Goal: Information Seeking & Learning: Check status

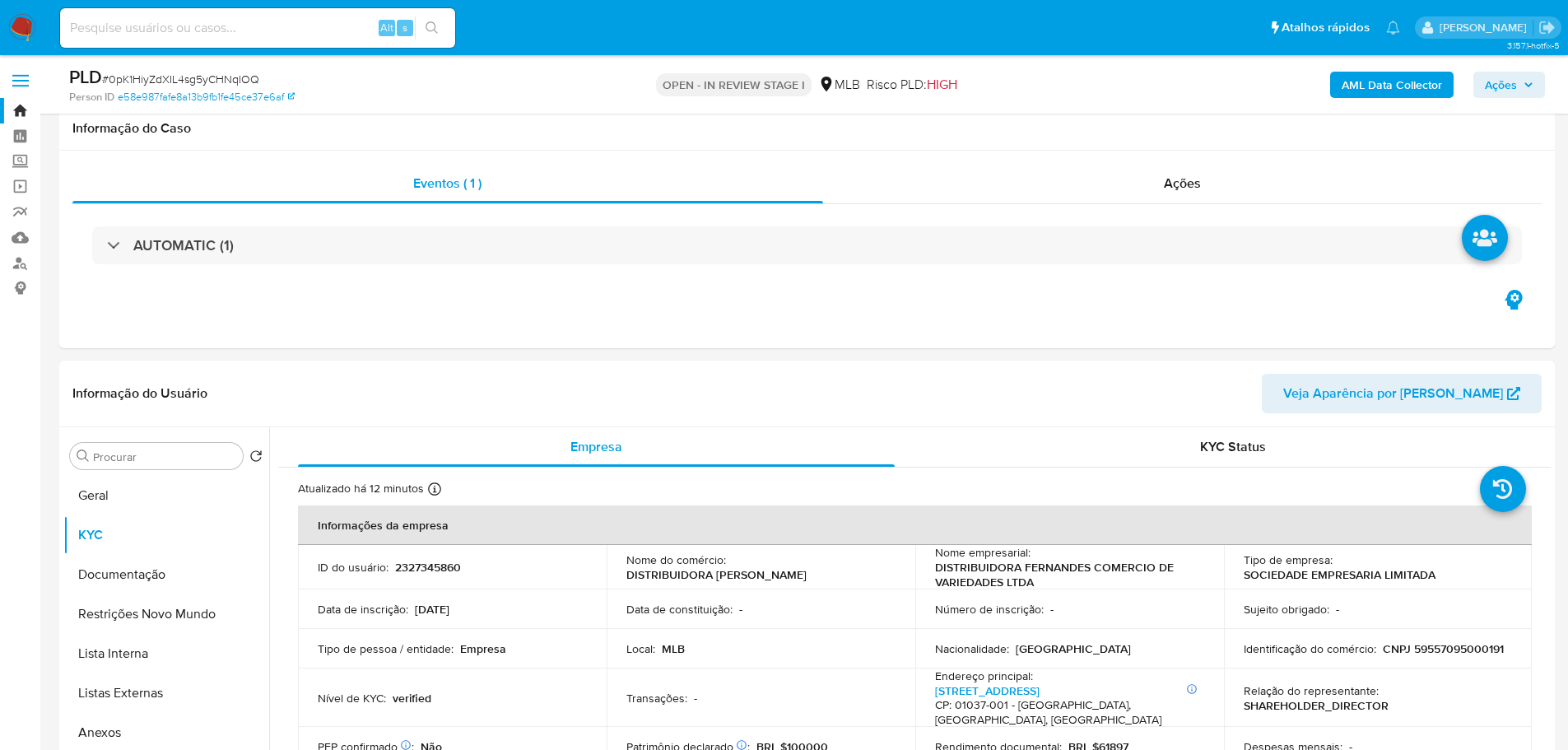
select select "10"
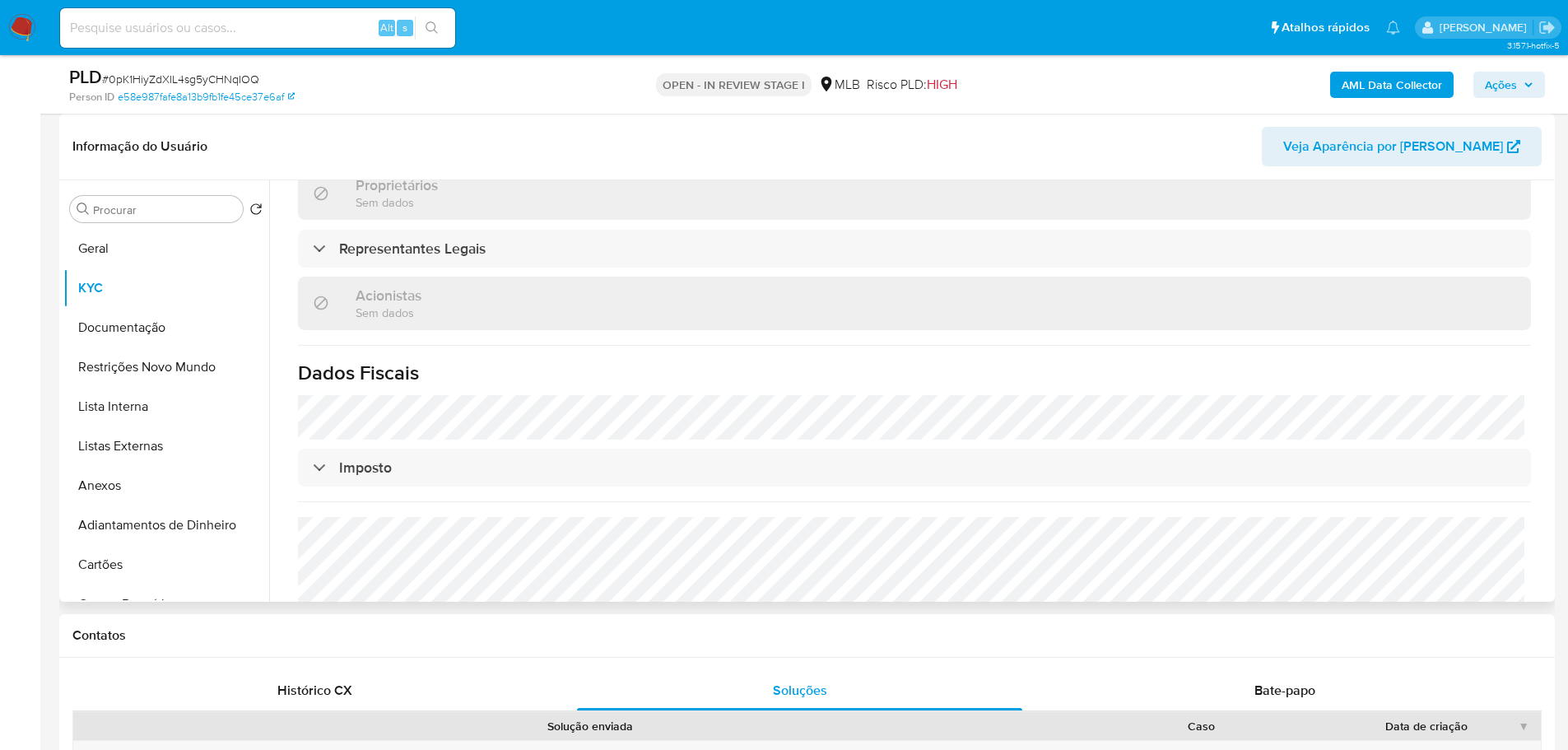
scroll to position [945, 0]
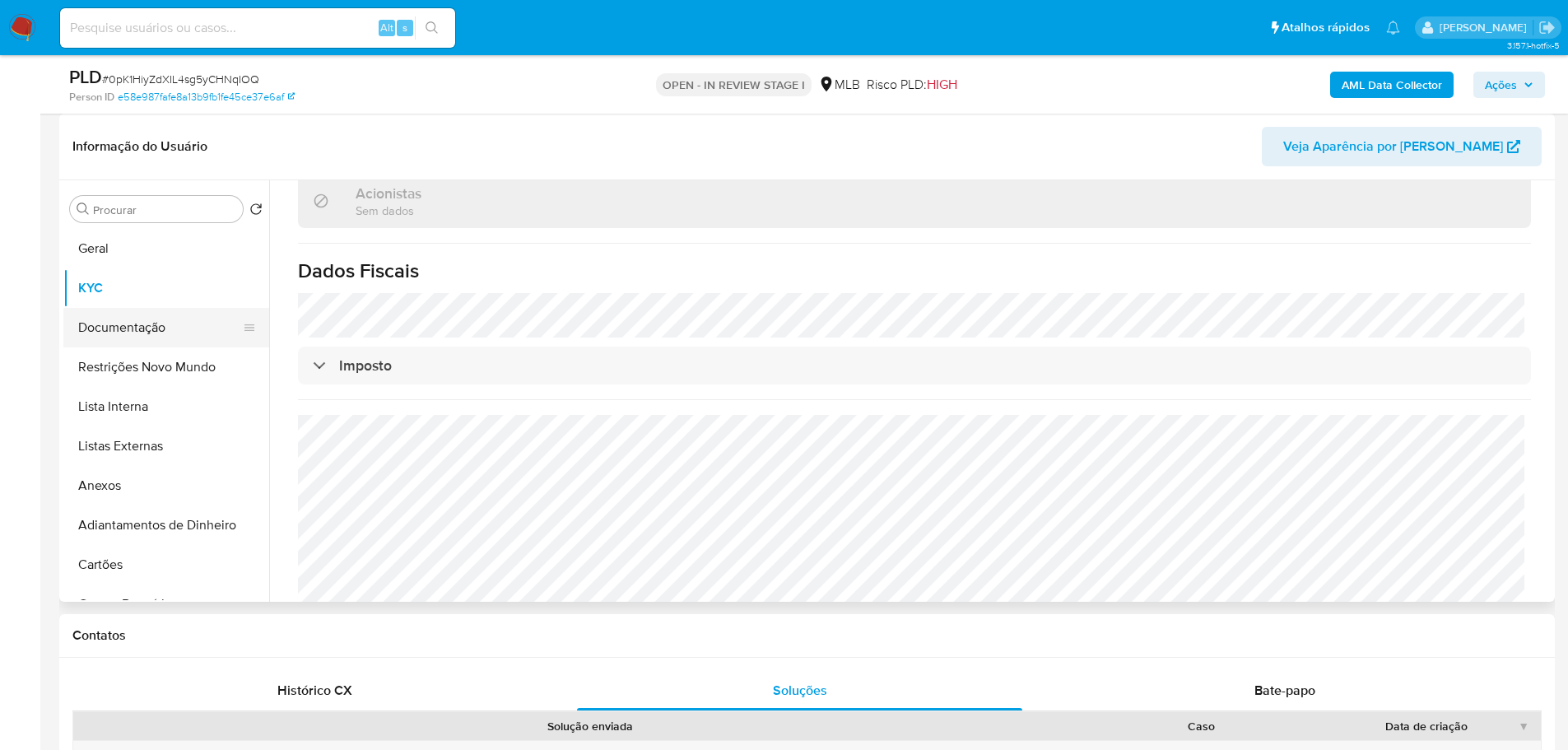
click at [98, 321] on button "Documentação" at bounding box center [159, 328] width 193 height 40
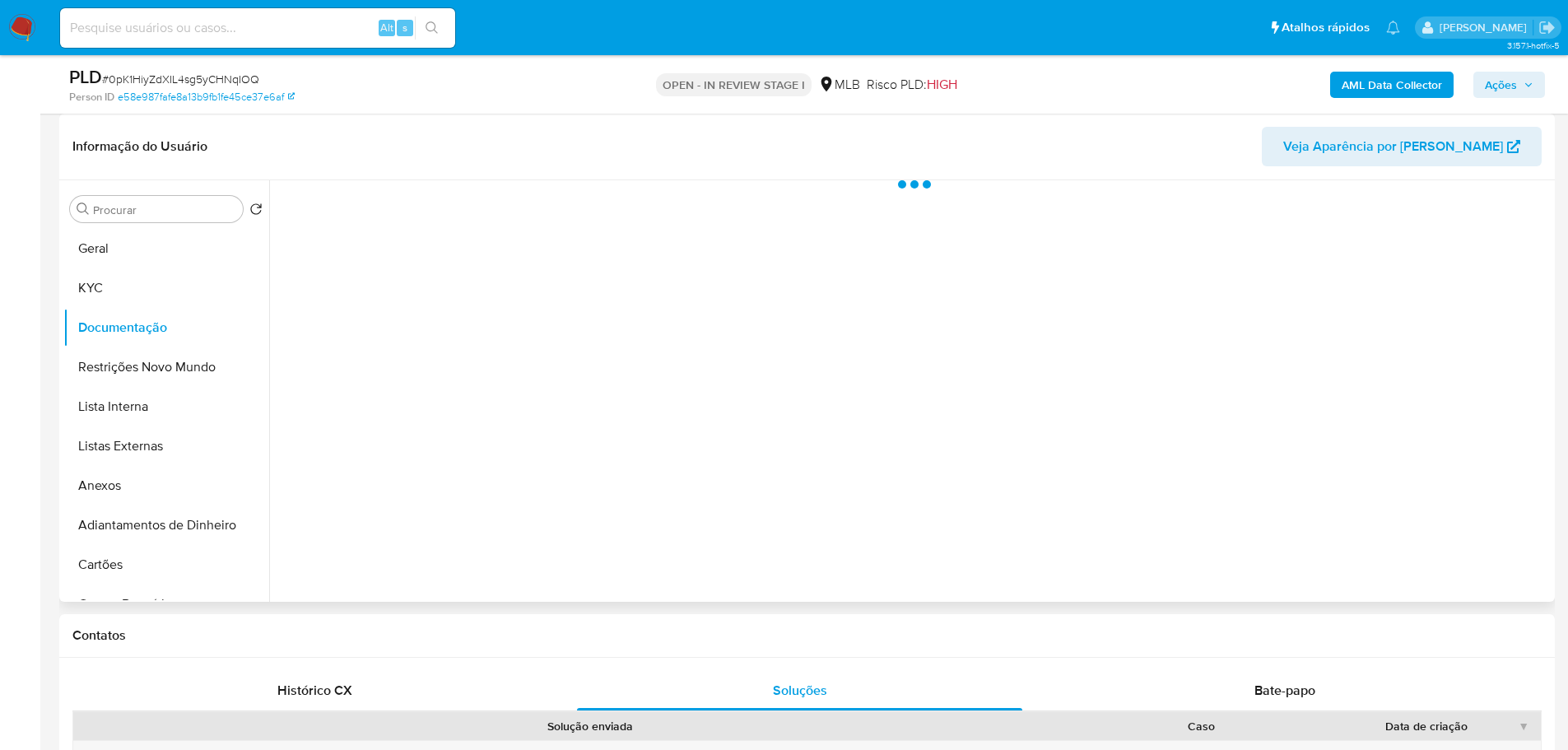
scroll to position [0, 0]
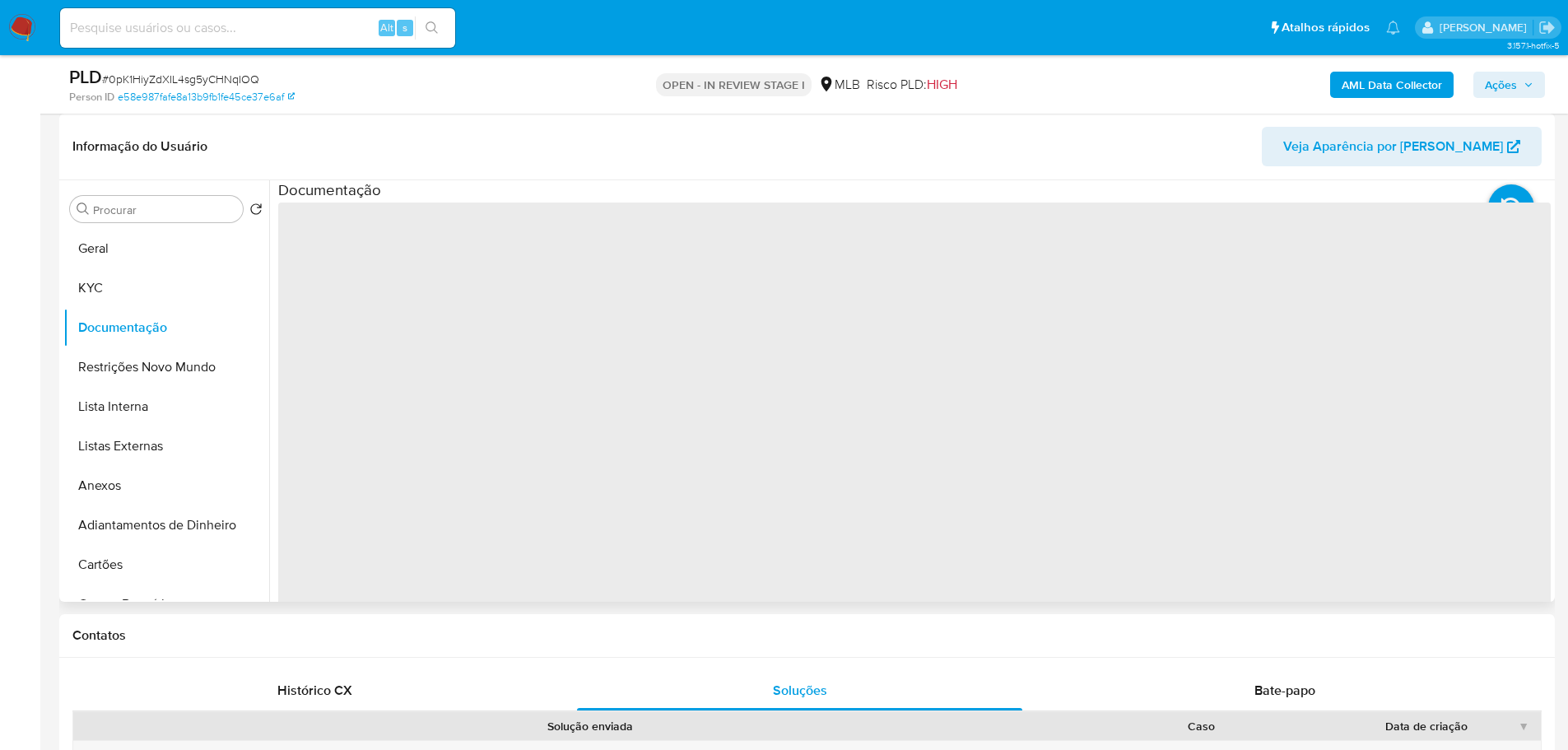
click at [340, 255] on span "‌" at bounding box center [914, 466] width 1273 height 527
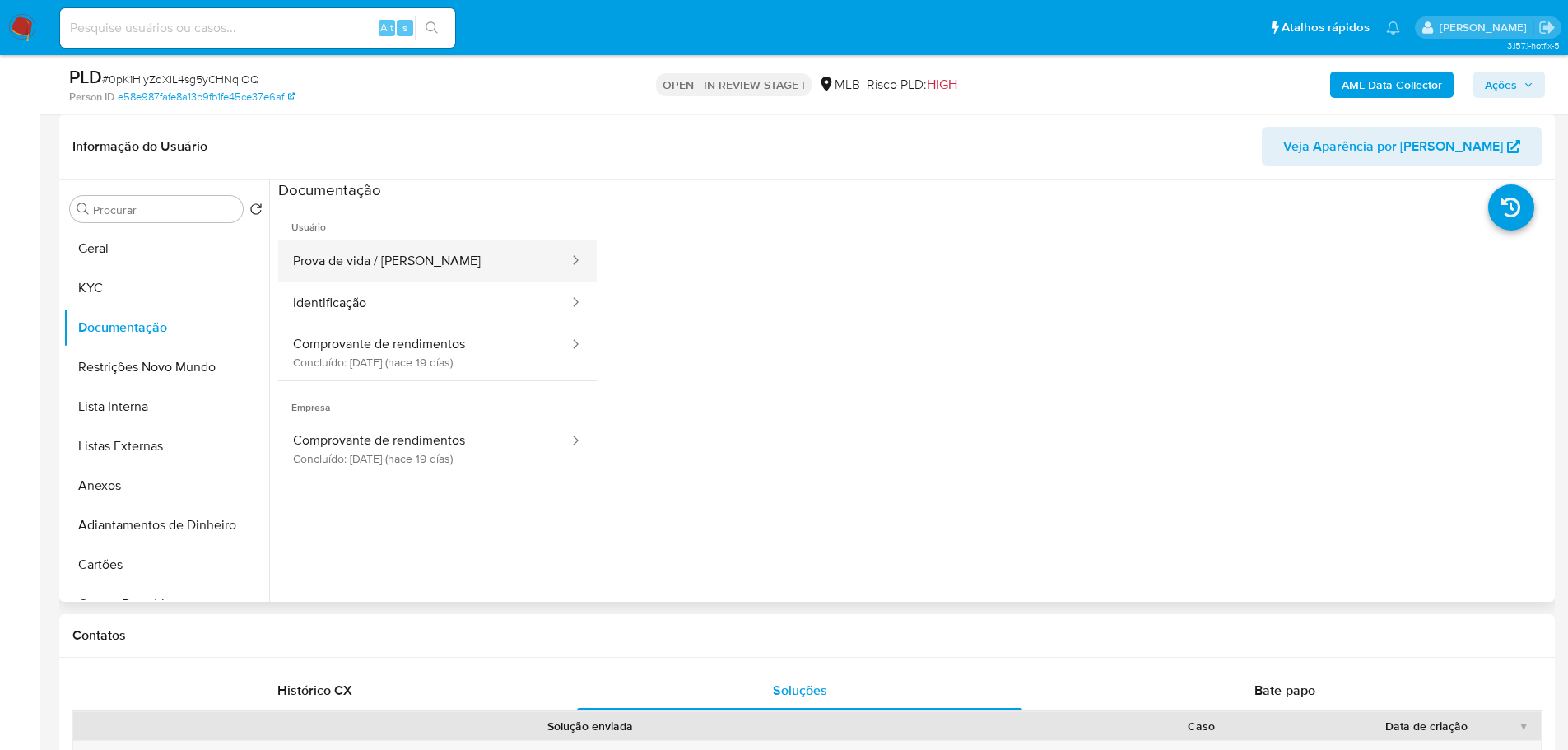
click at [380, 272] on button "Prova de vida / [PERSON_NAME]" at bounding box center [423, 261] width 292 height 42
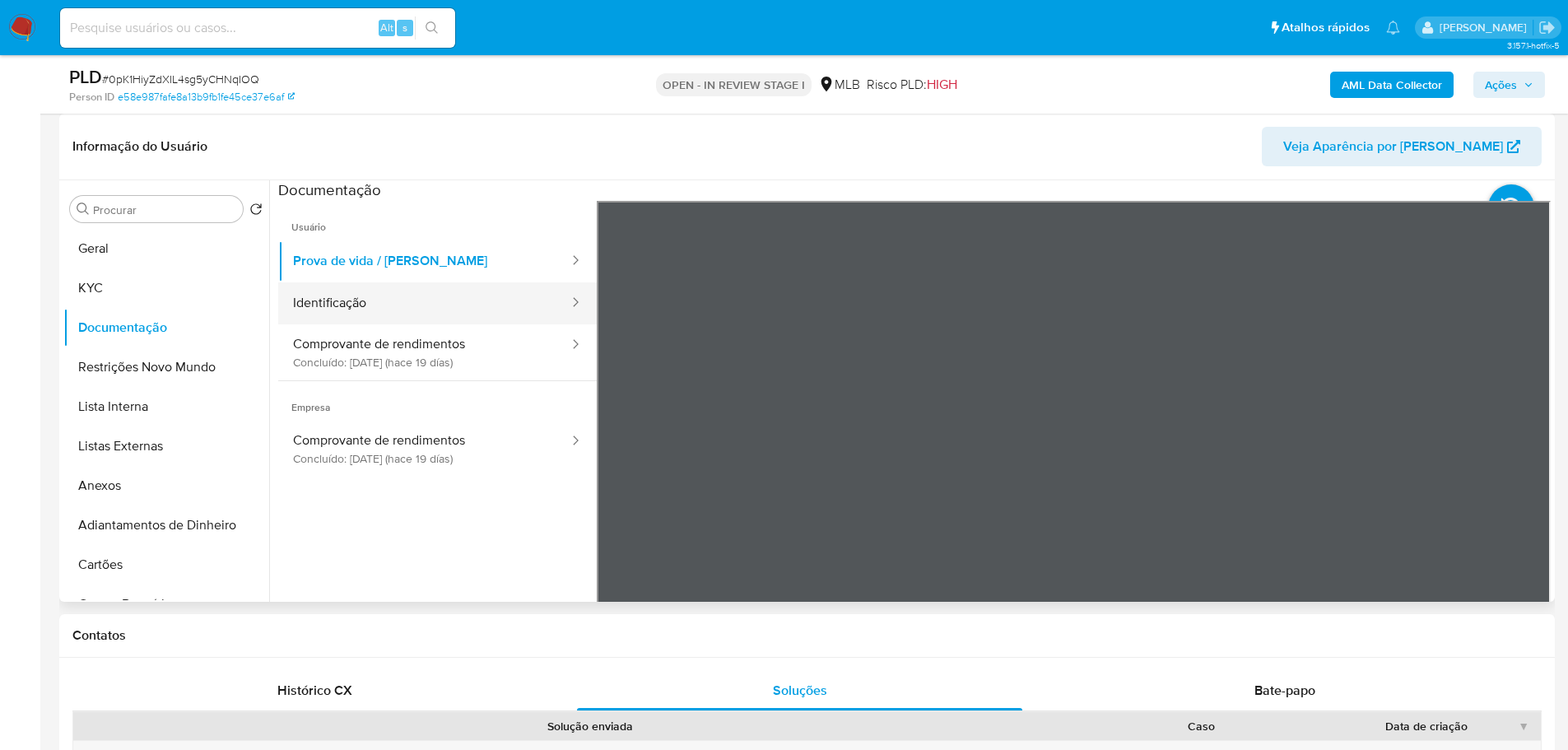
click at [557, 305] on div at bounding box center [571, 303] width 27 height 19
click at [485, 304] on button "Identificação" at bounding box center [423, 303] width 292 height 42
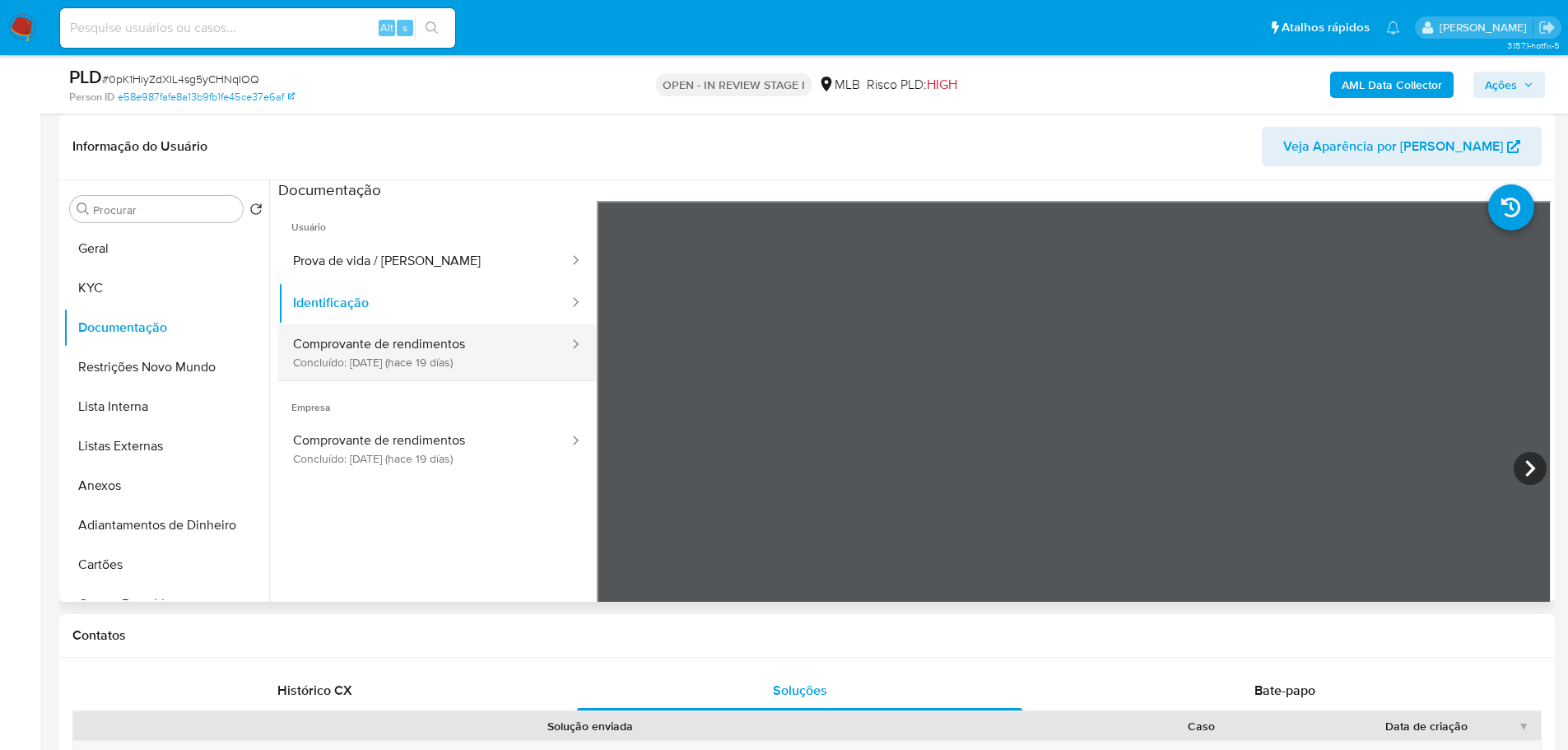
click at [398, 360] on button "Comprovante de rendimentos Concluído: 13/08/2025 (hace 19 días)" at bounding box center [423, 351] width 292 height 56
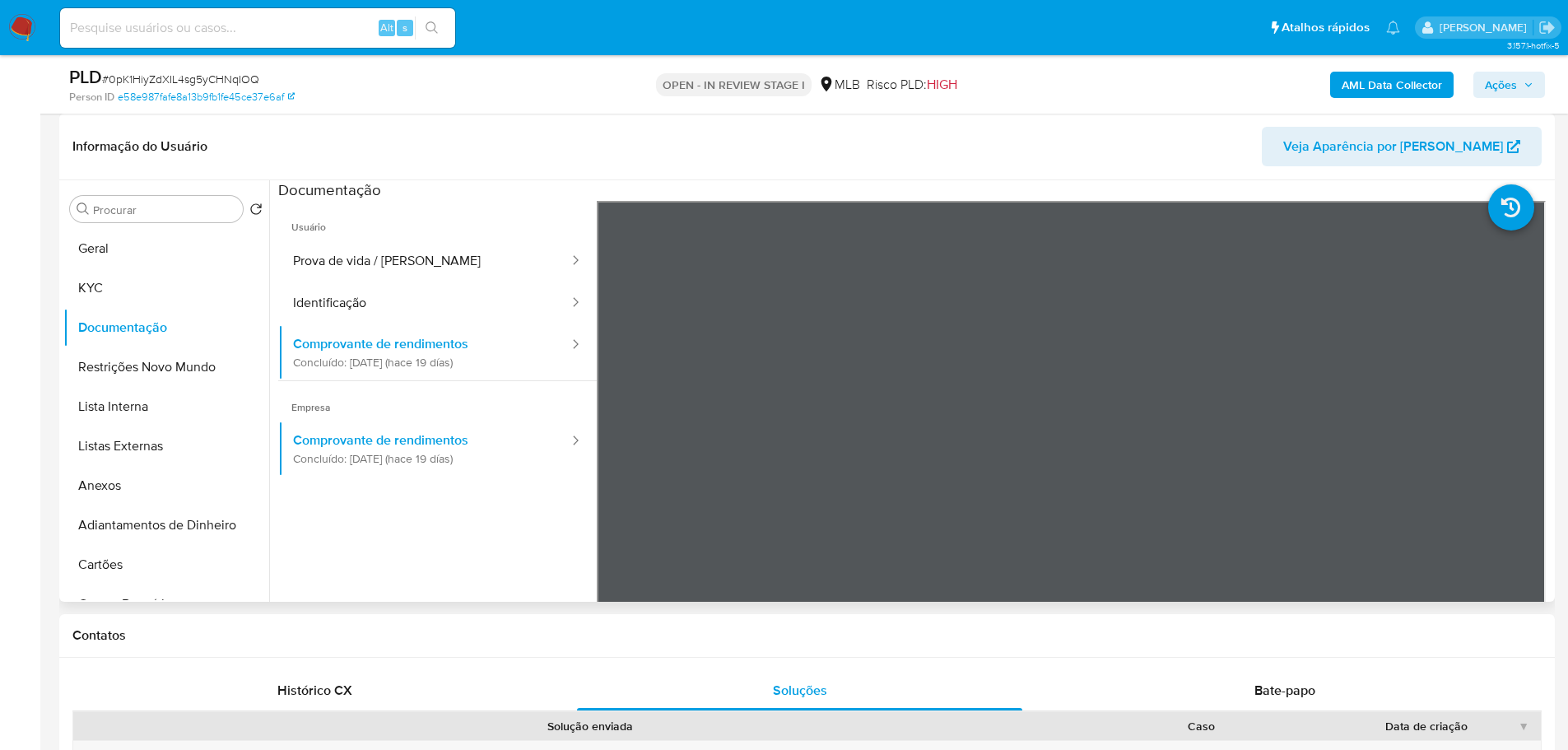
click at [335, 561] on ul "Usuário Prova de vida / Selfie Identificação Comprovante de rendimentos Concluí…" at bounding box center [437, 438] width 319 height 474
click at [118, 255] on button "Geral" at bounding box center [159, 249] width 193 height 40
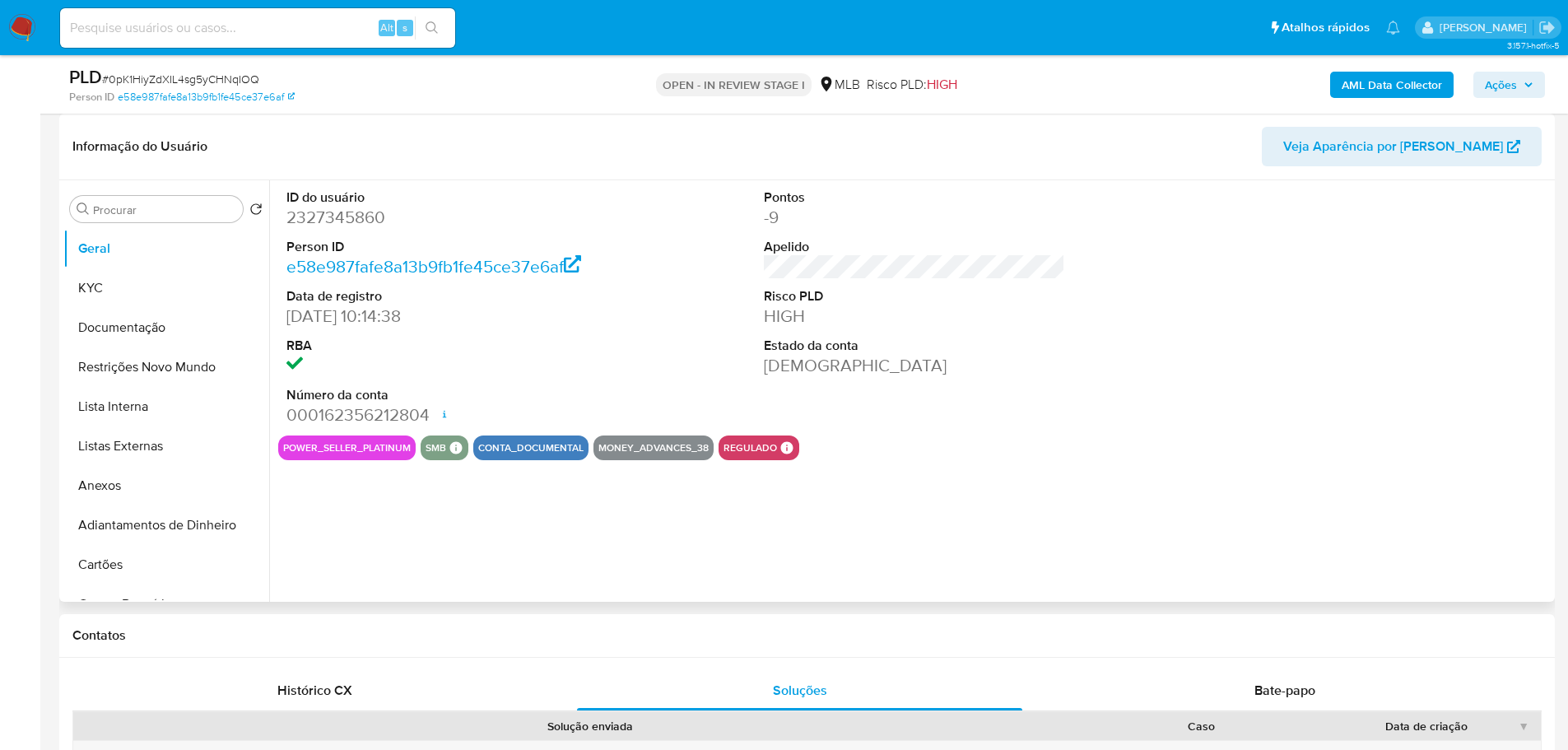
click at [348, 219] on dd "2327345860" at bounding box center [437, 217] width 302 height 23
copy dd "2327345860"
click at [177, 328] on button "Documentação" at bounding box center [159, 328] width 193 height 40
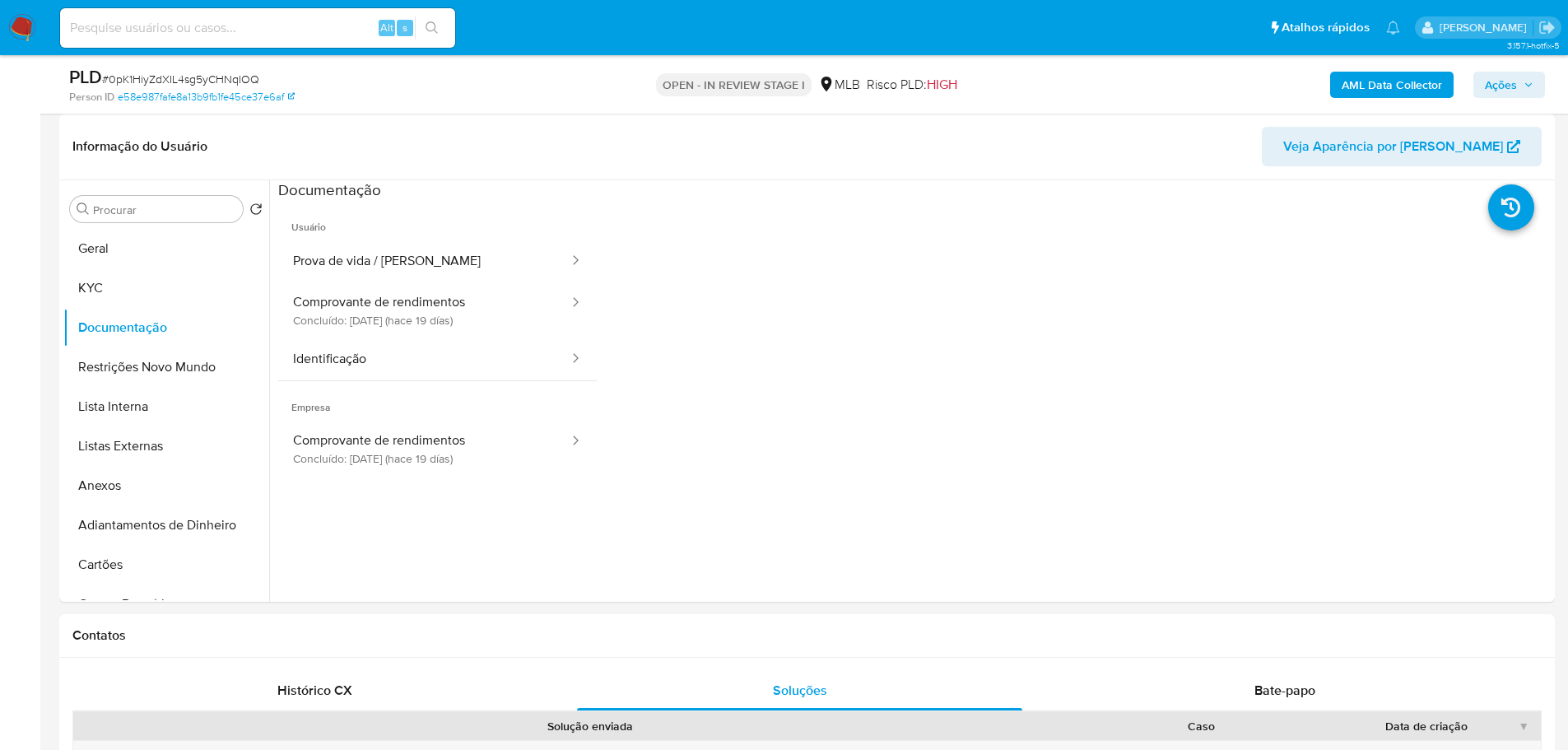
click at [414, 268] on button "Prova de vida / Selfie" at bounding box center [423, 261] width 292 height 42
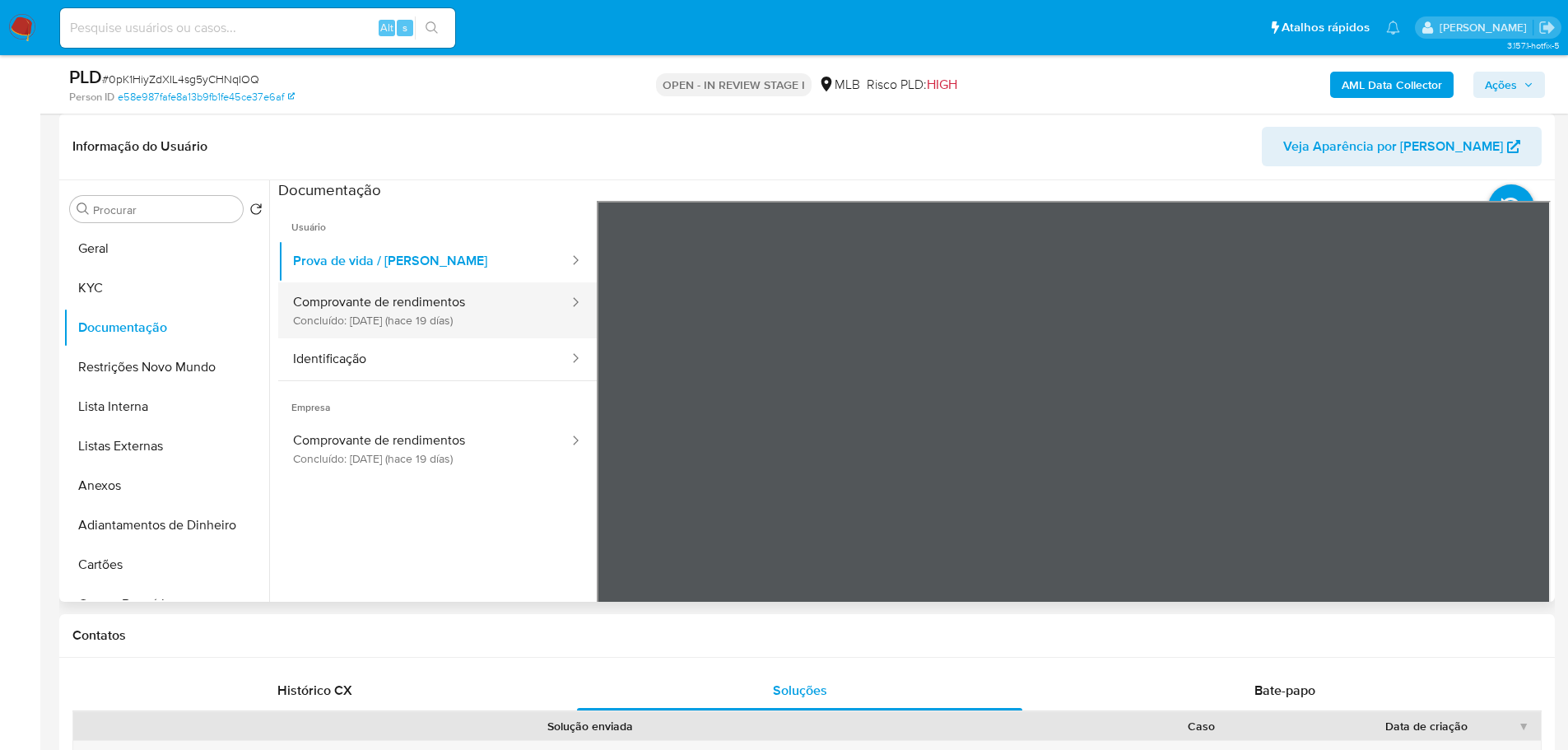
click at [491, 322] on button "Comprovante de rendimentos Concluído: 13/08/2025 (hace 19 días)" at bounding box center [423, 310] width 292 height 56
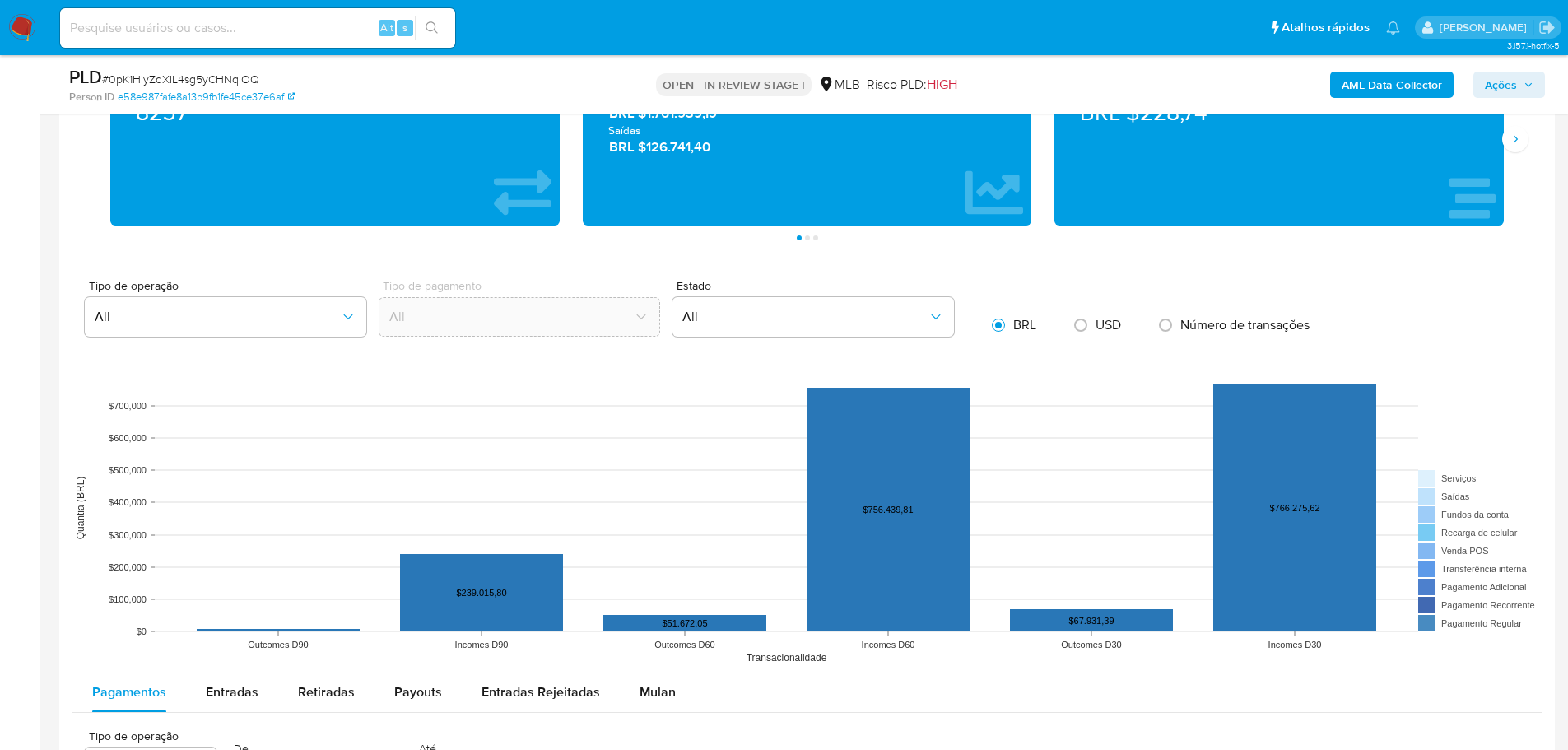
scroll to position [988, 0]
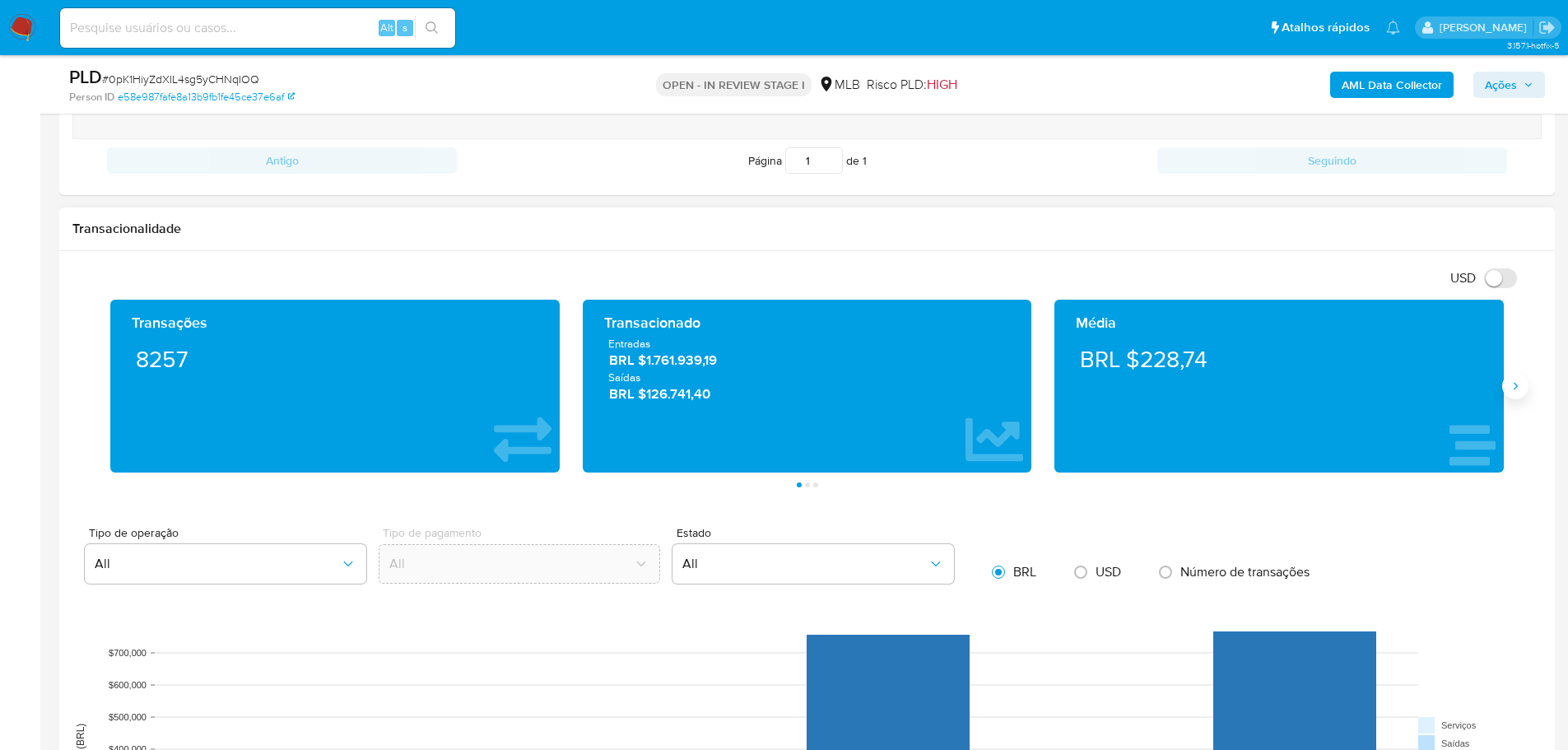
click at [1524, 390] on button "Siguiente" at bounding box center [1516, 386] width 27 height 27
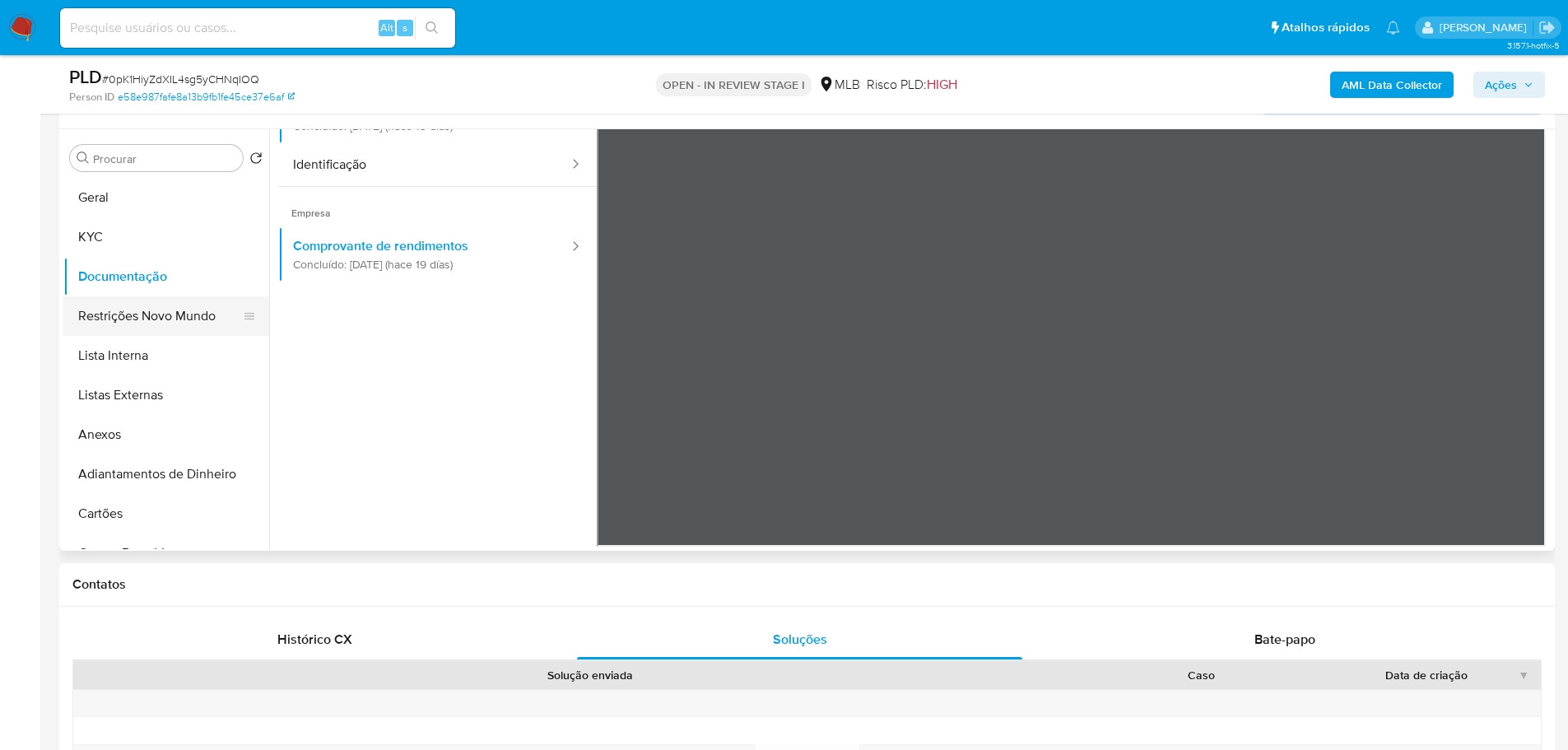
scroll to position [247, 0]
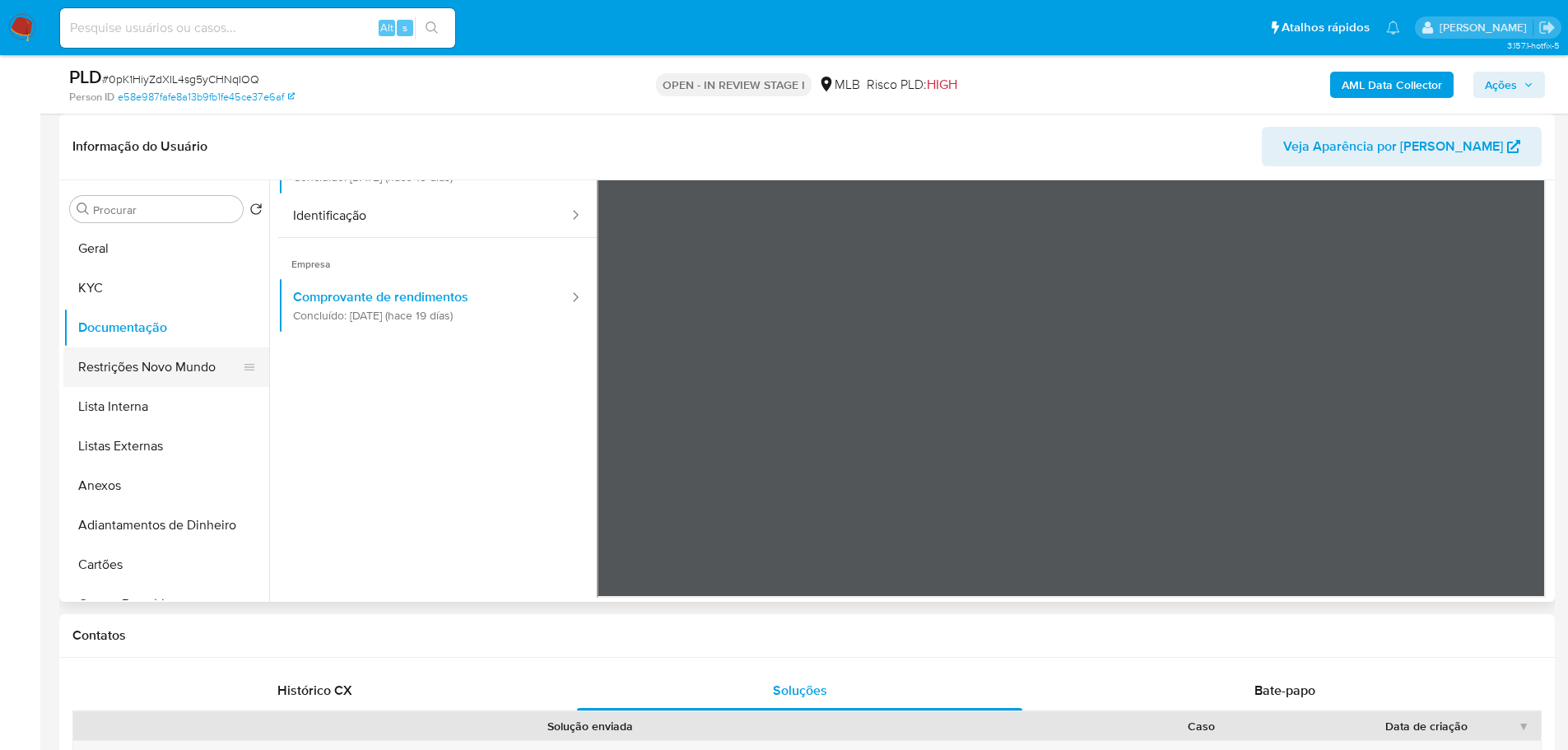
click at [167, 377] on button "Restrições Novo Mundo" at bounding box center [159, 367] width 193 height 40
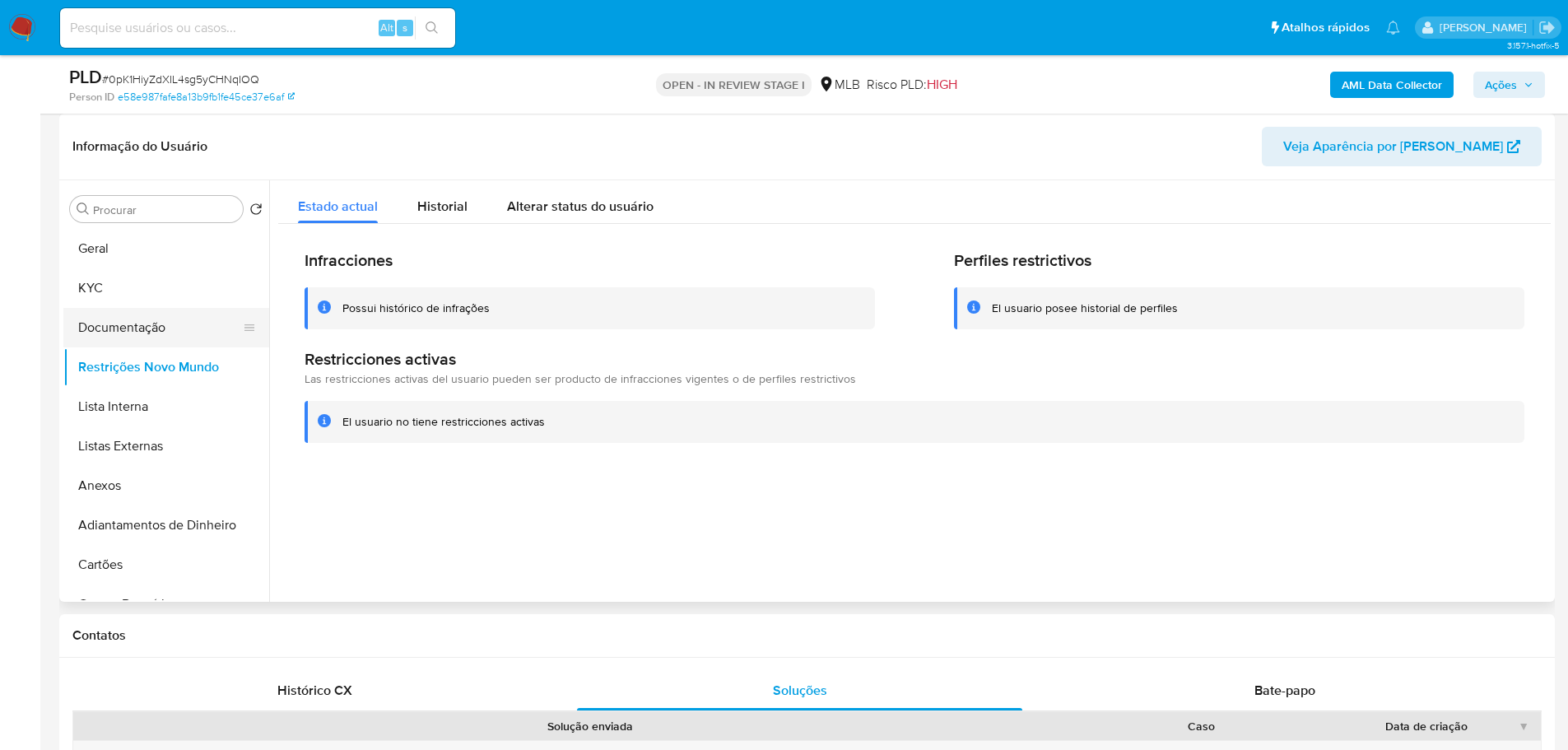
click at [178, 336] on button "Documentação" at bounding box center [159, 328] width 193 height 40
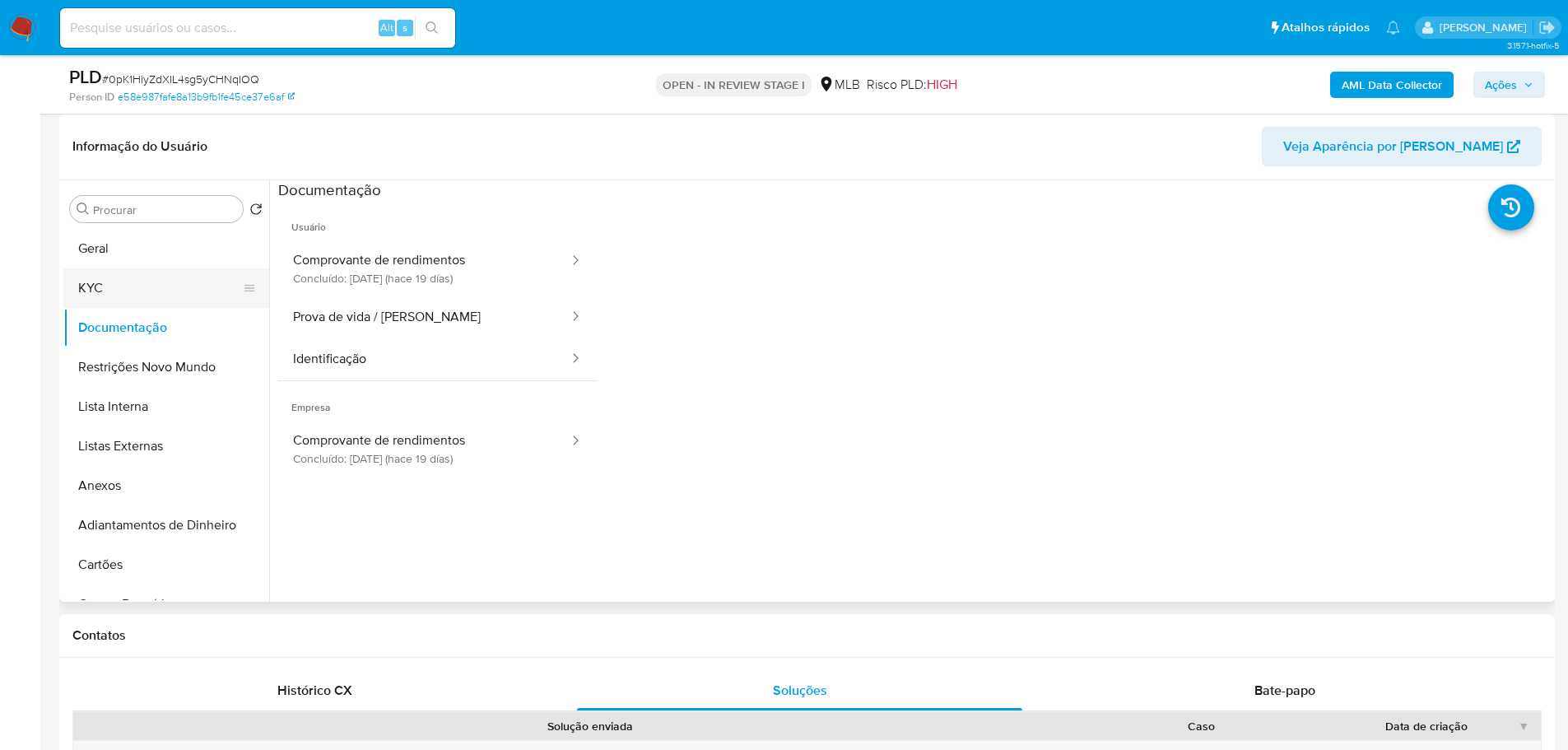
click at [119, 278] on button "KYC" at bounding box center [159, 288] width 193 height 40
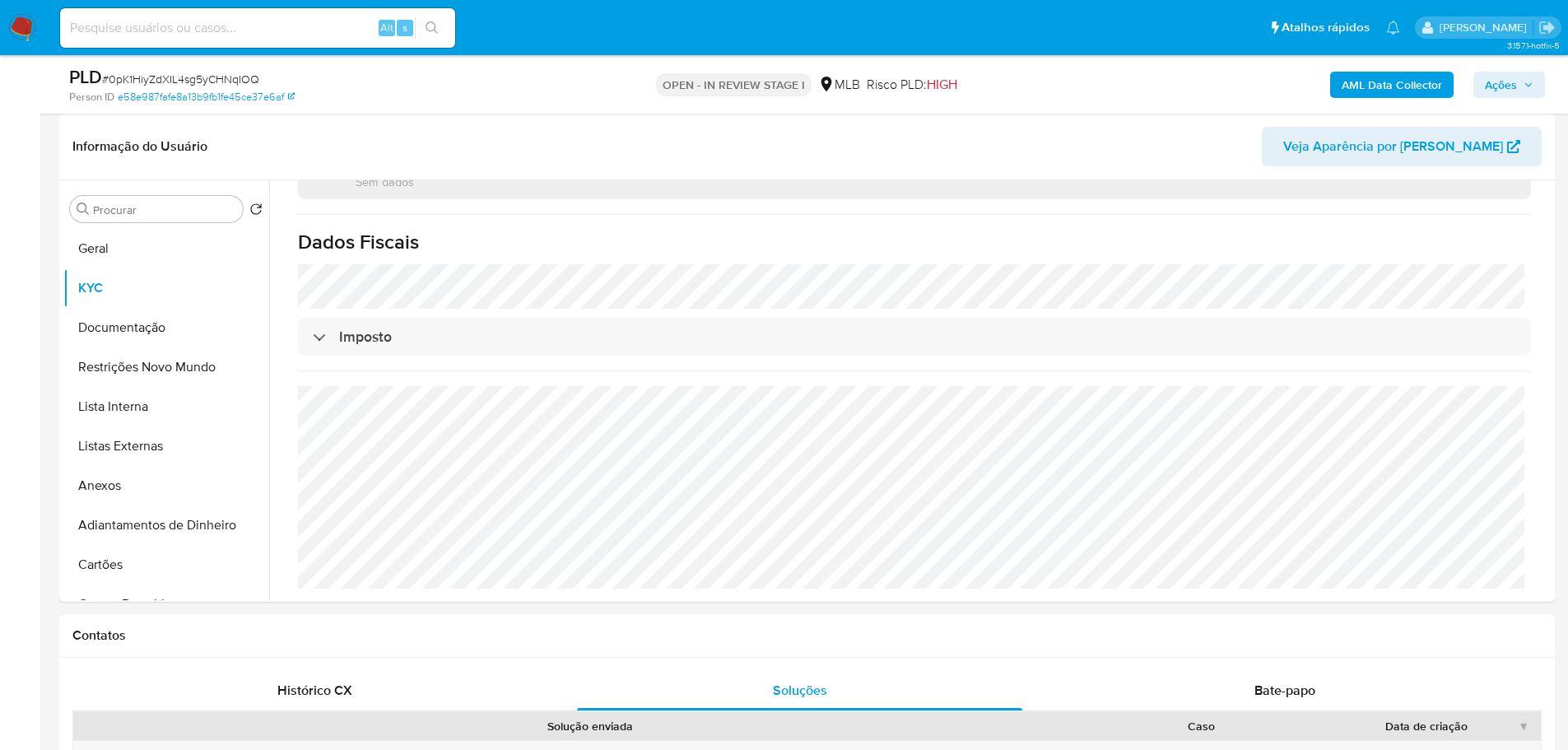
scroll to position [945, 0]
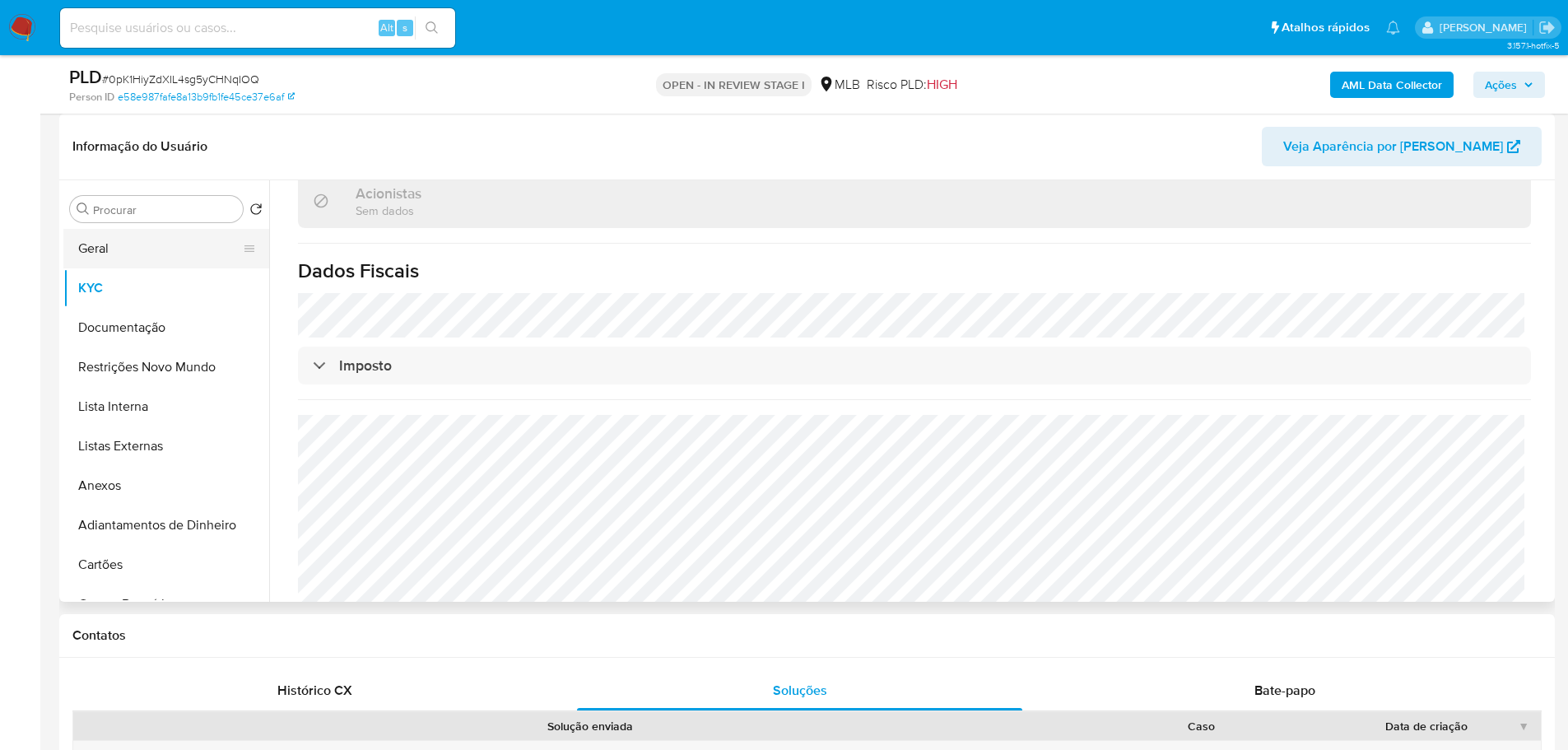
click at [107, 251] on button "Geral" at bounding box center [159, 249] width 193 height 40
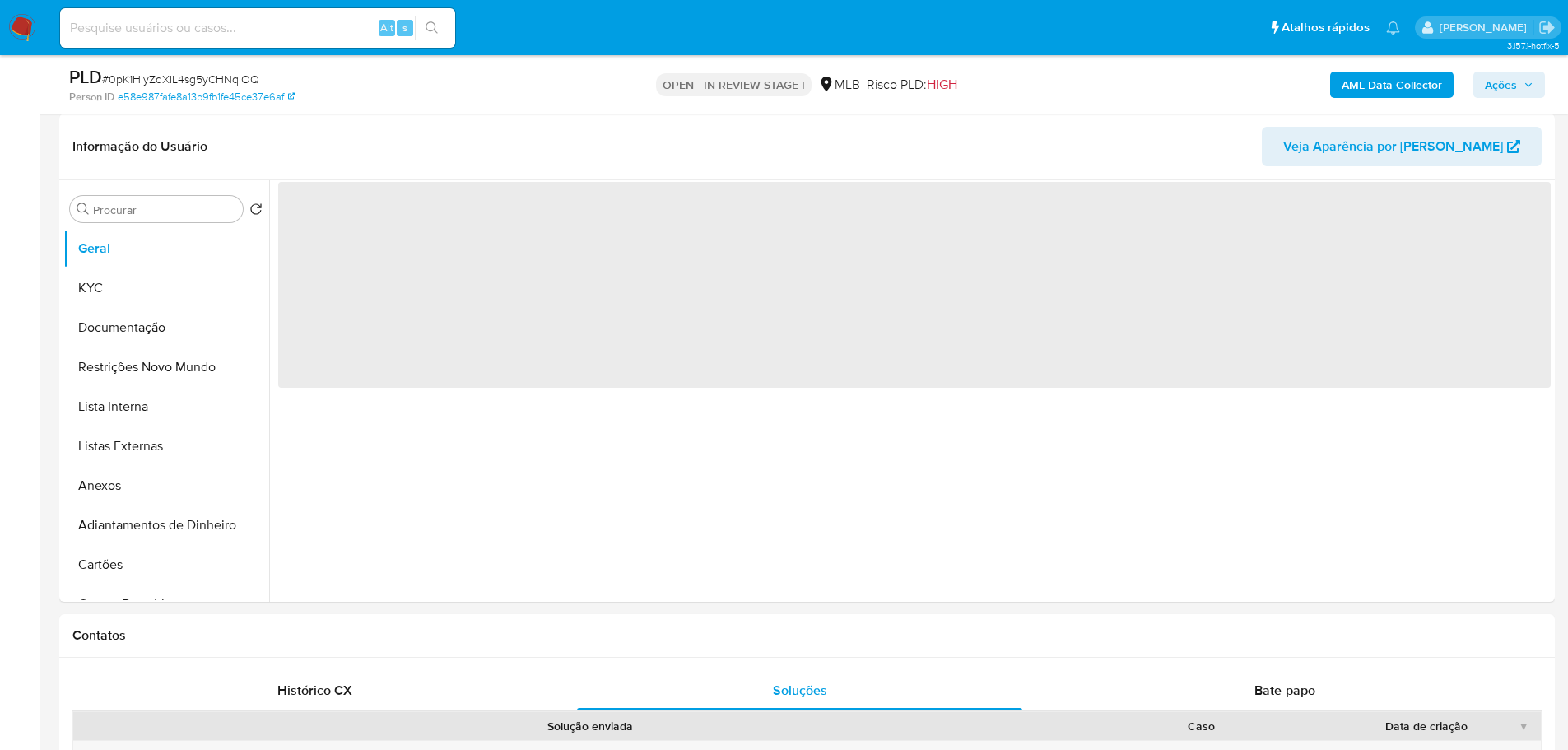
scroll to position [0, 0]
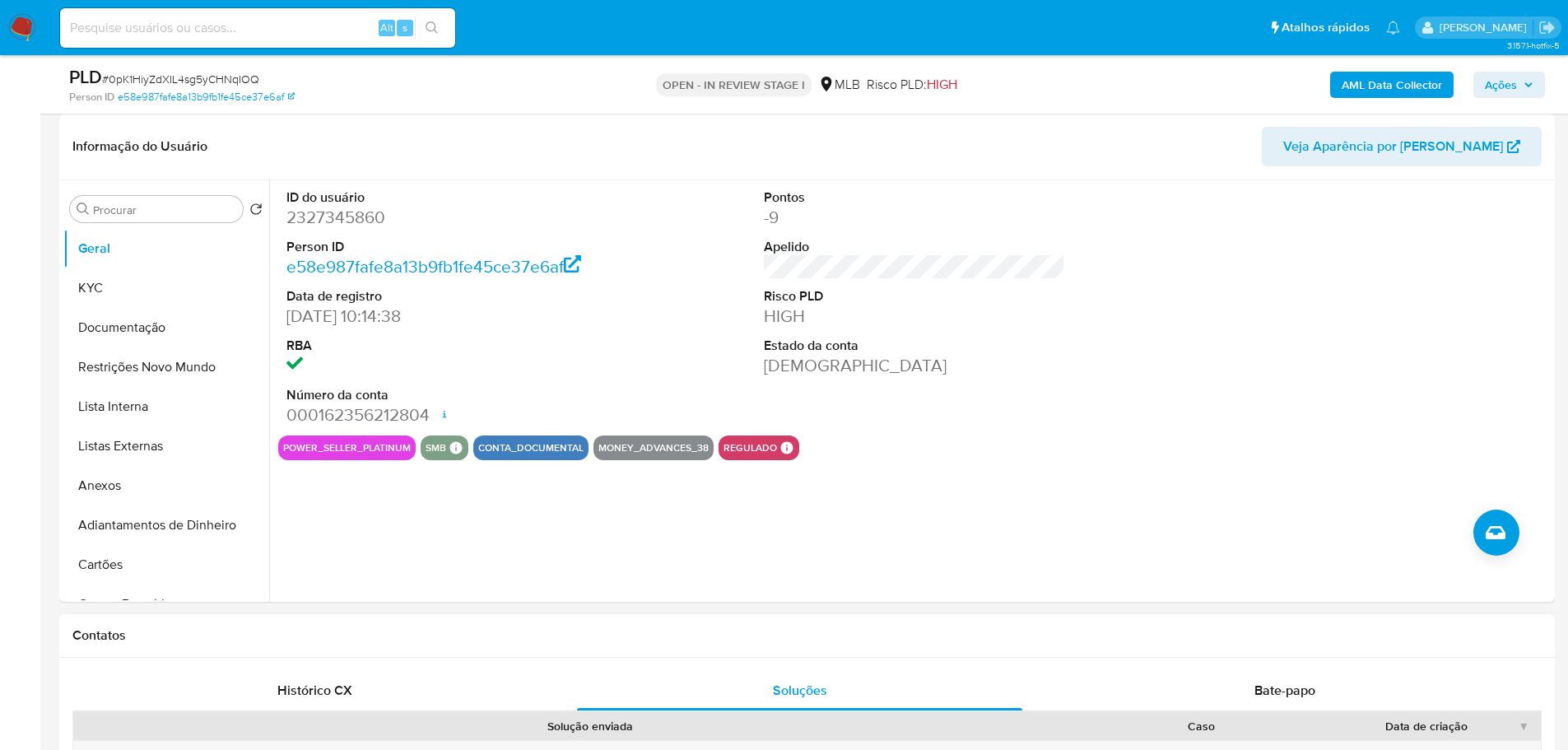
click at [101, 282] on button "KYC" at bounding box center [159, 288] width 193 height 40
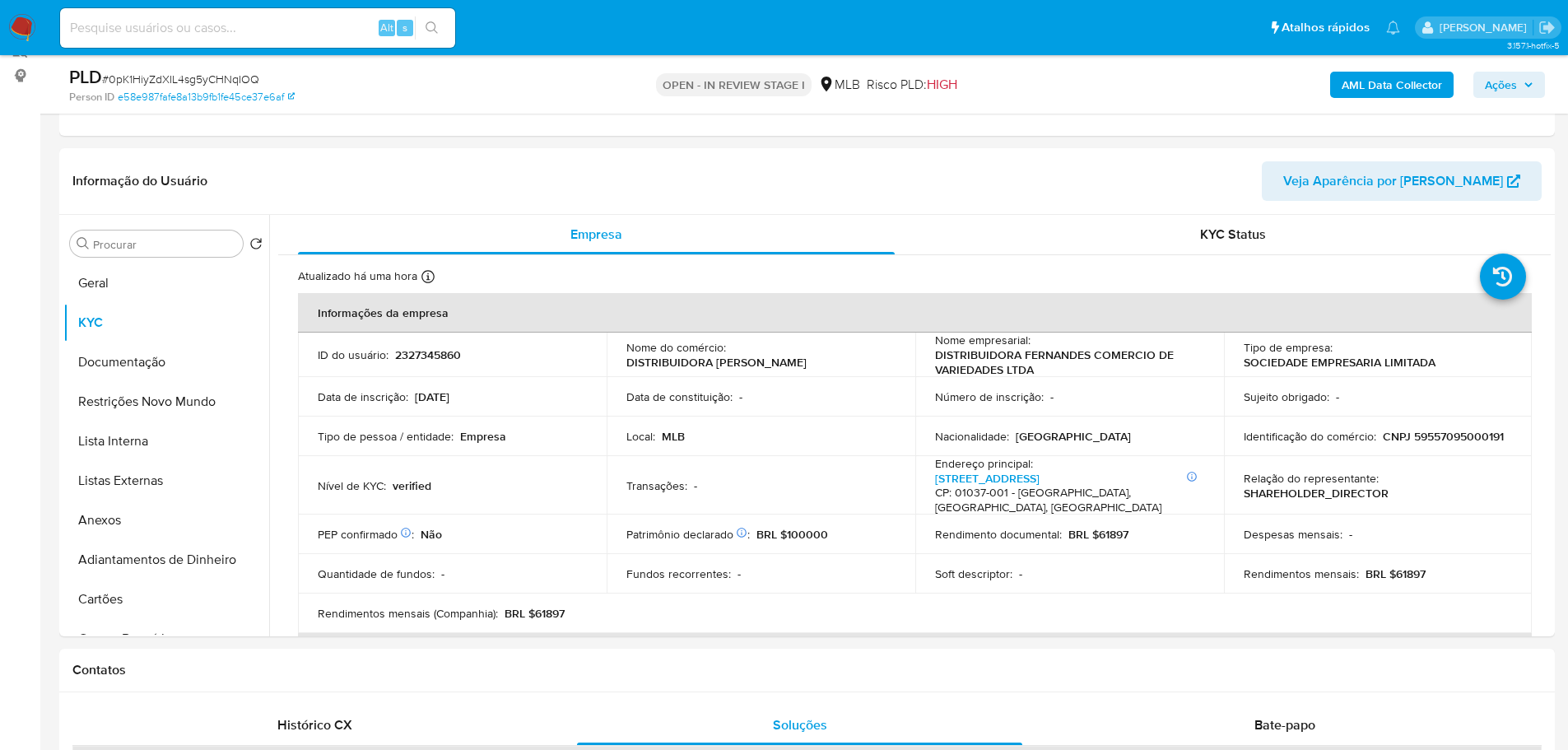
scroll to position [209, 0]
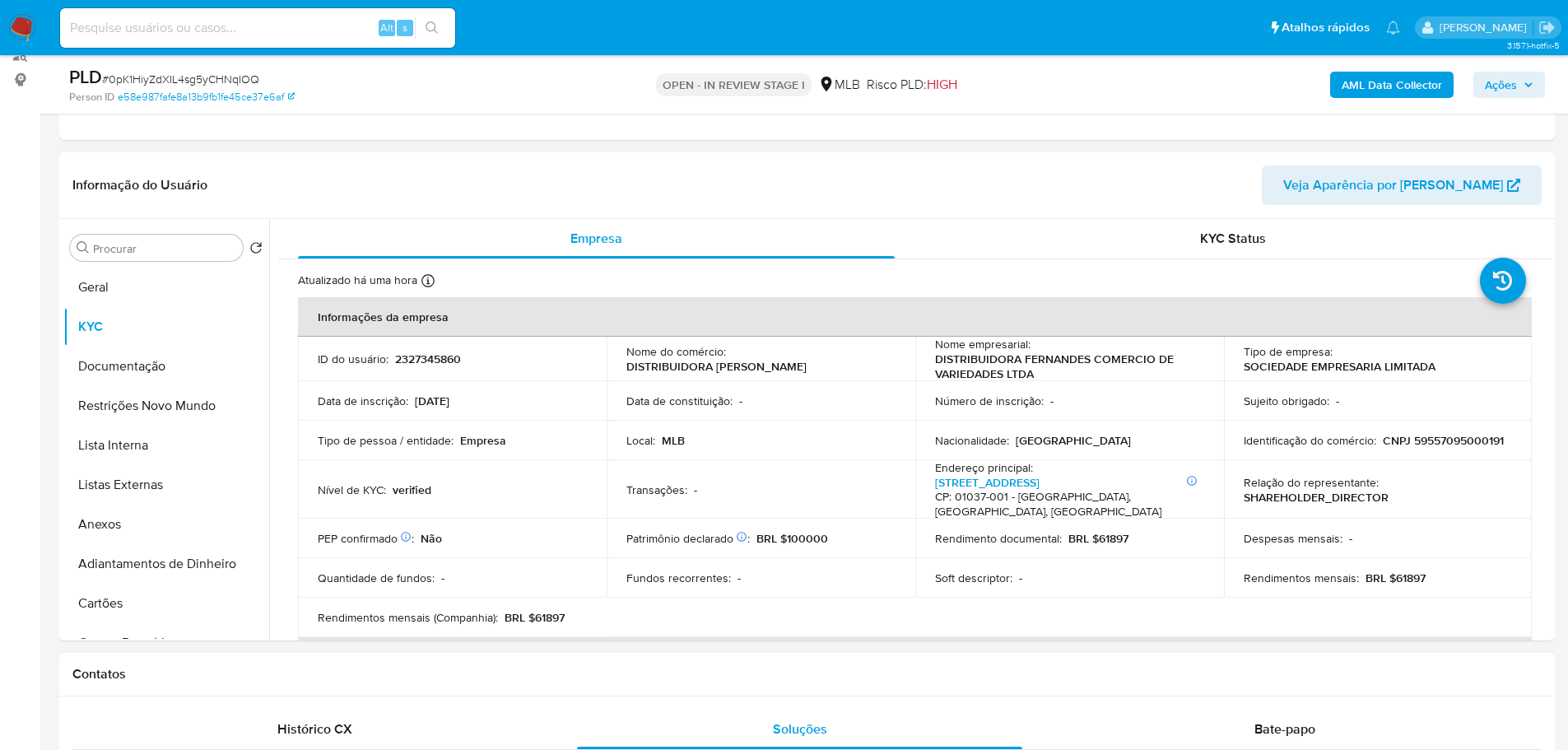
click at [218, 685] on div "Contatos" at bounding box center [807, 674] width 1495 height 43
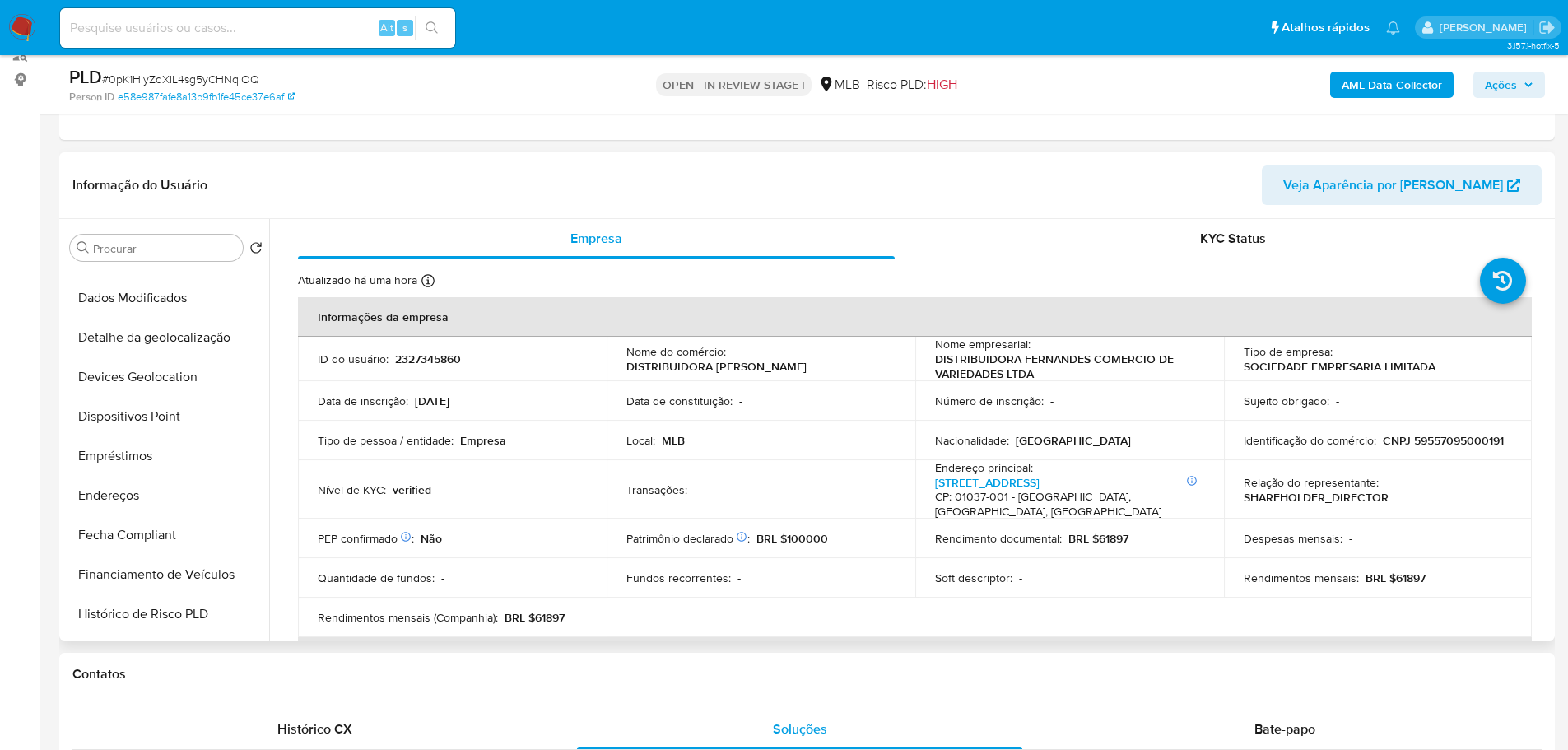
scroll to position [412, 0]
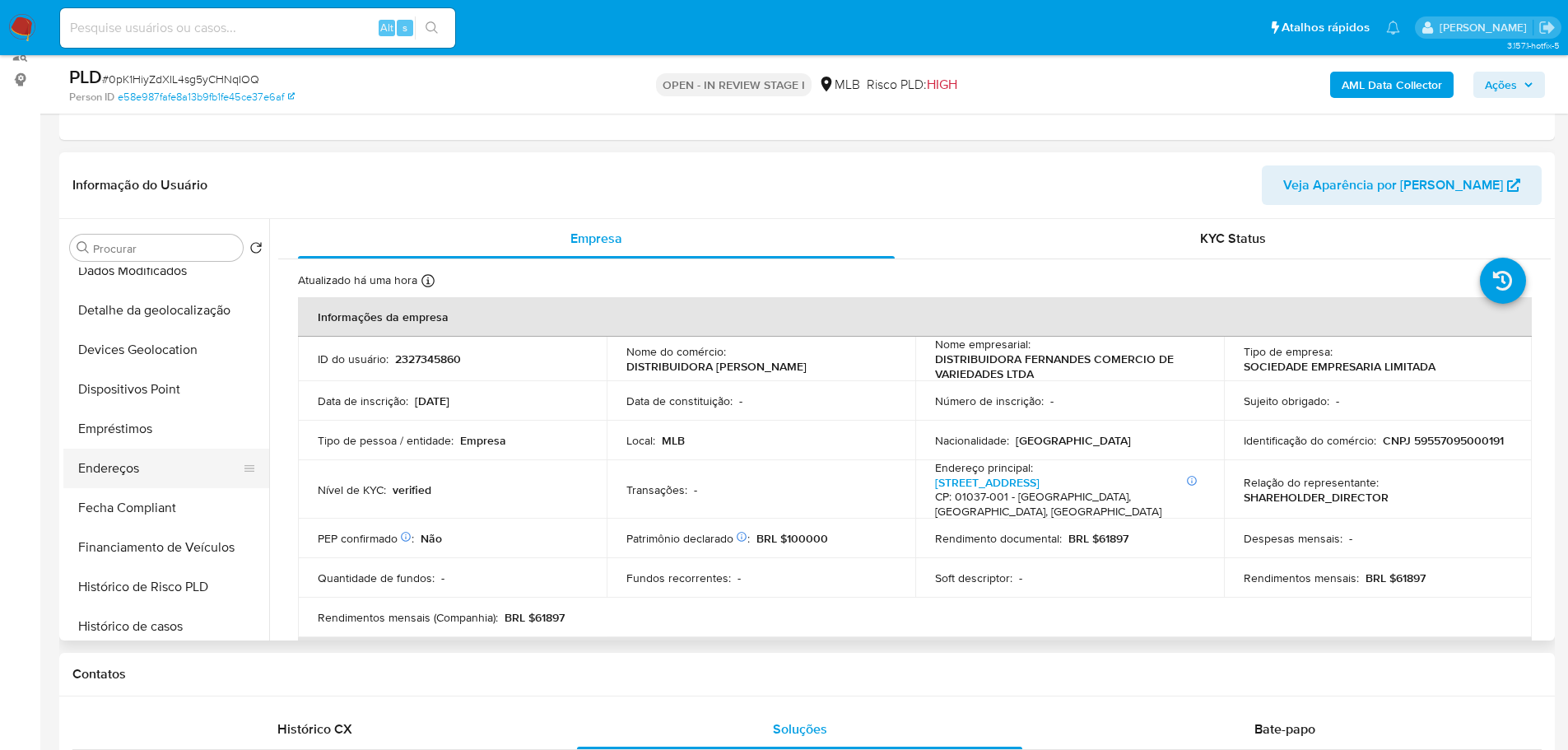
click at [130, 470] on button "Endereços" at bounding box center [159, 468] width 193 height 40
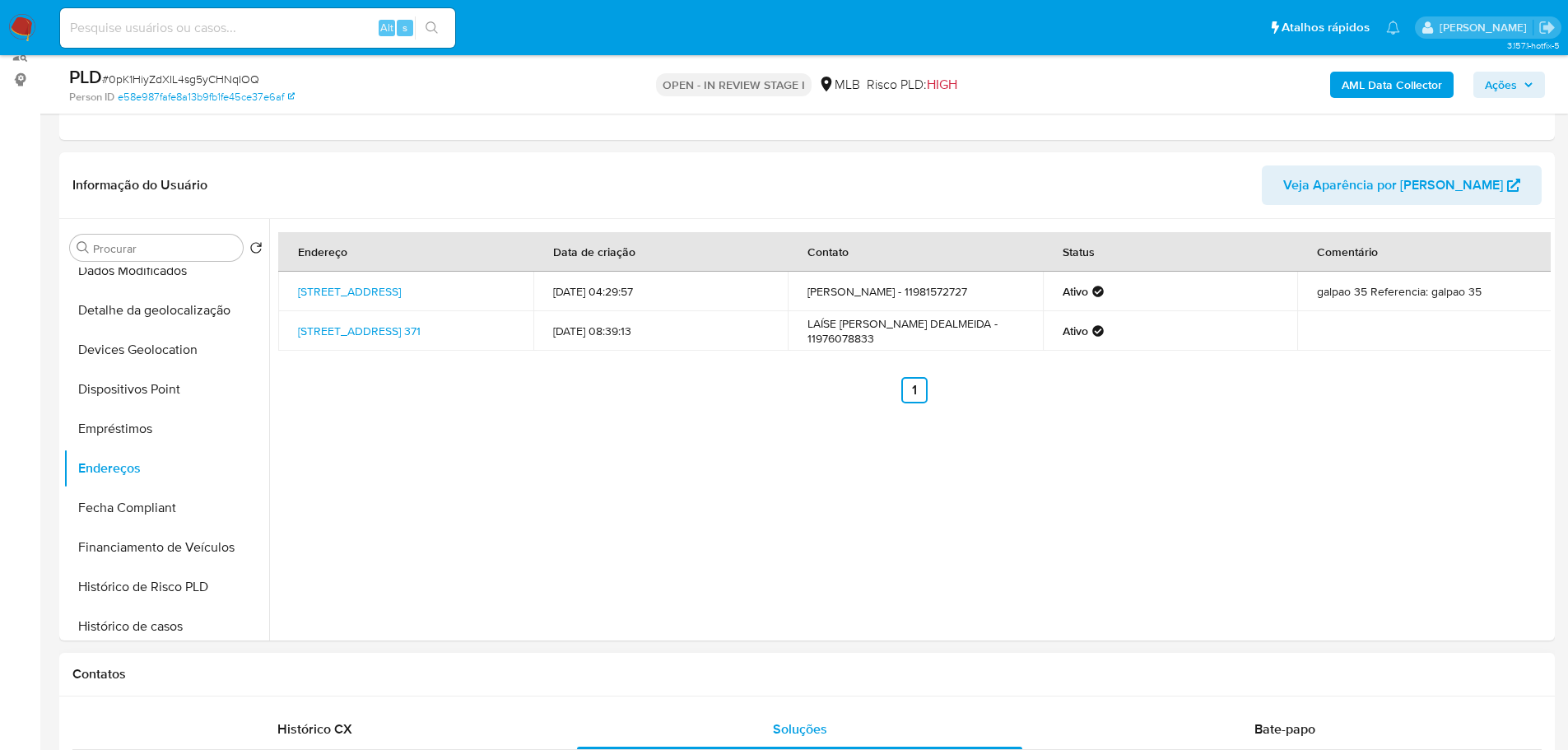
click at [422, 686] on div "Contatos" at bounding box center [807, 674] width 1495 height 43
click at [189, 321] on button "Detalhe da geolocalização" at bounding box center [159, 310] width 193 height 40
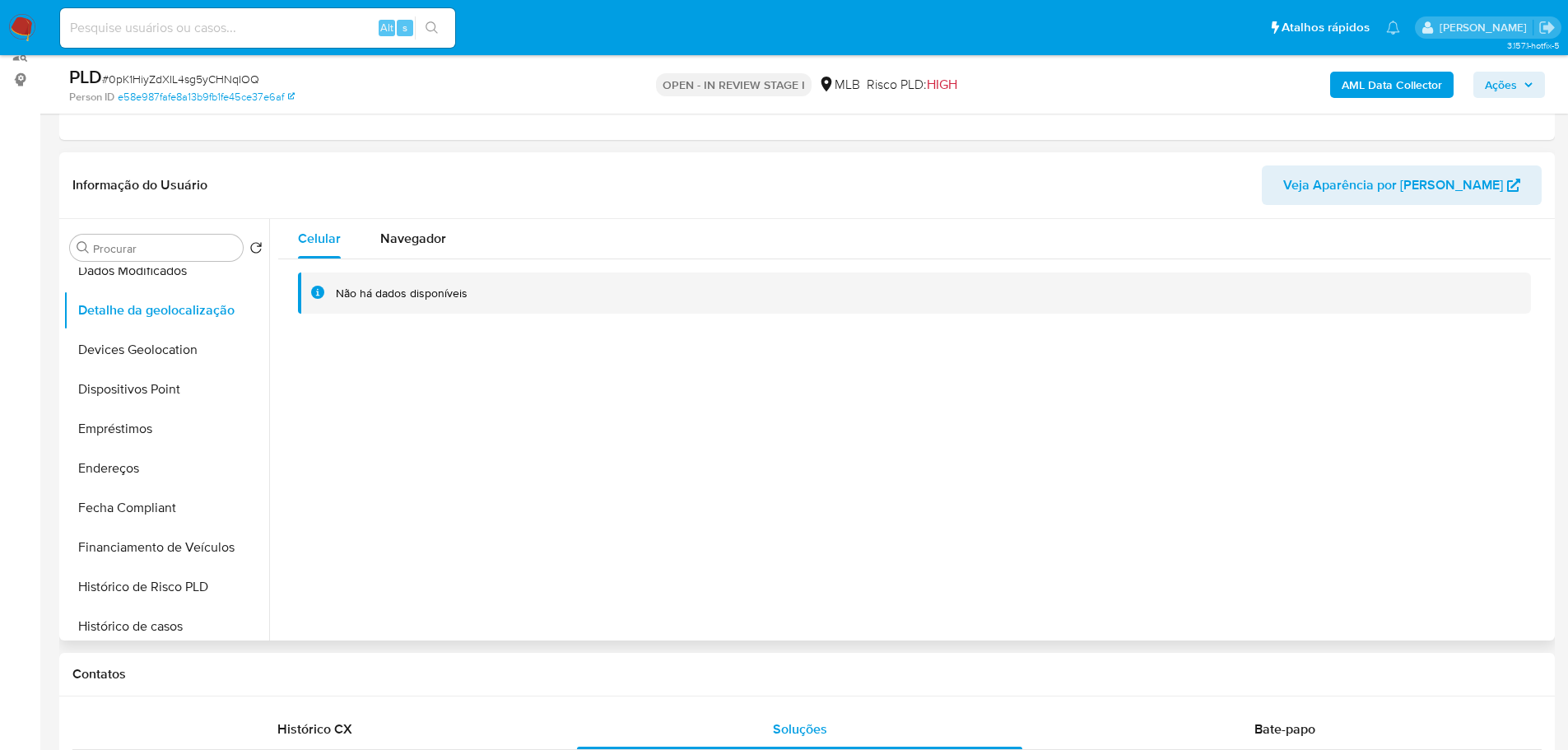
drag, startPoint x: 382, startPoint y: 702, endPoint x: 299, endPoint y: 596, distance: 134.6
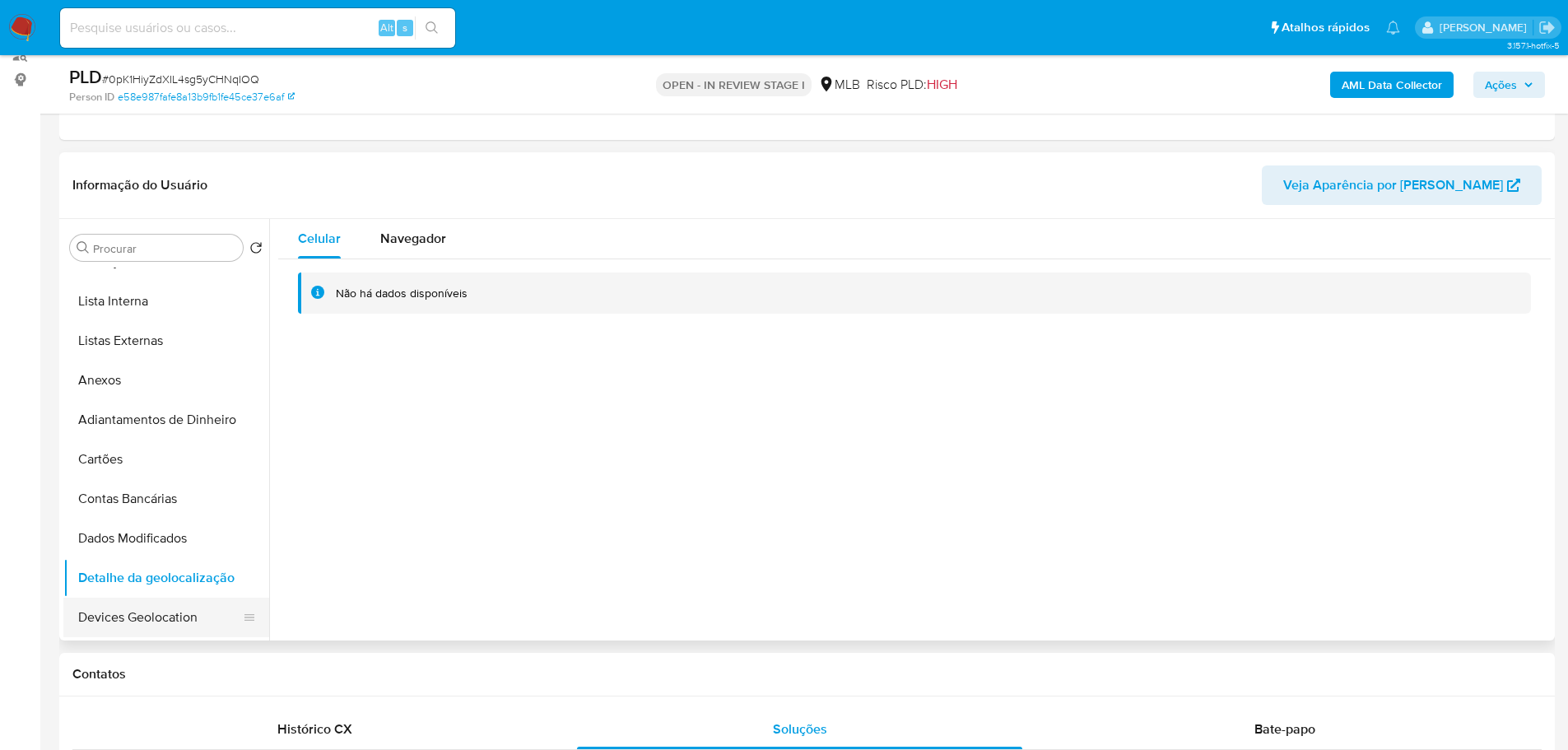
scroll to position [0, 0]
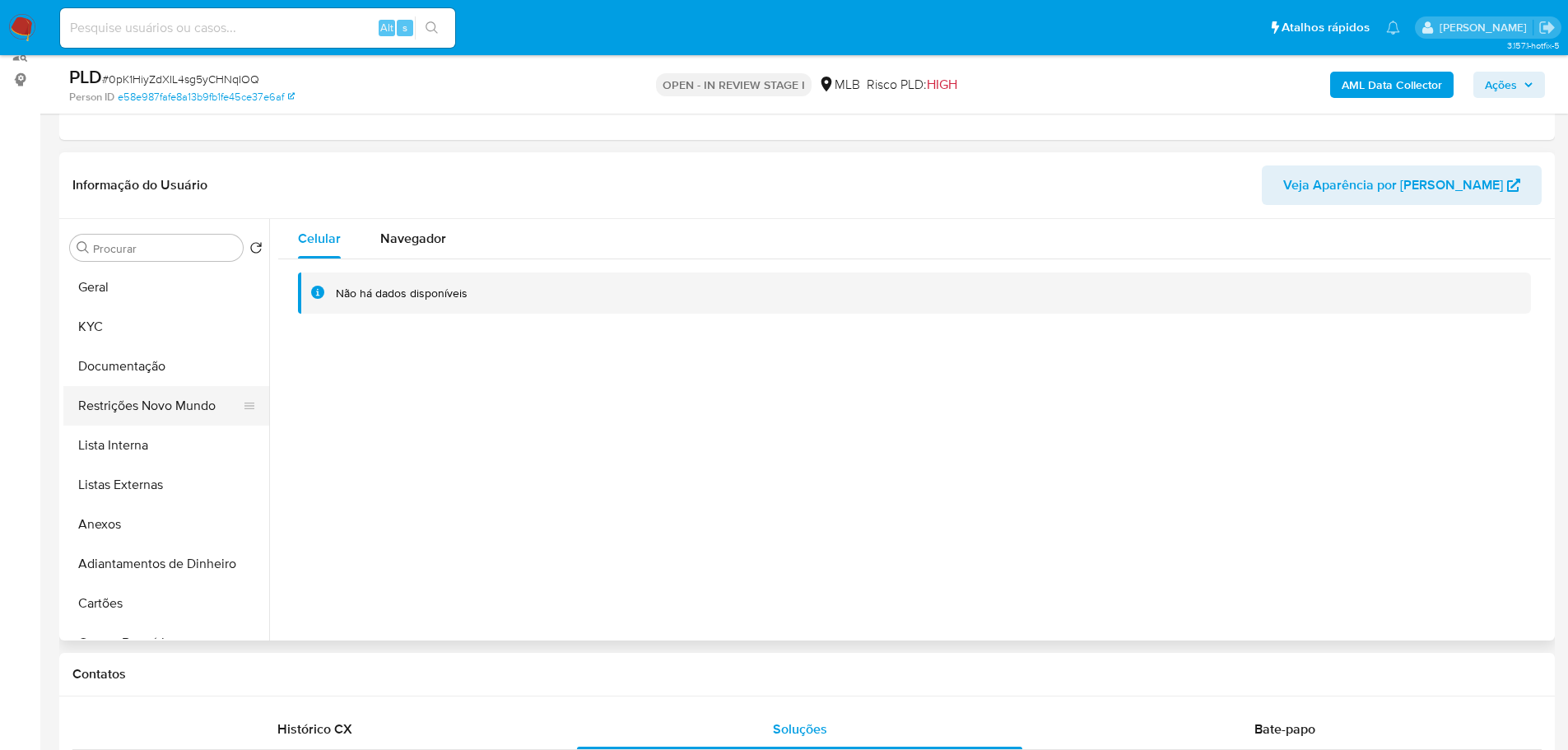
click at [160, 410] on button "Restrições Novo Mundo" at bounding box center [159, 406] width 193 height 40
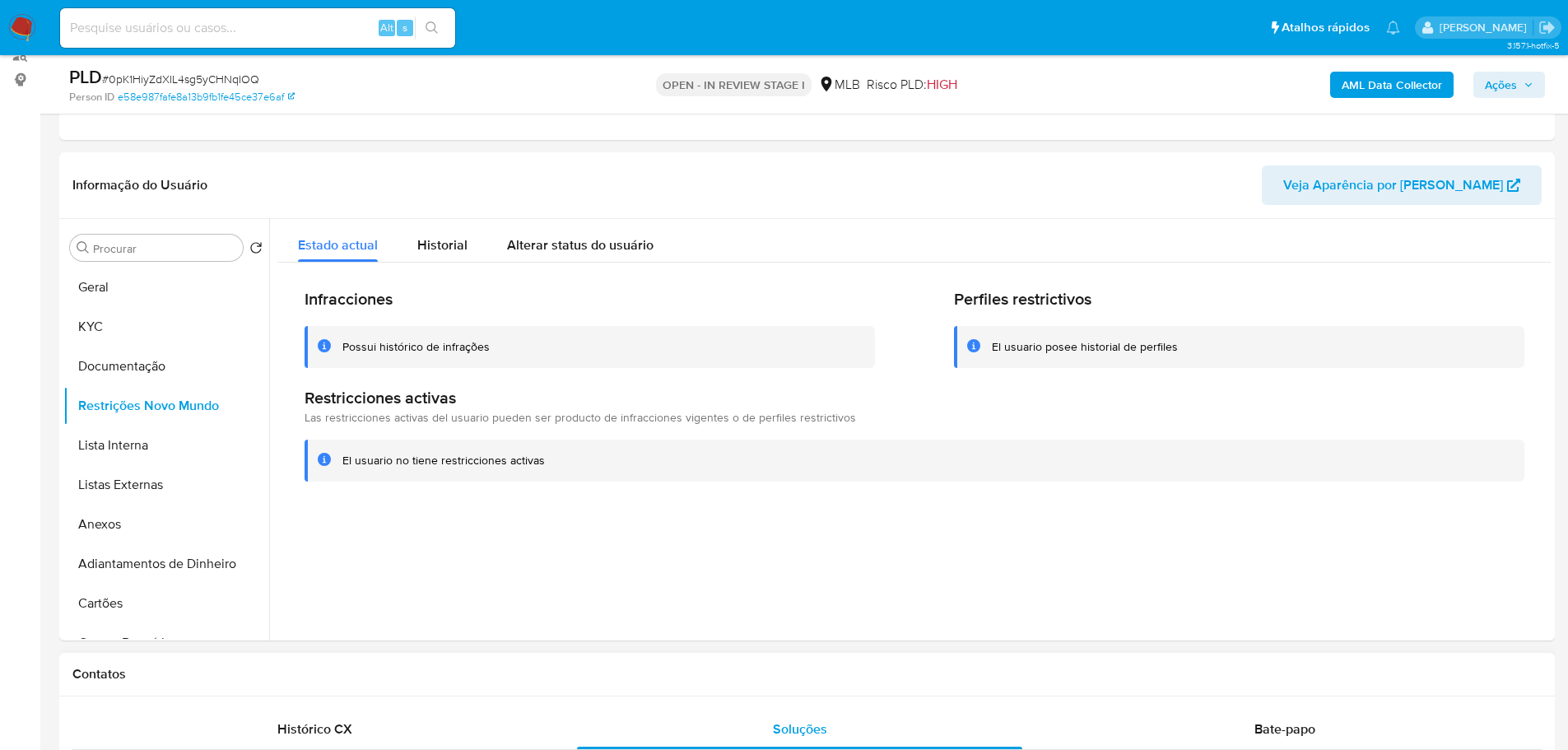
click at [335, 674] on h1 "Contatos" at bounding box center [807, 674] width 1469 height 17
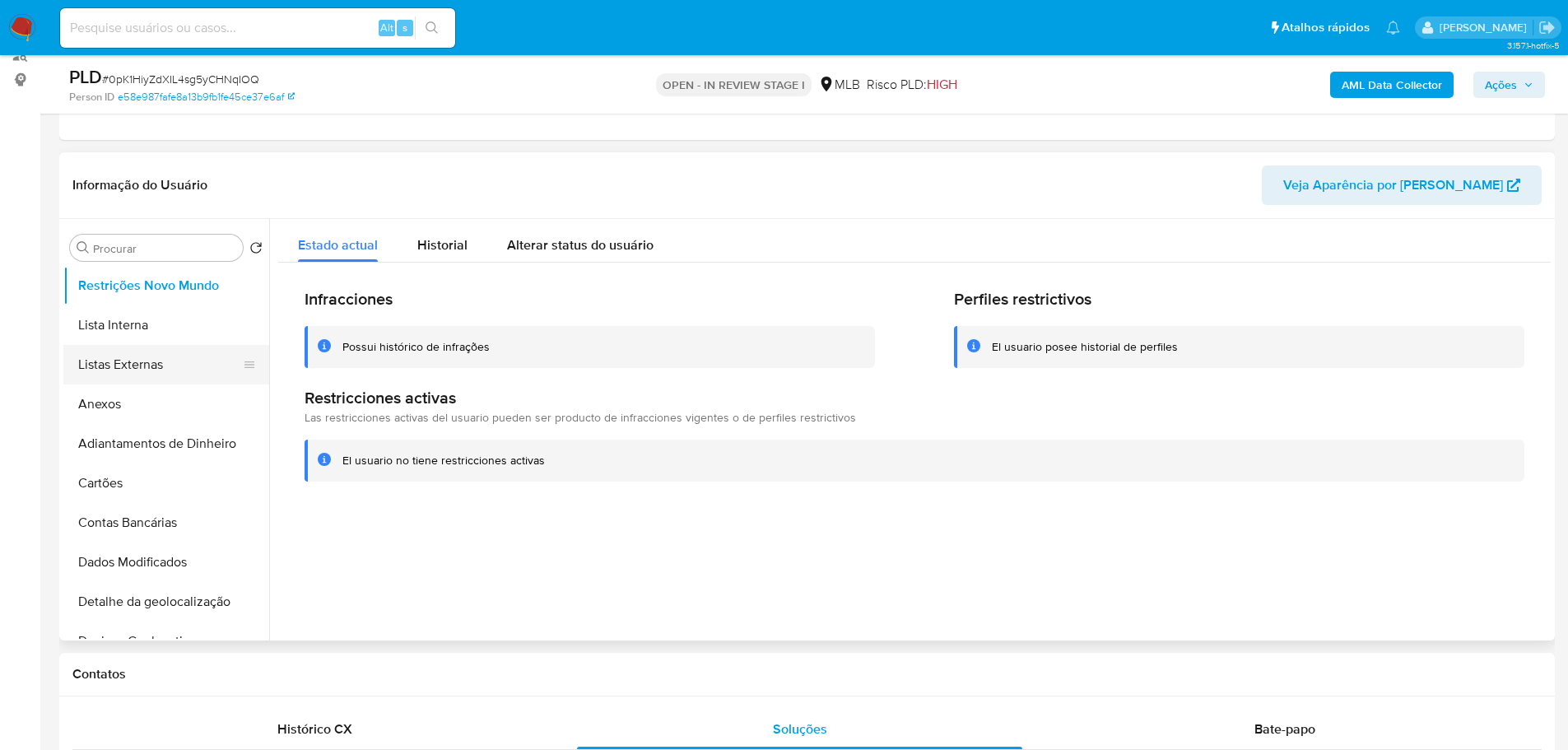
scroll to position [247, 0]
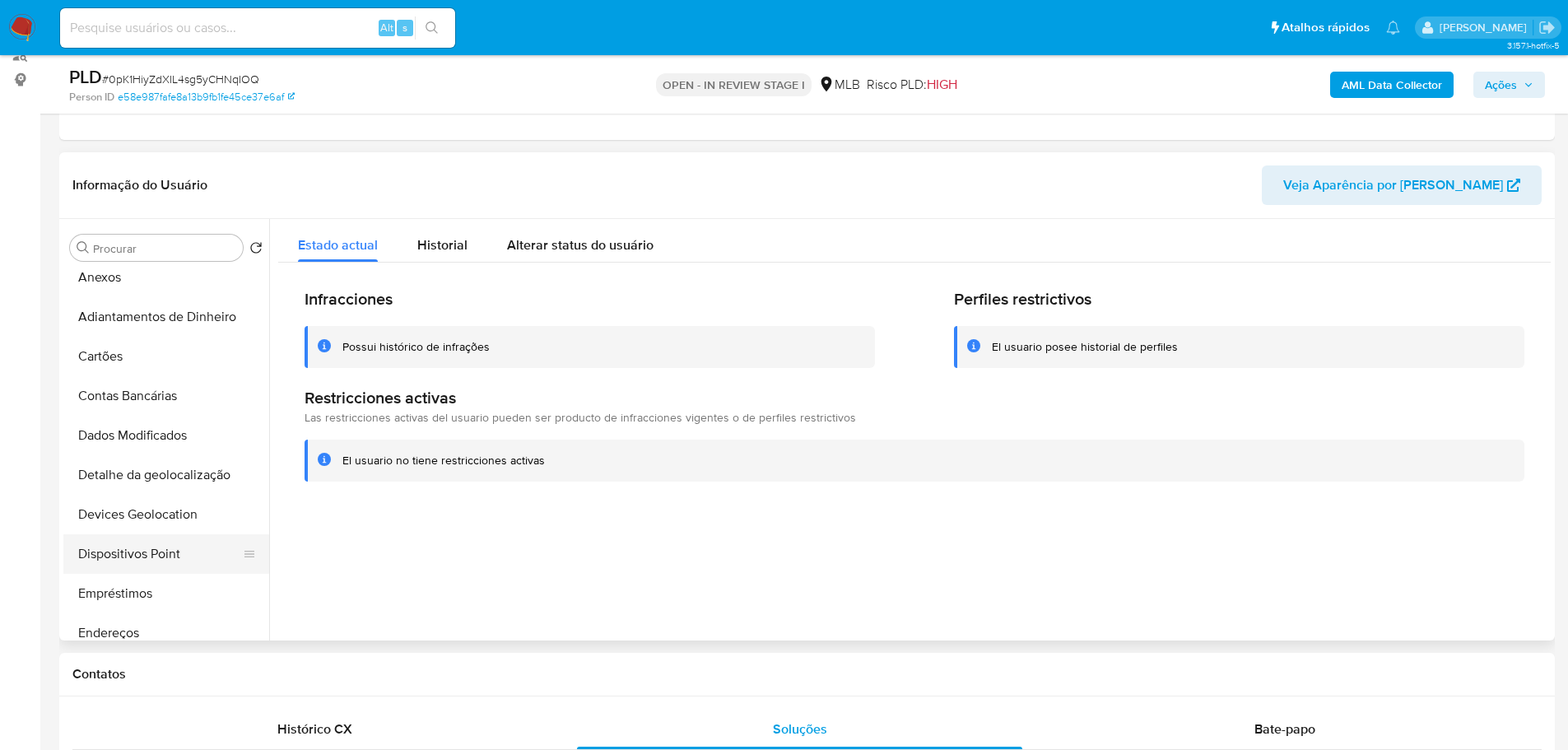
click at [169, 554] on button "Dispositivos Point" at bounding box center [159, 554] width 193 height 40
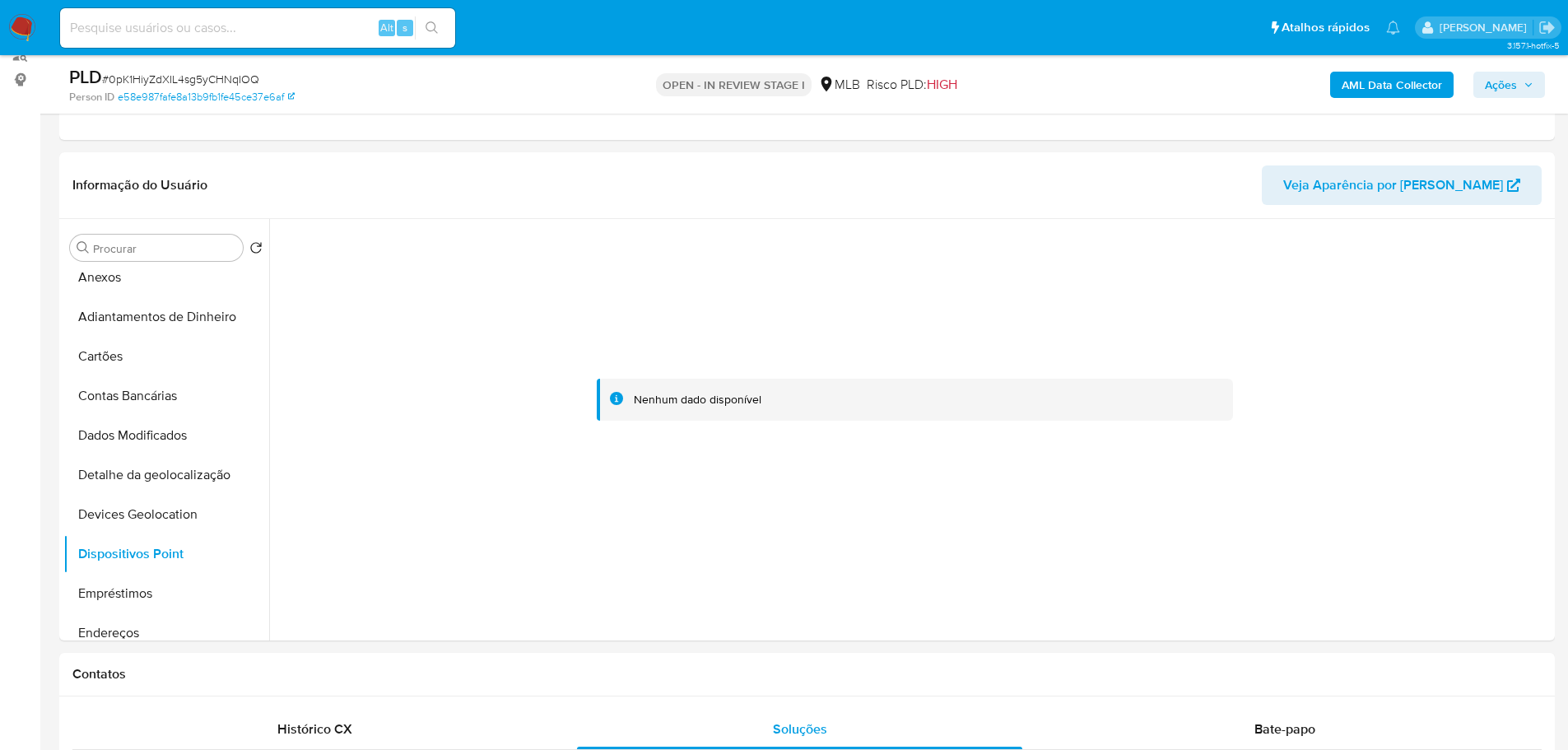
drag, startPoint x: 382, startPoint y: 680, endPoint x: 56, endPoint y: 623, distance: 330.9
click at [380, 680] on h1 "Contatos" at bounding box center [807, 674] width 1469 height 17
click at [777, 677] on h1 "Contatos" at bounding box center [807, 674] width 1469 height 17
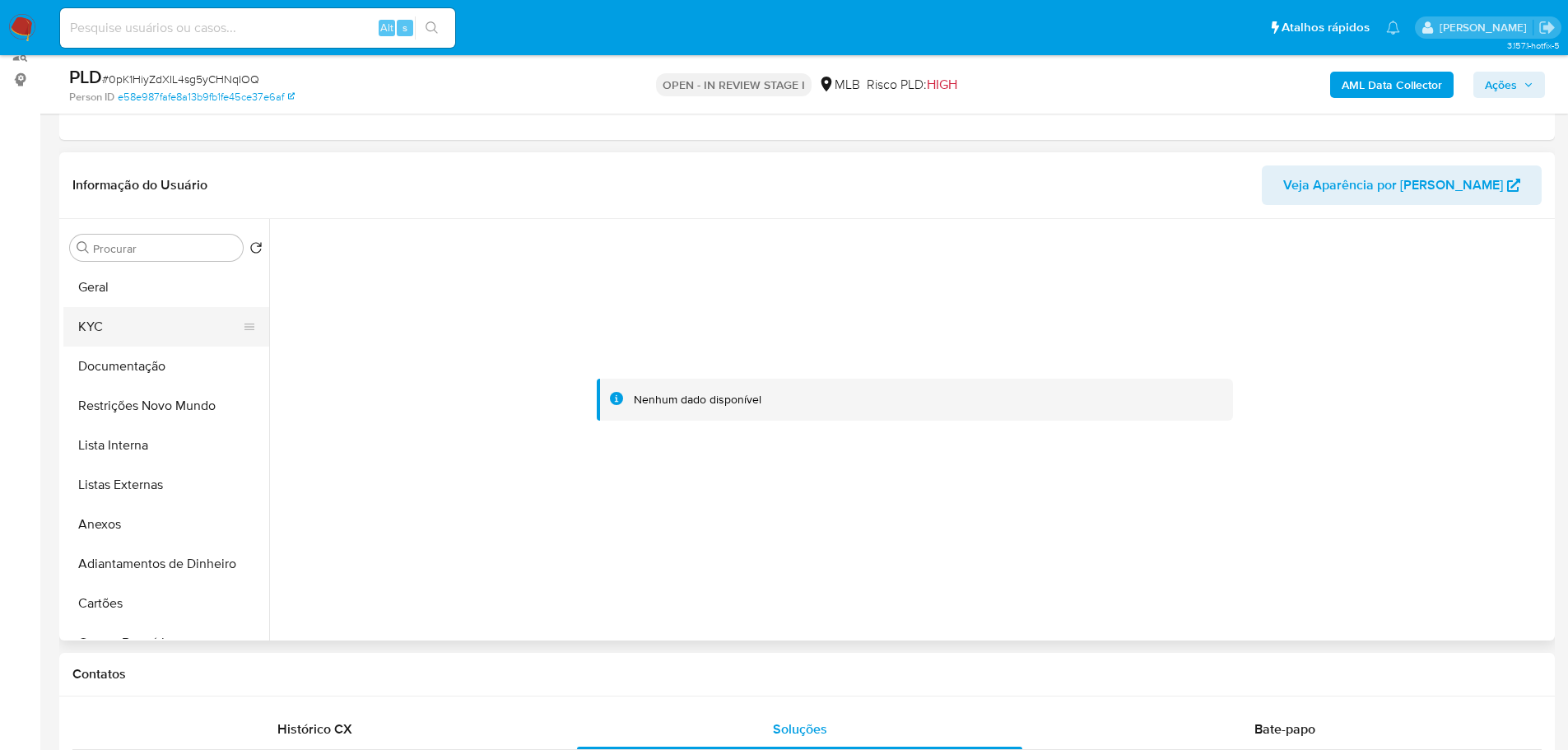
click at [113, 339] on button "KYC" at bounding box center [159, 327] width 193 height 40
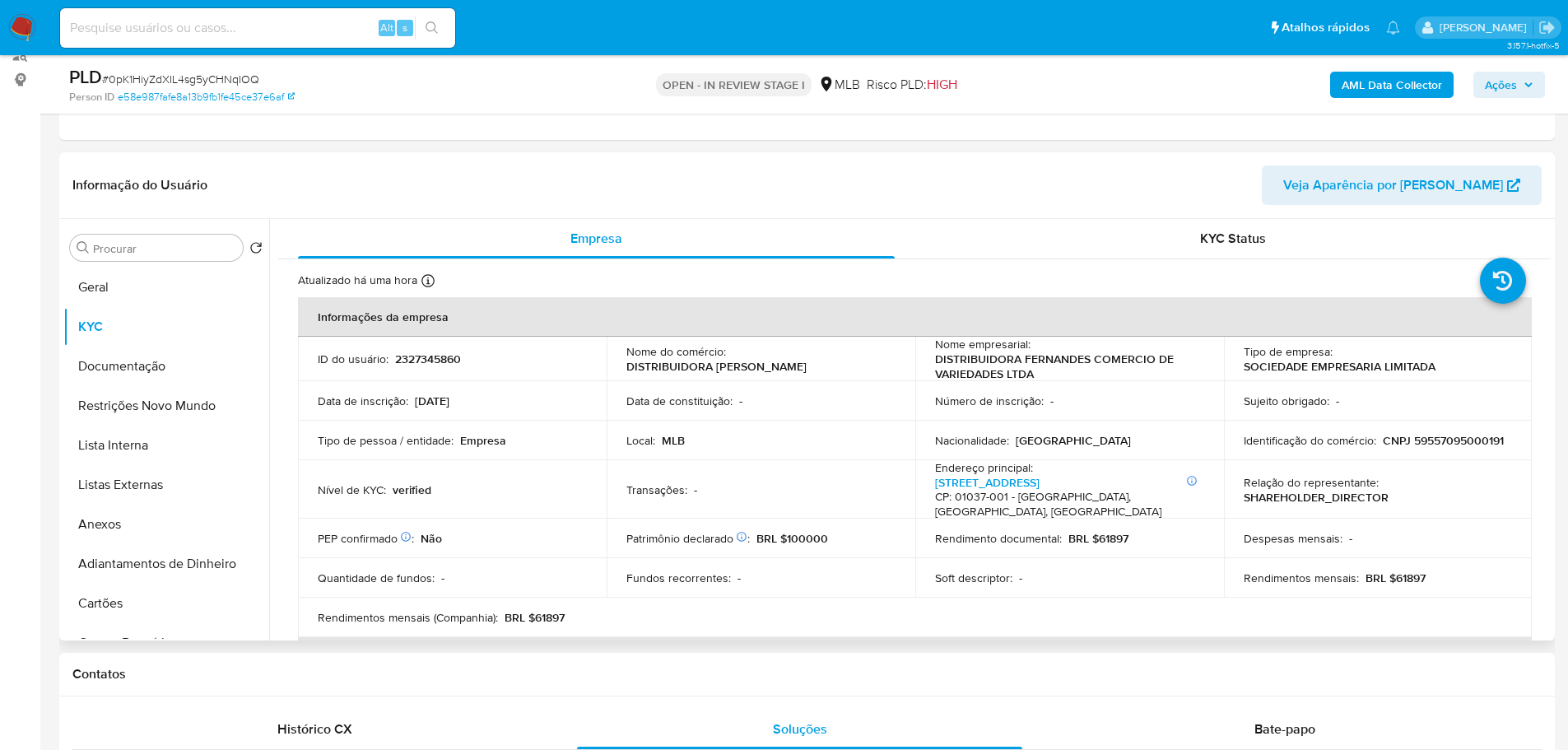
click at [1428, 448] on td "Identificação do comércio : CNPJ 59557095000191" at bounding box center [1378, 440] width 309 height 40
click at [1428, 446] on p "CNPJ 59557095000191" at bounding box center [1443, 440] width 121 height 15
copy p "59557095000191"
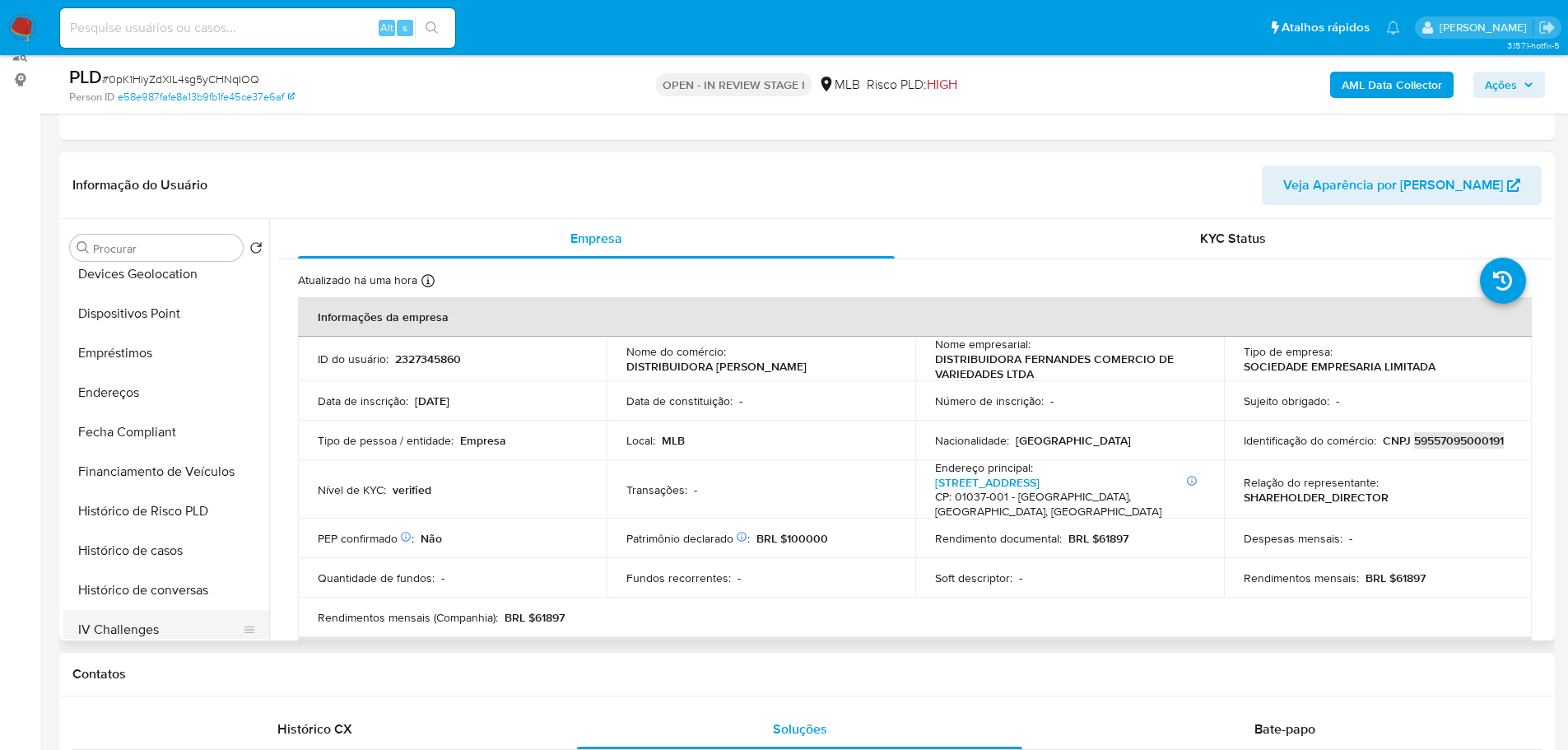
scroll to position [659, 0]
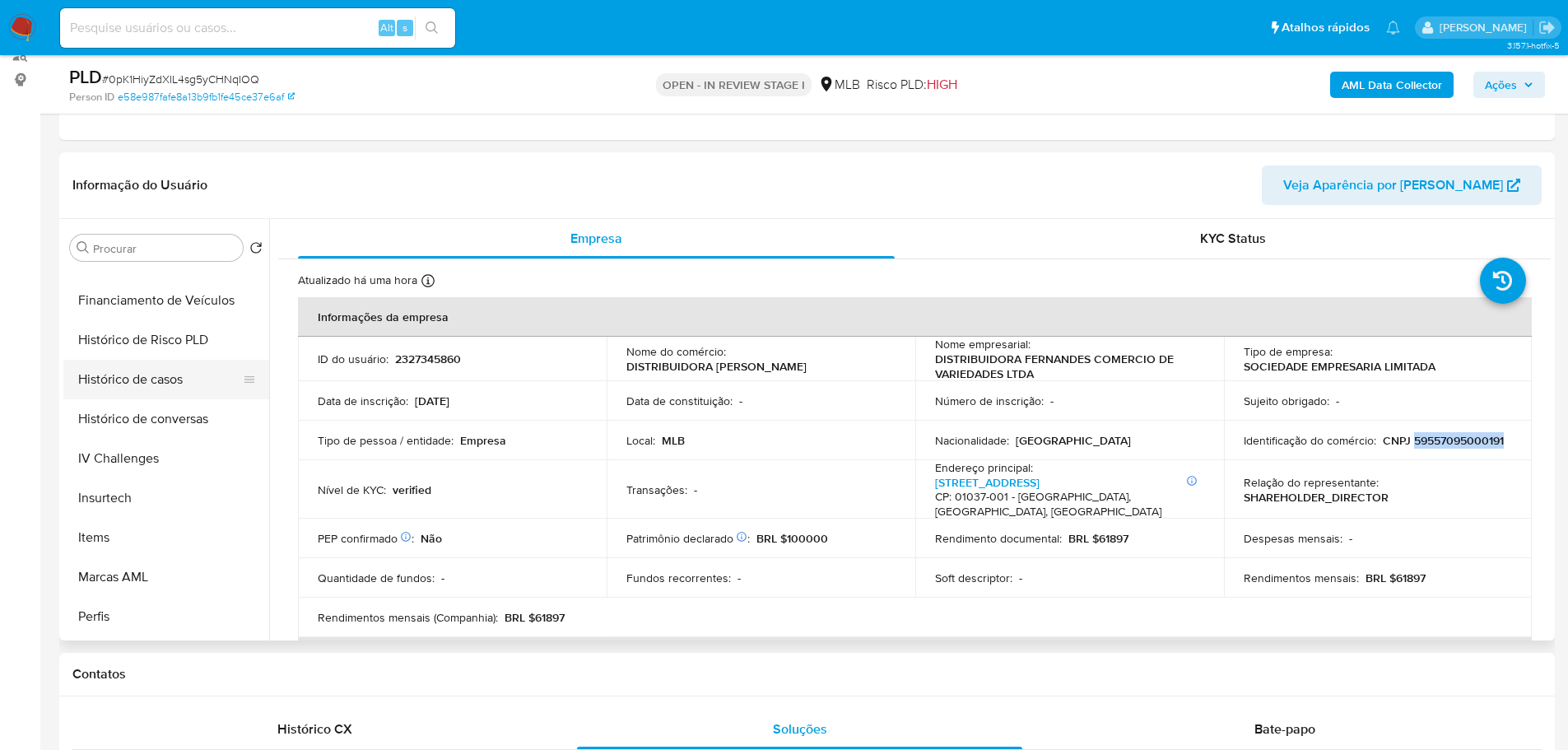
click at [127, 380] on button "Histórico de casos" at bounding box center [159, 379] width 193 height 40
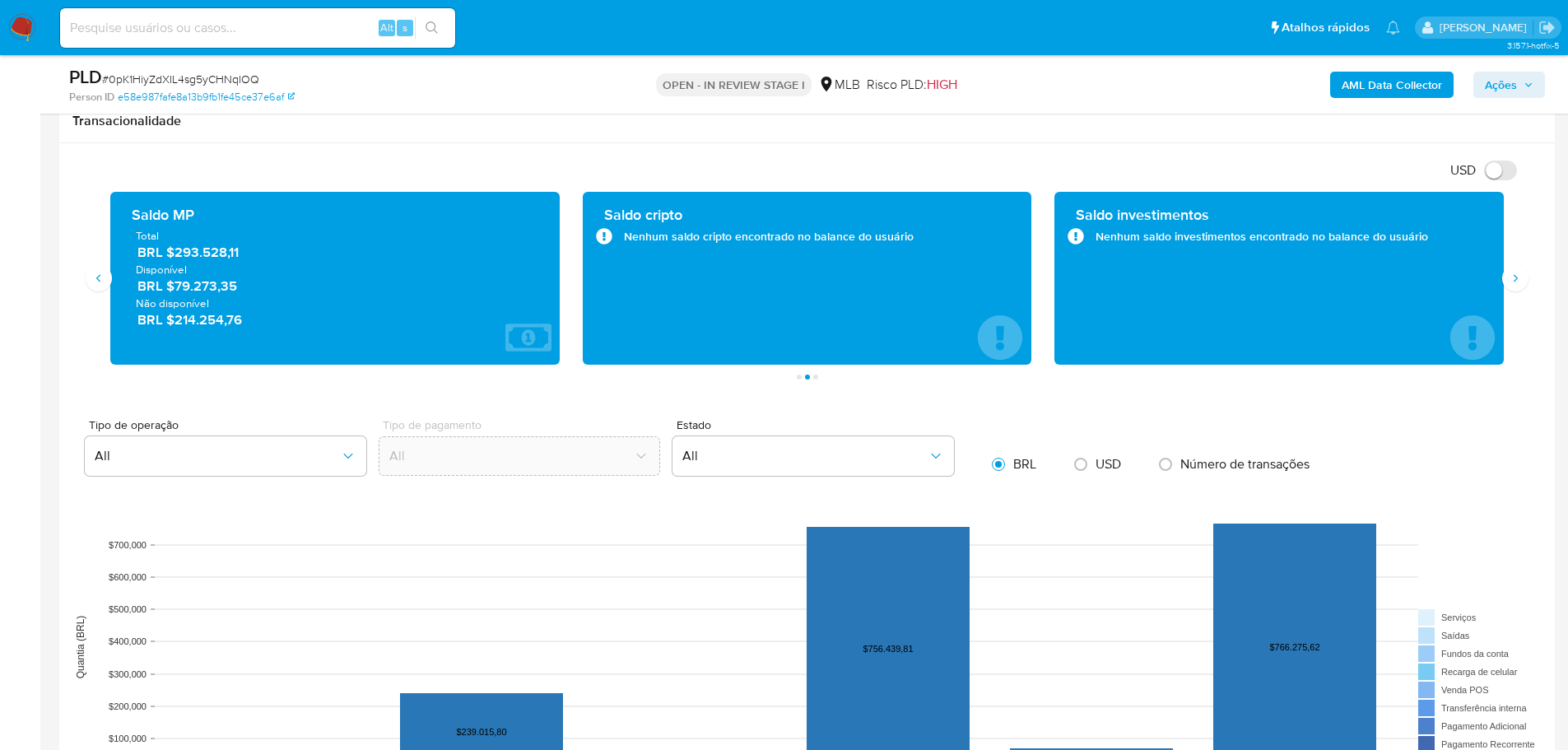
scroll to position [1278, 0]
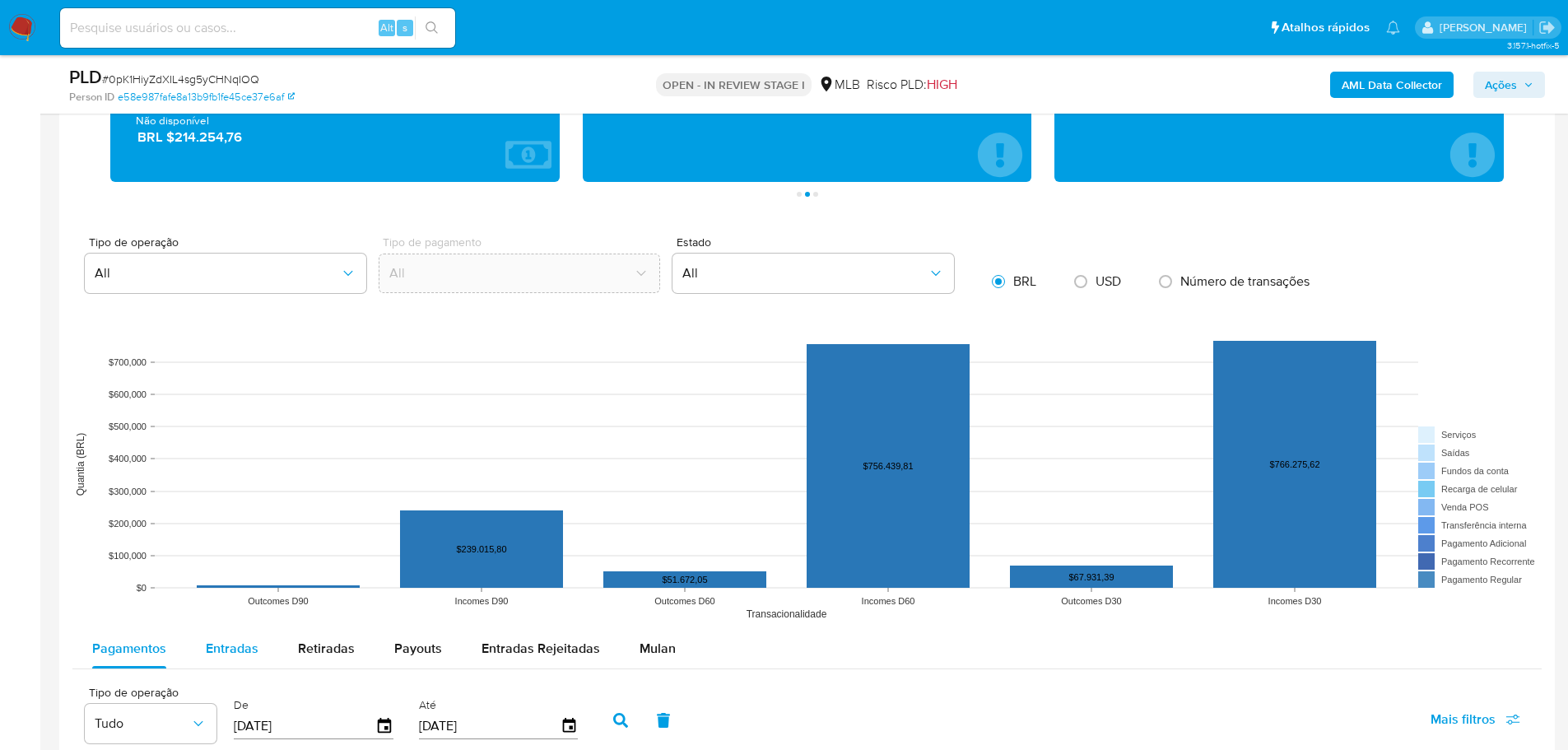
click at [236, 632] on div "Entradas" at bounding box center [232, 649] width 52 height 40
select select "10"
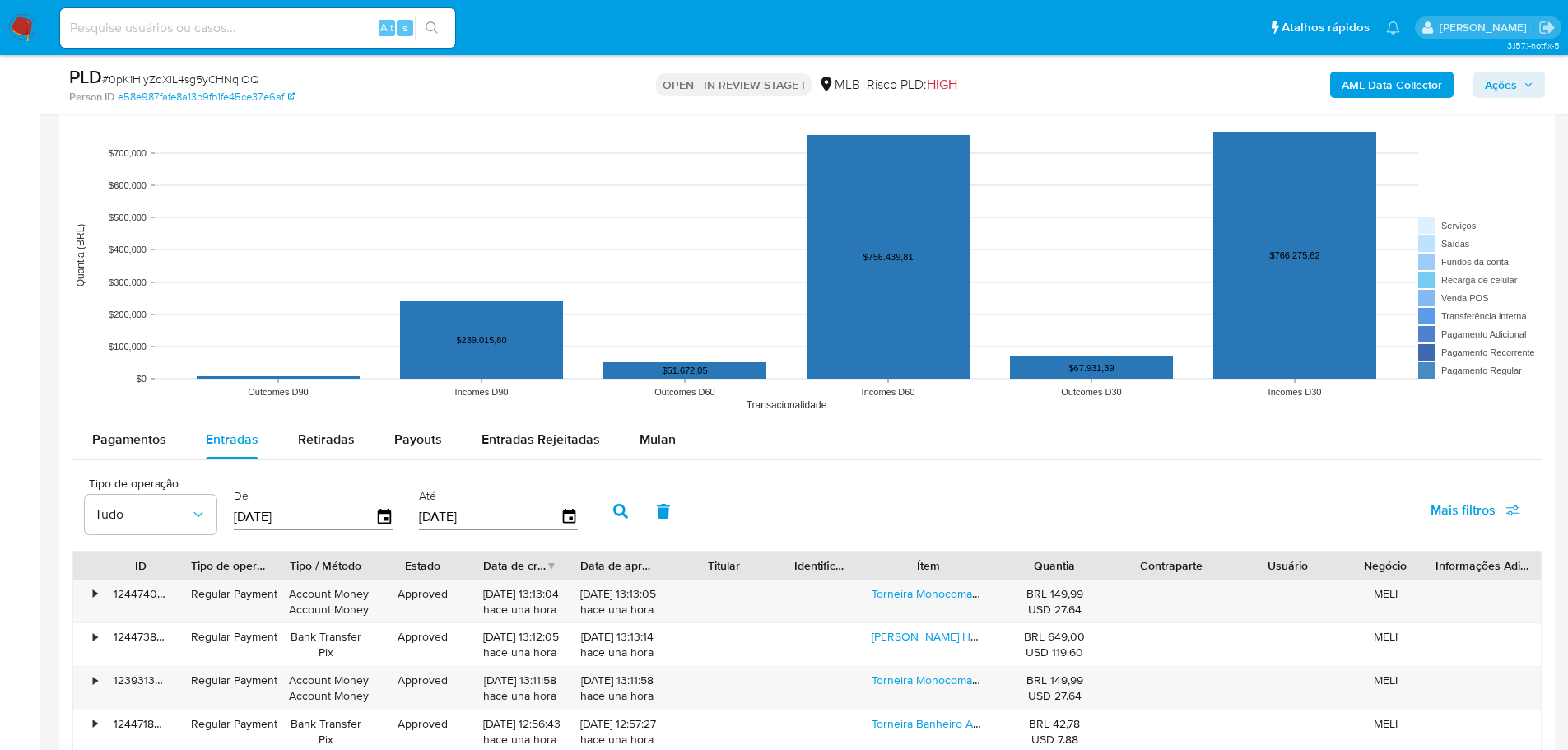
scroll to position [1607, 0]
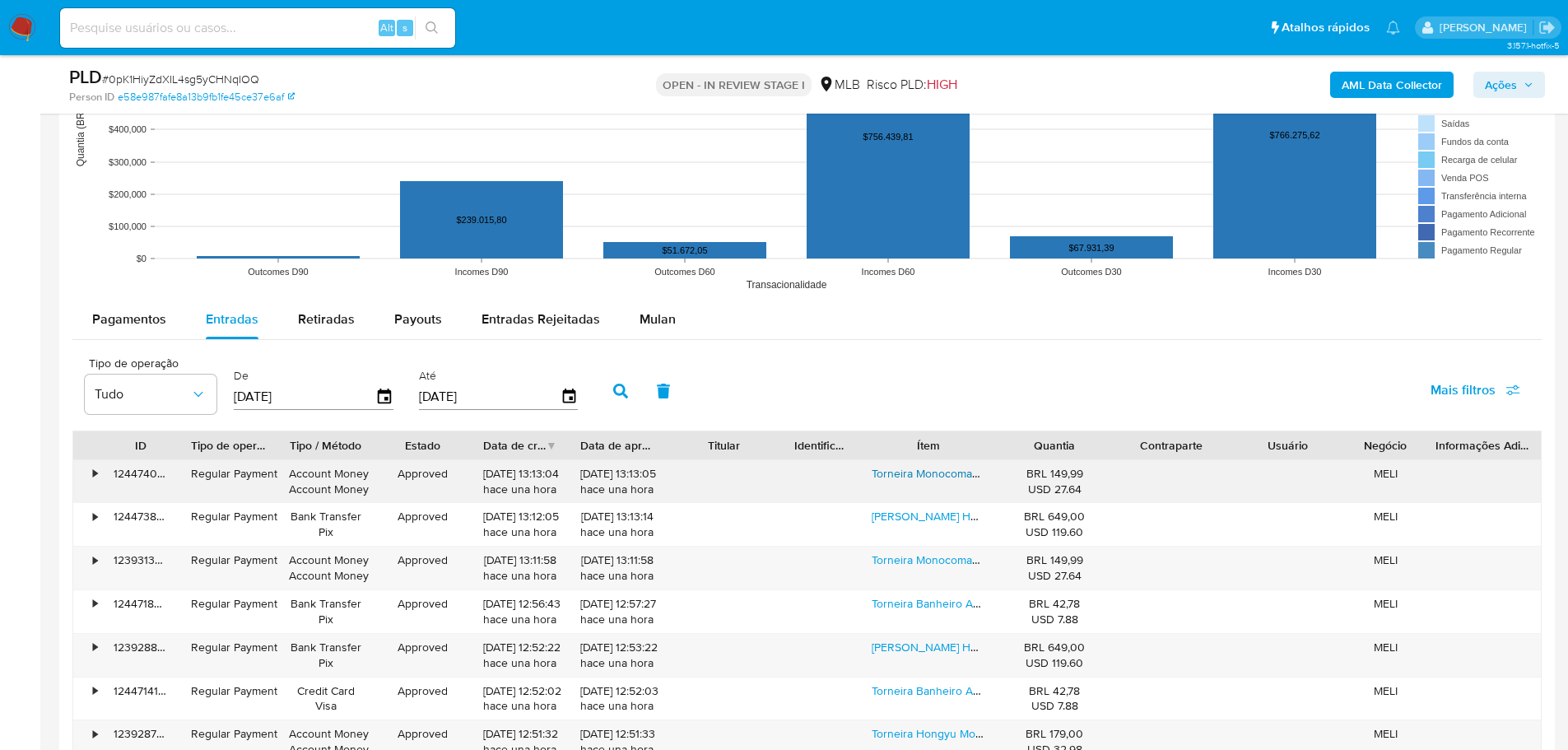
click at [892, 480] on link "Torneira Monocomando Hongyu Aço Inoxidável Cozinha" at bounding box center [1014, 473] width 286 height 17
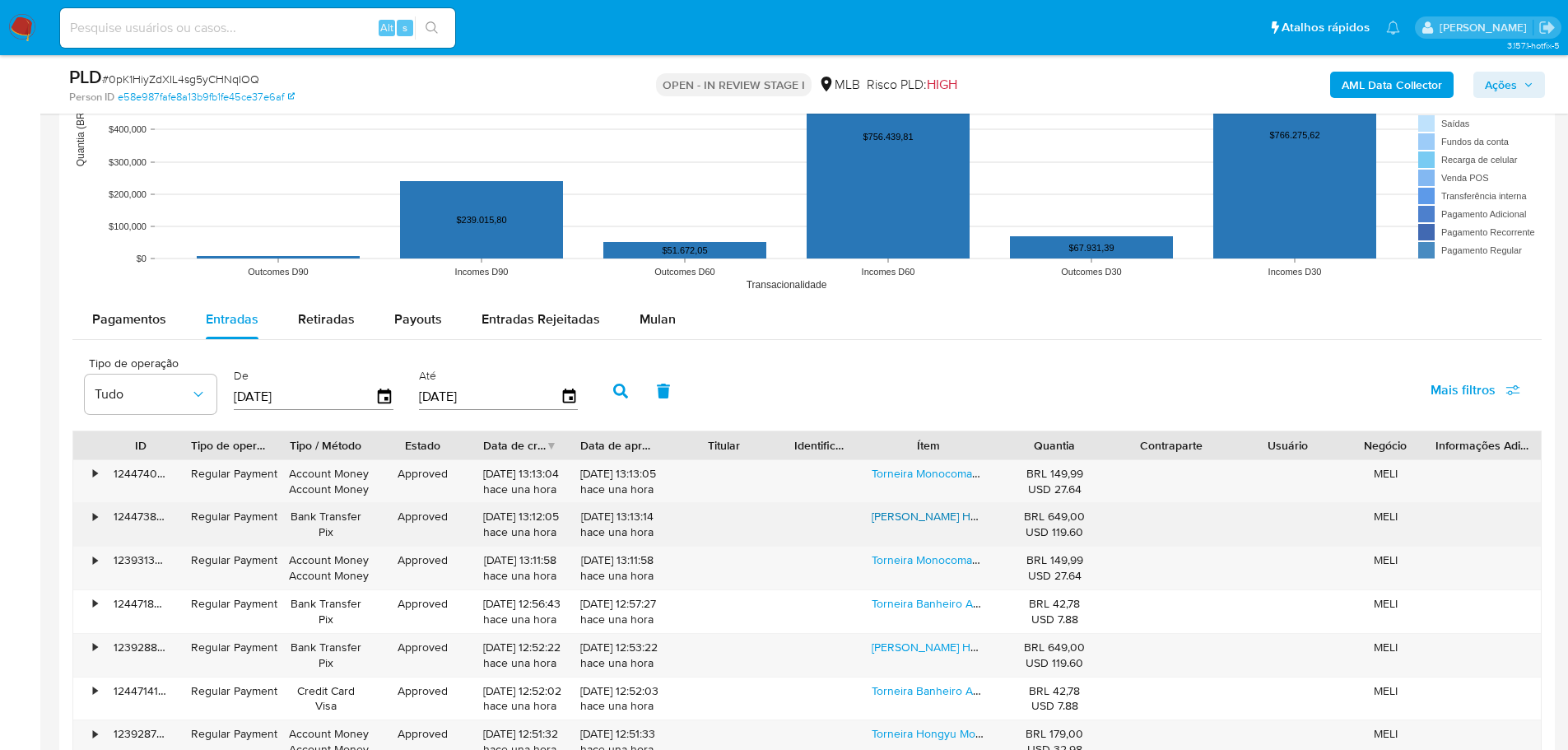
click at [909, 512] on link "Pia De Cozinha Hongyu Aço Inoxidável 68x45 Cm" at bounding box center [1003, 516] width 264 height 17
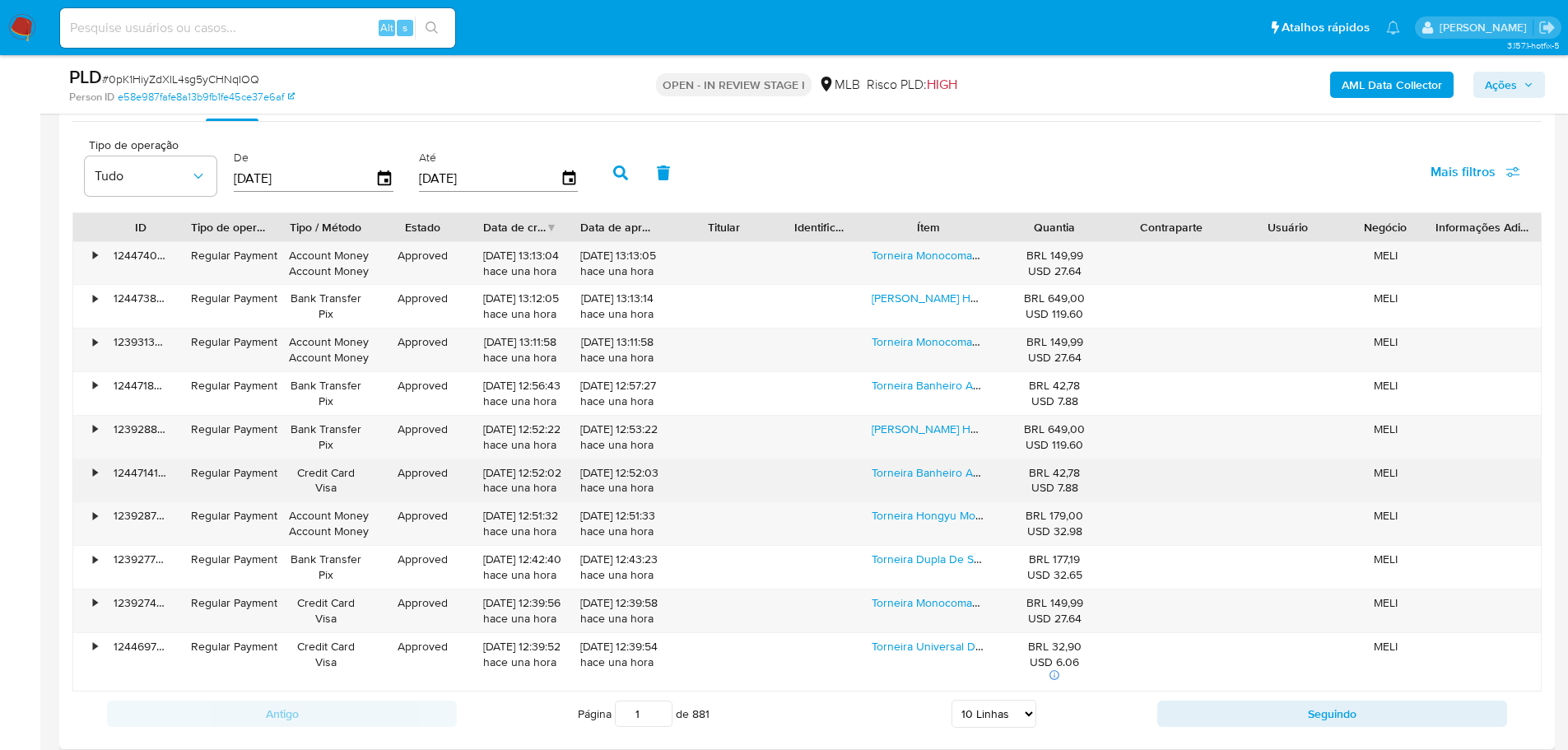
scroll to position [1854, 0]
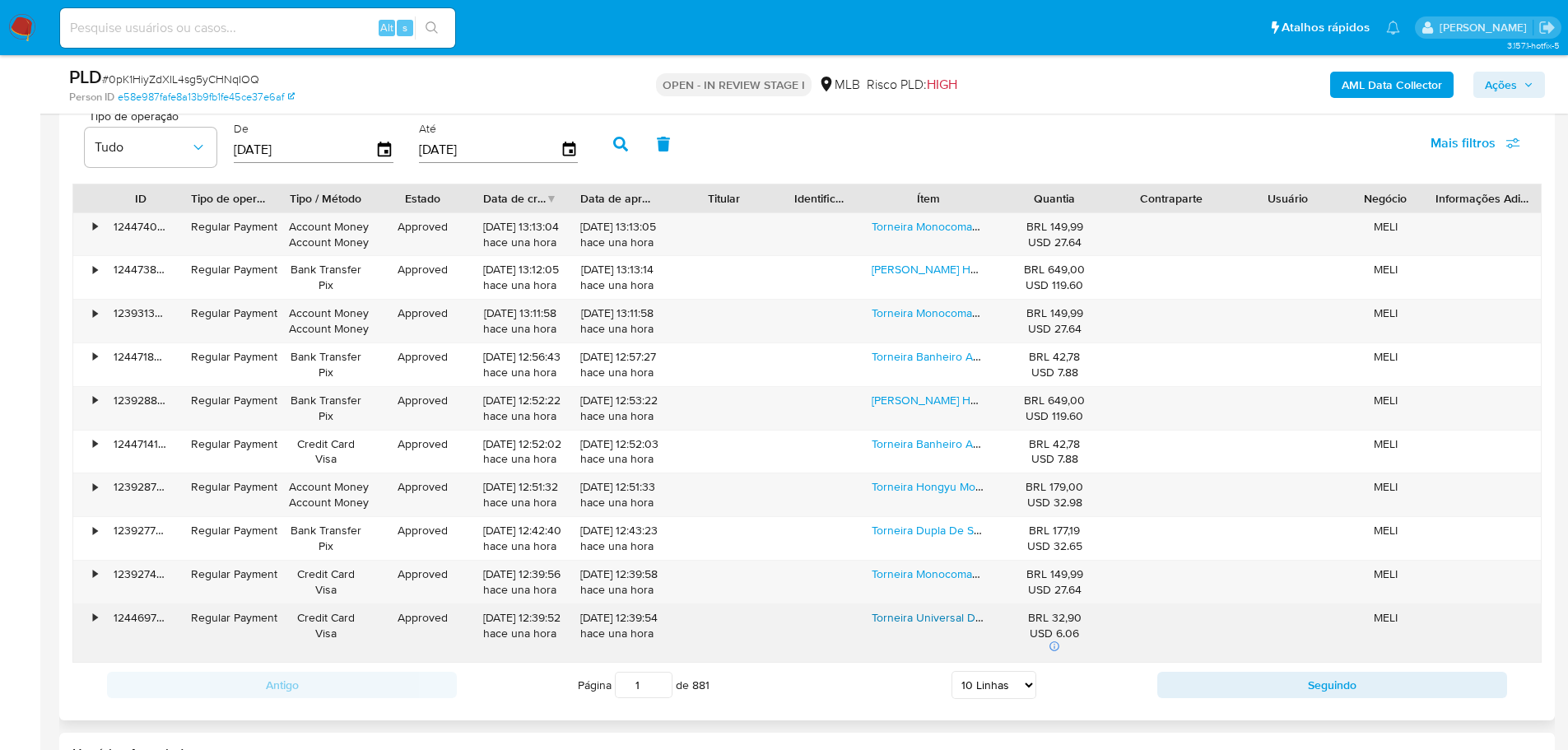
click at [947, 620] on link "Torneira Universal De Aço Inoxidável Para Cozinha" at bounding box center [1000, 617] width 257 height 17
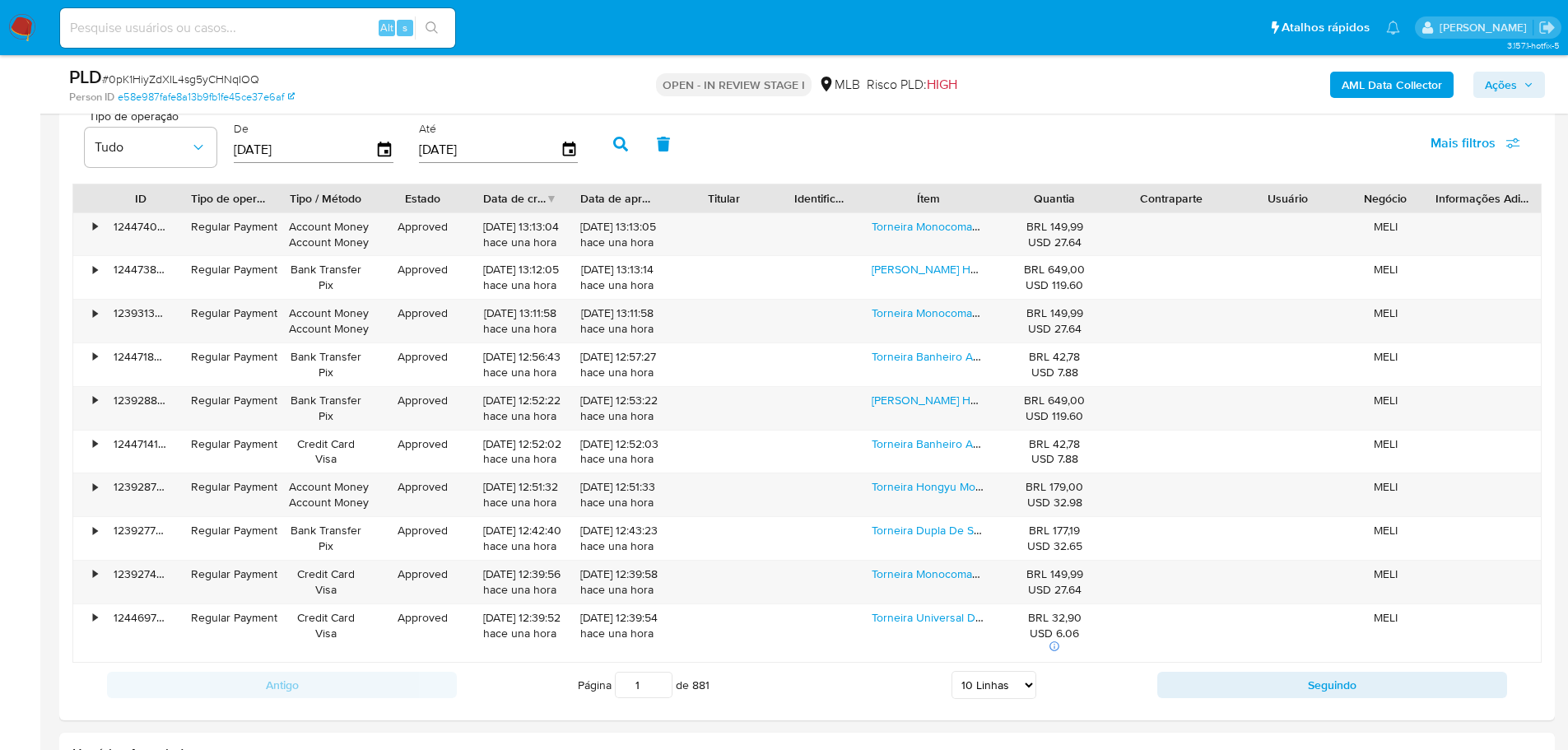
click at [1508, 92] on span "Ações" at bounding box center [1501, 85] width 32 height 27
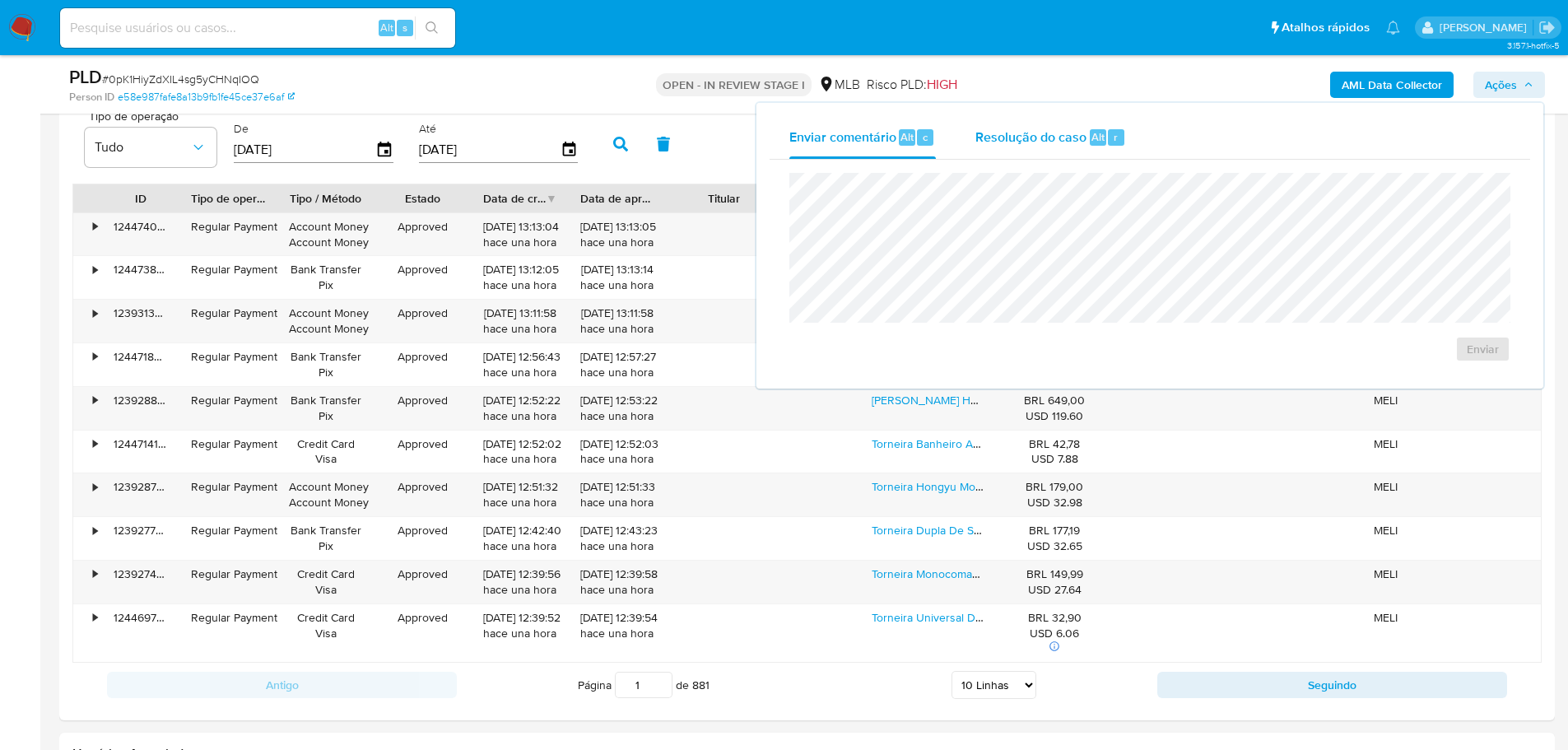
click at [1060, 129] on span "Resolução do caso" at bounding box center [1030, 136] width 111 height 19
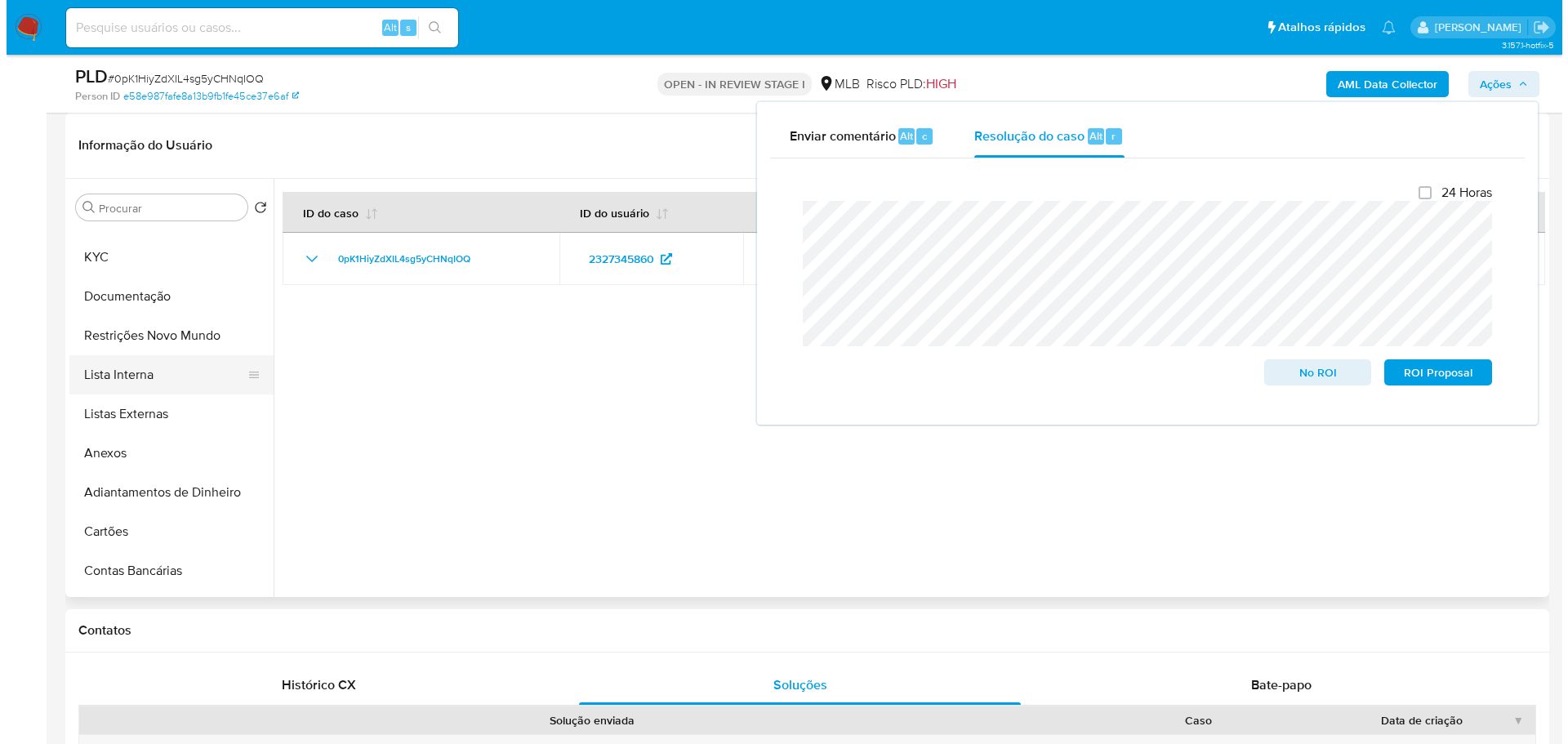
scroll to position [0, 0]
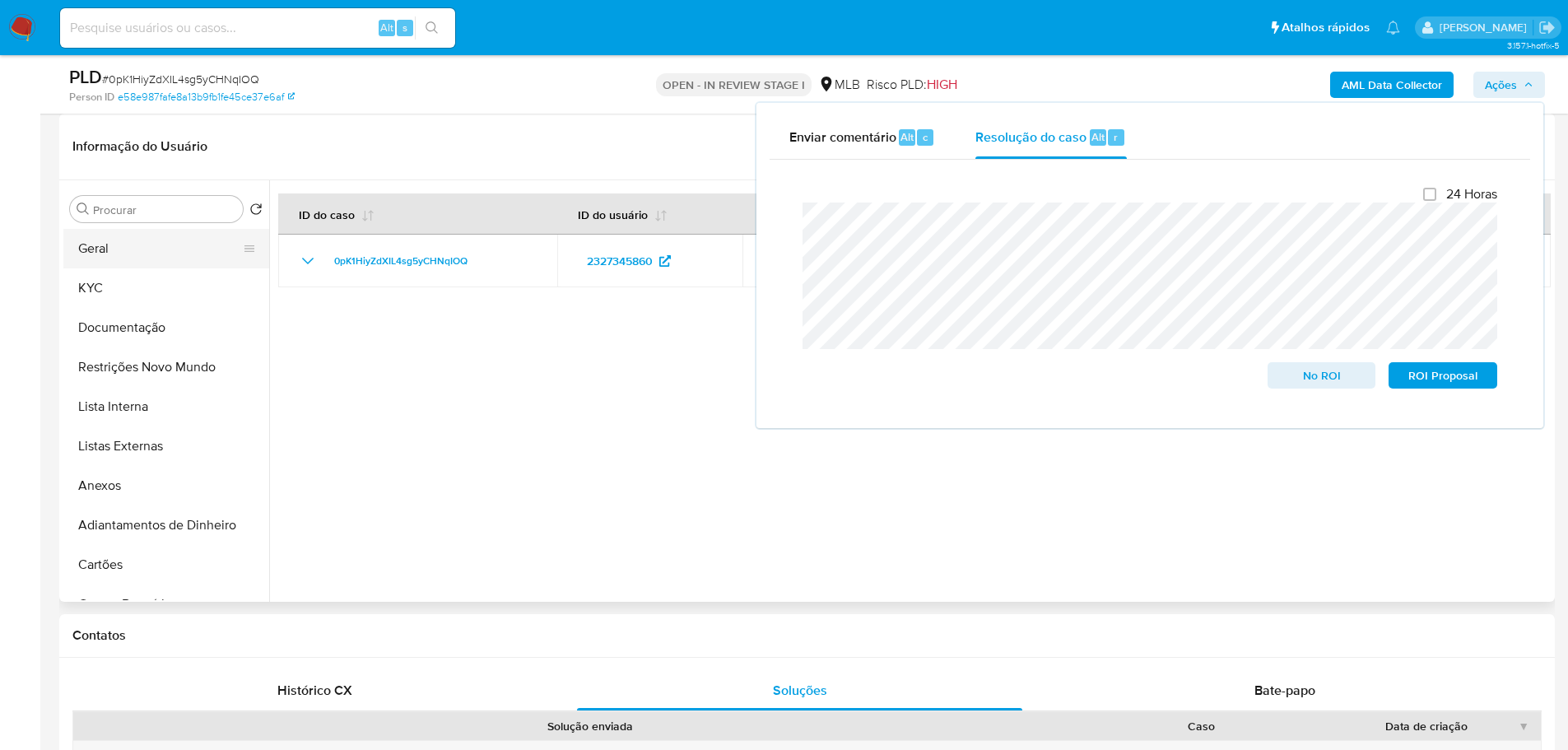
click at [107, 245] on button "Geral" at bounding box center [159, 249] width 193 height 40
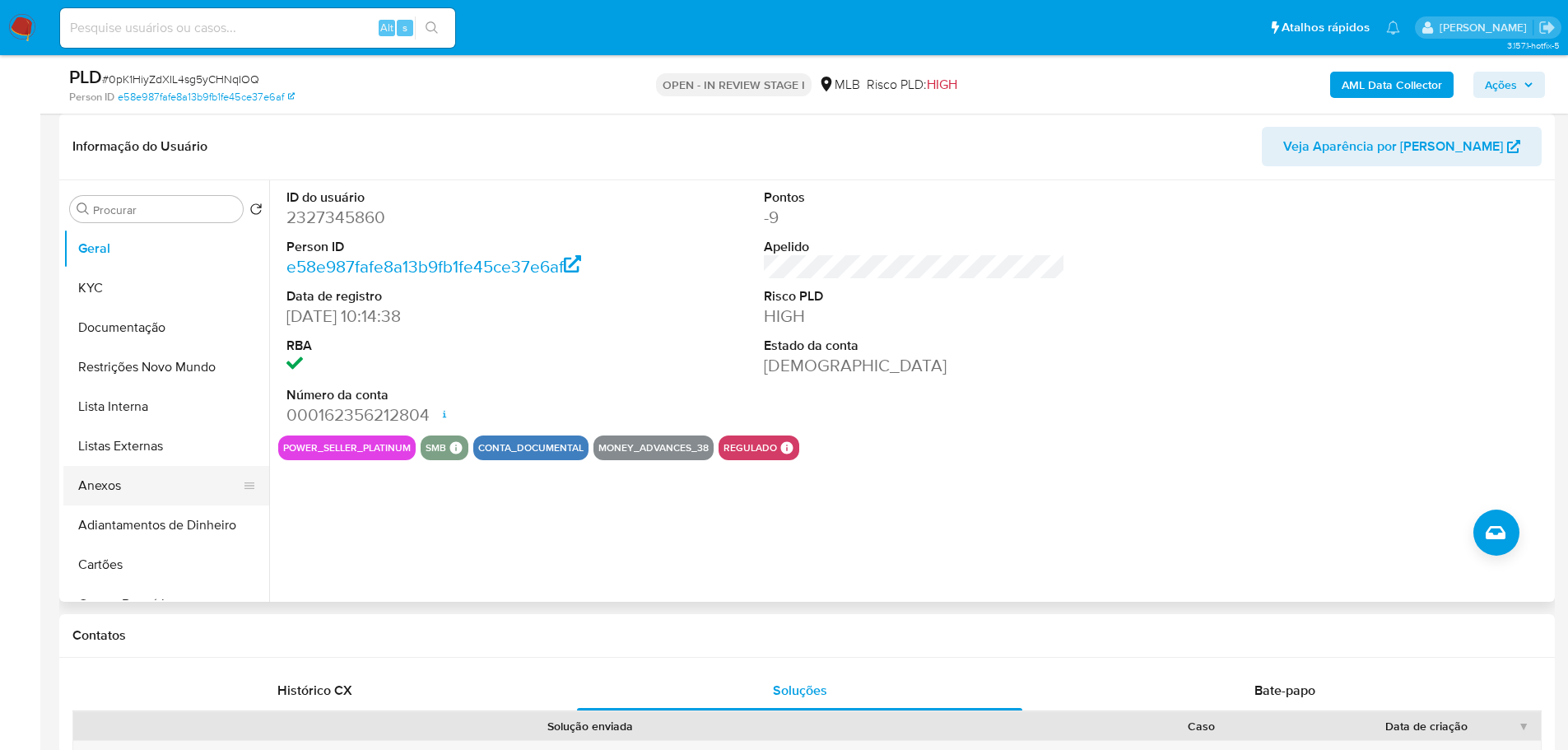
drag, startPoint x: 119, startPoint y: 492, endPoint x: 132, endPoint y: 495, distance: 13.3
click at [119, 492] on button "Anexos" at bounding box center [159, 486] width 193 height 40
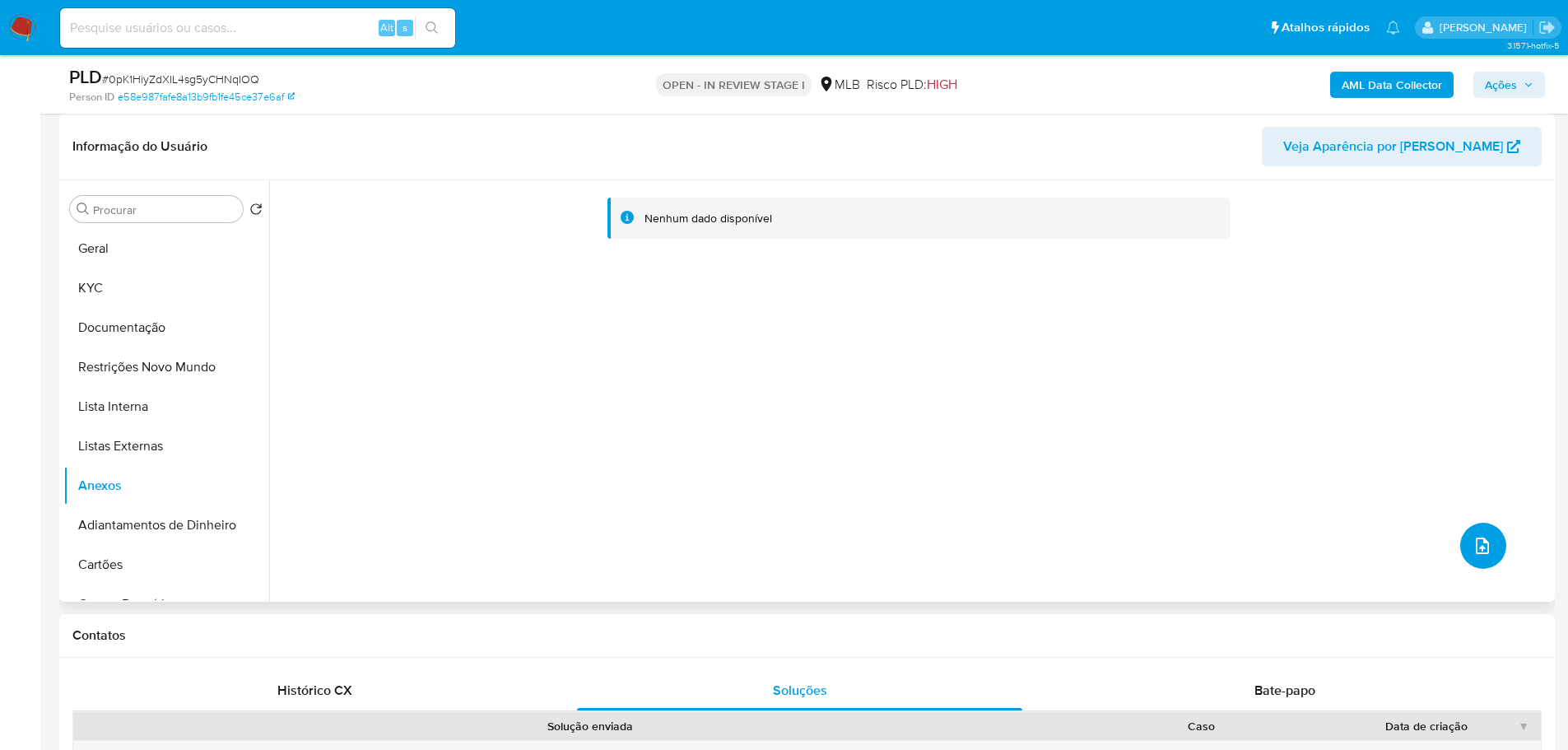
click at [1473, 543] on icon "upload-file" at bounding box center [1482, 546] width 20 height 20
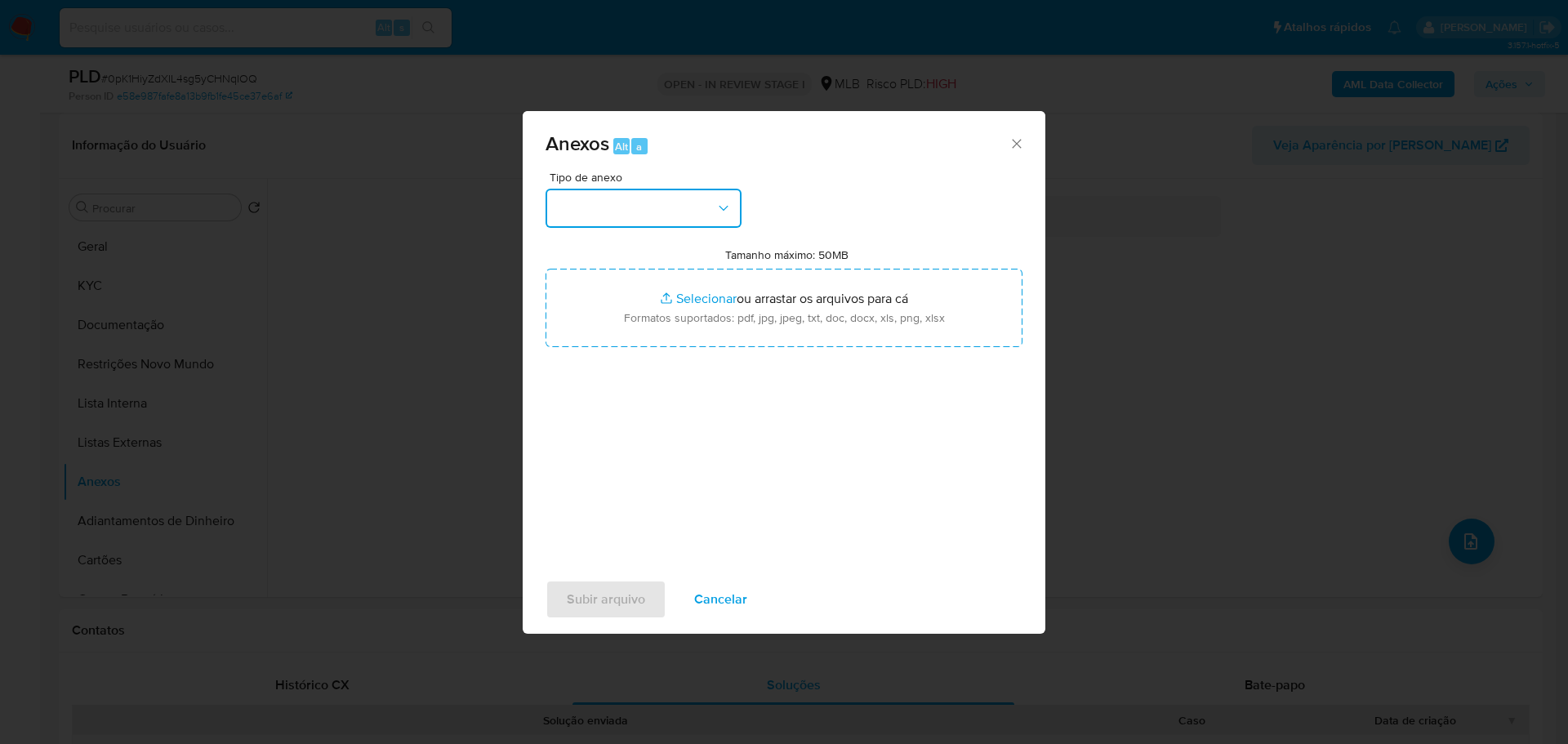
click at [609, 200] on button "button" at bounding box center [644, 208] width 196 height 40
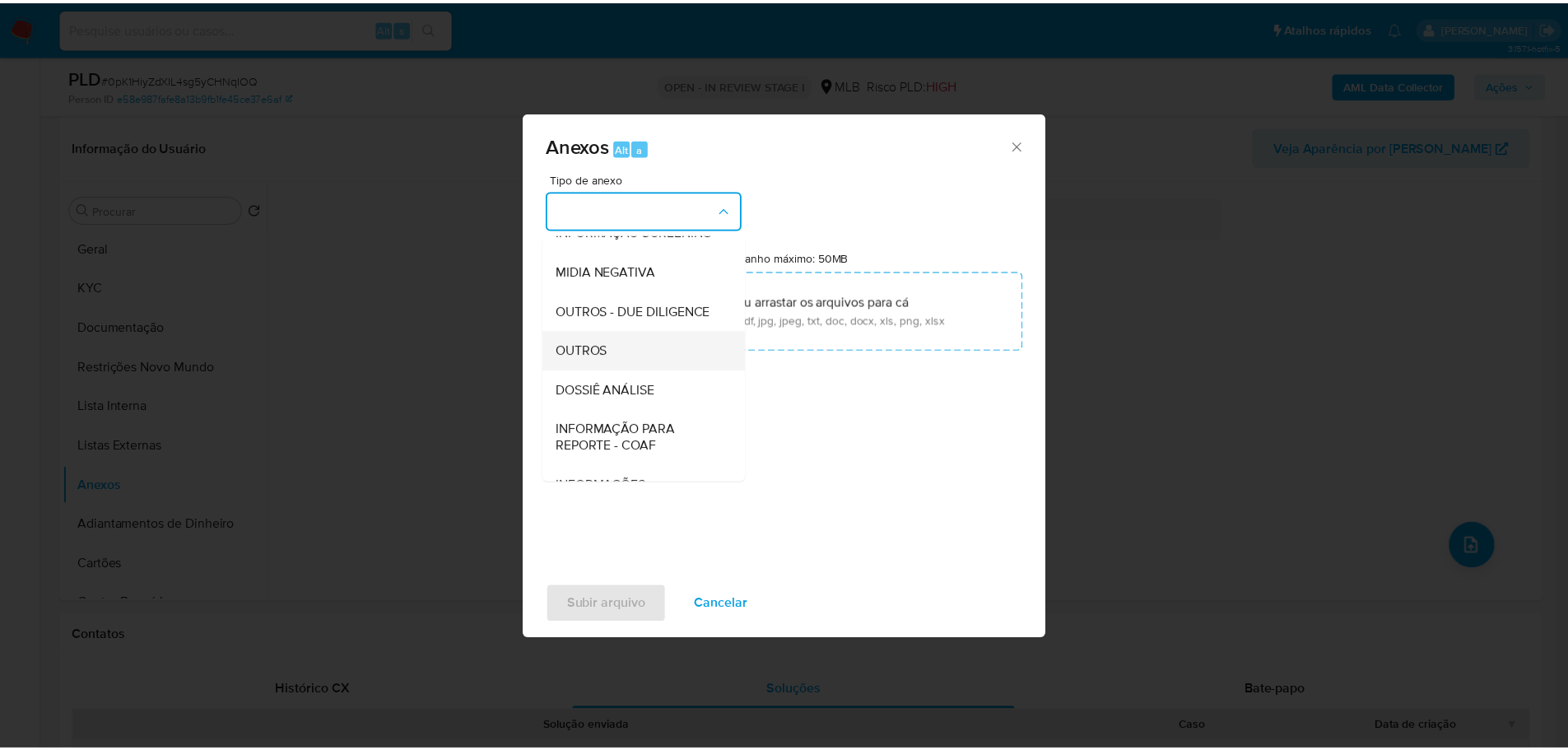
scroll to position [254, 0]
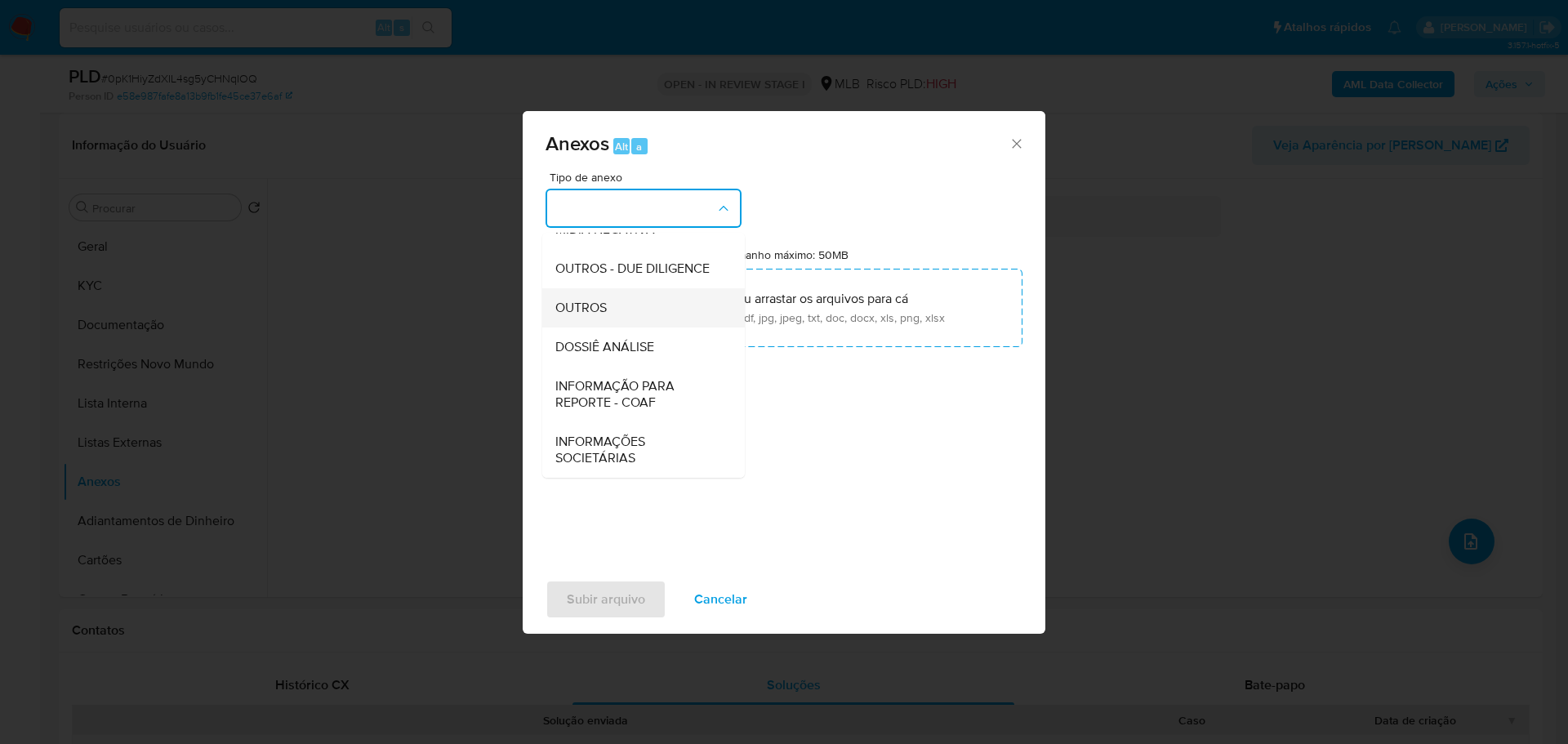
click at [618, 305] on div "OUTROS" at bounding box center [638, 307] width 166 height 40
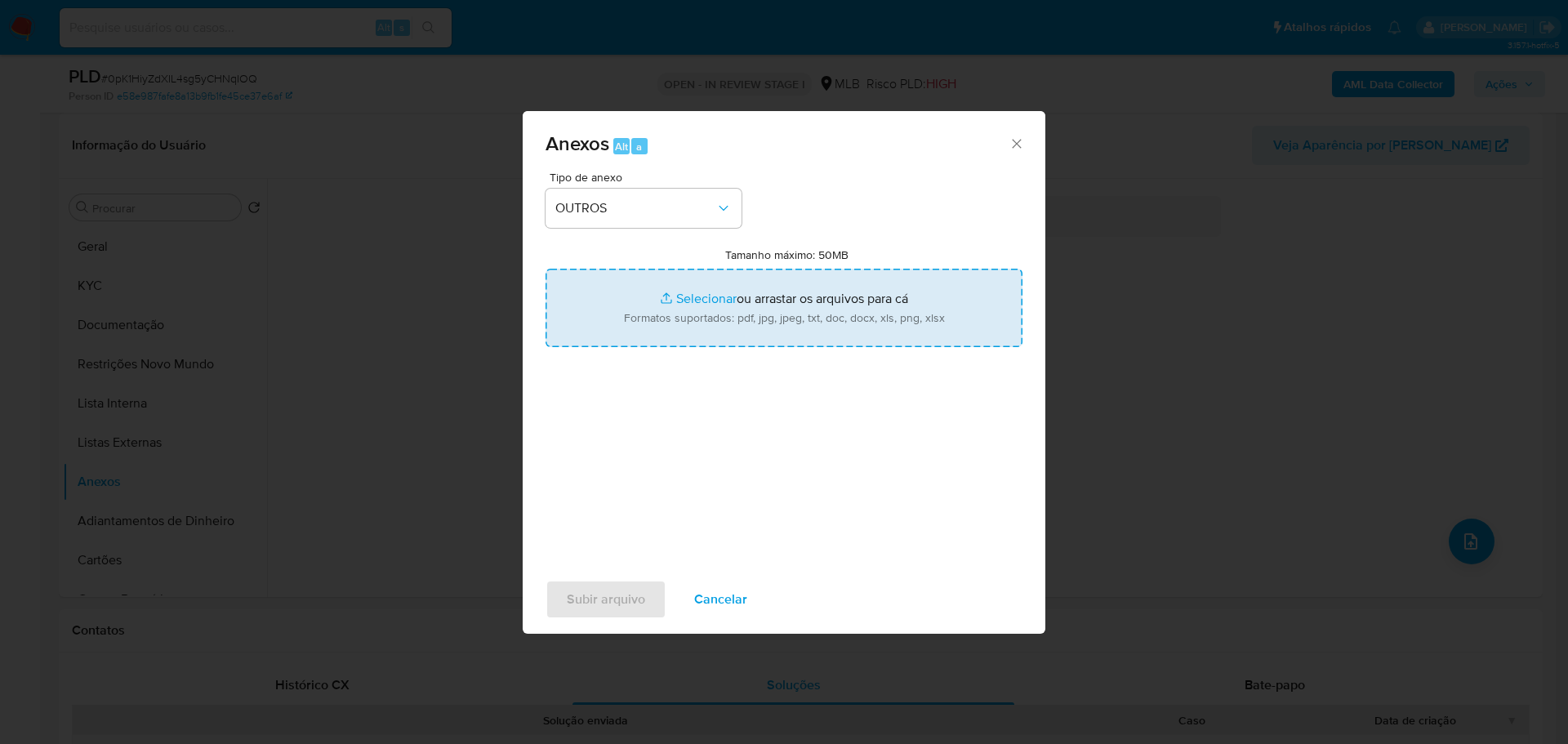
type input "C:\fakepath\SAR - XXX - CNPJ 59557095000191 - DISTRIBUIDORA FERNANDES COMERCIO …"
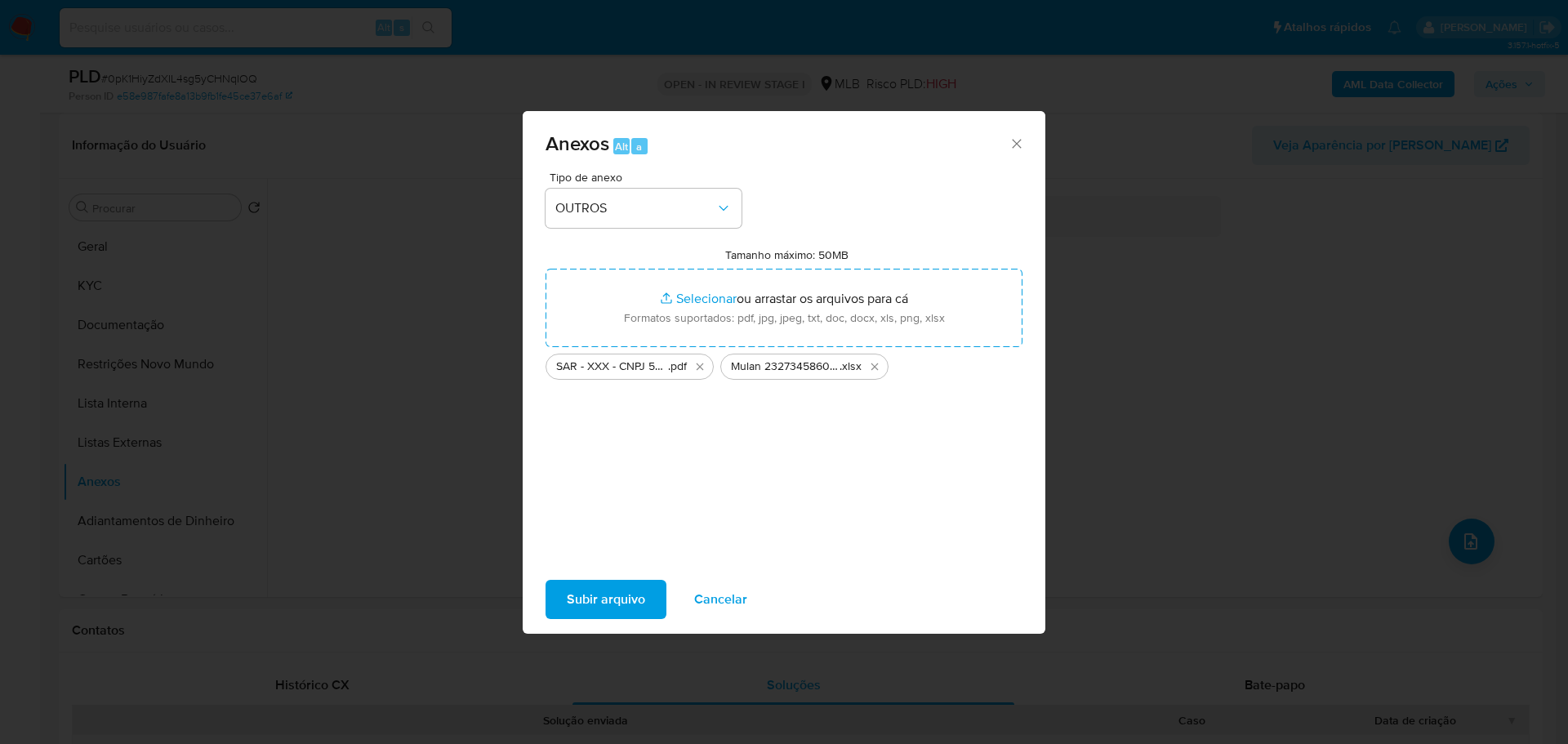
click at [636, 599] on span "Subir arquivo" at bounding box center [606, 599] width 78 height 36
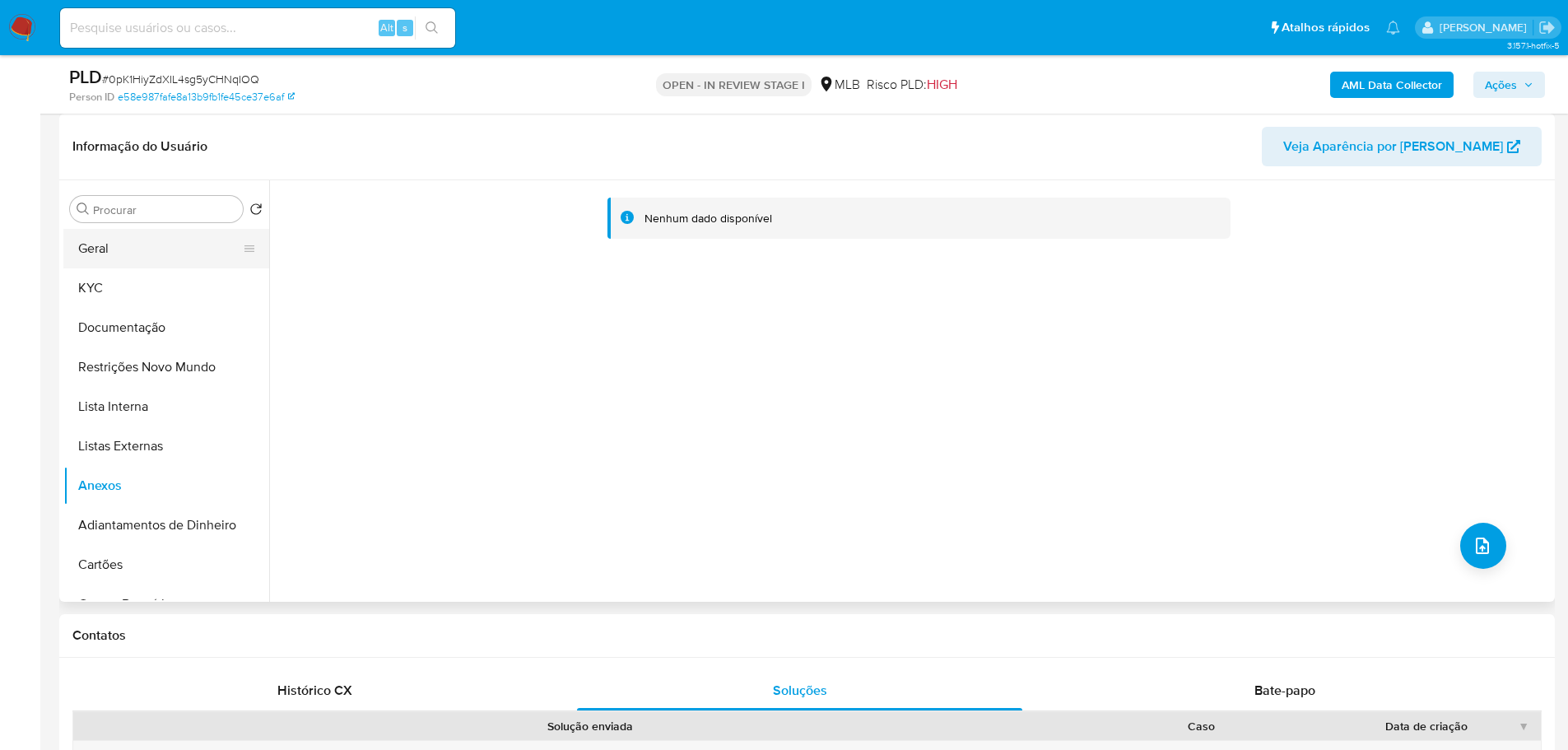
click at [114, 262] on button "Geral" at bounding box center [159, 249] width 193 height 40
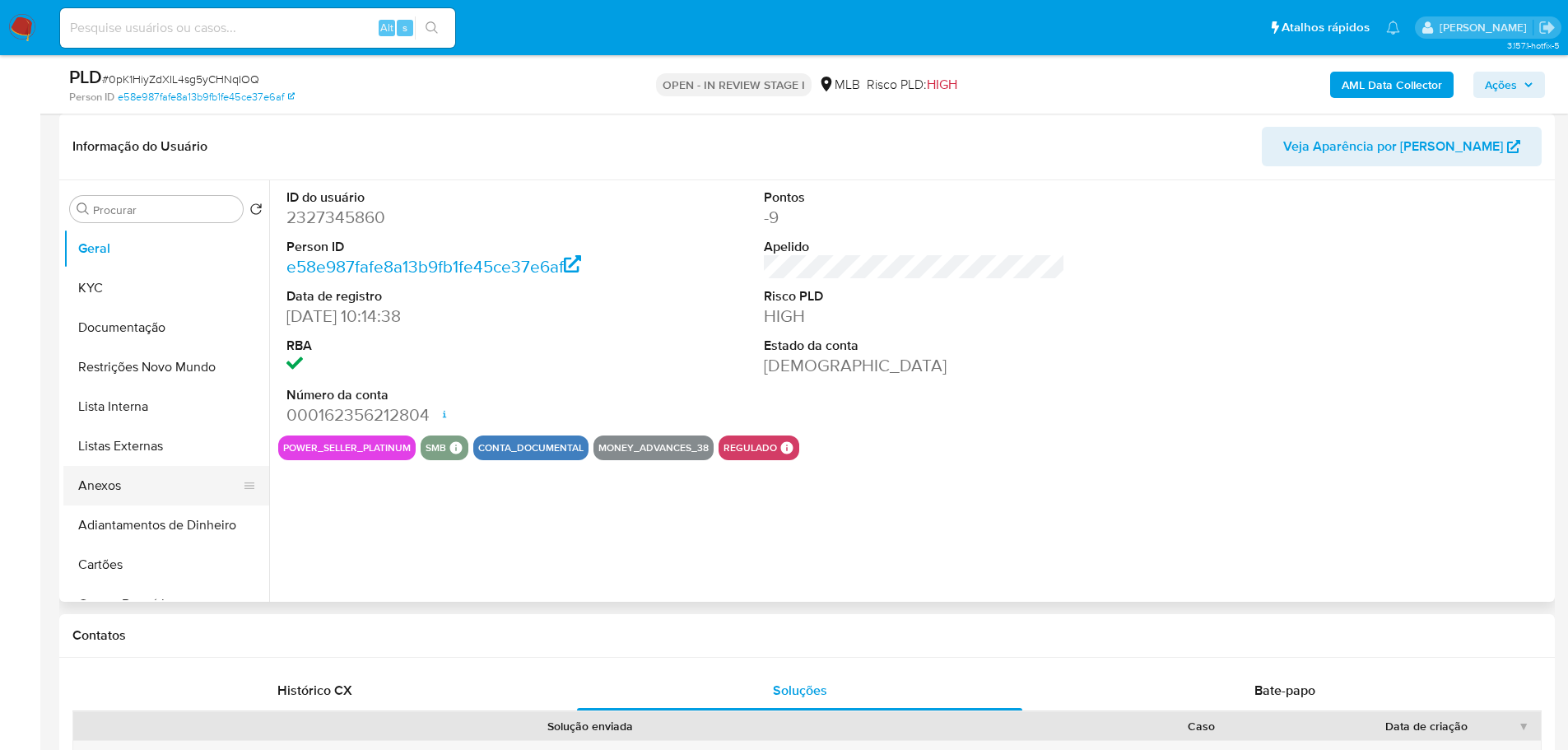
click at [162, 487] on button "Anexos" at bounding box center [159, 486] width 193 height 40
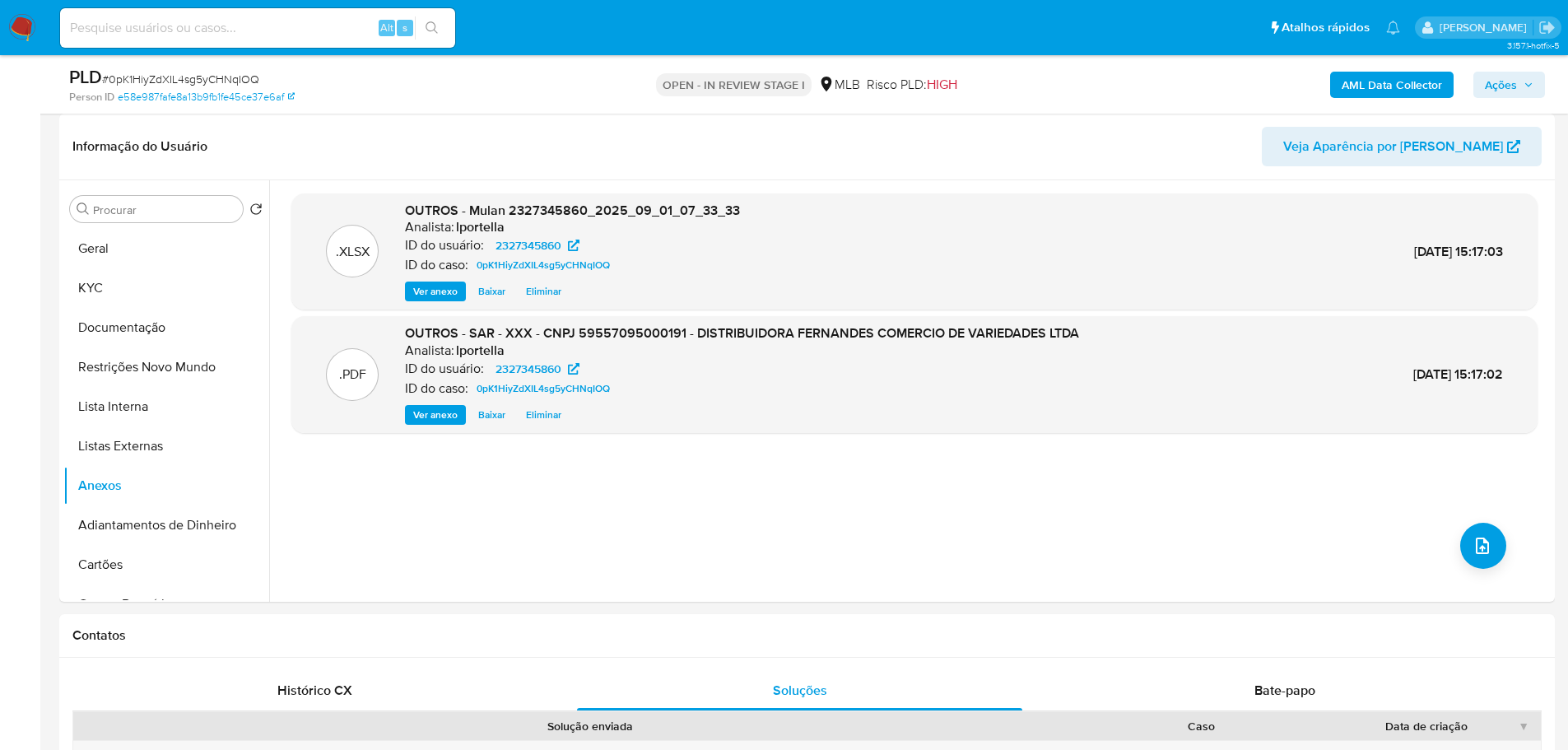
click at [1511, 76] on span "Ações" at bounding box center [1501, 85] width 32 height 27
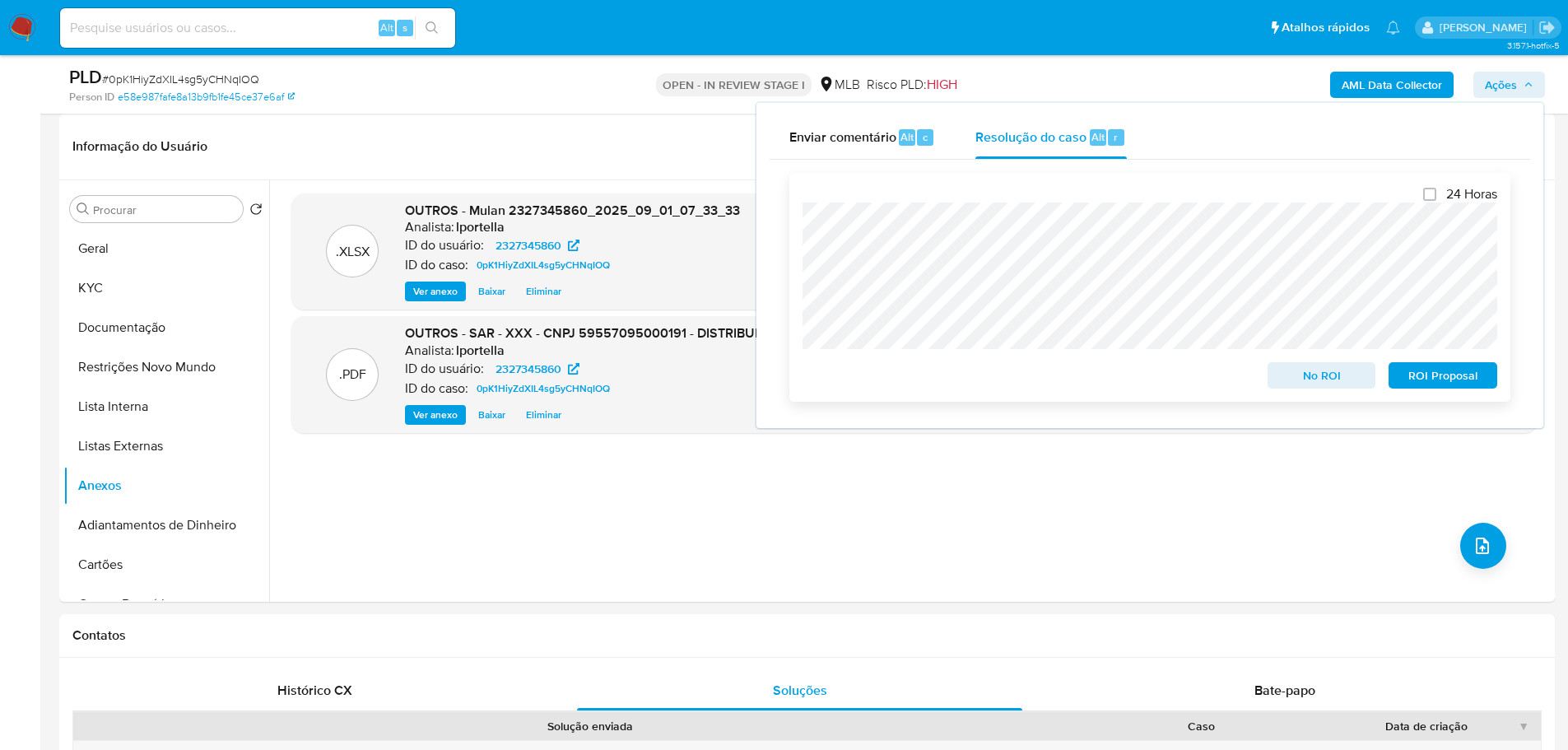
click at [1433, 378] on span "ROI Proposal" at bounding box center [1443, 375] width 85 height 23
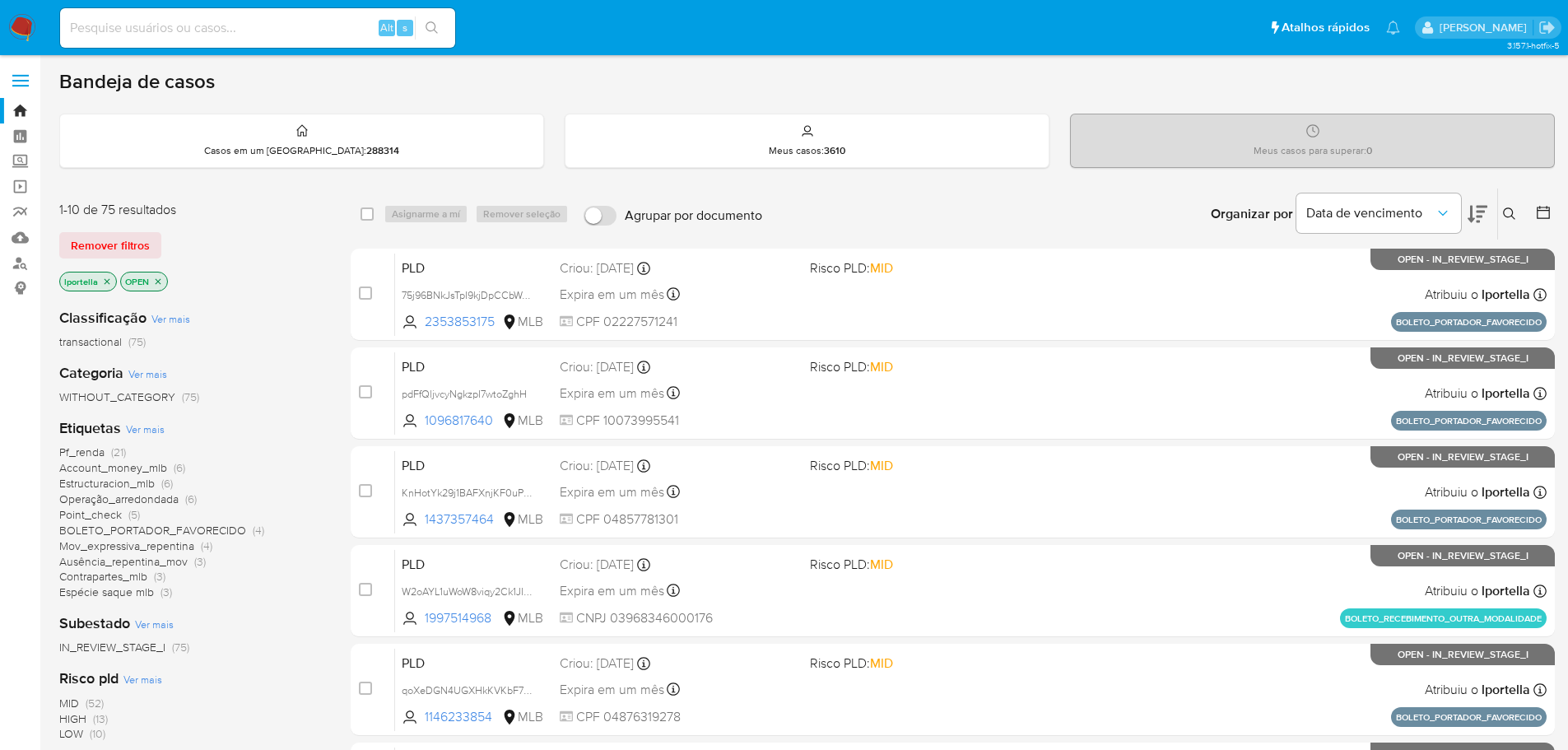
click at [209, 28] on input at bounding box center [257, 28] width 395 height 21
paste input "JTOSKUD0uJZ6NgdcTCmsvSK9"
type input "JTOSKUD0uJZ6NgdcTCmsvSK9"
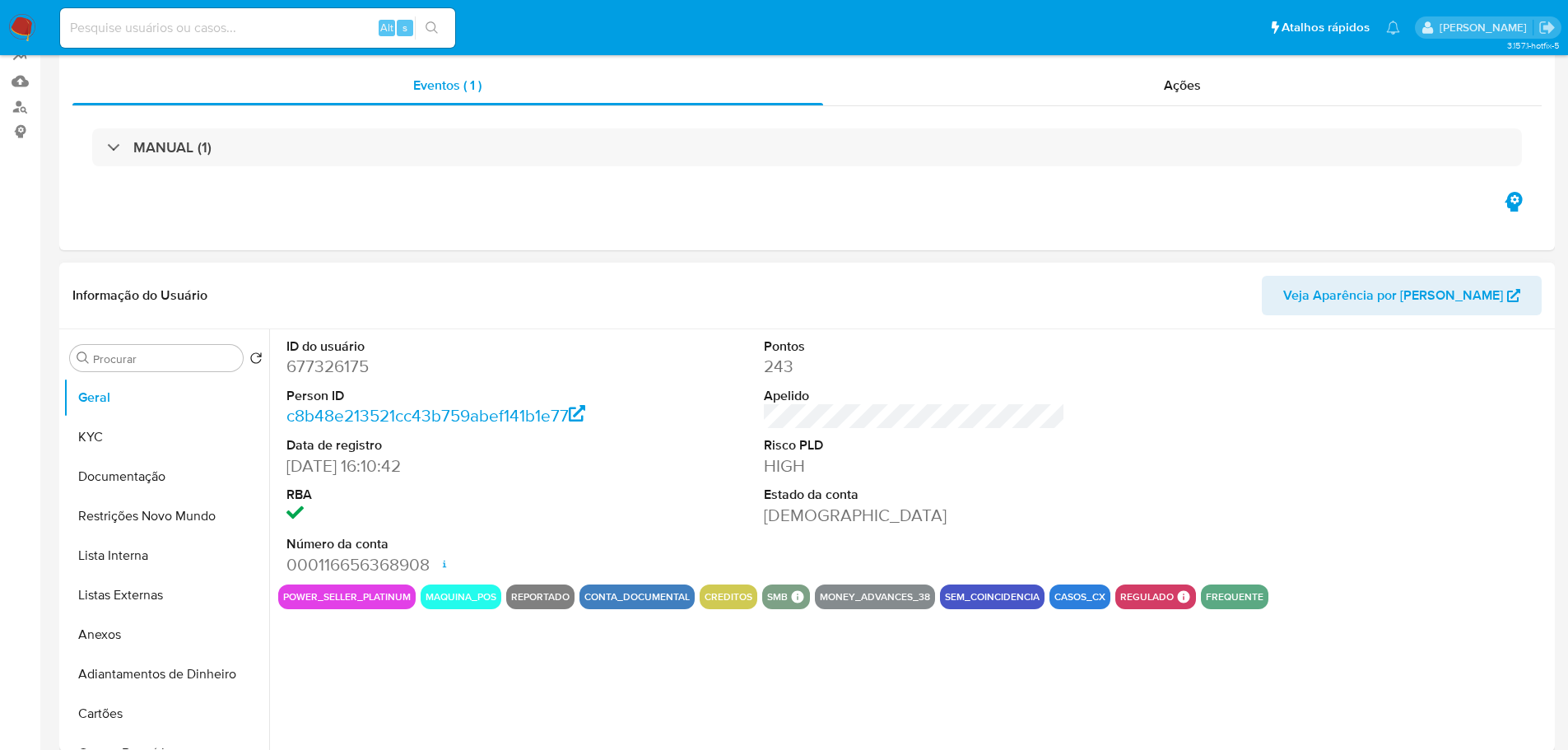
select select "10"
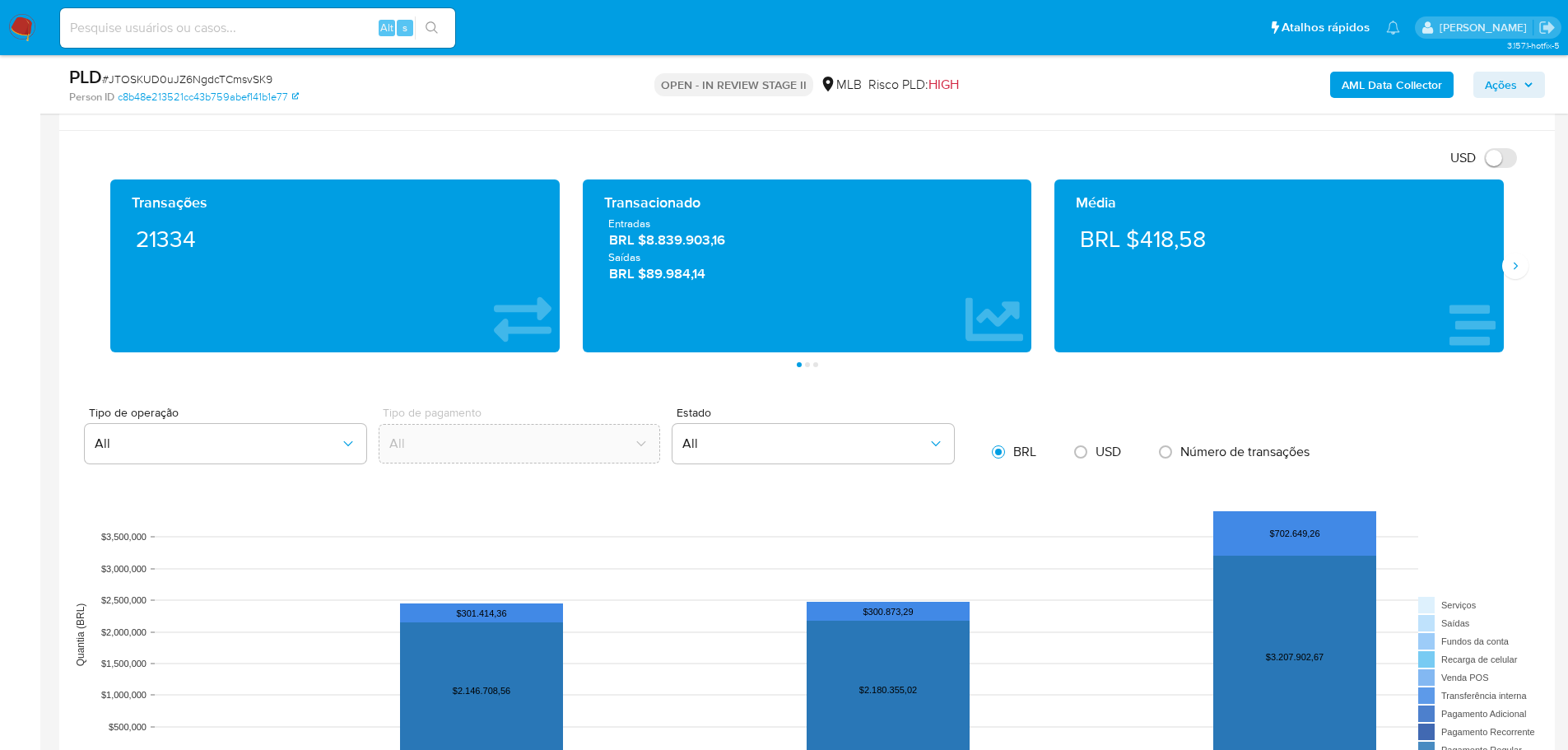
scroll to position [905, 0]
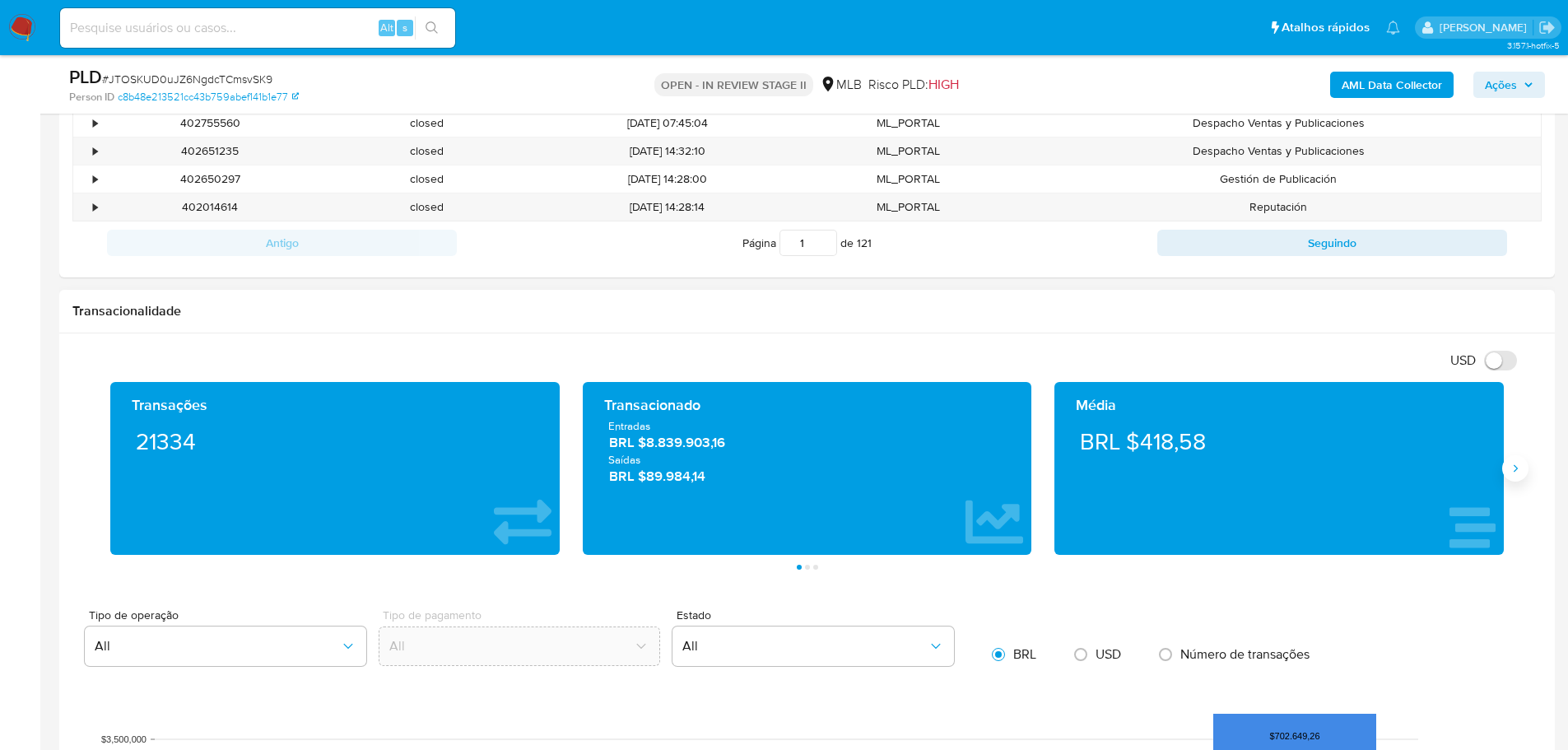
click at [1515, 470] on icon "Siguiente" at bounding box center [1515, 468] width 13 height 13
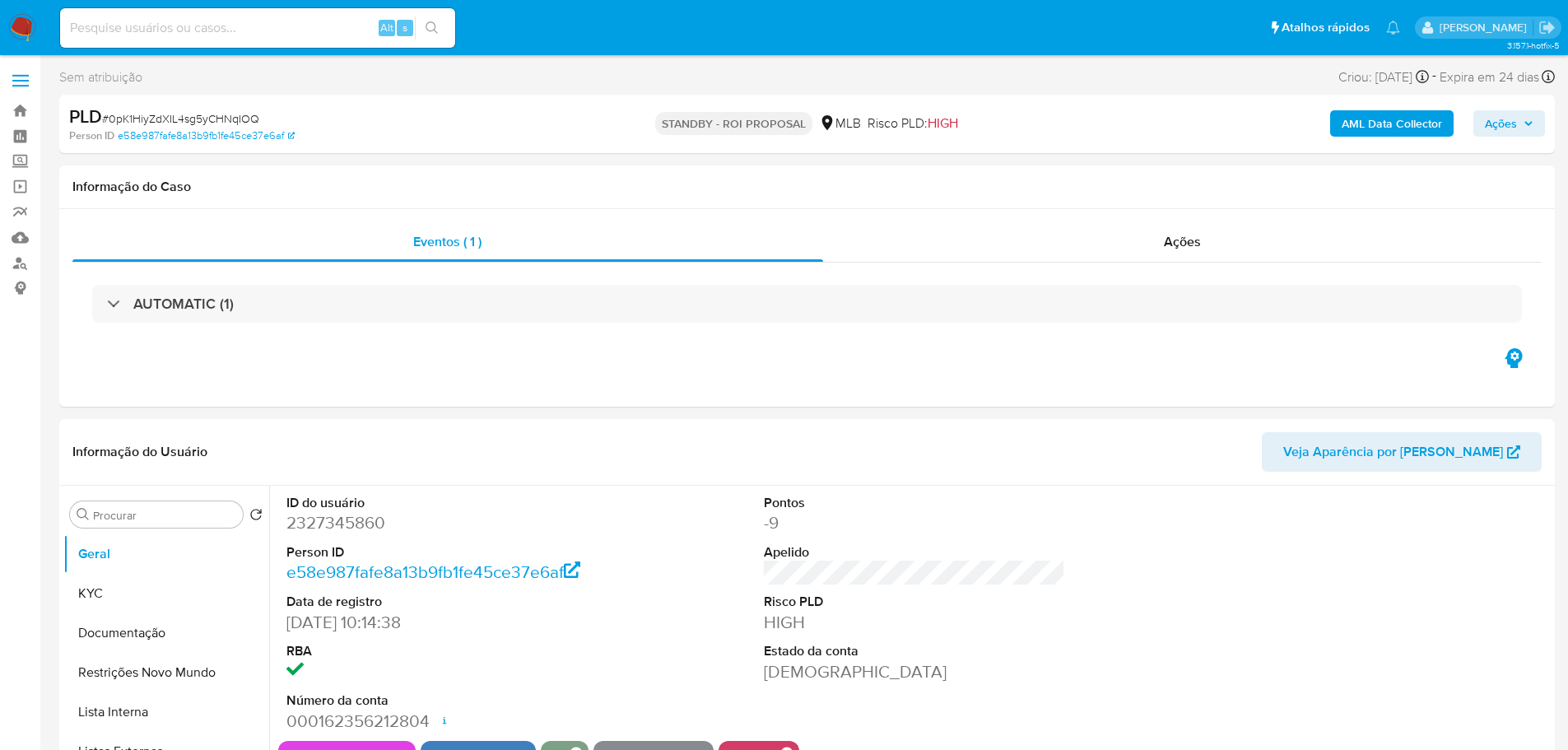
select select "10"
click at [223, 123] on span "# 0pK1HiyZdXIL4sg5yCHNqIOQ" at bounding box center [180, 118] width 157 height 17
copy span "0pK1HiyZdXIL4sg5yCHNqIOQ"
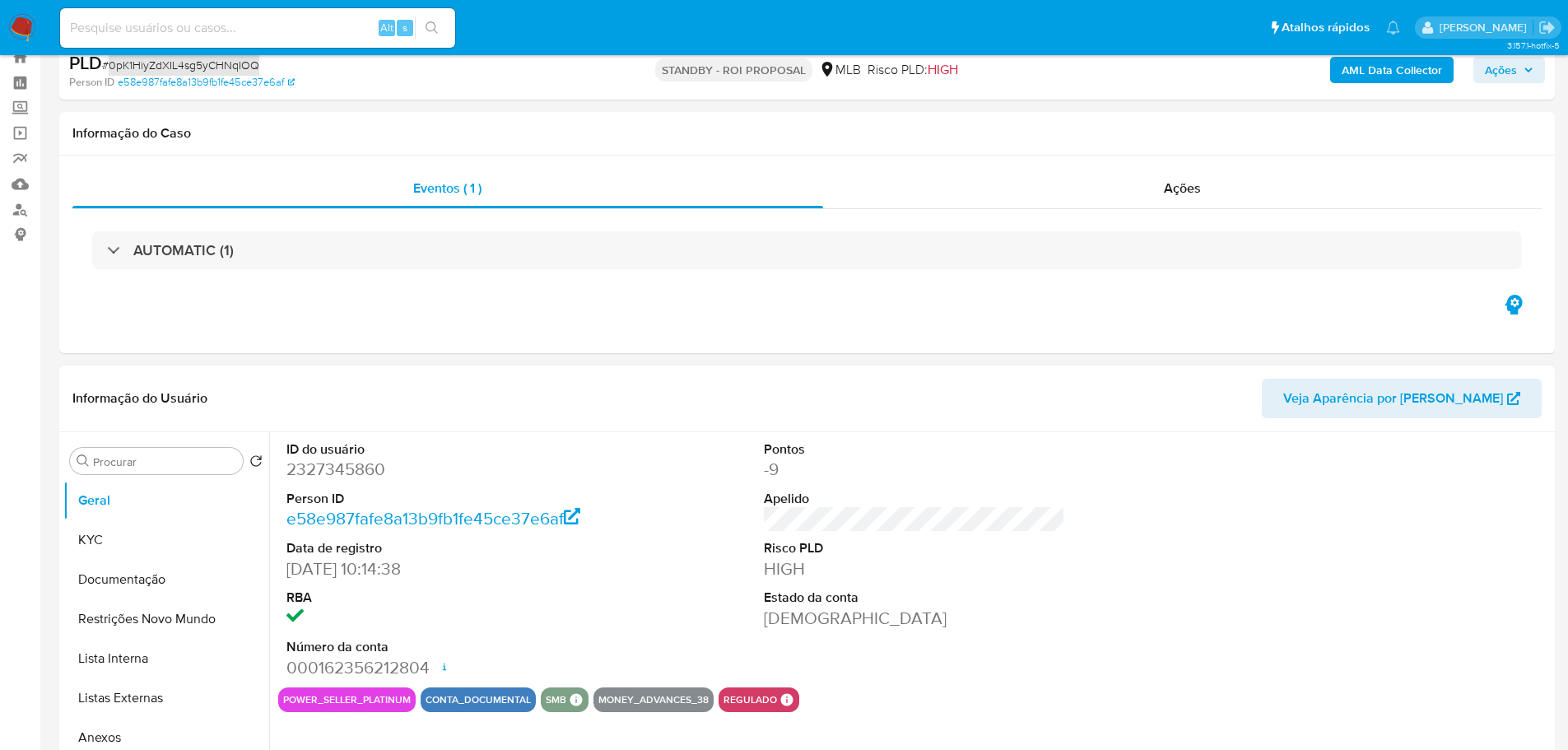
scroll to position [83, 0]
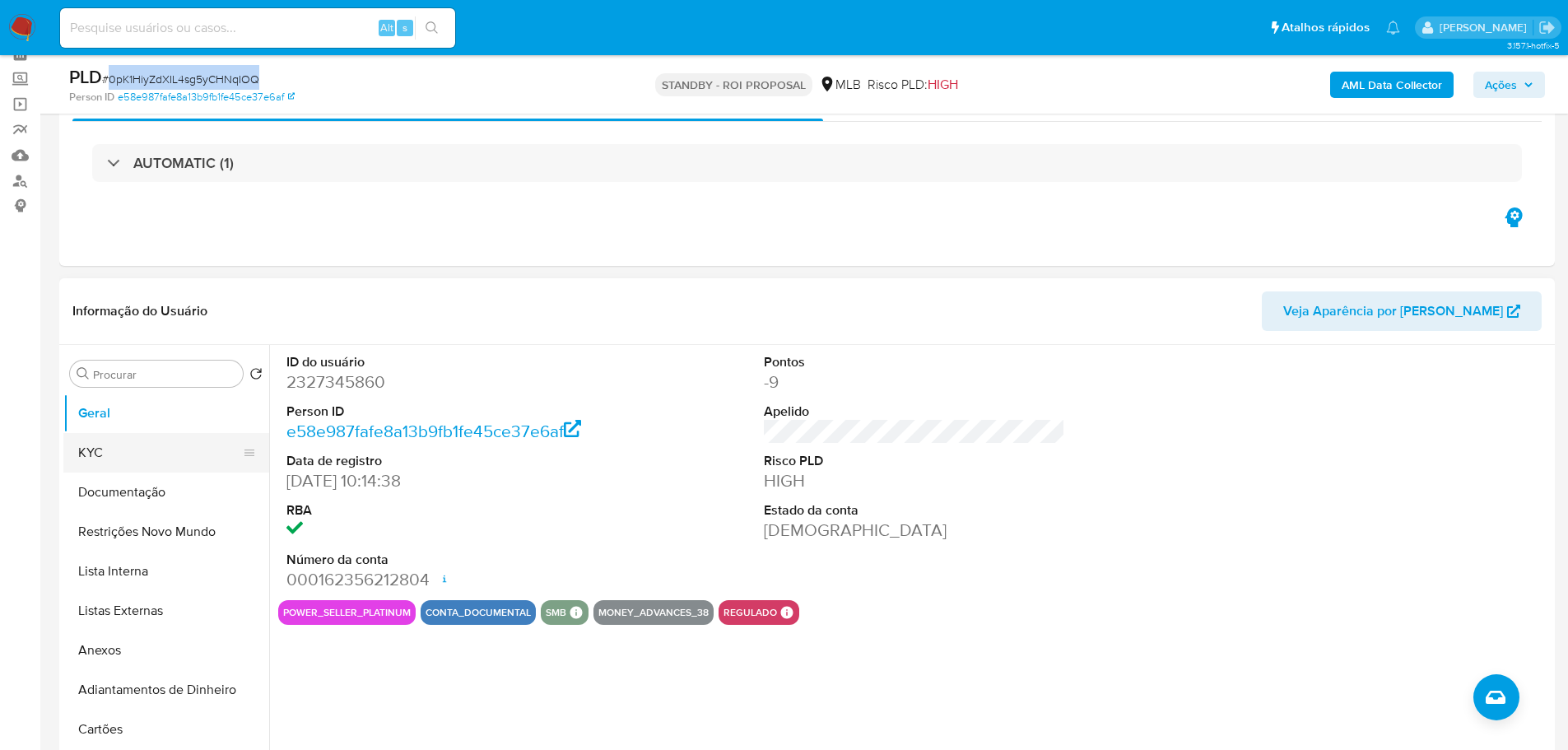
click at [161, 455] on button "KYC" at bounding box center [159, 453] width 193 height 40
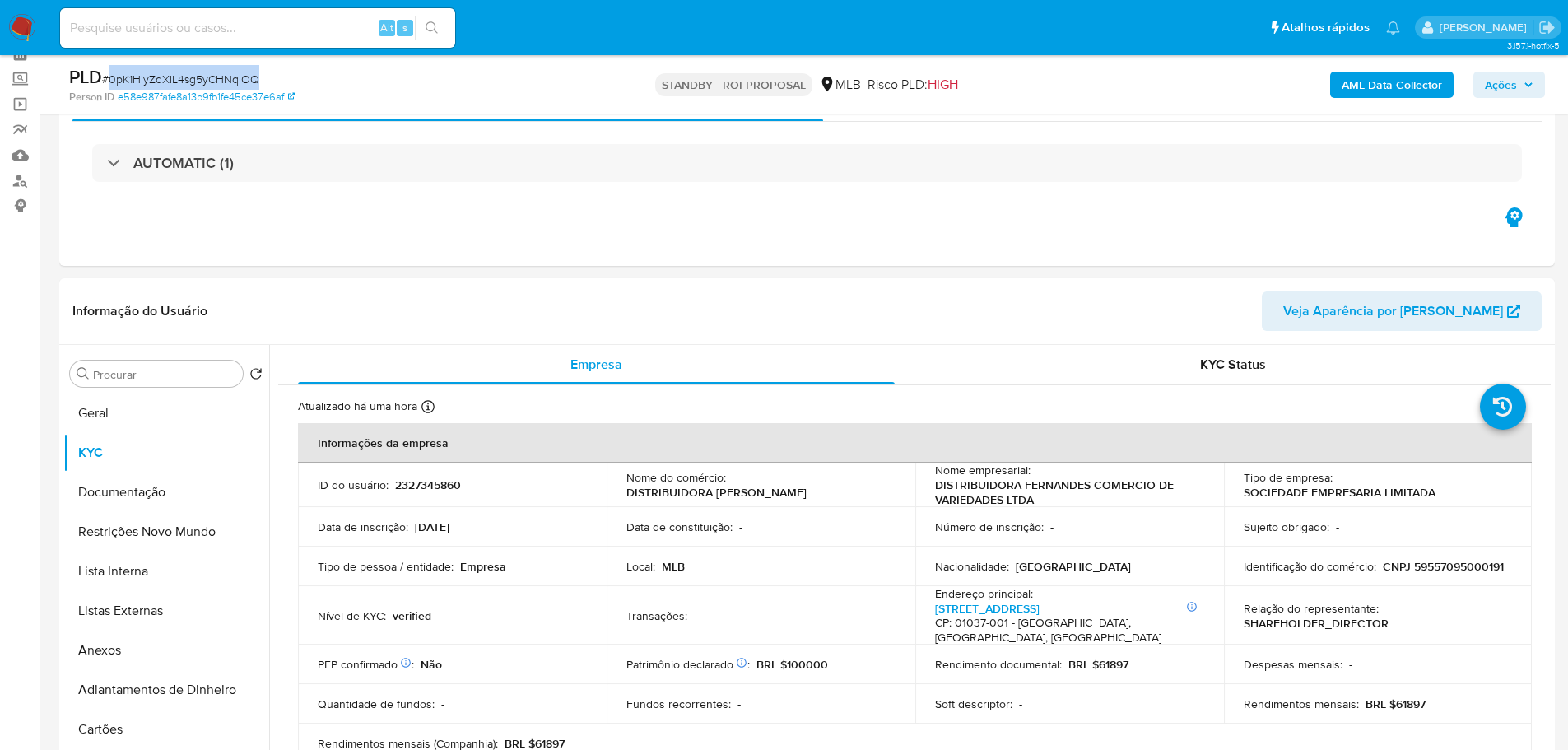
click at [26, 24] on img at bounding box center [22, 28] width 28 height 28
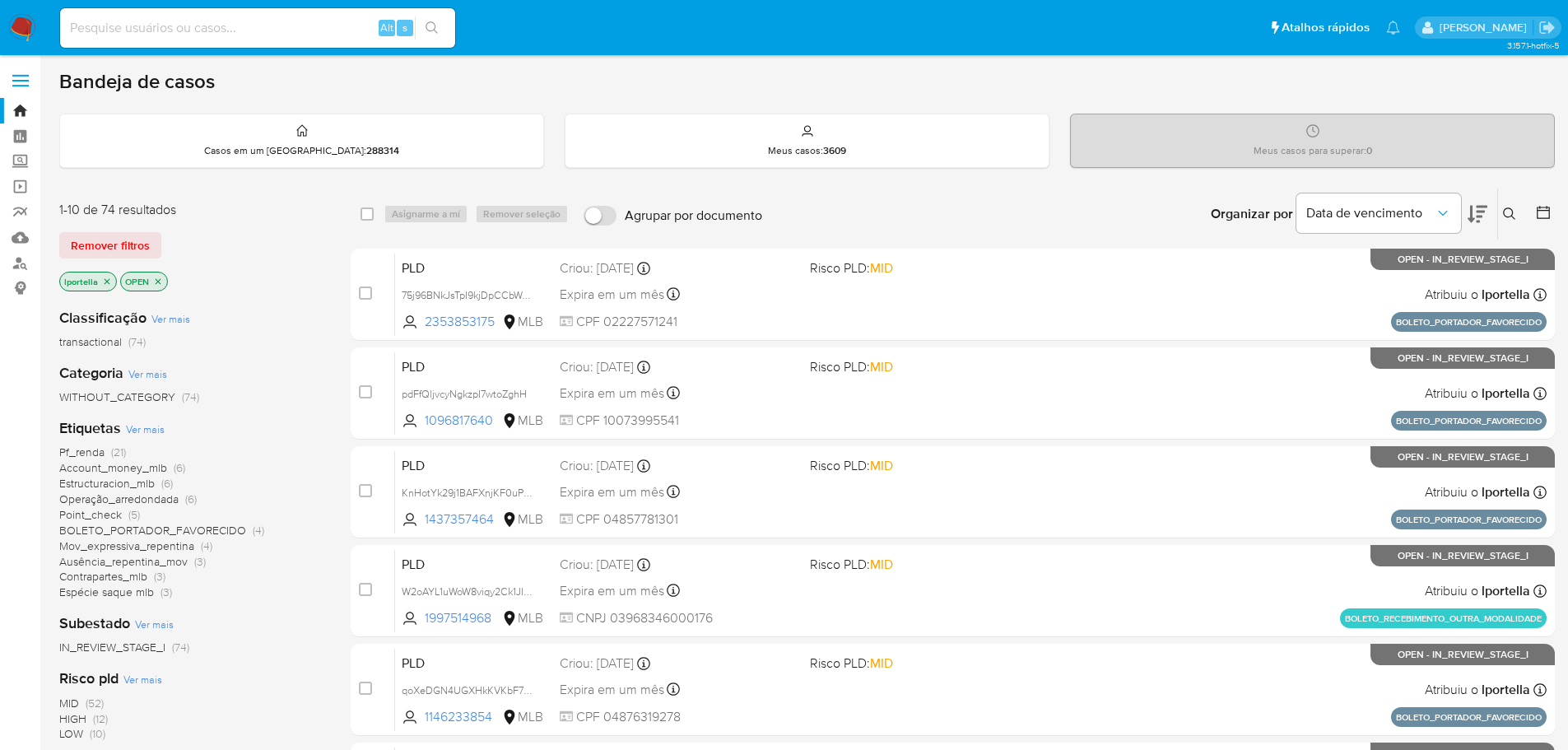
click at [102, 43] on div "Alt s" at bounding box center [257, 28] width 395 height 40
click at [106, 34] on input at bounding box center [257, 28] width 395 height 21
paste input "6sJKJh38BLiuJSUEscYmpUHc"
type input "6sJKJh38BLiuJSUEscYmpUHc"
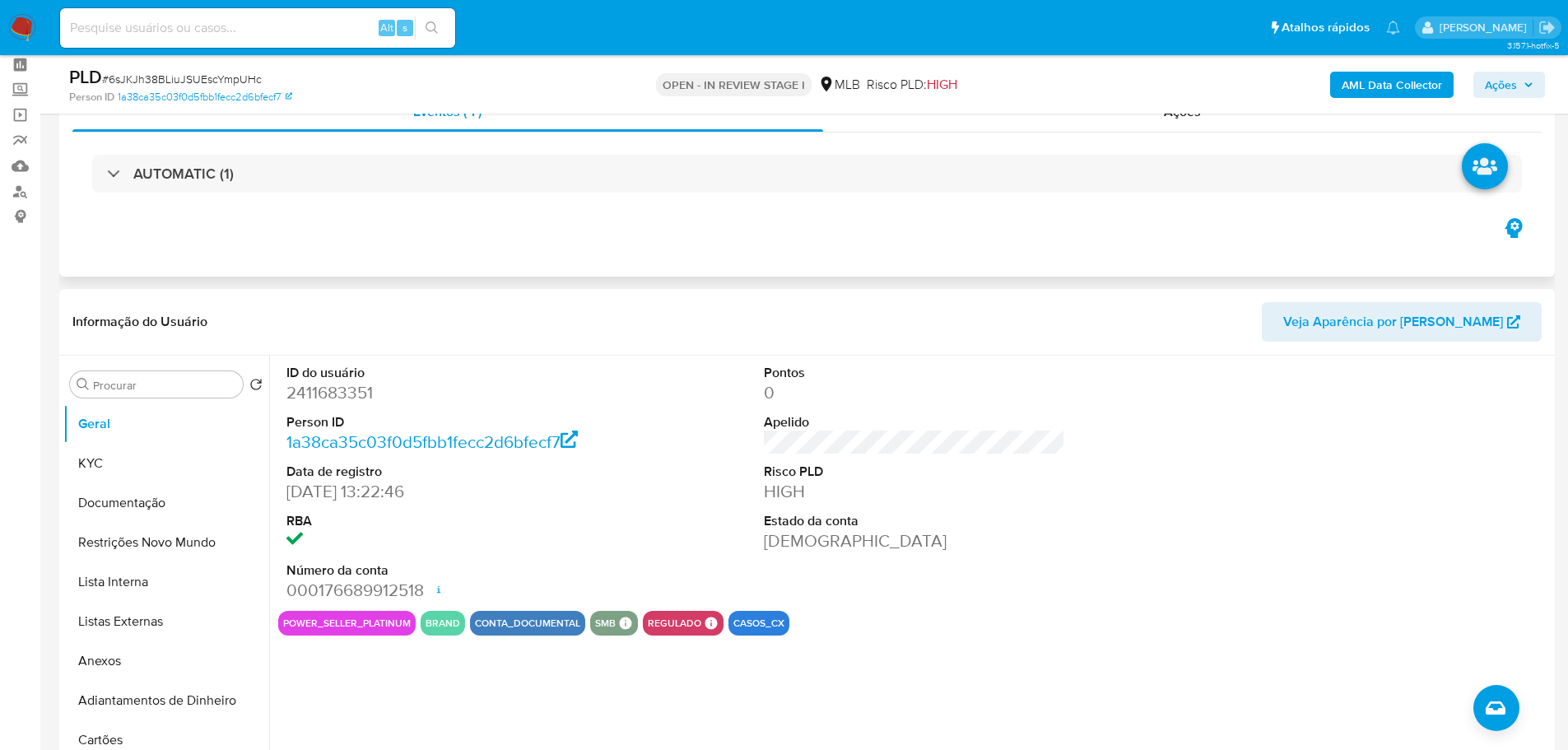
scroll to position [83, 0]
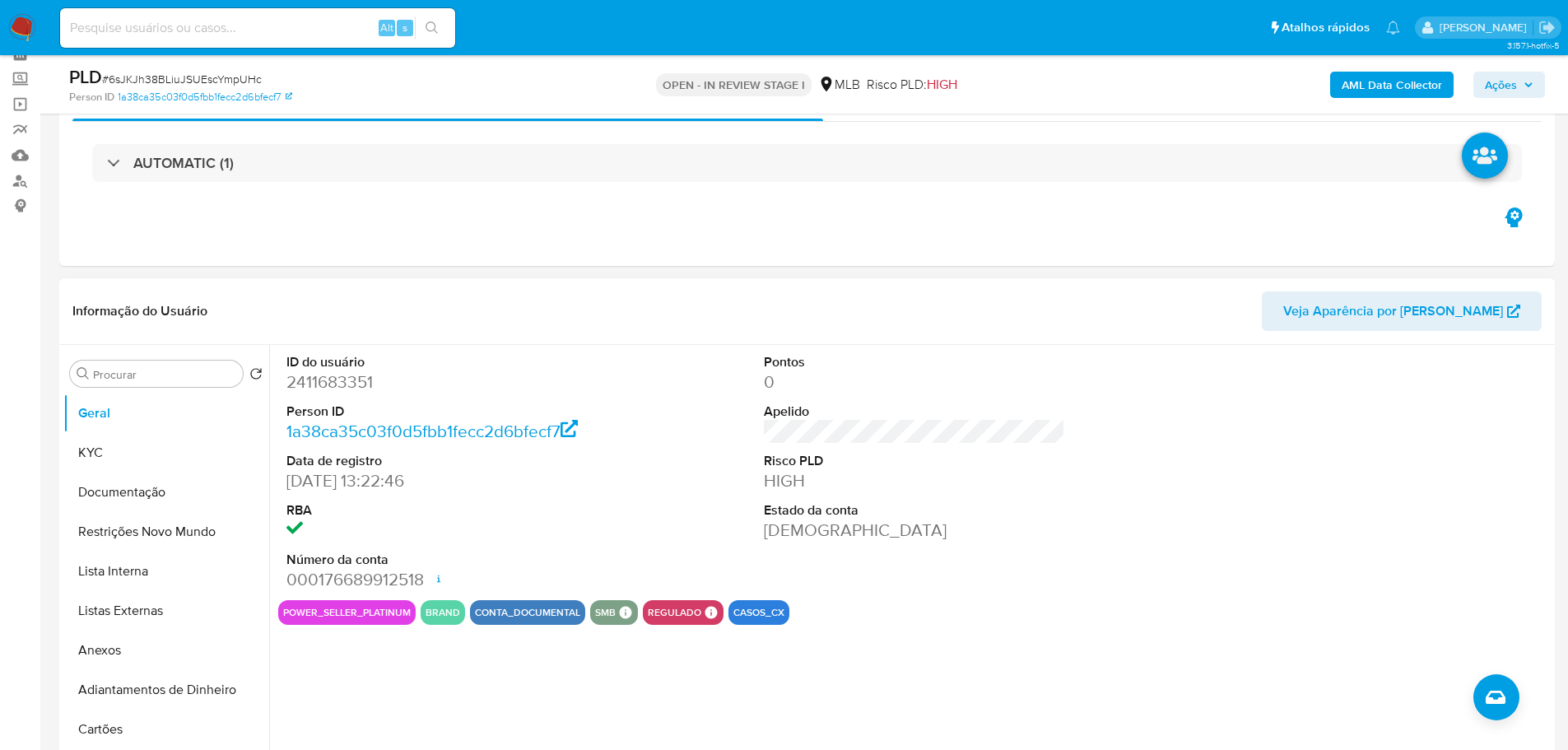
select select "10"
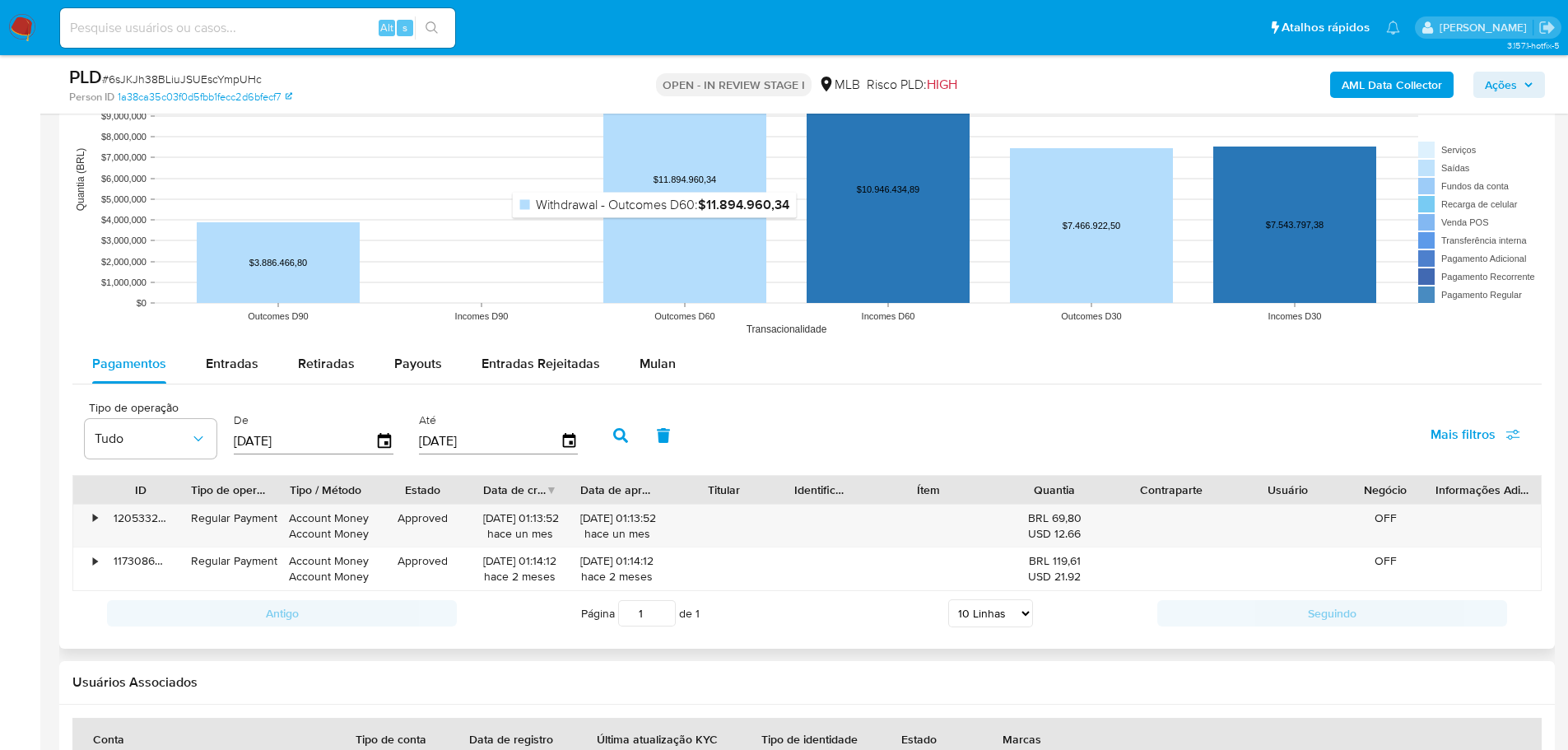
scroll to position [1729, 0]
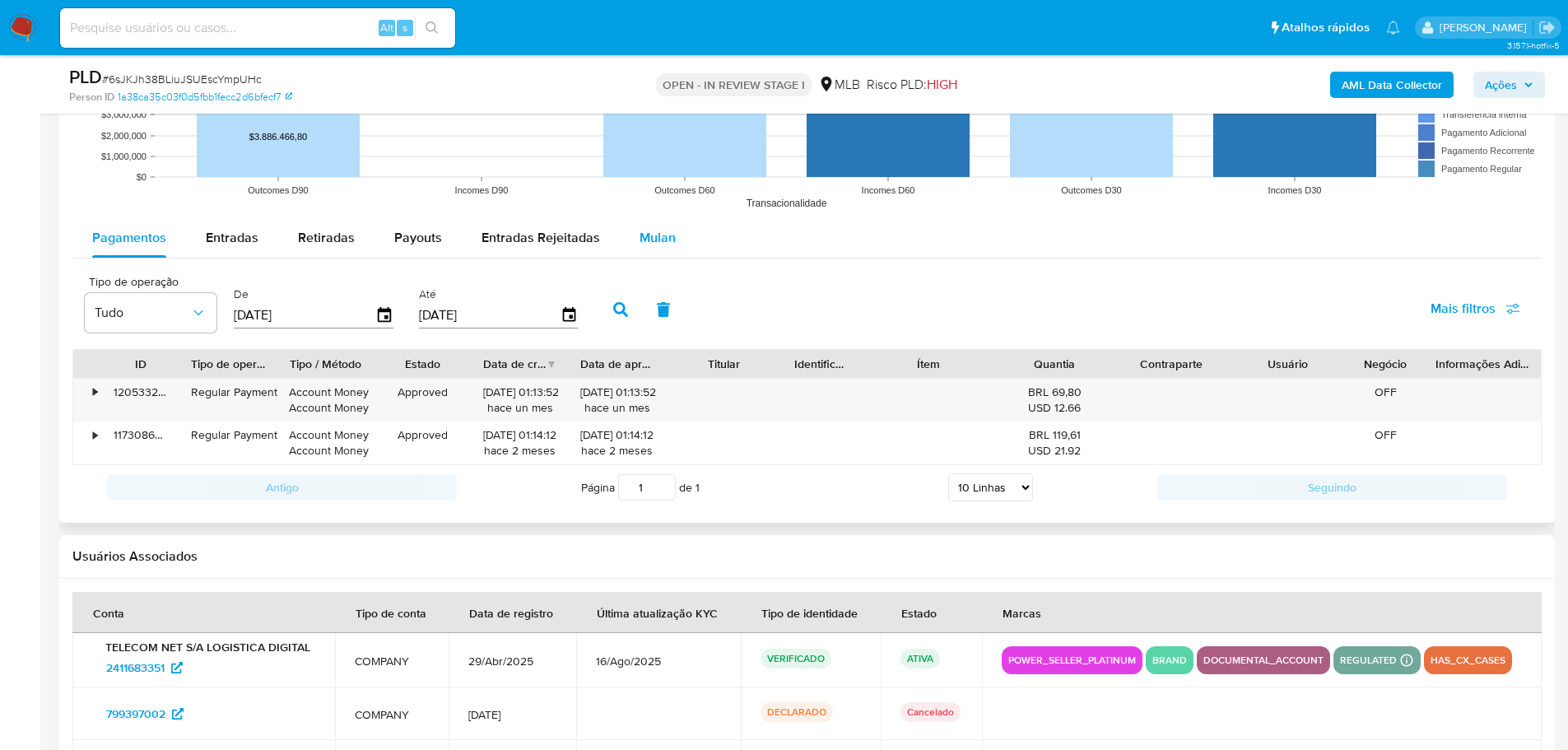
click at [650, 241] on span "Mulan" at bounding box center [658, 237] width 36 height 19
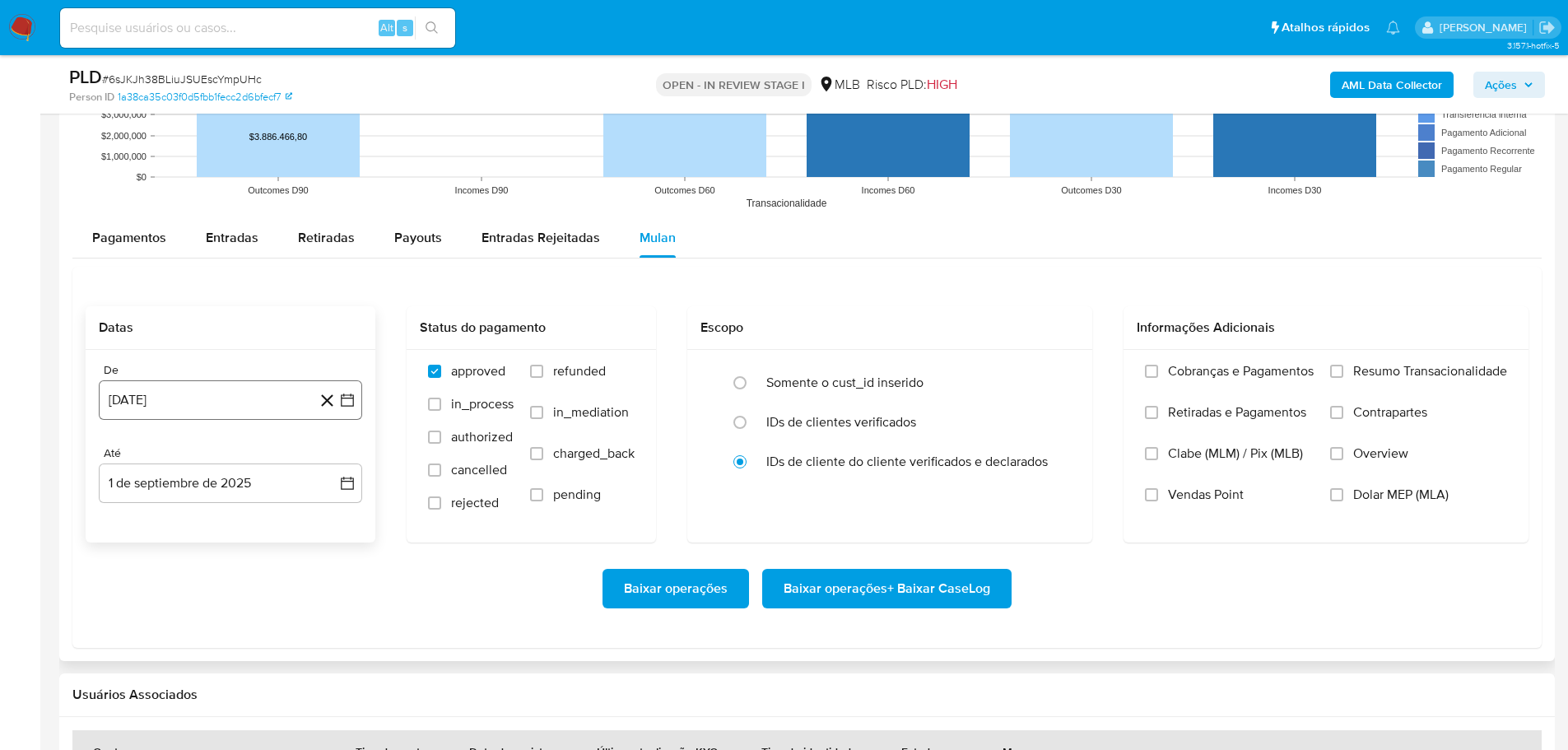
click at [219, 391] on button "1 de agosto de 2024" at bounding box center [230, 399] width 264 height 40
click at [339, 454] on icon "Mes siguiente" at bounding box center [333, 459] width 20 height 20
click at [330, 458] on icon "Mes siguiente" at bounding box center [333, 459] width 20 height 20
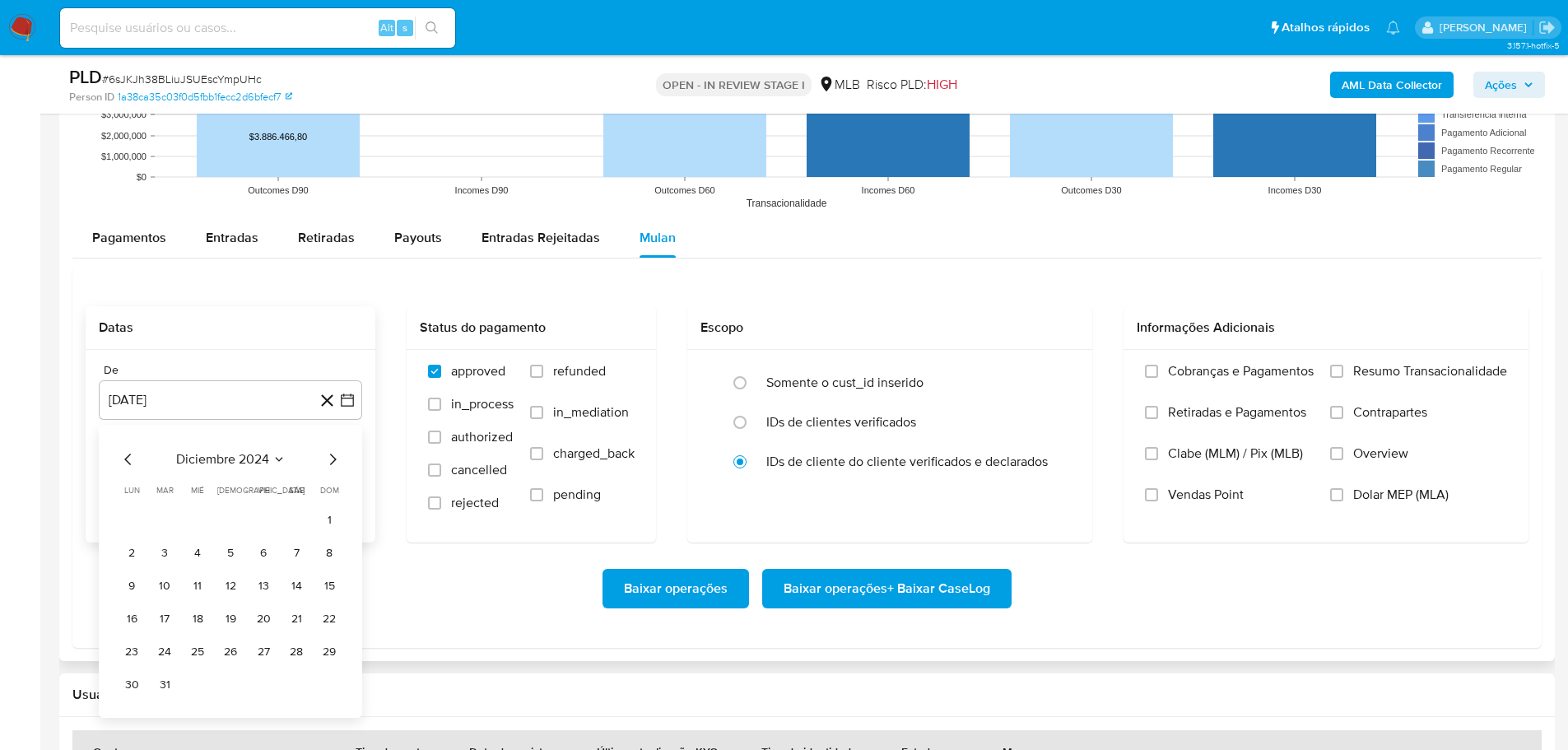
click at [330, 458] on icon "Mes siguiente" at bounding box center [333, 459] width 20 height 20
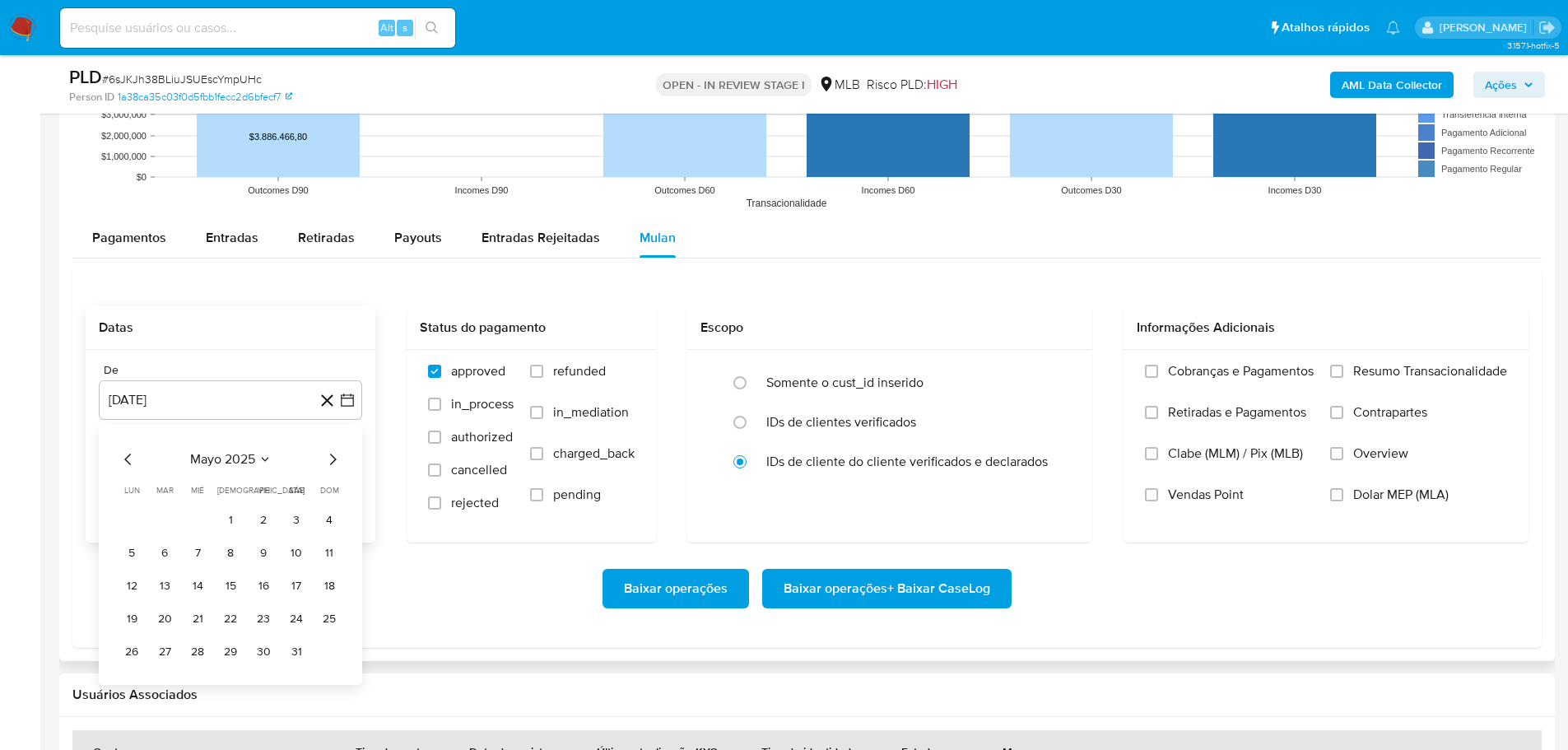
click at [330, 458] on icon "Mes siguiente" at bounding box center [333, 459] width 20 height 20
click at [119, 457] on icon "Mes anterior" at bounding box center [129, 459] width 20 height 20
click at [332, 517] on button "1" at bounding box center [329, 520] width 27 height 27
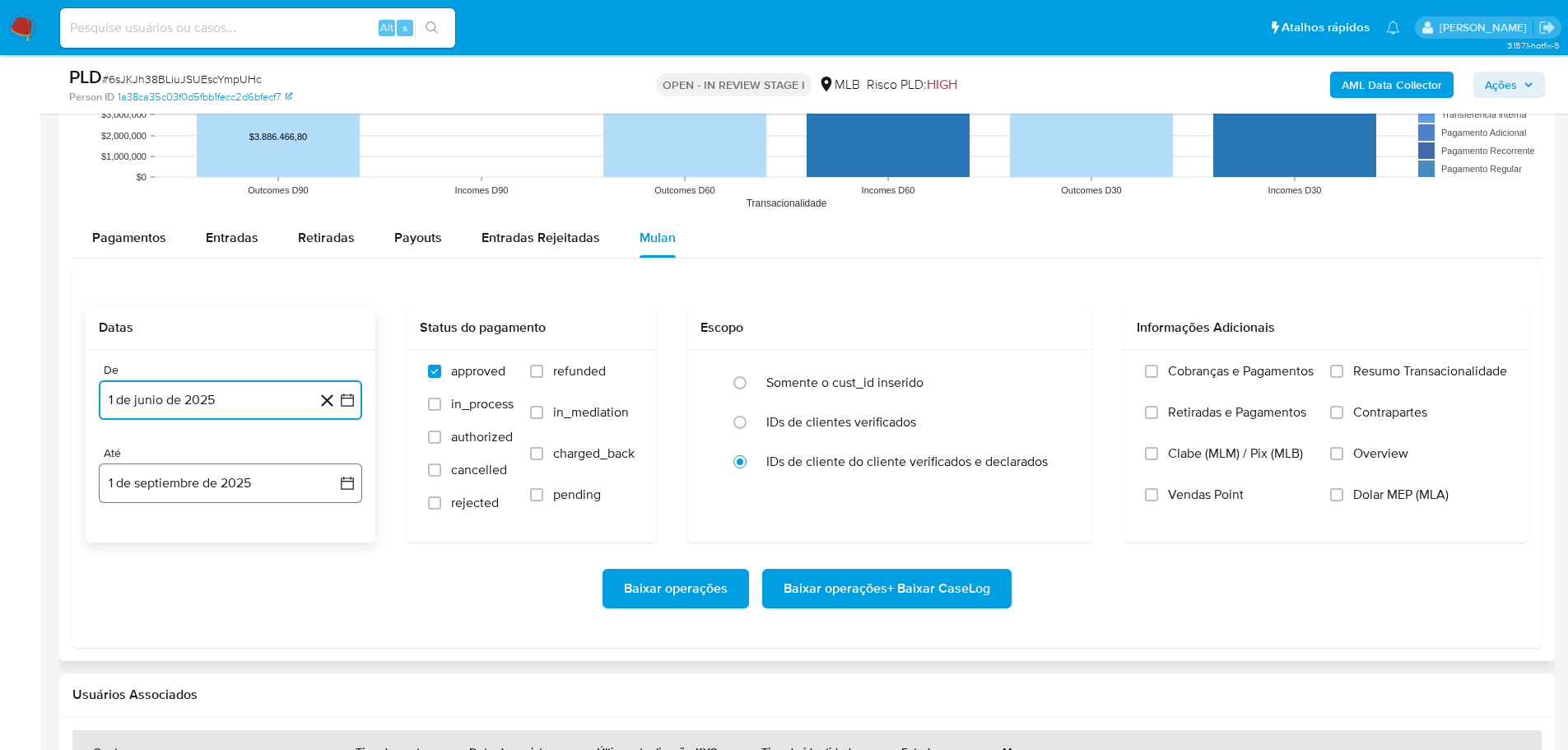
click at [246, 478] on button "1 de septiembre de 2025" at bounding box center [230, 483] width 264 height 40
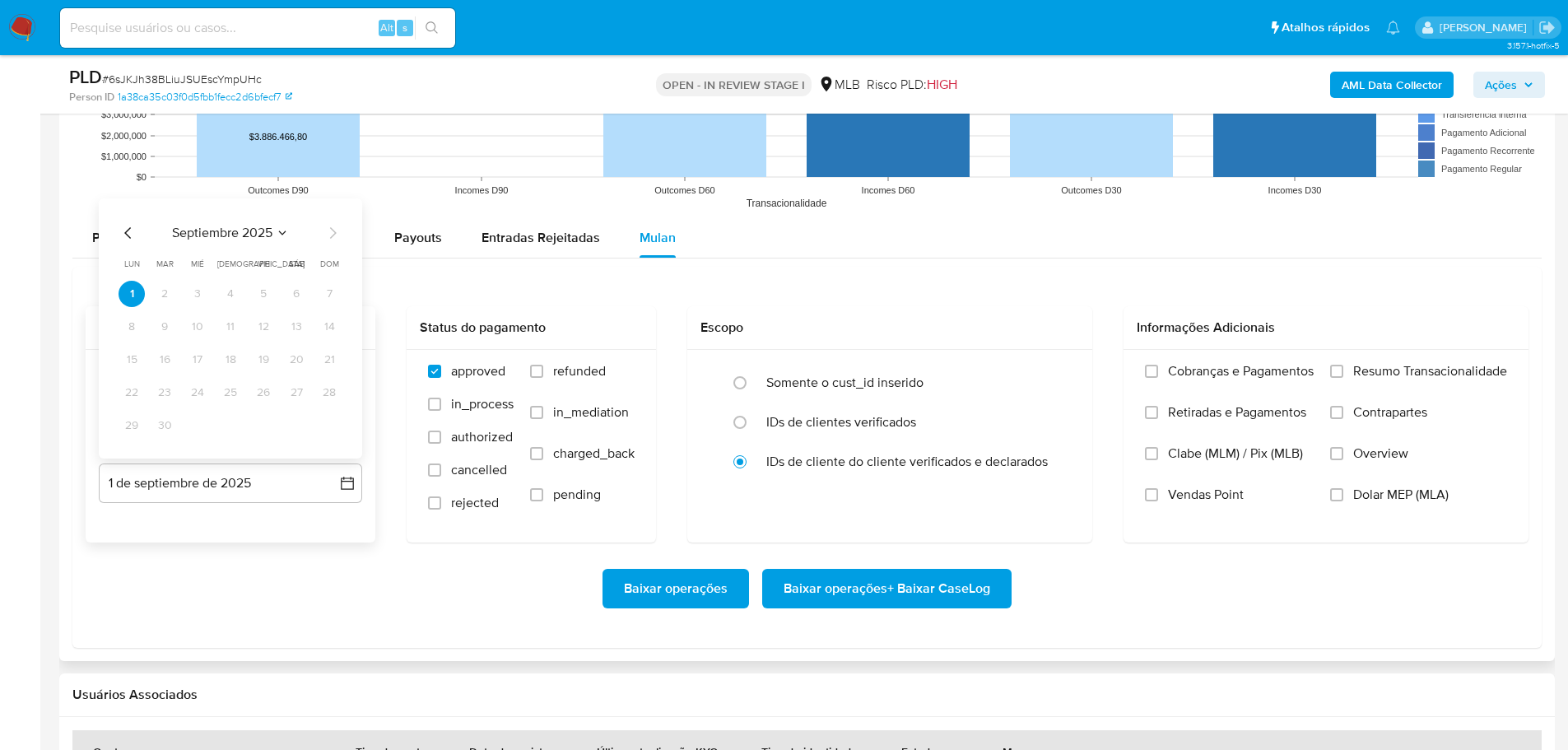
click at [133, 231] on icon "Mes anterior" at bounding box center [129, 233] width 20 height 20
click at [133, 230] on icon "Mes anterior" at bounding box center [129, 233] width 20 height 20
click at [133, 230] on span "lun" at bounding box center [132, 231] width 16 height 12
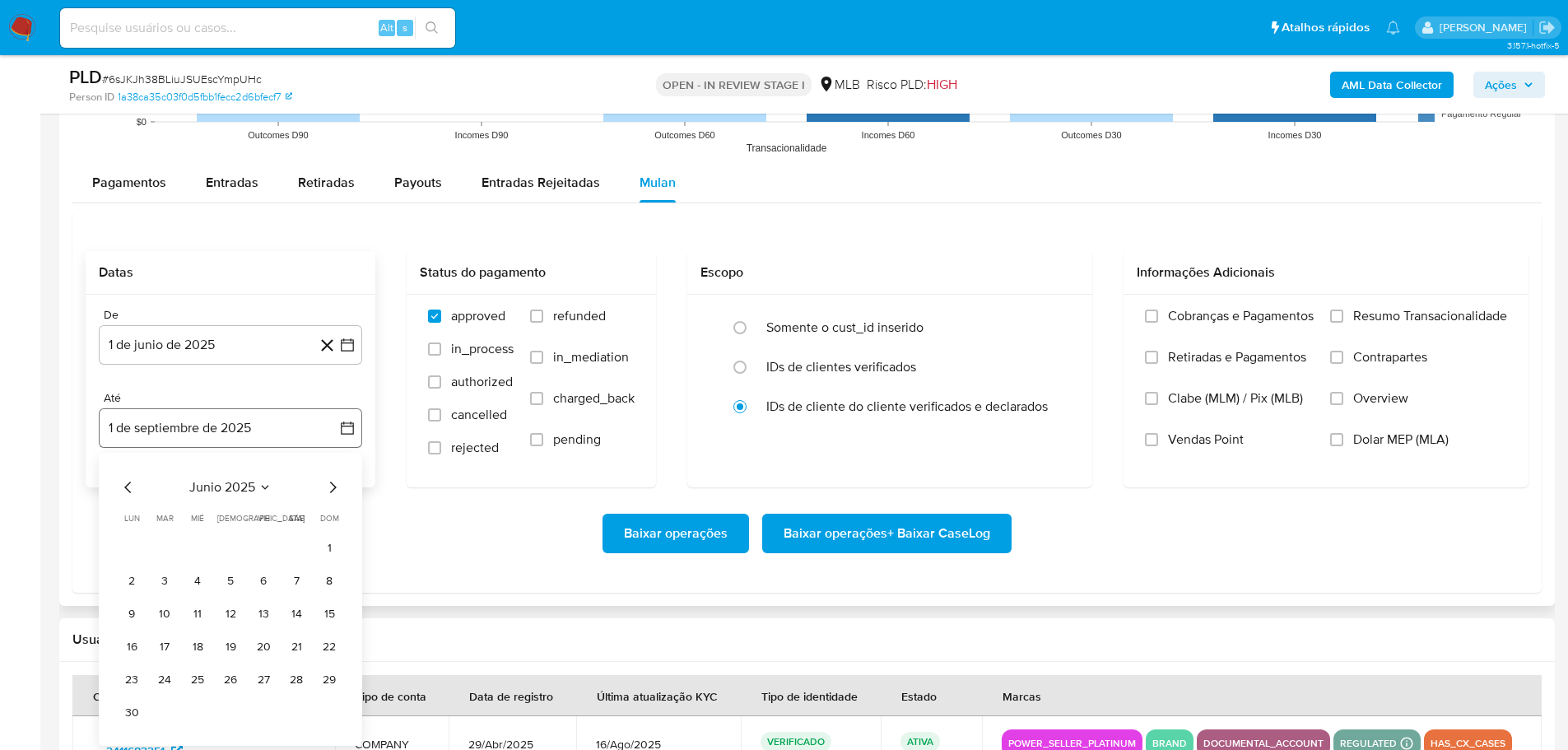
scroll to position [1893, 0]
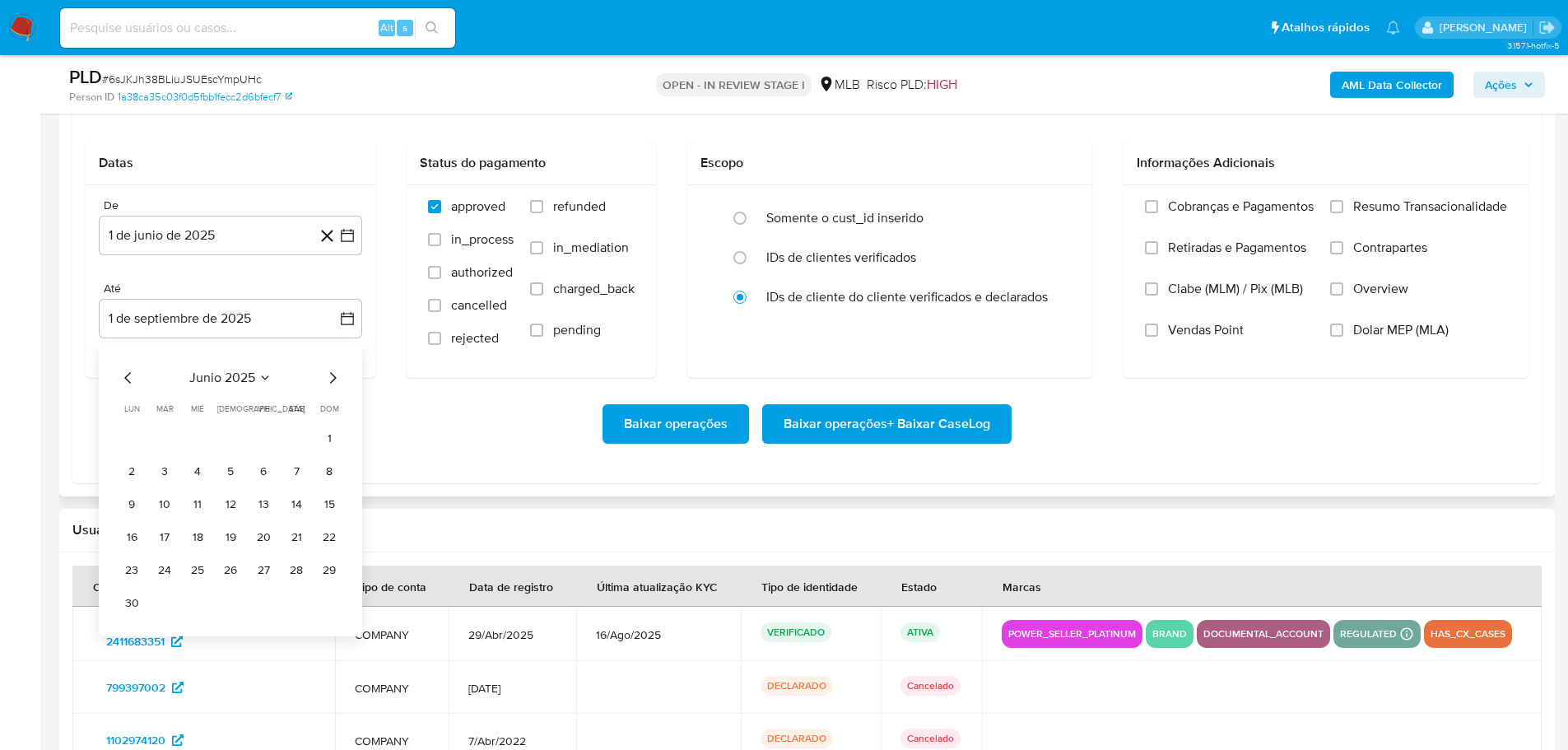
click at [415, 434] on div "Baixar operações Baixar operações + Baixar CaseLog" at bounding box center [807, 423] width 1443 height 40
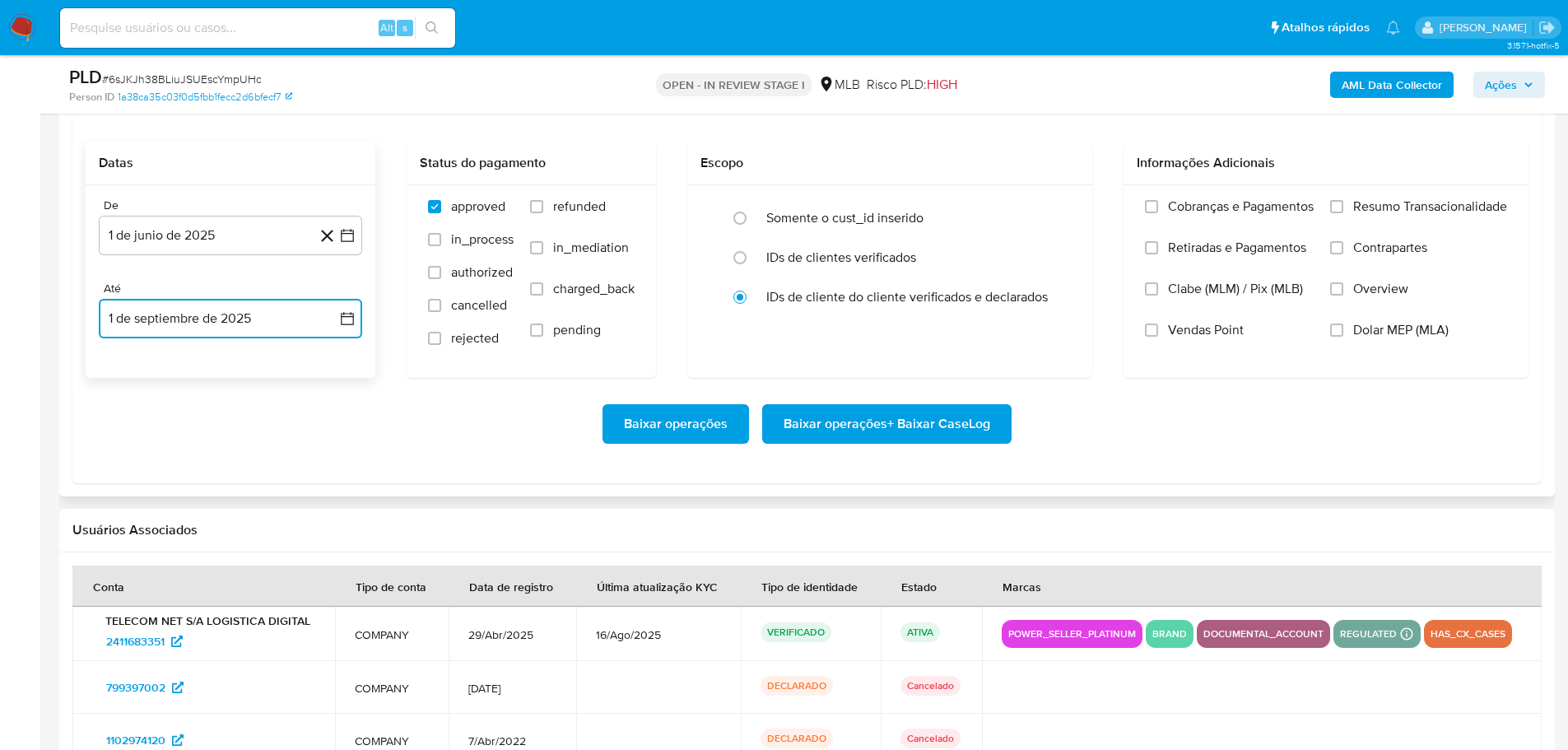
click at [138, 321] on button "1 de septiembre de 2025" at bounding box center [230, 319] width 264 height 40
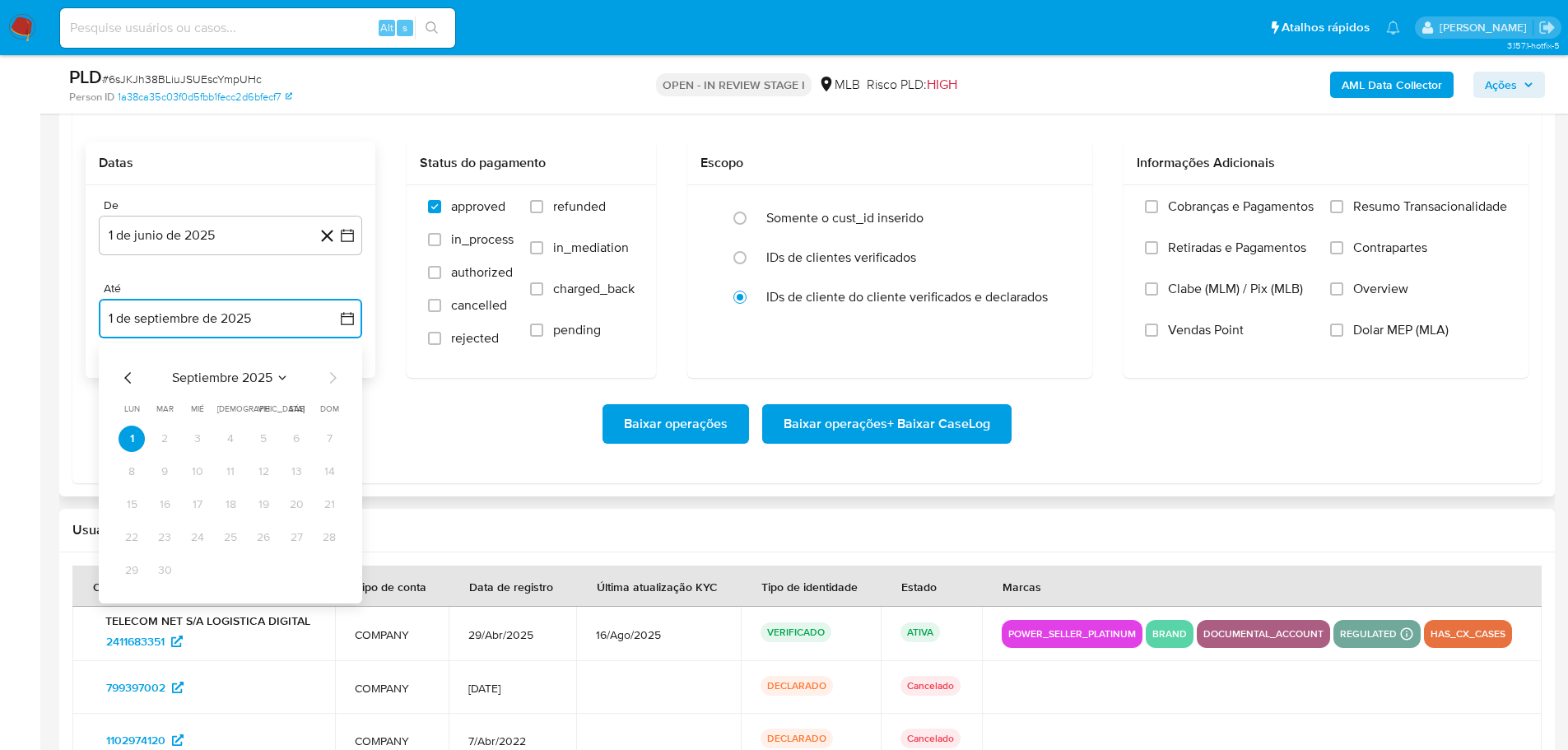
click at [119, 374] on icon "Mes anterior" at bounding box center [129, 378] width 20 height 20
click at [128, 604] on button "30" at bounding box center [132, 604] width 27 height 27
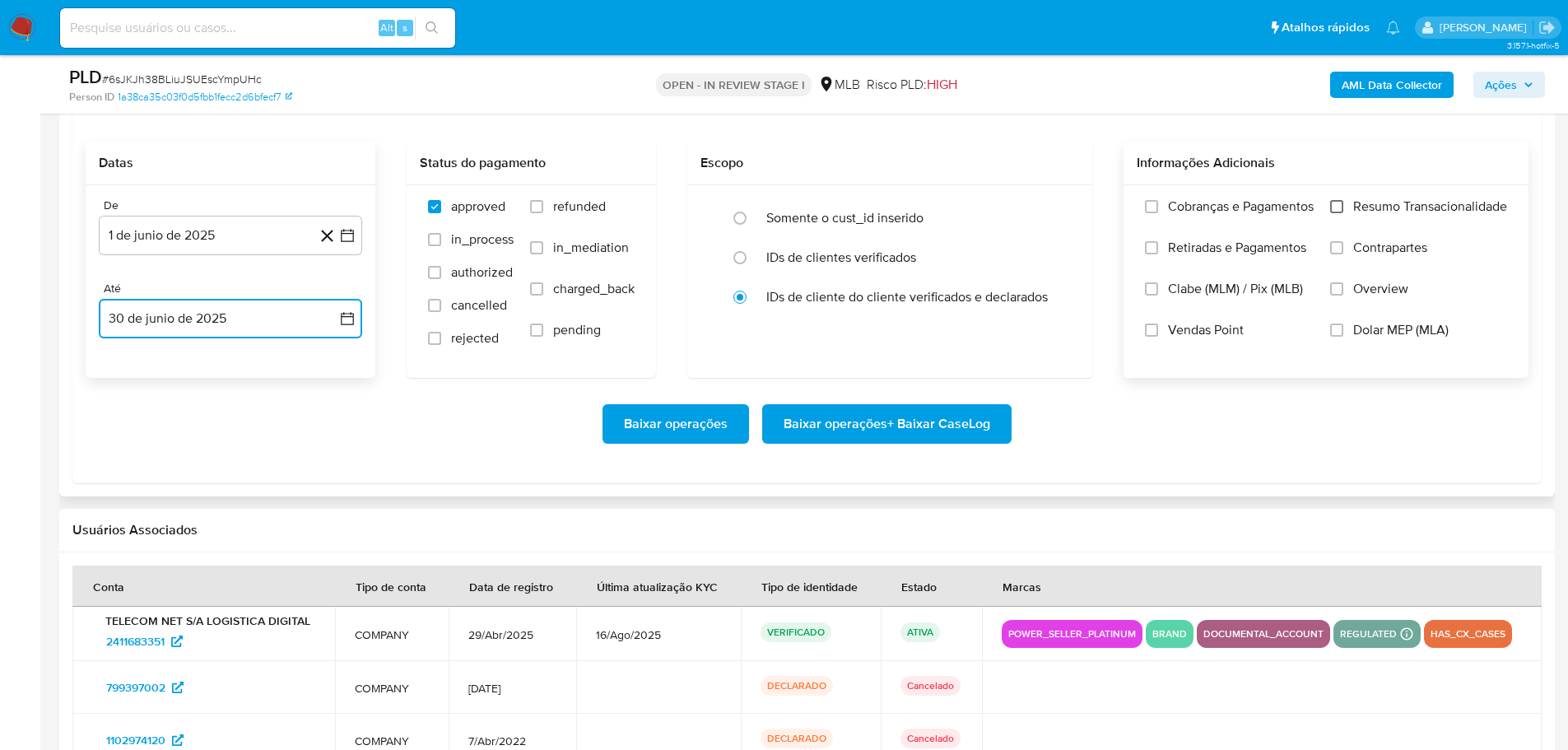
click at [1338, 209] on input "Resumo Transacionalidade" at bounding box center [1336, 206] width 13 height 13
click at [989, 422] on span "Baixar operações + Baixar CaseLog" at bounding box center [886, 423] width 207 height 36
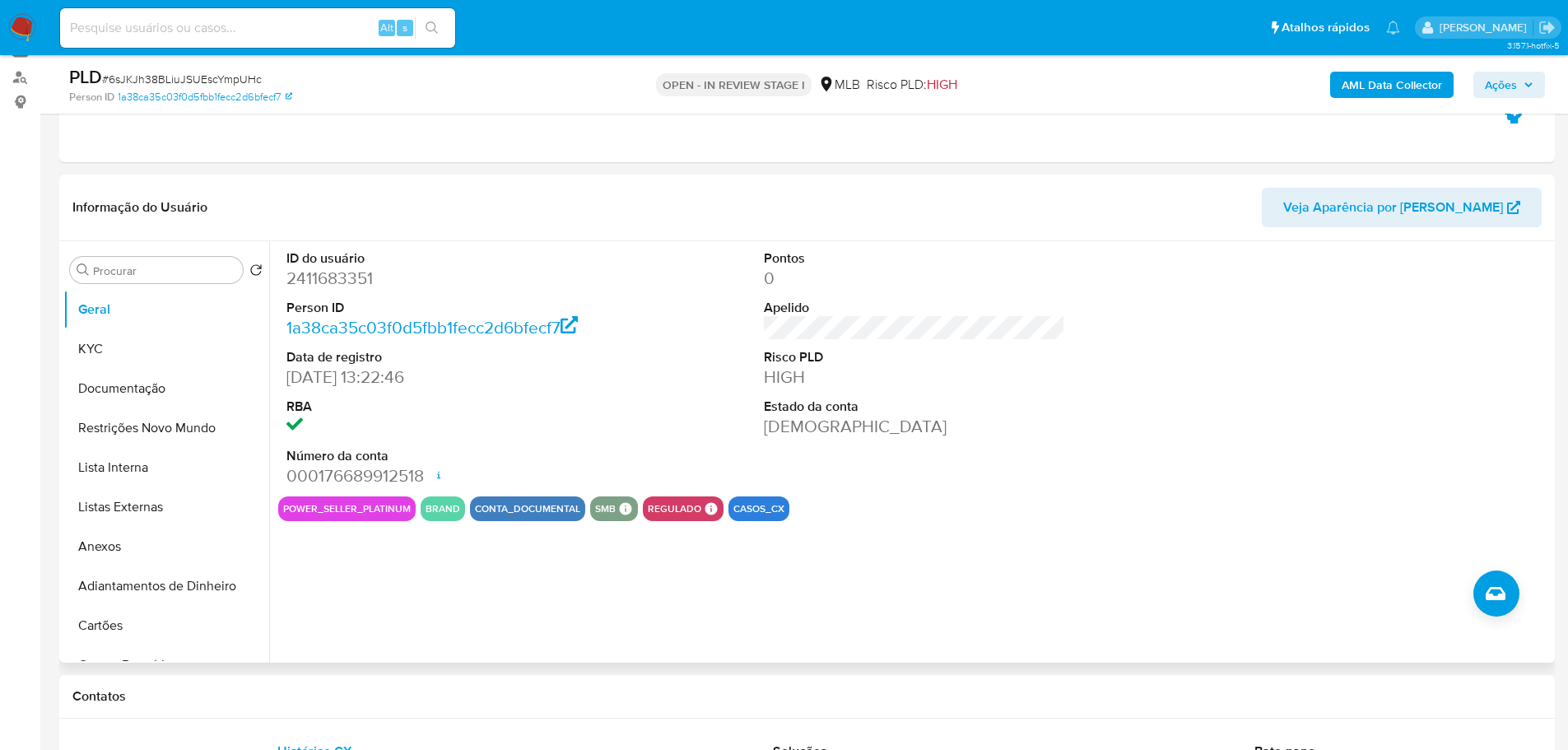
scroll to position [164, 0]
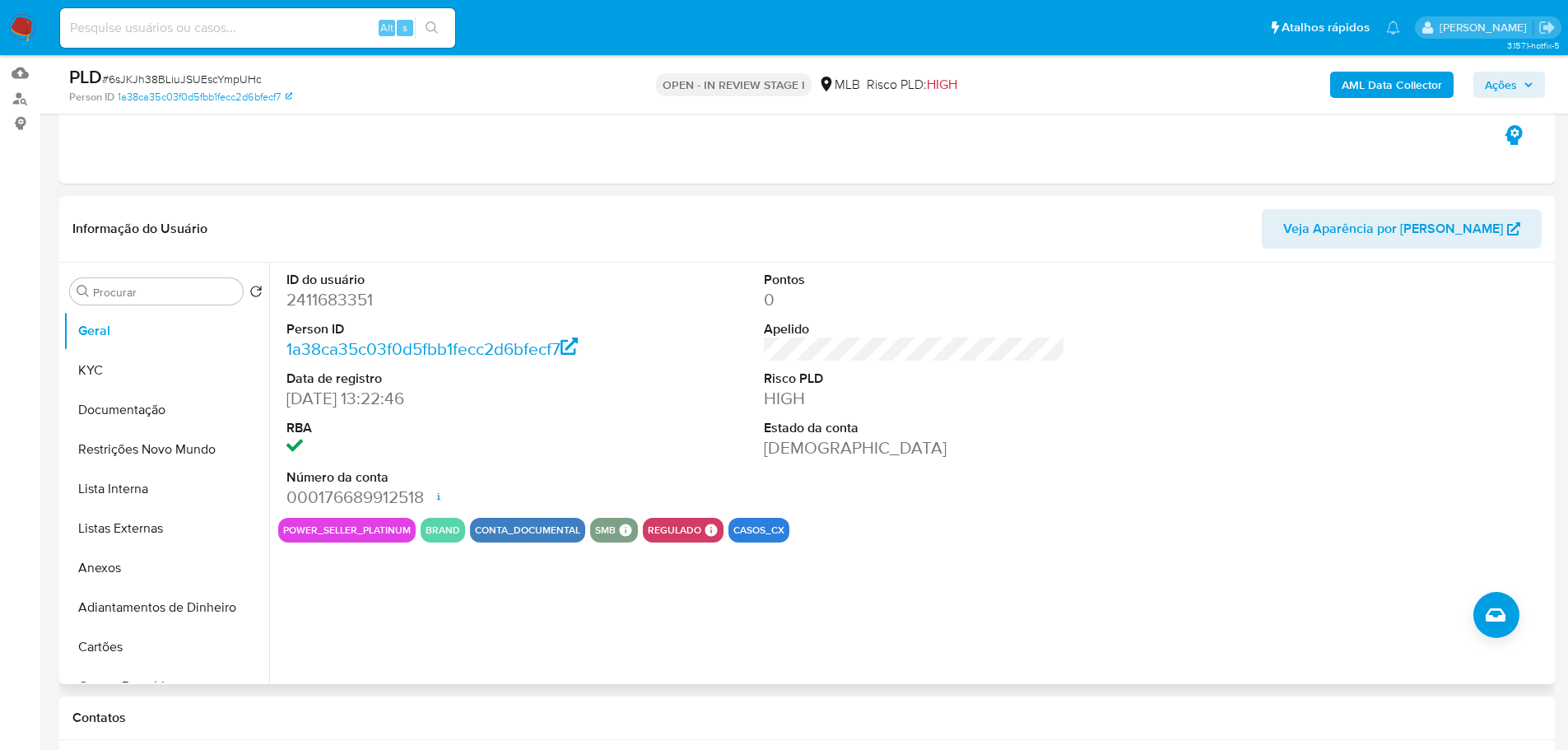
click at [406, 649] on div "ID do usuário 2411683351 Person ID 1a38ca35c03f0d5fbb1fecc2d6bfecf7 Data de reg…" at bounding box center [910, 473] width 1281 height 422
click at [119, 359] on button "KYC" at bounding box center [159, 370] width 193 height 40
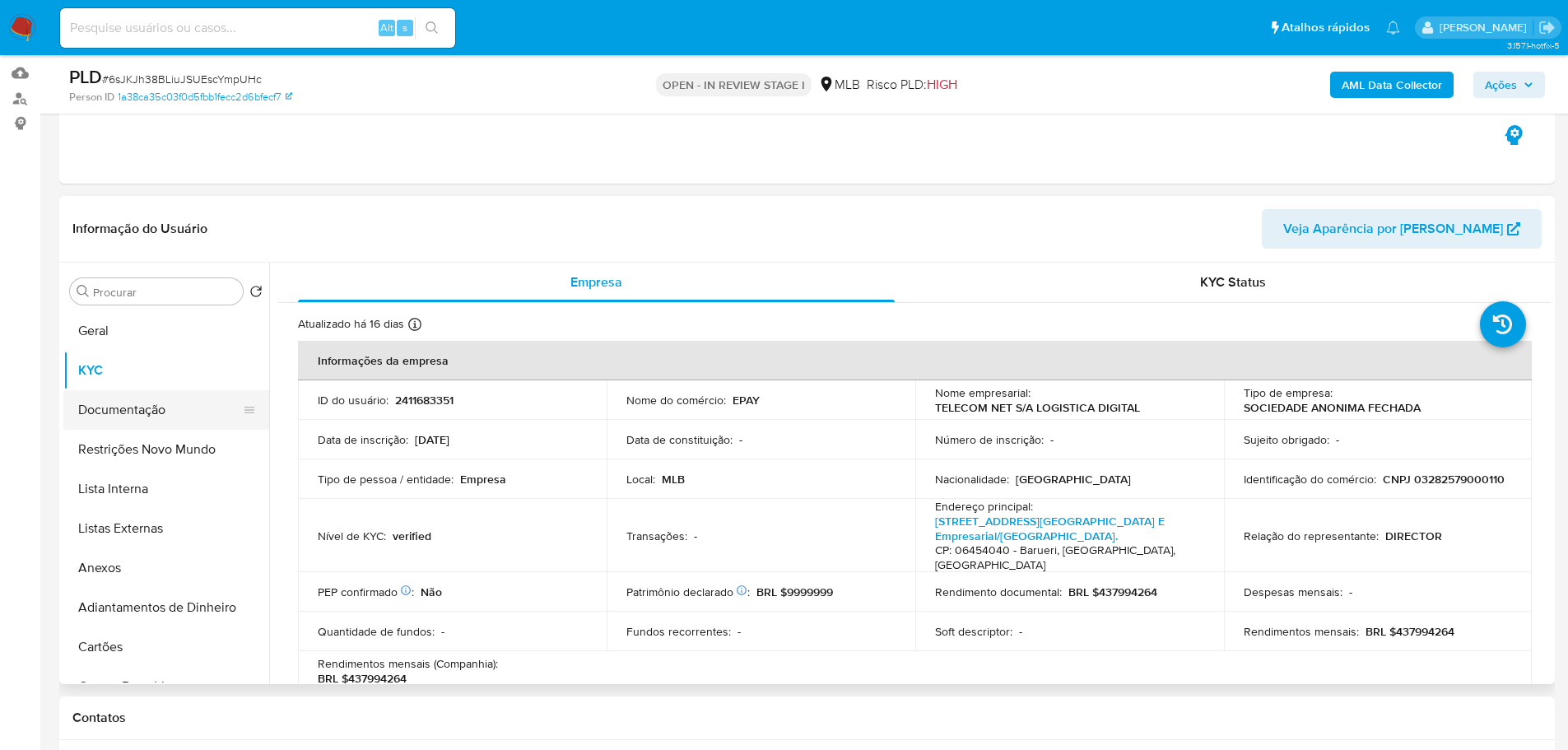
click at [185, 415] on button "Documentação" at bounding box center [159, 410] width 193 height 40
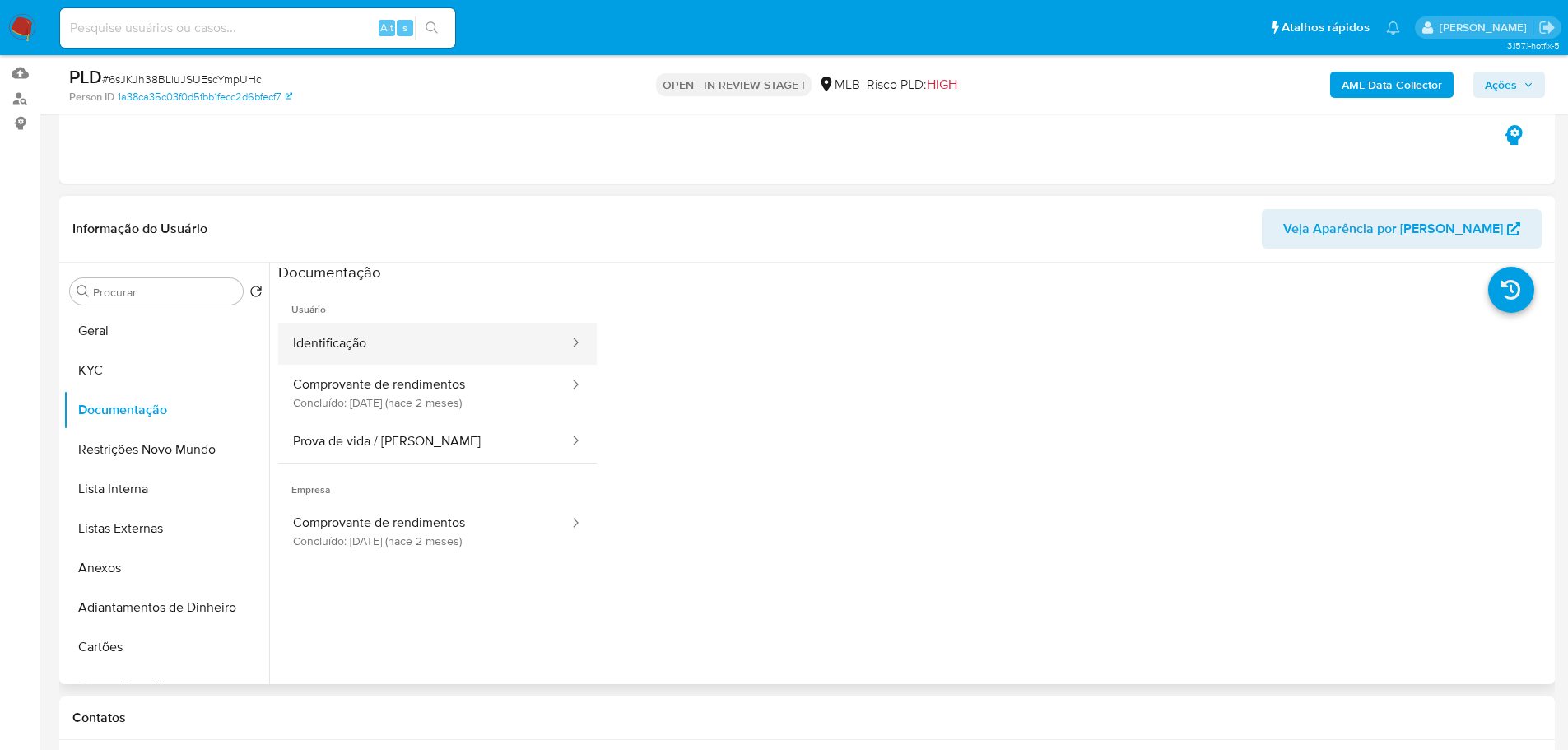
click at [365, 353] on button "Identificação" at bounding box center [423, 343] width 292 height 42
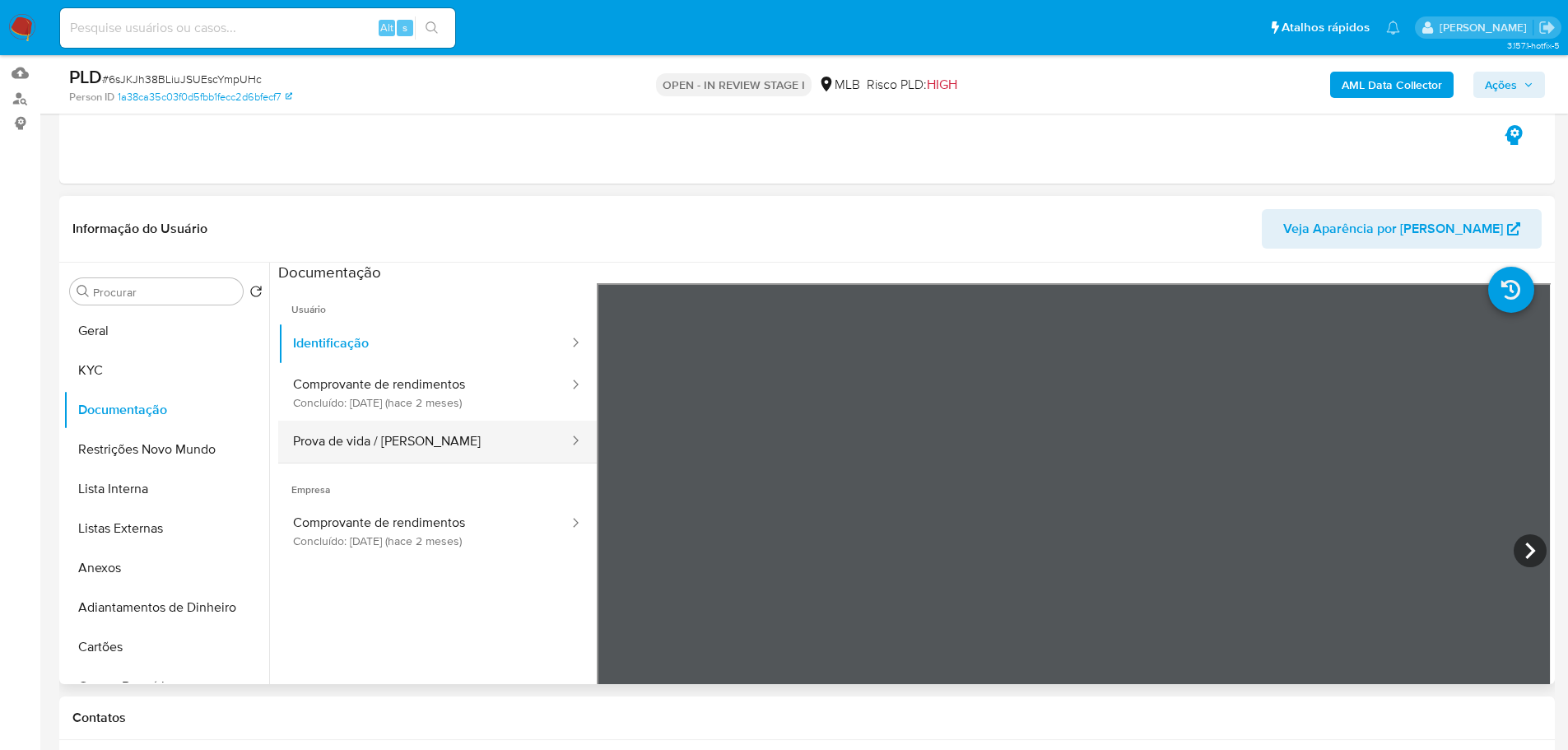
click at [491, 449] on button "Prova de vida / Selfie" at bounding box center [423, 441] width 292 height 42
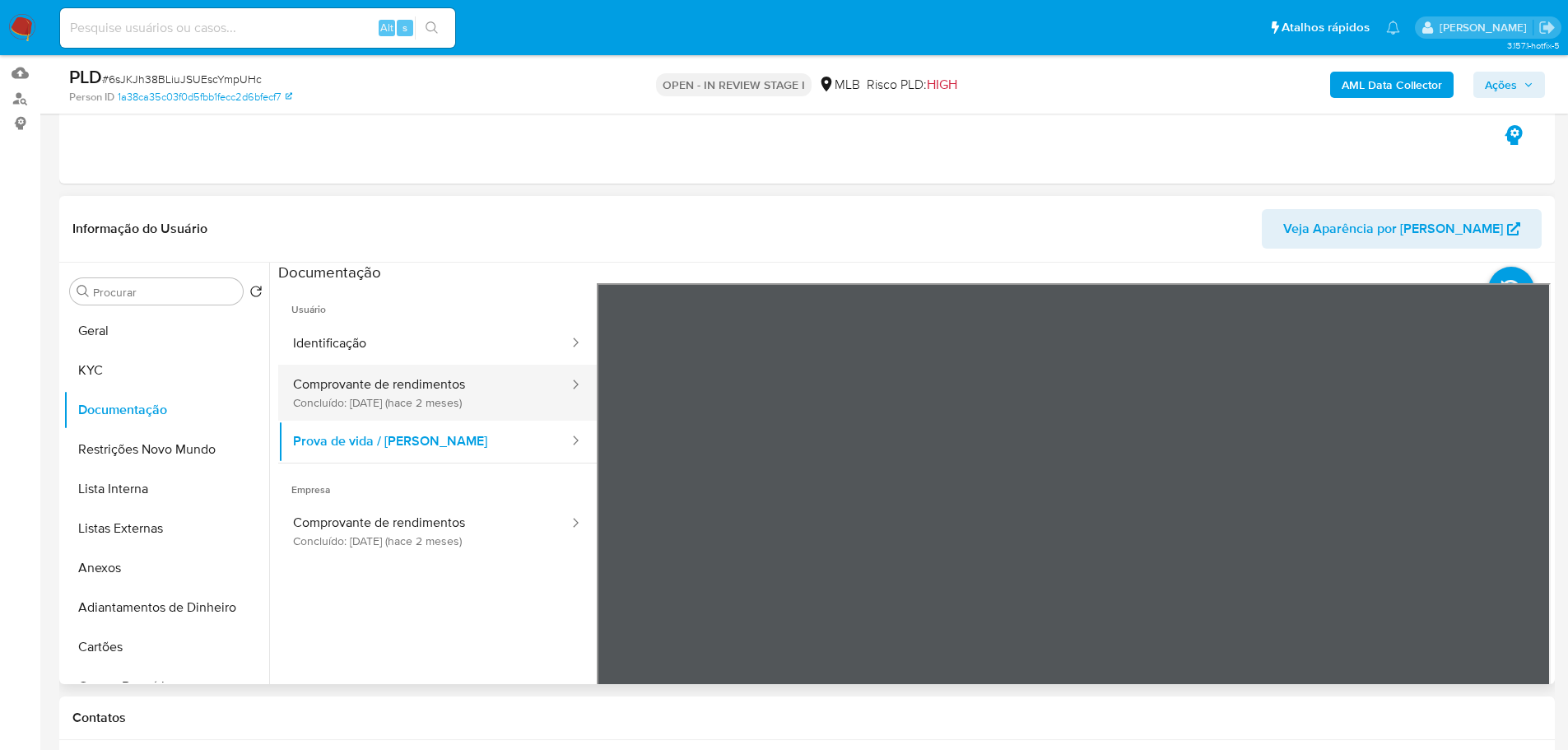
click at [371, 402] on button "Comprovante de rendimentos Concluído: 15/07/2025 (hace 2 meses)" at bounding box center [423, 392] width 292 height 56
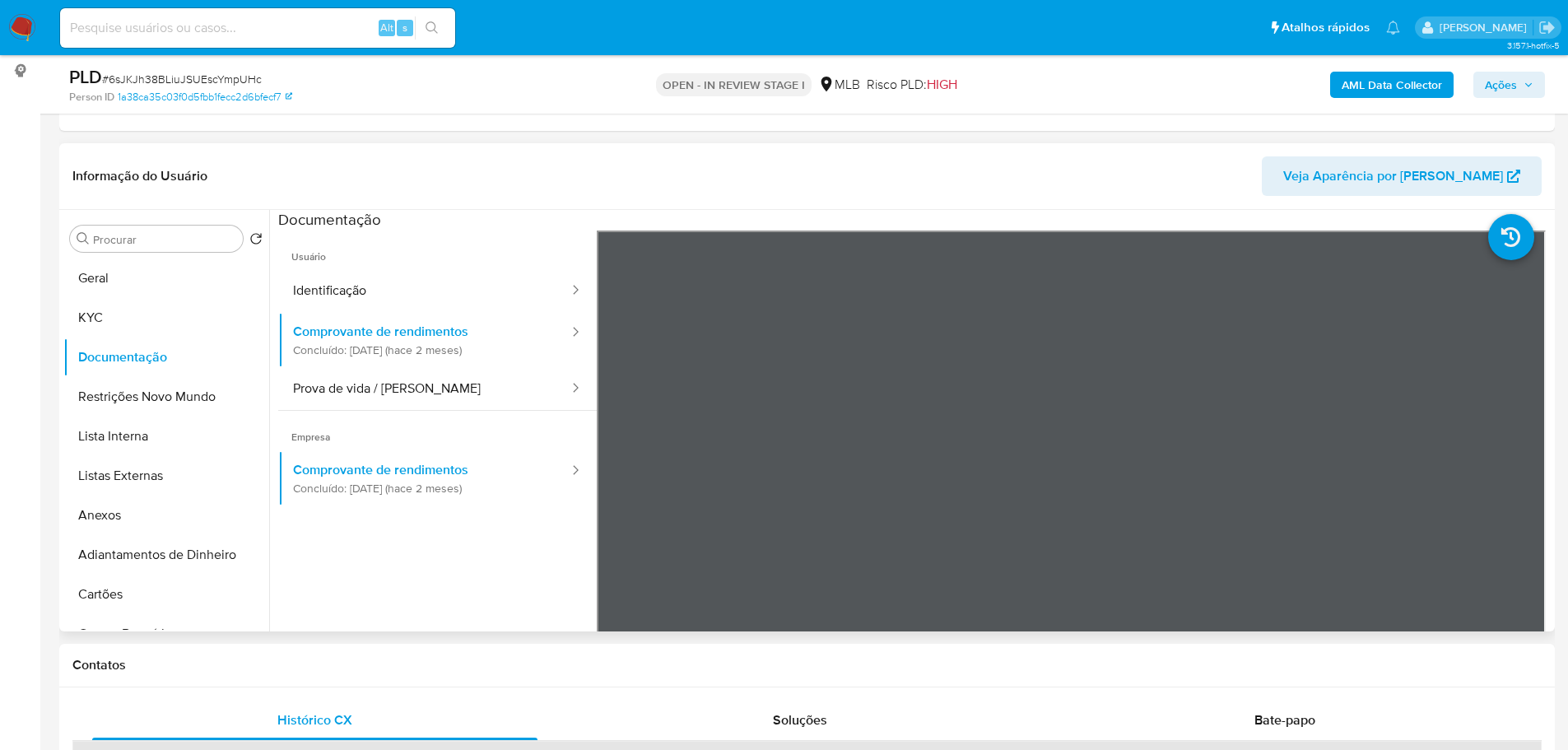
scroll to position [247, 0]
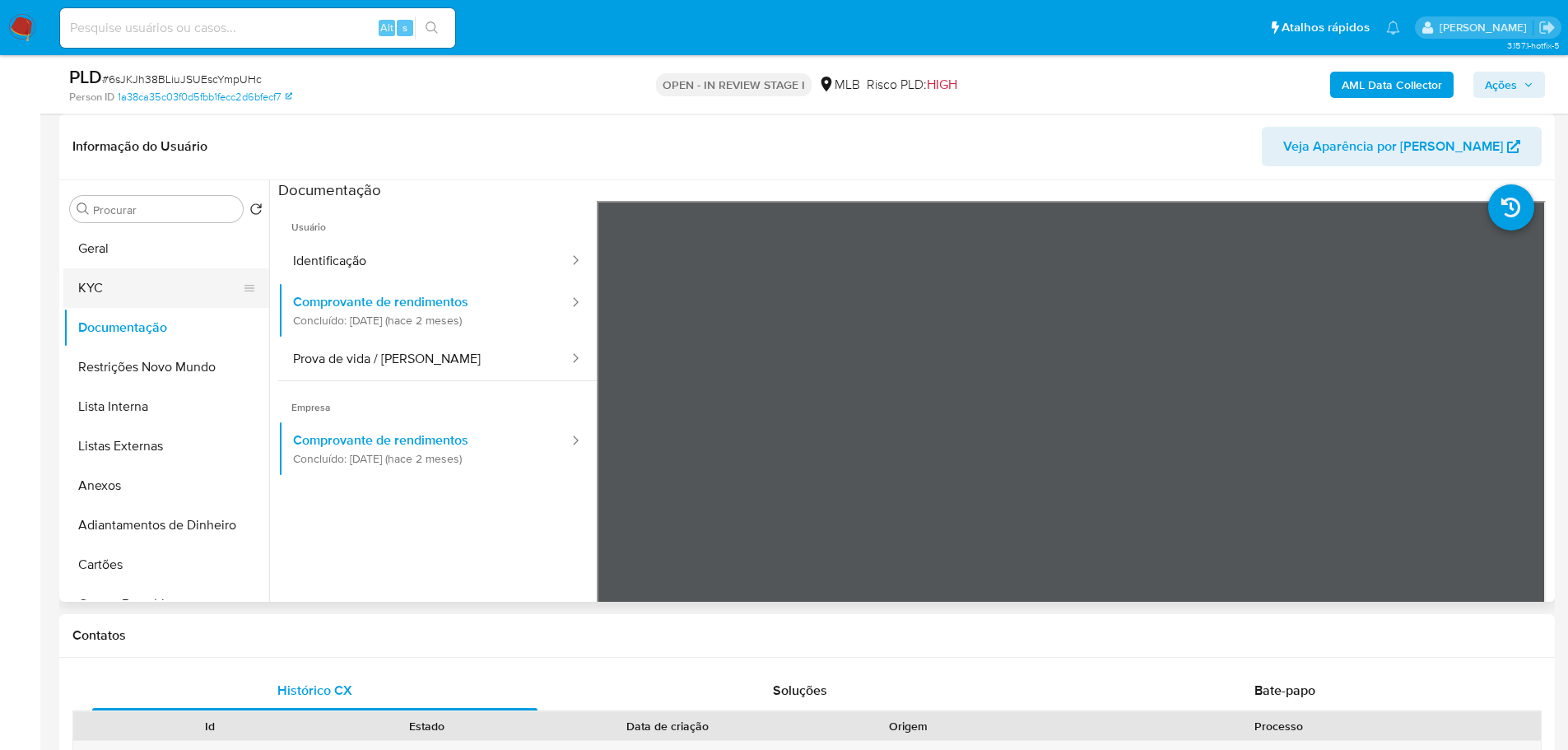
click at [116, 293] on button "KYC" at bounding box center [159, 288] width 193 height 40
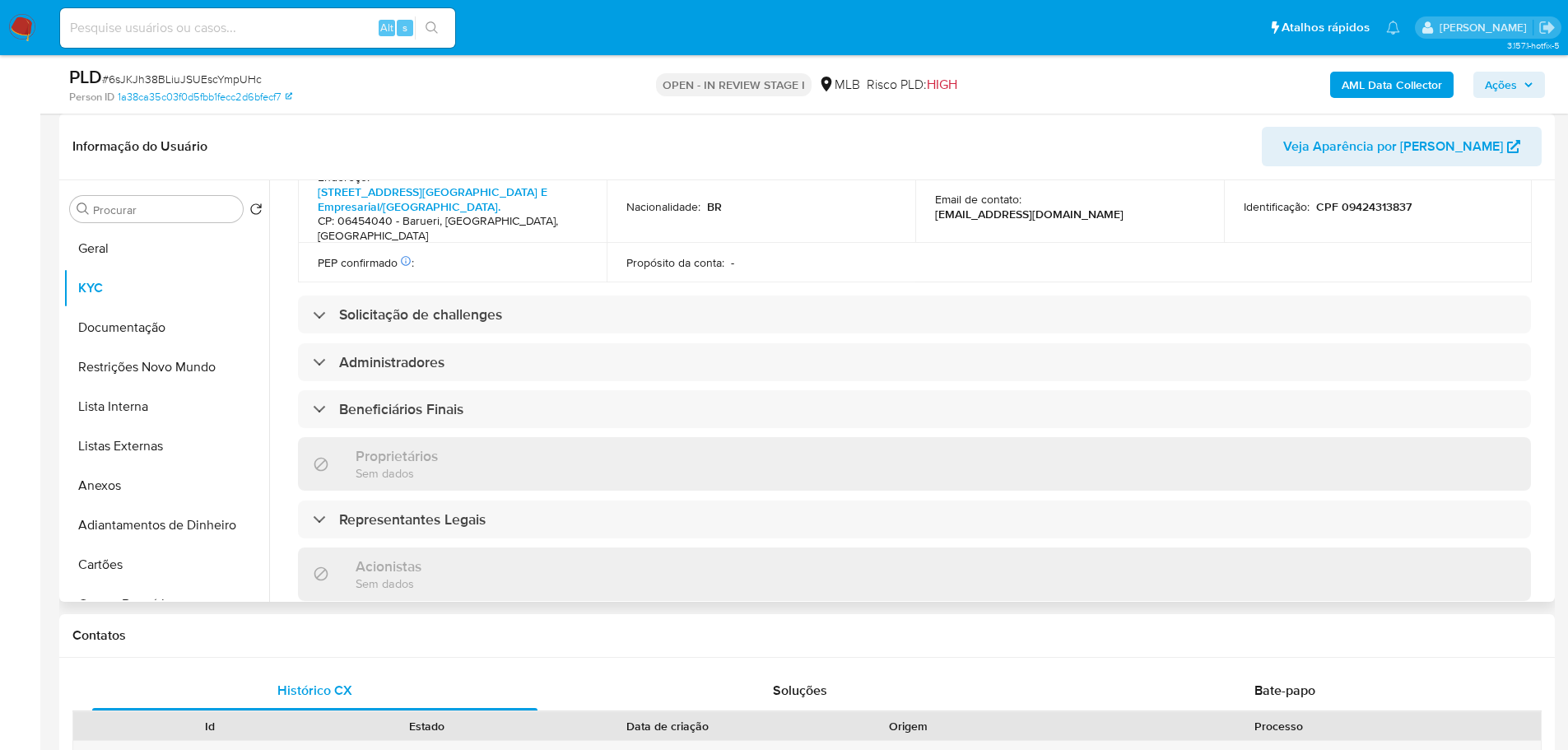
scroll to position [985, 0]
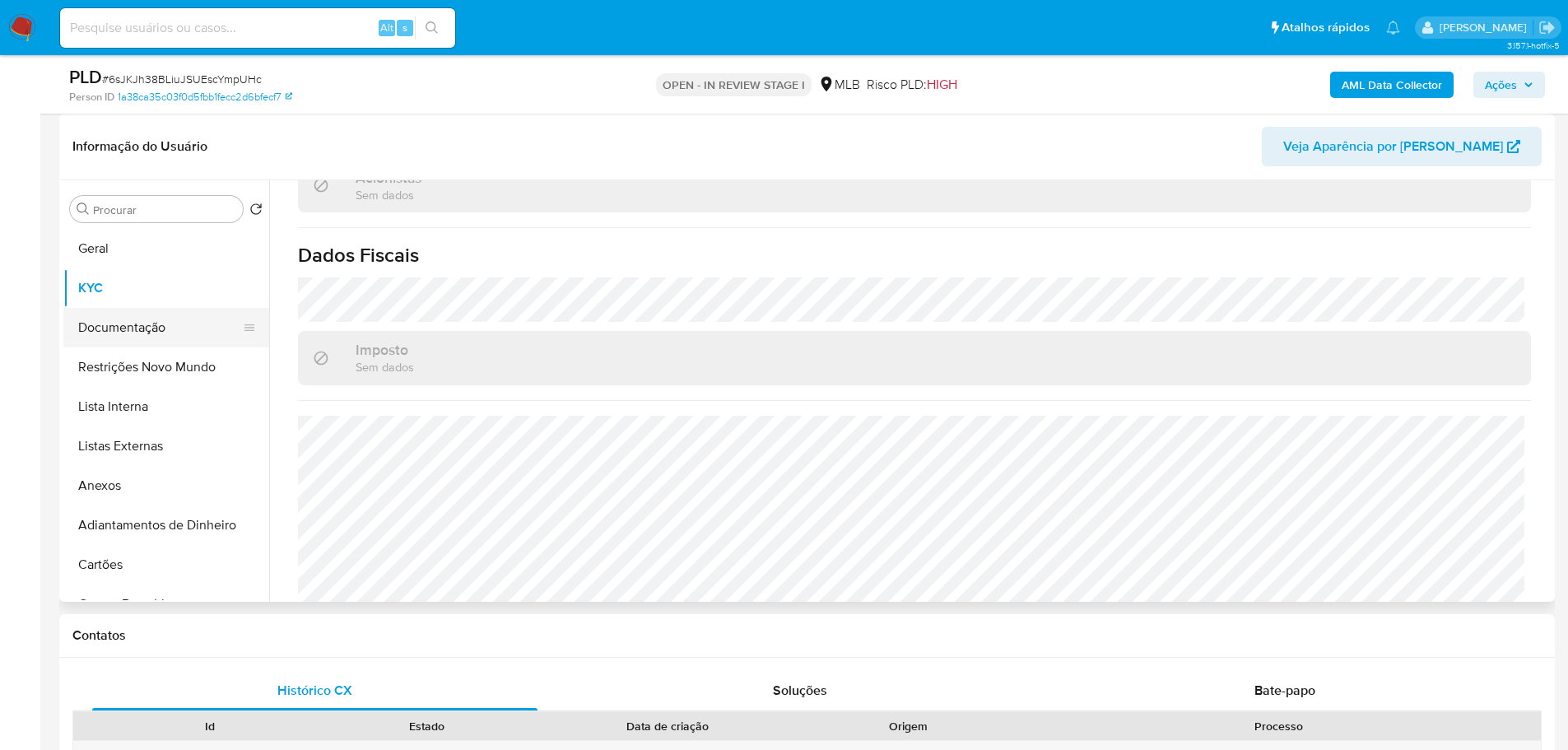
click at [176, 335] on button "Documentação" at bounding box center [159, 328] width 193 height 40
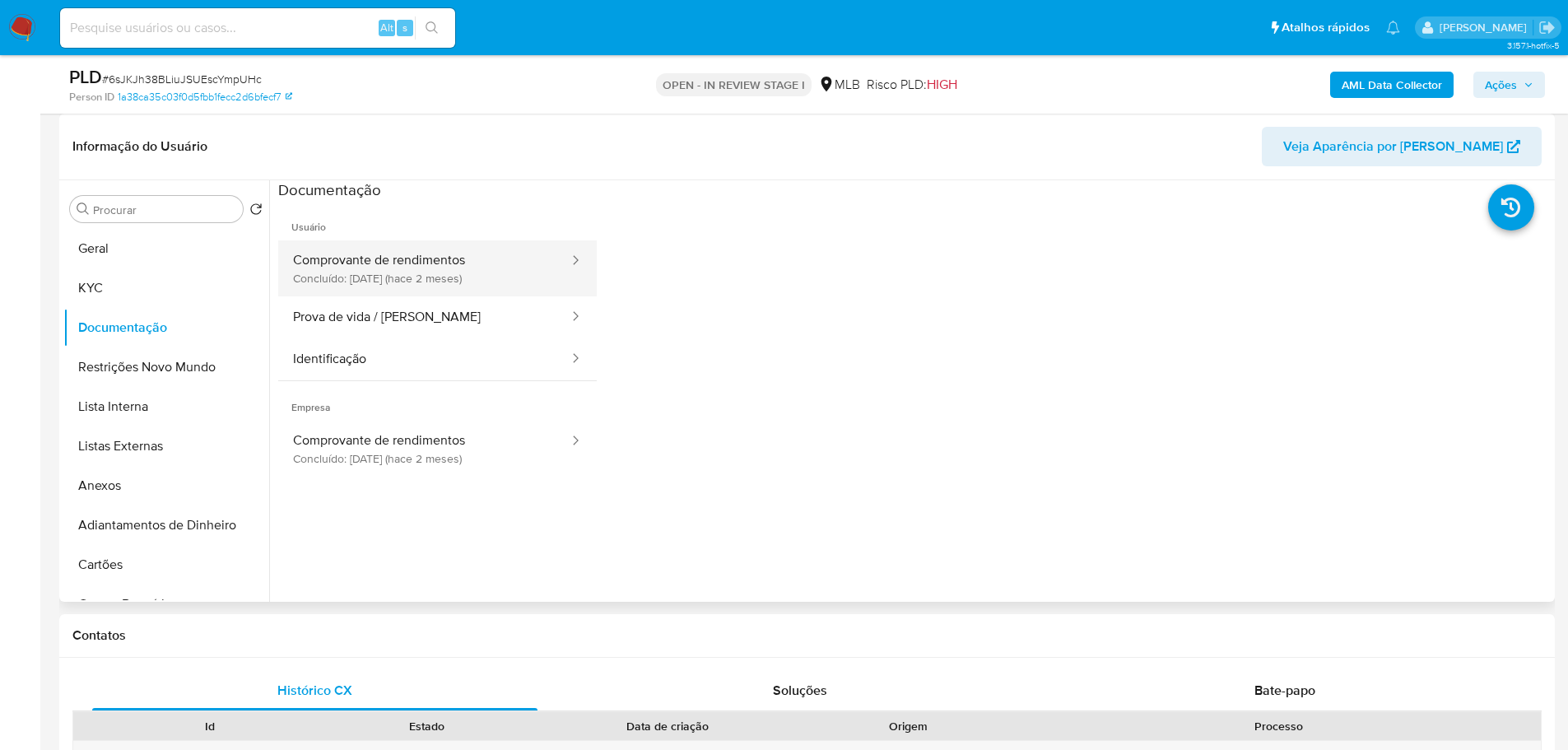
click at [478, 282] on button "Comprovante de rendimentos Concluído: 15/07/2025 (hace 2 meses)" at bounding box center [423, 268] width 292 height 56
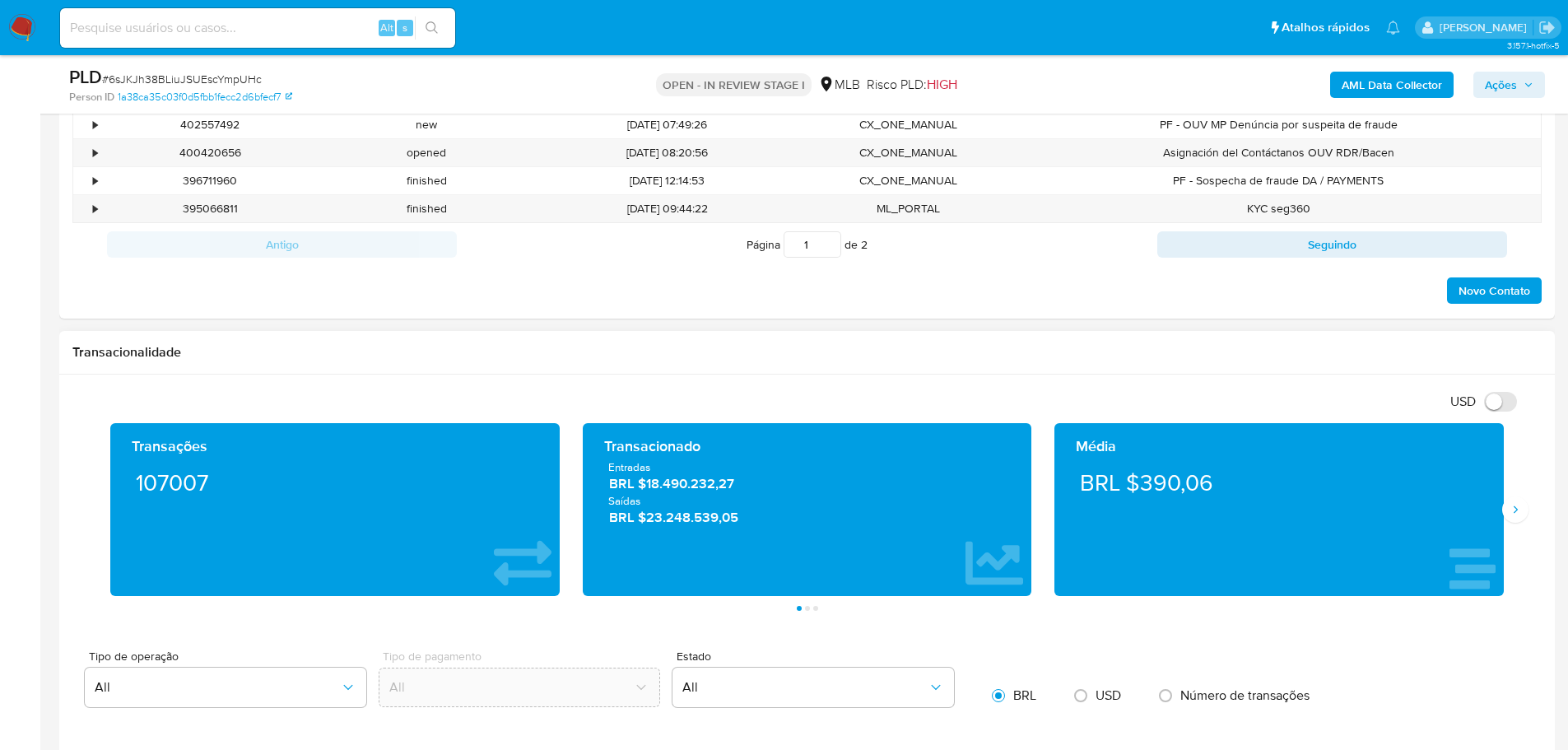
scroll to position [905, 0]
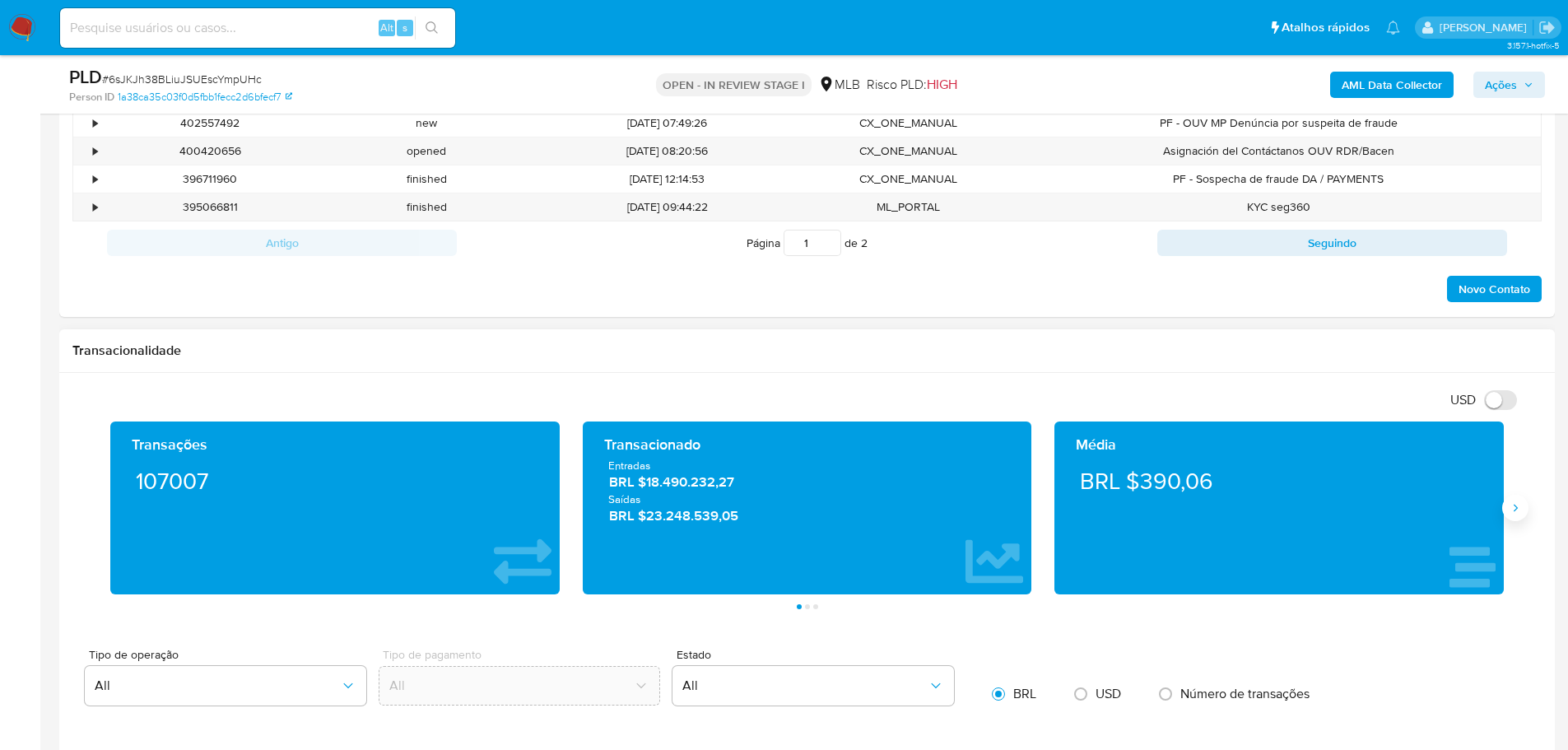
click at [1505, 517] on button "Siguiente" at bounding box center [1516, 508] width 27 height 27
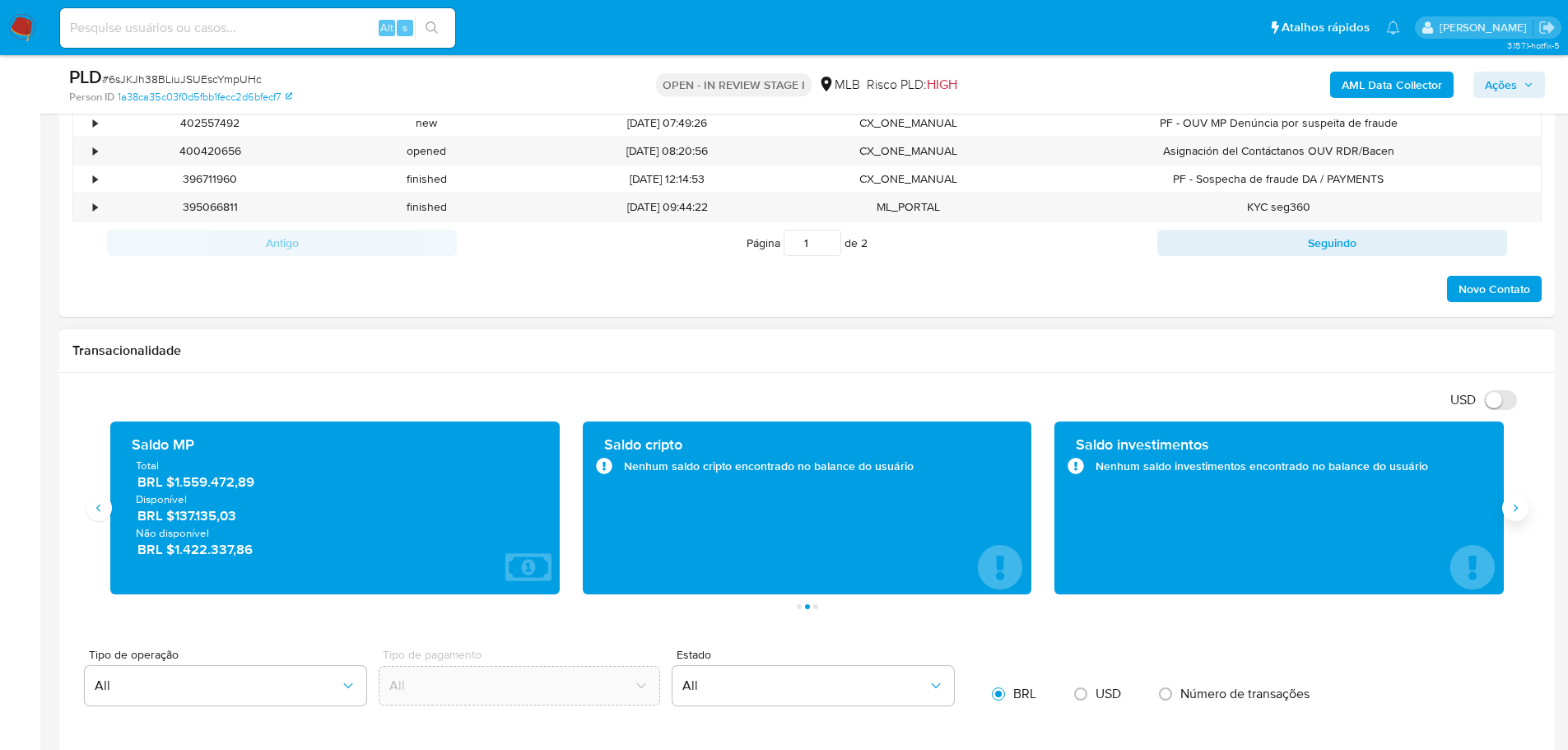
click at [1505, 517] on button "Siguiente" at bounding box center [1516, 508] width 27 height 27
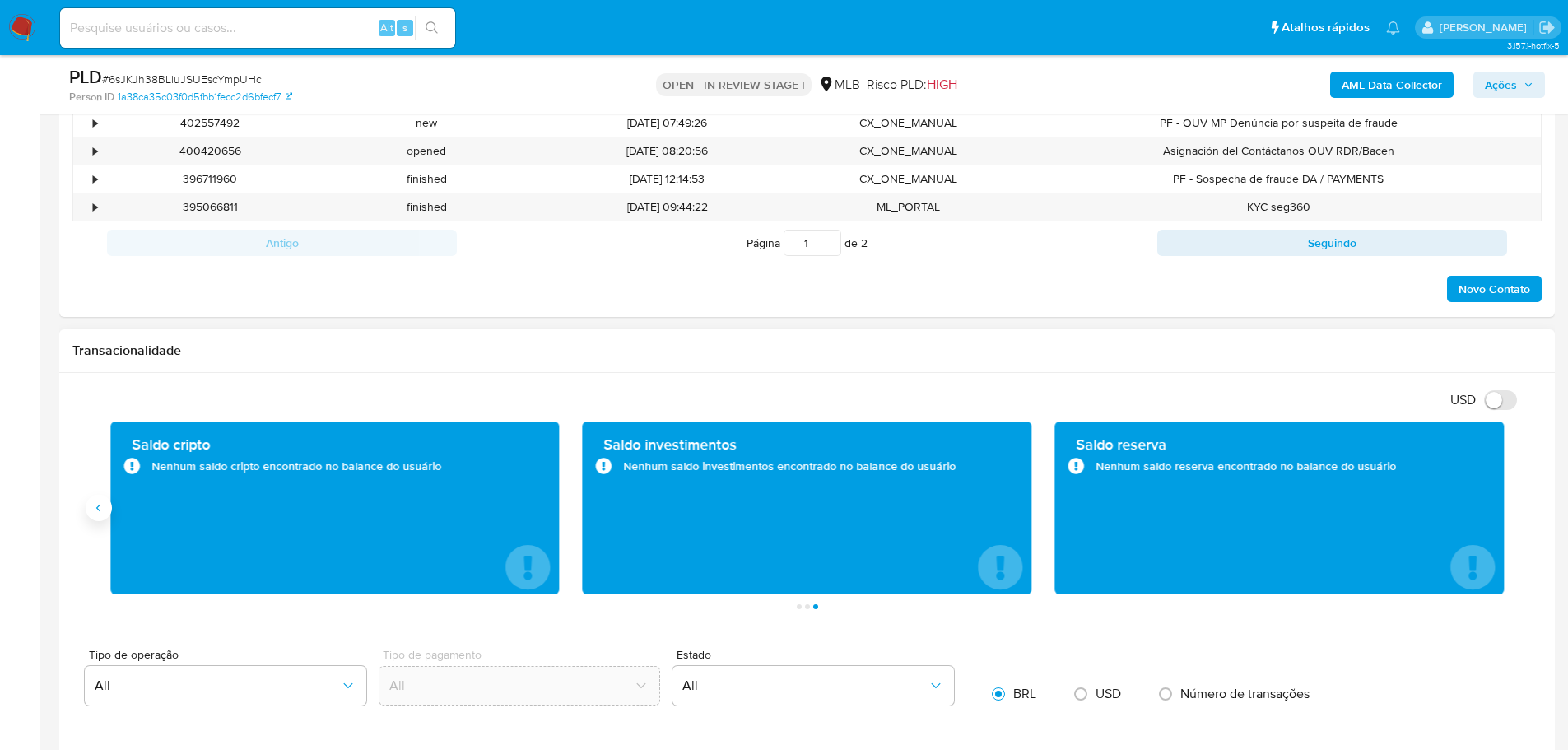
click at [101, 510] on icon "Anterior" at bounding box center [98, 508] width 13 height 13
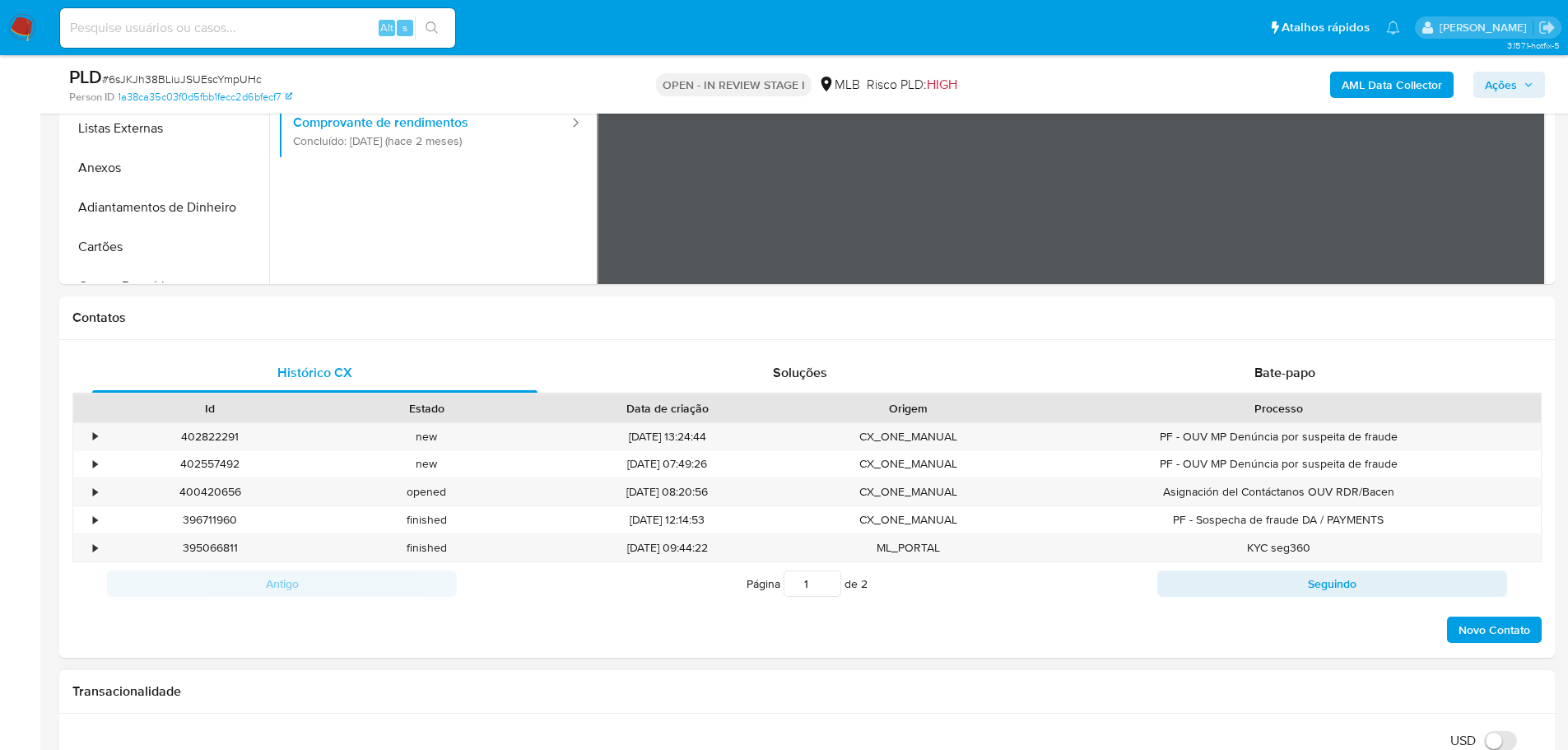
scroll to position [329, 0]
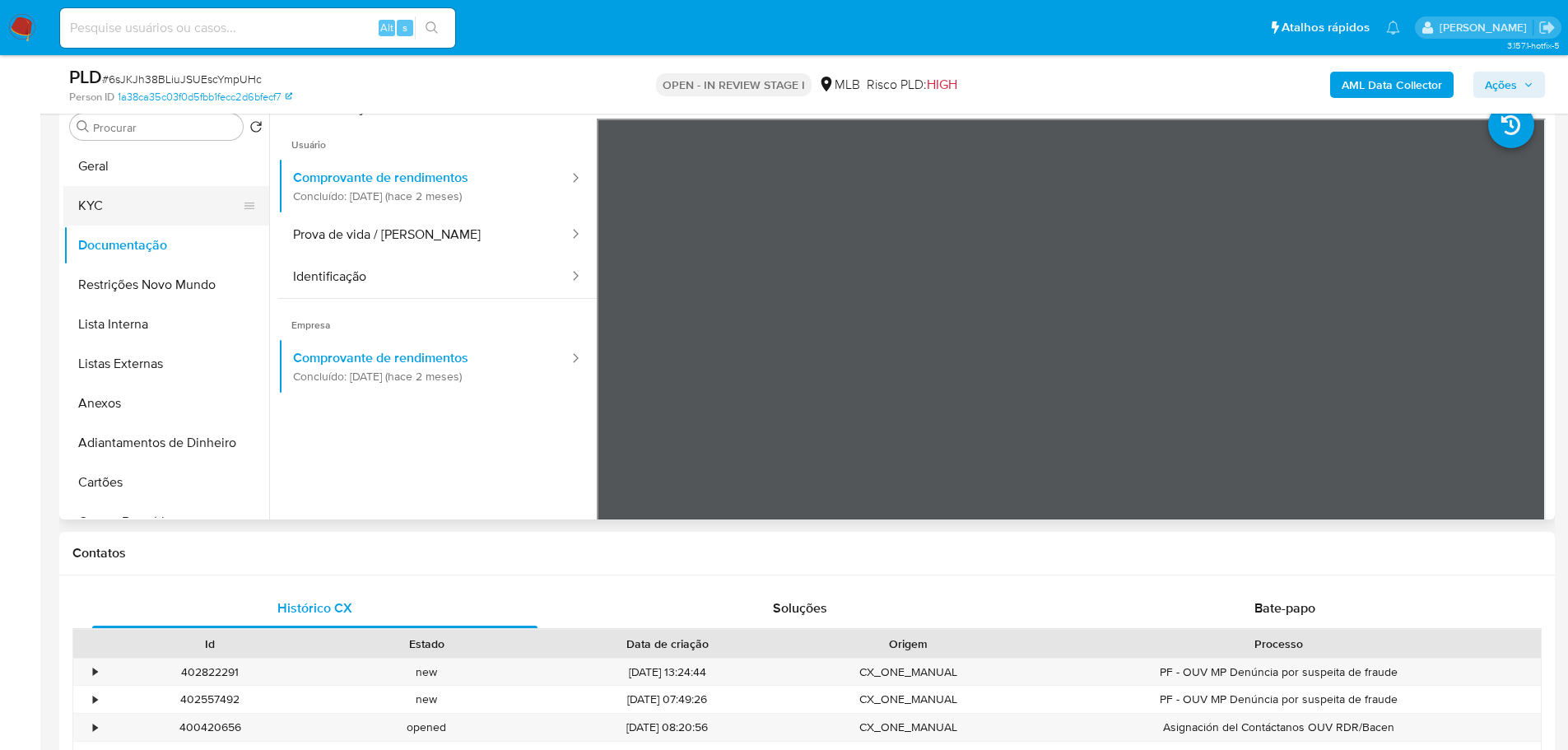
click at [130, 214] on button "KYC" at bounding box center [159, 206] width 193 height 40
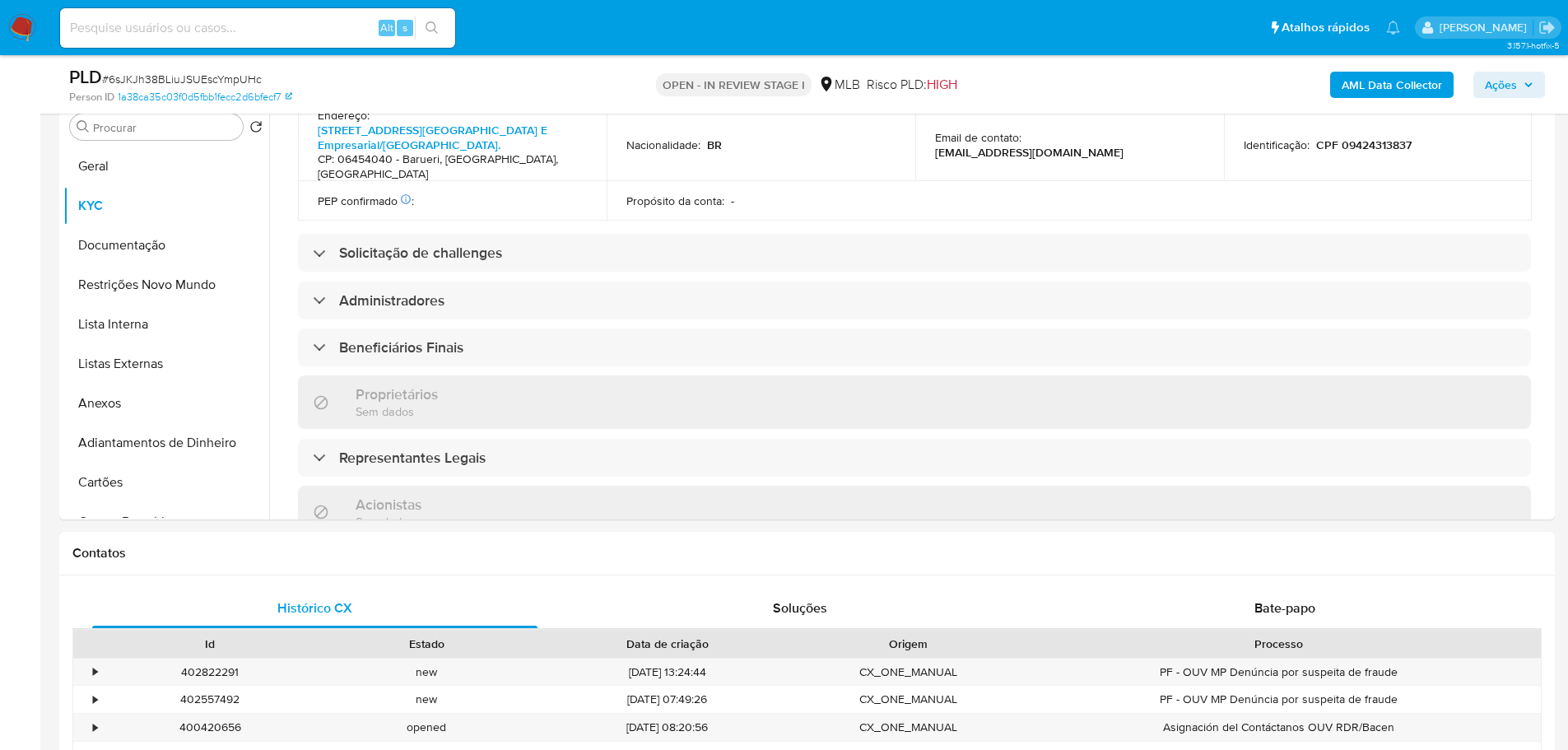
scroll to position [965, 0]
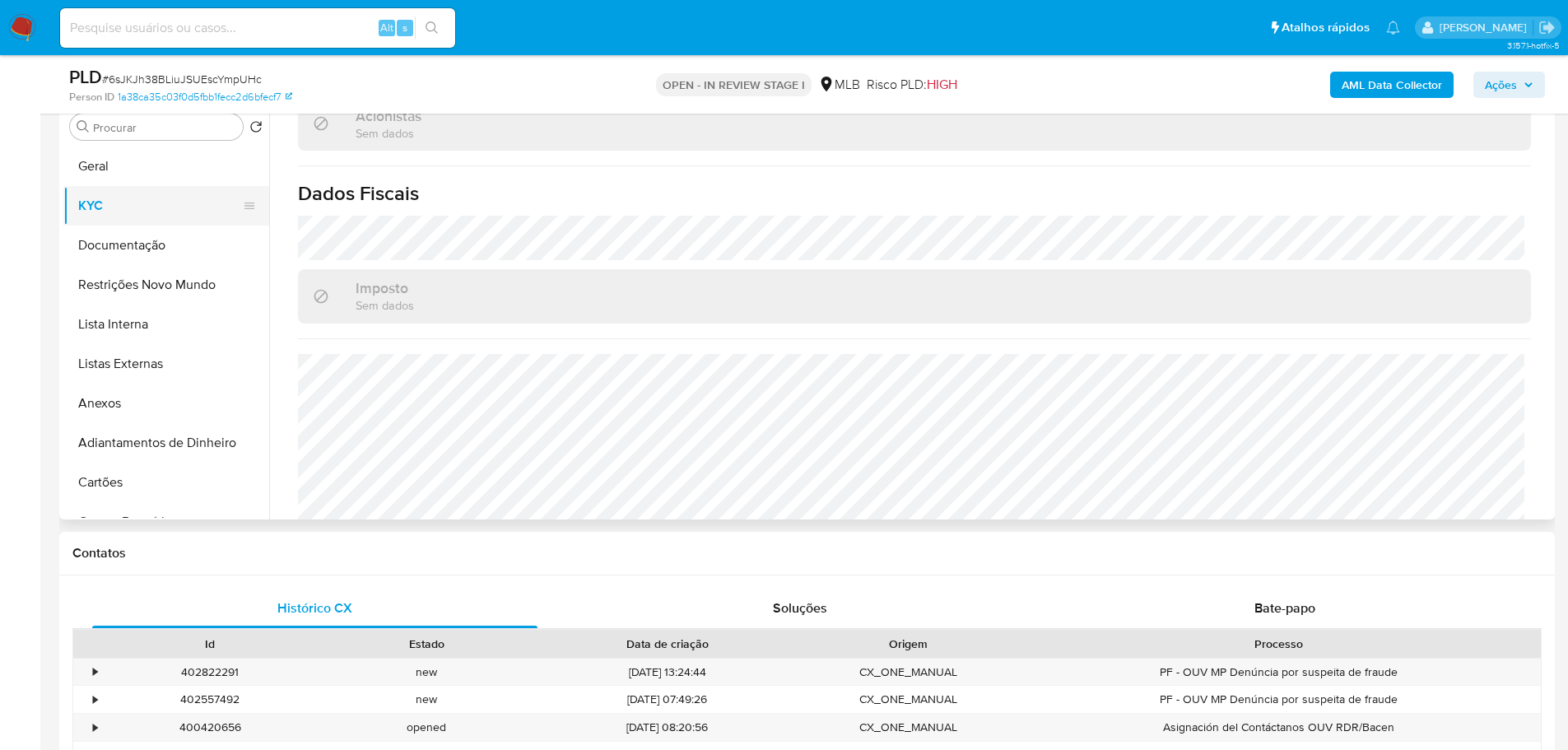
drag, startPoint x: 94, startPoint y: 158, endPoint x: 250, endPoint y: 197, distance: 160.8
click at [100, 159] on button "Geral" at bounding box center [166, 166] width 206 height 40
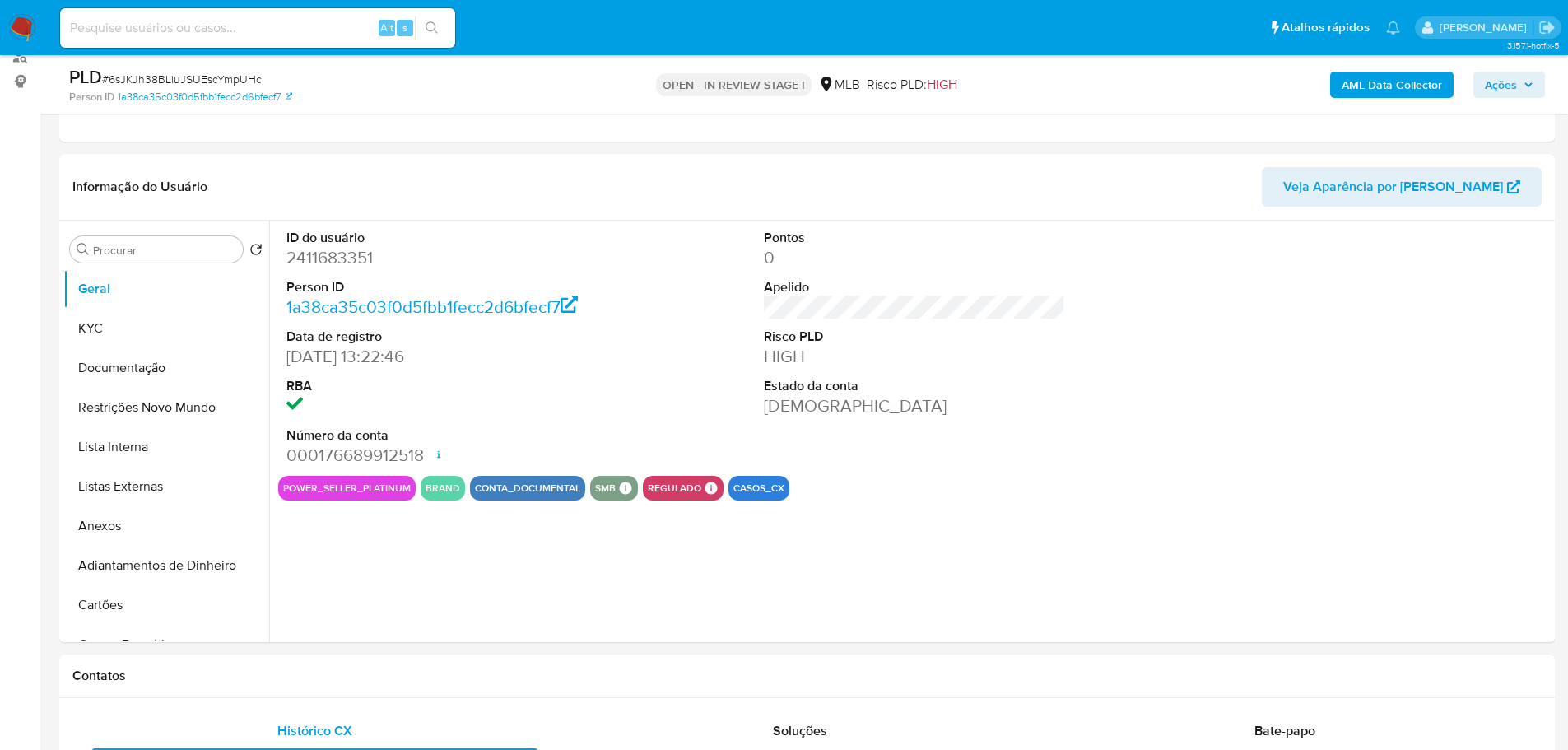
scroll to position [214, 0]
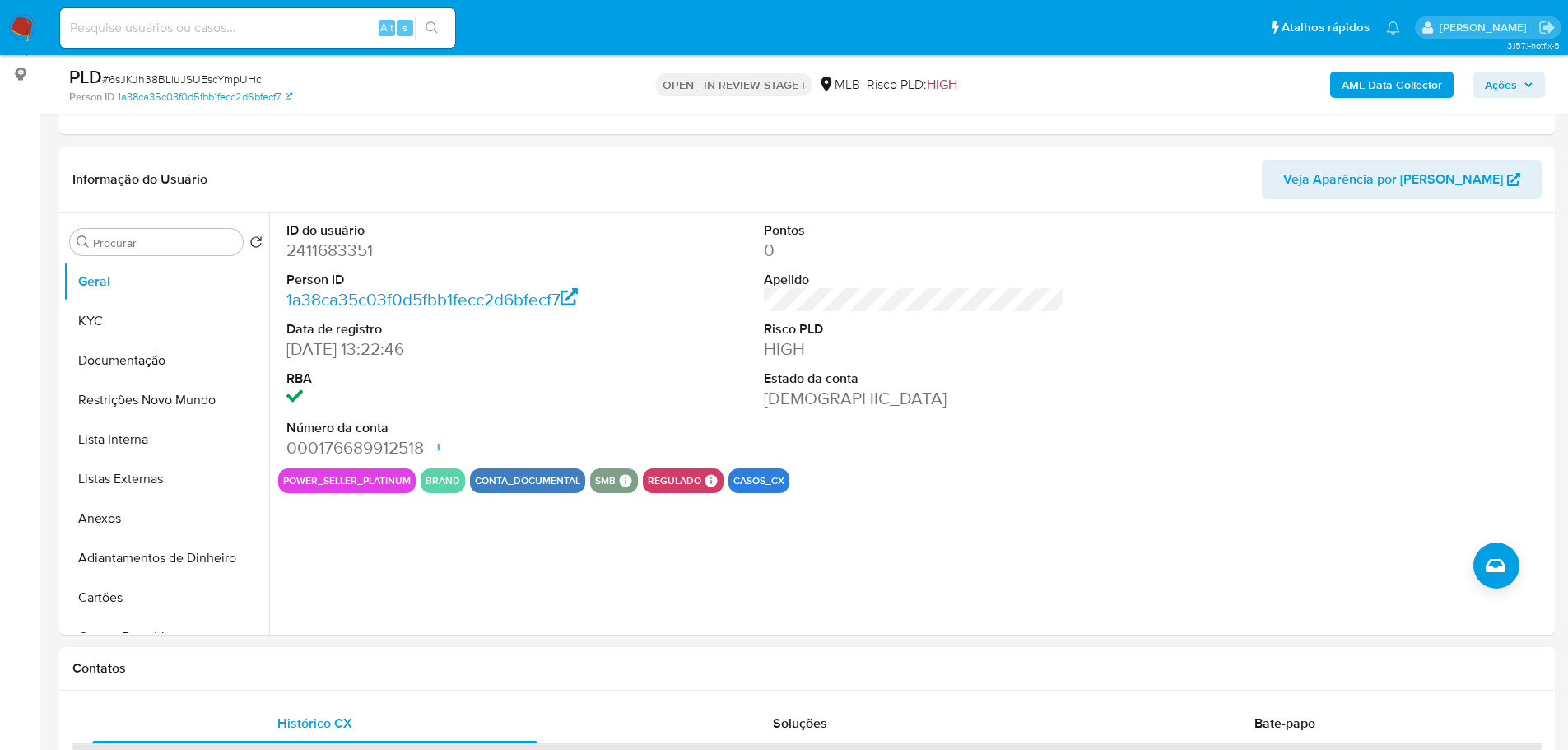
click at [185, 330] on button "KYC" at bounding box center [159, 320] width 193 height 40
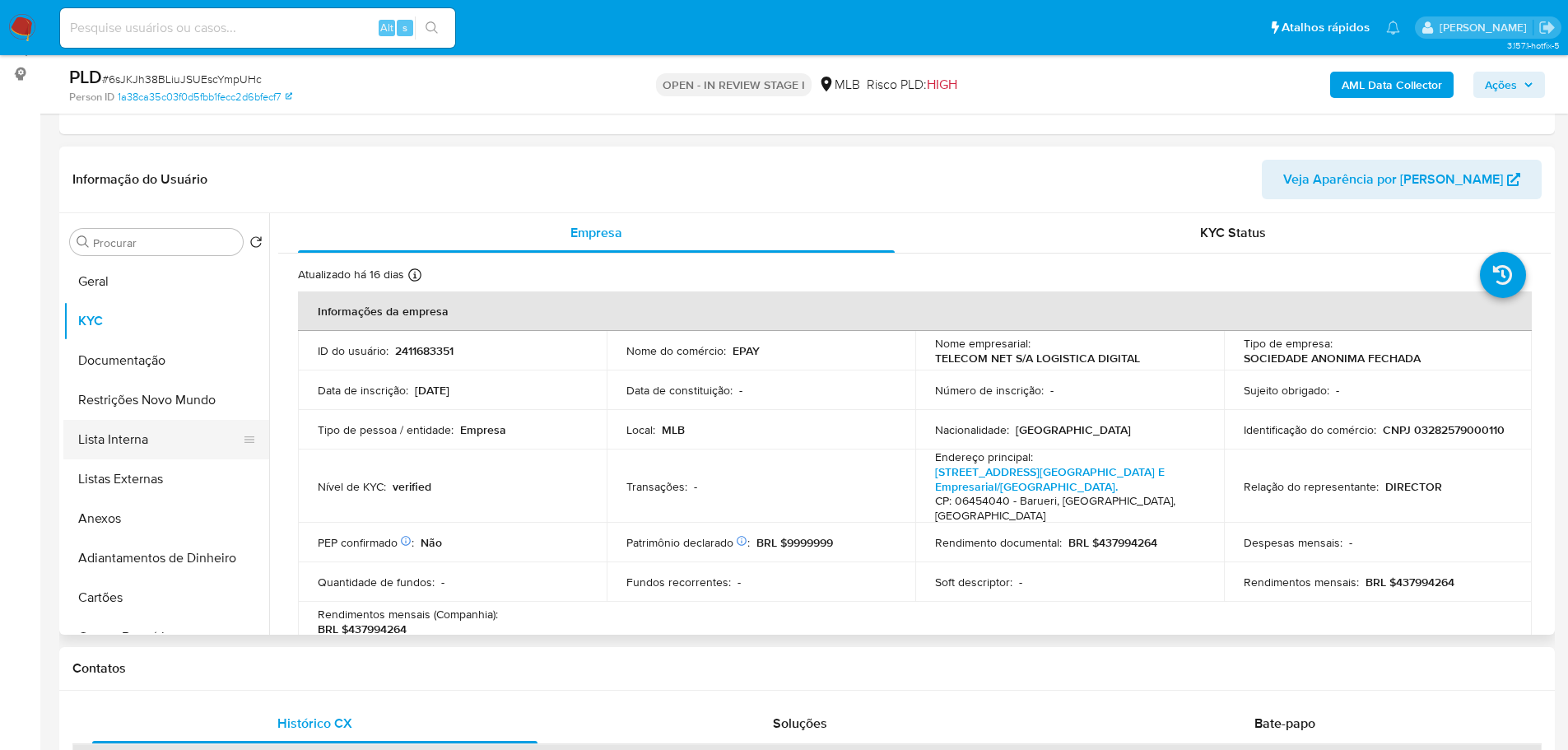
drag, startPoint x: 248, startPoint y: 675, endPoint x: 175, endPoint y: 454, distance: 232.7
click at [249, 675] on h1 "Contatos" at bounding box center [807, 668] width 1469 height 17
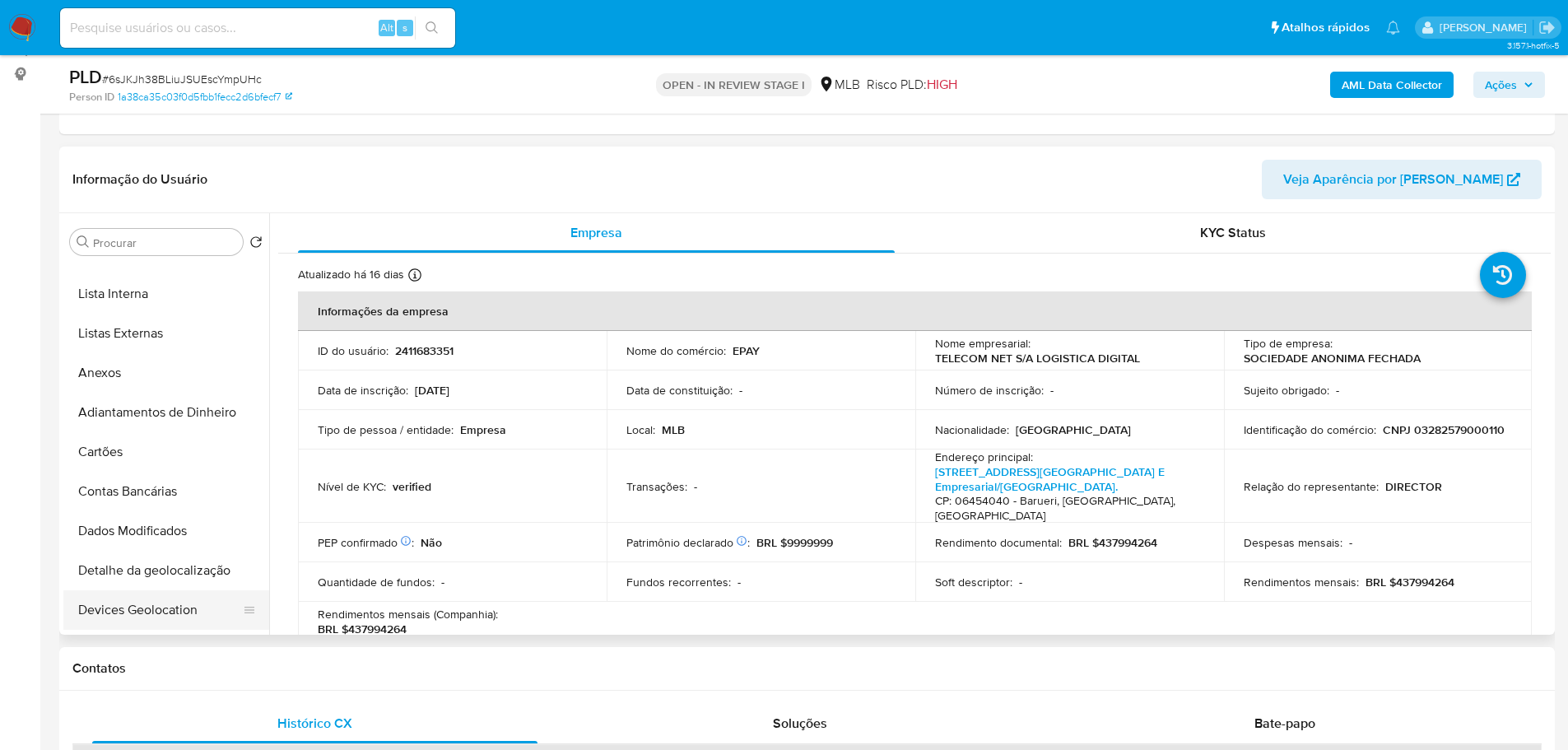
scroll to position [329, 0]
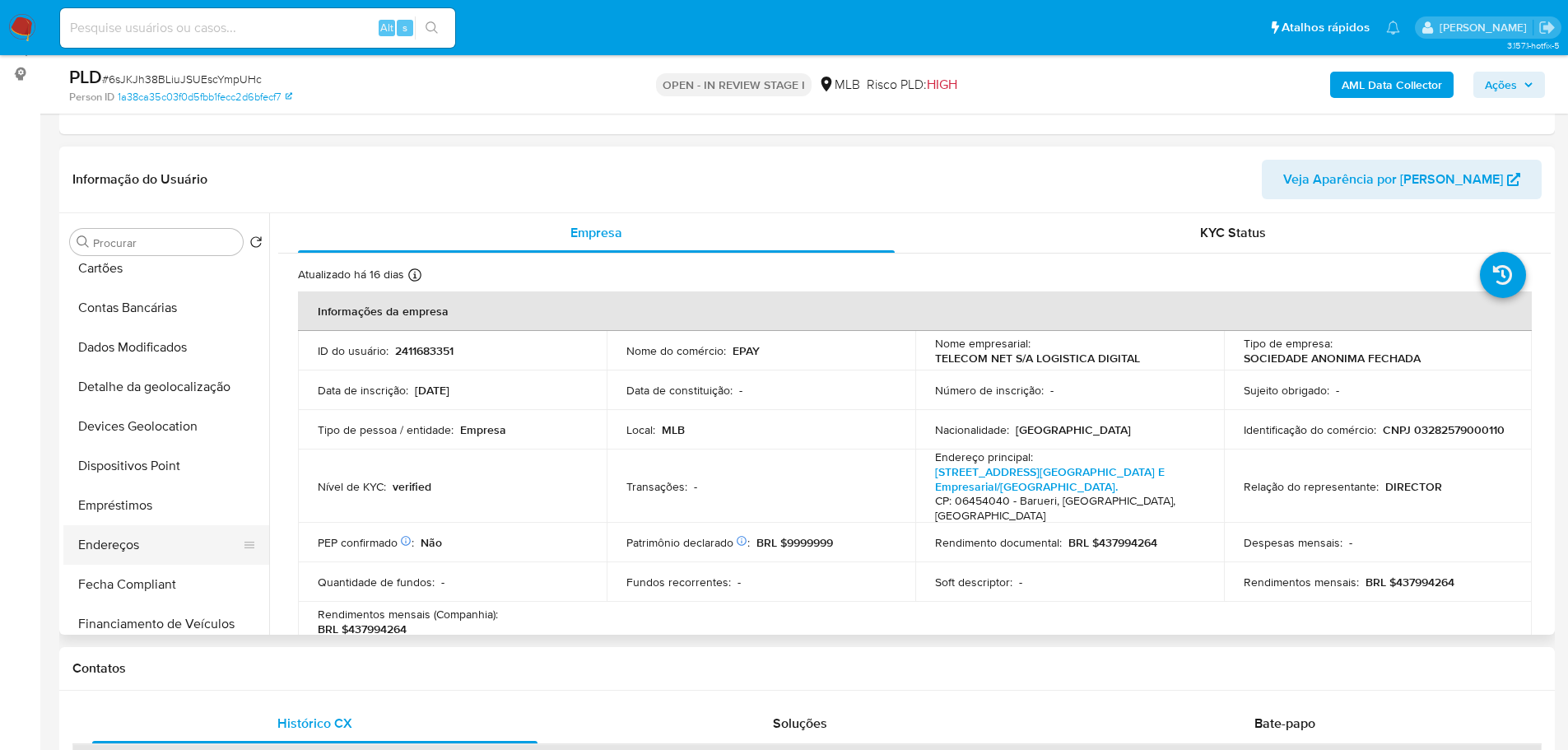
click at [135, 538] on button "Endereços" at bounding box center [159, 545] width 193 height 40
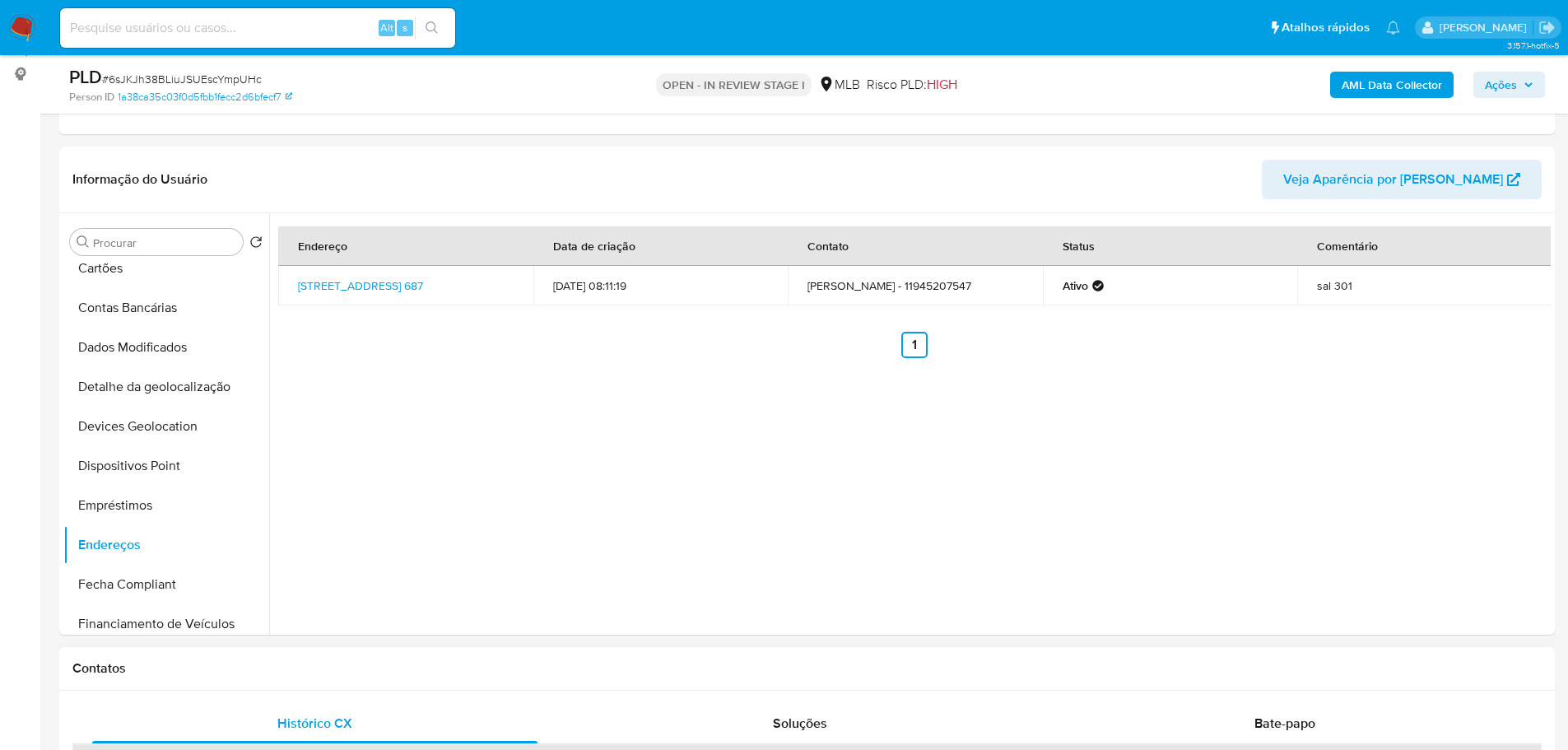
click at [366, 672] on h1 "Contatos" at bounding box center [807, 668] width 1469 height 17
click at [183, 394] on button "Detalhe da geolocalização" at bounding box center [159, 387] width 193 height 40
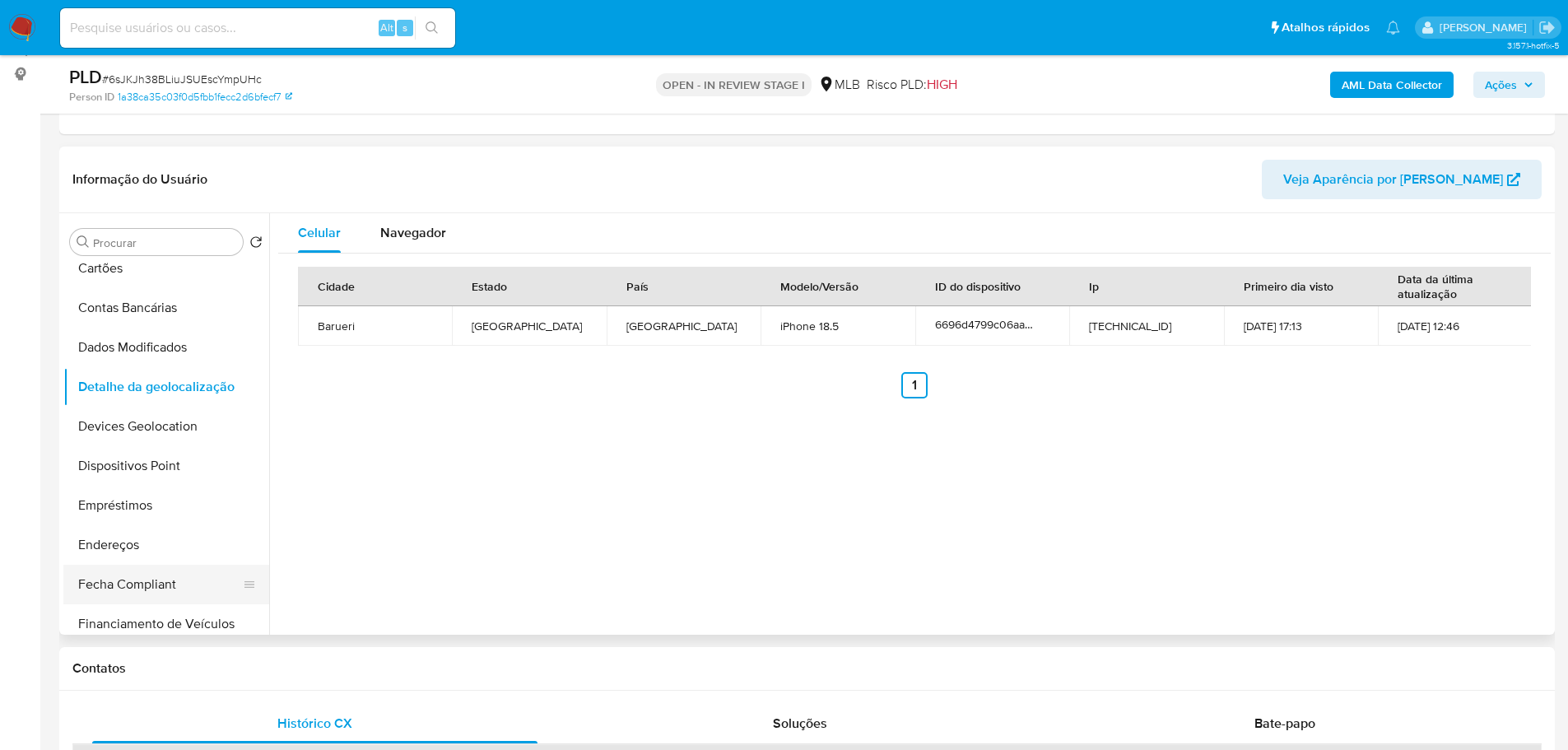
drag, startPoint x: 350, startPoint y: 675, endPoint x: 202, endPoint y: 584, distance: 173.7
click at [350, 675] on h1 "Contatos" at bounding box center [807, 668] width 1469 height 17
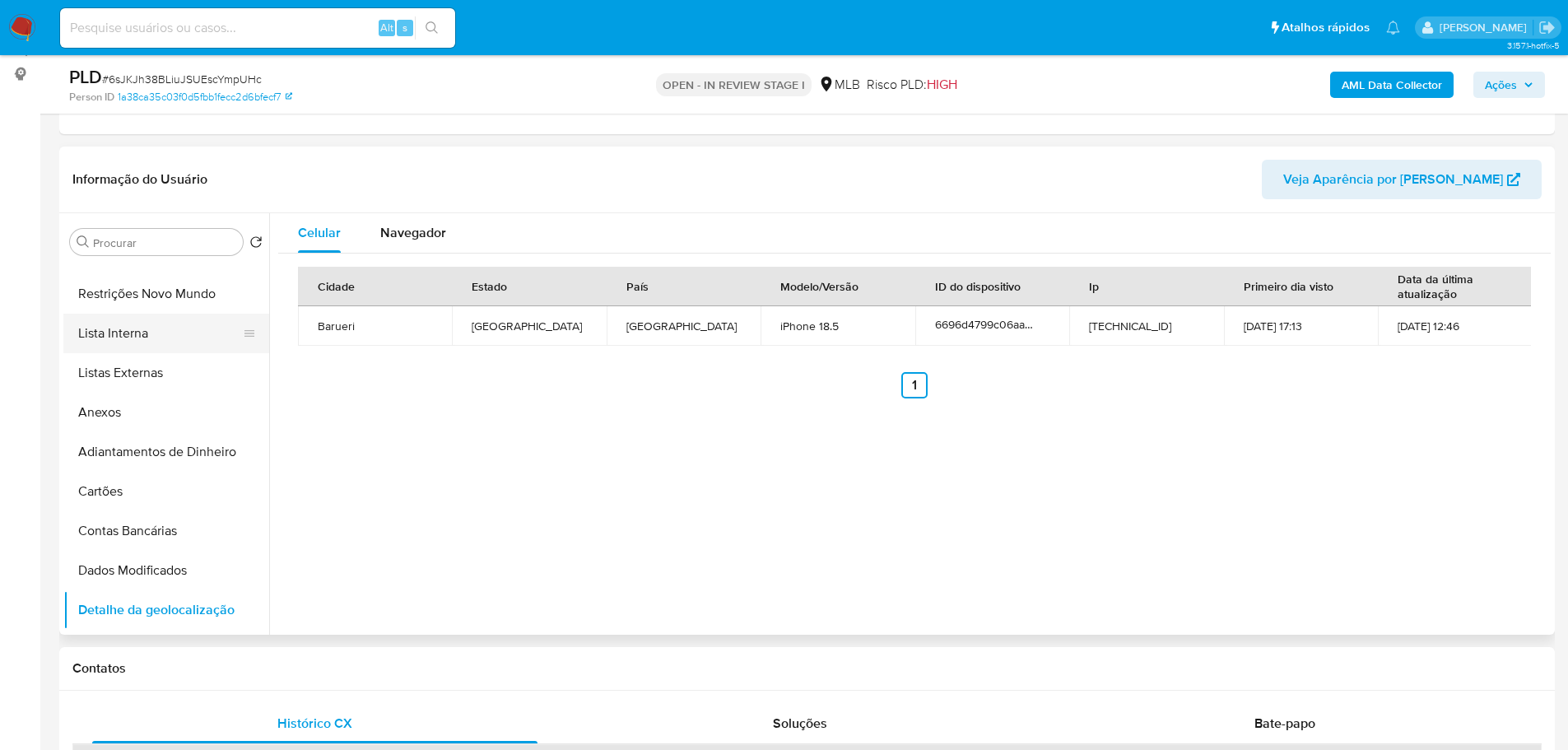
scroll to position [0, 0]
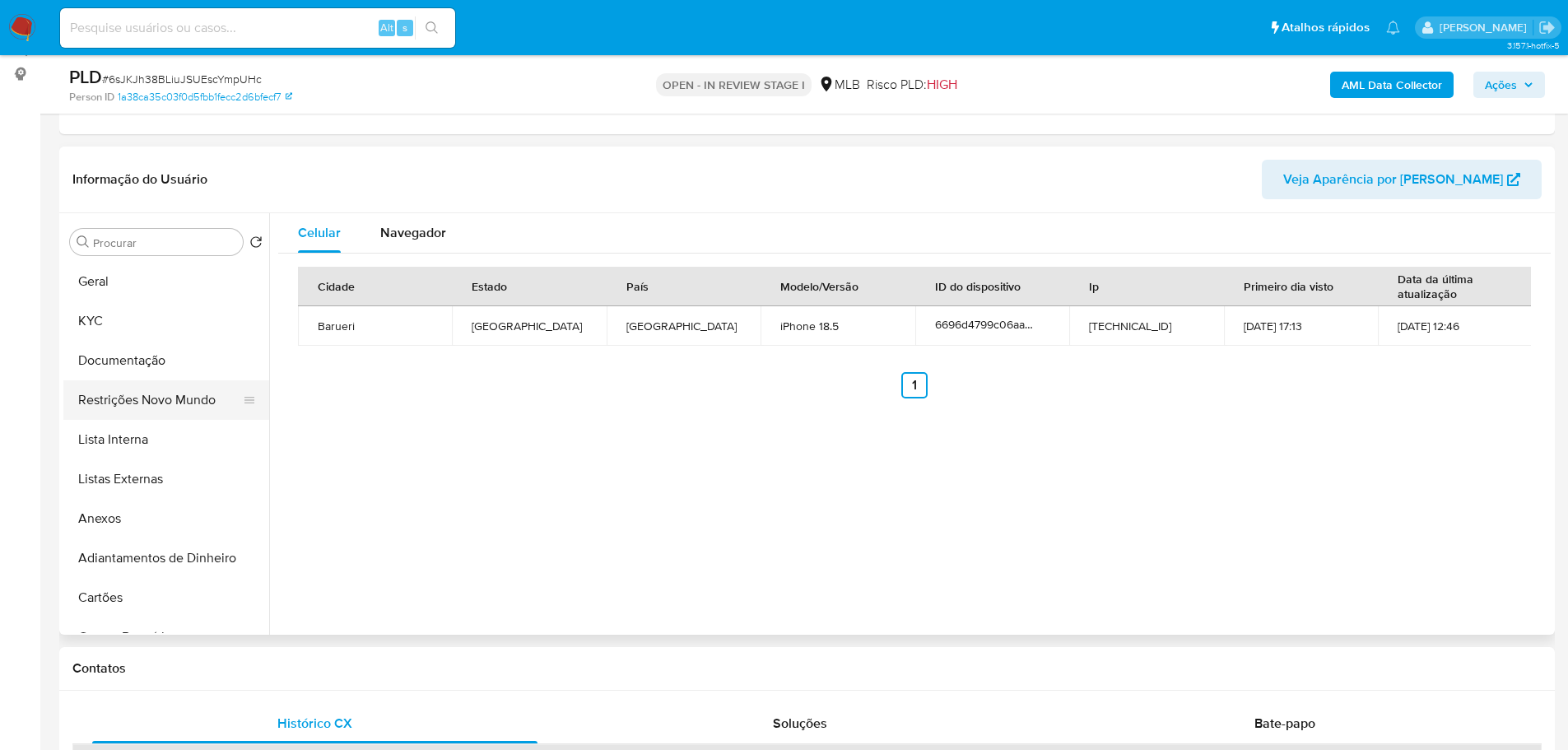
click at [135, 391] on button "Restrições Novo Mundo" at bounding box center [159, 399] width 193 height 40
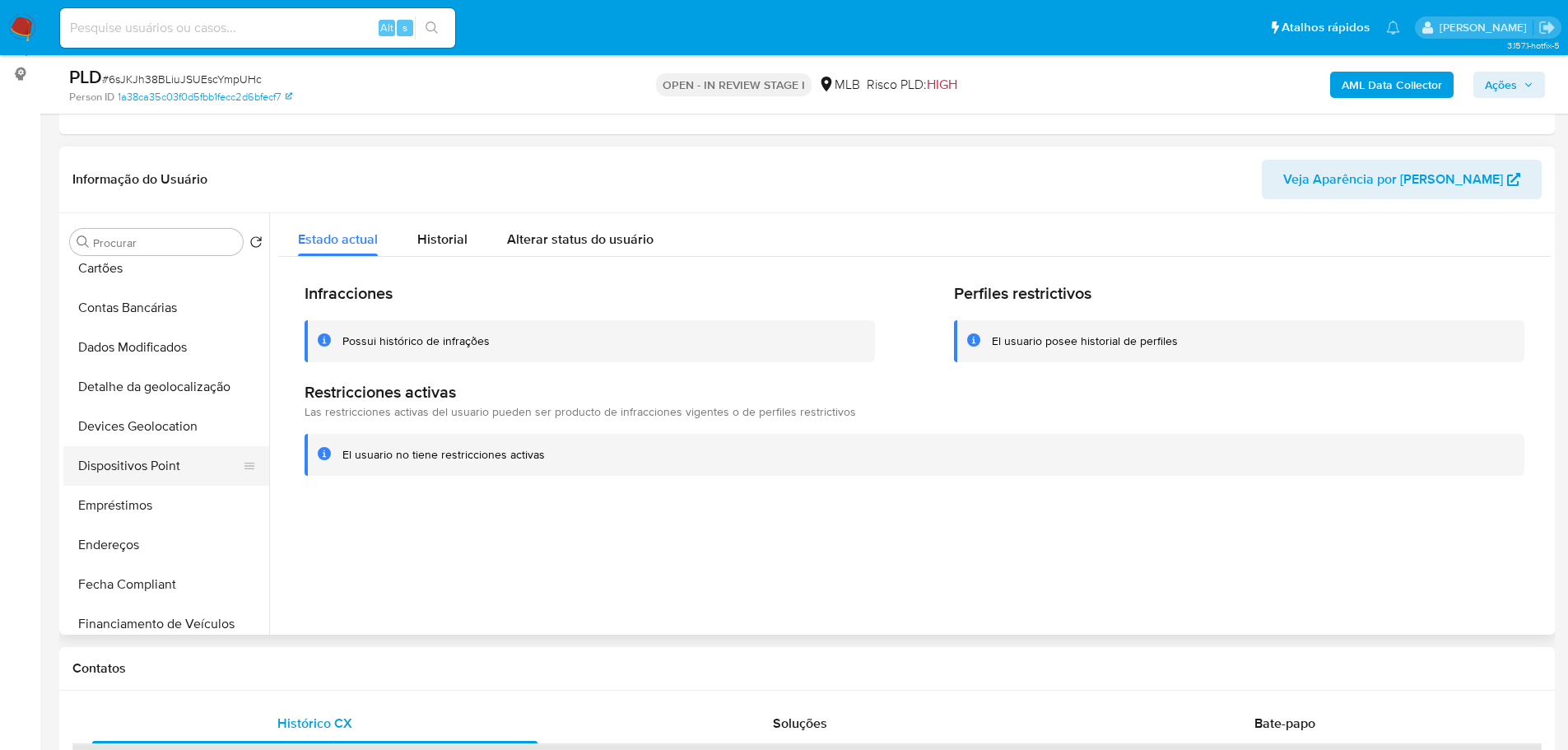
drag, startPoint x: 165, startPoint y: 485, endPoint x: 165, endPoint y: 474, distance: 11.0
click at [165, 482] on ul "Geral KYC Documentação Restrições Novo Mundo Lista Interna Listas Externas Anex…" at bounding box center [166, 447] width 206 height 371
click at [165, 472] on button "Dispositivos Point" at bounding box center [159, 466] width 193 height 40
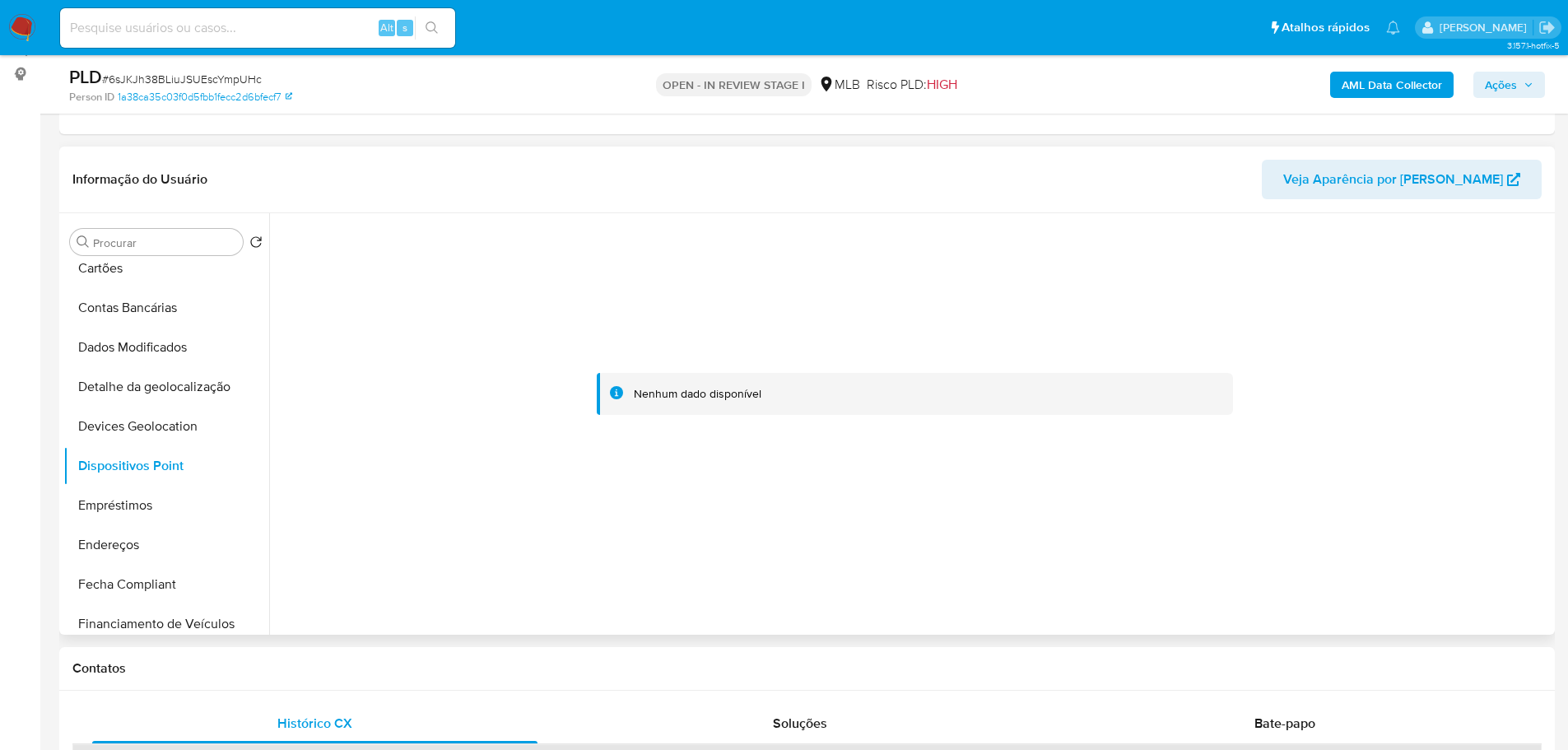
click at [1343, 578] on div at bounding box center [910, 423] width 1281 height 422
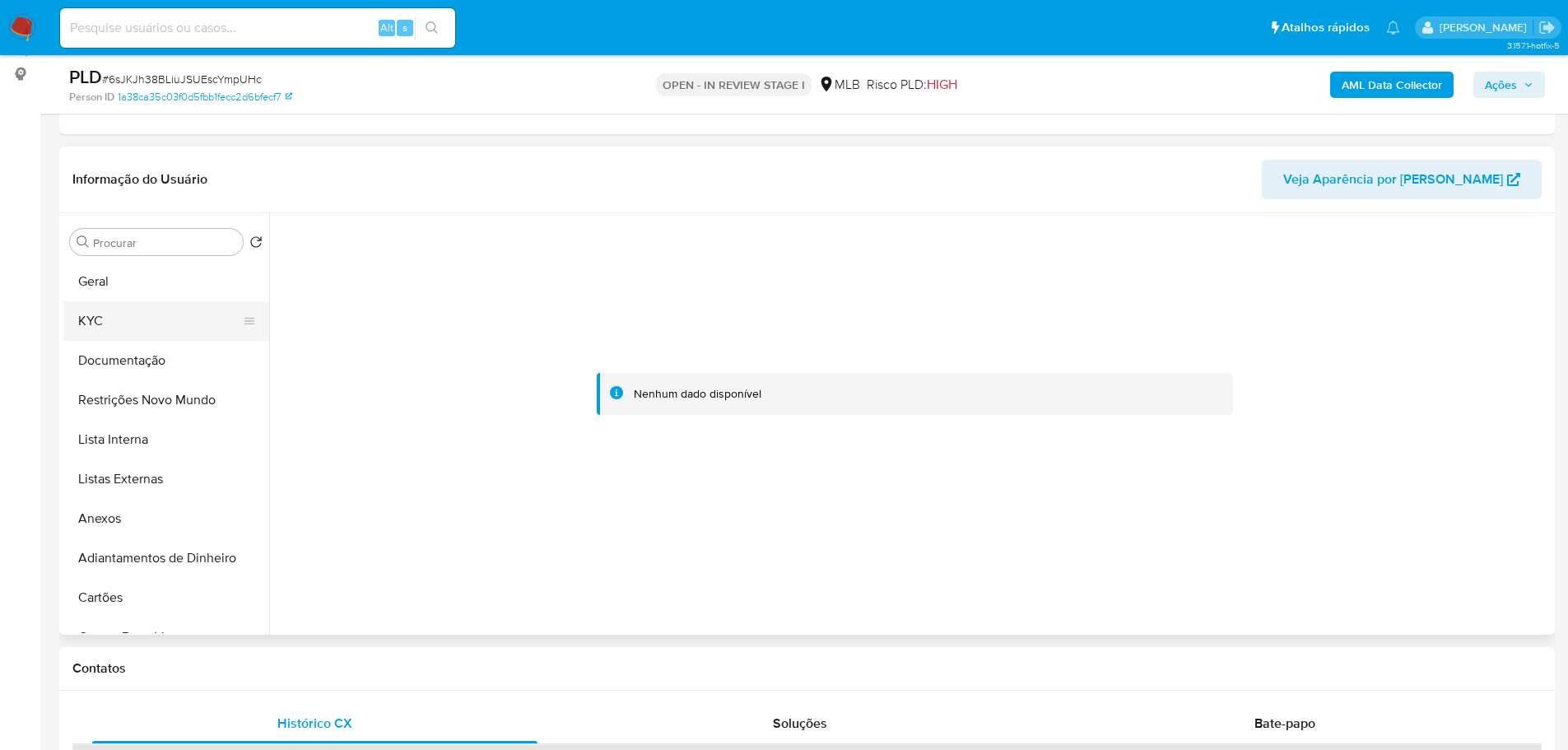
click at [111, 319] on button "KYC" at bounding box center [159, 320] width 193 height 40
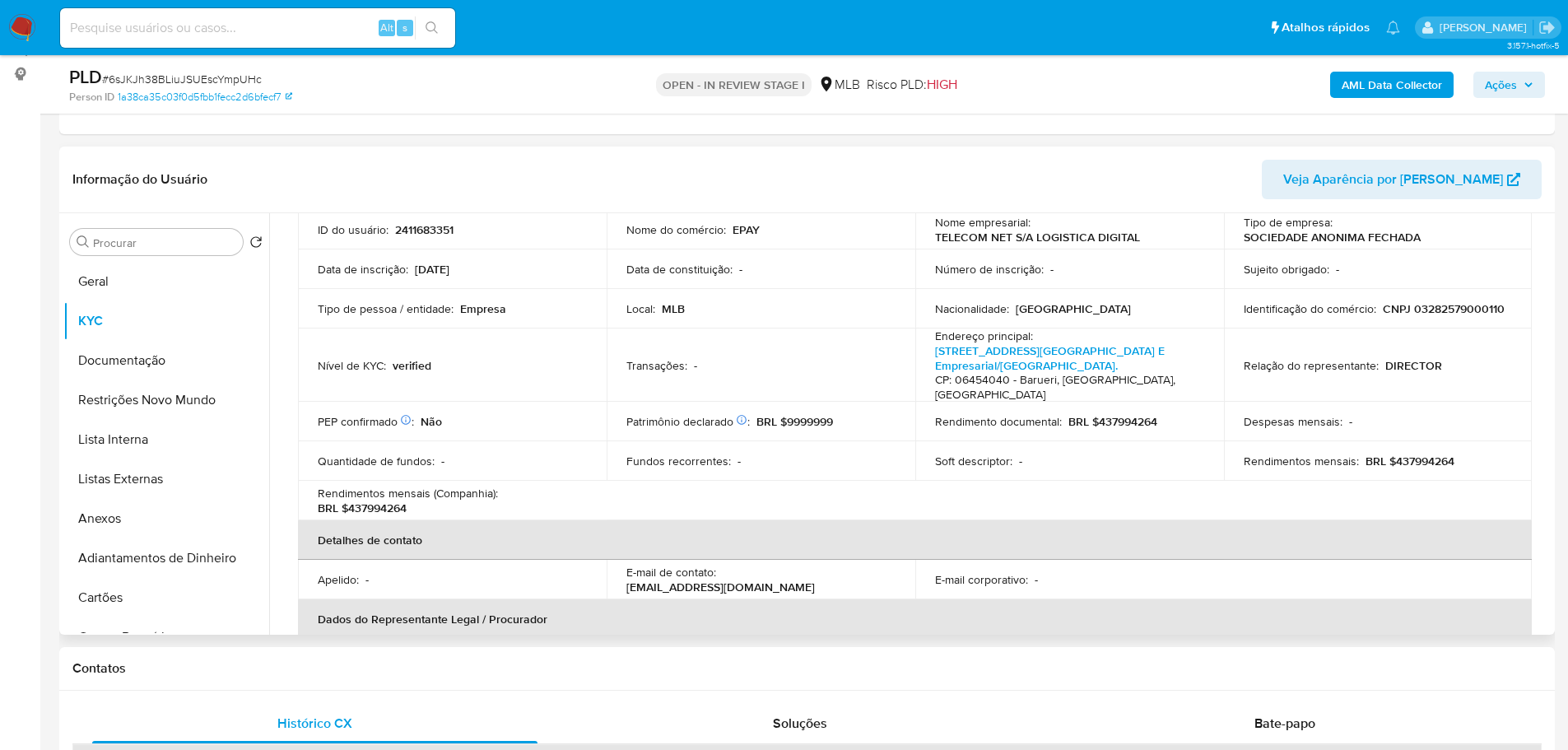
scroll to position [59, 0]
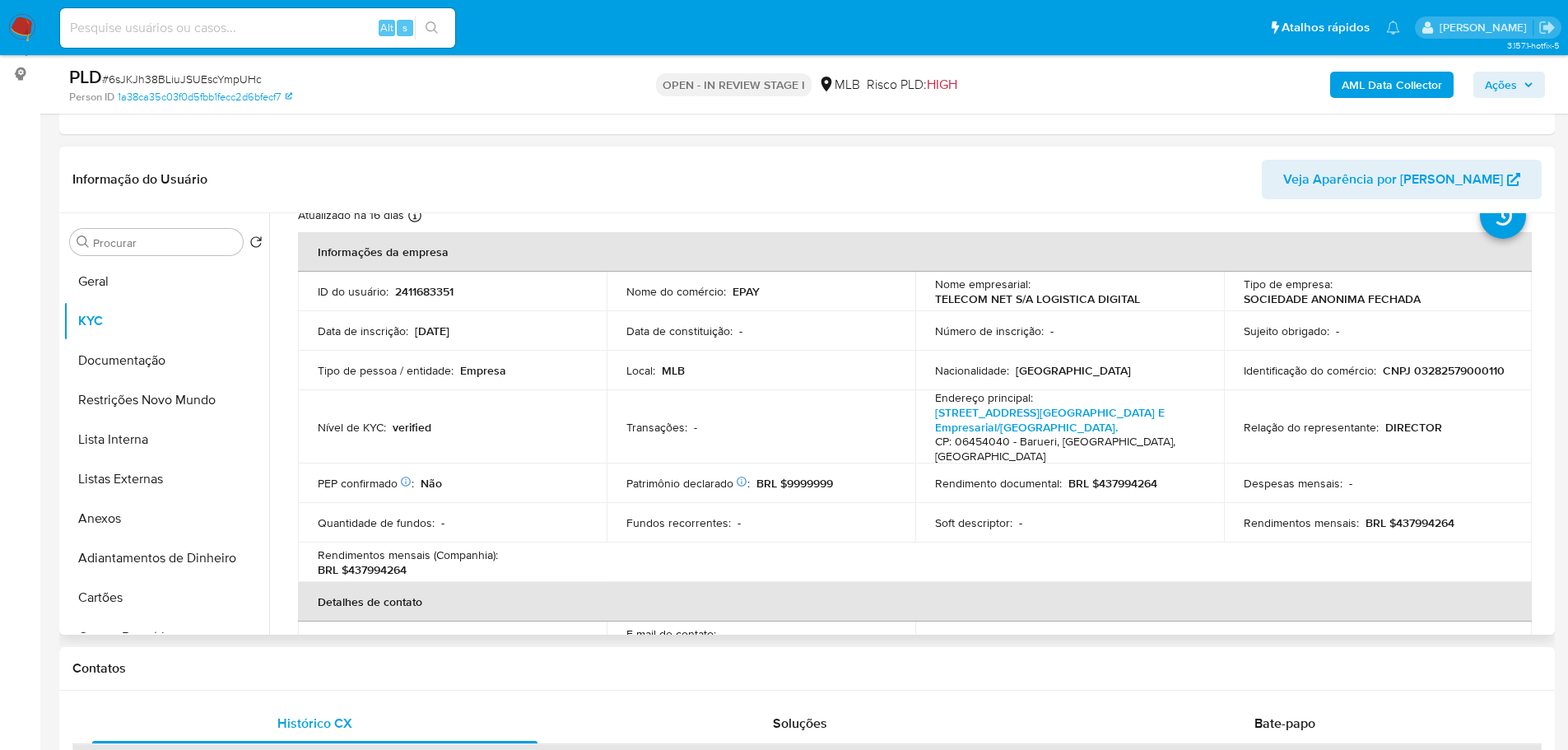
click at [1428, 368] on p "CNPJ 03282579000110" at bounding box center [1443, 370] width 122 height 15
copy p "03282579000110"
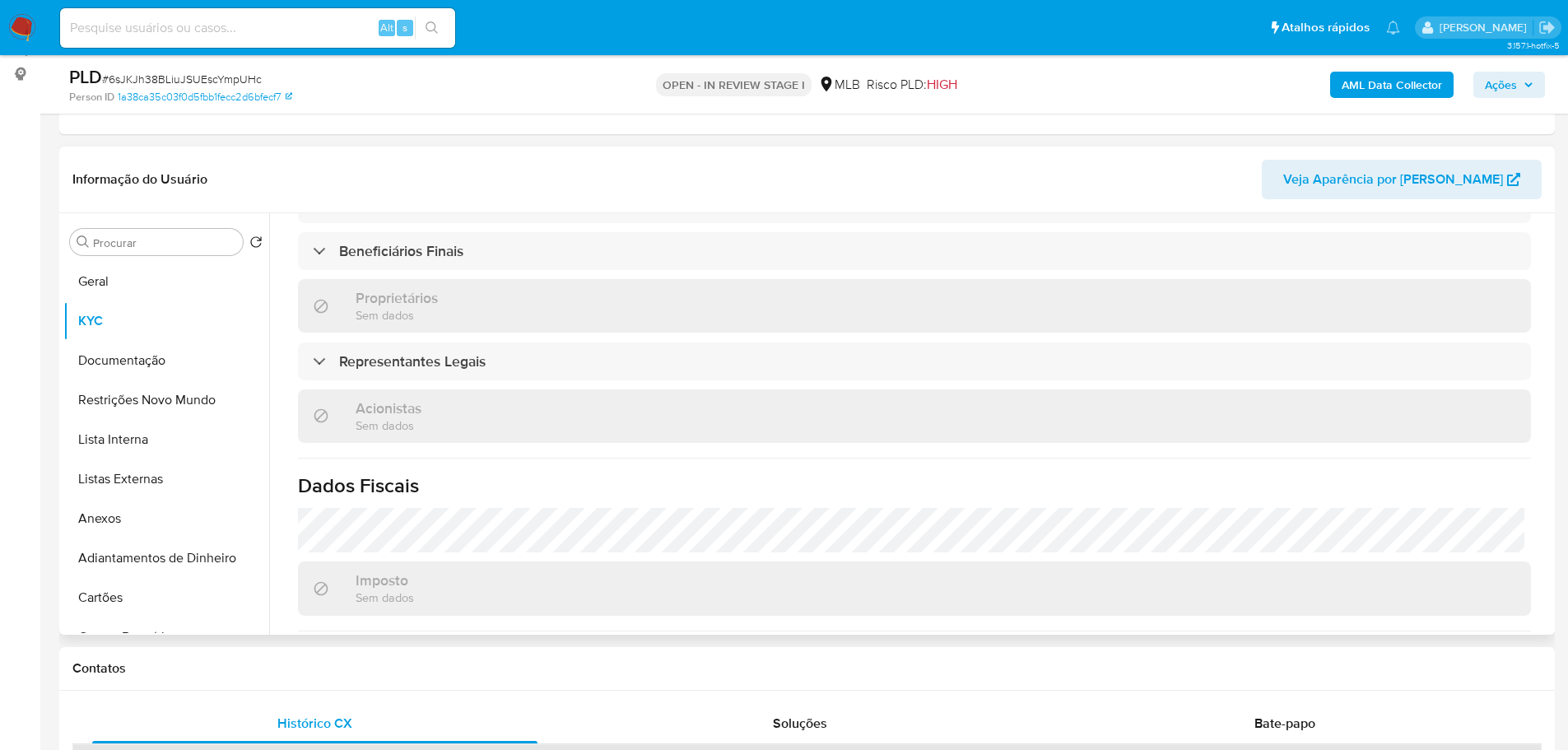
scroll to position [965, 0]
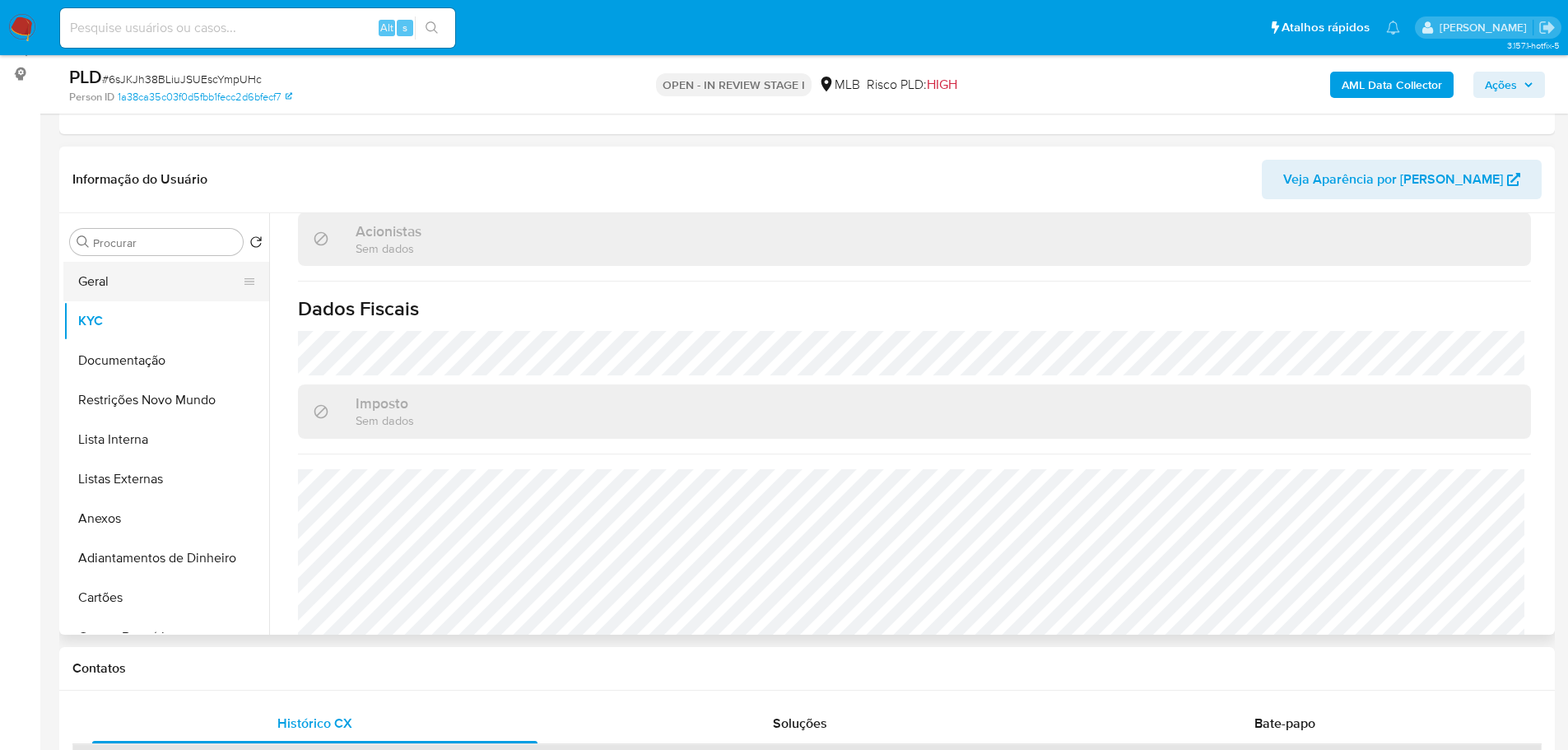
click at [171, 289] on button "Geral" at bounding box center [159, 281] width 193 height 40
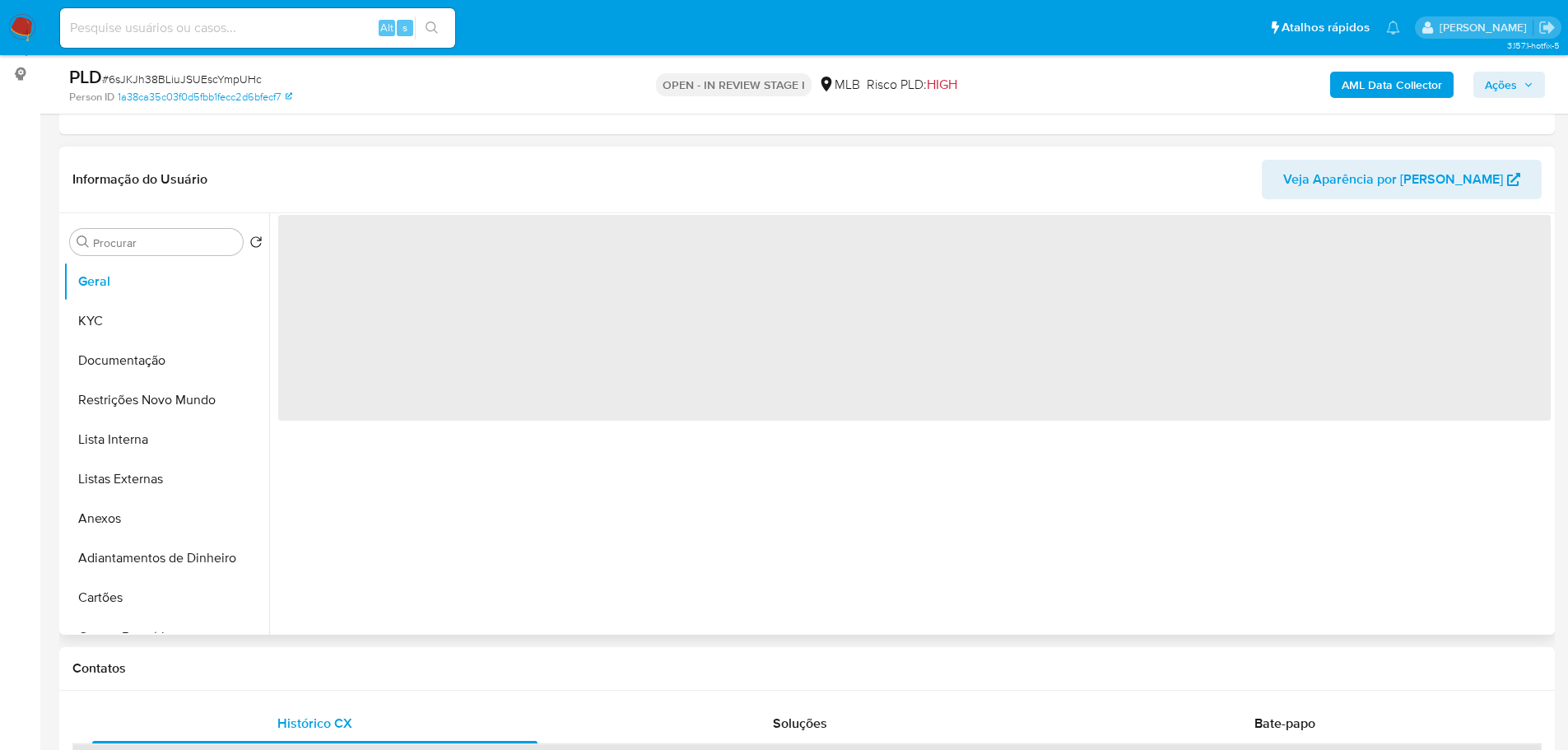
scroll to position [0, 0]
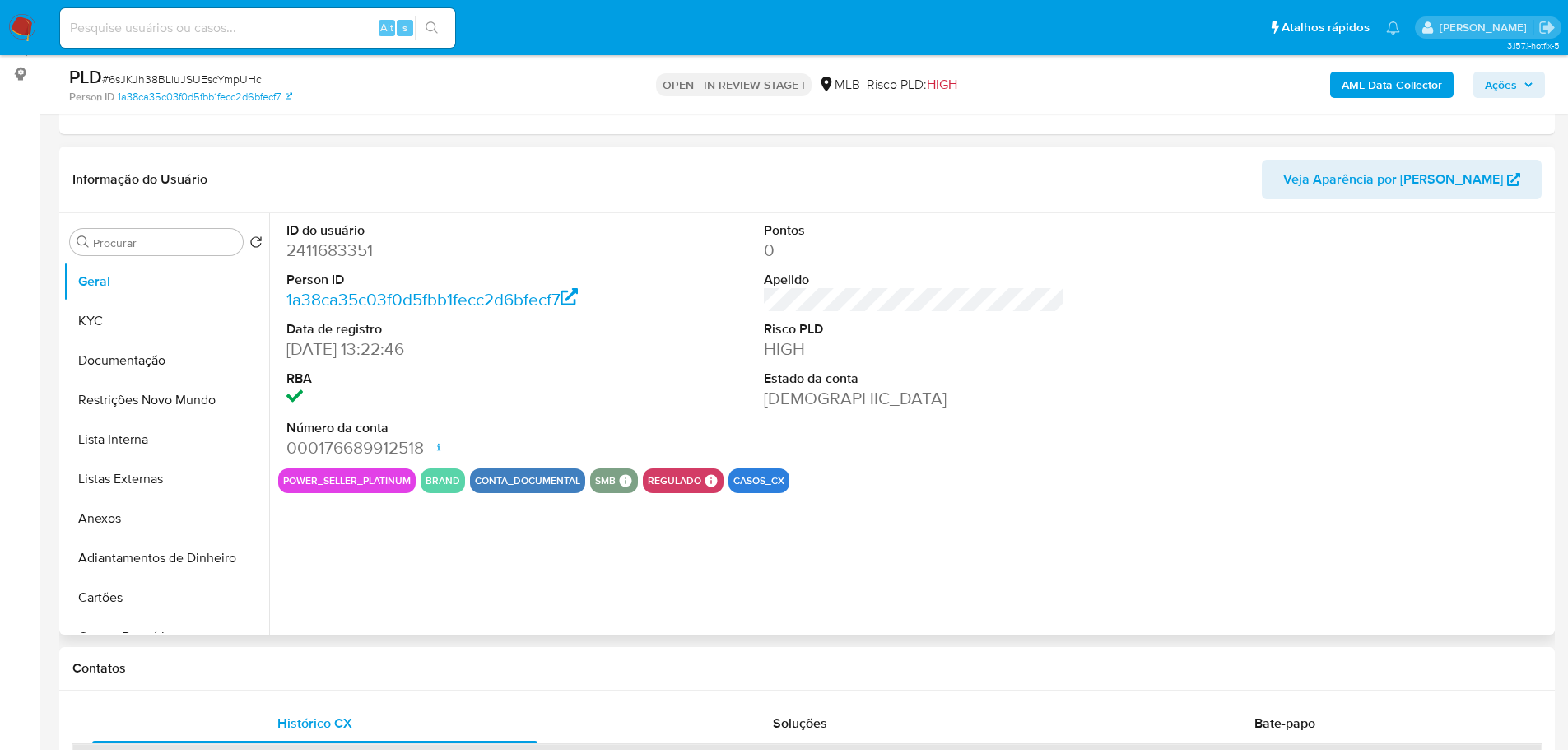
click at [323, 253] on dd "2411683351" at bounding box center [437, 250] width 302 height 23
copy dd "2411683351"
click at [1412, 84] on b "AML Data Collector" at bounding box center [1391, 85] width 100 height 27
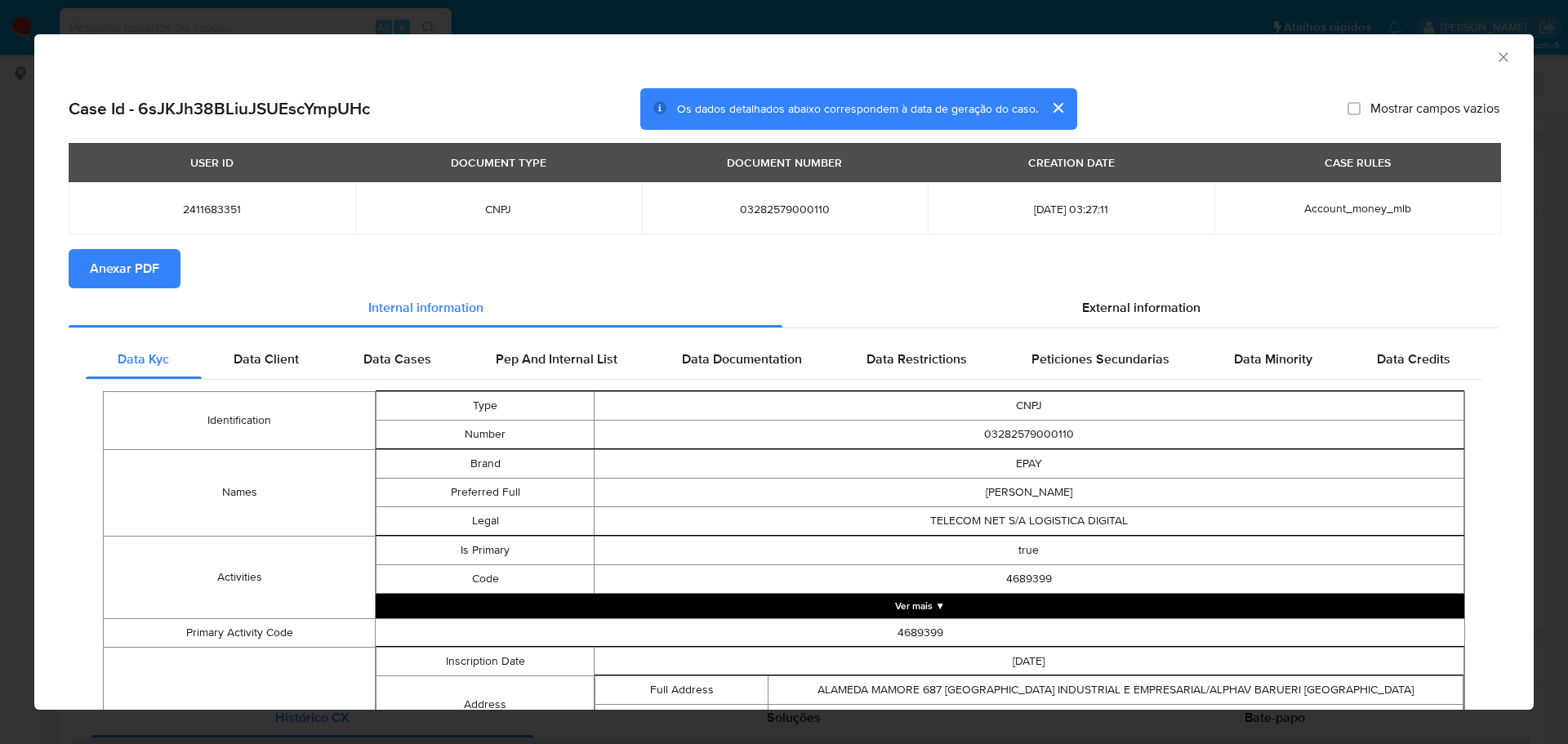
click at [123, 261] on span "Anexar PDF" at bounding box center [124, 269] width 70 height 36
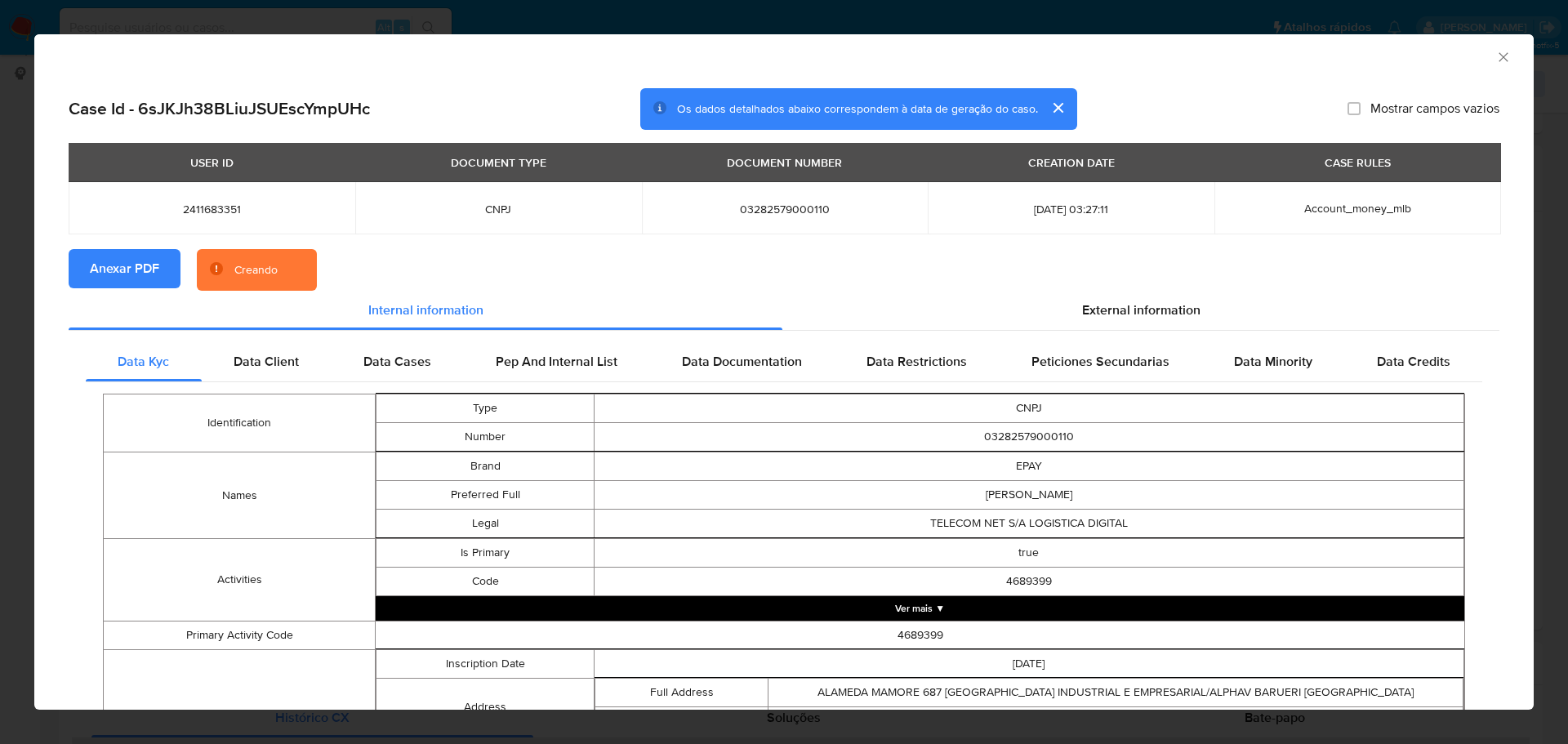
click at [1495, 63] on icon "Fechar a janela" at bounding box center [1503, 57] width 17 height 17
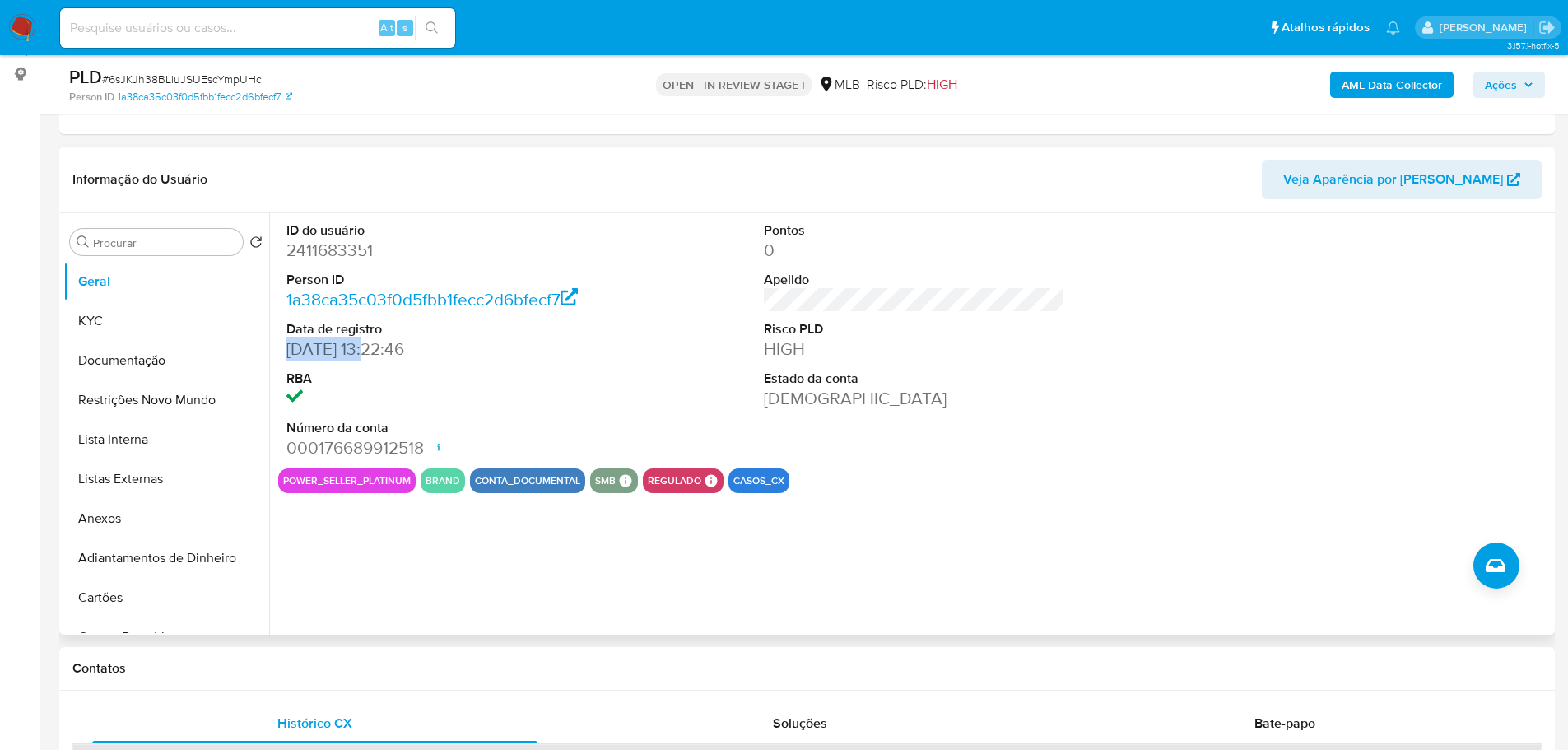
drag, startPoint x: 375, startPoint y: 347, endPoint x: 288, endPoint y: 348, distance: 87.0
click at [288, 348] on dd "29/04/2025 13:22:46" at bounding box center [437, 349] width 302 height 23
copy dd "29/04/2025"
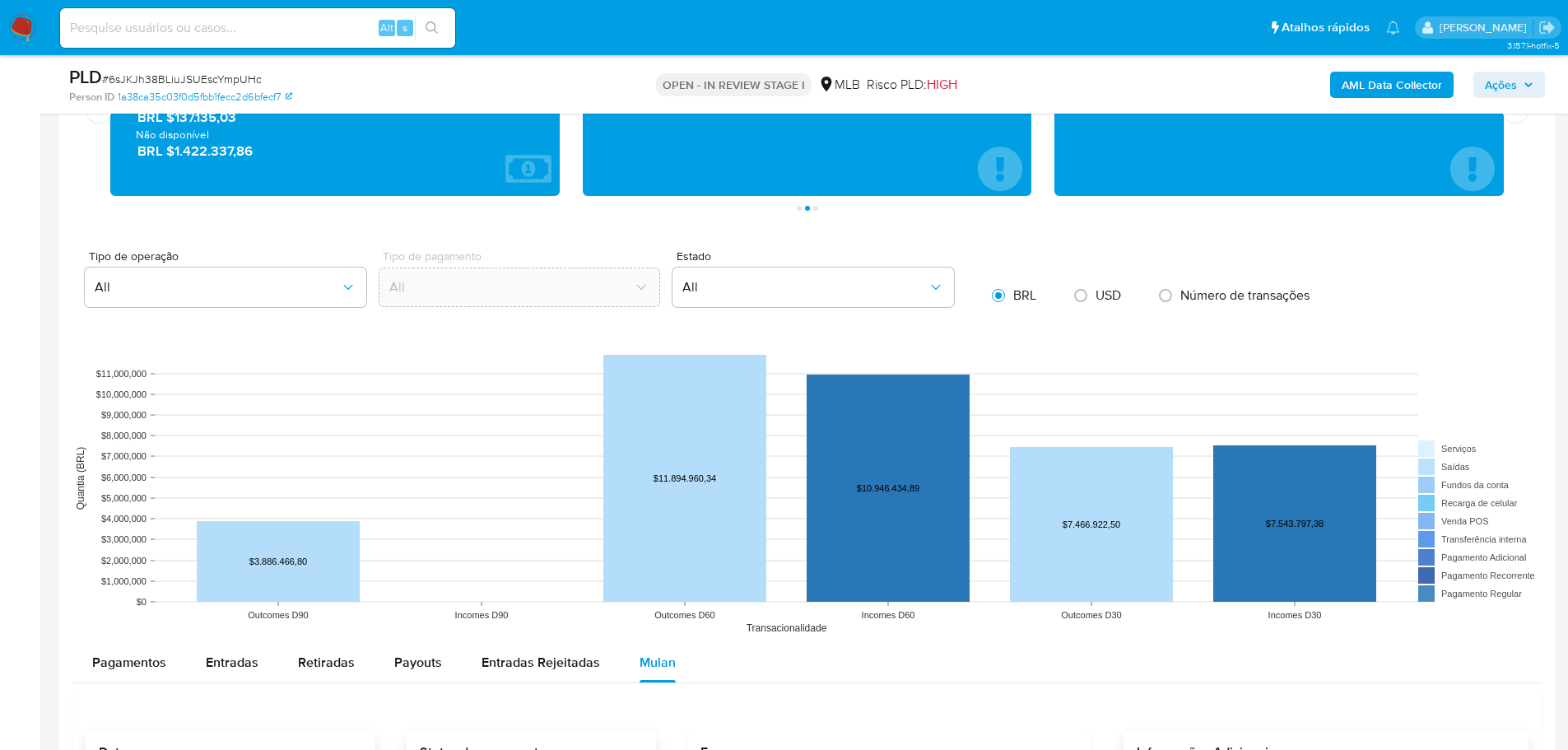
scroll to position [1695, 0]
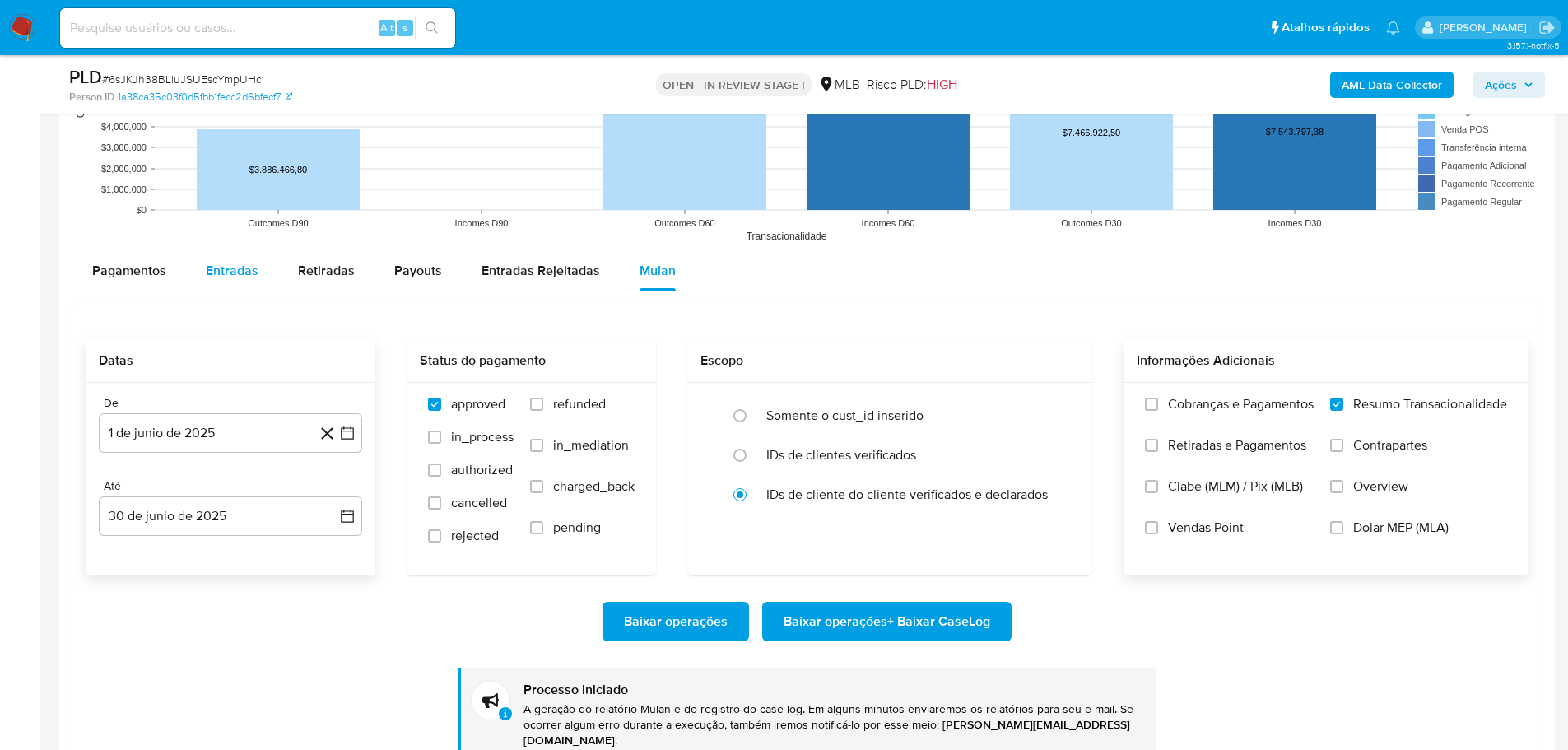
click at [214, 270] on span "Entradas" at bounding box center [232, 270] width 52 height 19
select select "10"
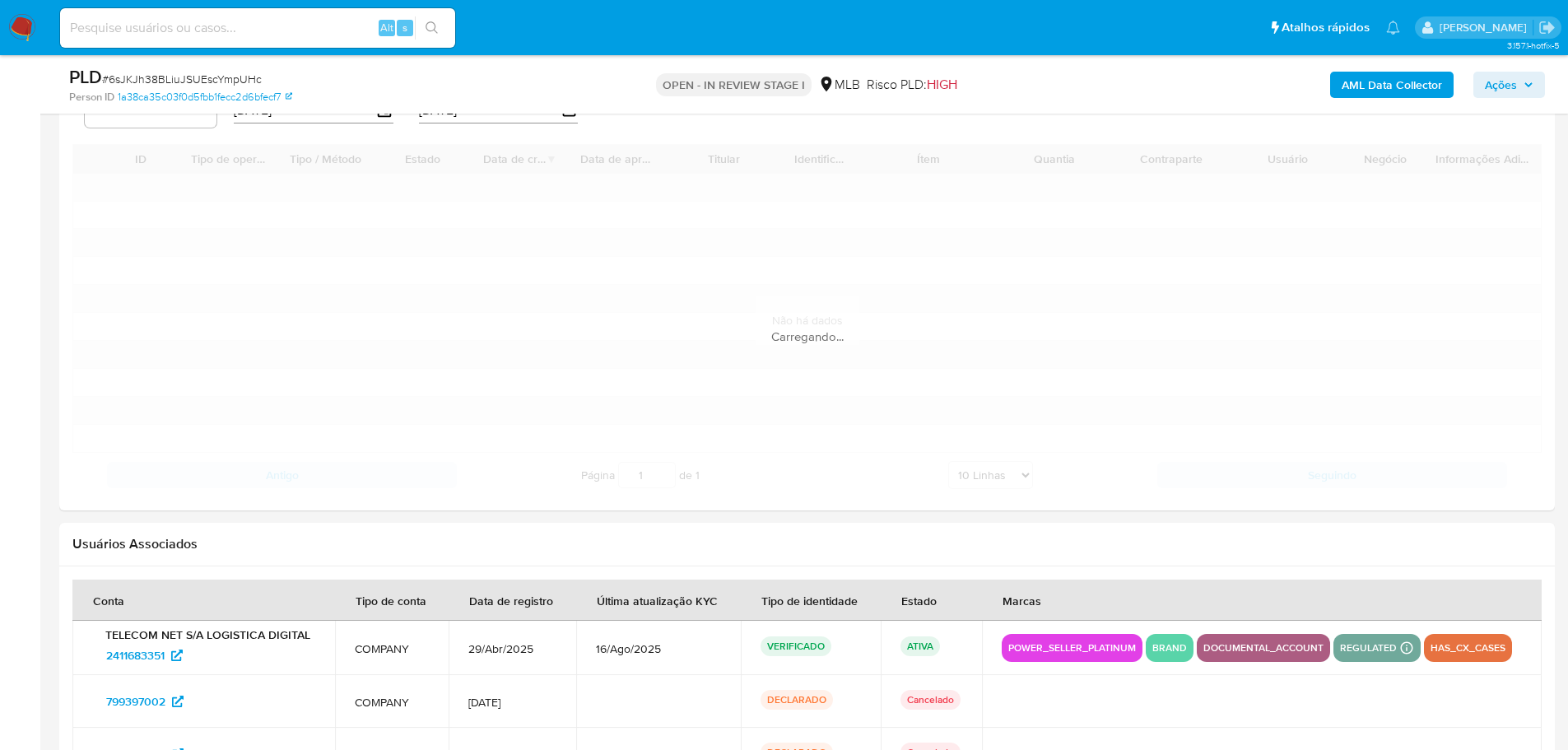
scroll to position [1943, 0]
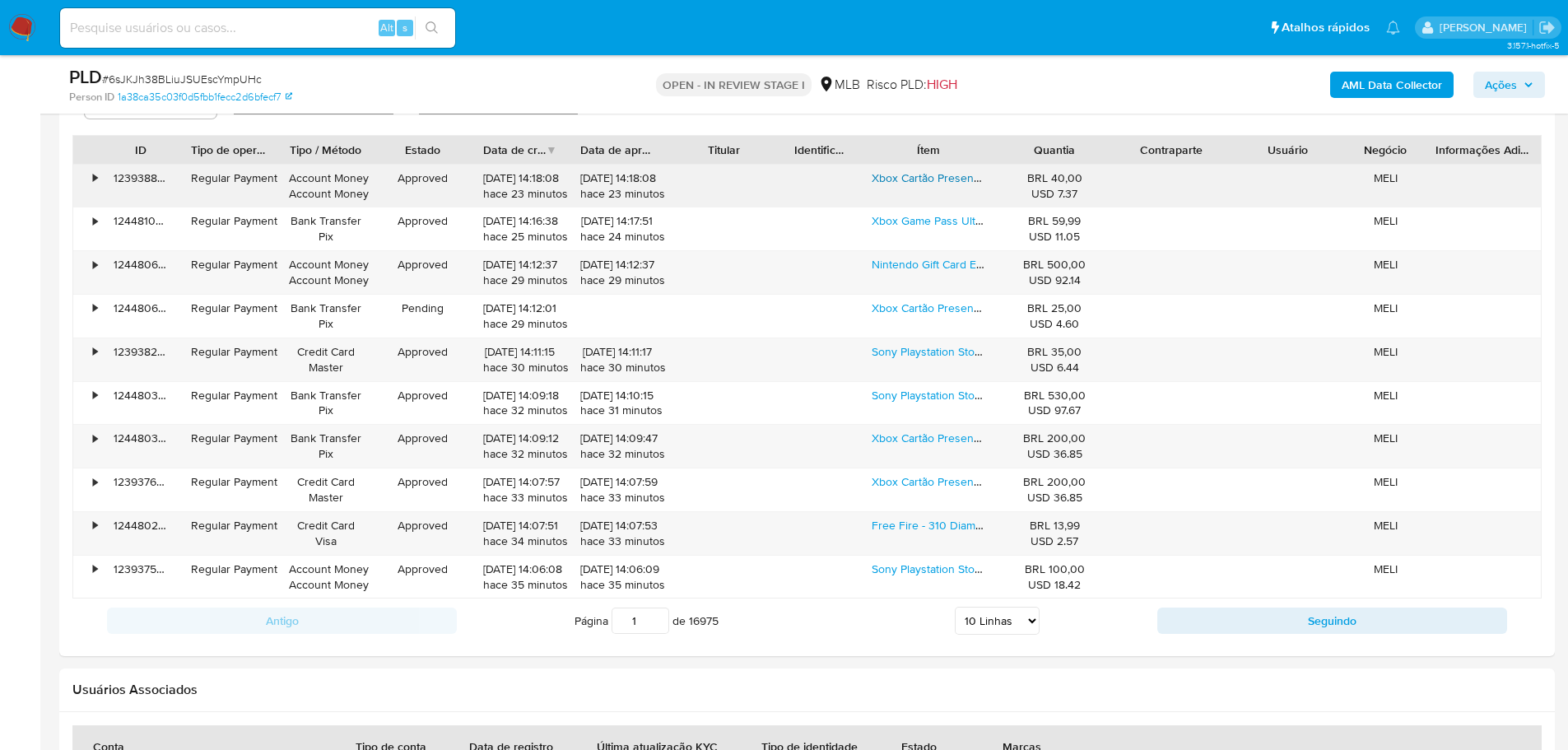
click at [932, 178] on link "Xbox Cartão Presente Brl 40 Gift Card (digital)" at bounding box center [988, 178] width 232 height 17
click at [935, 272] on link "Nintendo Gift Card Eshop R$ 500 (digital)" at bounding box center [976, 264] width 209 height 17
click at [929, 528] on link "Free Fire - 310 Diamantes + 10% De Bonus Gift Card (digital)" at bounding box center [1023, 525] width 303 height 17
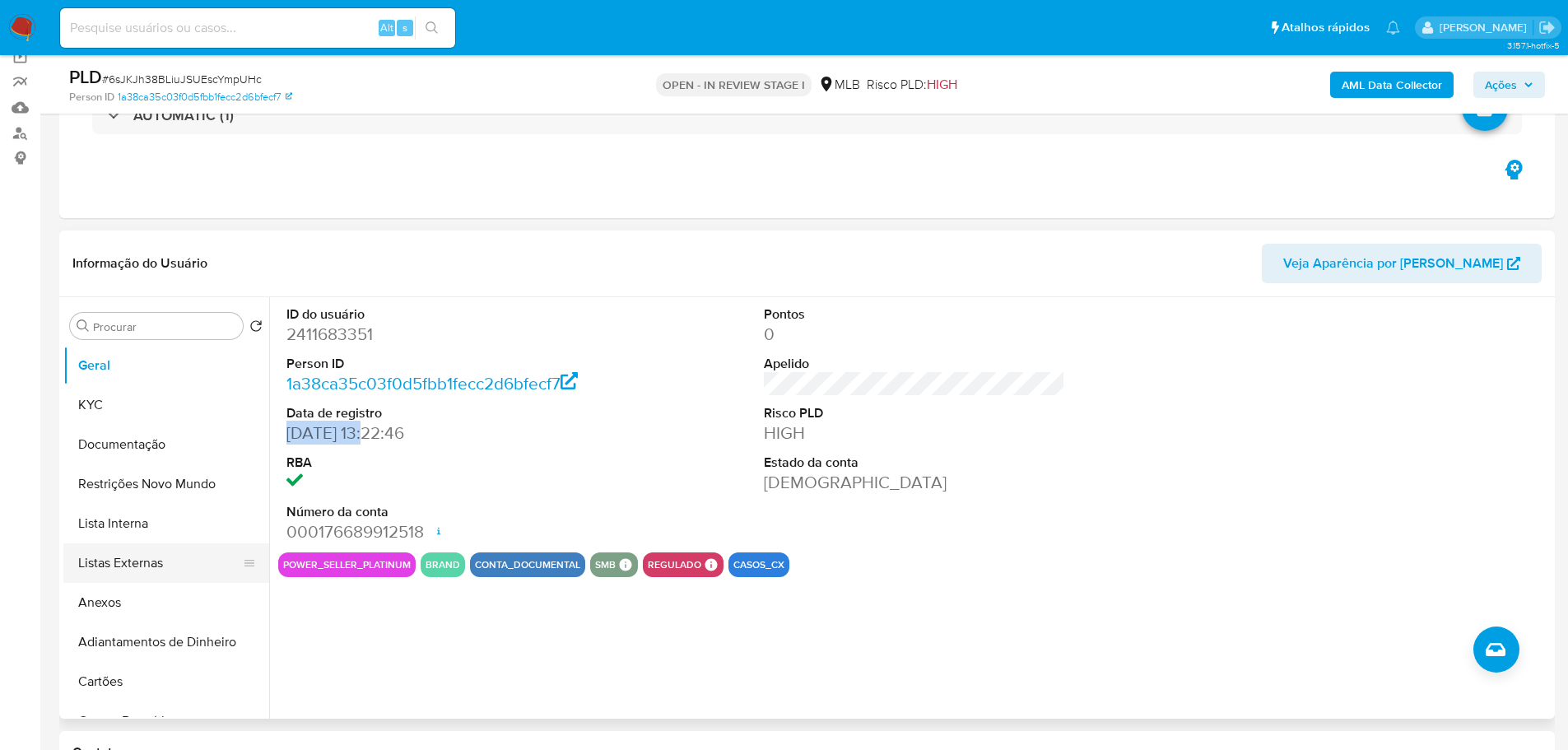
scroll to position [131, 0]
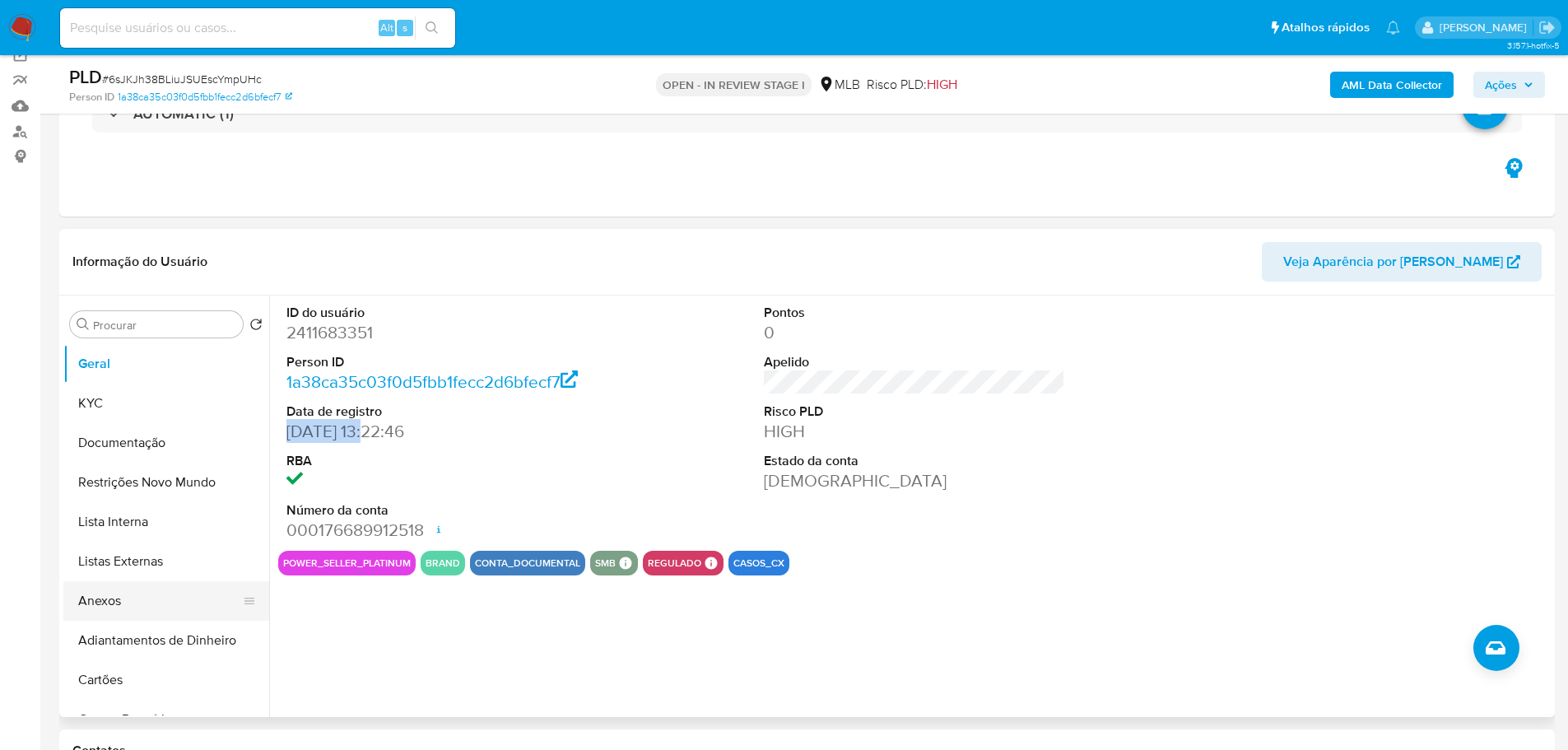
click at [118, 609] on button "Anexos" at bounding box center [159, 601] width 193 height 40
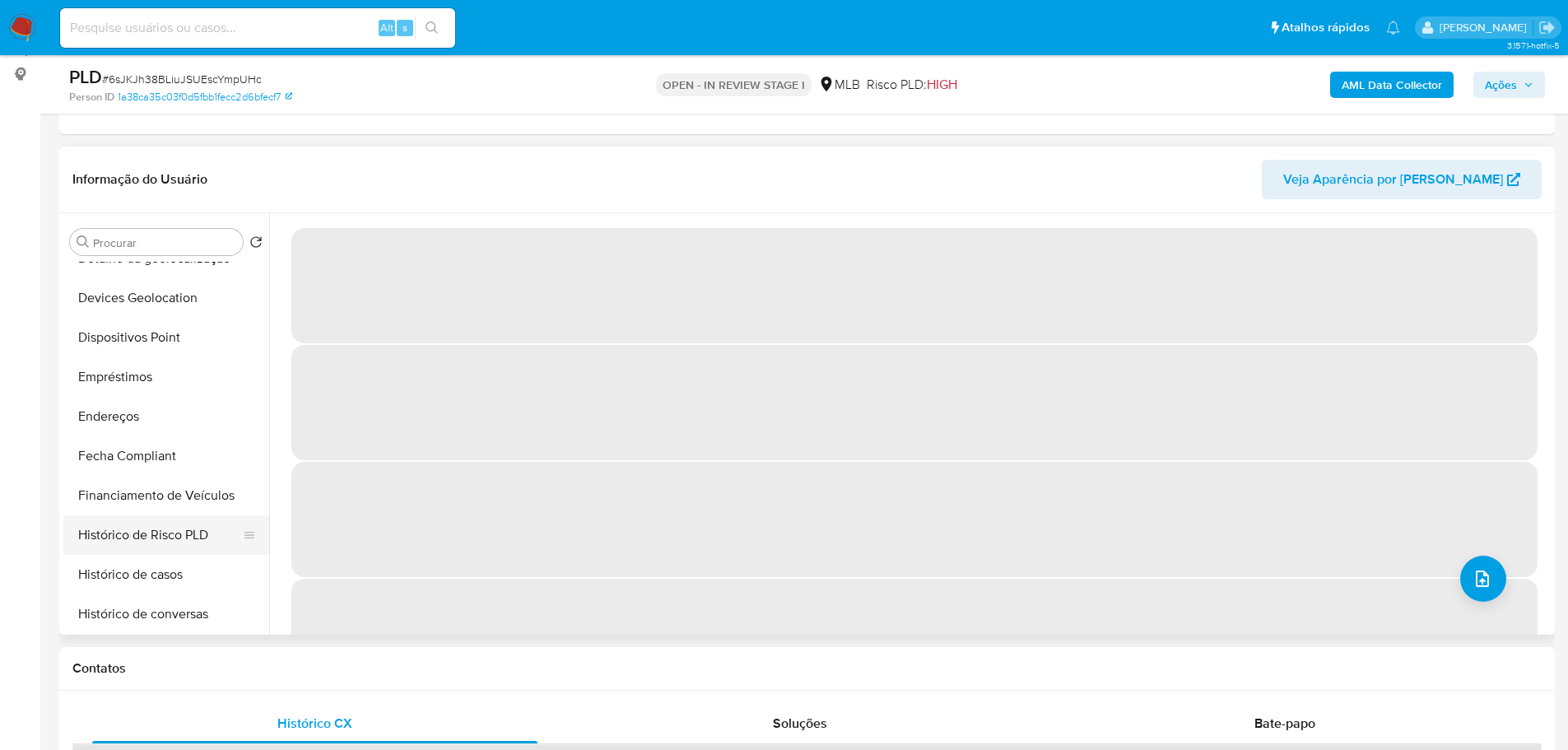
scroll to position [576, 0]
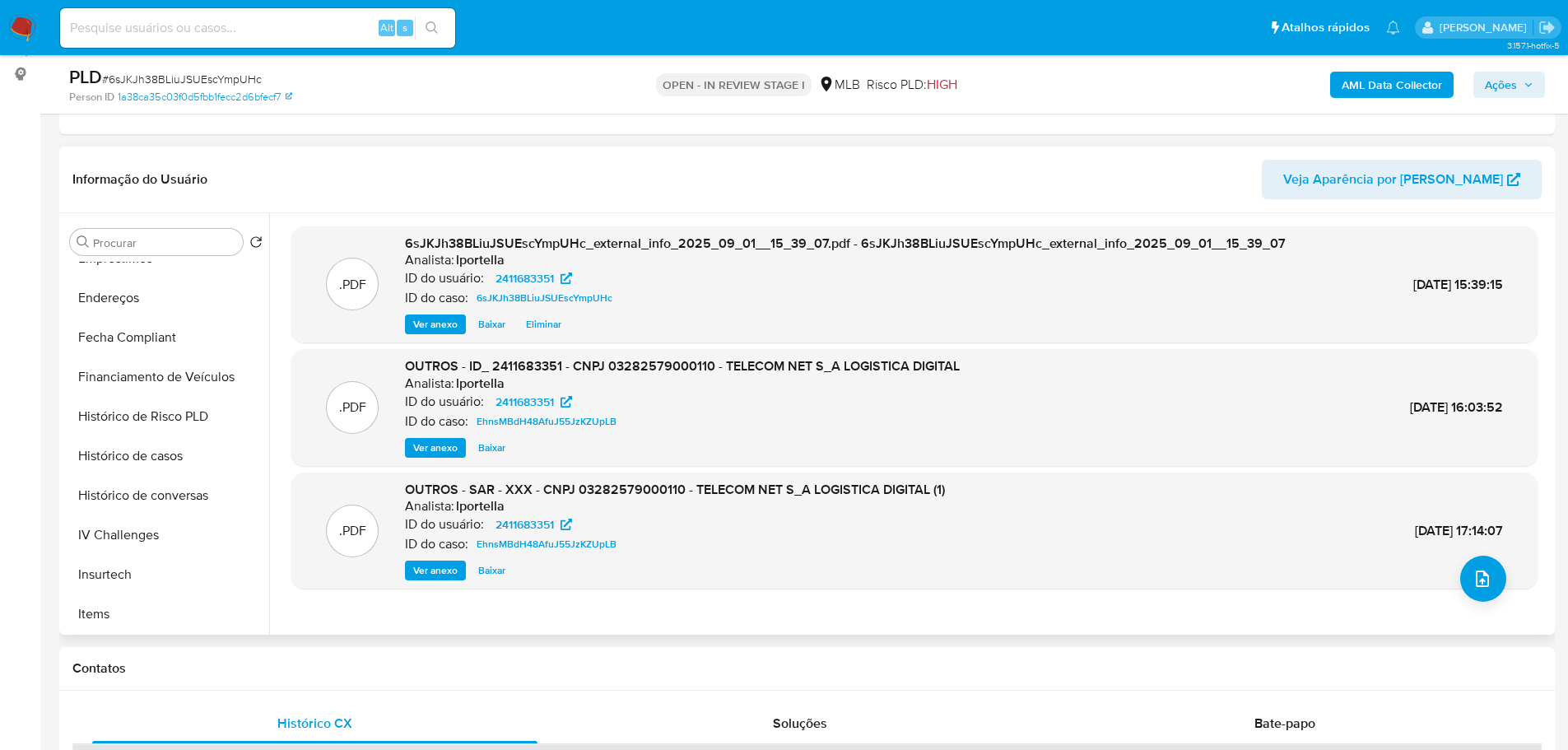
click at [439, 451] on span "Ver anexo" at bounding box center [436, 447] width 44 height 17
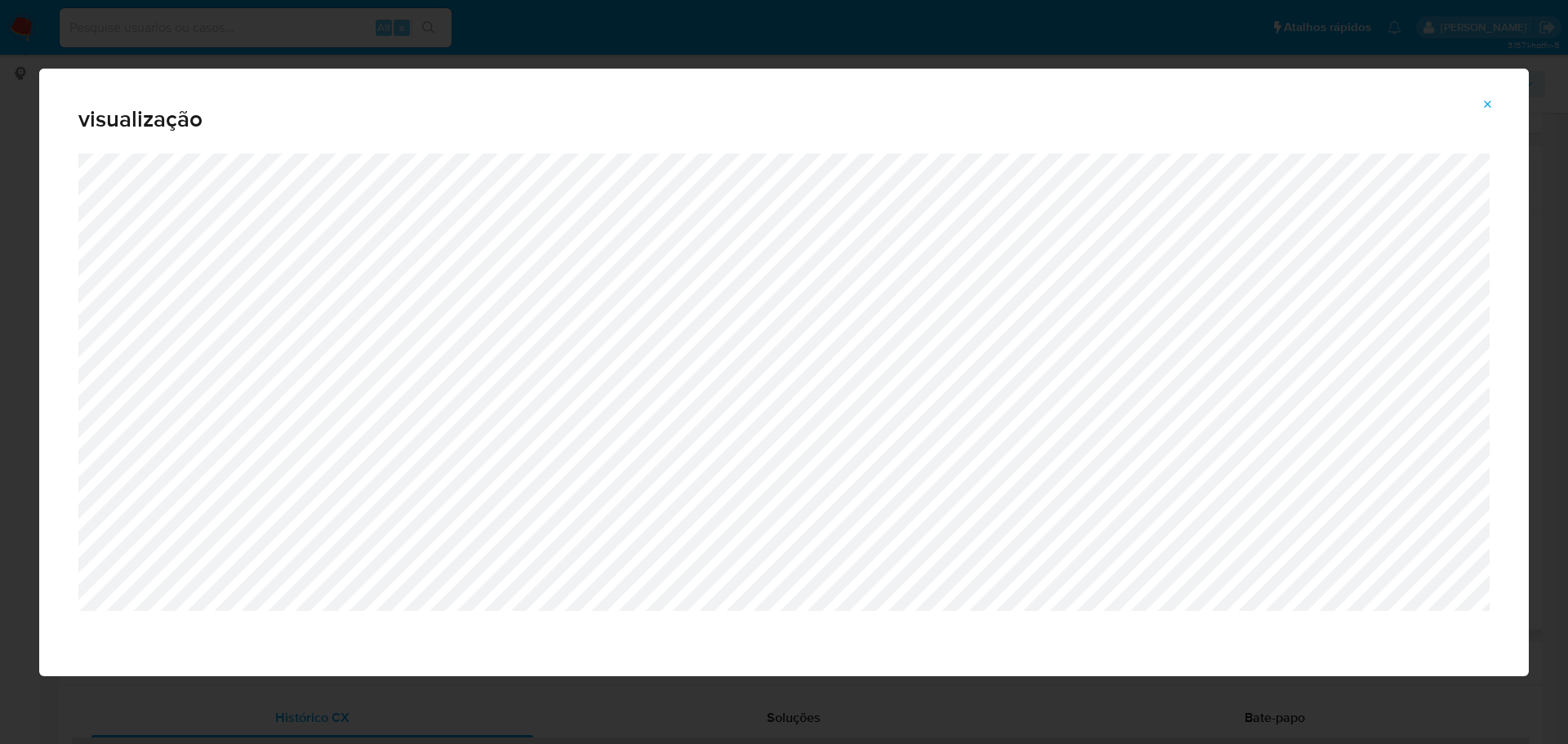
click at [1491, 98] on icon "Attachment preview" at bounding box center [1487, 104] width 13 height 13
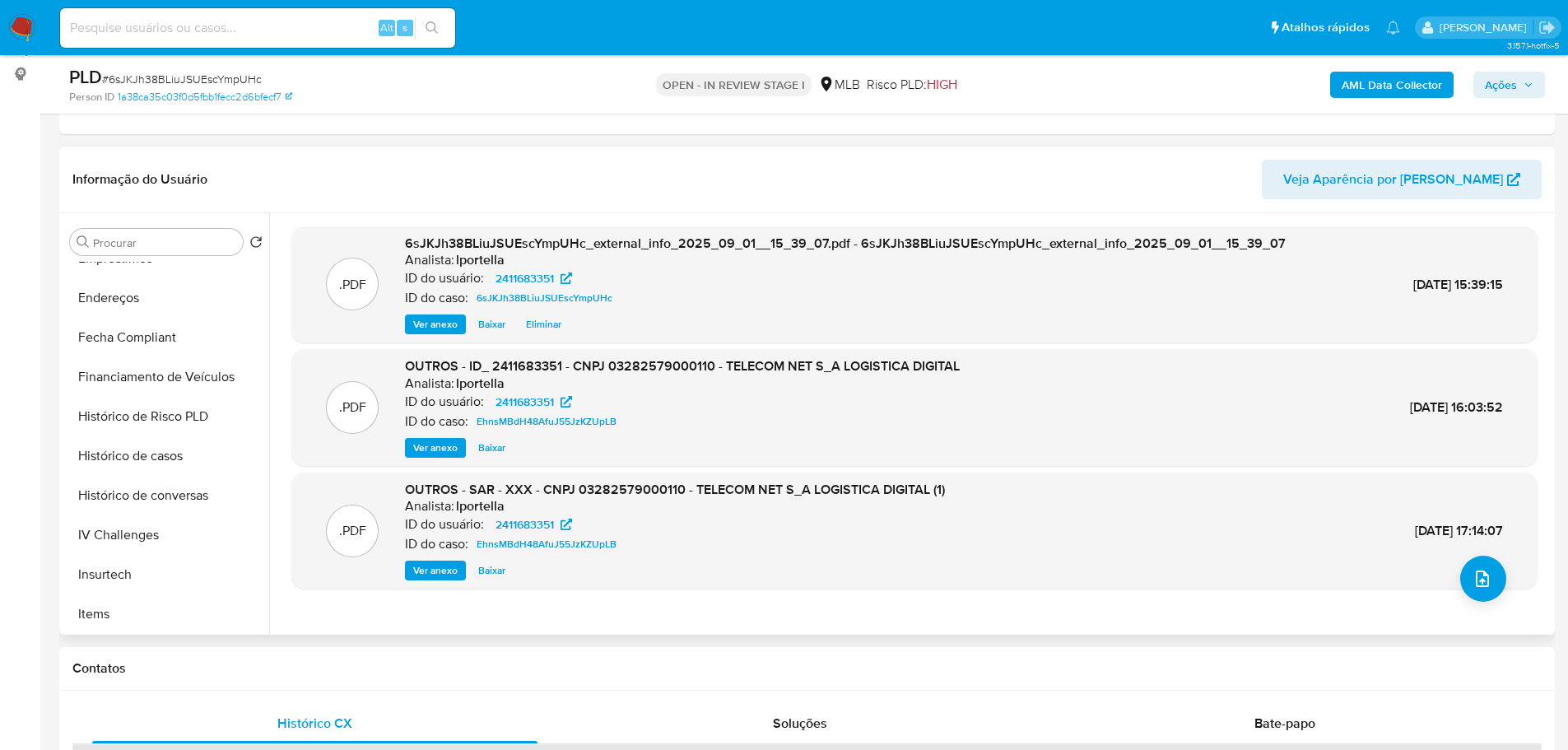
click at [1517, 85] on span "Ações" at bounding box center [1509, 85] width 49 height 23
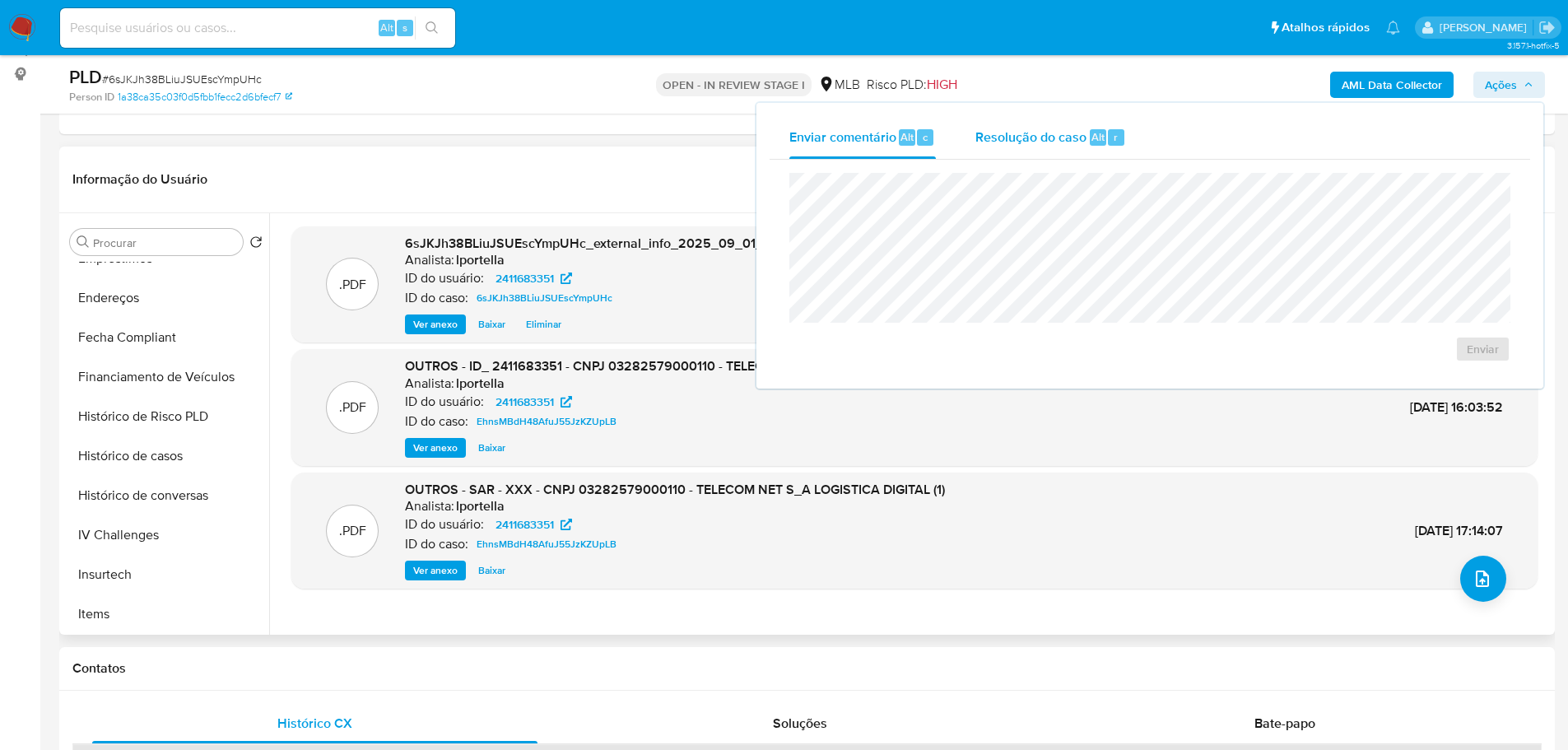
click at [1043, 153] on div "Resolução do caso Alt r" at bounding box center [1051, 138] width 151 height 43
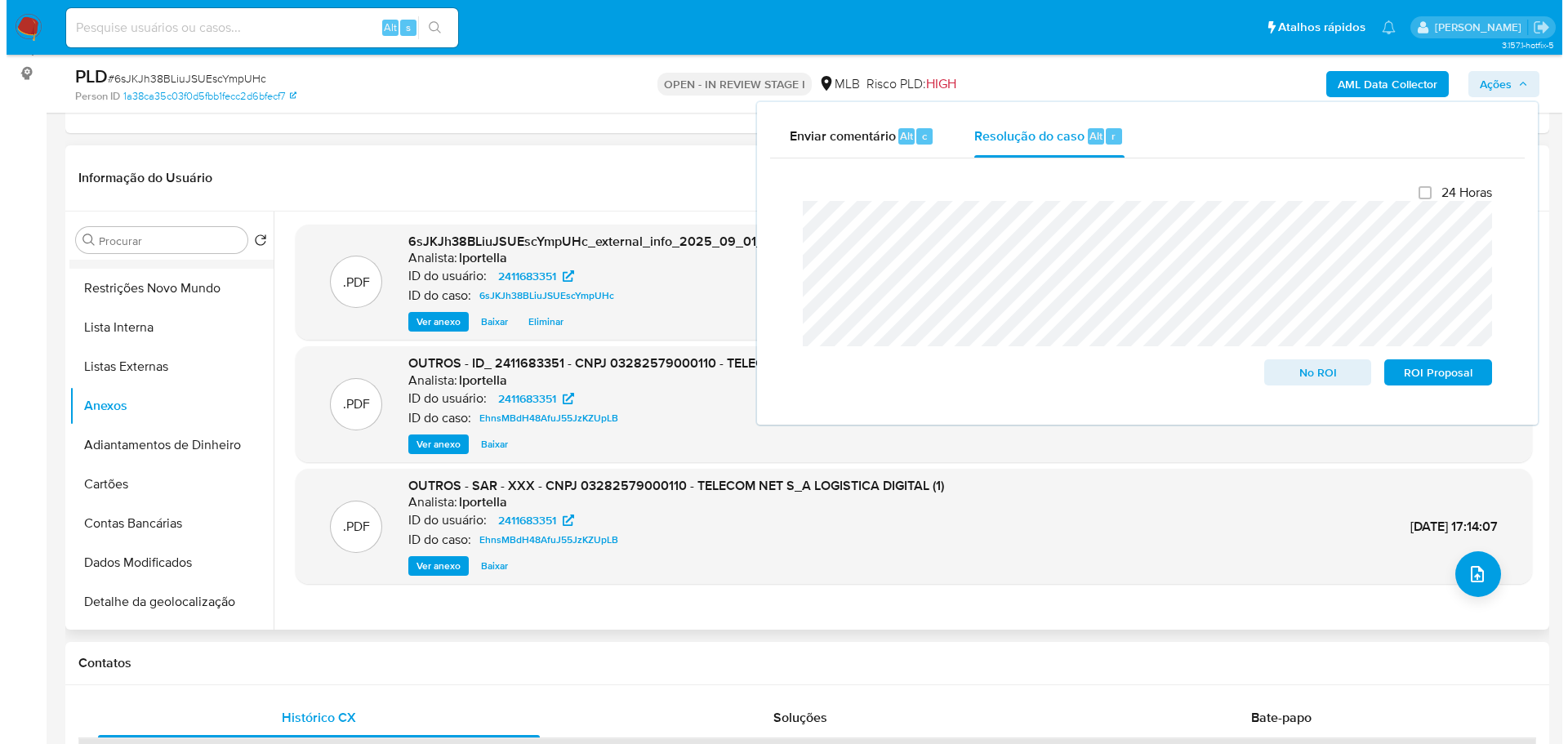
scroll to position [0, 0]
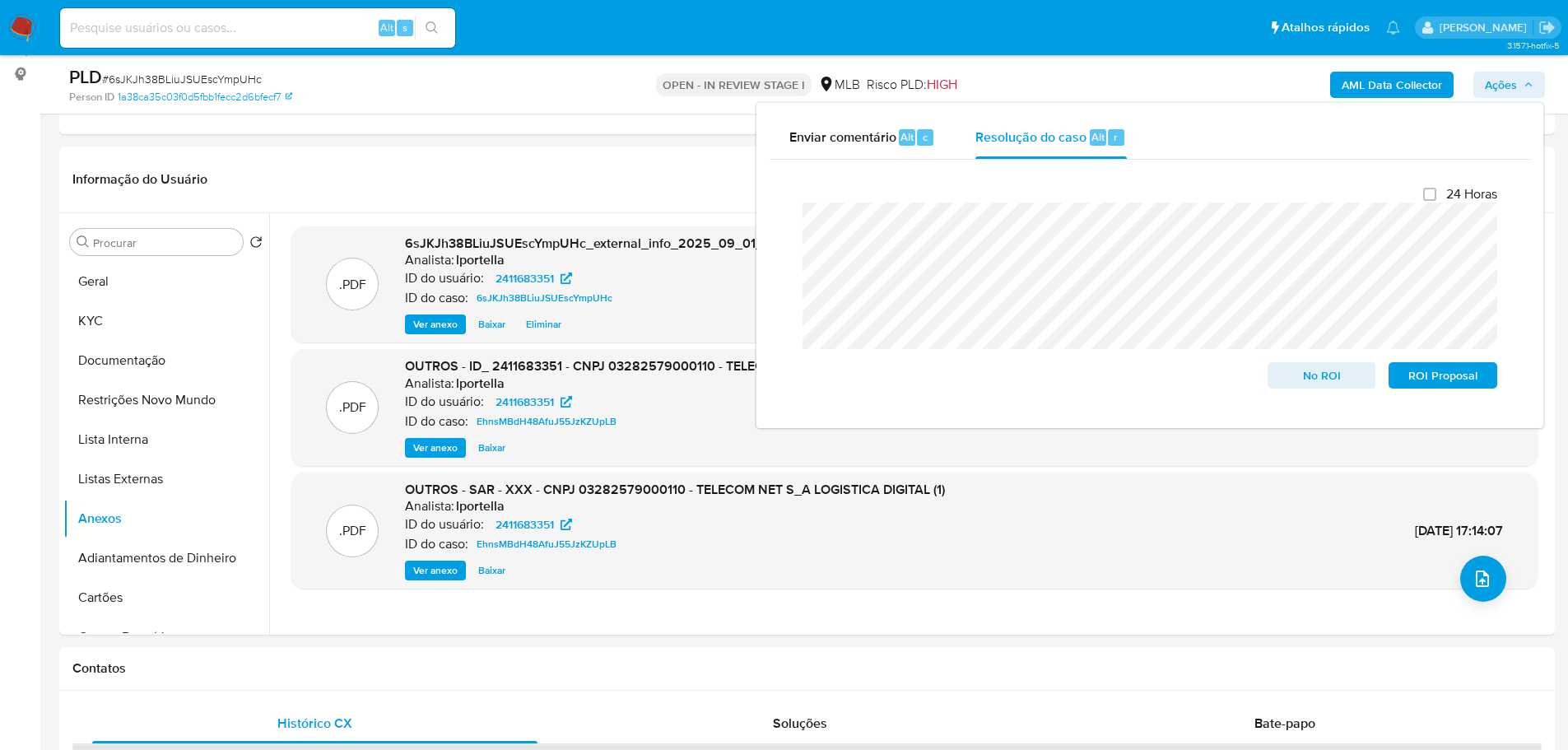
drag, startPoint x: 114, startPoint y: 280, endPoint x: 12, endPoint y: 367, distance: 134.1
click at [114, 280] on button "Geral" at bounding box center [166, 281] width 206 height 40
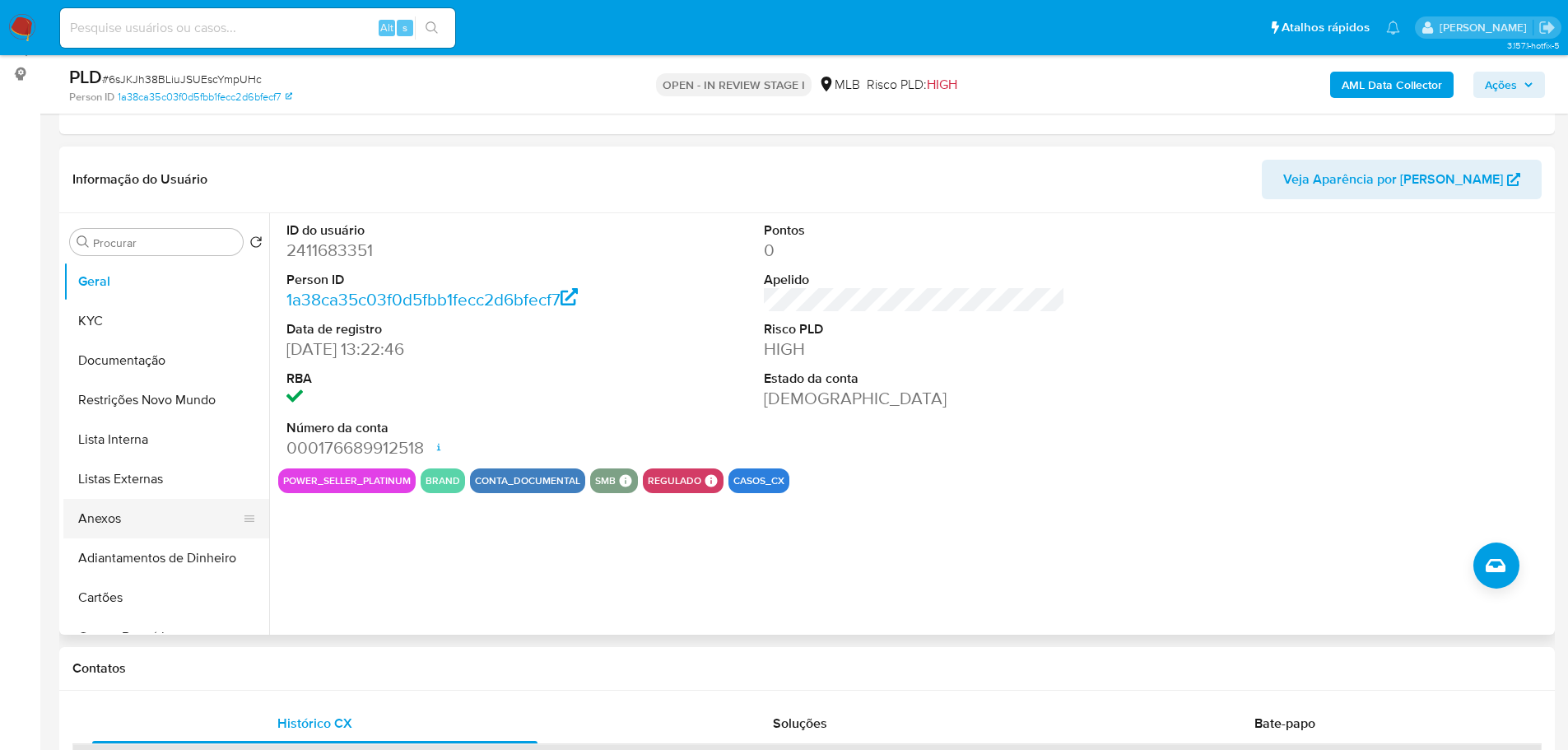
click at [182, 516] on button "Anexos" at bounding box center [159, 518] width 193 height 40
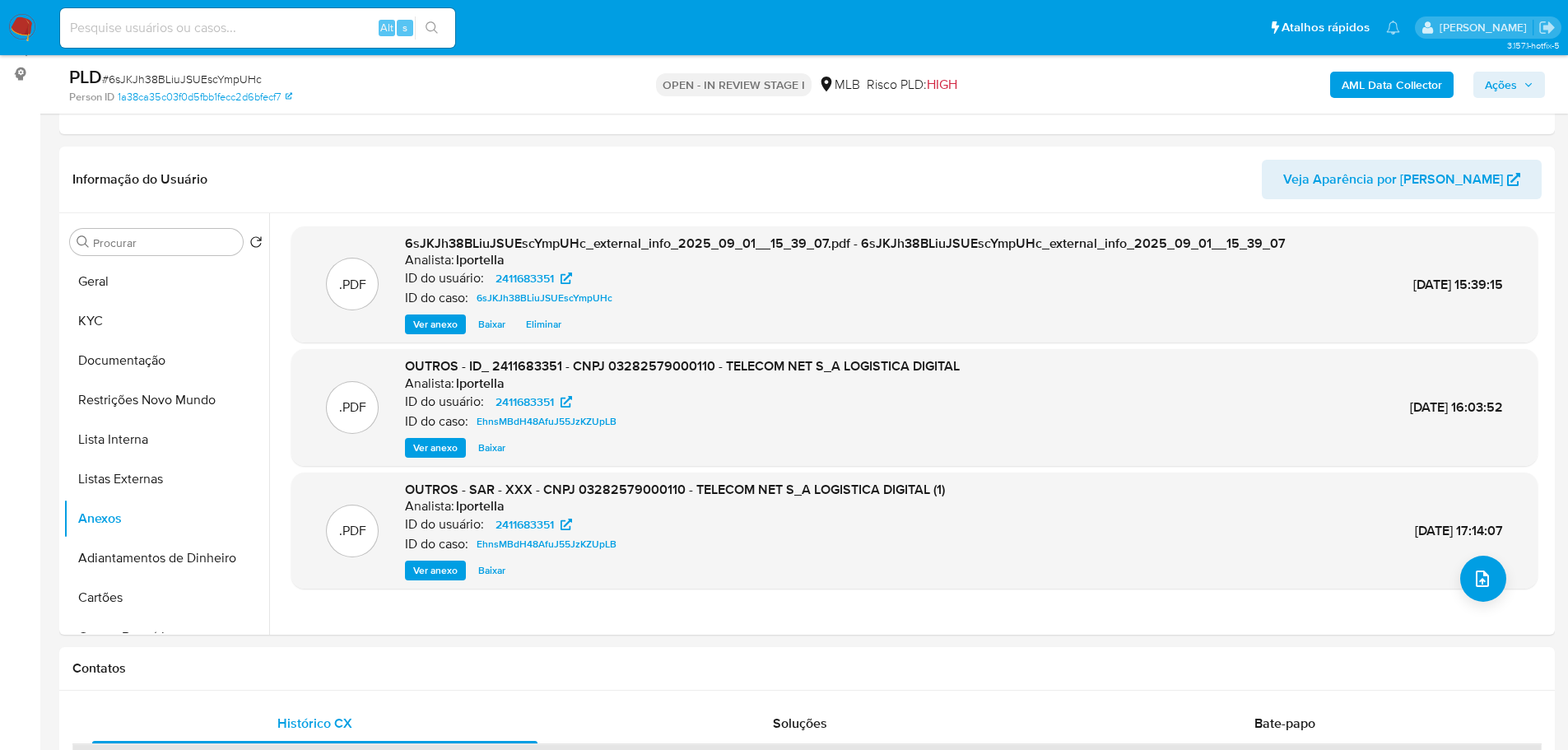
click at [1509, 589] on div ".PDF 6sJKJh38BLiuJSUEscYmpUHc_external_info_2025_09_01__15_39_07.pdf - 6sJKJh38…" at bounding box center [914, 423] width 1246 height 395
click at [1494, 585] on button "upload-file" at bounding box center [1483, 579] width 46 height 46
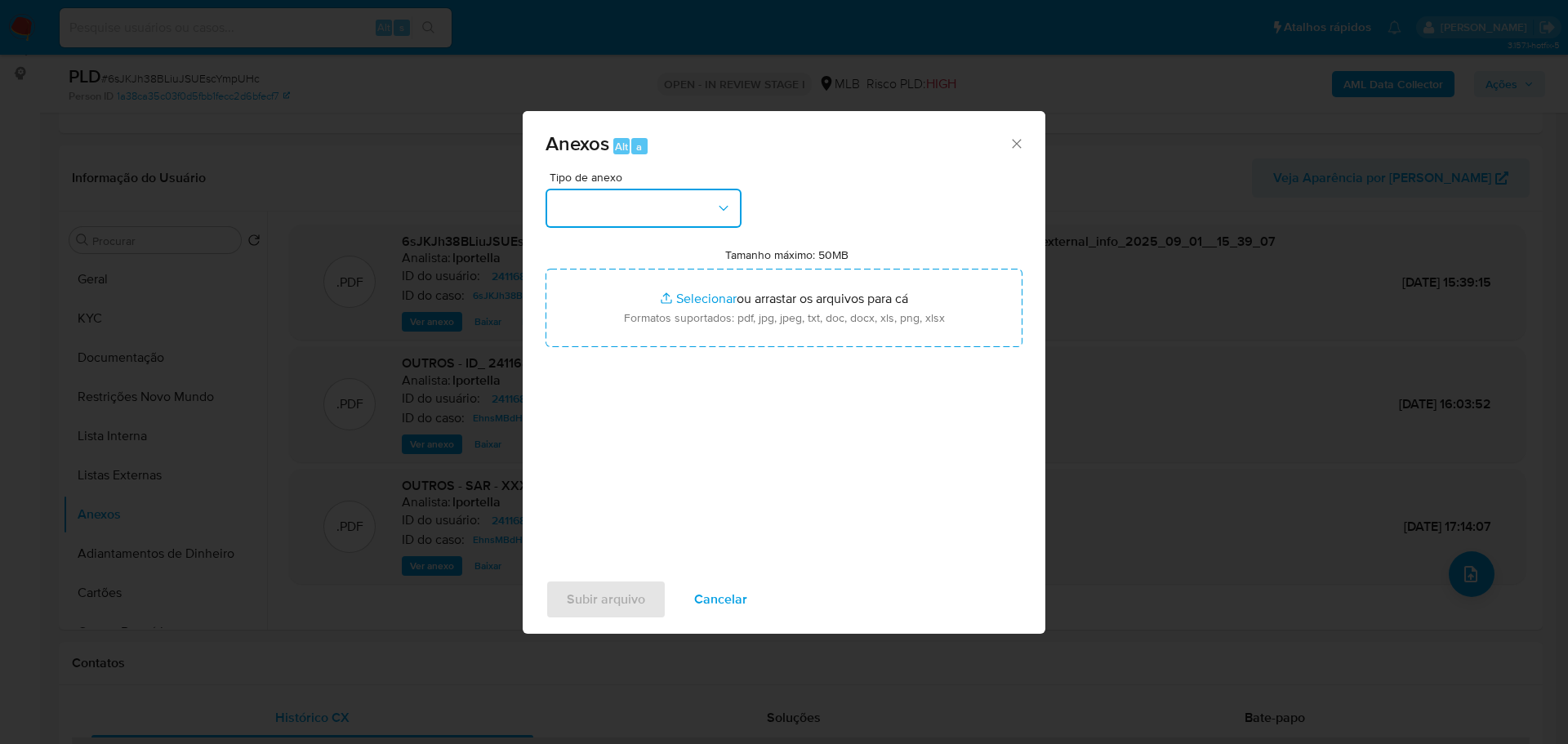
click at [655, 216] on button "button" at bounding box center [644, 208] width 196 height 40
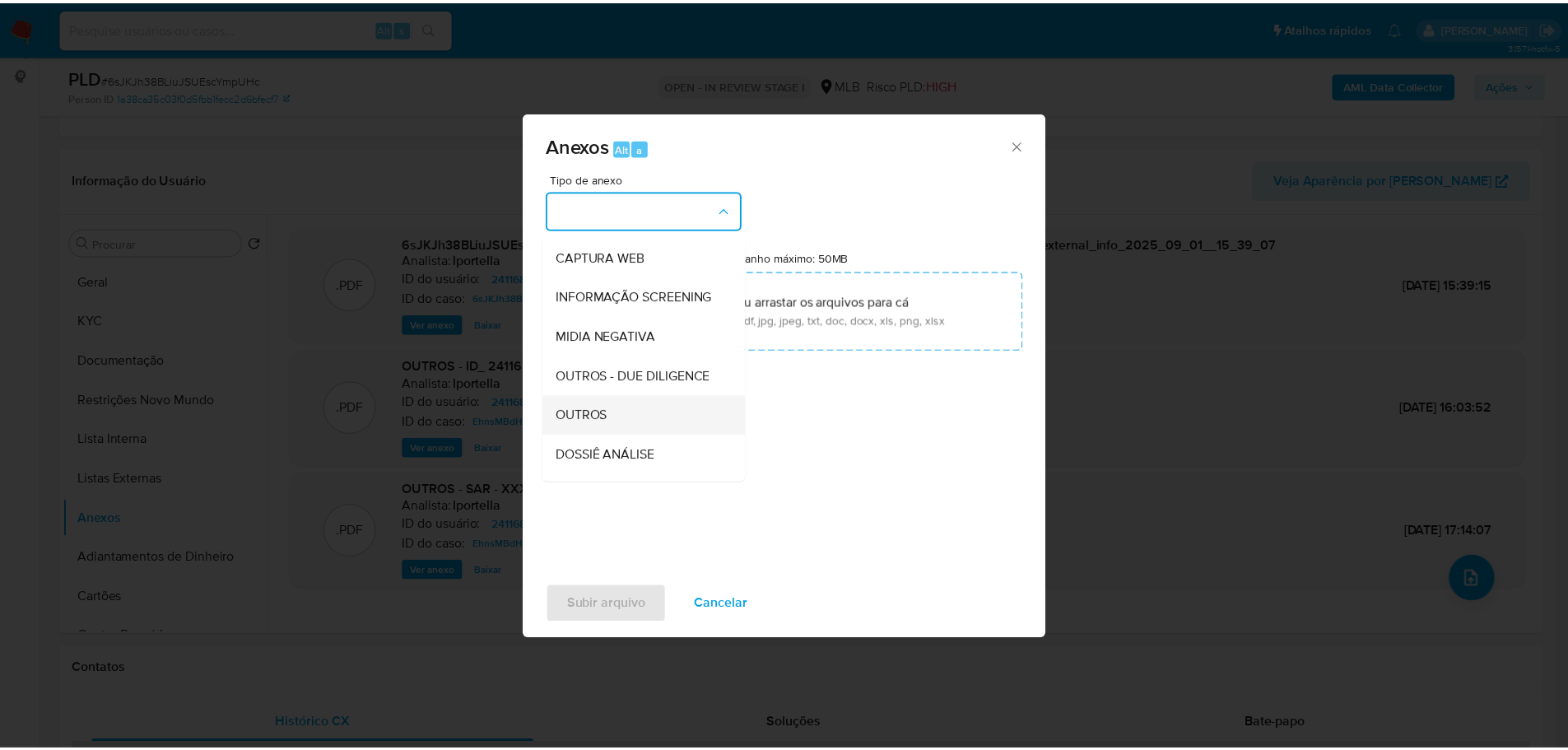
scroll to position [254, 0]
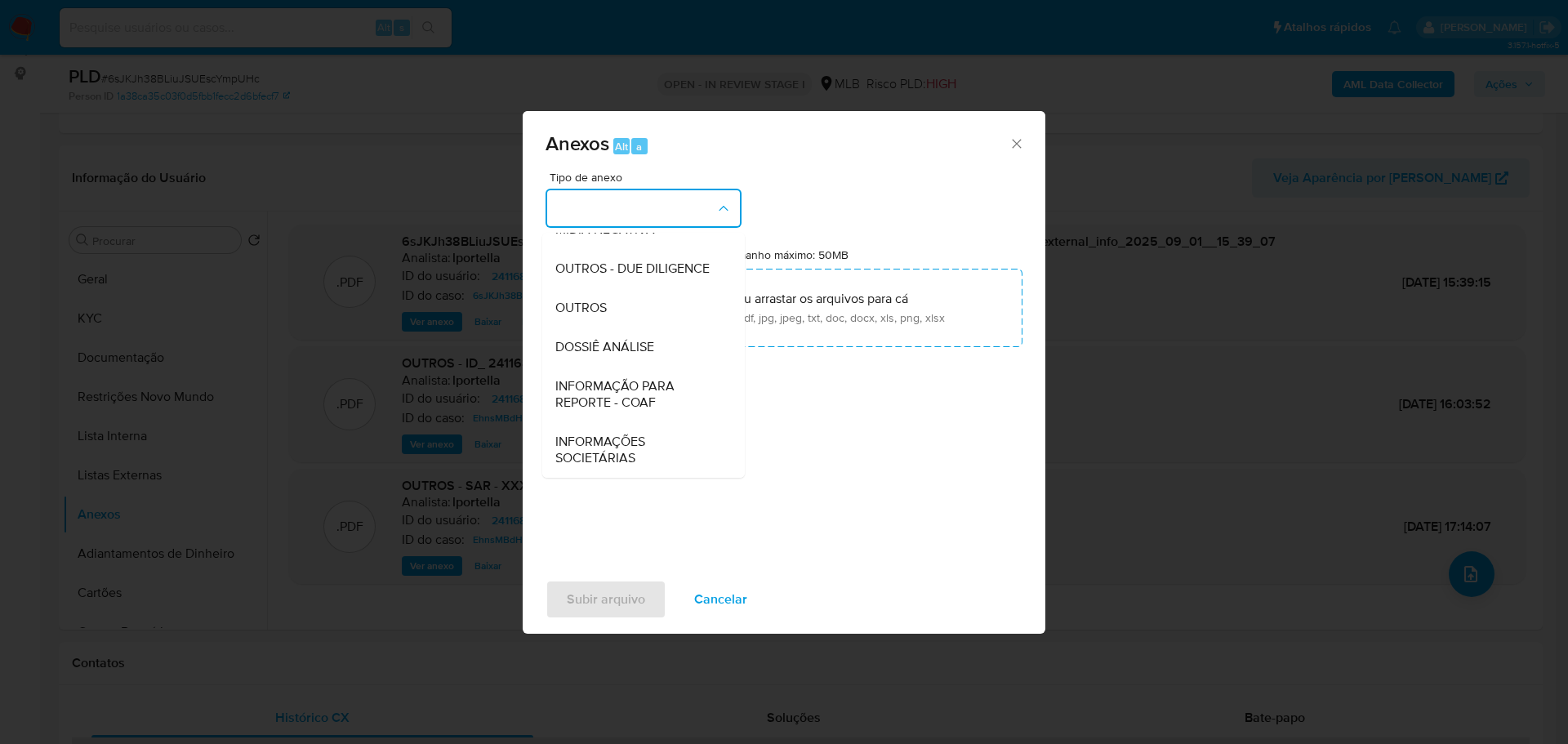
drag, startPoint x: 620, startPoint y: 303, endPoint x: 225, endPoint y: 304, distance: 395.0
click at [619, 304] on div "OUTROS" at bounding box center [638, 307] width 166 height 40
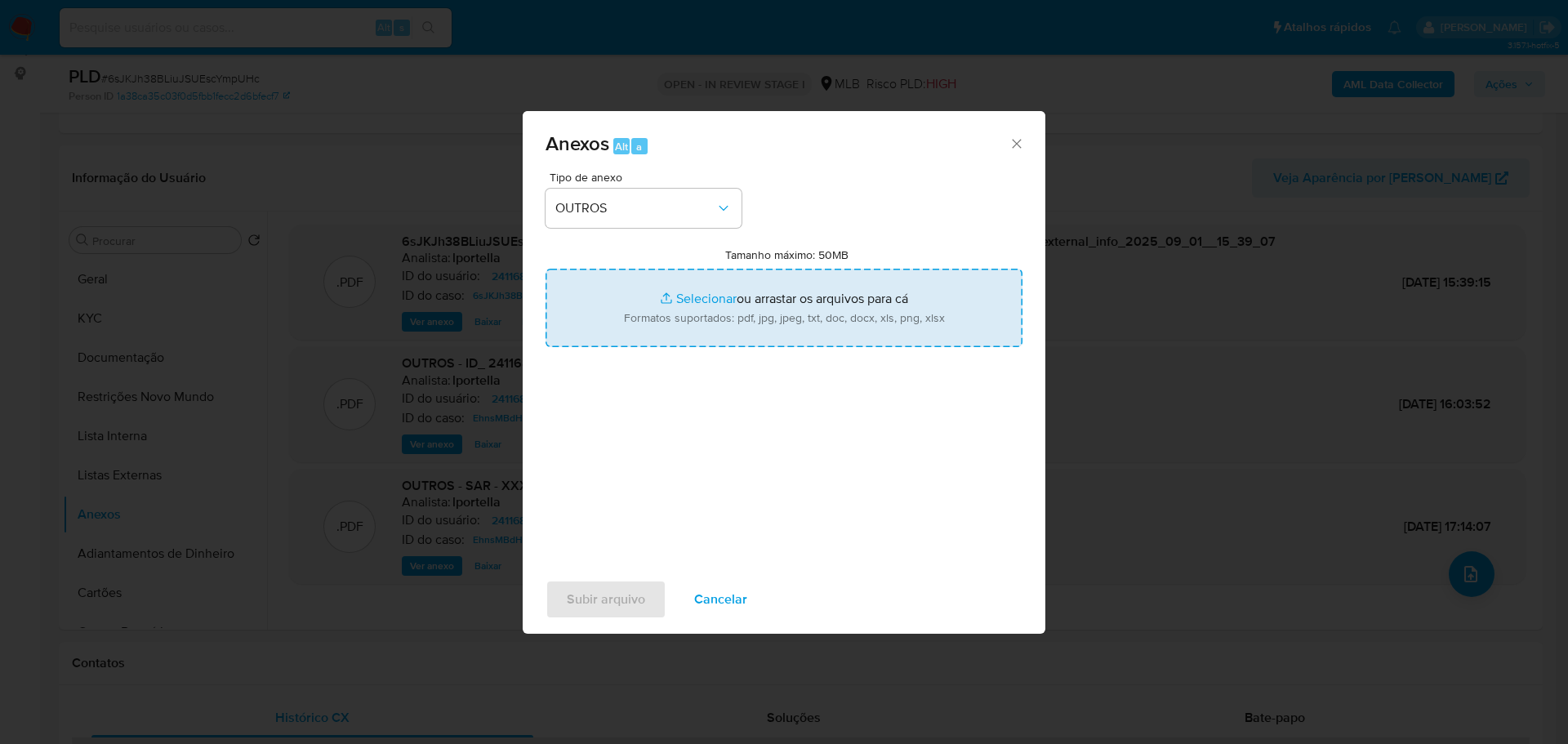
type input "C:\fakepath\ID_ 2411683351 - CNPJ 03282579000110 - TELECOM NET S_A LOGISTICA DI…"
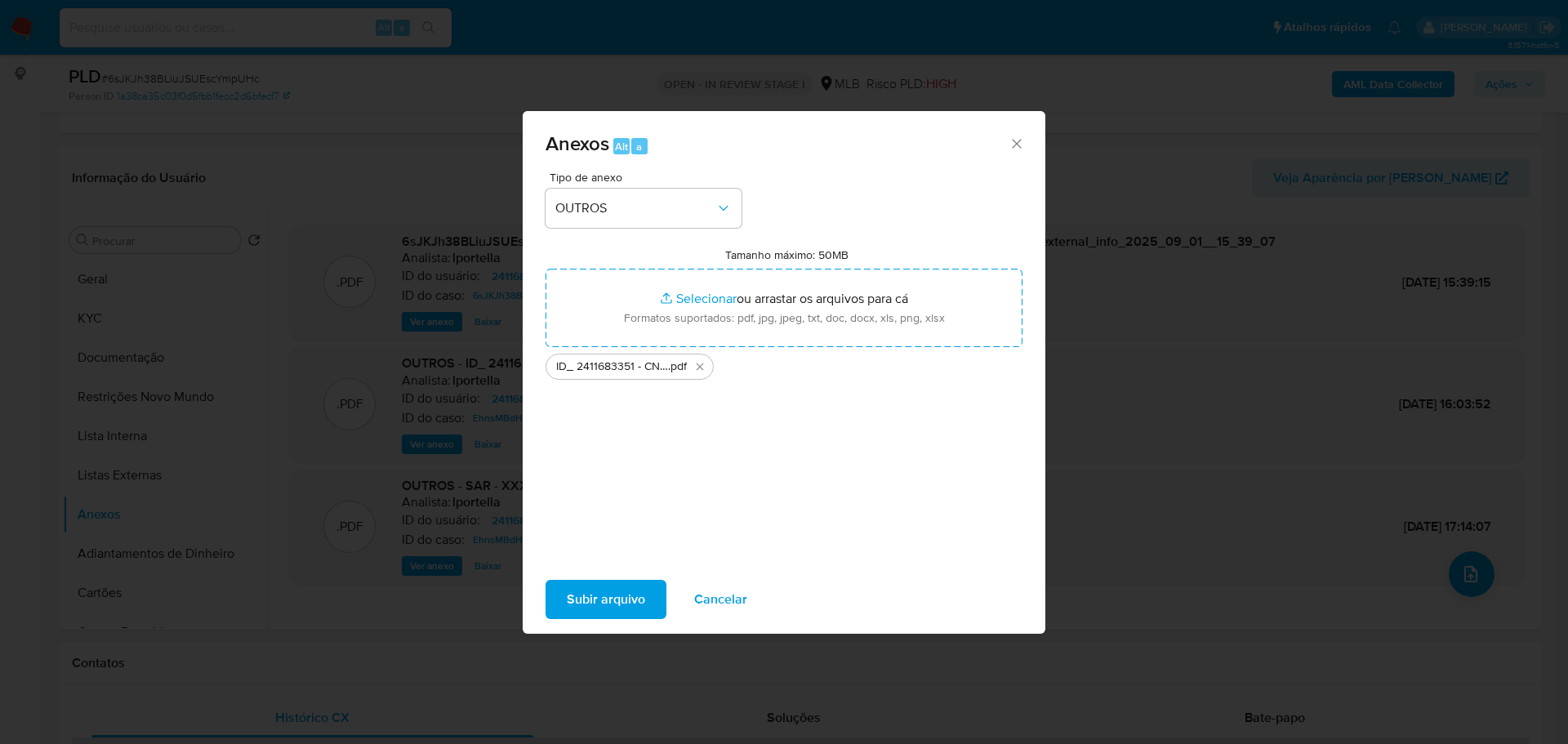
click at [629, 598] on span "Subir arquivo" at bounding box center [606, 599] width 78 height 36
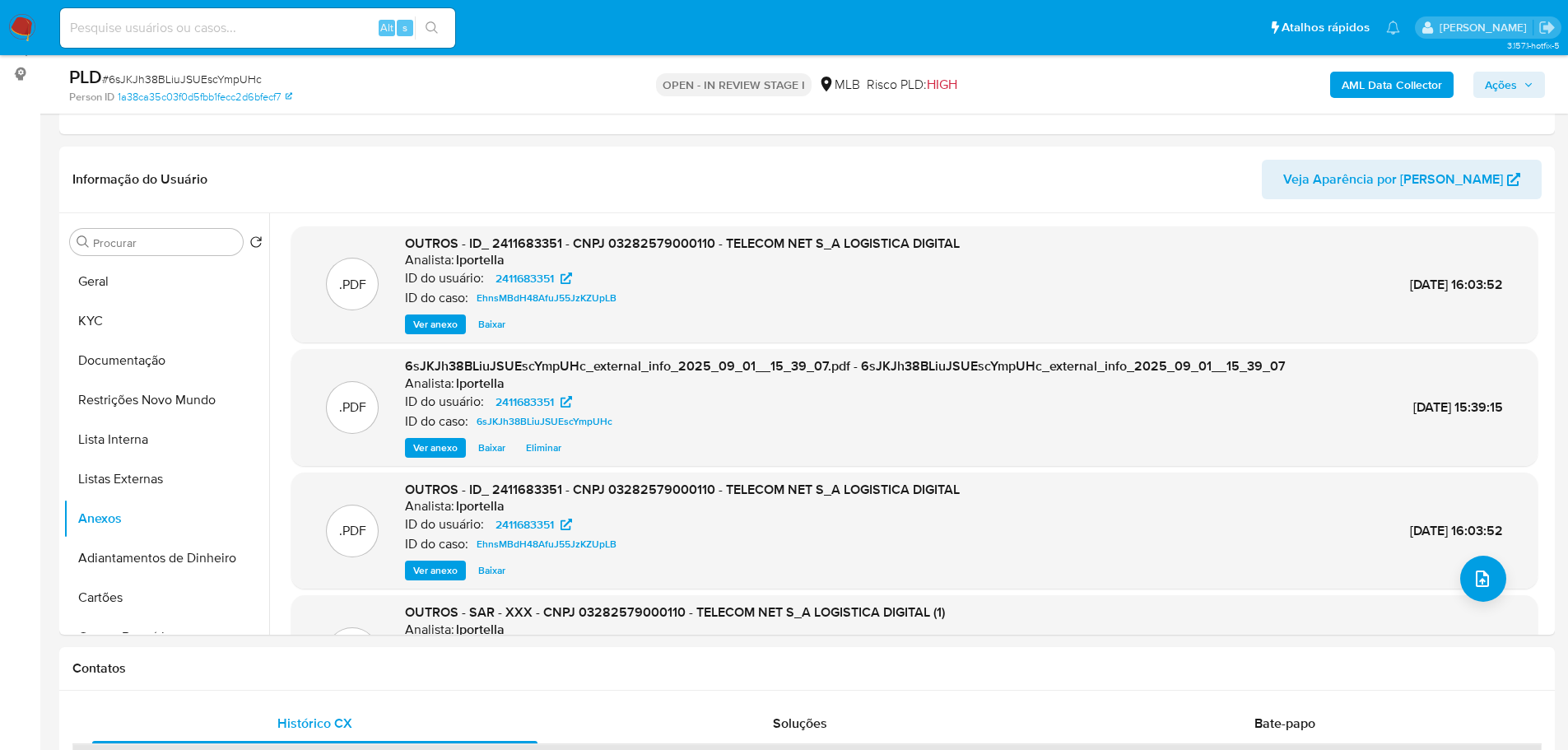
click at [1515, 88] on span "Ações" at bounding box center [1501, 85] width 32 height 27
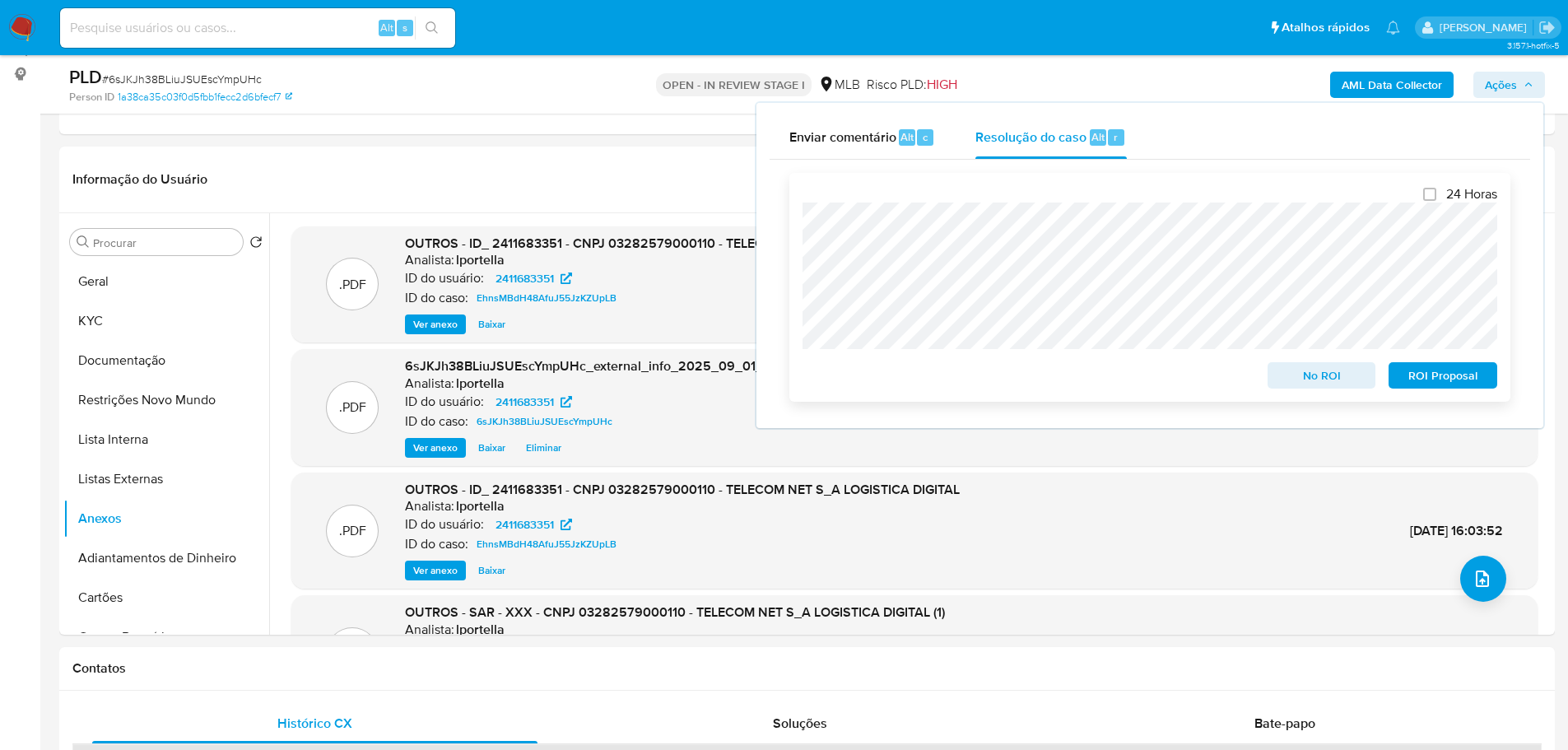
click at [1320, 387] on span "No ROI" at bounding box center [1321, 375] width 85 height 23
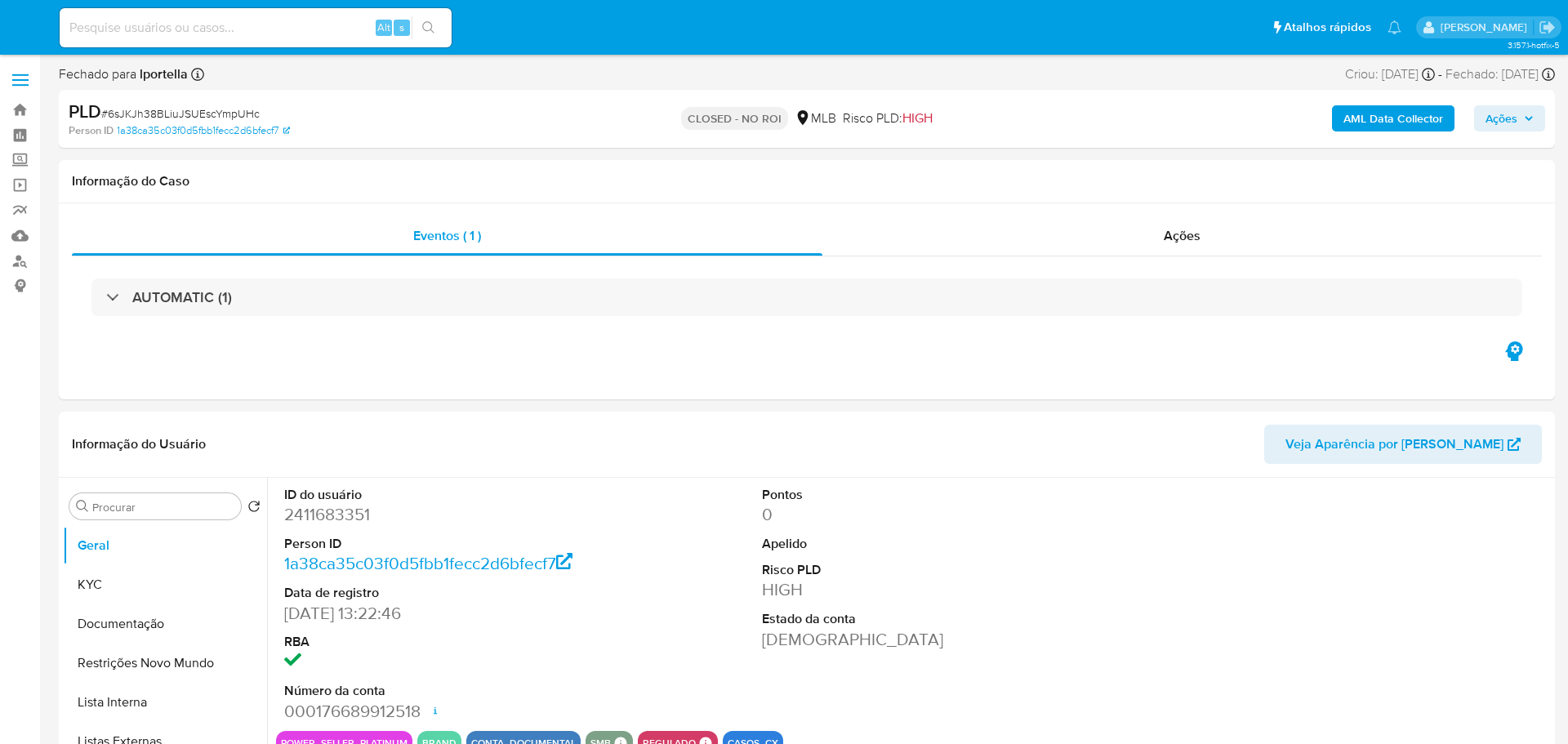
select select "10"
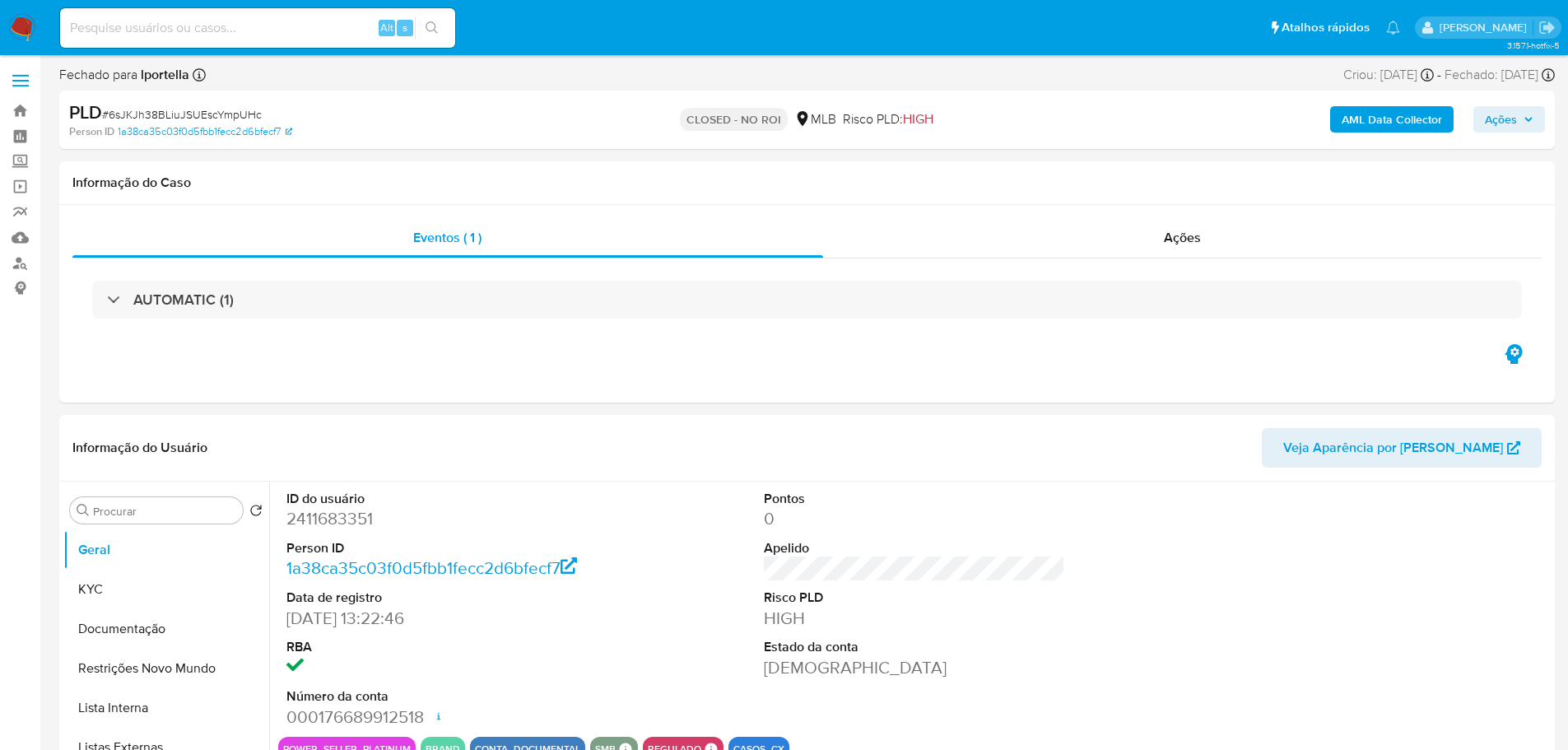
click at [28, 19] on img at bounding box center [22, 28] width 28 height 28
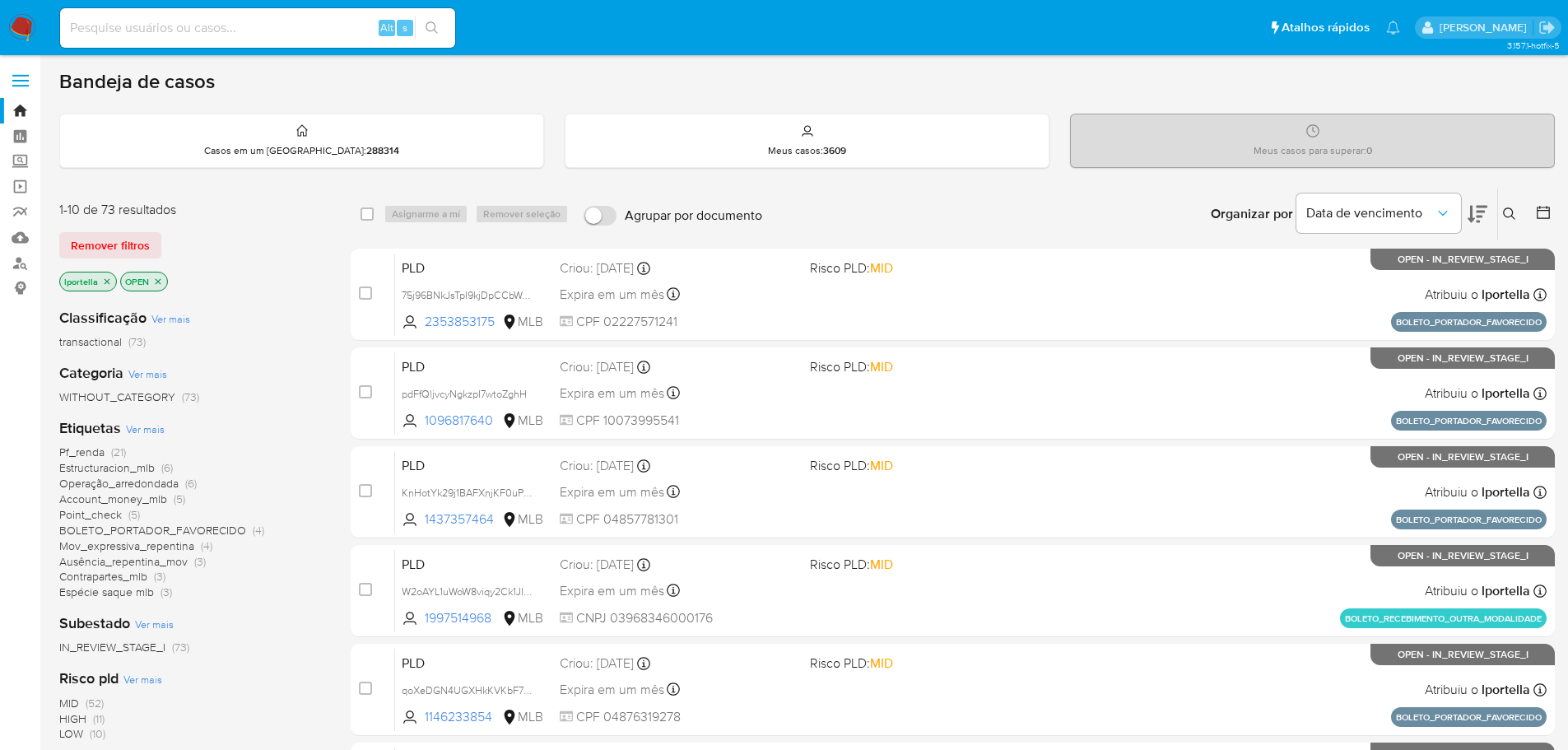
click at [146, 40] on div "Alt s" at bounding box center [257, 28] width 395 height 40
click at [126, 21] on input at bounding box center [257, 28] width 395 height 21
paste input "tUFmi40r6zsRgALpPJkowcd3"
type input "tUFmi40r6zsRgALpPJkowcd3"
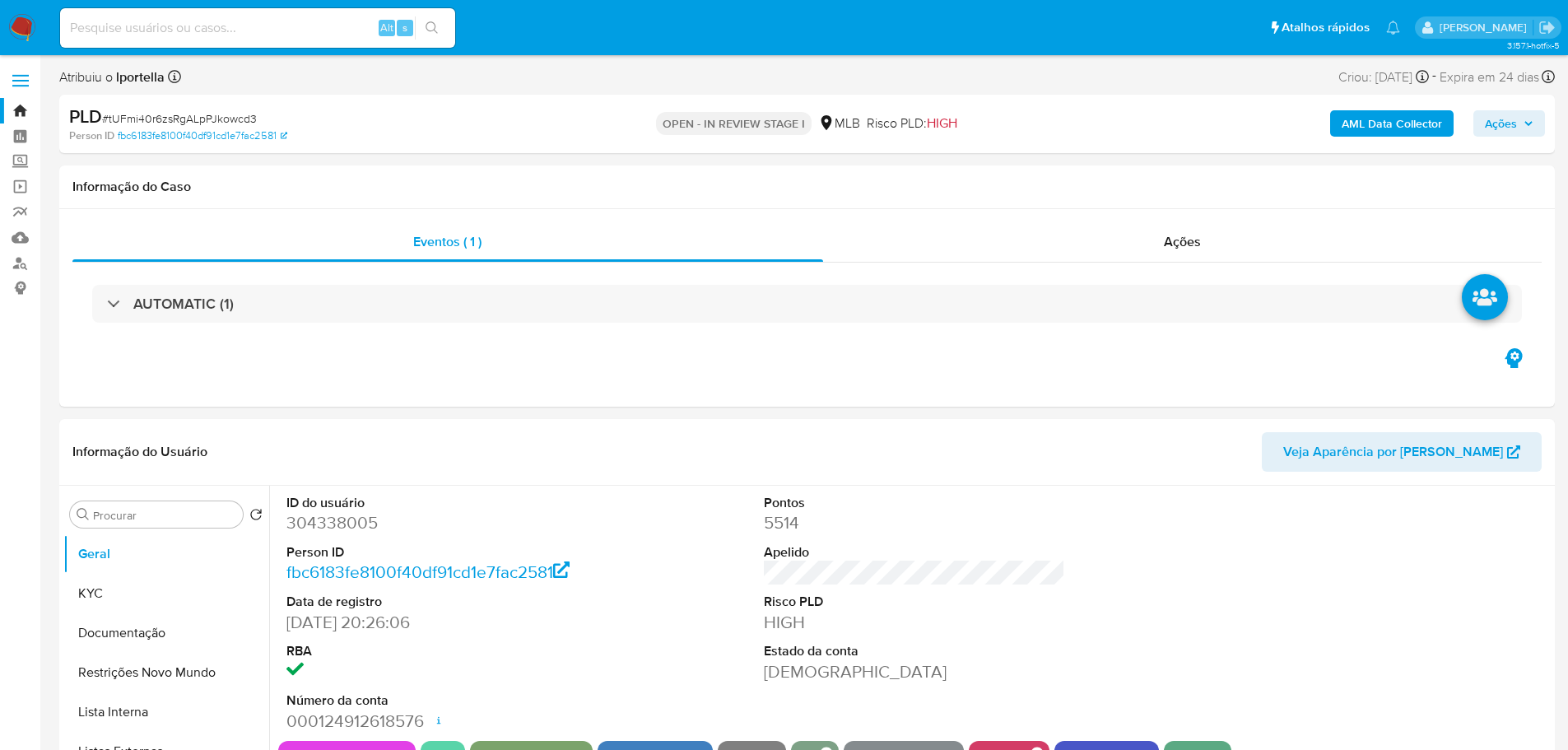
select select "10"
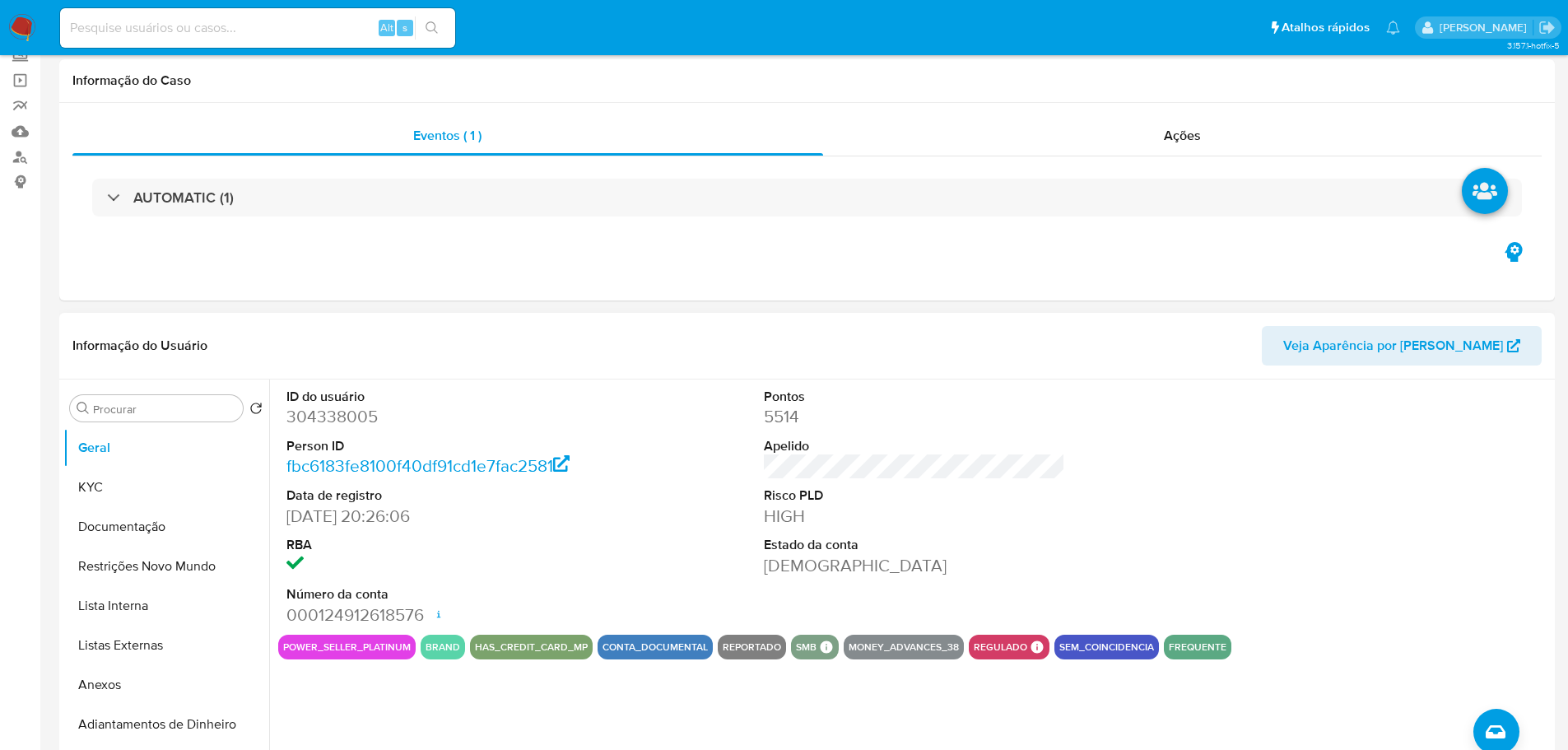
scroll to position [247, 0]
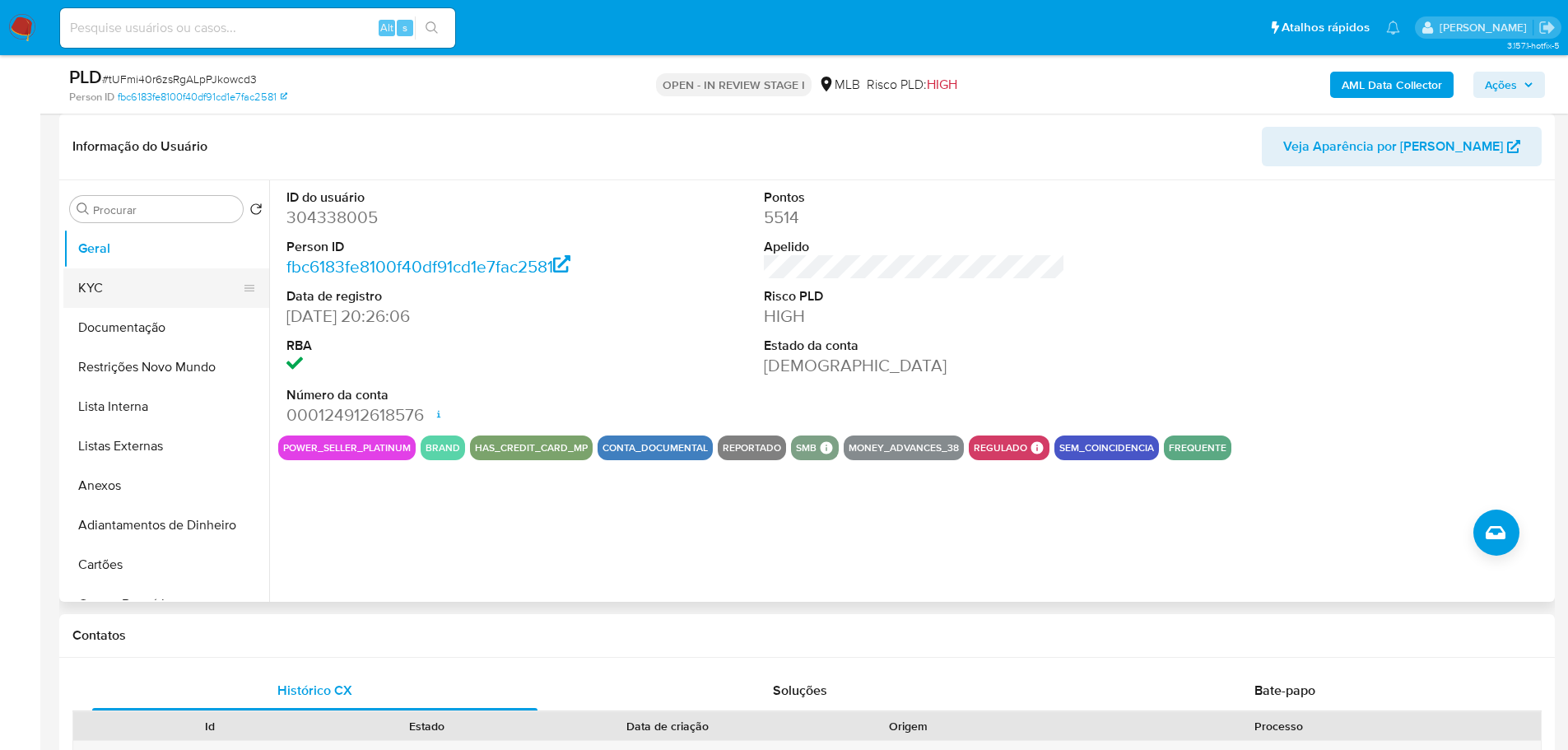
click at [155, 289] on button "KYC" at bounding box center [159, 288] width 193 height 40
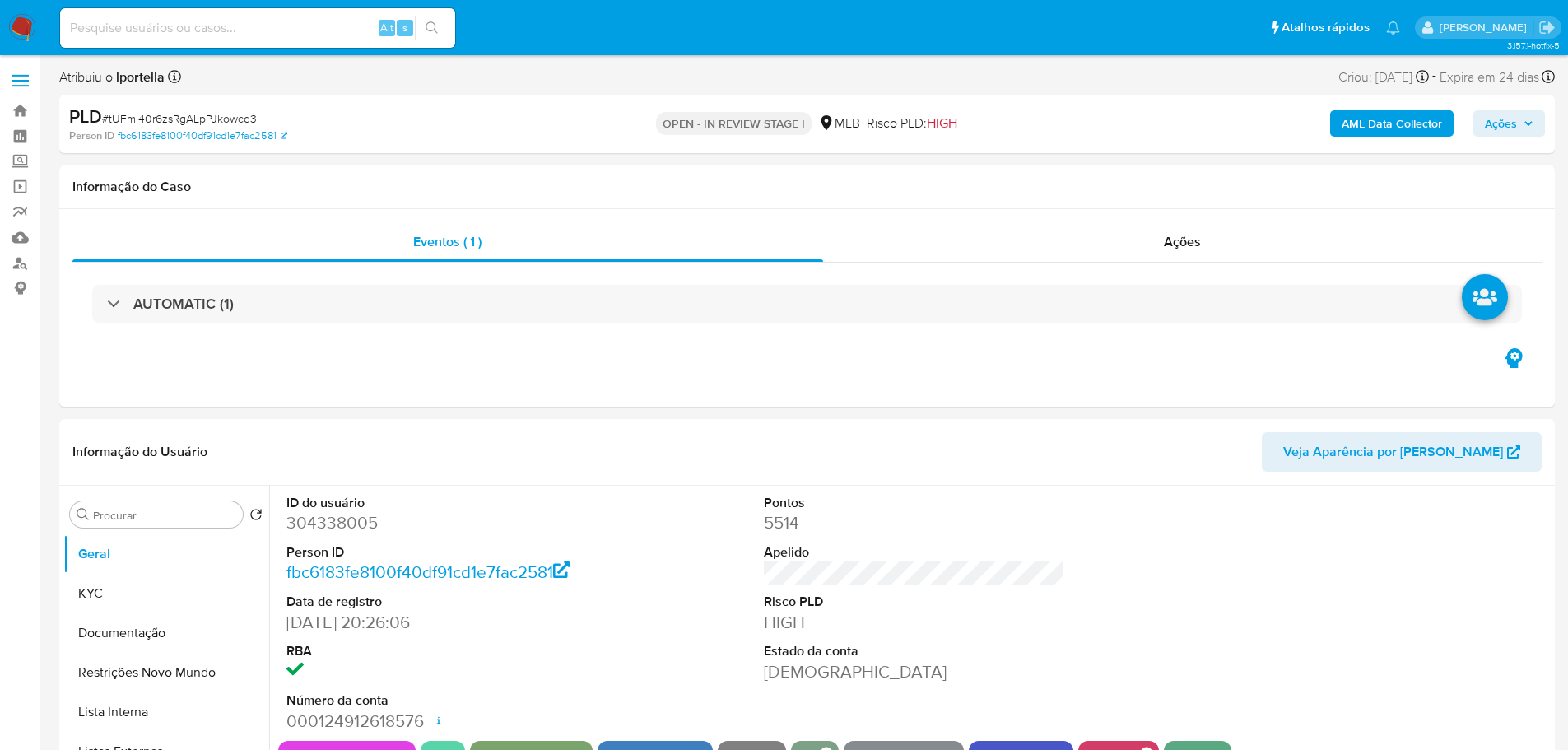
select select "10"
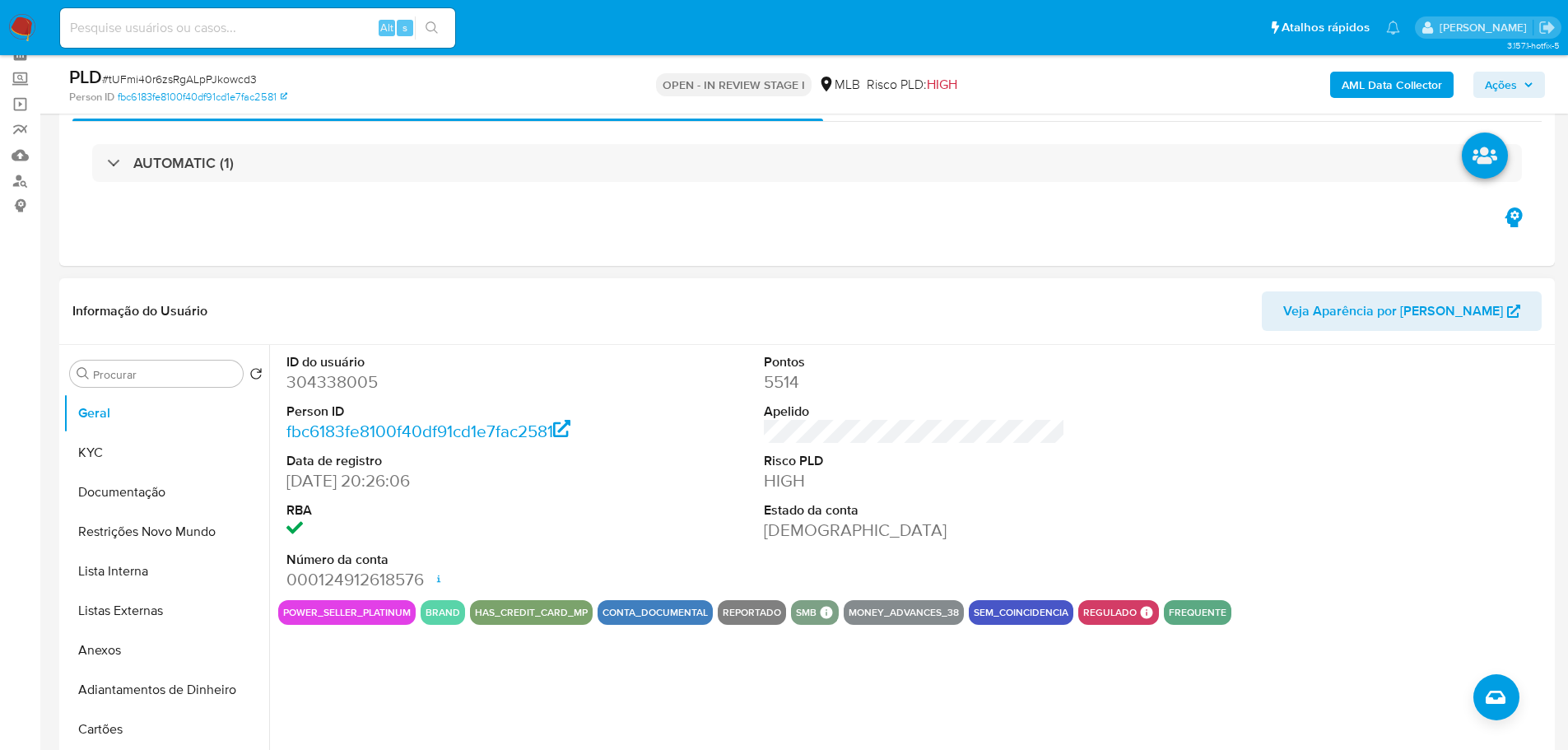
click at [710, 683] on div "ID do usuário 304338005 Person ID fbc6183fe8100f40df91cd1e7fac2581 Data de regi…" at bounding box center [910, 556] width 1281 height 422
click at [129, 438] on button "KYC" at bounding box center [159, 453] width 193 height 40
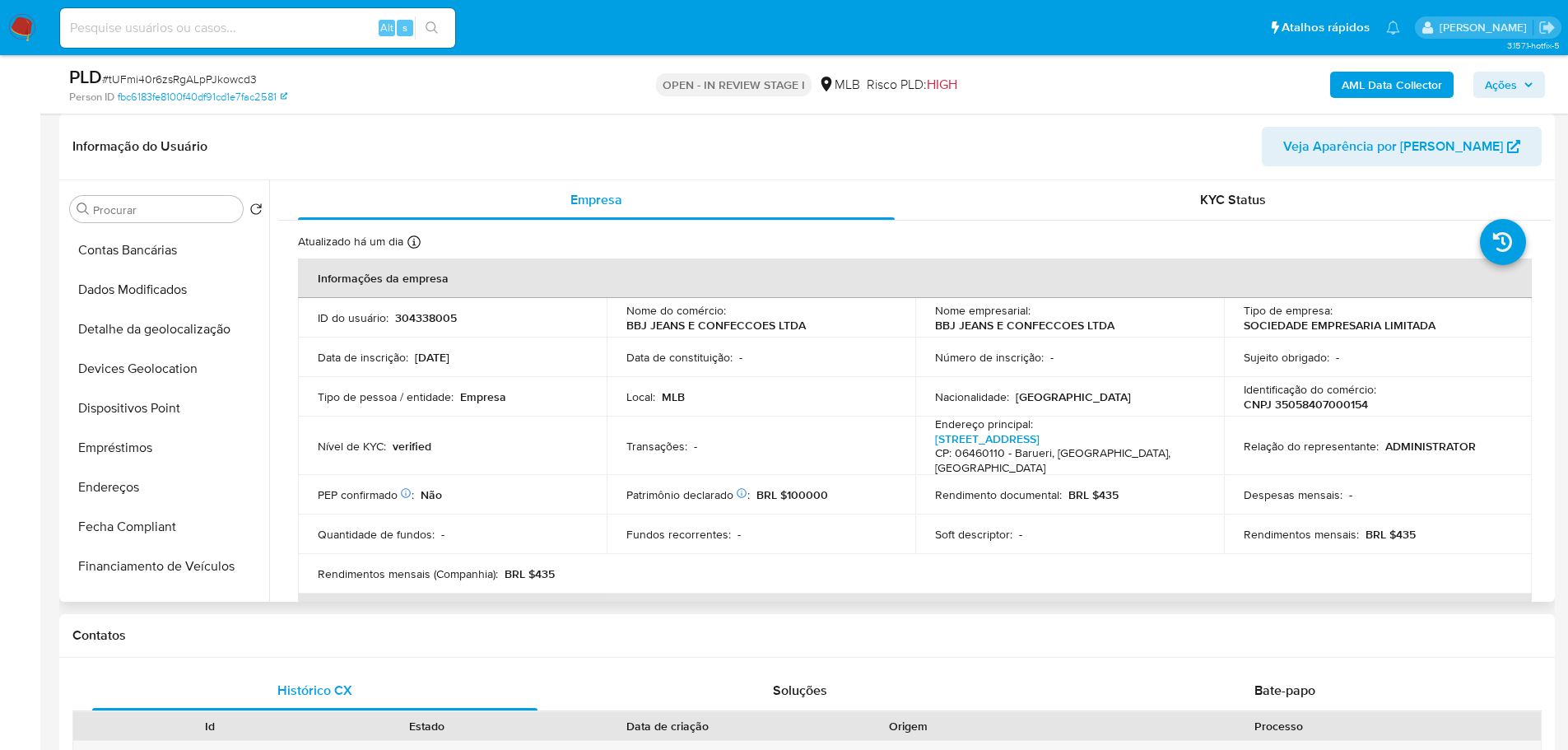
scroll to position [576, 0]
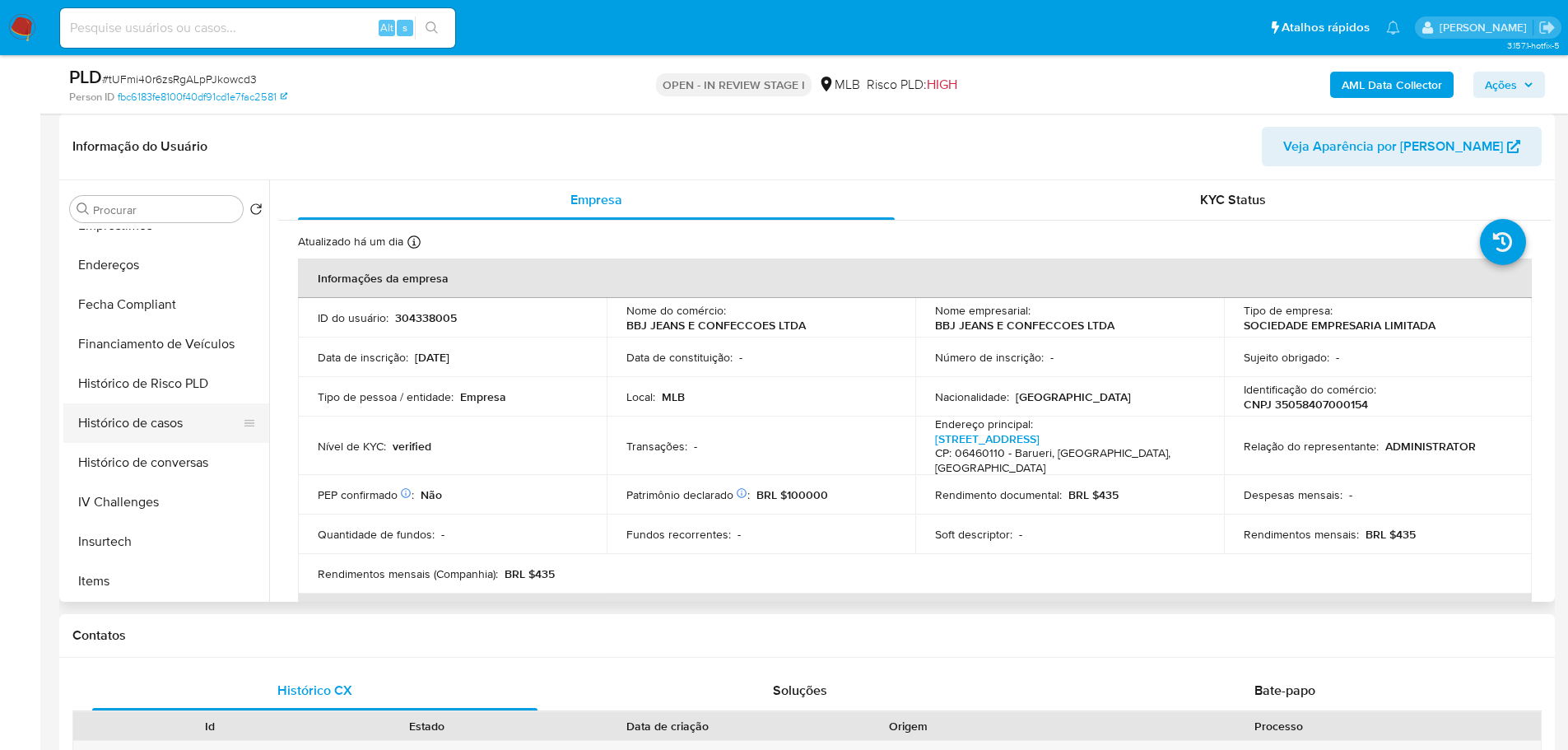
click at [149, 418] on button "Histórico de casos" at bounding box center [159, 422] width 193 height 40
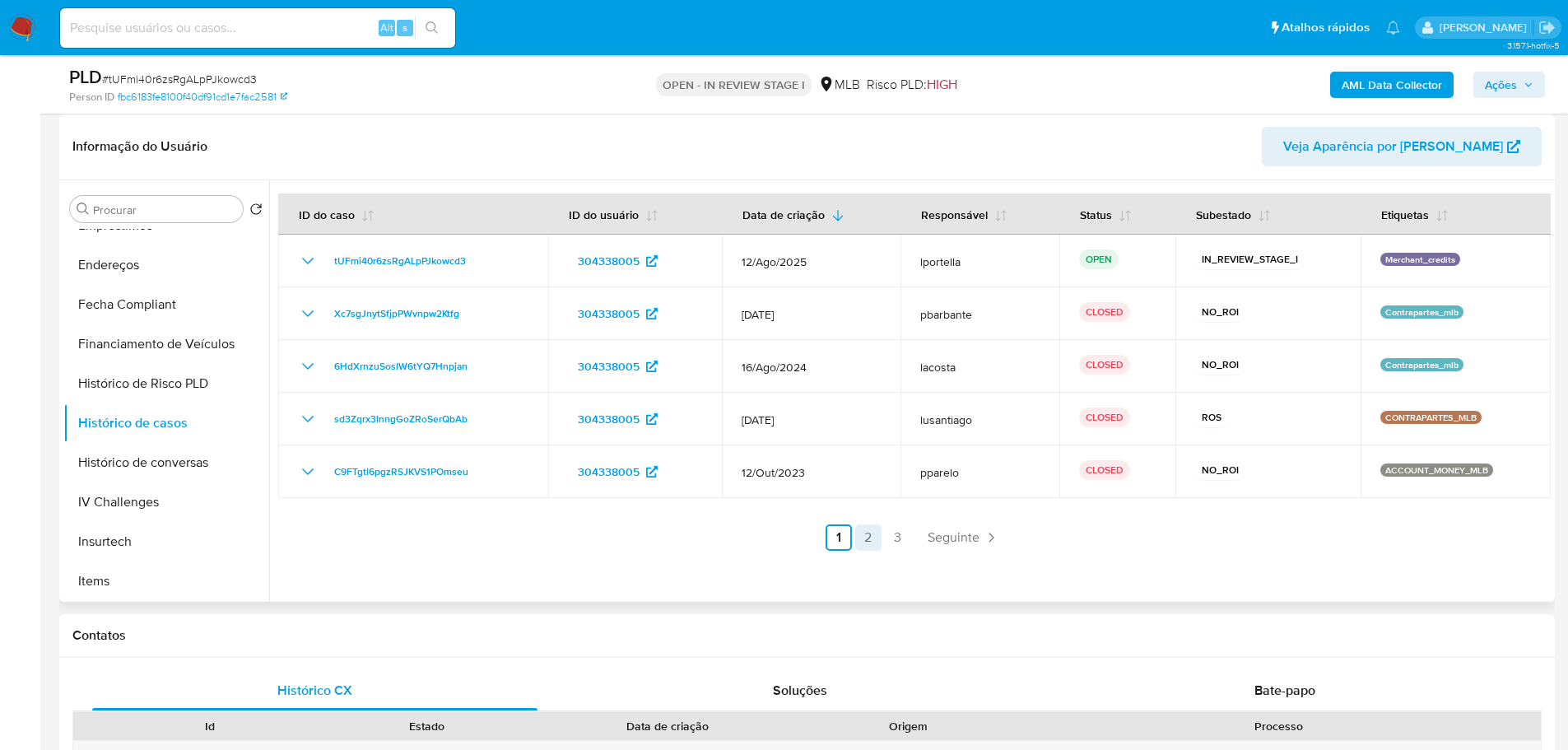
click at [866, 532] on link "2" at bounding box center [869, 538] width 27 height 27
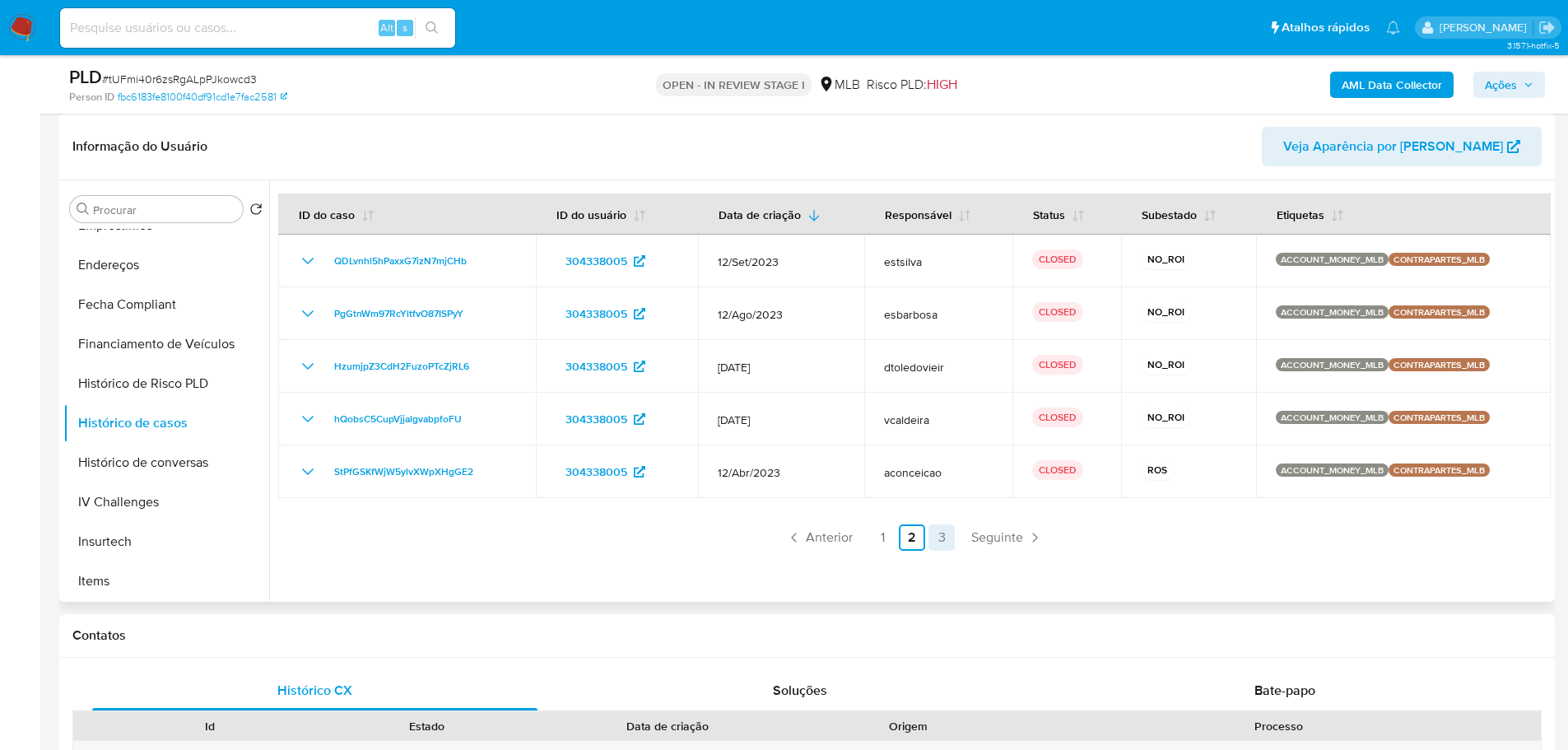
click at [941, 538] on link "3" at bounding box center [942, 538] width 27 height 27
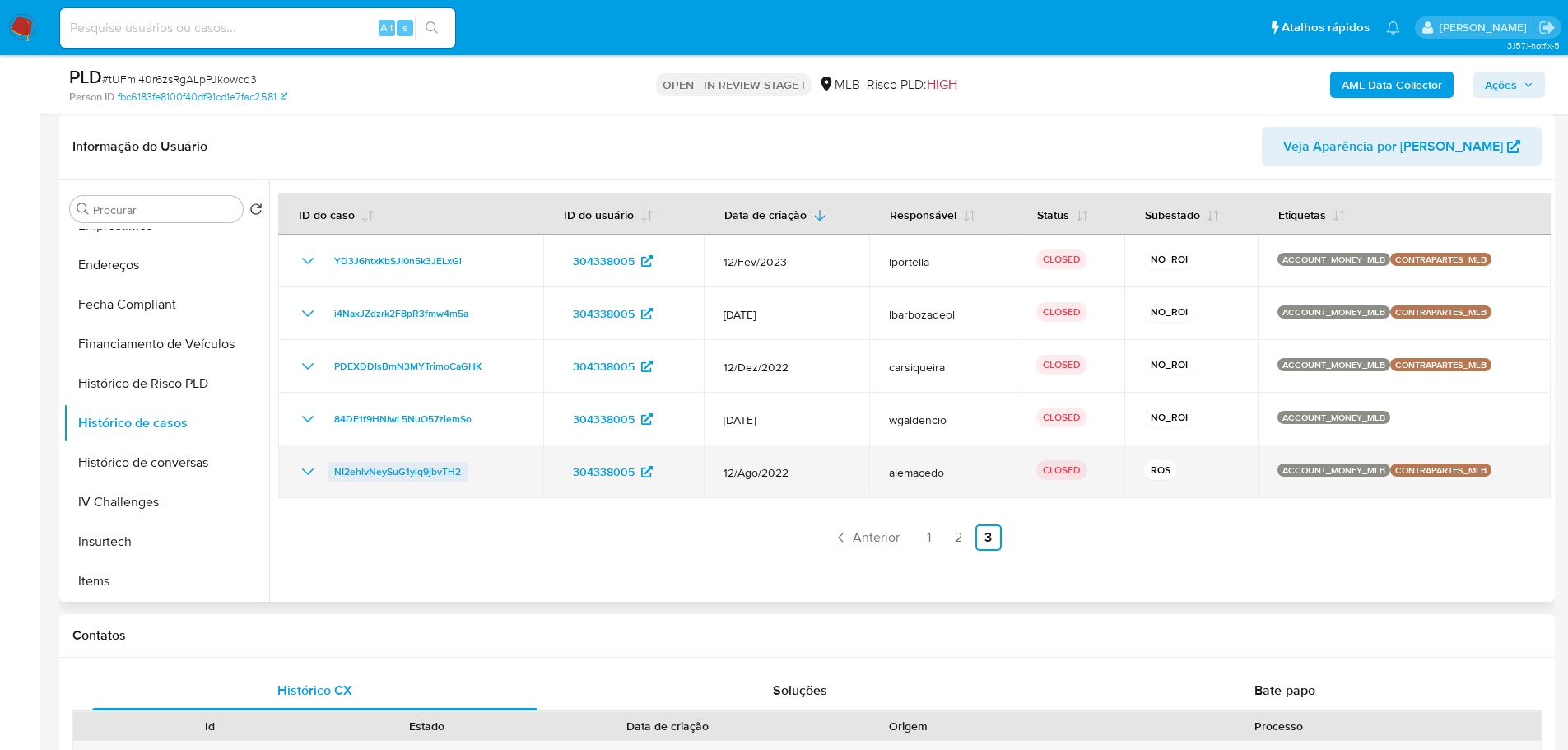
click at [443, 480] on span "NI2ehlvNeySuG1yiq9jbvTH2" at bounding box center [398, 471] width 127 height 20
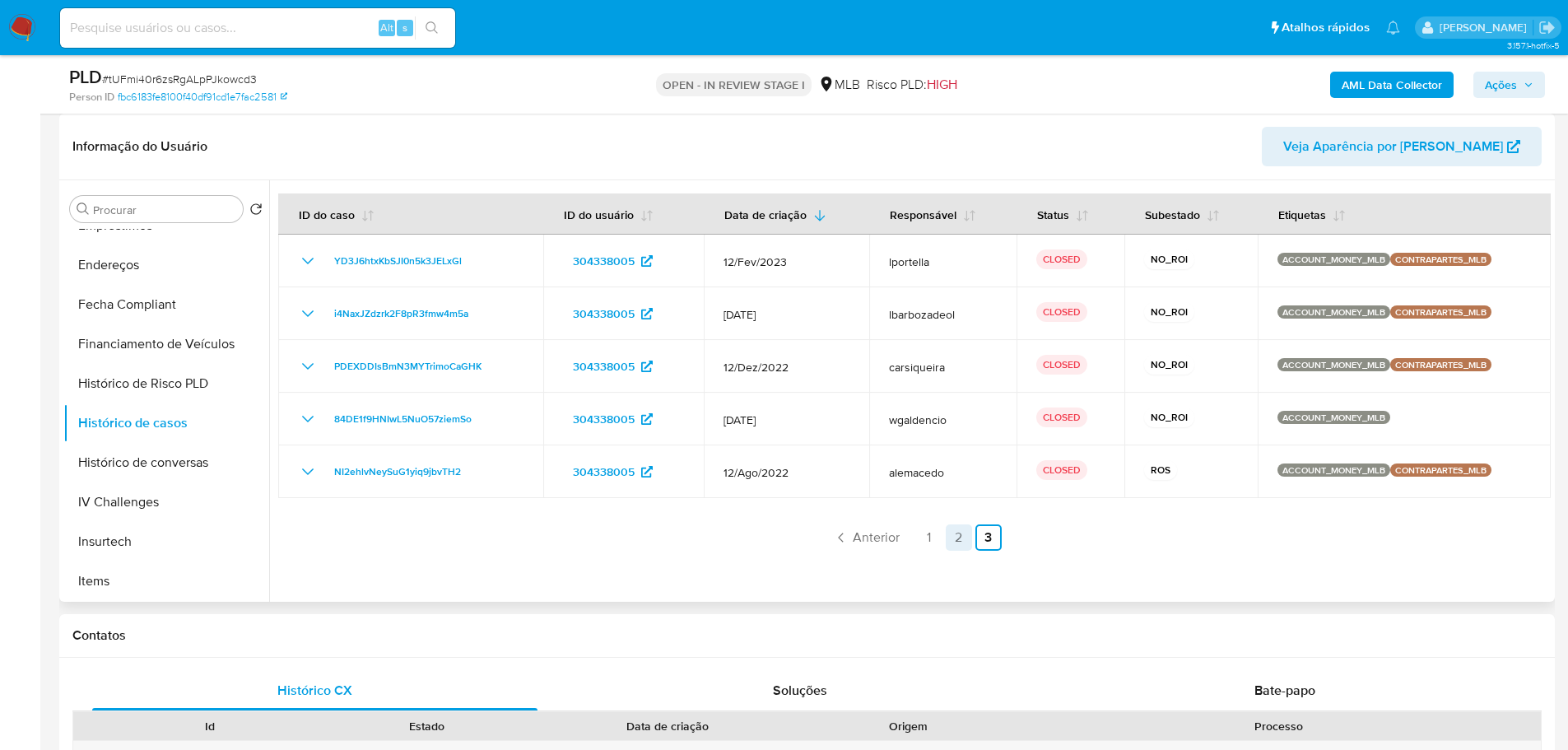
click at [958, 536] on link "2" at bounding box center [959, 538] width 27 height 27
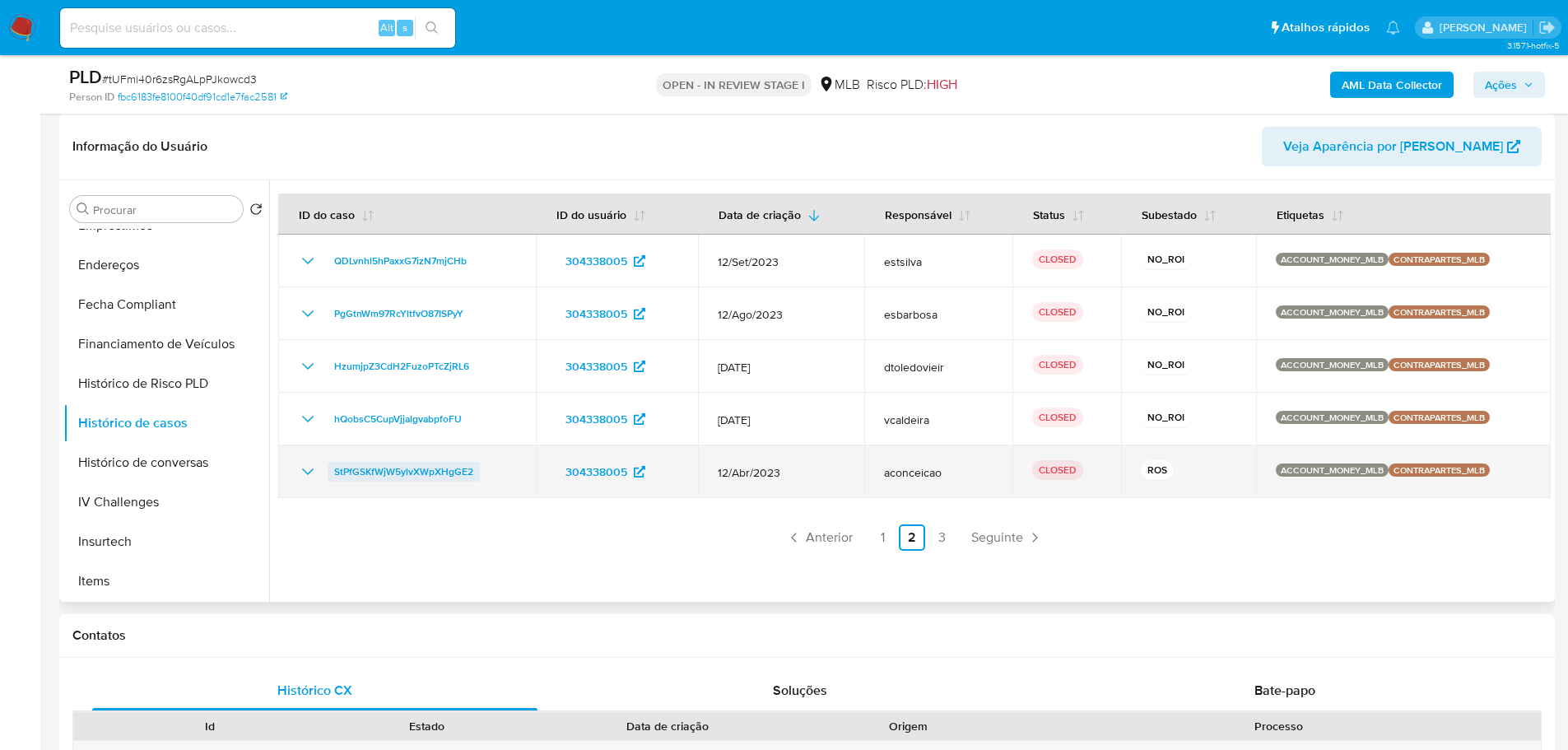
click at [414, 472] on span "StPfGSKfWjW5ylvXWpXHgGE2" at bounding box center [404, 471] width 139 height 20
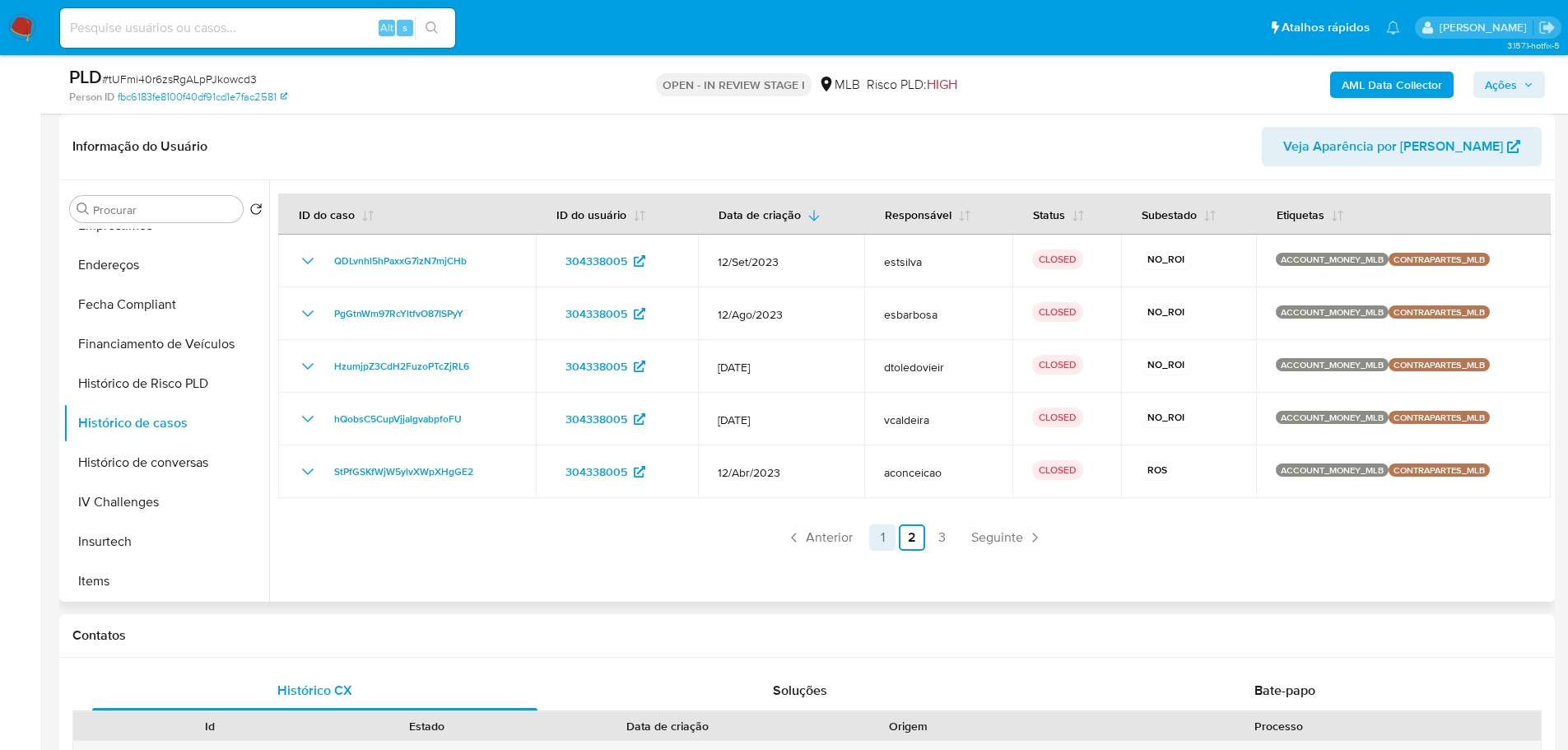
click at [879, 541] on link "1" at bounding box center [882, 538] width 27 height 27
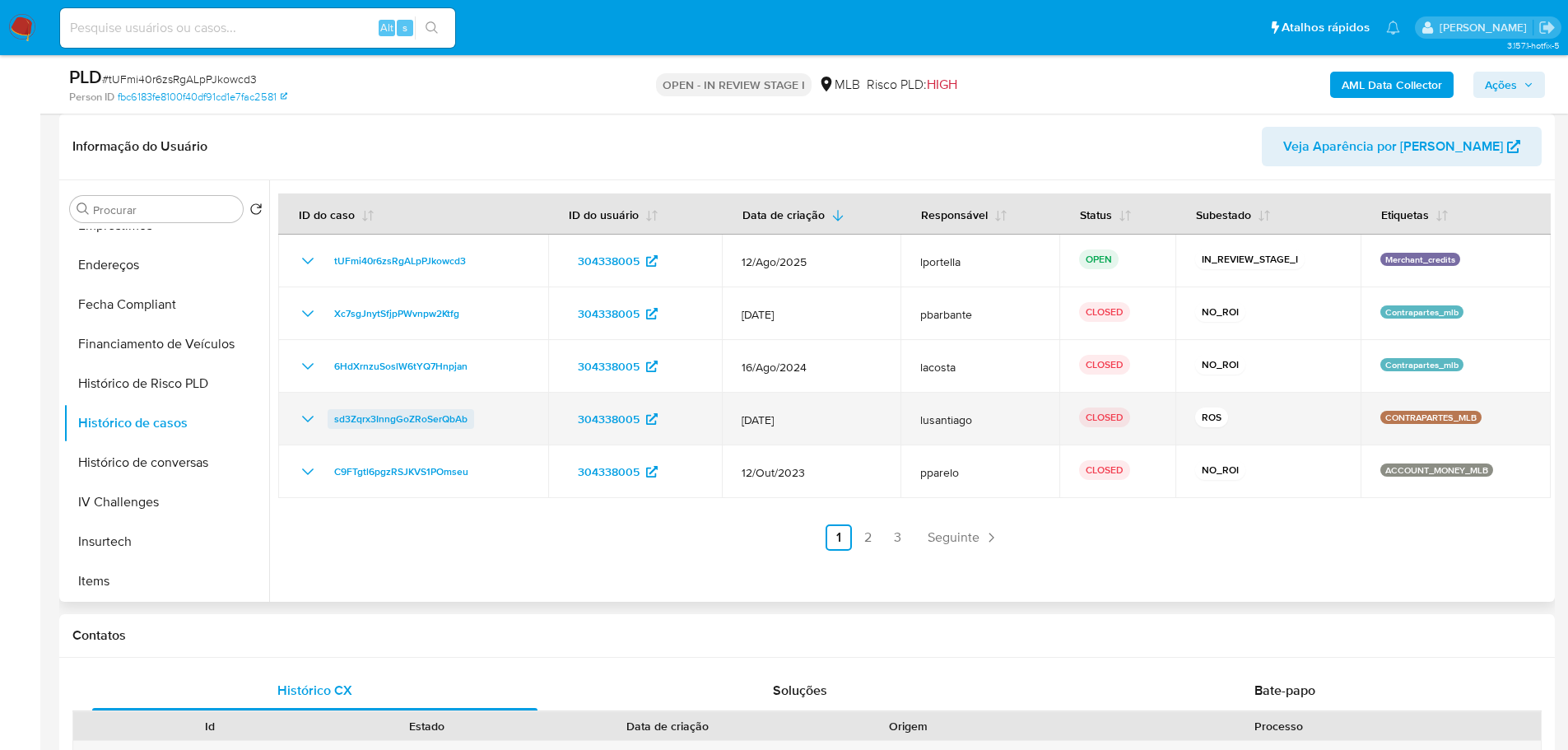
click at [439, 416] on span "sd3Zqrx3InngGoZRoSerQbAb" at bounding box center [401, 419] width 133 height 20
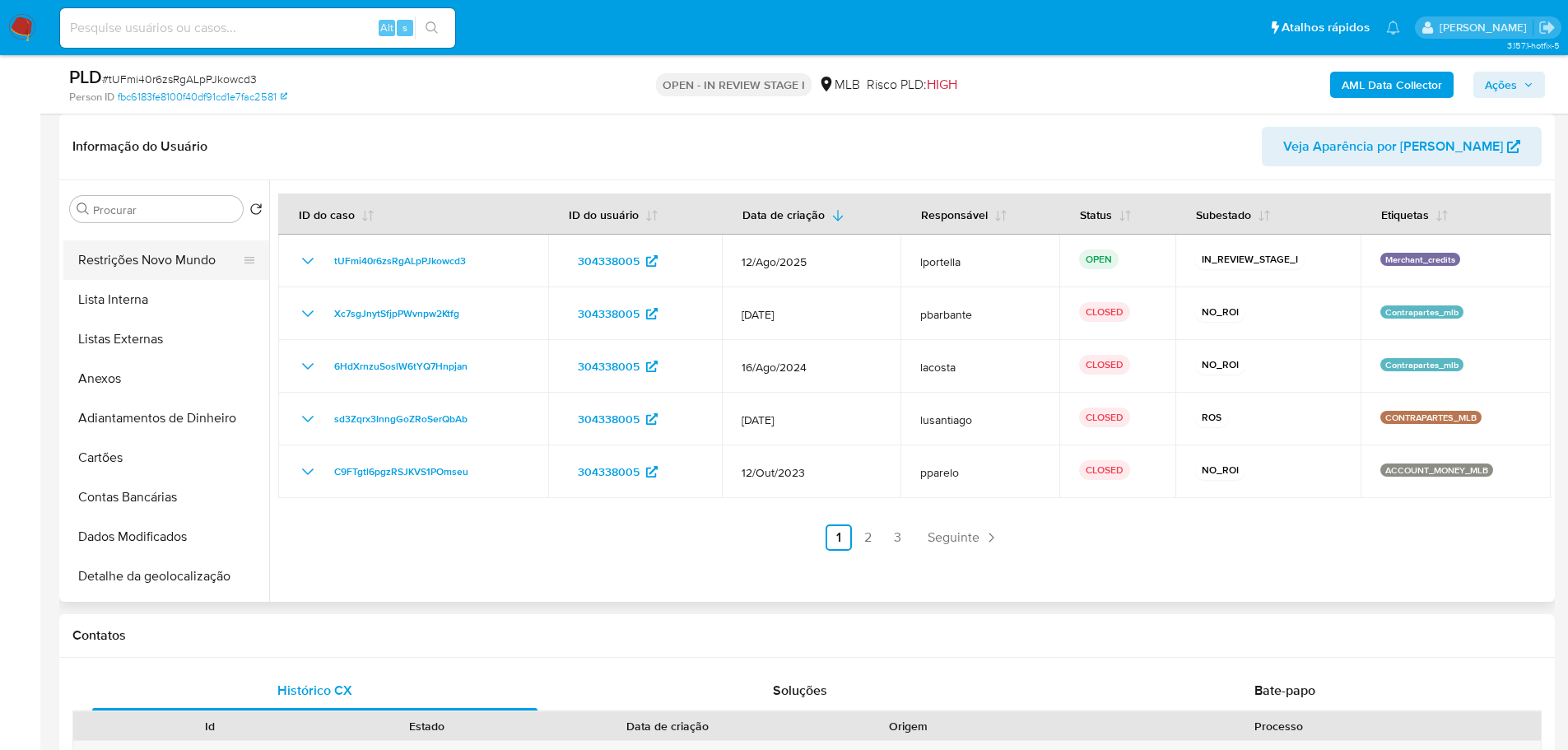
scroll to position [0, 0]
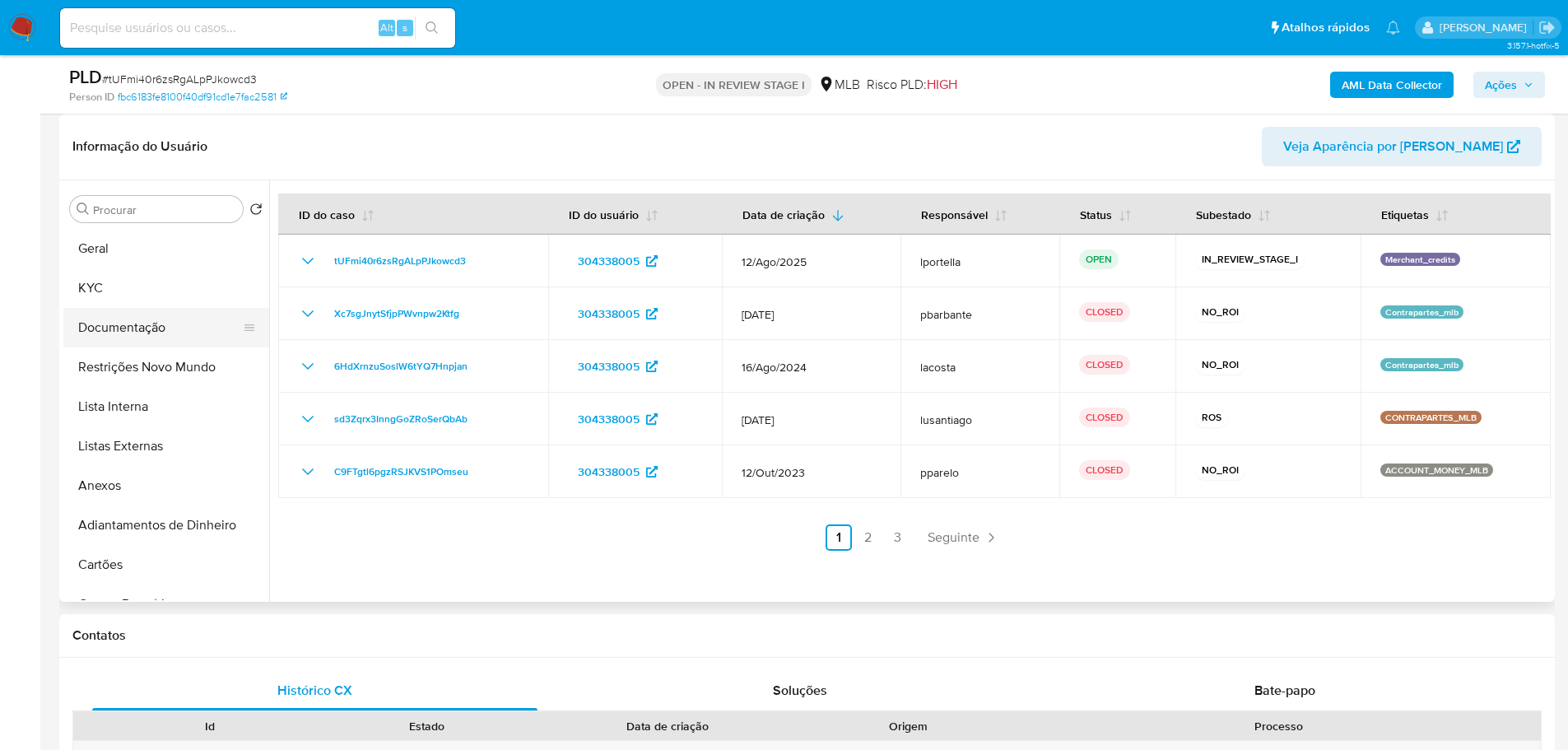
click at [160, 322] on button "Documentação" at bounding box center [159, 328] width 193 height 40
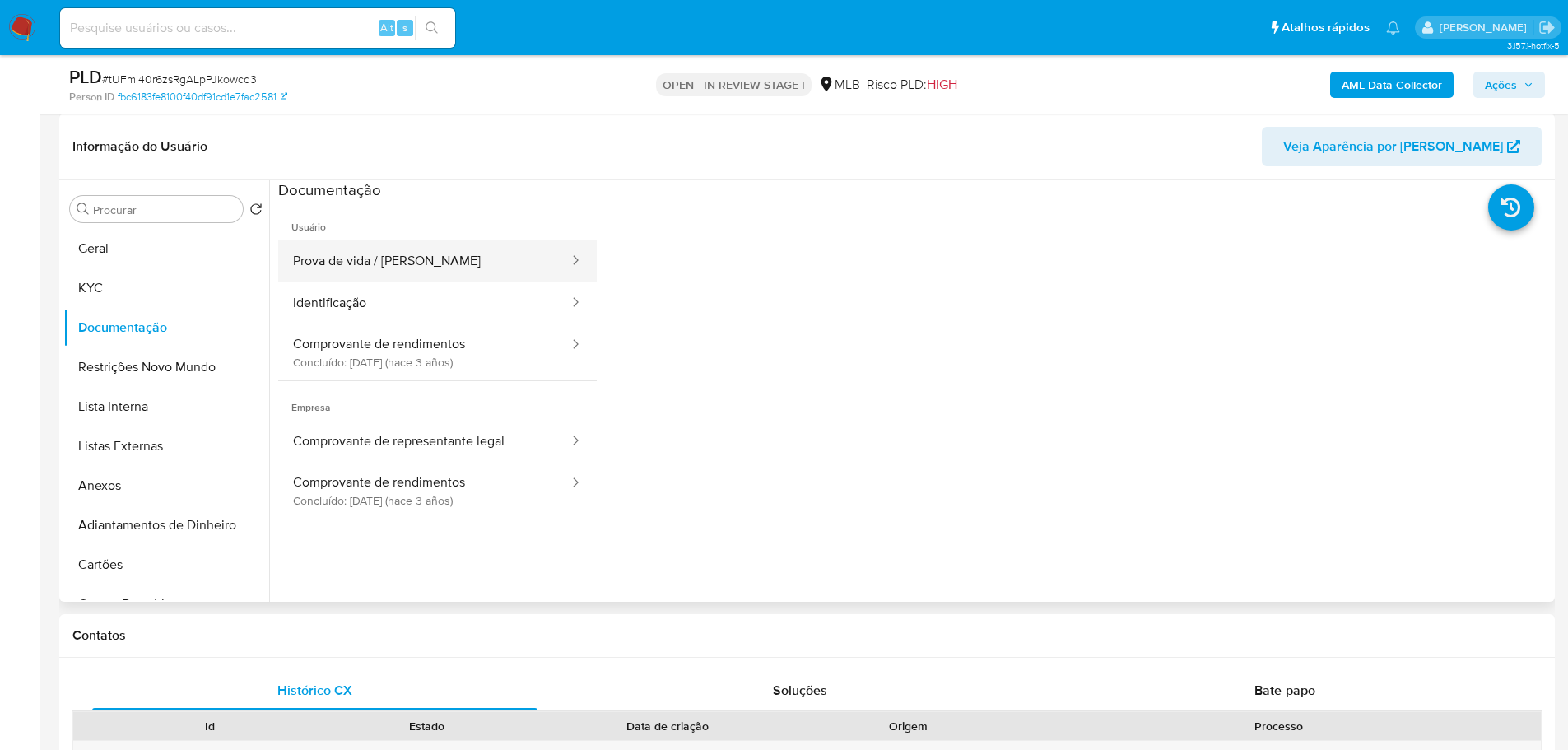
click at [314, 273] on button "Prova de vida / Selfie" at bounding box center [423, 261] width 292 height 42
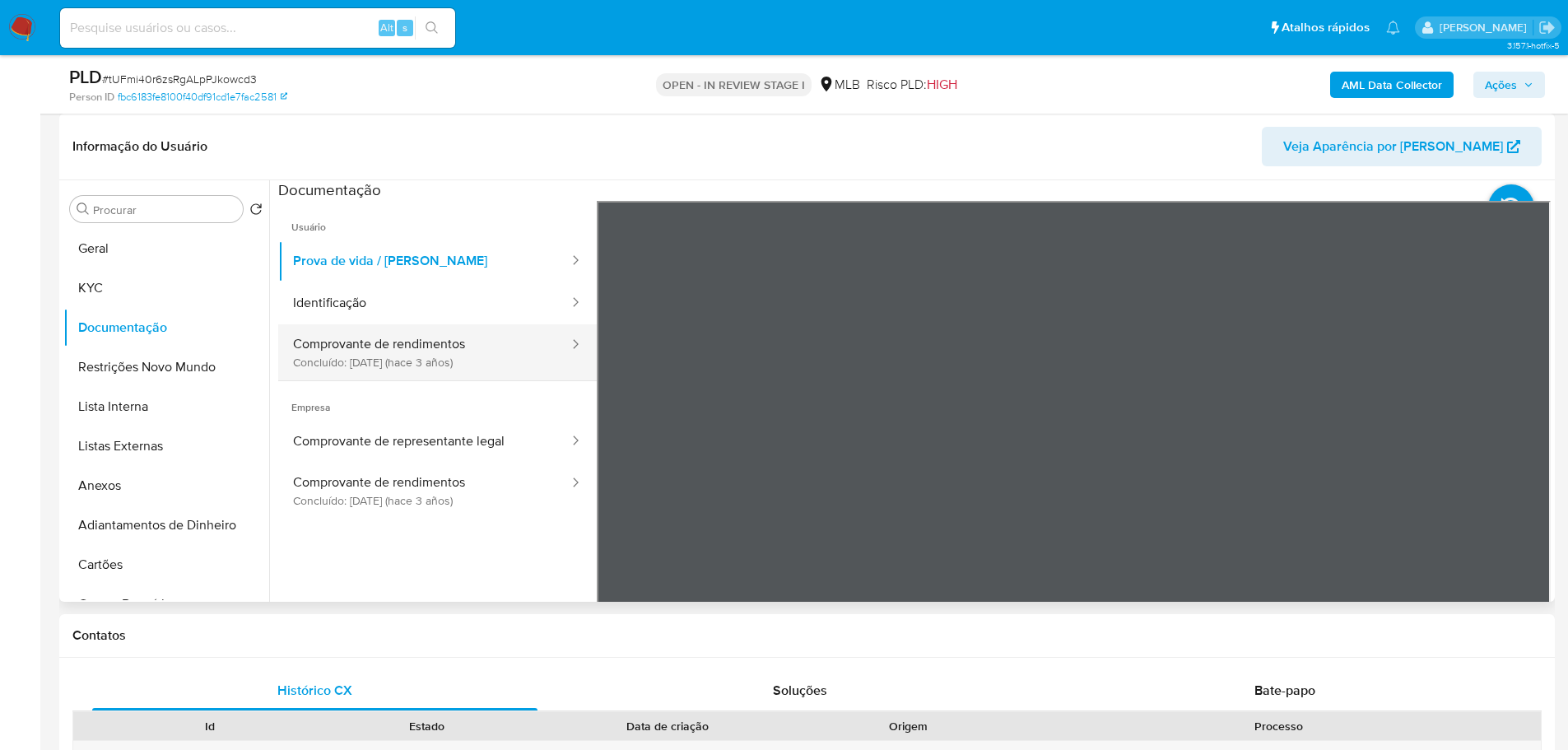
click at [482, 328] on button "Comprovante de rendimentos Concluído: 08/12/2022 (hace 3 años)" at bounding box center [423, 351] width 292 height 56
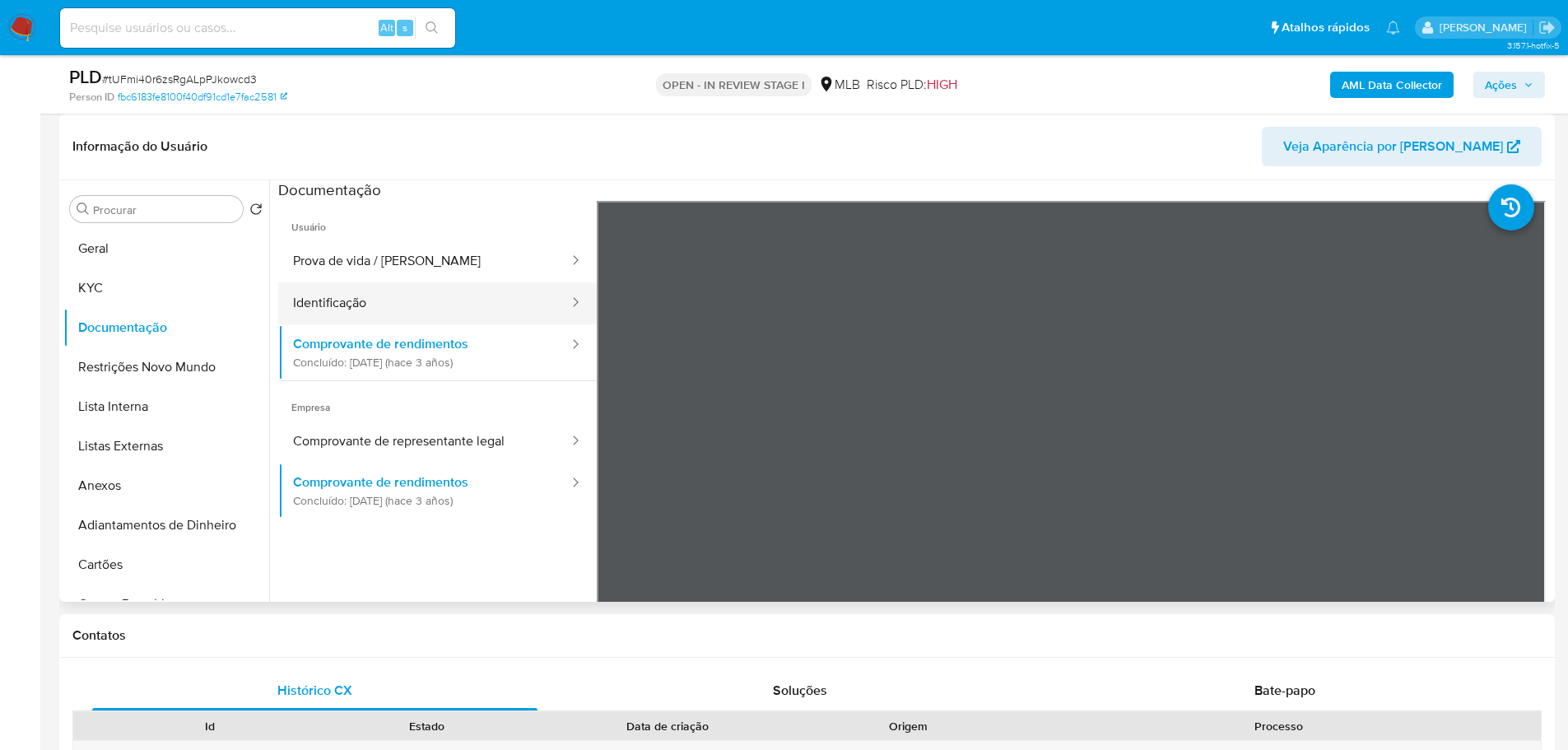
click at [471, 315] on button "Identificação" at bounding box center [423, 303] width 292 height 42
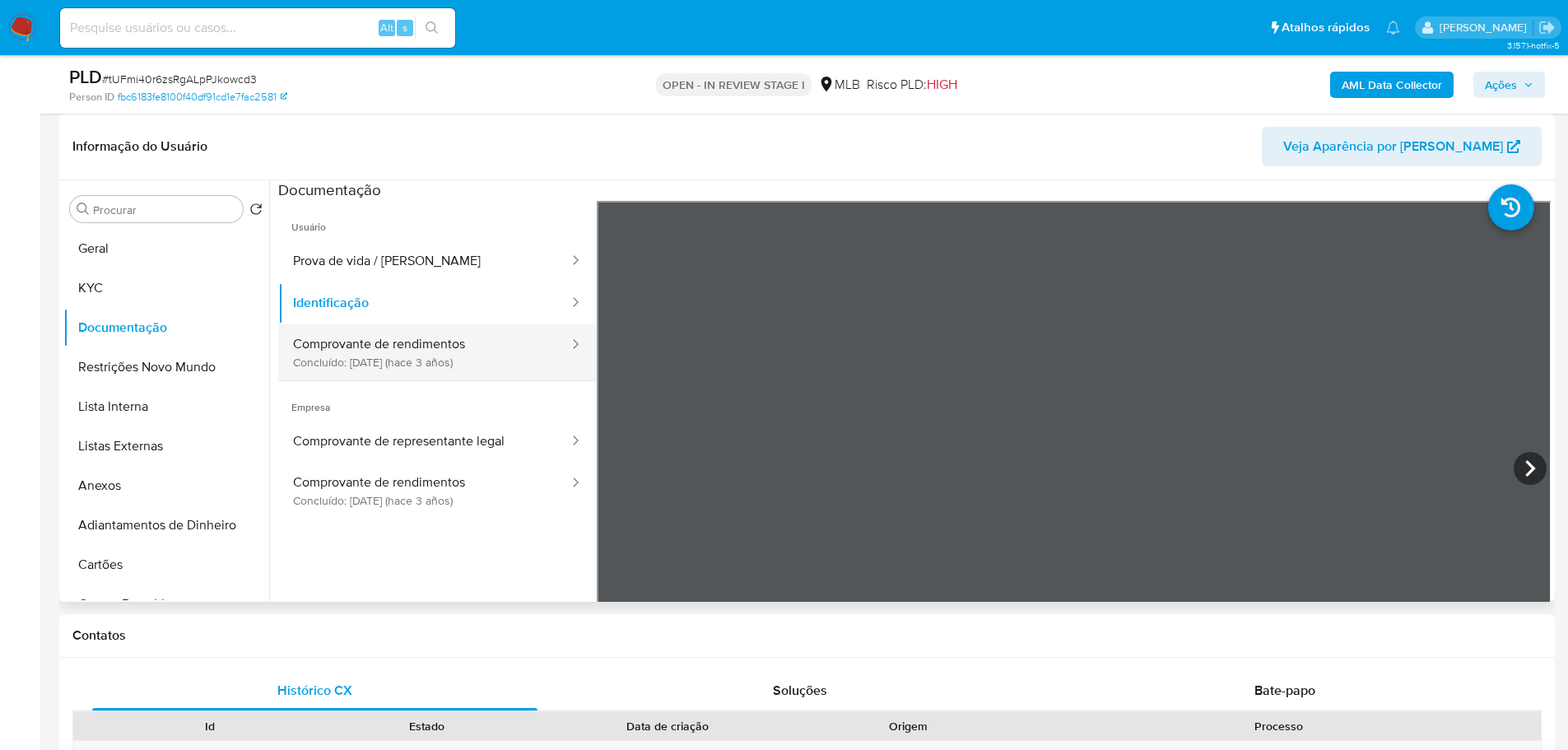
click at [431, 360] on button "Comprovante de rendimentos Concluído: 08/12/2022 (hace 3 años)" at bounding box center [423, 351] width 292 height 56
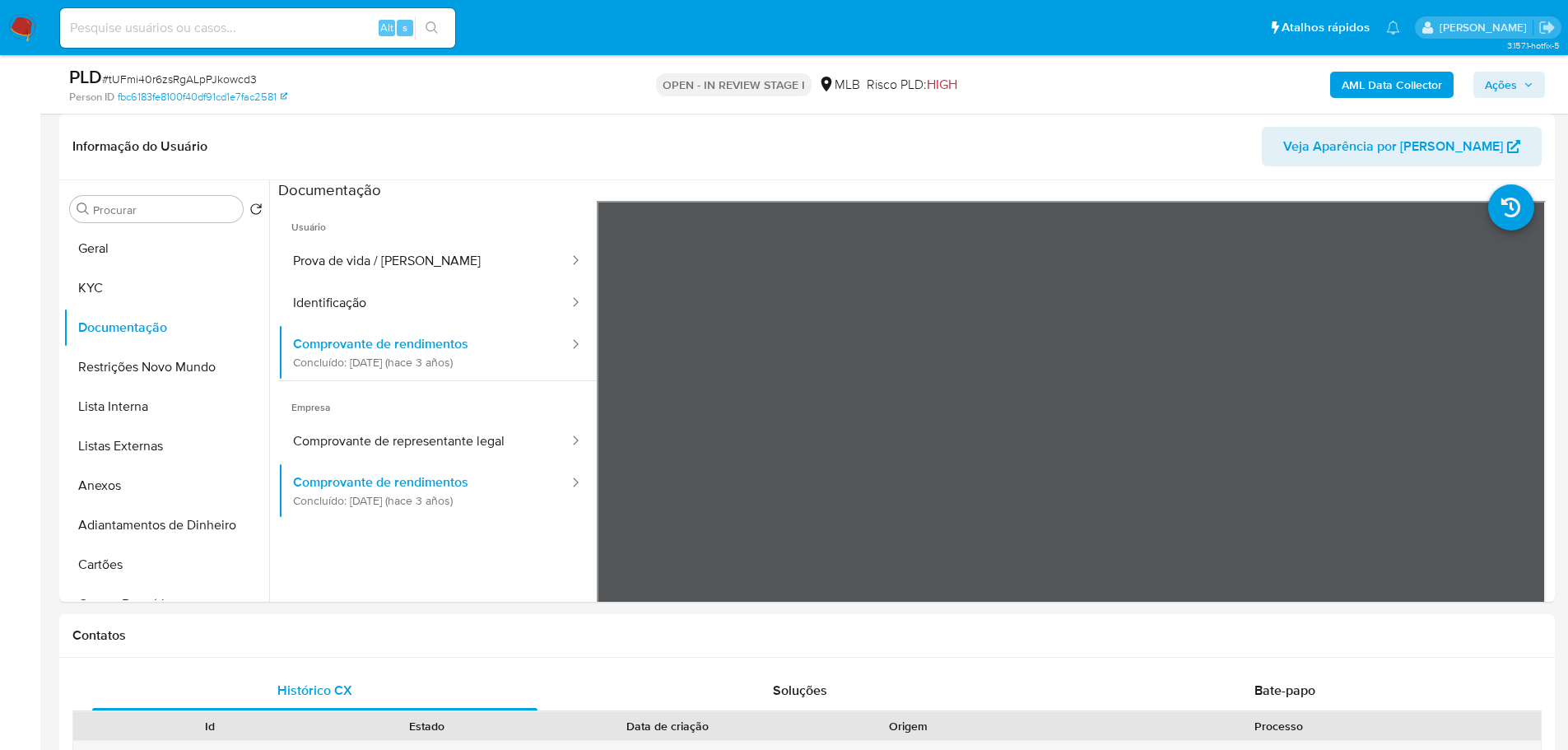
click at [1102, 107] on div "PLD # tUFmi40r6zsRgALpPJkowcd3 Person ID fbc6183fe8100f40df91cd1e7fac2581 OPEN …" at bounding box center [807, 84] width 1495 height 59
click at [447, 438] on button "Comprovante de representante legal" at bounding box center [423, 441] width 292 height 42
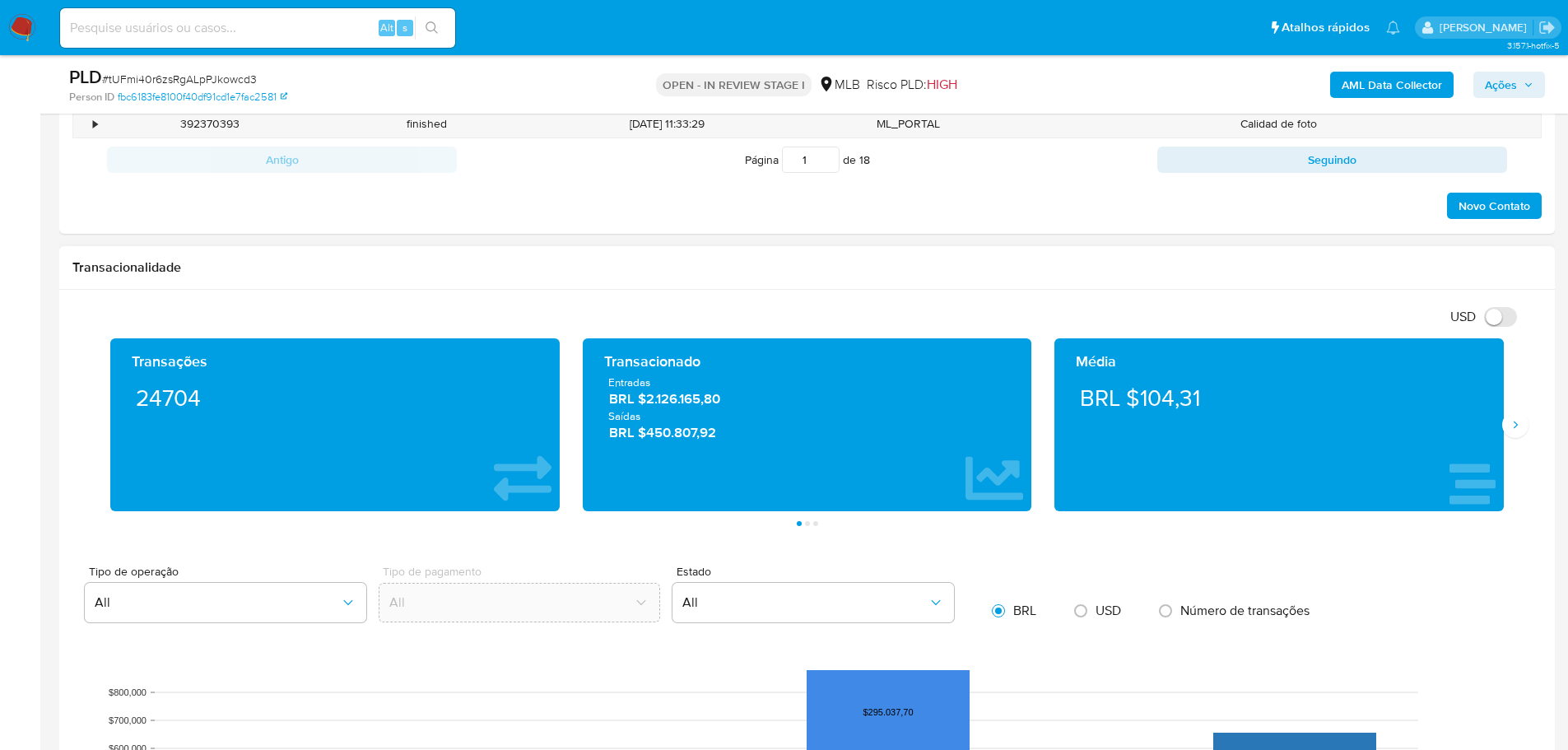
scroll to position [988, 0]
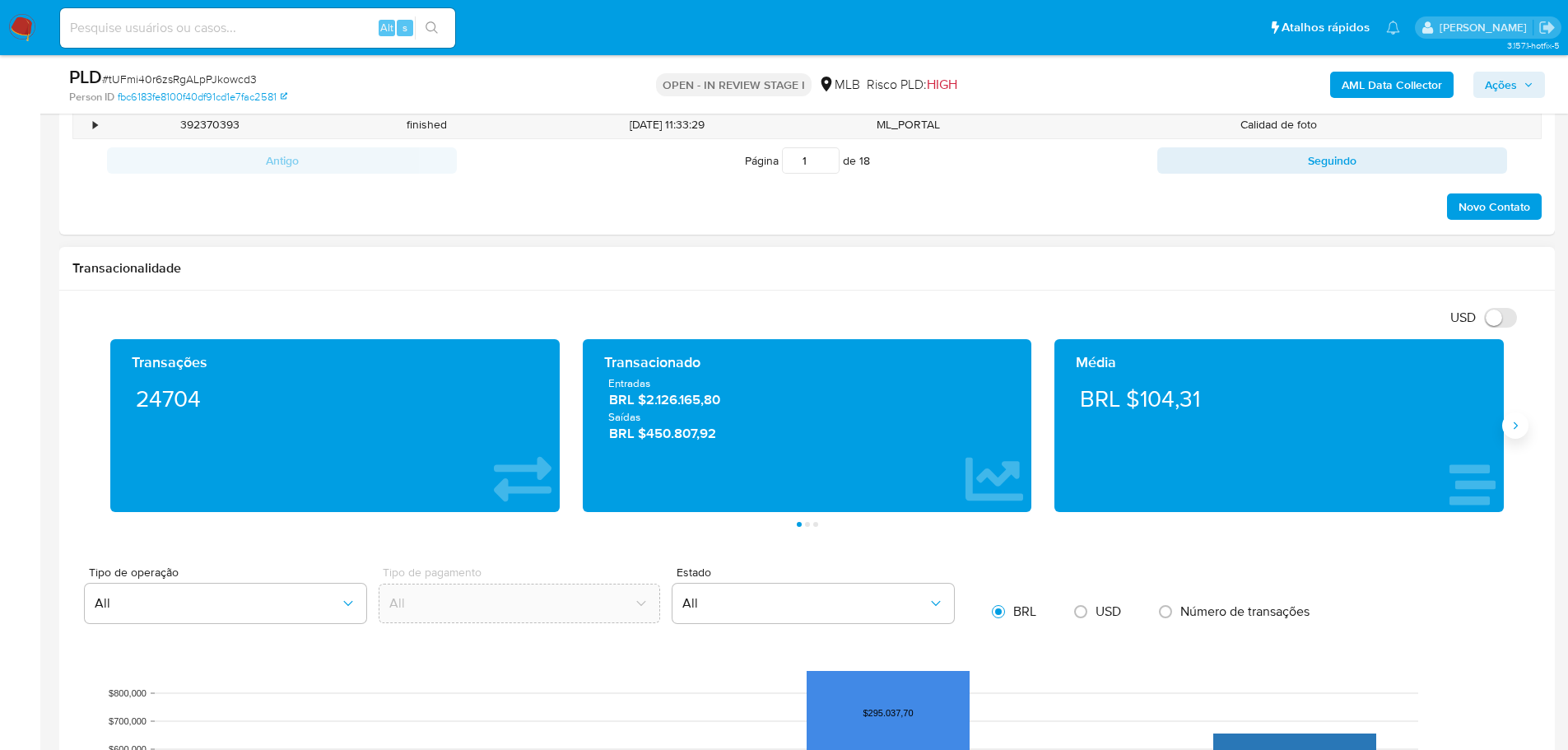
click at [1518, 426] on button "Siguiente" at bounding box center [1516, 426] width 27 height 27
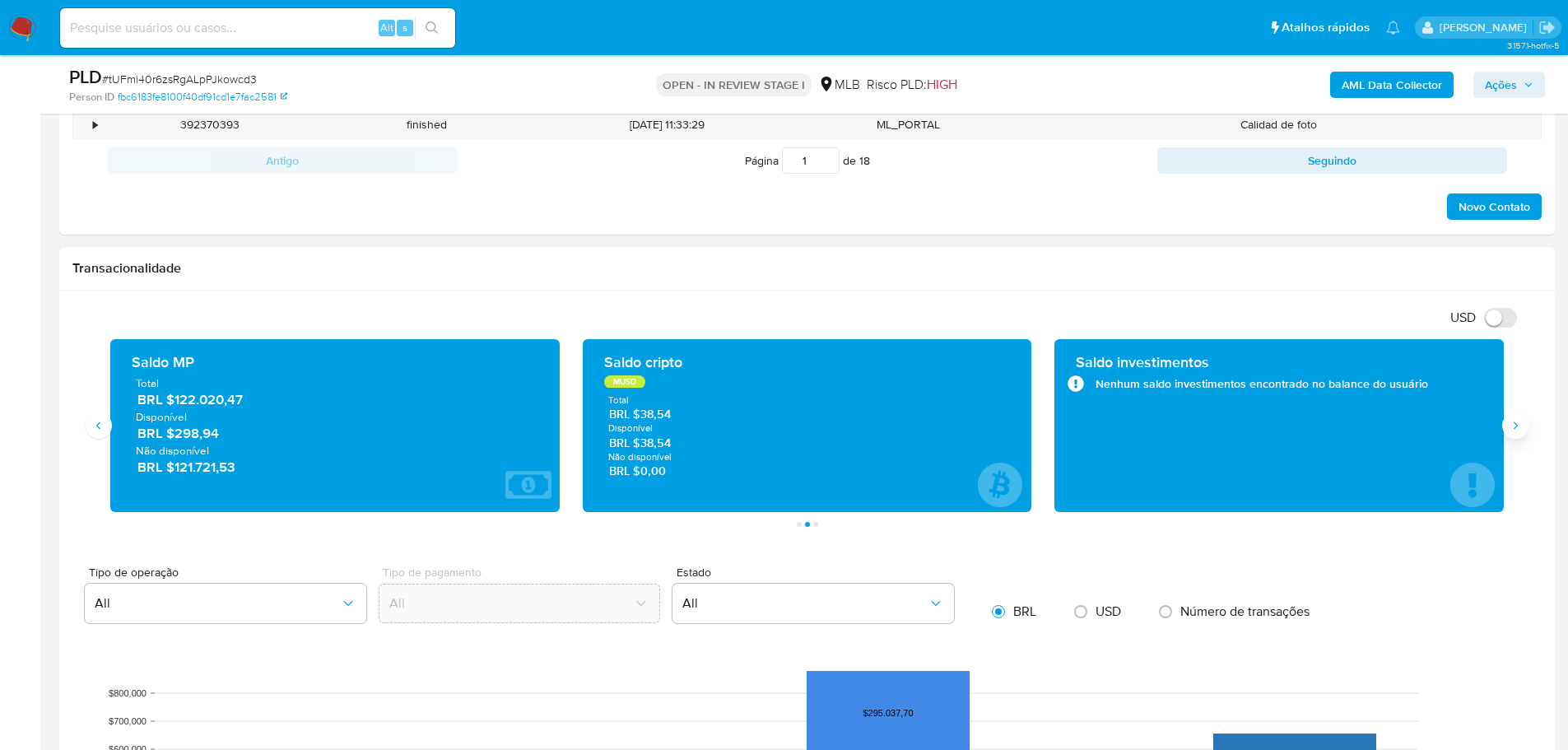
click at [1518, 426] on icon "Siguiente" at bounding box center [1515, 425] width 13 height 13
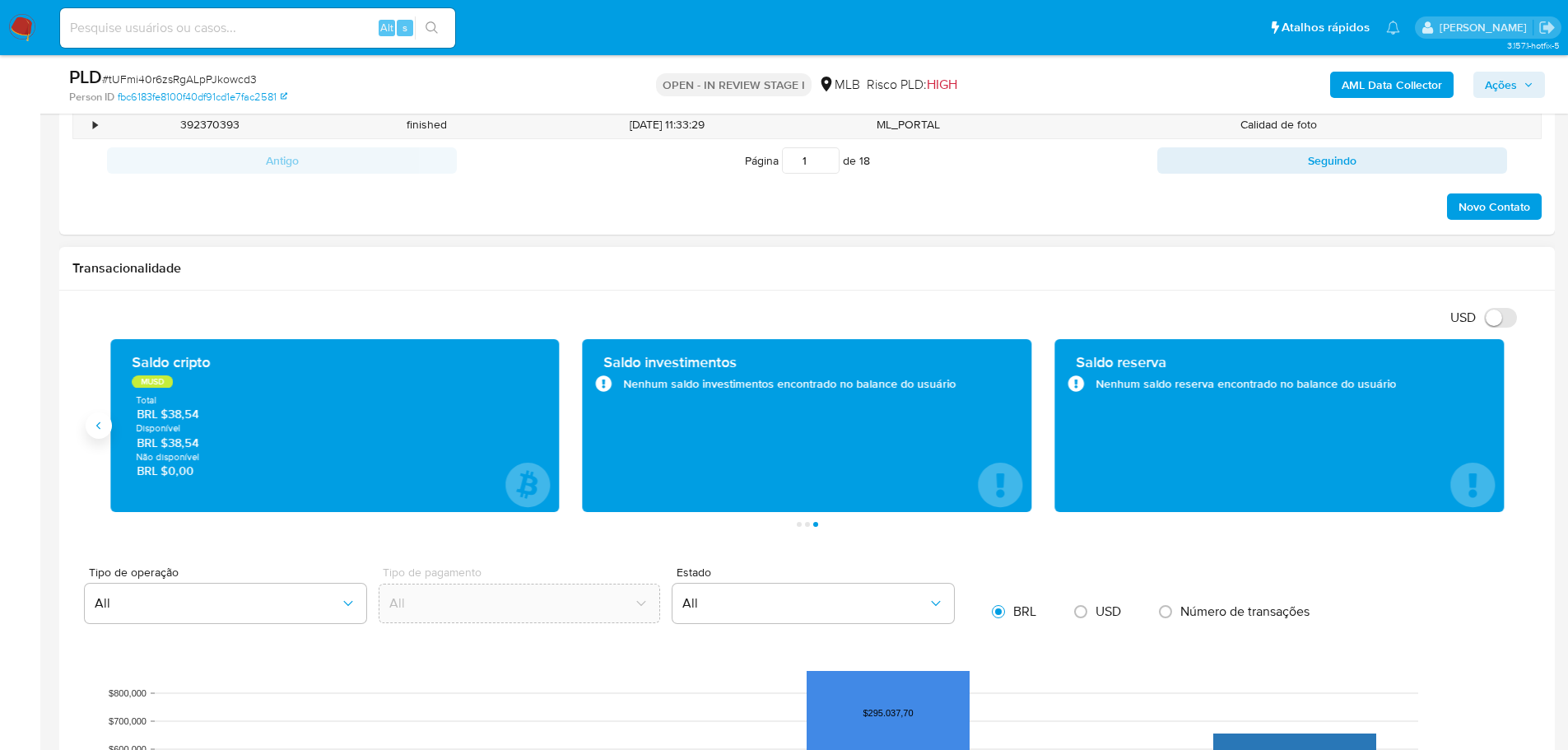
click at [93, 427] on icon "Anterior" at bounding box center [98, 425] width 13 height 13
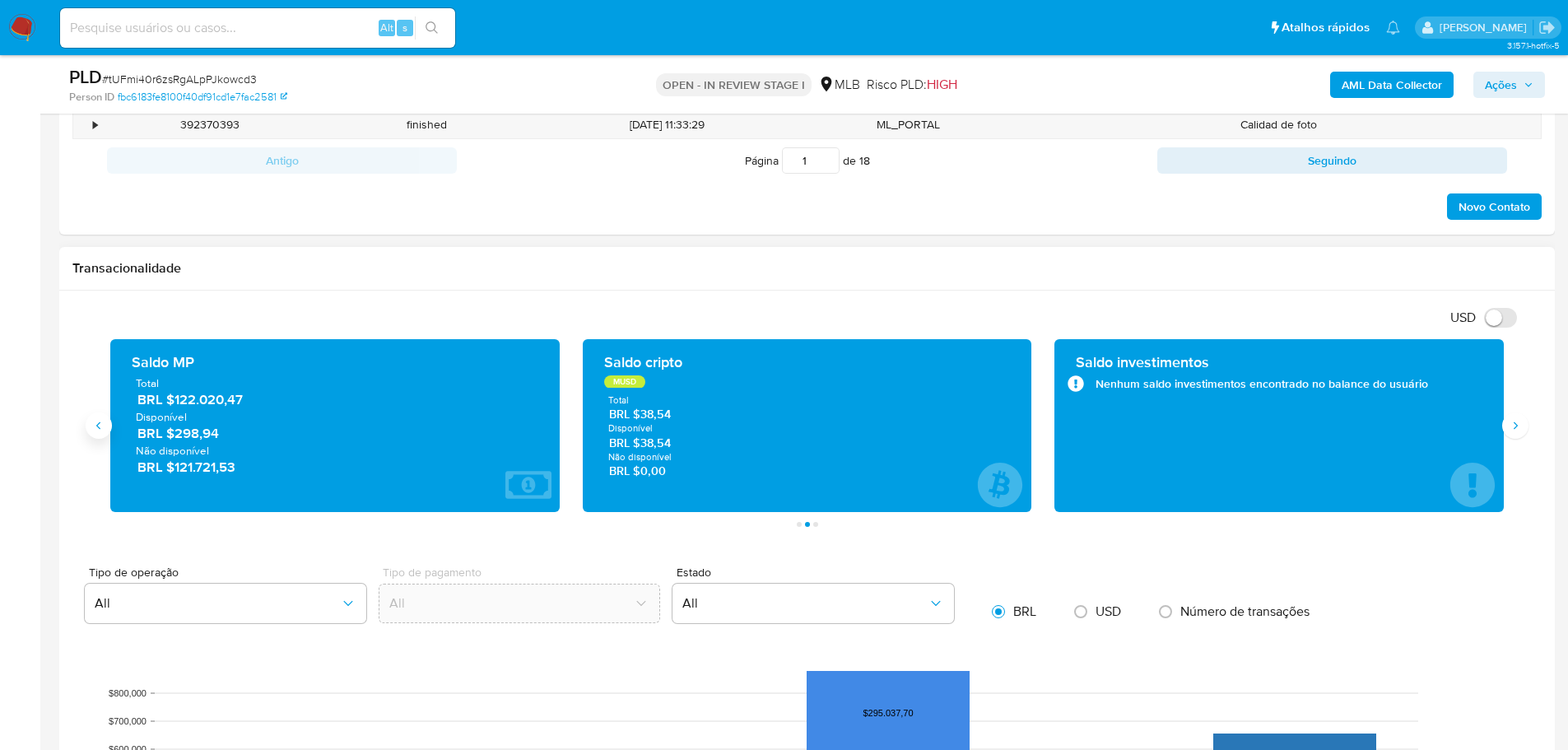
click at [93, 427] on icon "Anterior" at bounding box center [98, 425] width 13 height 13
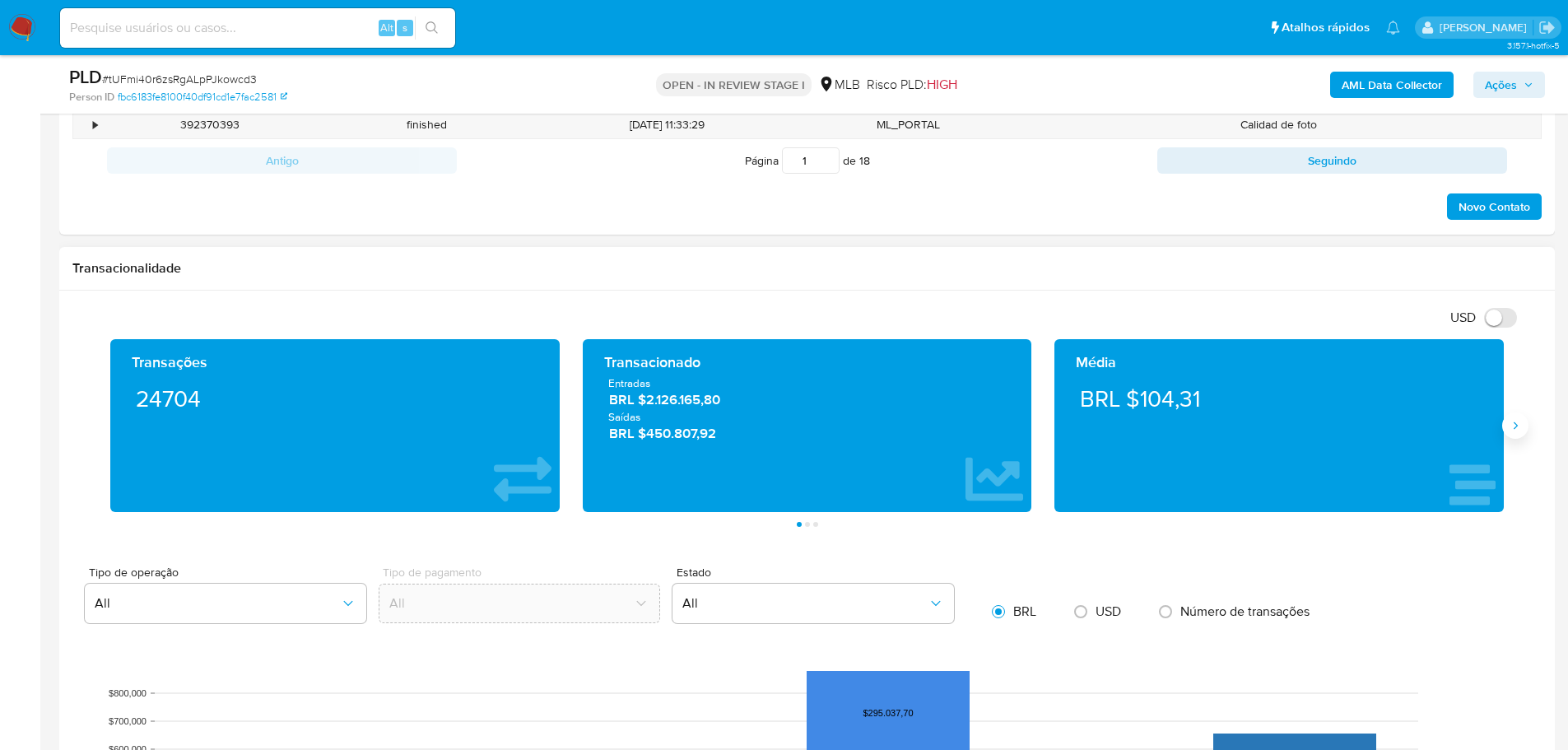
click at [1509, 425] on icon "Siguiente" at bounding box center [1515, 425] width 13 height 13
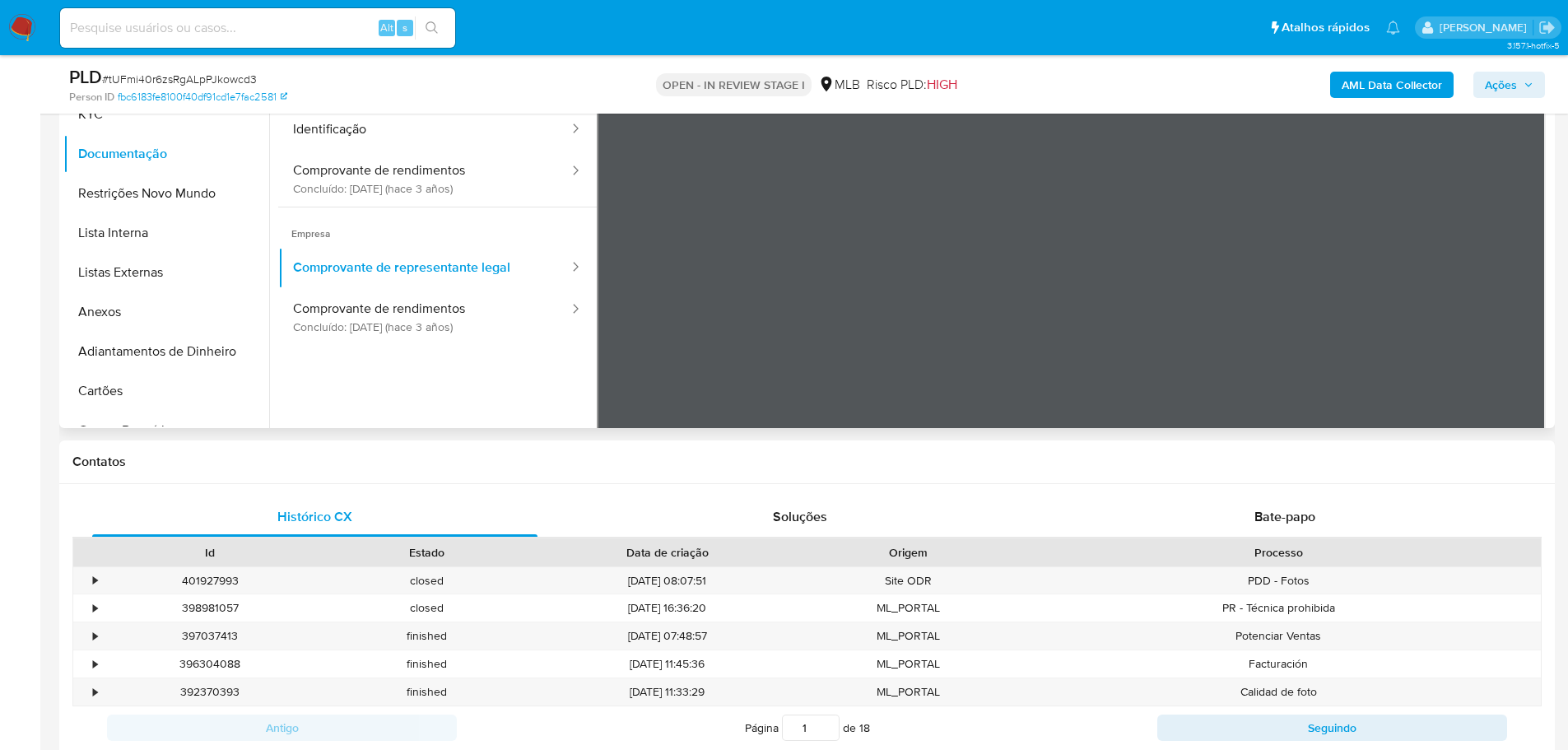
scroll to position [329, 0]
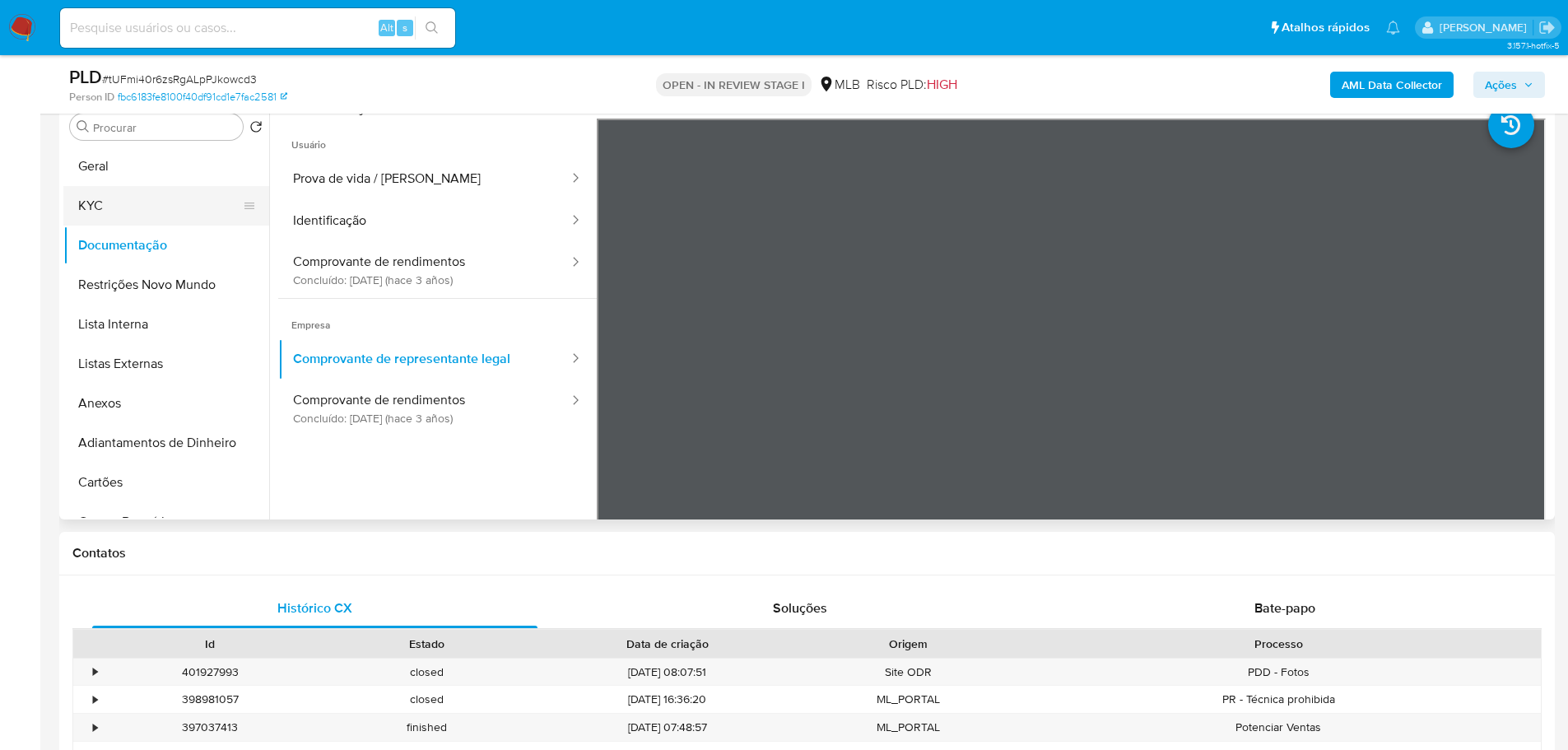
click at [173, 205] on button "KYC" at bounding box center [159, 206] width 193 height 40
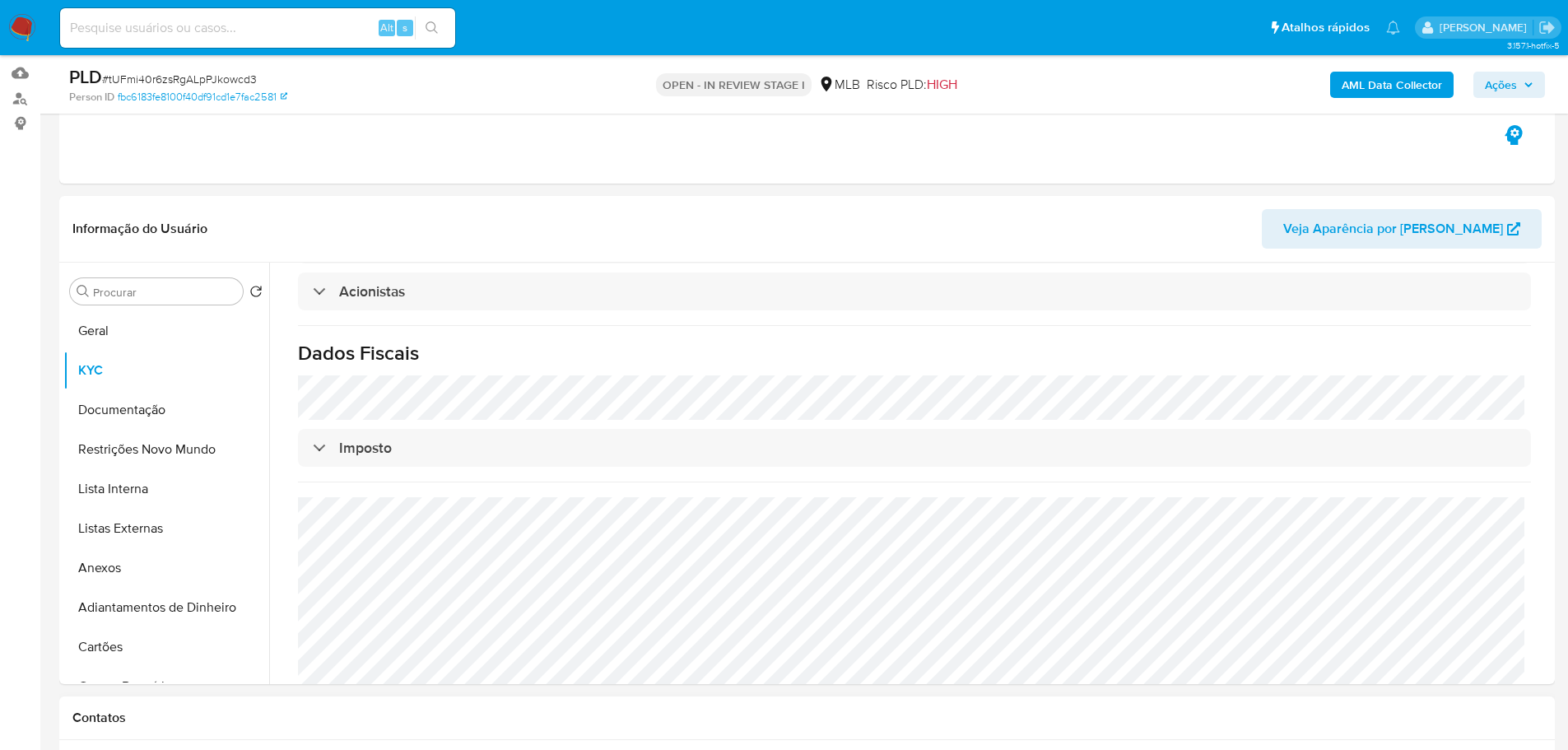
scroll to position [924, 0]
drag, startPoint x: 135, startPoint y: 328, endPoint x: 109, endPoint y: 319, distance: 27.5
click at [134, 328] on button "Geral" at bounding box center [159, 331] width 193 height 40
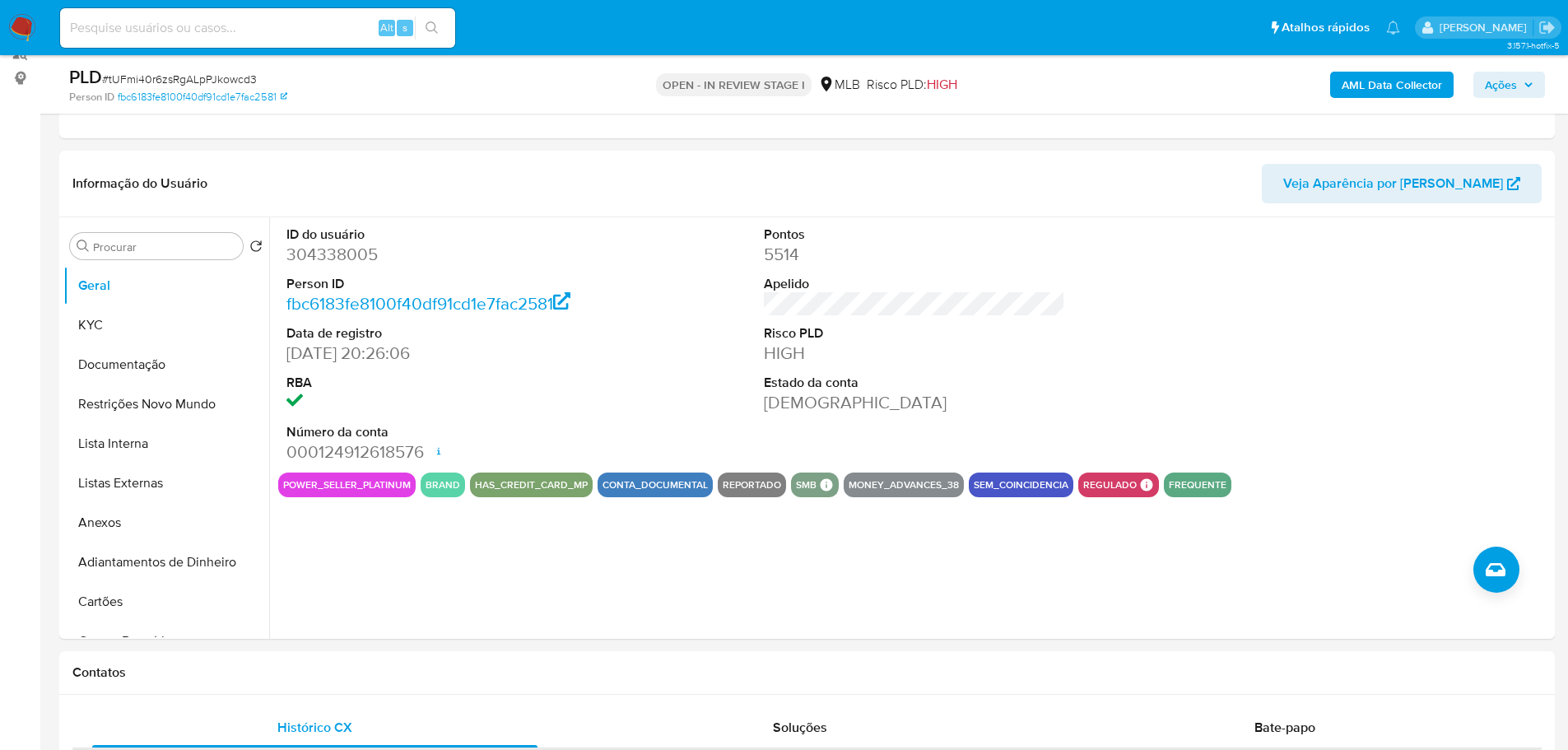
scroll to position [207, 0]
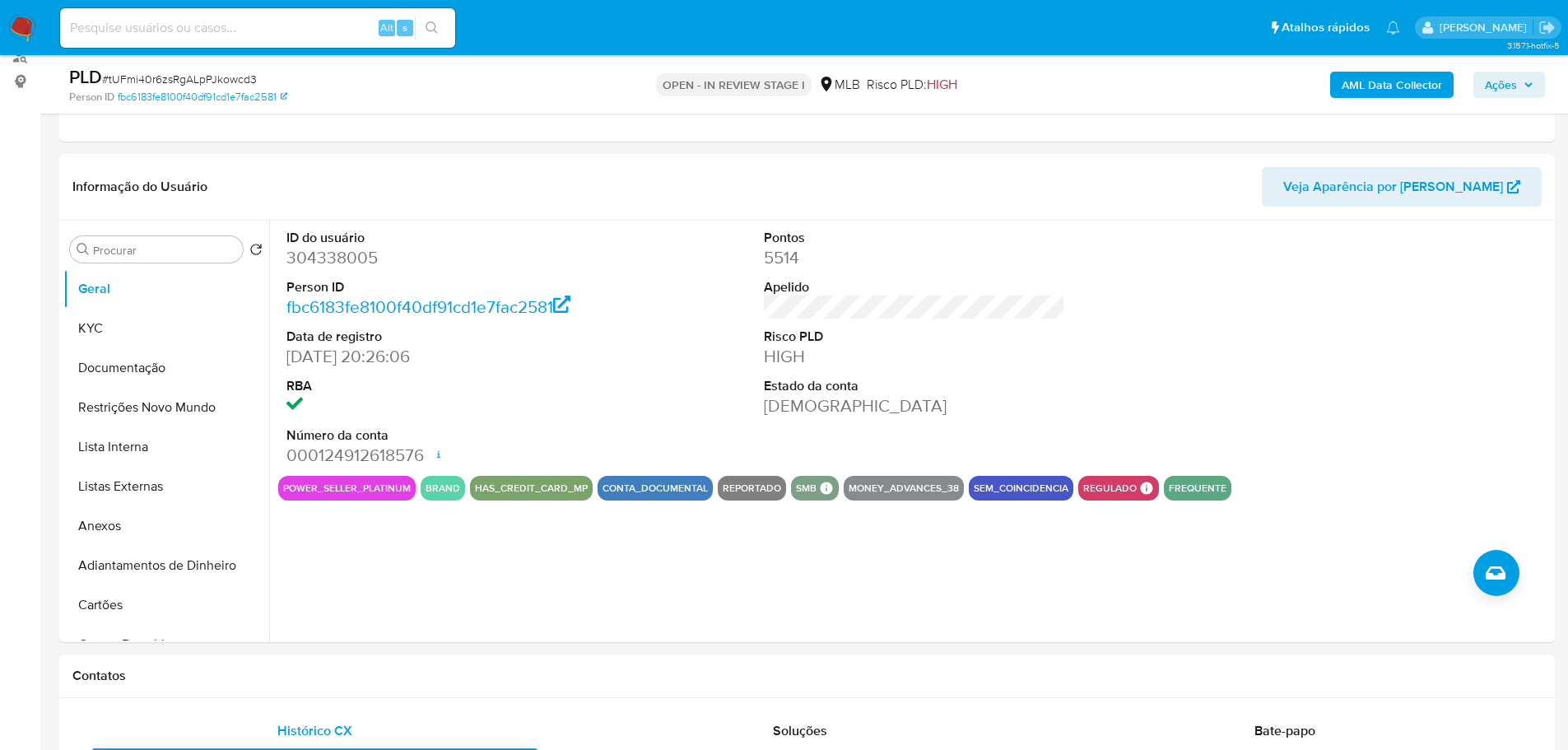
click at [462, 694] on div "Contatos" at bounding box center [807, 675] width 1495 height 43
click at [133, 327] on button "KYC" at bounding box center [159, 328] width 193 height 40
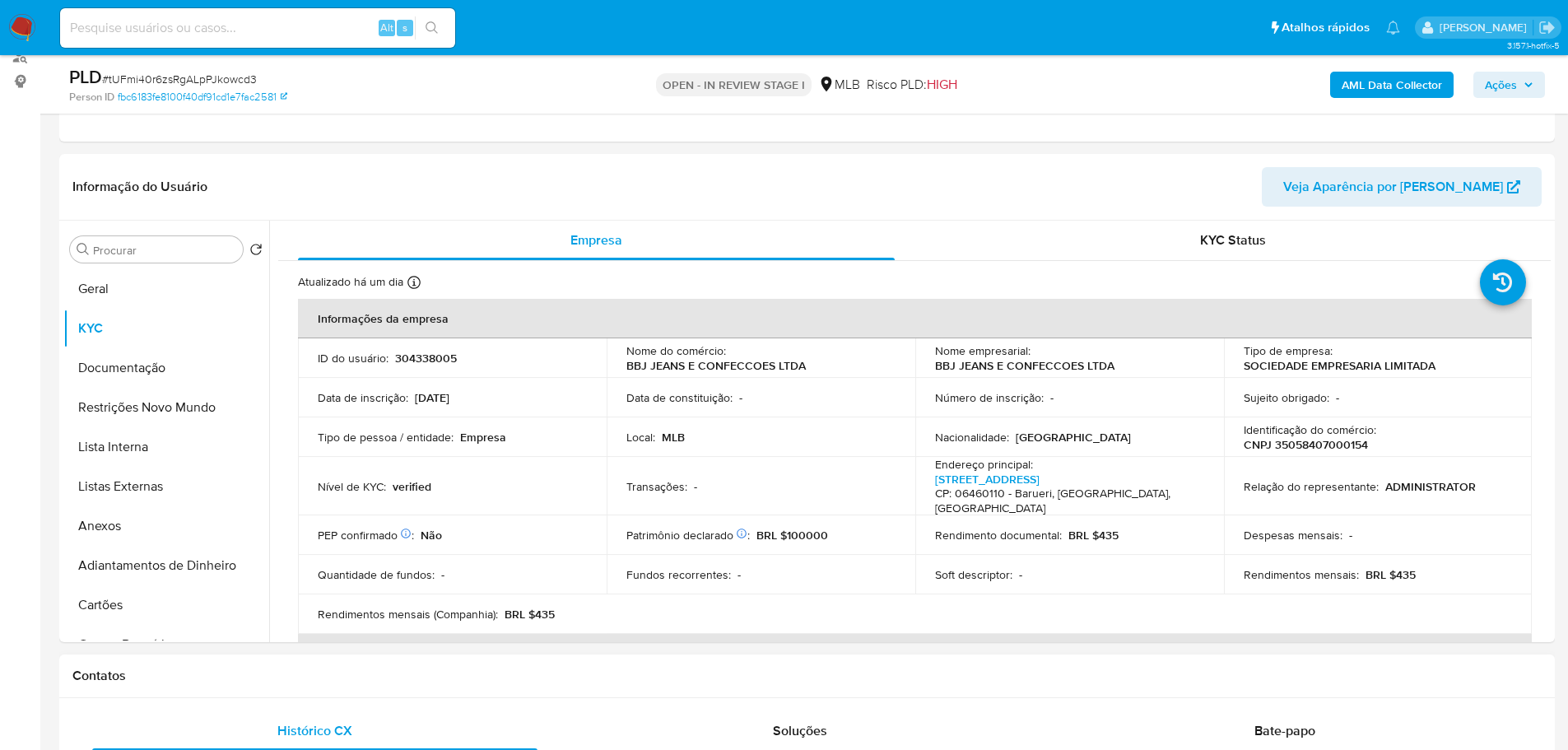
click at [347, 687] on div "Contatos" at bounding box center [807, 675] width 1495 height 43
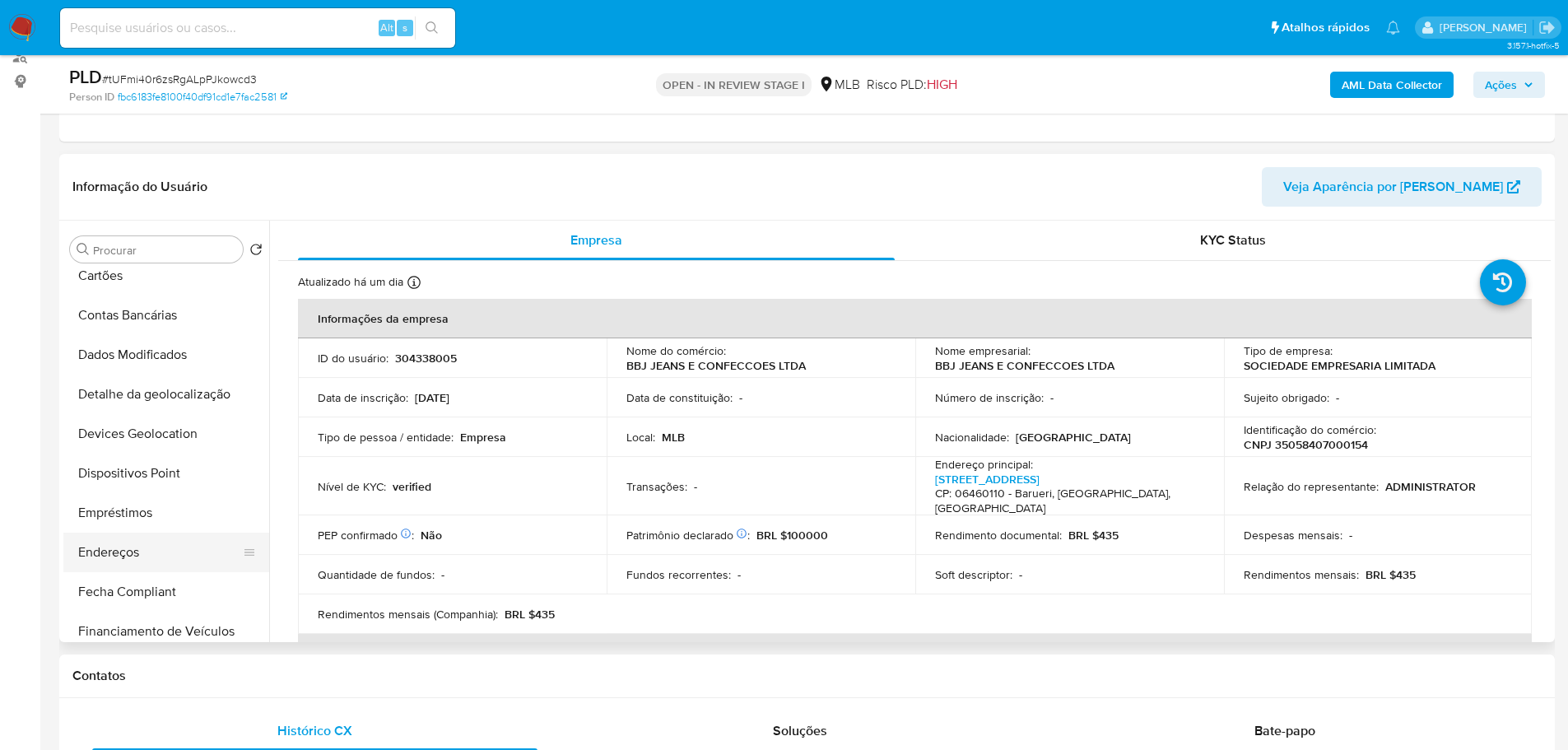
click at [144, 552] on button "Endereços" at bounding box center [159, 552] width 193 height 40
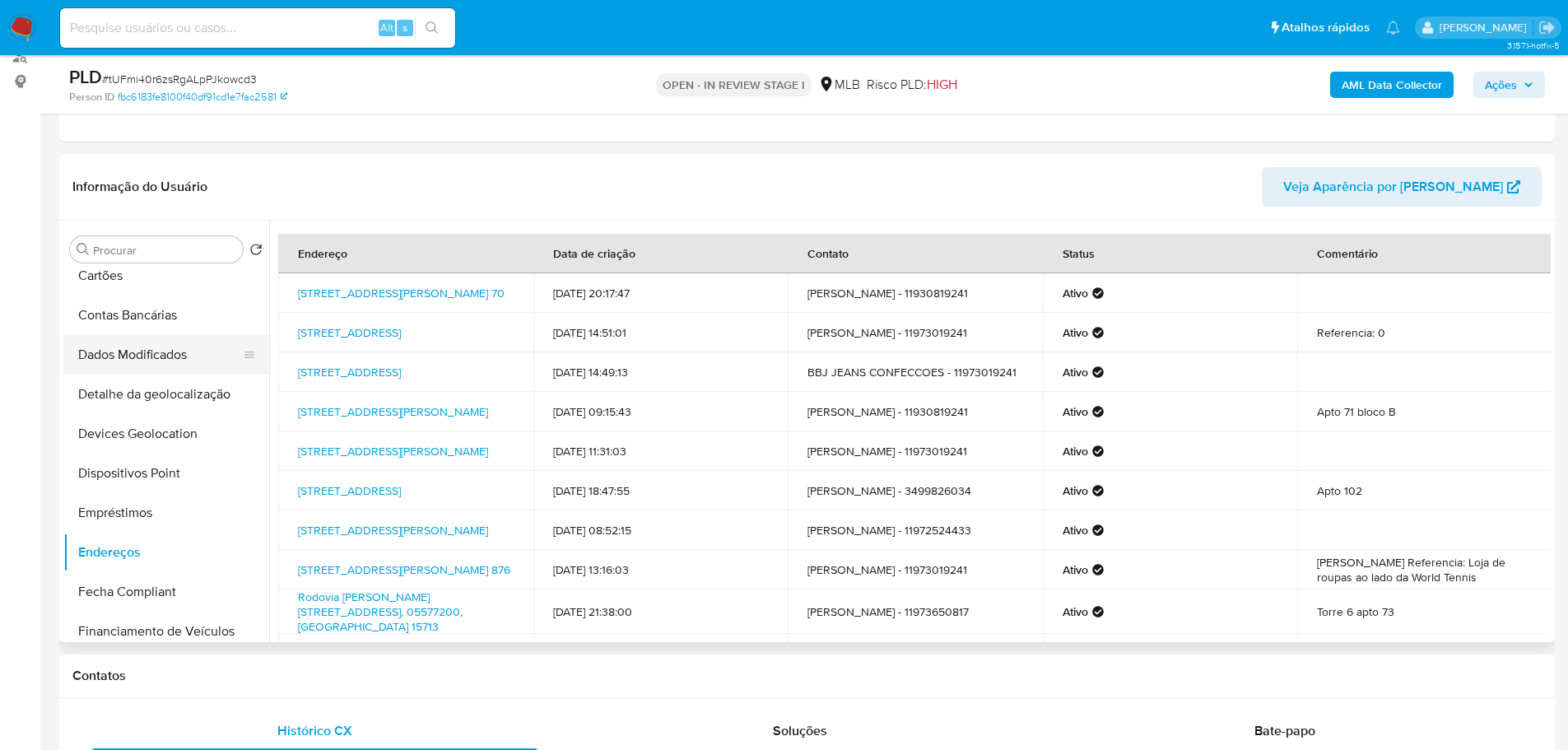
click at [463, 683] on div "Contatos" at bounding box center [807, 675] width 1495 height 43
drag, startPoint x: 146, startPoint y: 391, endPoint x: 5, endPoint y: 453, distance: 154.0
click at [146, 391] on button "Detalhe da geolocalização" at bounding box center [166, 394] width 206 height 40
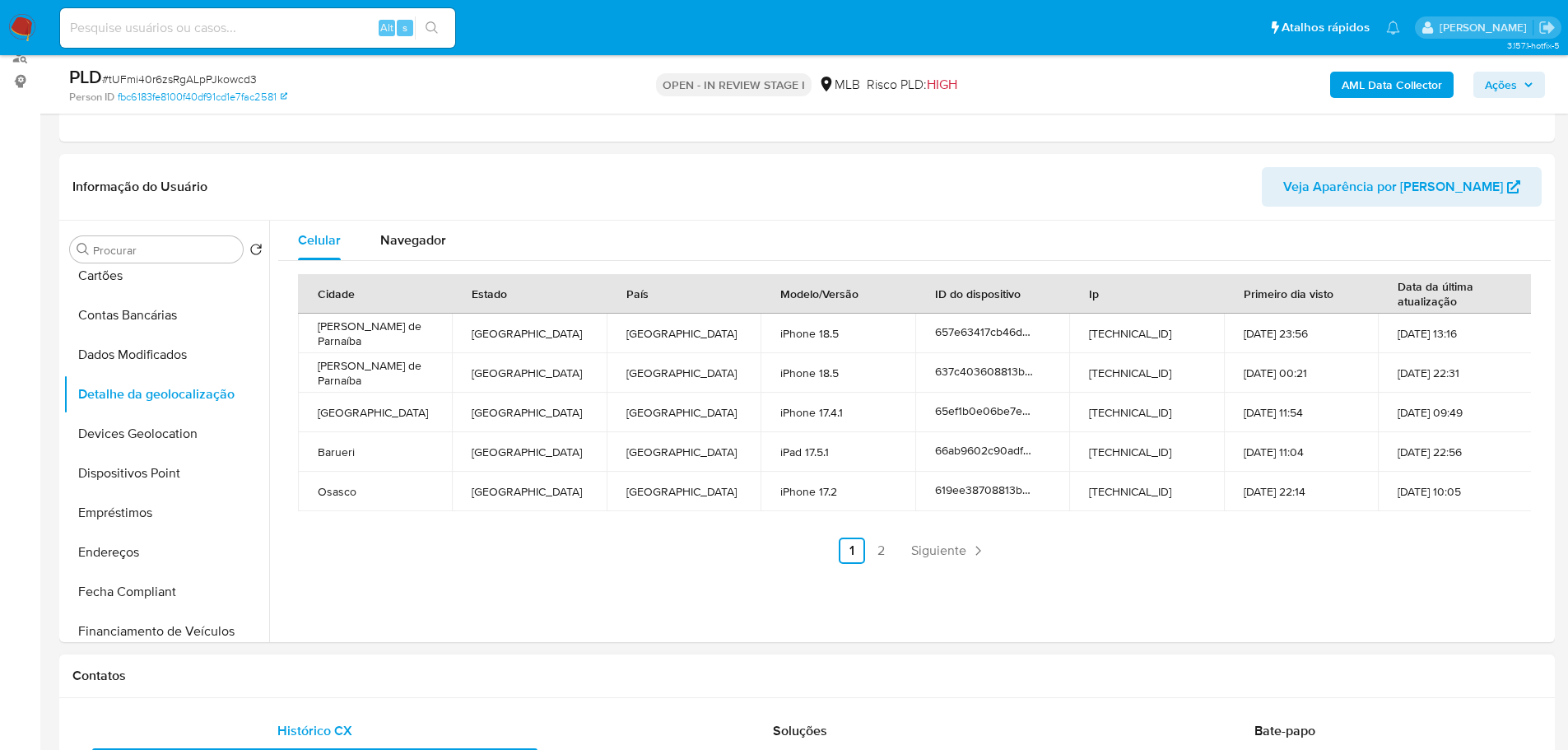
click at [355, 662] on div "Contatos" at bounding box center [807, 675] width 1495 height 43
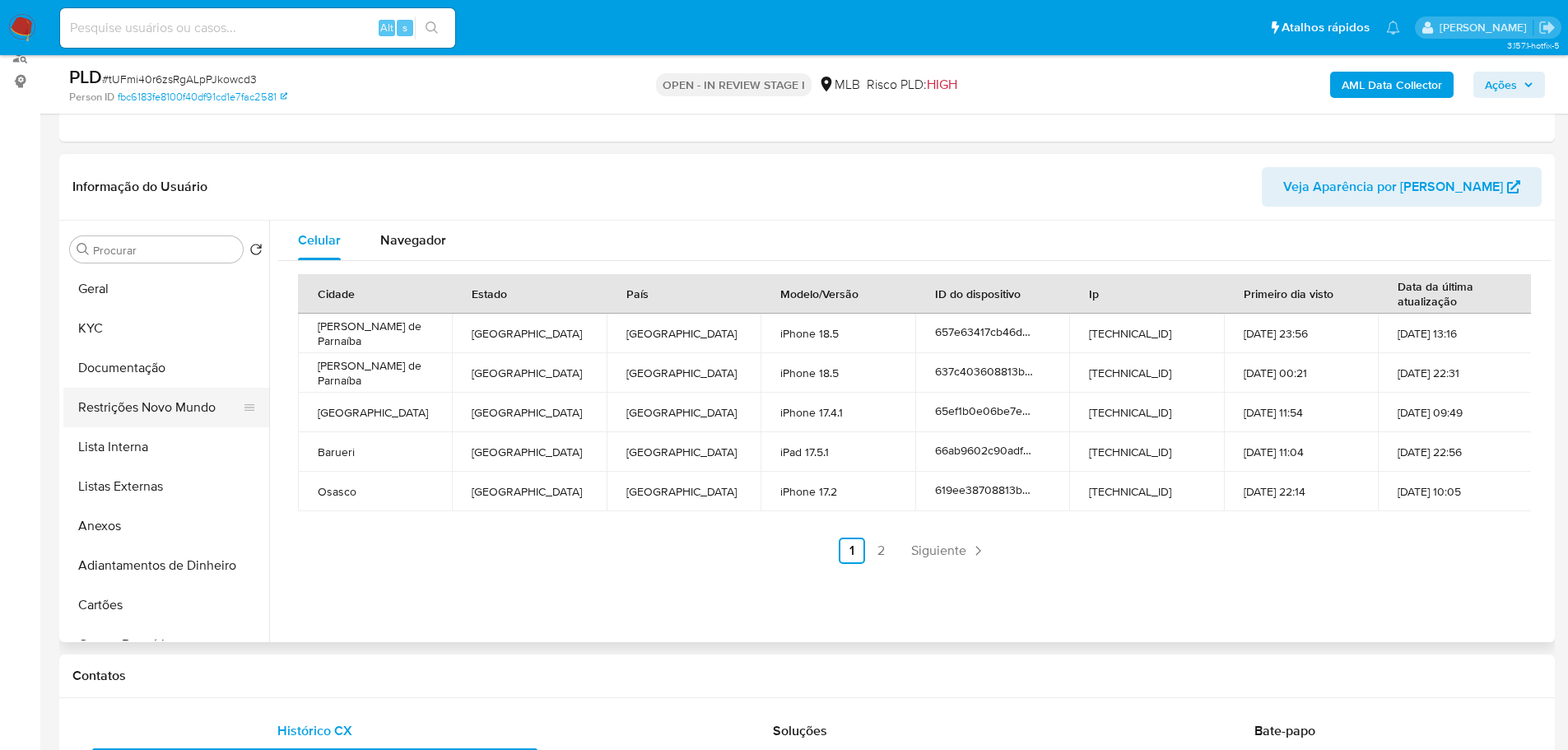
click at [161, 412] on button "Restrições Novo Mundo" at bounding box center [159, 407] width 193 height 40
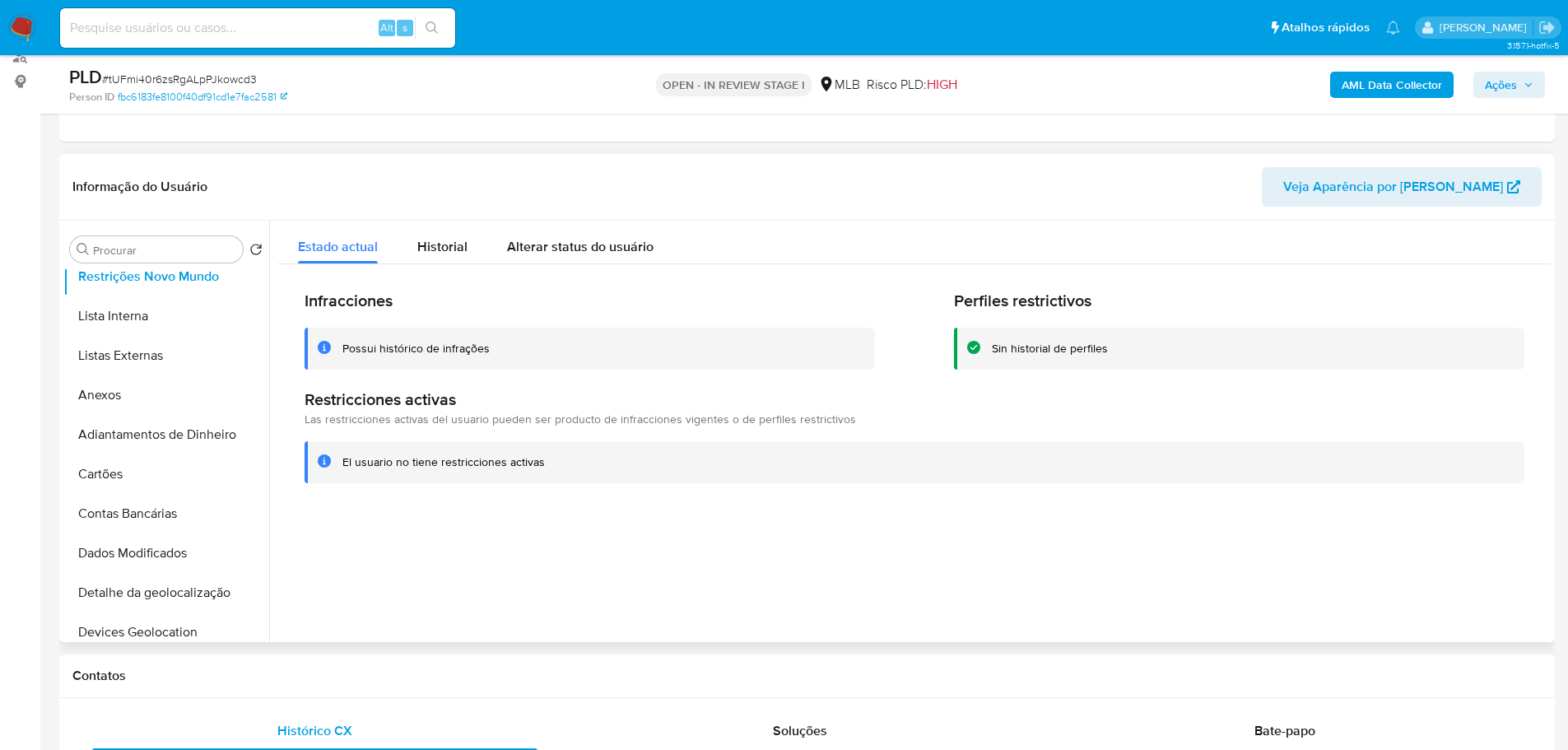
scroll to position [329, 0]
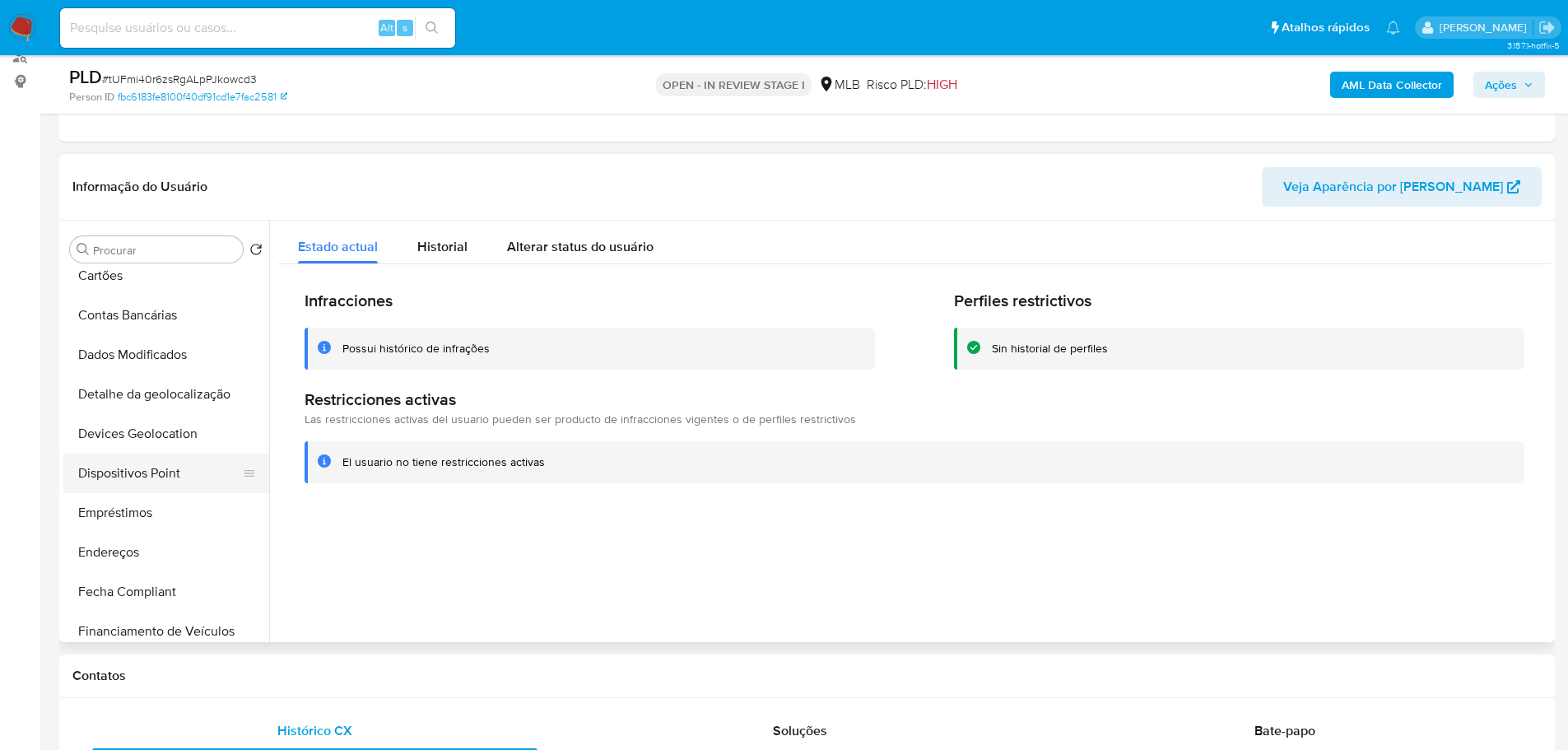
click at [177, 470] on button "Dispositivos Point" at bounding box center [159, 473] width 193 height 40
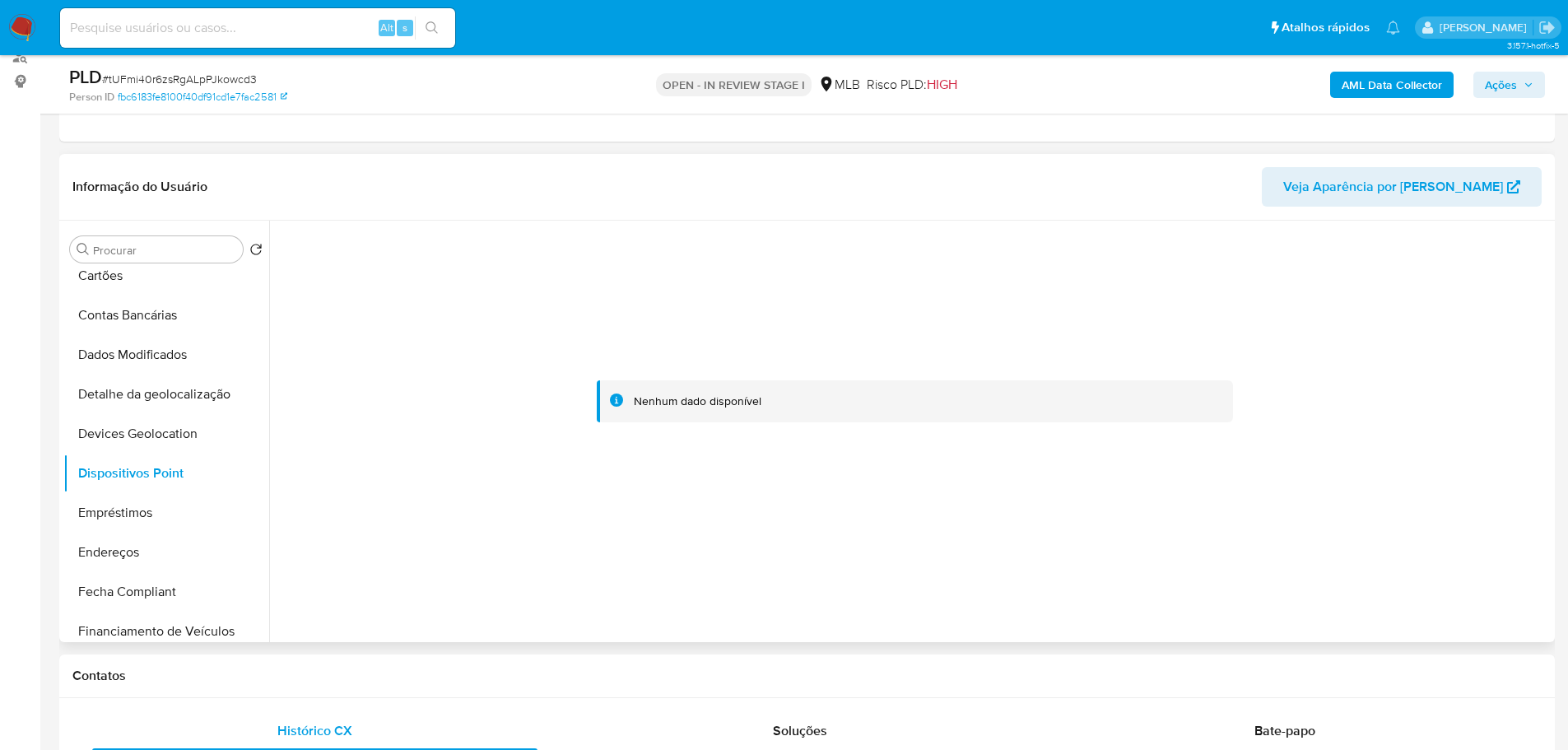
click at [1386, 601] on div at bounding box center [910, 431] width 1281 height 422
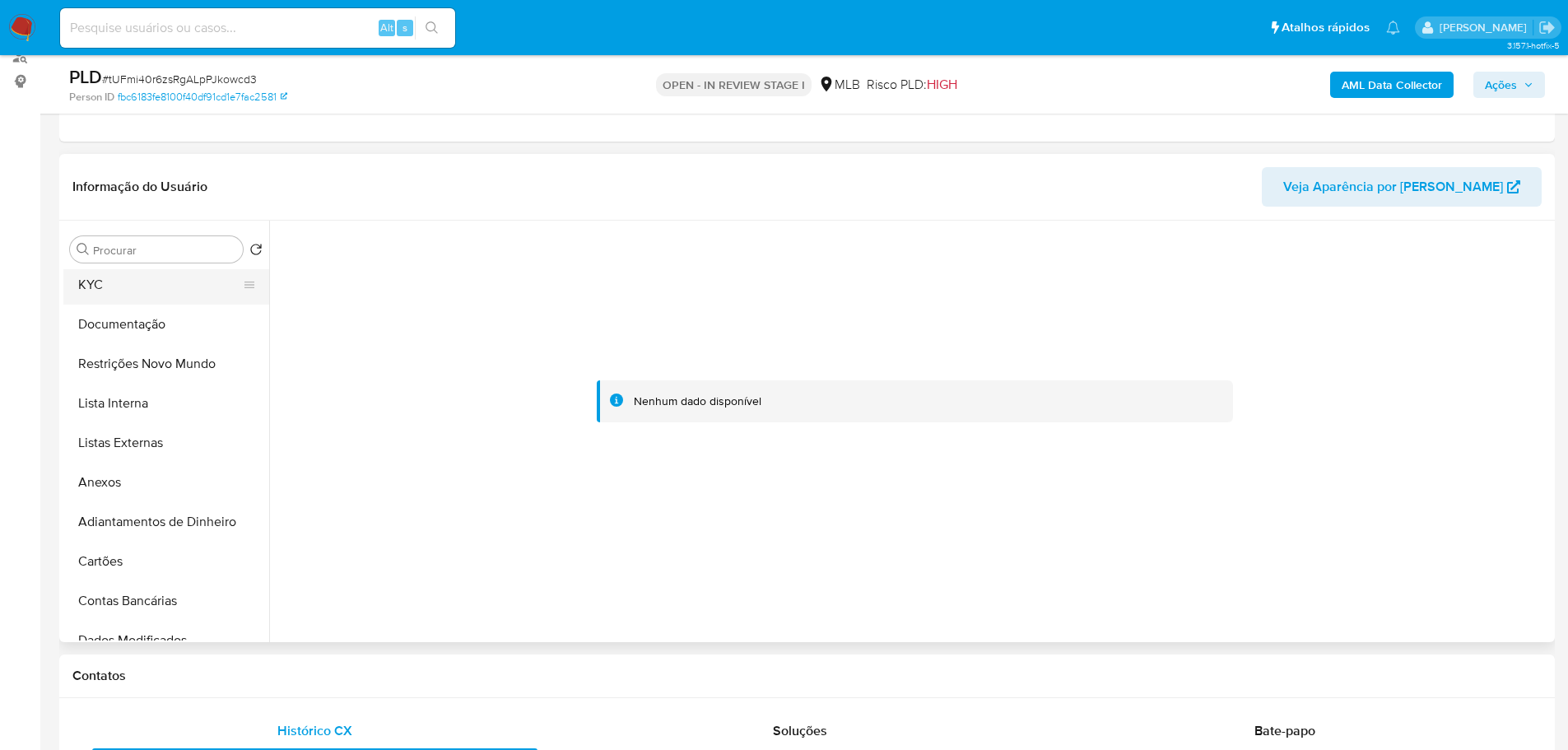
scroll to position [0, 0]
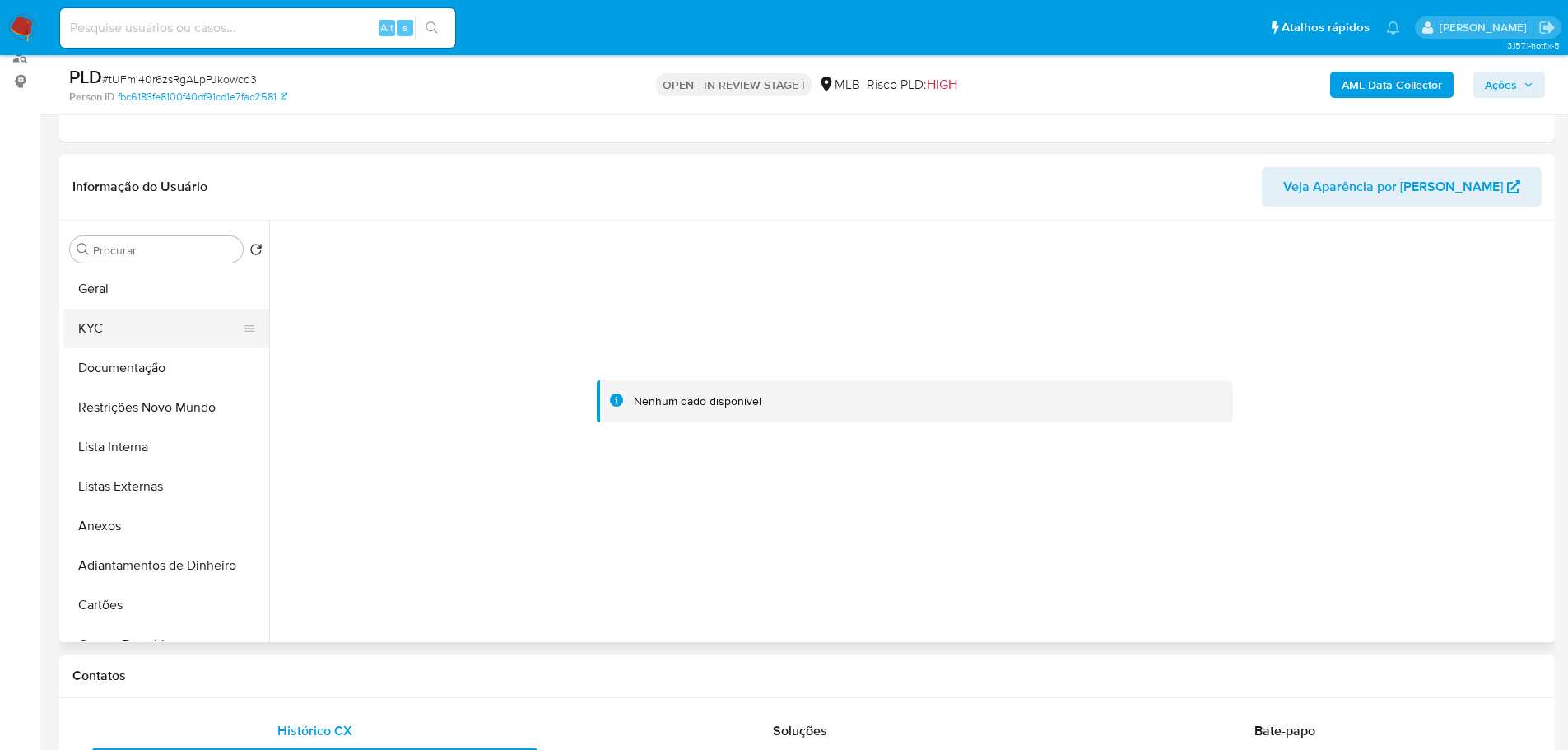
click at [125, 332] on button "KYC" at bounding box center [159, 328] width 193 height 40
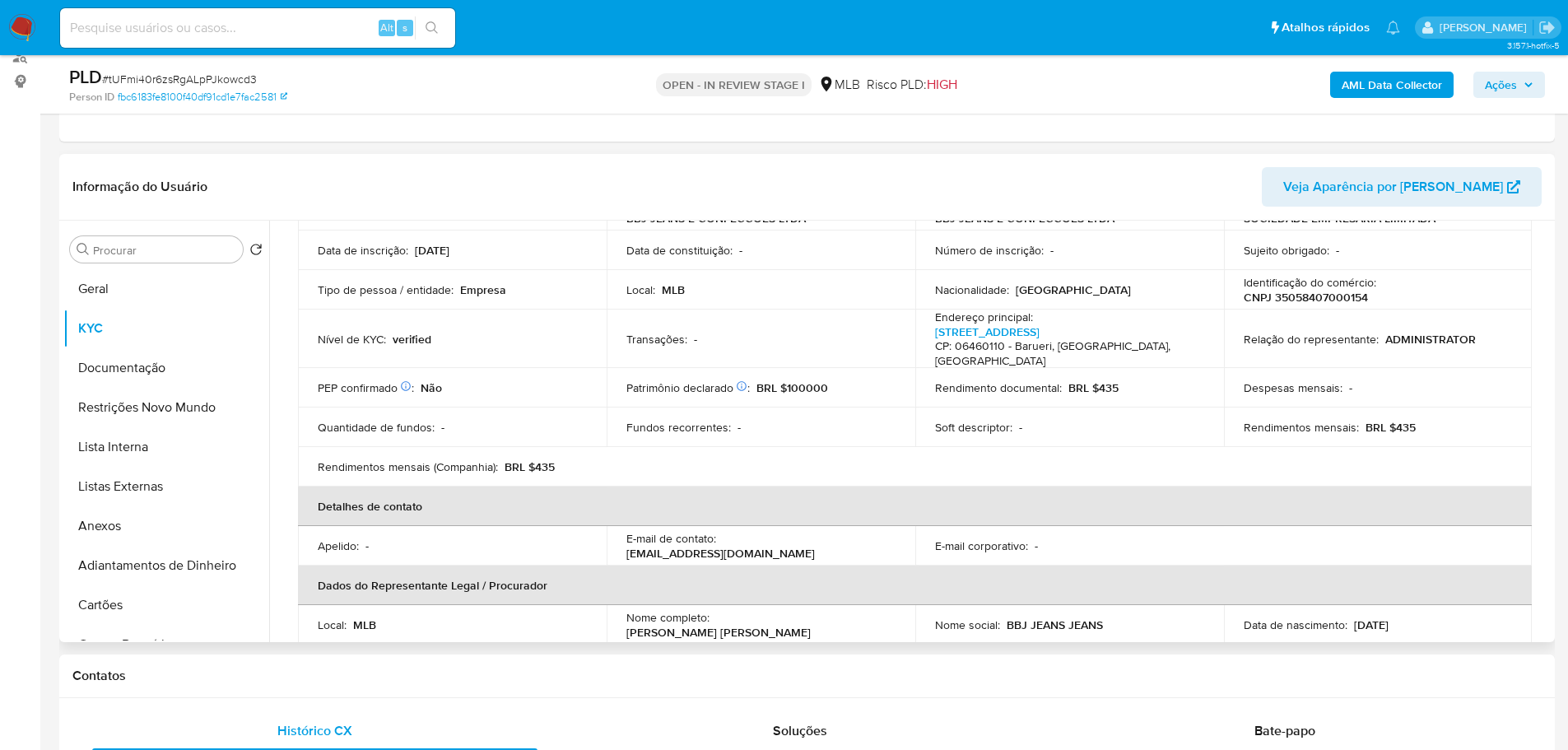
scroll to position [19, 0]
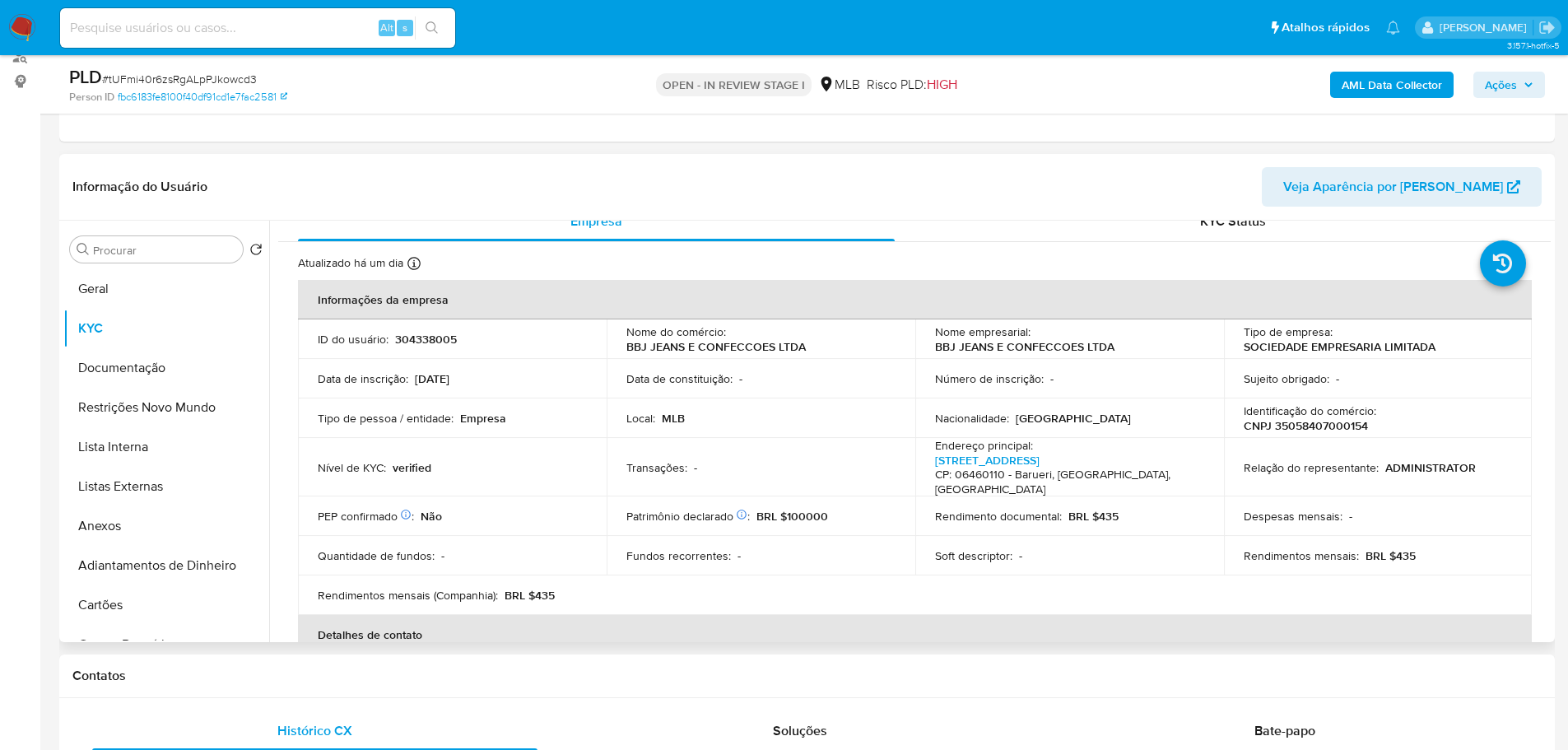
click at [1302, 425] on p "CNPJ 35058407000154" at bounding box center [1305, 425] width 124 height 15
click at [1302, 426] on p "CNPJ 35058407000154" at bounding box center [1305, 425] width 124 height 15
copy p "35058407000154"
click at [130, 269] on button "Geral" at bounding box center [159, 288] width 193 height 40
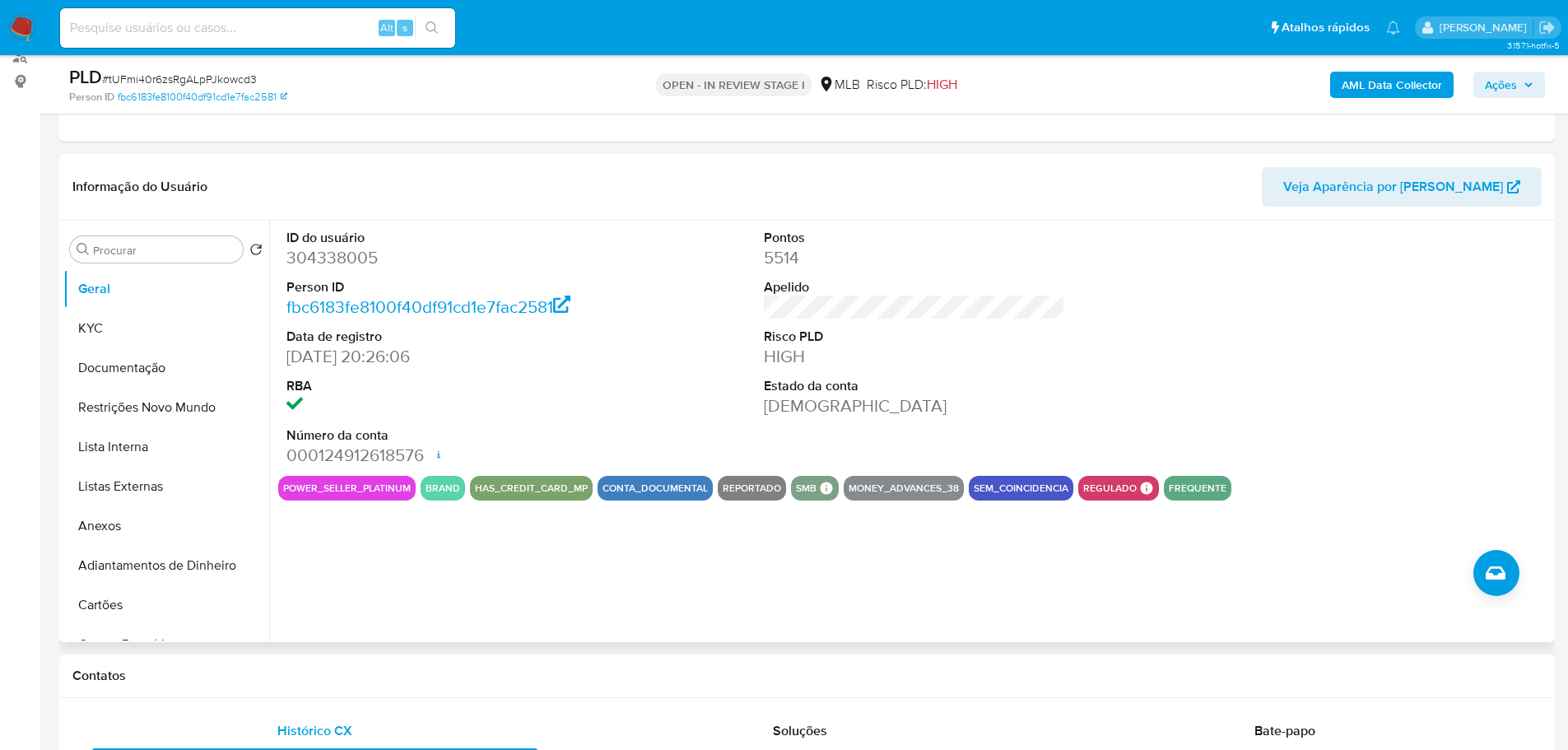
click at [332, 255] on dd "304338005" at bounding box center [437, 257] width 302 height 23
copy dd "304338005"
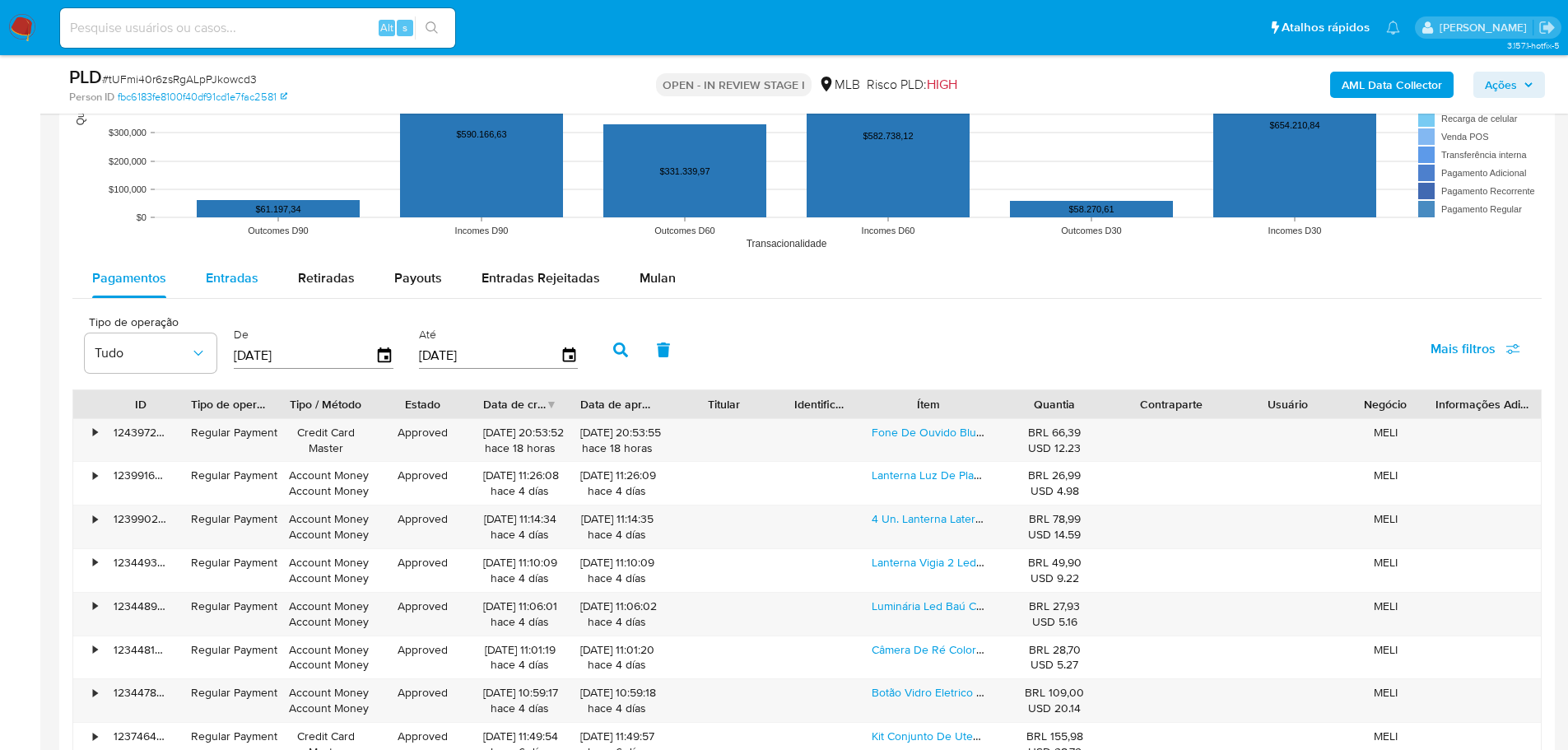
click at [221, 283] on span "Entradas" at bounding box center [232, 277] width 52 height 19
select select "10"
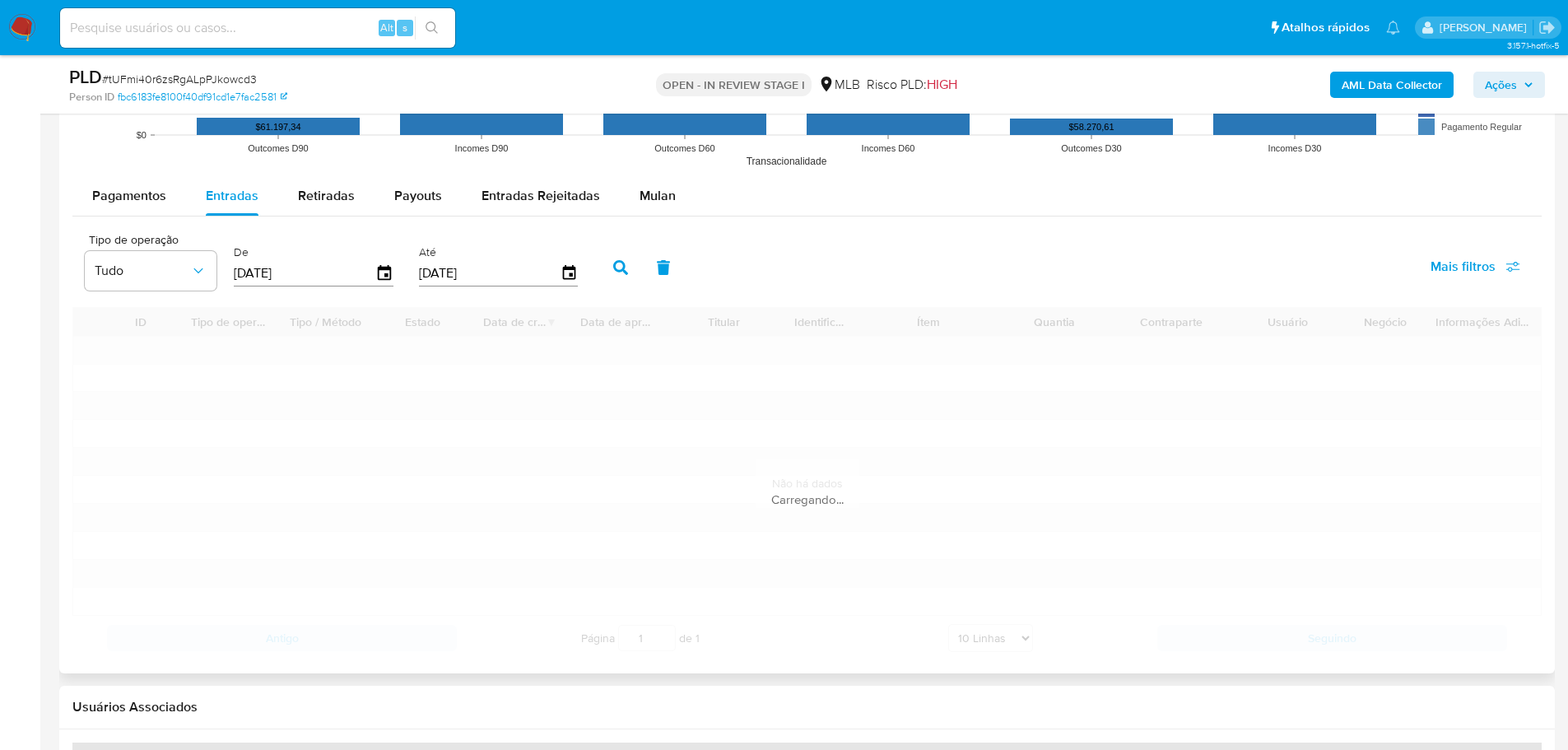
scroll to position [1935, 0]
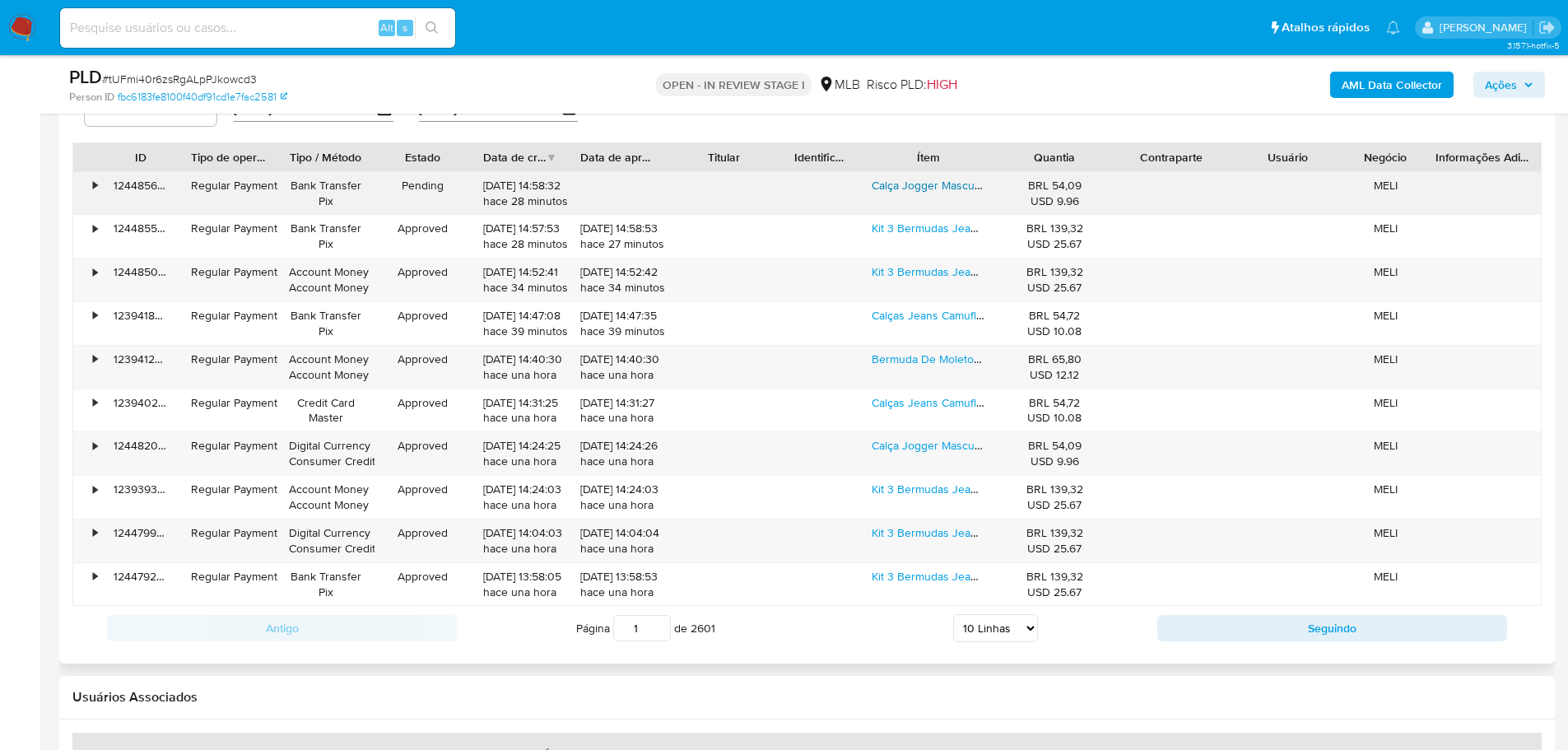
click at [913, 186] on link "Calça Jogger Masculina Sarja E Jeans Com Lycra" at bounding box center [995, 185] width 248 height 17
click at [920, 362] on link "Bermuda De Moletom Academia Masculina Treino Short Premium" at bounding box center [1036, 359] width 331 height 17
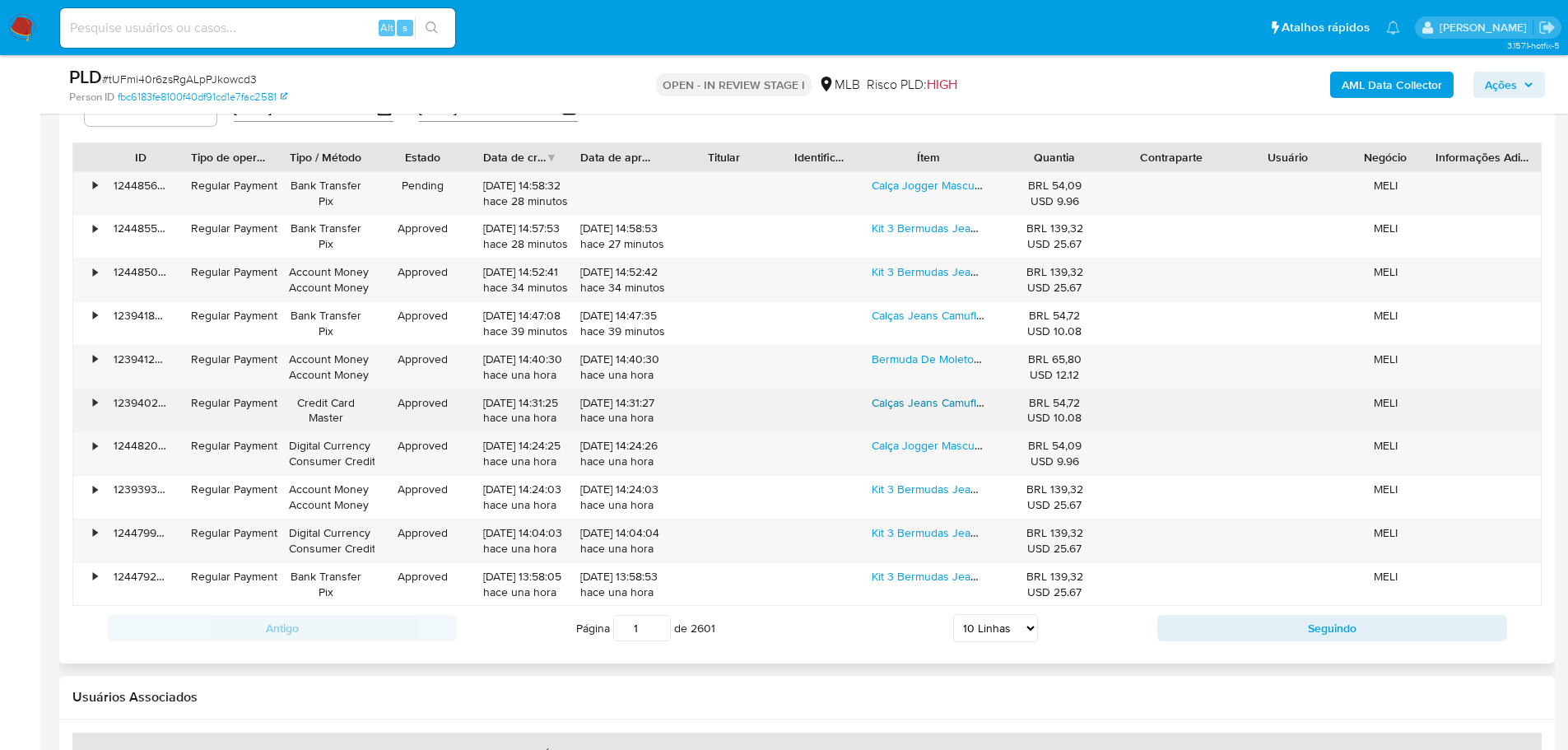
click at [904, 407] on link "Calças Jeans Camuflada Masculina Jogger Com Punho Elastico" at bounding box center [1031, 402] width 320 height 17
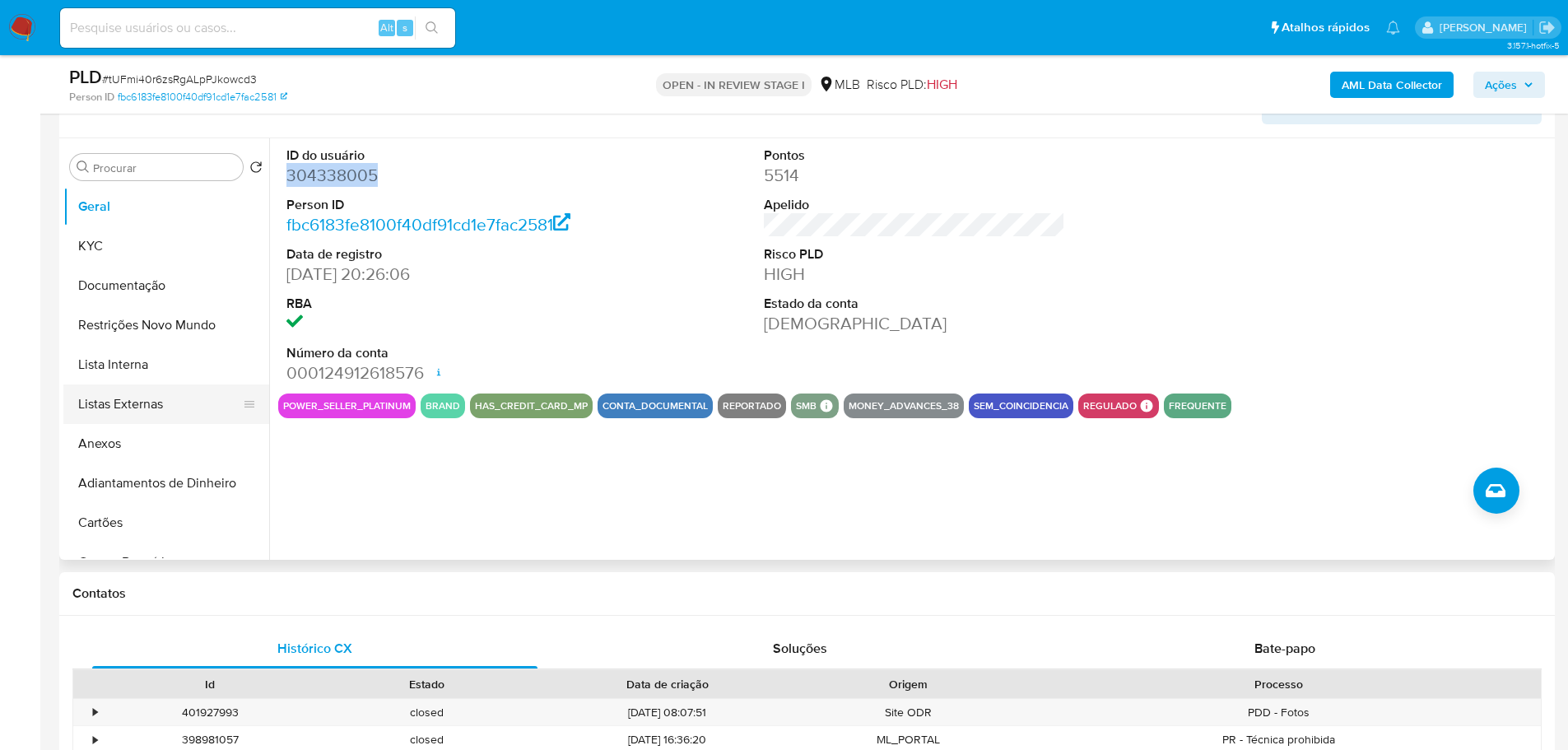
scroll to position [412, 0]
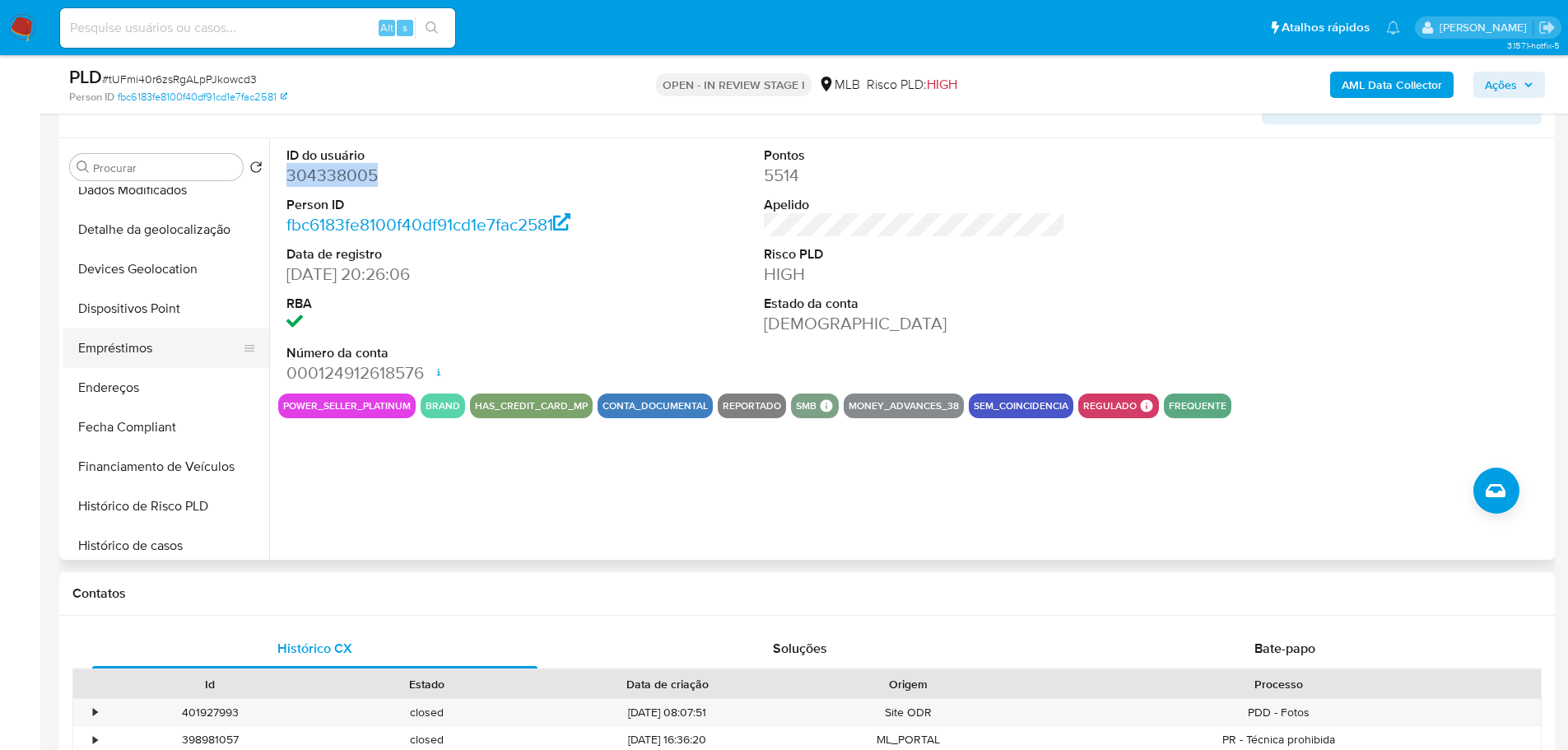
click at [130, 355] on button "Empréstimos" at bounding box center [159, 348] width 193 height 40
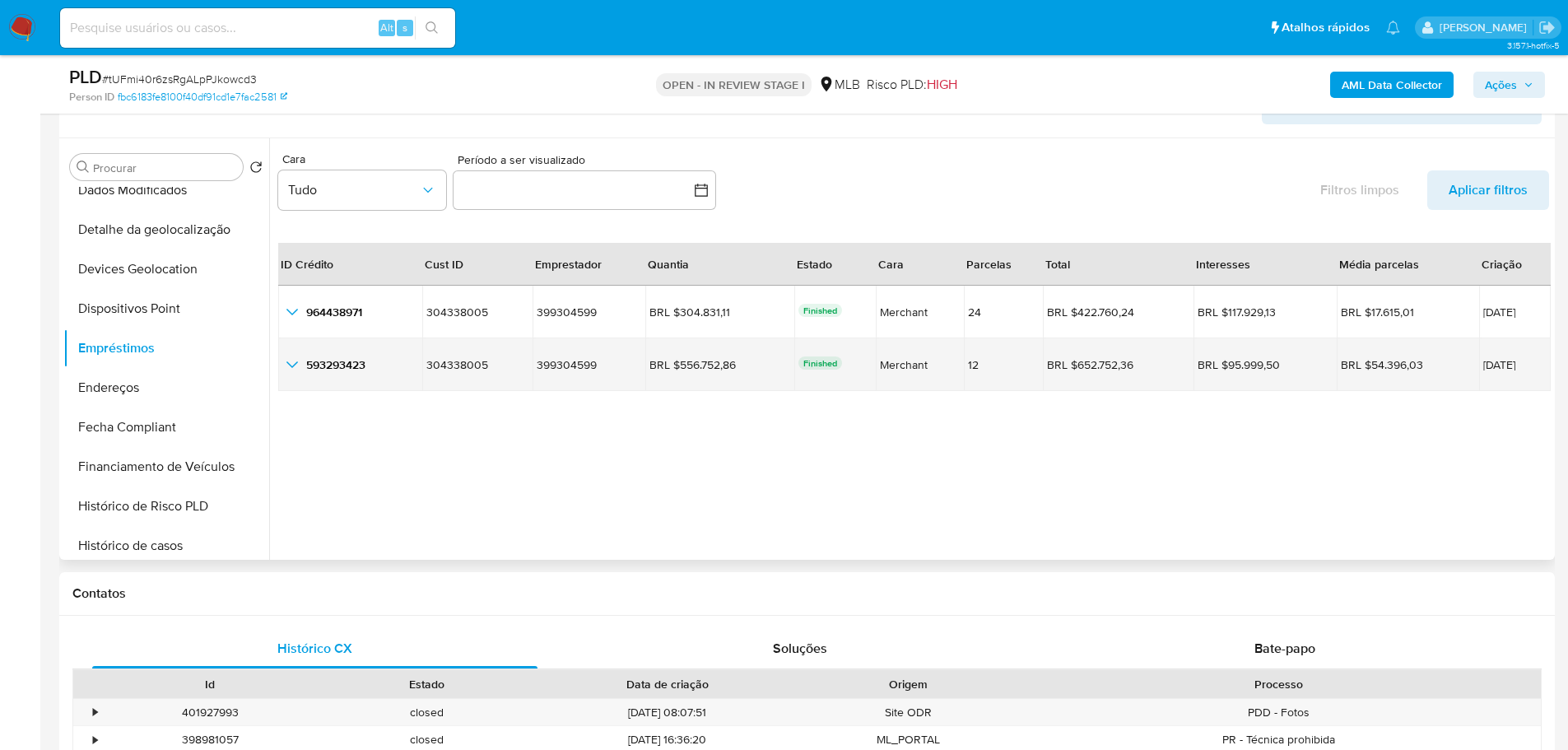
click at [285, 366] on icon "button_show_hidden_detail_by_id_1" at bounding box center [292, 365] width 20 height 20
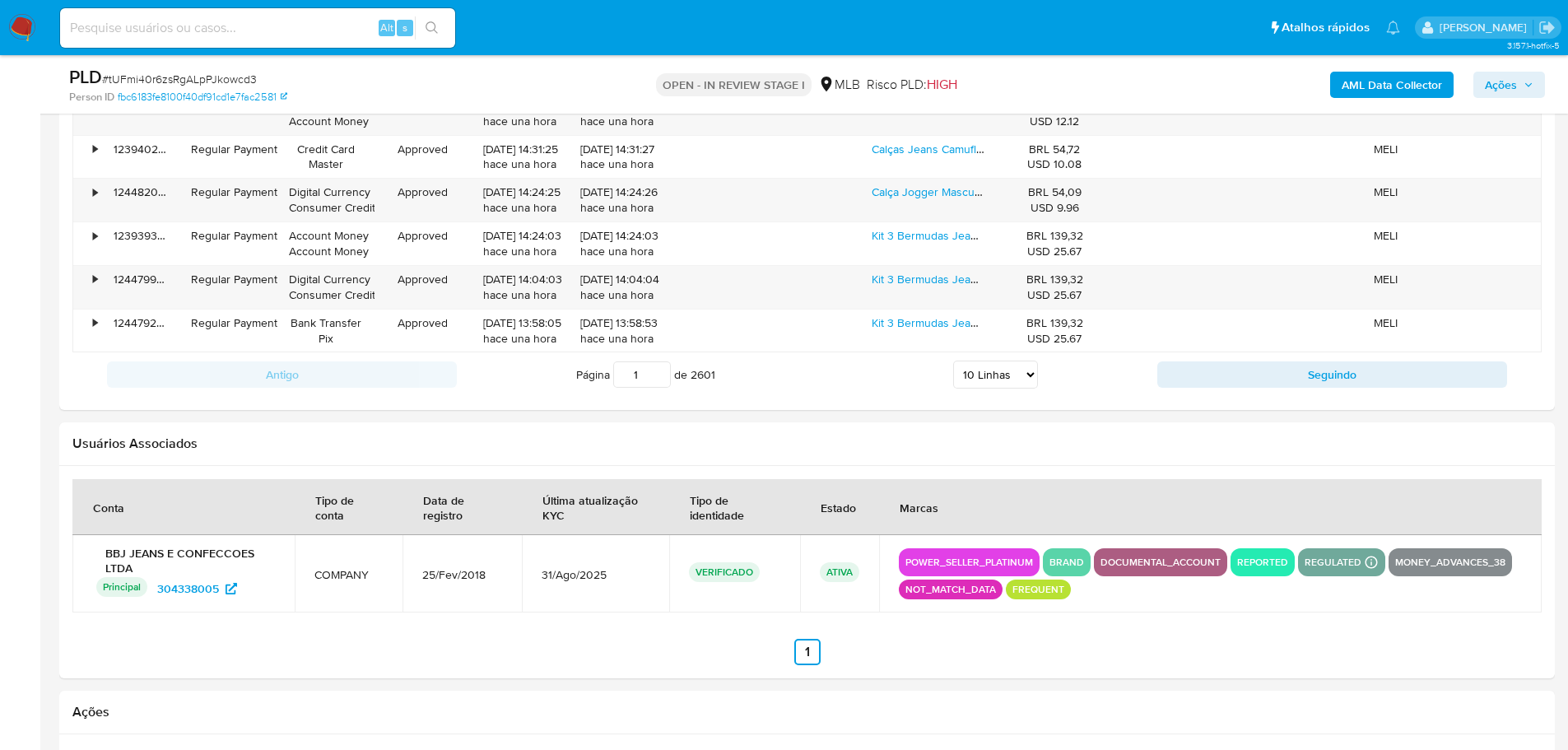
scroll to position [2347, 0]
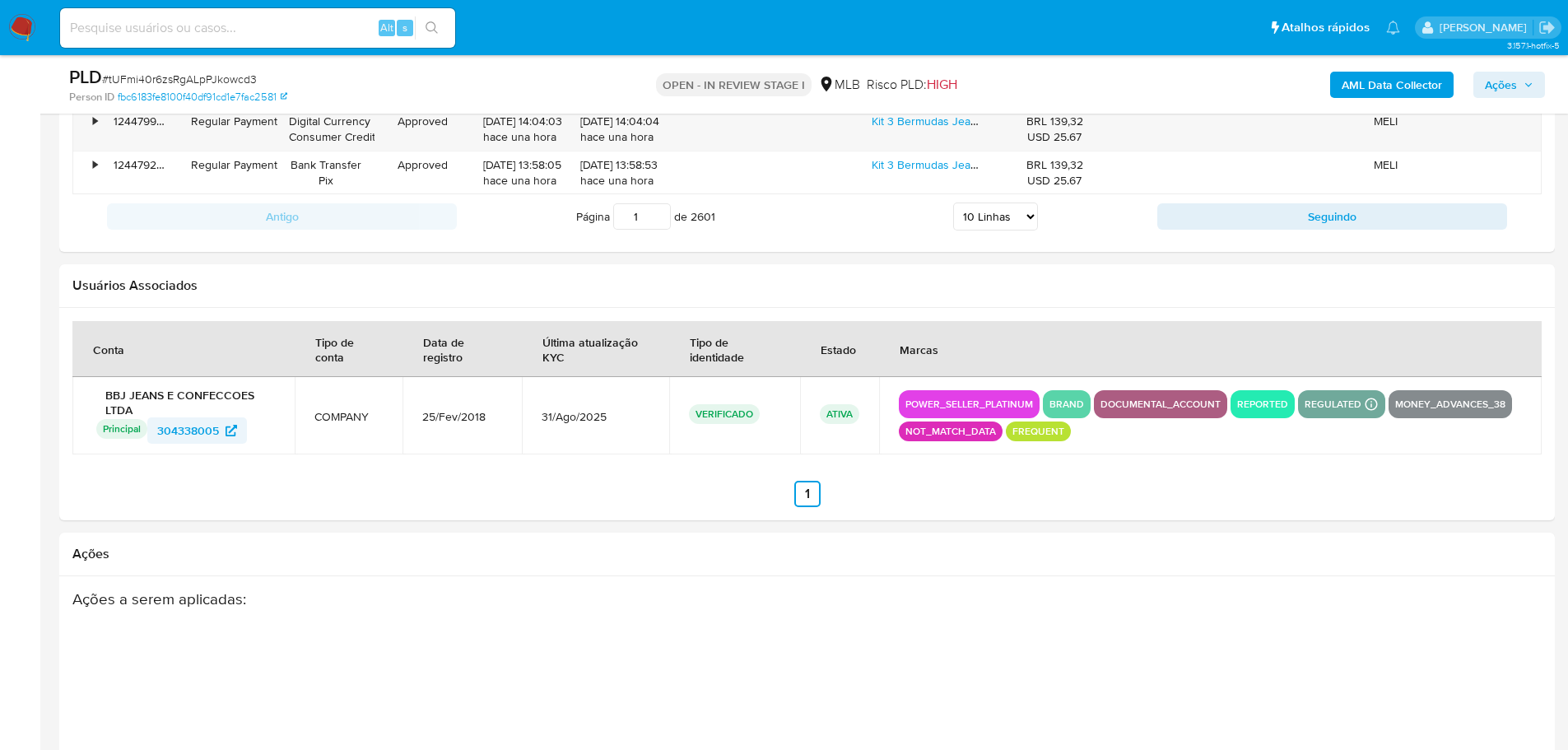
click at [174, 422] on span "304338005" at bounding box center [188, 430] width 62 height 27
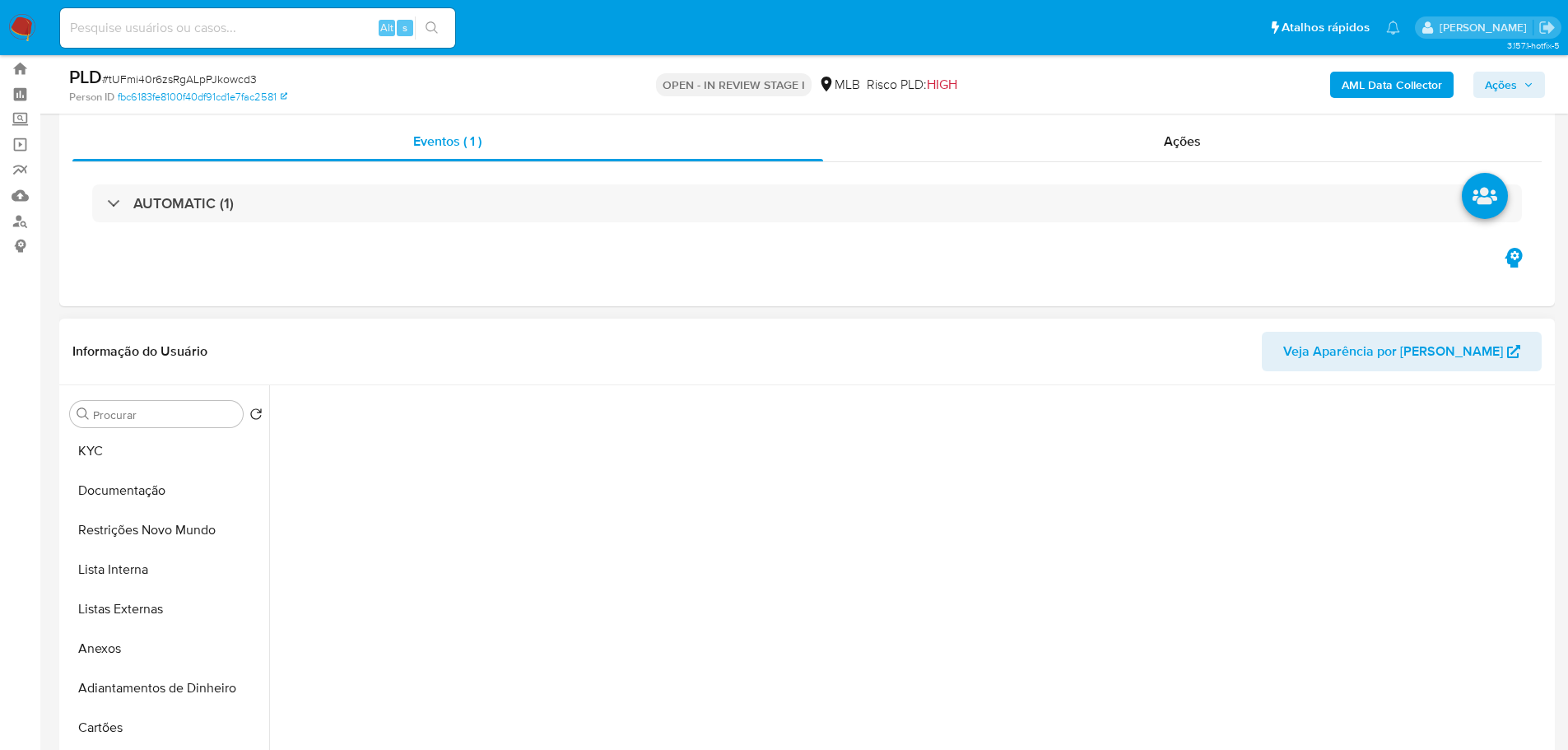
scroll to position [0, 0]
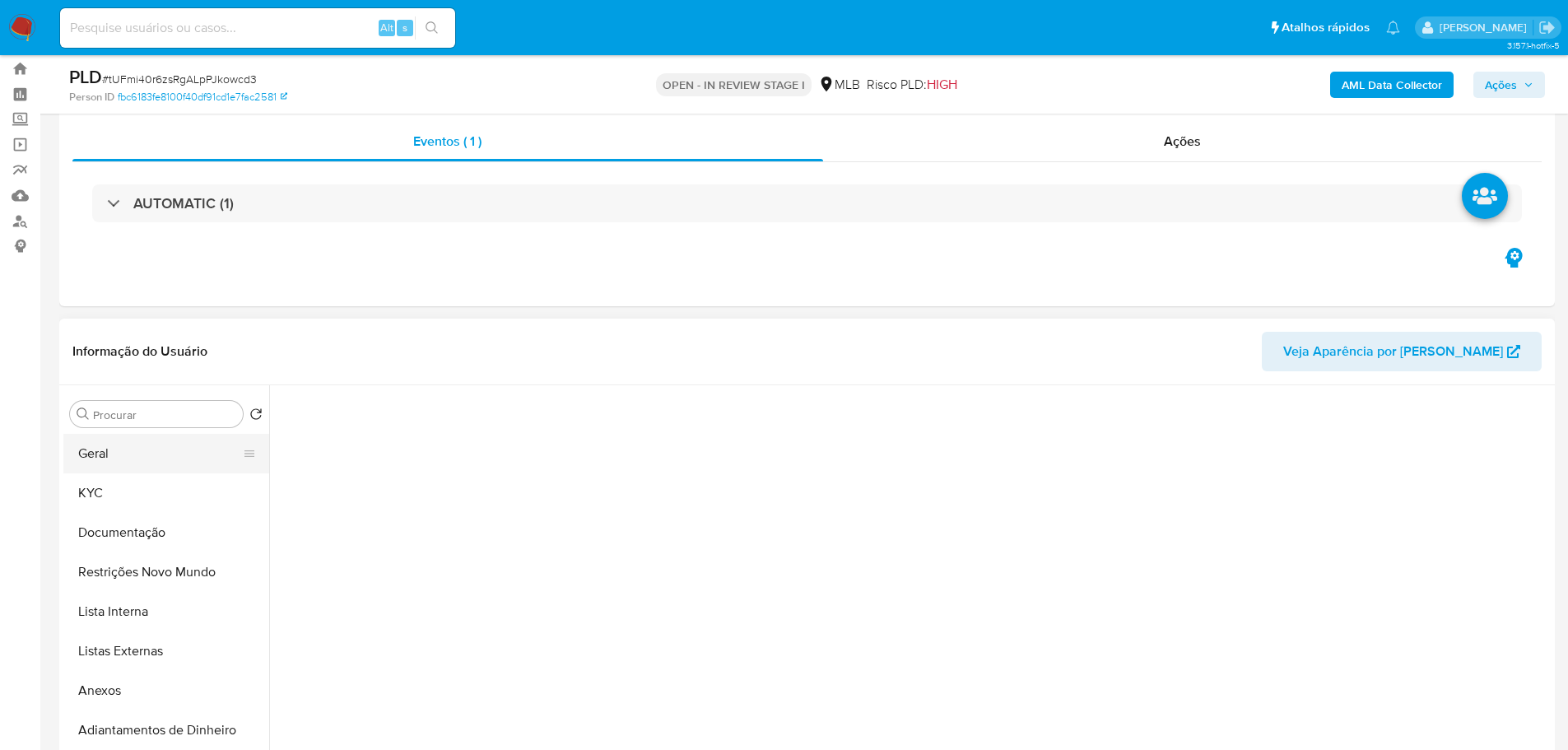
click at [131, 457] on button "Geral" at bounding box center [159, 454] width 193 height 40
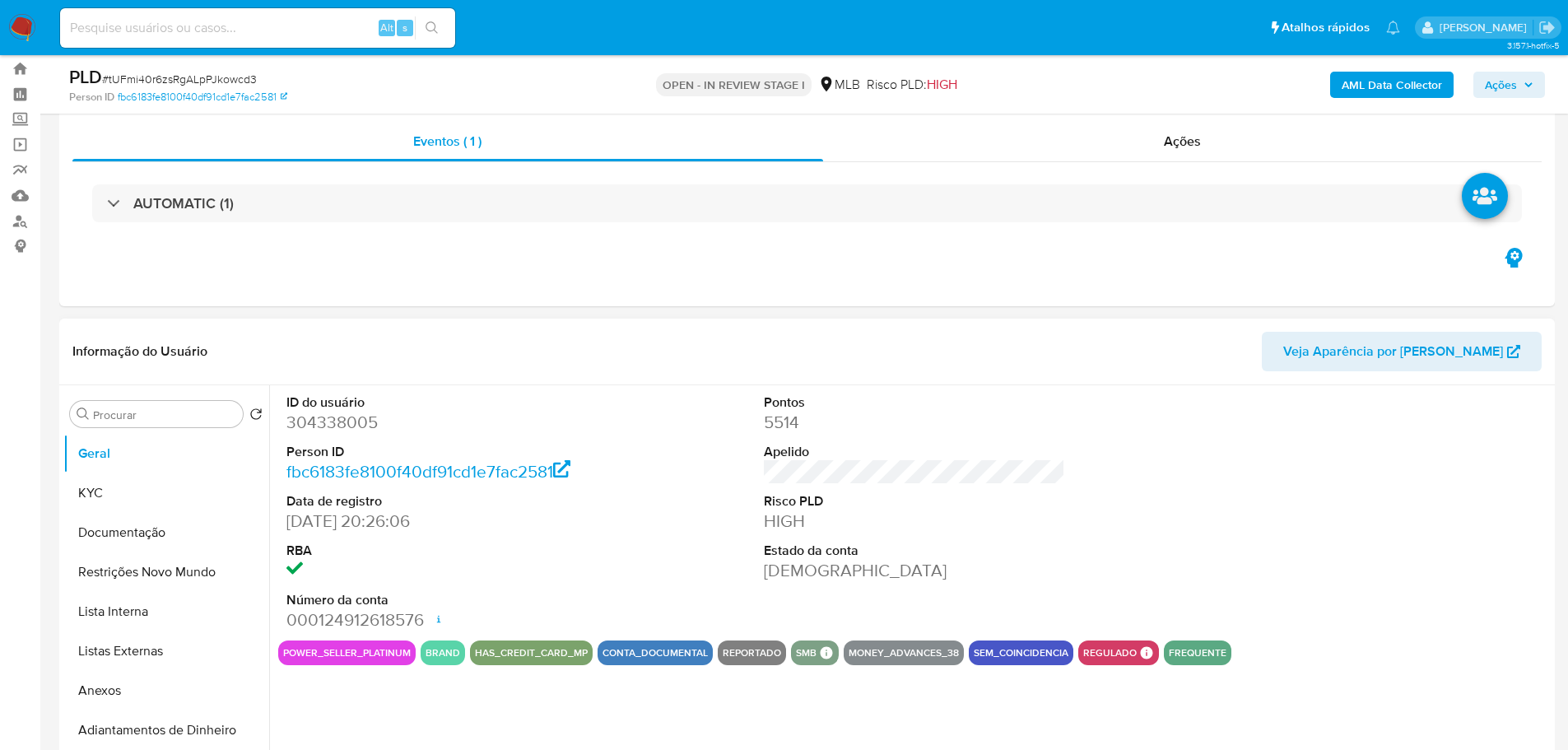
click at [356, 426] on dd "304338005" at bounding box center [437, 422] width 302 height 23
copy dd "304338005"
drag, startPoint x: 371, startPoint y: 525, endPoint x: 282, endPoint y: 520, distance: 89.1
click at [282, 520] on div "ID do usuário 304338005 Person ID fbc6183fe8100f40df91cd1e7fac2581 Data de regi…" at bounding box center [437, 512] width 319 height 255
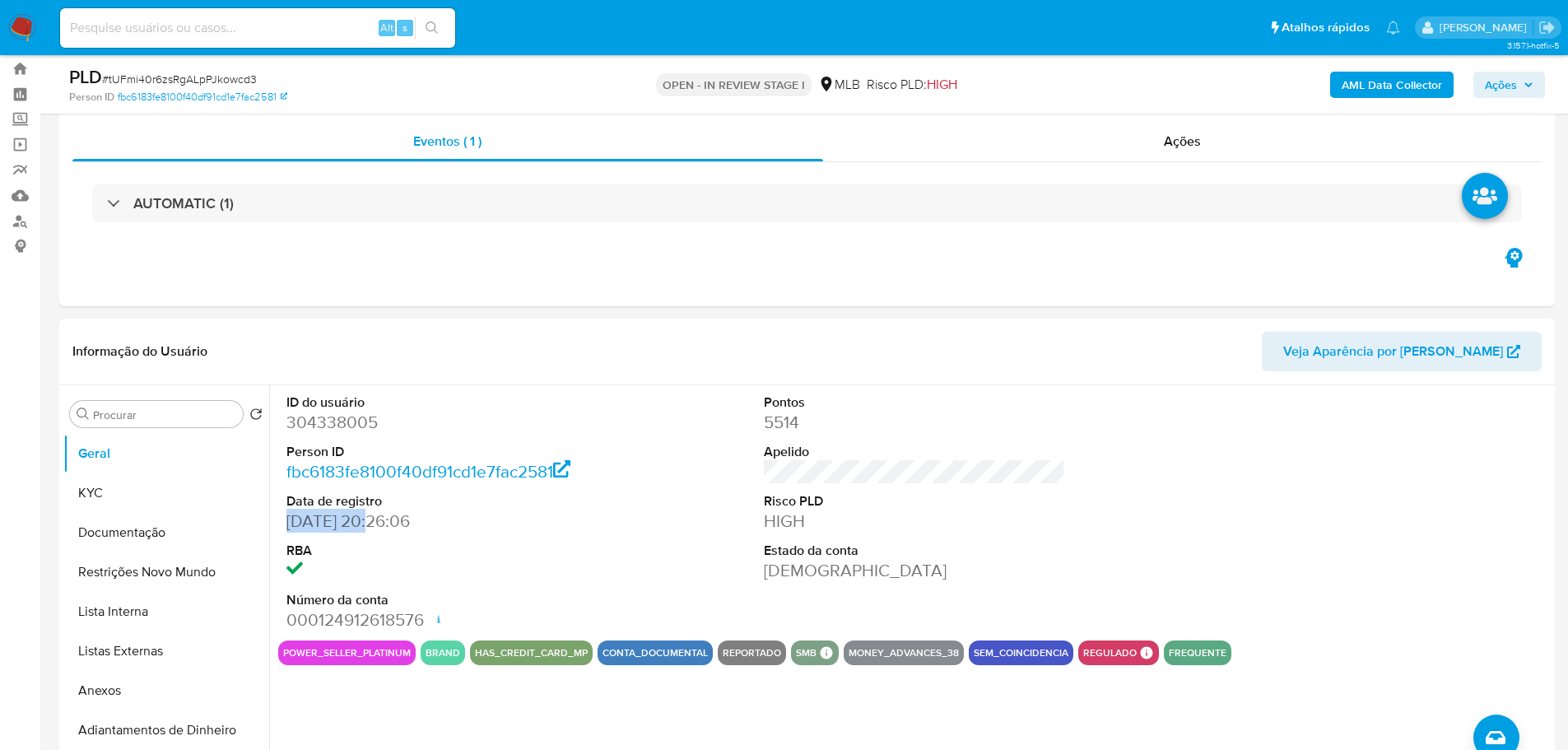
copy dd "25/02/2018"
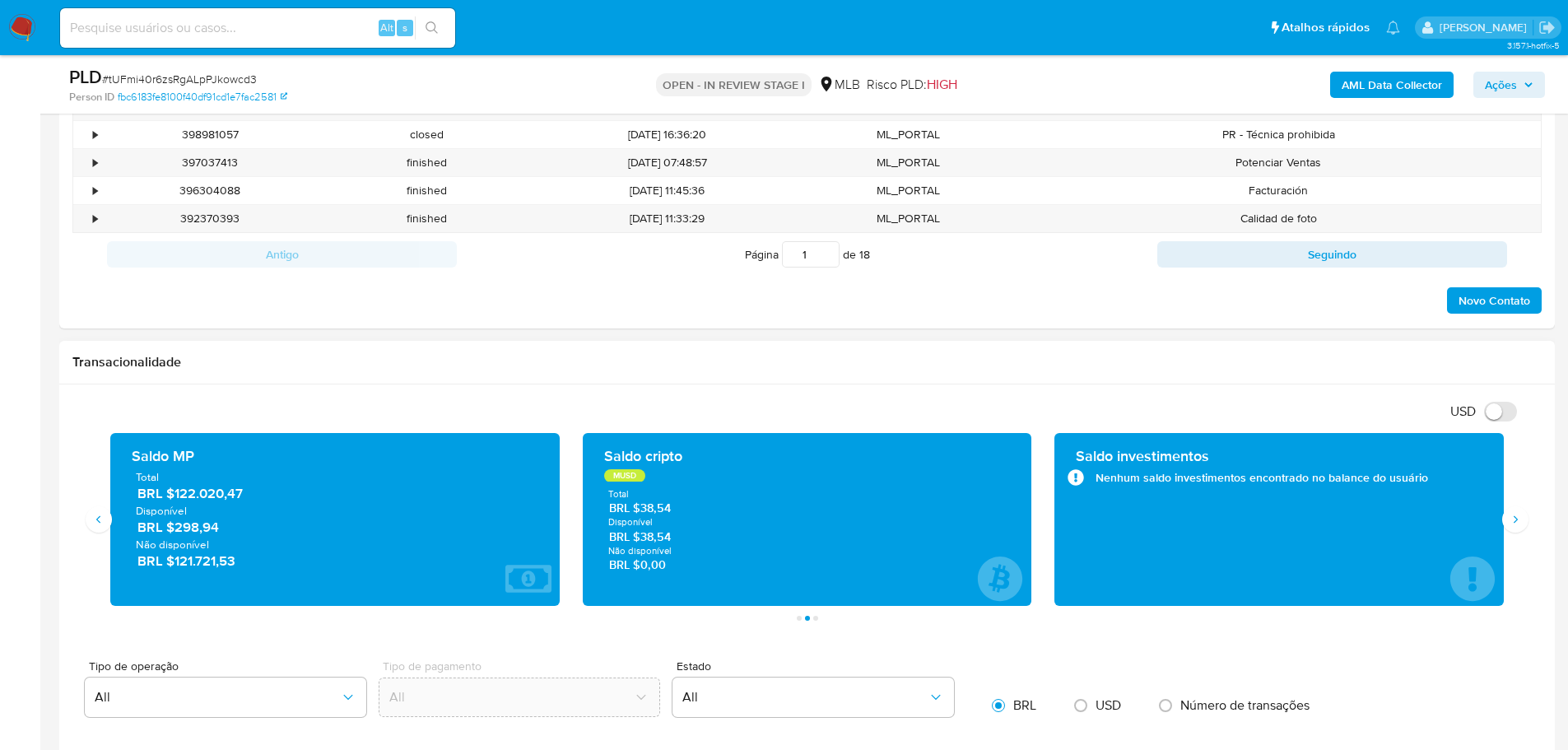
scroll to position [1030, 0]
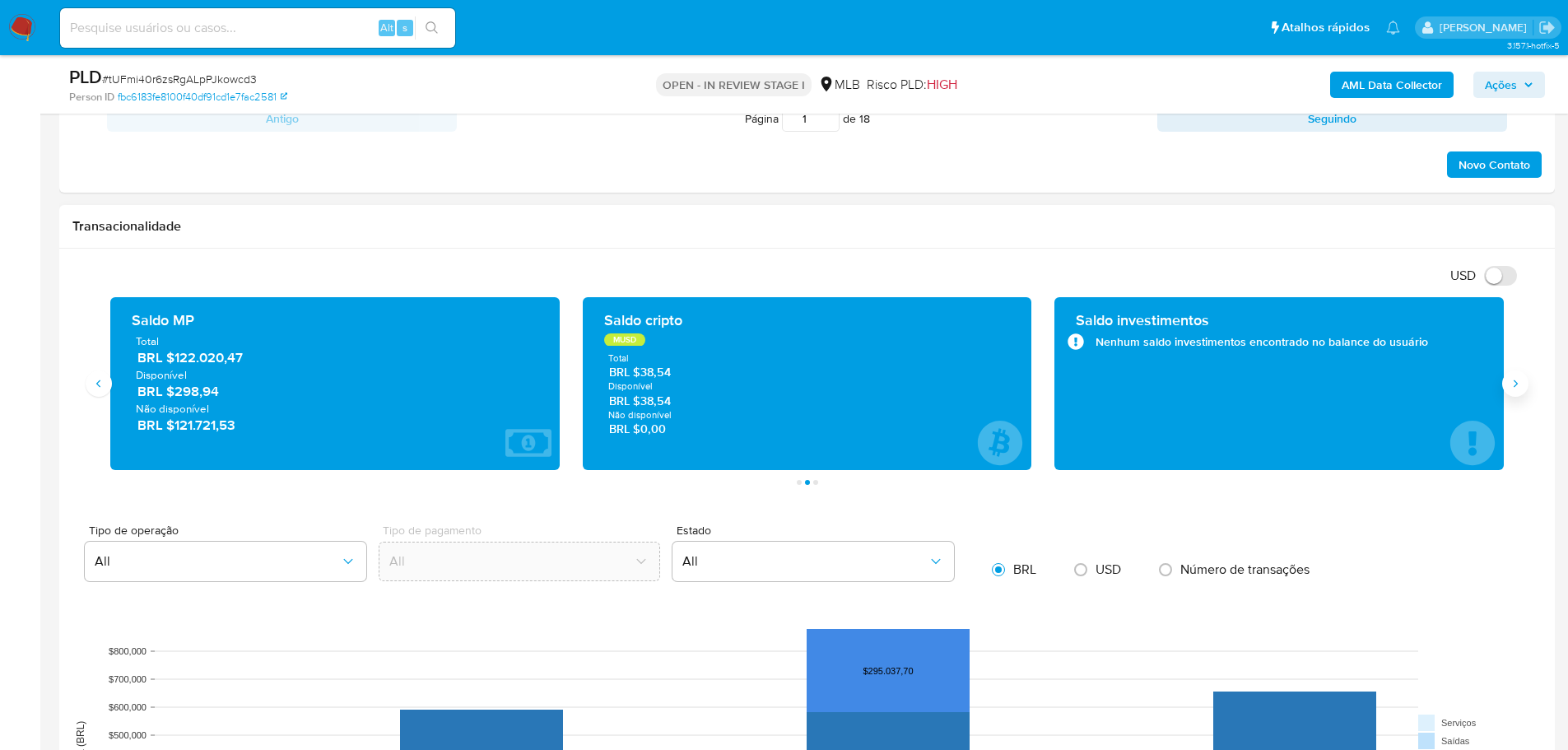
click at [1508, 383] on button "Siguiente" at bounding box center [1516, 383] width 27 height 27
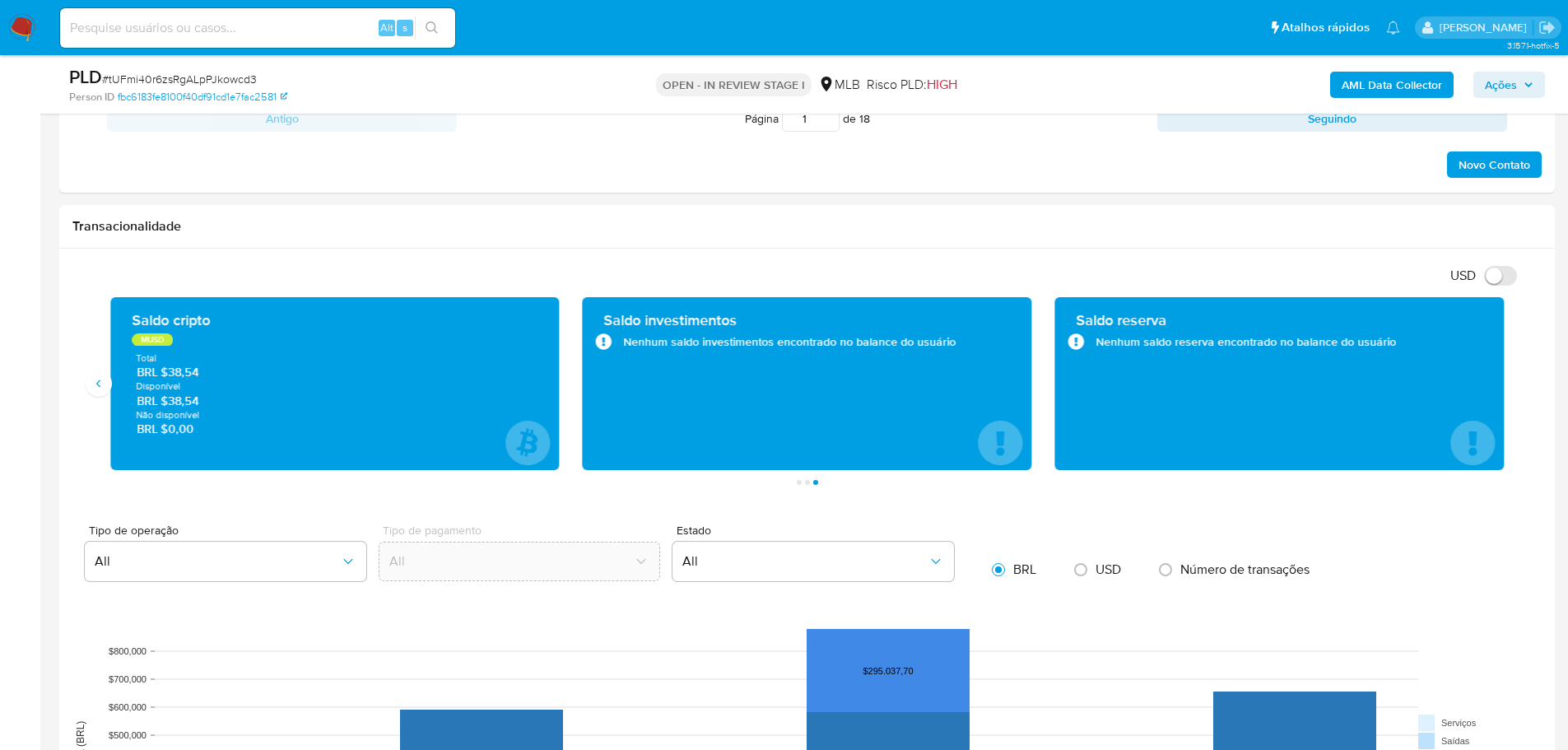
click at [1482, 93] on button "Ações" at bounding box center [1509, 85] width 72 height 27
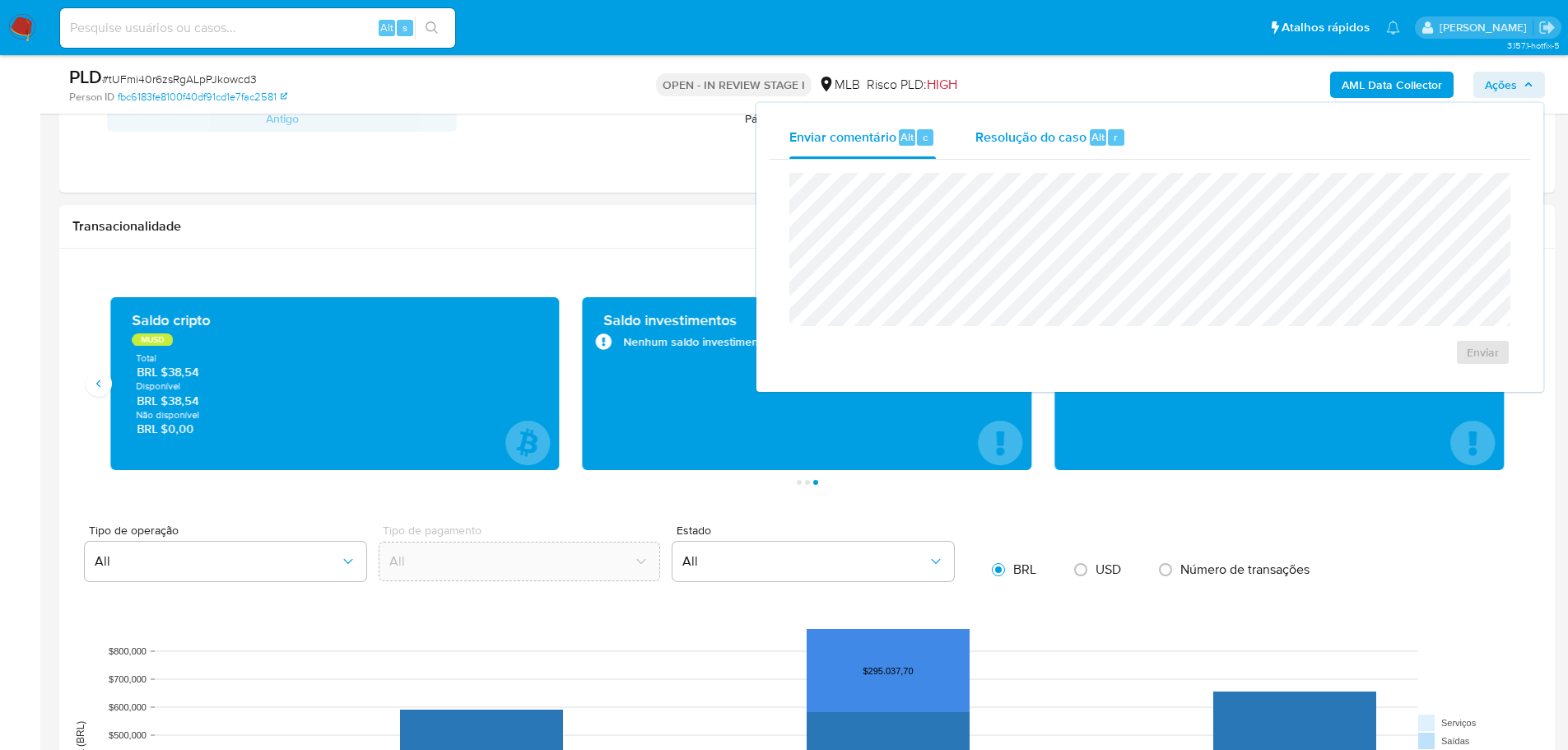
click at [1060, 127] on span "Resolução do caso" at bounding box center [1030, 136] width 111 height 19
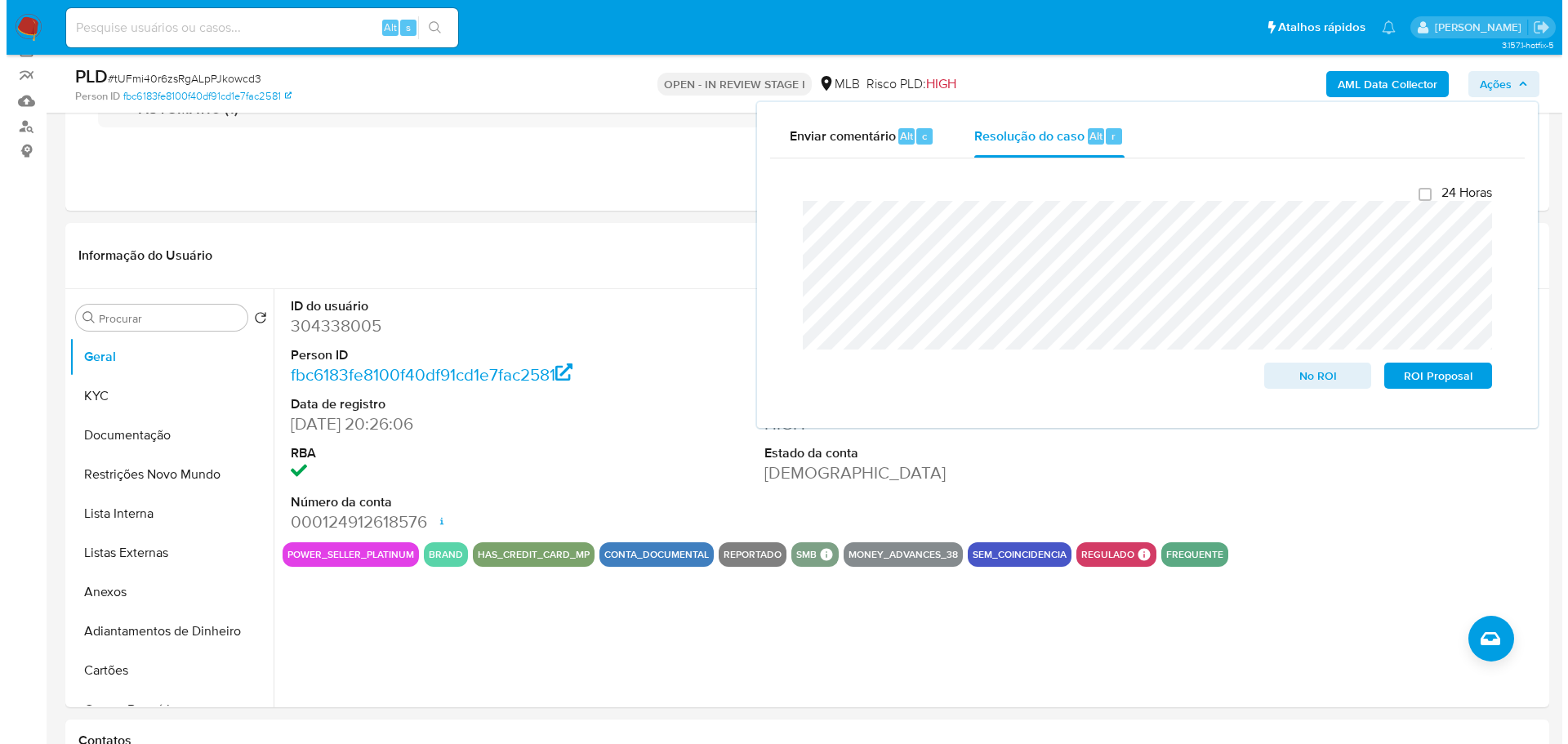
scroll to position [163, 0]
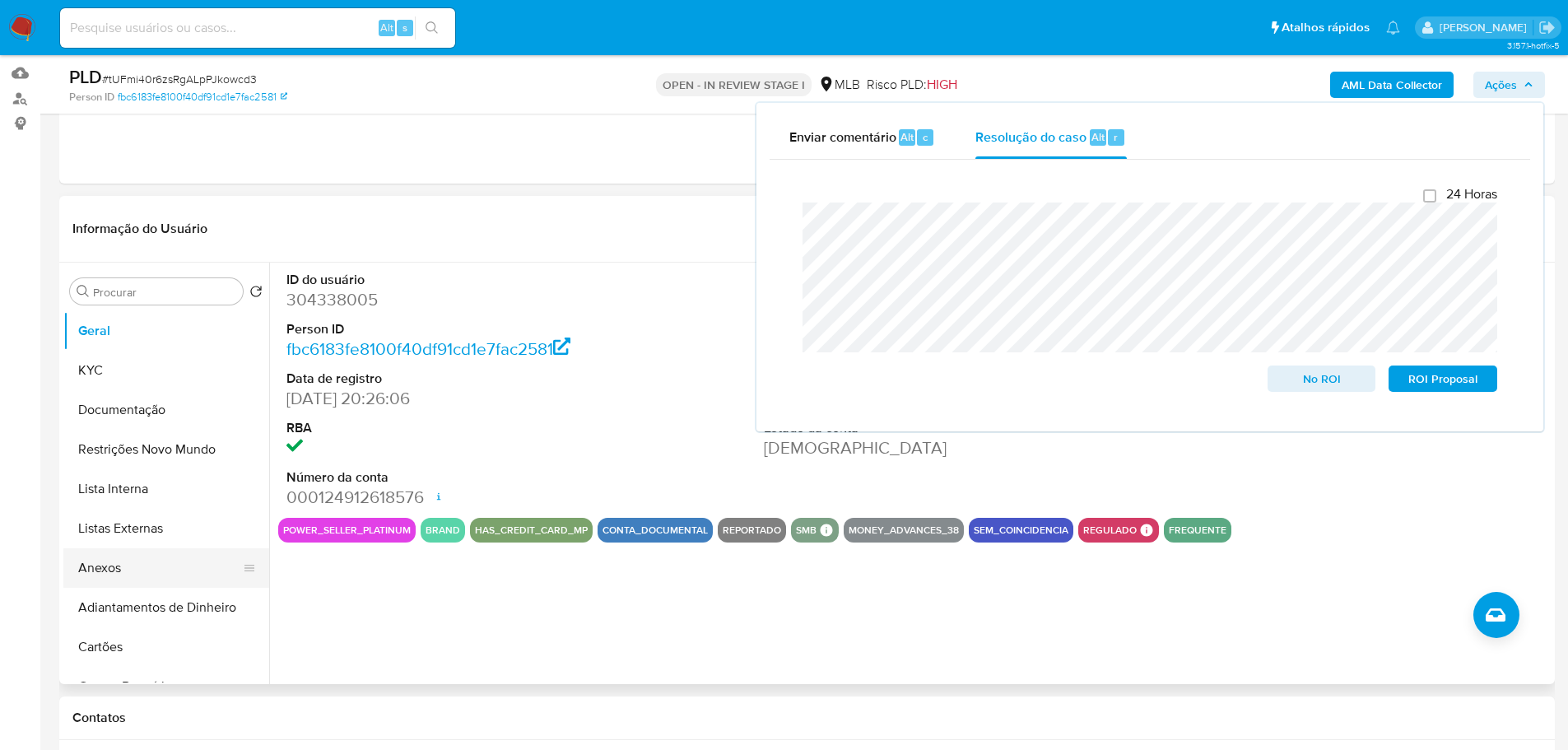
click at [113, 573] on button "Anexos" at bounding box center [159, 568] width 193 height 40
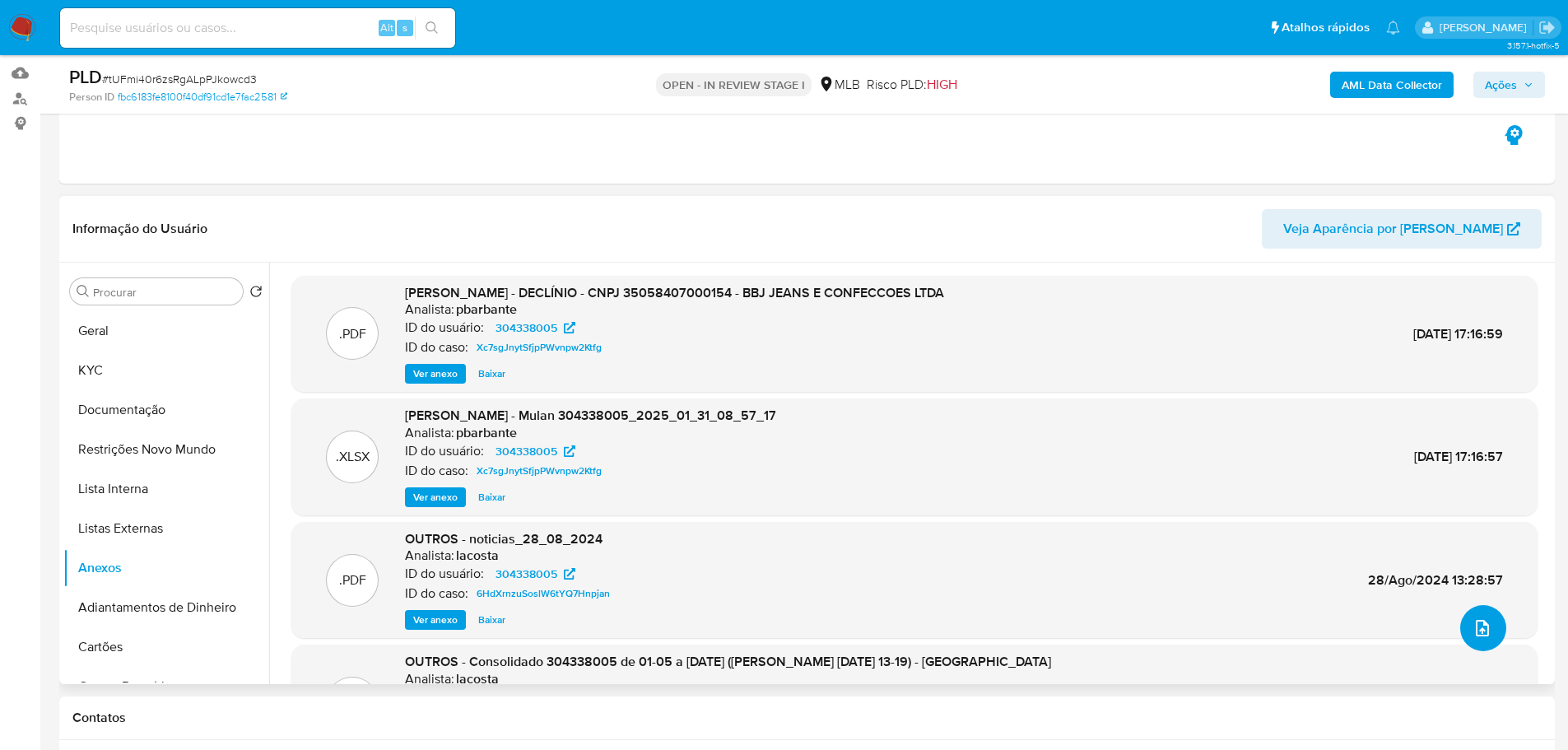
click at [1472, 624] on icon "upload-file" at bounding box center [1482, 628] width 20 height 20
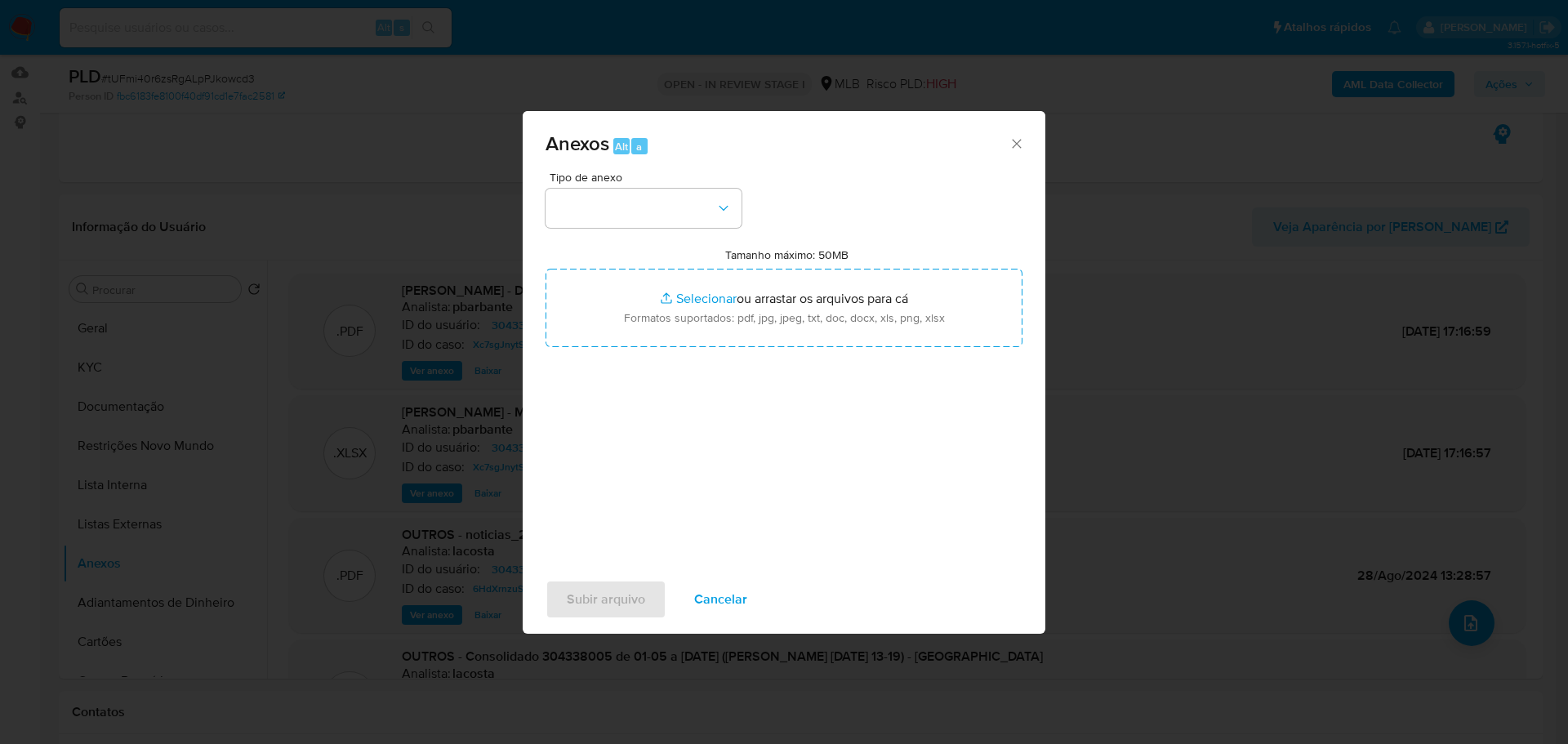
click at [694, 187] on div "Tipo de anexo" at bounding box center [644, 200] width 196 height 56
click at [690, 192] on button "button" at bounding box center [644, 208] width 196 height 40
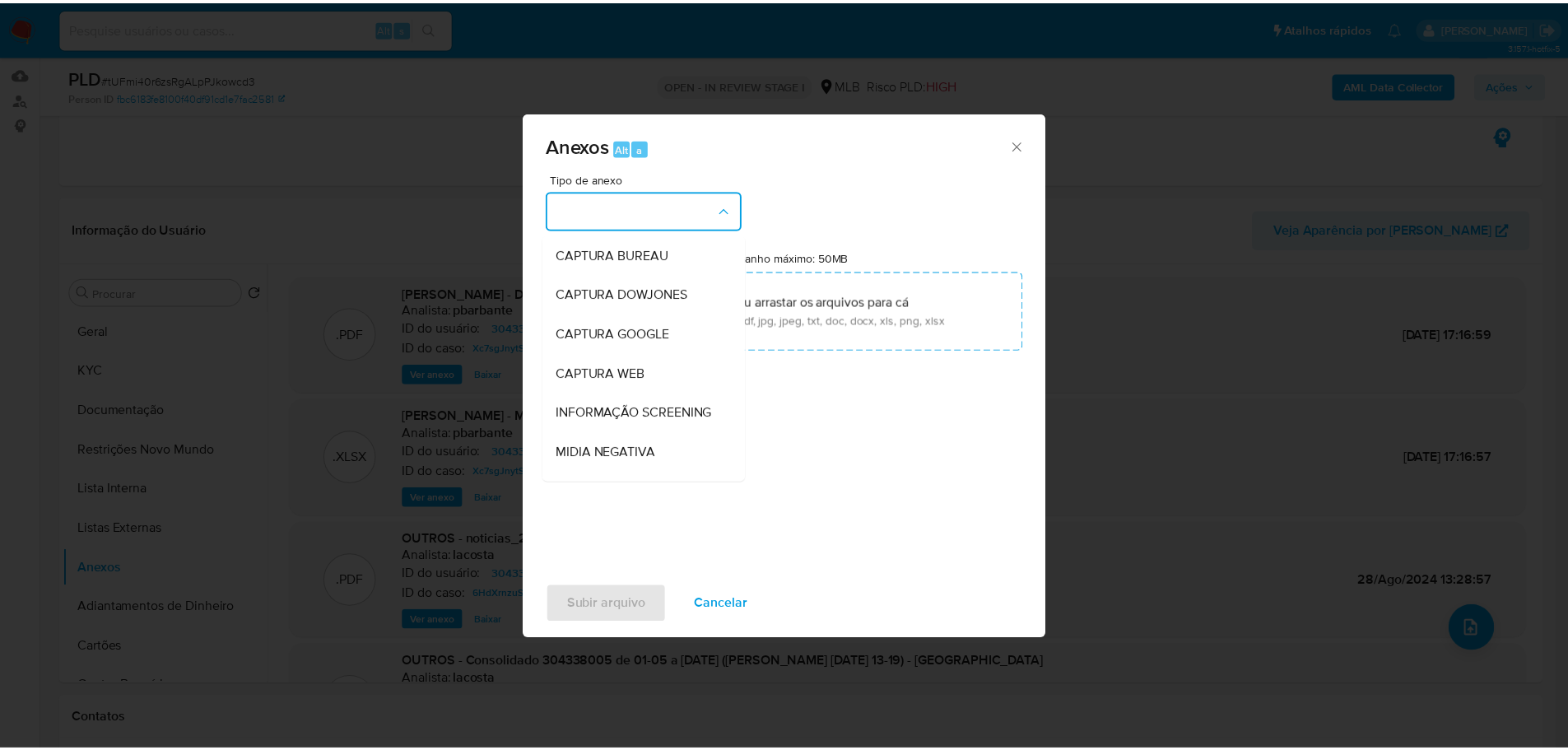
scroll to position [254, 0]
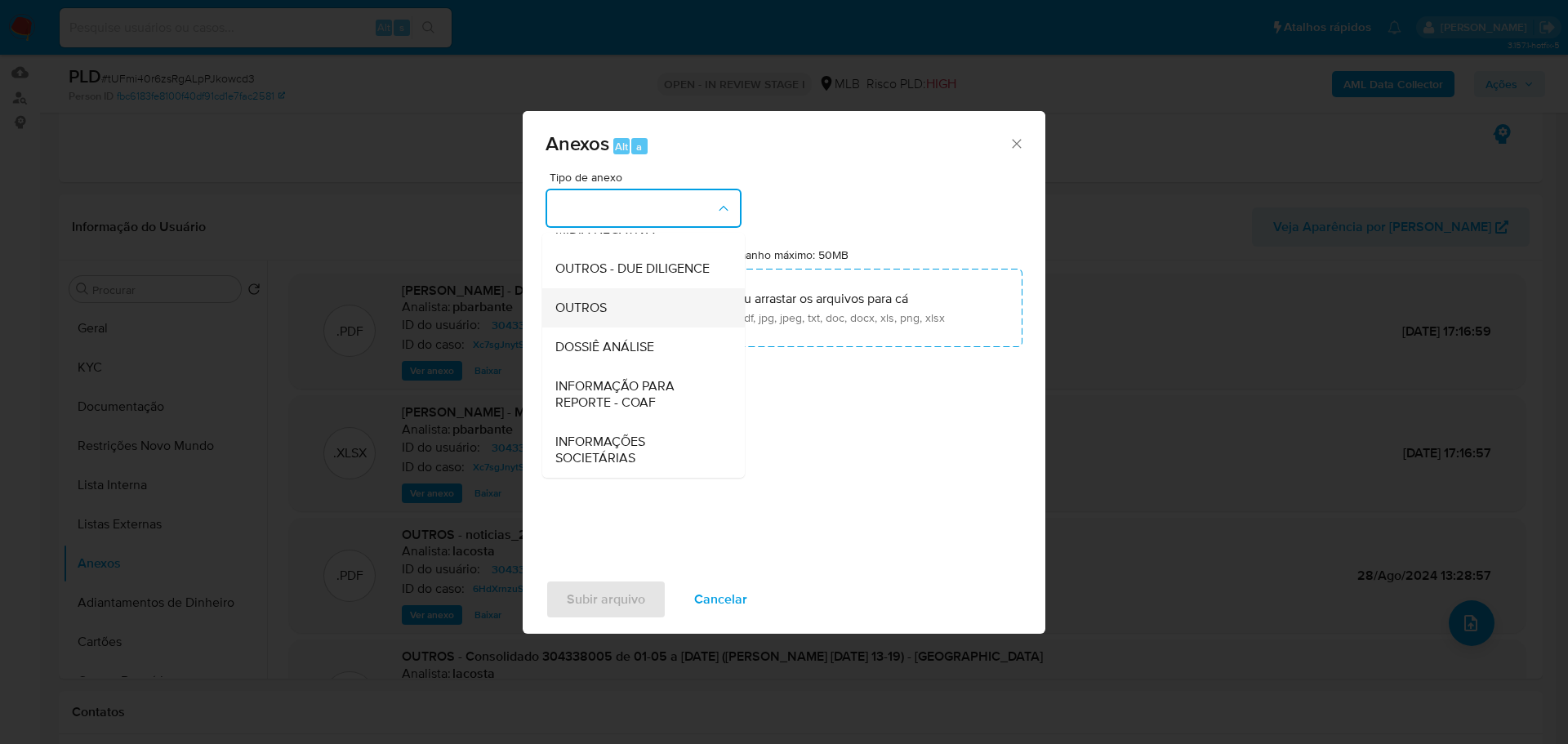
click at [590, 316] on span "OUTROS" at bounding box center [581, 307] width 51 height 17
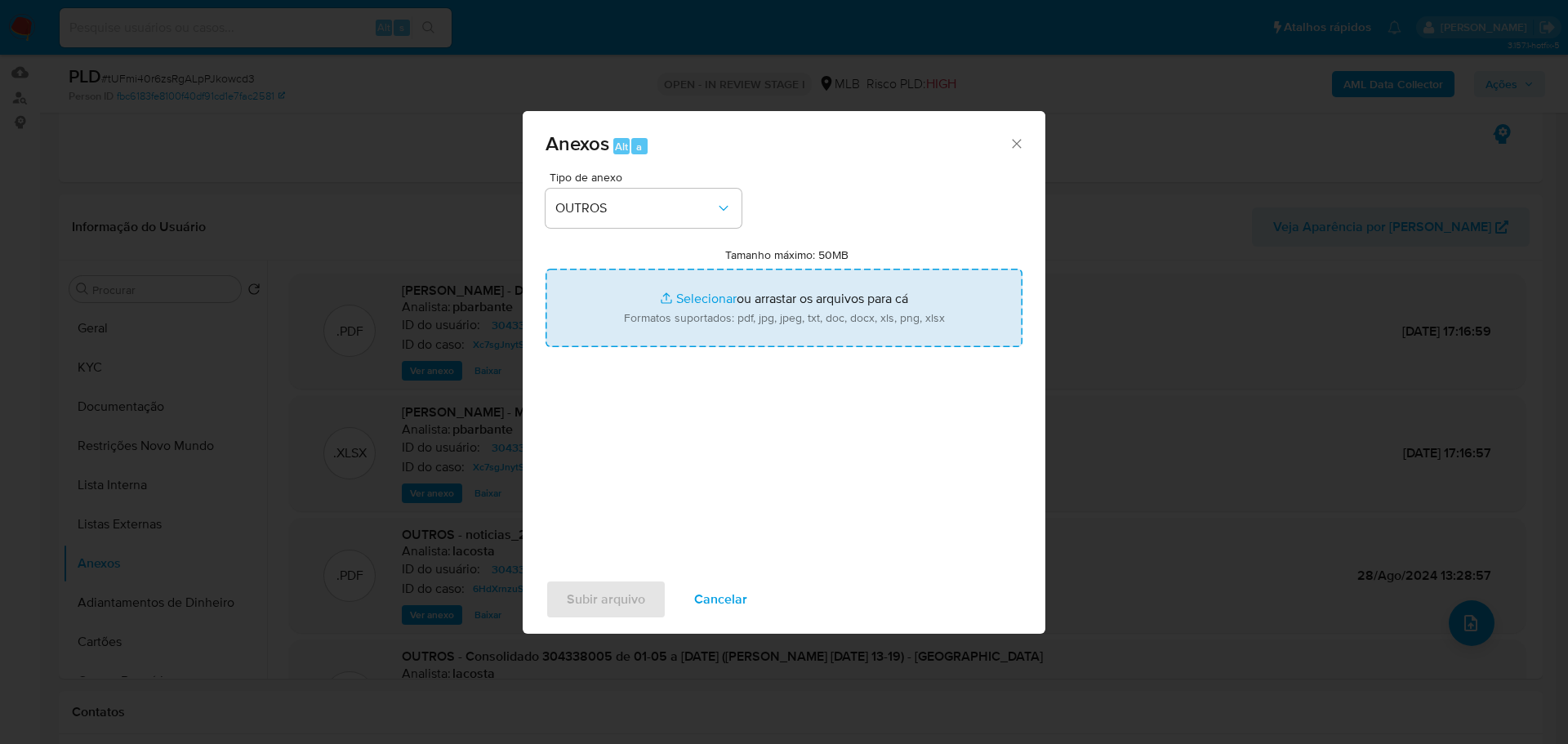
type input "C:\fakepath\Mulan 304338005_2025_09_01_07_34_04.xlsx"
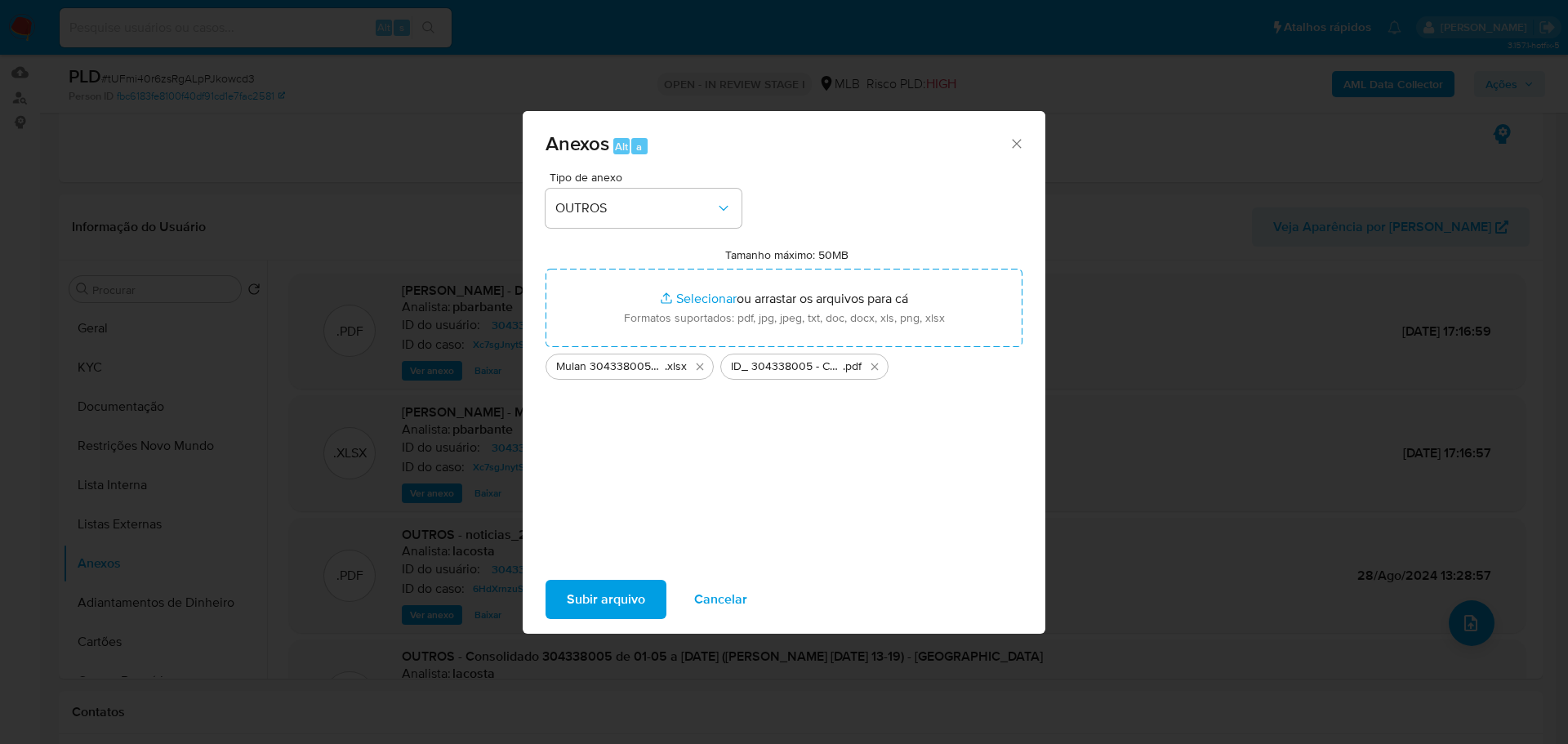
click at [600, 602] on span "Subir arquivo" at bounding box center [606, 599] width 78 height 36
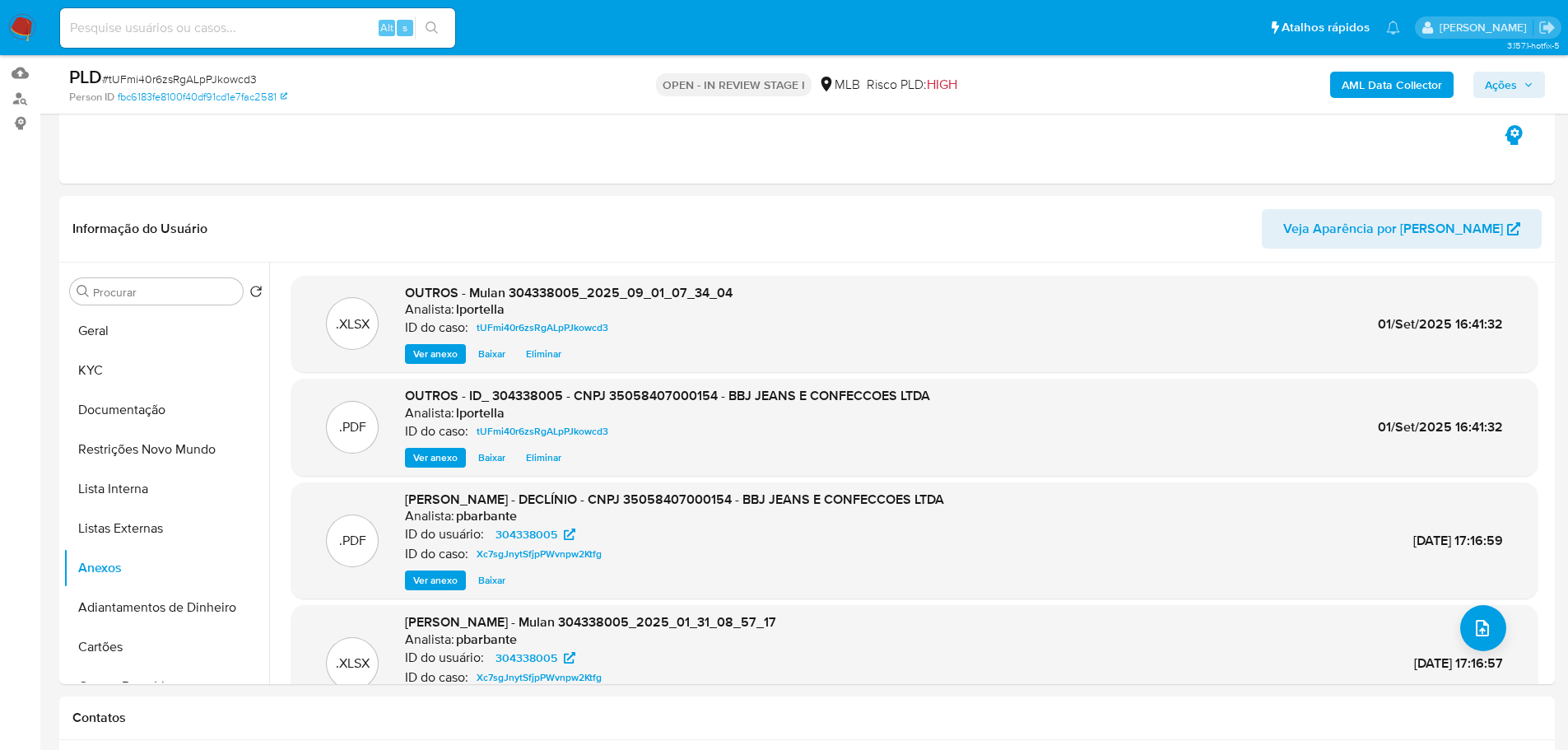
click at [1513, 87] on span "Ações" at bounding box center [1501, 85] width 32 height 27
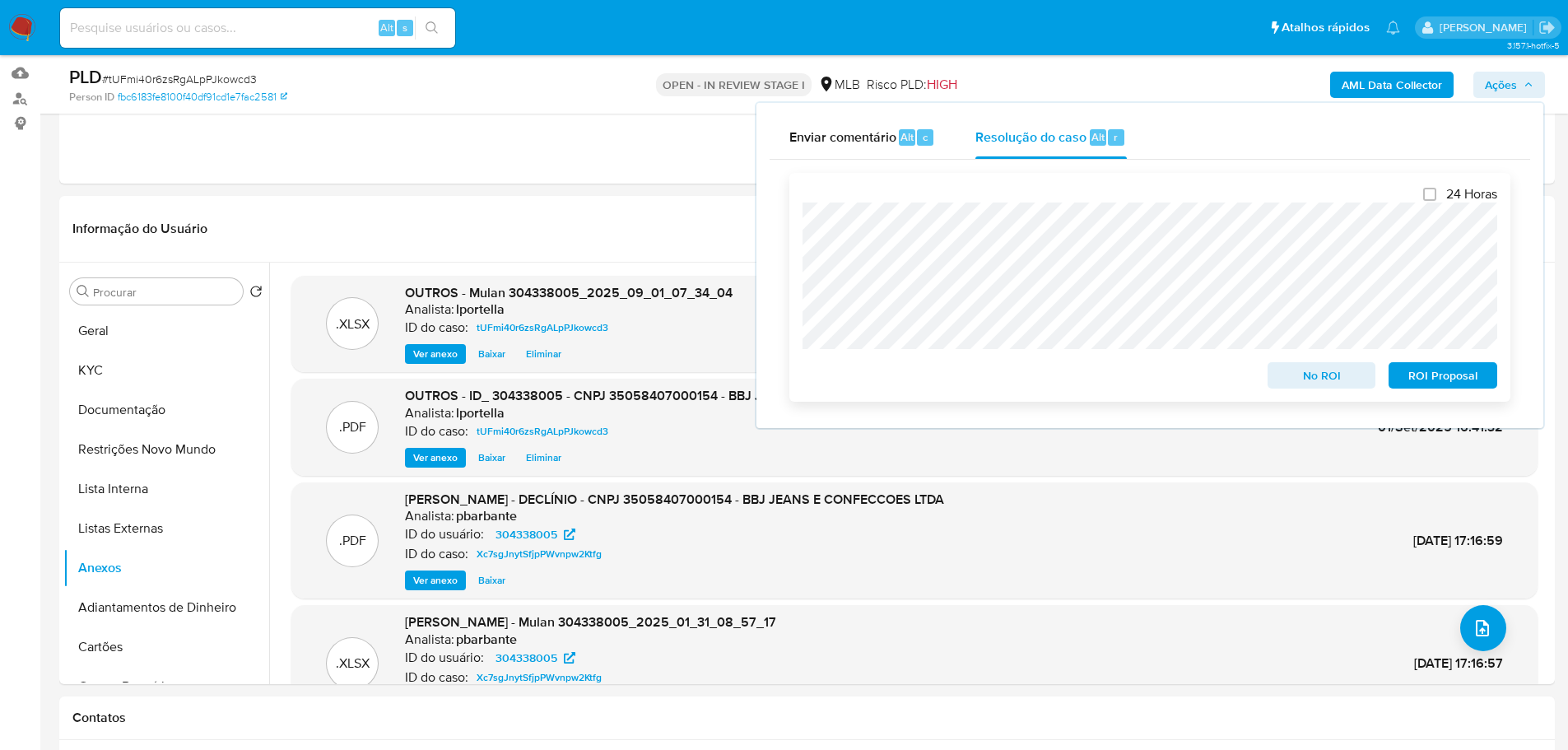
click at [1340, 375] on span "No ROI" at bounding box center [1321, 375] width 85 height 23
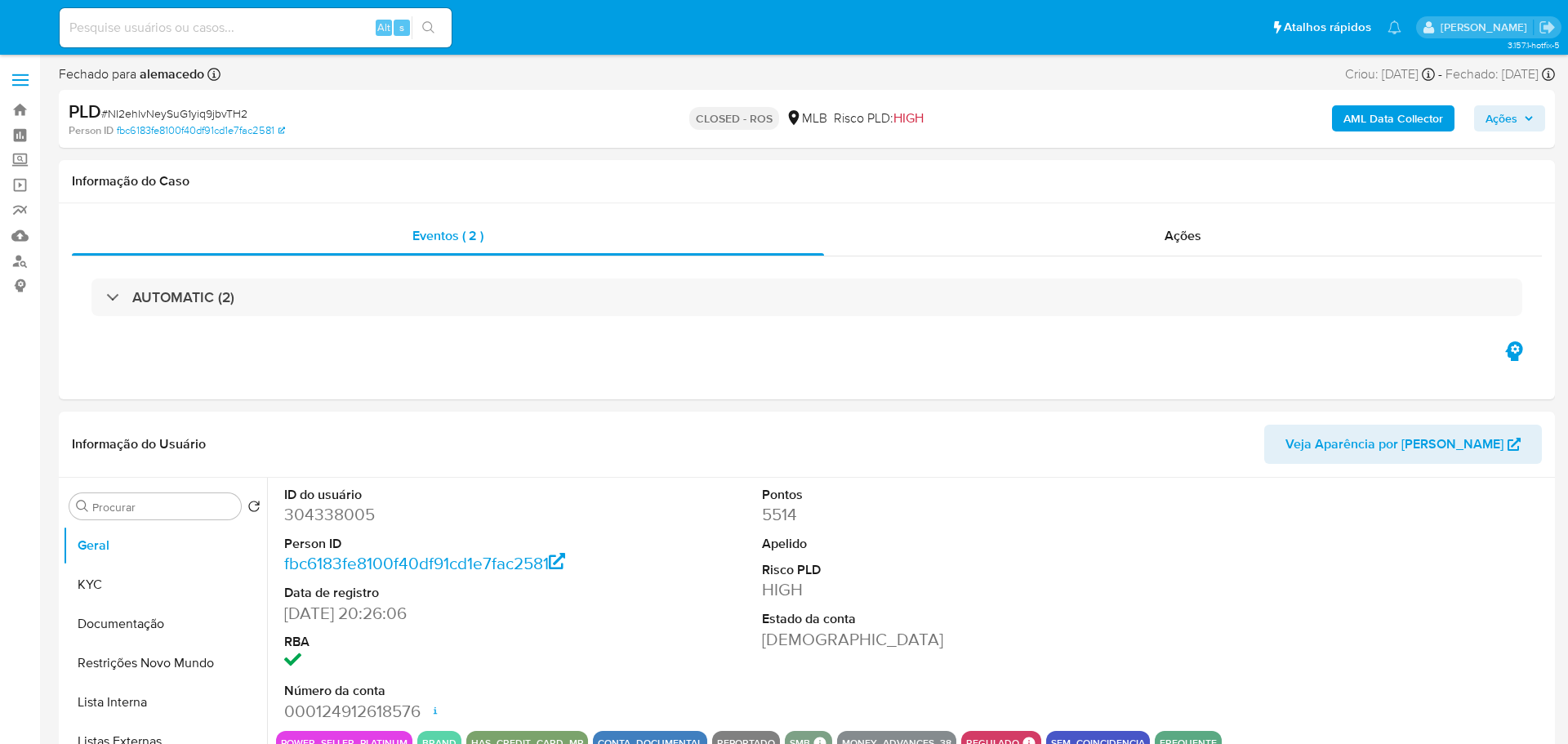
select select "10"
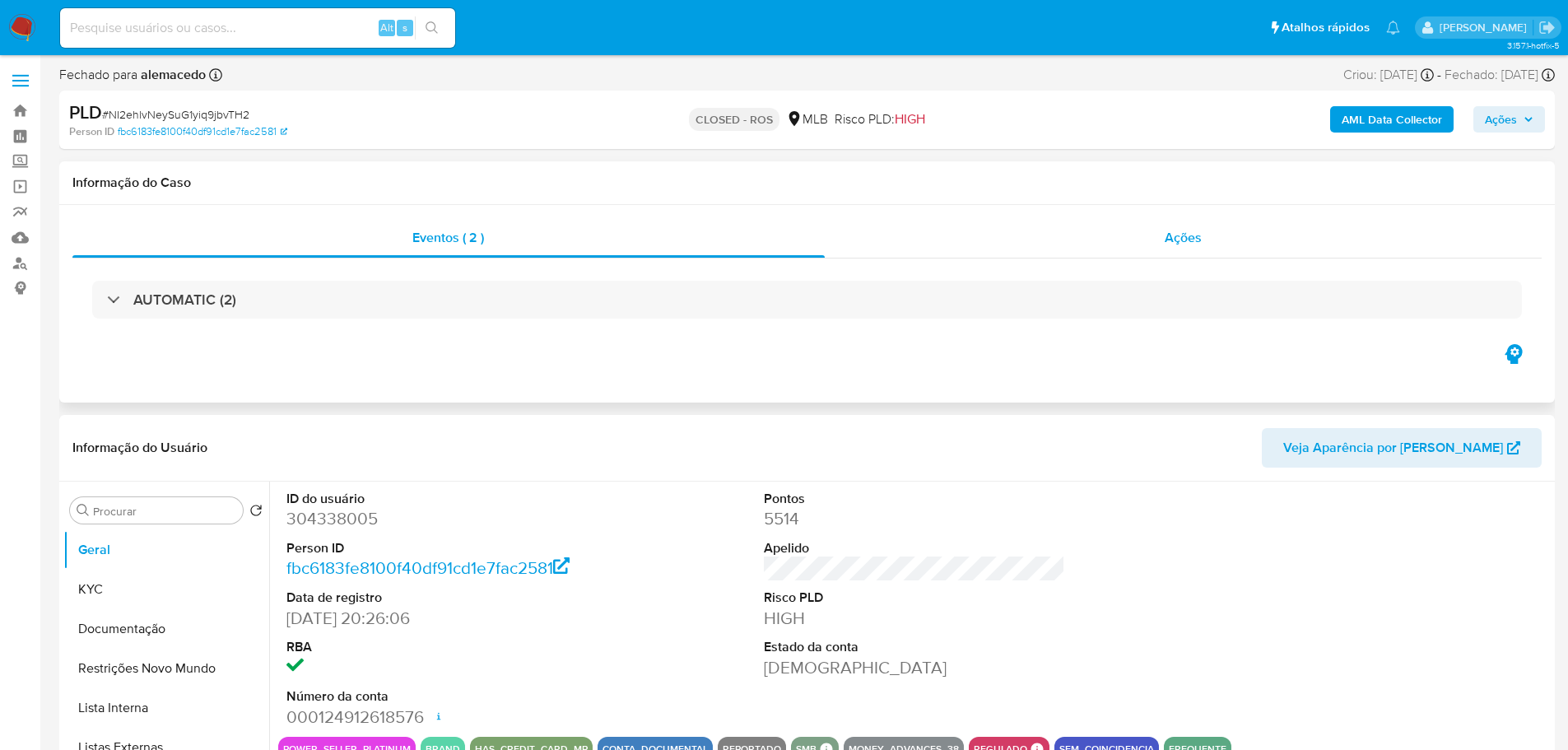
click at [1151, 234] on div "Ações" at bounding box center [1183, 238] width 718 height 40
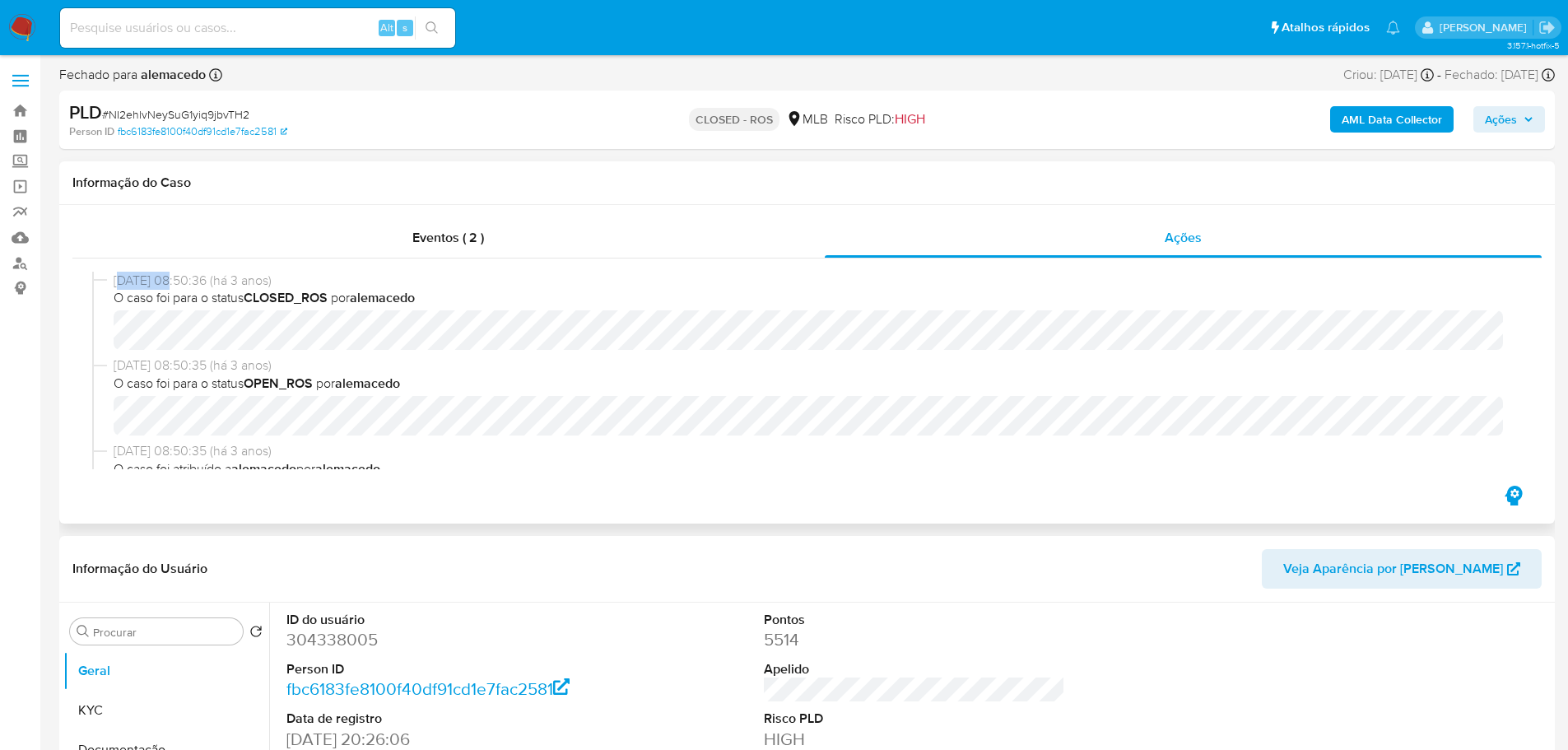
drag, startPoint x: 171, startPoint y: 279, endPoint x: 120, endPoint y: 281, distance: 51.0
click at [120, 281] on span "[DATE] 08:50:36 (há 3 anos)" at bounding box center [814, 280] width 1401 height 18
drag, startPoint x: 175, startPoint y: 280, endPoint x: 106, endPoint y: 280, distance: 69.0
click at [106, 280] on div "[DATE] 08:50:36 (há 3 anos) O caso foi para o status CLOSED_ROS por [PERSON_NAM…" at bounding box center [807, 314] width 1430 height 85
copy div "[DATE]"
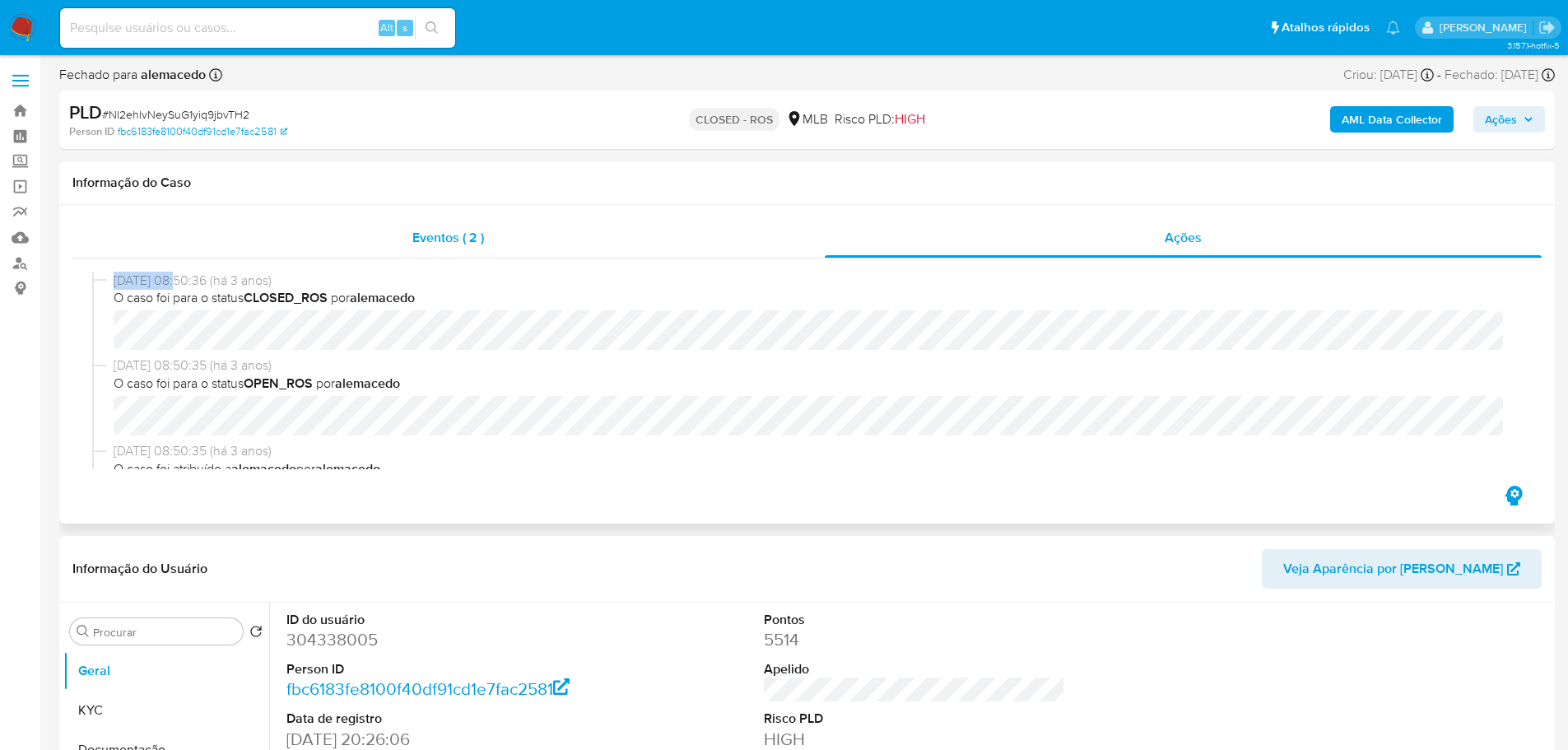
click at [505, 244] on div "Eventos ( 2 )" at bounding box center [449, 238] width 752 height 40
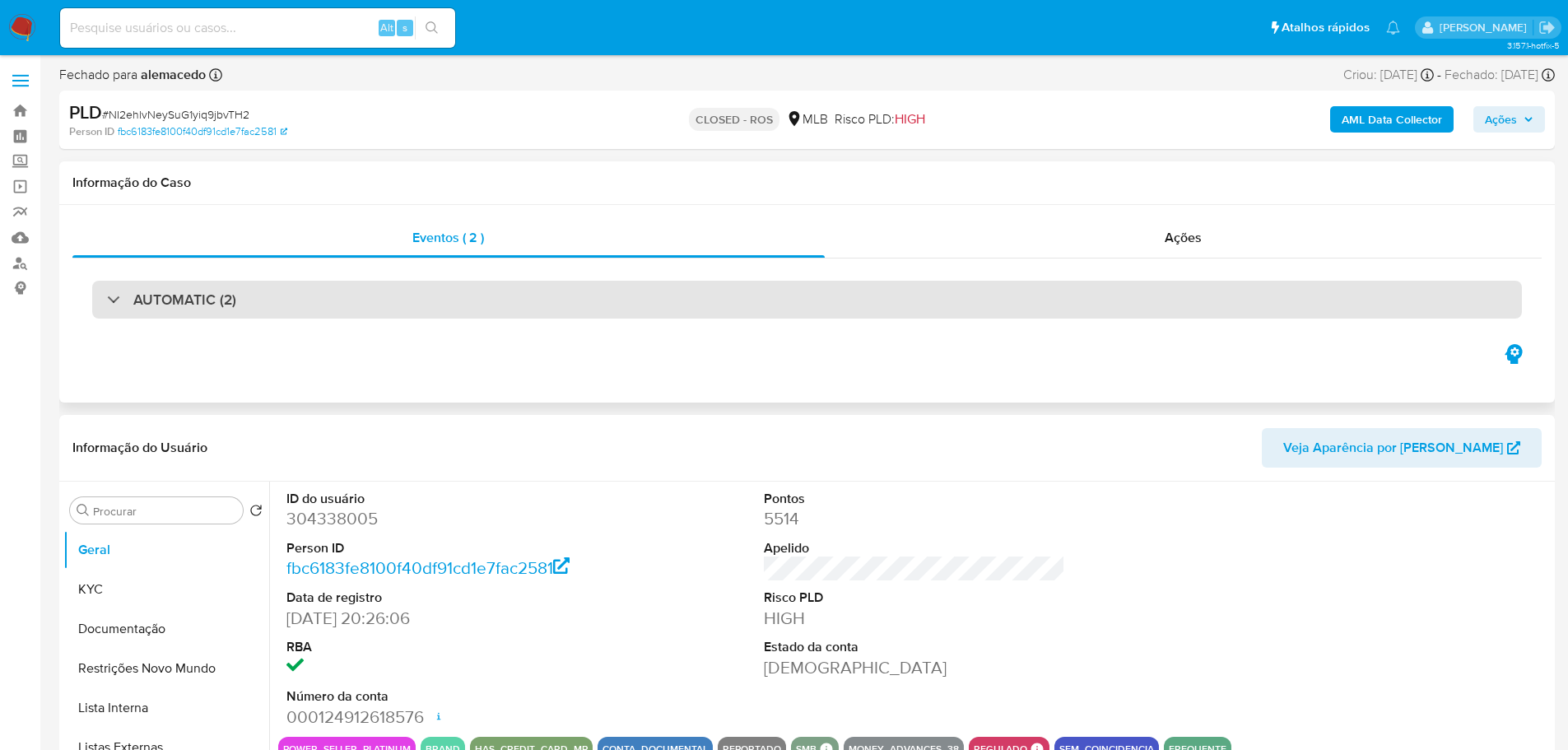
click at [288, 292] on div "AUTOMATIC (2)" at bounding box center [807, 299] width 1430 height 38
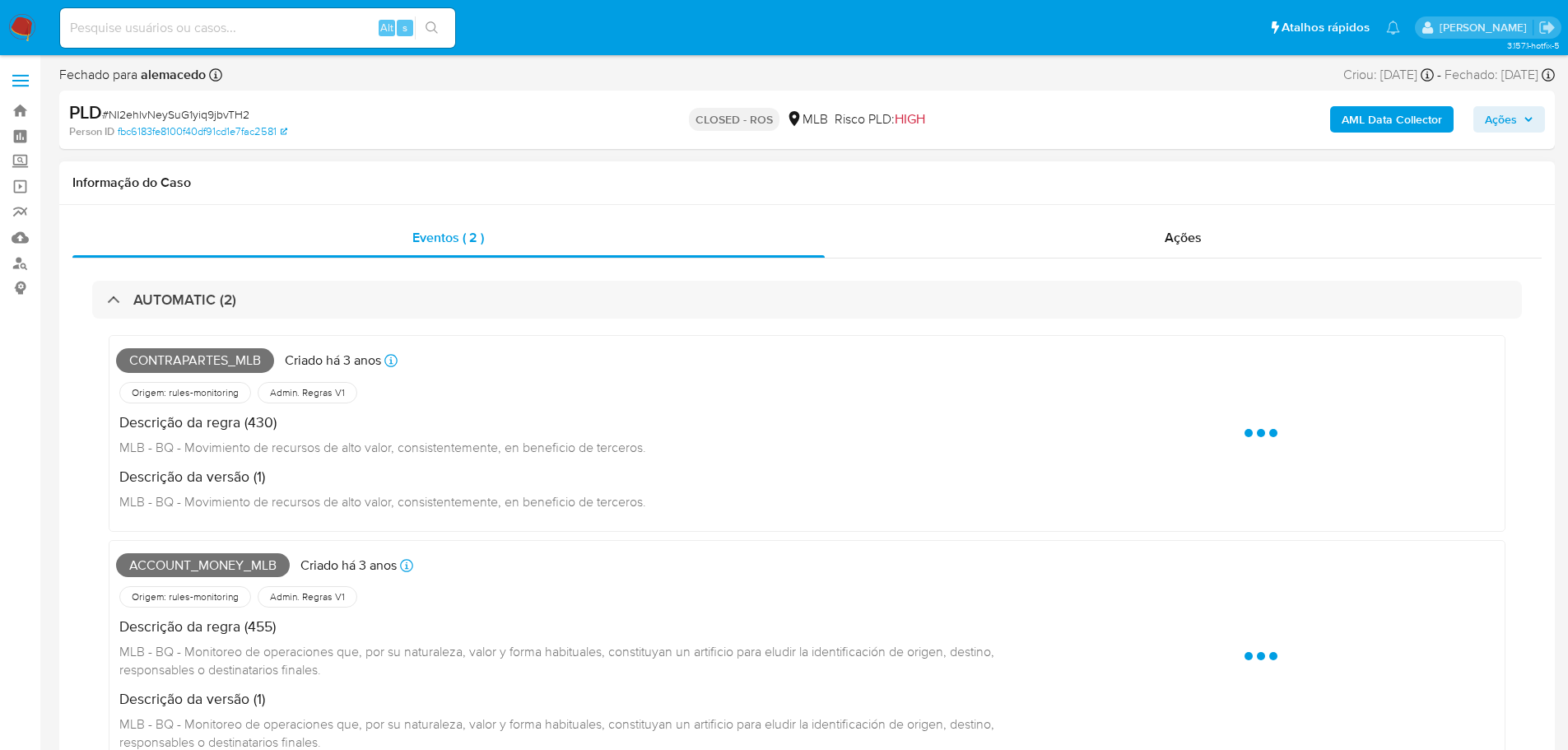
click at [171, 362] on span "CONTRAPARTES_MLB" at bounding box center [195, 360] width 158 height 25
copy span "CONTRAPARTES_MLB"
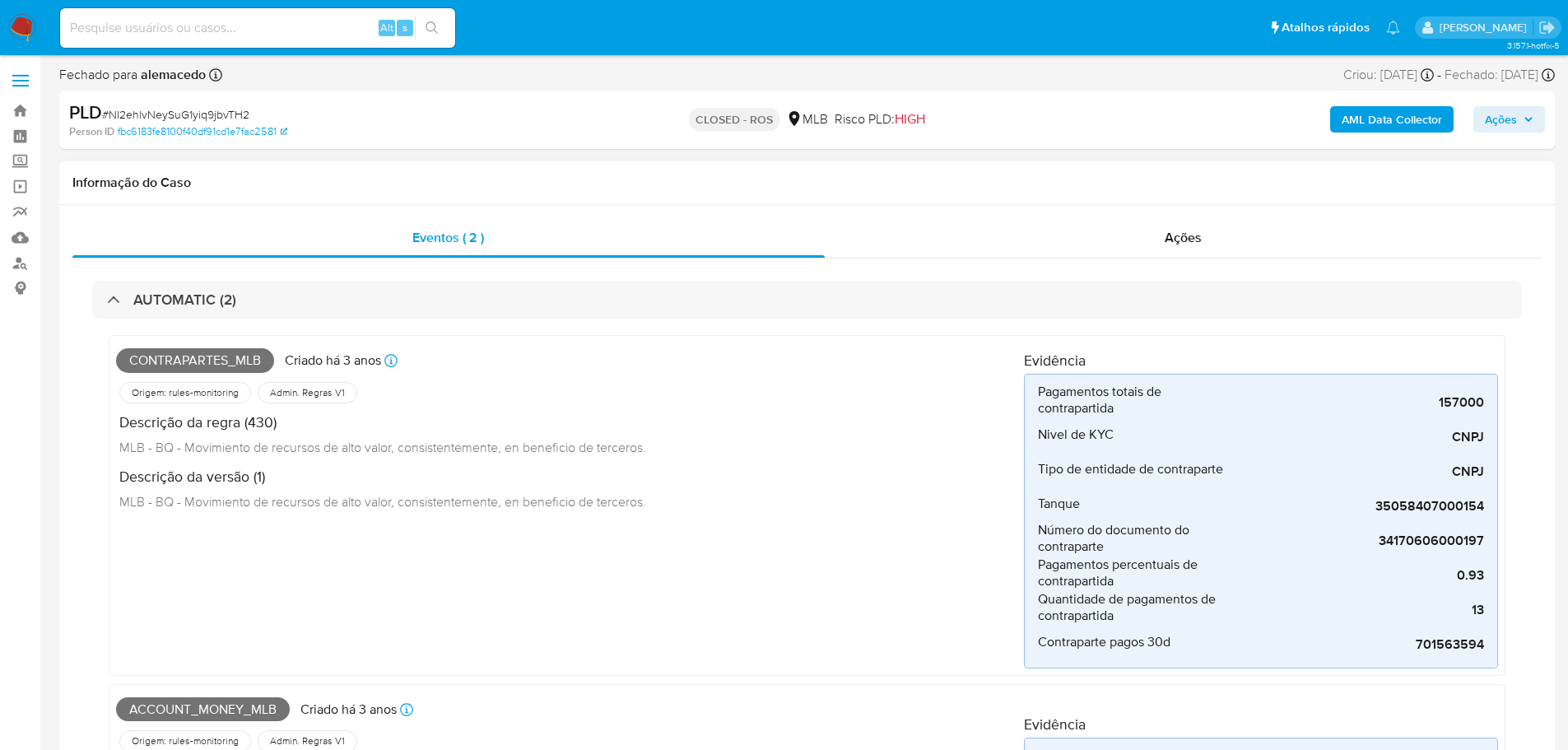
click at [251, 704] on span "ACCOUNT_MONEY_MLB" at bounding box center [203, 710] width 174 height 25
click at [252, 704] on span "ACCOUNT_MONEY_MLB" at bounding box center [203, 710] width 174 height 25
copy span "ACCOUNT_MONEY_MLB"
click at [224, 109] on span "# NI2ehlvNeySuG1yiq9jbvTH2" at bounding box center [176, 114] width 147 height 17
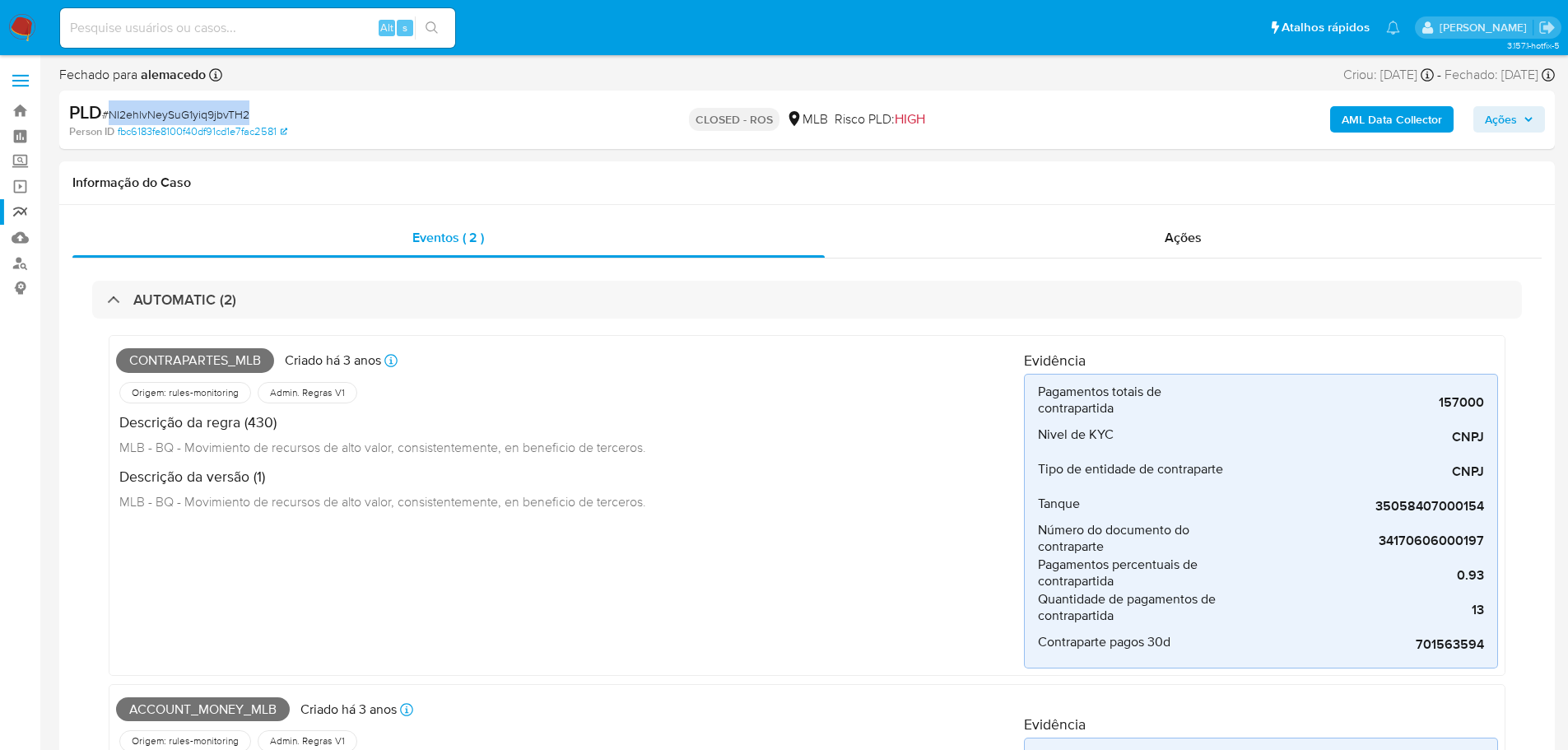
copy span "NI2ehlvNeySuG1yiq9jbvTH2"
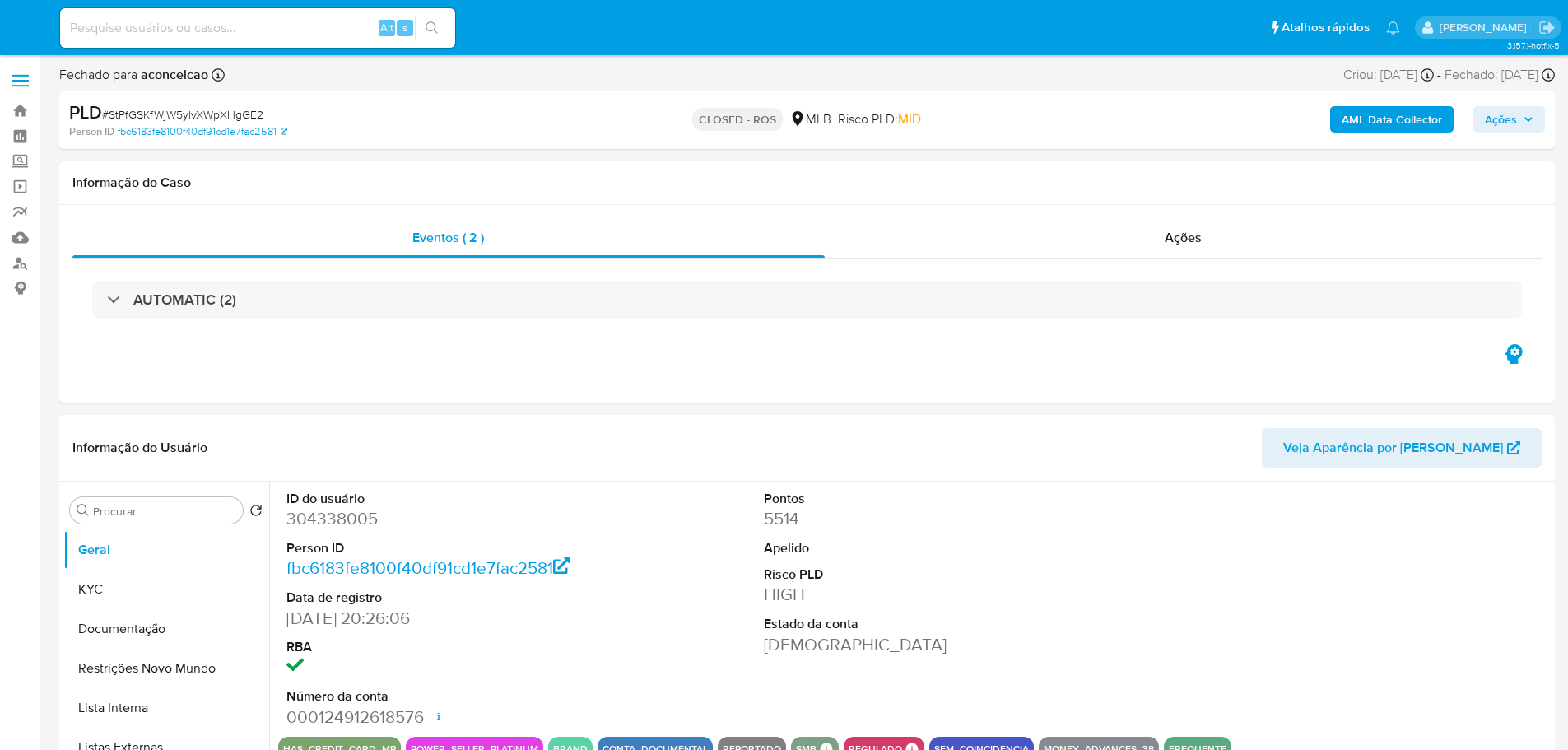
select select "10"
click at [1159, 229] on div "Ações" at bounding box center [1183, 238] width 718 height 40
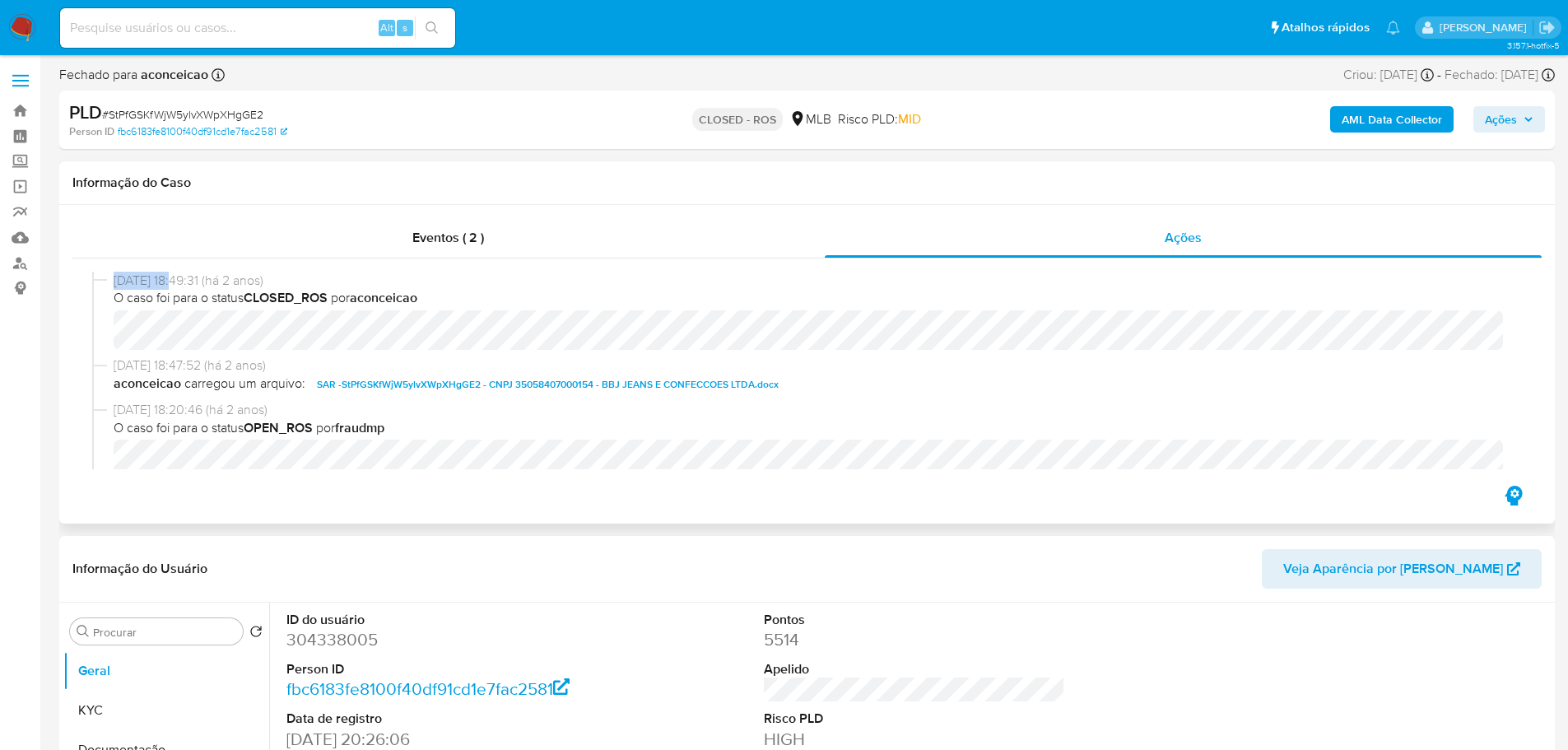
drag, startPoint x: 179, startPoint y: 284, endPoint x: 112, endPoint y: 288, distance: 67.1
click at [112, 288] on div "[DATE] 18:49:31 (há 2 anos) O caso foi para o status CLOSED_ROS por aconceicao" at bounding box center [807, 314] width 1430 height 85
copy span "[DATE]"
click at [388, 245] on div "Eventos ( 2 )" at bounding box center [449, 238] width 752 height 40
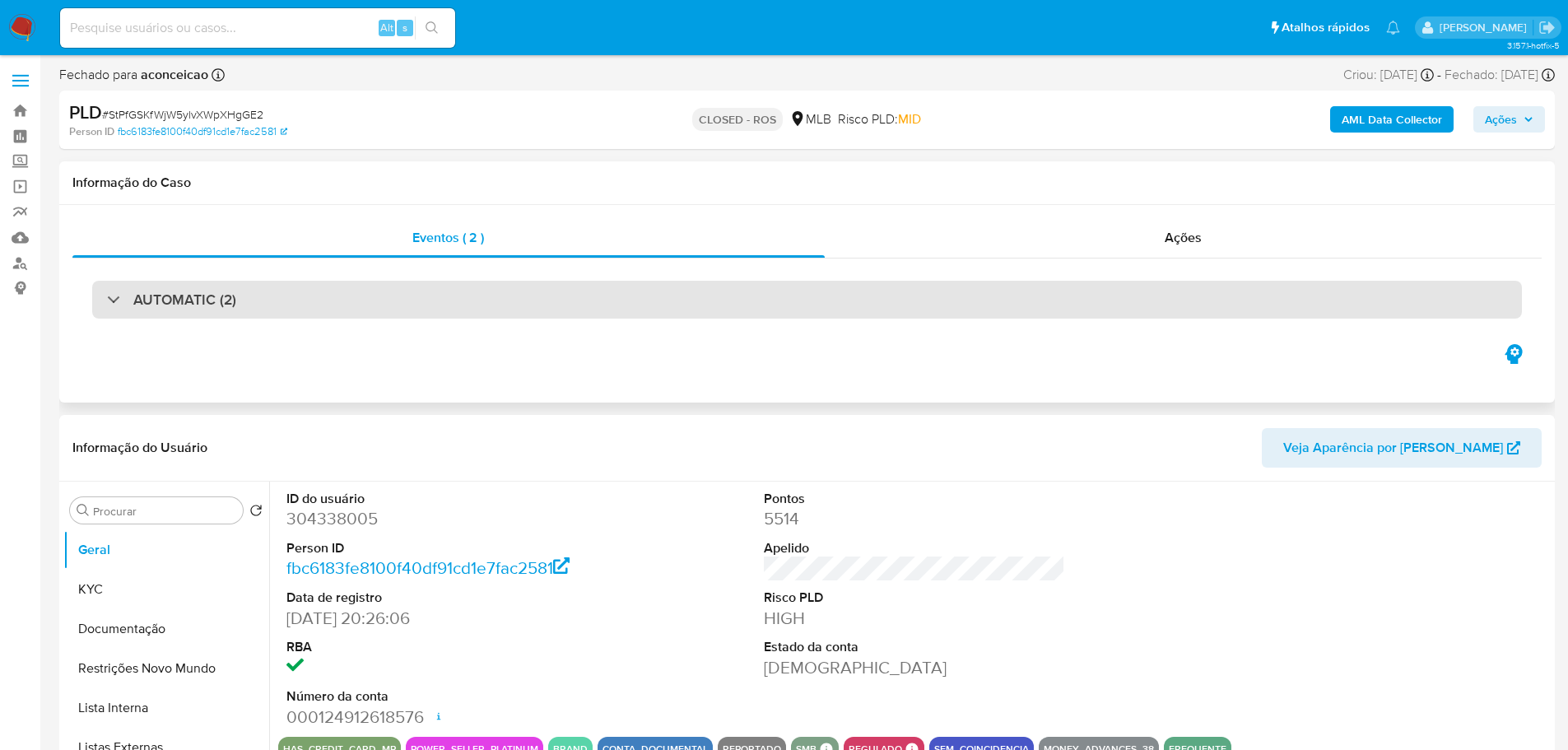
click at [272, 311] on div "AUTOMATIC (2)" at bounding box center [807, 299] width 1430 height 38
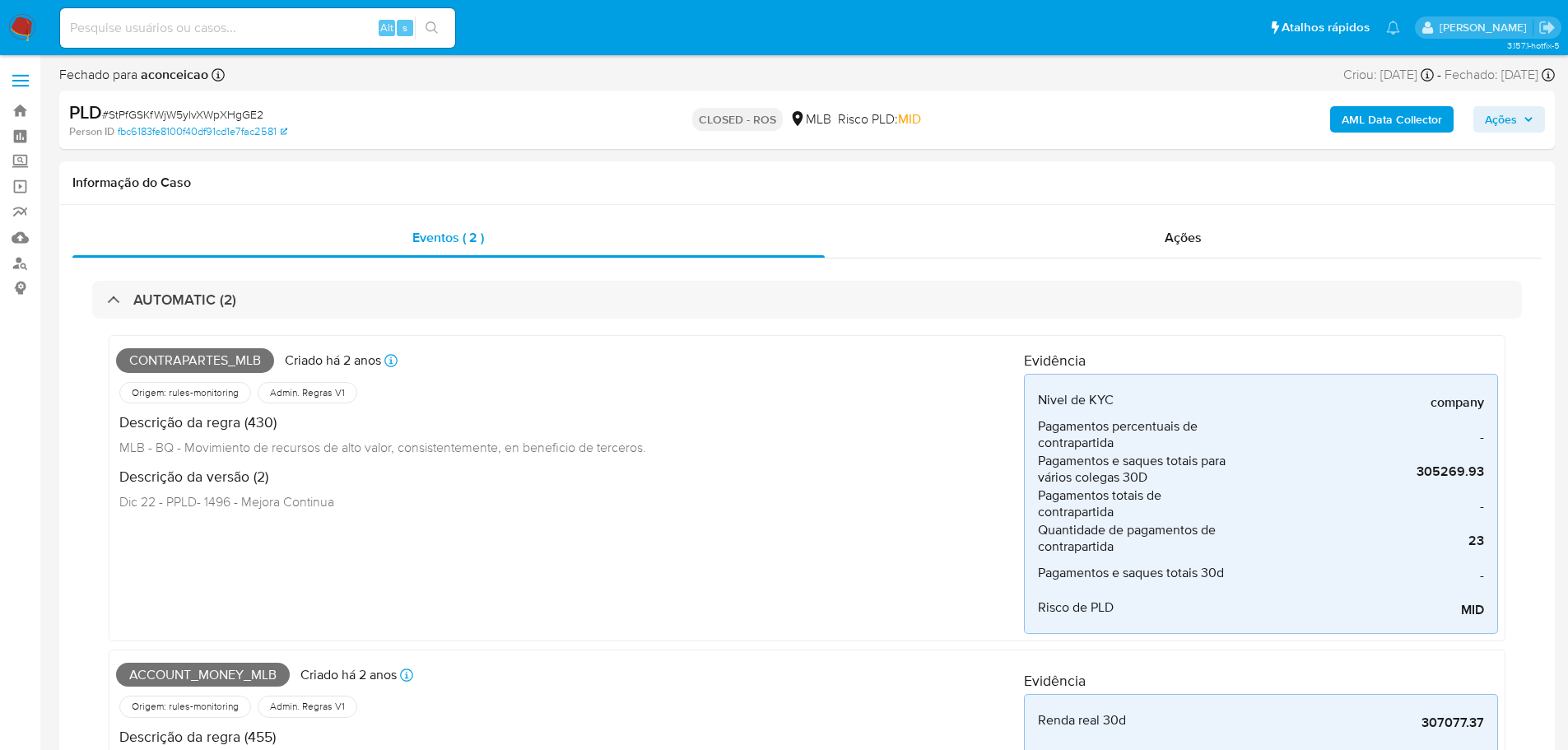
click at [203, 111] on span "# StPfGSKfWjW5ylvXWpXHgGE2" at bounding box center [183, 114] width 162 height 17
copy span "StPfGSKfWjW5ylvXWpXHgGE2"
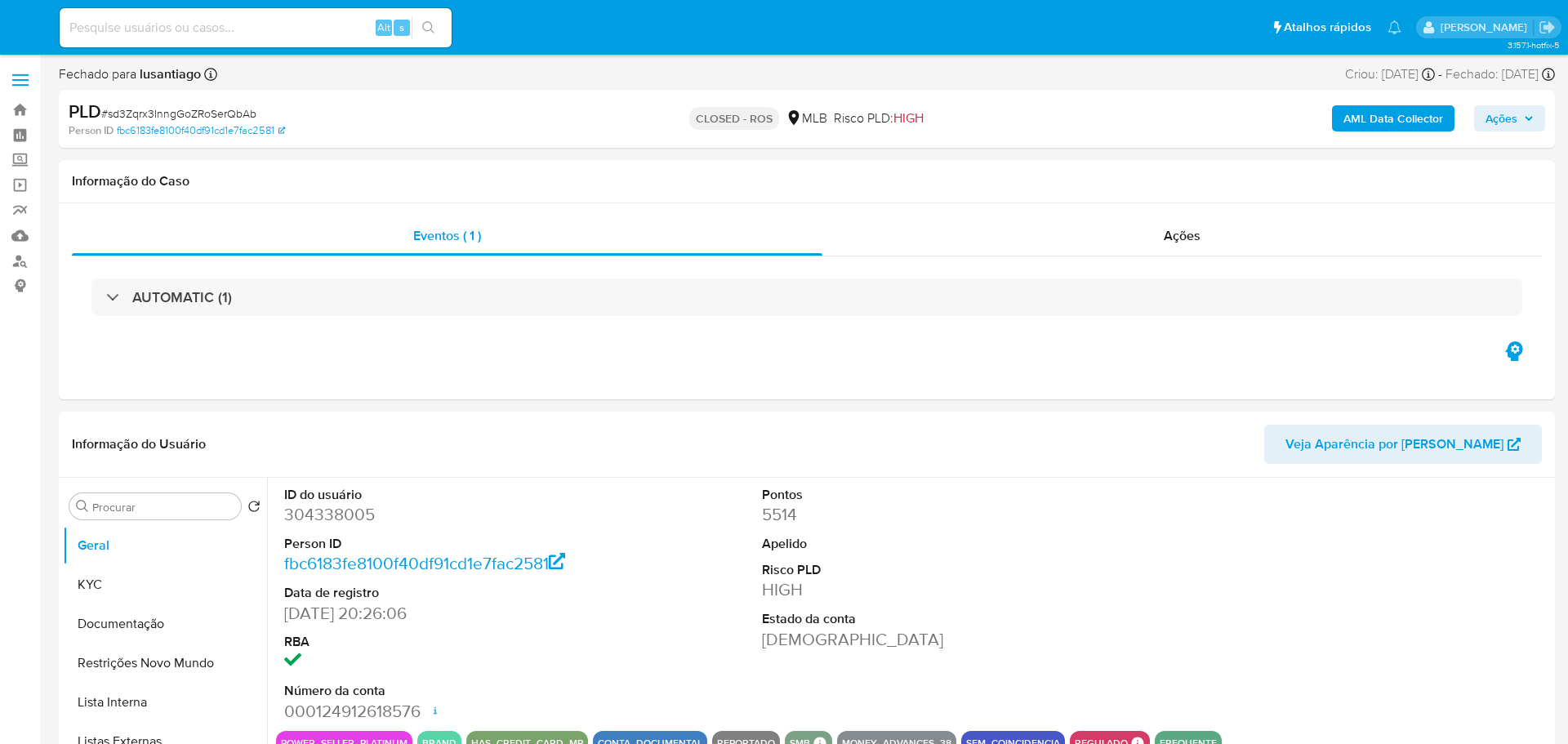
select select "10"
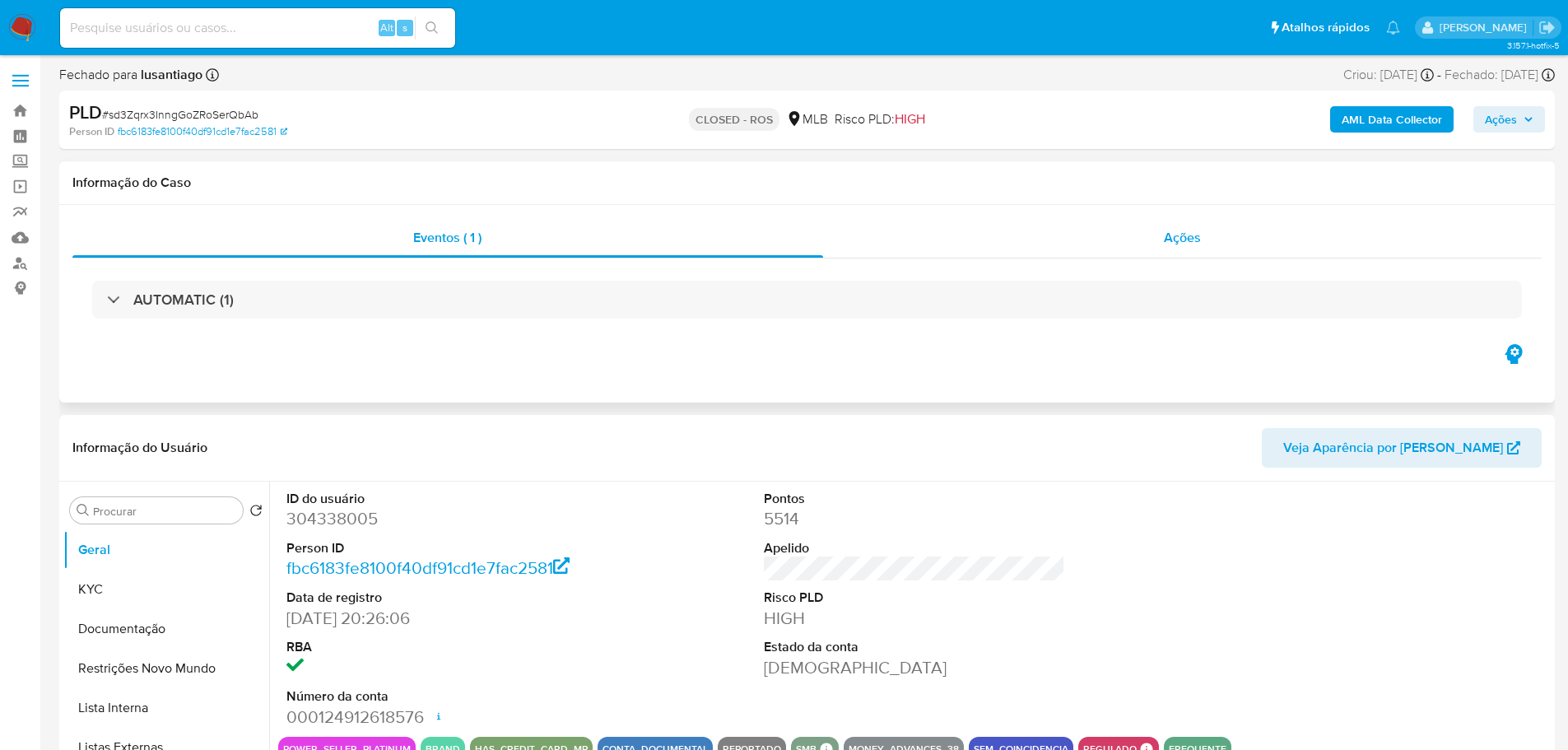
click at [1186, 249] on div "Ações" at bounding box center [1182, 238] width 720 height 40
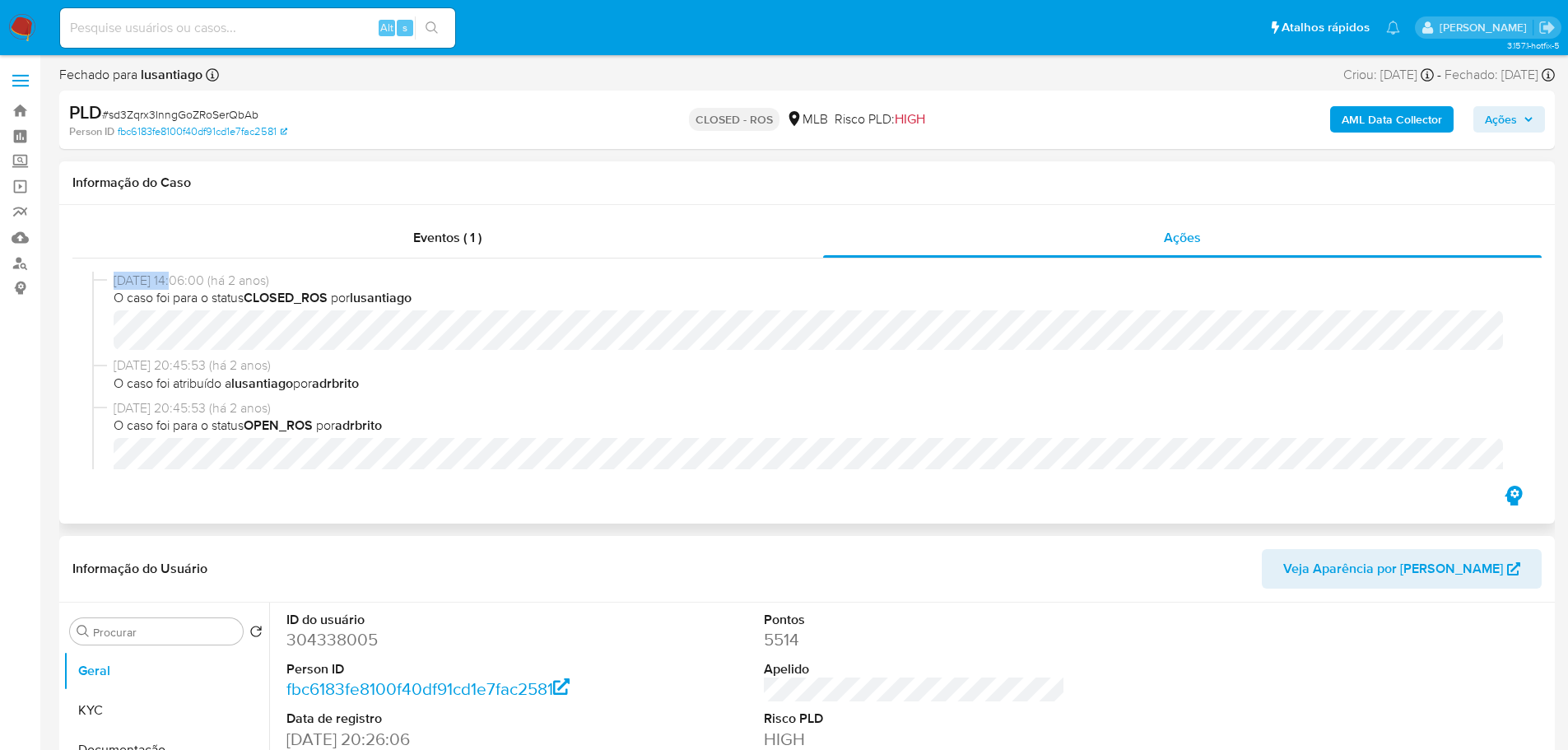
drag, startPoint x: 180, startPoint y: 280, endPoint x: 113, endPoint y: 280, distance: 67.0
click at [113, 280] on div "[DATE] 14:06:00 (há 2 anos) O caso foi para o status CLOSED_ROS por lusantiago" at bounding box center [807, 314] width 1430 height 85
copy span "[DATE]"
click at [346, 247] on div "Eventos ( 1 )" at bounding box center [448, 238] width 751 height 40
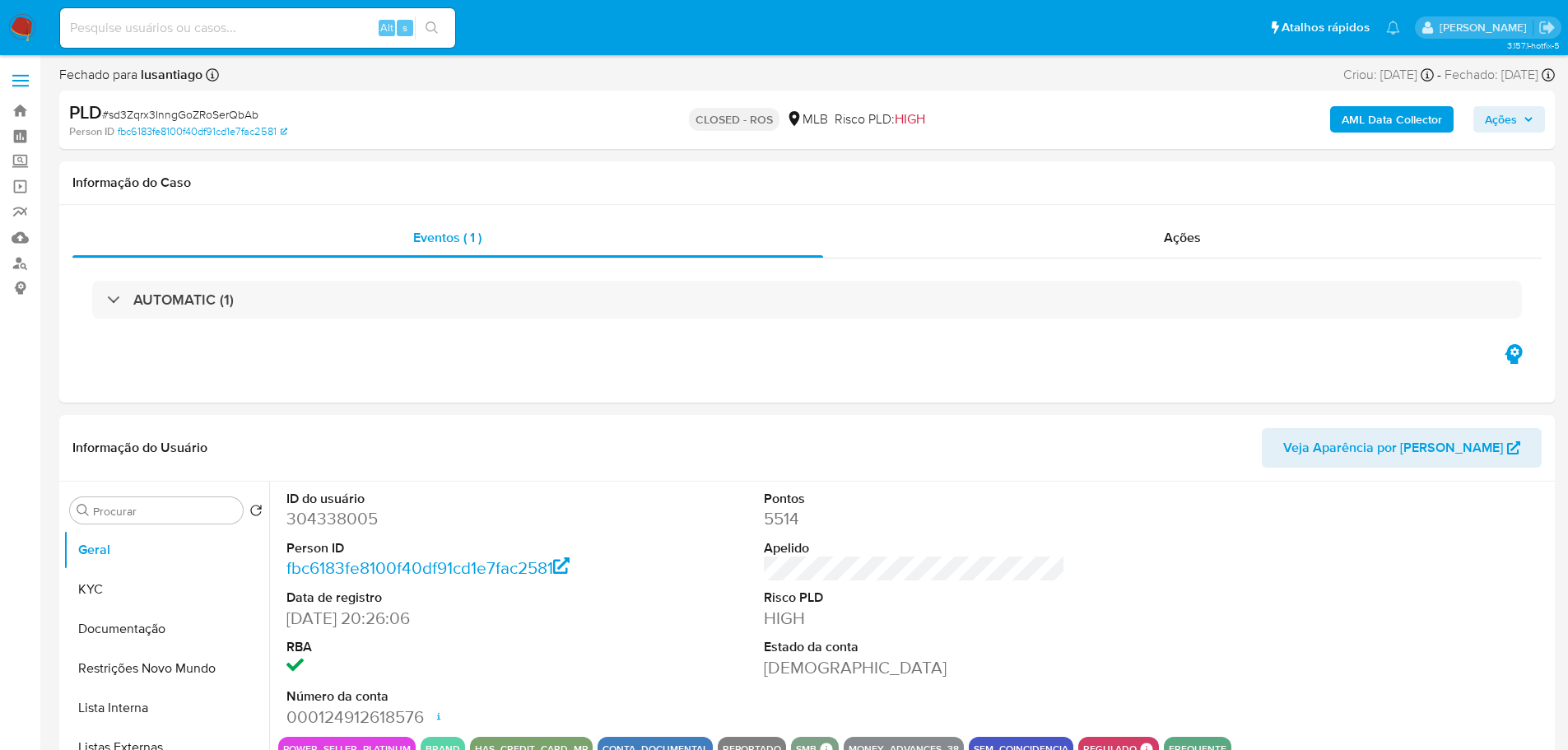
click at [266, 290] on div "AUTOMATIC (1)" at bounding box center [807, 299] width 1430 height 38
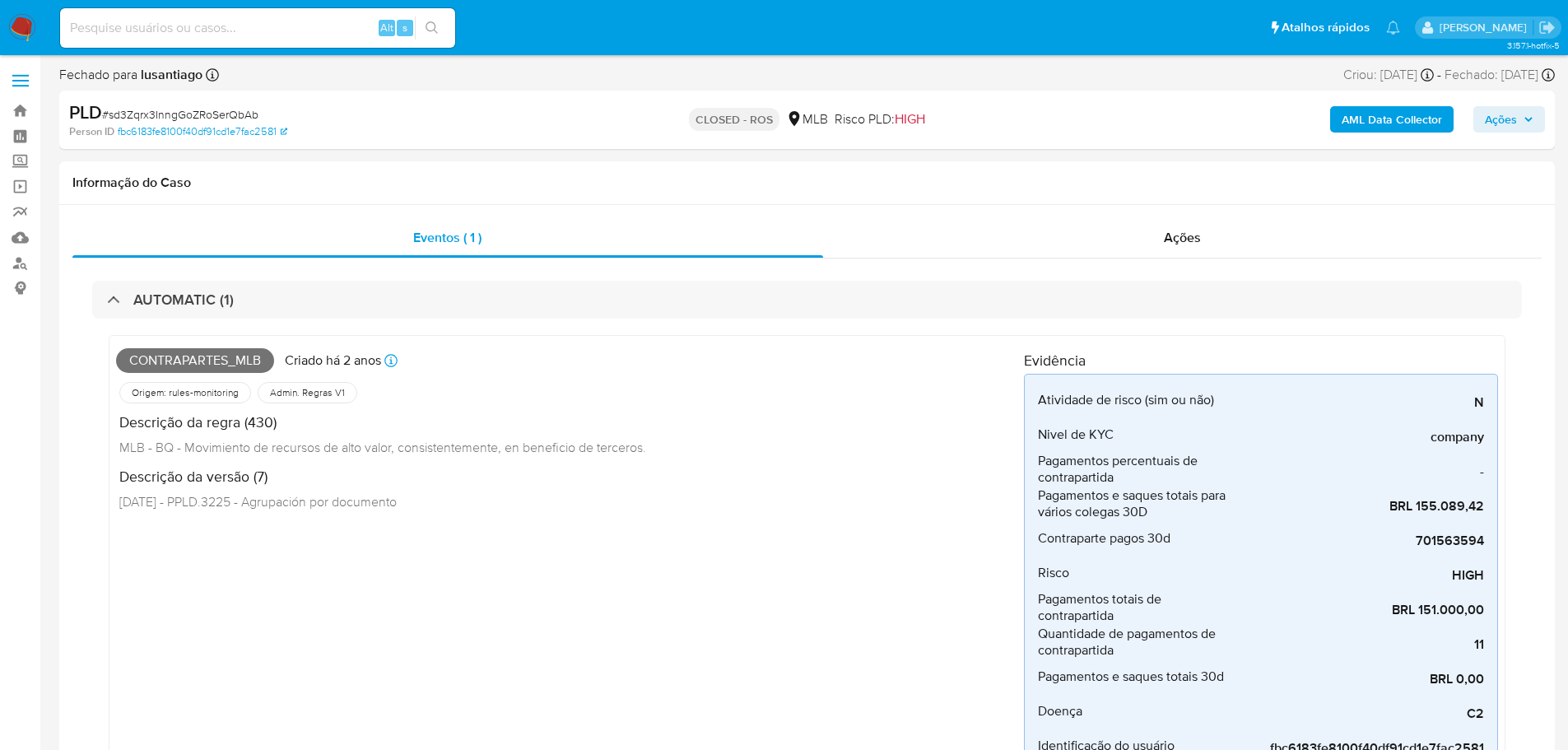
click at [155, 122] on span "# sd3Zqrx3InngGoZRoSerQbAb" at bounding box center [180, 114] width 156 height 17
copy span "sd3Zqrx3InngGoZRoSerQbAb"
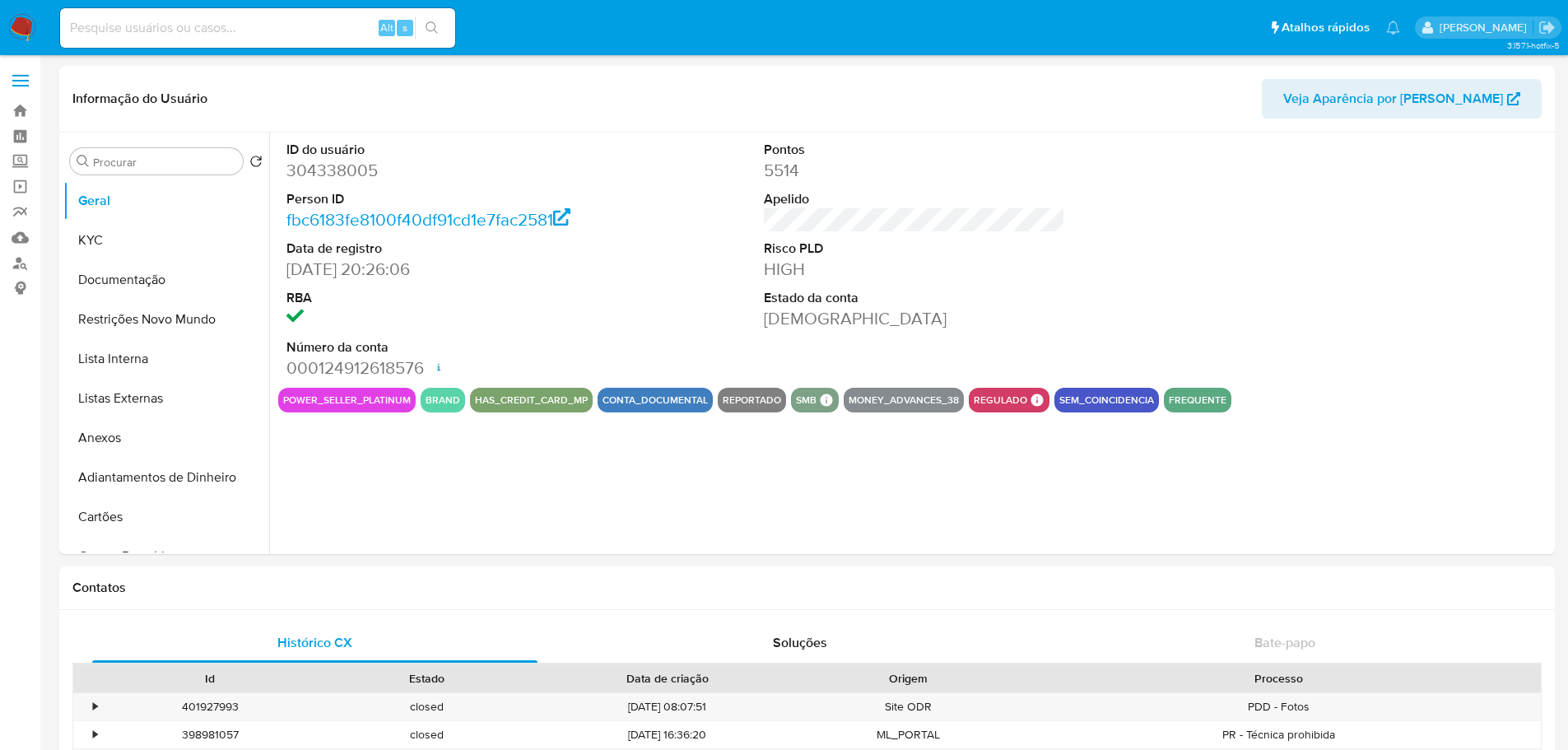
select select "10"
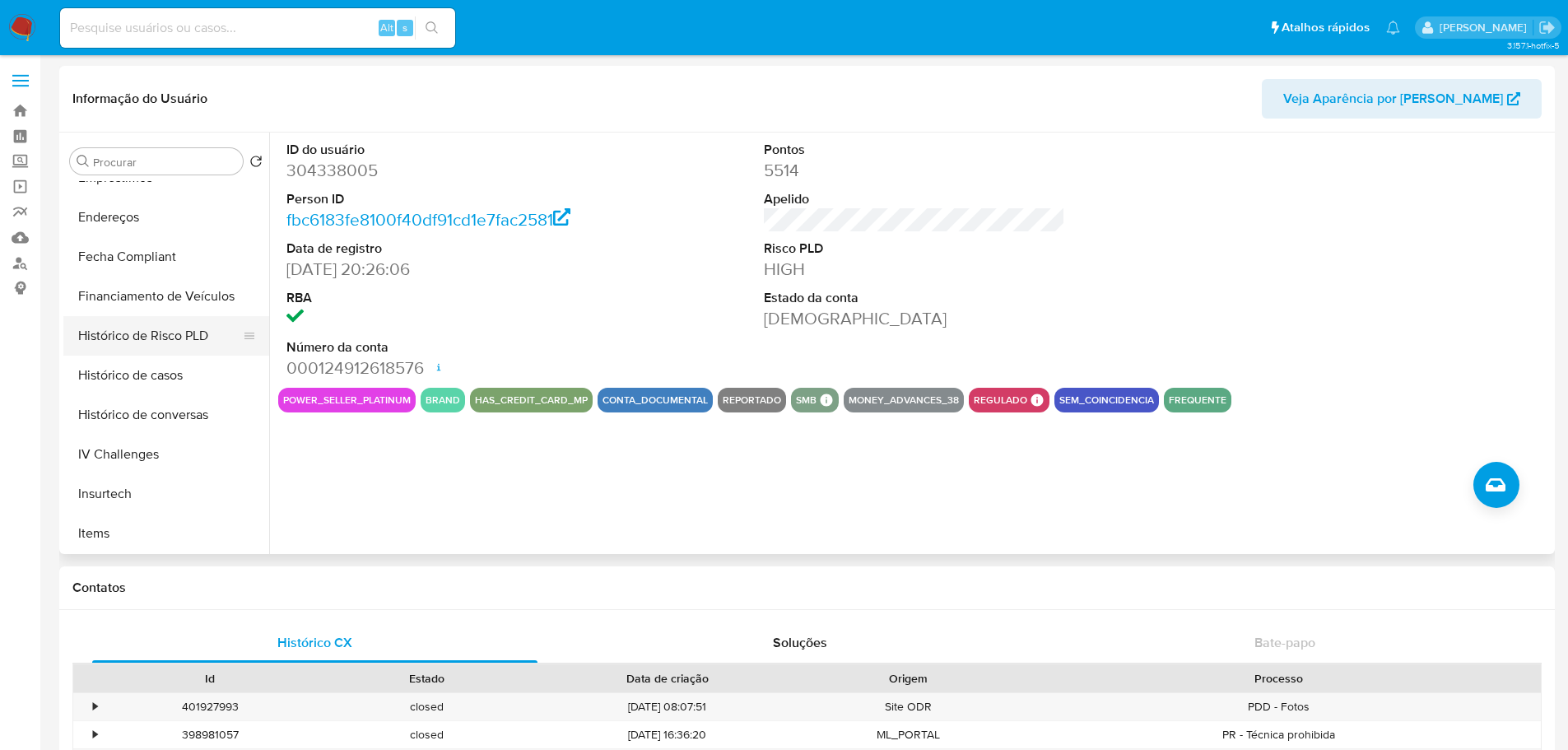
scroll to position [493, 0]
click at [149, 263] on button "Empréstimos" at bounding box center [159, 260] width 193 height 40
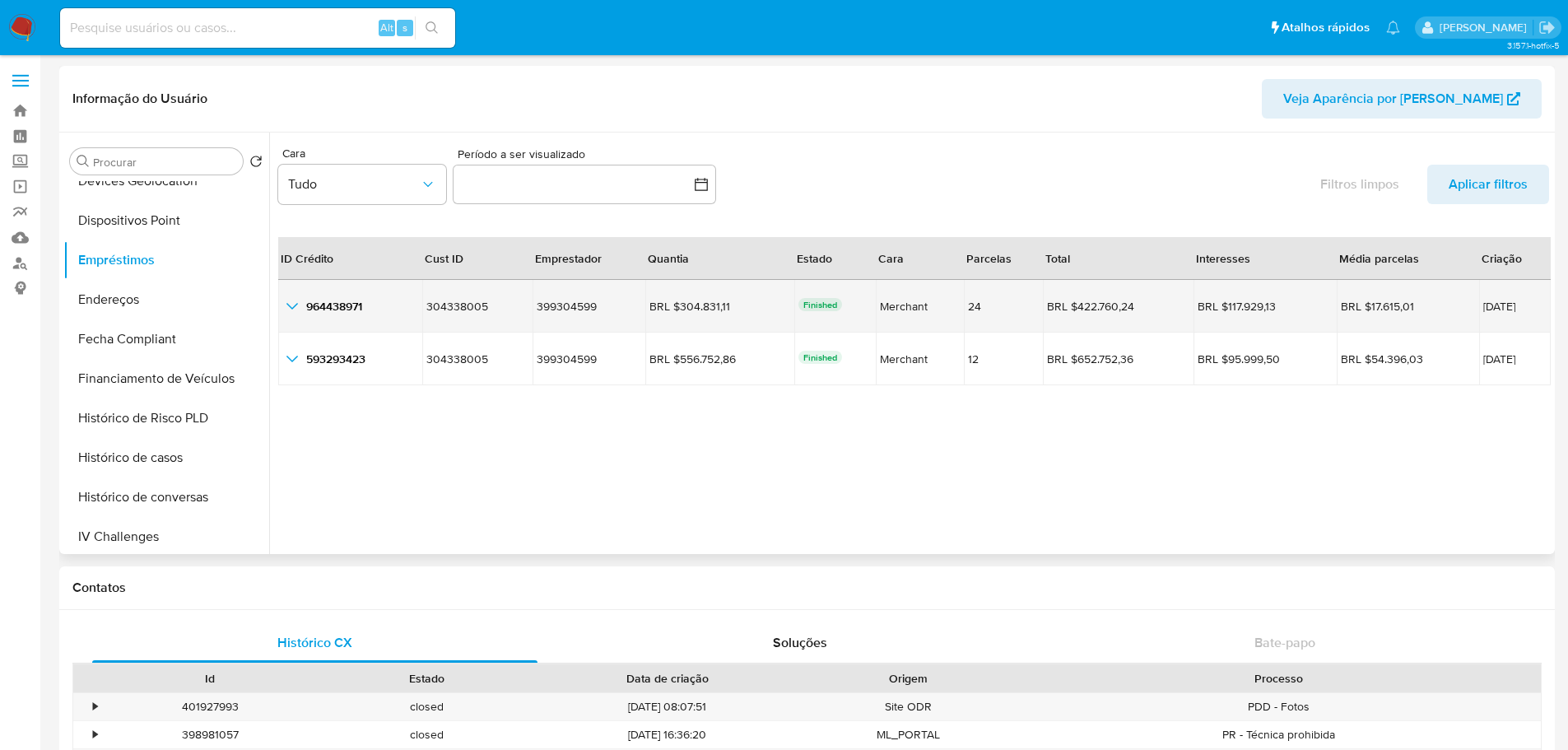
click at [290, 303] on icon "button_show_hidden_detail_by_id_0" at bounding box center [292, 306] width 20 height 20
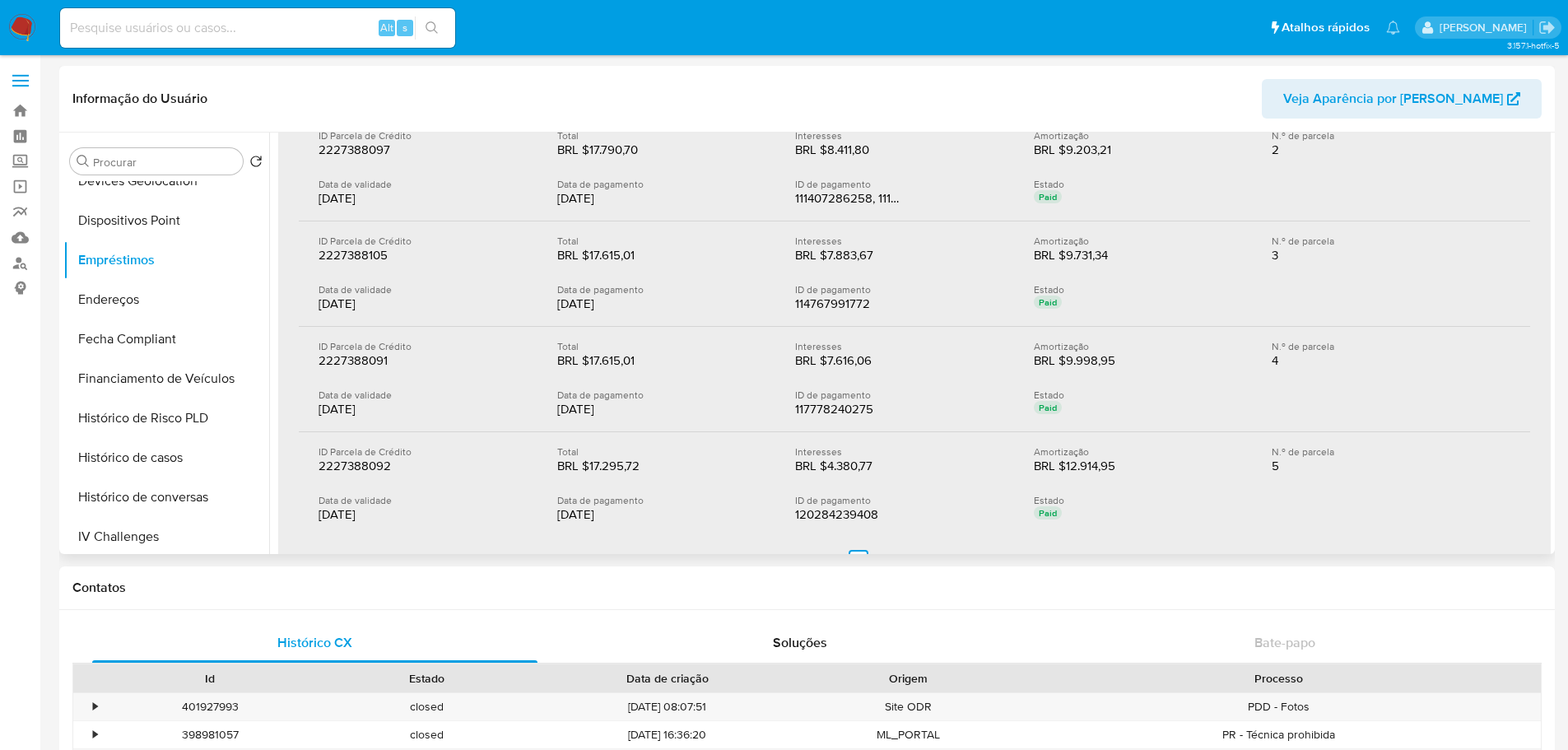
scroll to position [412, 0]
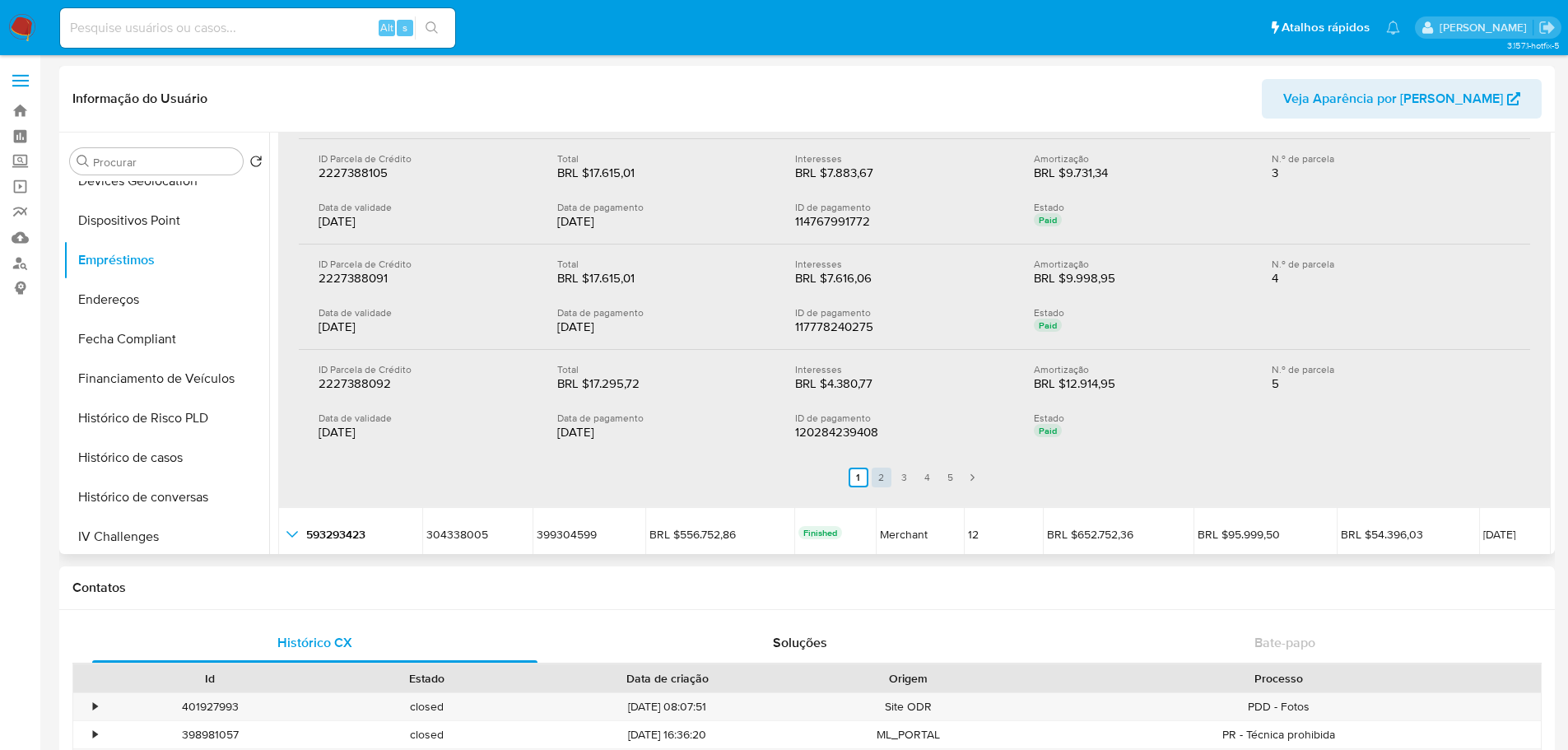
click at [878, 476] on link "2" at bounding box center [881, 478] width 20 height 20
click at [958, 478] on link "5" at bounding box center [960, 478] width 20 height 20
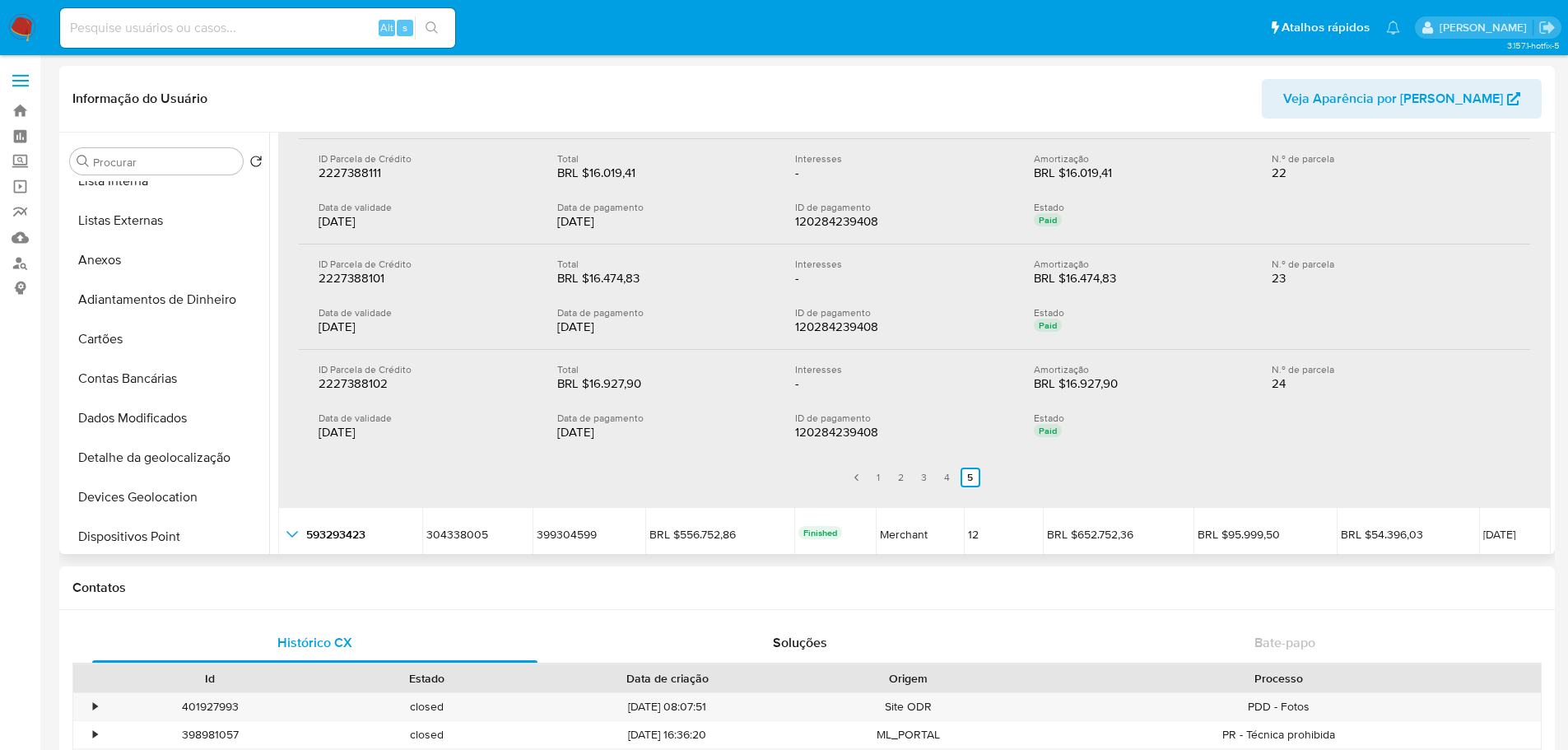
scroll to position [0, 0]
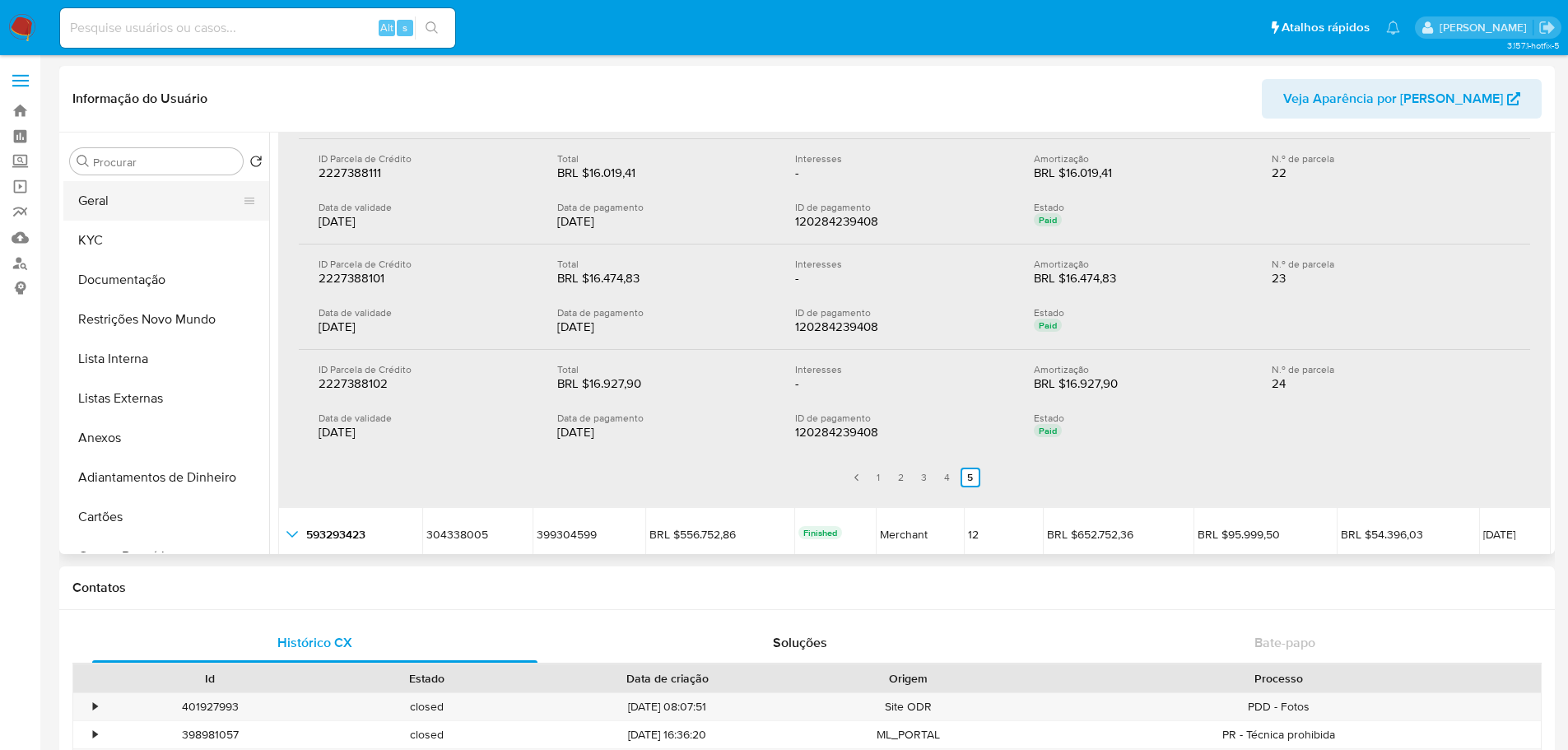
click at [123, 193] on button "Geral" at bounding box center [159, 201] width 193 height 40
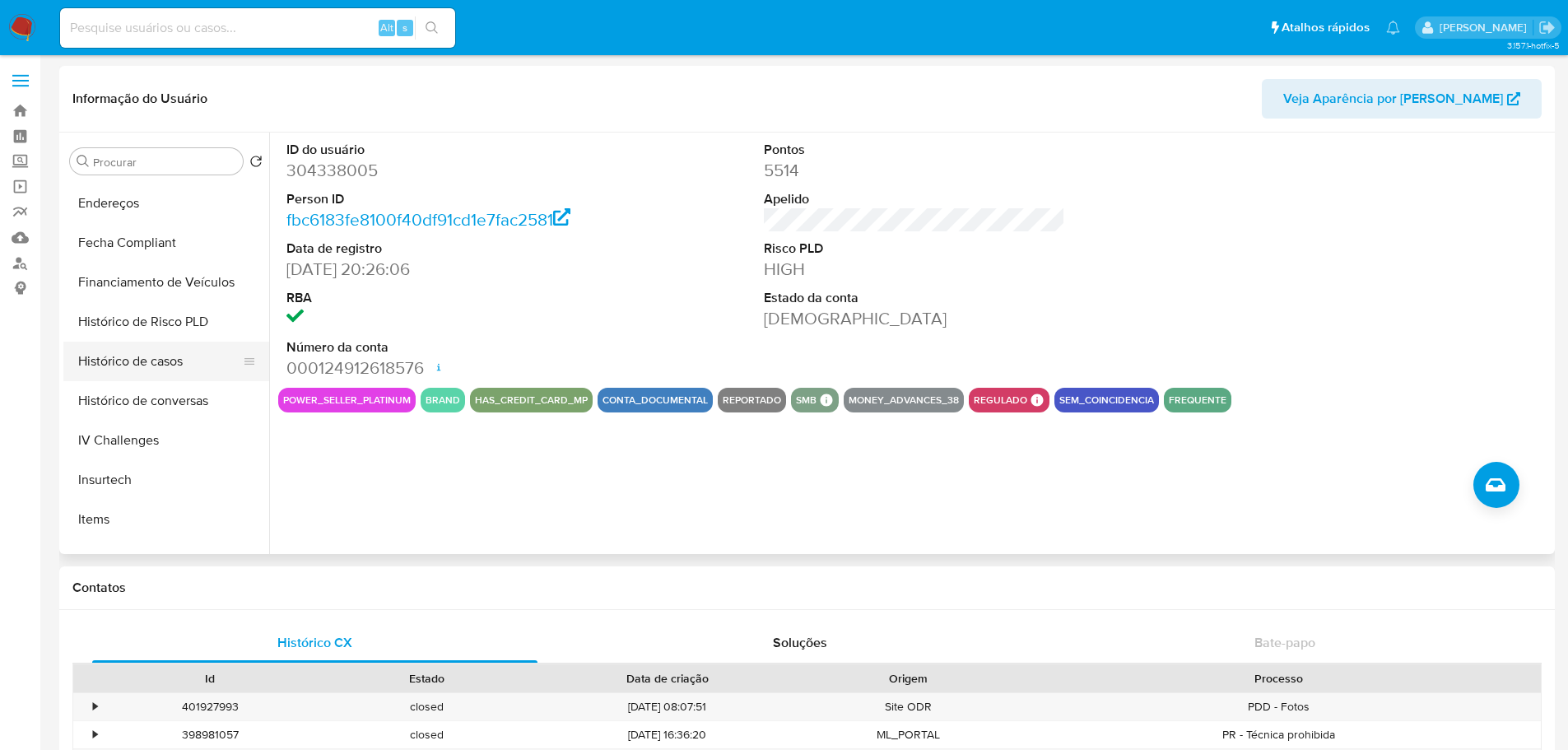
scroll to position [571, 0]
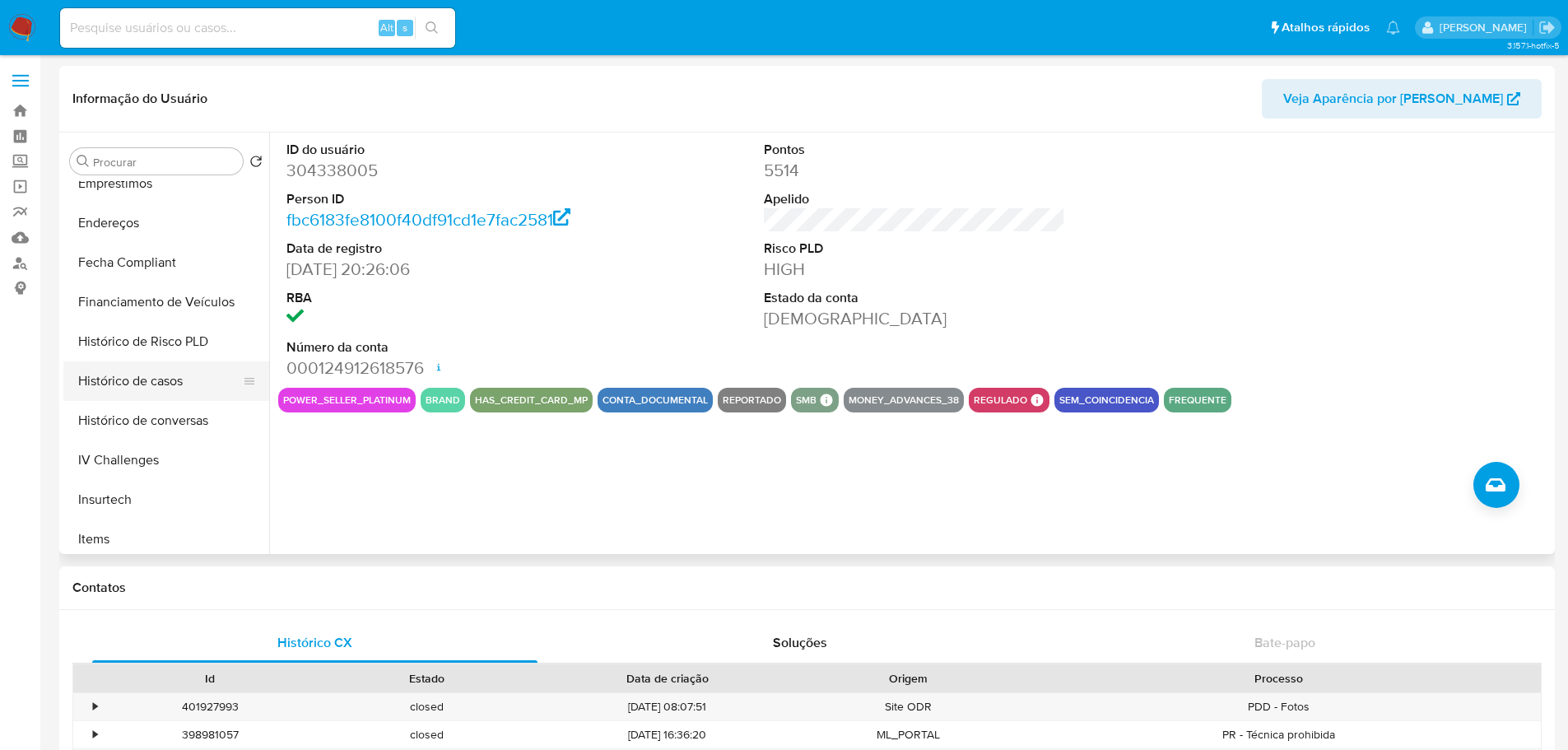
click at [165, 386] on button "Histórico de casos" at bounding box center [159, 381] width 193 height 40
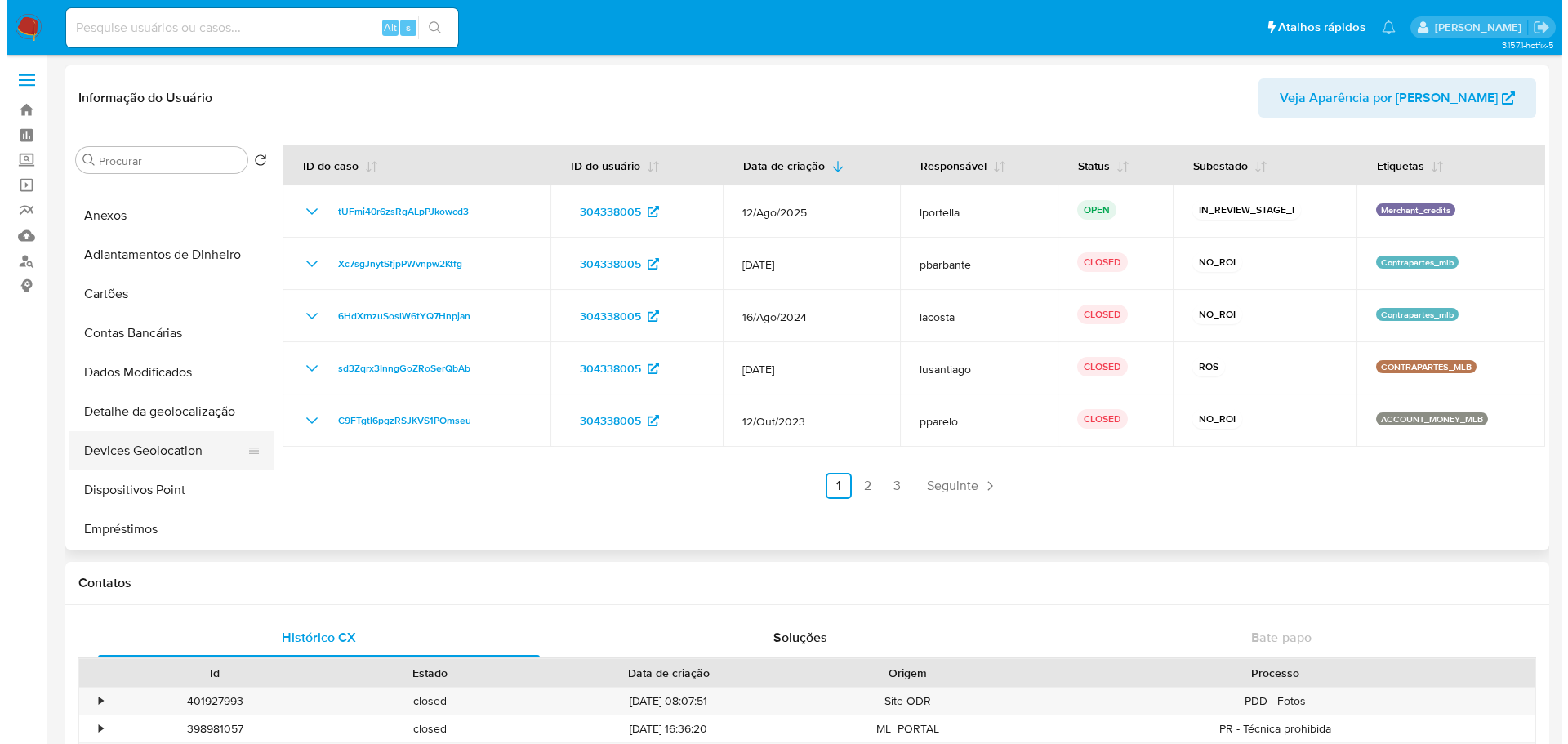
scroll to position [158, 0]
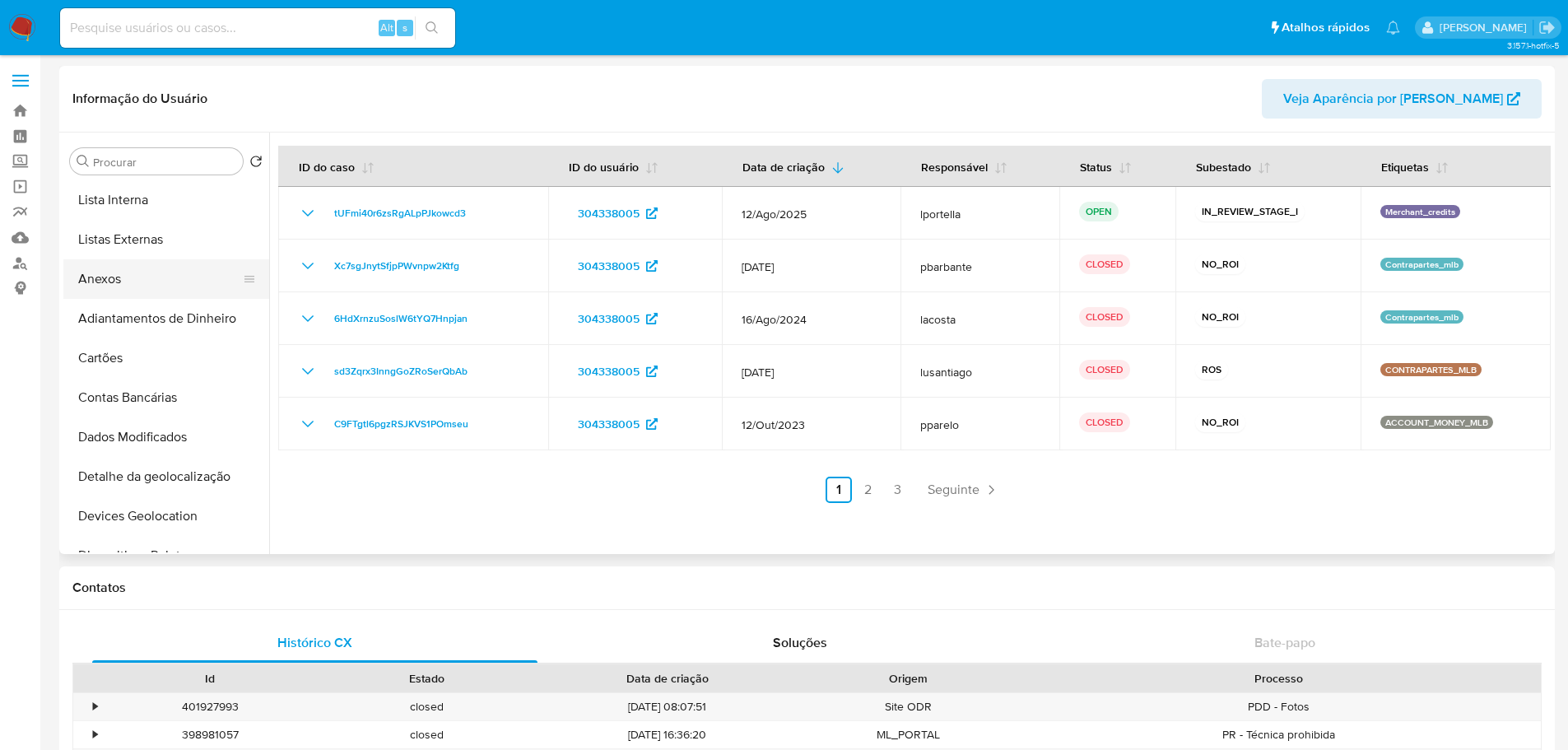
click at [114, 278] on button "Anexos" at bounding box center [159, 279] width 193 height 40
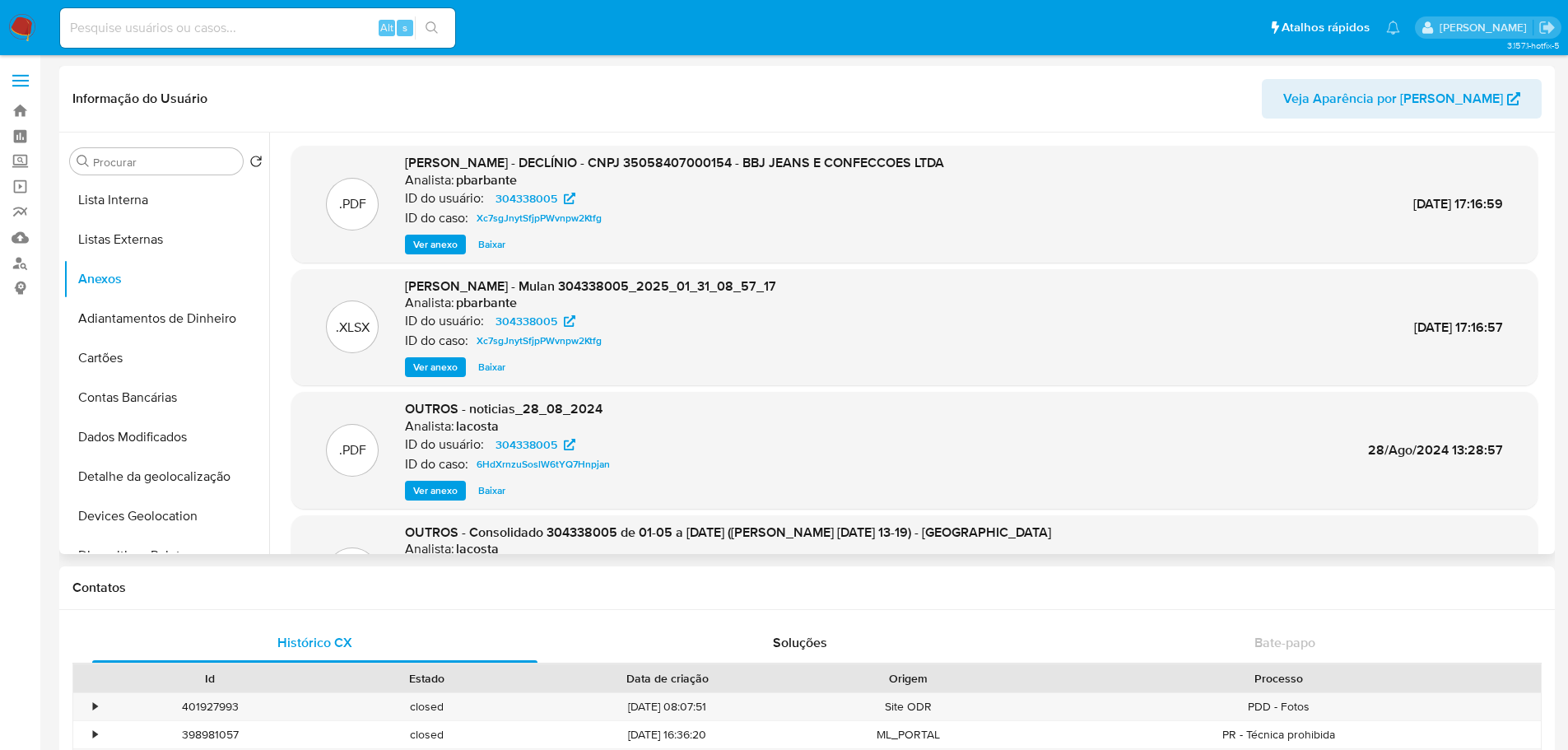
click at [439, 247] on span "Ver anexo" at bounding box center [436, 244] width 44 height 17
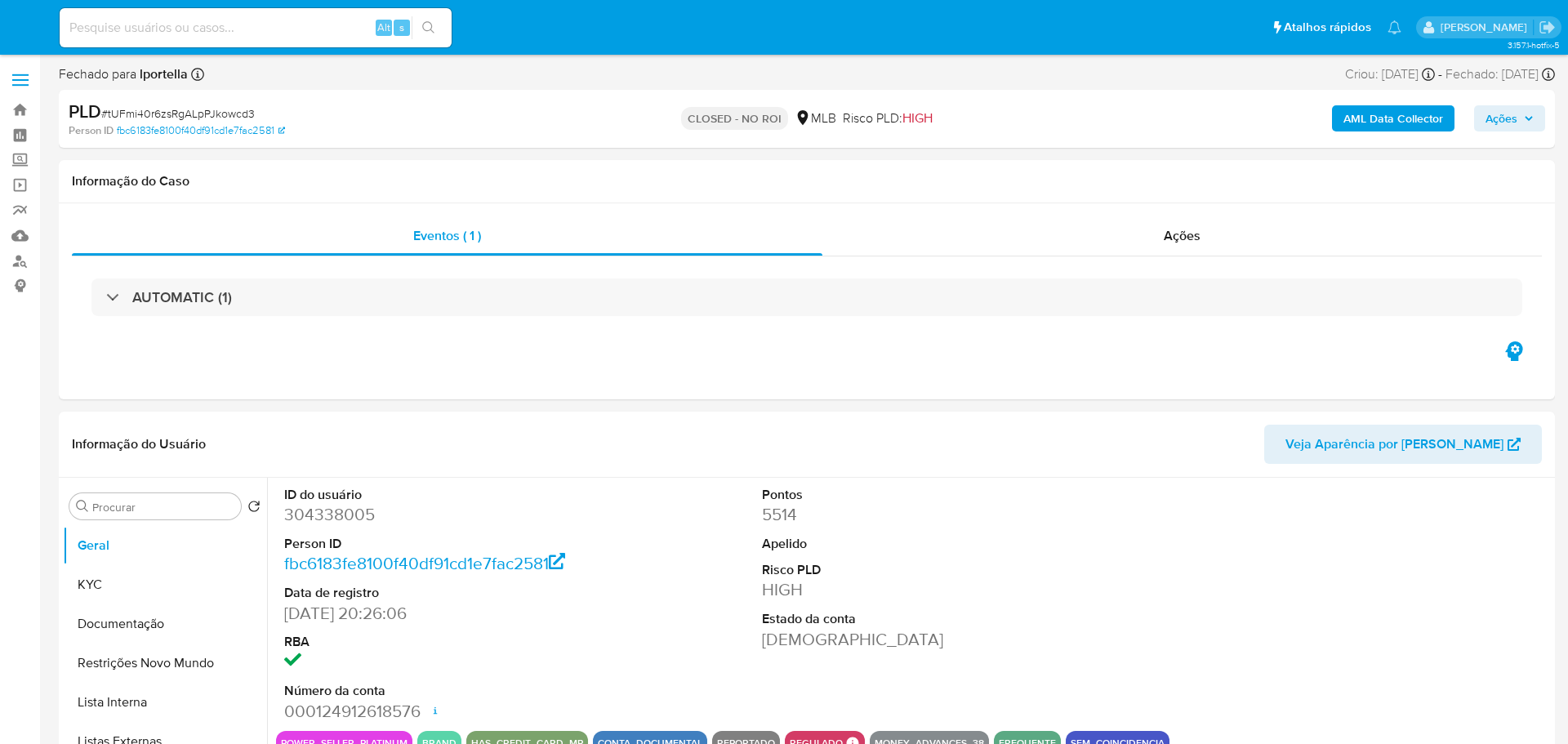
select select "10"
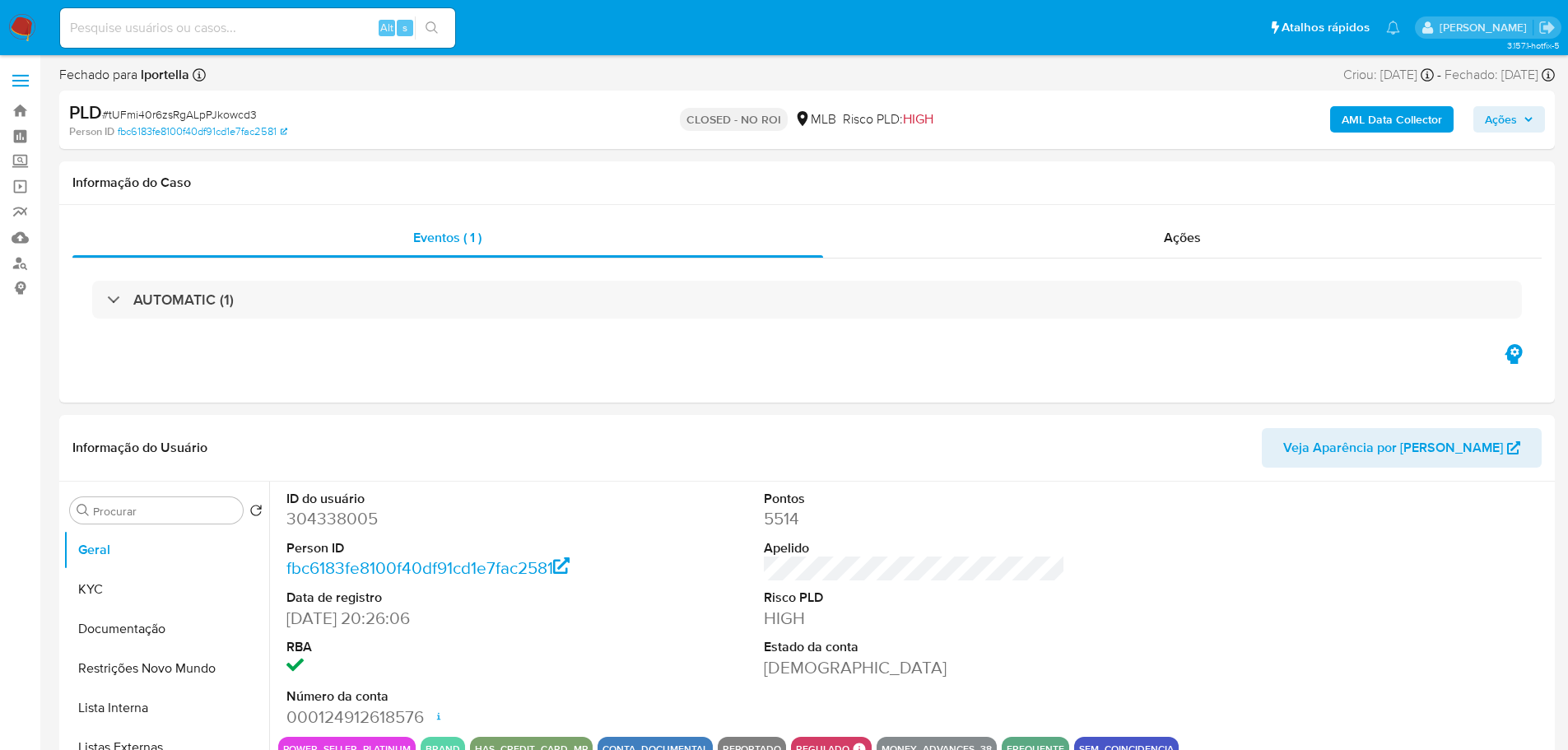
click at [31, 25] on img at bounding box center [22, 28] width 28 height 28
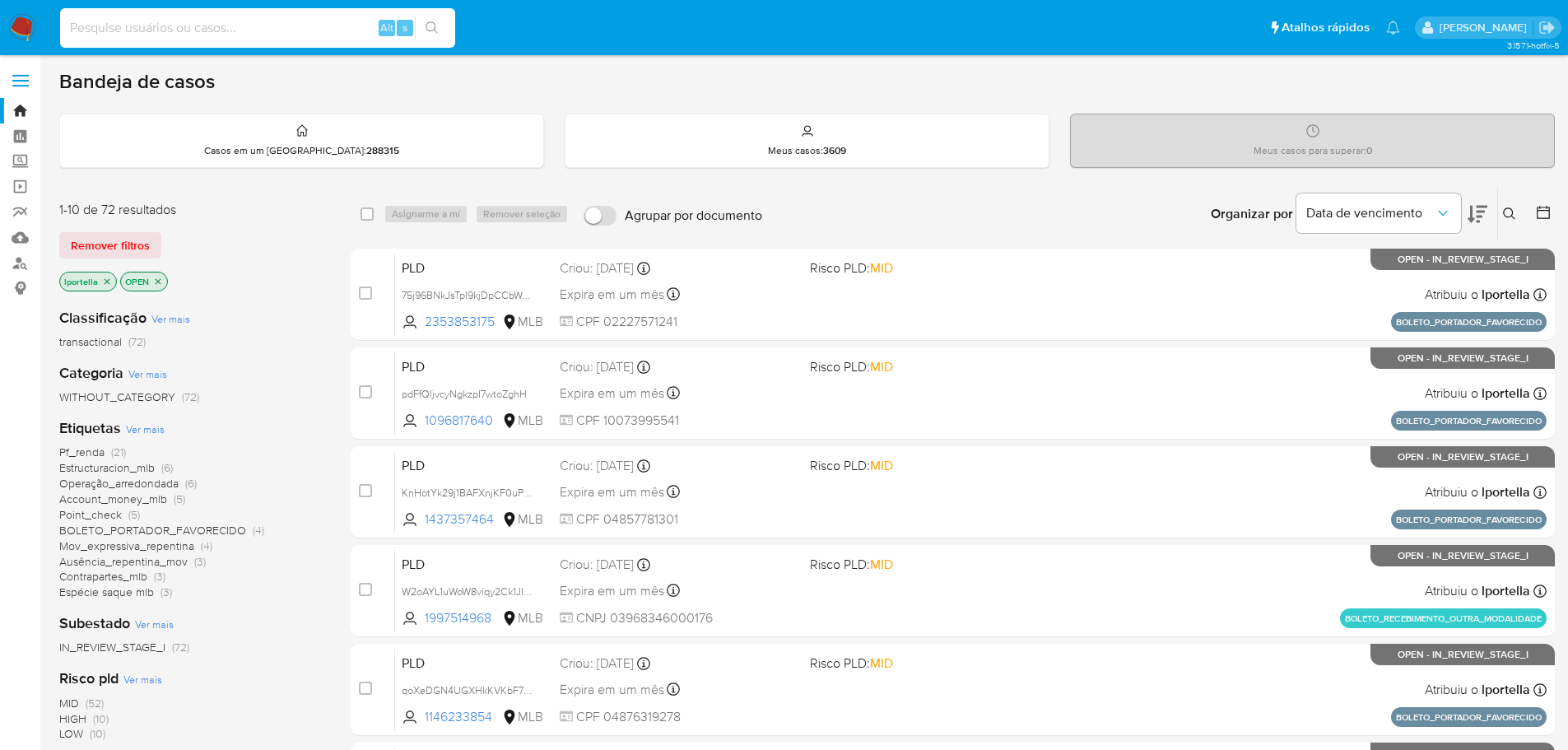
click at [272, 35] on input at bounding box center [257, 28] width 395 height 21
paste input "EBDvNYo231le5uLW6y7yA7Ih"
type input "EBDvNYo231le5uLW6y7yA7Ih"
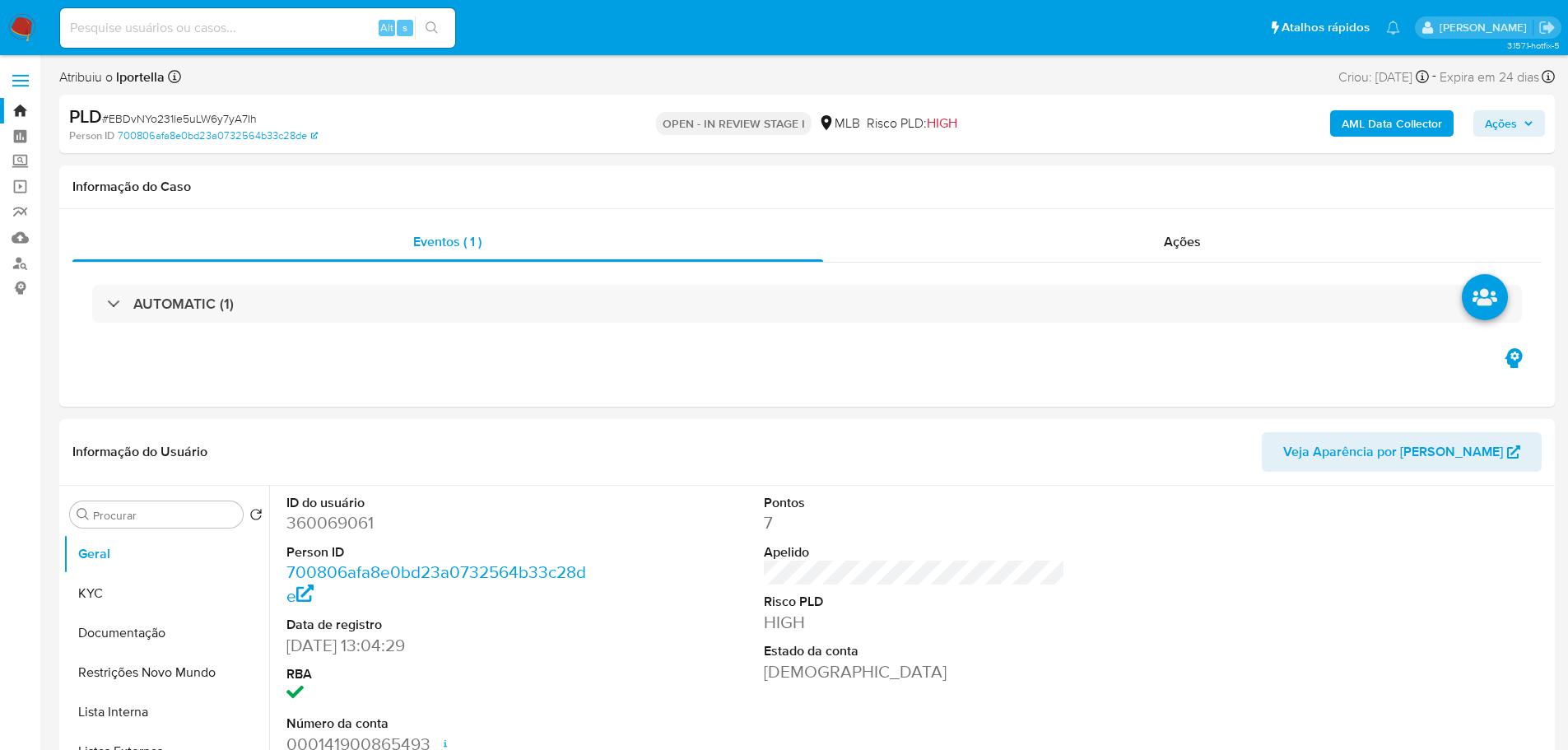
select select "10"
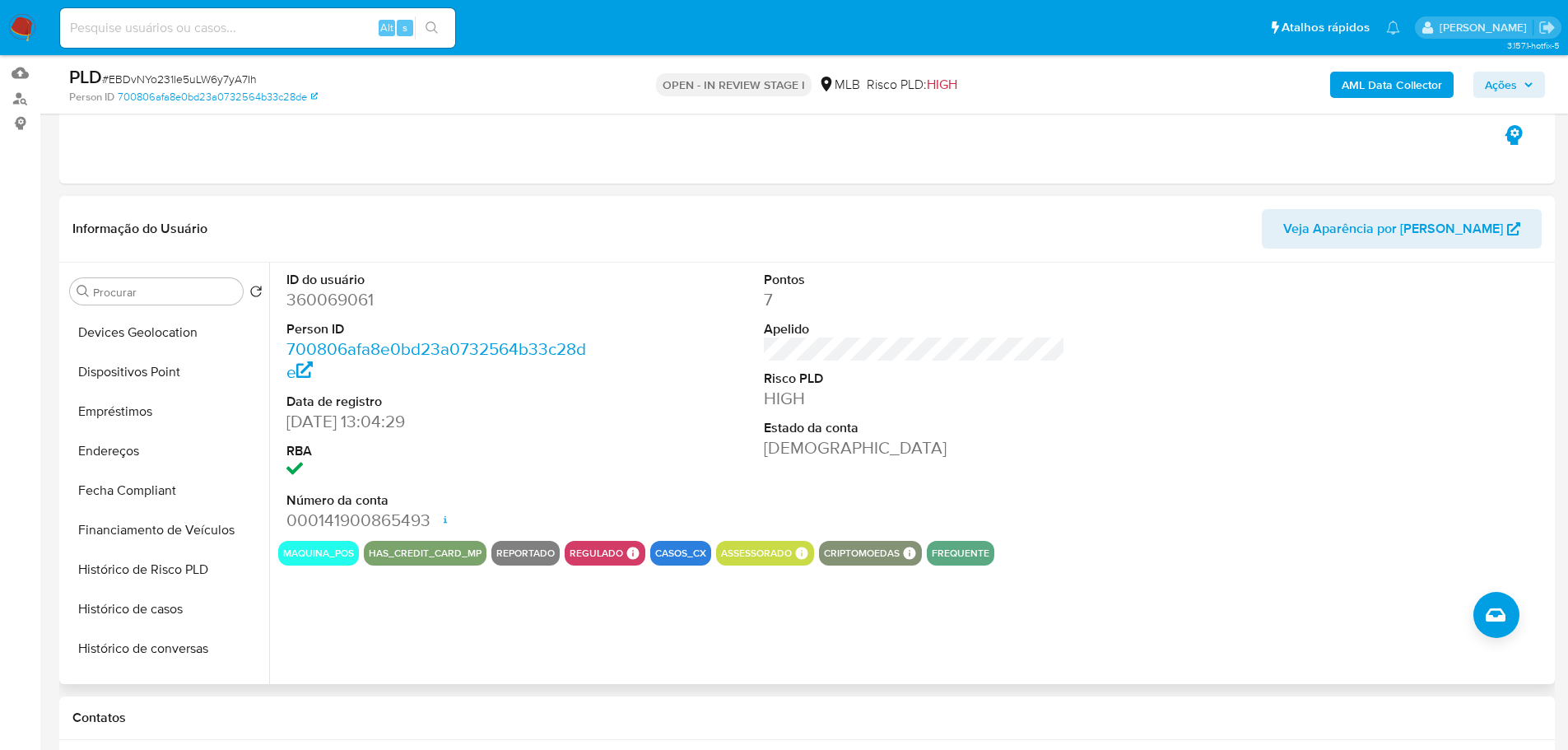
scroll to position [659, 0]
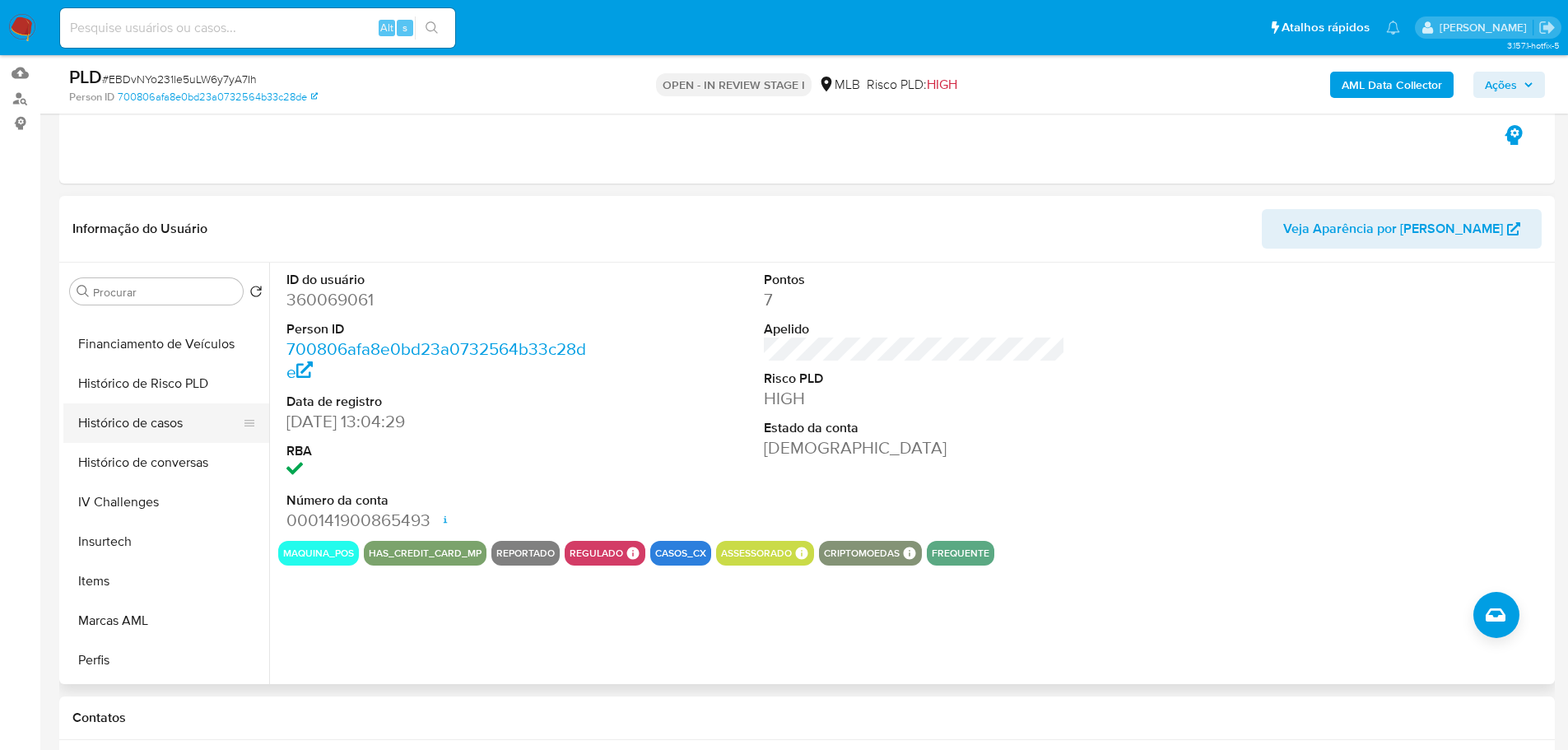
click at [126, 425] on button "Histórico de casos" at bounding box center [159, 422] width 193 height 40
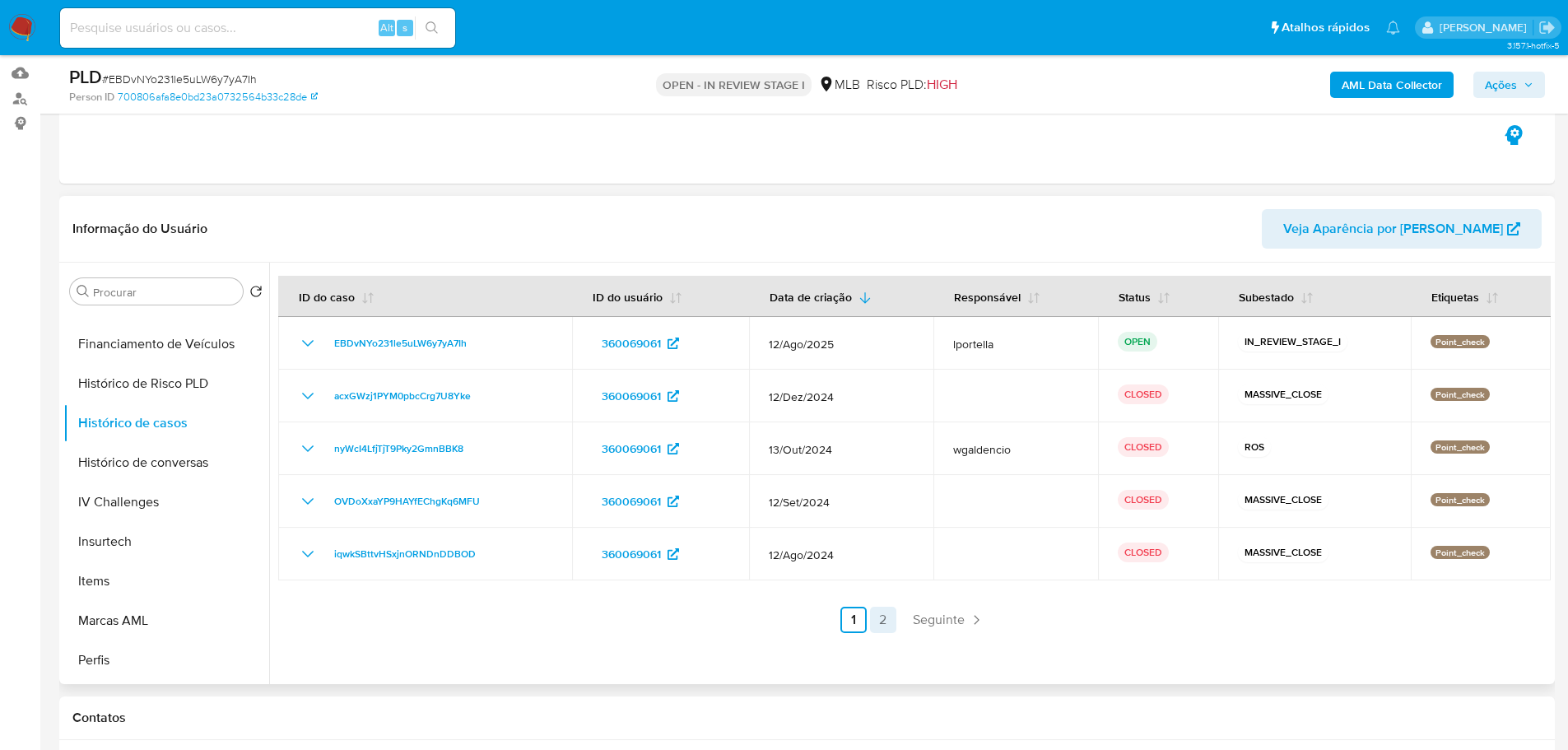
click at [889, 615] on link "2" at bounding box center [883, 620] width 27 height 27
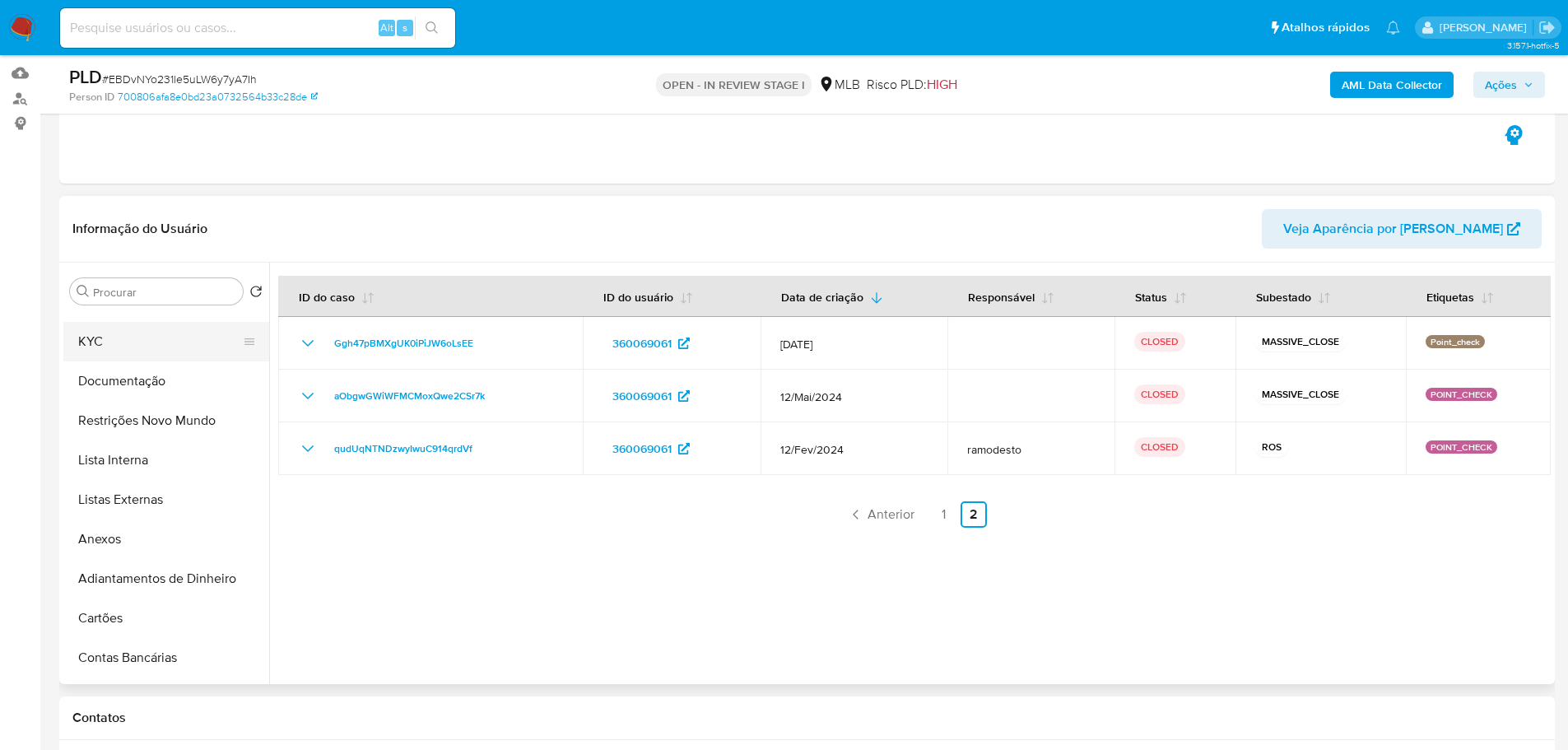
scroll to position [0, 0]
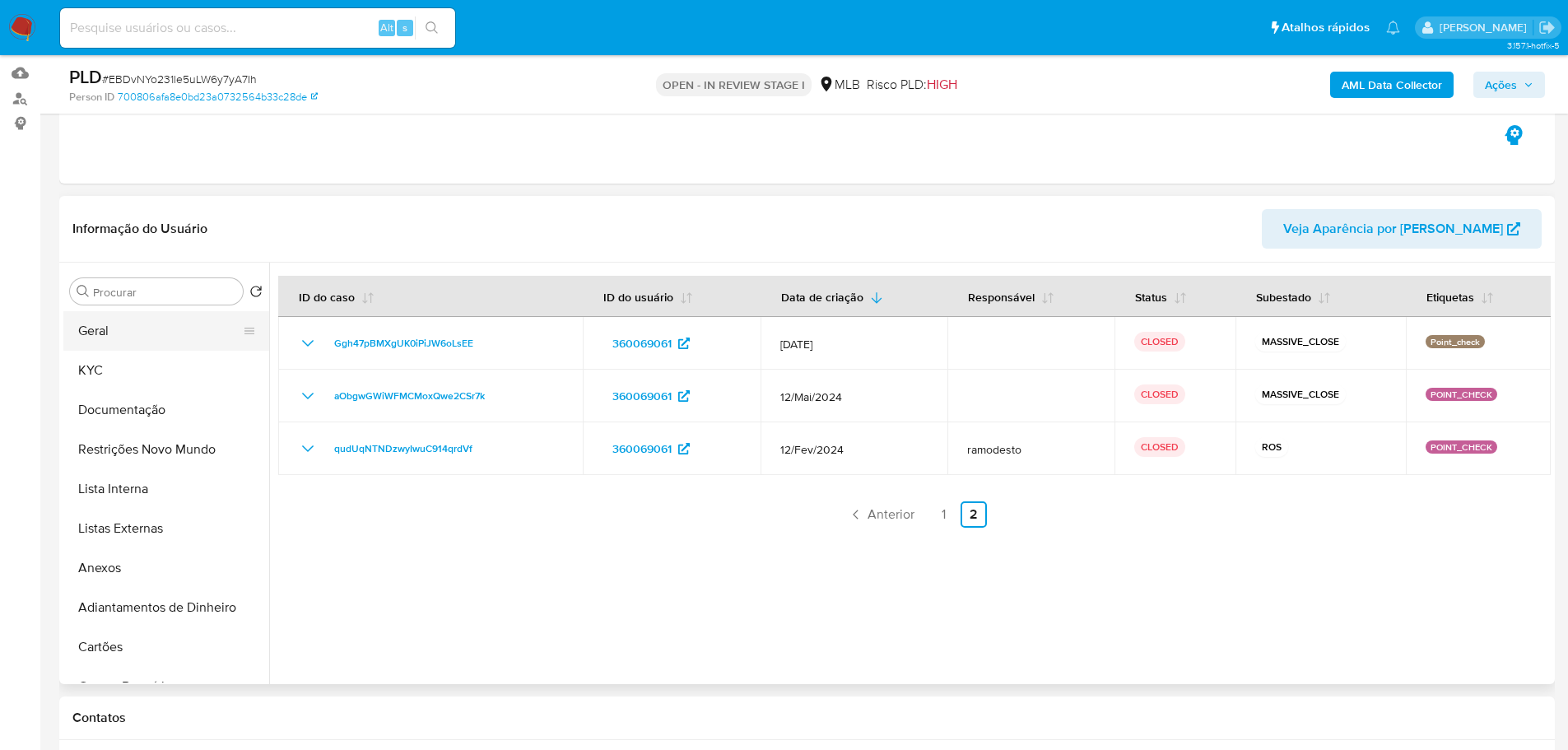
click at [132, 340] on button "Geral" at bounding box center [159, 331] width 193 height 40
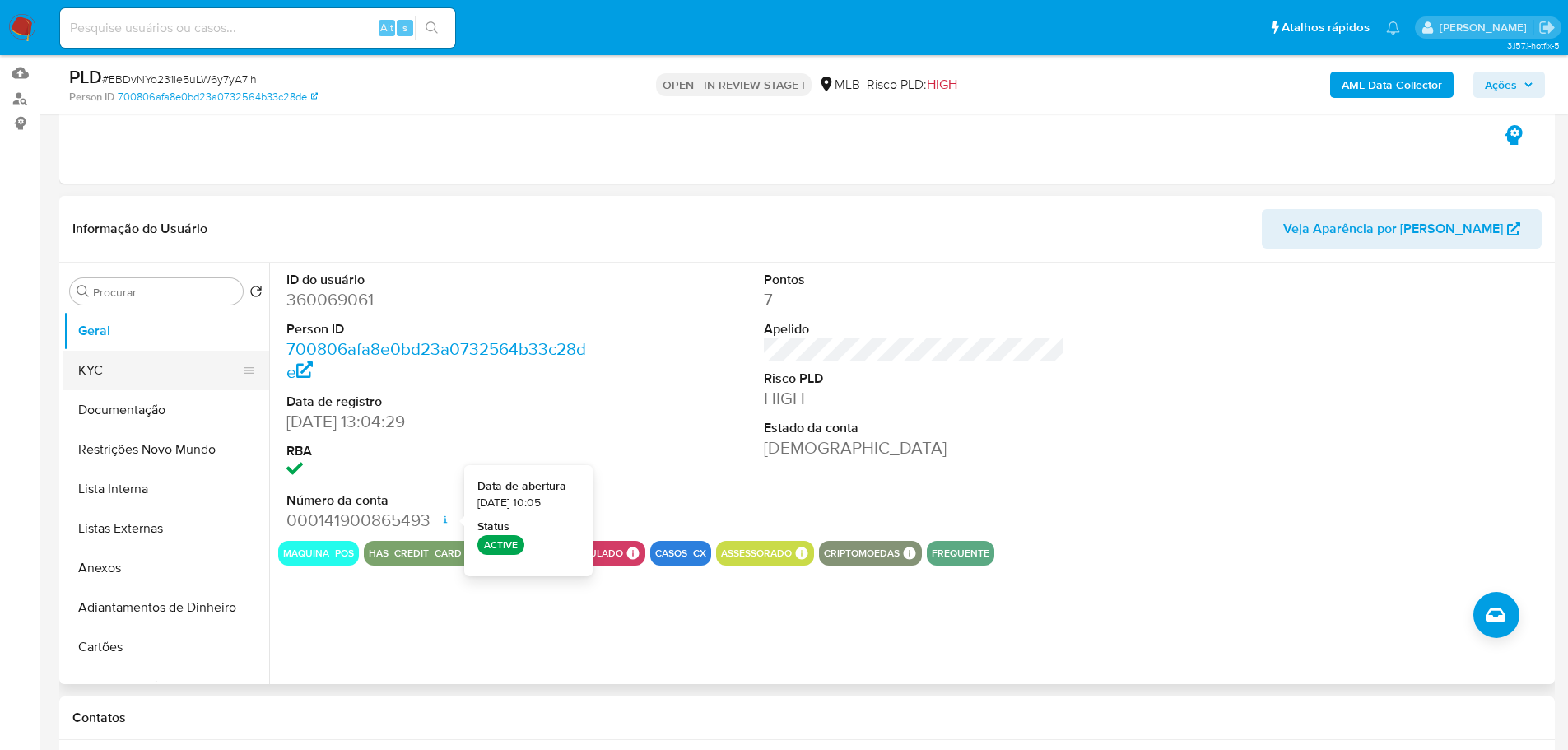
click at [174, 367] on button "KYC" at bounding box center [159, 370] width 193 height 40
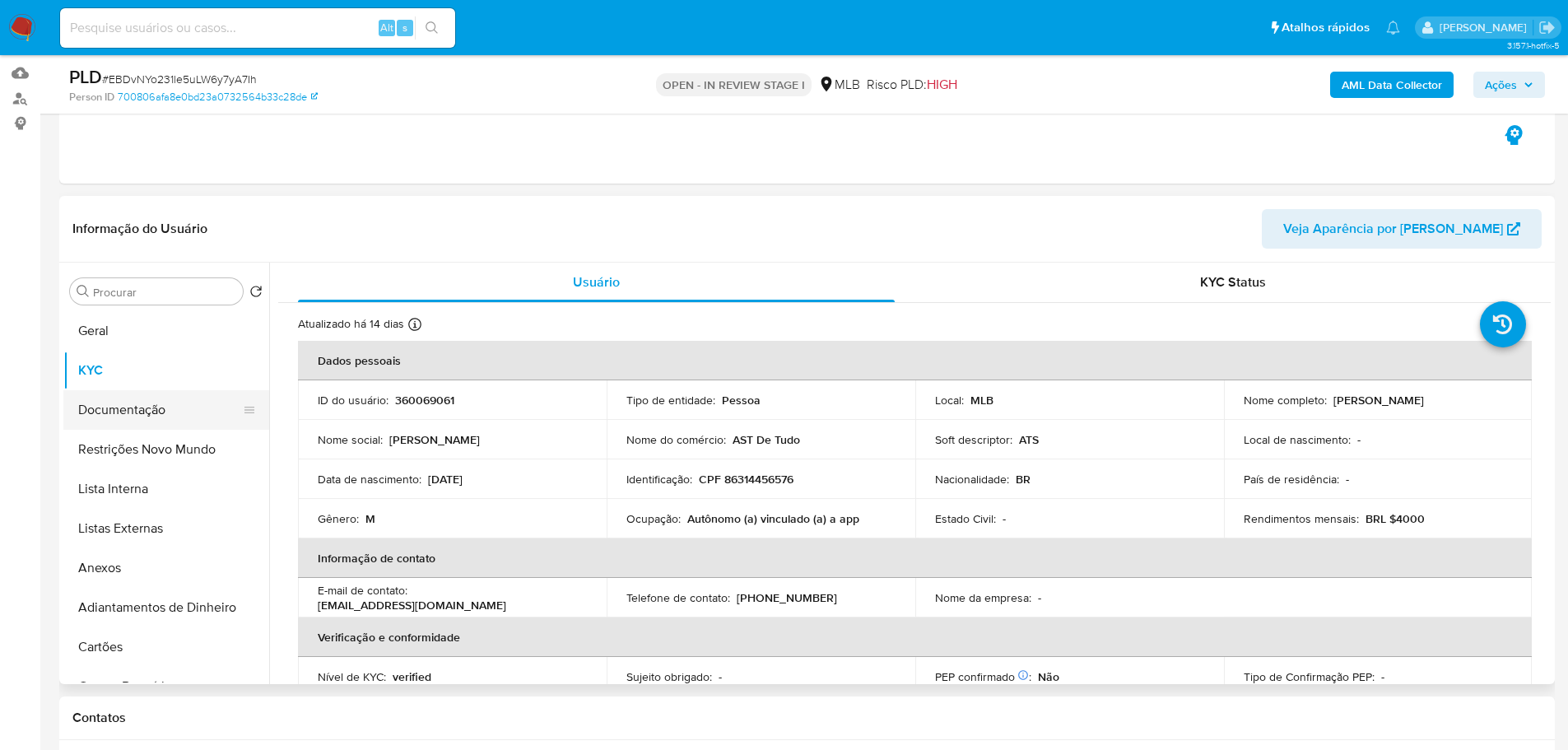
click at [119, 402] on button "Documentação" at bounding box center [159, 410] width 193 height 40
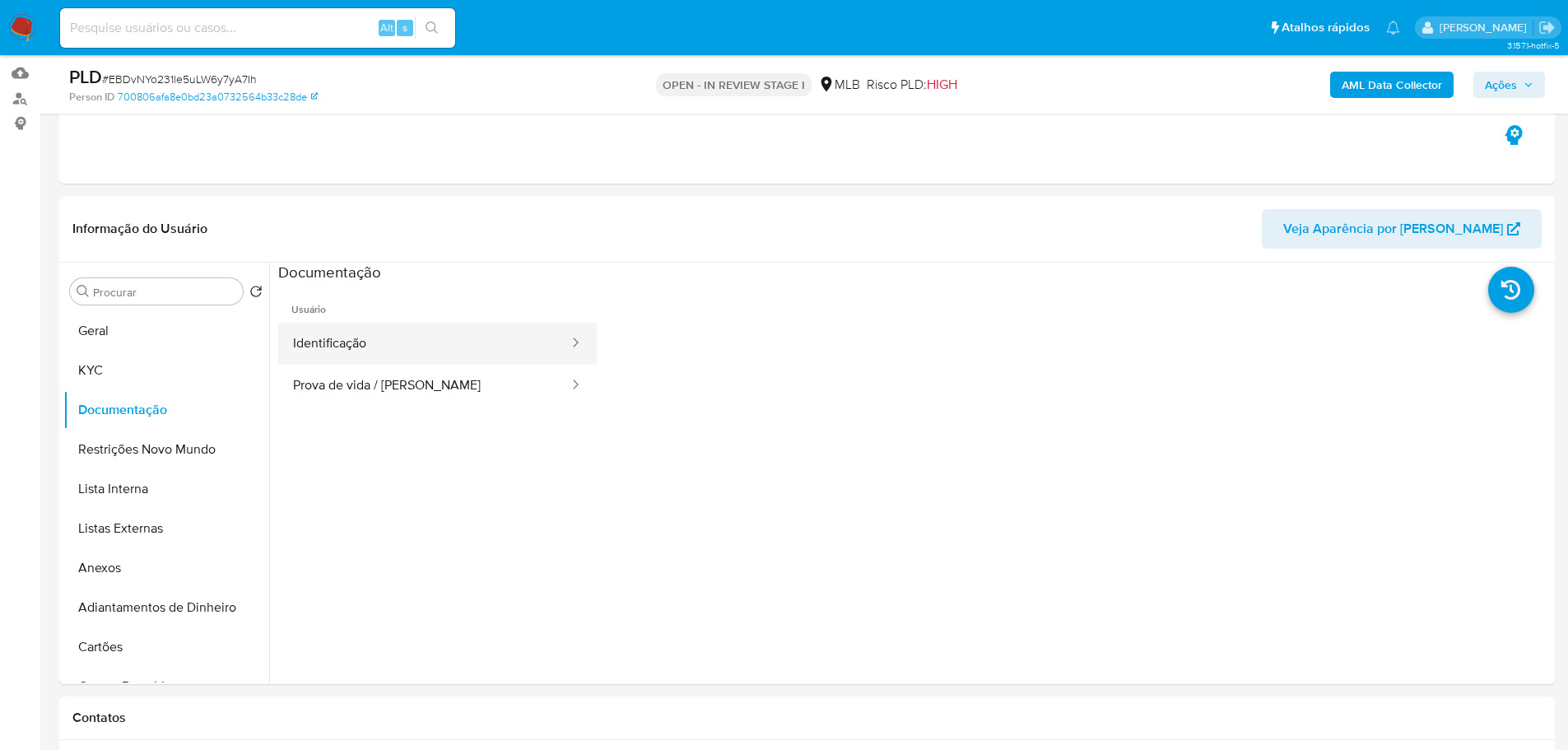
drag, startPoint x: 340, startPoint y: 329, endPoint x: 385, endPoint y: 368, distance: 59.5
click at [343, 333] on button "Identificação" at bounding box center [423, 343] width 292 height 42
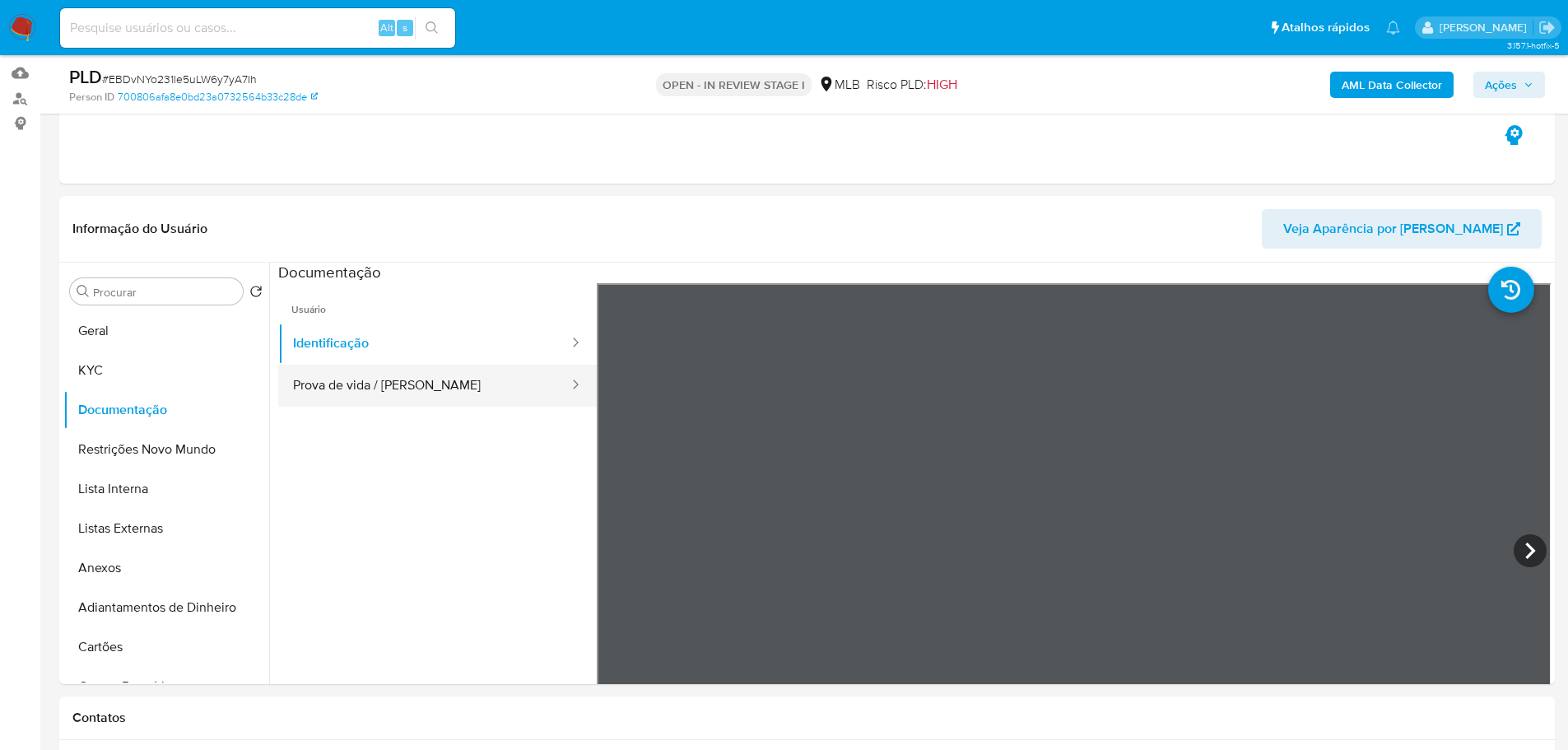
click at [417, 387] on button "Prova de vida / Selfie" at bounding box center [423, 385] width 292 height 42
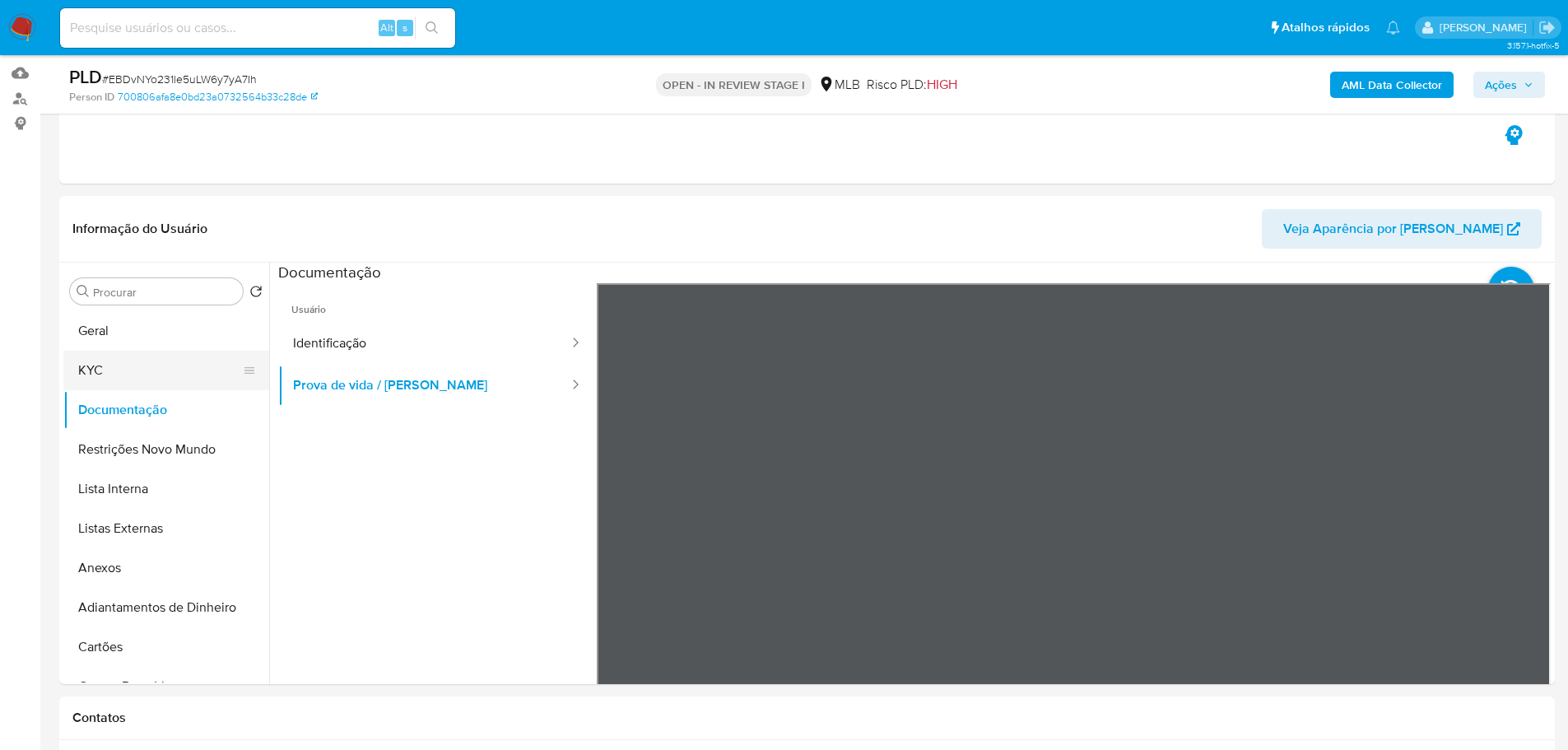
click at [133, 361] on button "KYC" at bounding box center [159, 370] width 193 height 40
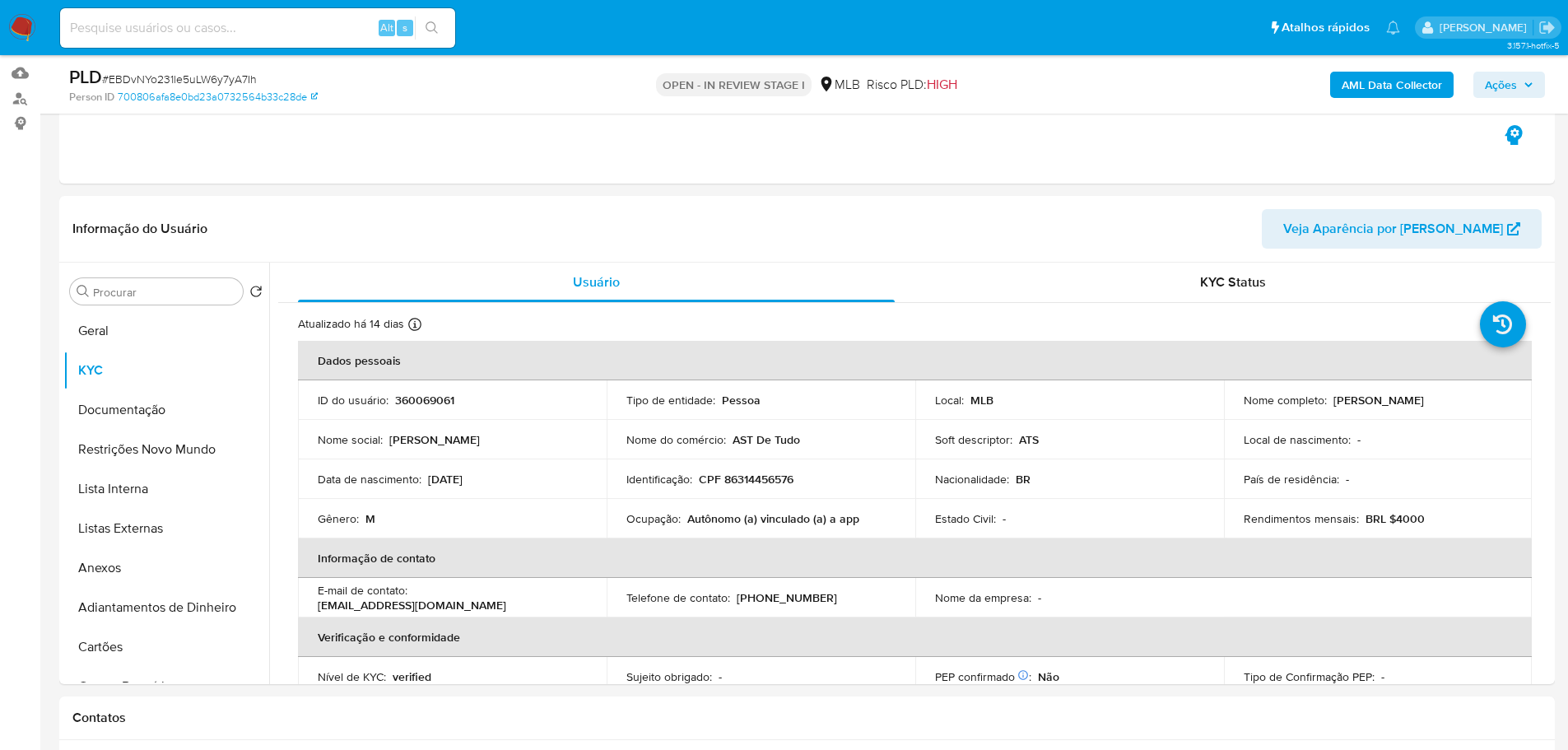
click at [716, 517] on p "Autônomo (a) vinculado (a) a app" at bounding box center [773, 518] width 172 height 15
copy p "Autônomo"
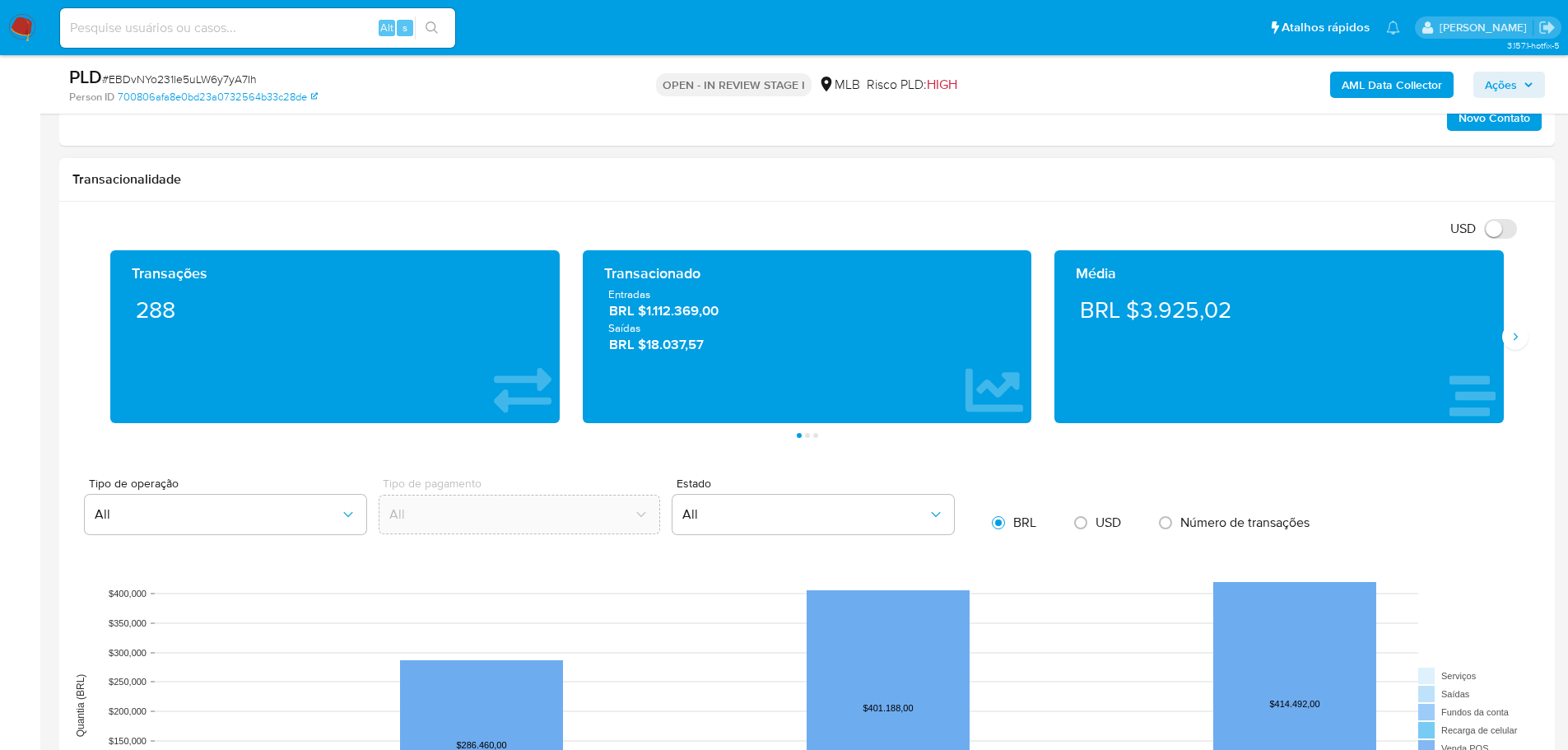
scroll to position [1152, 0]
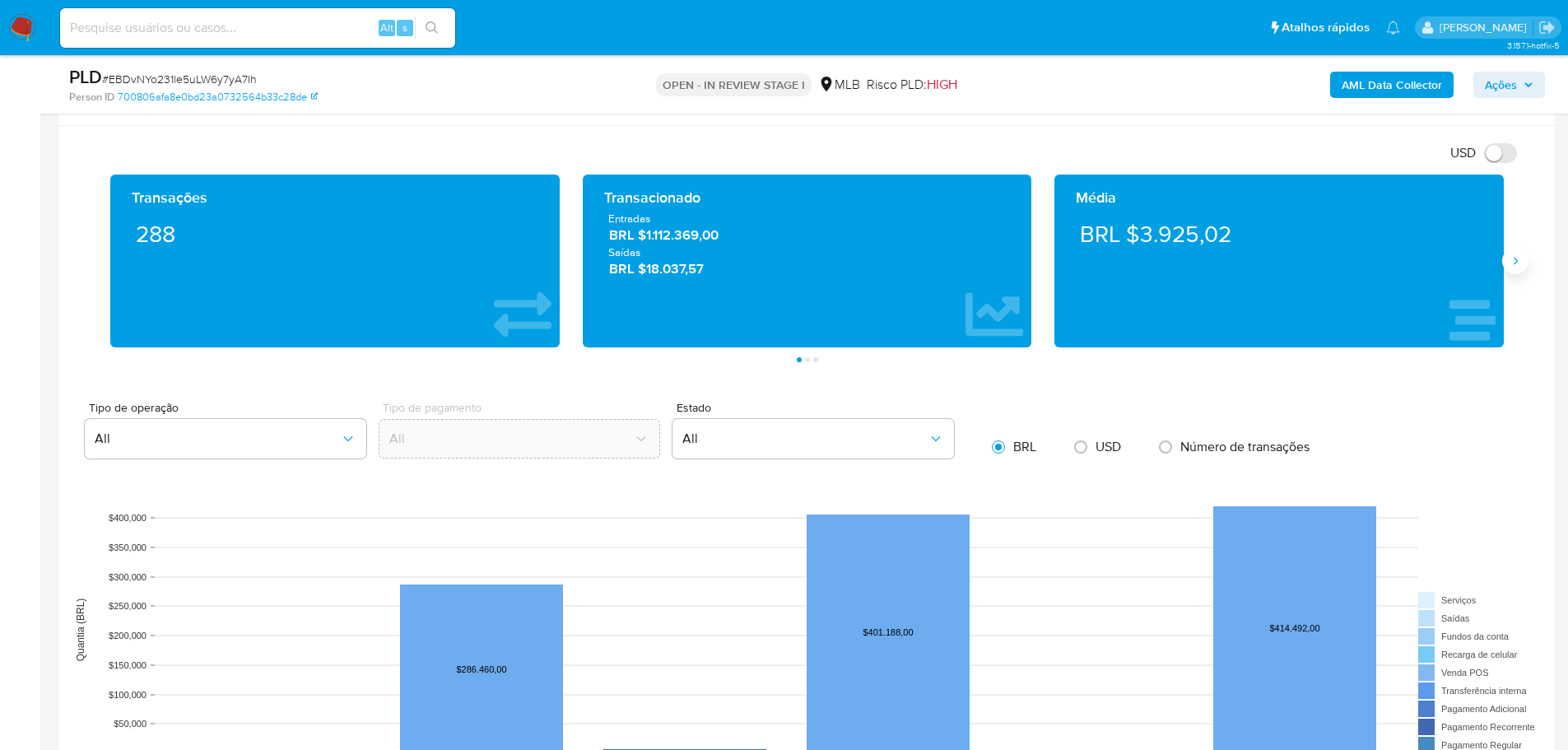
click at [1514, 259] on icon "Siguiente" at bounding box center [1515, 261] width 13 height 13
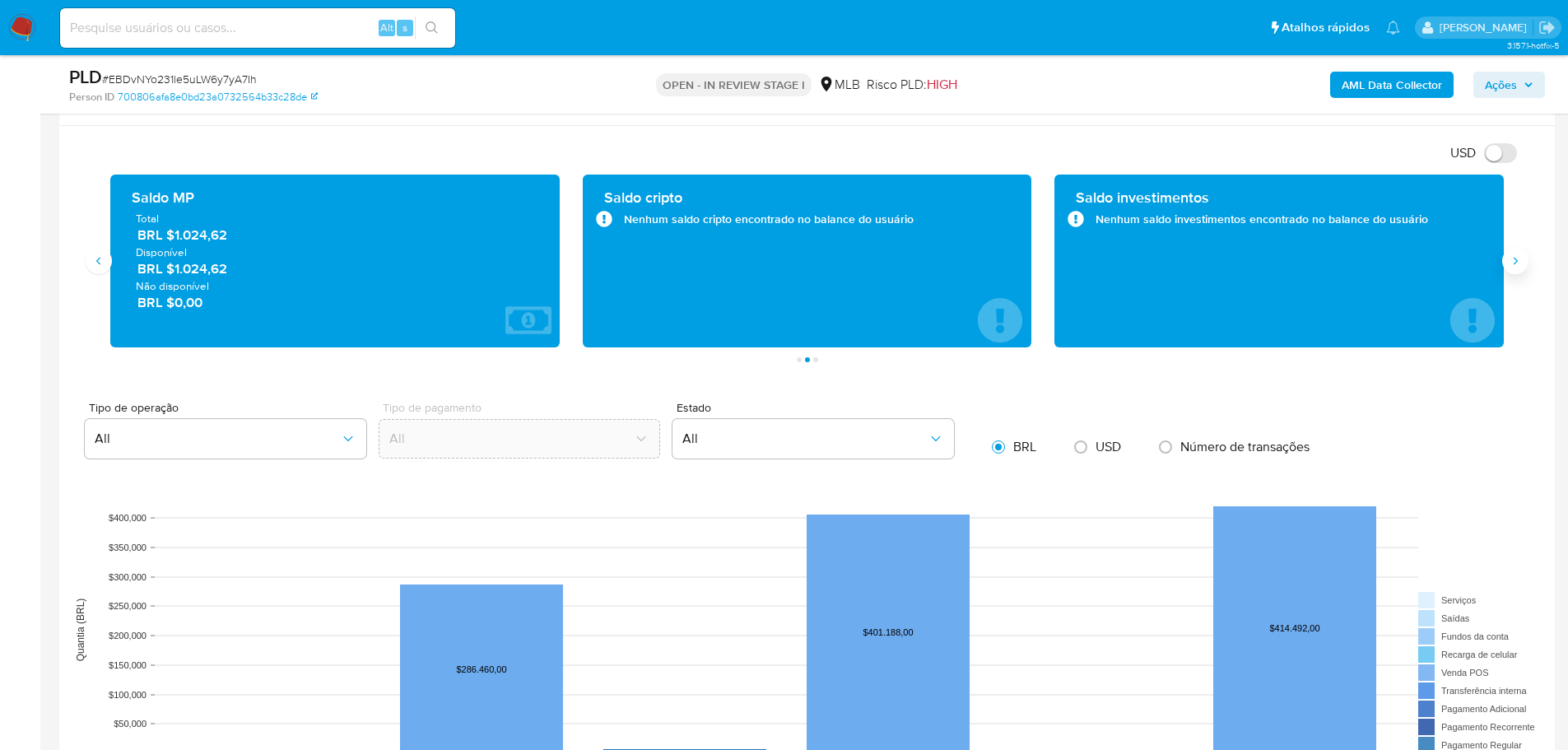
click at [1514, 259] on icon "Siguiente" at bounding box center [1515, 261] width 13 height 13
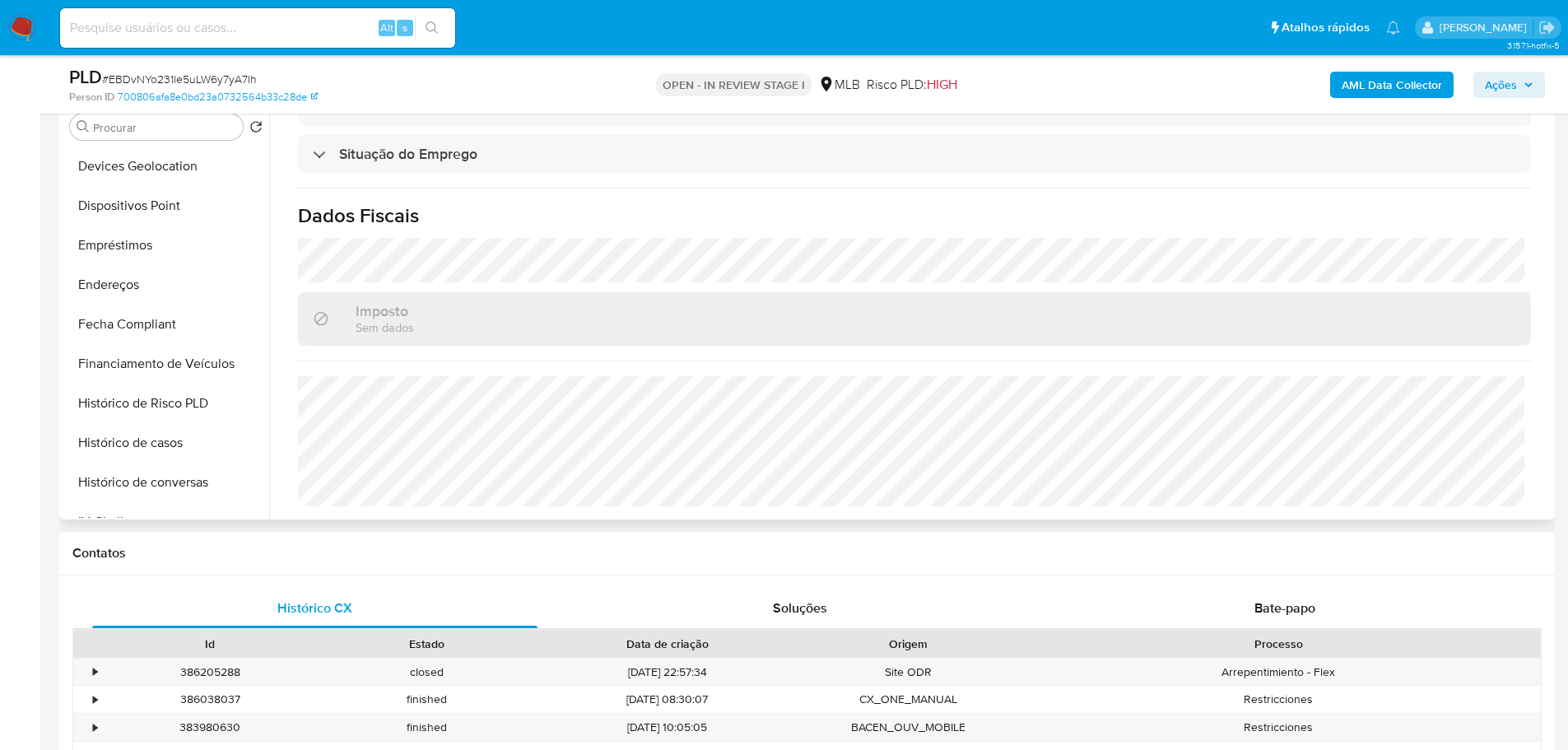
scroll to position [735, 0]
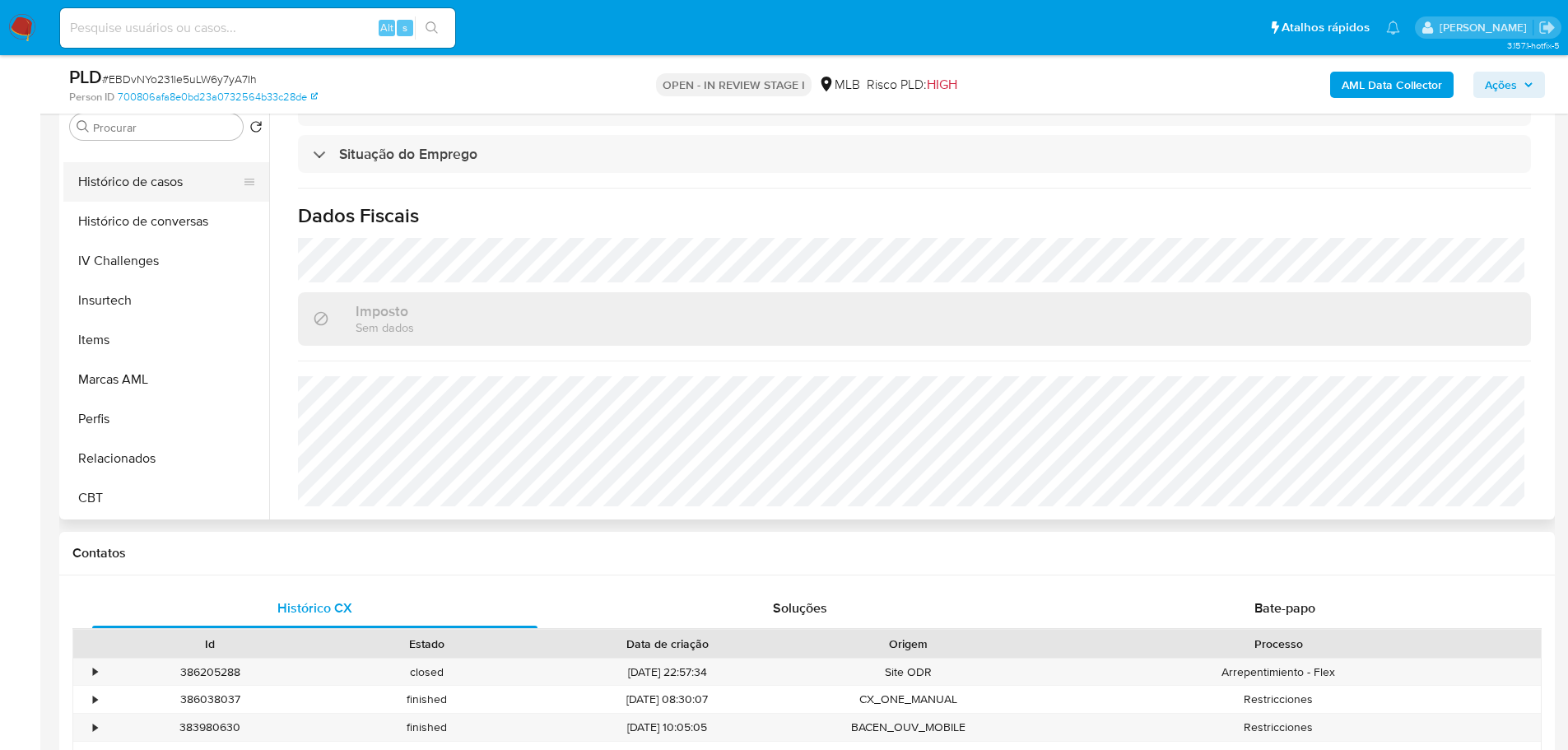
click at [127, 199] on button "Histórico de casos" at bounding box center [159, 182] width 193 height 40
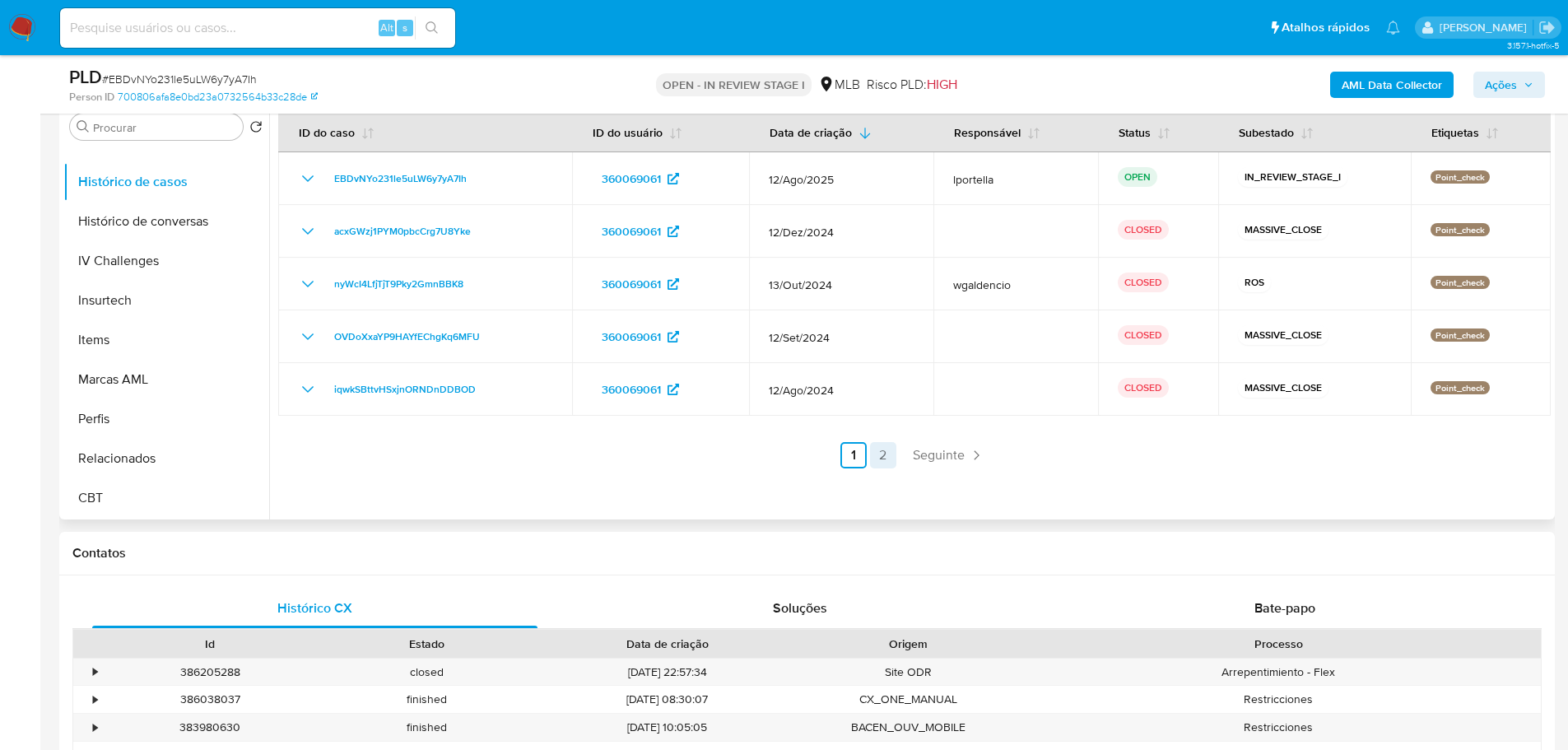
click at [879, 453] on link "2" at bounding box center [883, 455] width 27 height 27
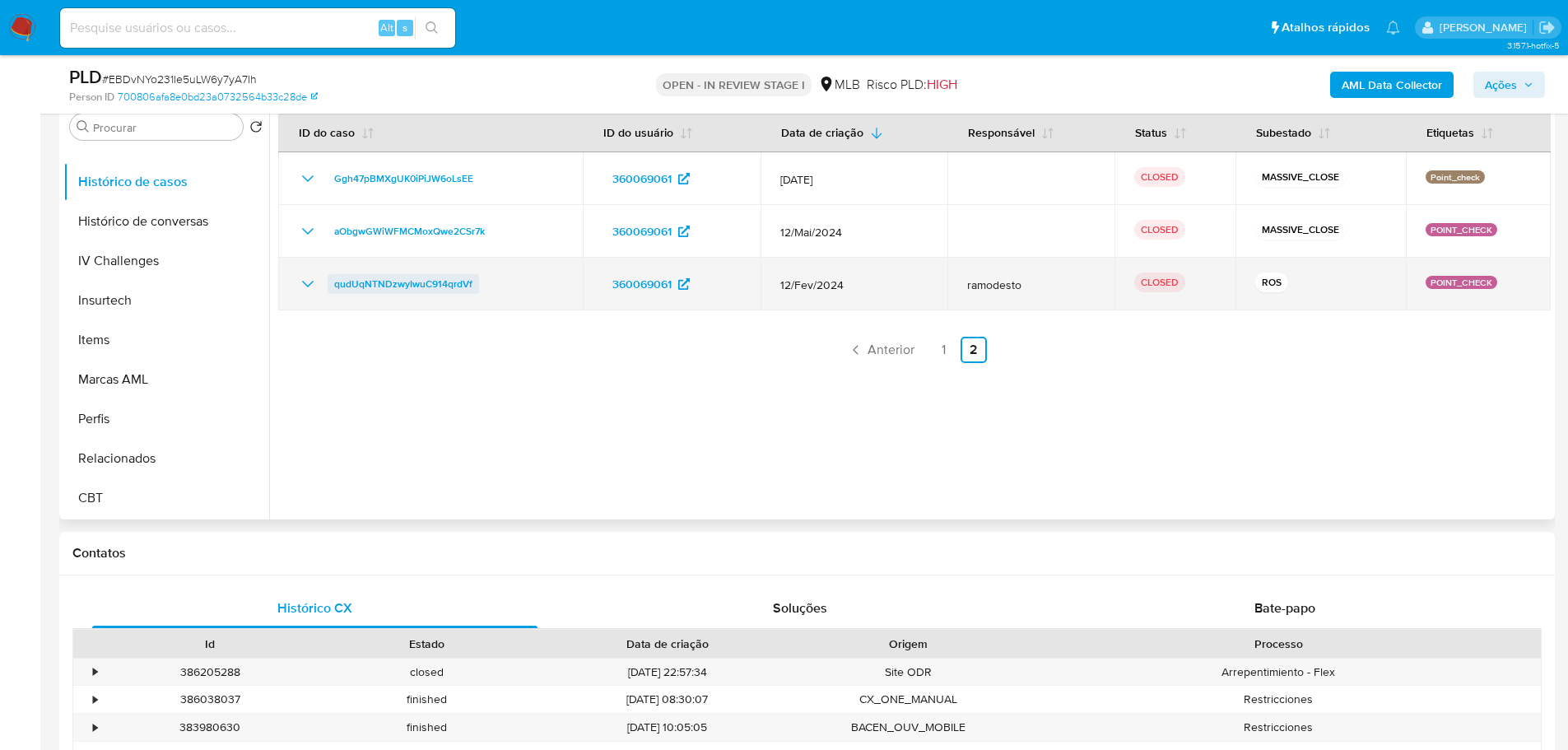
click at [449, 283] on span "qudUqNTNDzwyIwuC914qrdVf" at bounding box center [404, 284] width 138 height 20
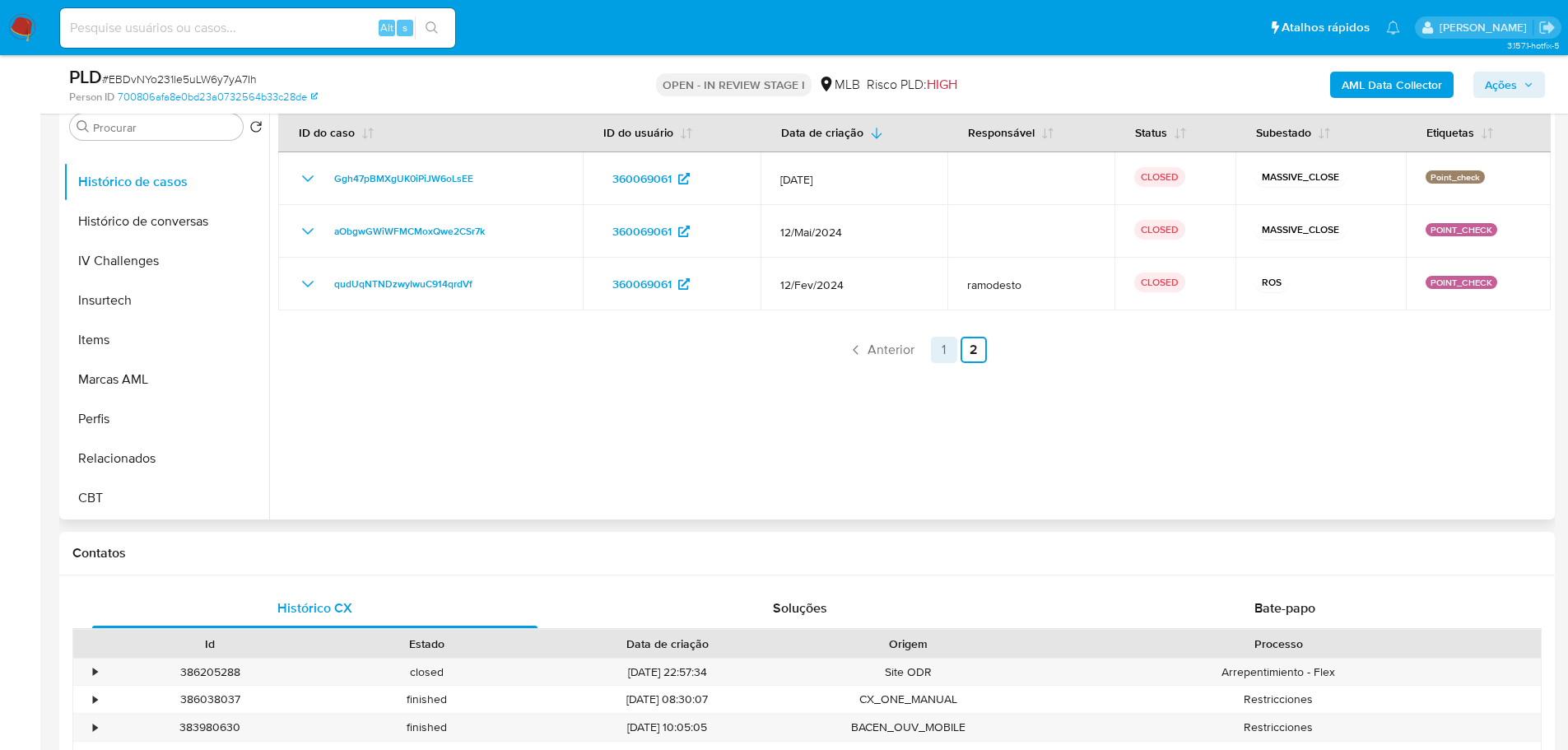
click at [938, 345] on link "1" at bounding box center [944, 350] width 27 height 27
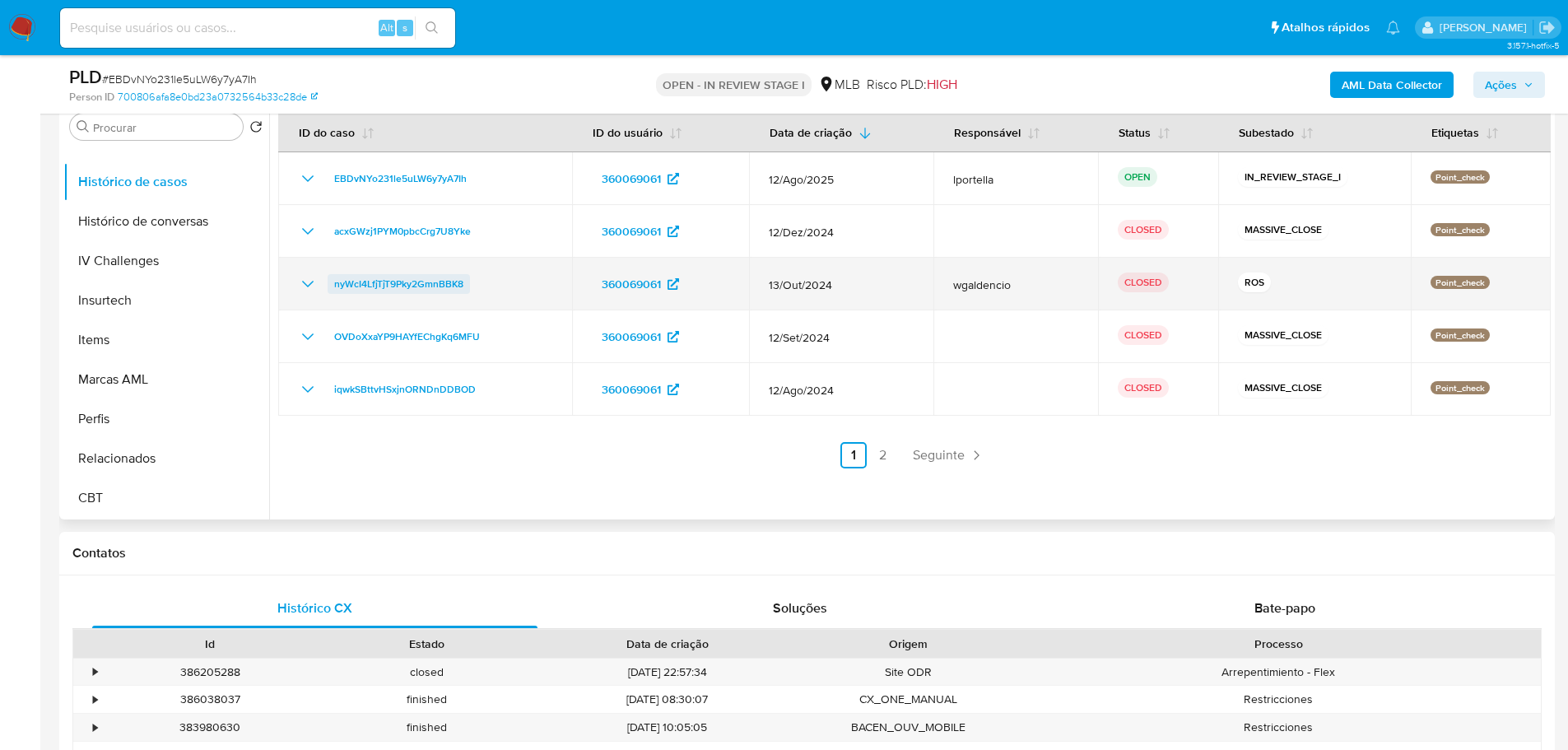
click at [414, 281] on span "nyWcI4LfjTjT9Pky2GmnBBK8" at bounding box center [399, 284] width 130 height 20
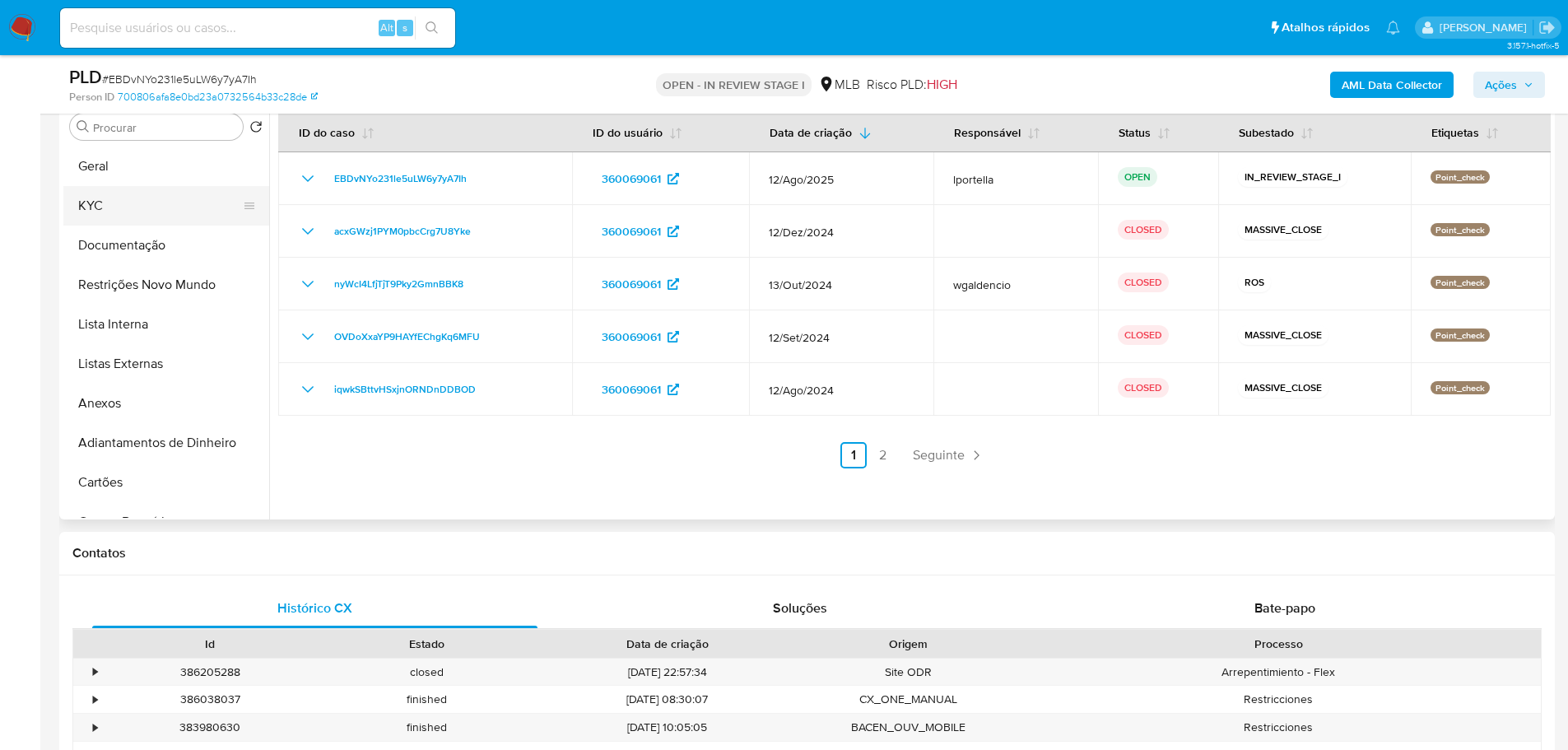
drag, startPoint x: 119, startPoint y: 178, endPoint x: 228, endPoint y: 216, distance: 115.4
click at [124, 182] on button "Geral" at bounding box center [166, 166] width 206 height 40
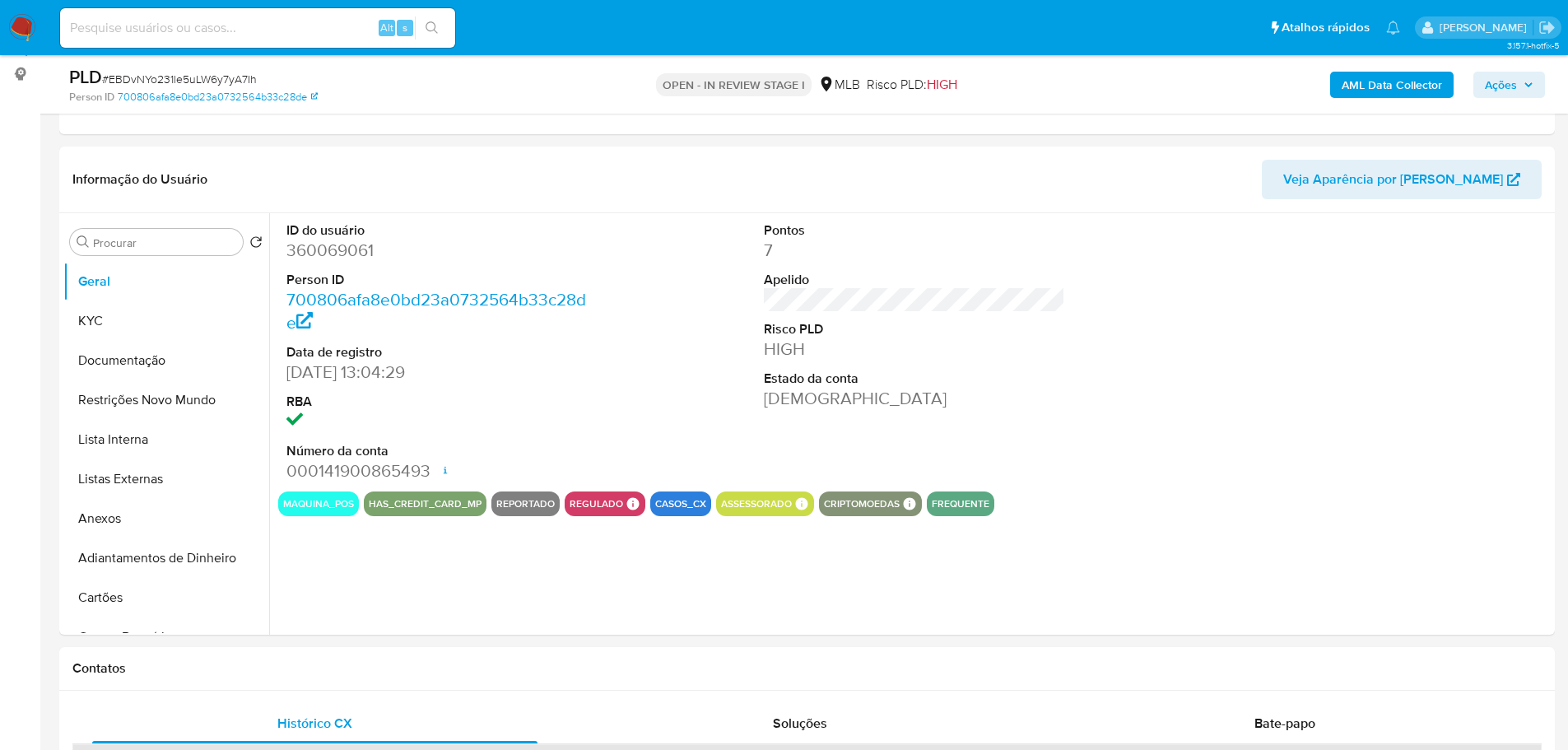
scroll to position [206, 0]
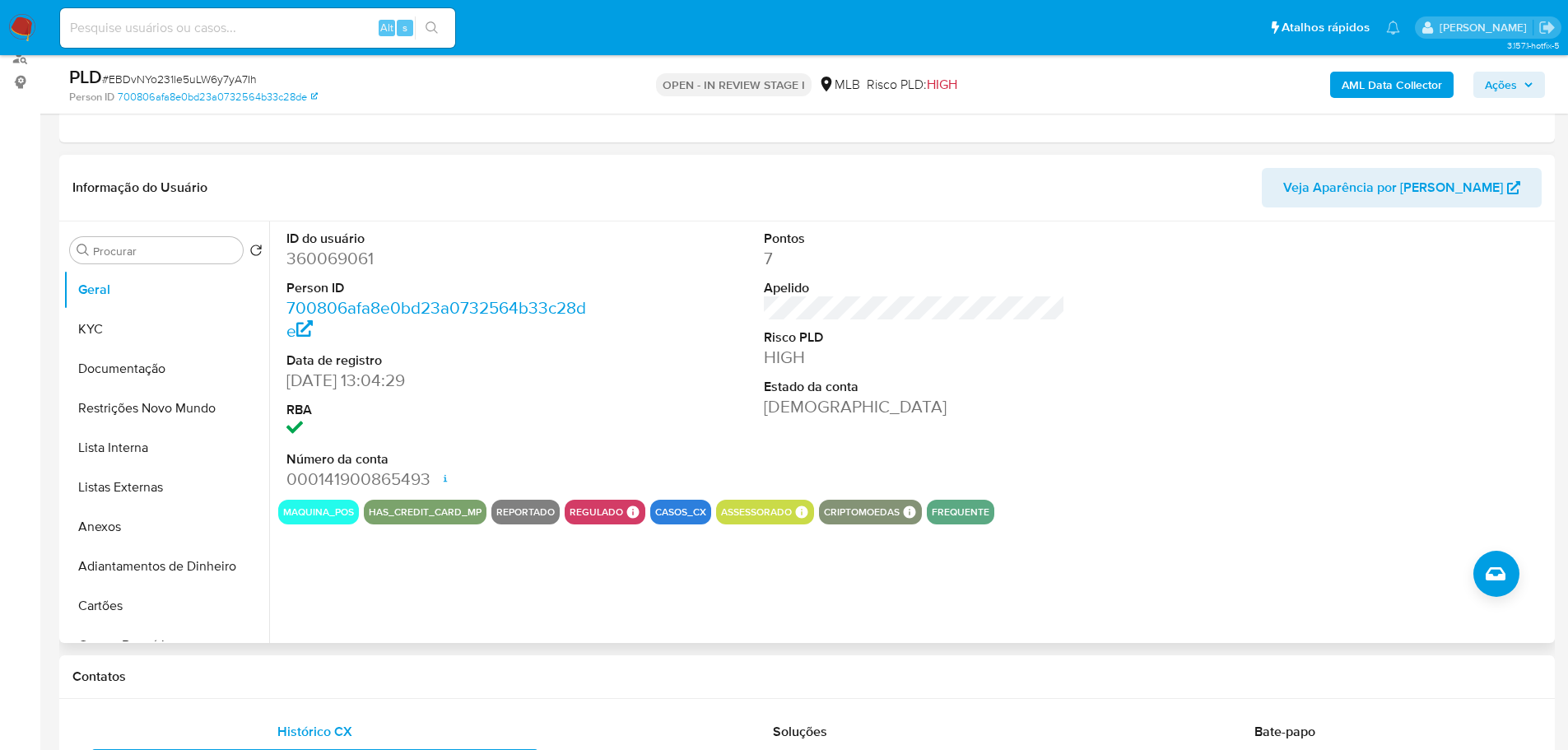
drag, startPoint x: 434, startPoint y: 670, endPoint x: 340, endPoint y: 586, distance: 126.1
click at [432, 668] on h1 "Contatos" at bounding box center [807, 676] width 1469 height 17
drag, startPoint x: 144, startPoint y: 335, endPoint x: 18, endPoint y: 352, distance: 127.1
click at [142, 335] on button "KYC" at bounding box center [166, 329] width 206 height 40
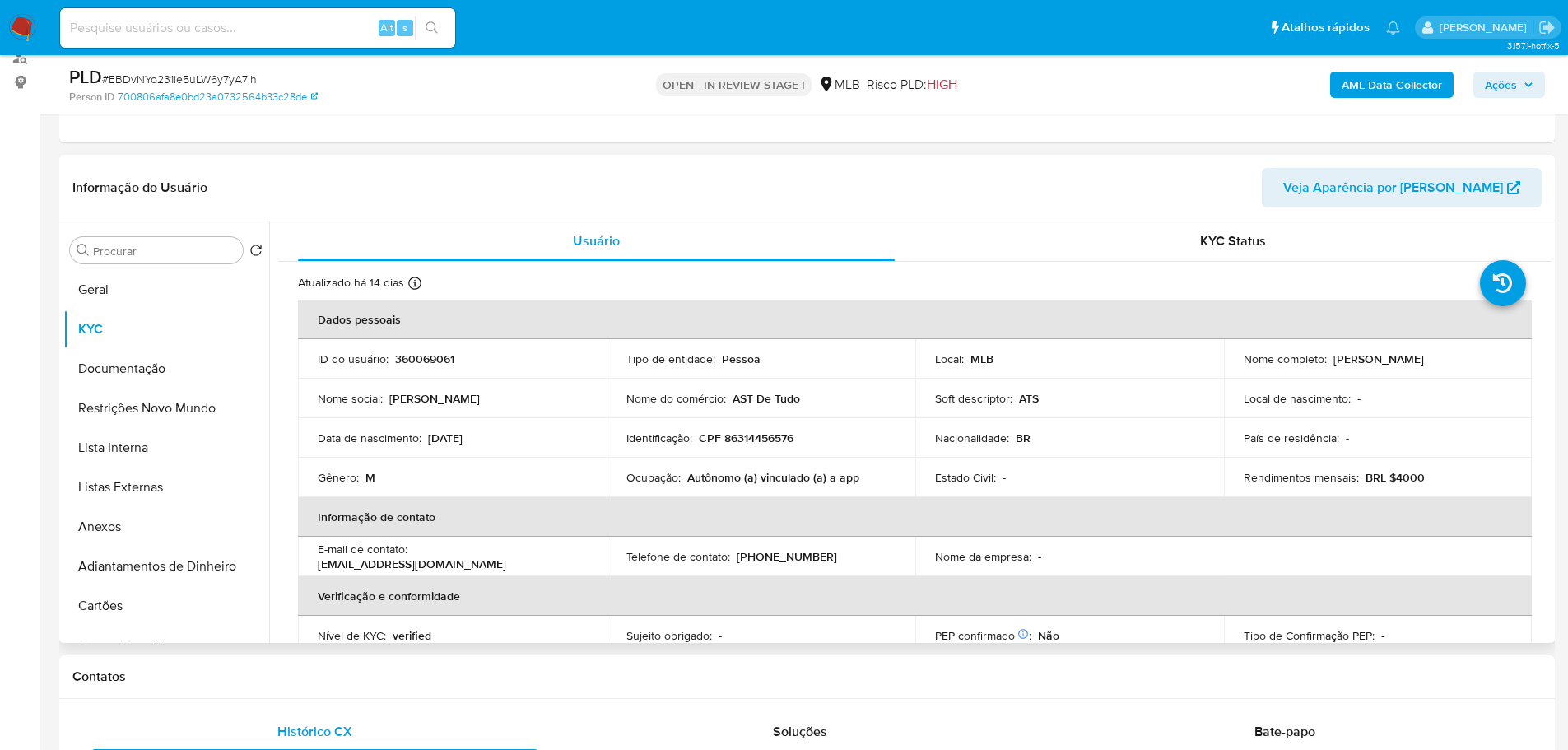
drag, startPoint x: 444, startPoint y: 675, endPoint x: 369, endPoint y: 636, distance: 84.5
click at [444, 675] on h1 "Contatos" at bounding box center [807, 676] width 1469 height 17
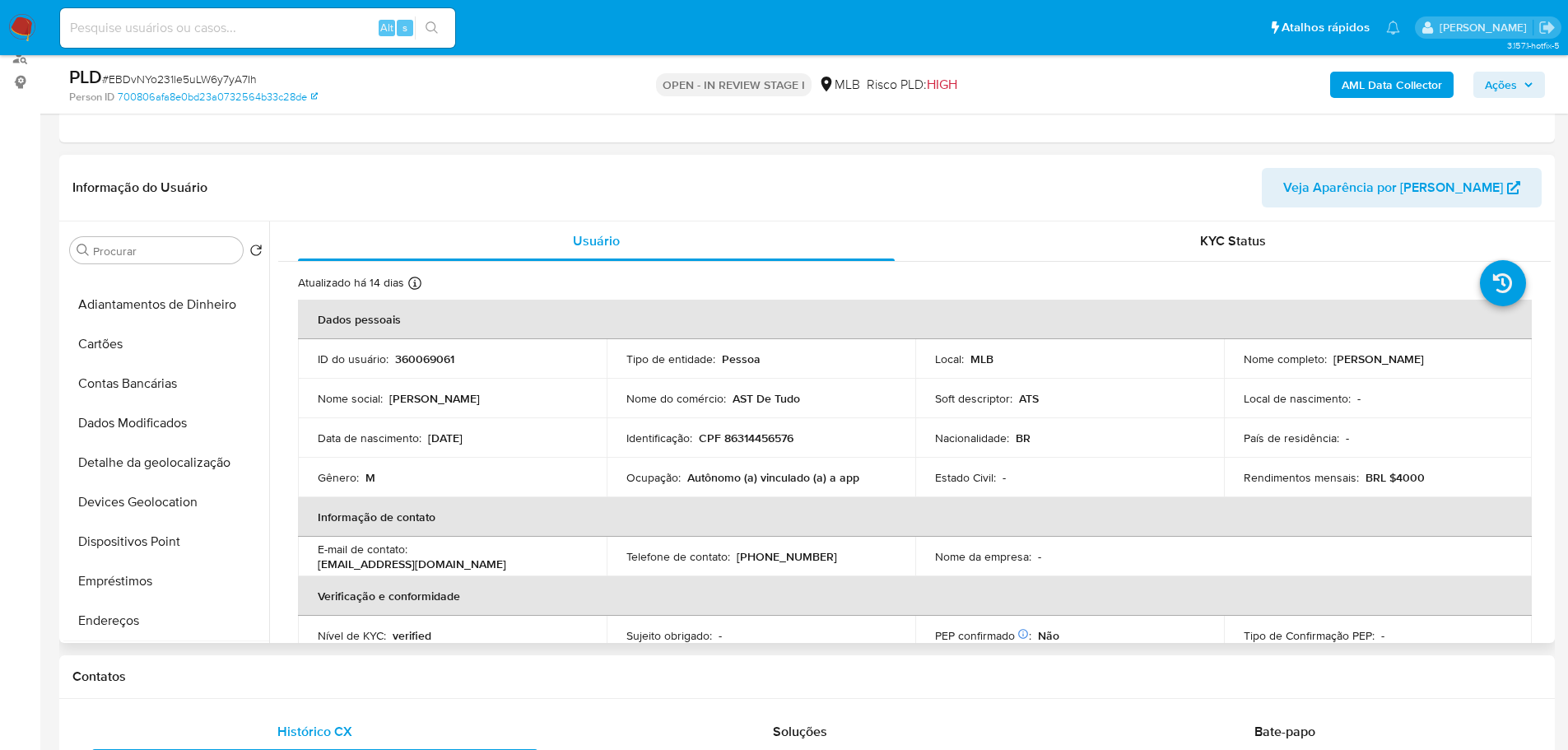
scroll to position [412, 0]
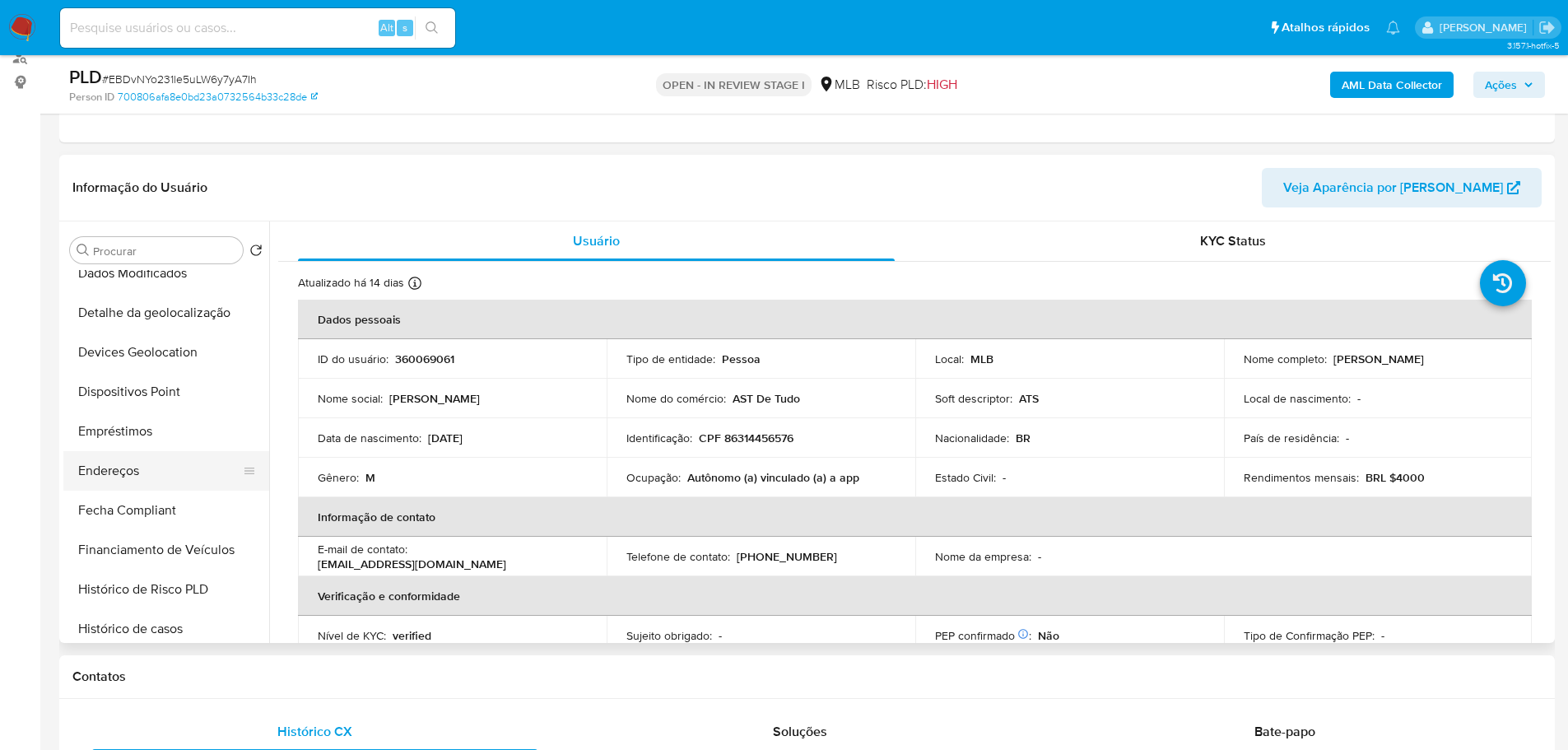
click at [148, 464] on button "Endereços" at bounding box center [159, 470] width 193 height 40
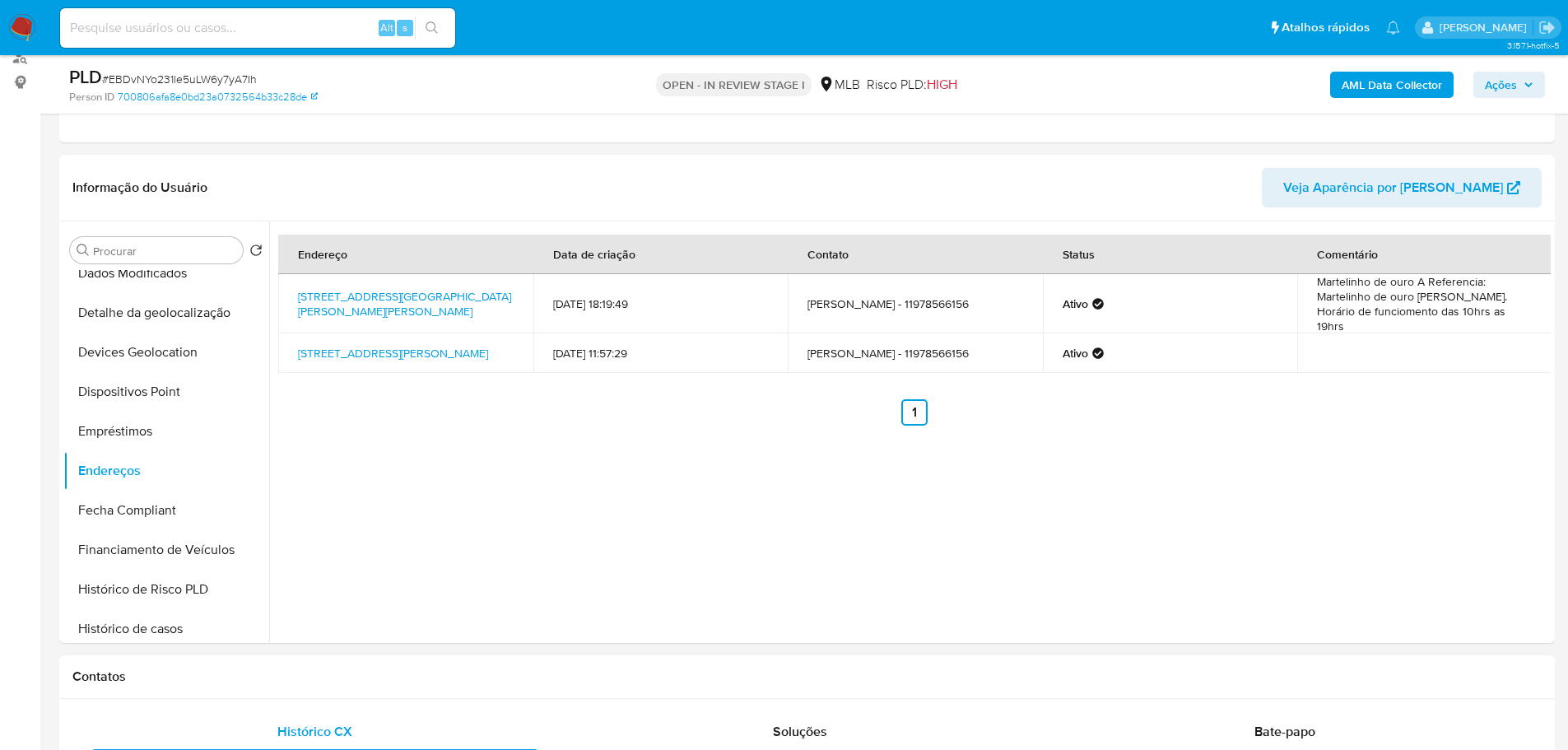
click at [332, 680] on h1 "Contatos" at bounding box center [807, 676] width 1469 height 17
click at [162, 315] on button "Detalhe da geolocalização" at bounding box center [159, 312] width 193 height 40
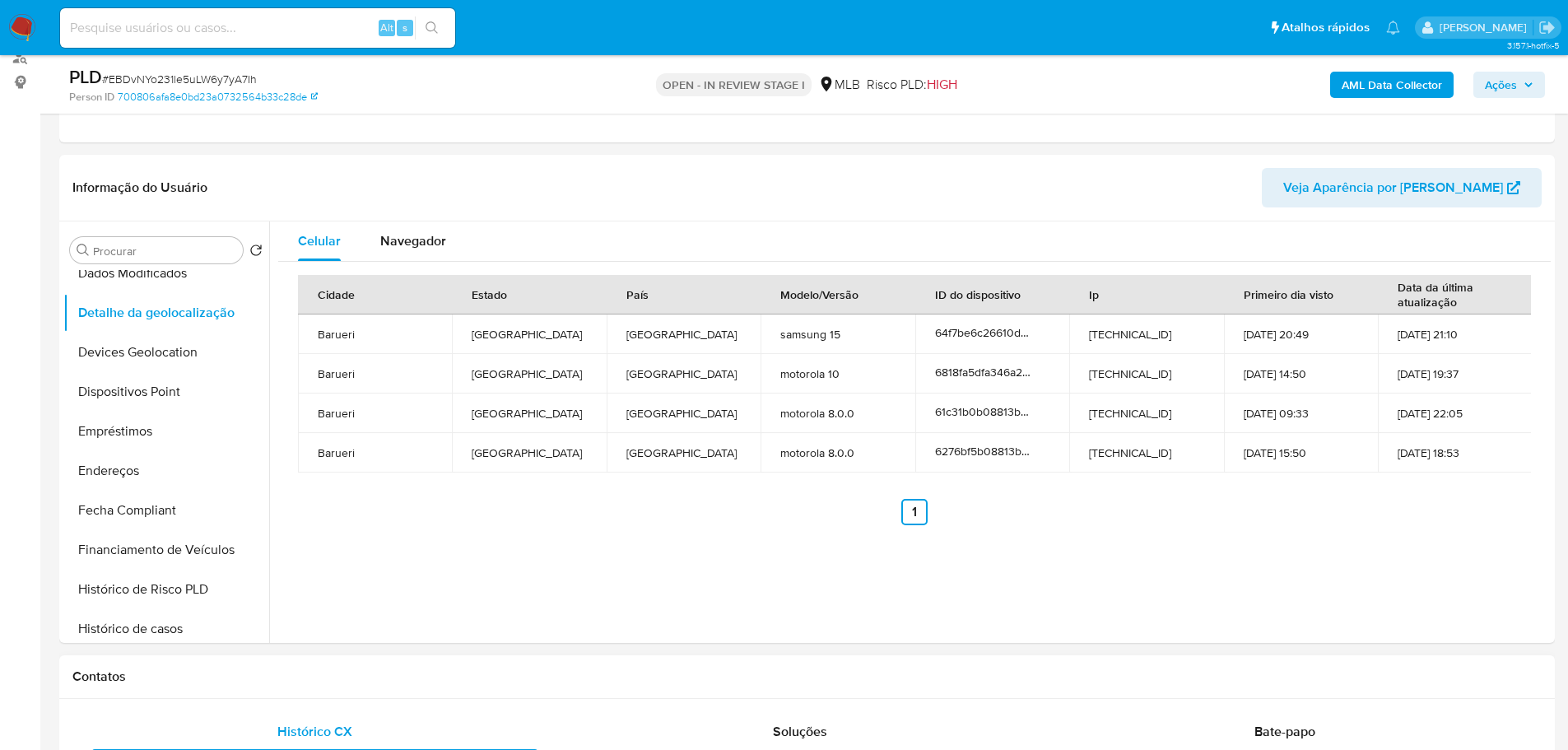
drag, startPoint x: 316, startPoint y: 678, endPoint x: 304, endPoint y: 663, distance: 19.2
click at [316, 675] on h1 "Contatos" at bounding box center [807, 676] width 1469 height 17
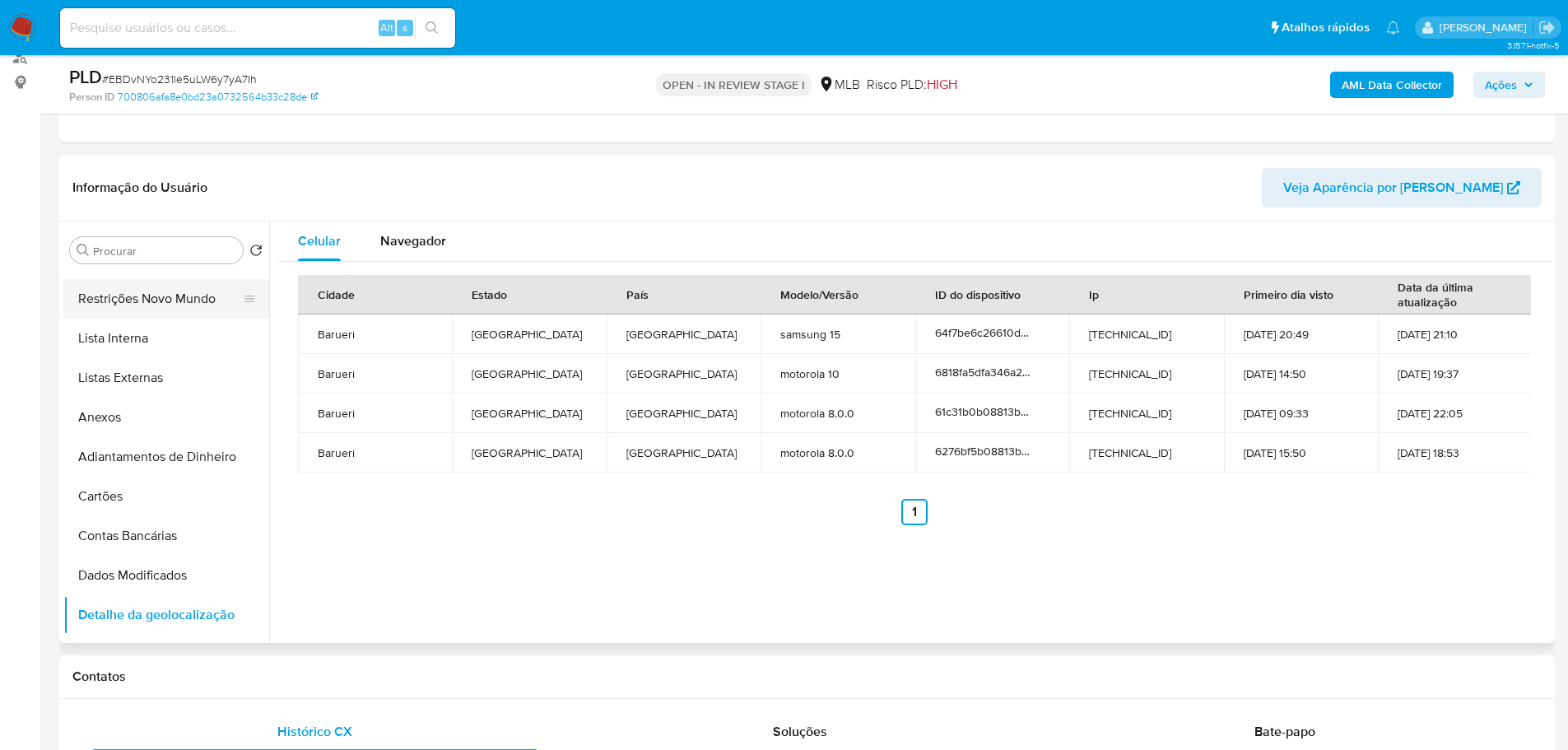
scroll to position [0, 0]
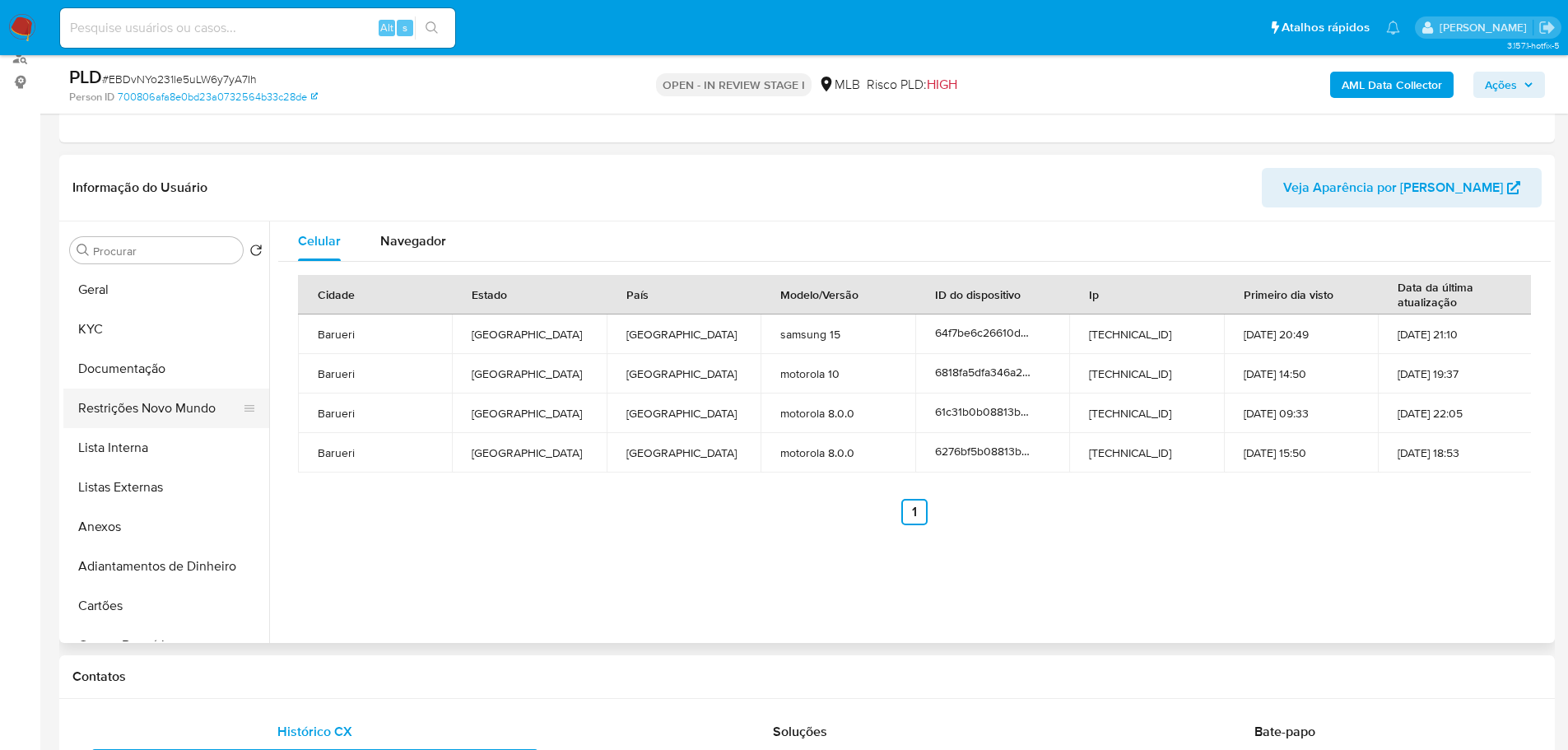
click at [143, 402] on button "Restrições Novo Mundo" at bounding box center [159, 408] width 193 height 40
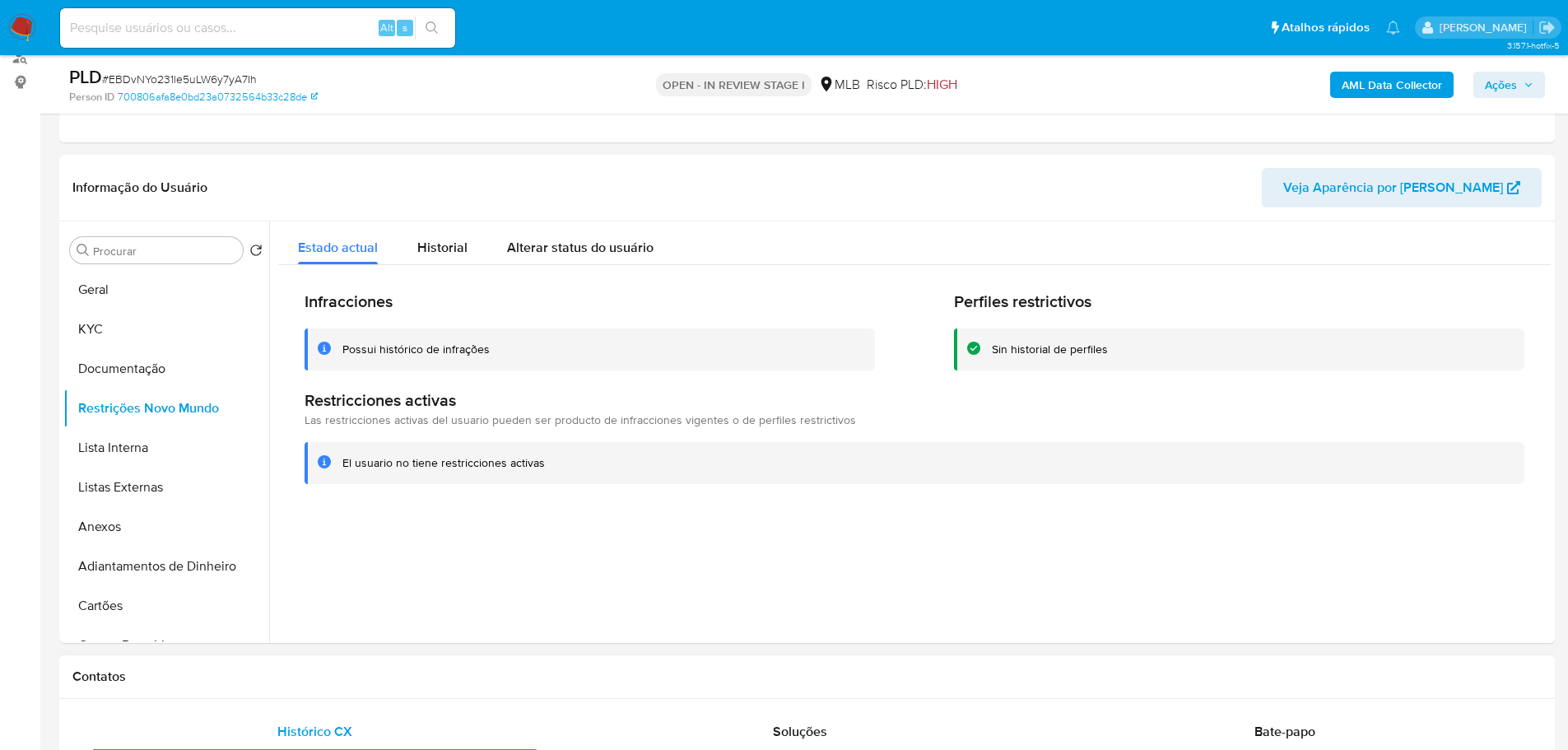
drag, startPoint x: 465, startPoint y: 693, endPoint x: 139, endPoint y: 551, distance: 355.6
click at [461, 691] on div "Contatos" at bounding box center [807, 676] width 1495 height 43
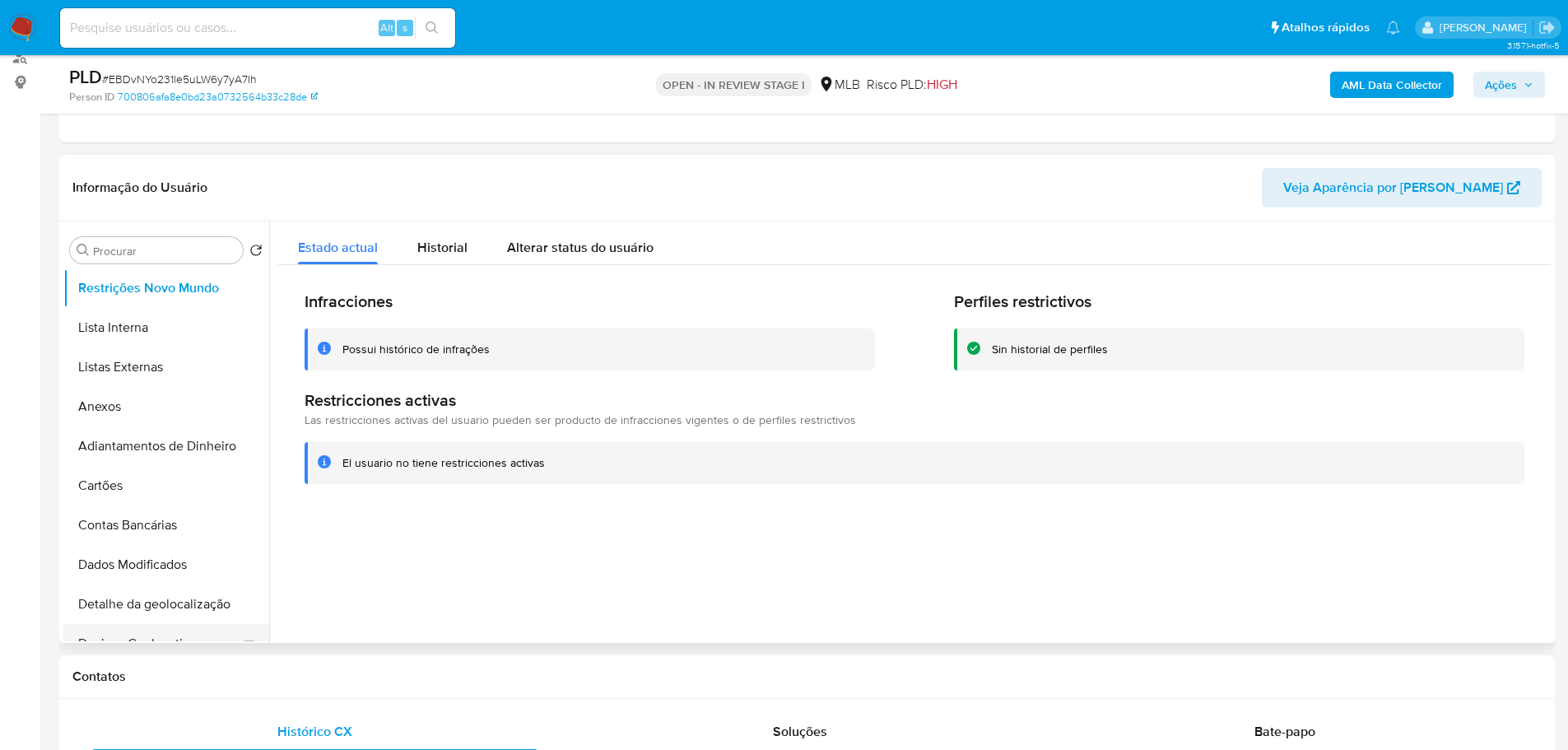
scroll to position [247, 0]
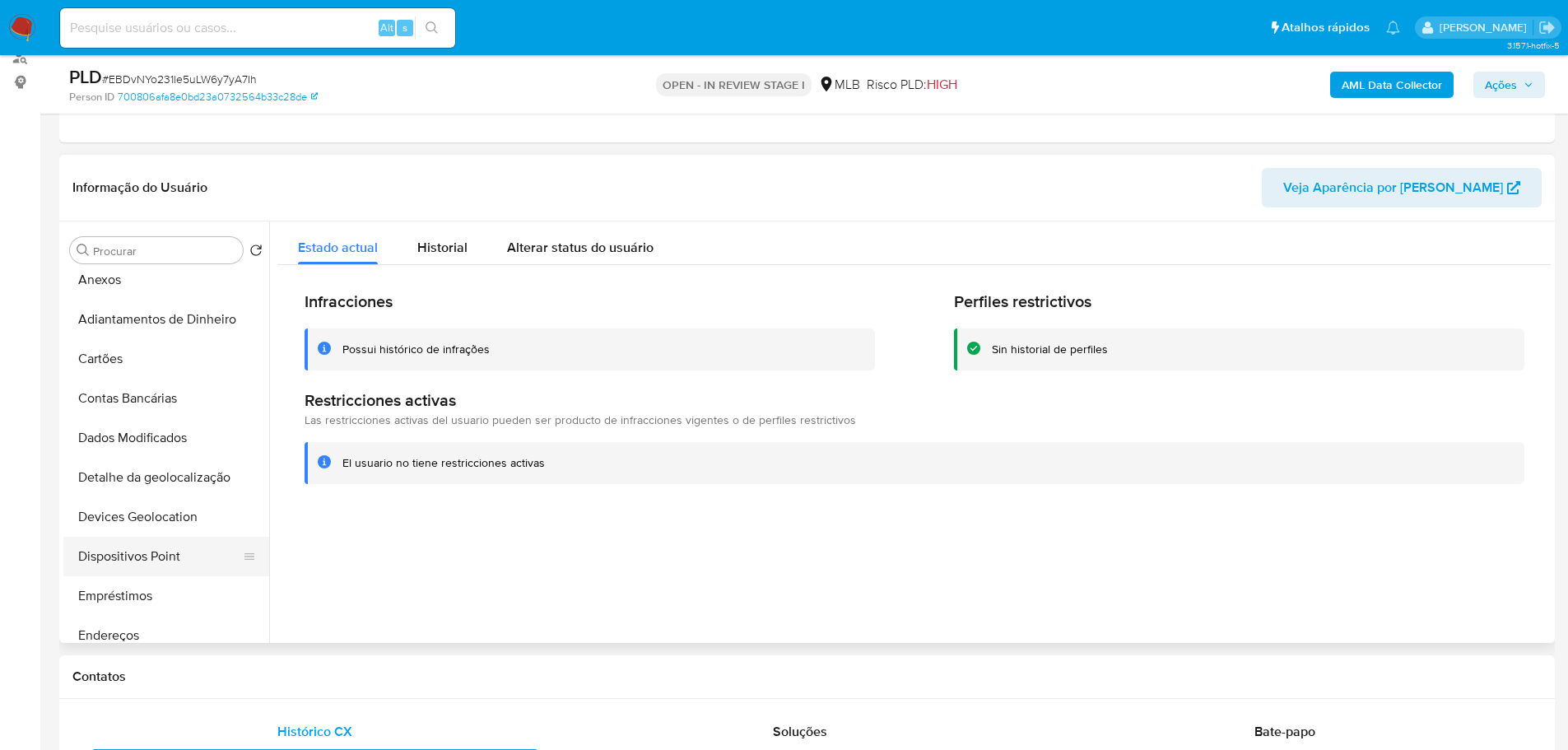
click at [173, 543] on button "Dispositivos Point" at bounding box center [159, 557] width 193 height 40
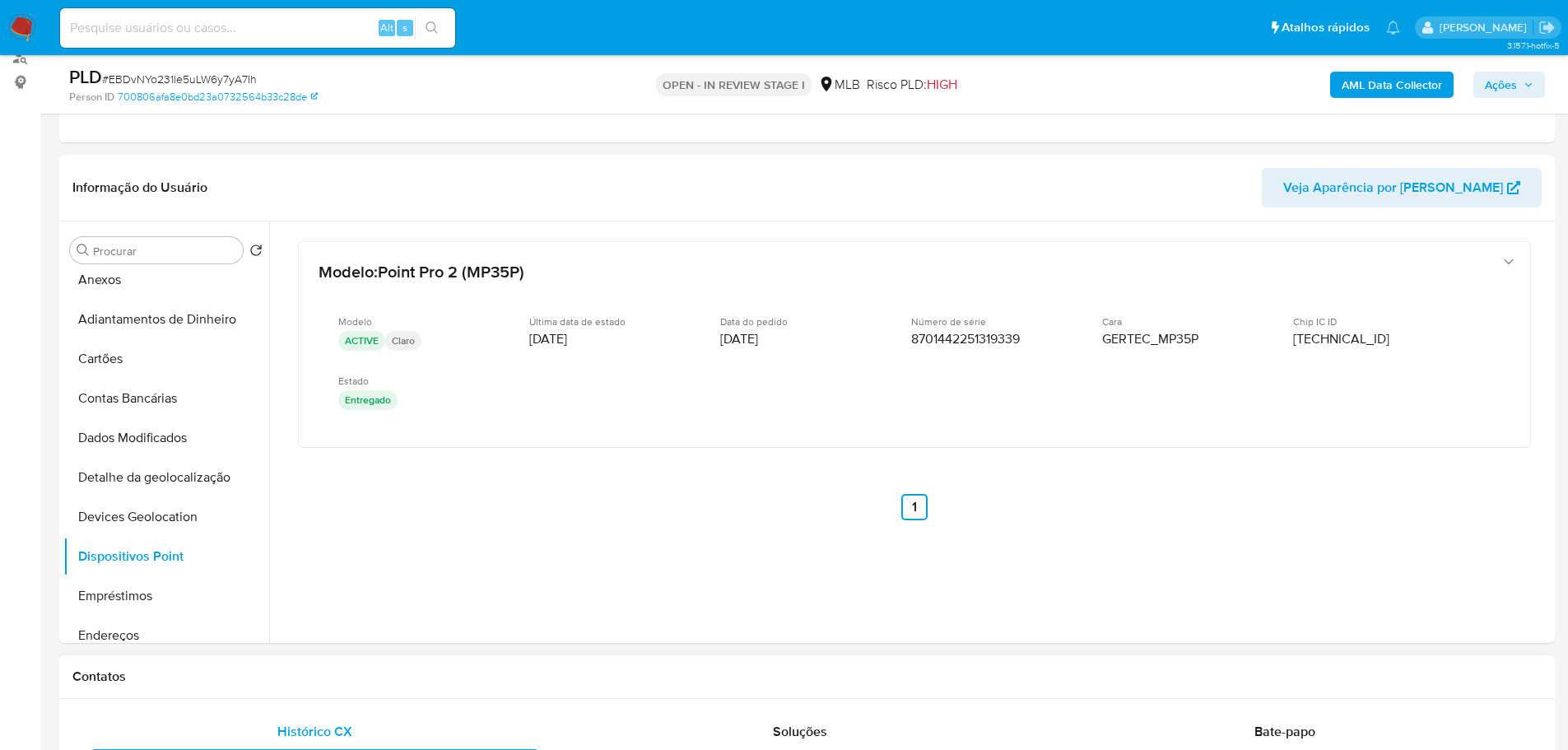
click at [561, 671] on h1 "Contatos" at bounding box center [807, 676] width 1469 height 17
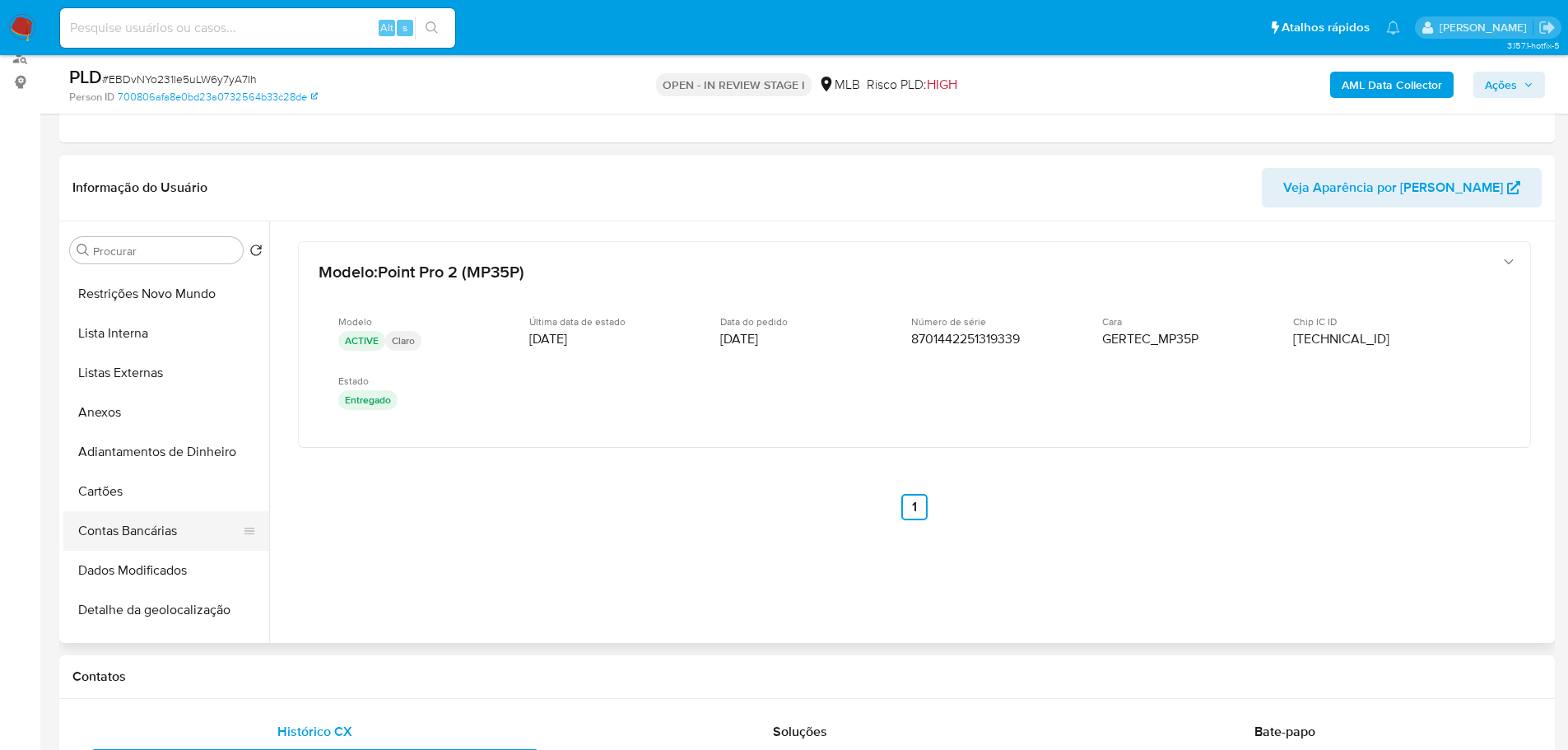
scroll to position [0, 0]
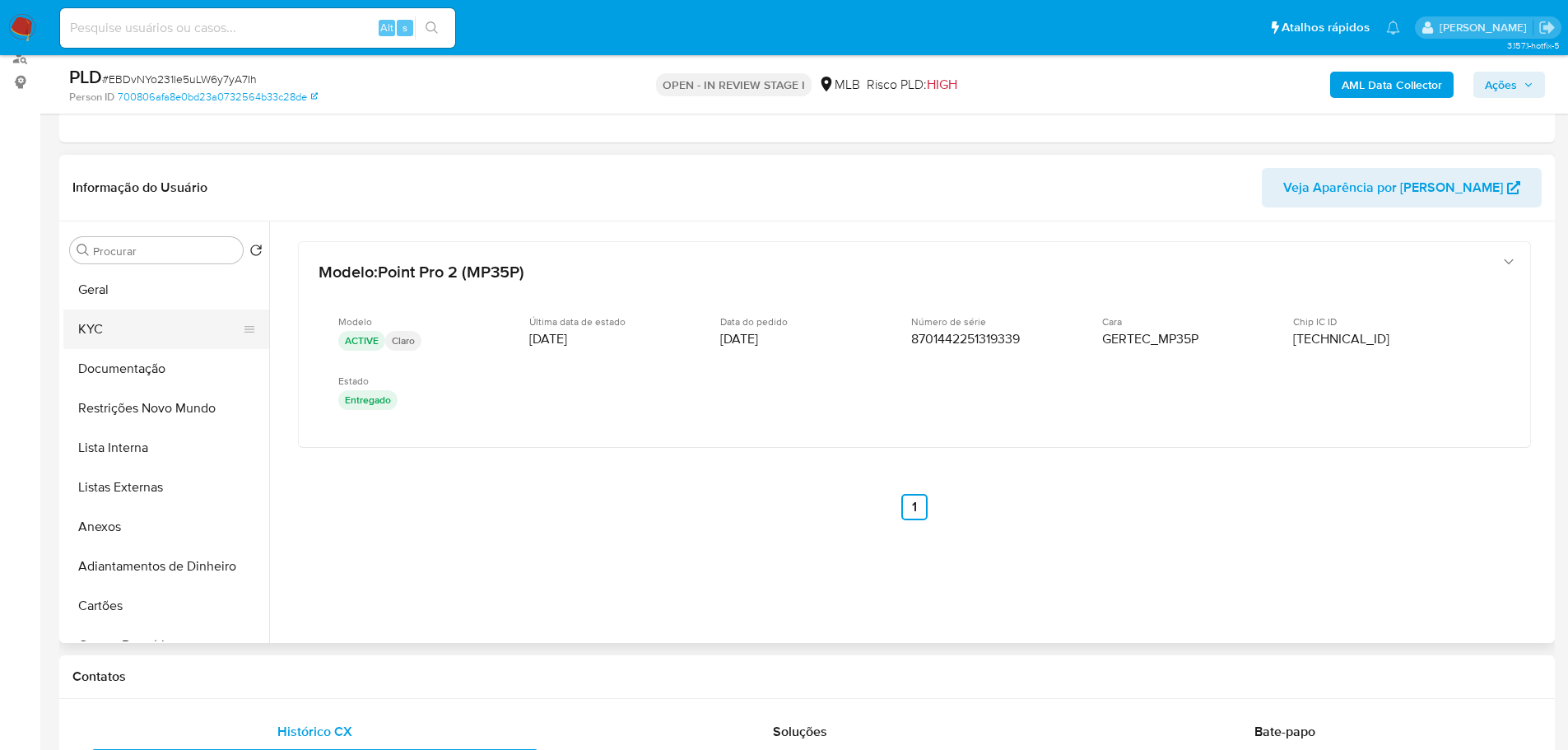
click at [96, 325] on button "KYC" at bounding box center [159, 329] width 193 height 40
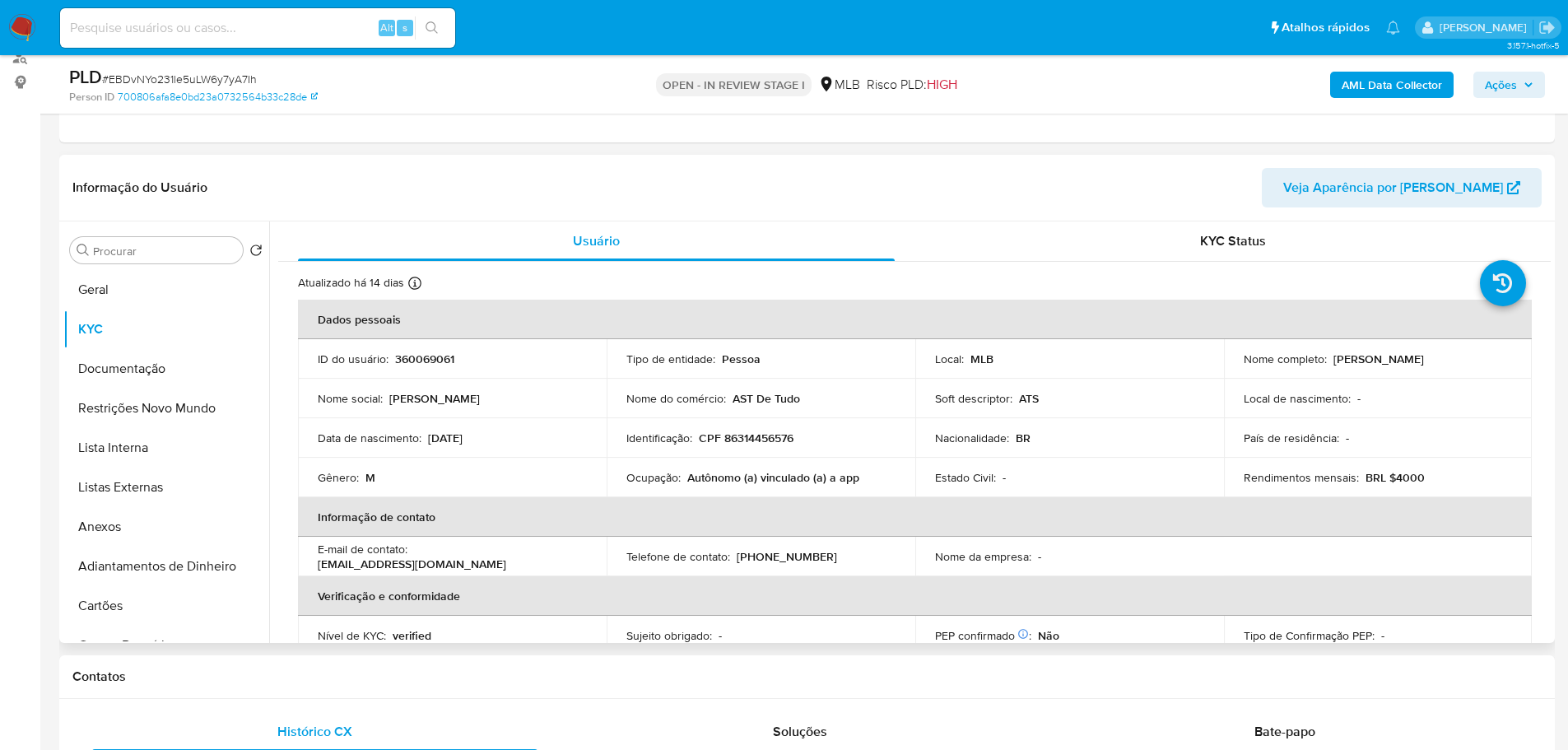
click at [776, 439] on p "CPF 86314456576" at bounding box center [745, 438] width 95 height 15
copy p "86314456576"
click at [107, 281] on button "Geral" at bounding box center [159, 289] width 193 height 40
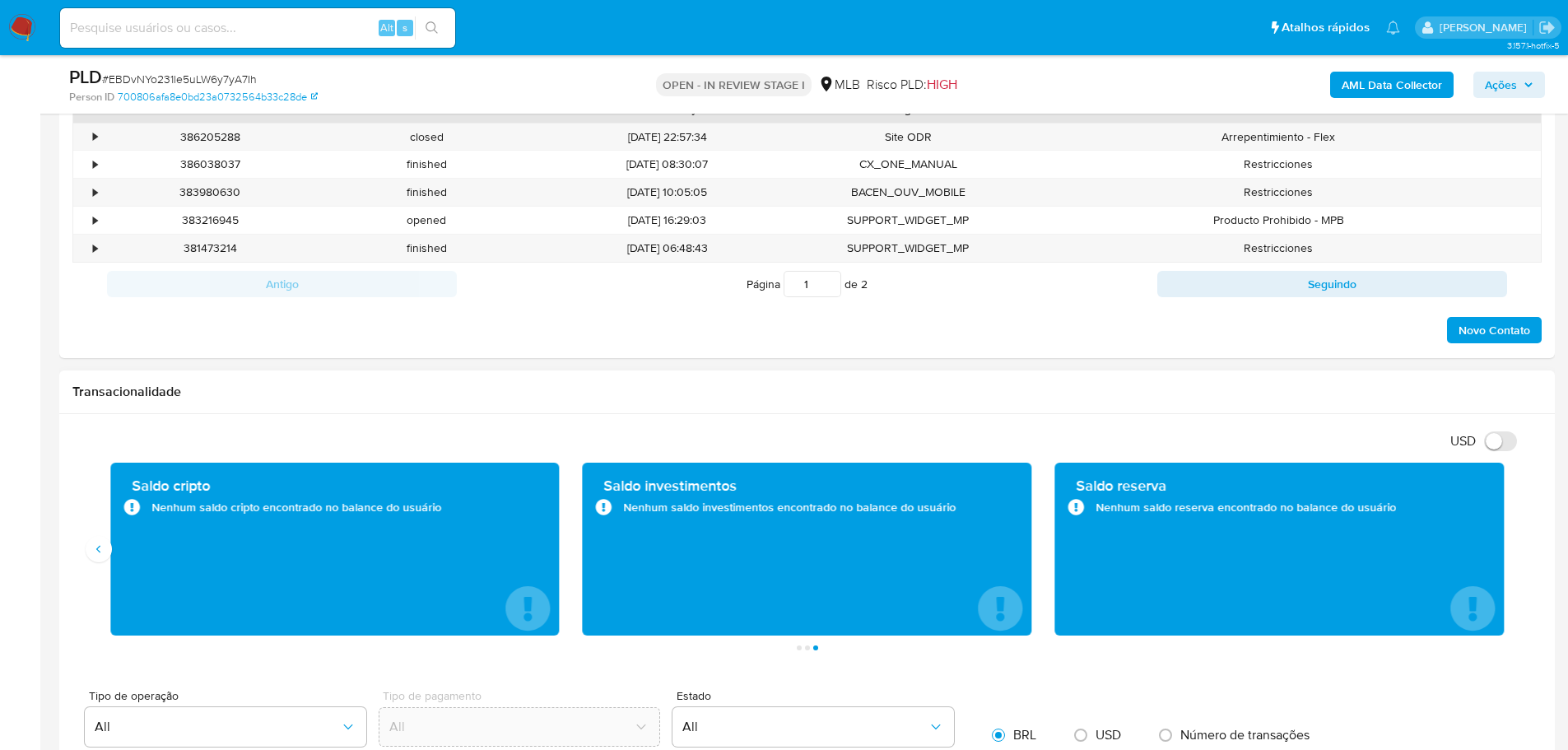
scroll to position [1441, 0]
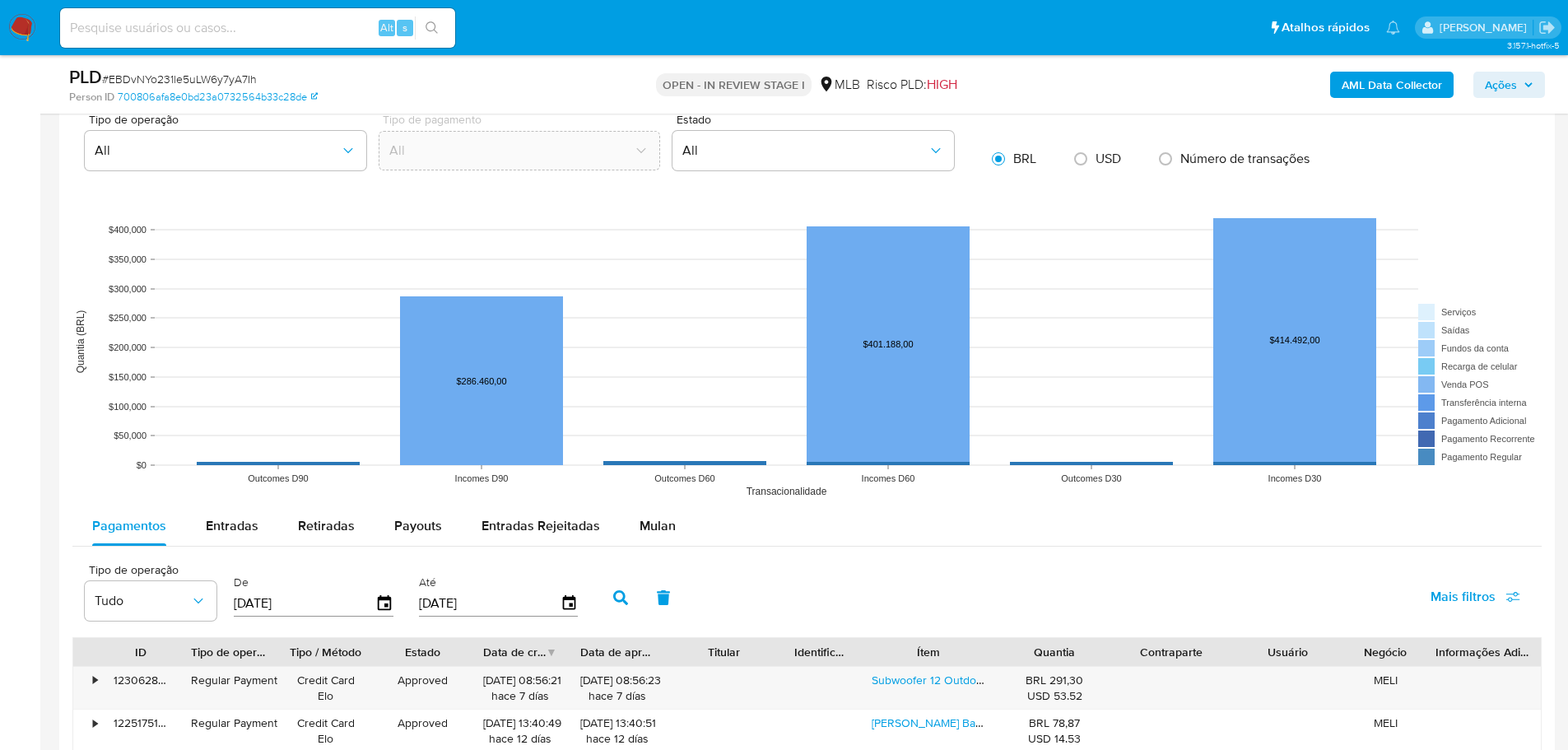
drag, startPoint x: 225, startPoint y: 514, endPoint x: 583, endPoint y: 449, distance: 363.9
click at [243, 514] on div "Entradas" at bounding box center [232, 525] width 52 height 40
select select "10"
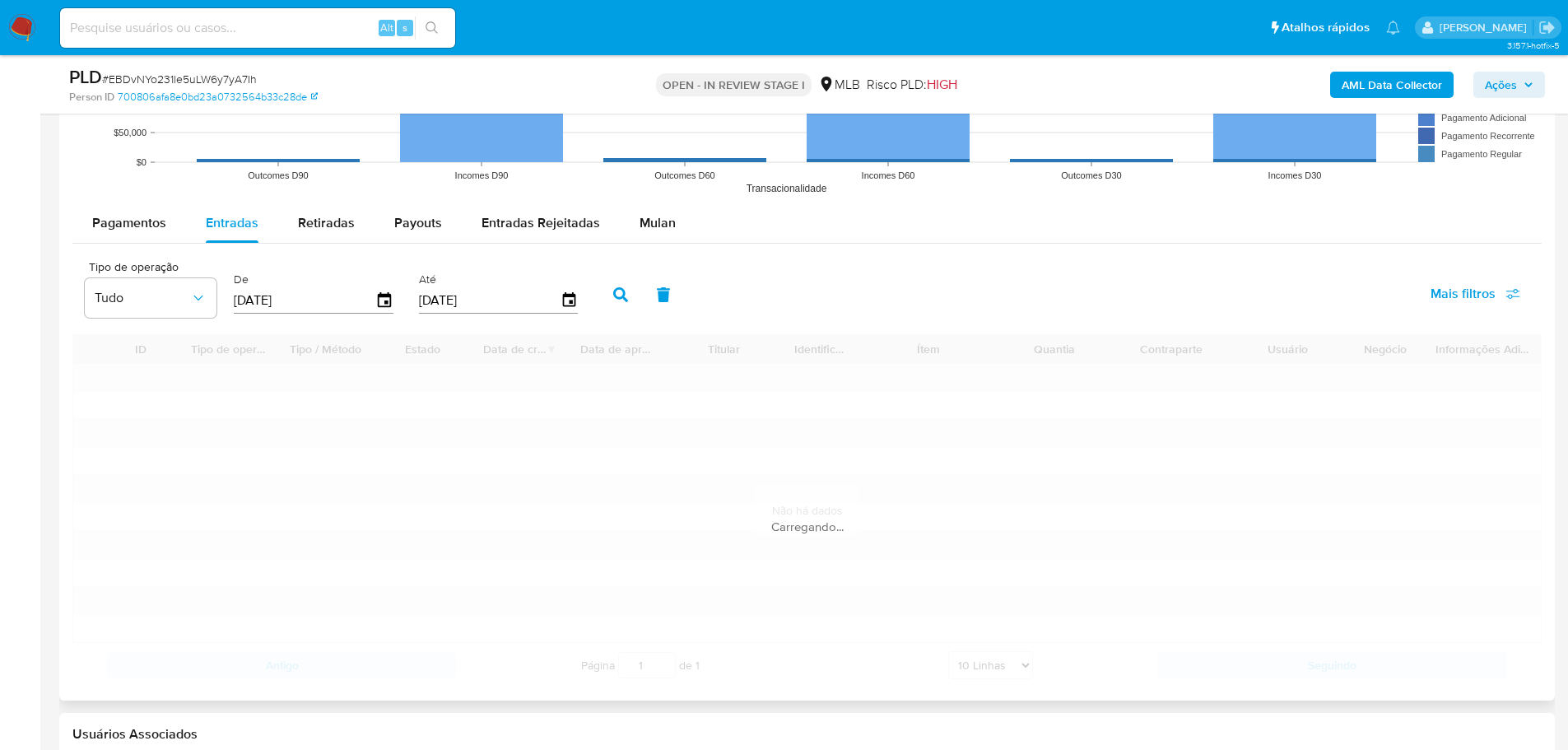
scroll to position [1852, 0]
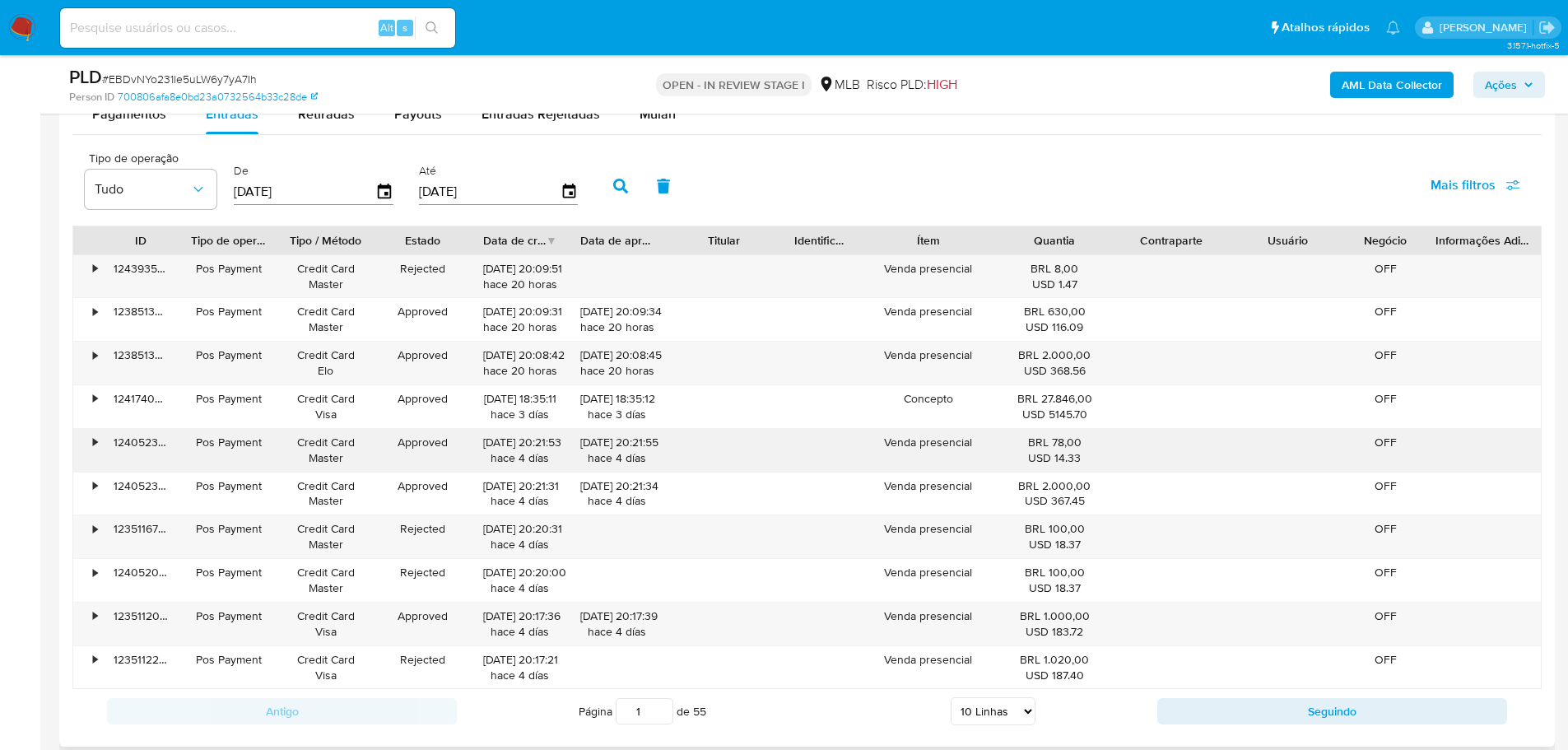
click at [98, 438] on div "•" at bounding box center [88, 450] width 28 height 43
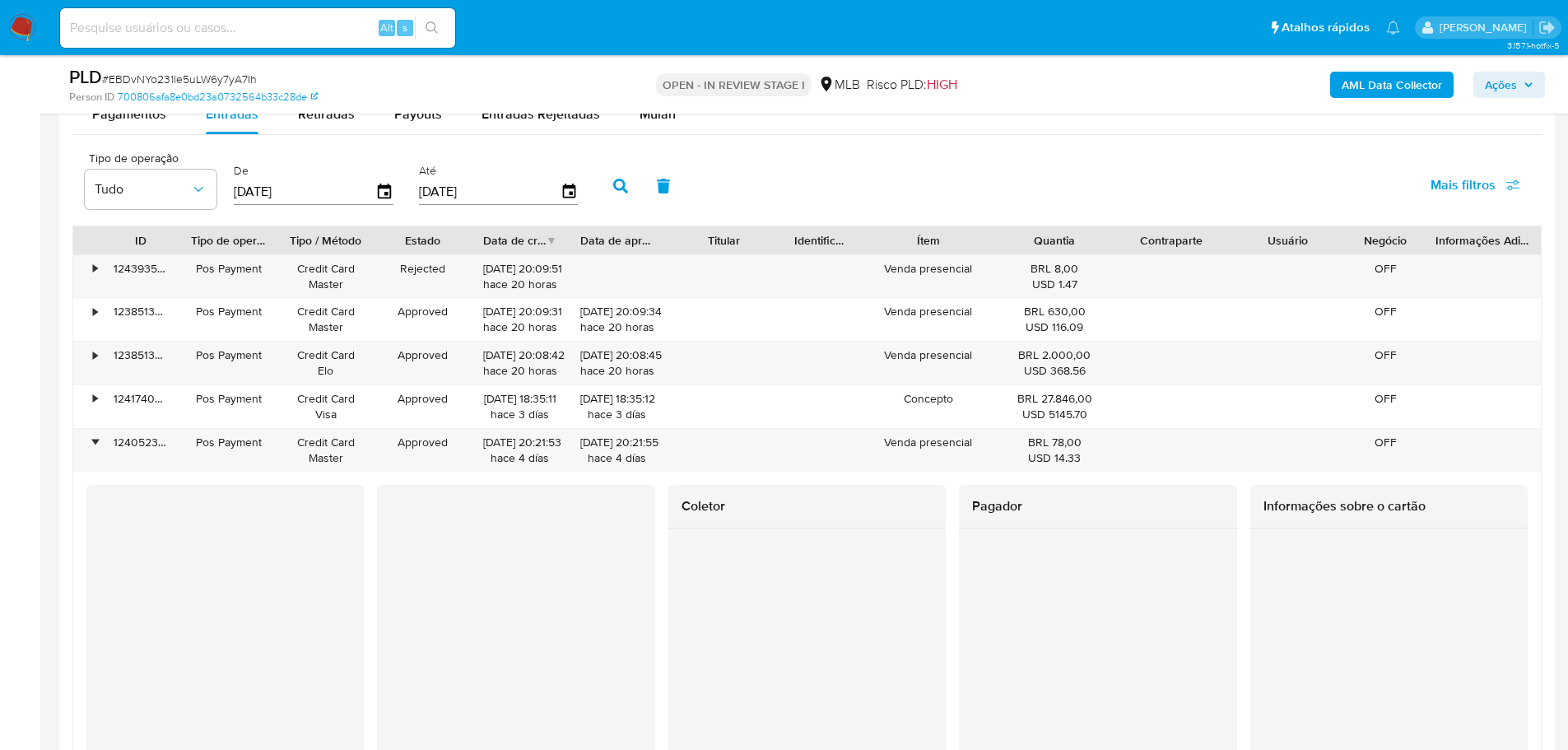
click at [1503, 82] on span "Ações" at bounding box center [1501, 85] width 32 height 27
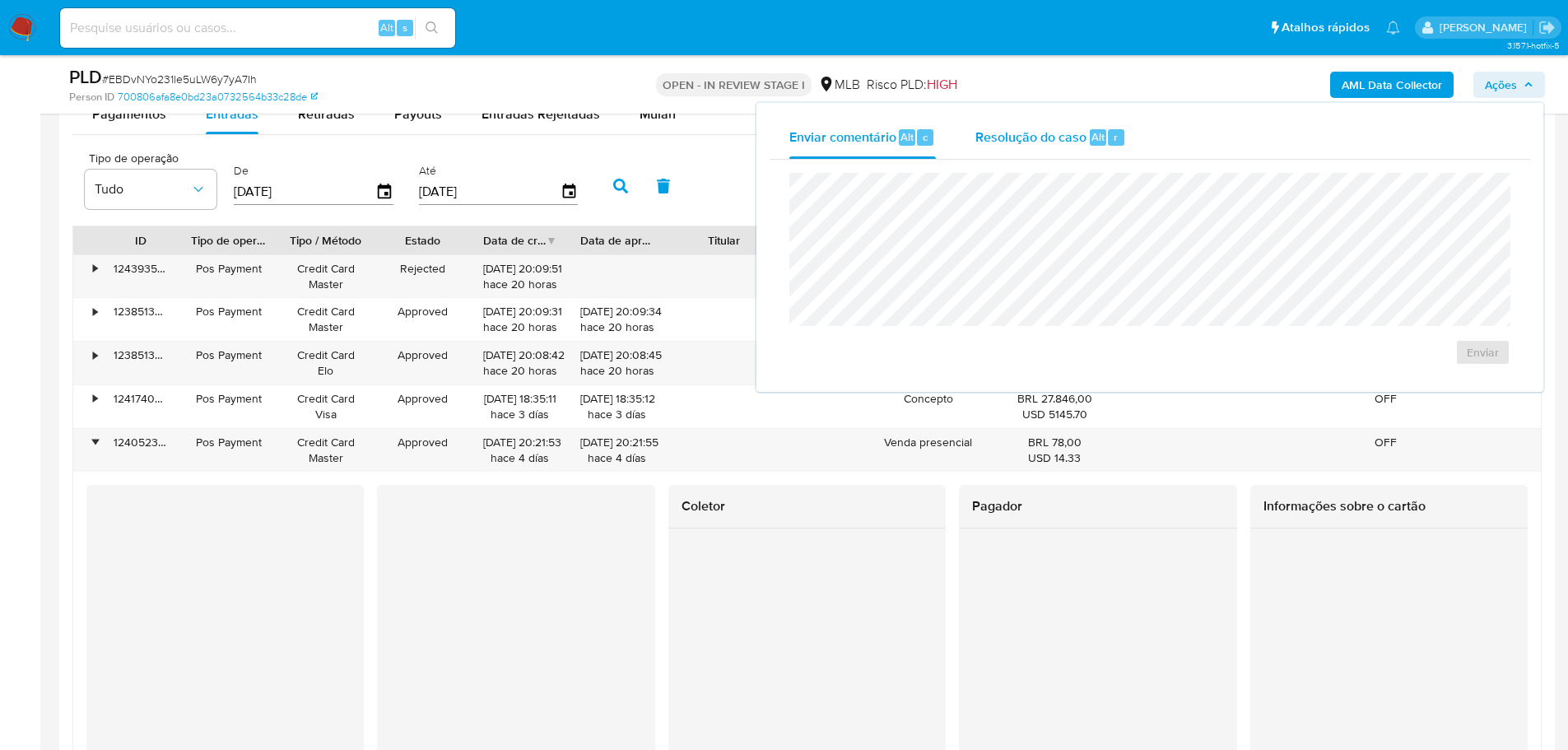
click at [1019, 146] on span "Resolução do caso" at bounding box center [1030, 136] width 111 height 19
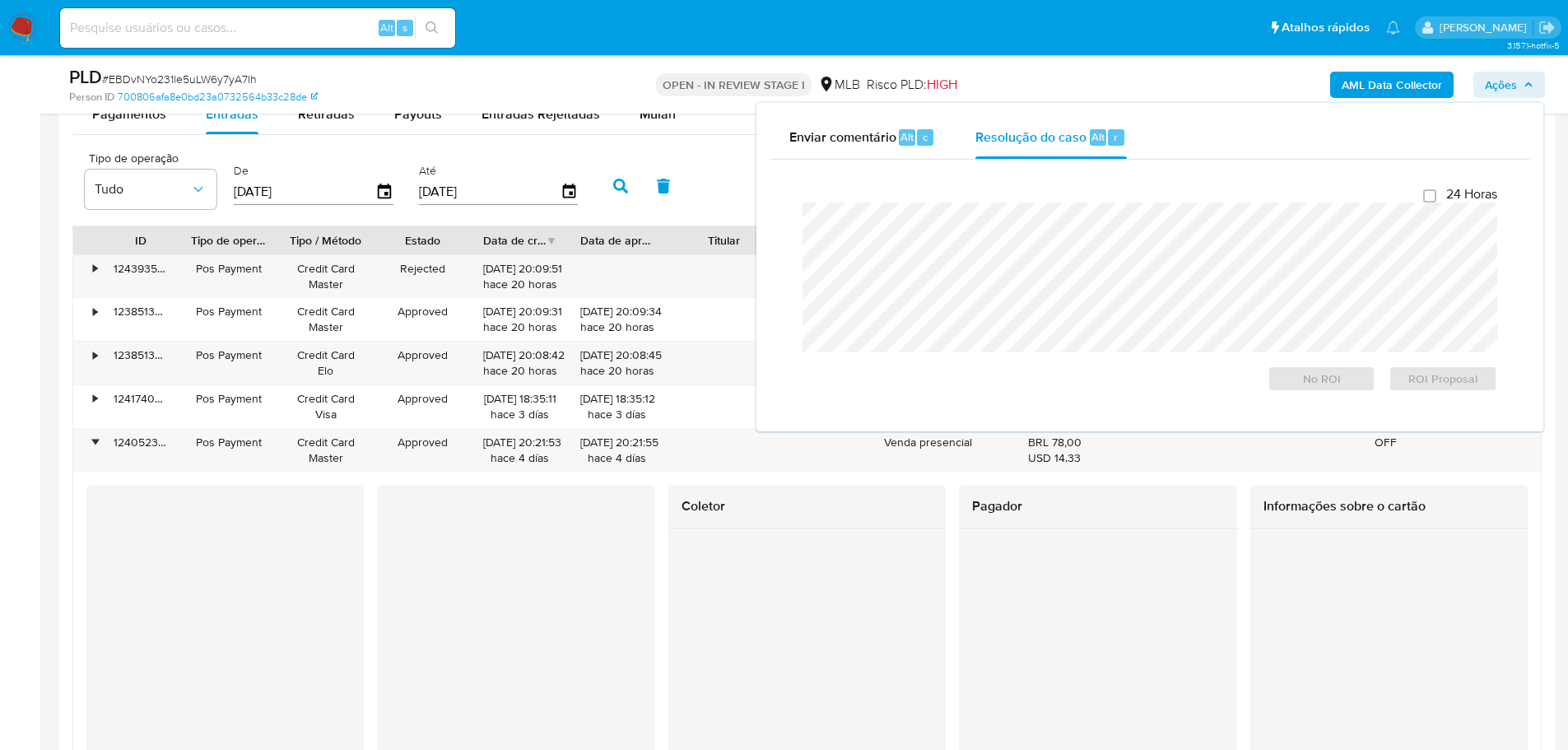
click at [989, 253] on div at bounding box center [996, 241] width 29 height 28
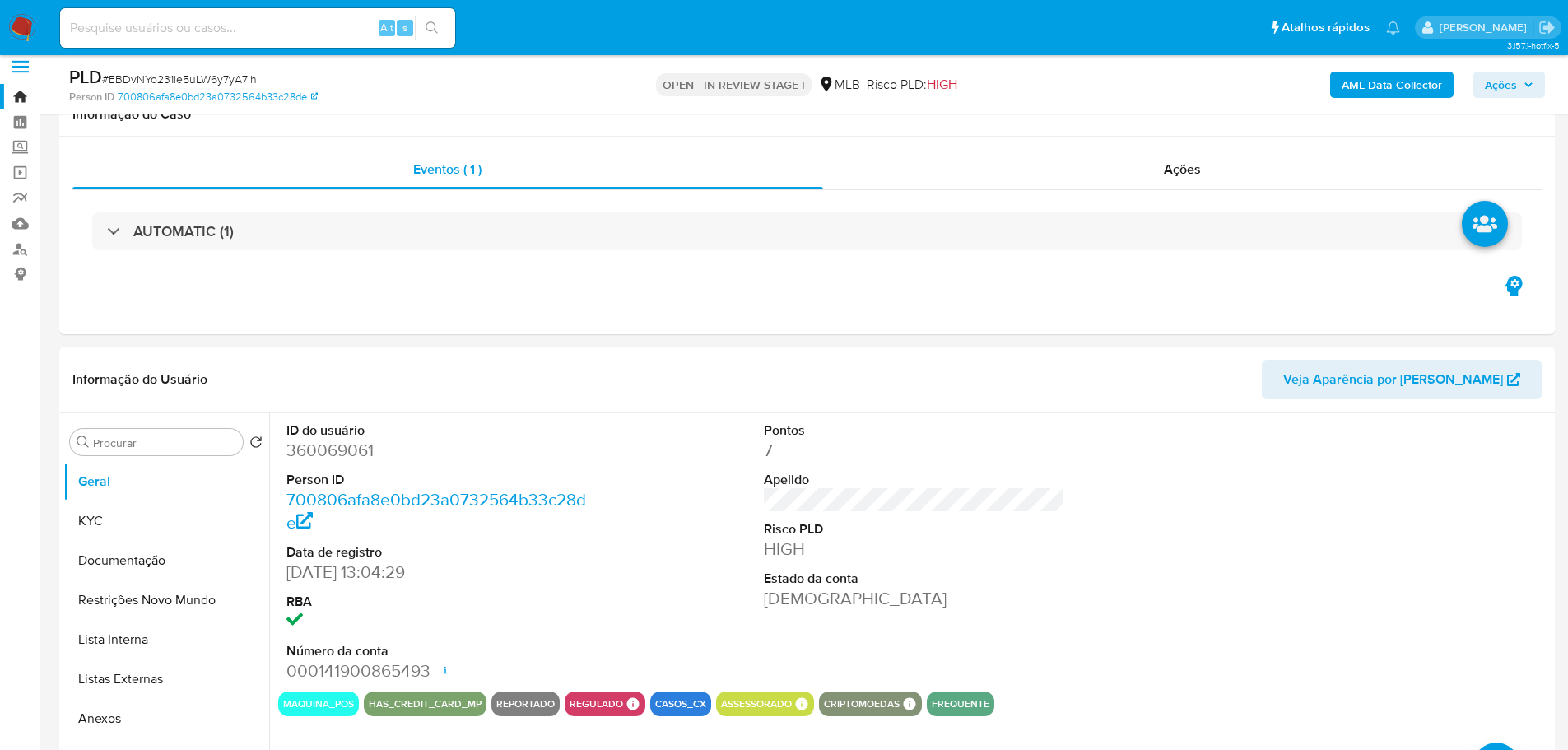
scroll to position [0, 0]
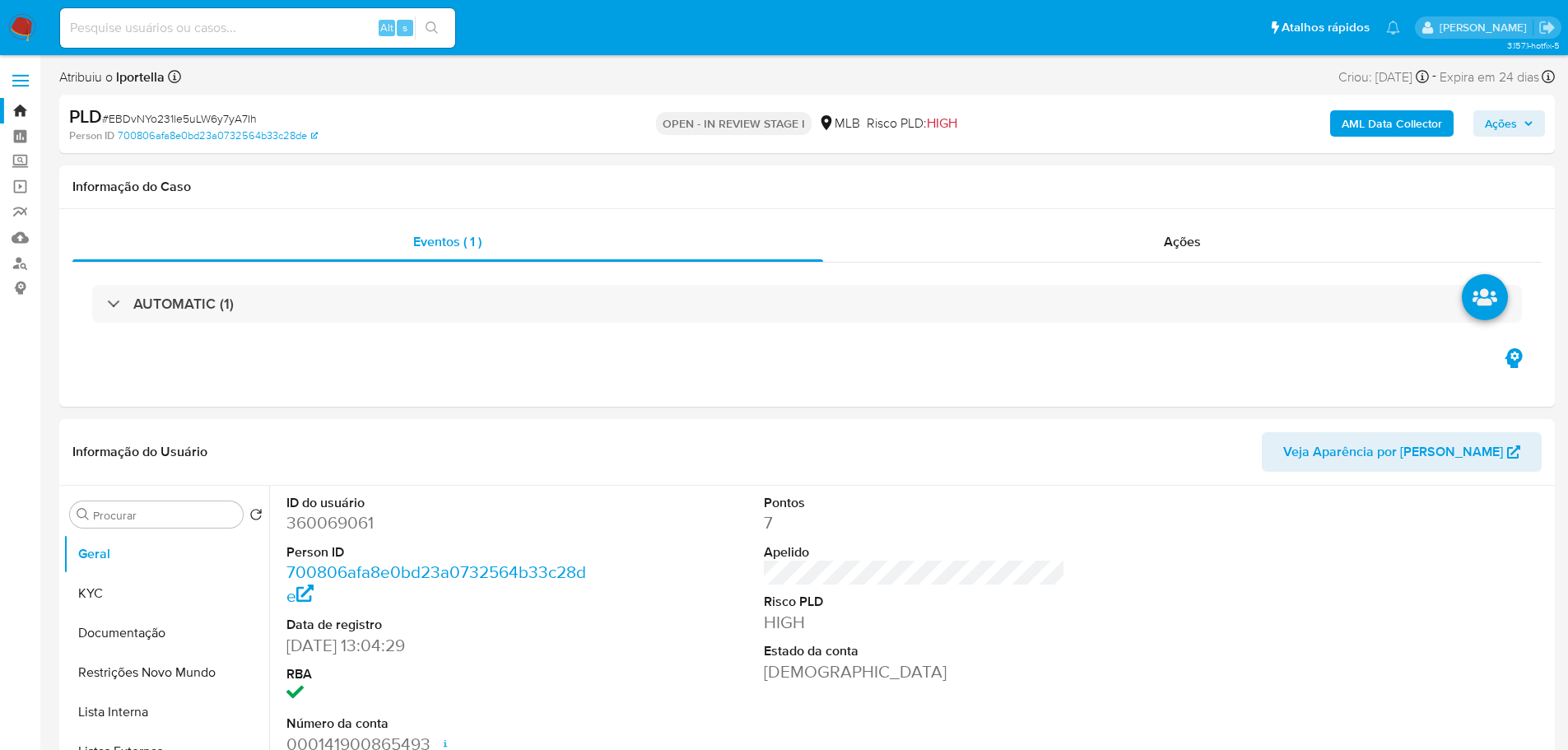
click at [1539, 129] on button "Ações" at bounding box center [1509, 123] width 72 height 27
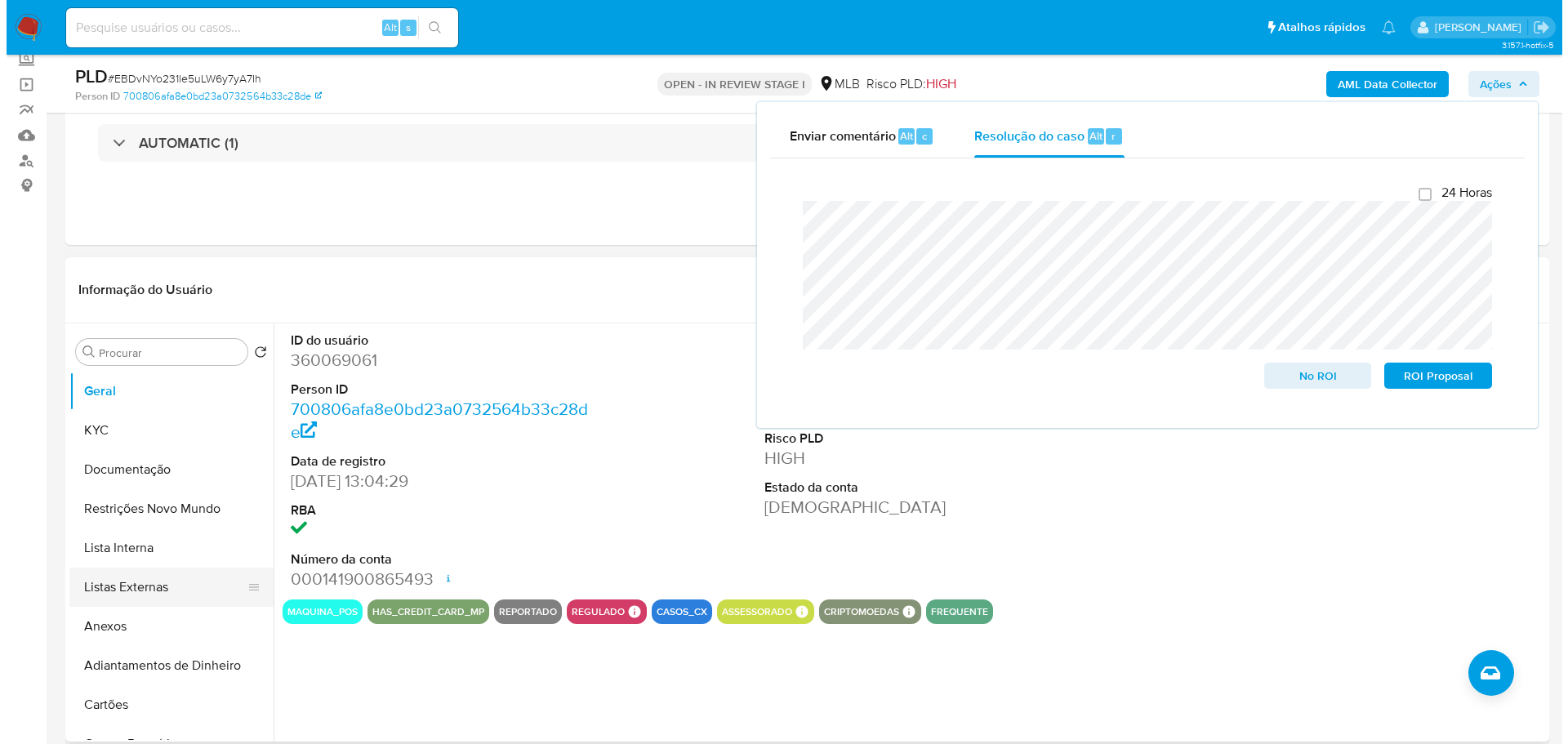
scroll to position [245, 0]
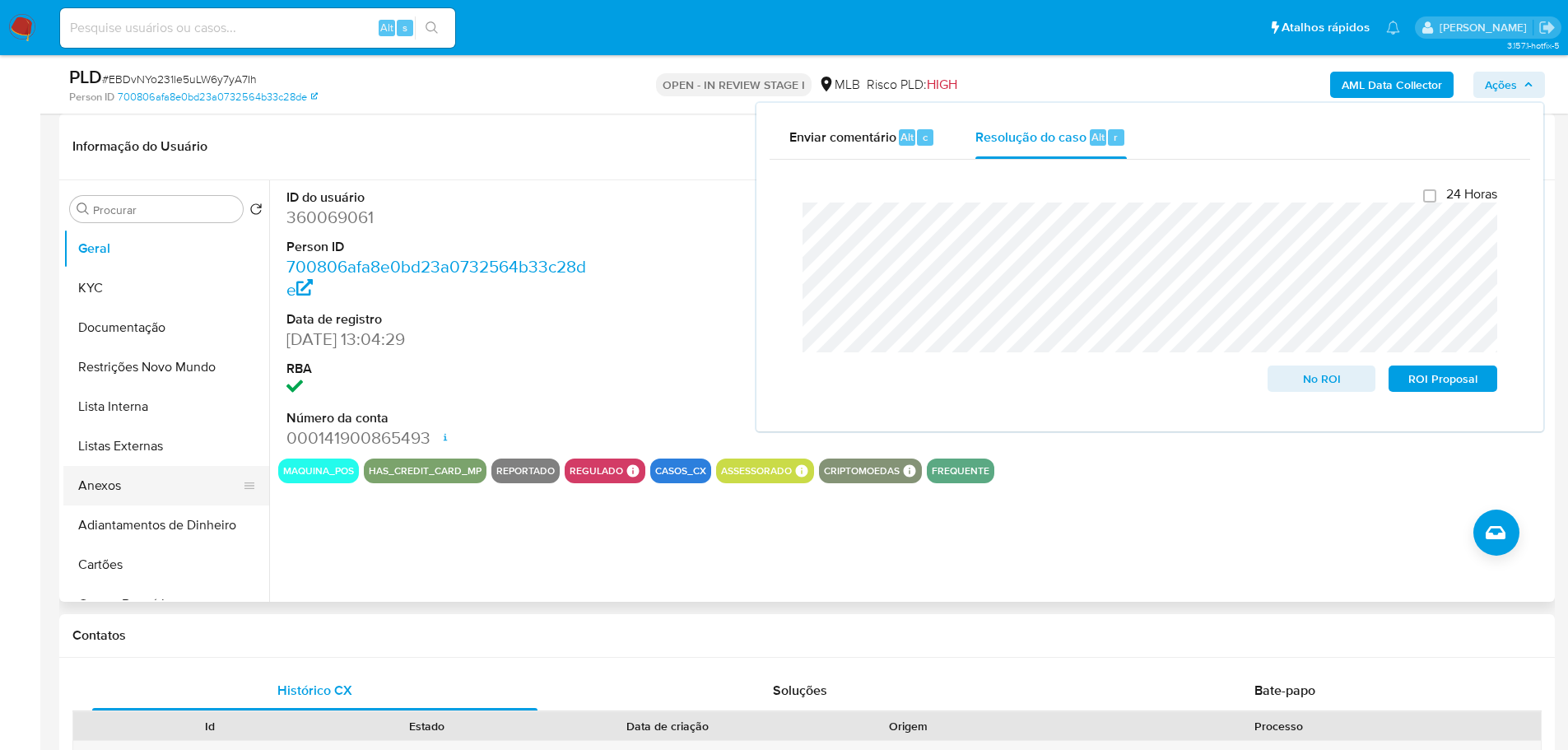
drag, startPoint x: 100, startPoint y: 494, endPoint x: 91, endPoint y: 501, distance: 11.4
click at [100, 494] on button "Anexos" at bounding box center [159, 486] width 193 height 40
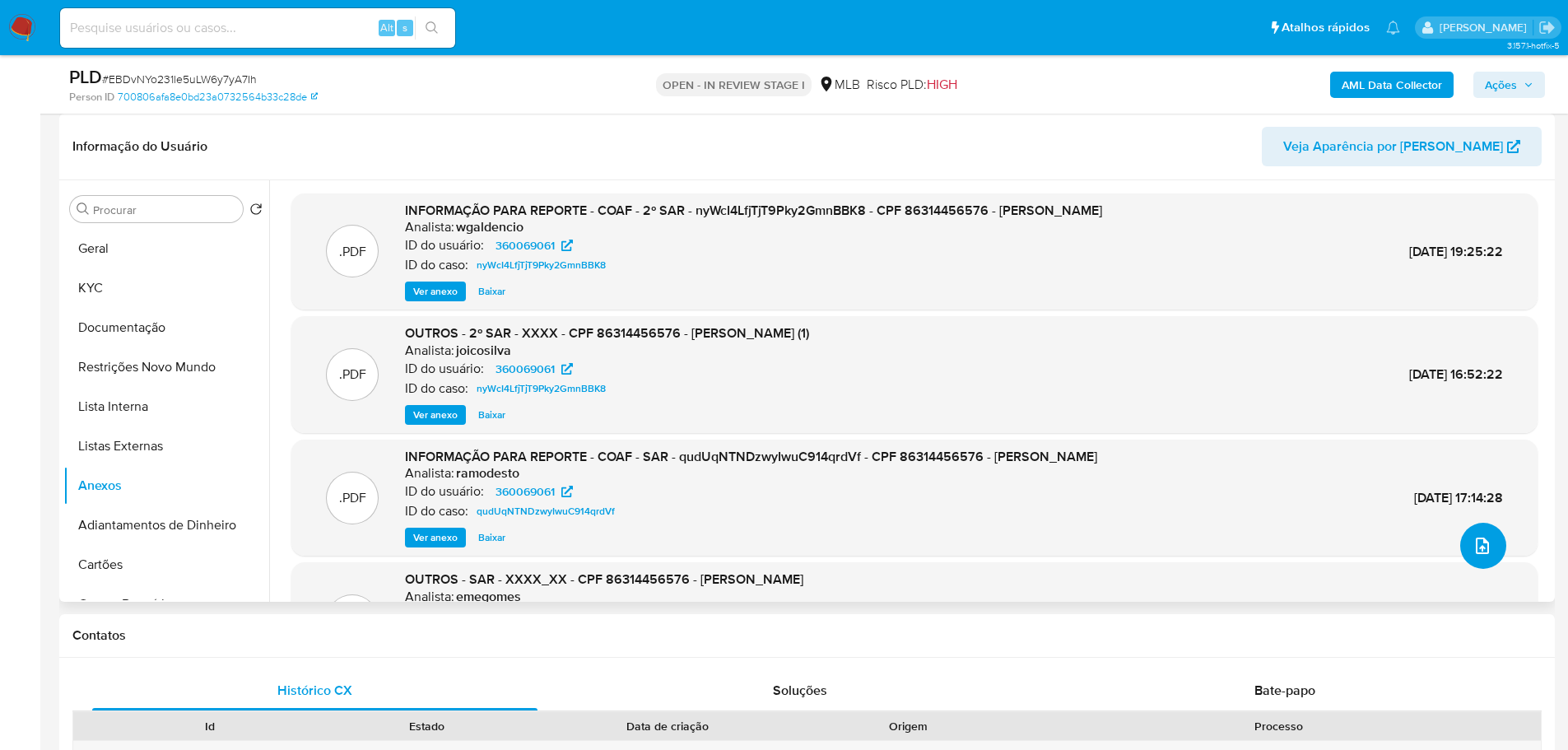
click at [1476, 544] on icon "upload-file" at bounding box center [1482, 546] width 20 height 20
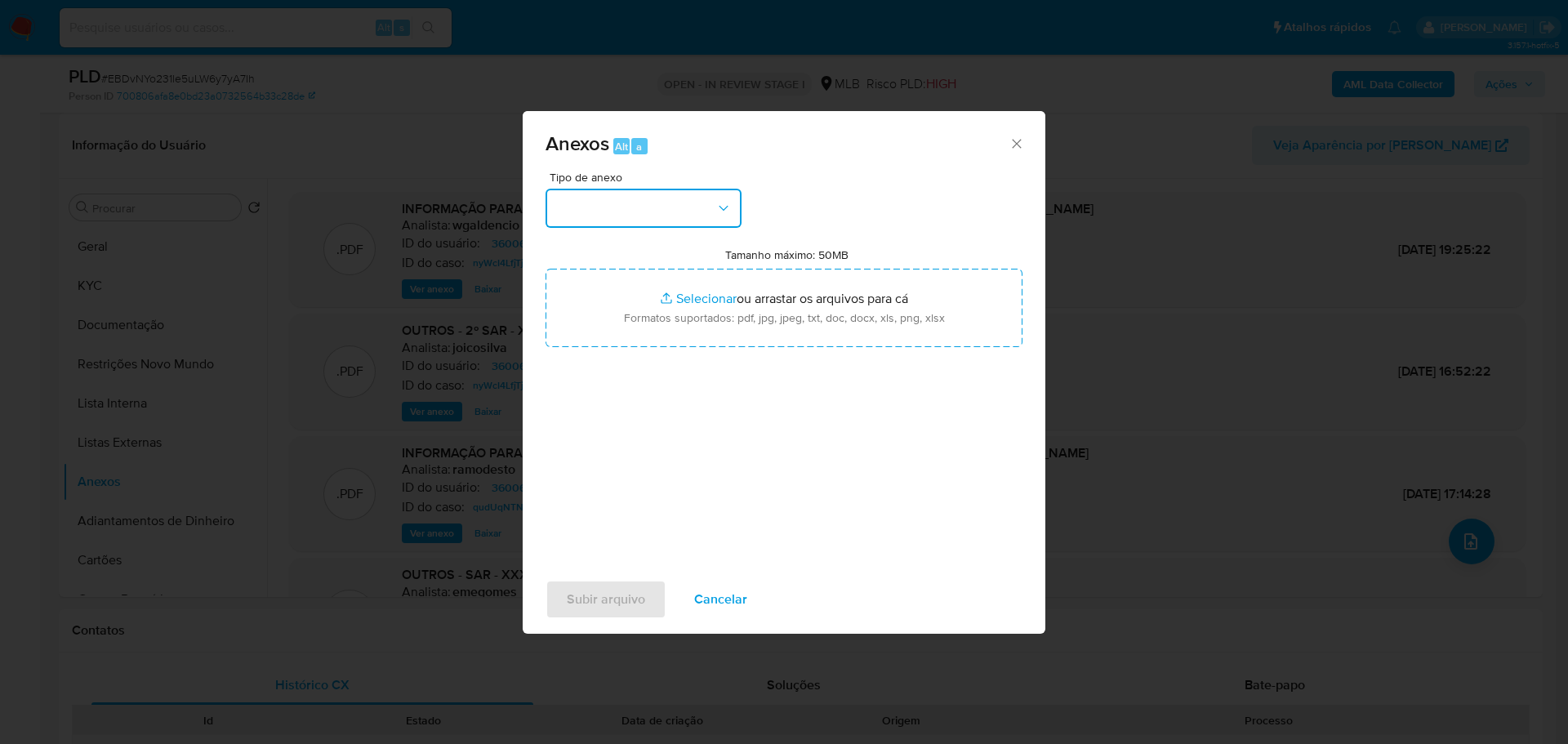
click at [665, 208] on button "button" at bounding box center [644, 208] width 196 height 40
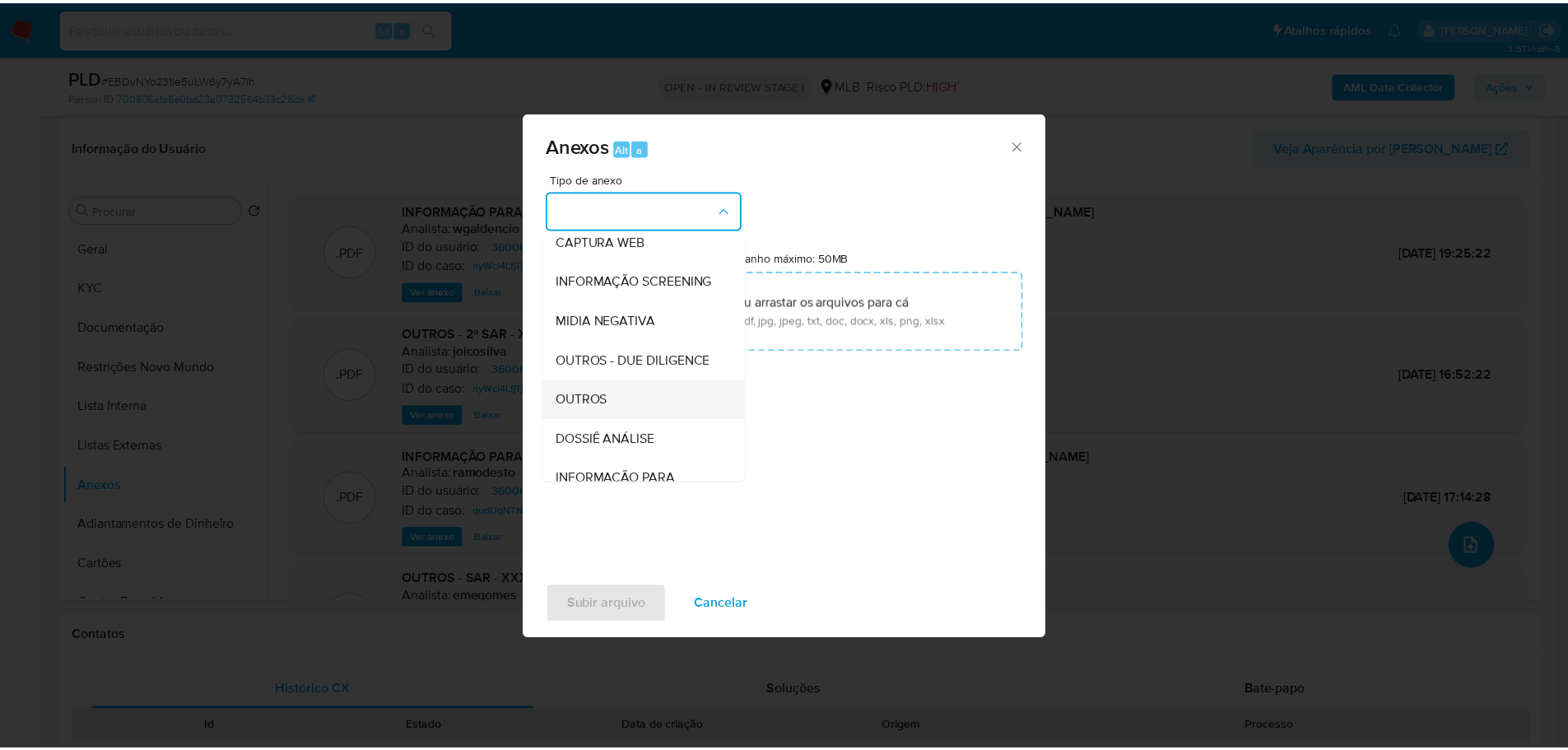
scroll to position [254, 0]
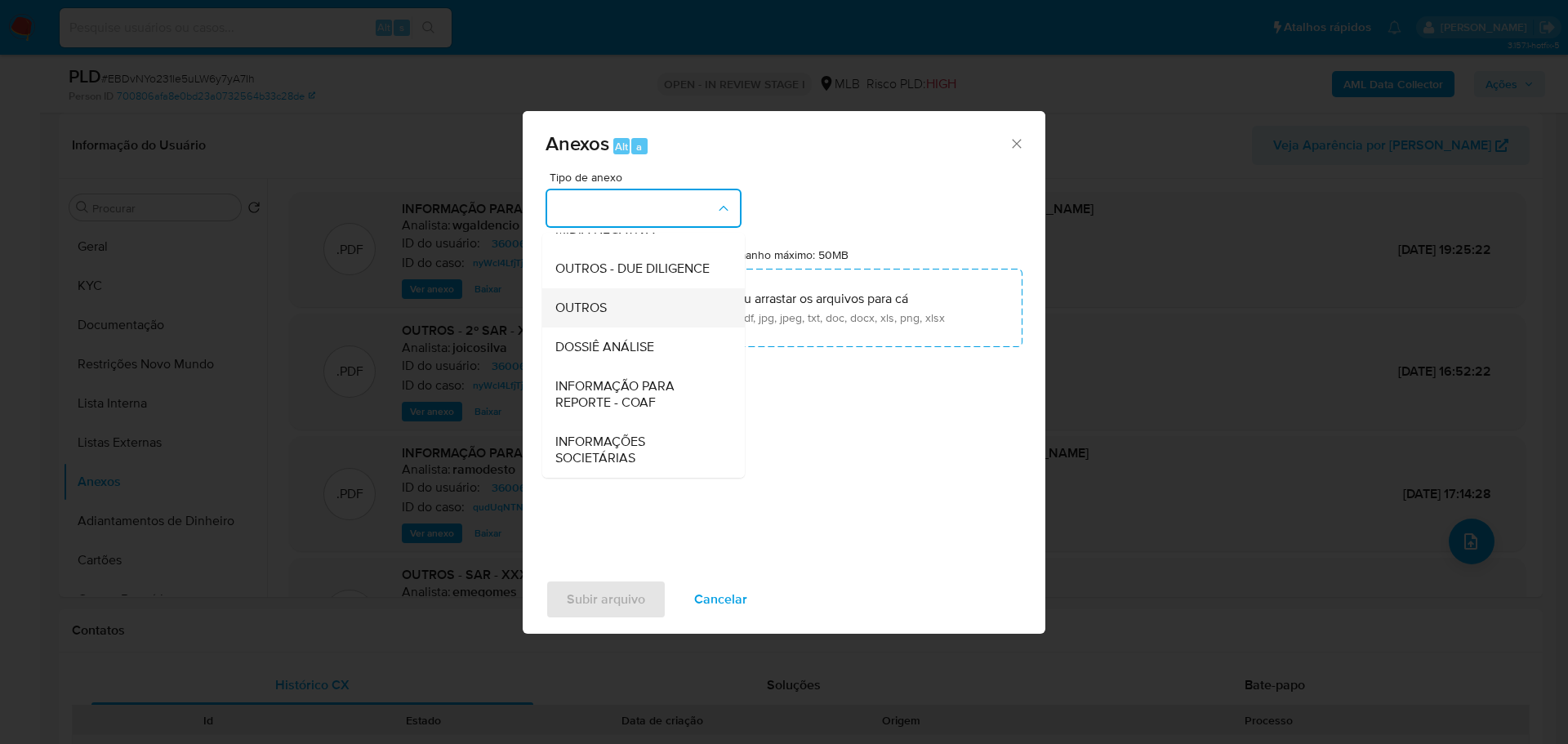
click at [602, 304] on span "OUTROS" at bounding box center [581, 307] width 51 height 17
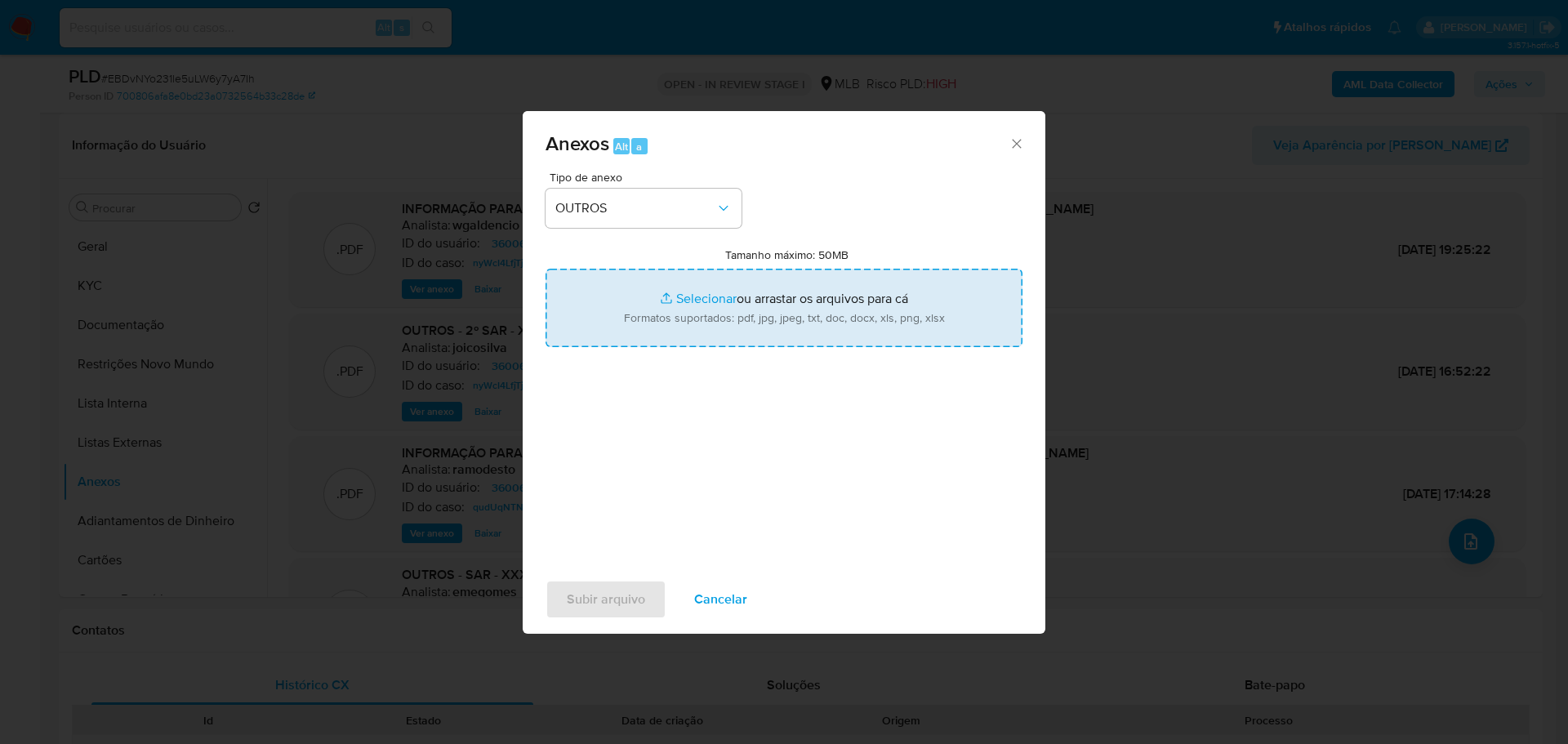
type input "C:\fakepath\3º SAR - XXX - CPF 86314456576 - AILTON TAVARES SIQUEIRA.pdf"
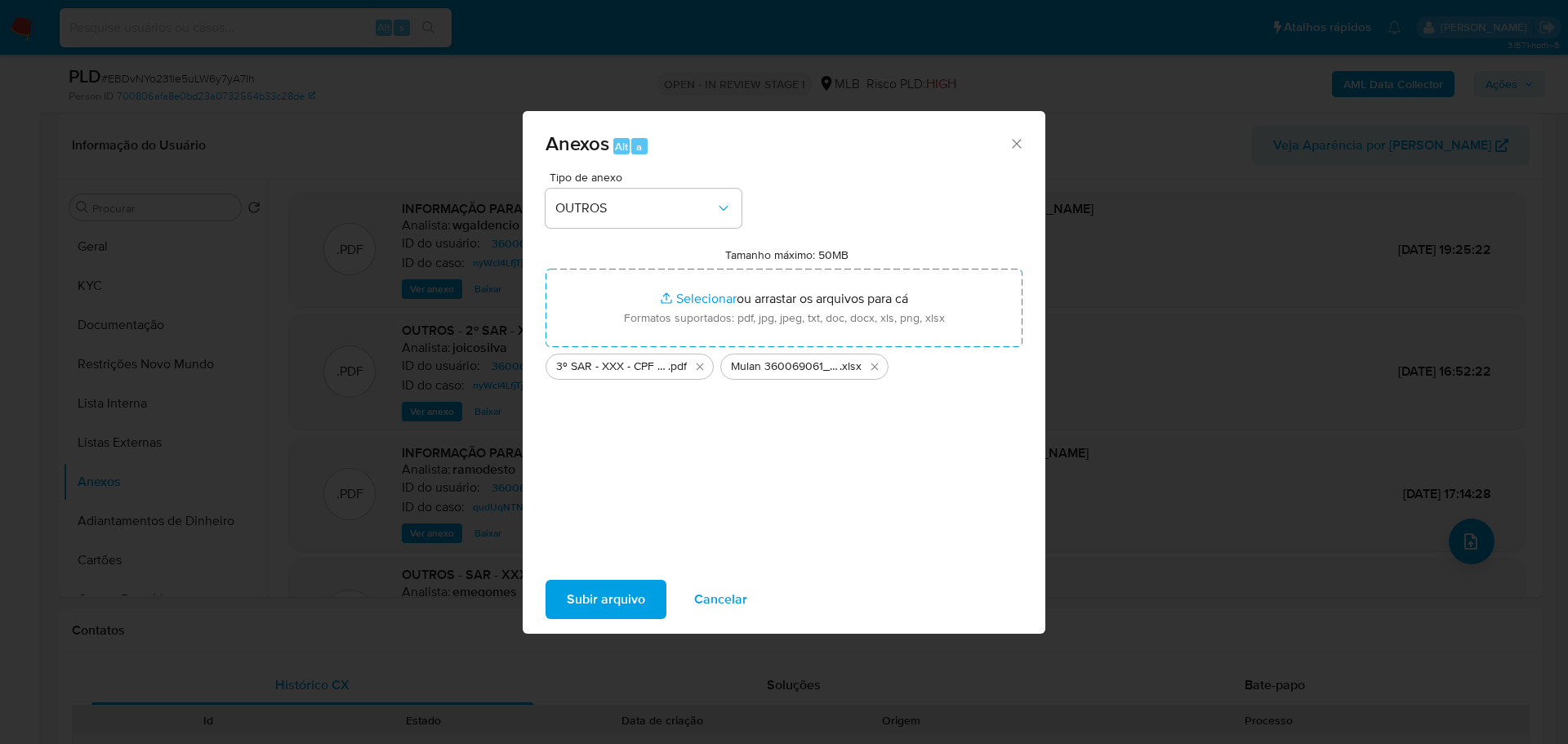
click at [608, 600] on span "Subir arquivo" at bounding box center [606, 599] width 78 height 36
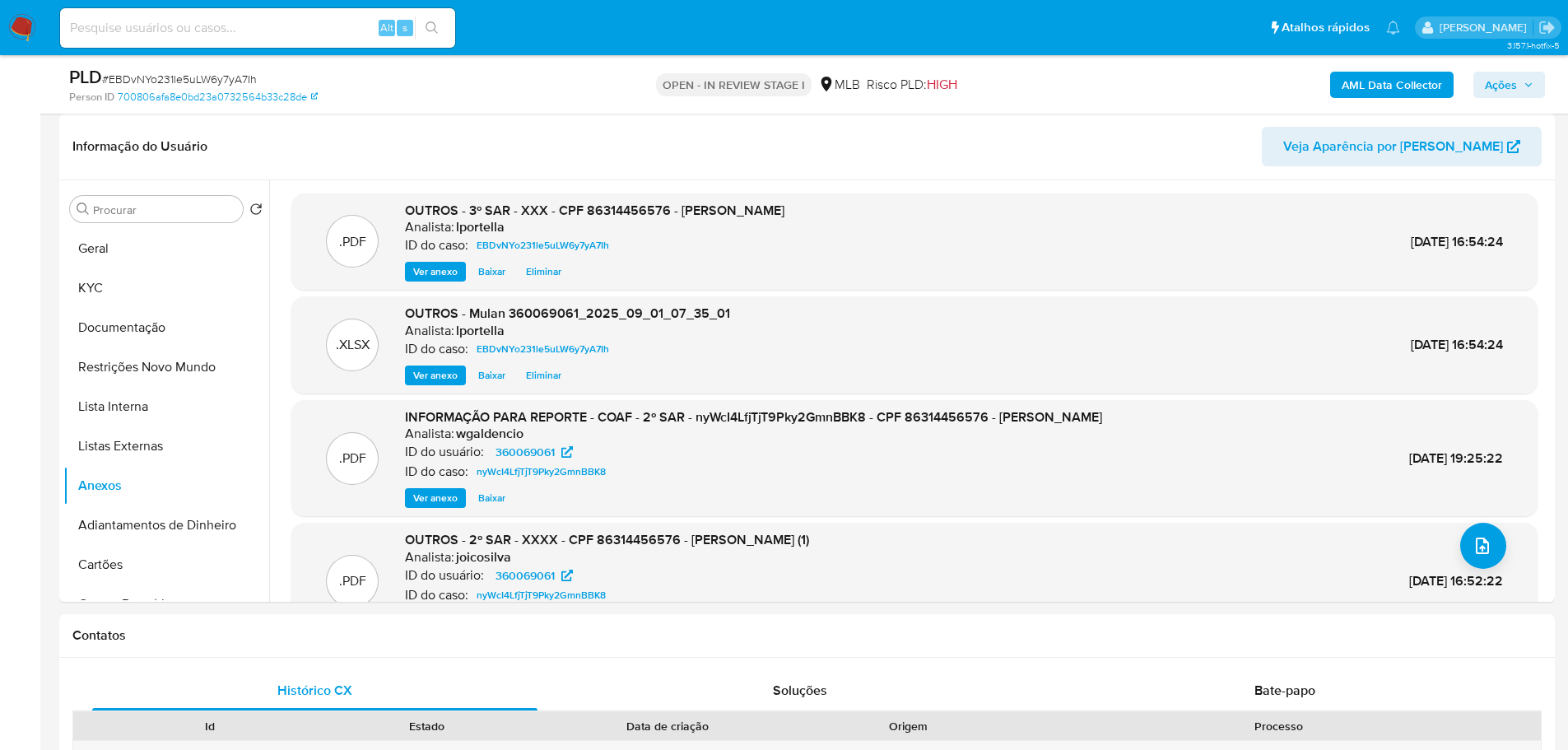
click at [1416, 81] on b "AML Data Collector" at bounding box center [1391, 85] width 100 height 27
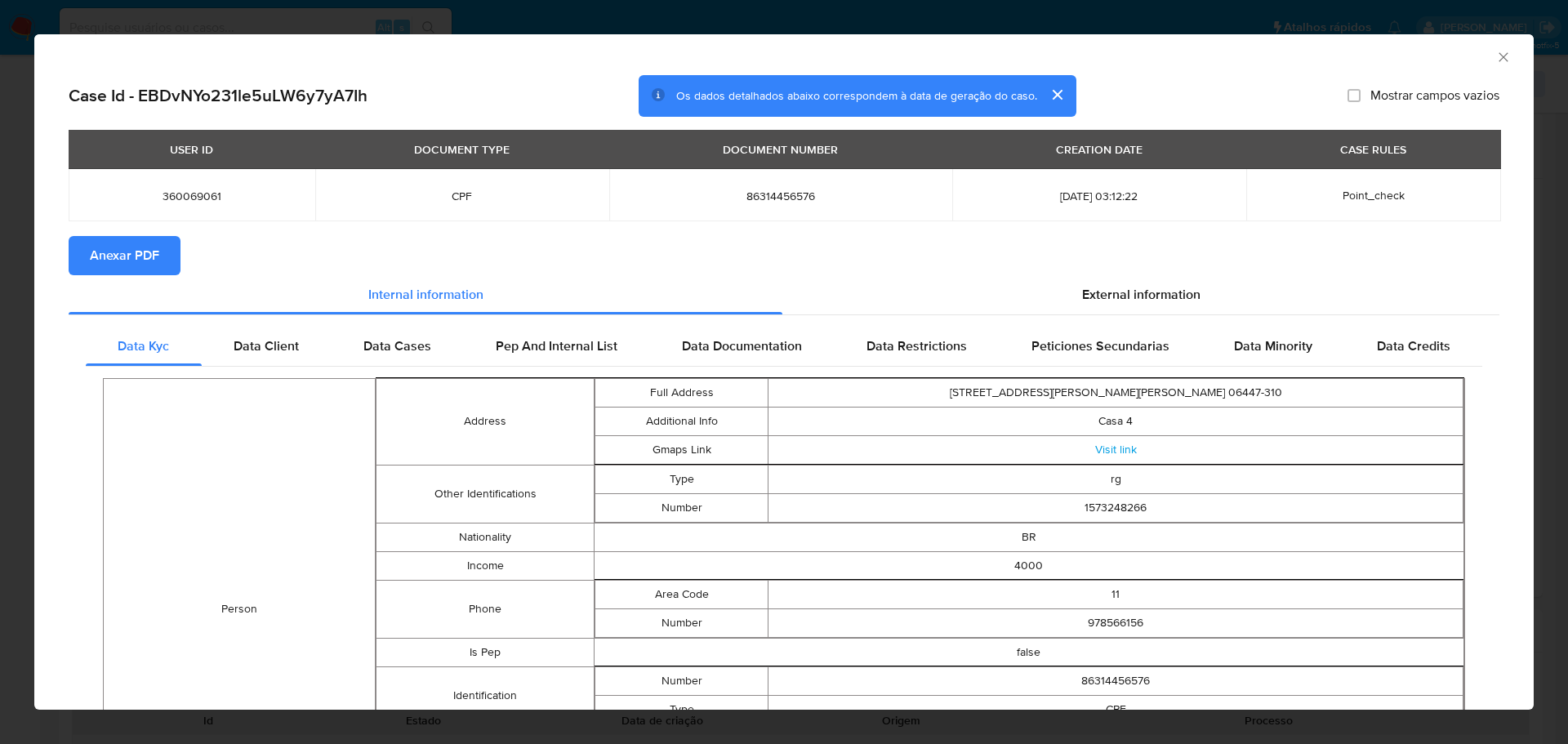
click at [157, 269] on span "Anexar PDF" at bounding box center [124, 255] width 70 height 36
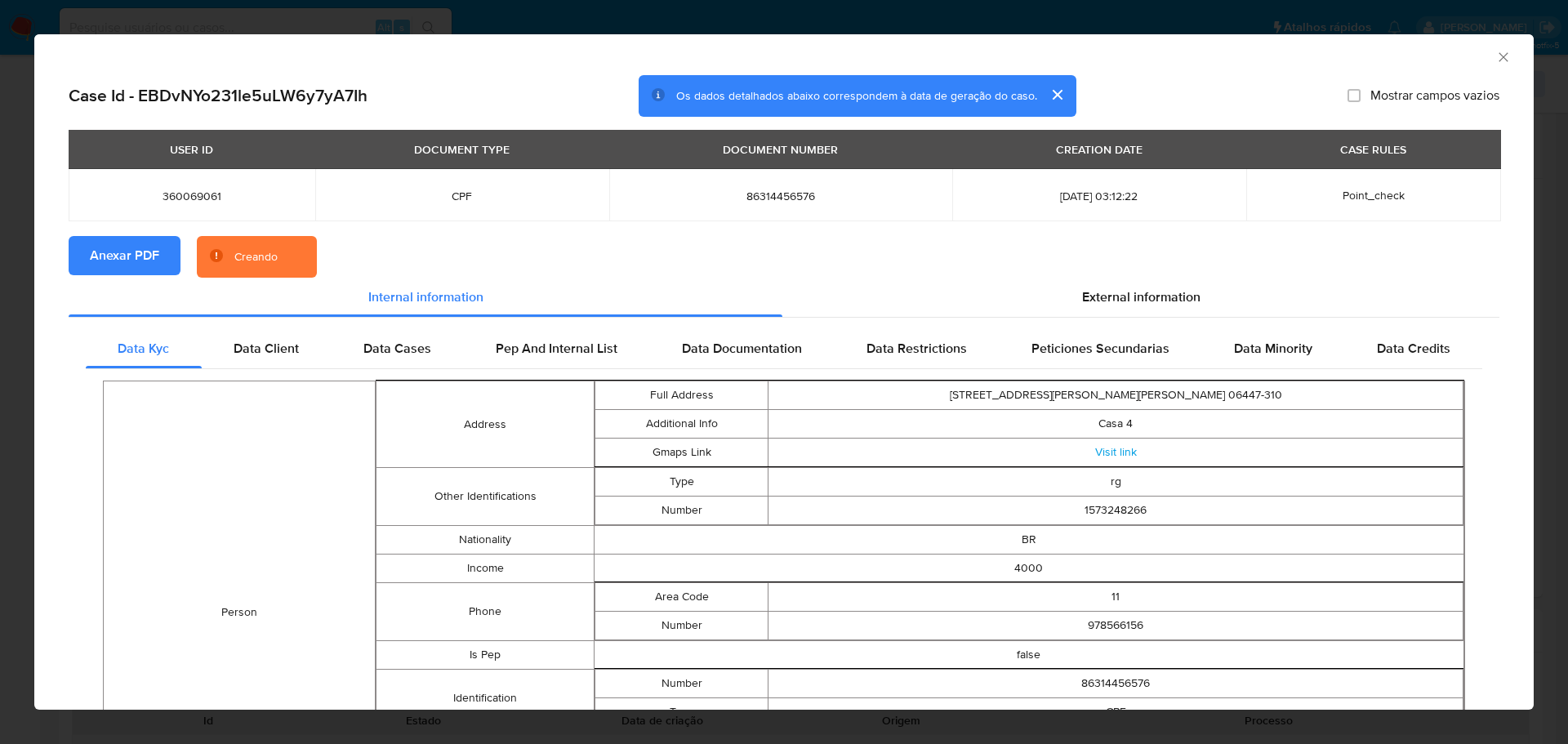
click at [1495, 63] on icon "Fechar a janela" at bounding box center [1503, 57] width 17 height 17
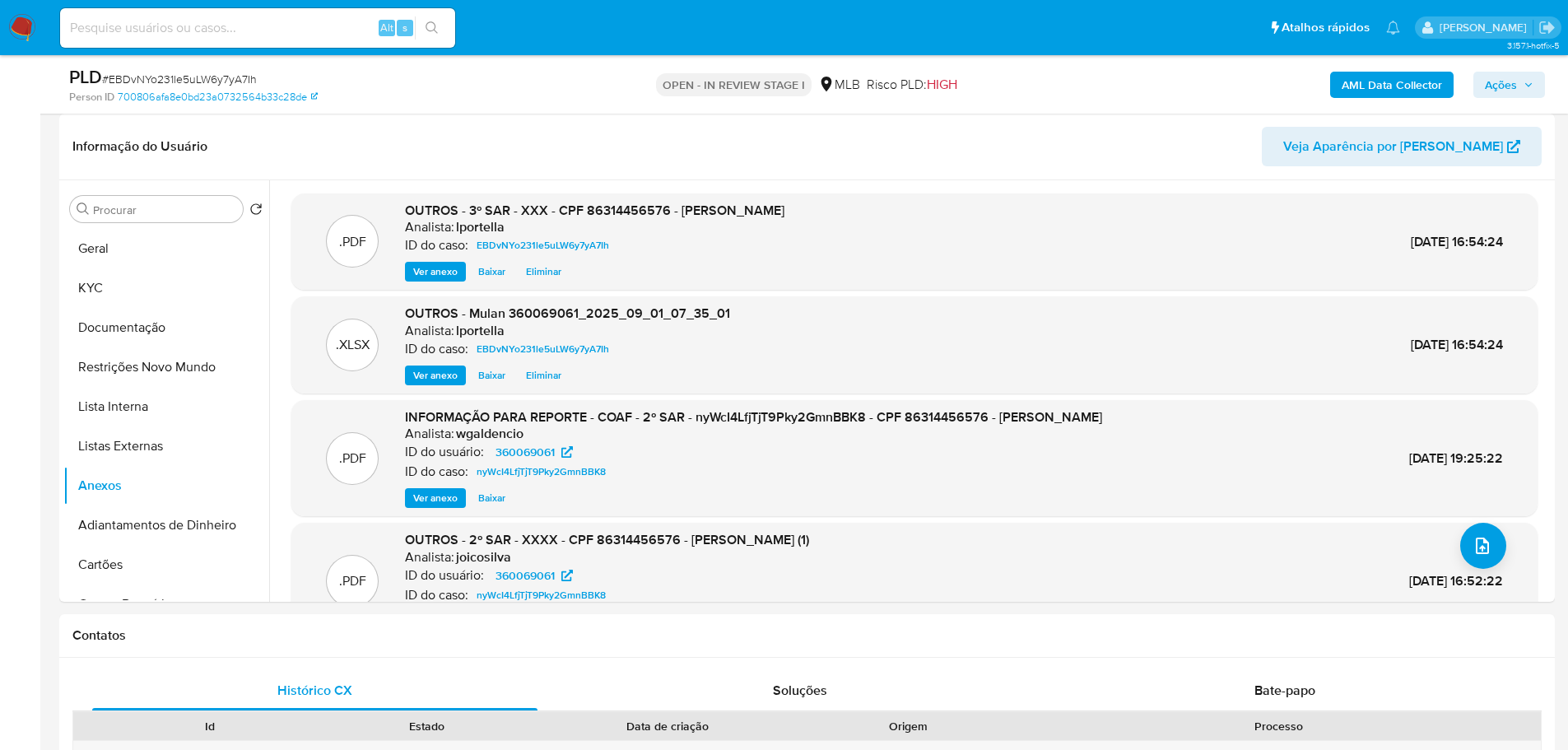
click at [1505, 85] on span "Ações" at bounding box center [1501, 85] width 32 height 27
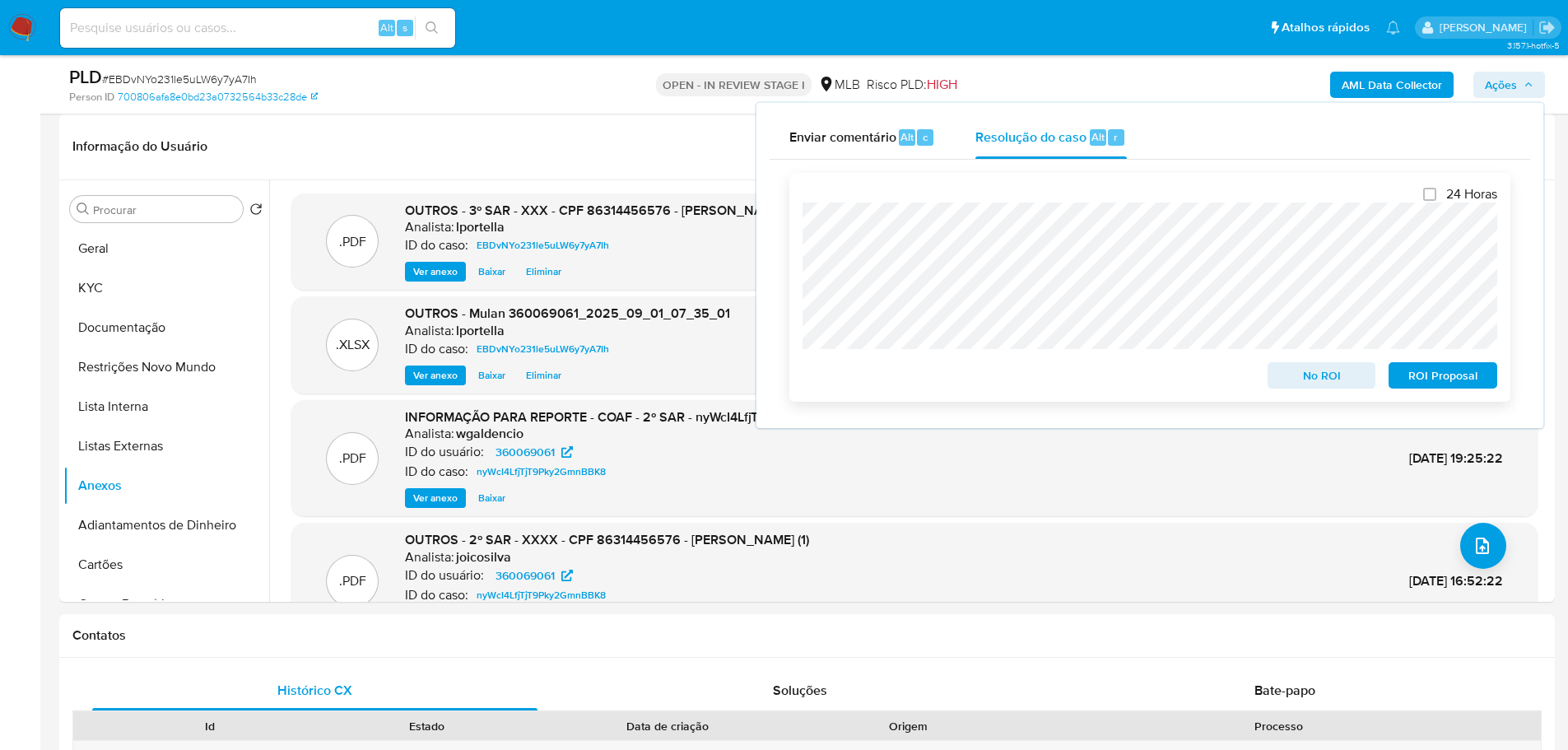
click at [1447, 391] on div "24 Horas No ROI ROI Proposal" at bounding box center [1149, 288] width 721 height 229
click at [1441, 387] on span "ROI Proposal" at bounding box center [1443, 375] width 85 height 23
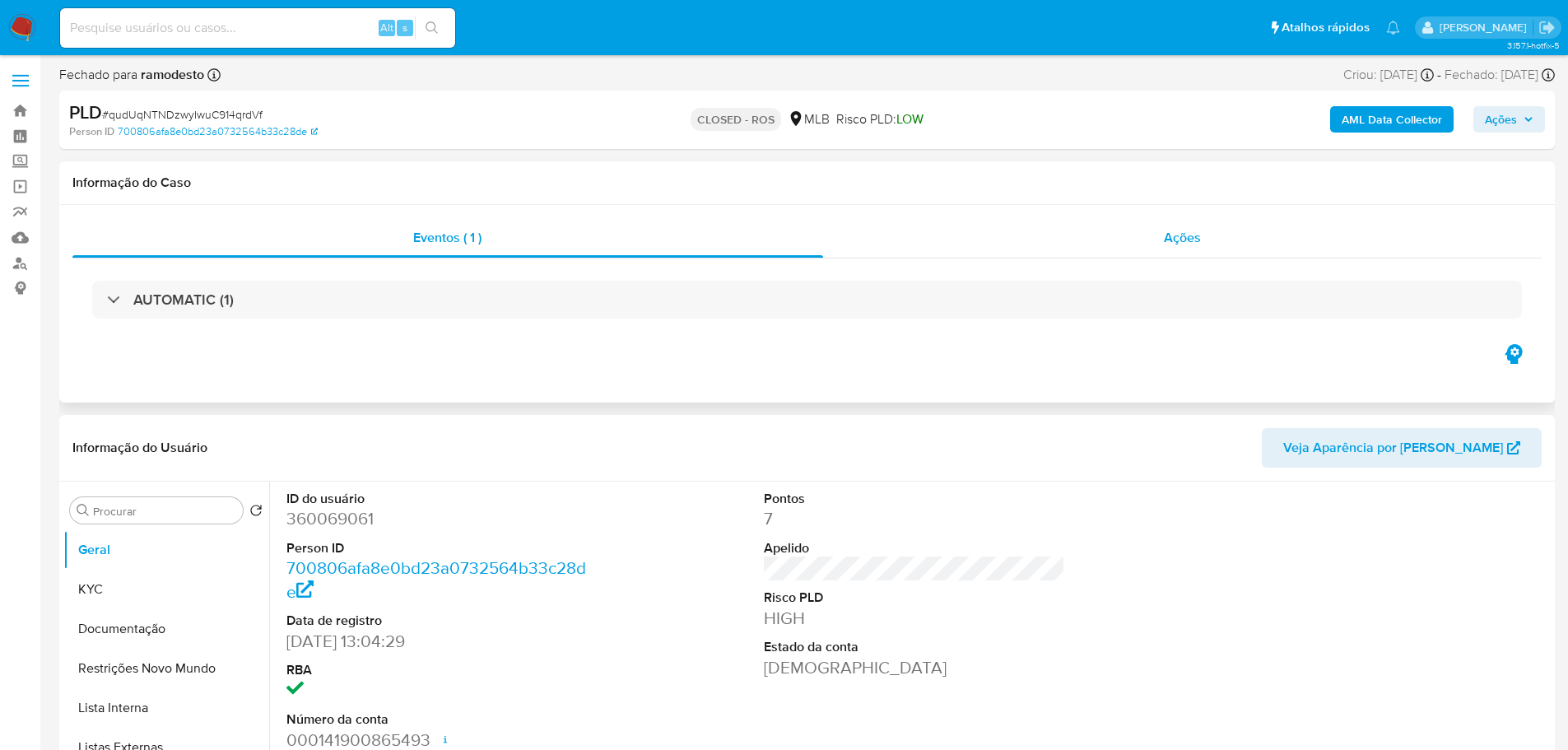
select select "10"
click at [1162, 255] on div "Ações" at bounding box center [1182, 238] width 720 height 40
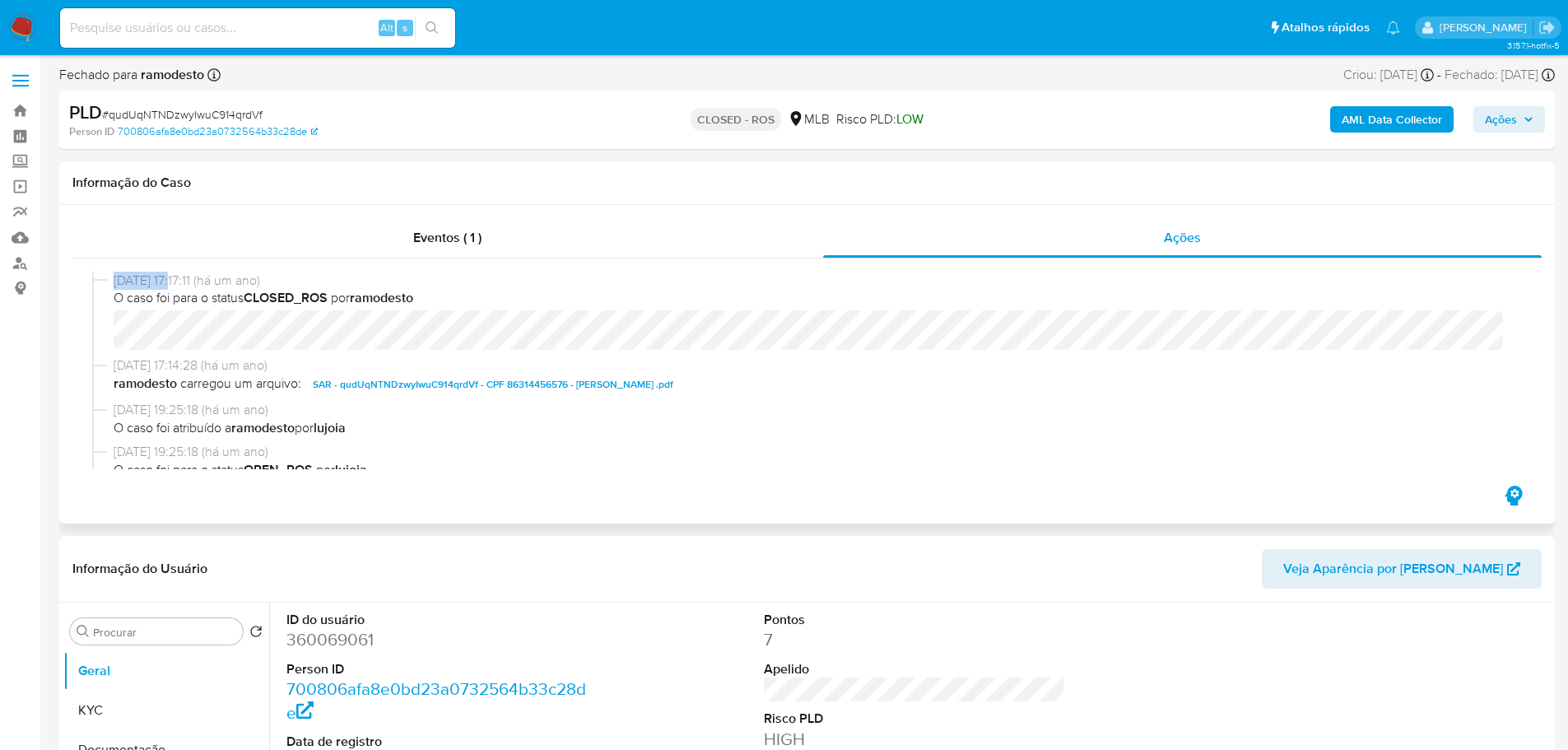
drag, startPoint x: 176, startPoint y: 280, endPoint x: 114, endPoint y: 278, distance: 62.0
click at [114, 278] on span "19/03/2024 17:17:11 (há um ano)" at bounding box center [814, 280] width 1401 height 18
copy span "19/03/2024"
click at [430, 236] on span "Eventos ( 1 )" at bounding box center [447, 237] width 68 height 19
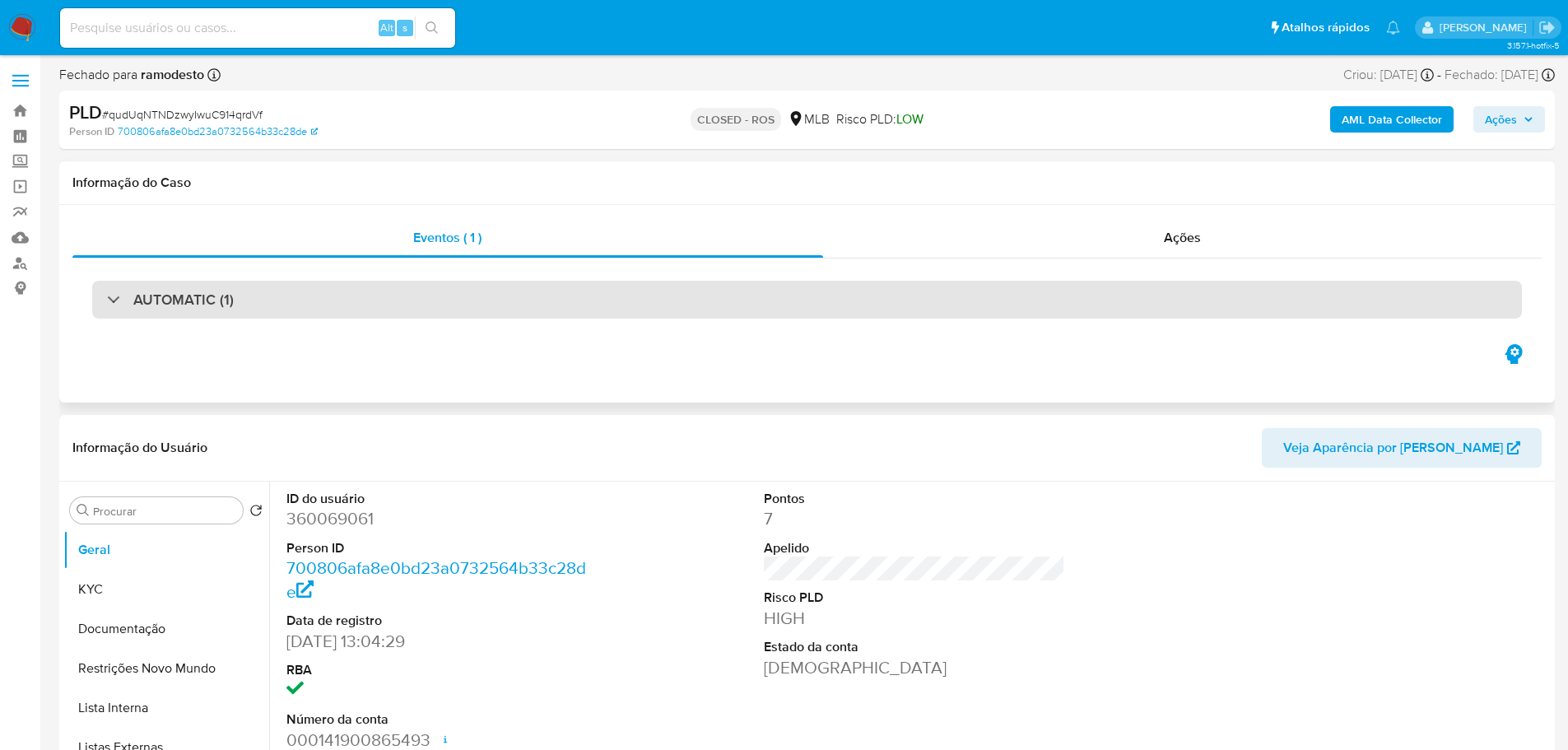
click at [199, 290] on h3 "AUTOMATIC (1)" at bounding box center [183, 299] width 100 height 18
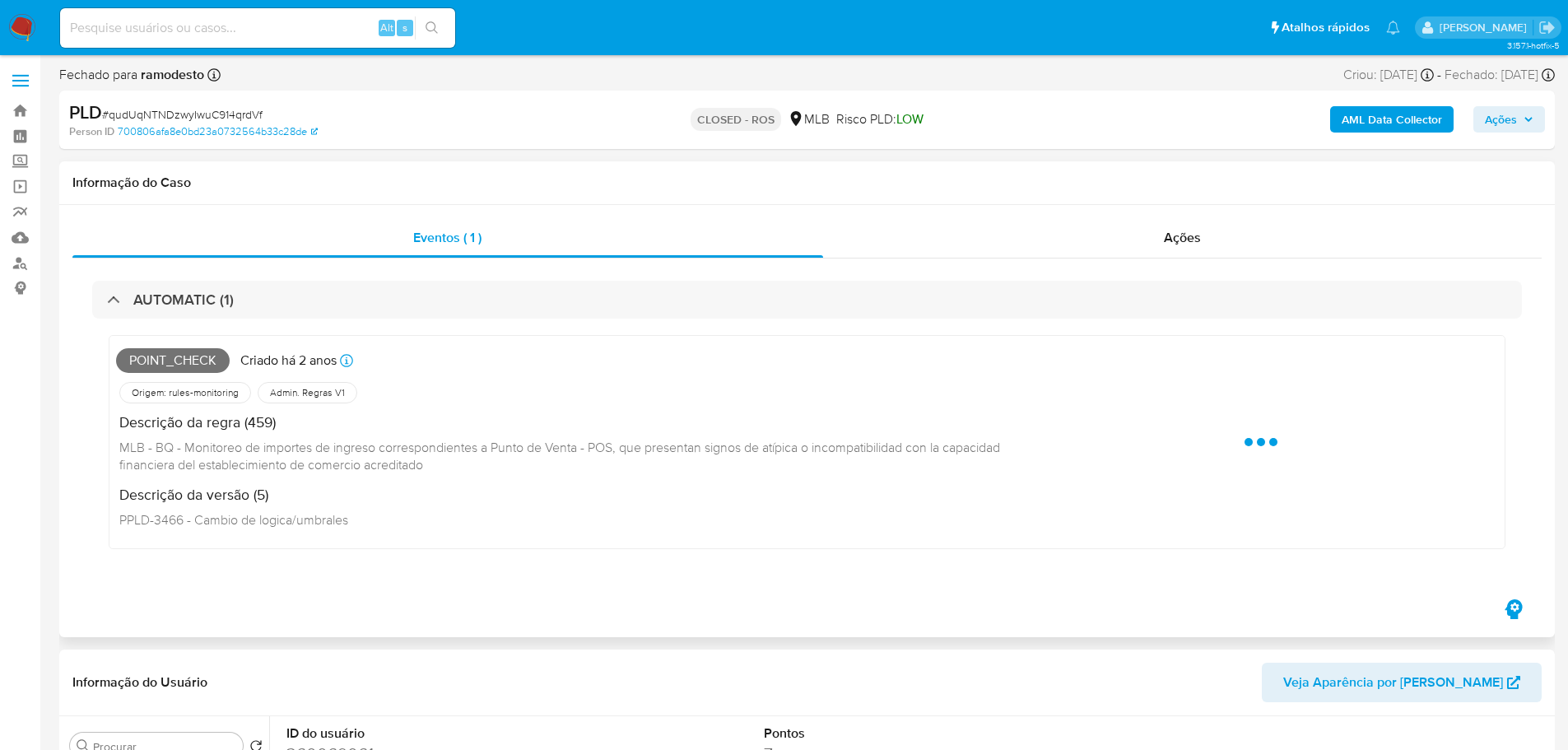
click at [185, 365] on span "POINT_CHECK" at bounding box center [173, 360] width 114 height 25
copy span "POINT_CHECK"
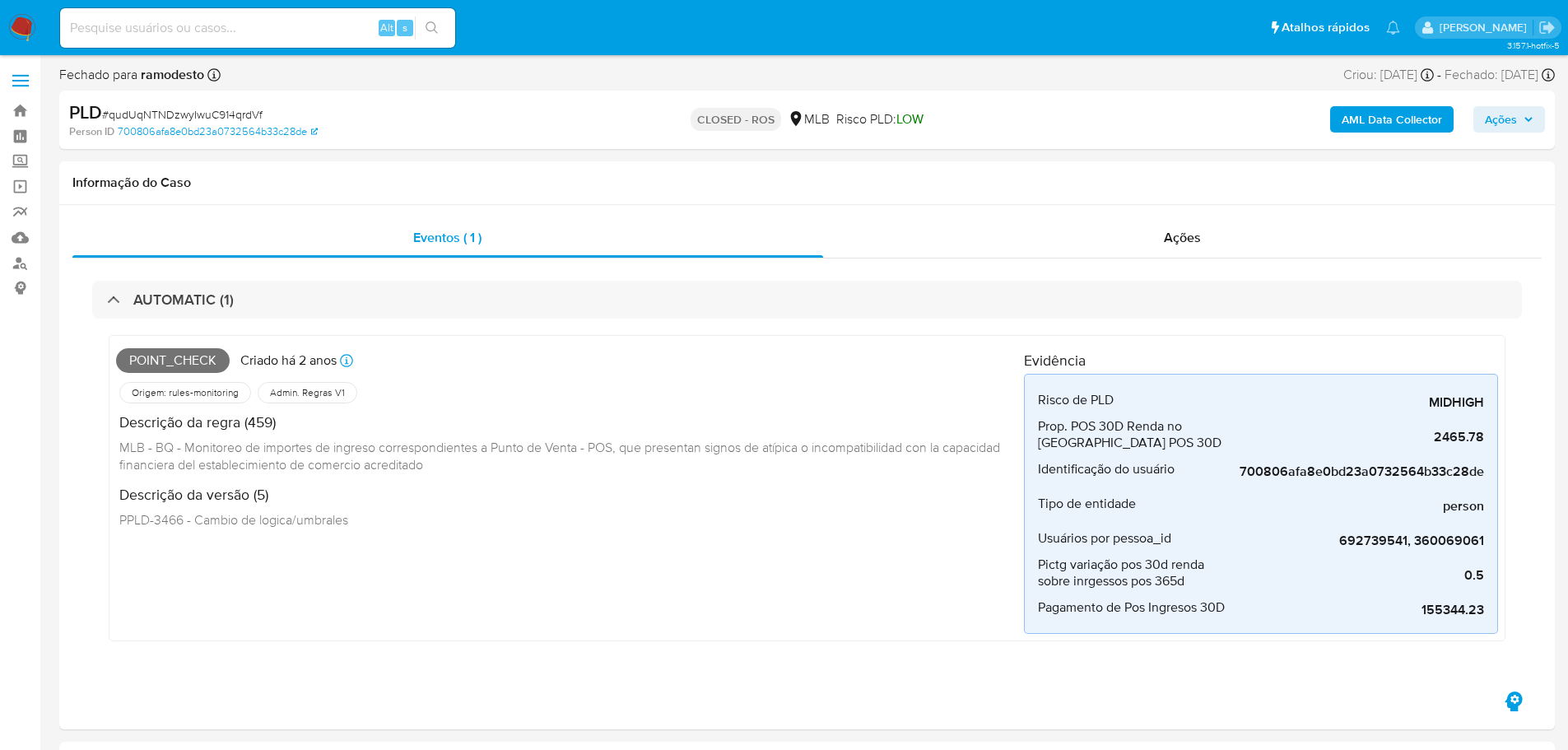
click at [188, 116] on span "# qudUqNTNDzwyIwuC914qrdVf" at bounding box center [182, 114] width 161 height 17
copy span "qudUqNTNDzwyIwuC914qrdVf"
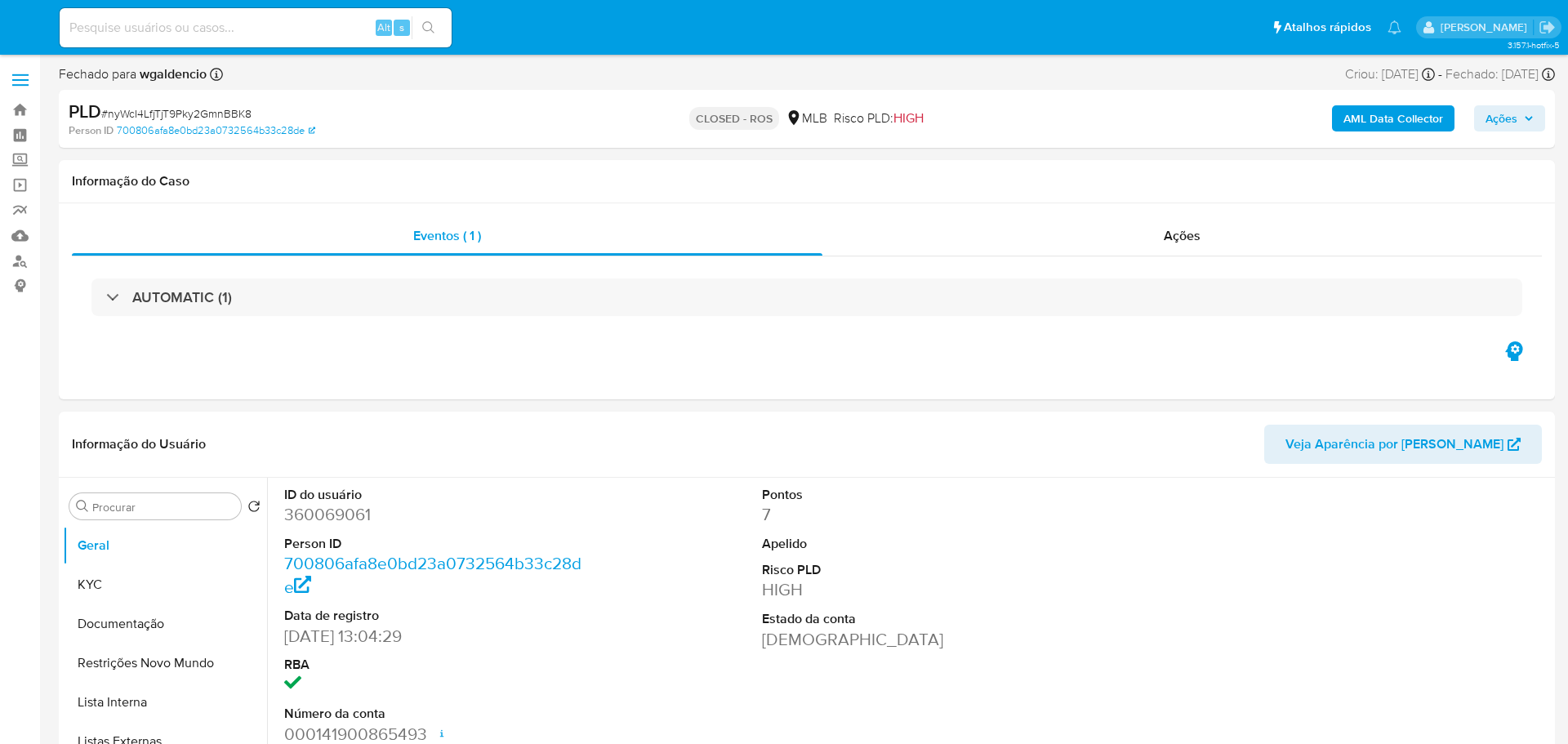
select select "10"
click at [1155, 241] on span "Ações" at bounding box center [1173, 235] width 37 height 18
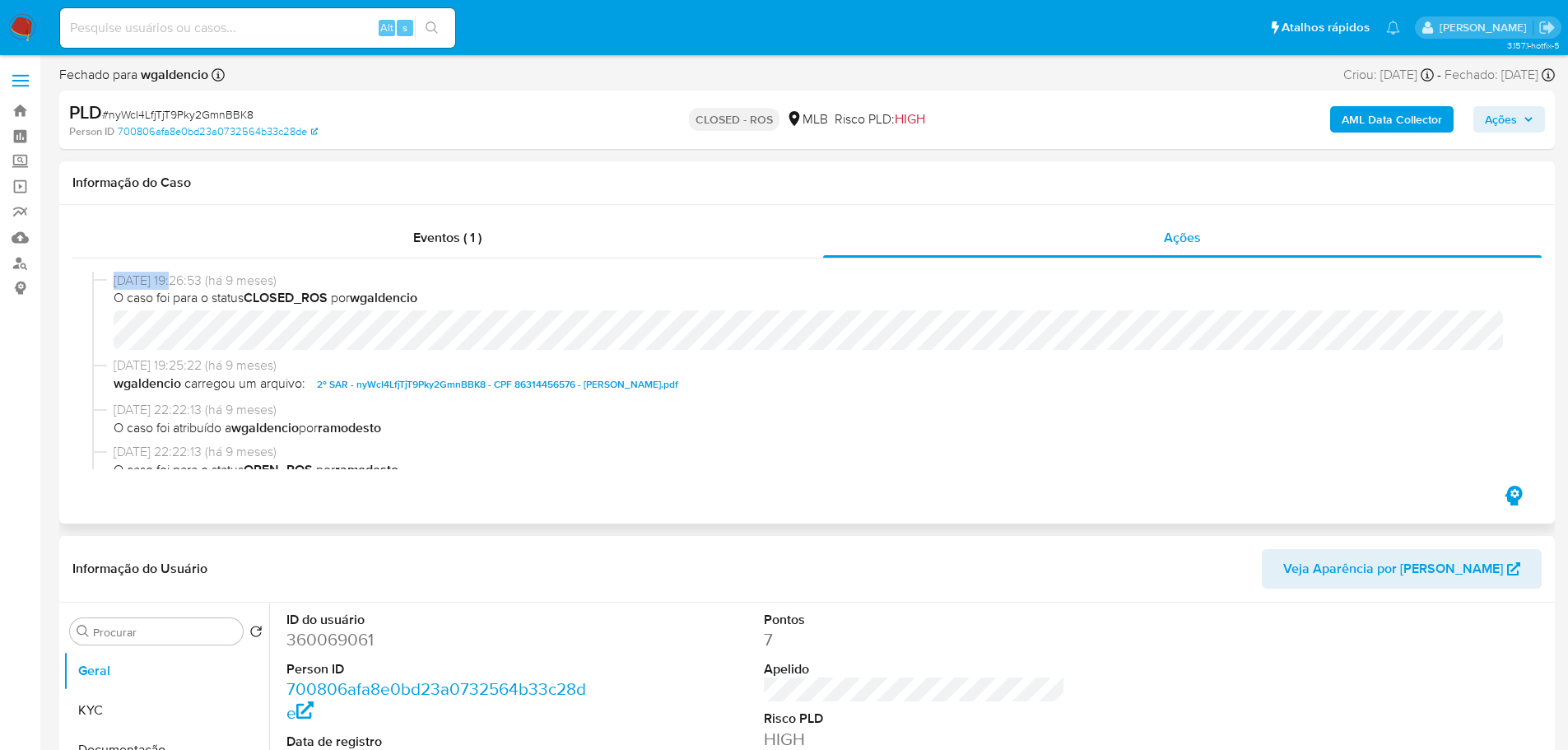
drag, startPoint x: 173, startPoint y: 280, endPoint x: 114, endPoint y: 278, distance: 59.0
click at [114, 278] on span "[DATE] 19:26:53 (há 9 meses)" at bounding box center [814, 280] width 1401 height 18
copy span "[DATE]"
click at [415, 231] on span "Eventos ( 1 )" at bounding box center [447, 237] width 68 height 19
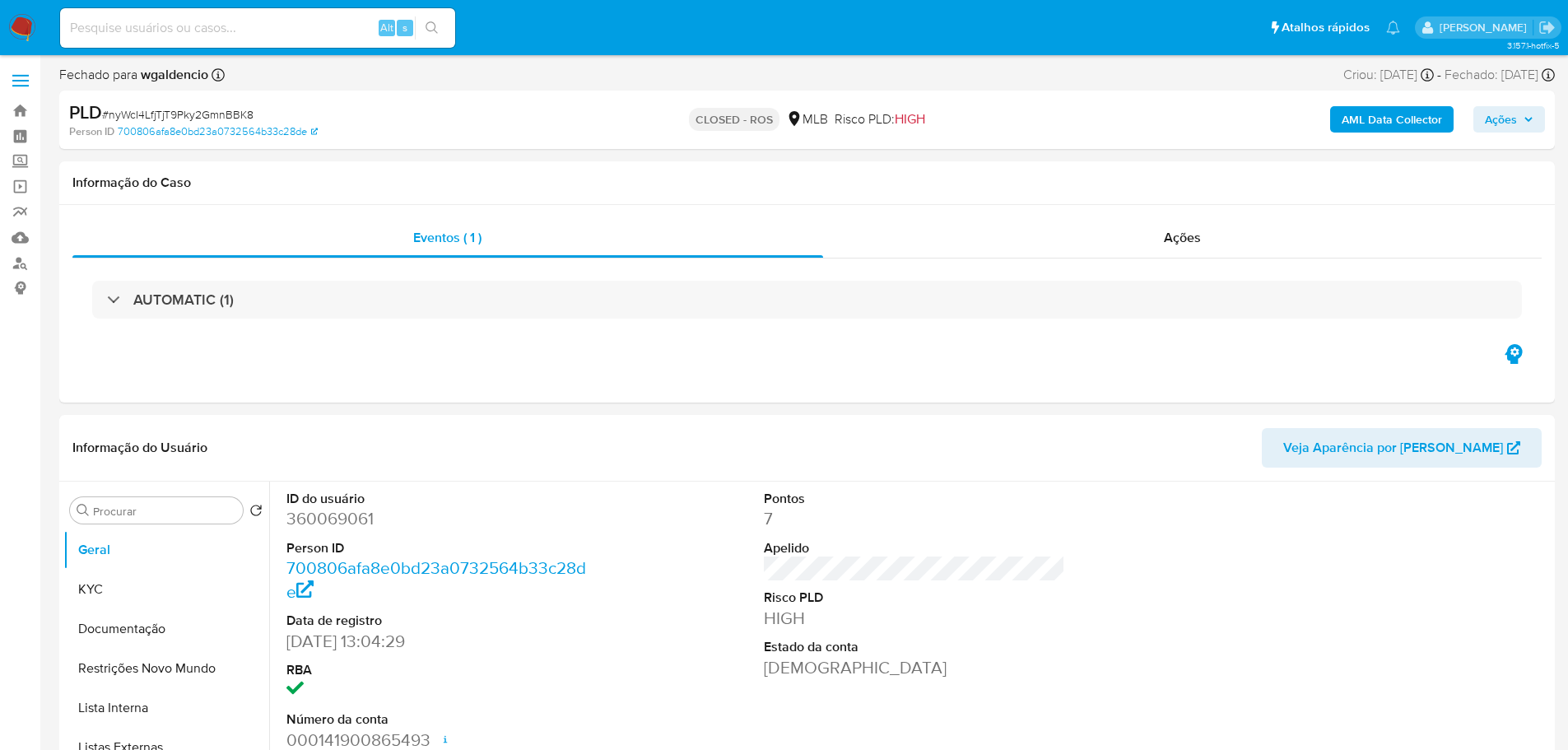
click at [215, 302] on h3 "AUTOMATIC (1)" at bounding box center [183, 299] width 100 height 18
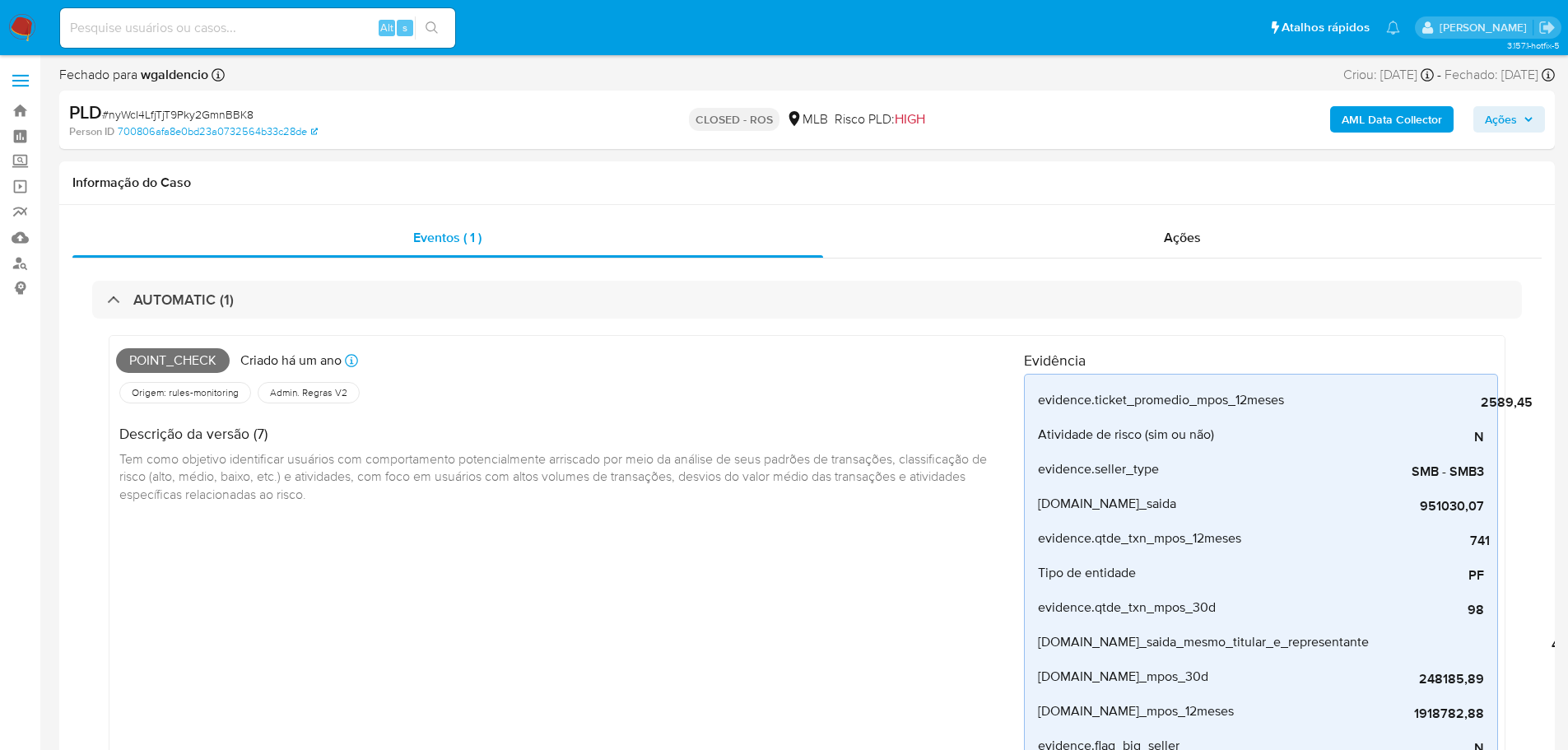
click at [209, 112] on span "# nyWcI4LfjTjT9Pky2GmnBBK8" at bounding box center [177, 114] width 152 height 17
copy span "nyWcI4LfjTjT9Pky2GmnBBK8"
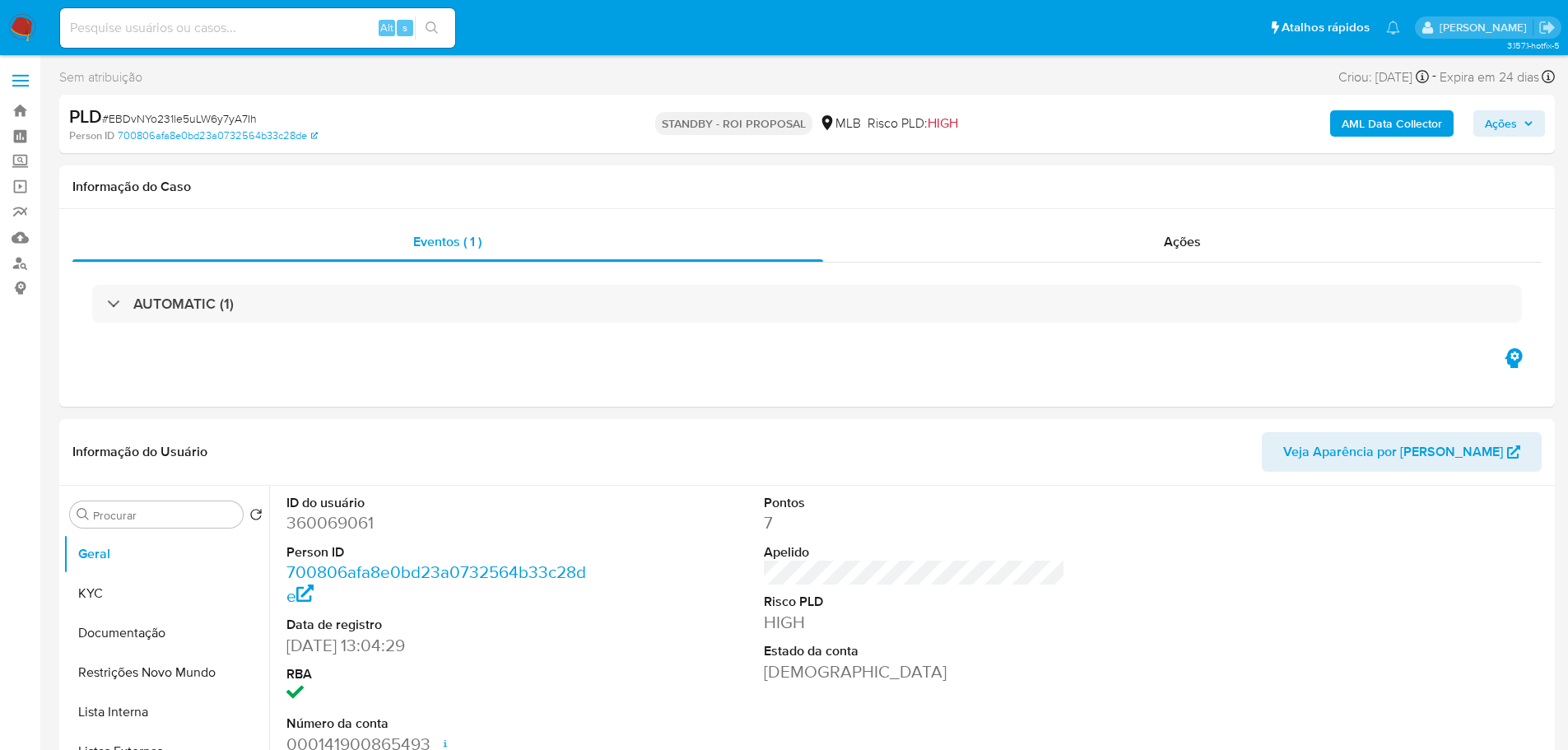
select select "10"
click at [177, 118] on span "# EBDvNYo231le5uLW6y7yA7Ih" at bounding box center [179, 118] width 154 height 17
copy span "EBDvNYo231le5uLW6y7yA7Ih"
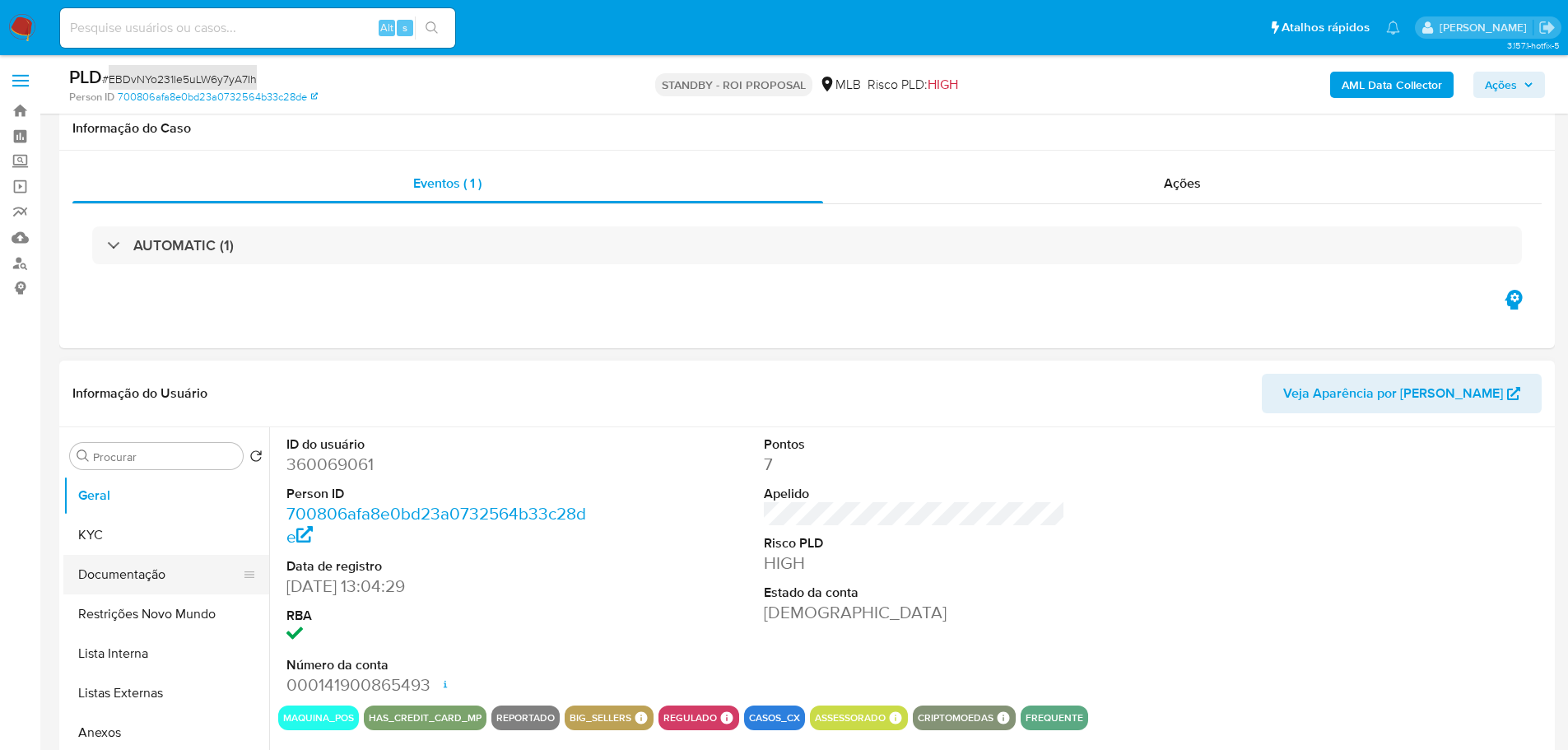
scroll to position [164, 0]
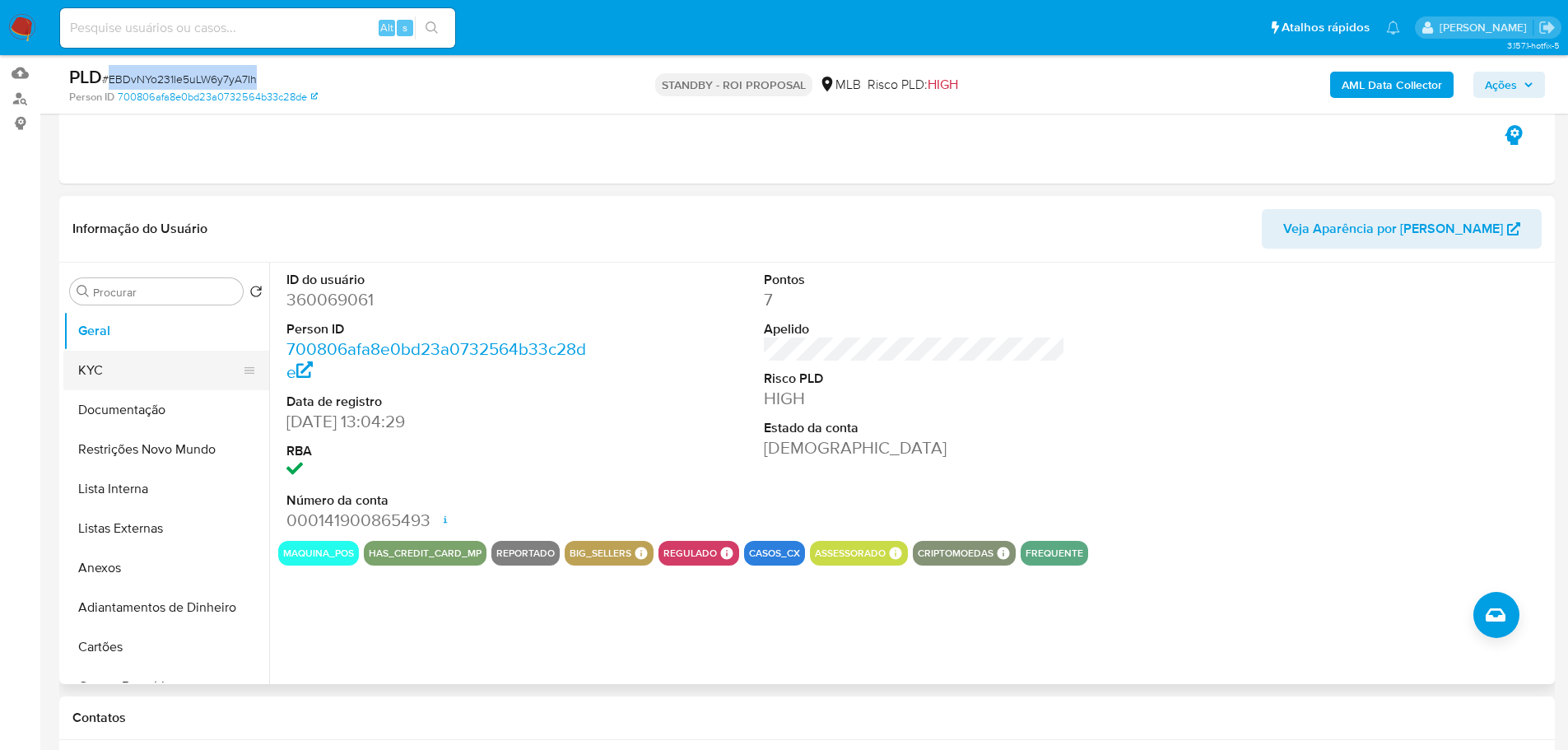
click at [110, 363] on button "KYC" at bounding box center [159, 370] width 193 height 40
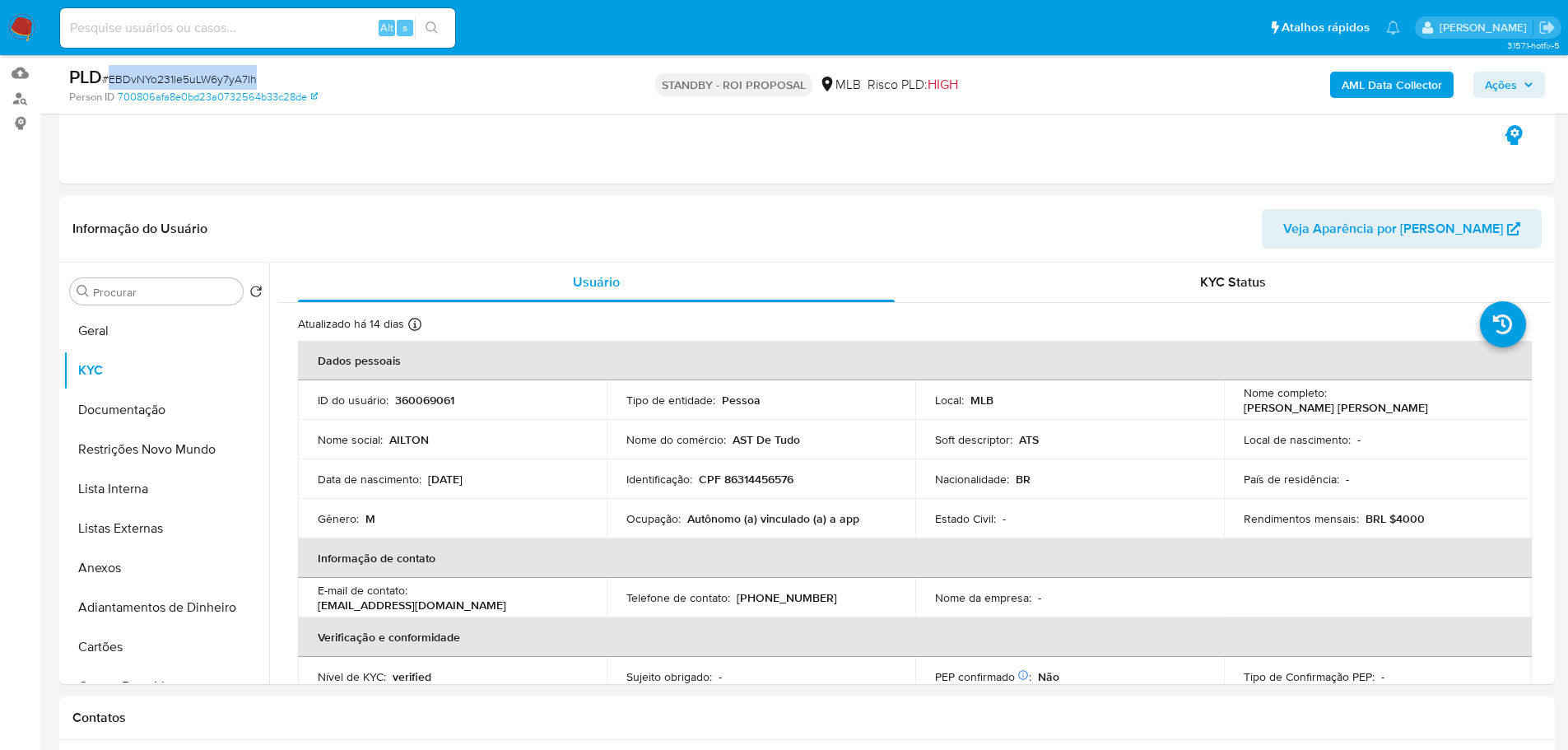
click at [28, 17] on img at bounding box center [22, 28] width 28 height 28
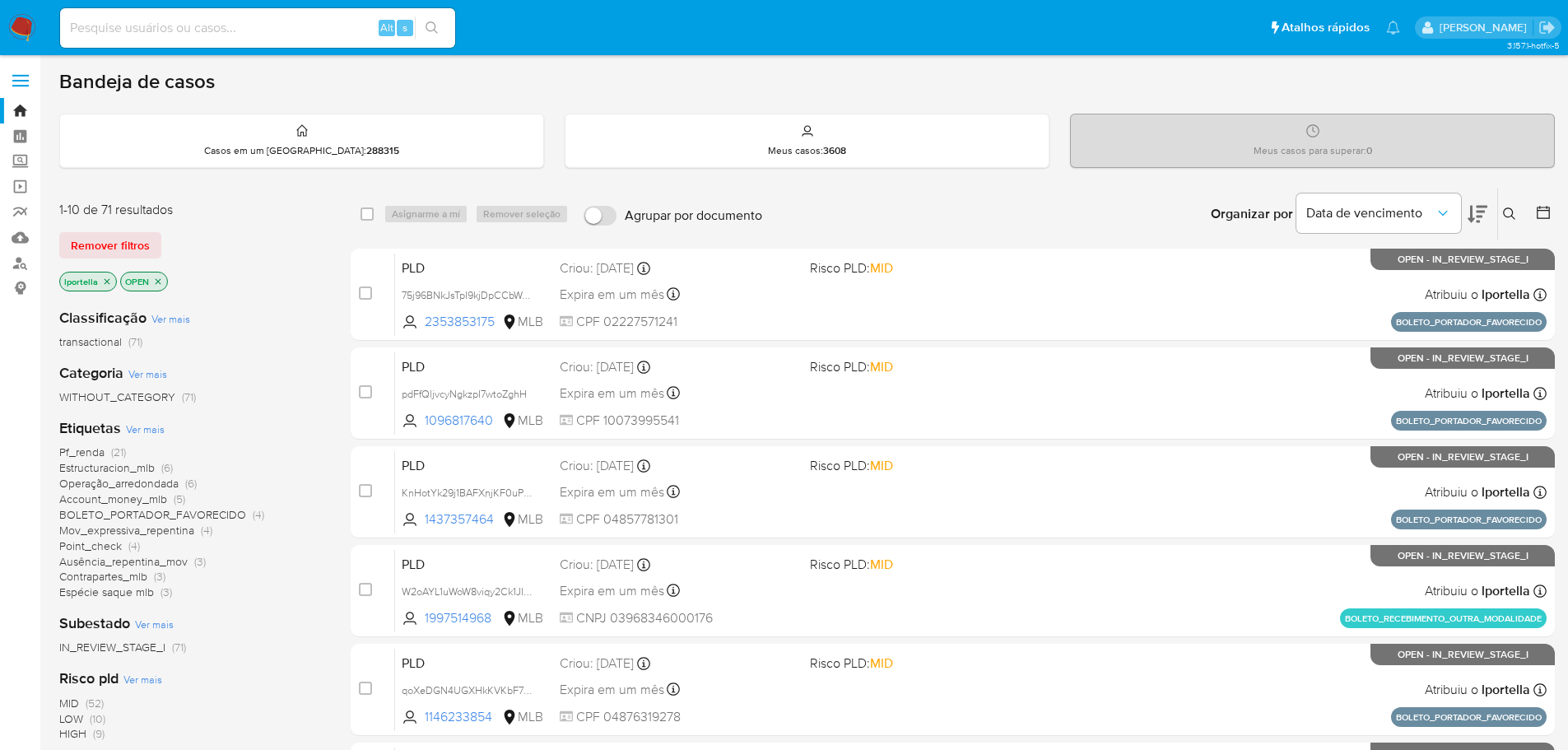
click at [22, 26] on img at bounding box center [22, 28] width 28 height 28
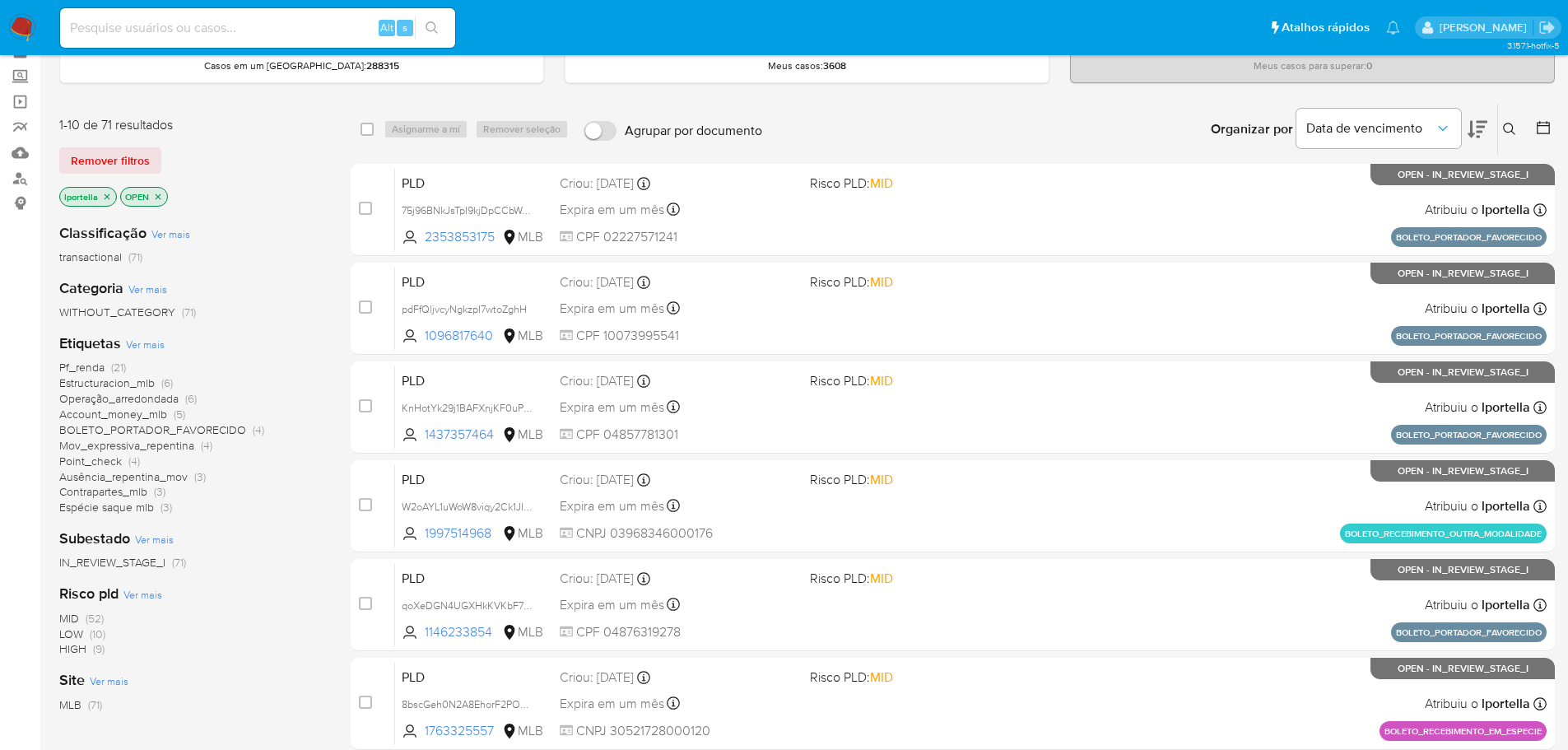
scroll to position [164, 0]
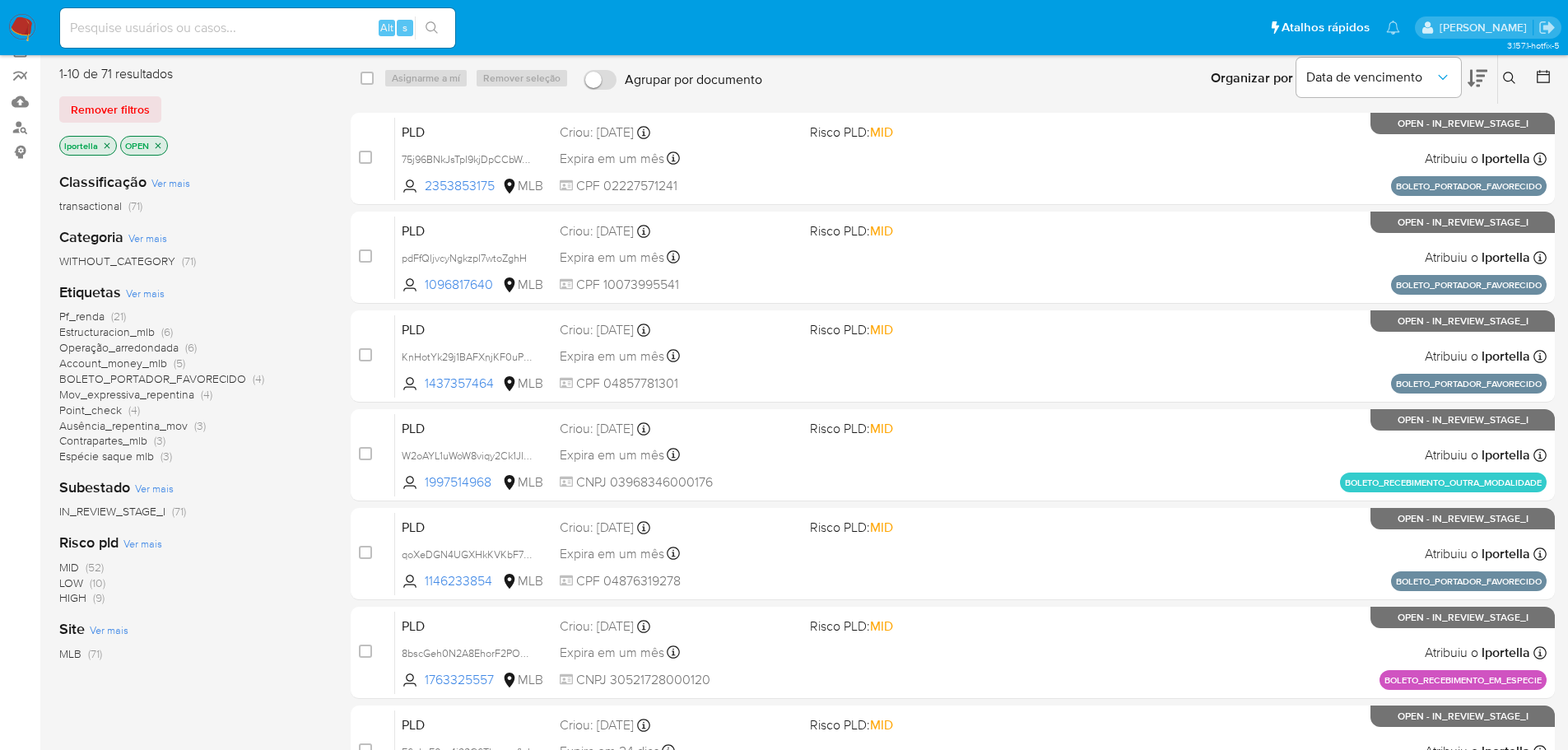
scroll to position [164, 0]
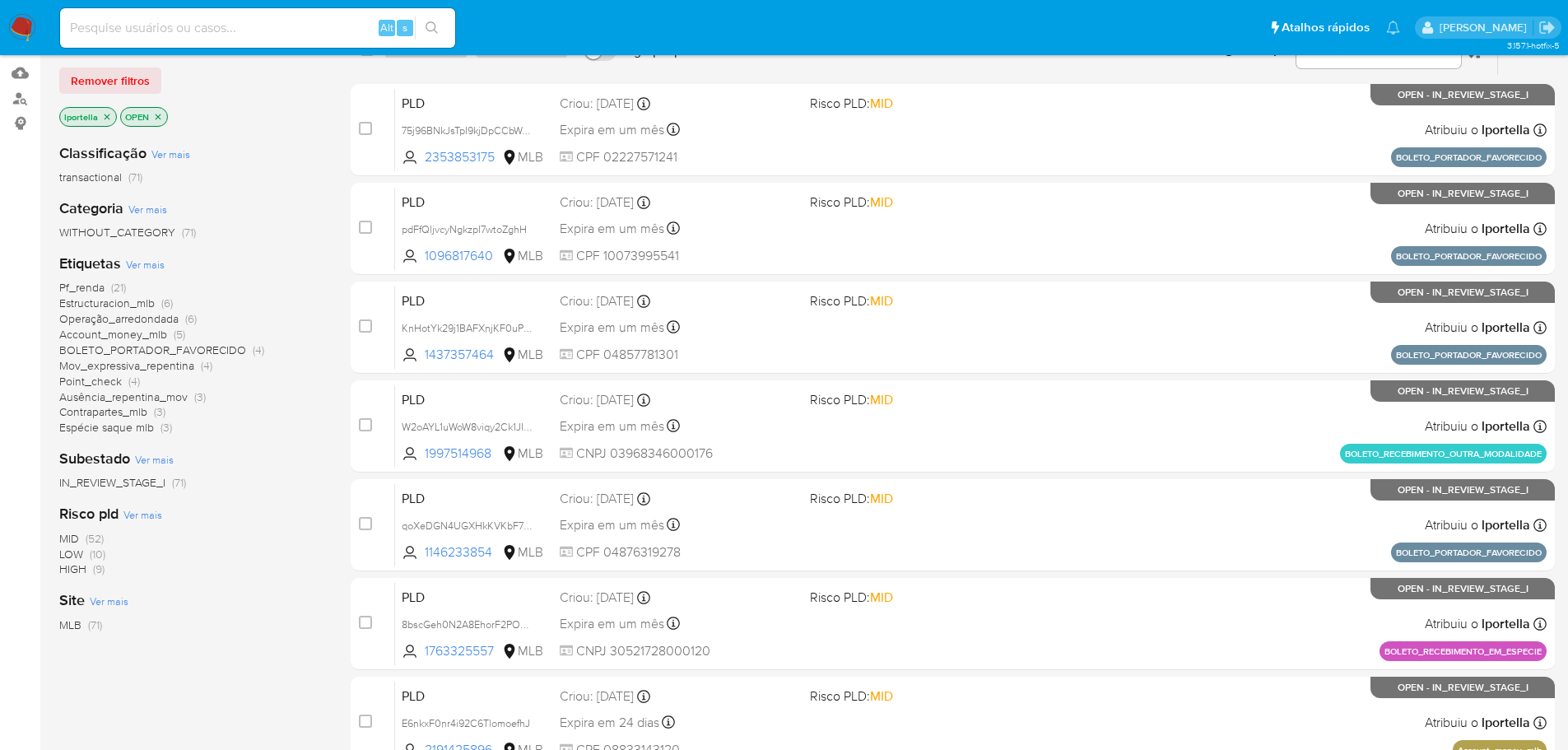
click at [80, 571] on span "HIGH" at bounding box center [73, 569] width 28 height 17
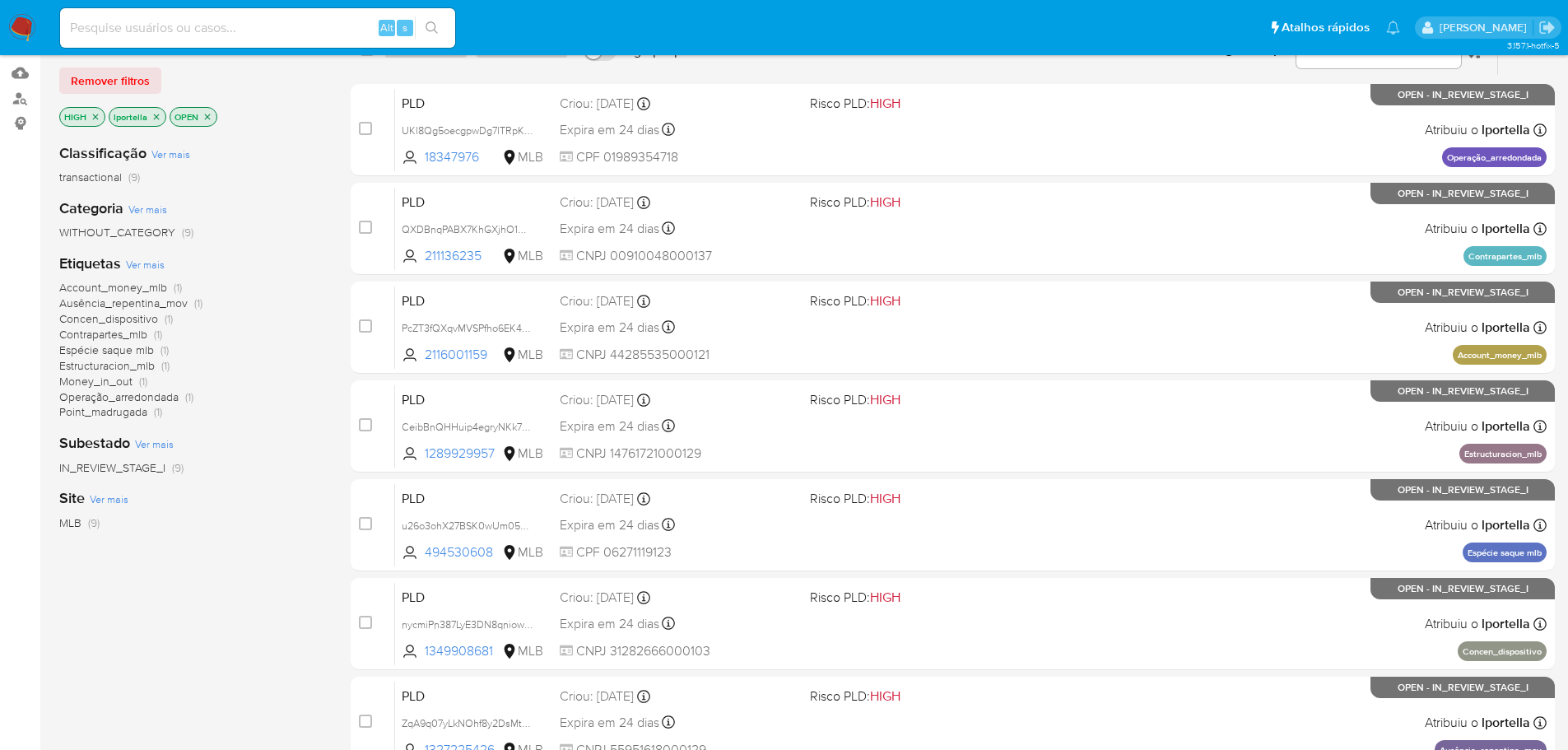
click at [26, 32] on img at bounding box center [22, 28] width 28 height 28
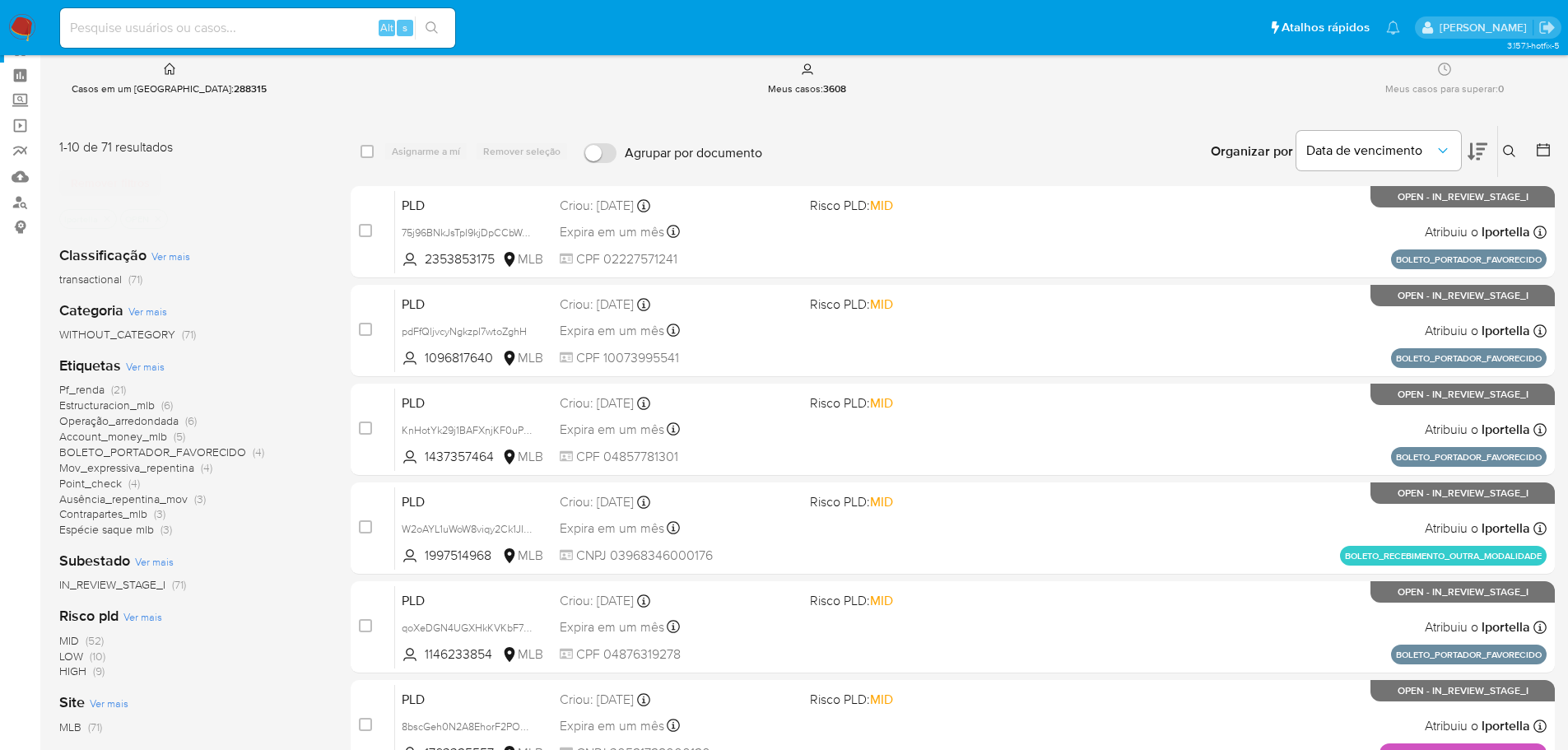
scroll to position [164, 0]
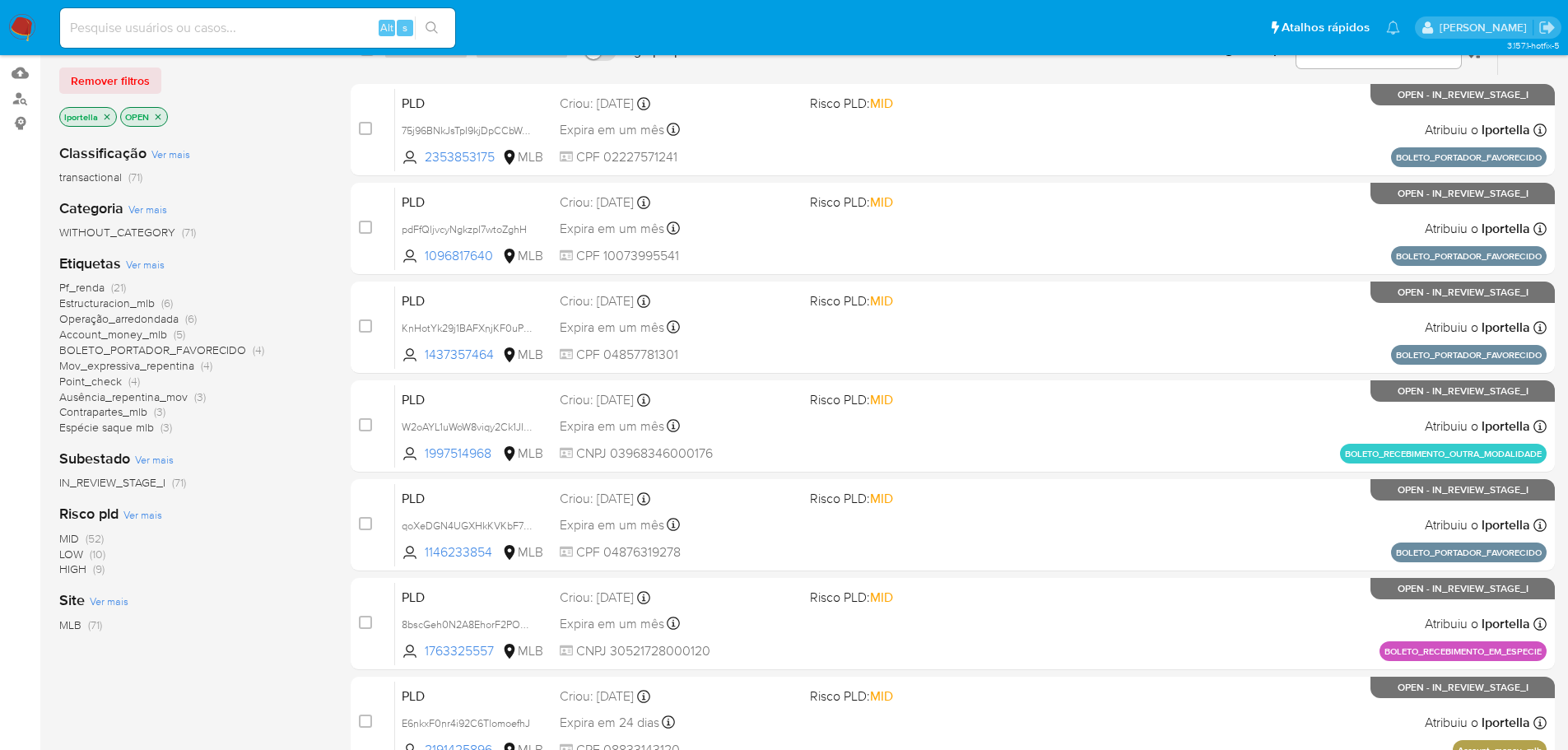
click at [66, 569] on span "HIGH" at bounding box center [73, 569] width 28 height 17
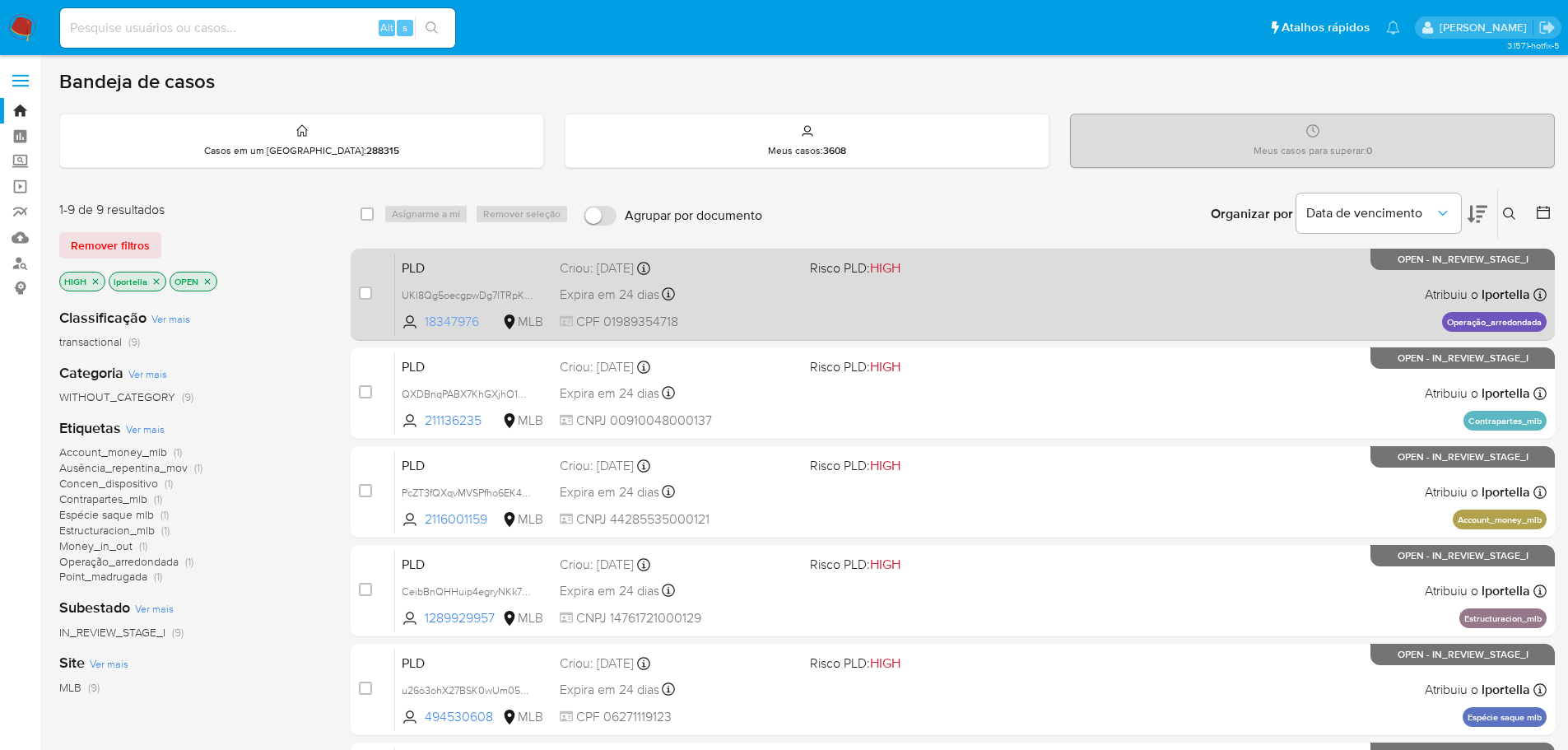
click at [457, 317] on span "18347976" at bounding box center [461, 321] width 74 height 18
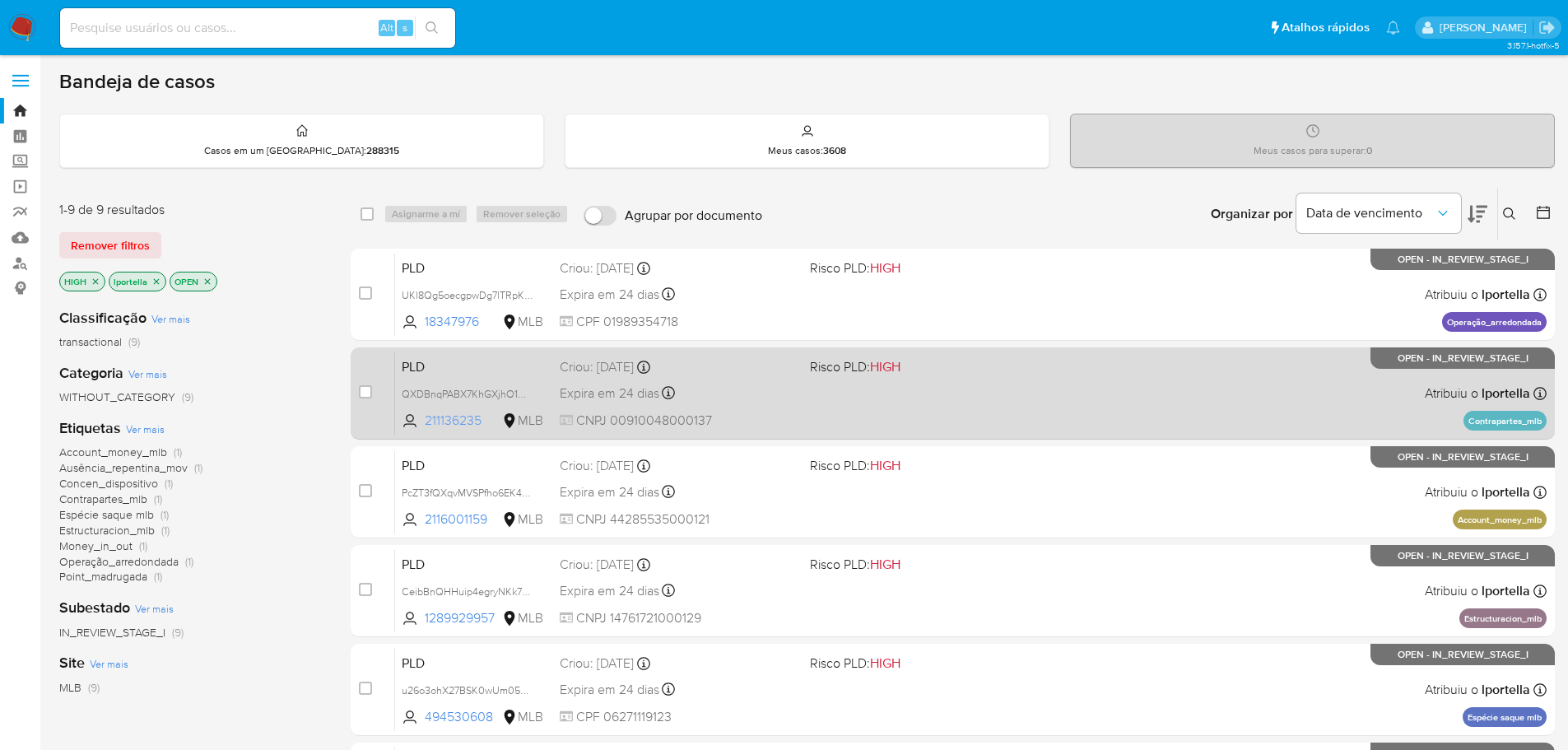
click at [466, 413] on span "211136235" at bounding box center [461, 421] width 74 height 18
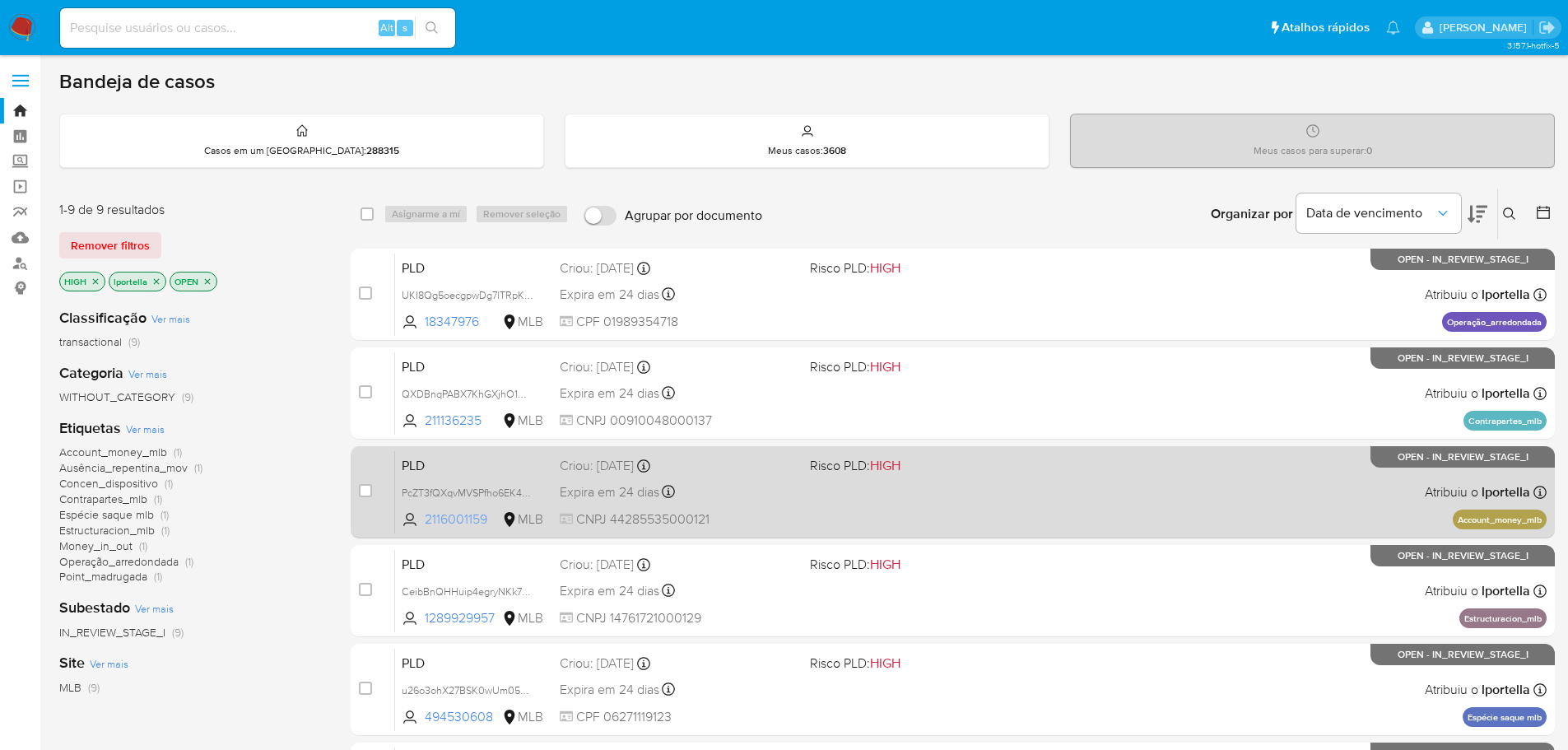
click at [461, 514] on span "2116001159" at bounding box center [461, 519] width 74 height 18
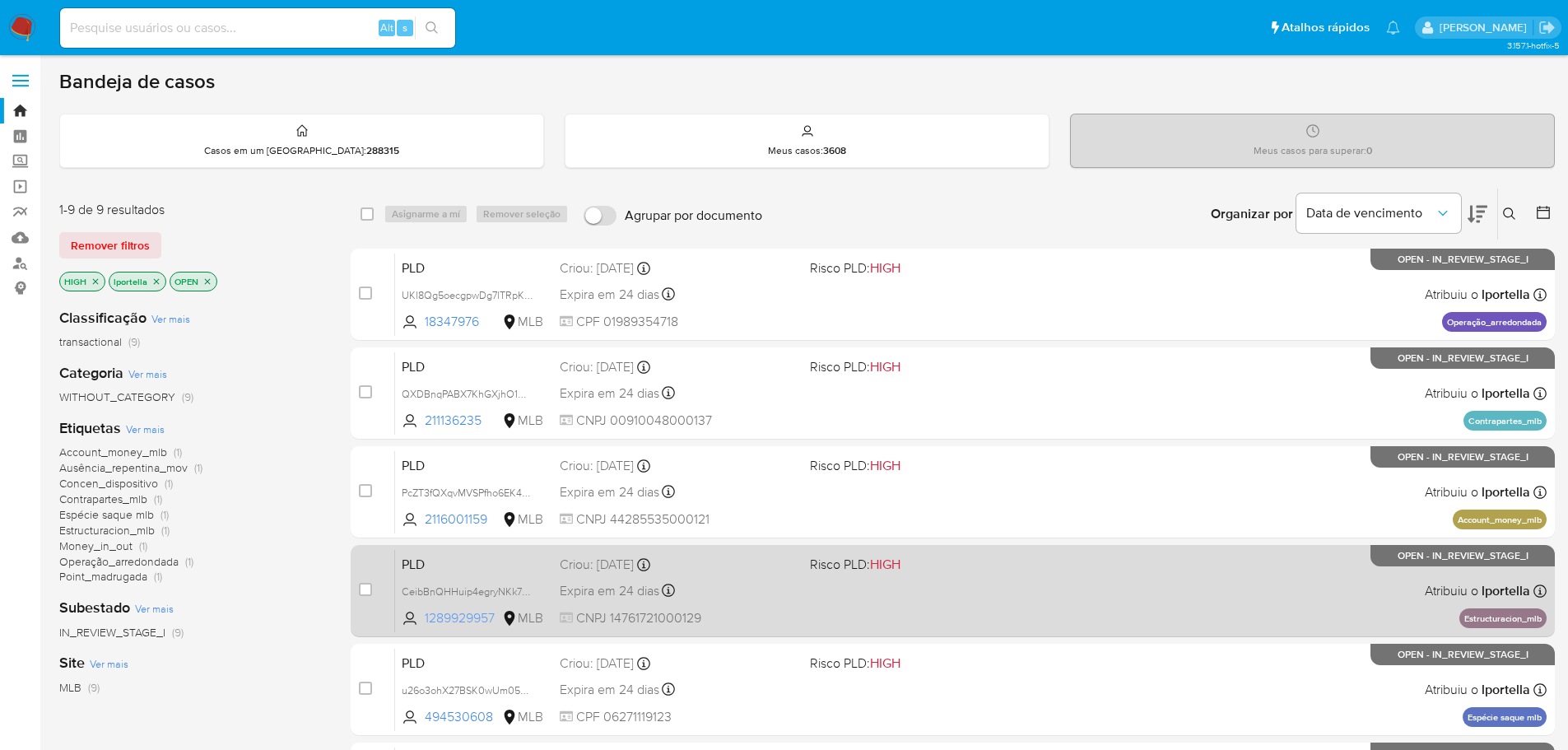
click at [460, 616] on span "1289929957" at bounding box center [461, 618] width 74 height 18
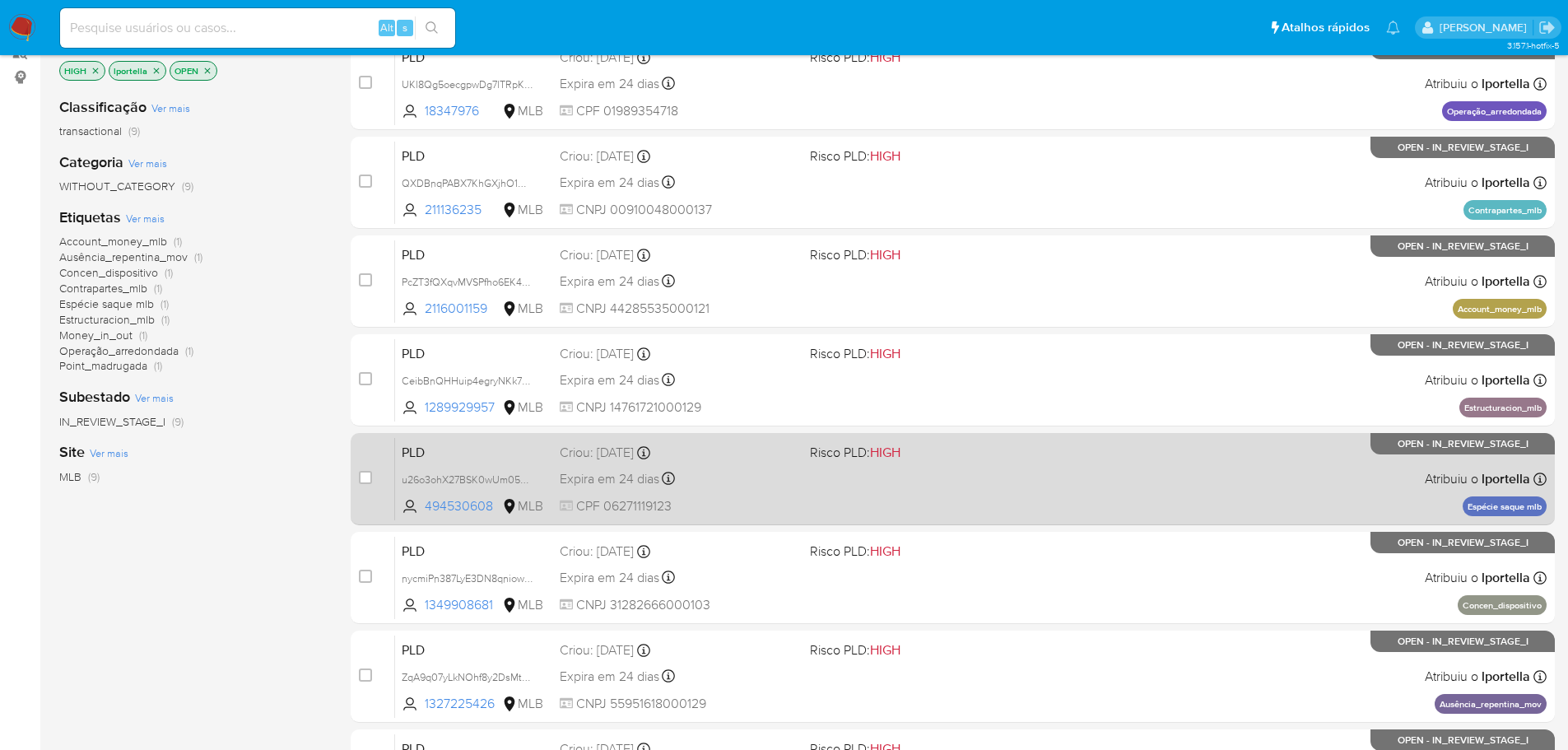
scroll to position [247, 0]
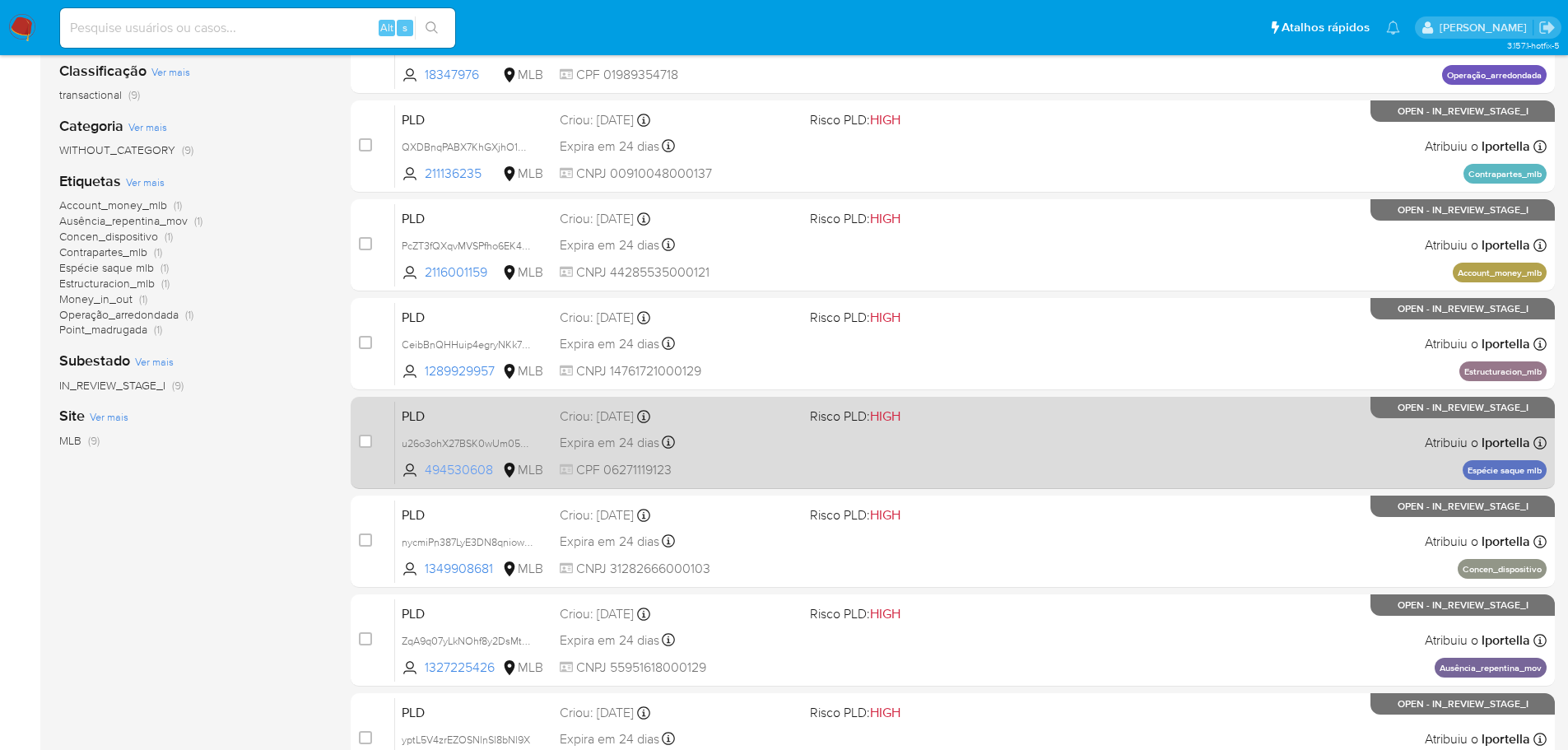
click at [454, 467] on span "494530608" at bounding box center [461, 470] width 74 height 18
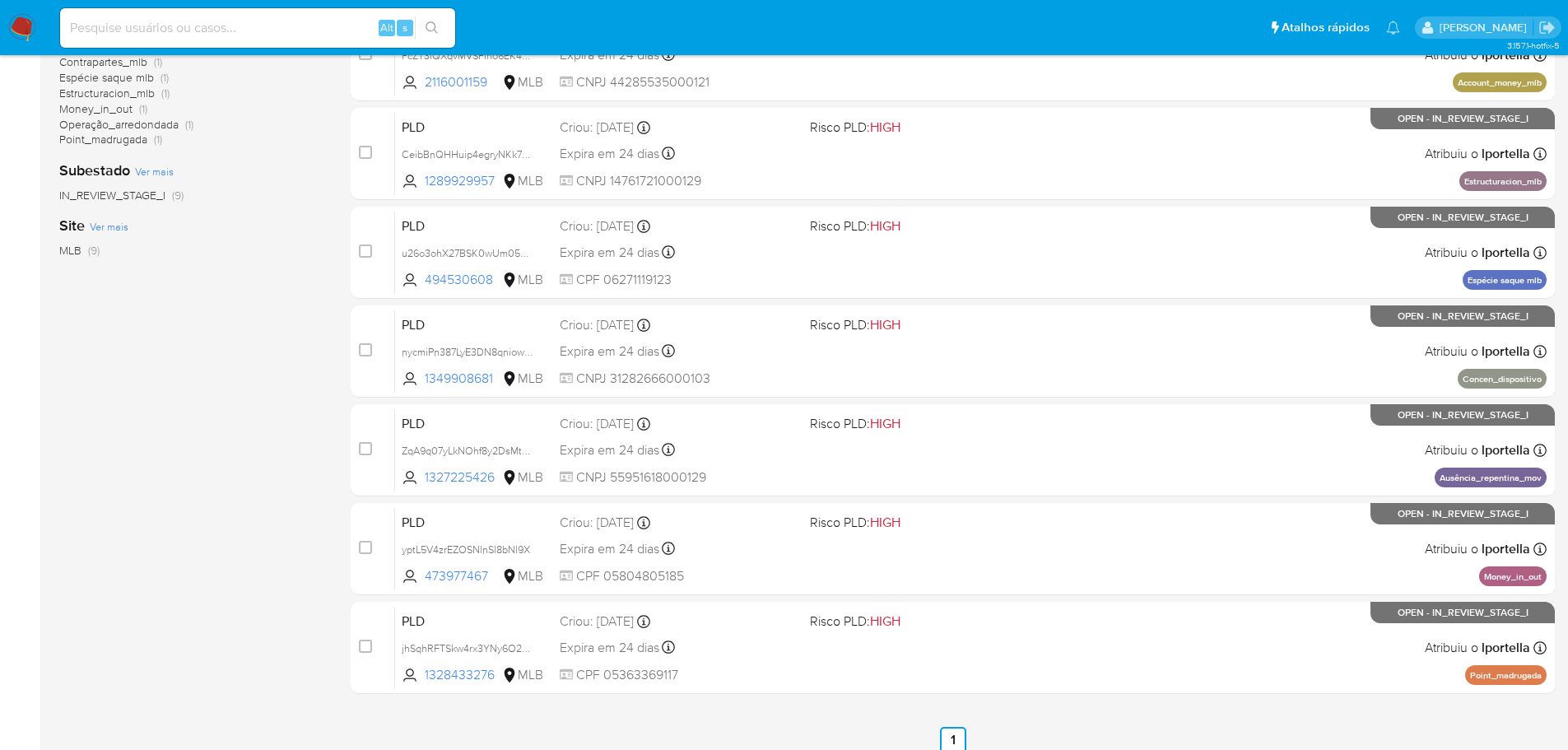
scroll to position [451, 0]
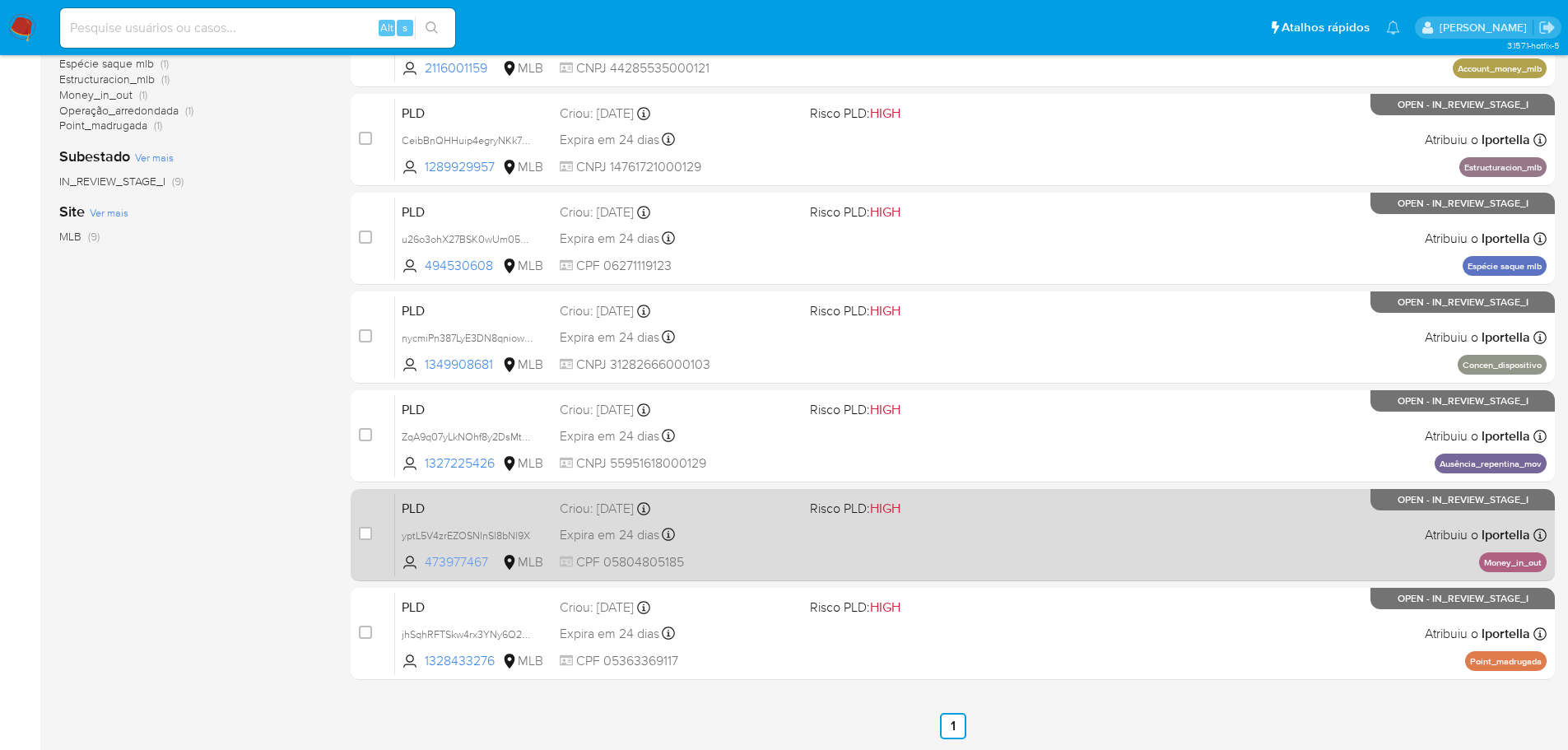
click at [468, 559] on span "473977467" at bounding box center [461, 562] width 74 height 18
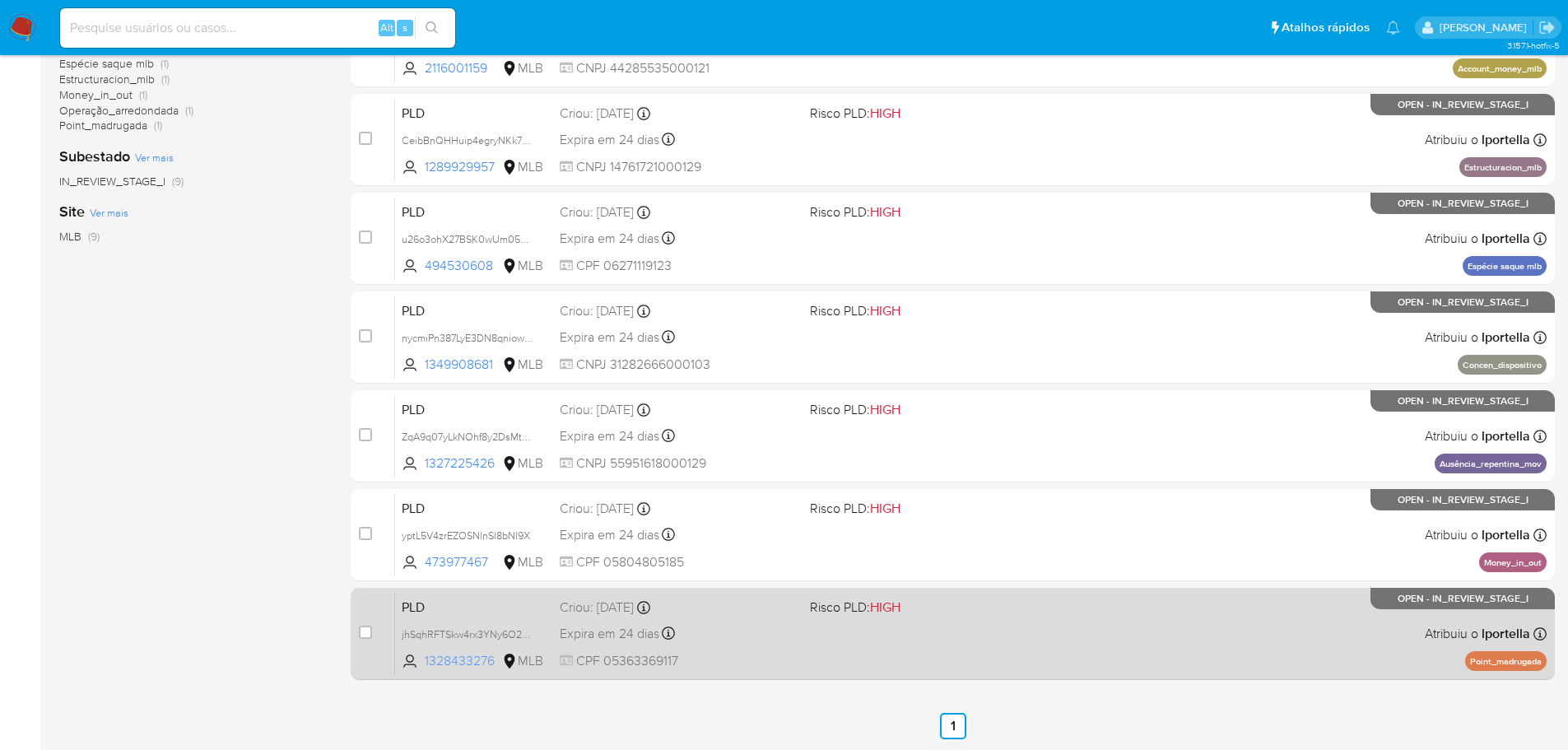
click at [460, 658] on span "1328433276" at bounding box center [461, 661] width 74 height 18
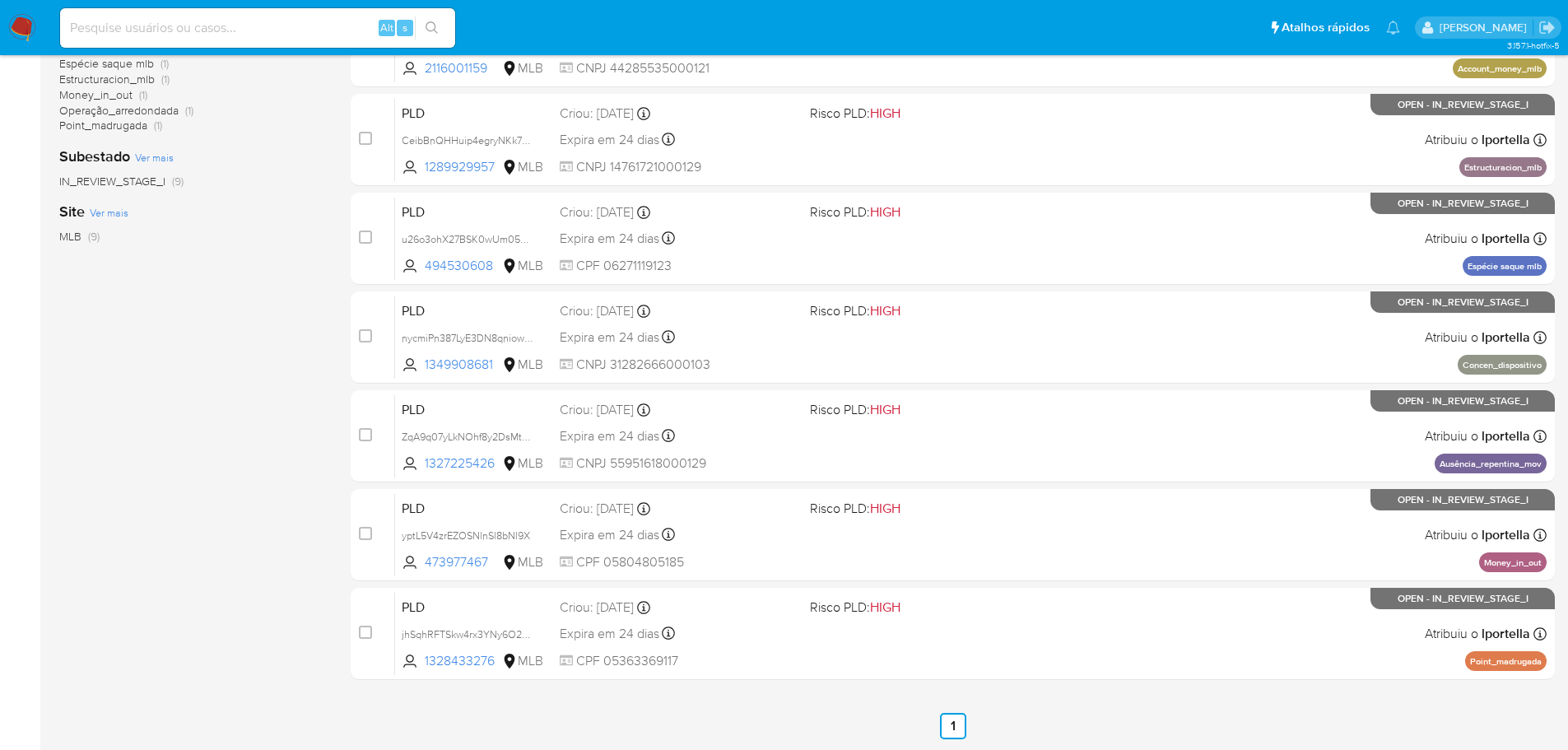
click at [20, 22] on img at bounding box center [22, 28] width 28 height 28
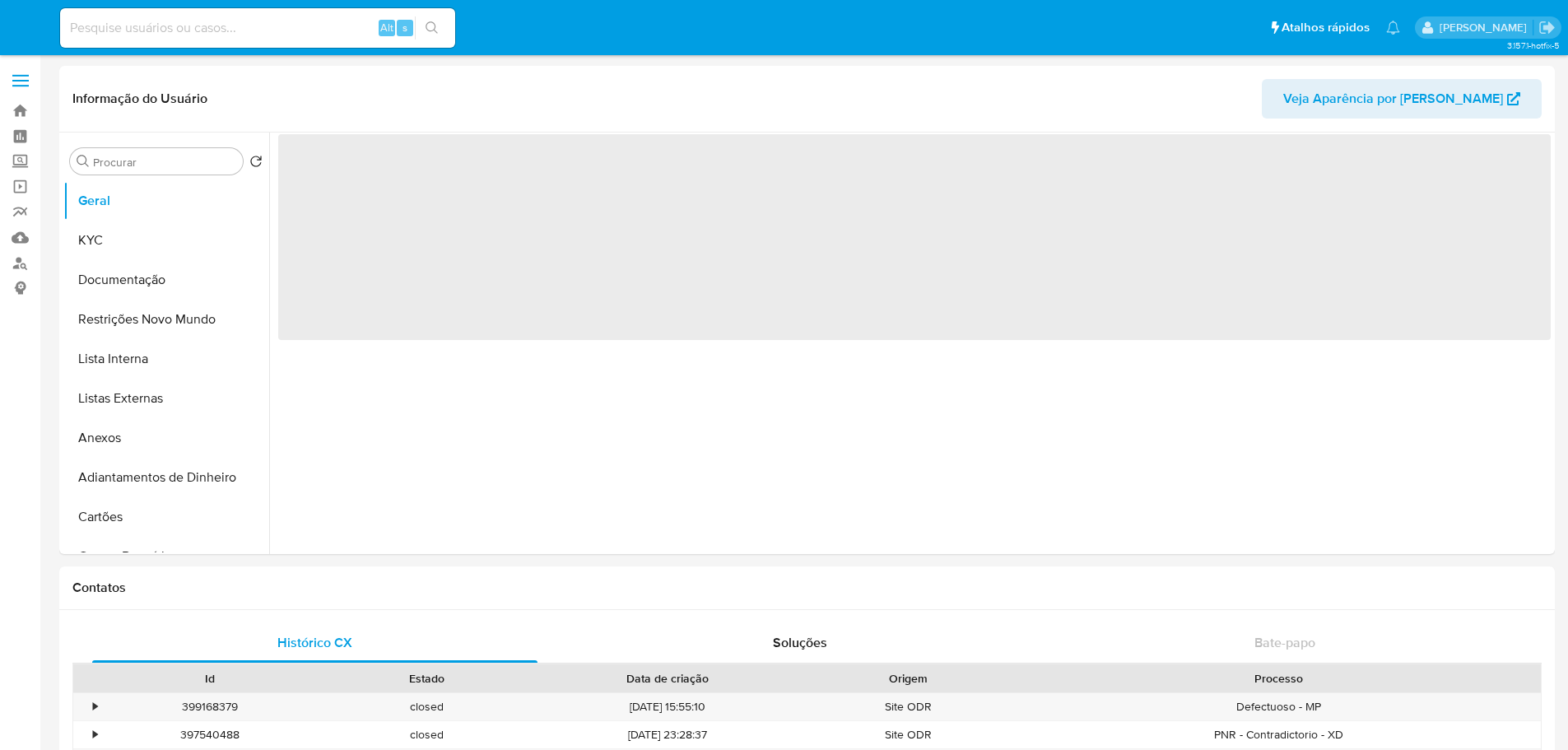
select select "10"
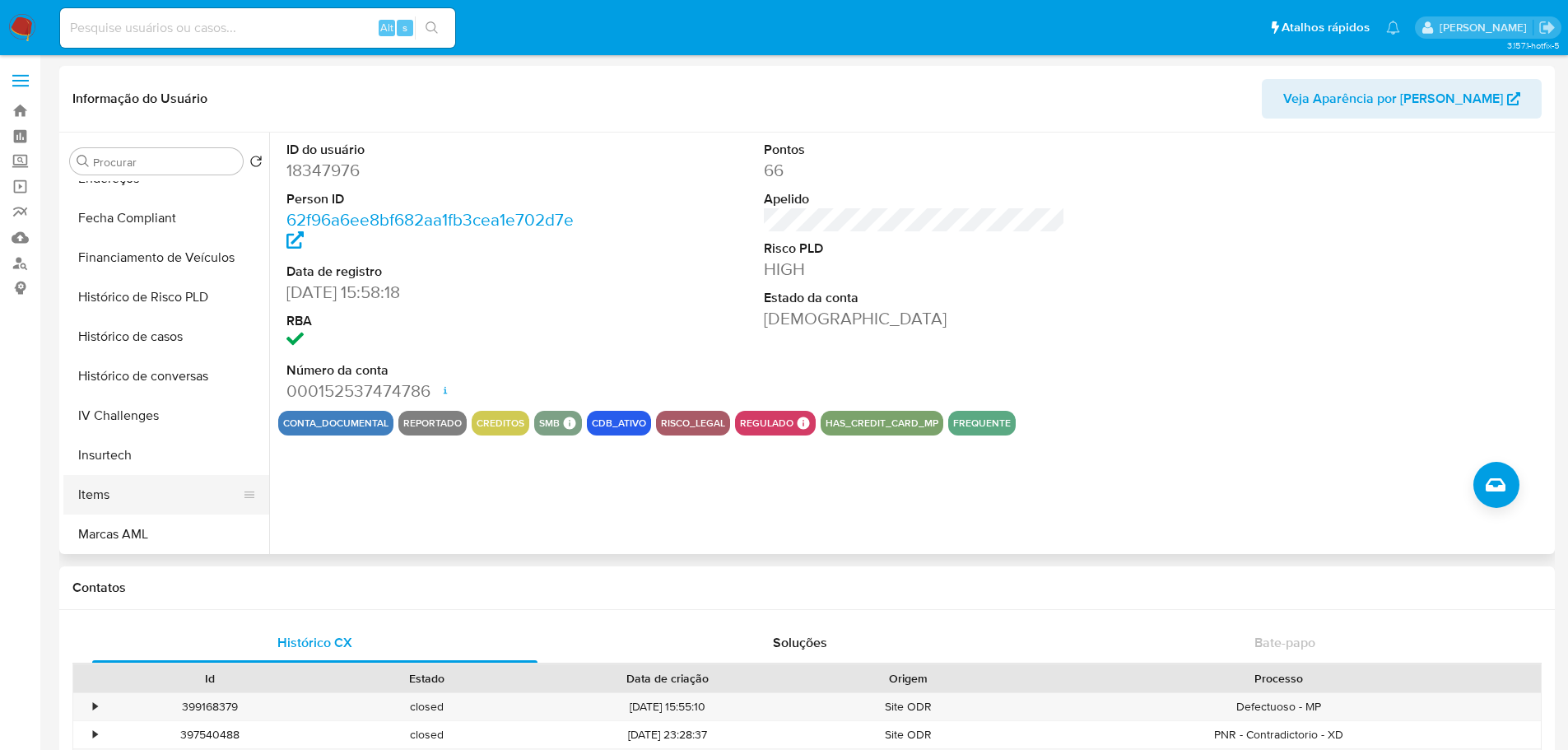
scroll to position [735, 0]
click at [148, 210] on button "Histórico de casos" at bounding box center [159, 217] width 193 height 40
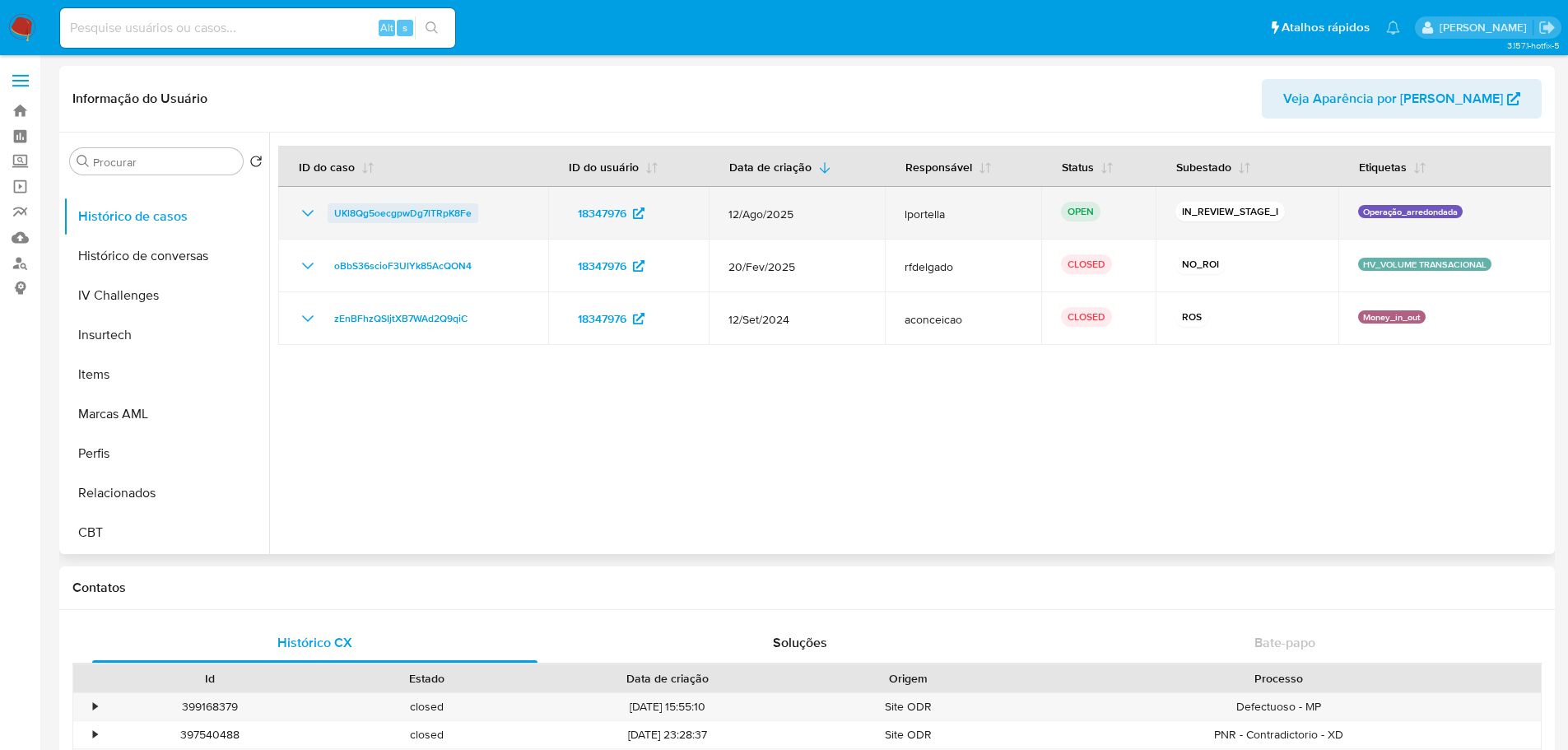
click at [382, 217] on span "UKl8Qg5oecgpwDg7lTRpK8Fe" at bounding box center [403, 213] width 138 height 20
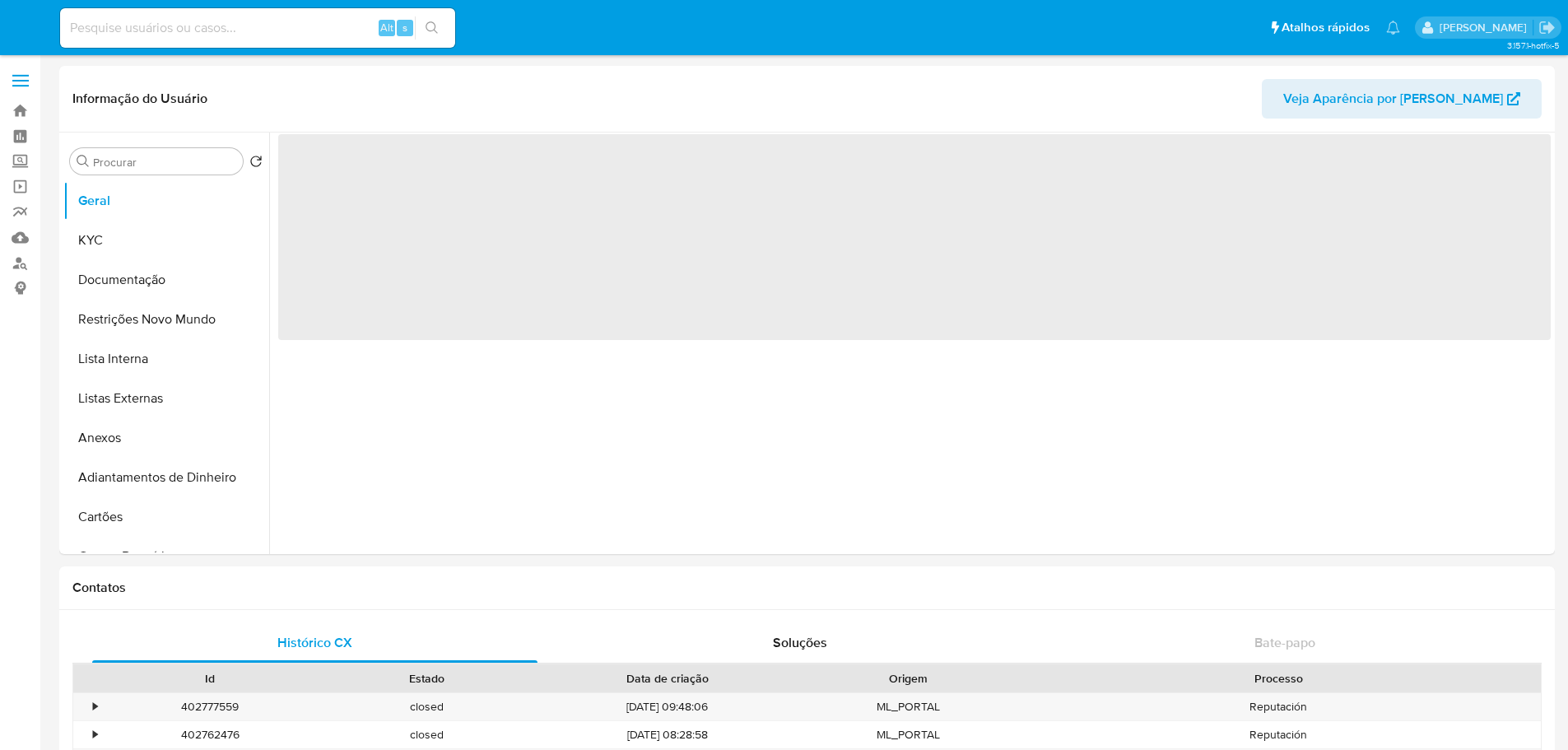
select select "10"
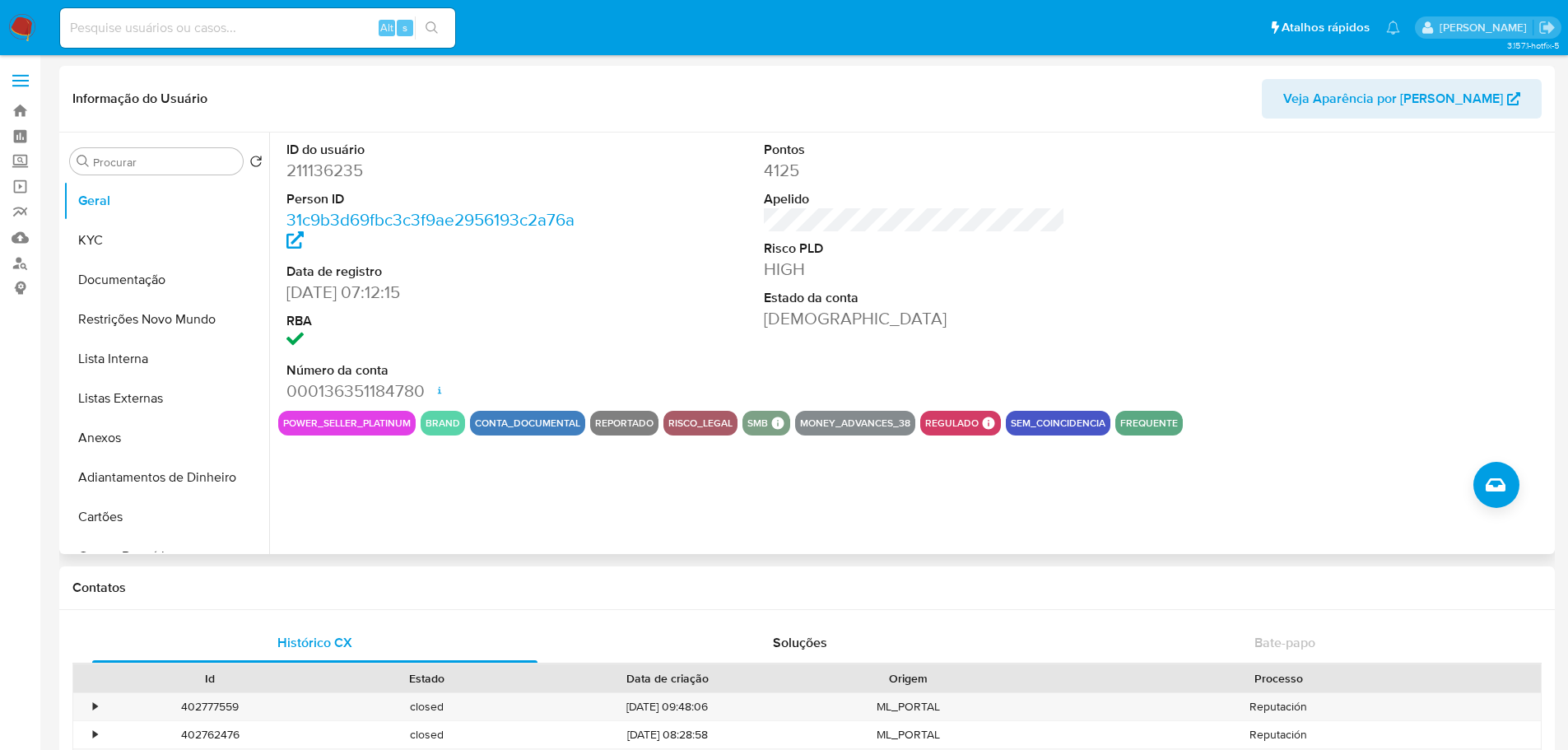
scroll to position [735, 0]
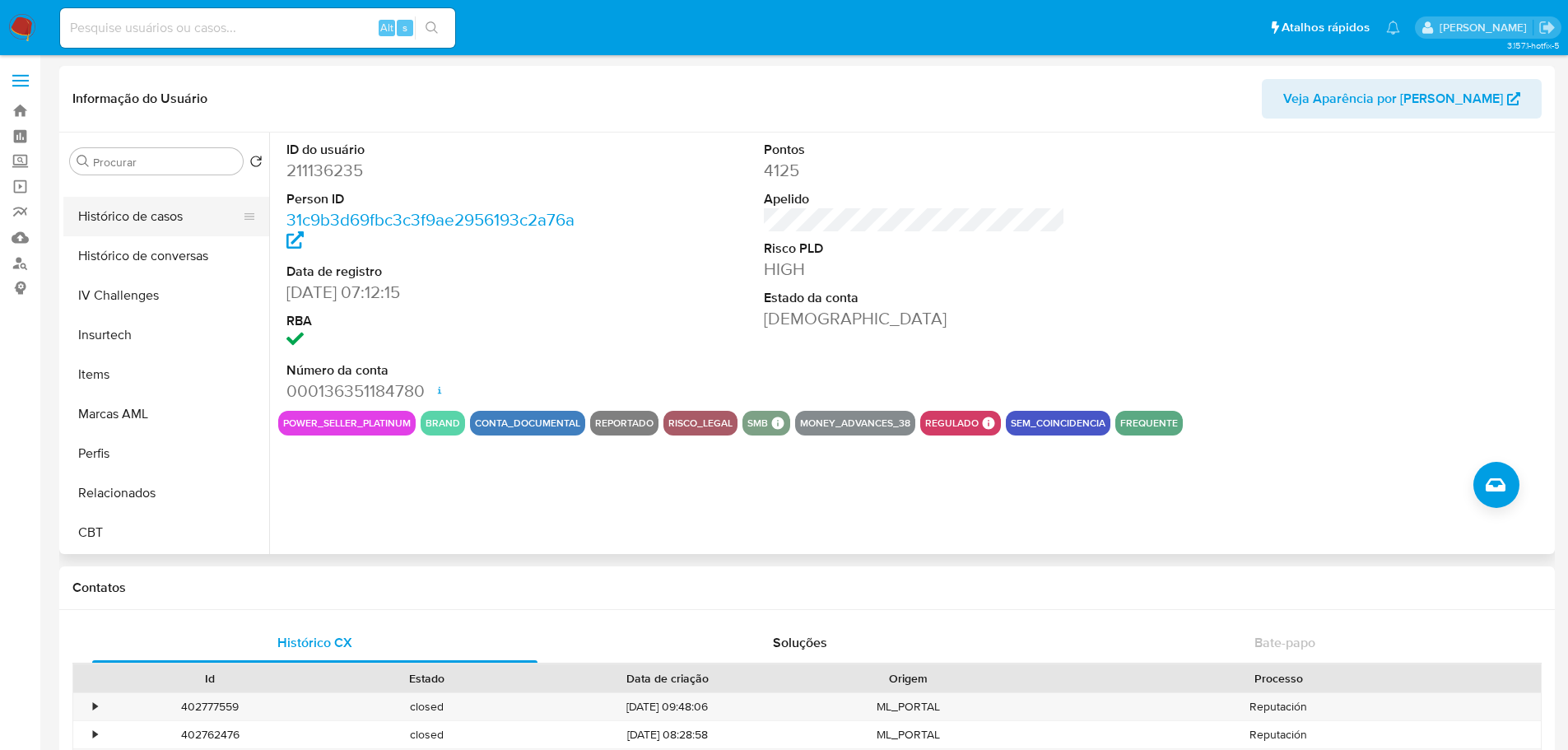
click at [140, 222] on button "Histórico de casos" at bounding box center [159, 217] width 193 height 40
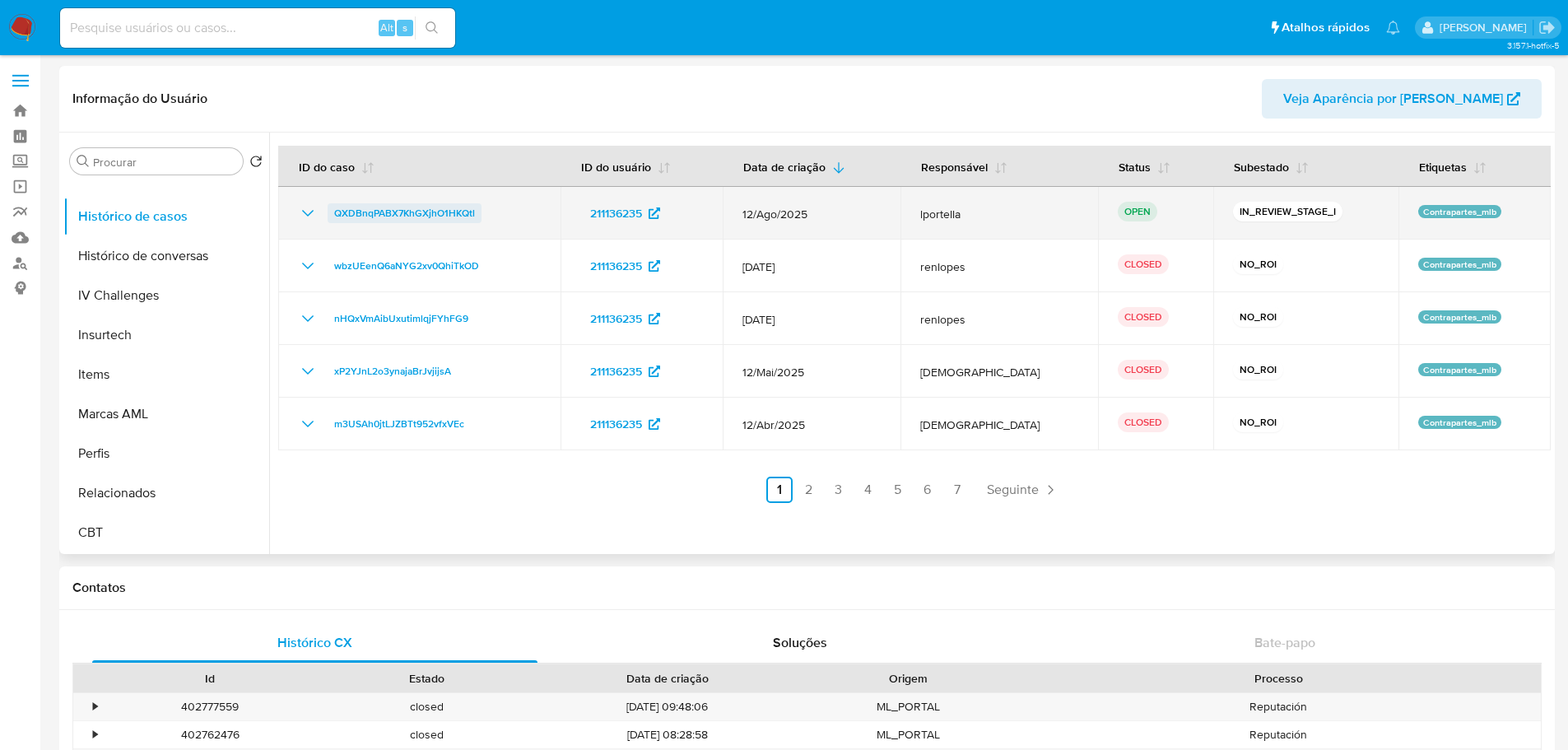
click at [457, 215] on span "QXDBnqPABX7KhGXjhO1HKQtl" at bounding box center [405, 213] width 141 height 20
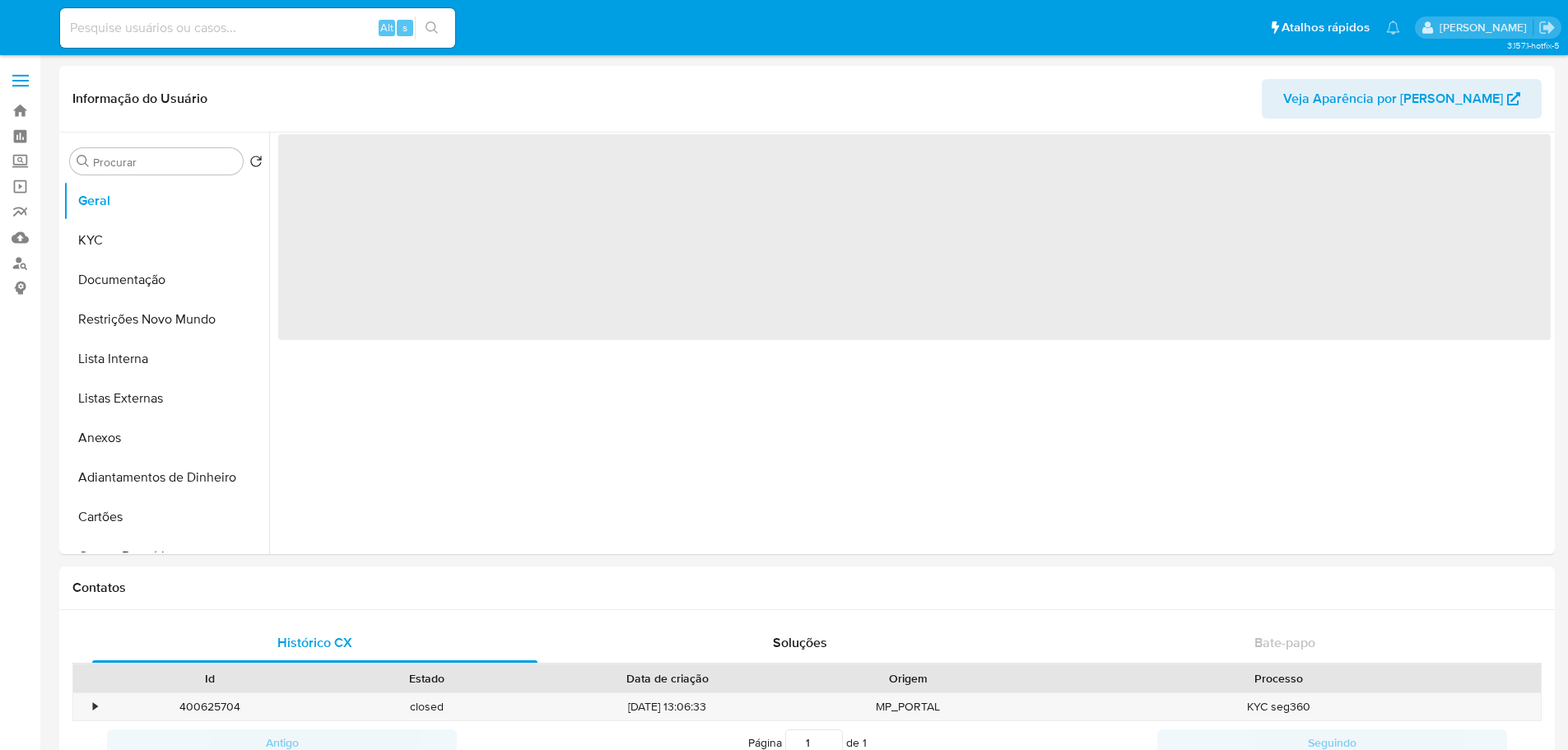
select select "10"
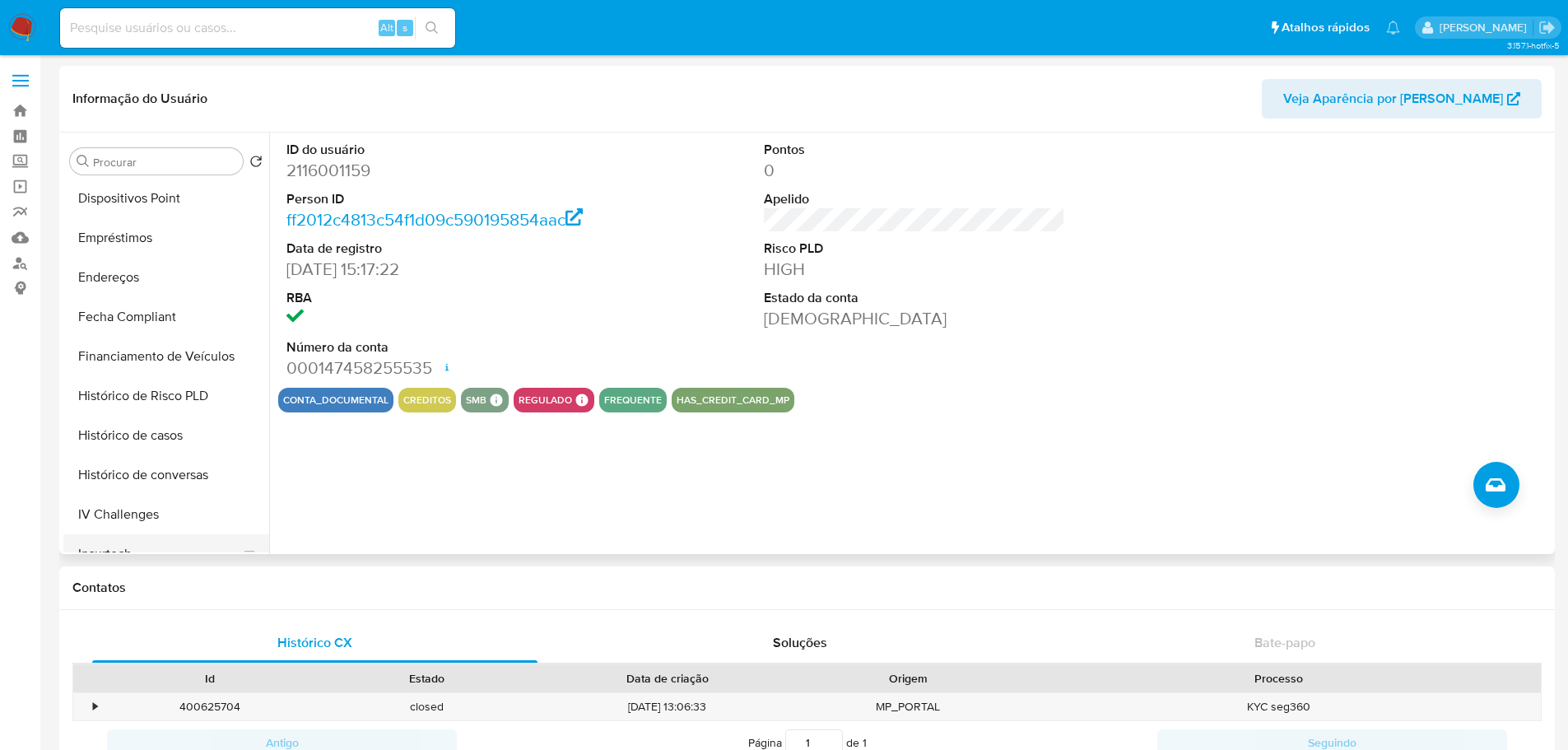
scroll to position [735, 0]
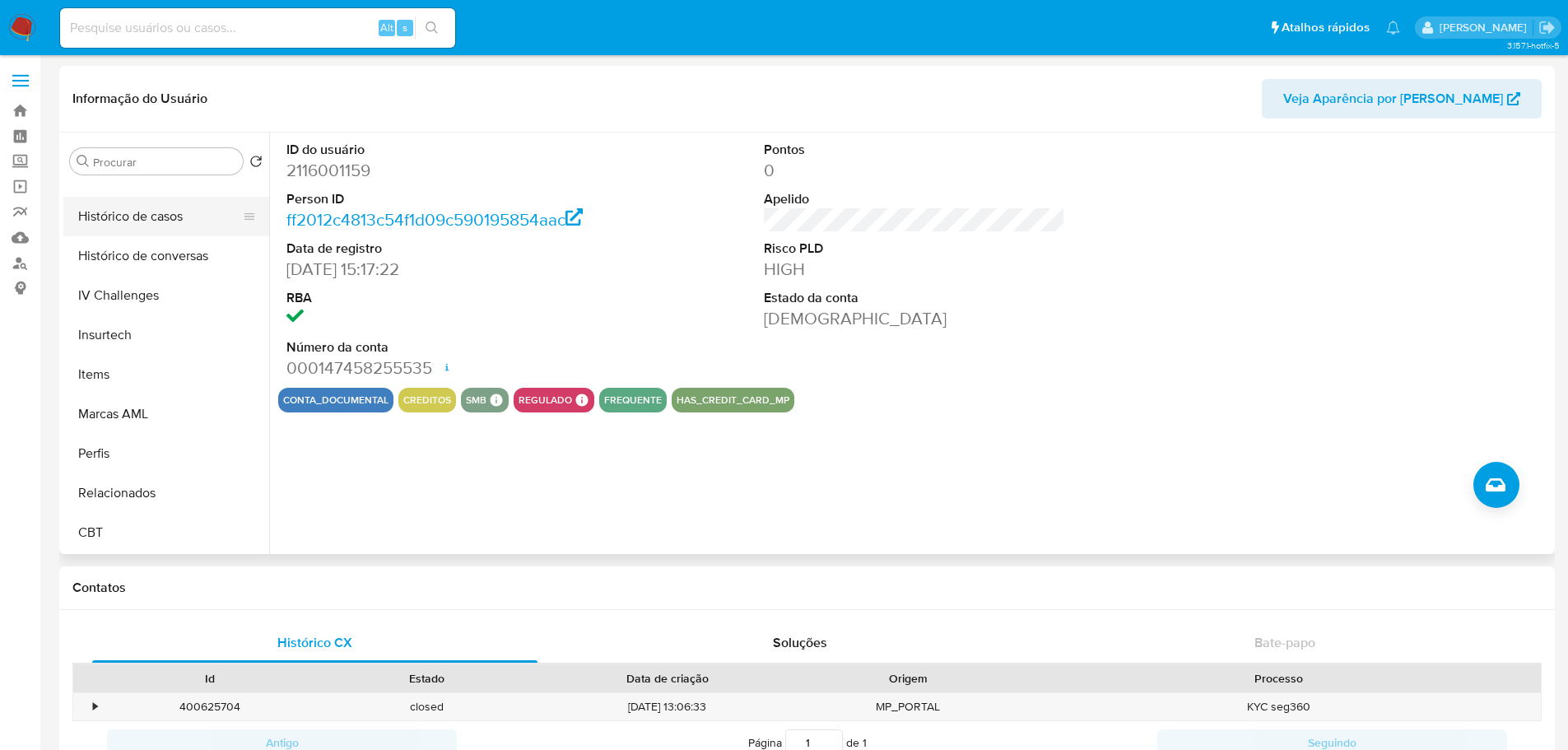
click at [129, 215] on button "Histórico de casos" at bounding box center [159, 217] width 193 height 40
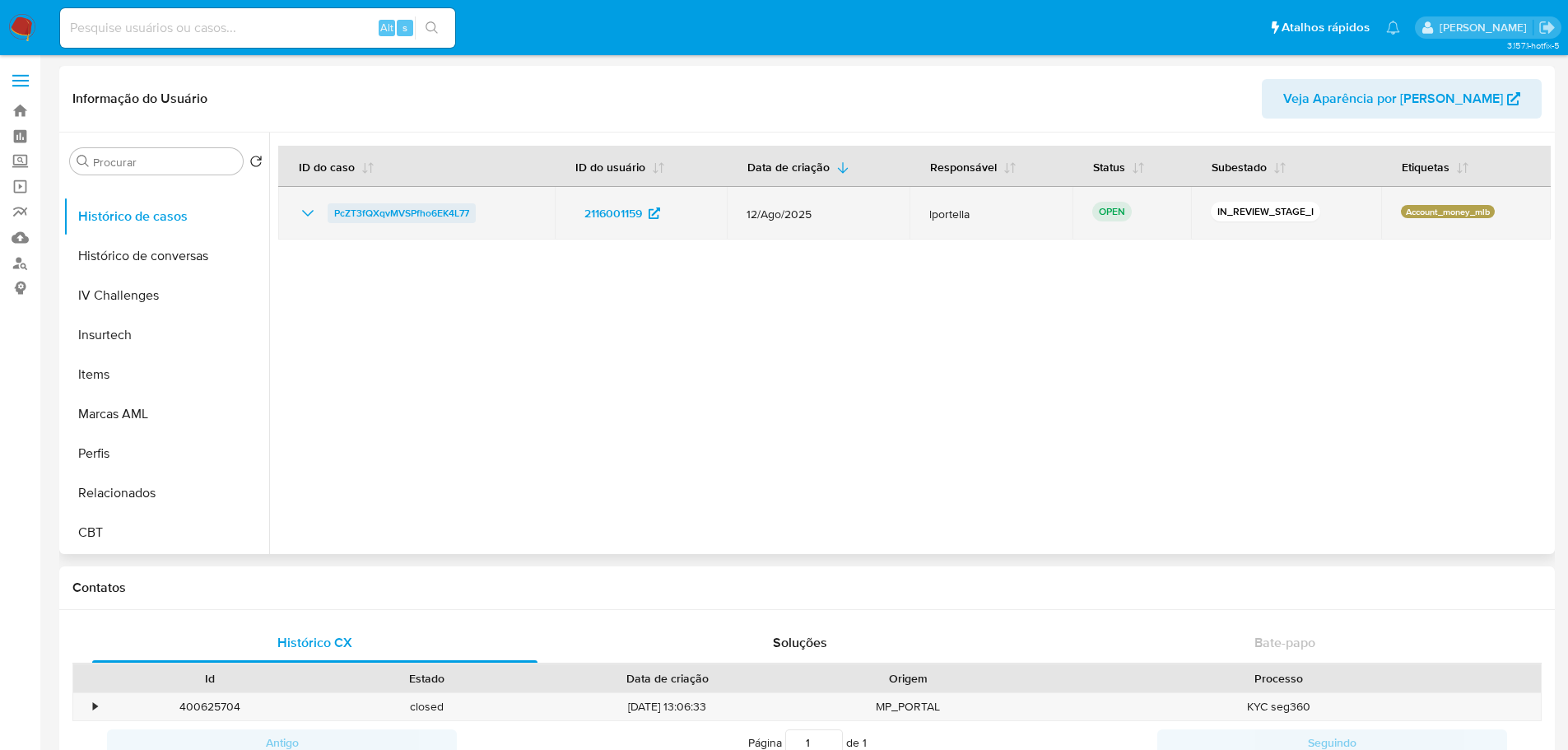
click at [370, 217] on span "PcZT3fQXqvMVSPfho6EK4L77" at bounding box center [402, 213] width 135 height 20
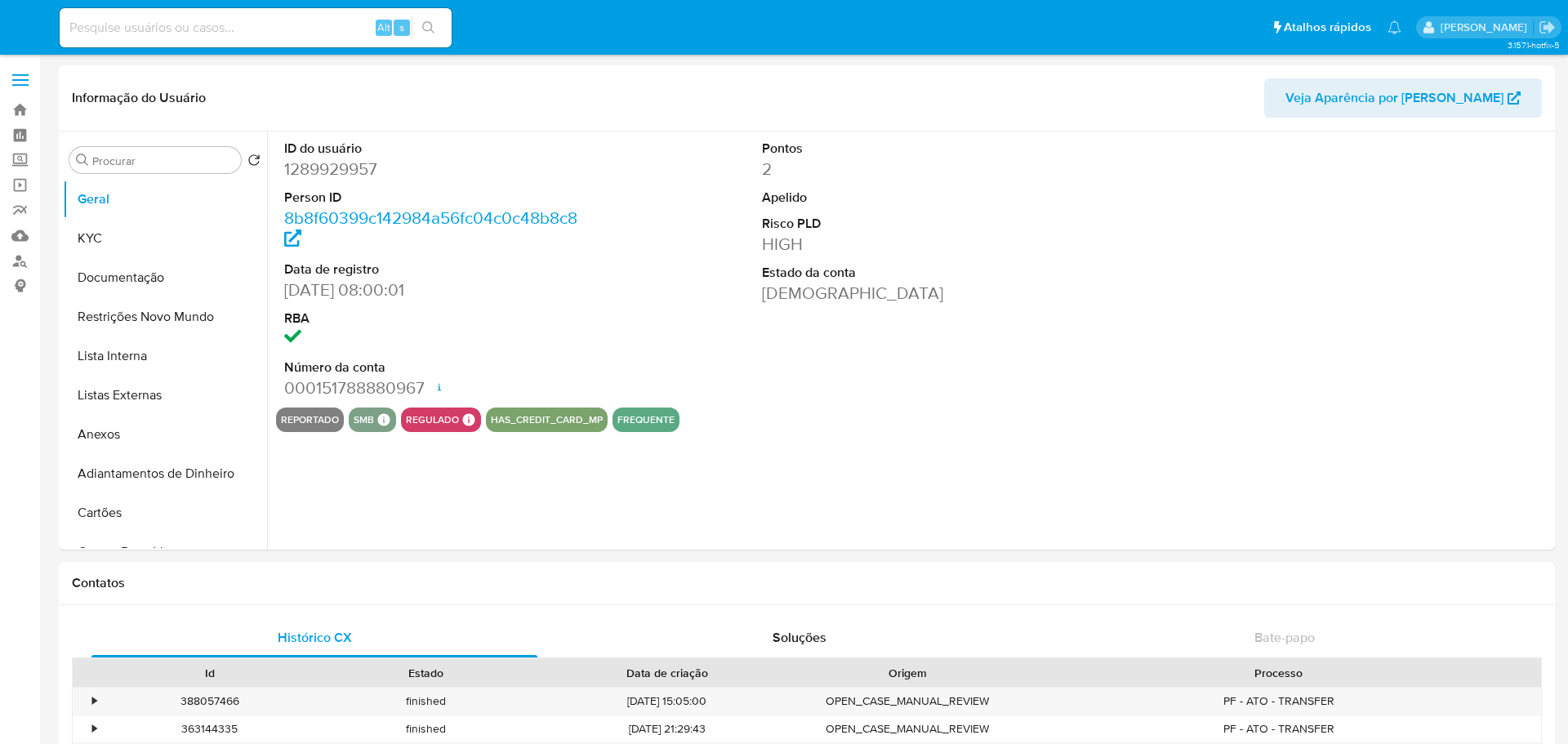
select select "10"
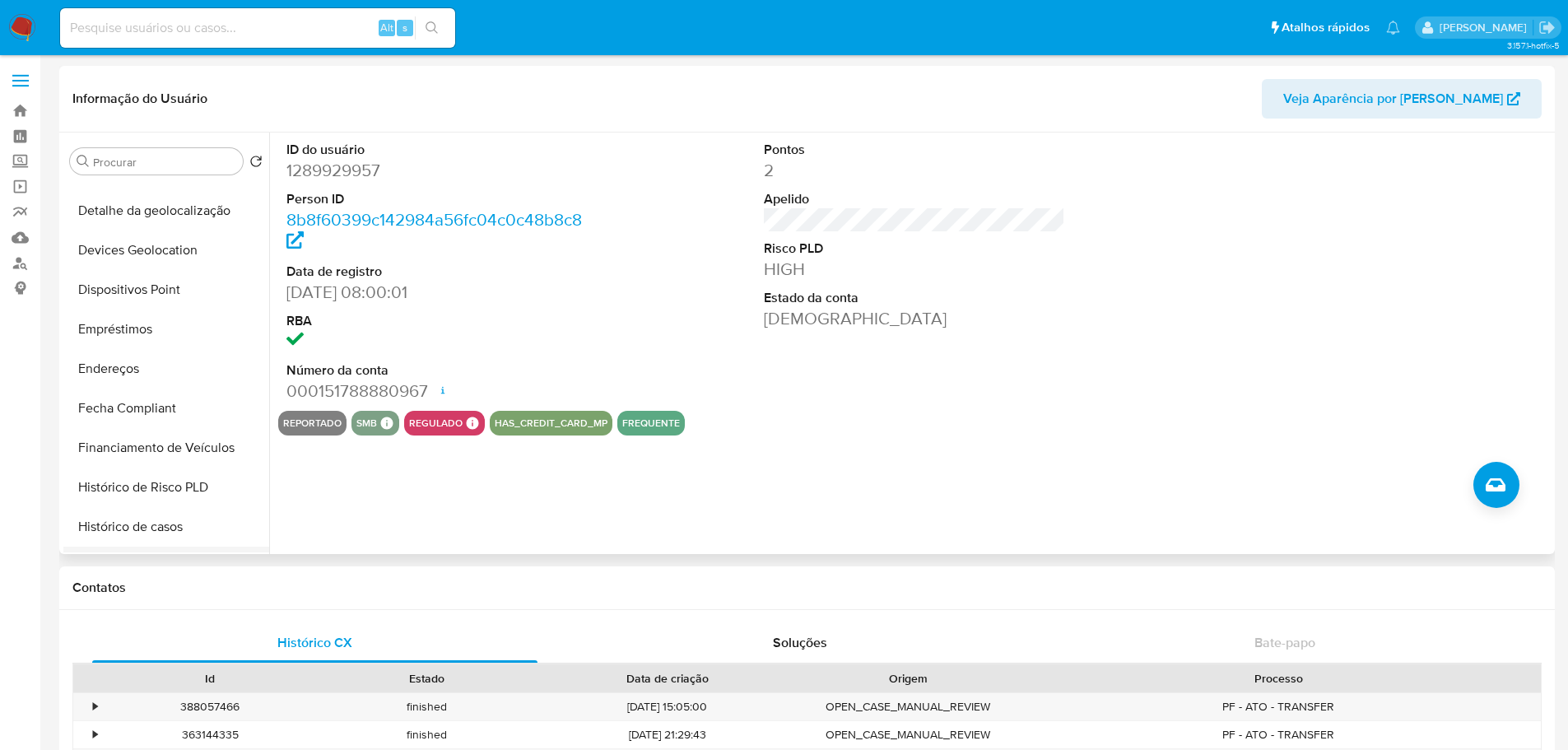
scroll to position [659, 0]
click at [138, 291] on button "Histórico de casos" at bounding box center [159, 293] width 193 height 40
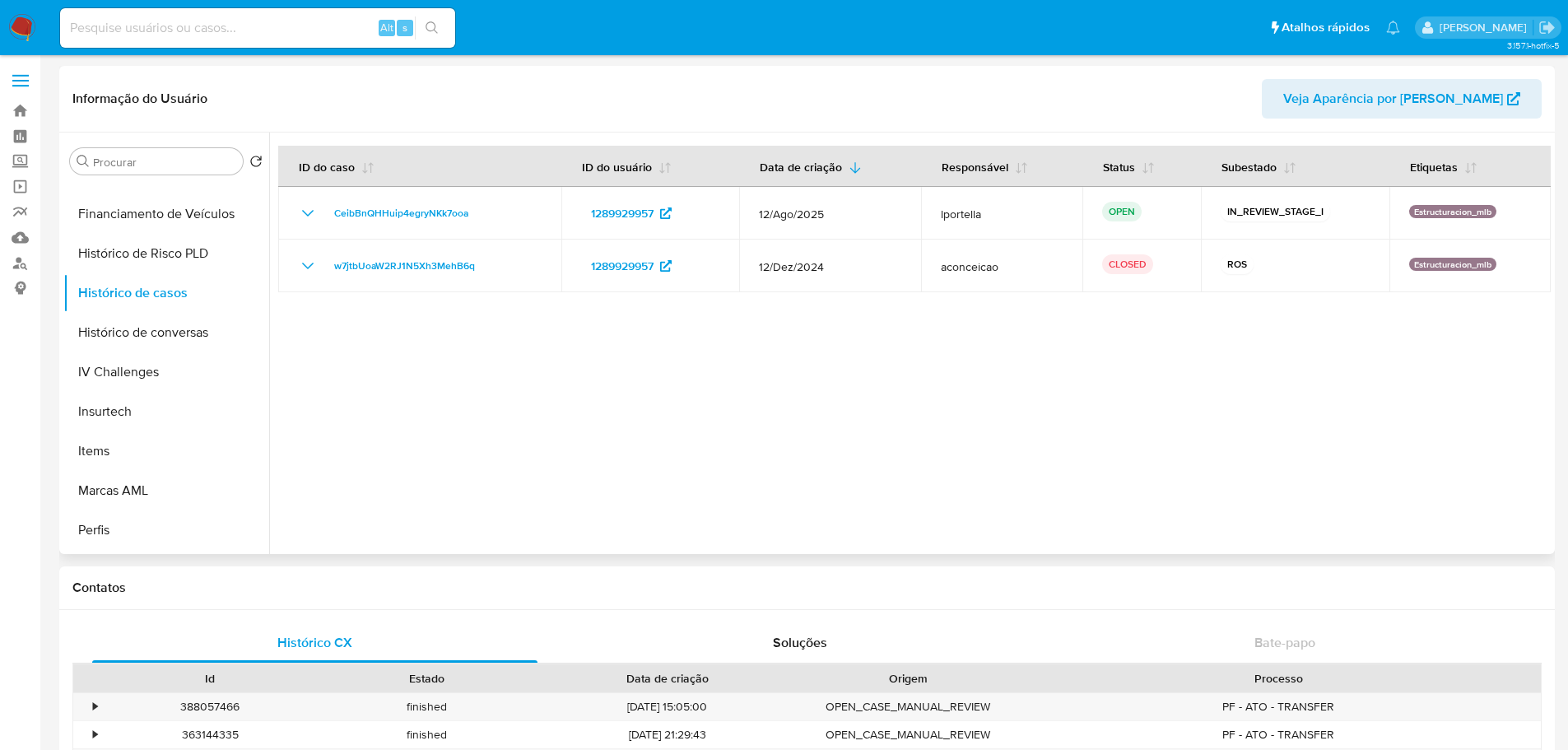
click at [372, 219] on span "CeibBnQHHuip4egryNKk7ooa" at bounding box center [401, 213] width 134 height 20
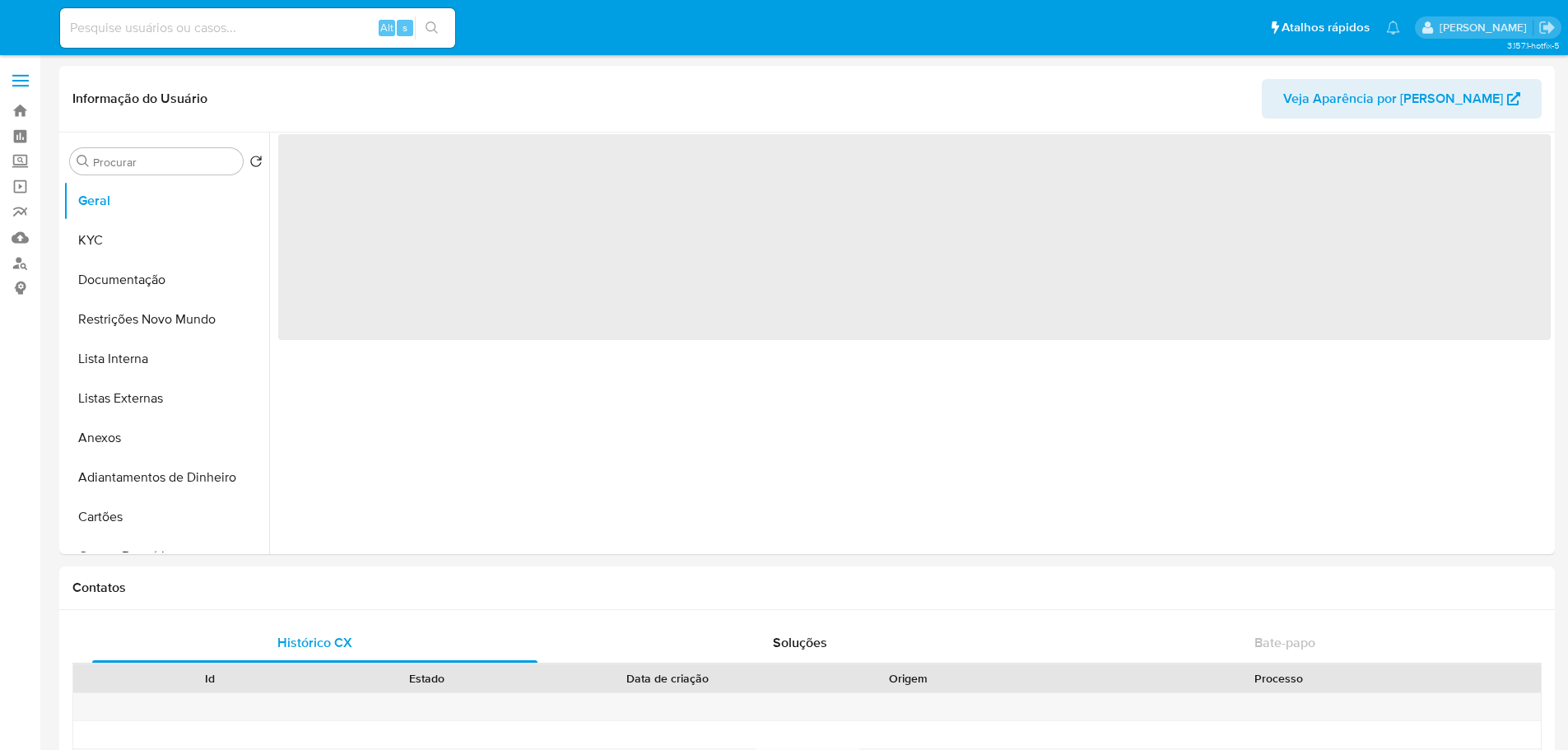
select select "10"
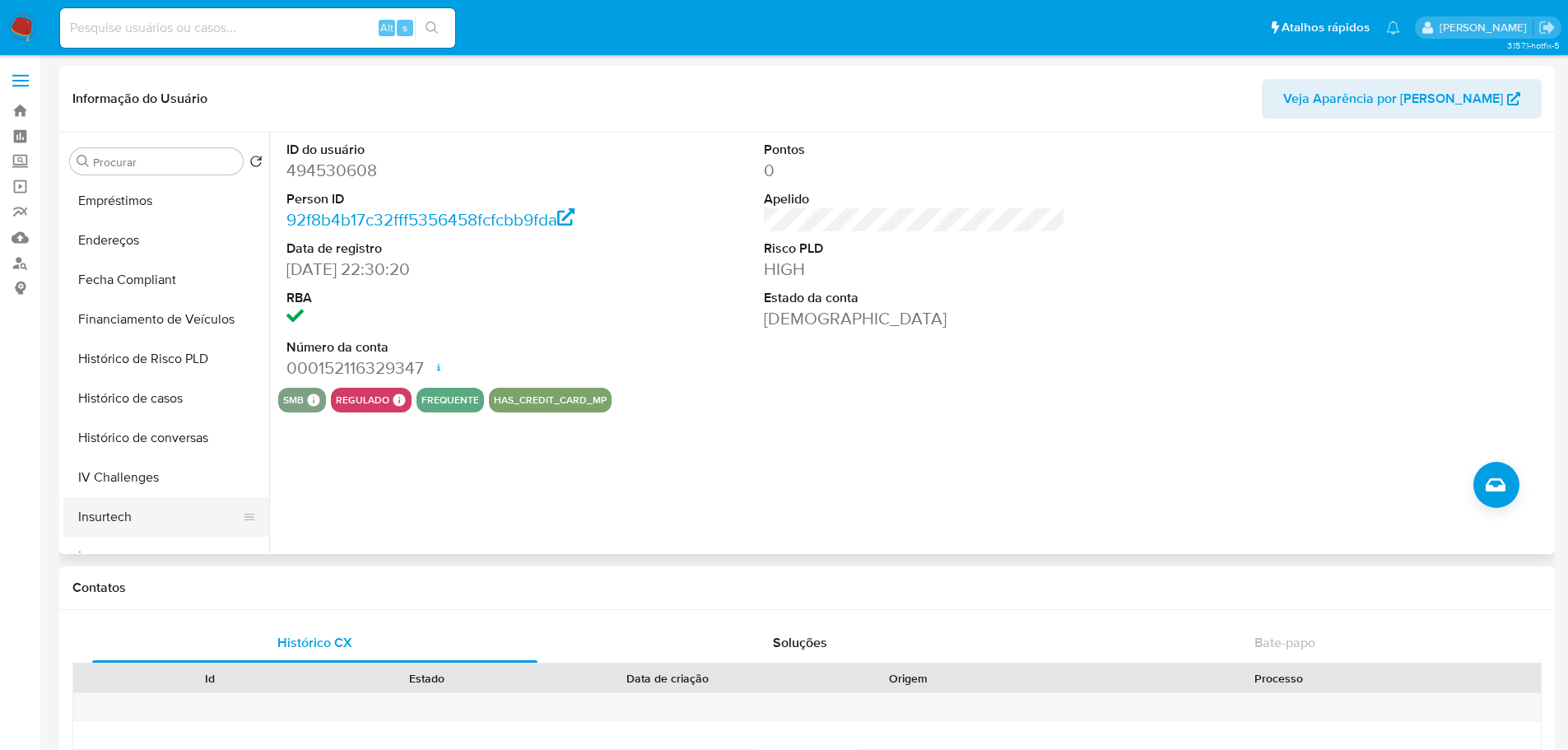
scroll to position [735, 0]
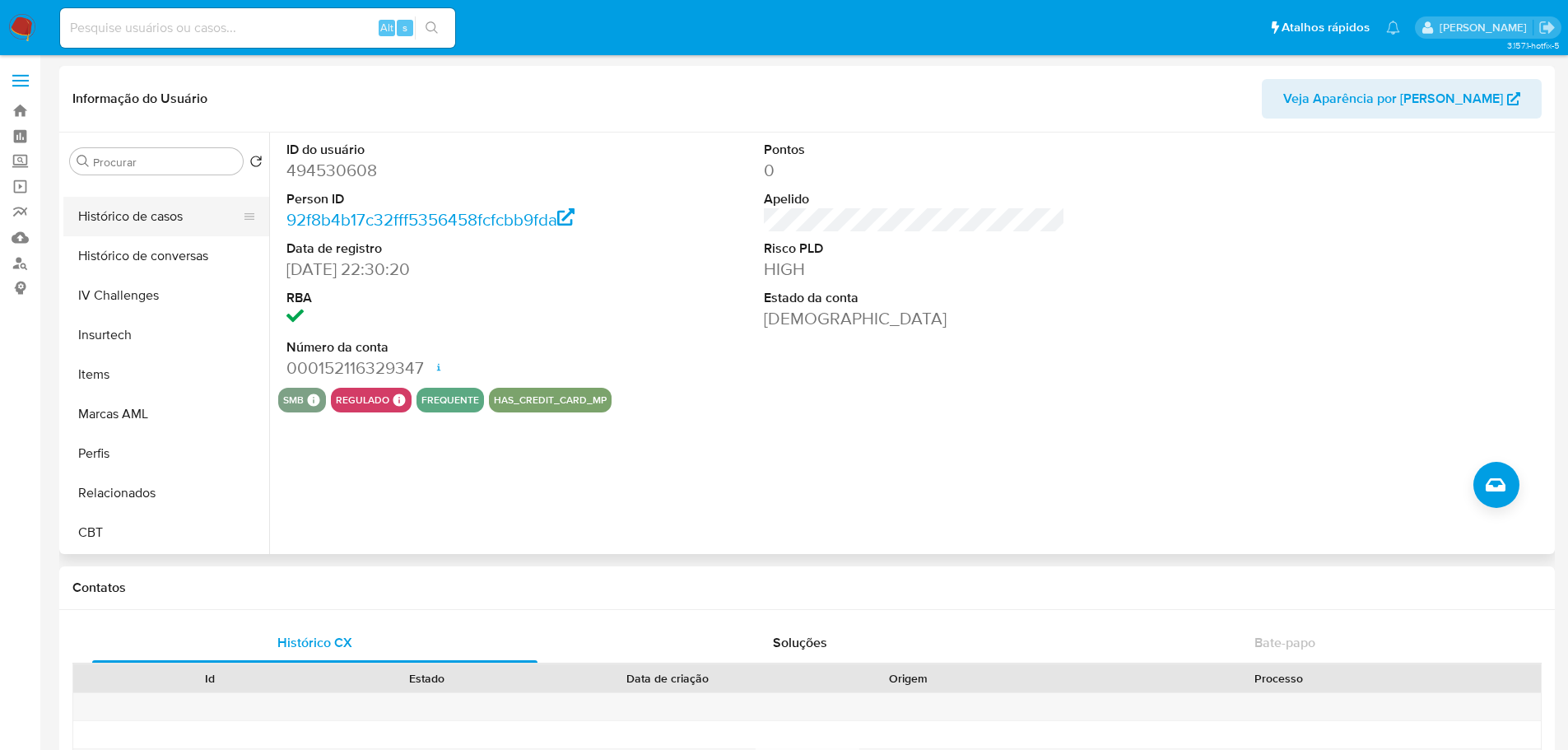
click at [126, 224] on button "Histórico de casos" at bounding box center [159, 217] width 193 height 40
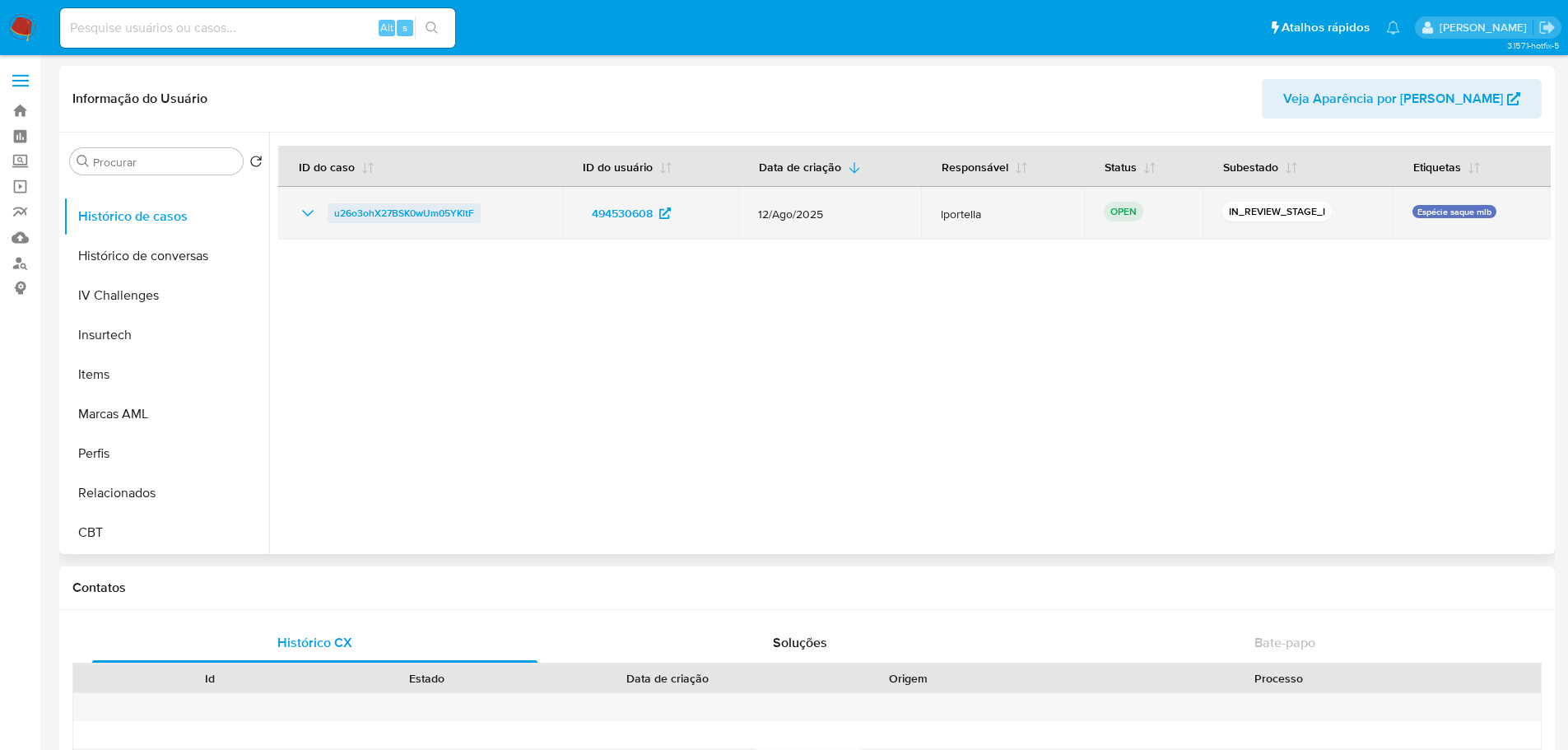
click at [414, 216] on span "u26o3ohX27BSK0wUm05YKltF" at bounding box center [405, 213] width 140 height 20
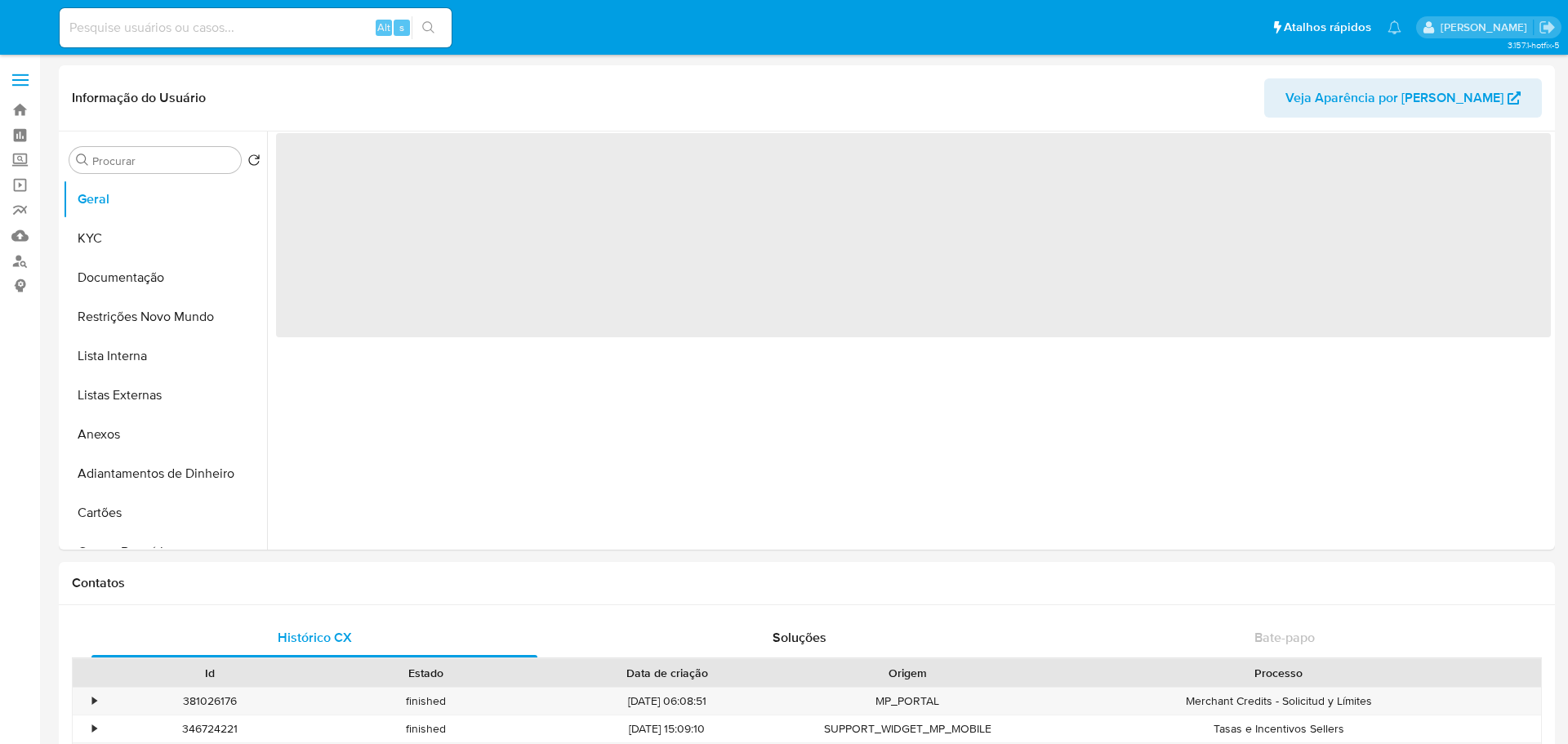
select select "10"
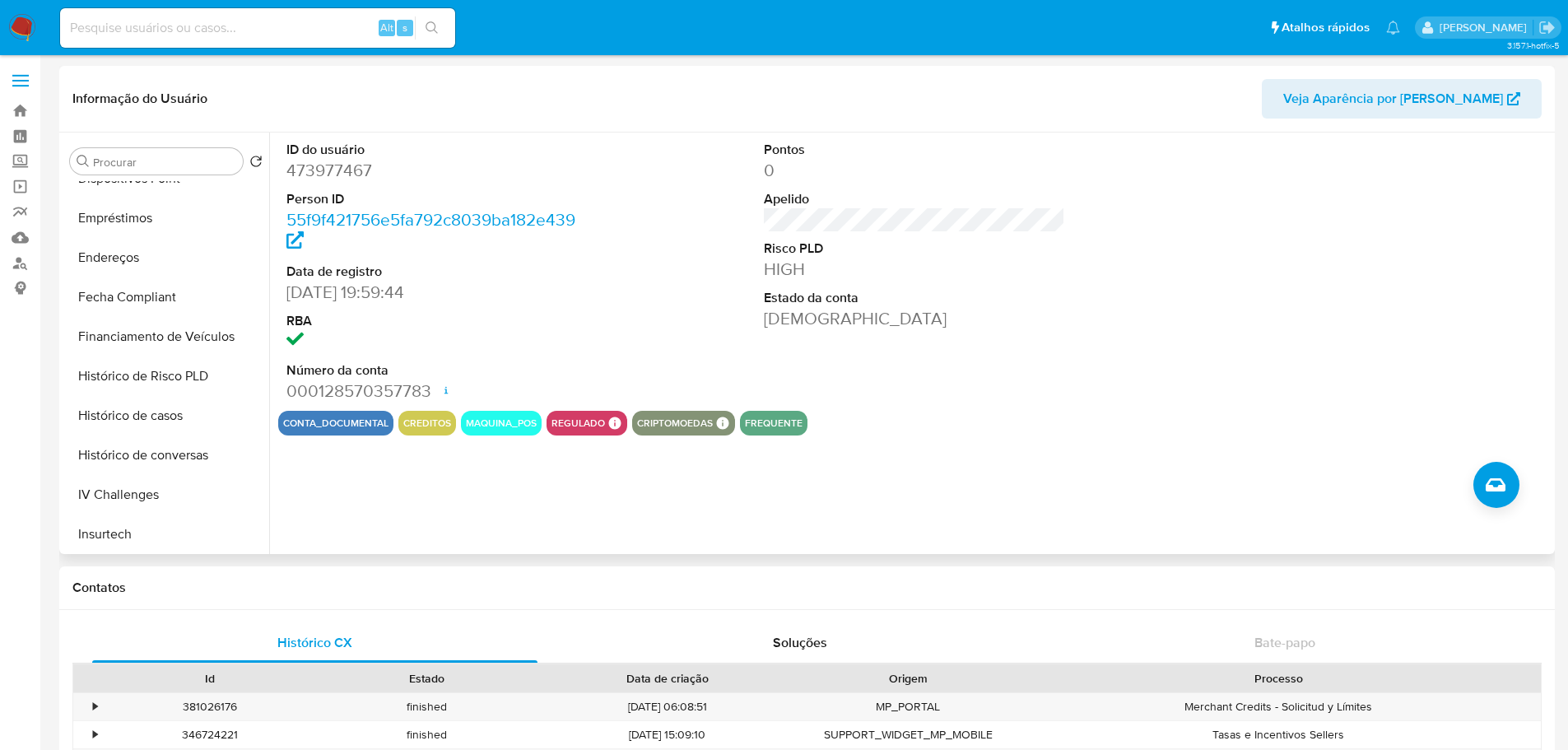
scroll to position [735, 0]
click at [143, 221] on button "Histórico de casos" at bounding box center [159, 217] width 193 height 40
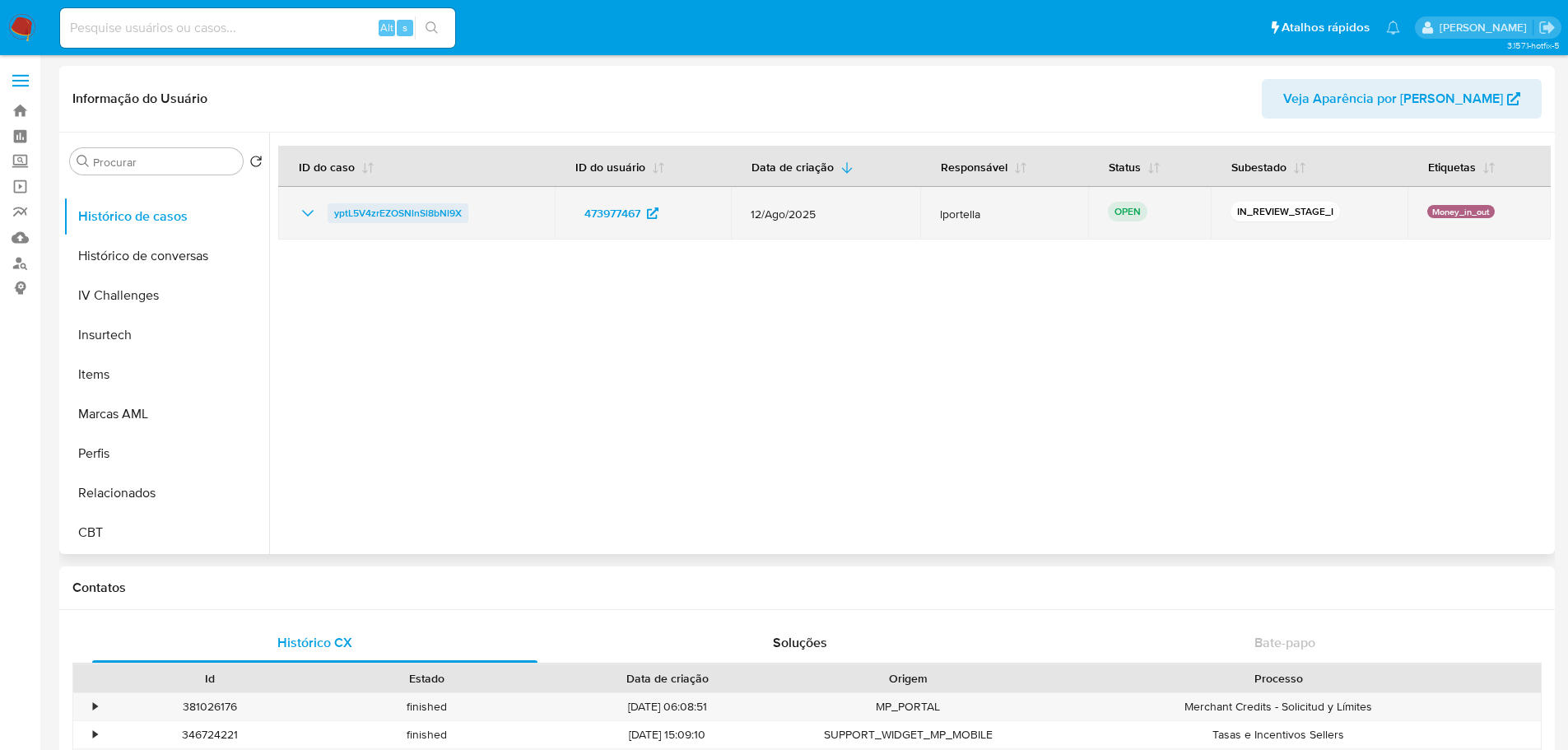
click at [395, 214] on span "yptL5V4zrEZOSNlnSl8bNl9X" at bounding box center [398, 213] width 128 height 20
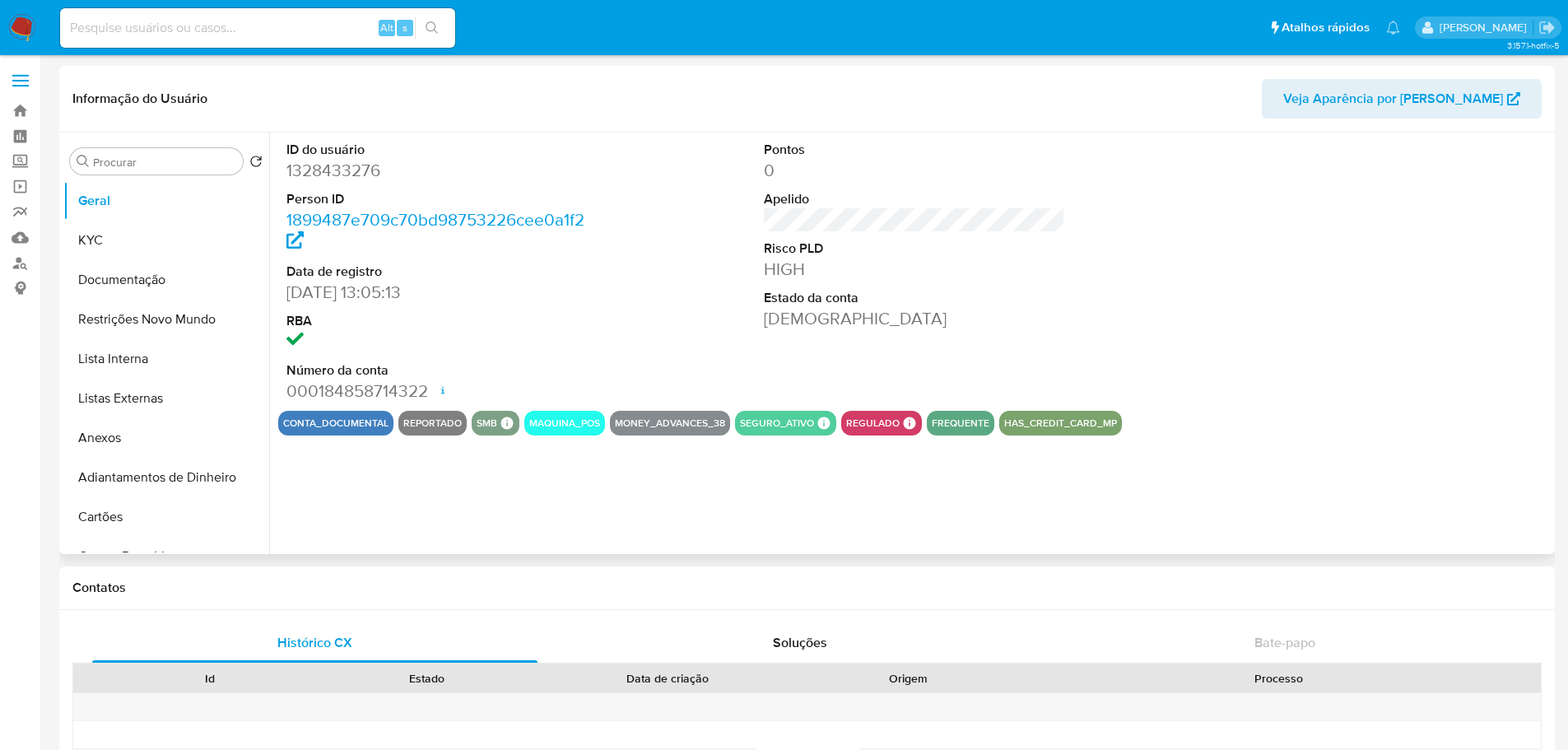
select select "10"
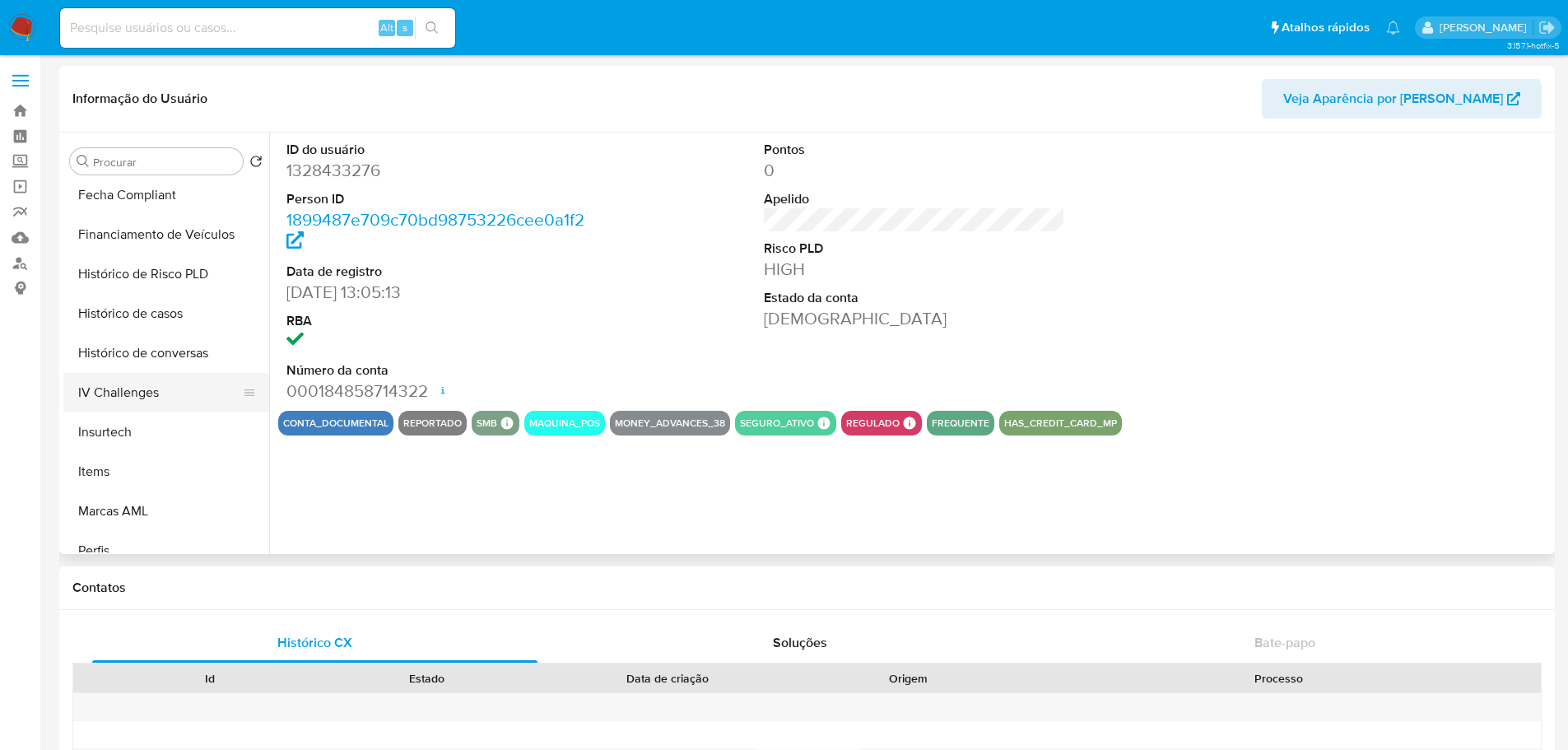
scroll to position [659, 0]
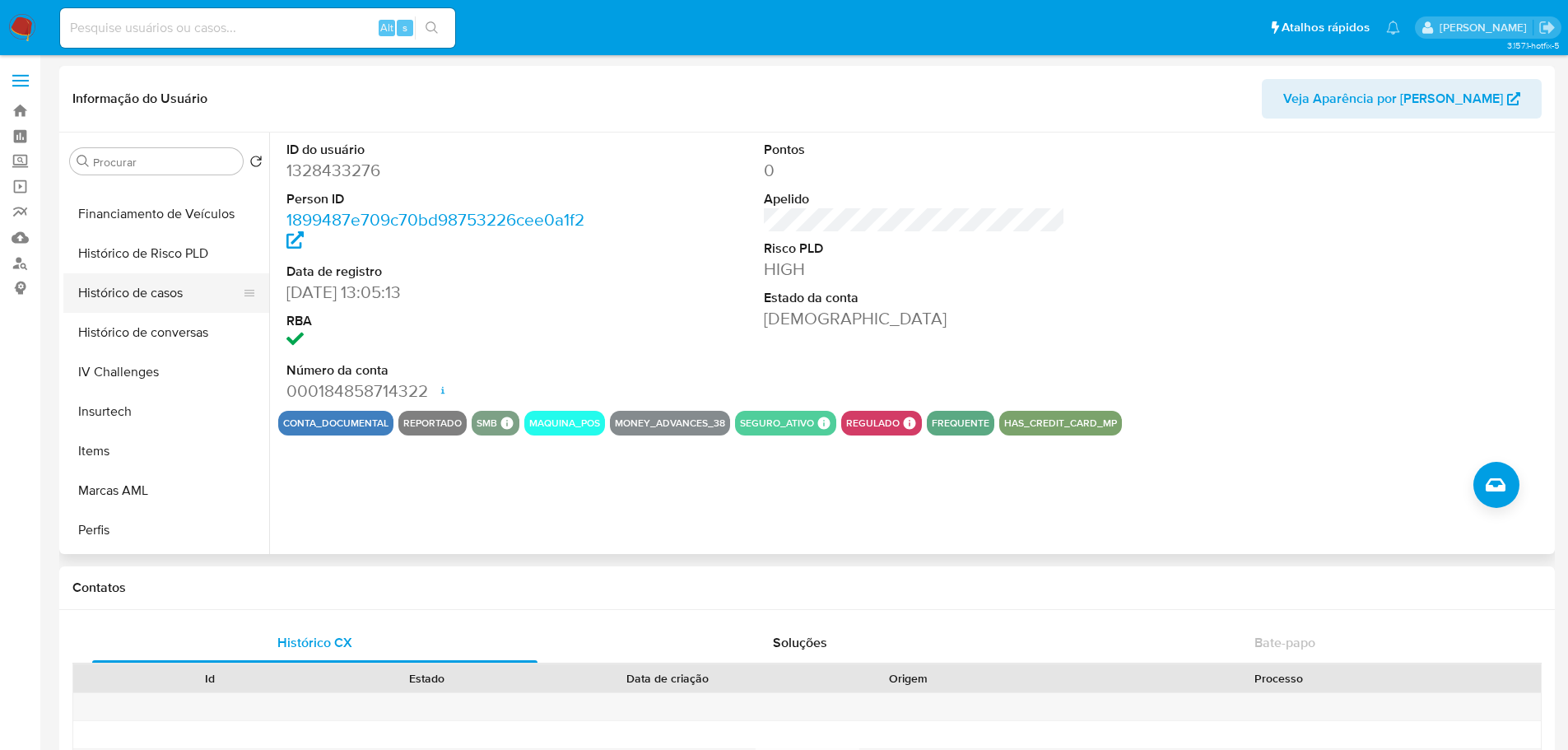
click at [145, 295] on button "Histórico de casos" at bounding box center [159, 293] width 193 height 40
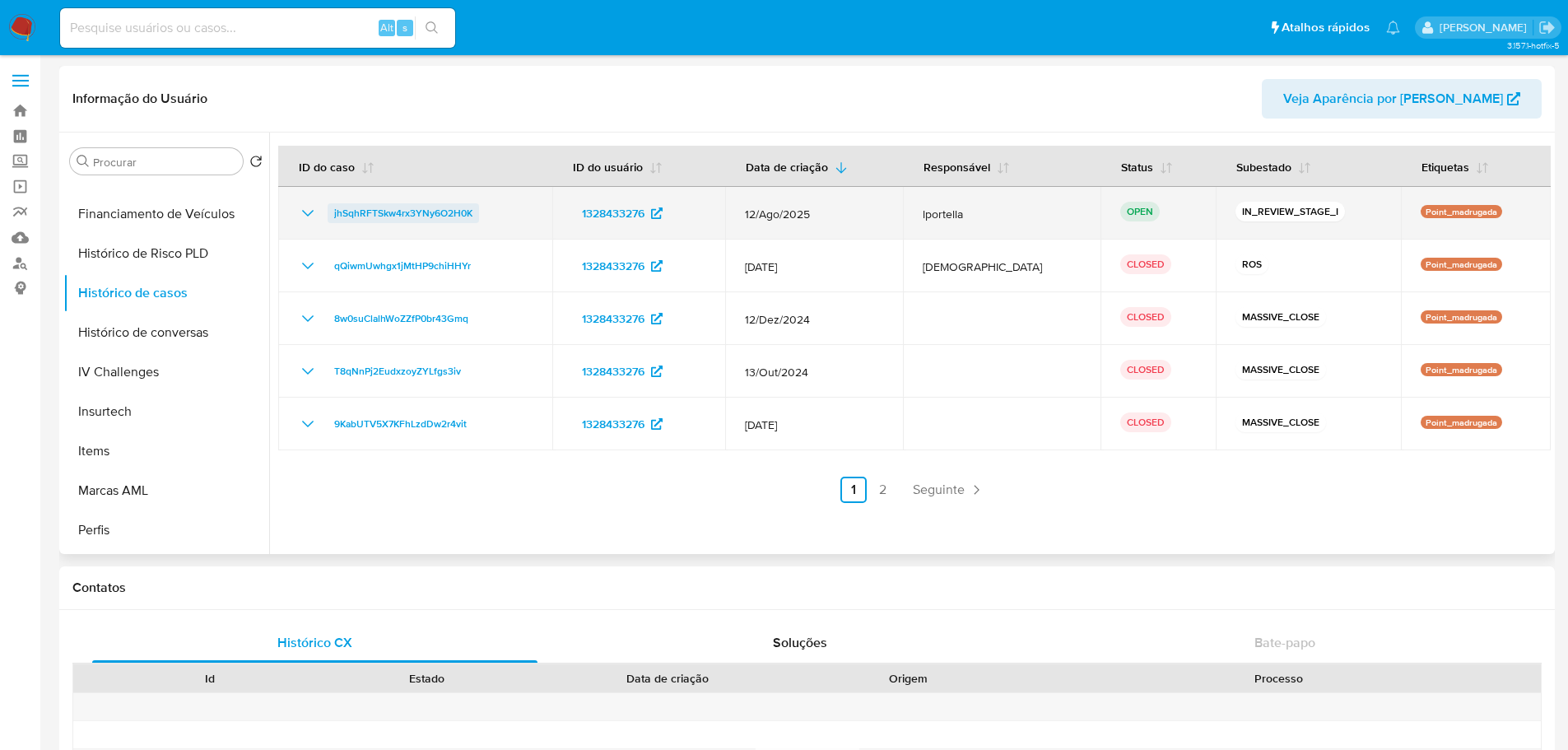
click at [401, 209] on span "jhSqhRFTSkw4rx3YNy6O2H0K" at bounding box center [404, 213] width 138 height 20
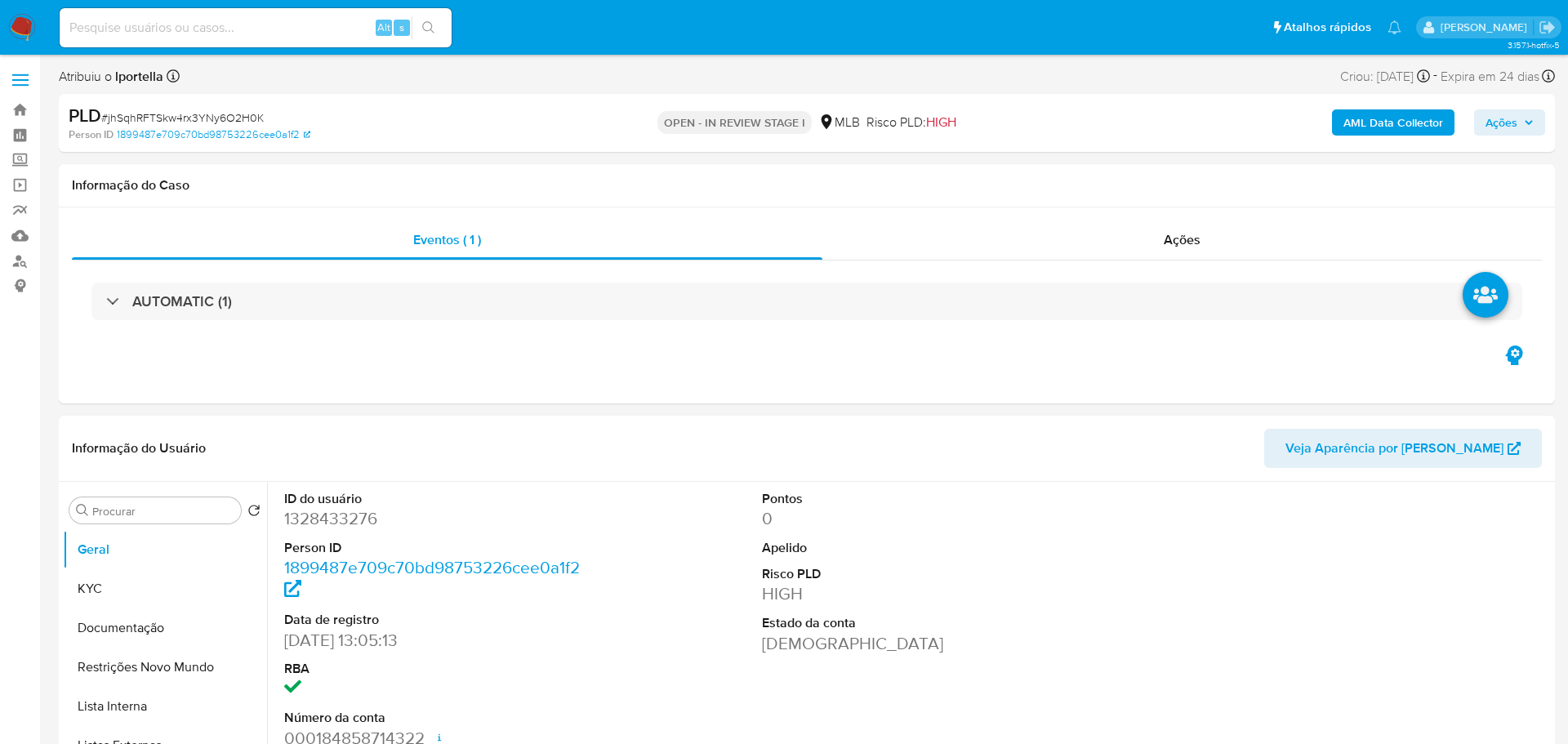
select select "10"
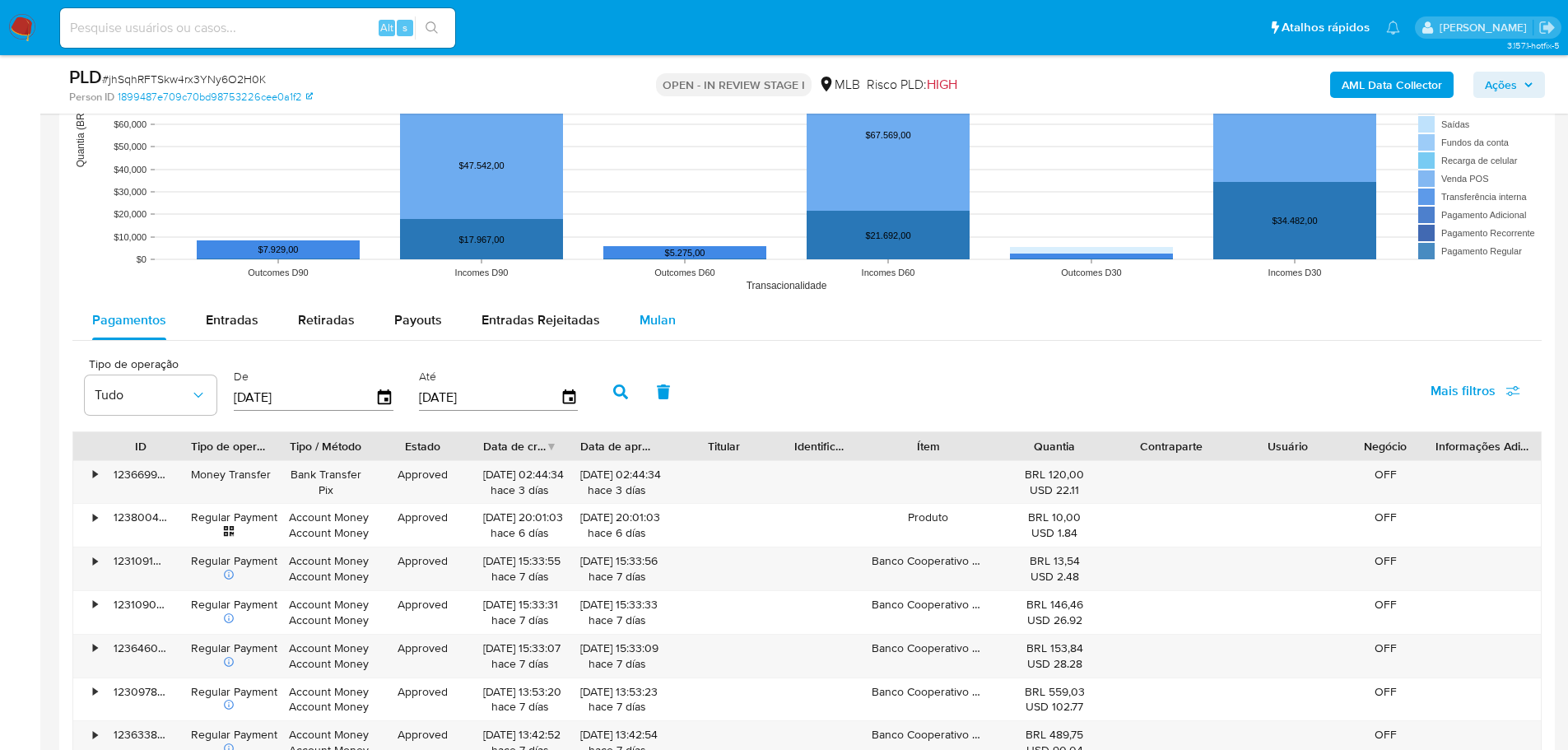
click at [670, 325] on button "Mulan" at bounding box center [657, 320] width 75 height 40
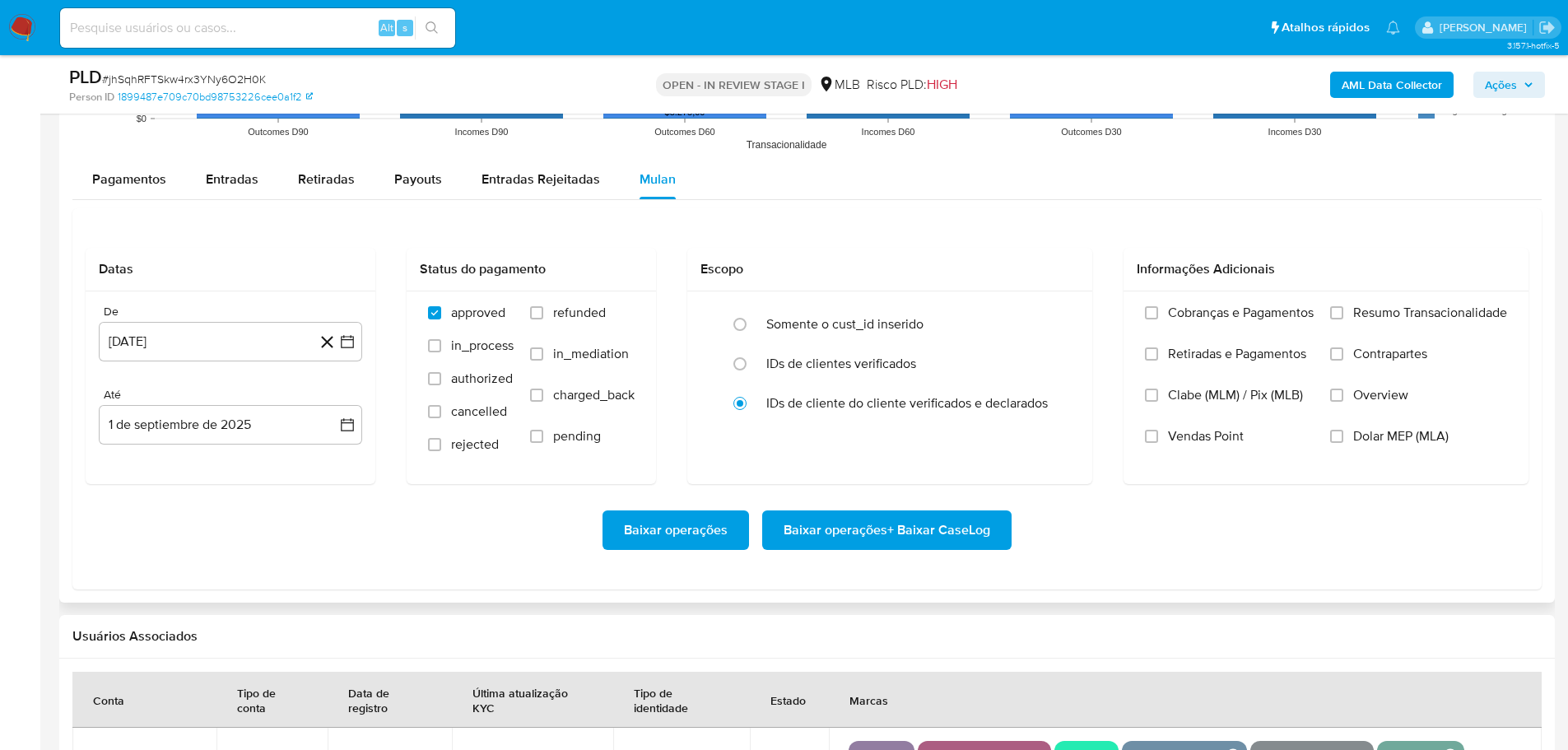
scroll to position [1893, 0]
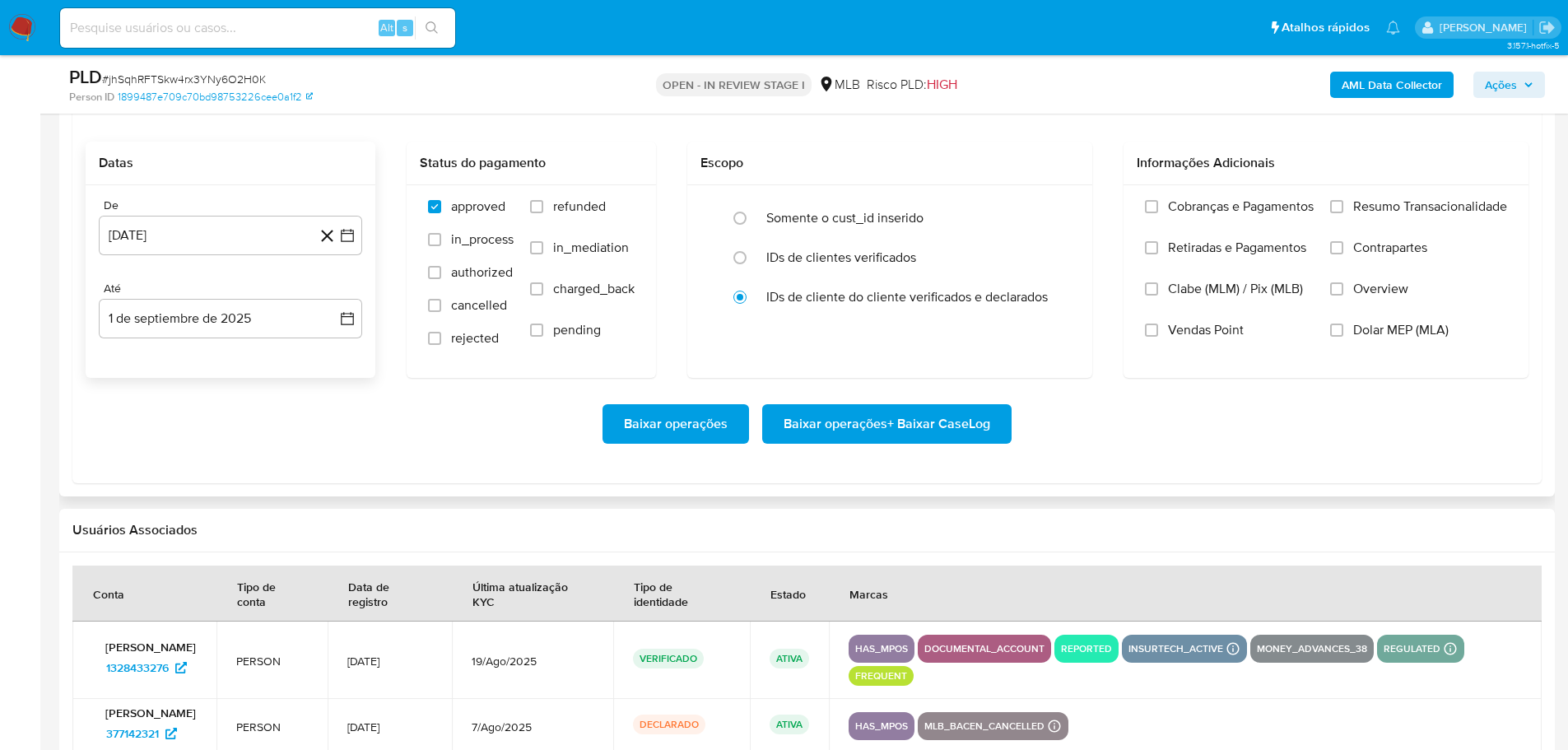
click at [260, 257] on div "De 1 de agosto de 2024 1-08-2024 Até 1 de septiembre de 2025 1-09-2025" at bounding box center [230, 281] width 289 height 193
click at [240, 249] on button "1 [PERSON_NAME] de 2024" at bounding box center [230, 235] width 264 height 40
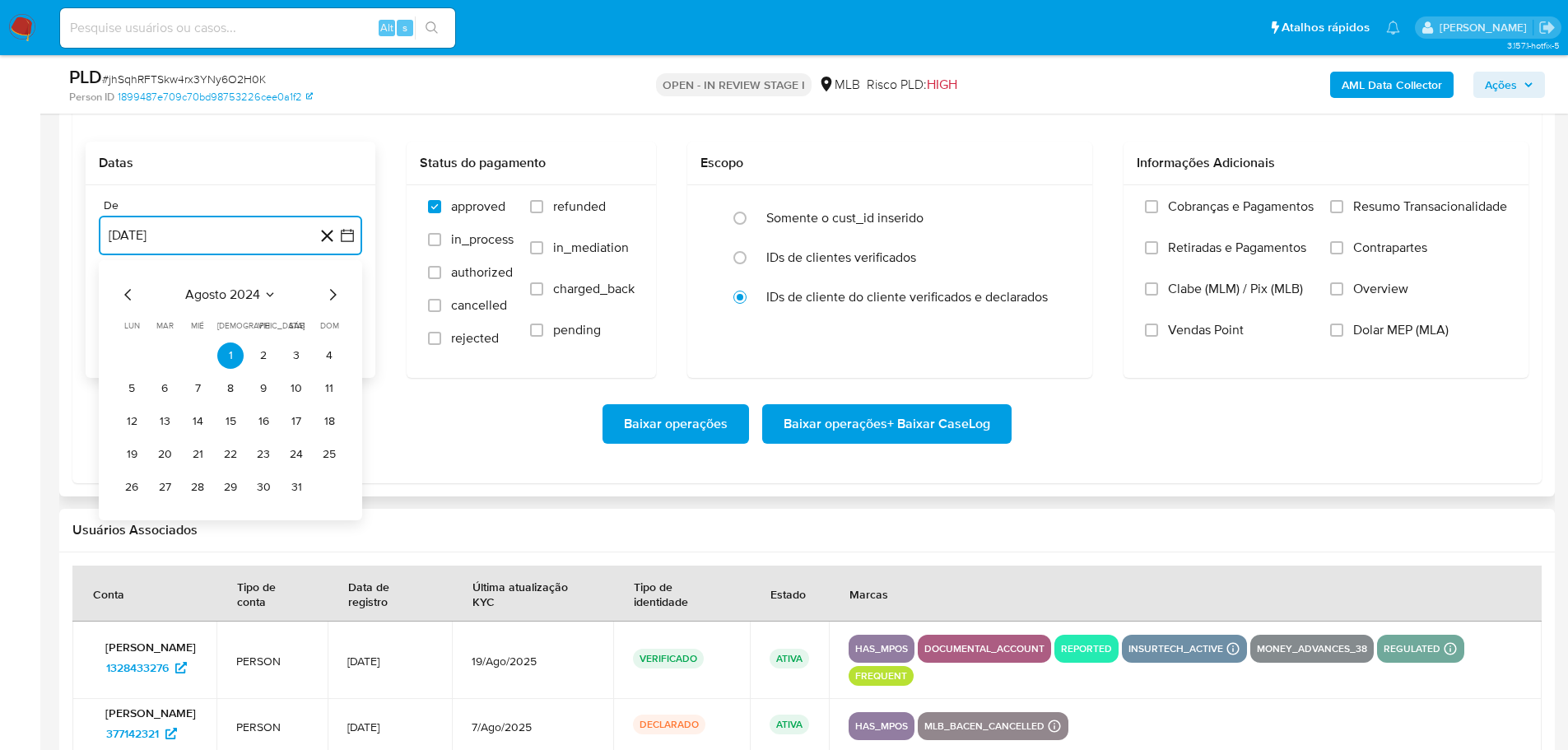
click at [335, 292] on icon "Mes siguiente" at bounding box center [333, 295] width 6 height 12
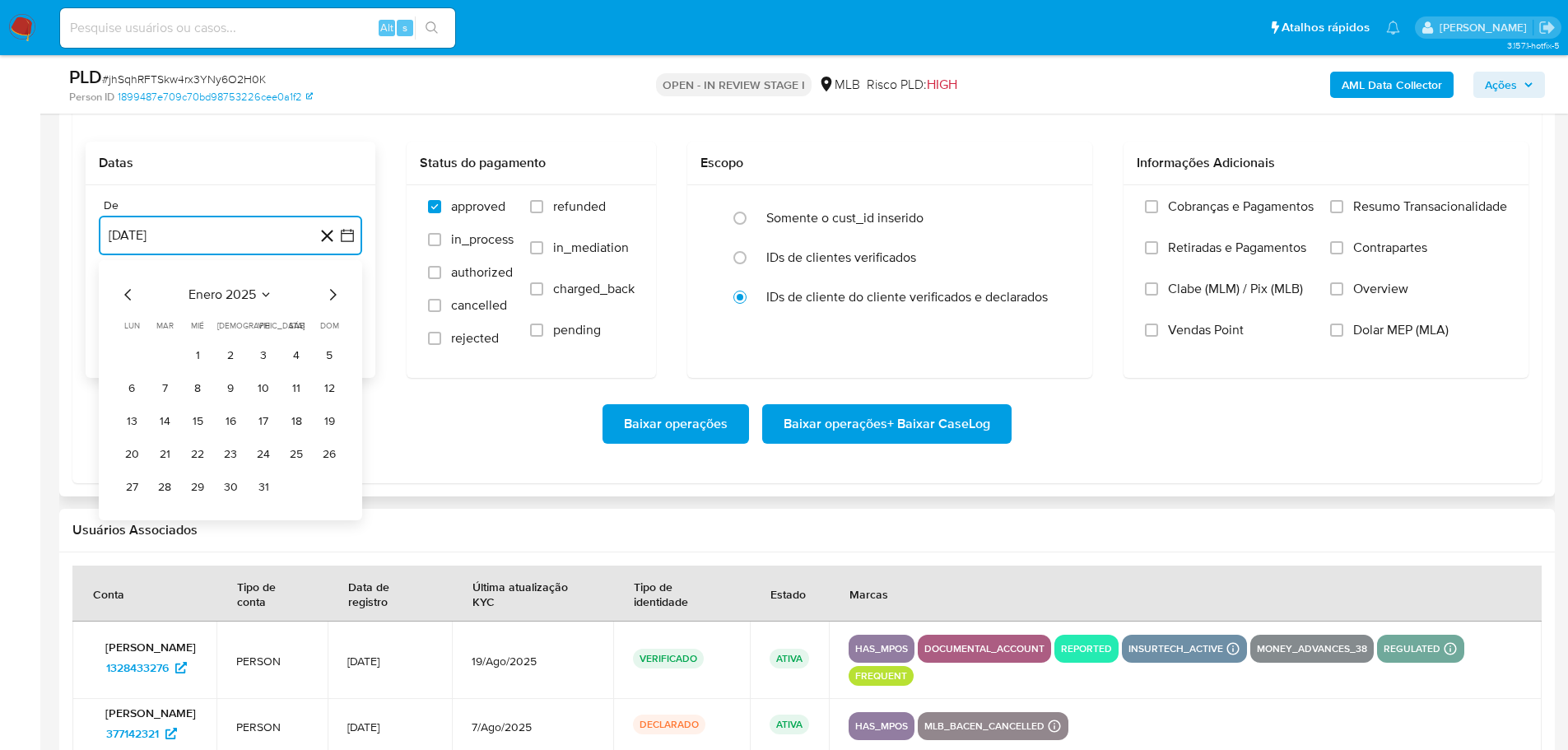
click at [335, 292] on icon "Mes siguiente" at bounding box center [333, 295] width 6 height 12
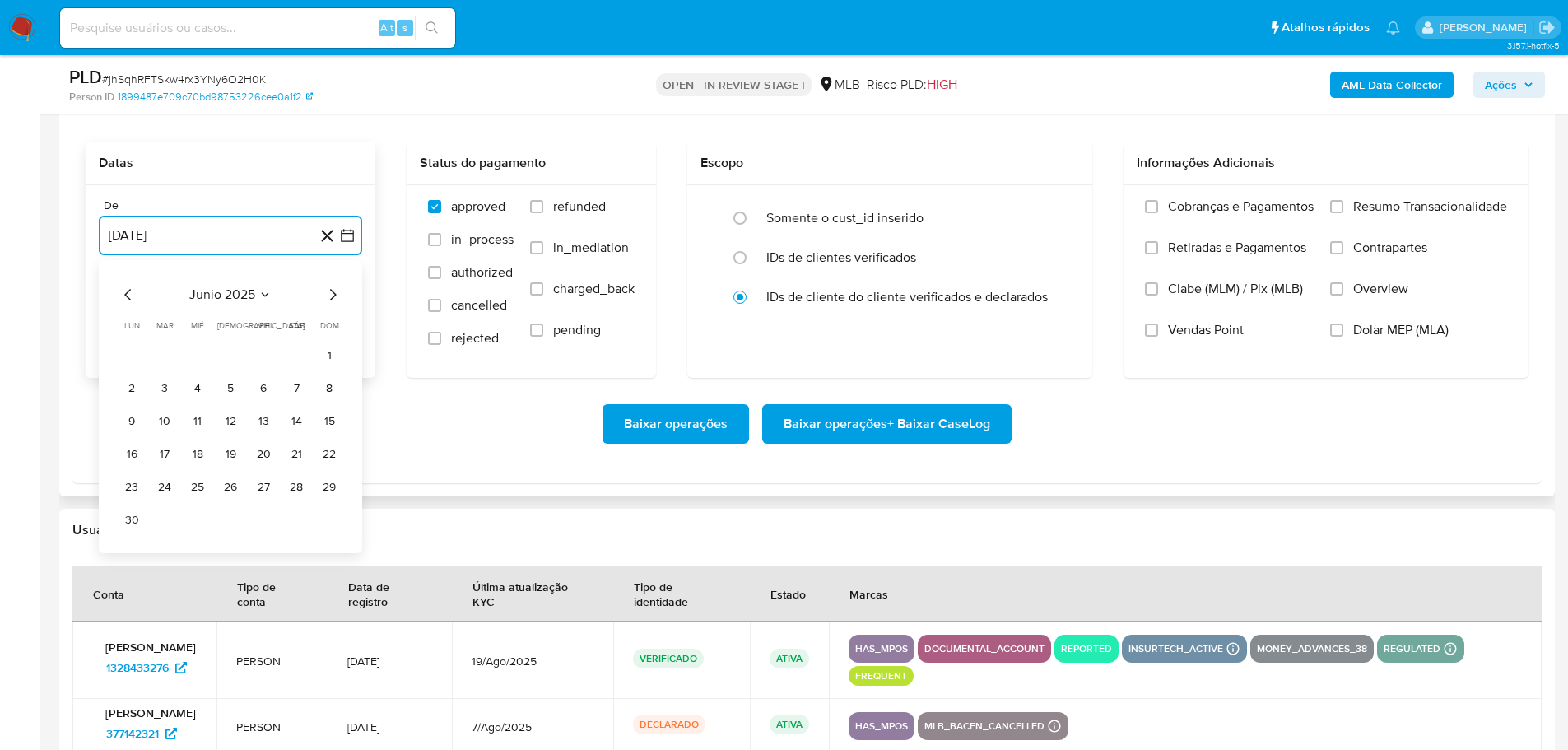
click at [335, 292] on icon "Mes siguiente" at bounding box center [333, 295] width 6 height 12
click at [167, 351] on button "1" at bounding box center [165, 356] width 27 height 27
click at [271, 320] on button "1 de septiembre de 2025" at bounding box center [230, 319] width 264 height 40
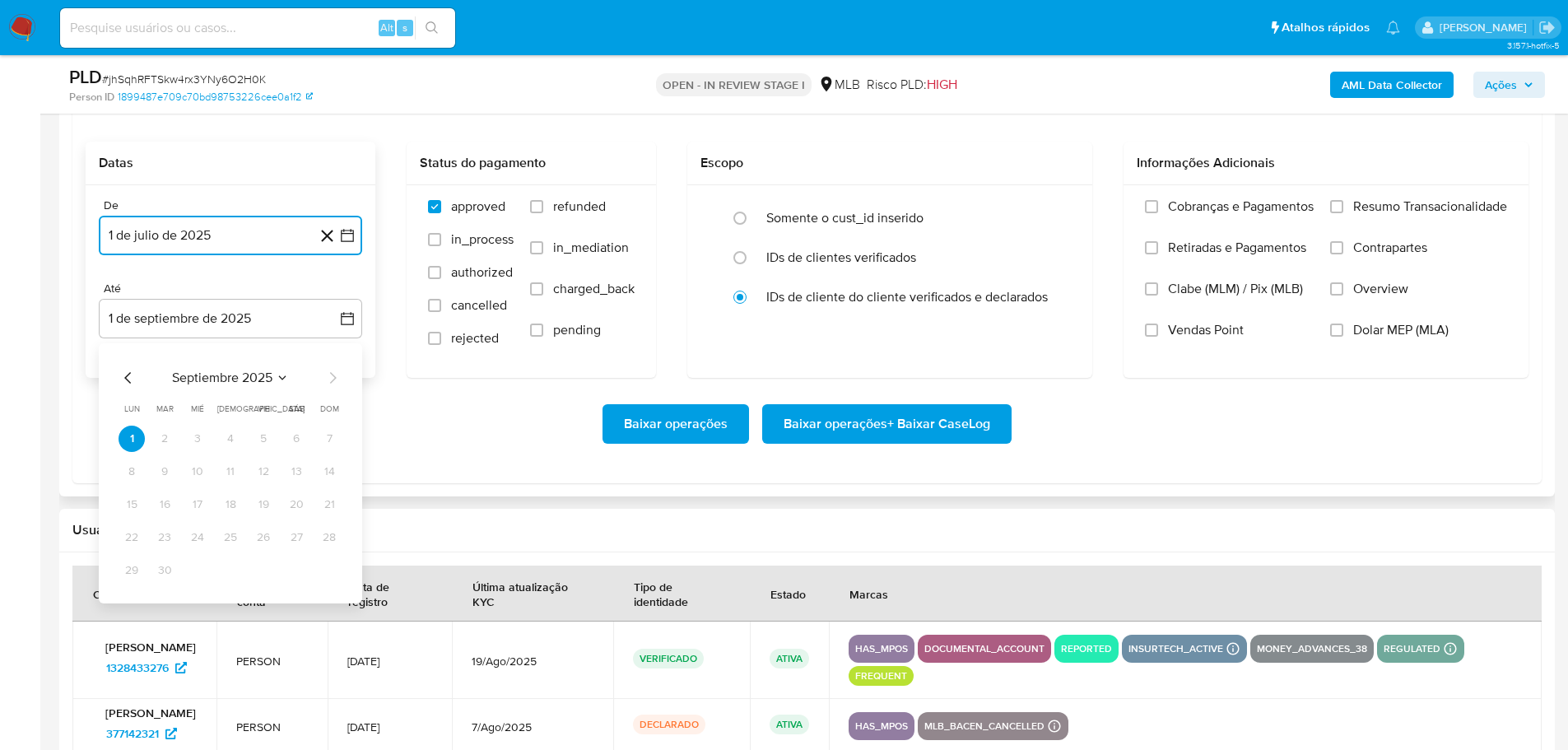
click at [119, 375] on icon "Mes anterior" at bounding box center [129, 378] width 20 height 20
click at [295, 570] on button "30" at bounding box center [296, 571] width 27 height 27
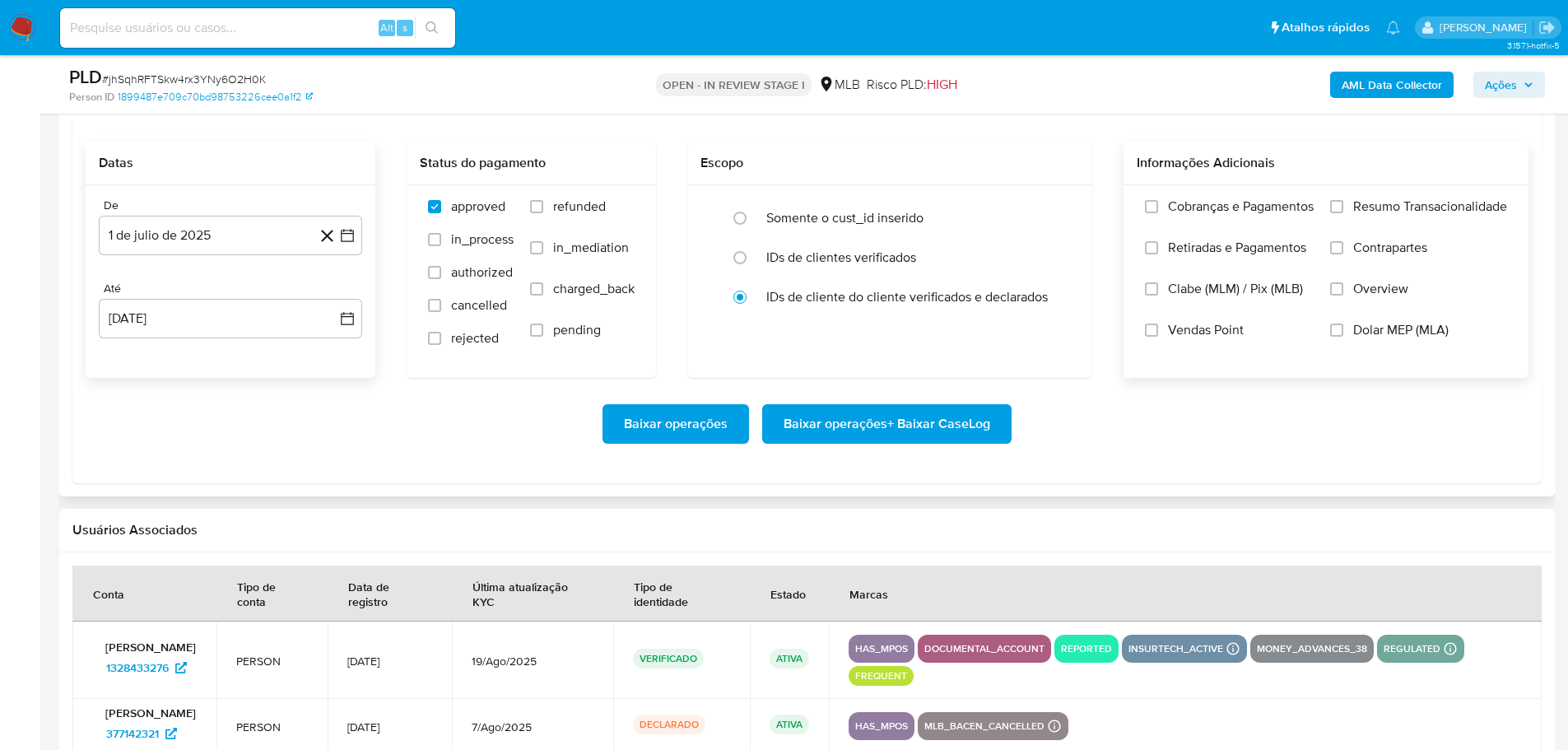
click at [1355, 214] on span "Resumo Transacionalidade" at bounding box center [1430, 207] width 154 height 17
click at [1343, 213] on input "Resumo Transacionalidade" at bounding box center [1336, 206] width 13 height 13
click at [996, 415] on button "Baixar operações + Baixar CaseLog" at bounding box center [886, 423] width 249 height 40
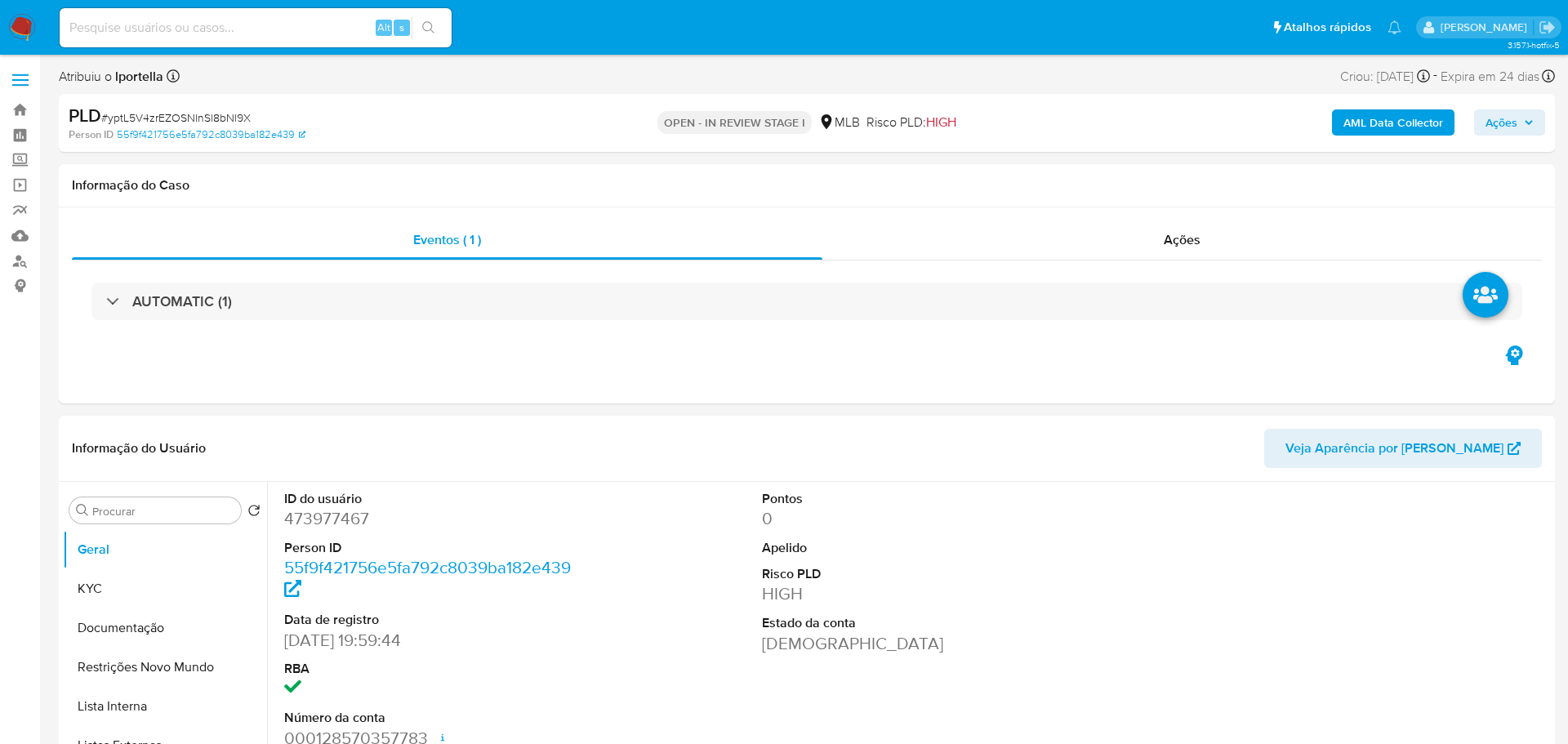
select select "10"
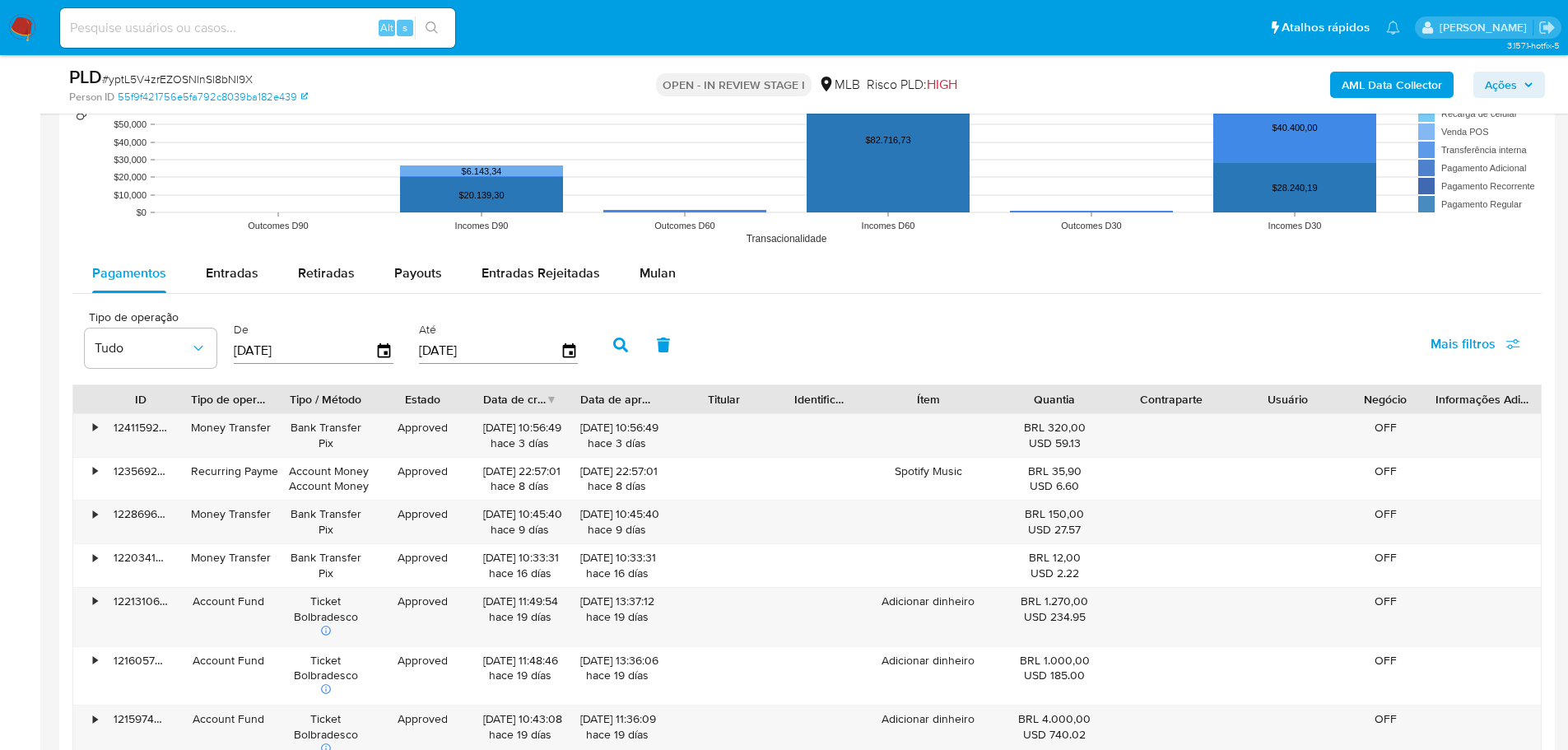
scroll to position [1729, 0]
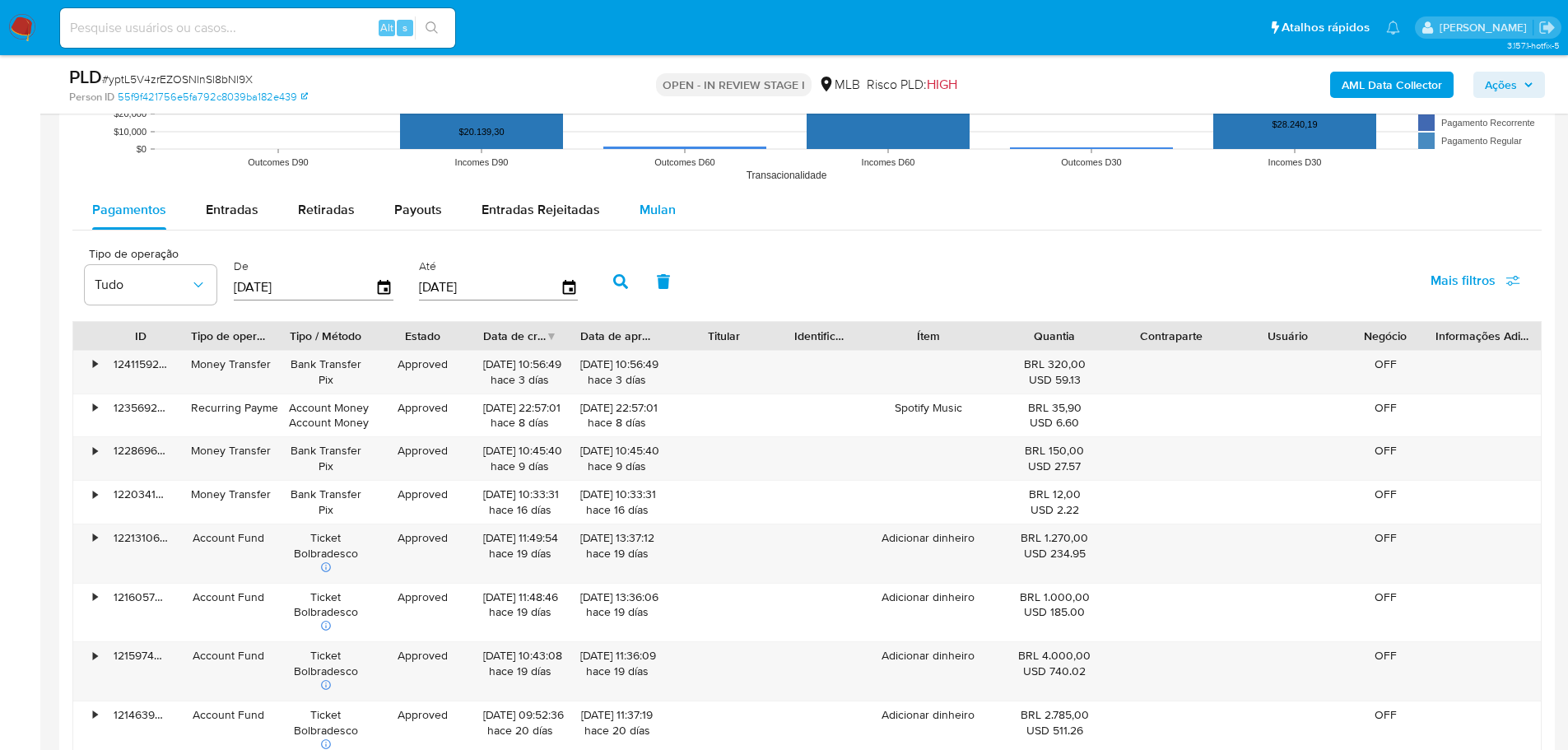
click at [640, 210] on span "Mulan" at bounding box center [658, 209] width 36 height 19
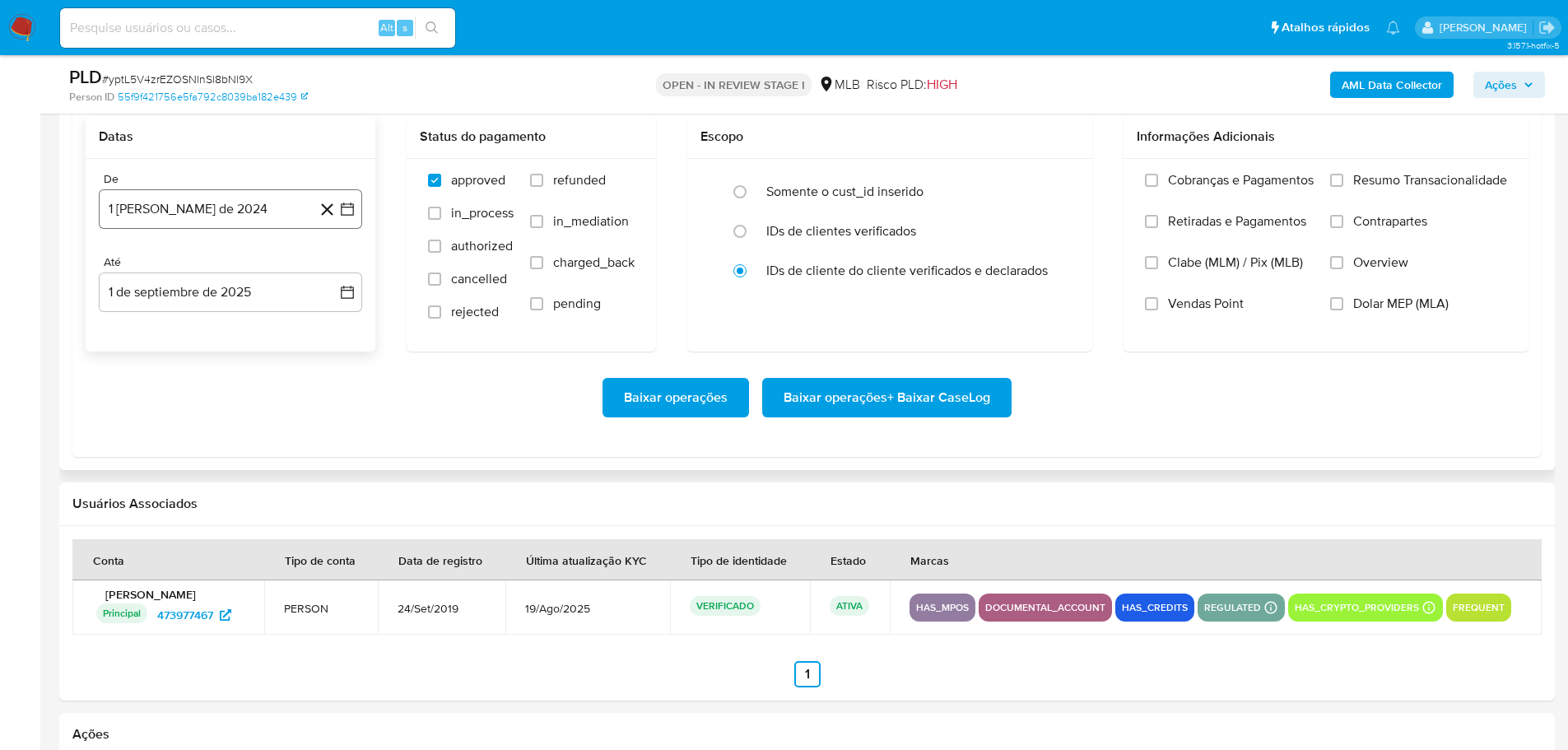
scroll to position [1893, 0]
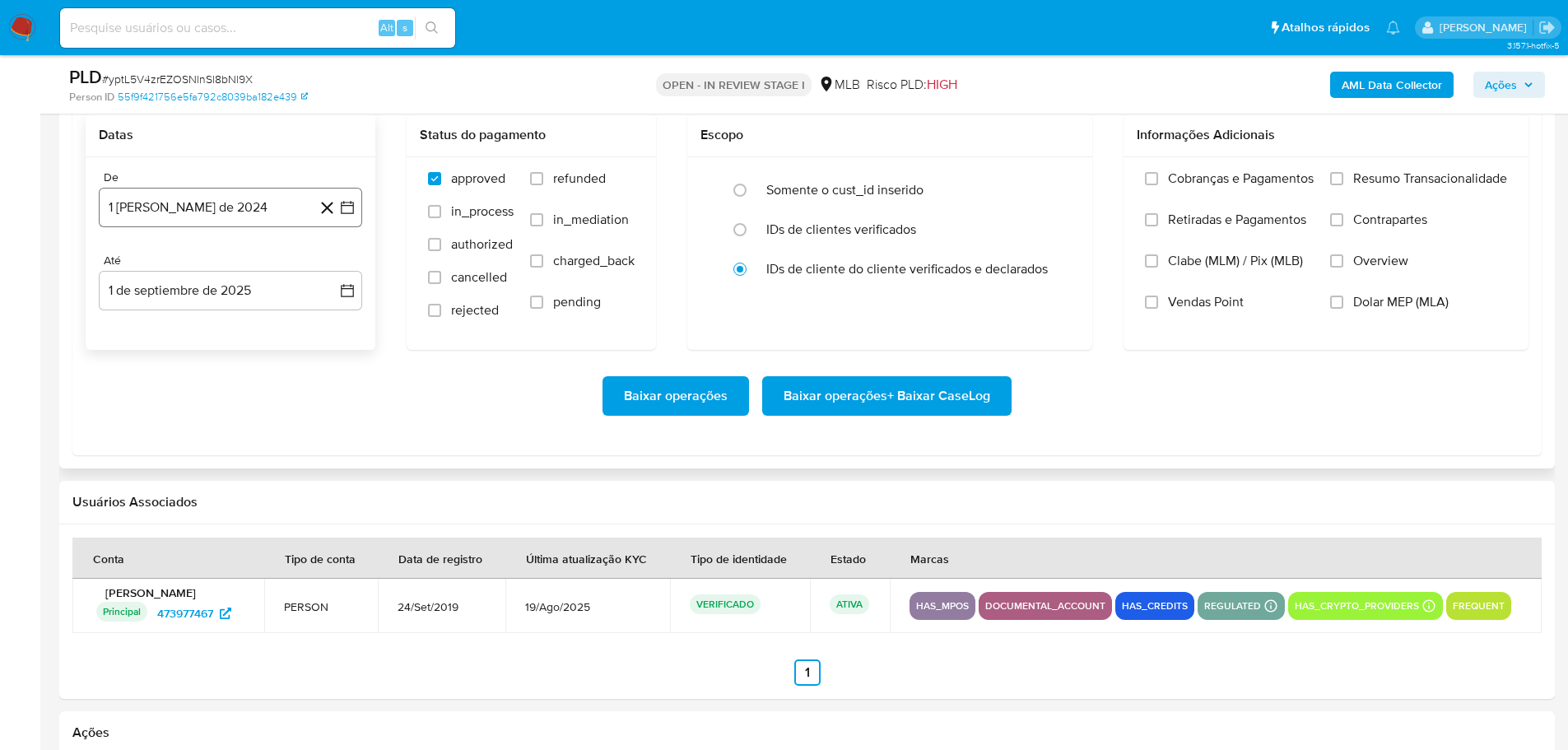
click at [210, 209] on button "1 [PERSON_NAME] de 2024" at bounding box center [230, 207] width 264 height 40
click at [328, 263] on icon "Mes siguiente" at bounding box center [333, 266] width 20 height 20
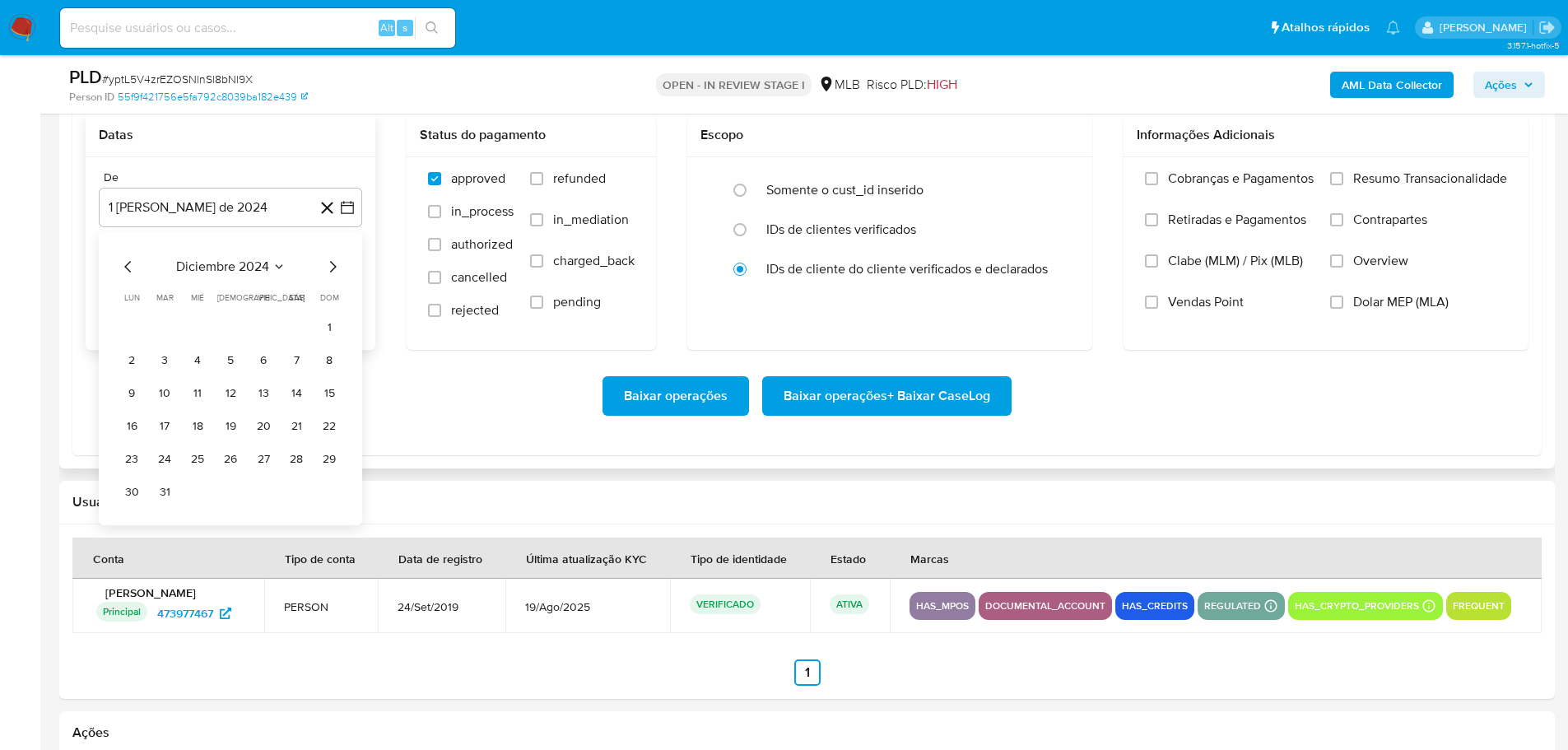
click at [328, 263] on icon "Mes siguiente" at bounding box center [333, 266] width 20 height 20
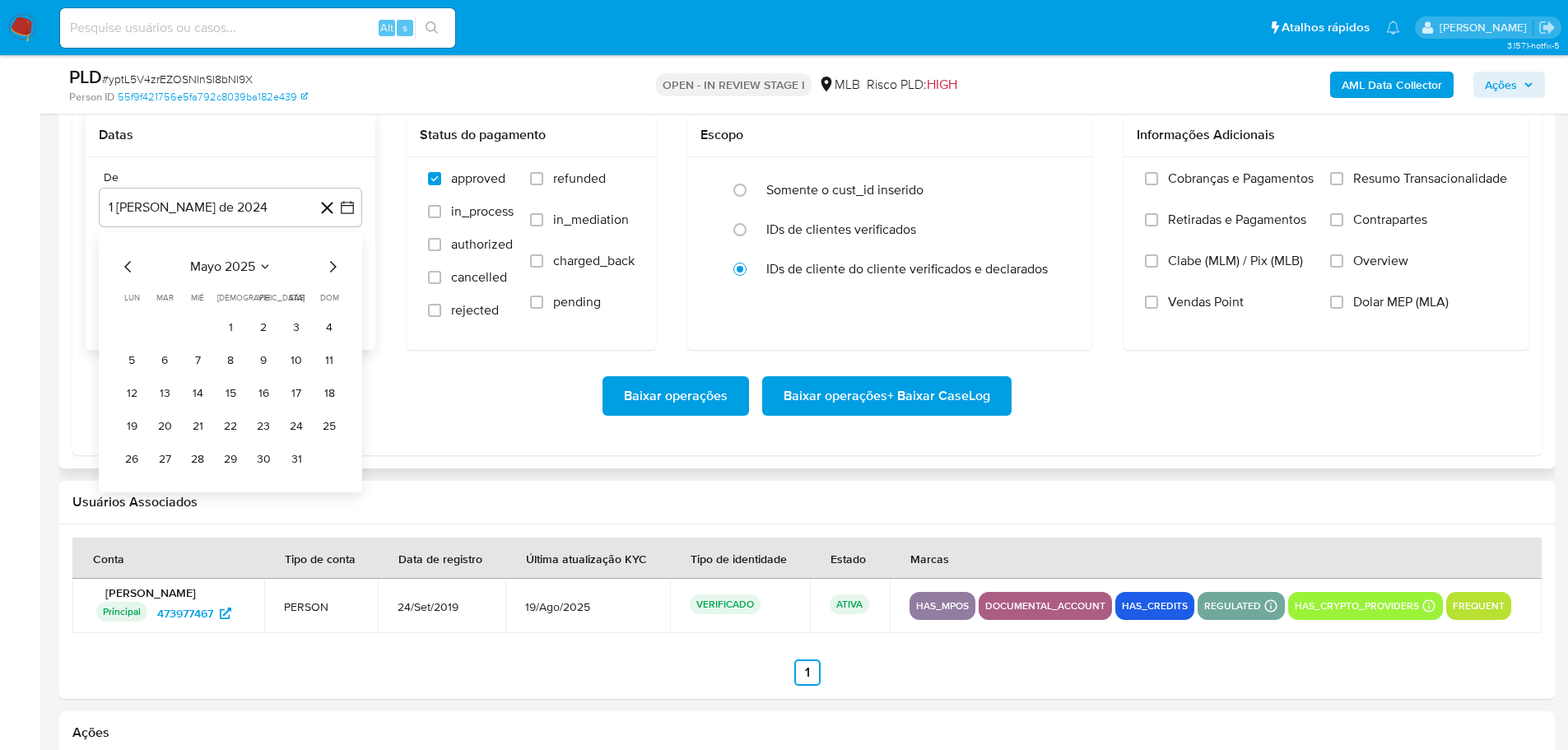
click at [328, 263] on icon "Mes siguiente" at bounding box center [333, 266] width 20 height 20
click at [126, 266] on icon "Mes anterior" at bounding box center [127, 266] width 6 height 12
click at [166, 327] on button "1" at bounding box center [165, 328] width 27 height 27
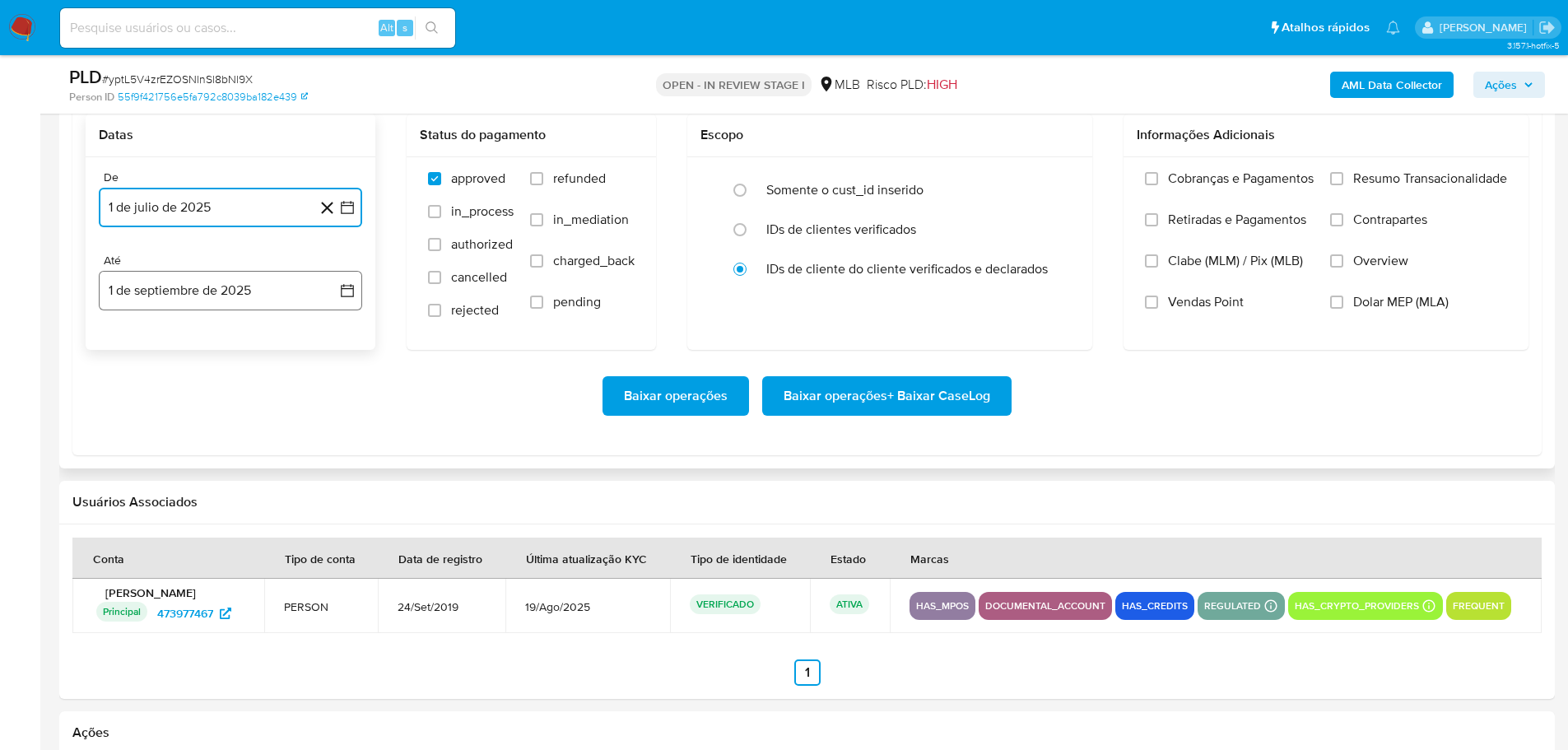
click at [193, 301] on button "1 de septiembre de 2025" at bounding box center [230, 290] width 264 height 40
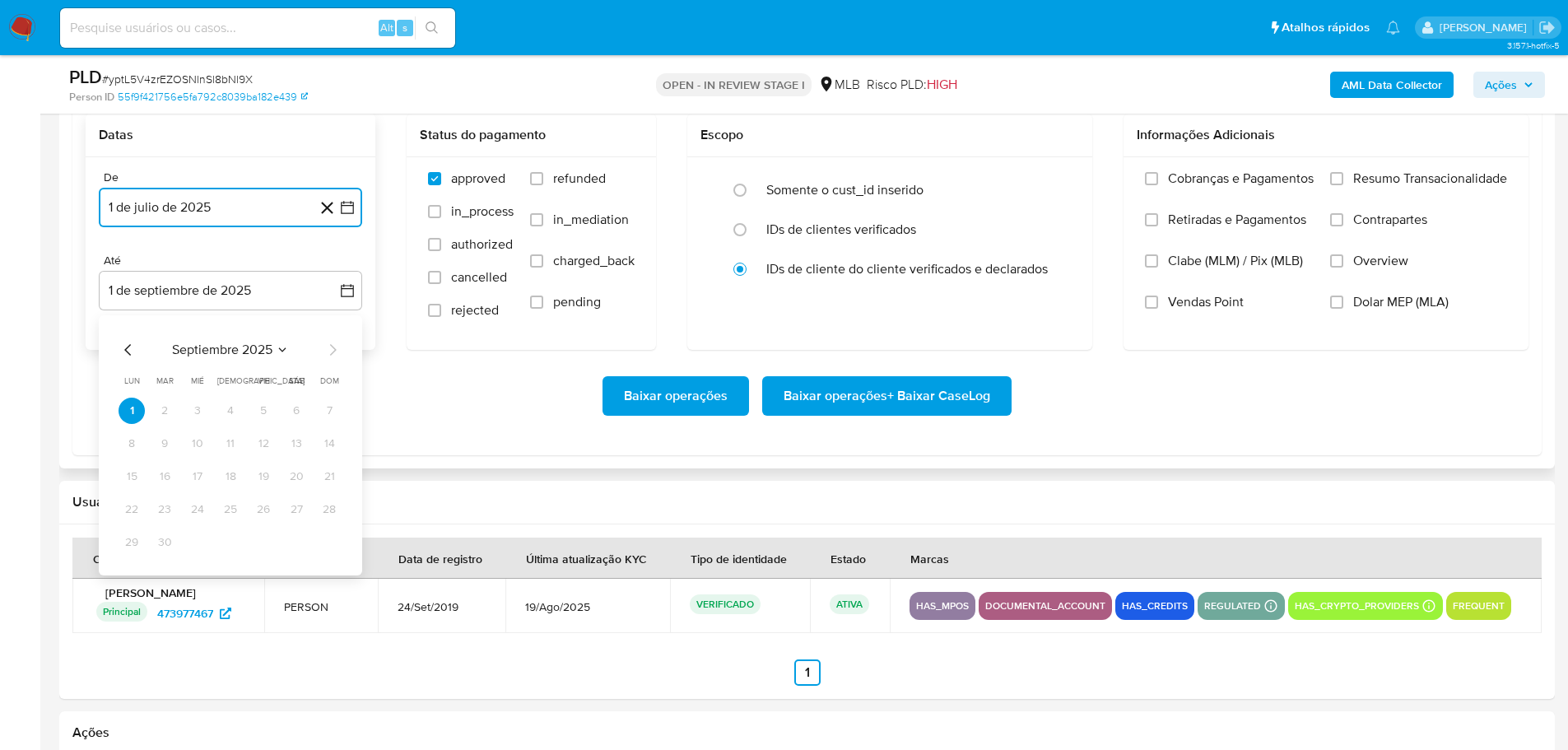
click at [130, 345] on icon "Mes anterior" at bounding box center [127, 350] width 6 height 12
click at [296, 539] on button "30" at bounding box center [296, 542] width 27 height 27
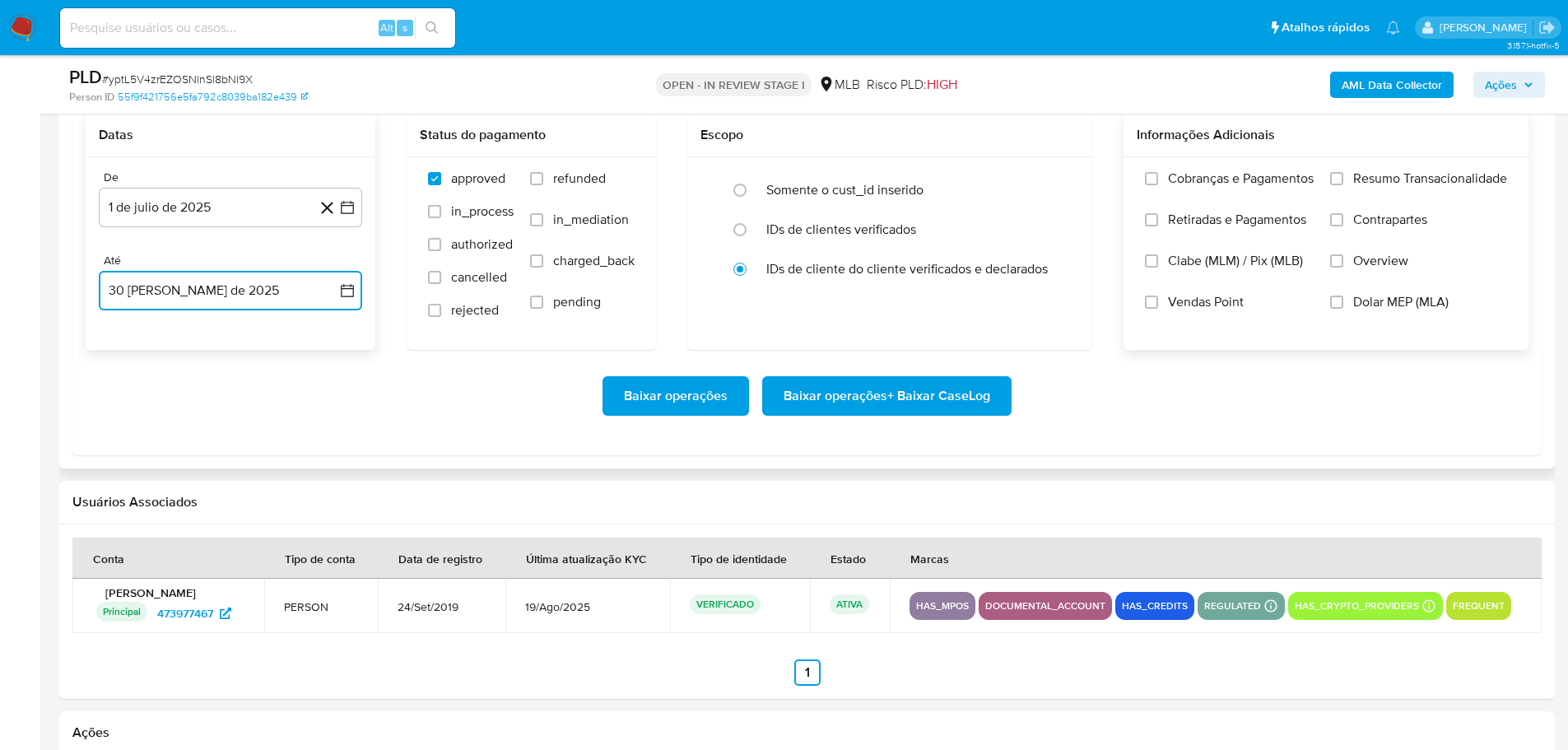
scroll to position [1729, 0]
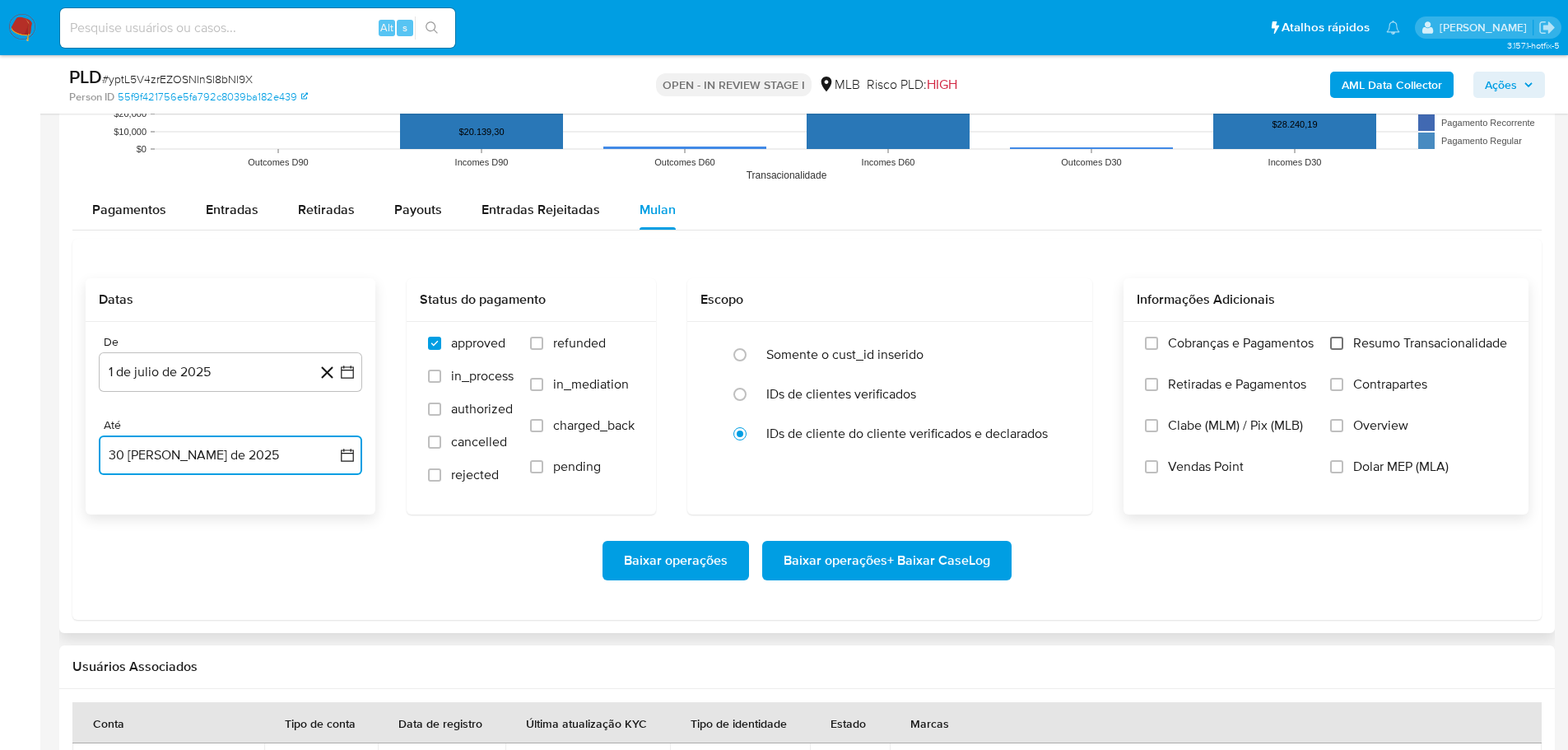
click at [1332, 347] on input "Resumo Transacionalidade" at bounding box center [1336, 343] width 13 height 13
click at [951, 542] on span "Baixar operações + Baixar CaseLog" at bounding box center [886, 560] width 207 height 36
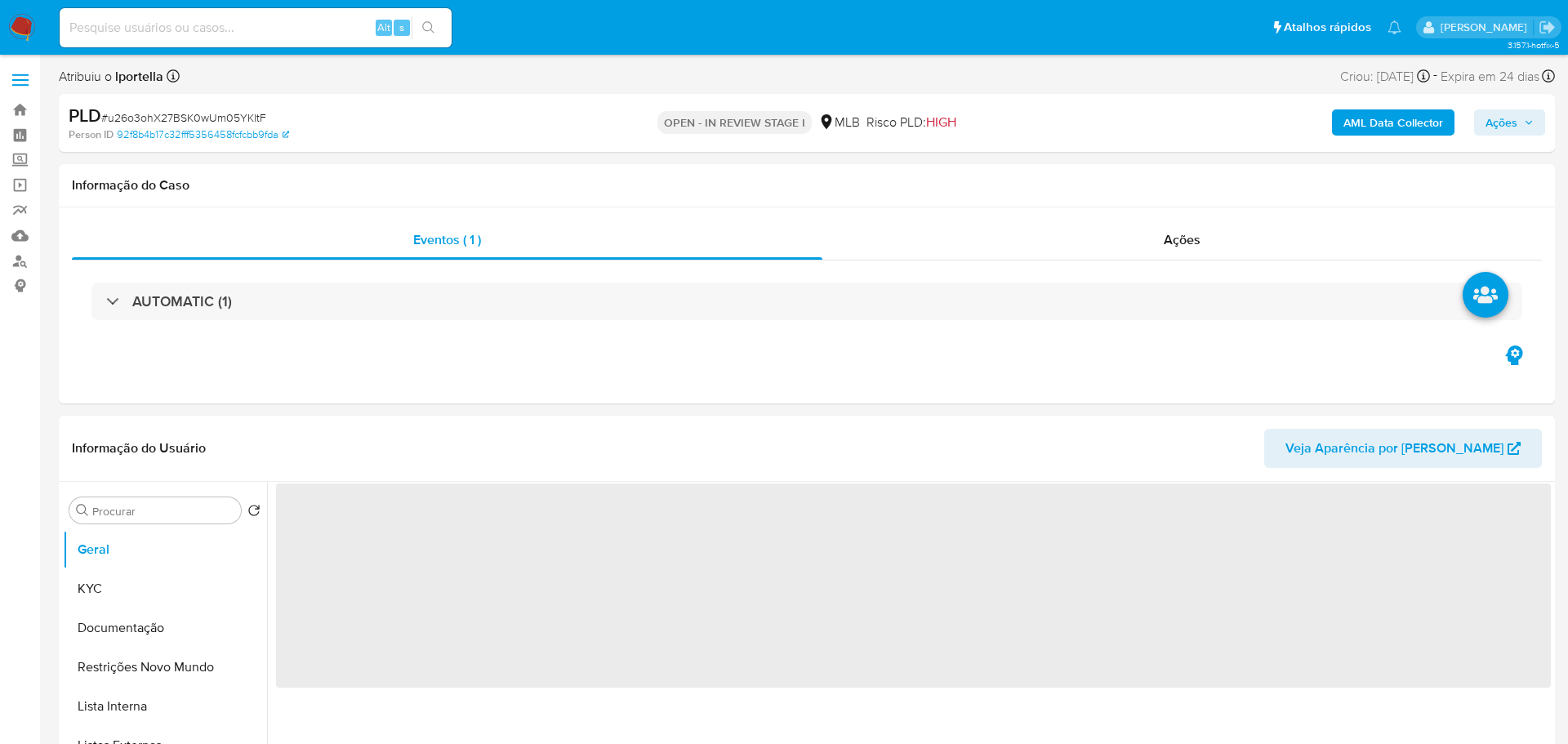
select select "10"
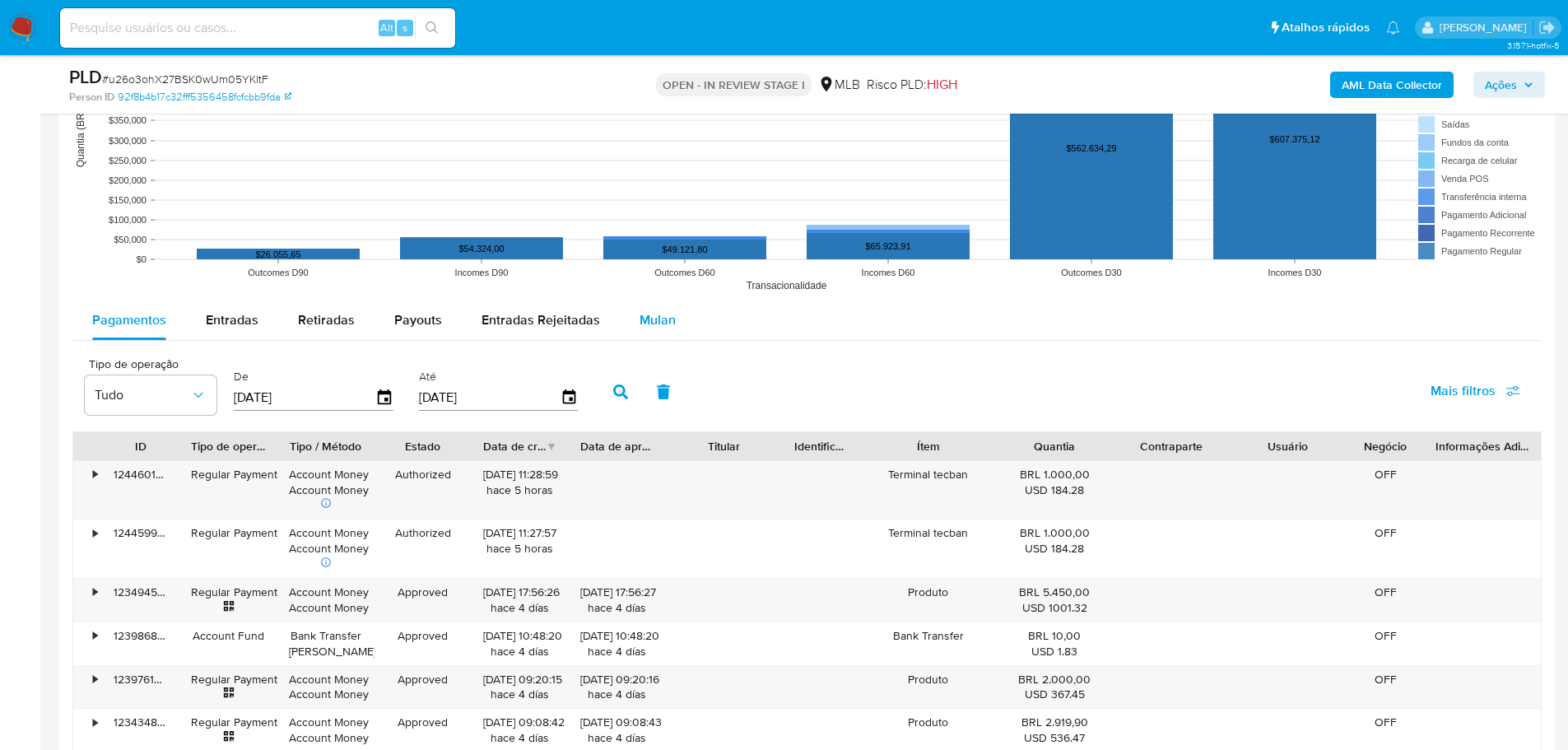
click at [629, 317] on button "Mulan" at bounding box center [657, 320] width 75 height 40
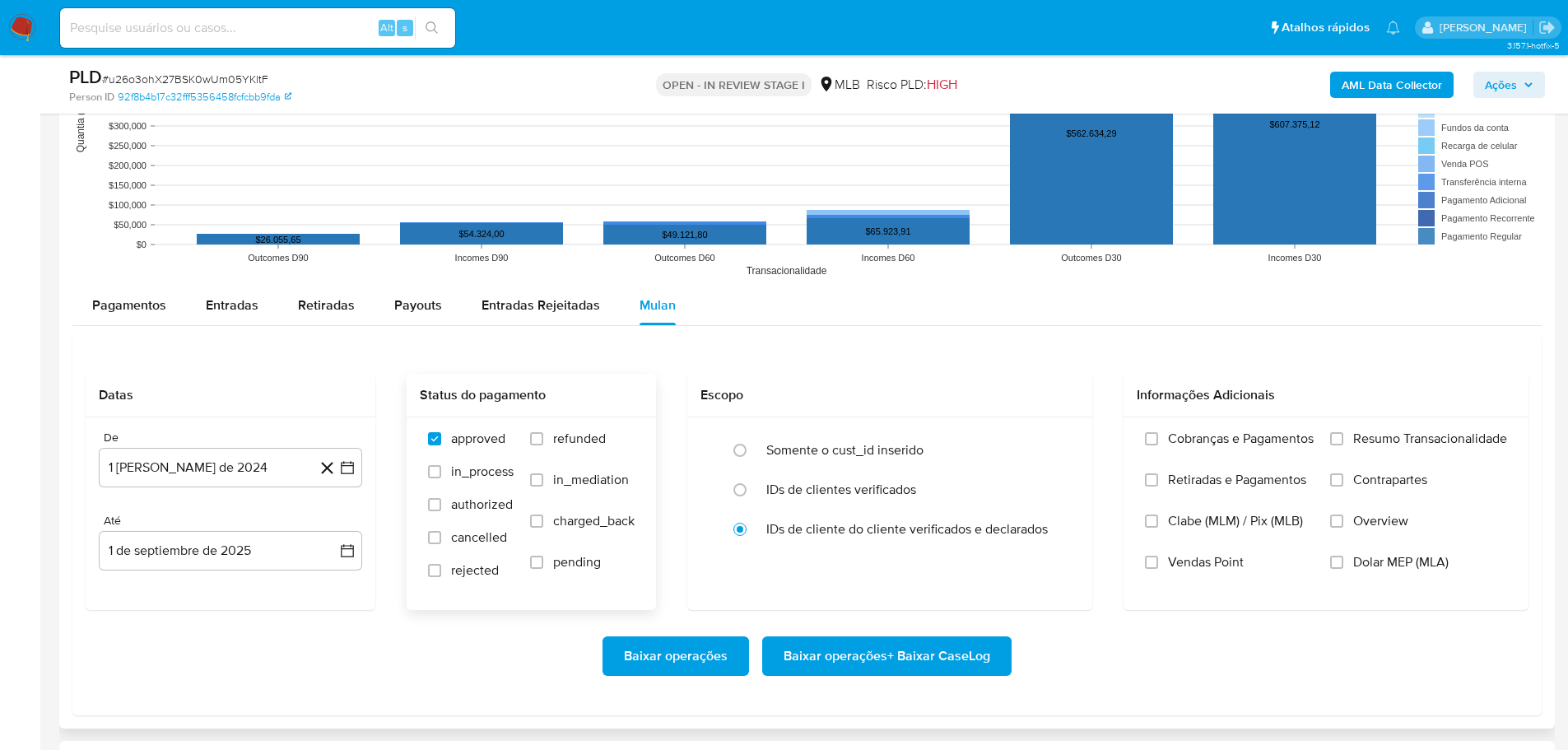
scroll to position [1893, 0]
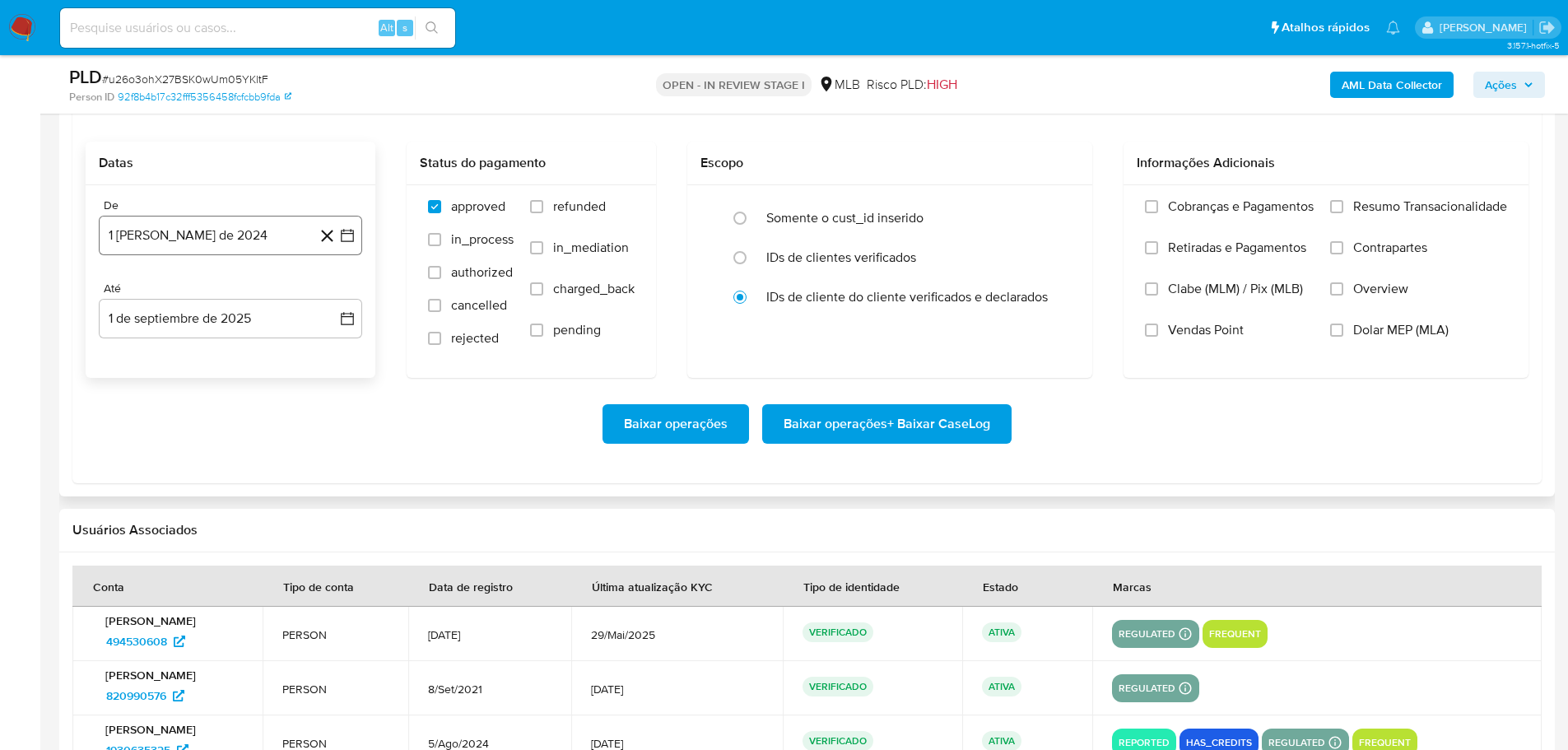
click at [263, 235] on button "1 [PERSON_NAME] de 2024" at bounding box center [230, 235] width 264 height 40
click at [337, 291] on icon "Mes siguiente" at bounding box center [333, 295] width 20 height 20
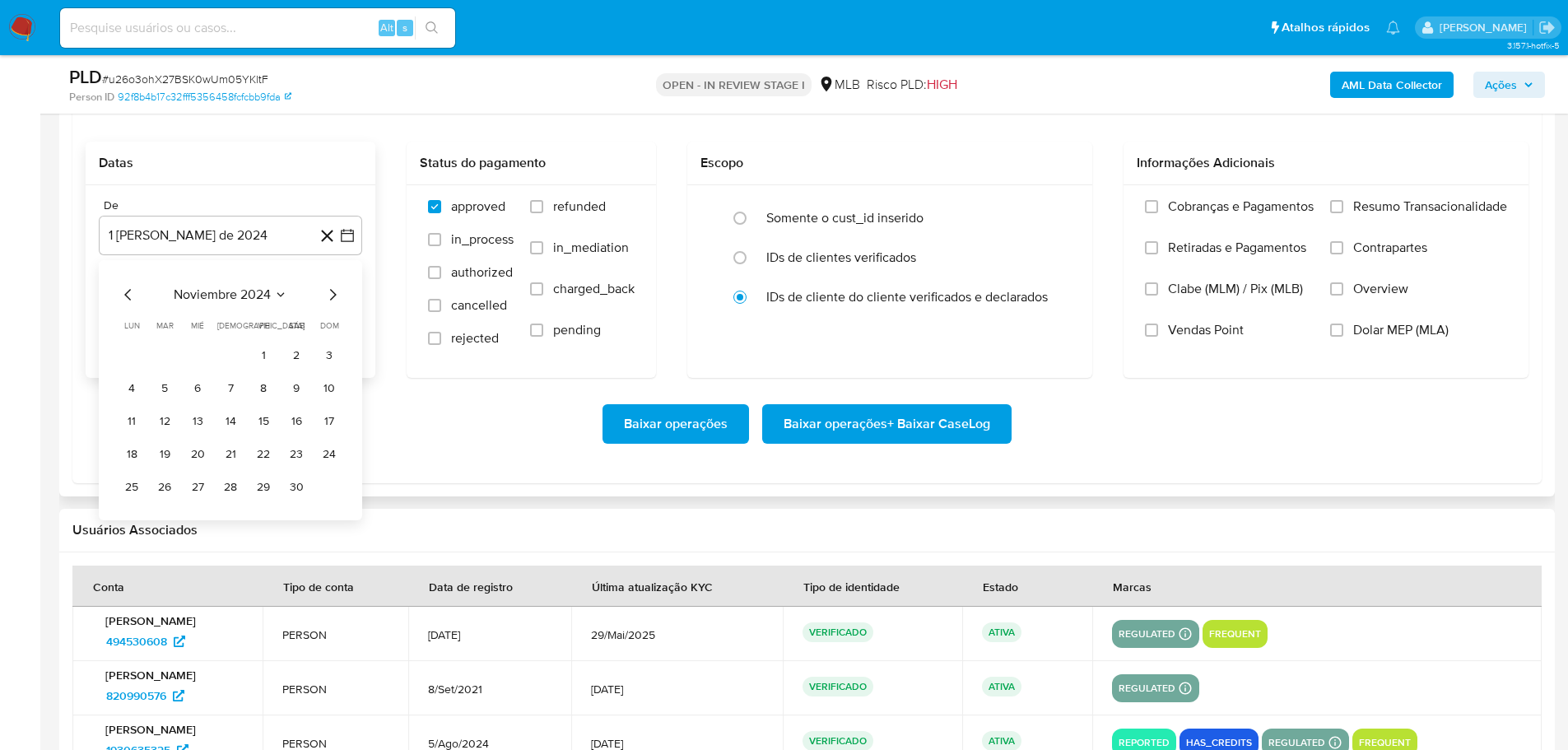
click at [337, 291] on icon "Mes siguiente" at bounding box center [333, 295] width 20 height 20
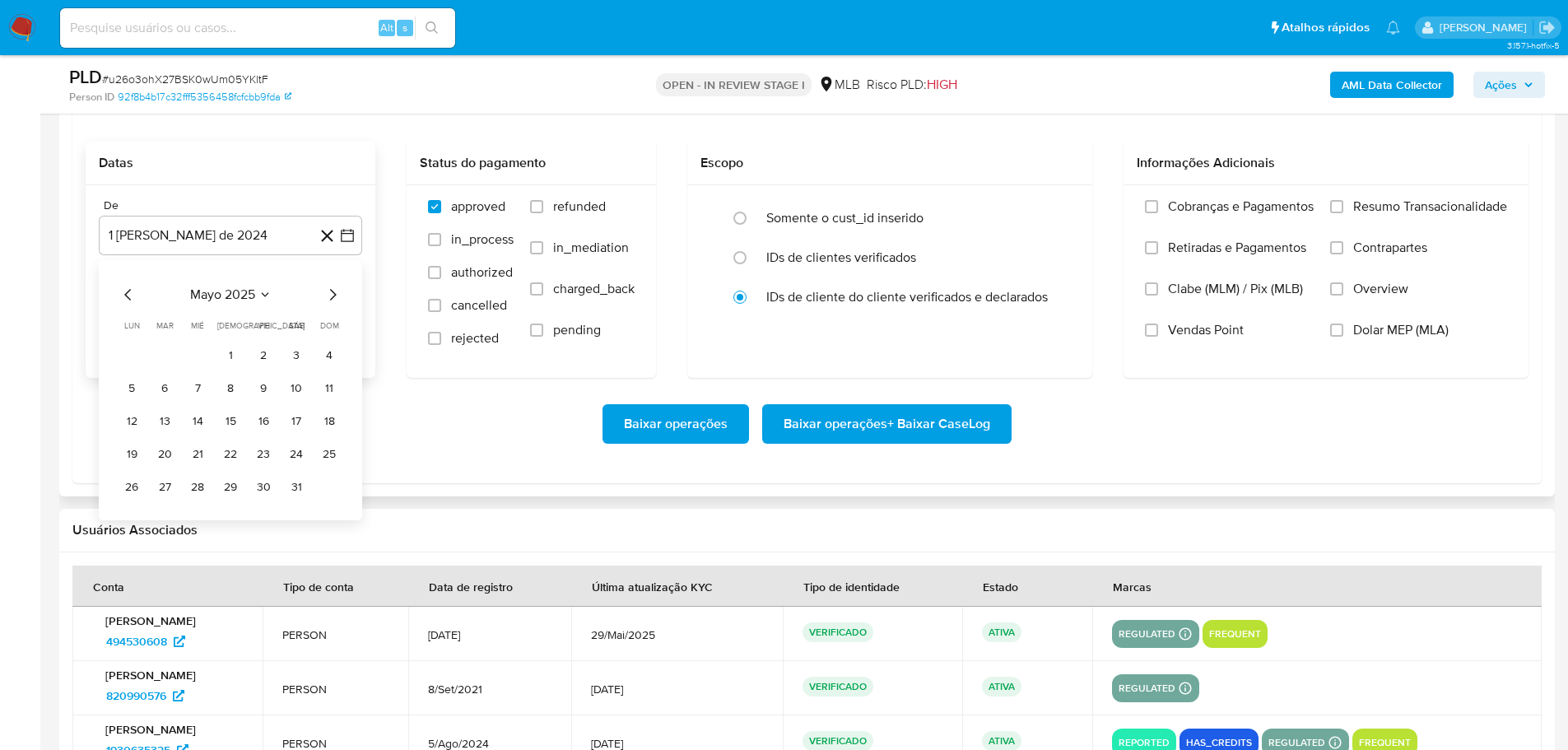
click at [337, 291] on icon "Mes siguiente" at bounding box center [333, 295] width 20 height 20
click at [159, 355] on button "1" at bounding box center [165, 356] width 27 height 27
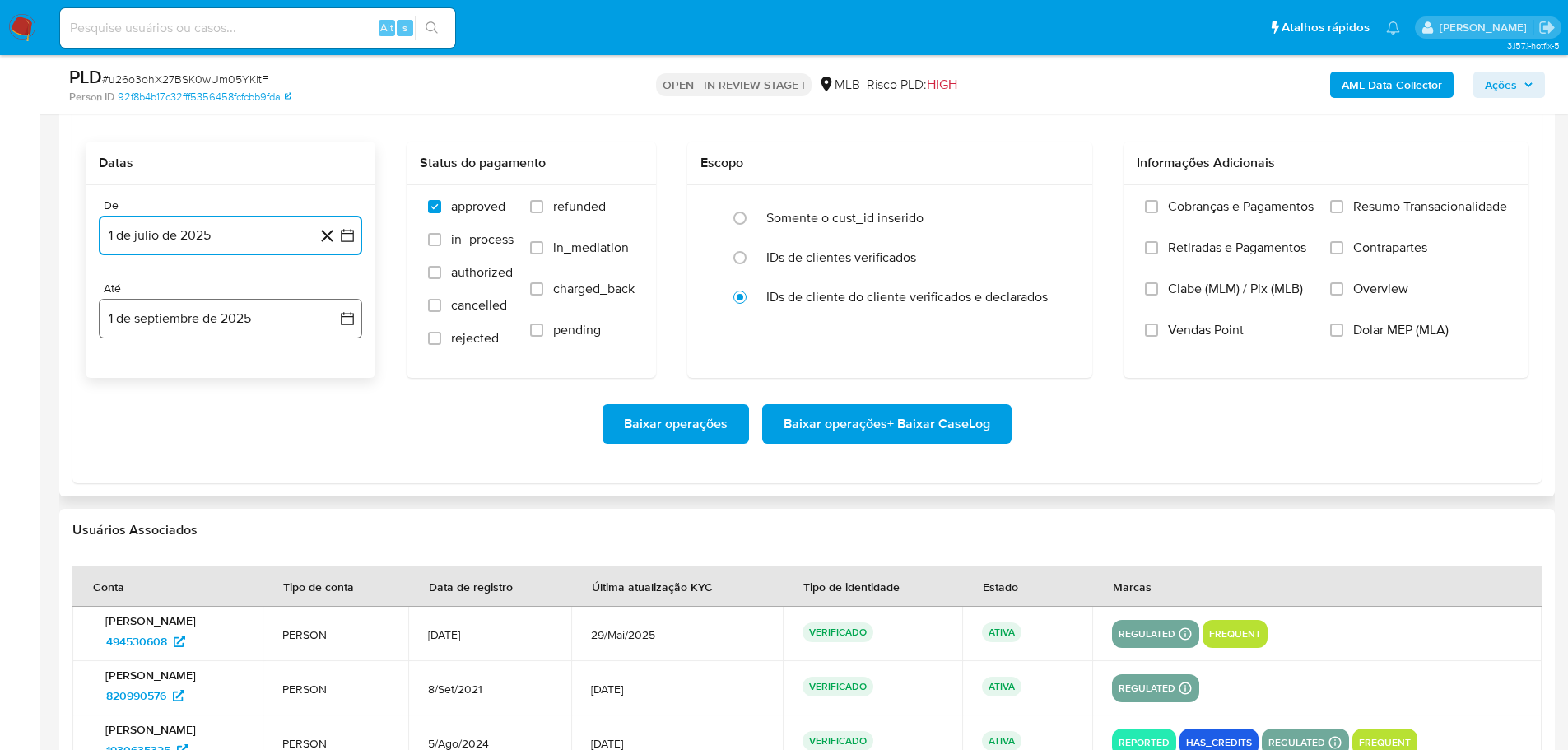
click at [176, 316] on button "1 de septiembre de 2025" at bounding box center [230, 319] width 264 height 40
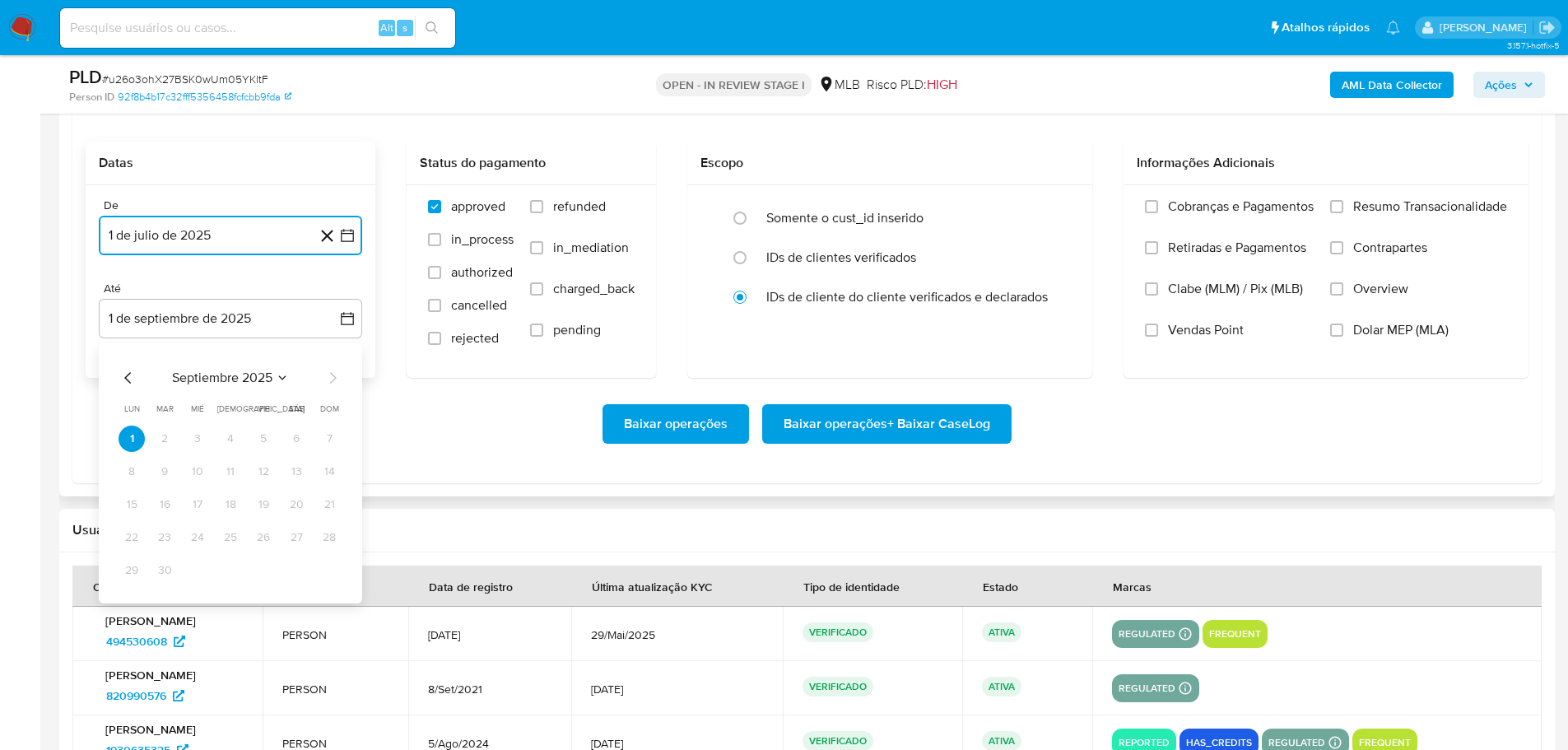
click at [134, 375] on icon "Mes anterior" at bounding box center [129, 378] width 20 height 20
click at [295, 569] on button "30" at bounding box center [296, 571] width 27 height 27
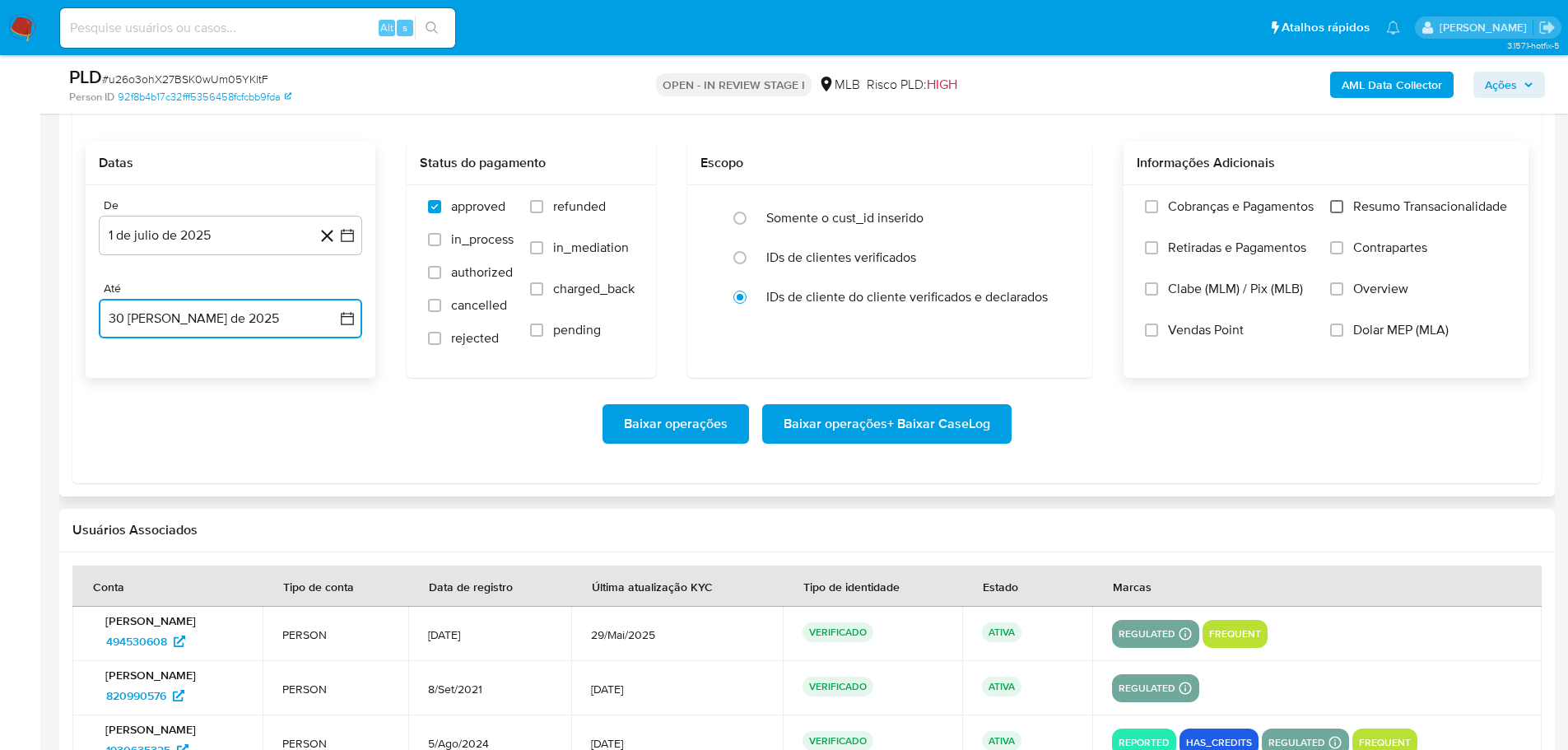
click at [1342, 209] on input "Resumo Transacionalidade" at bounding box center [1336, 206] width 13 height 13
click at [976, 417] on span "Baixar operações + Baixar CaseLog" at bounding box center [886, 423] width 207 height 36
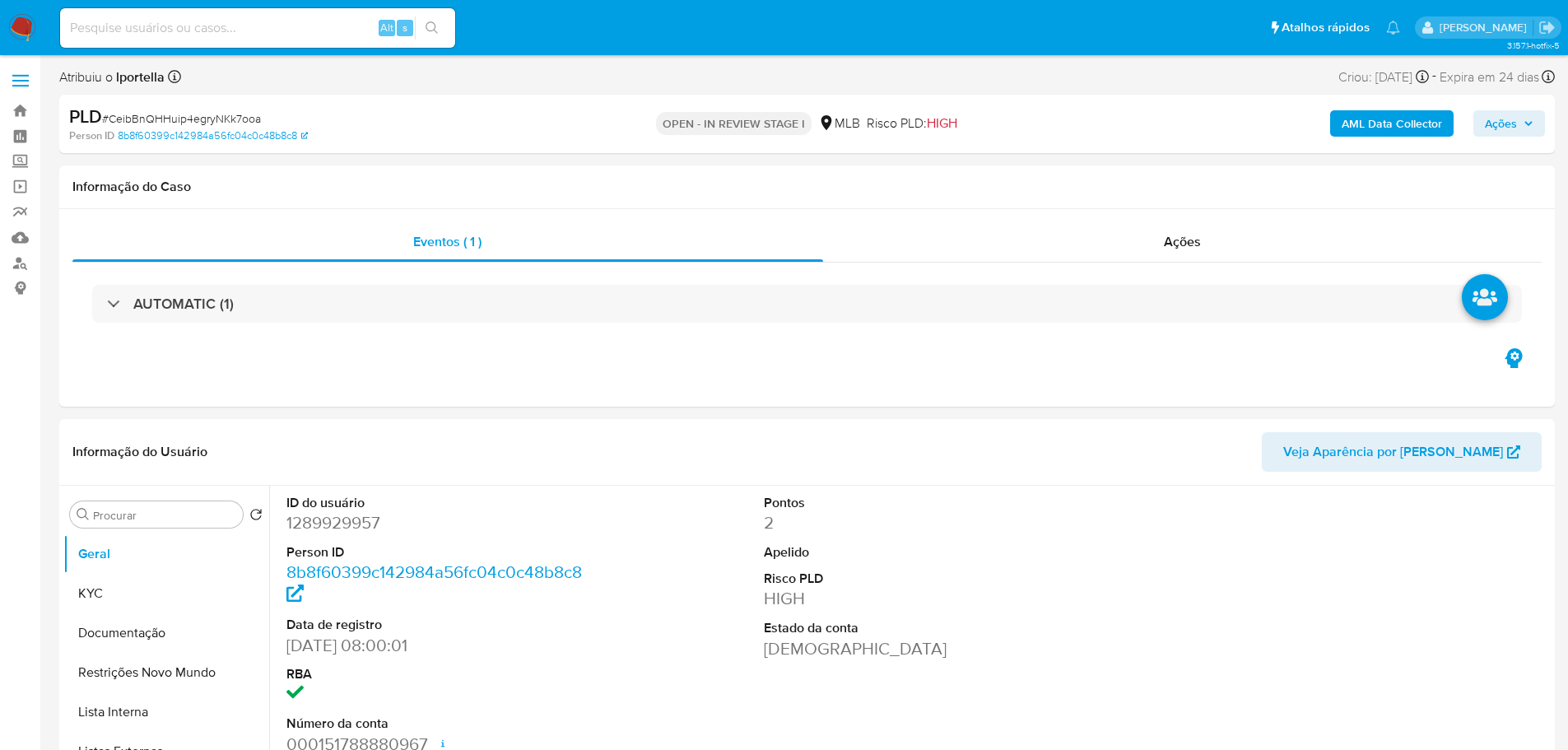
select select "10"
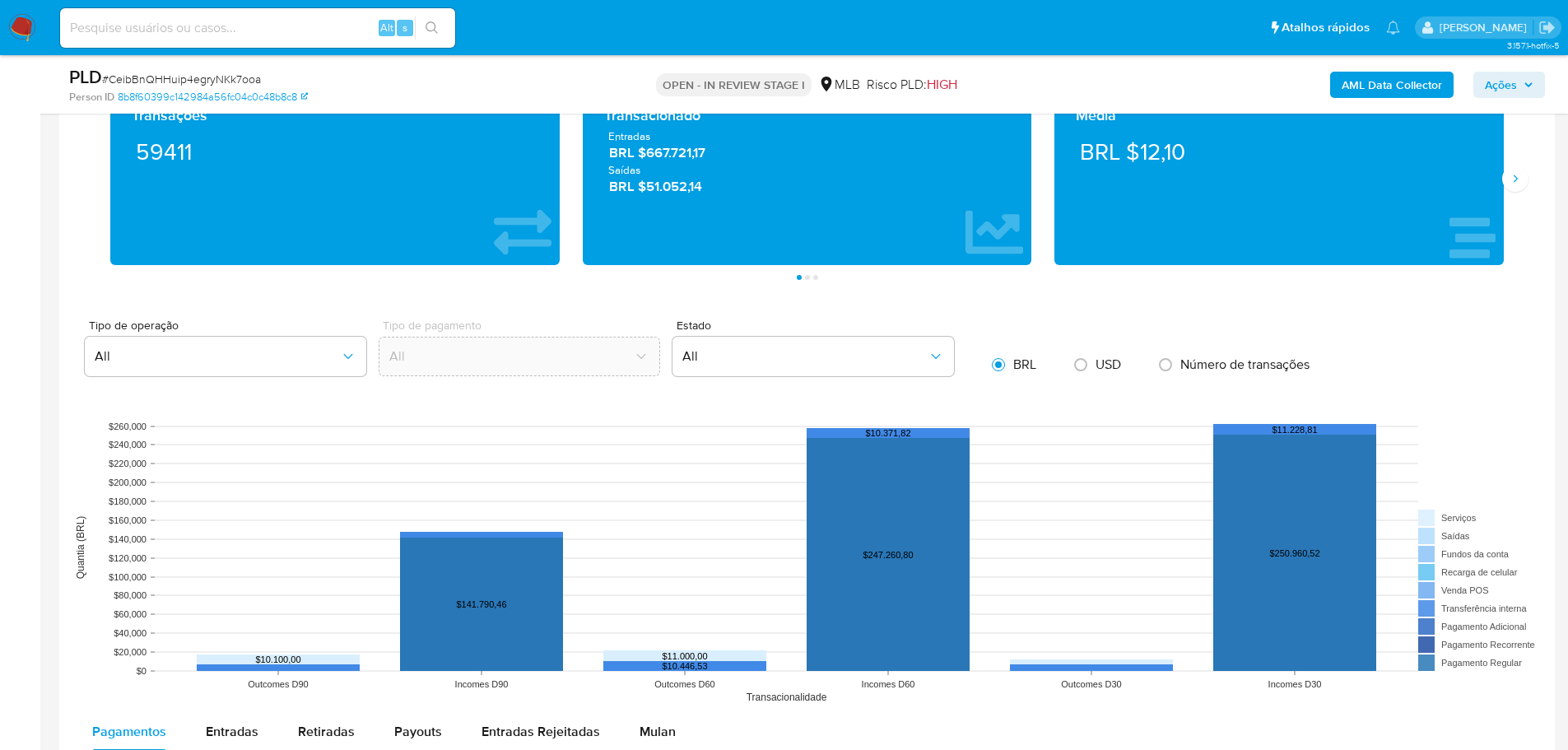
scroll to position [1729, 0]
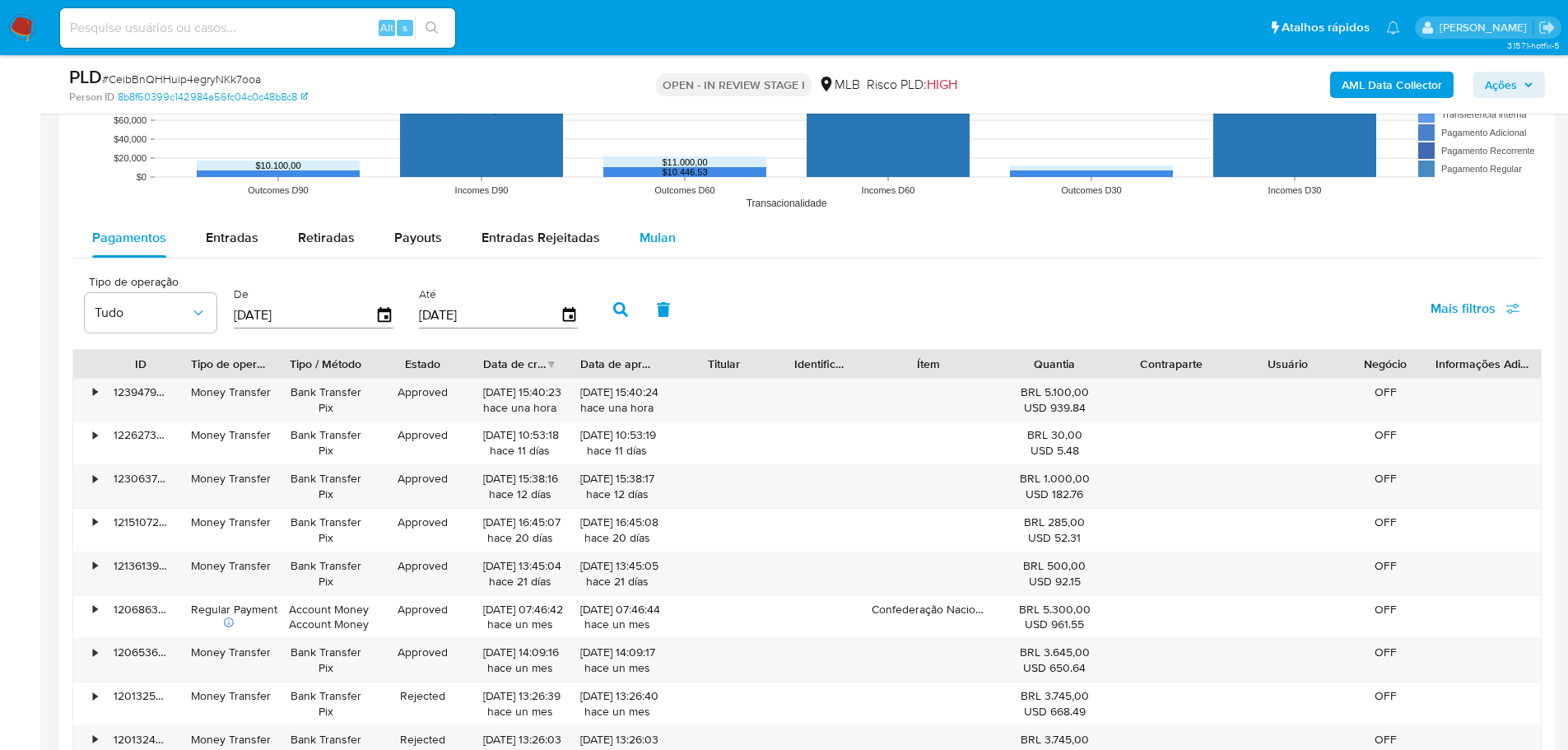
click at [646, 233] on span "Mulan" at bounding box center [658, 237] width 36 height 19
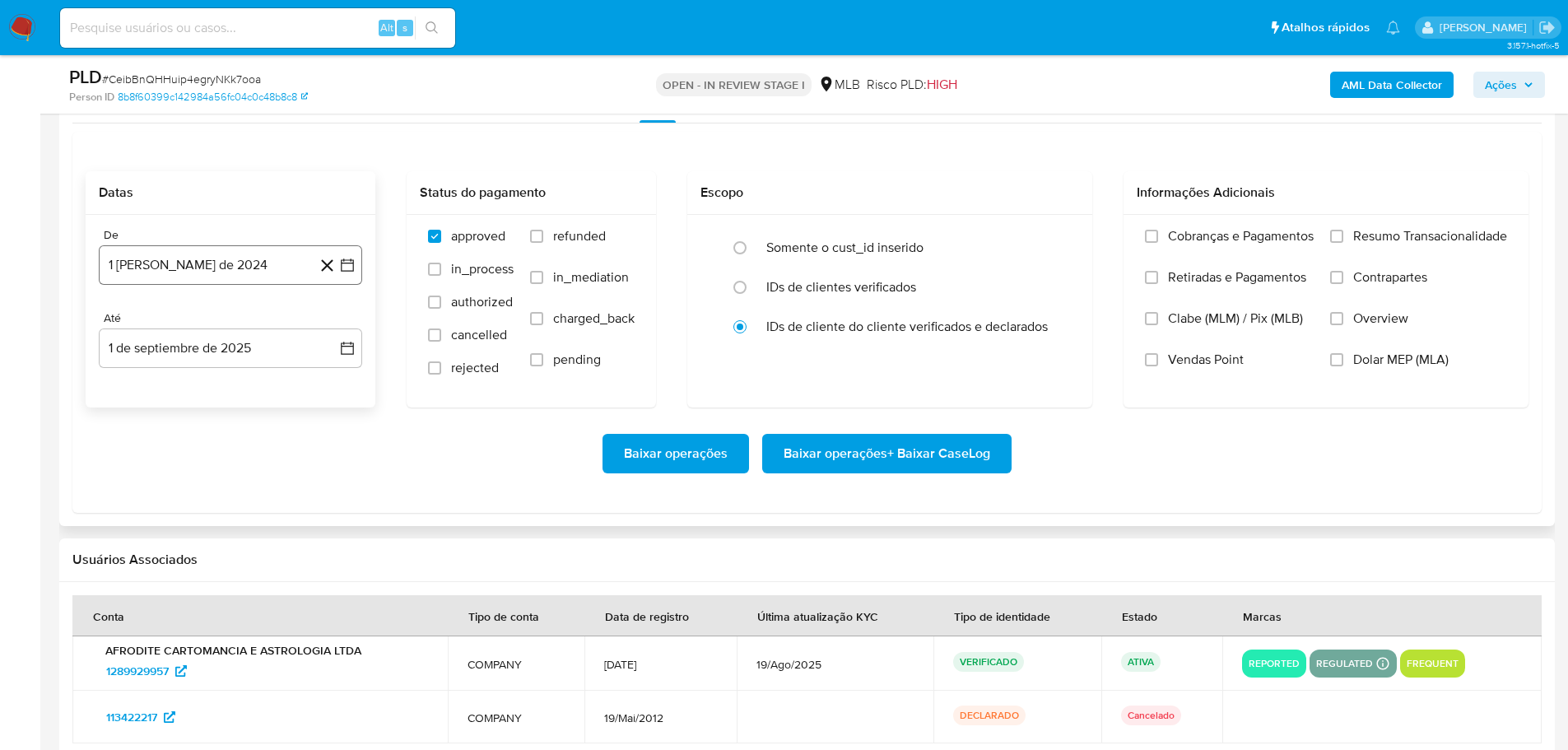
scroll to position [1893, 0]
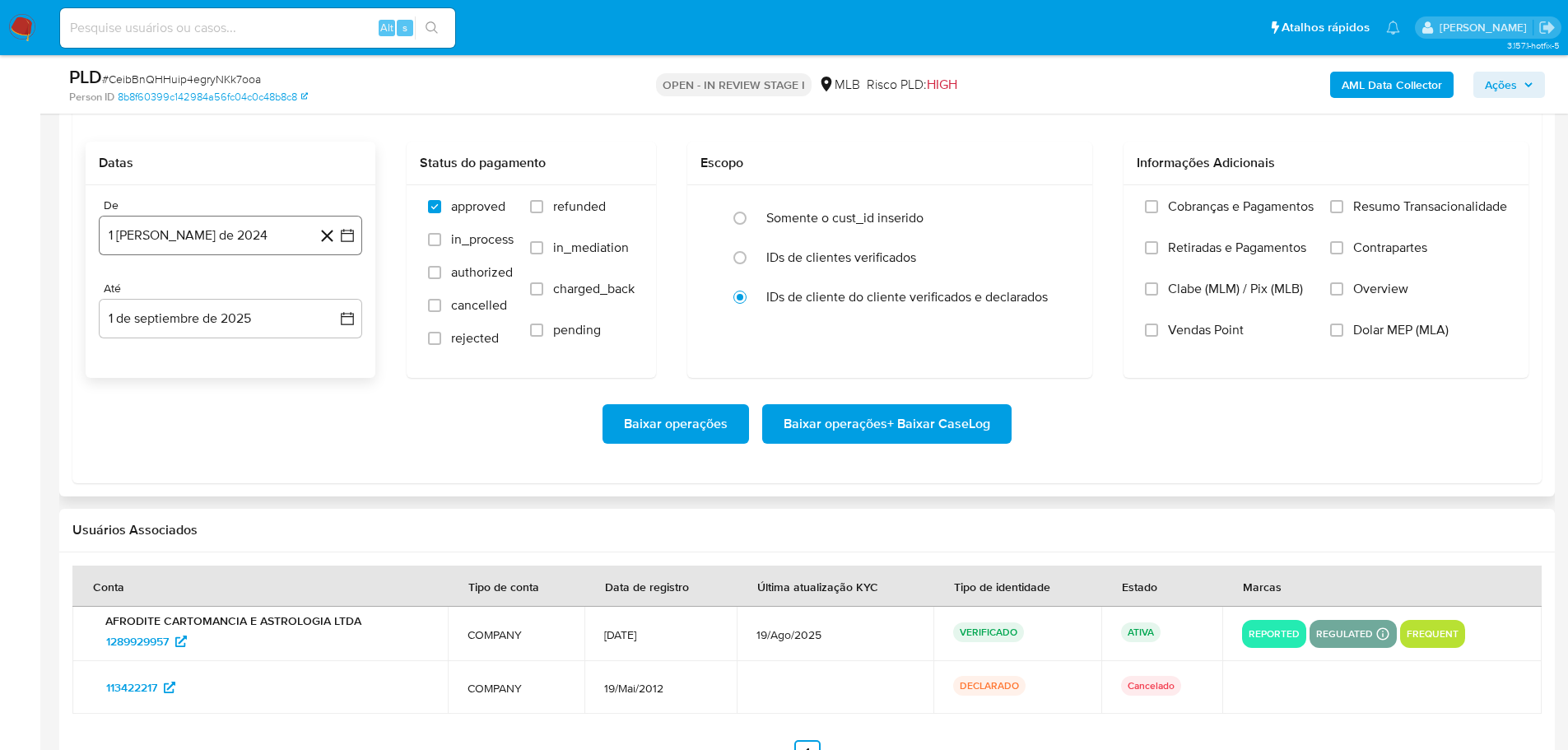
click at [214, 228] on button "[DATE]" at bounding box center [230, 235] width 264 height 40
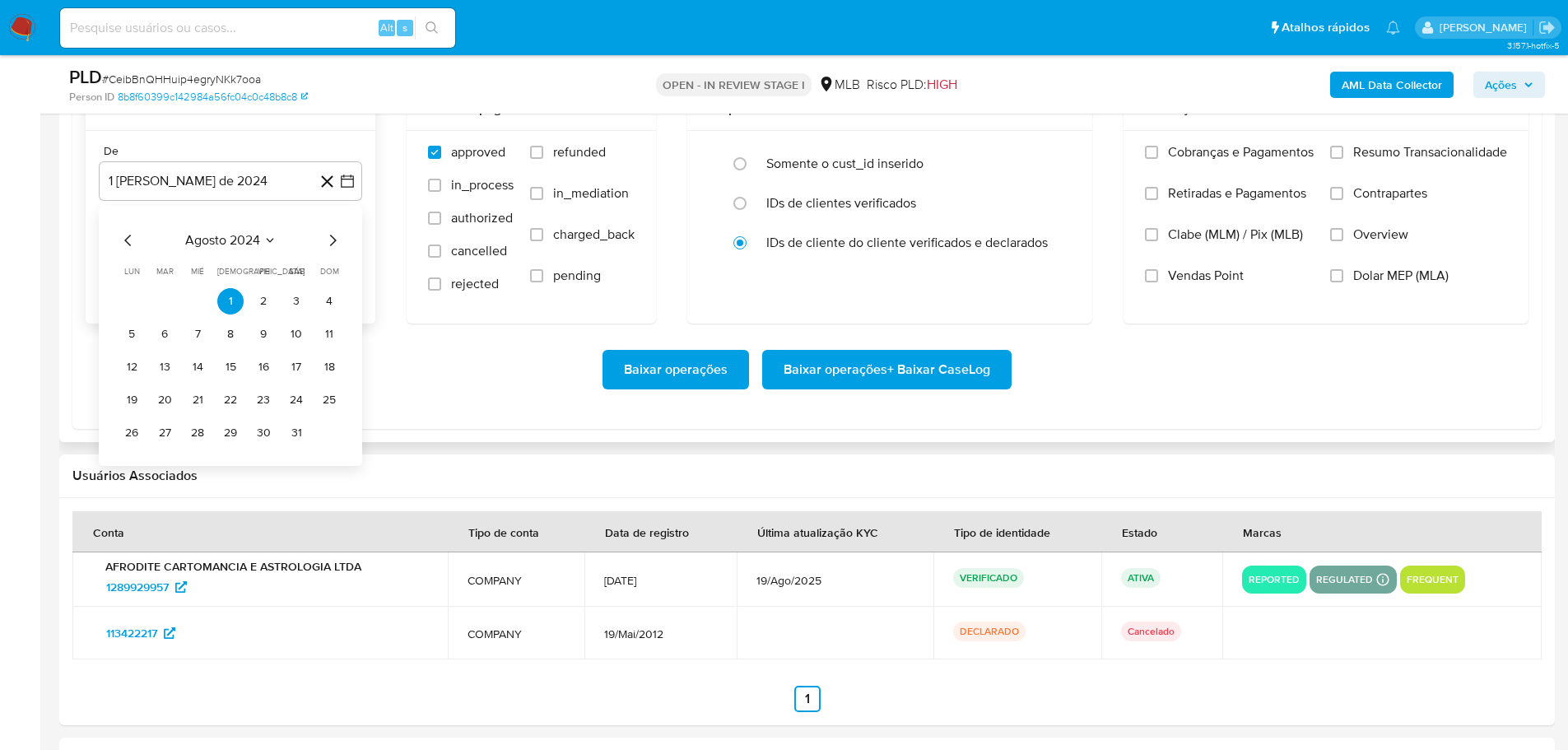
scroll to position [1976, 0]
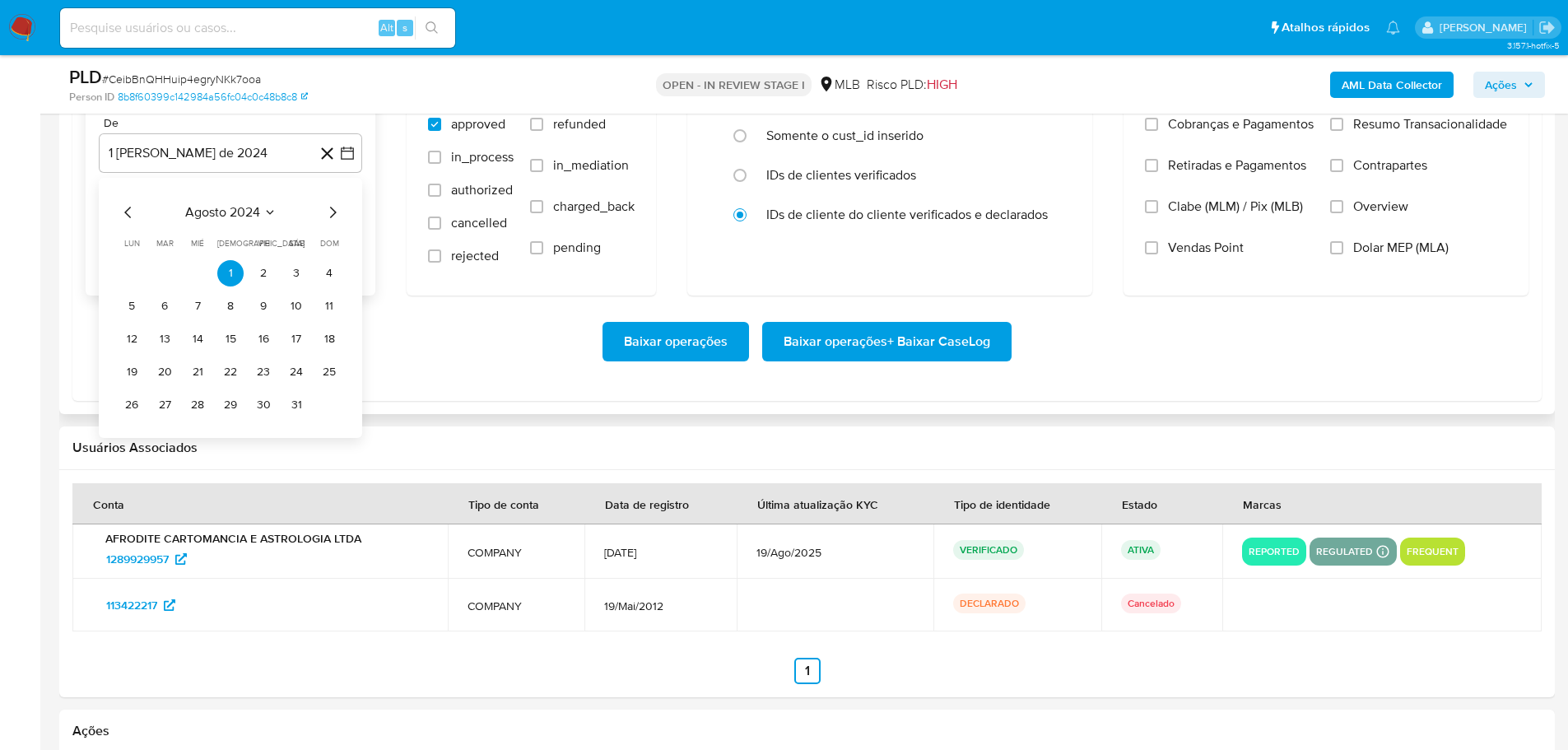
click at [332, 207] on icon "Mes siguiente" at bounding box center [333, 212] width 20 height 20
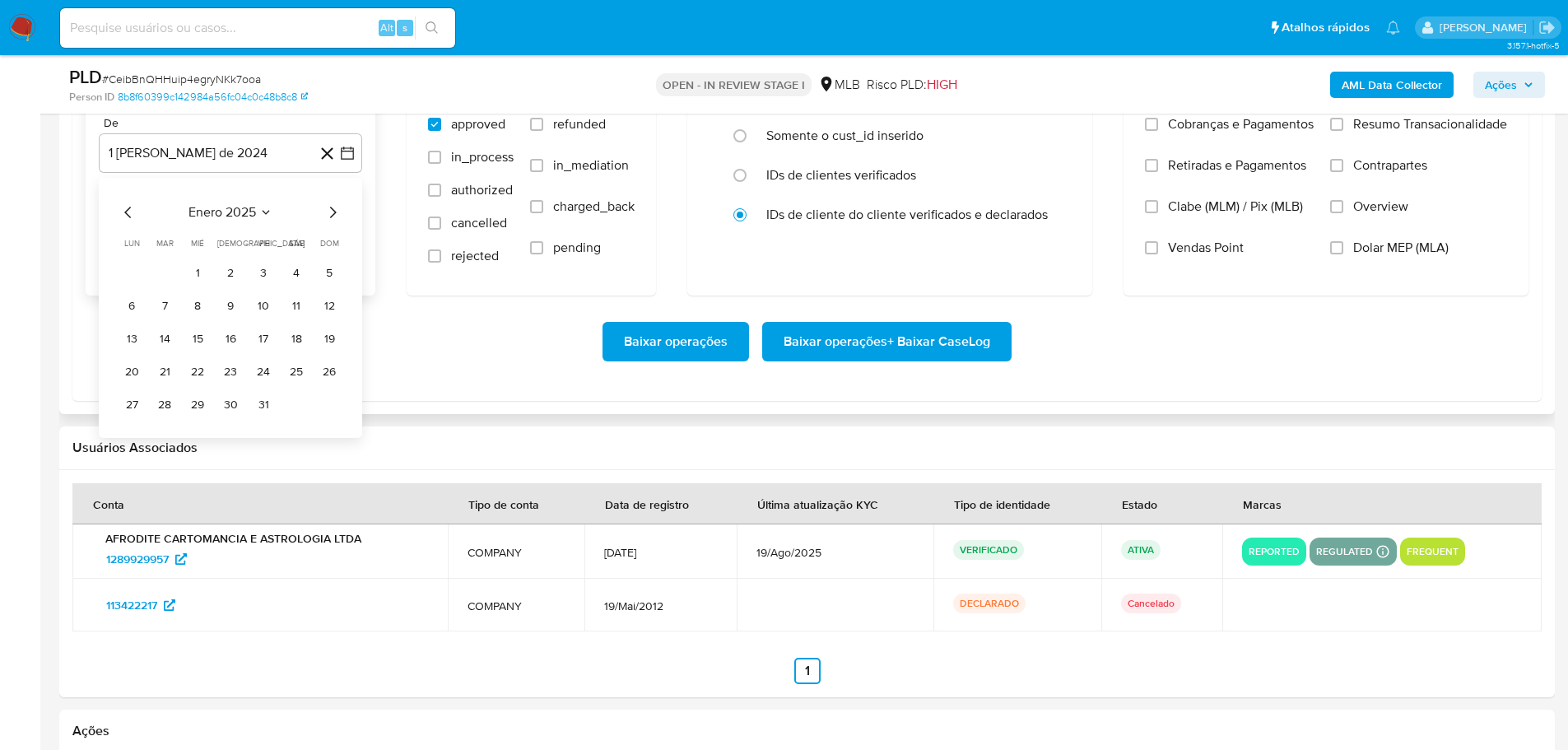
click at [332, 207] on icon "Mes siguiente" at bounding box center [333, 212] width 20 height 20
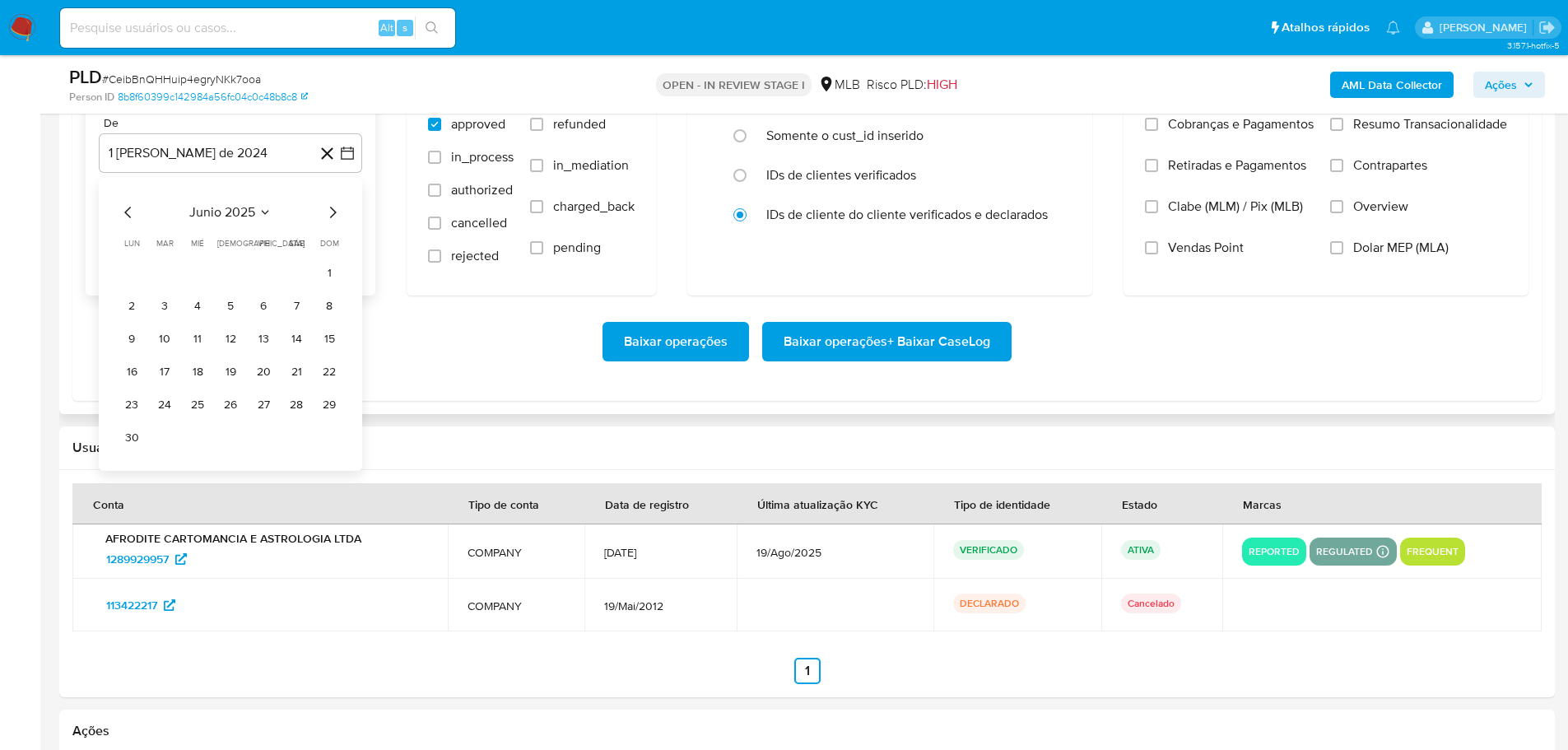
click at [332, 207] on icon "Mes siguiente" at bounding box center [333, 212] width 20 height 20
click at [172, 270] on button "1" at bounding box center [165, 273] width 27 height 27
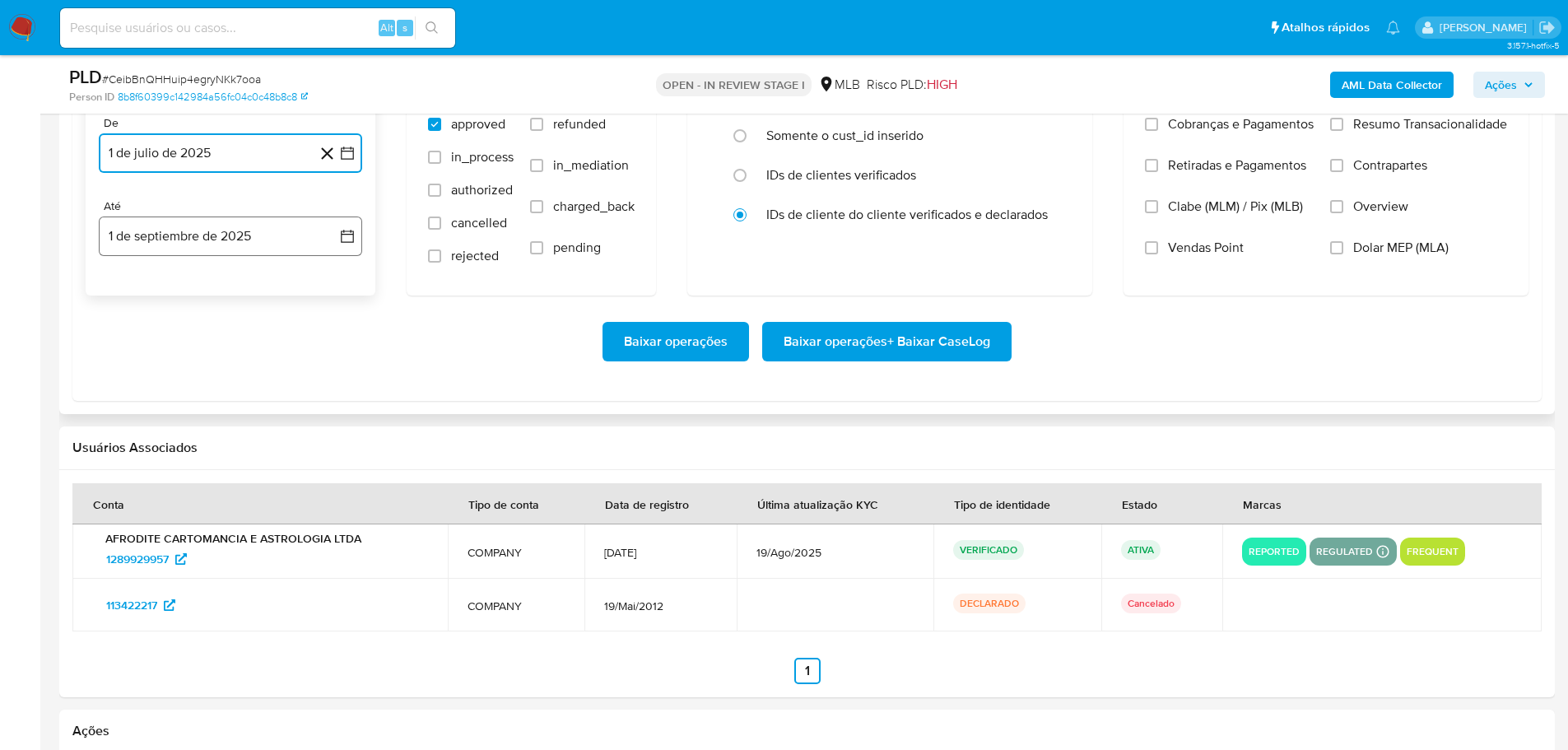
click at [244, 249] on button "1 de septiembre de 2025" at bounding box center [230, 236] width 264 height 40
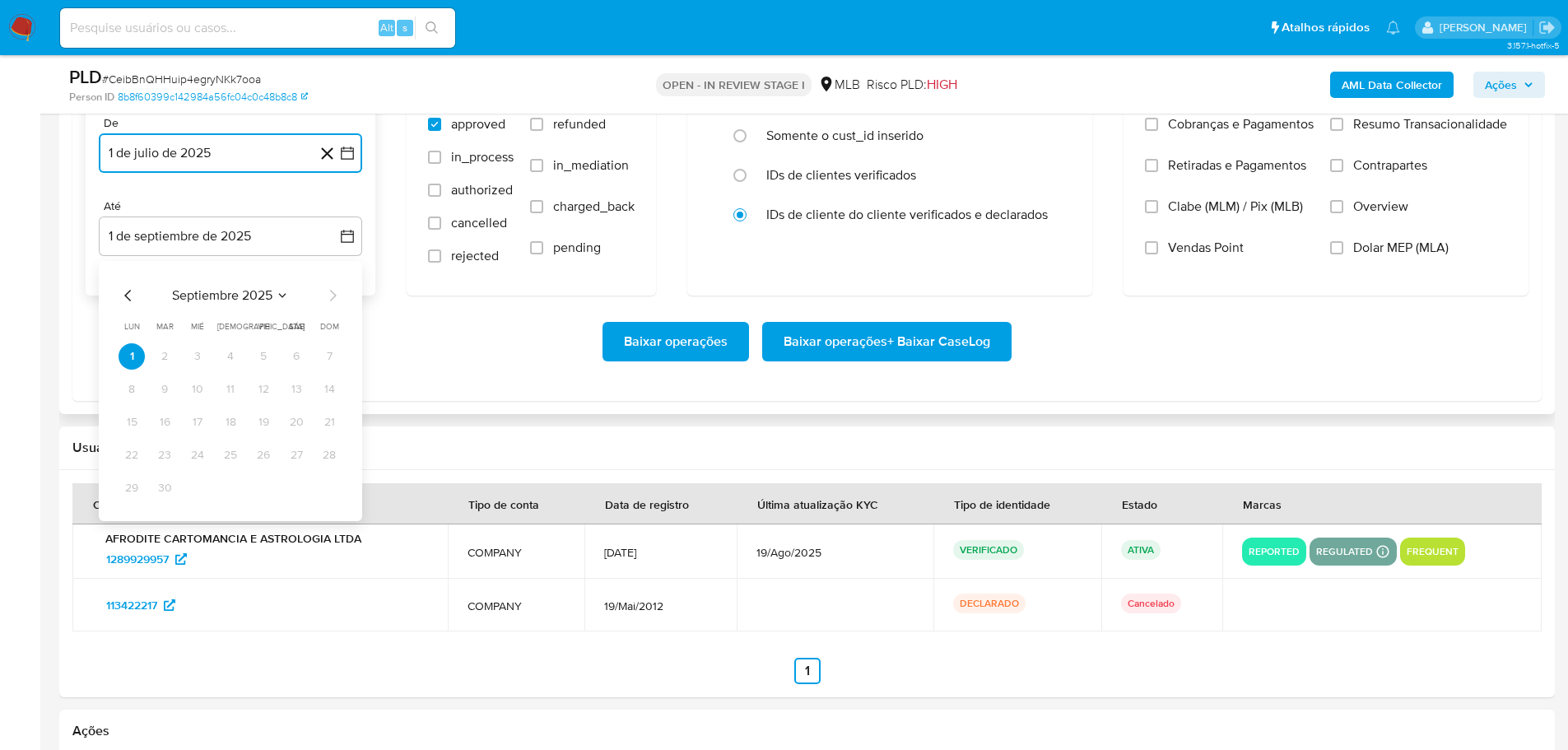
click at [120, 296] on icon "Mes anterior" at bounding box center [129, 296] width 20 height 20
click at [293, 491] on button "30" at bounding box center [296, 488] width 27 height 27
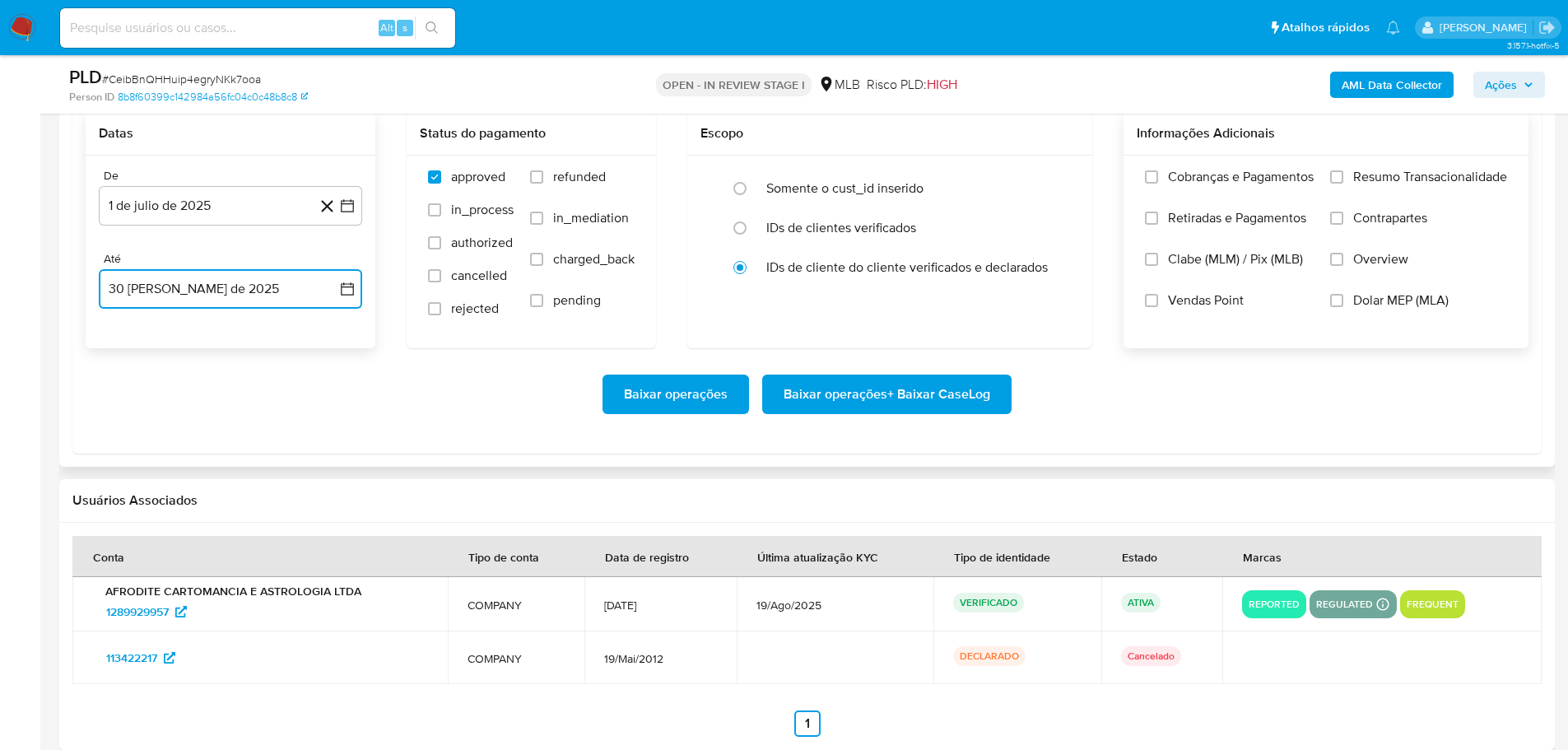
scroll to position [1893, 0]
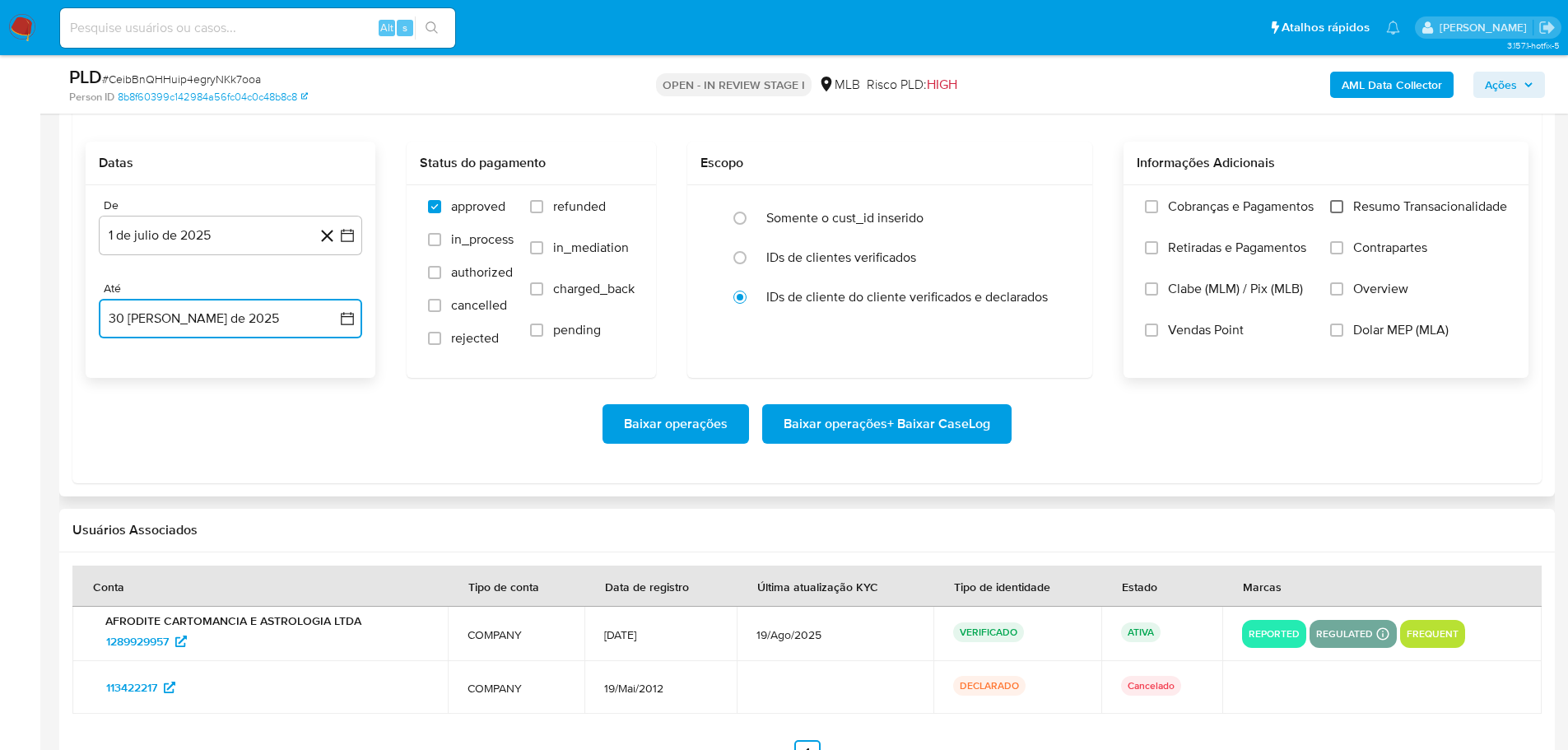
click at [1342, 201] on input "Resumo Transacionalidade" at bounding box center [1336, 206] width 13 height 13
click at [940, 434] on span "Baixar operações + Baixar CaseLog" at bounding box center [886, 423] width 207 height 36
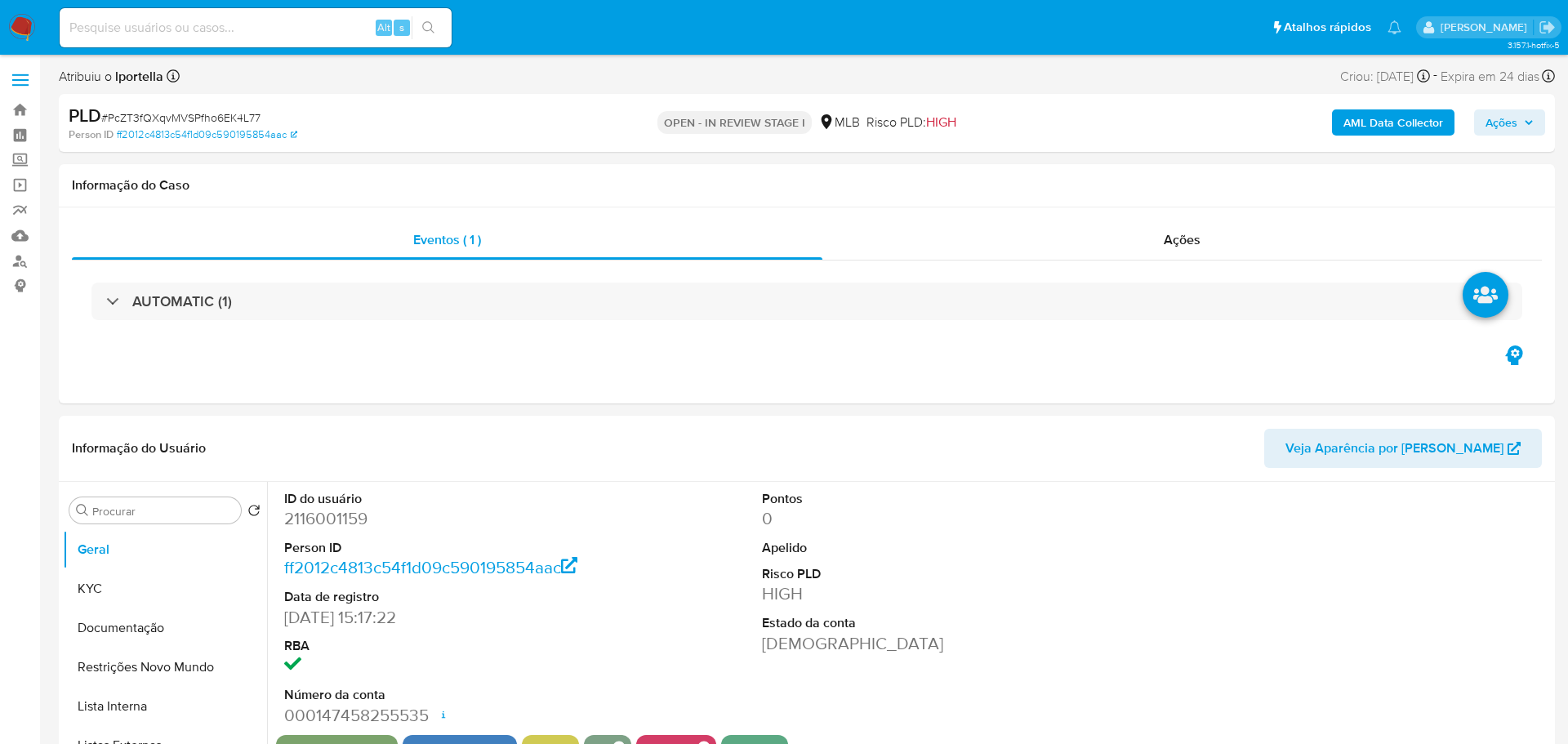
select select "10"
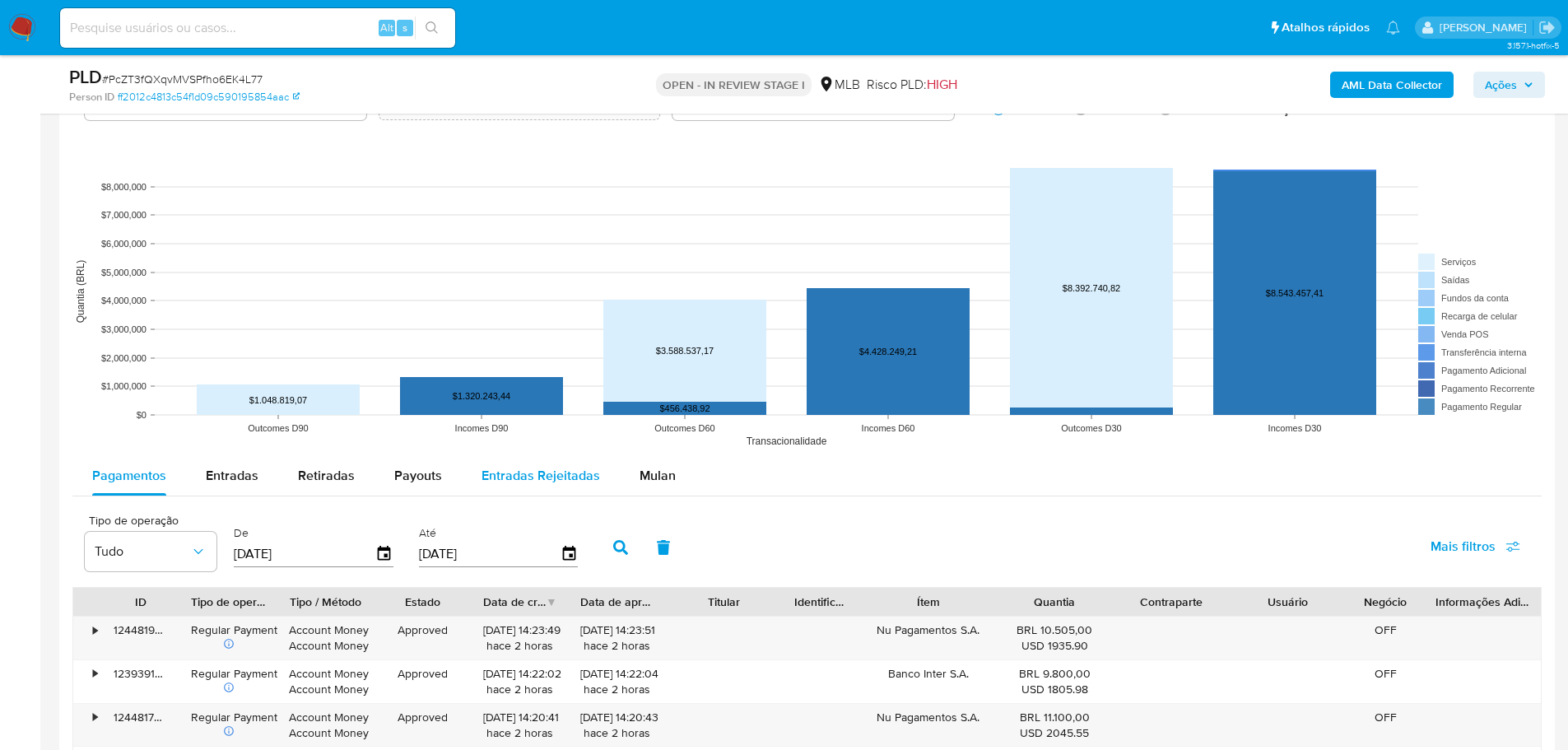
scroll to position [1646, 0]
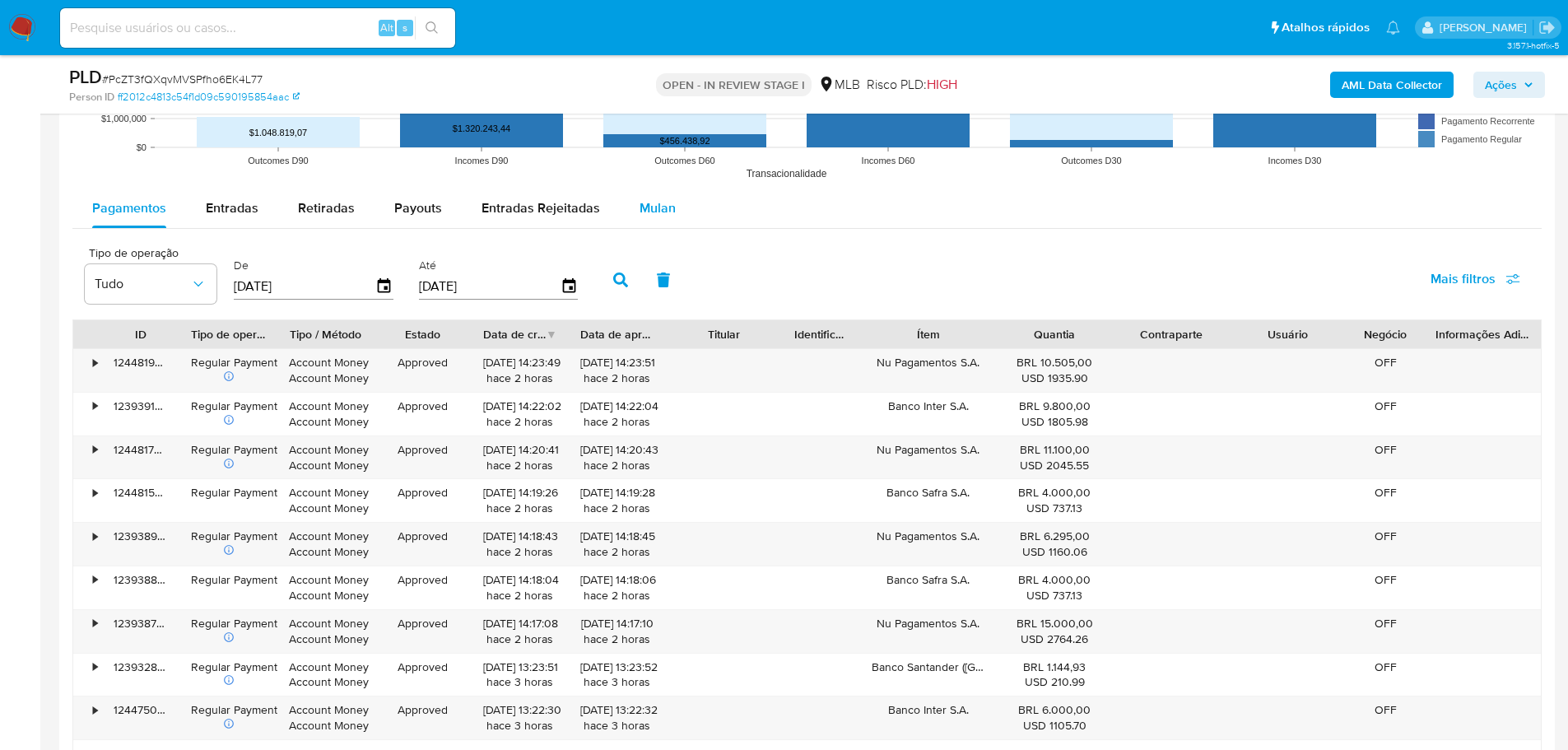
click at [649, 208] on span "Mulan" at bounding box center [658, 208] width 36 height 19
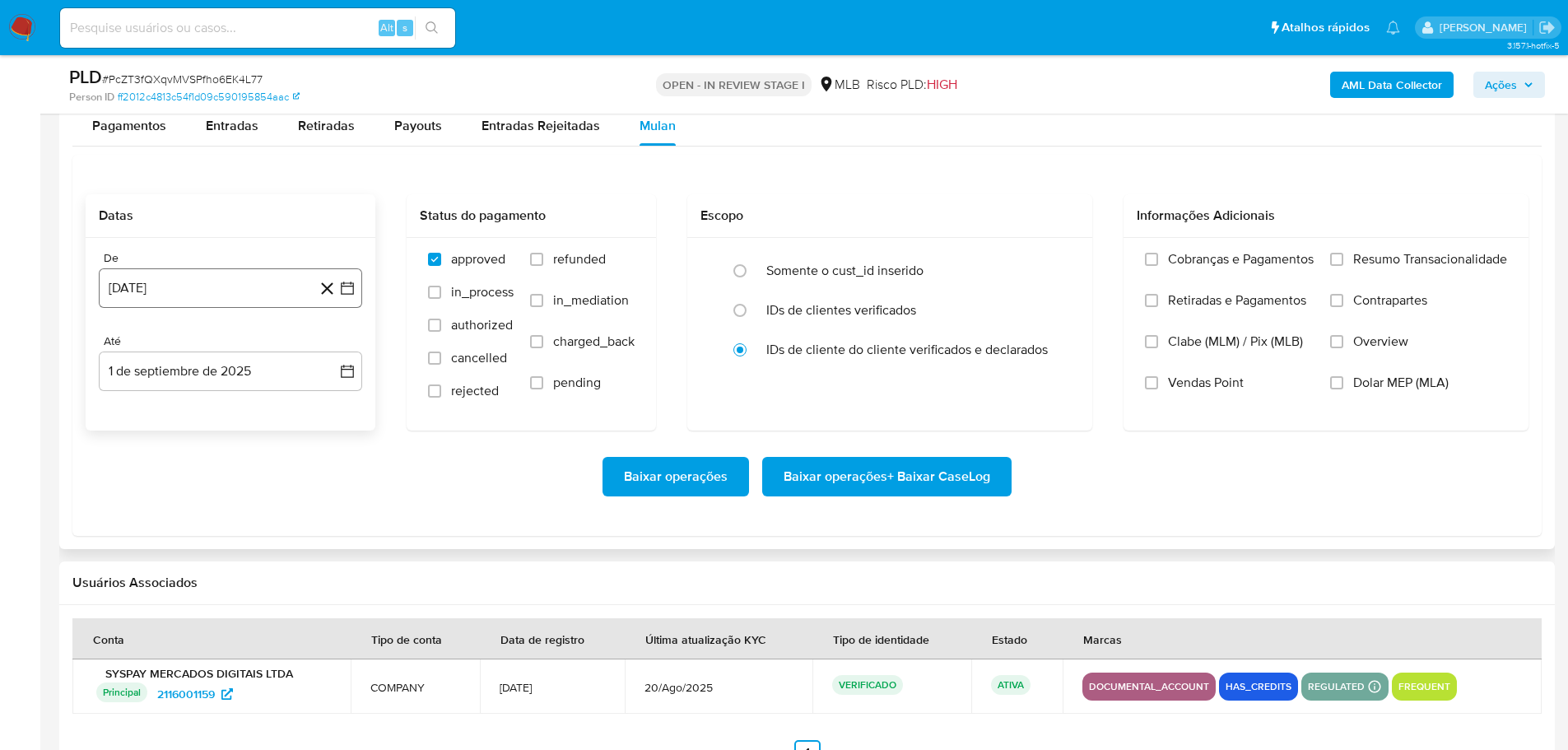
click at [208, 276] on button "[DATE]" at bounding box center [230, 288] width 264 height 40
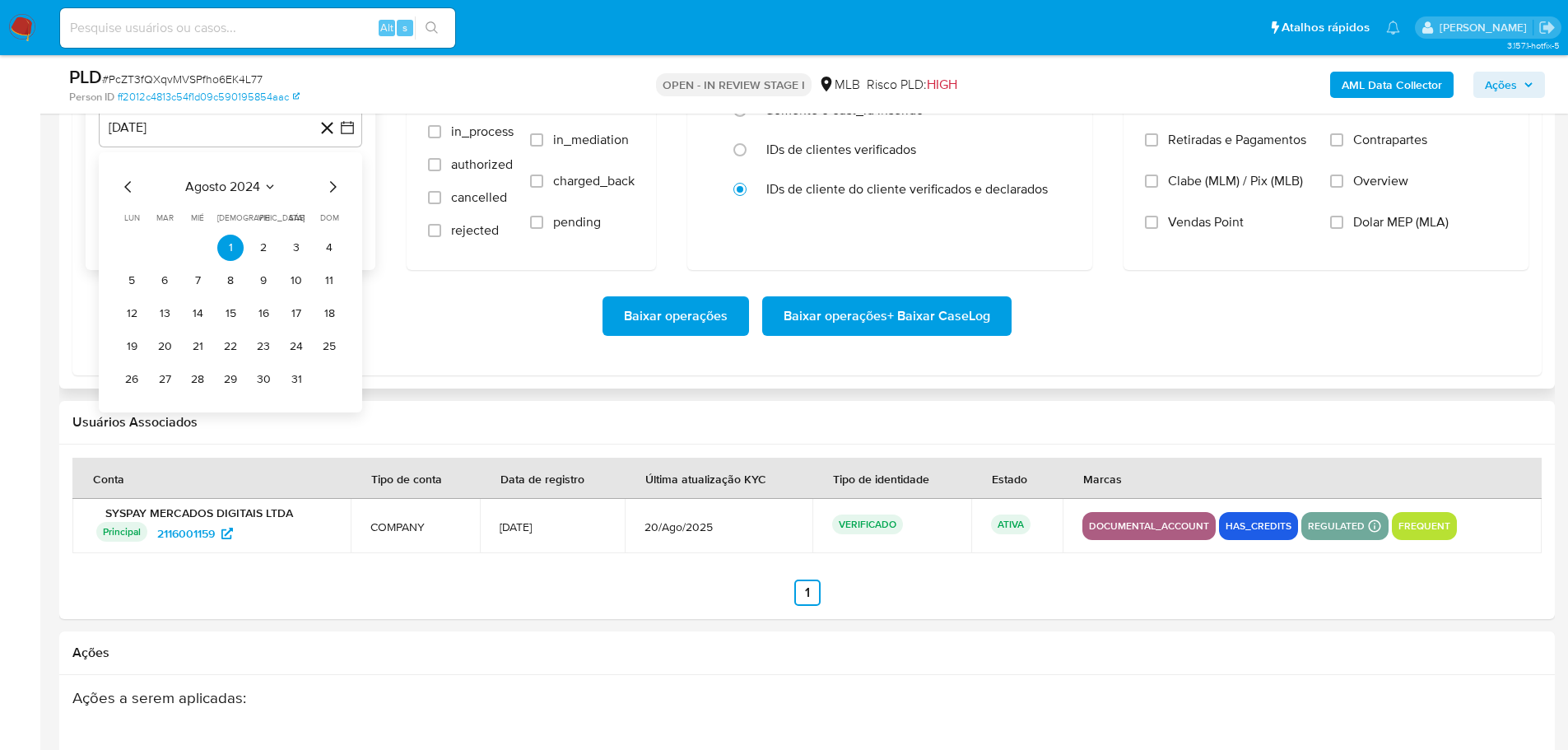
scroll to position [1893, 0]
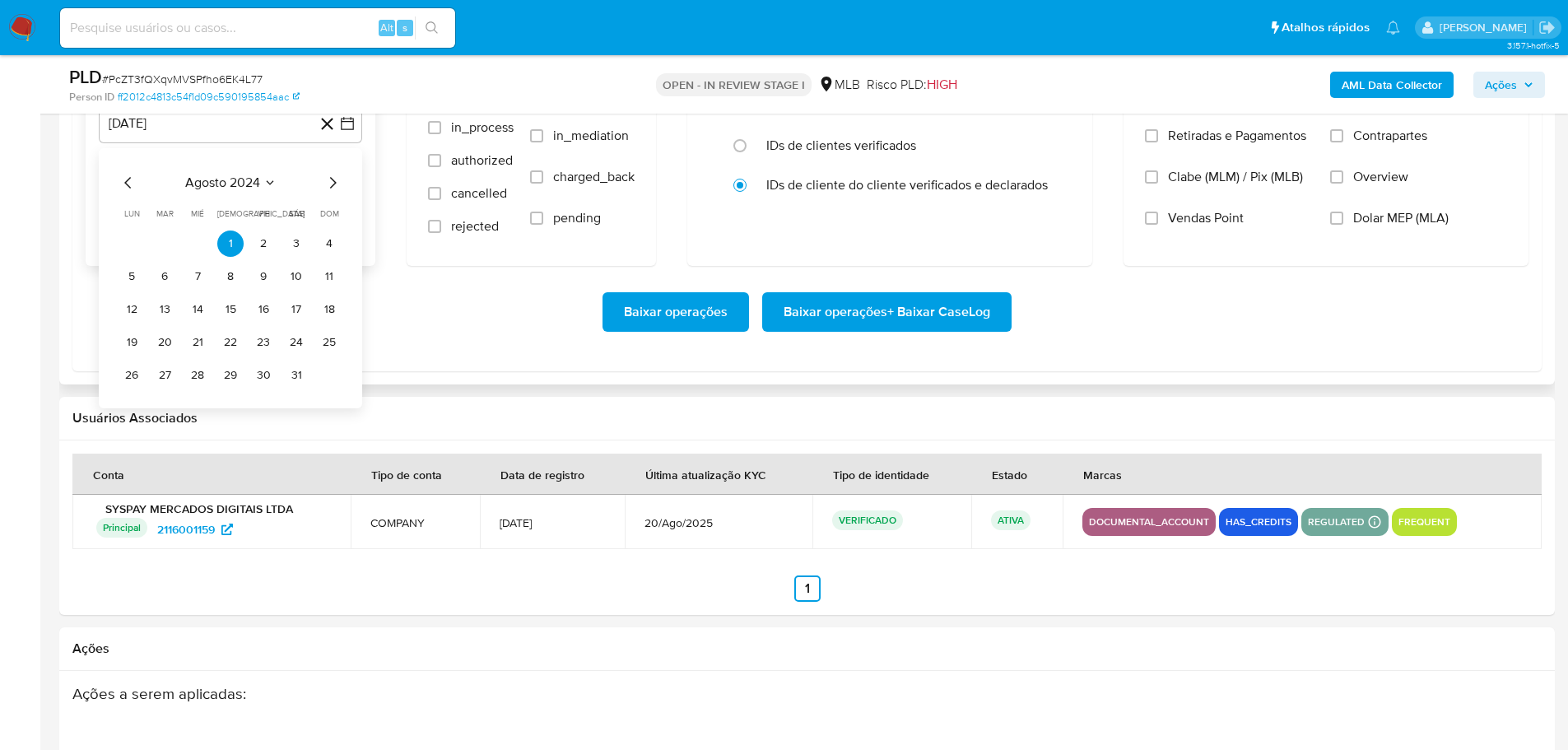
click at [332, 178] on icon "Mes siguiente" at bounding box center [333, 183] width 20 height 20
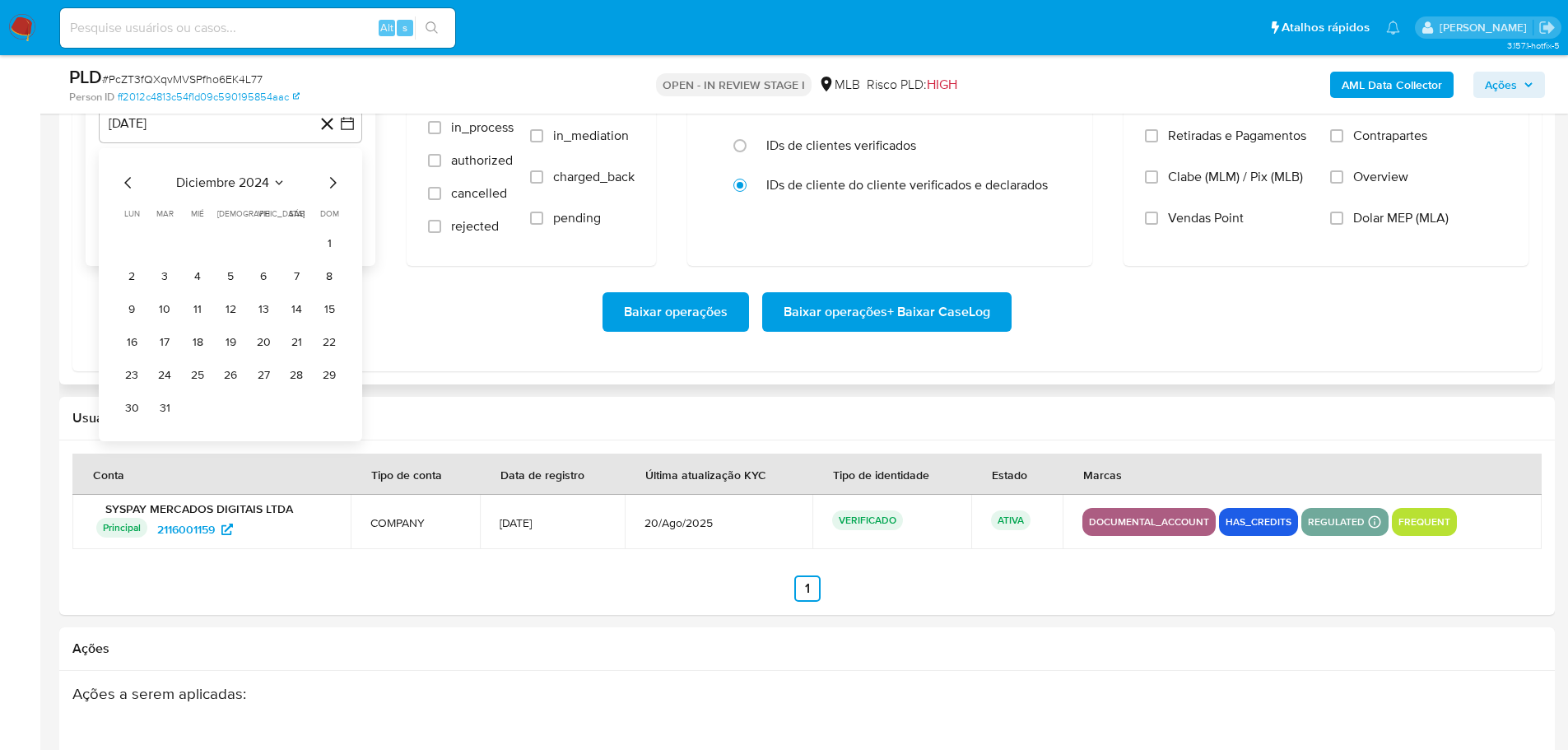
click at [332, 178] on icon "Mes siguiente" at bounding box center [333, 183] width 20 height 20
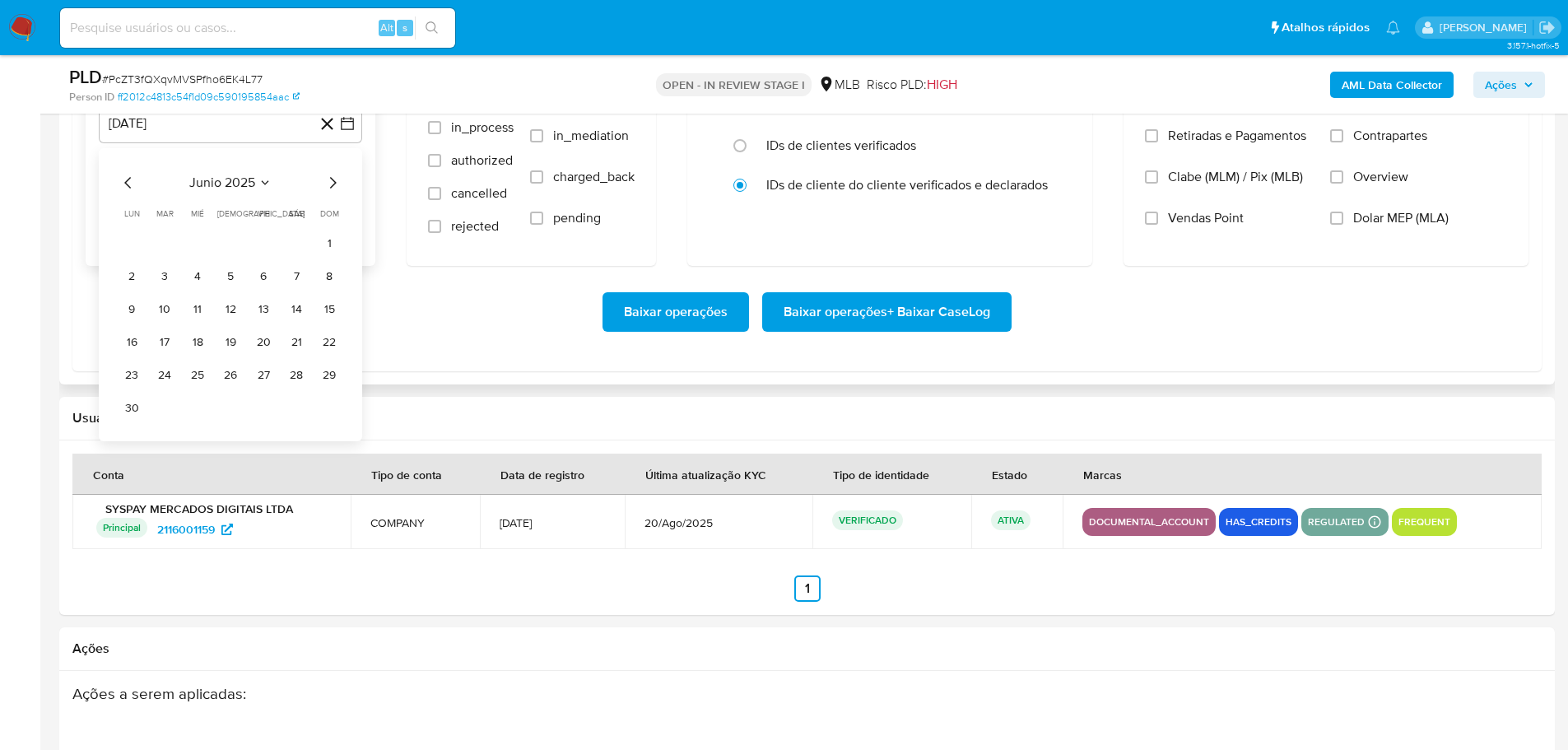
click at [332, 178] on icon "Mes siguiente" at bounding box center [333, 183] width 20 height 20
click at [172, 243] on button "1" at bounding box center [165, 244] width 27 height 27
click at [199, 207] on button "1 de septiembre de 2025" at bounding box center [230, 207] width 264 height 40
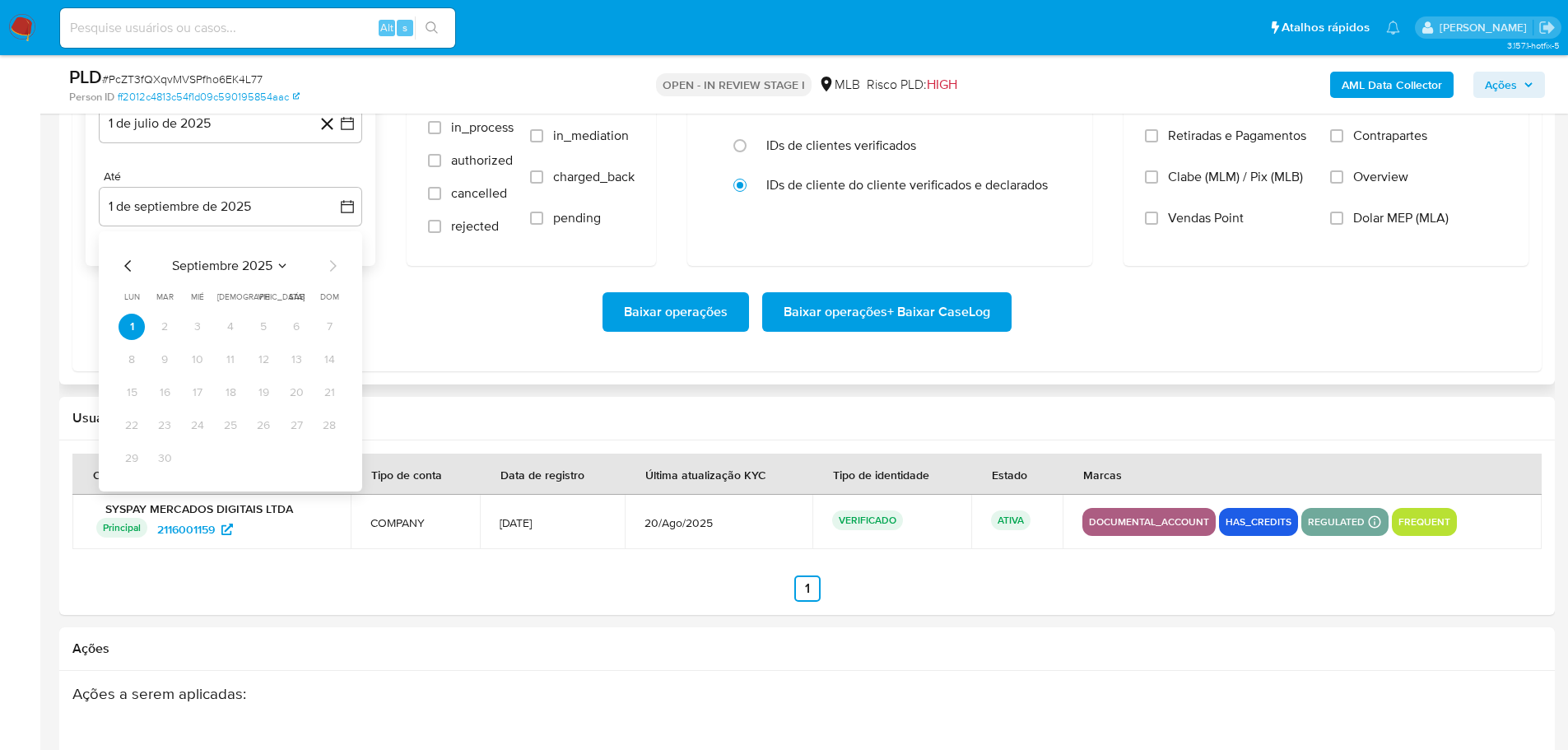
click at [128, 255] on div "septiembre 2025 septiembre 2025 lun lunes mar martes mié miércoles jue jueves v…" at bounding box center [230, 361] width 264 height 260
click at [129, 265] on icon "Mes anterior" at bounding box center [129, 265] width 20 height 20
click at [298, 461] on button "30" at bounding box center [296, 459] width 27 height 27
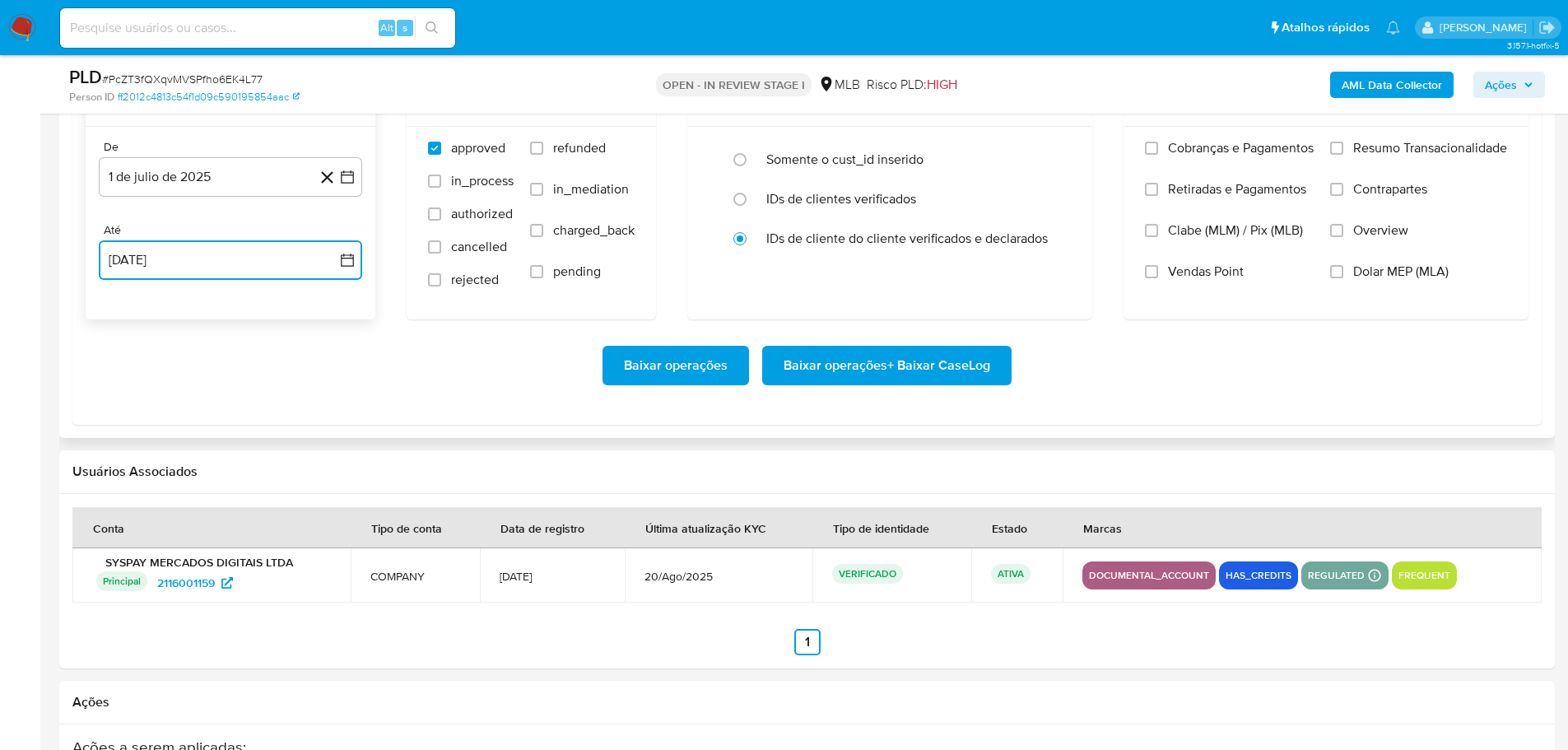
scroll to position [1811, 0]
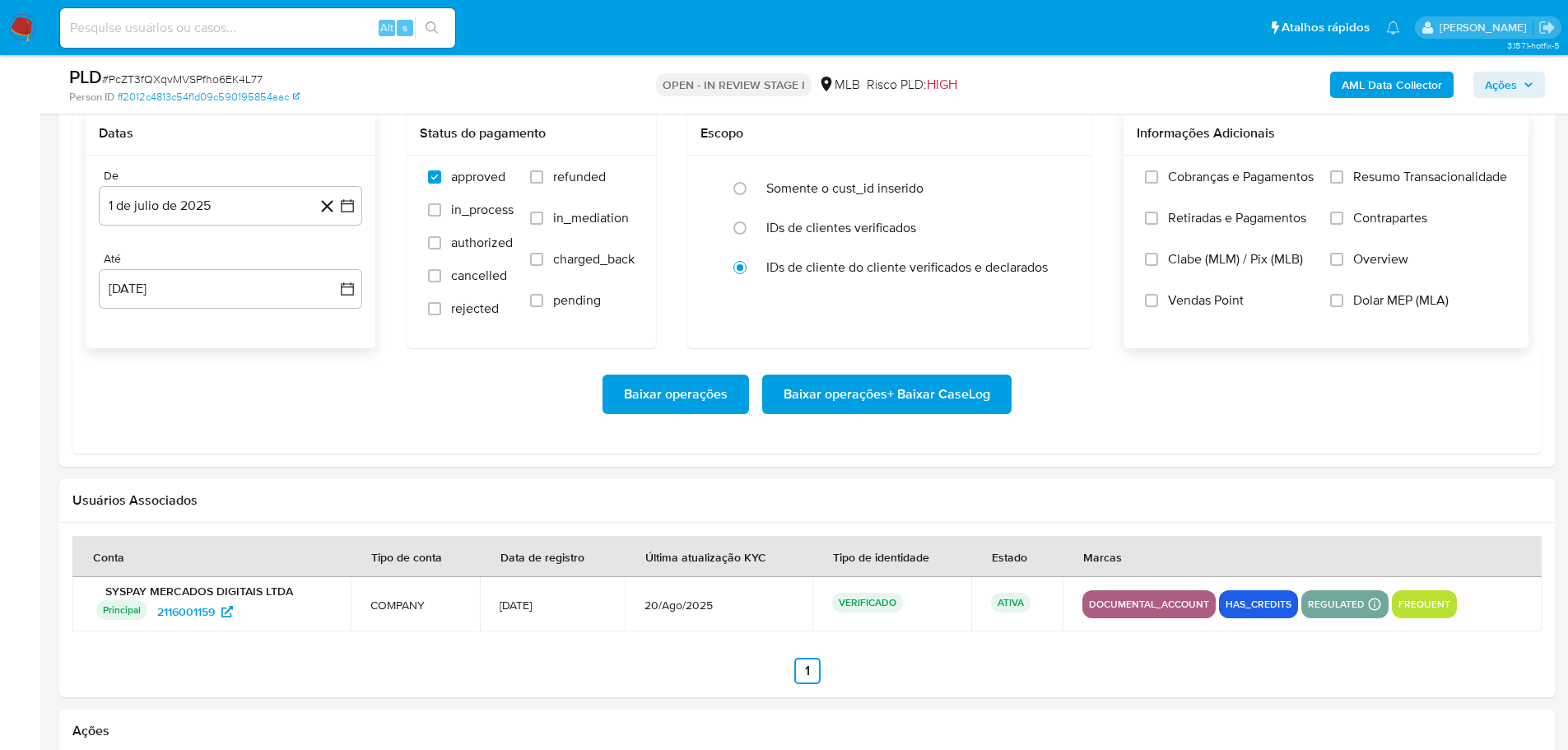
click at [1347, 177] on label "Resumo Transacionalidade" at bounding box center [1418, 189] width 177 height 41
click at [1343, 177] on input "Resumo Transacionalidade" at bounding box center [1336, 177] width 13 height 13
click at [916, 399] on span "Baixar operações + Baixar CaseLog" at bounding box center [886, 394] width 207 height 36
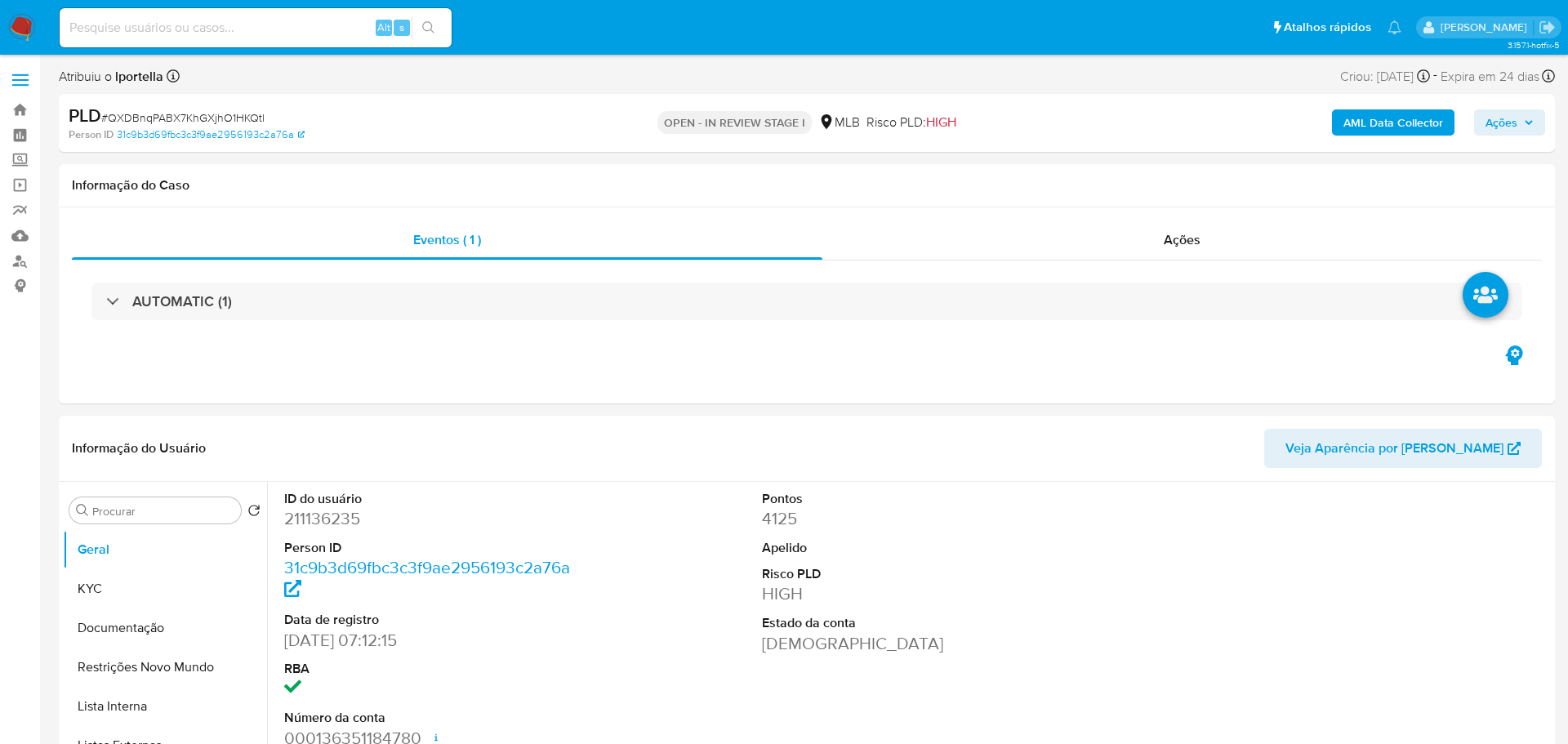
select select "10"
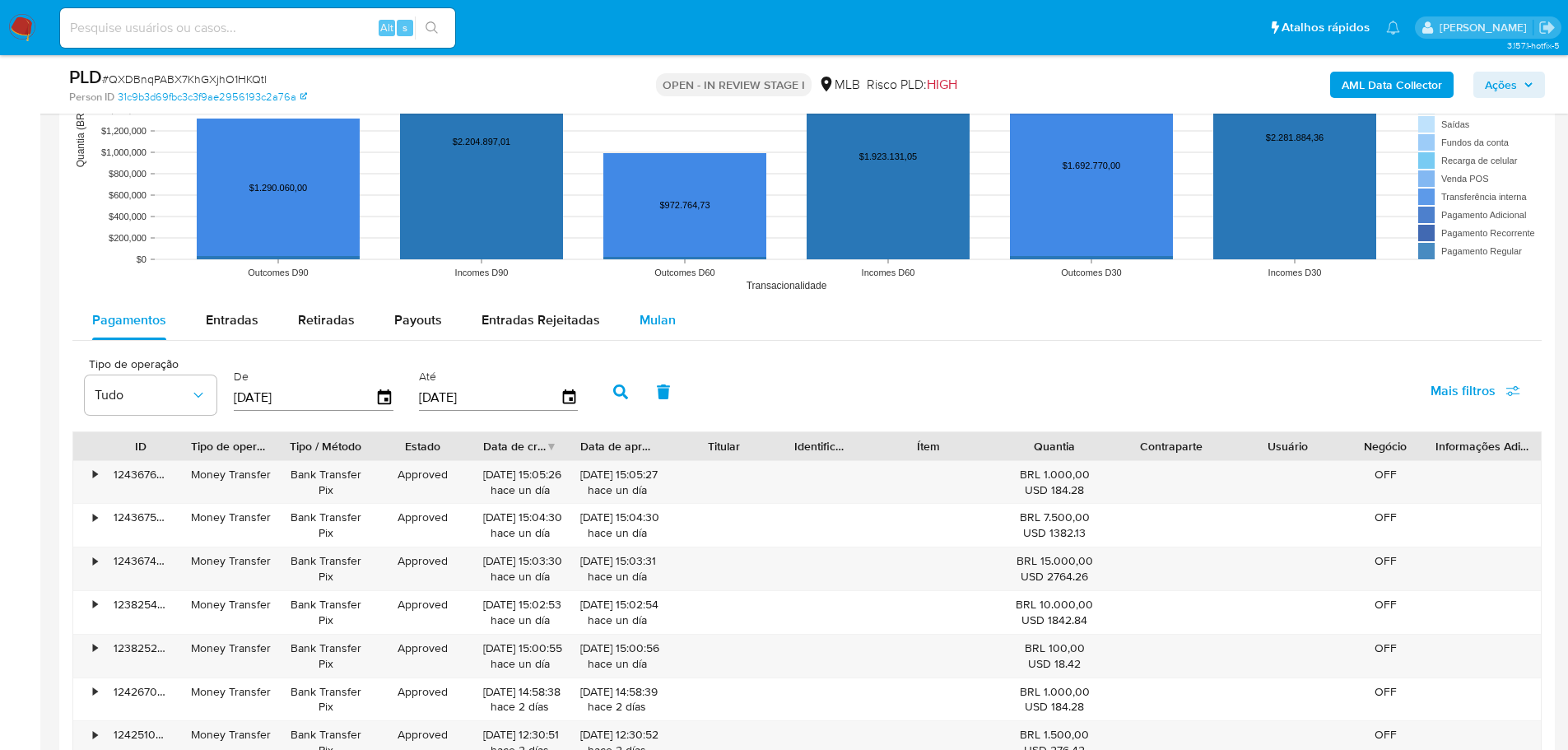
click at [650, 323] on span "Mulan" at bounding box center [658, 320] width 36 height 19
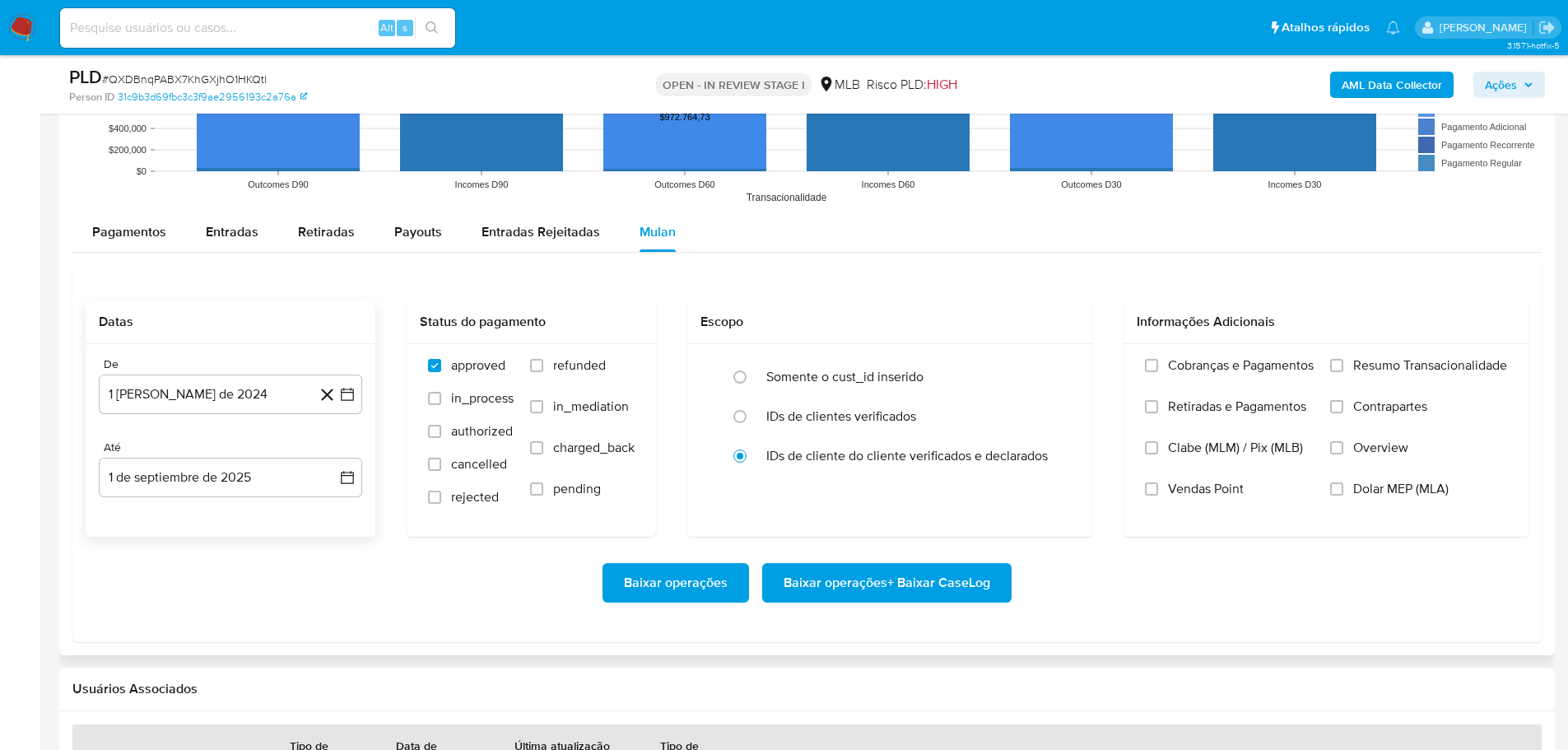
scroll to position [1811, 0]
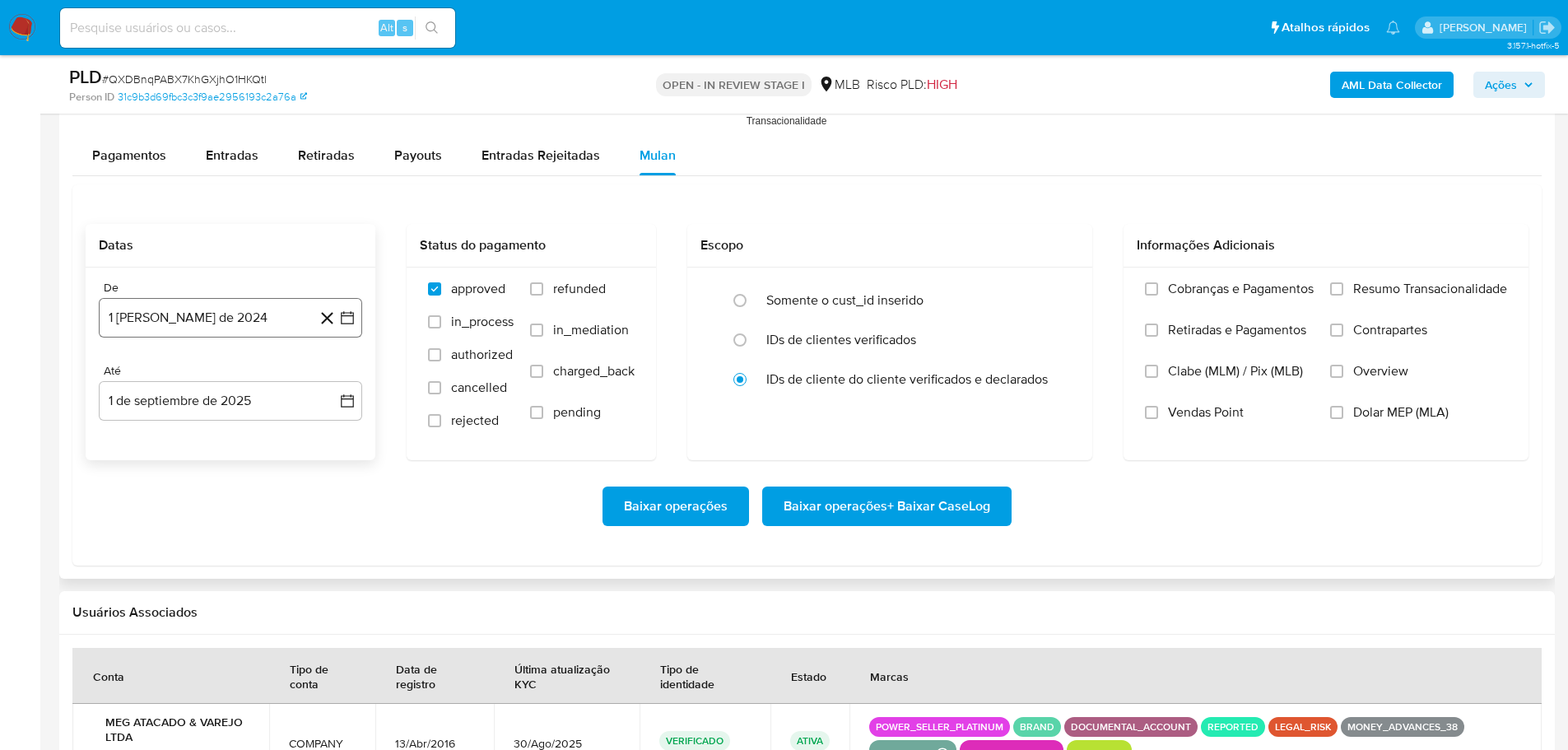
click at [220, 328] on button "1 [PERSON_NAME] de 2024" at bounding box center [230, 318] width 264 height 40
click at [343, 380] on div "agosto 2024 agosto 2024 lun lunes mar martes mié miércoles jue jueves vie viern…" at bounding box center [230, 472] width 264 height 260
click at [337, 381] on icon "Mes siguiente" at bounding box center [333, 377] width 20 height 20
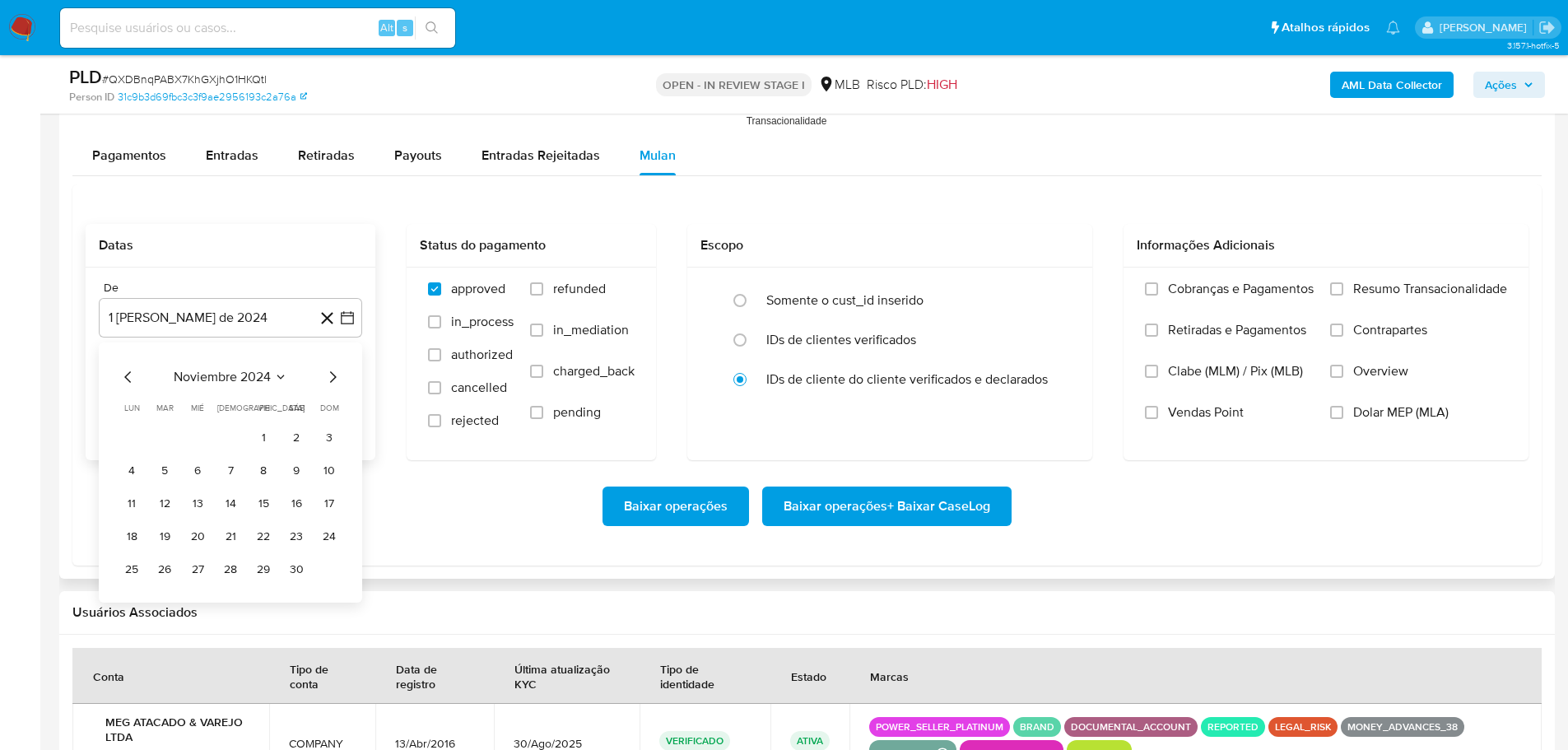
click at [336, 380] on icon "Mes siguiente" at bounding box center [333, 377] width 20 height 20
click at [335, 378] on icon "Mes siguiente" at bounding box center [333, 376] width 6 height 12
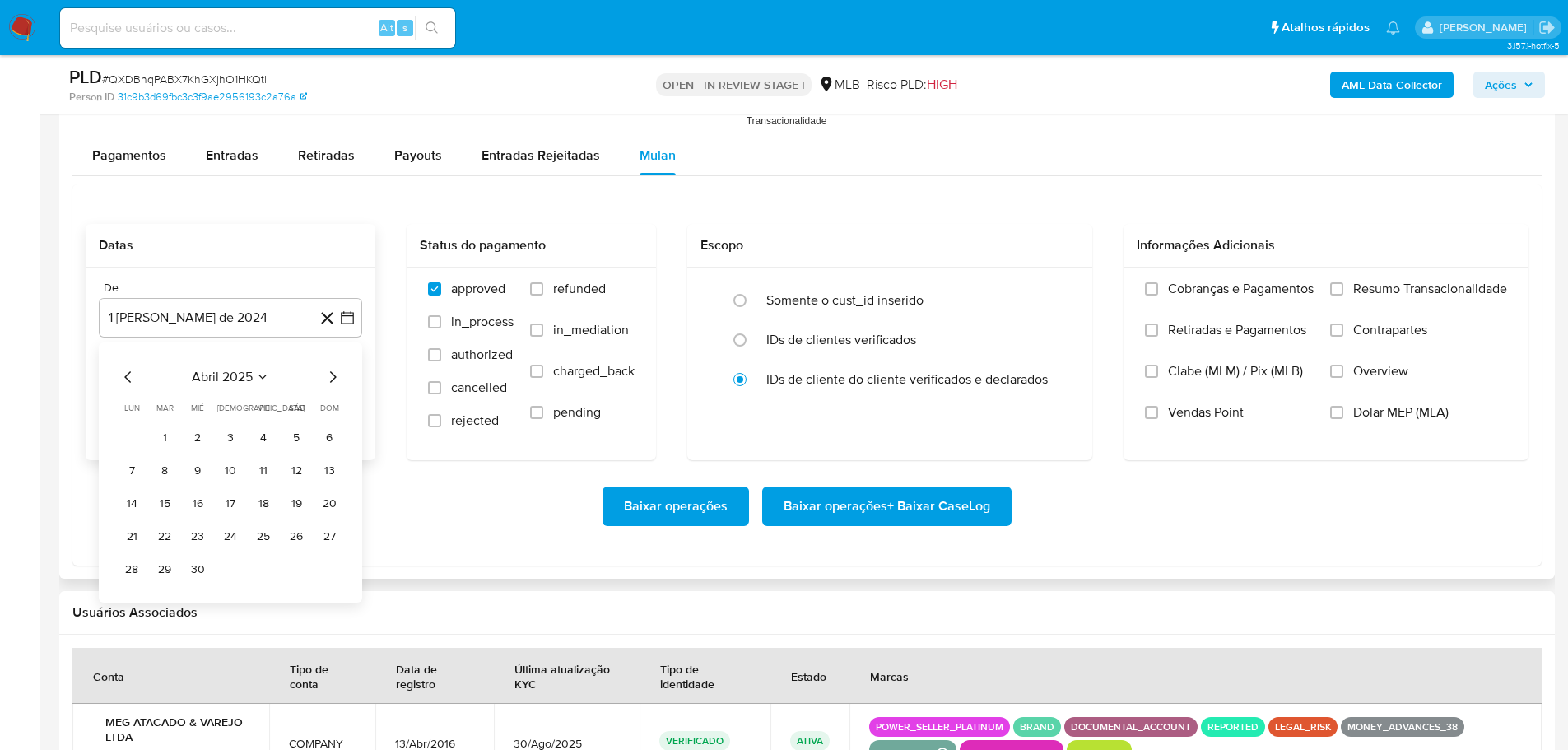
click at [335, 378] on icon "Mes siguiente" at bounding box center [333, 376] width 6 height 12
click at [162, 426] on button "1" at bounding box center [165, 438] width 27 height 27
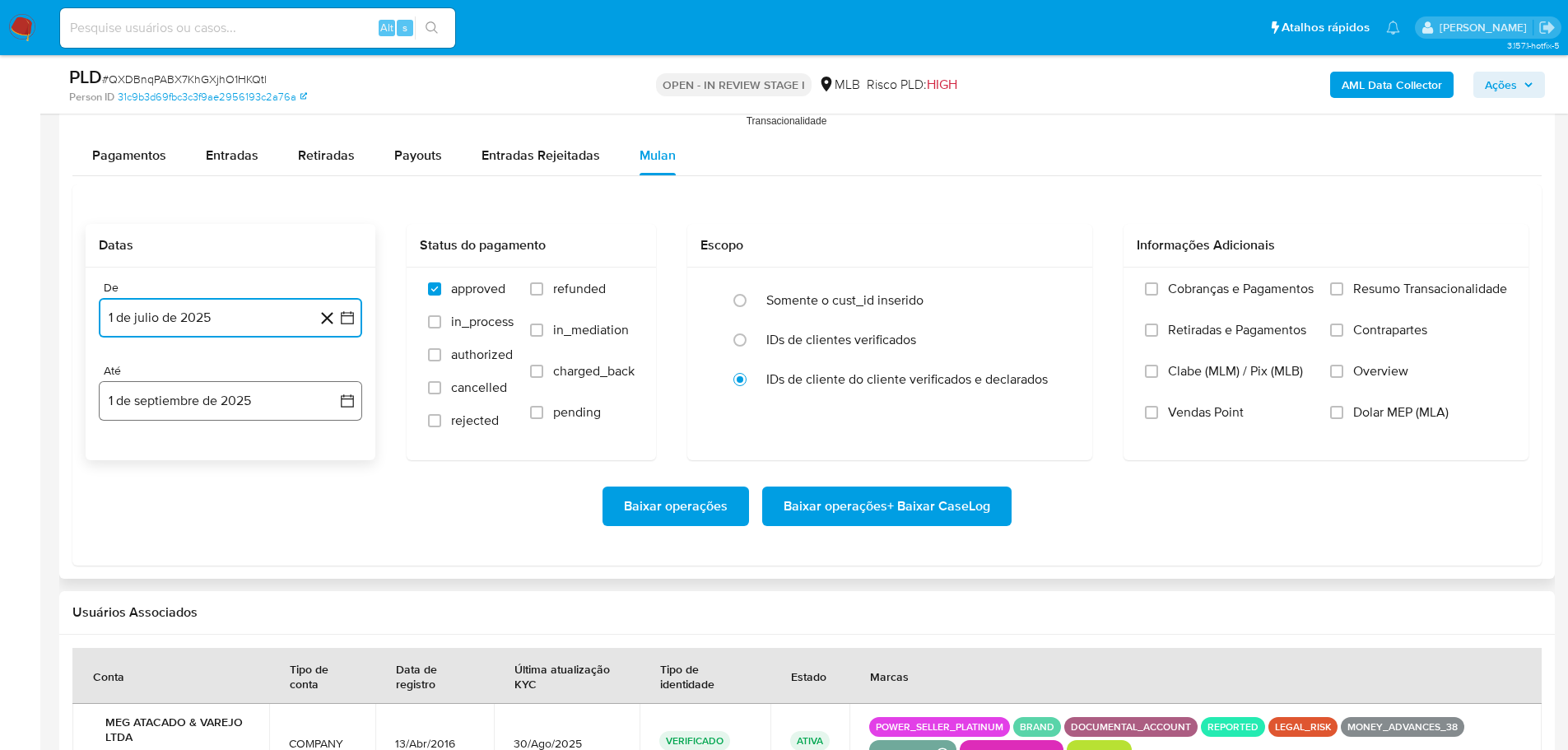
click at [175, 399] on button "1 de septiembre de 2025" at bounding box center [230, 400] width 264 height 40
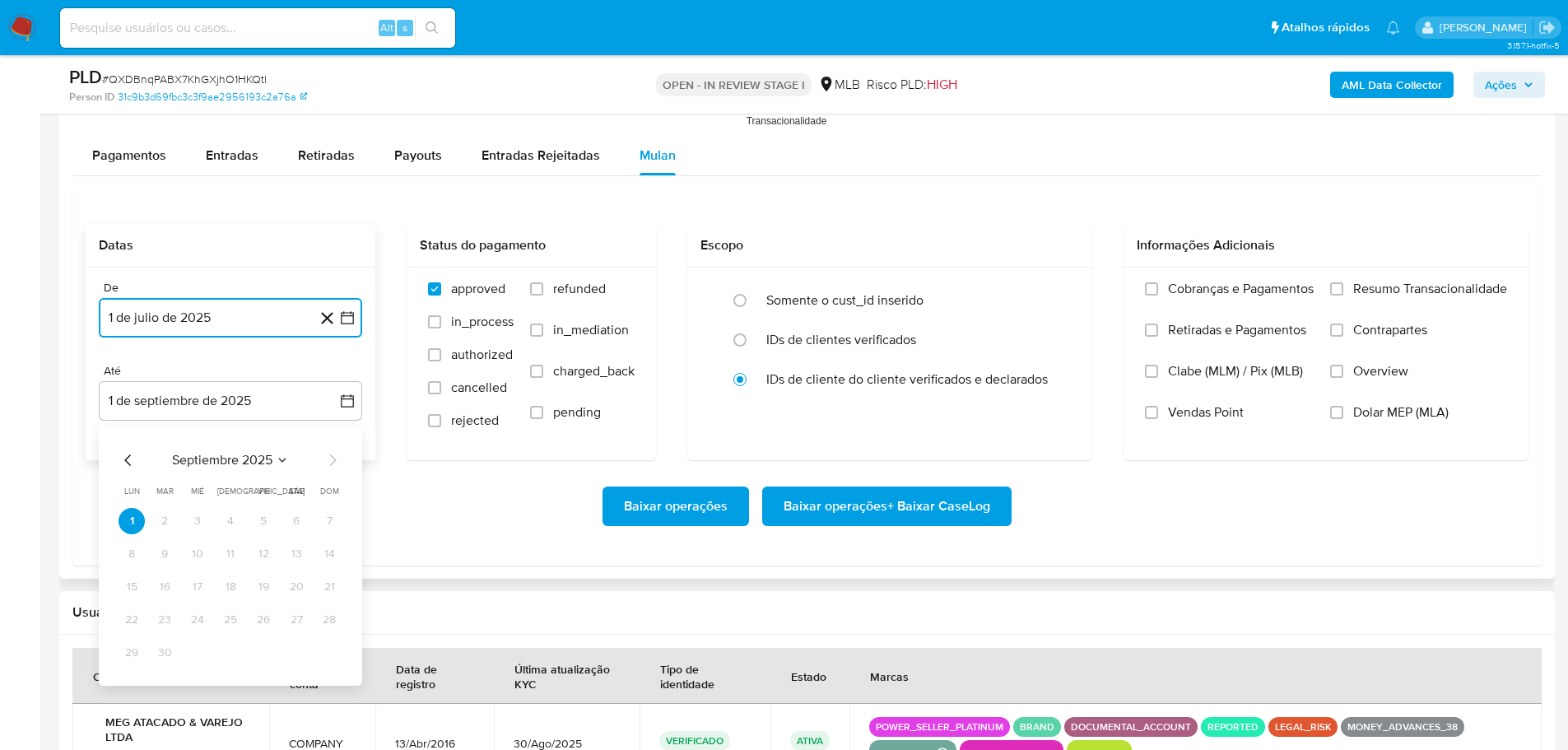
click at [126, 458] on icon "Mes anterior" at bounding box center [129, 460] width 20 height 20
click at [303, 655] on button "30" at bounding box center [296, 653] width 27 height 27
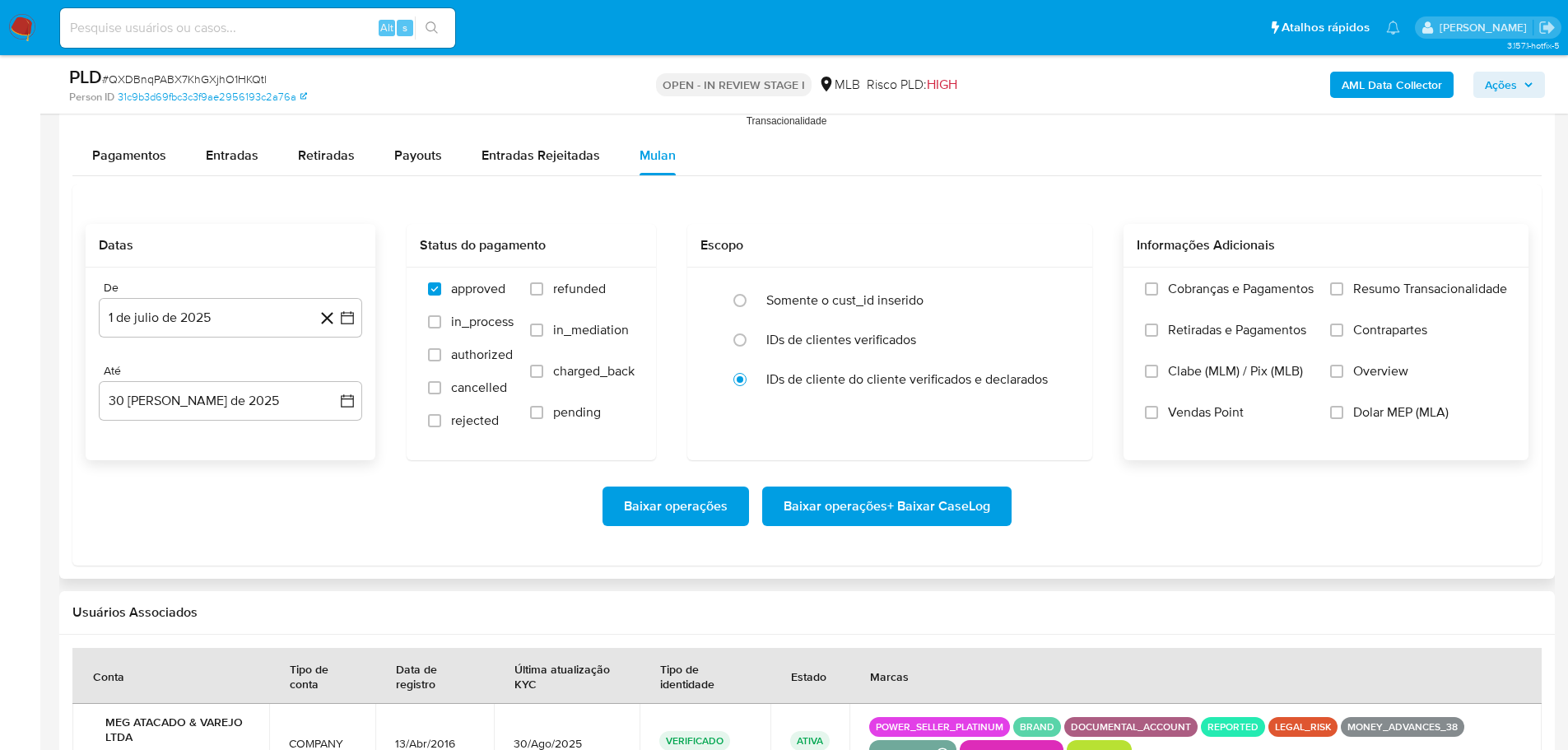
click at [1353, 280] on span "Resumo Transacionalidade" at bounding box center [1430, 288] width 154 height 17
click at [1343, 282] on input "Resumo Transacionalidade" at bounding box center [1336, 288] width 13 height 13
click at [954, 506] on span "Baixar operações + Baixar CaseLog" at bounding box center [886, 506] width 207 height 36
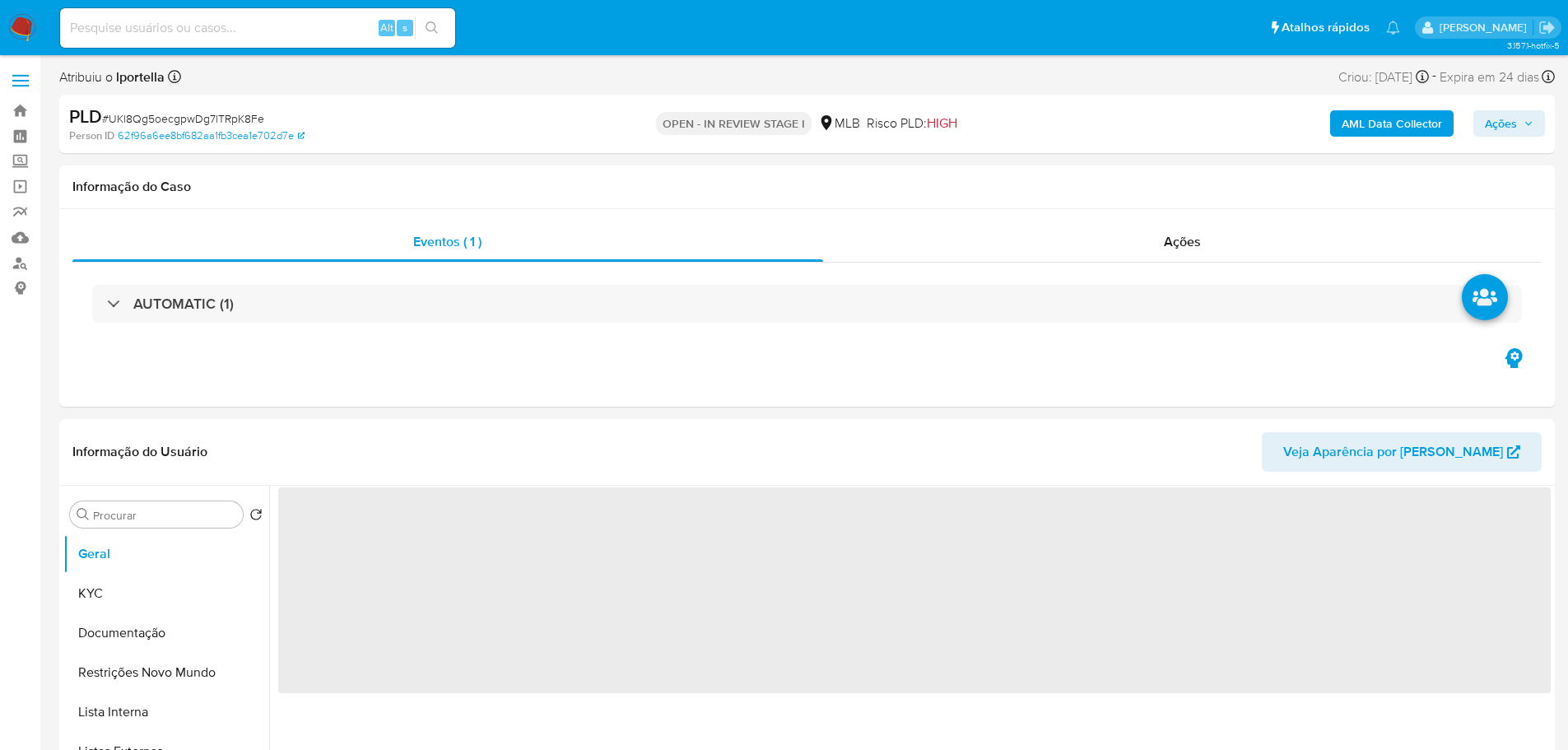
select select "10"
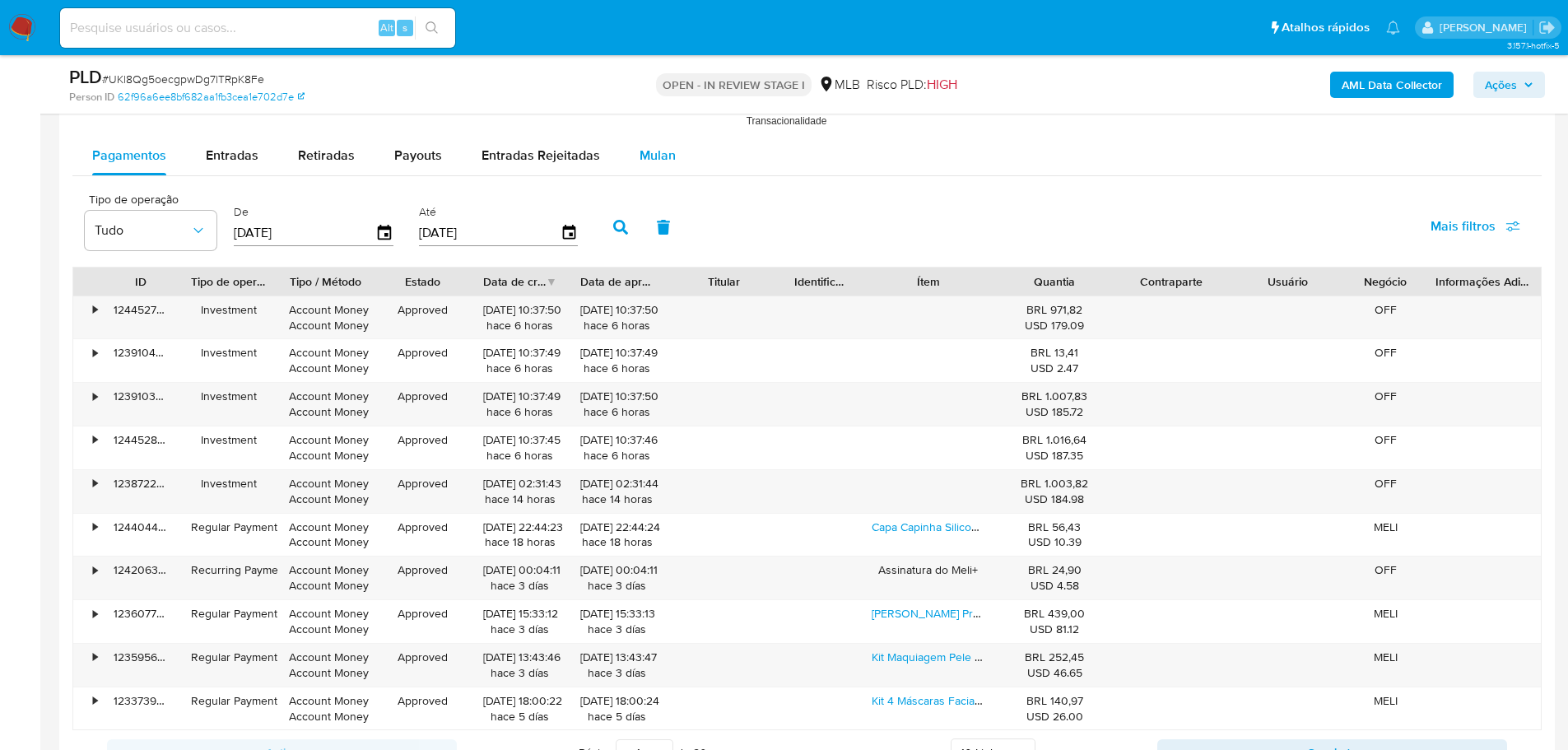
click at [641, 153] on span "Mulan" at bounding box center [658, 154] width 36 height 19
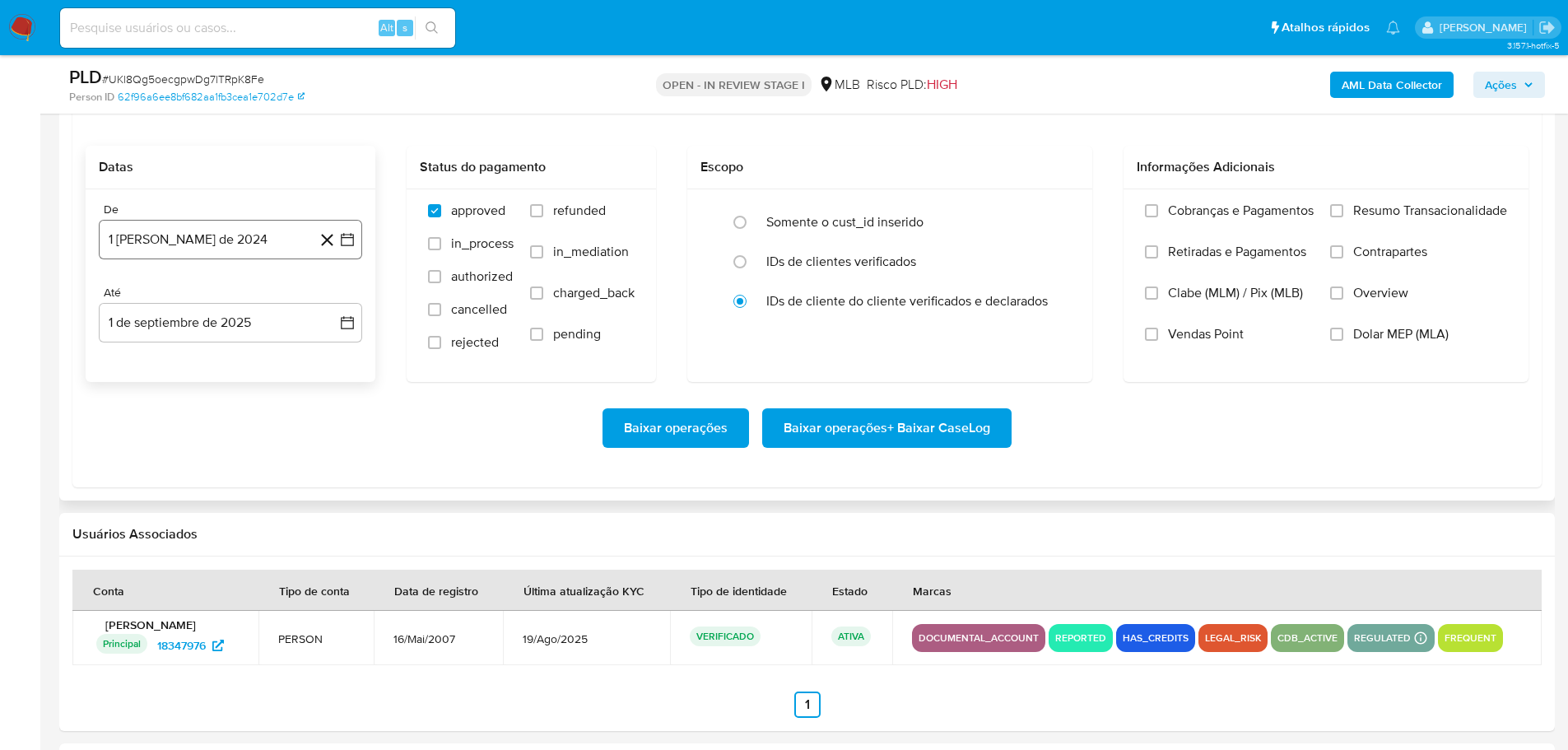
scroll to position [1976, 0]
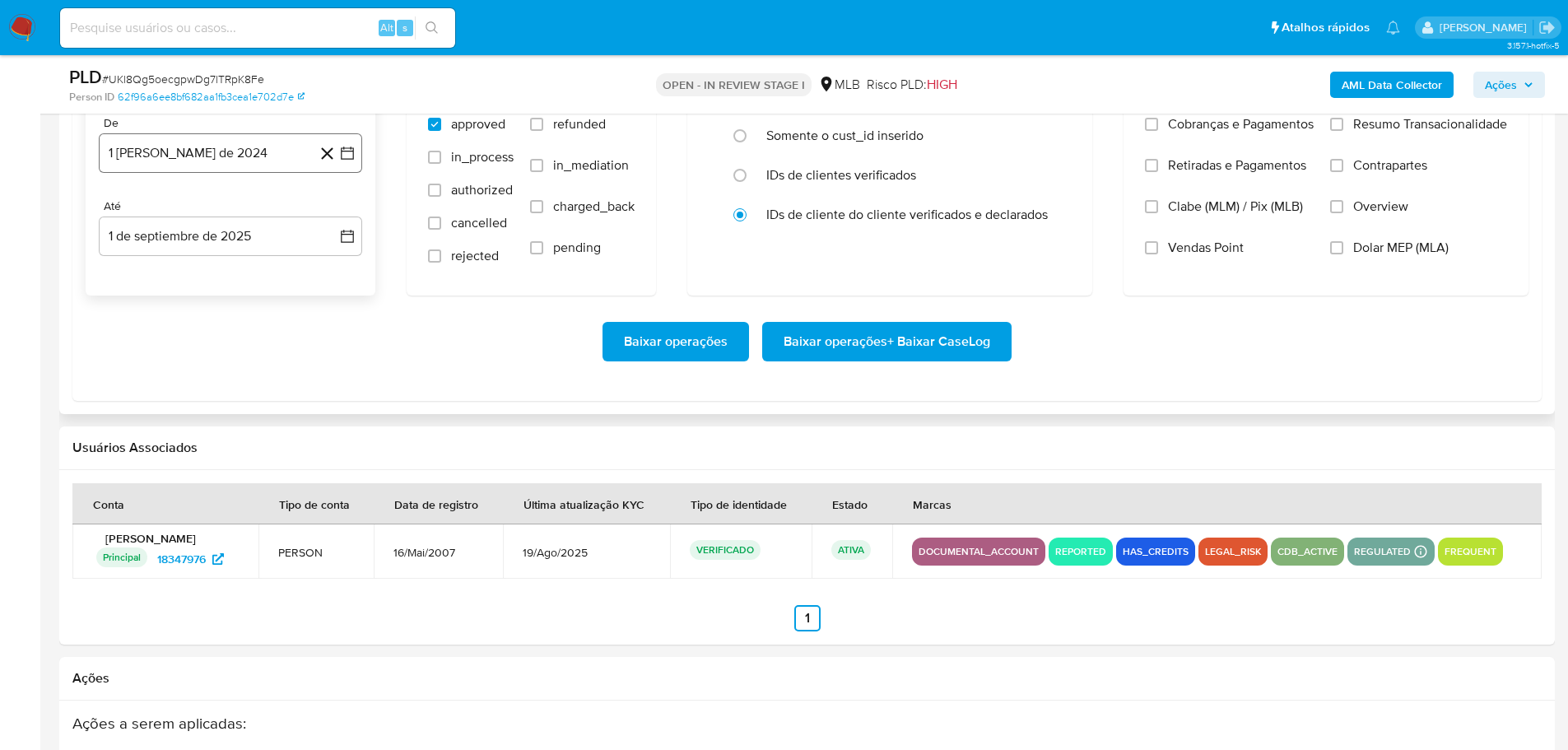
click at [228, 147] on button "1 de agosto de 2024" at bounding box center [230, 153] width 264 height 40
click at [329, 204] on icon "Mes siguiente" at bounding box center [333, 212] width 20 height 20
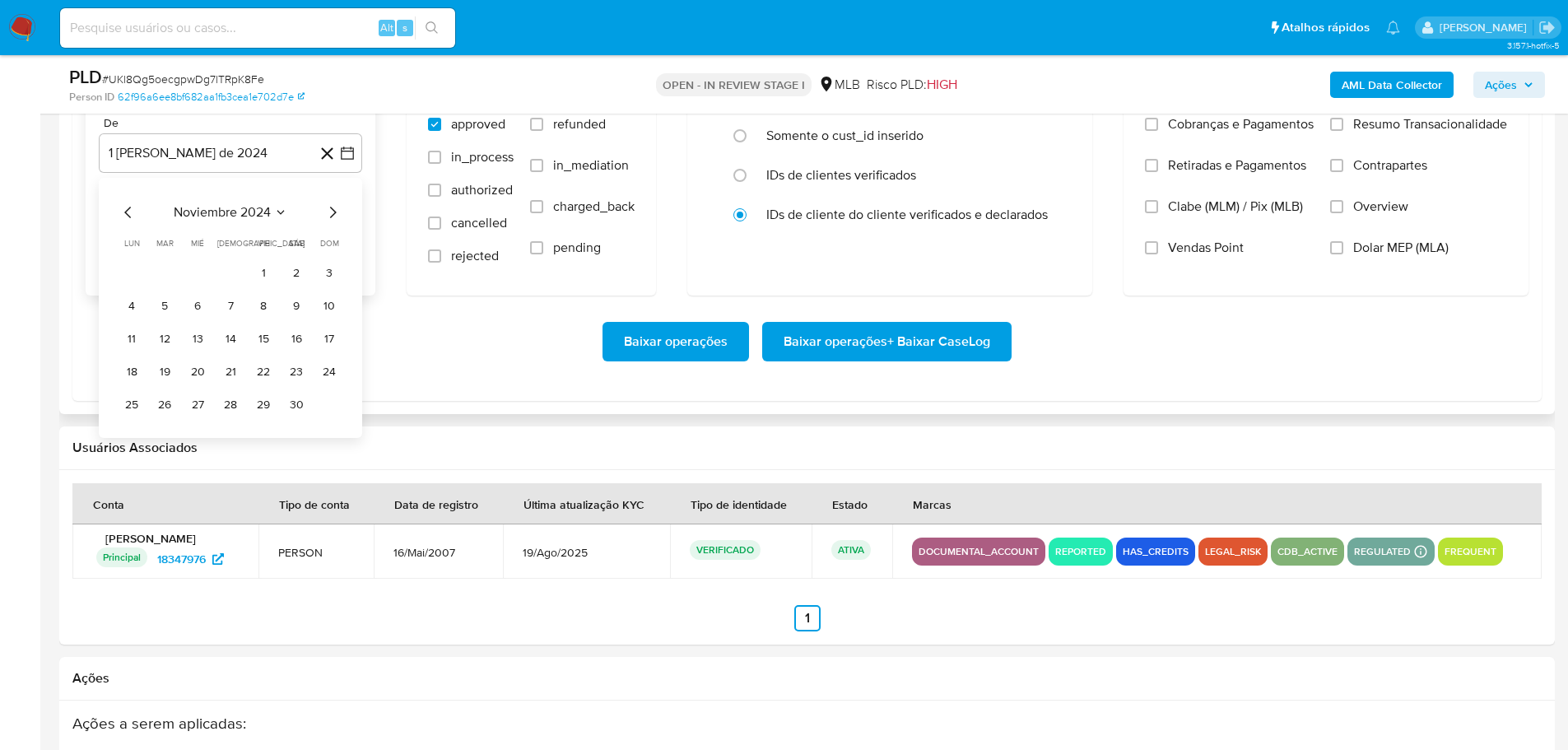
click at [329, 204] on icon "Mes siguiente" at bounding box center [333, 212] width 20 height 20
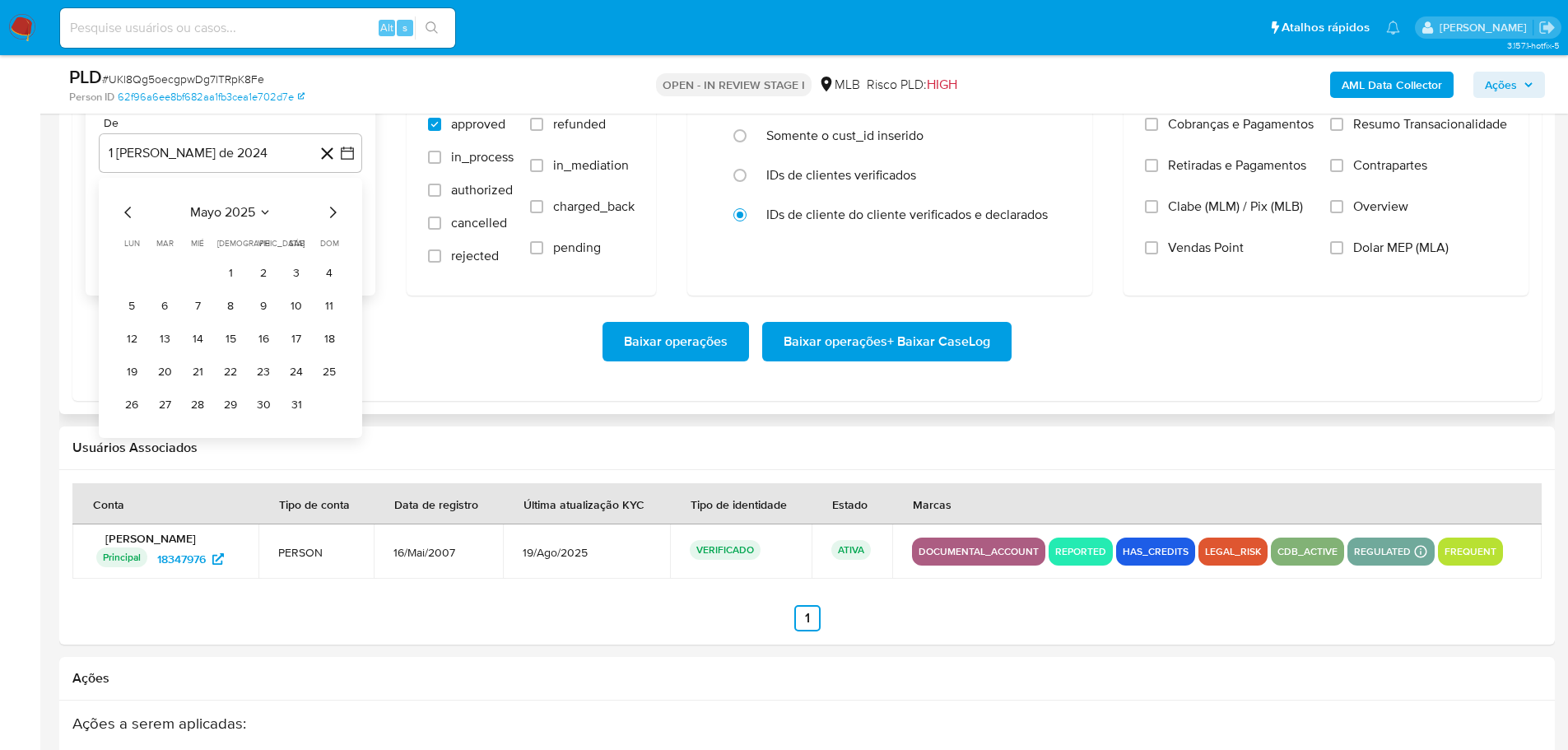
click at [329, 204] on icon "Mes siguiente" at bounding box center [333, 212] width 20 height 20
click at [162, 273] on button "1" at bounding box center [165, 273] width 27 height 27
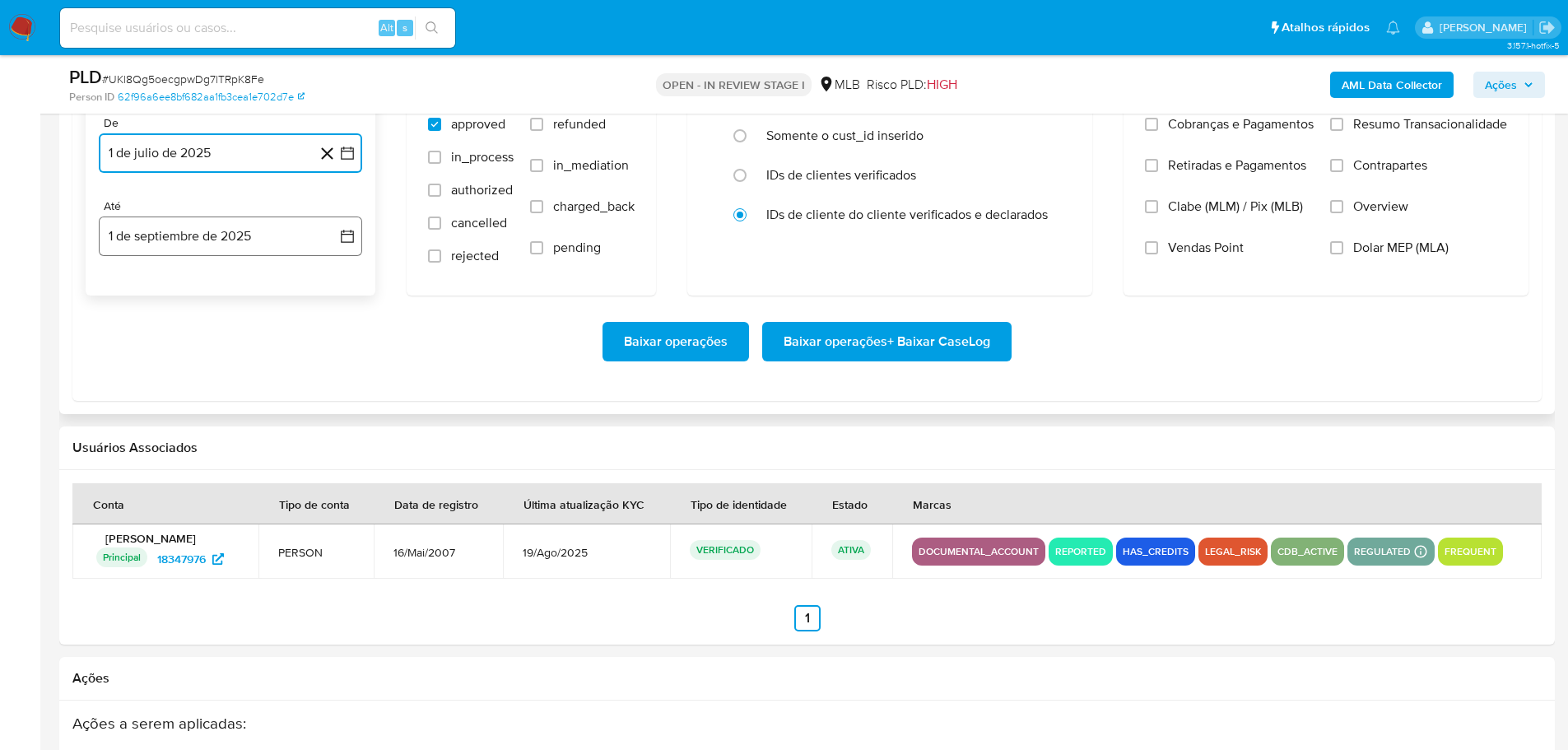
click at [198, 247] on button "1 de septiembre de 2025" at bounding box center [230, 236] width 264 height 40
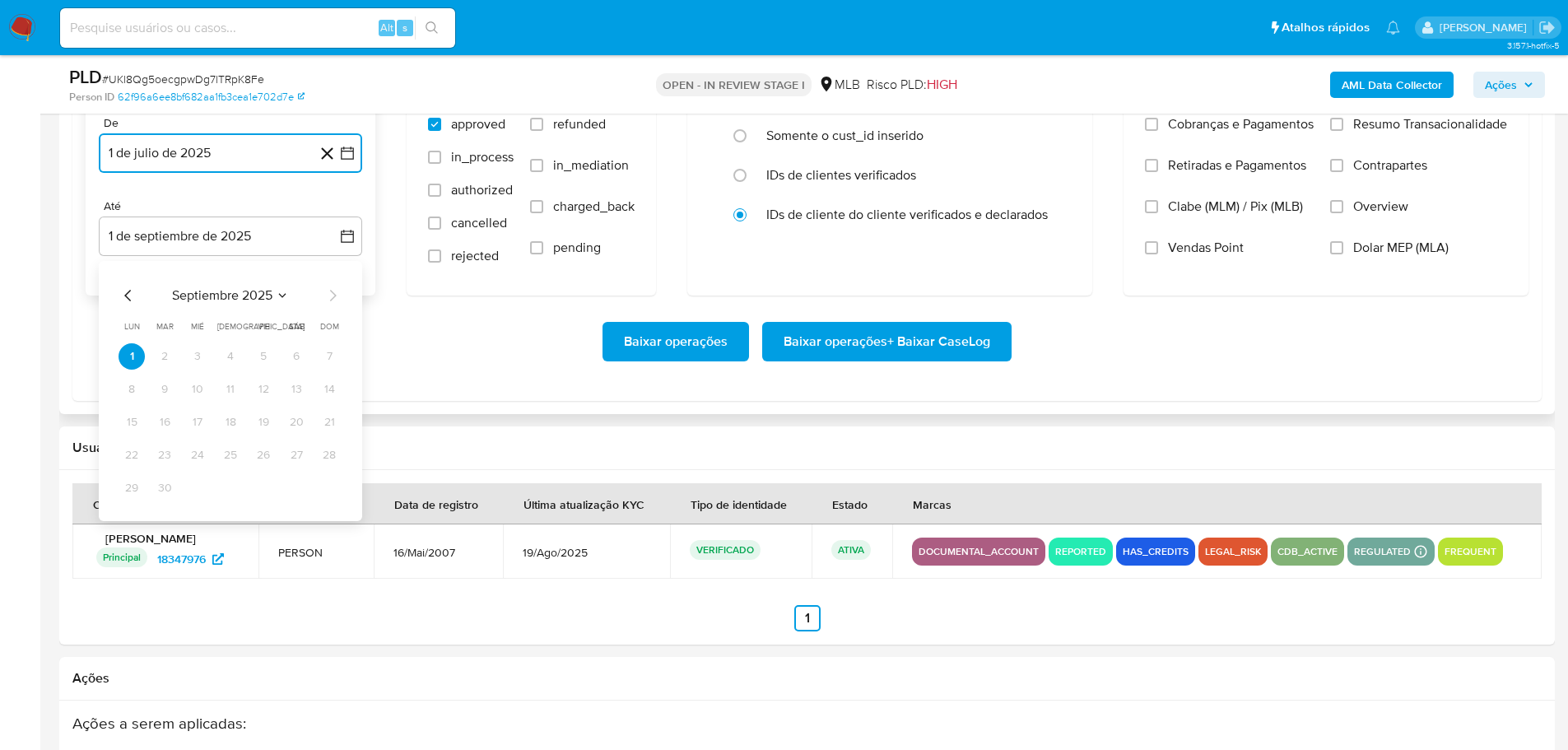
click at [132, 301] on icon "Mes anterior" at bounding box center [129, 296] width 20 height 20
click at [288, 496] on button "30" at bounding box center [296, 488] width 27 height 27
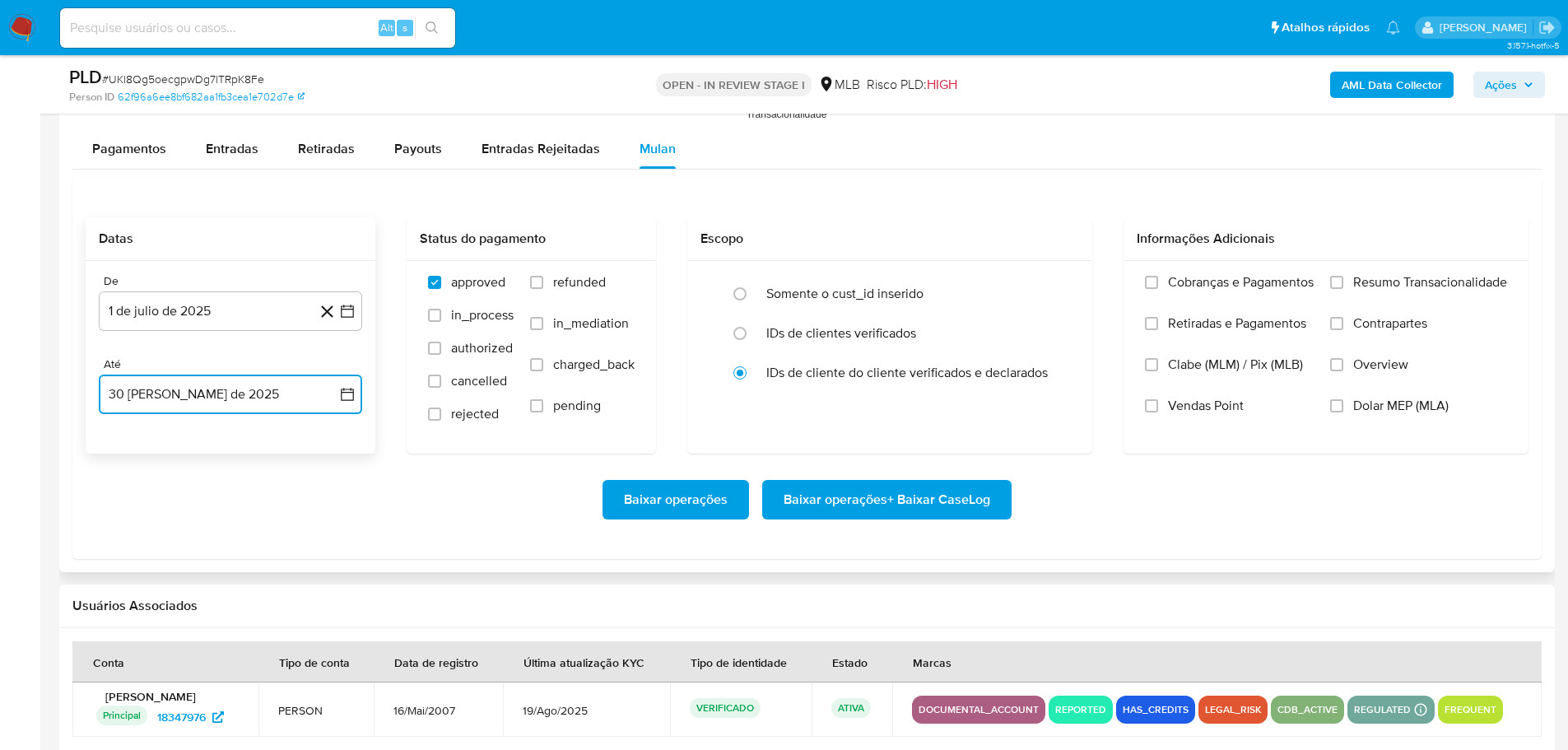
scroll to position [1646, 0]
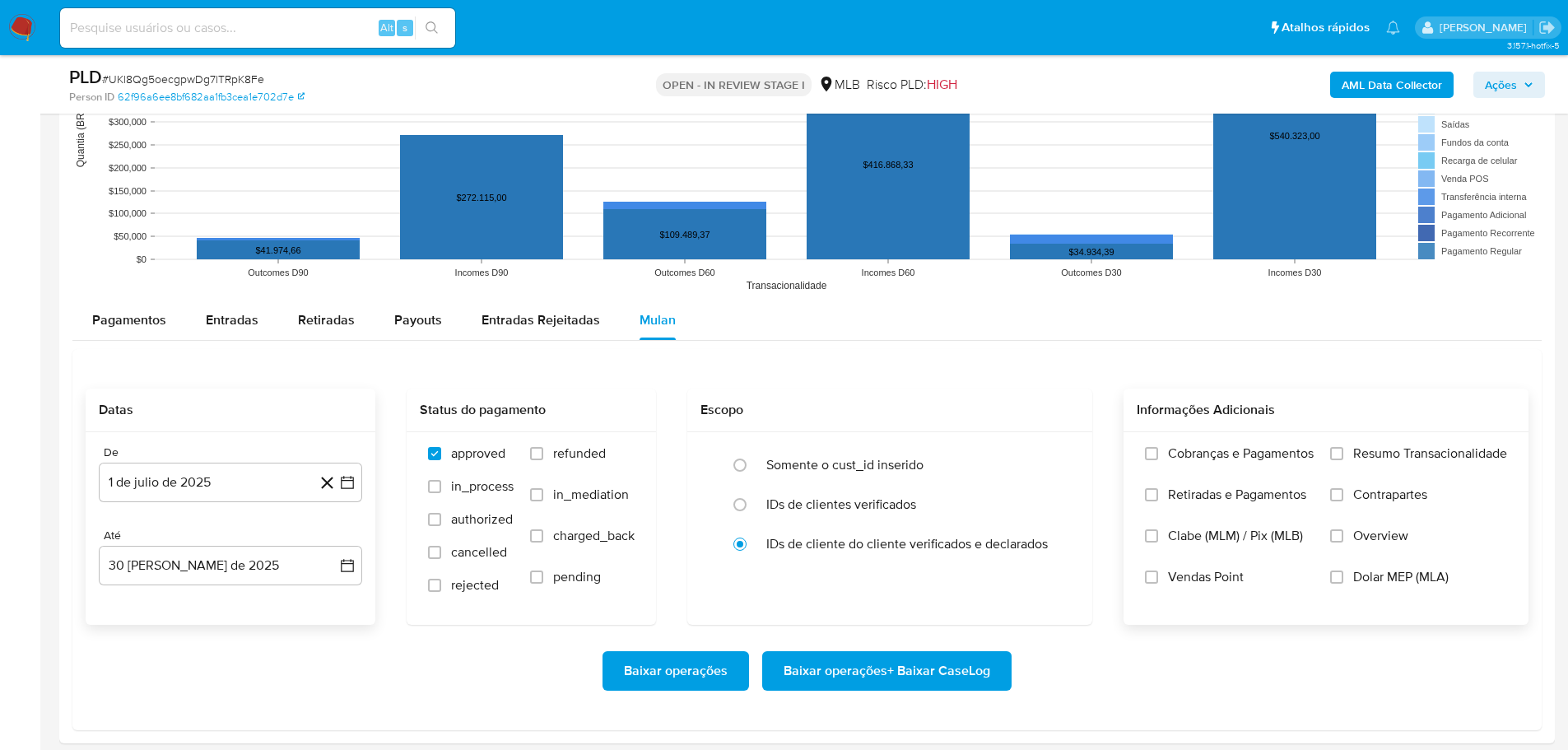
click at [1354, 451] on span "Resumo Transacionalidade" at bounding box center [1430, 454] width 154 height 17
click at [1343, 451] on input "Resumo Transacionalidade" at bounding box center [1336, 454] width 13 height 13
click at [1003, 663] on button "Baixar operações + Baixar CaseLog" at bounding box center [886, 671] width 249 height 40
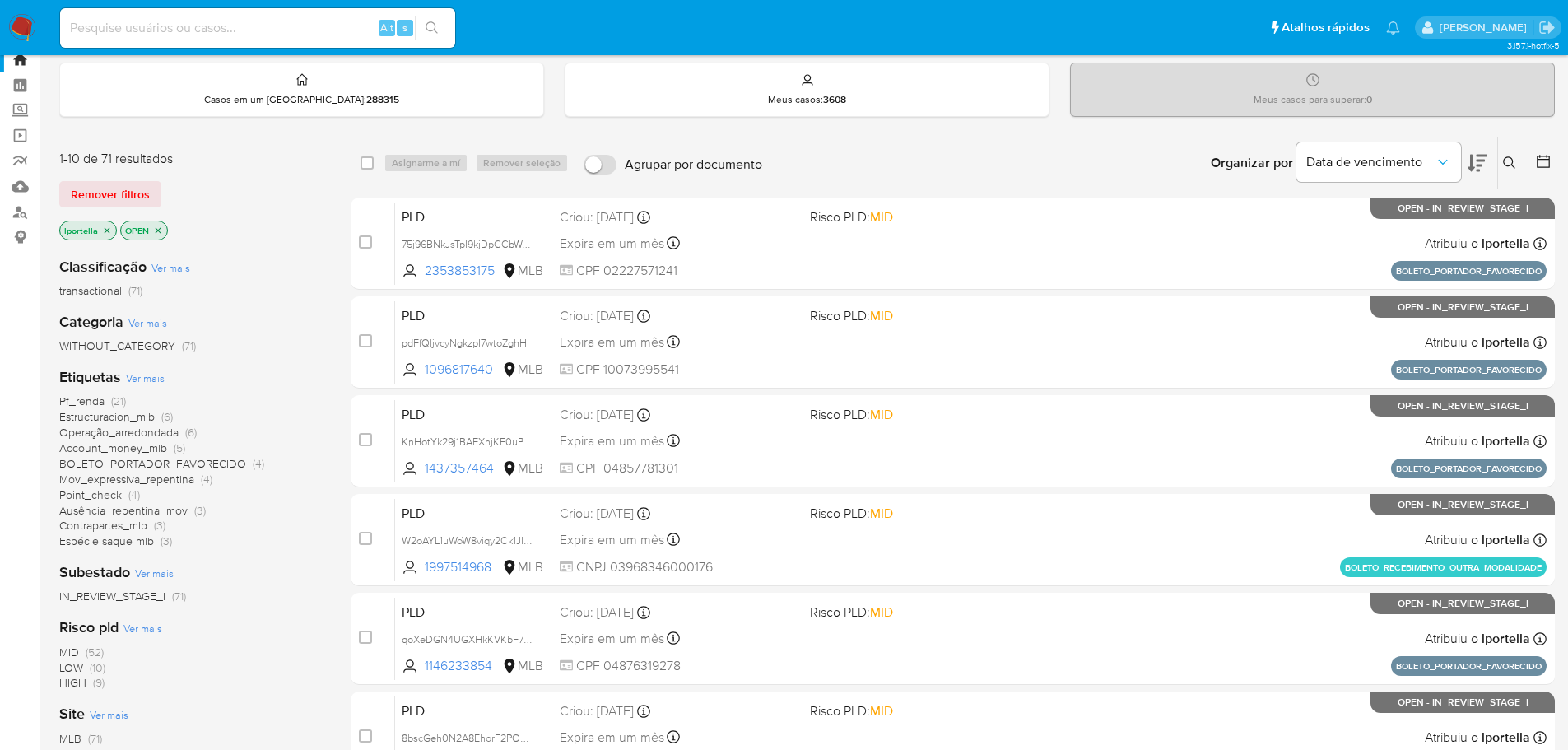
scroll to position [164, 0]
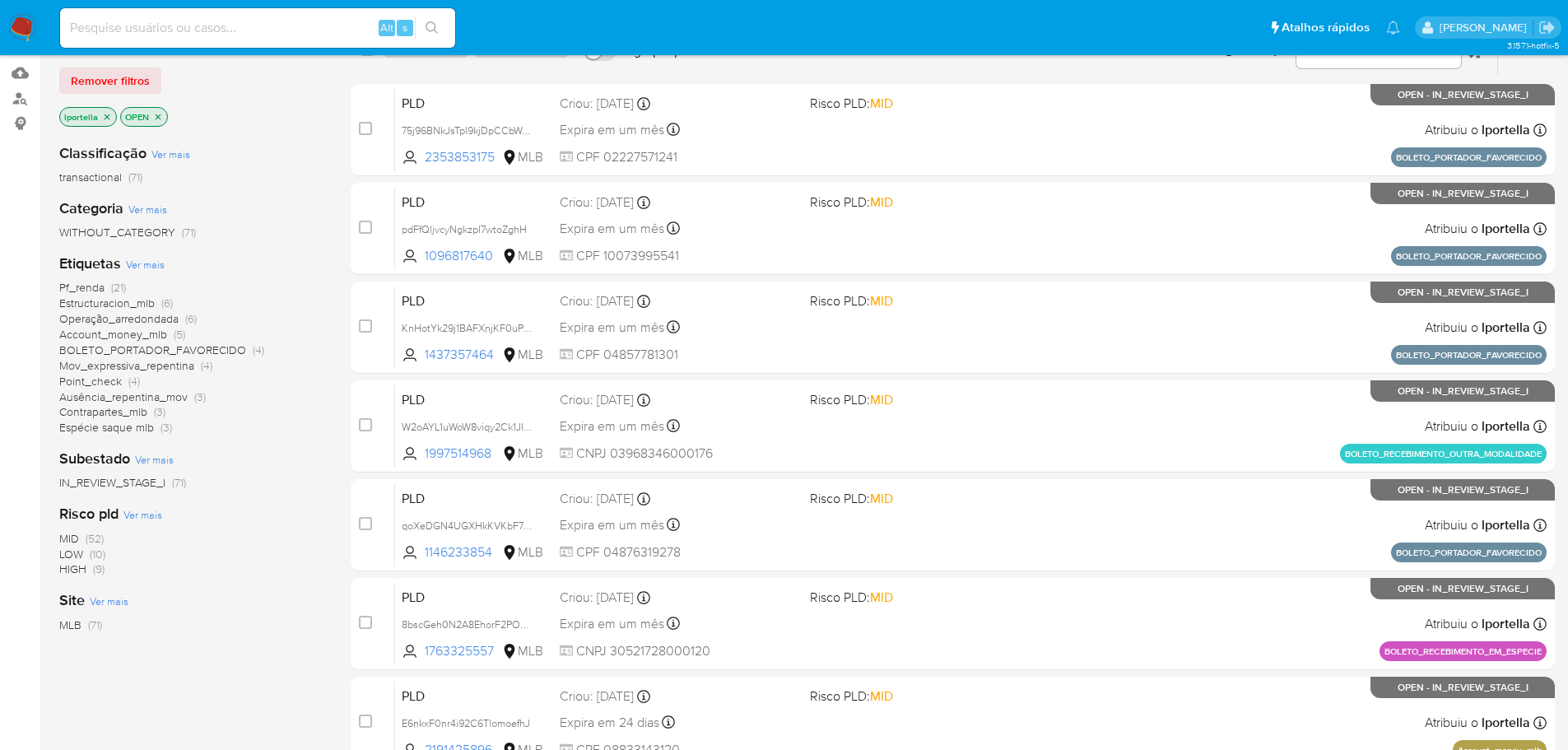
click at [74, 539] on span "MID" at bounding box center [69, 538] width 20 height 17
click at [119, 409] on span "Espécie saque mlb" at bounding box center [106, 411] width 95 height 17
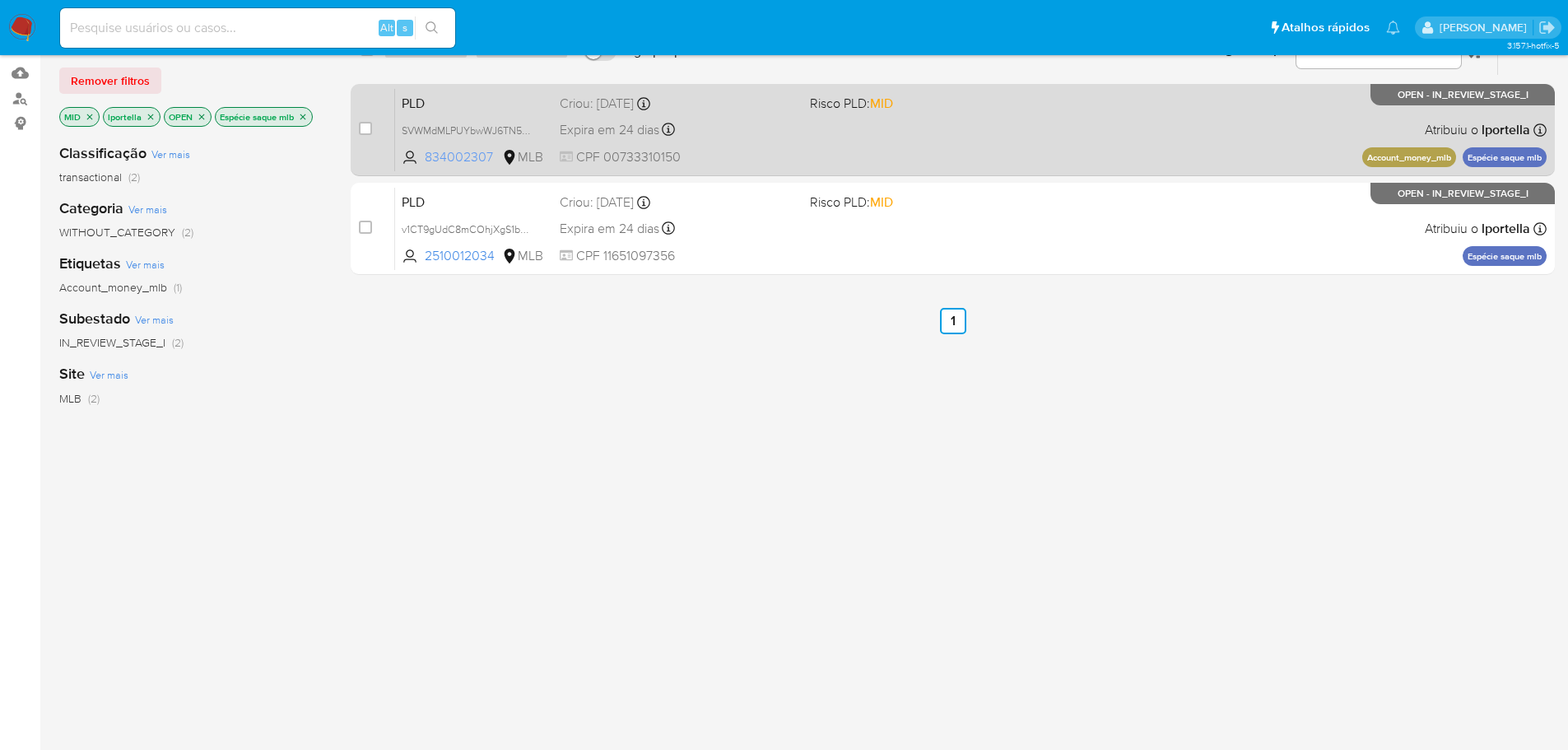
click at [465, 161] on span "834002307" at bounding box center [461, 157] width 74 height 18
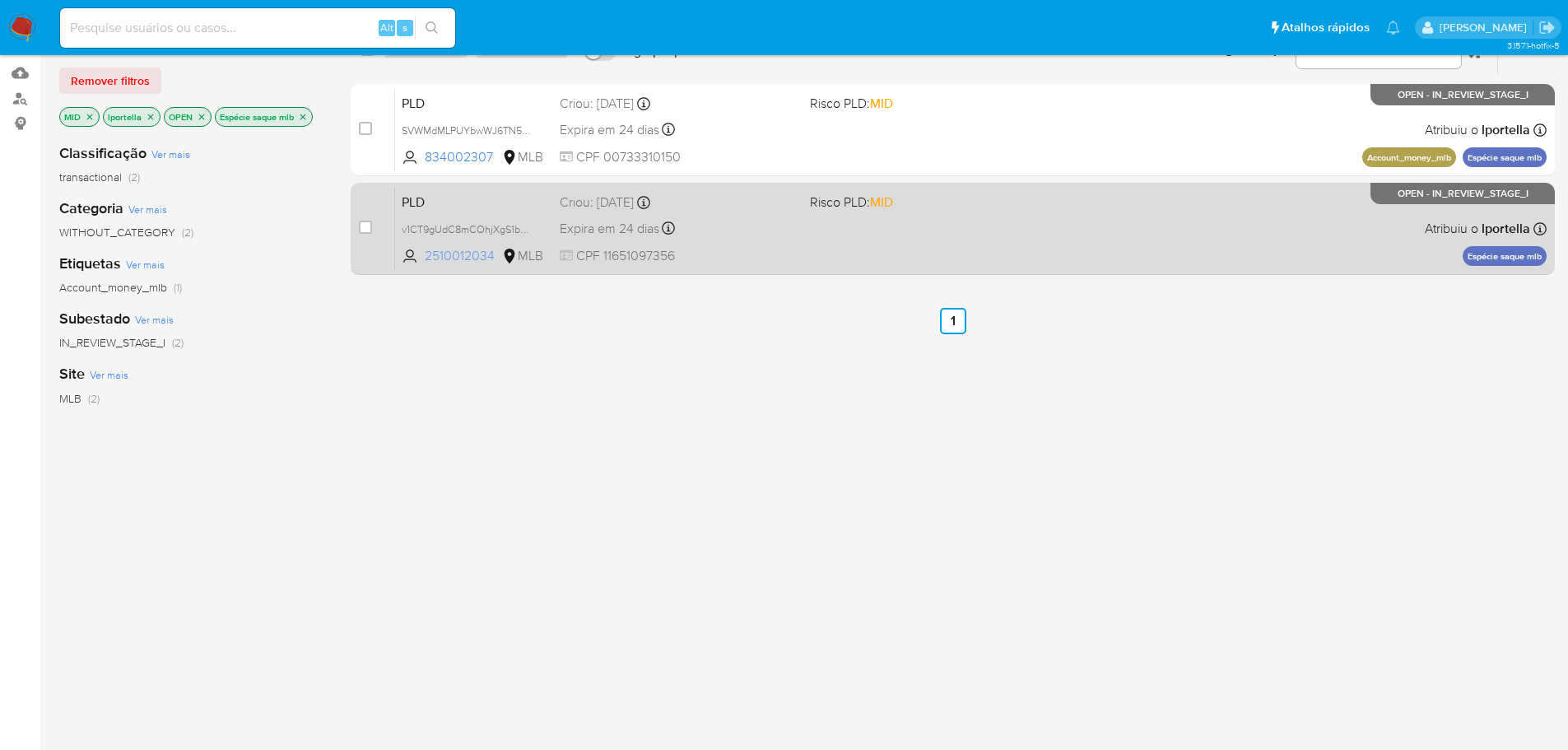
click at [457, 251] on span "2510012034" at bounding box center [461, 256] width 74 height 18
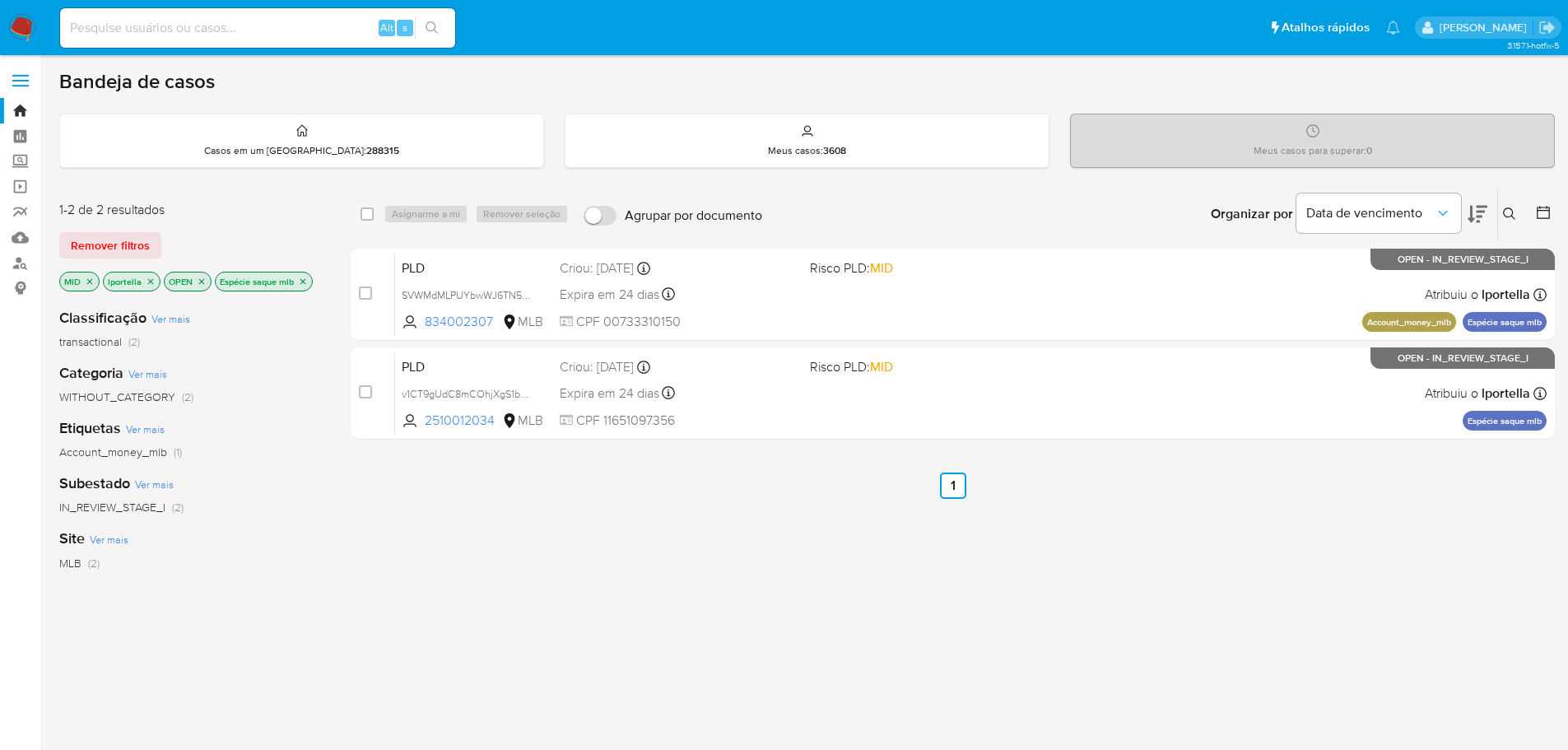
click at [304, 280] on icon "close-filter" at bounding box center [303, 281] width 10 height 10
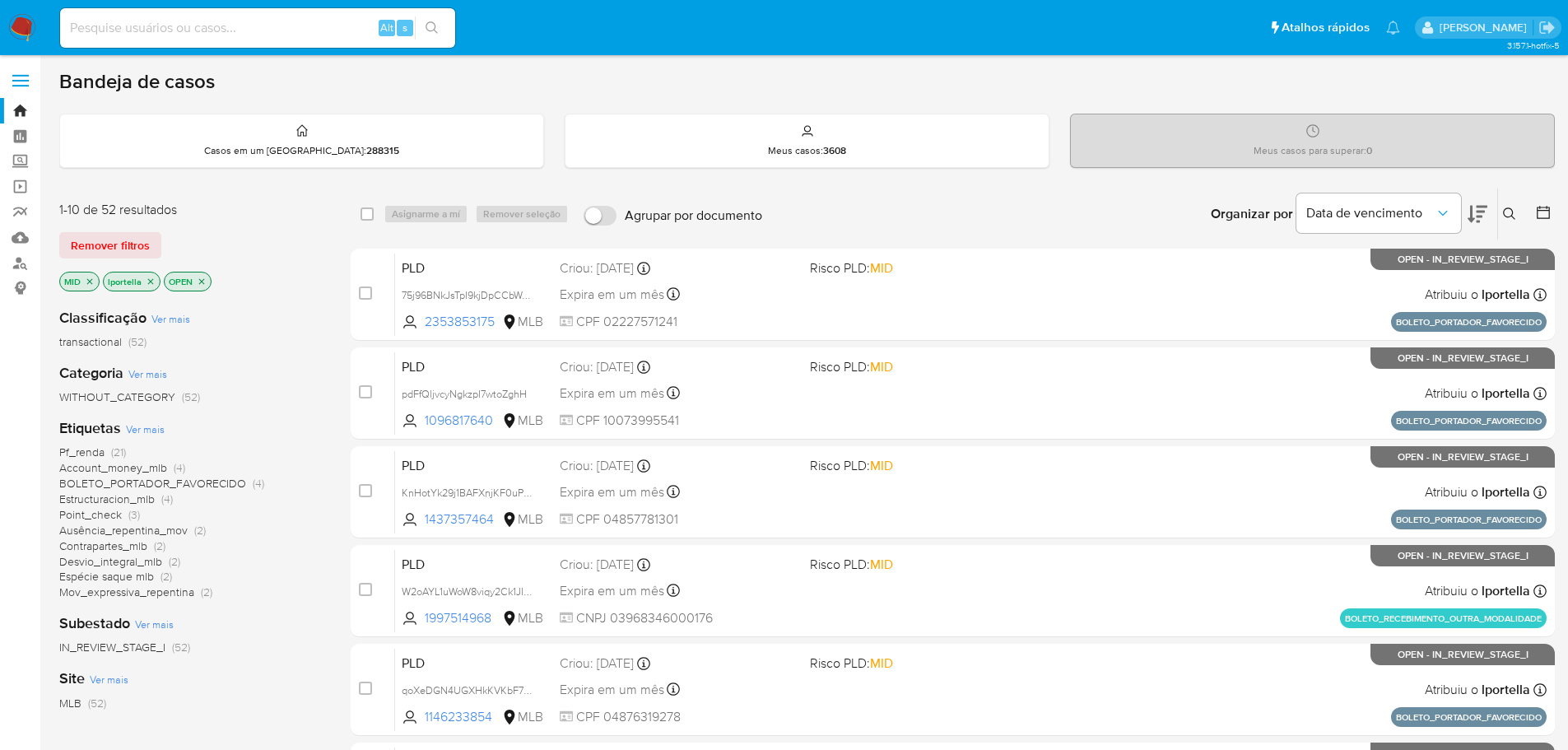
click at [114, 580] on span "Espécie saque mlb" at bounding box center [106, 576] width 95 height 17
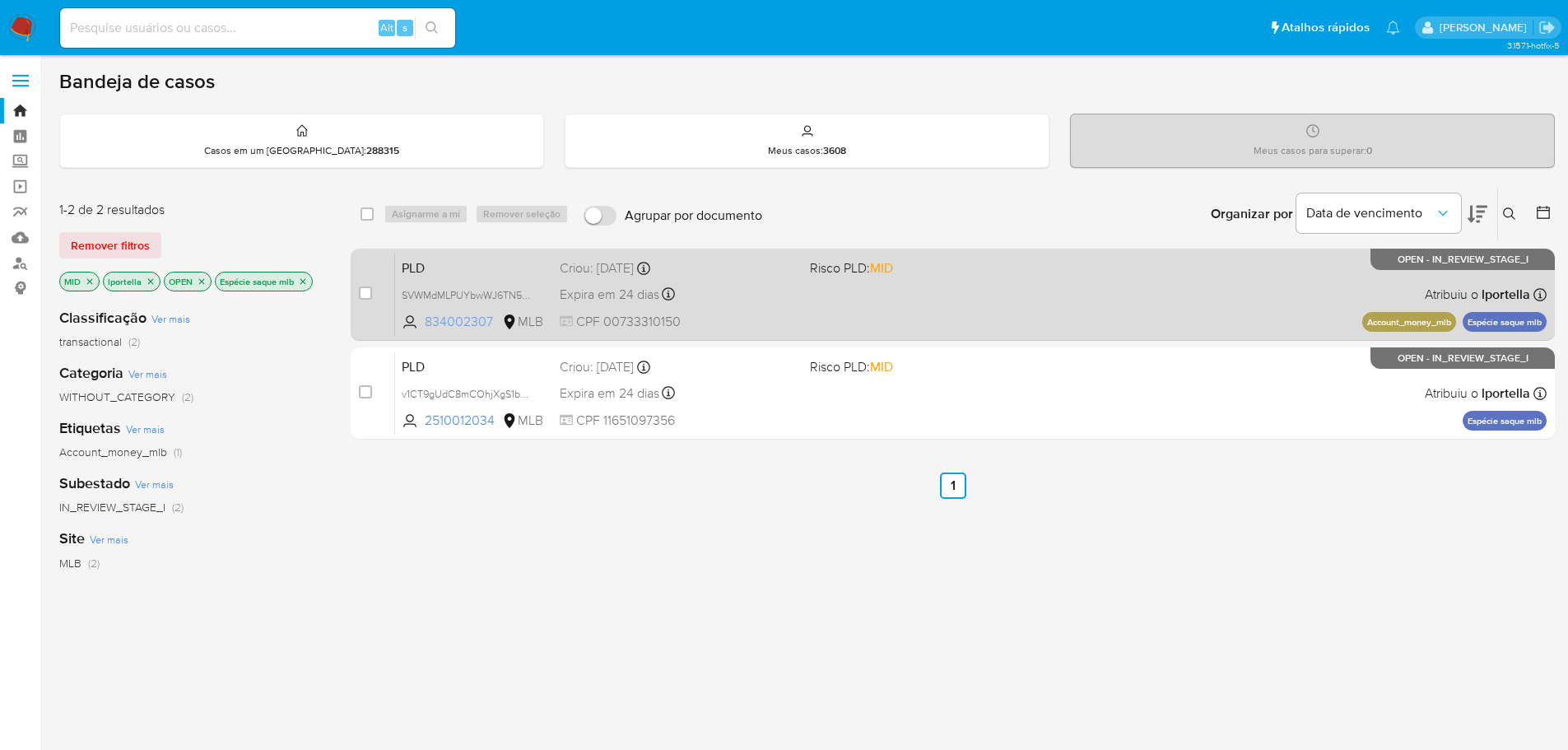
click at [456, 320] on span "834002307" at bounding box center [461, 321] width 74 height 18
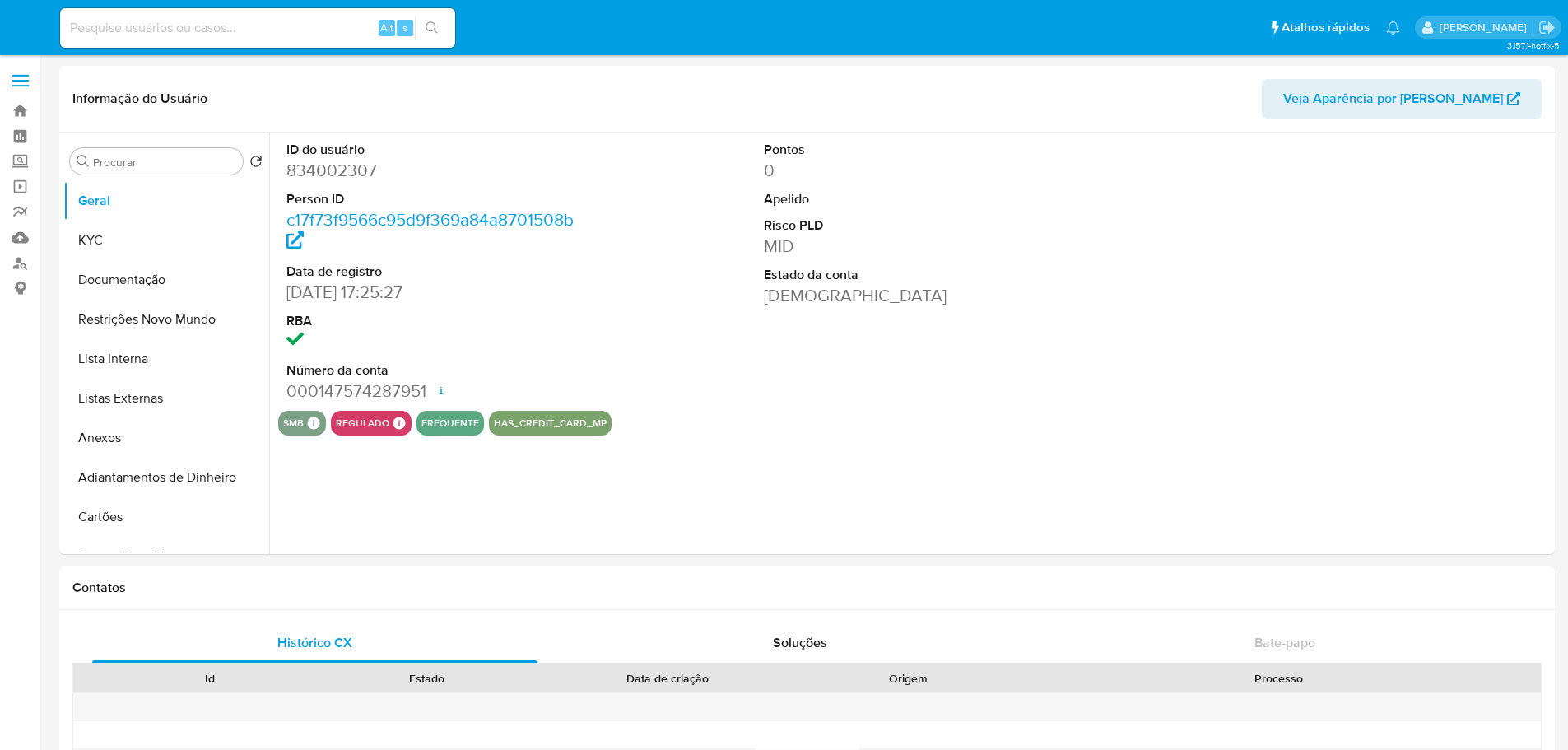
select select "10"
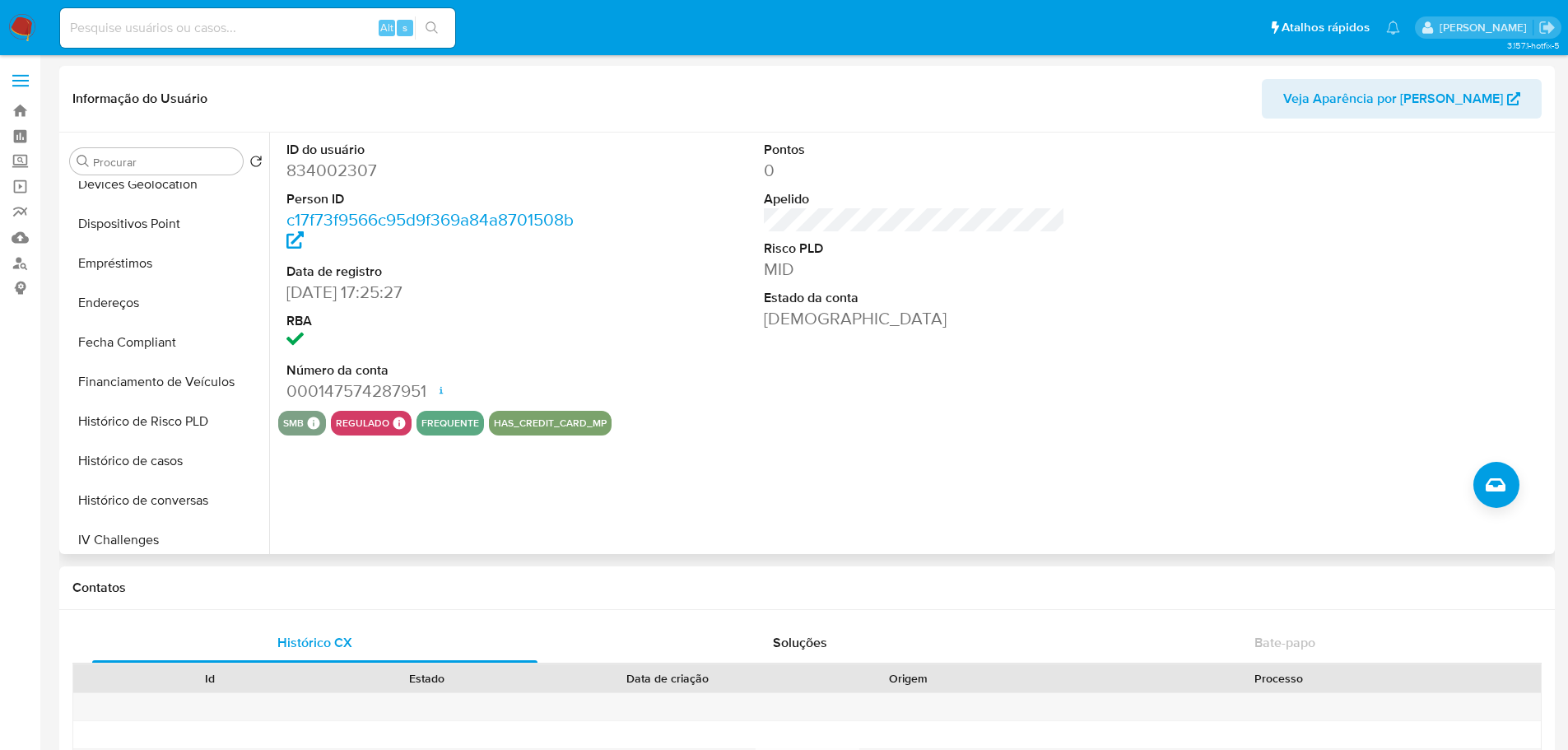
scroll to position [735, 0]
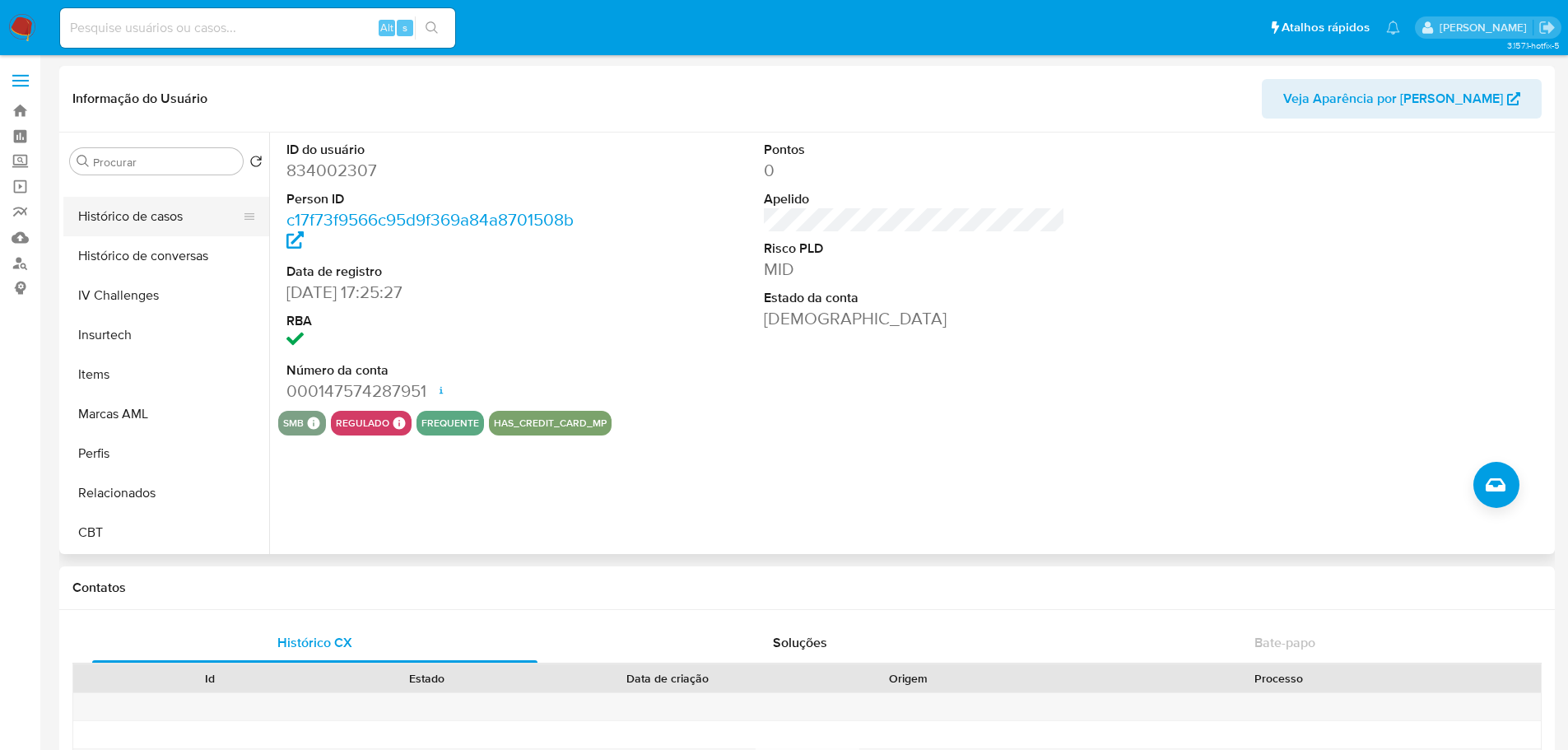
click at [161, 213] on button "Histórico de casos" at bounding box center [159, 217] width 193 height 40
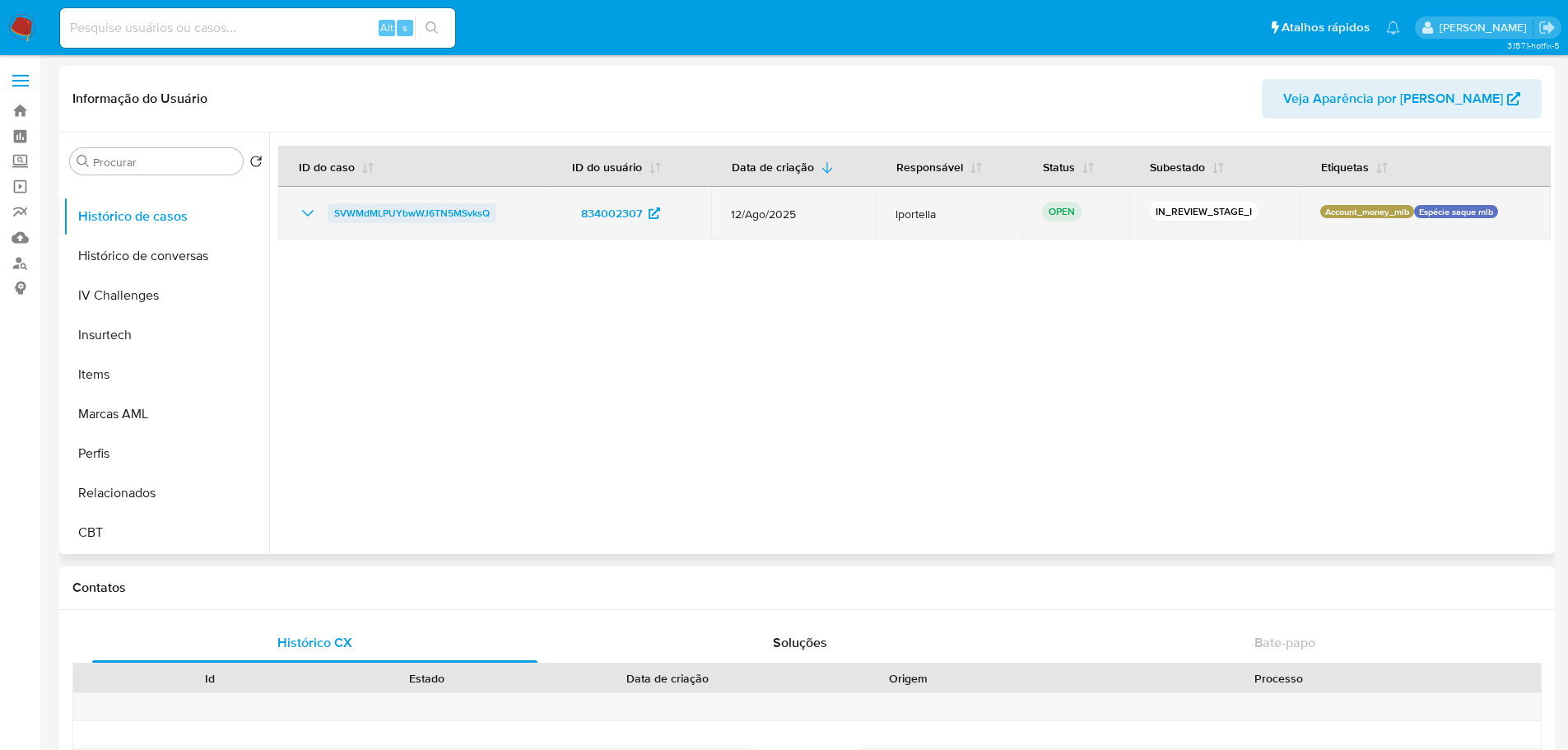
click at [424, 209] on span "SVWMdMLPUYbwWJ6TN5MSvksQ" at bounding box center [412, 213] width 155 height 20
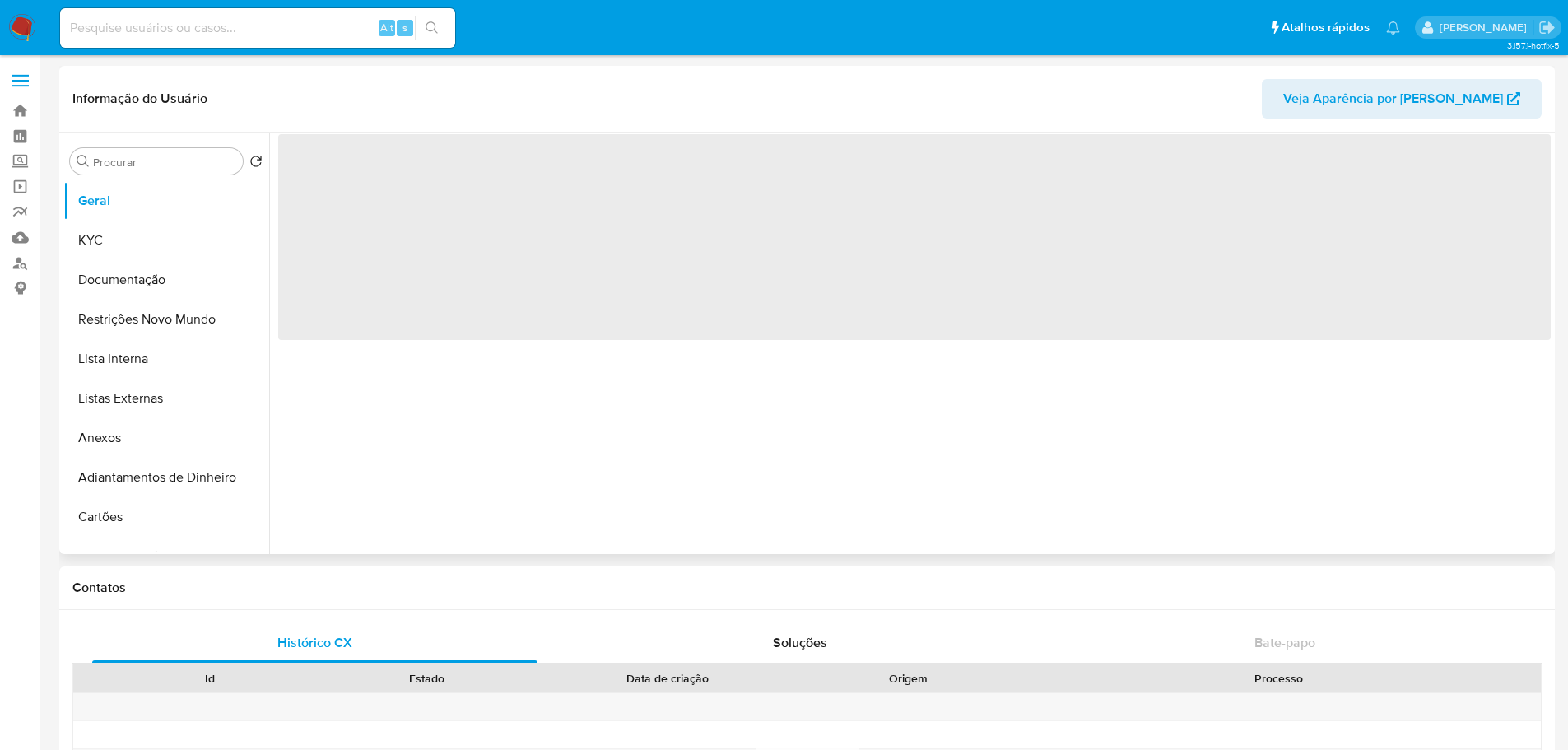
scroll to position [735, 0]
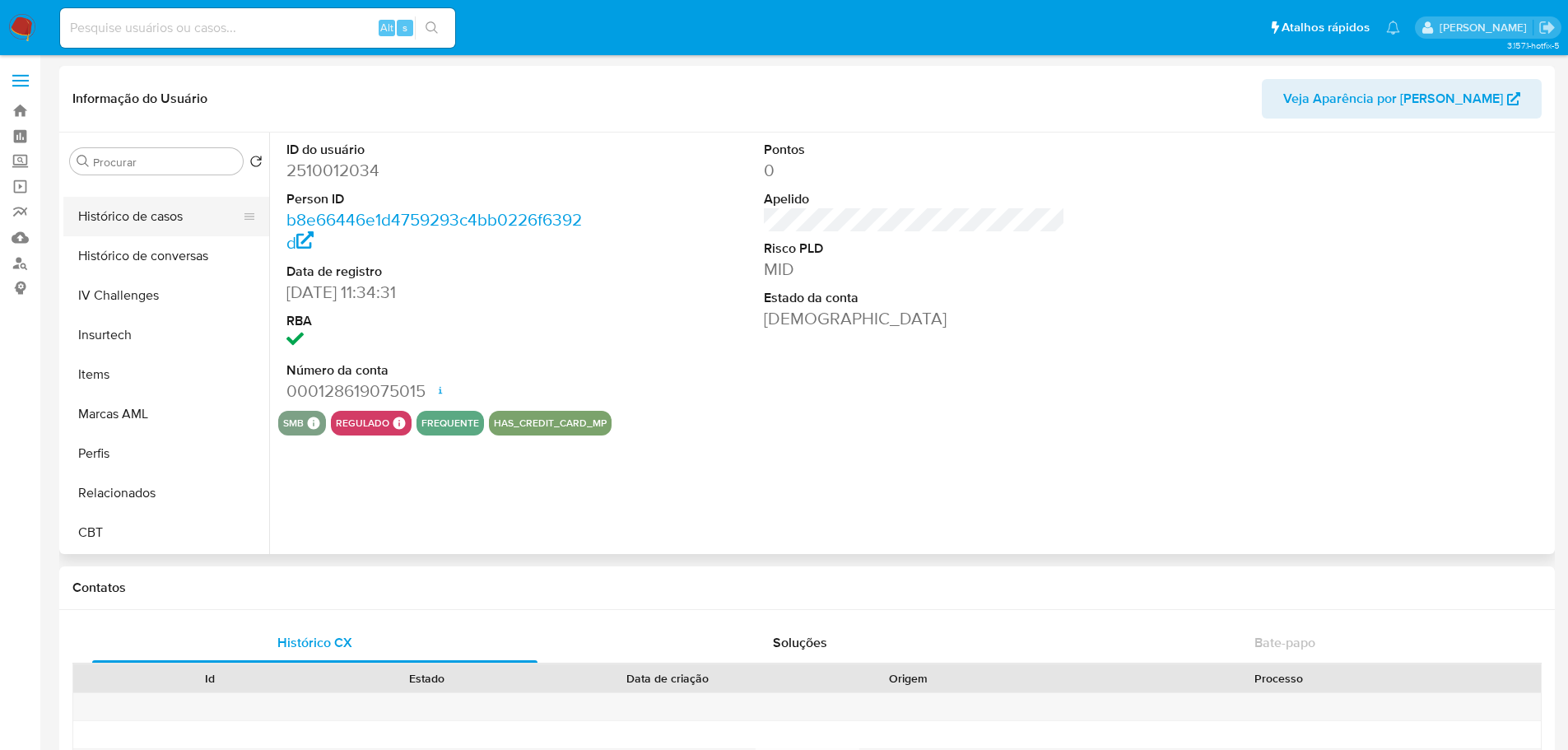
click at [143, 217] on button "Histórico de casos" at bounding box center [159, 217] width 193 height 40
select select "10"
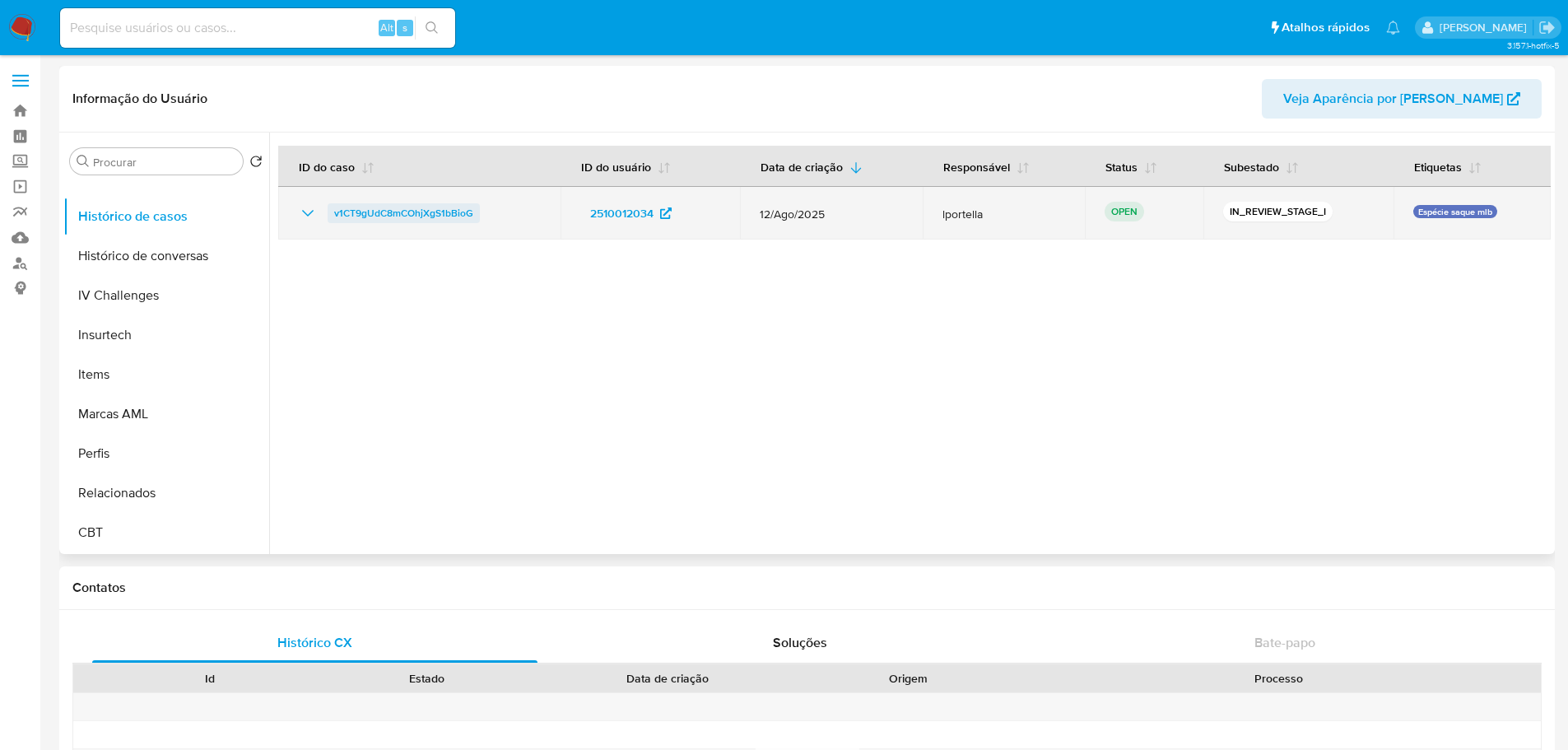
click at [409, 206] on span "v1CT9gUdC8mCOhjXgS1bBioG" at bounding box center [404, 213] width 139 height 20
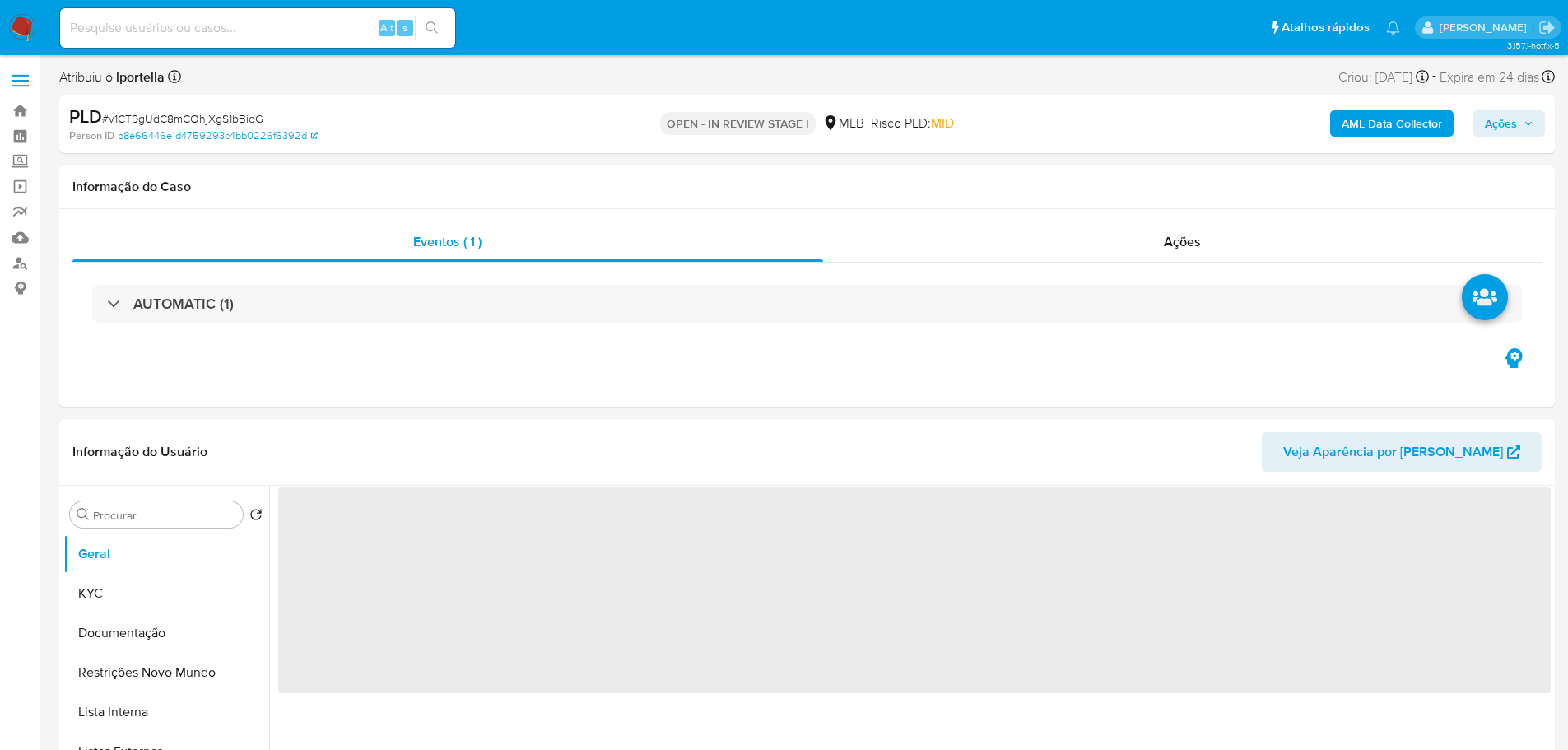
select select "10"
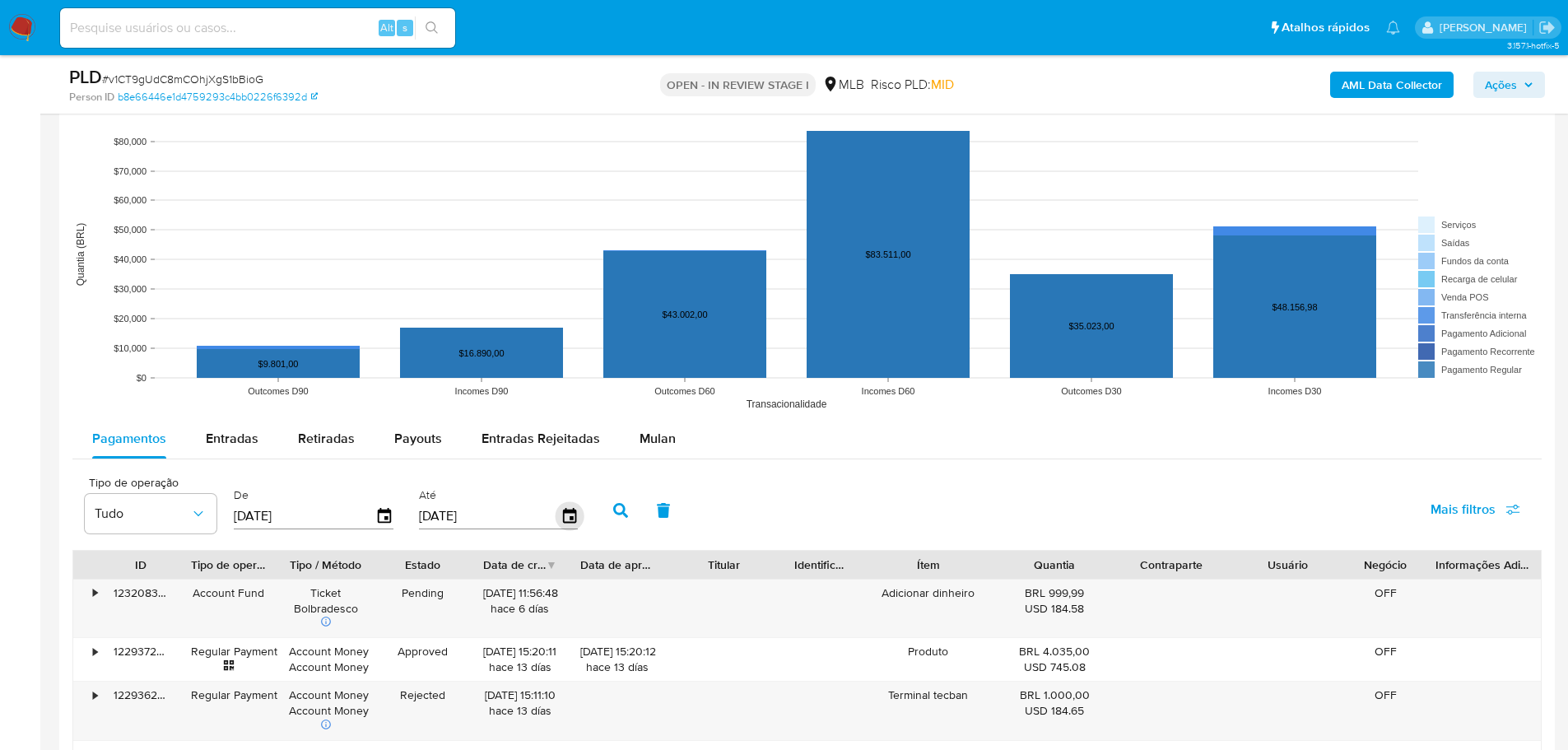
scroll to position [1646, 0]
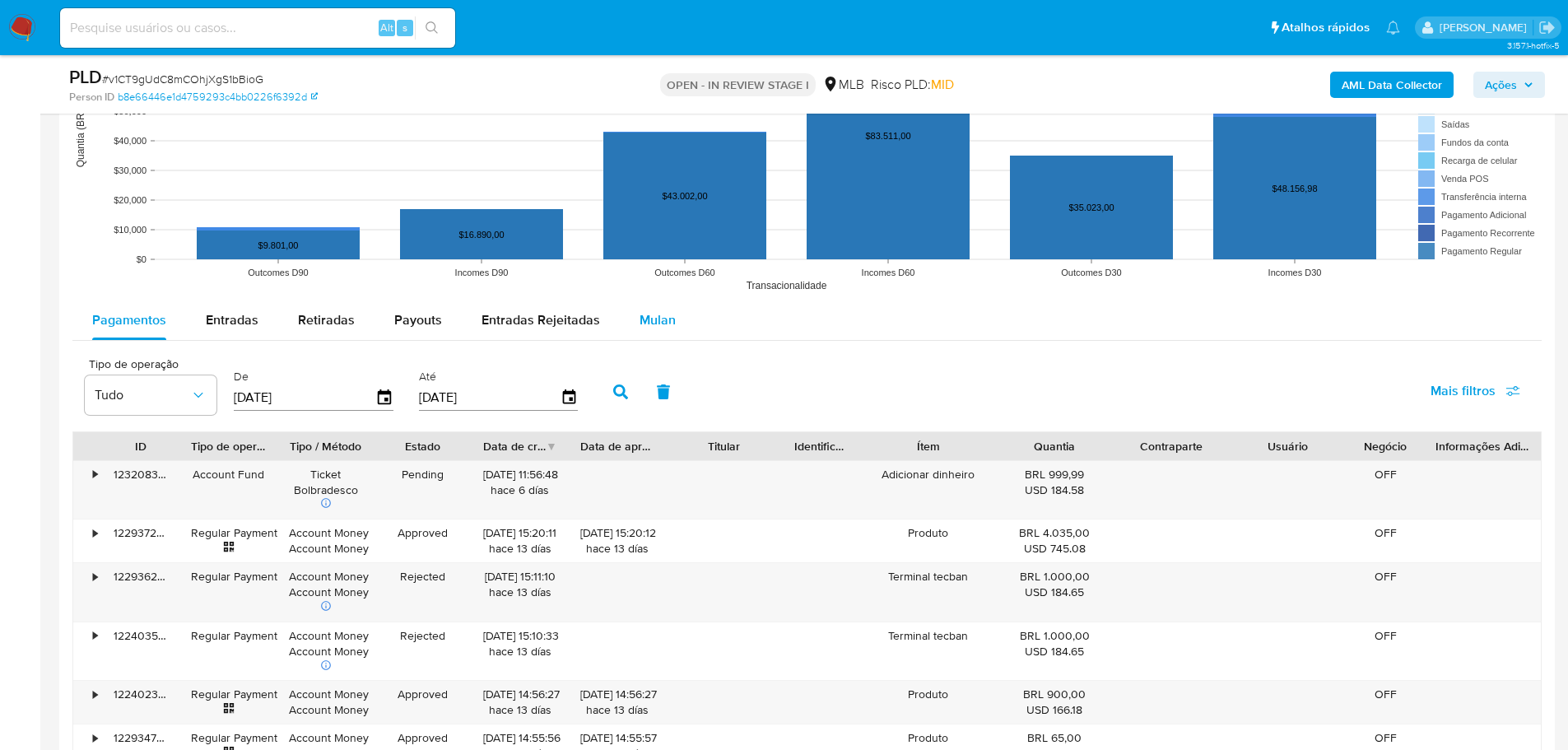
click at [644, 326] on span "Mulan" at bounding box center [658, 320] width 36 height 19
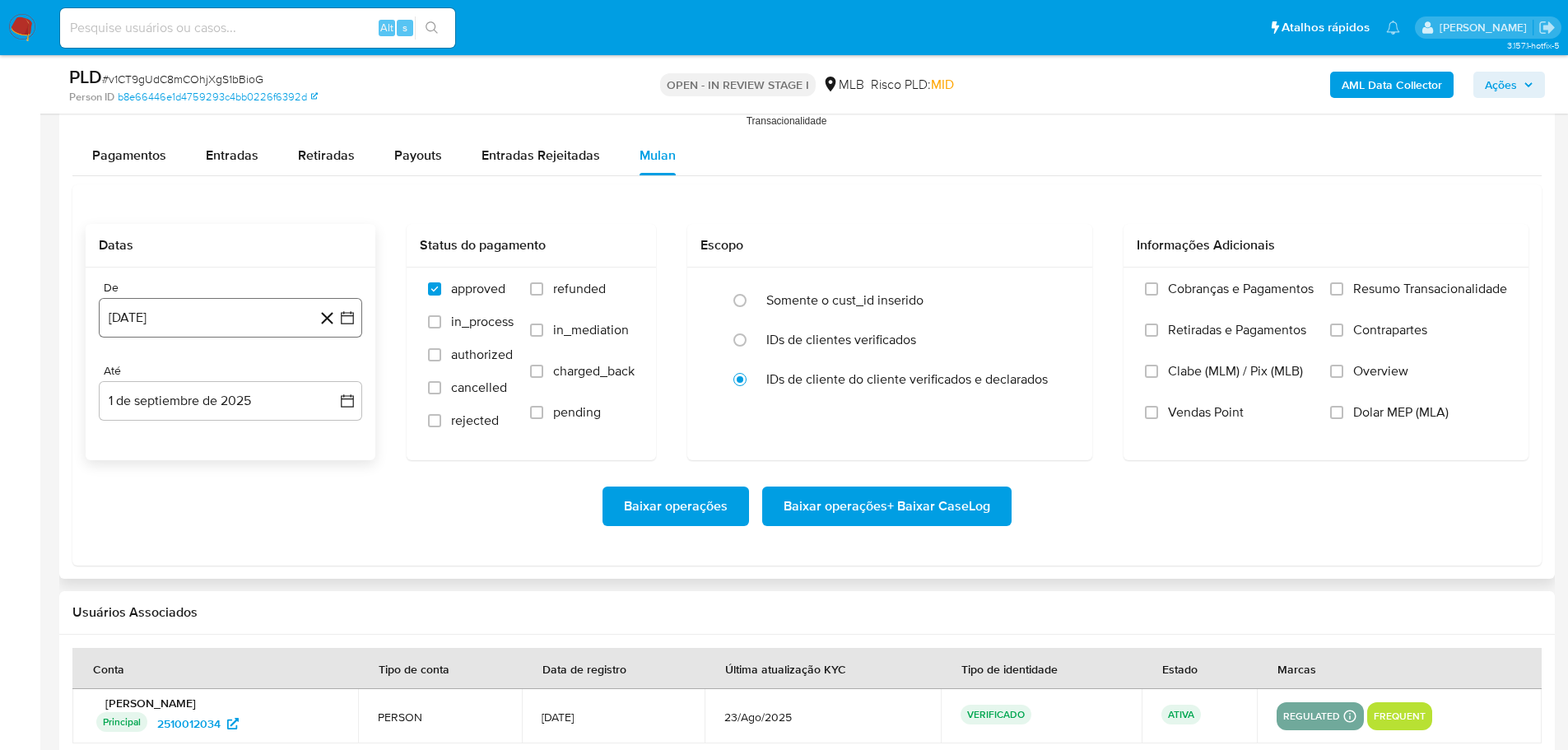
click at [153, 312] on button "1 de agosto de 2024" at bounding box center [230, 318] width 264 height 40
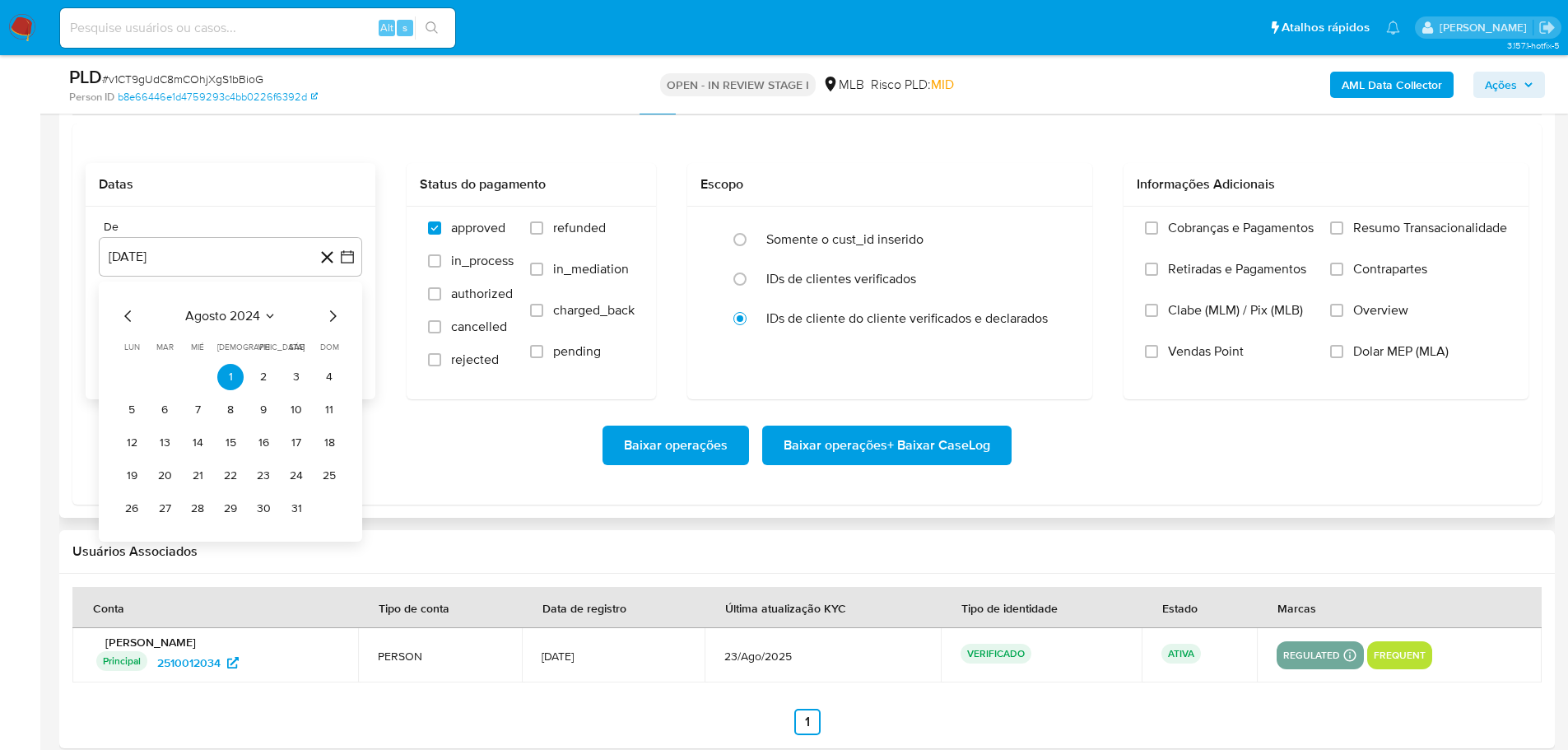
scroll to position [1976, 0]
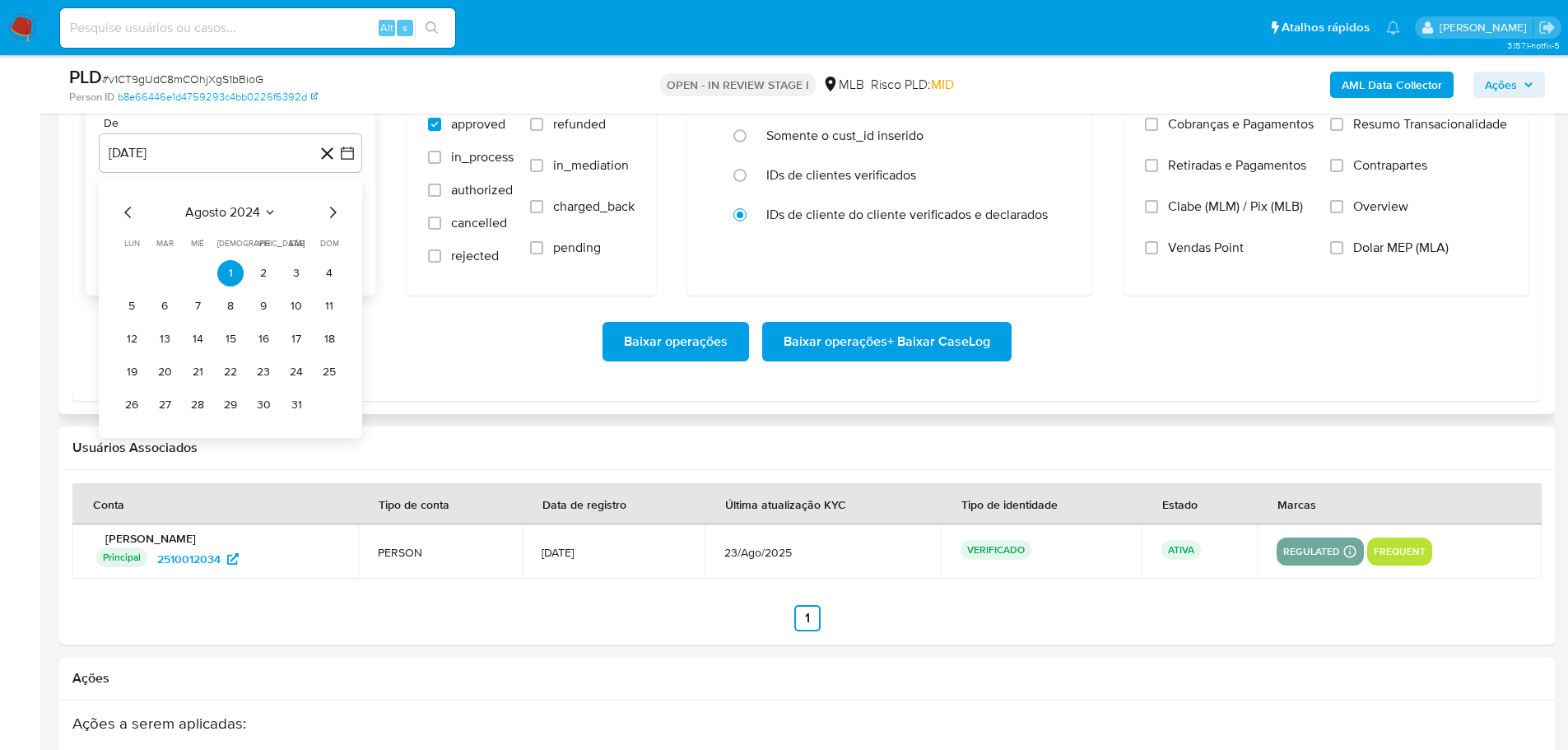
click at [335, 213] on icon "Mes siguiente" at bounding box center [333, 212] width 20 height 20
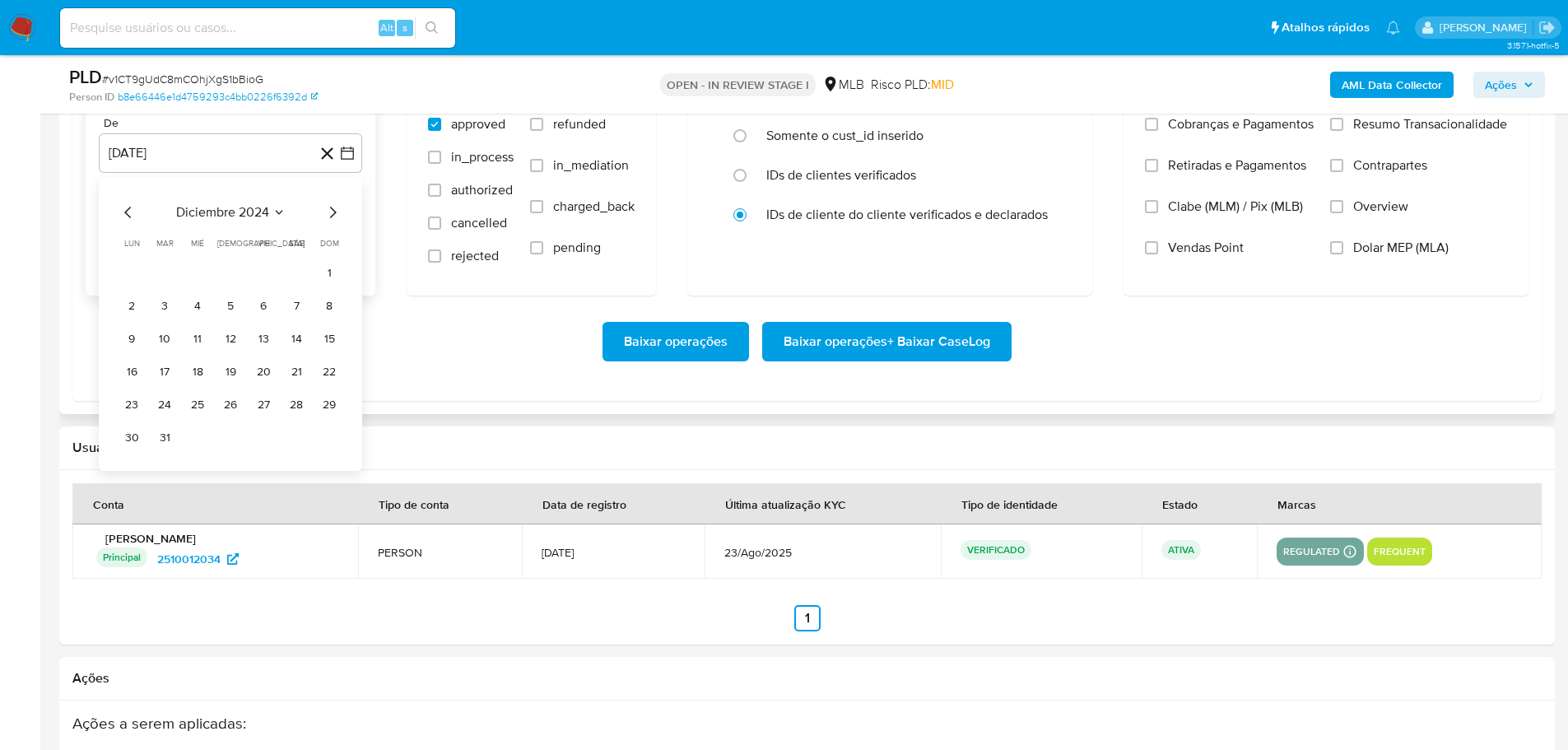
click at [335, 213] on icon "Mes siguiente" at bounding box center [333, 212] width 20 height 20
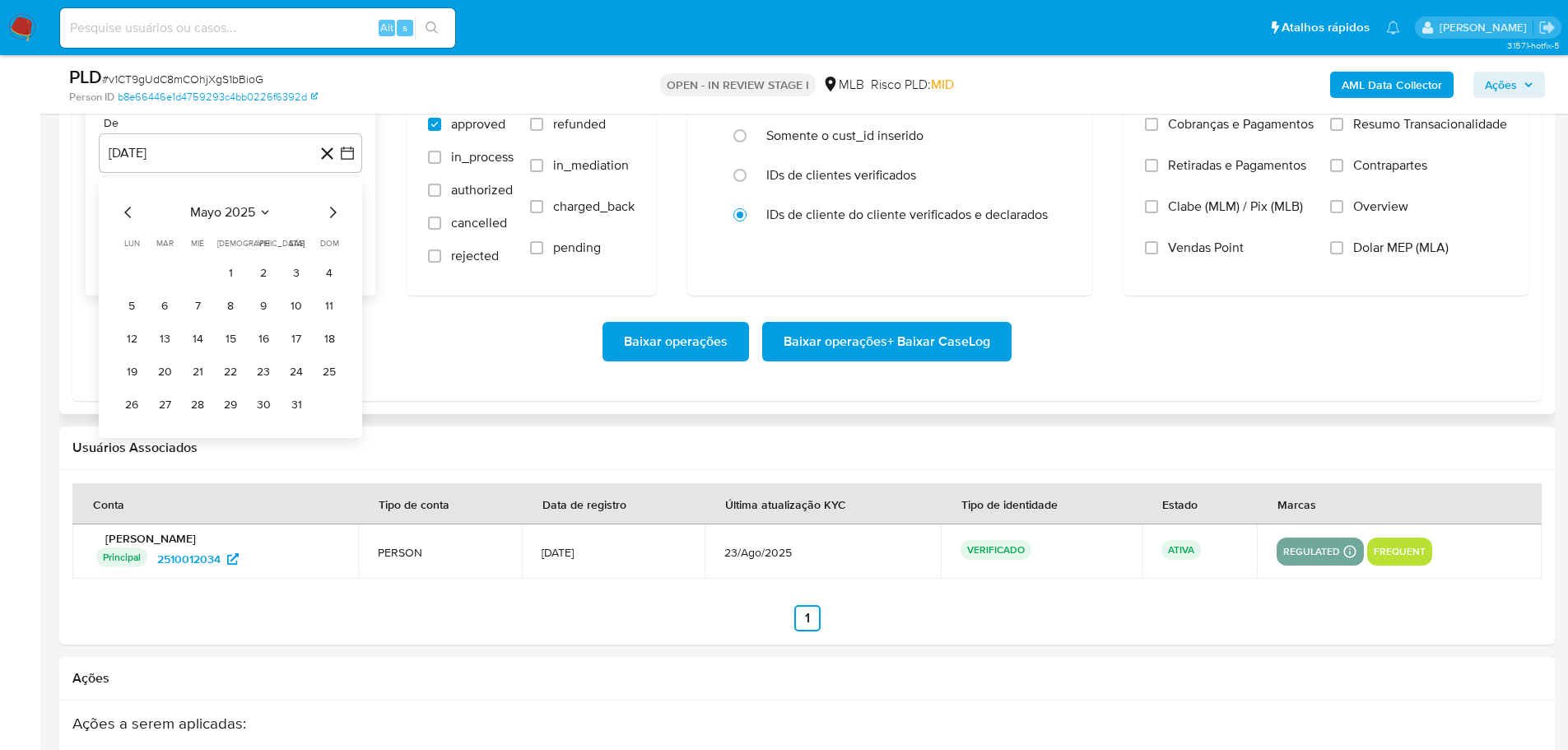
click at [335, 213] on icon "Mes siguiente" at bounding box center [333, 212] width 20 height 20
click at [169, 272] on button "1" at bounding box center [165, 273] width 27 height 27
click at [203, 257] on div "De 1 de julio de 2025 1-07-2025 Até 1 de septiembre de 2025 1-09-2025" at bounding box center [230, 199] width 289 height 193
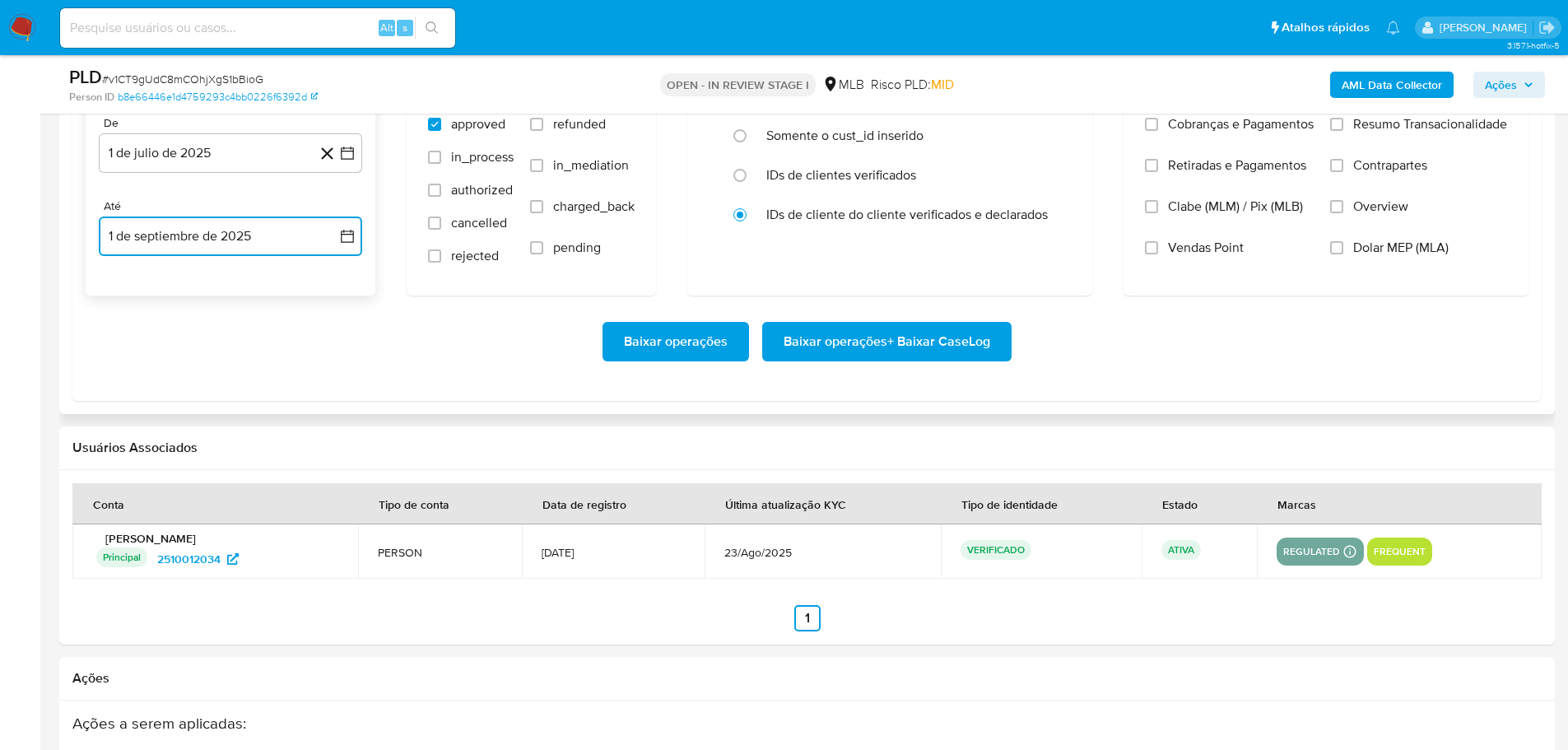
click at [203, 254] on button "1 de septiembre de 2025" at bounding box center [230, 236] width 264 height 40
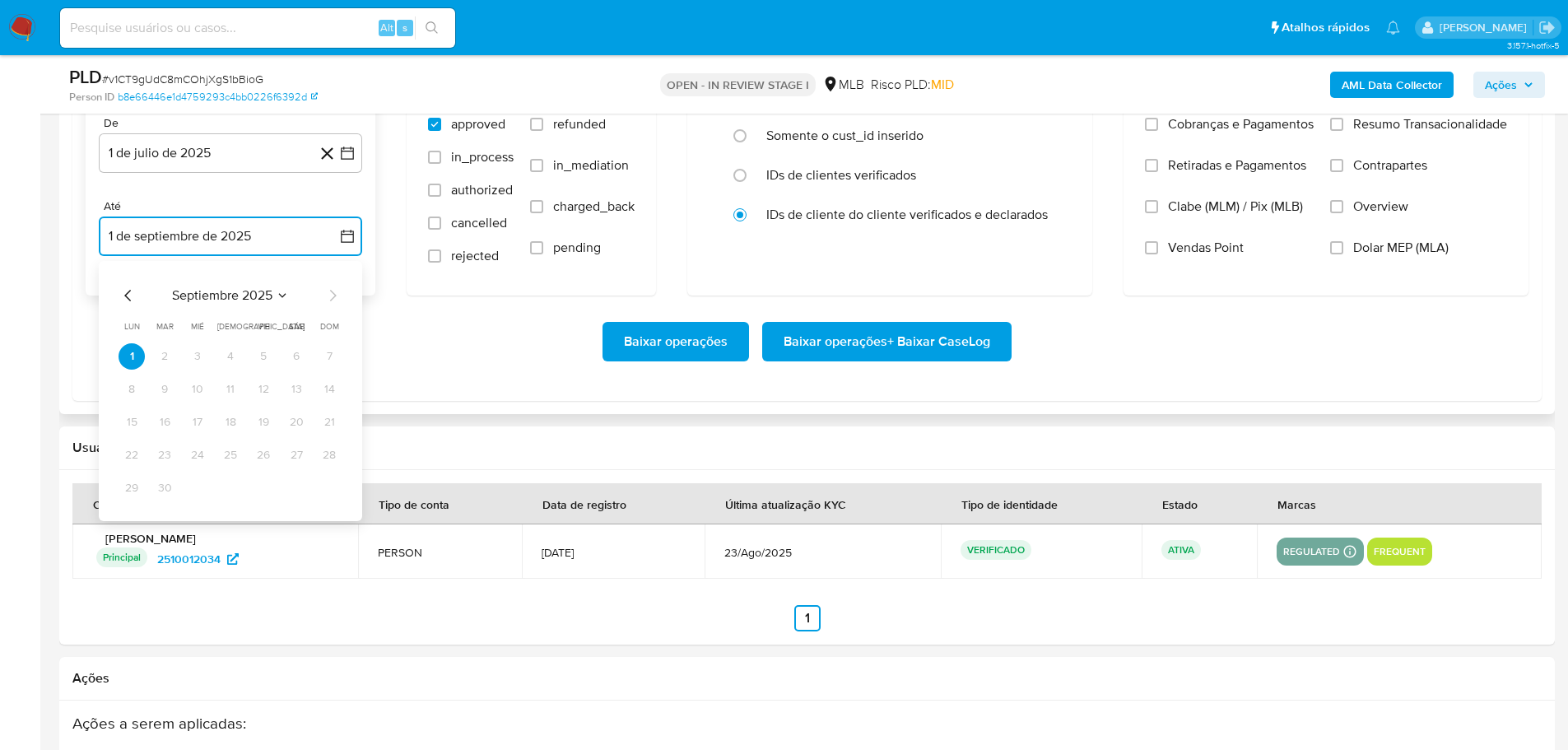
click at [122, 291] on icon "Mes anterior" at bounding box center [129, 296] width 20 height 20
click at [292, 493] on button "30" at bounding box center [296, 488] width 27 height 27
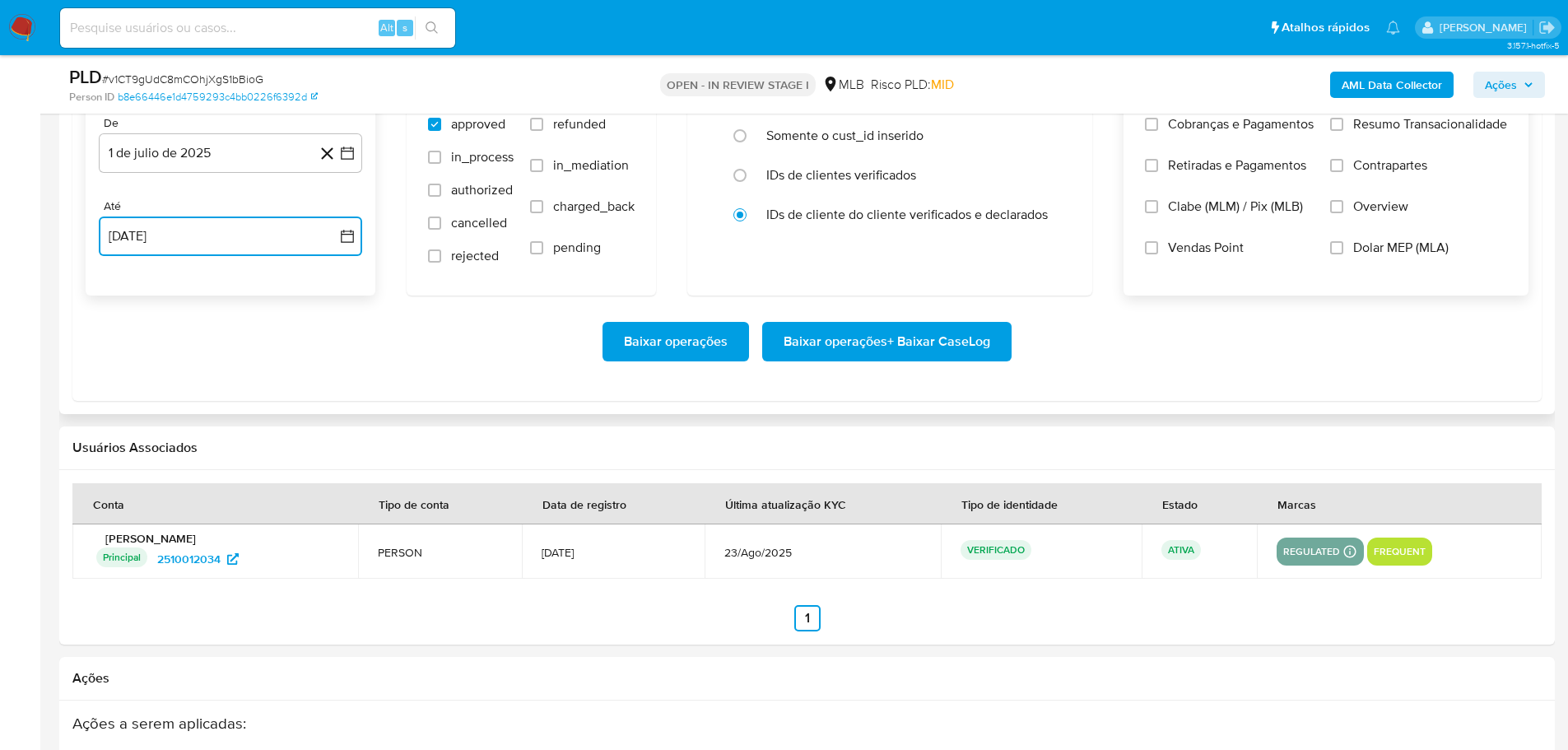
scroll to position [1811, 0]
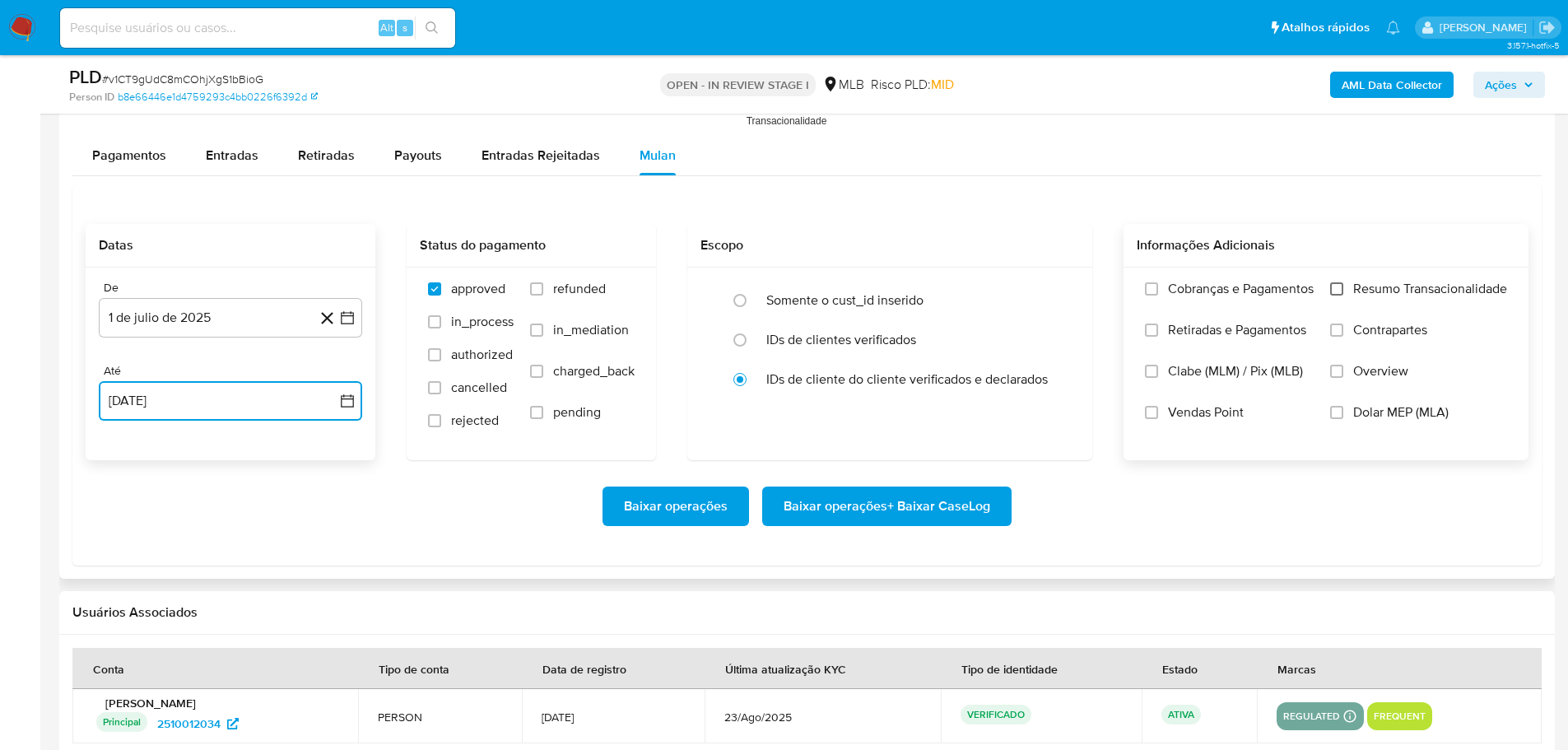
click at [1337, 282] on input "Resumo Transacionalidade" at bounding box center [1336, 288] width 13 height 13
click at [968, 510] on span "Baixar operações + Baixar CaseLog" at bounding box center [886, 506] width 207 height 36
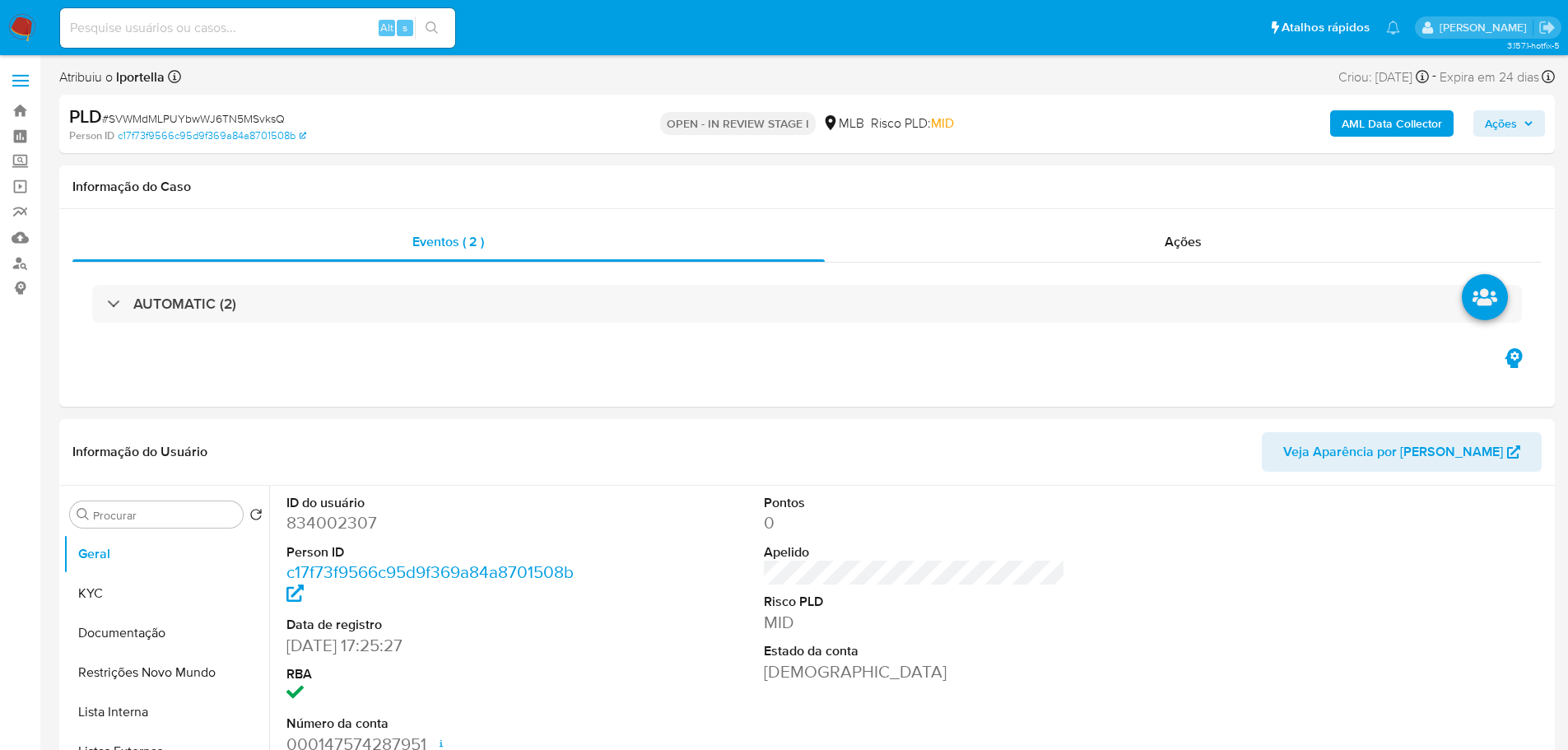
select select "10"
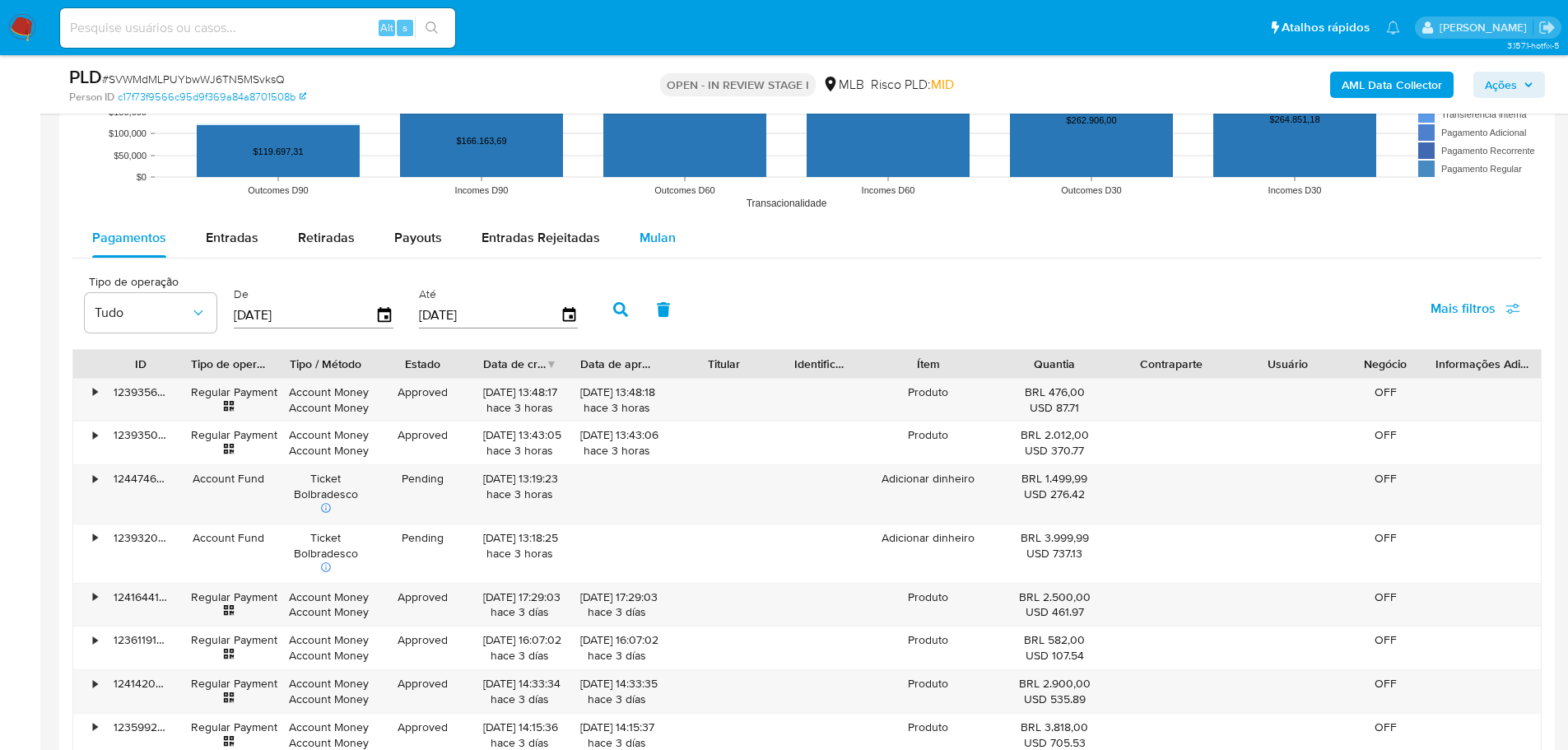
click at [640, 237] on span "Mulan" at bounding box center [658, 237] width 36 height 19
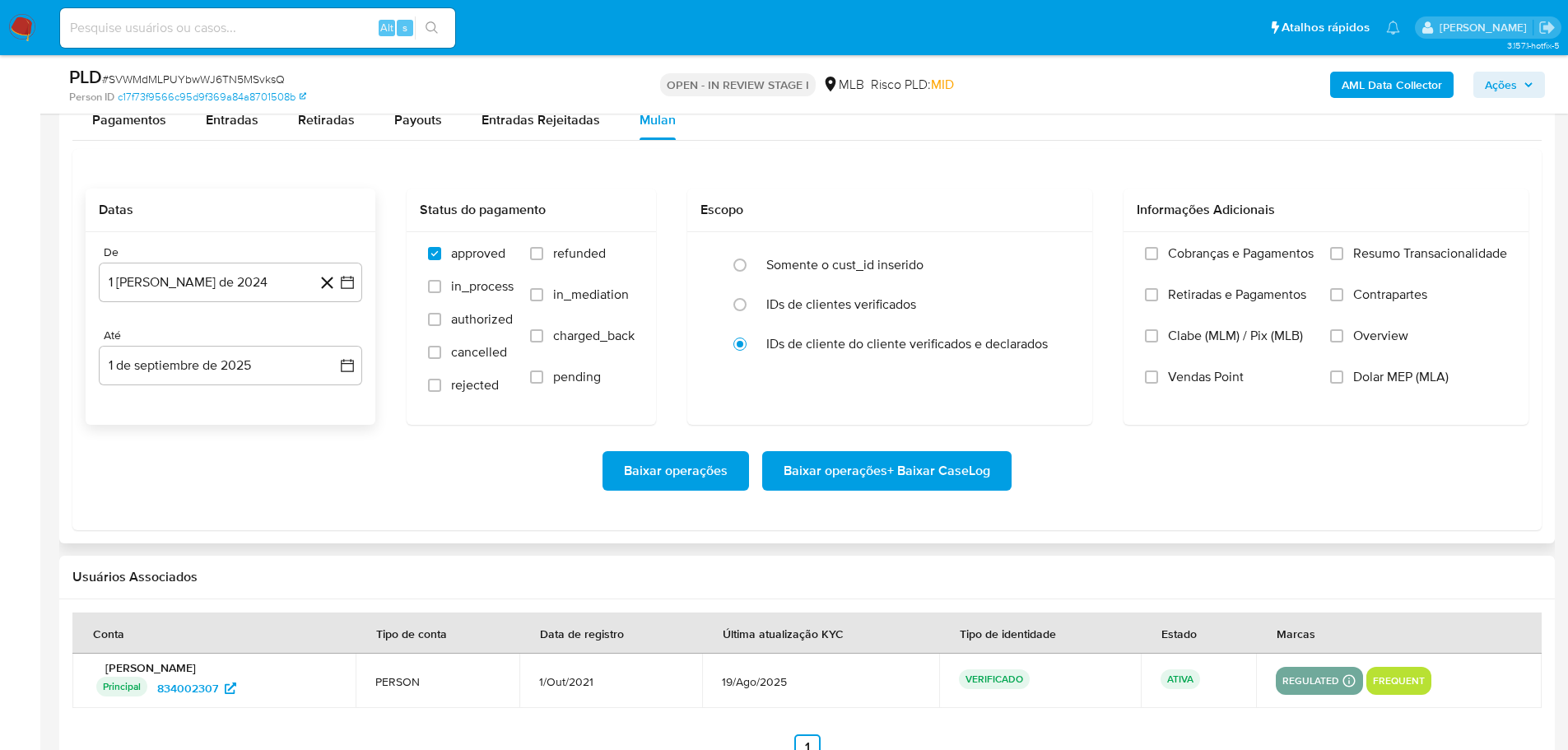
scroll to position [1893, 0]
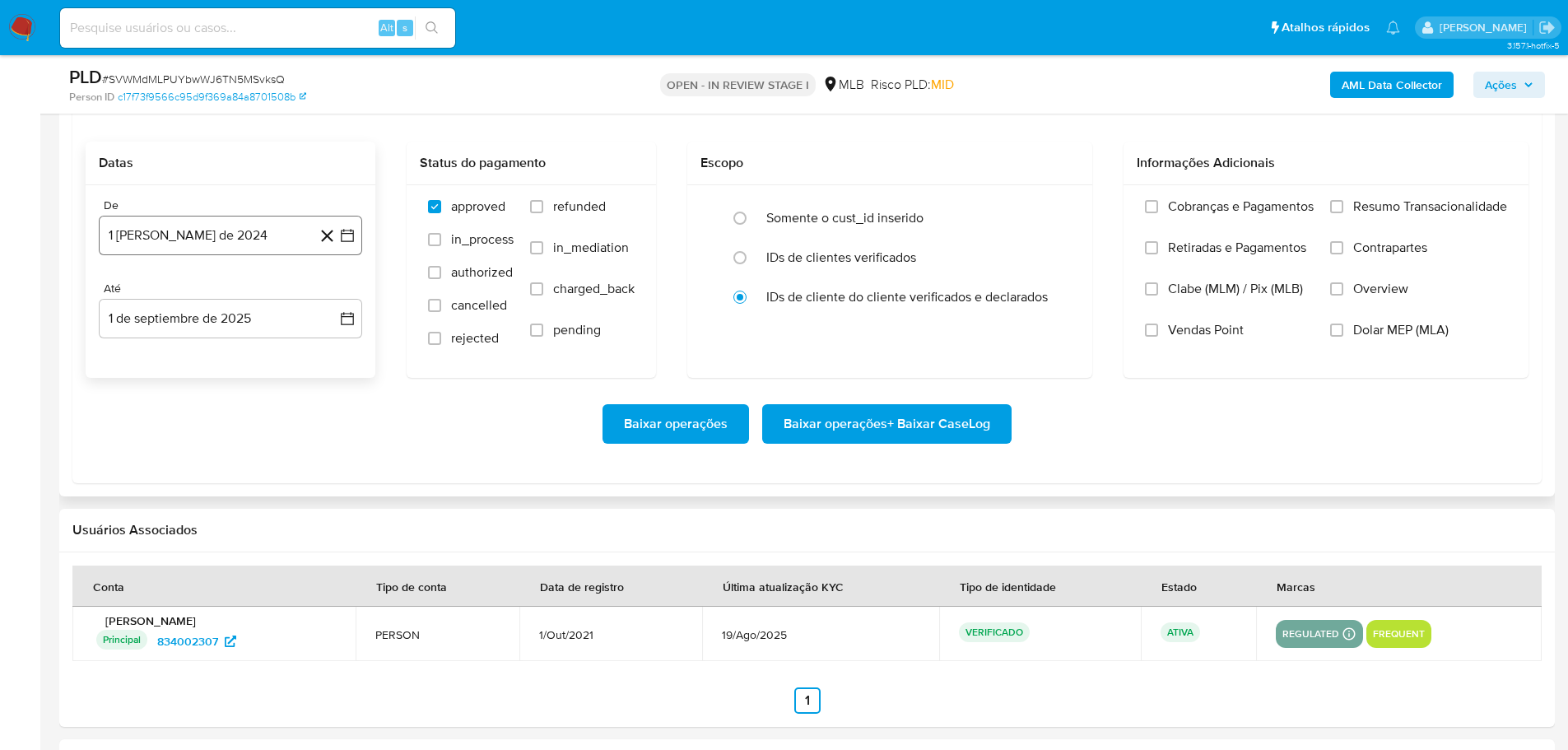
click at [209, 251] on button "1 de agosto de 2024" at bounding box center [230, 235] width 264 height 40
click at [328, 295] on icon "Mes siguiente" at bounding box center [333, 295] width 20 height 20
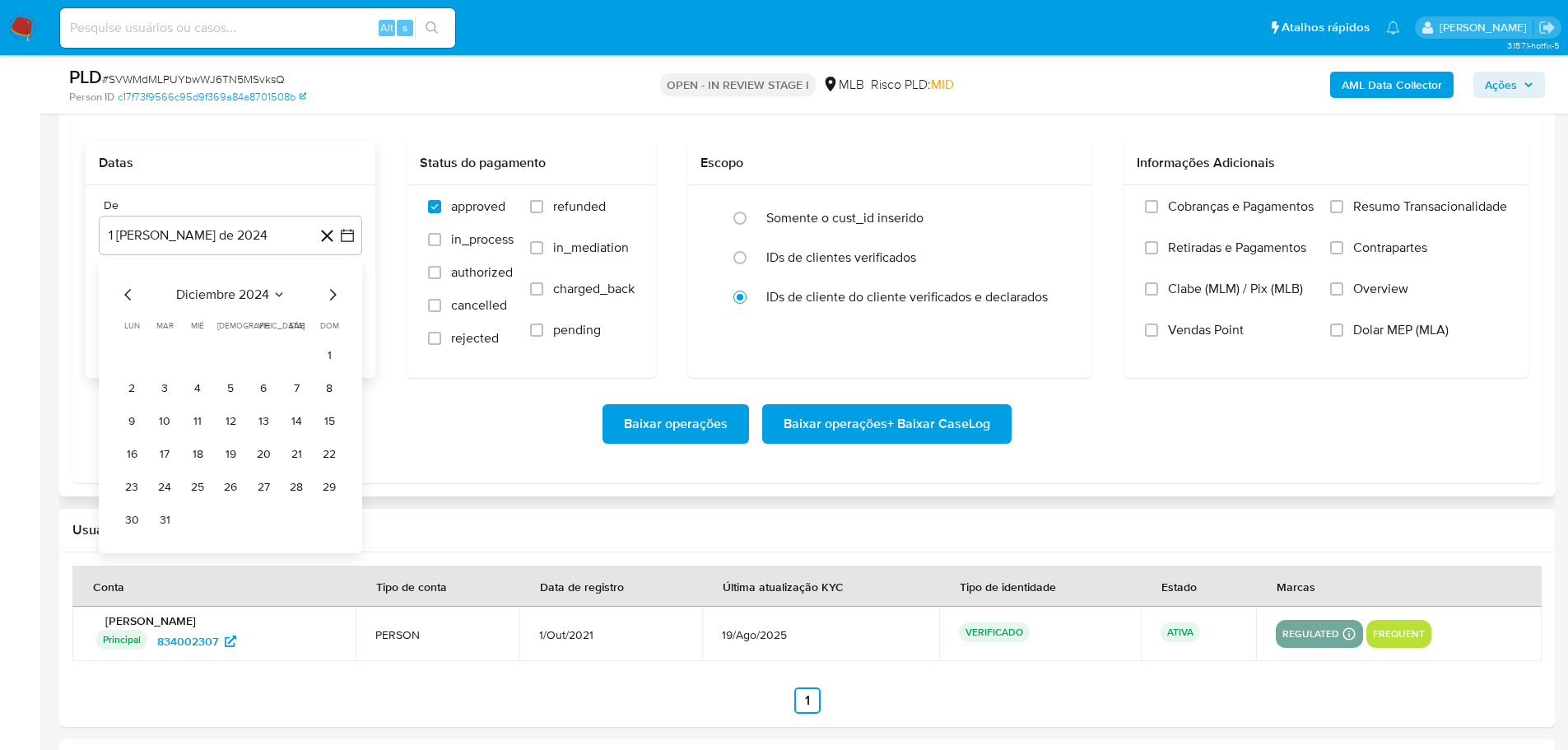
click at [328, 295] on icon "Mes siguiente" at bounding box center [333, 295] width 20 height 20
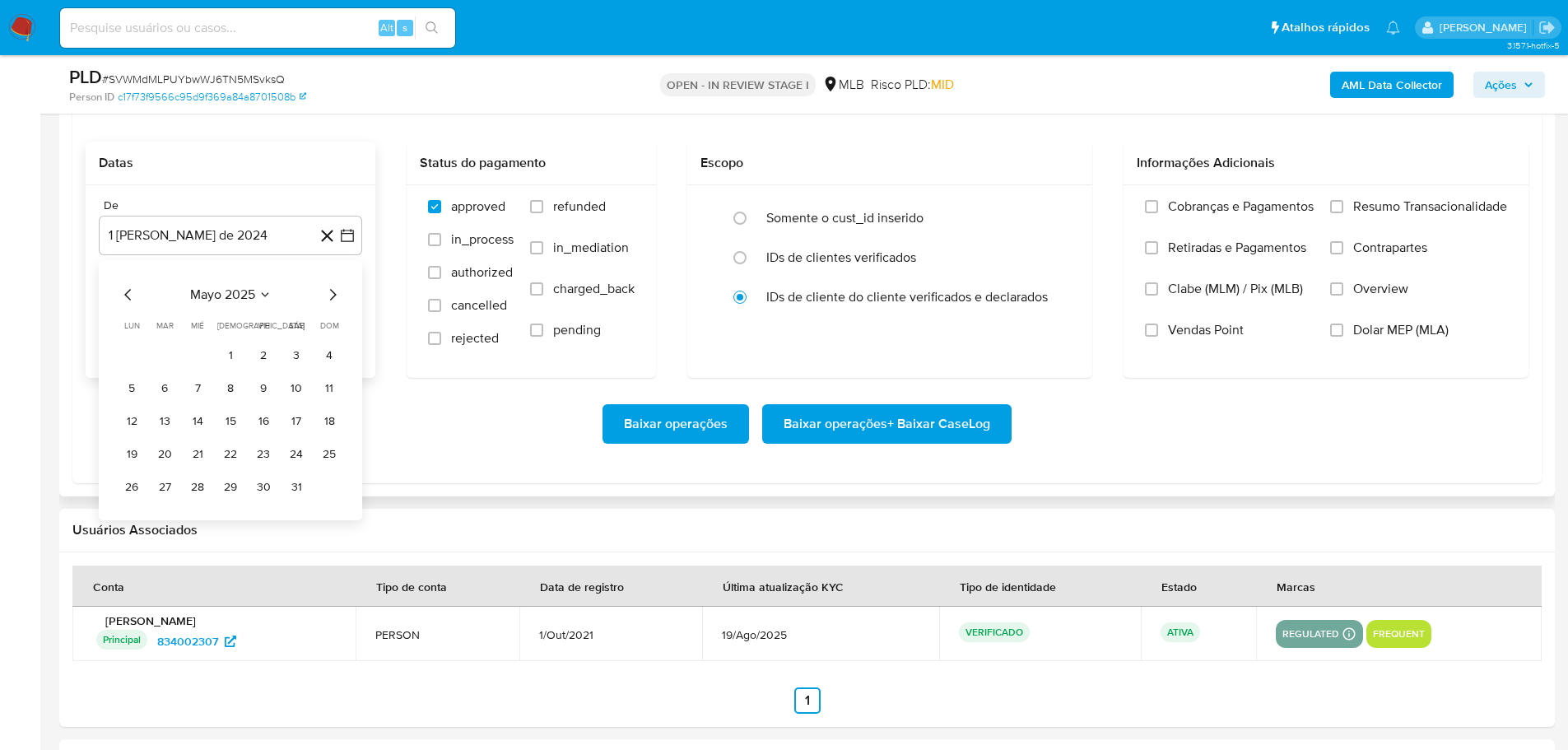
click at [328, 295] on icon "Mes siguiente" at bounding box center [333, 295] width 20 height 20
click at [170, 357] on button "1" at bounding box center [165, 356] width 27 height 27
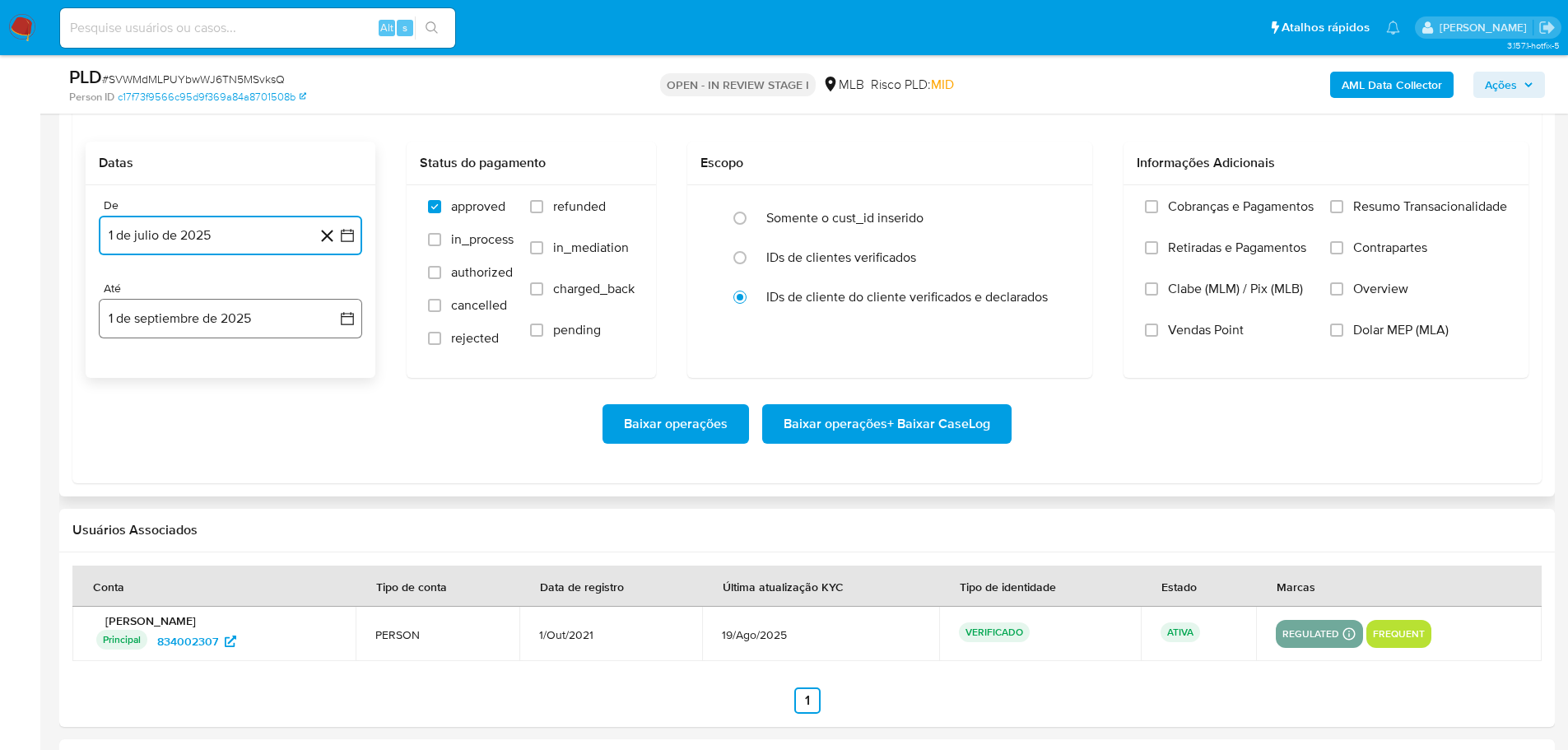
click at [191, 328] on button "1 de septiembre de 2025" at bounding box center [230, 319] width 264 height 40
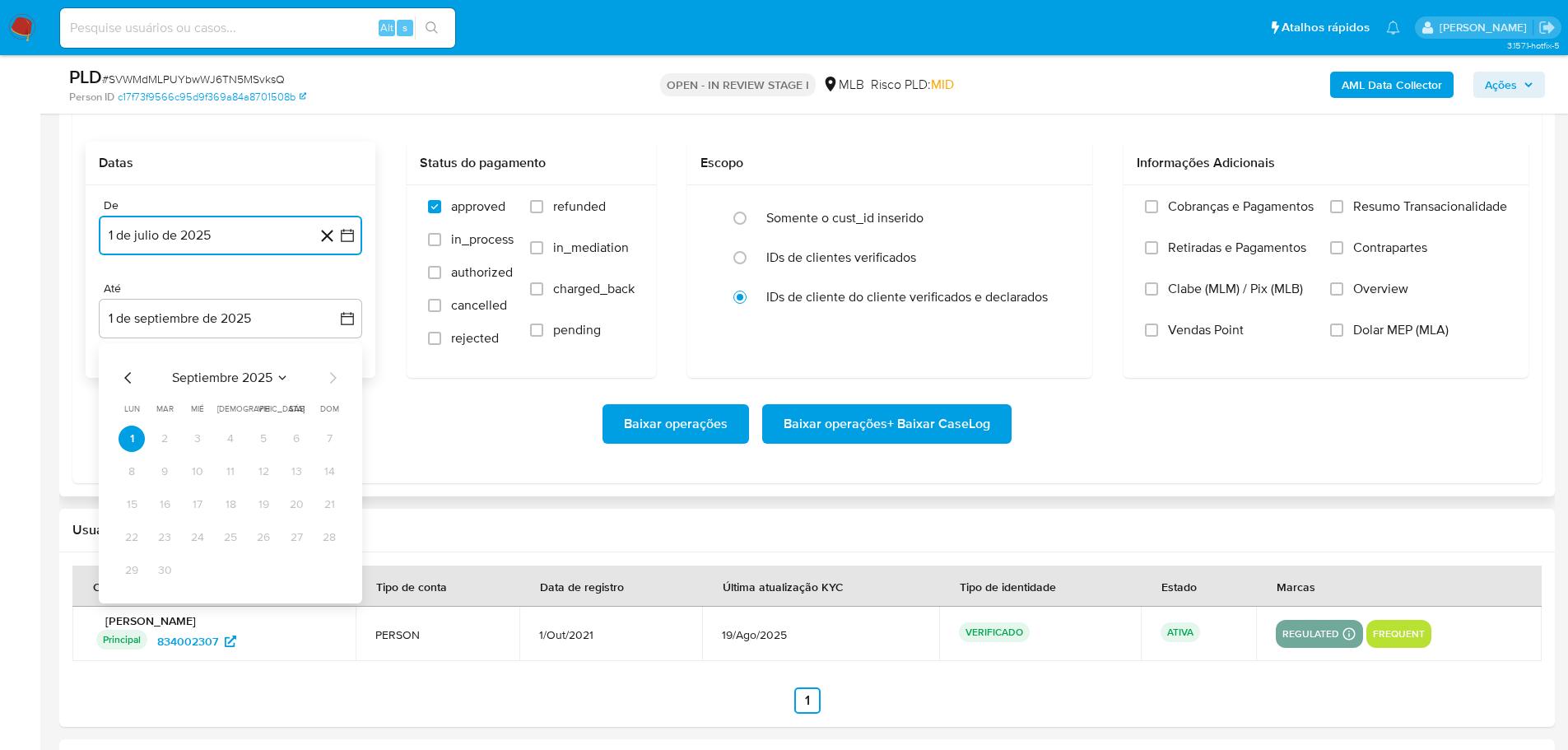
click at [129, 375] on icon "Mes anterior" at bounding box center [127, 377] width 6 height 12
click at [300, 575] on button "30" at bounding box center [296, 571] width 27 height 27
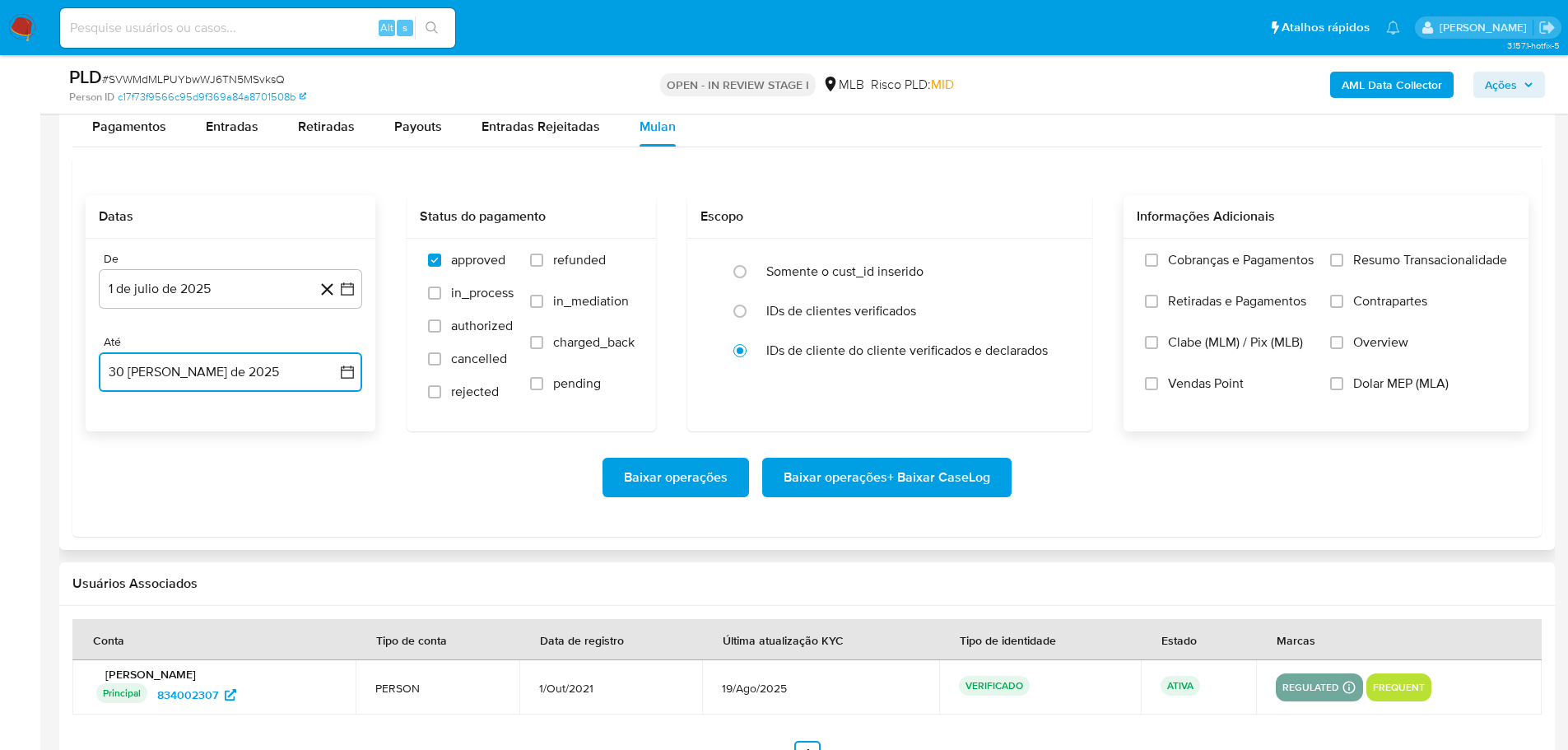
scroll to position [1811, 0]
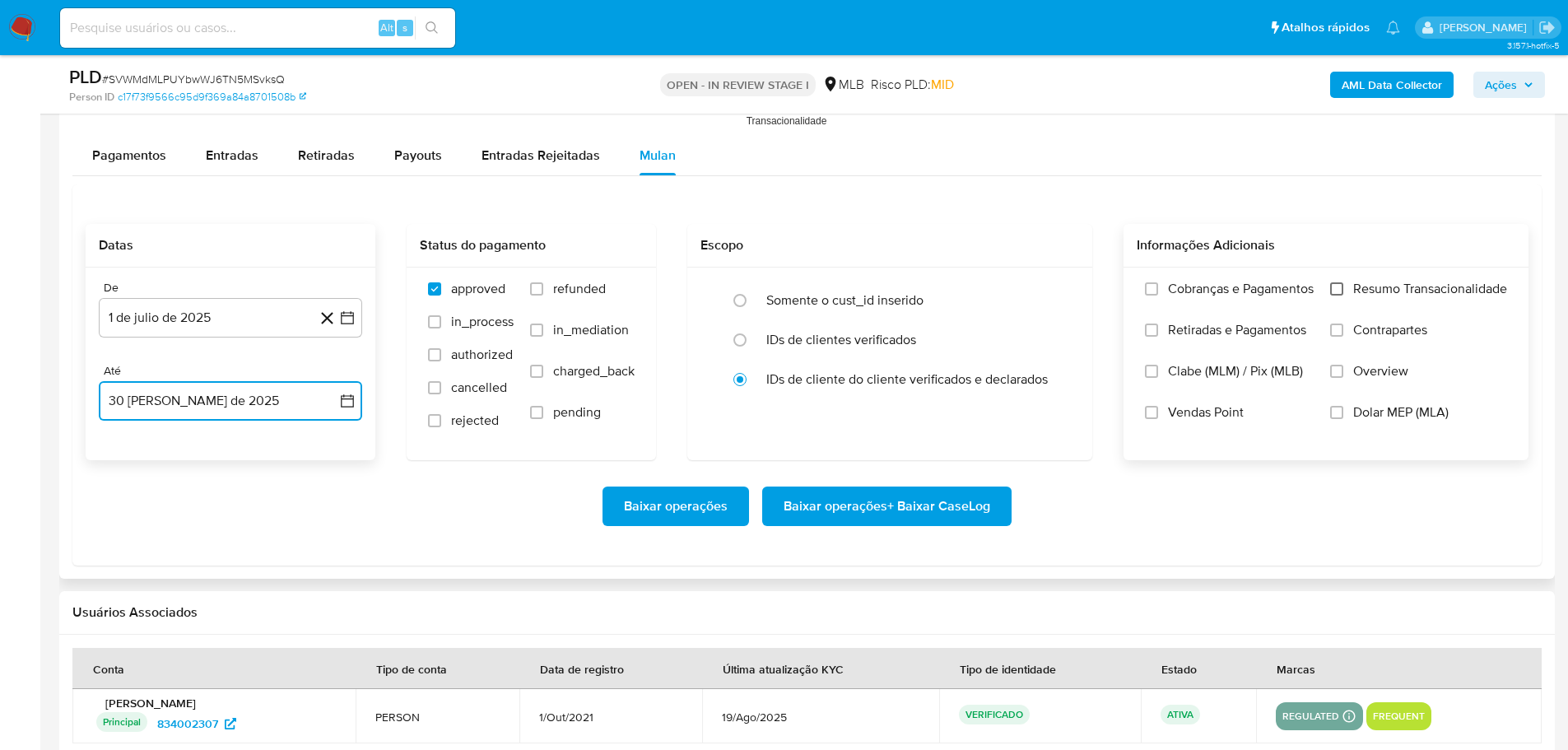
click at [1336, 288] on input "Resumo Transacionalidade" at bounding box center [1336, 288] width 13 height 13
click at [992, 509] on button "Baixar operações + Baixar CaseLog" at bounding box center [886, 506] width 249 height 40
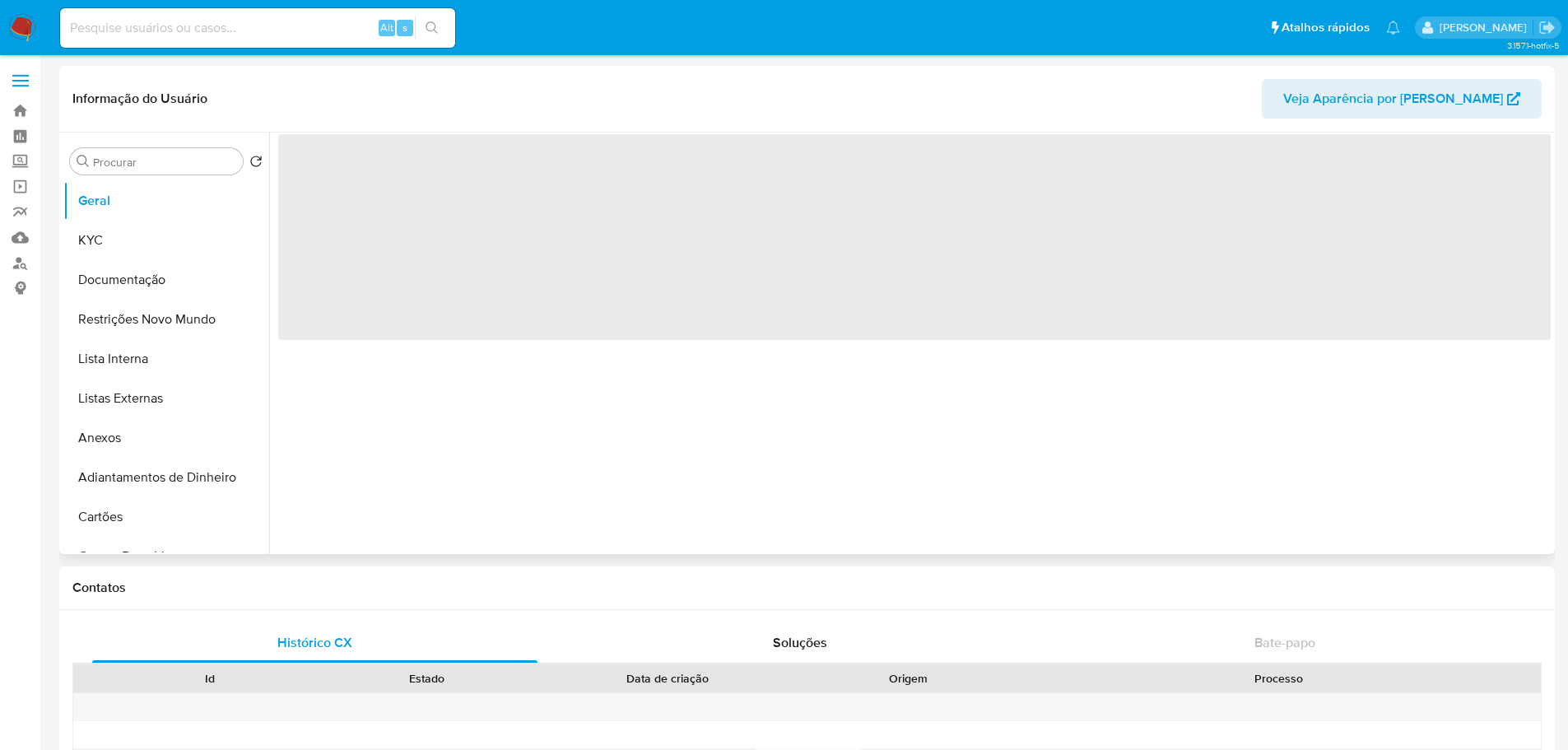
scroll to position [659, 0]
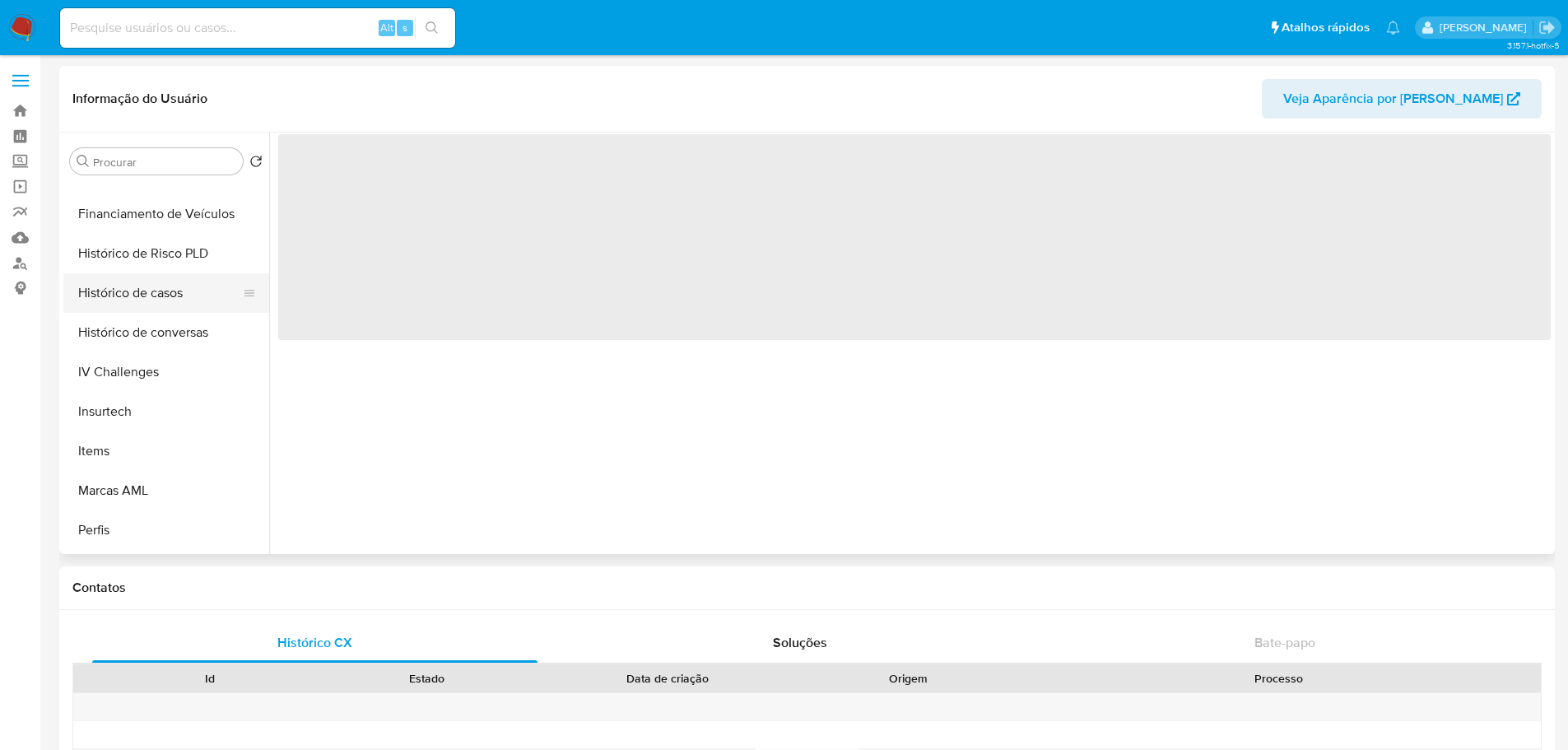
click at [148, 301] on button "Histórico de casos" at bounding box center [159, 293] width 193 height 40
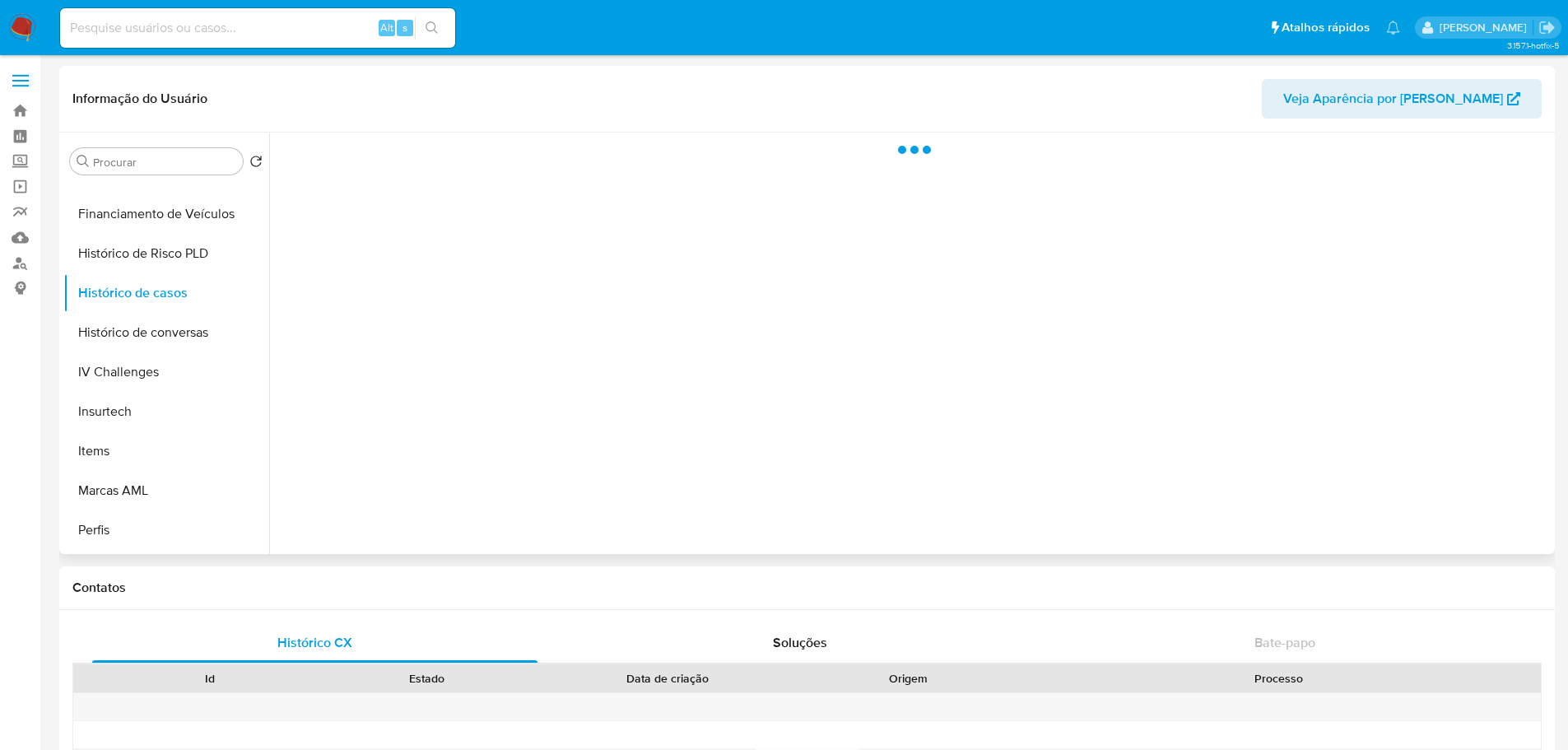
select select "10"
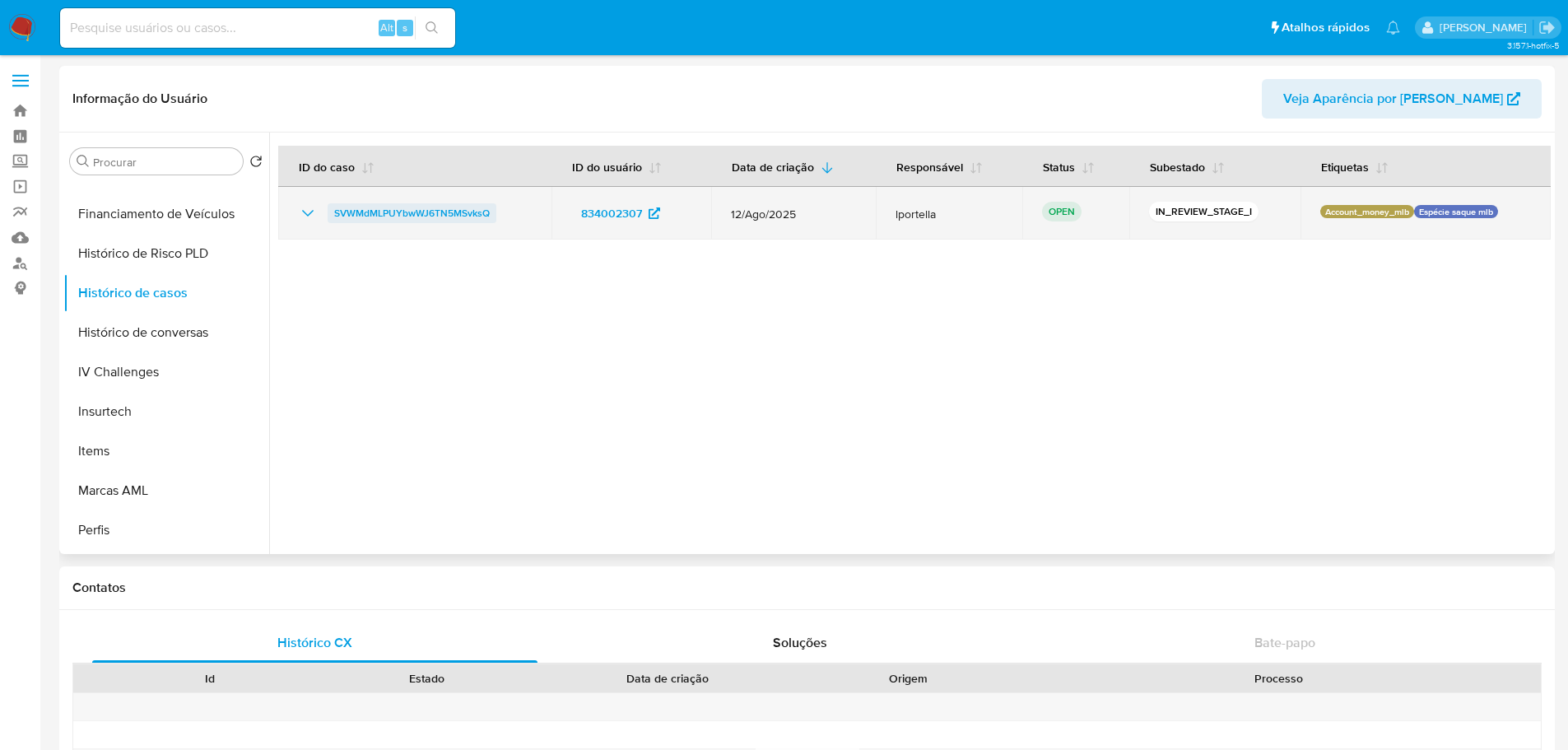
click at [389, 210] on span "SVWMdMLPUYbwWJ6TN5MSvksQ" at bounding box center [412, 213] width 155 height 20
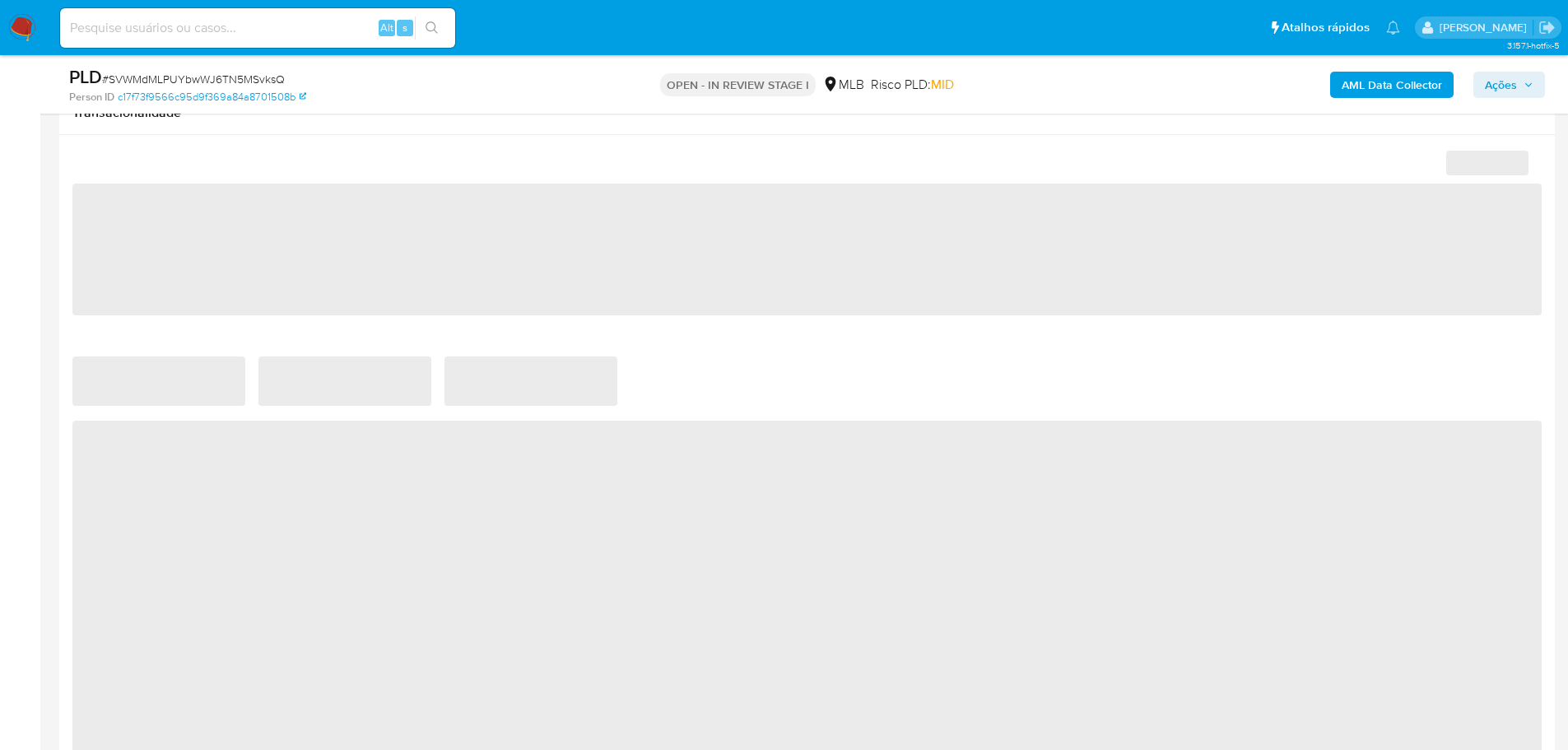
scroll to position [1317, 0]
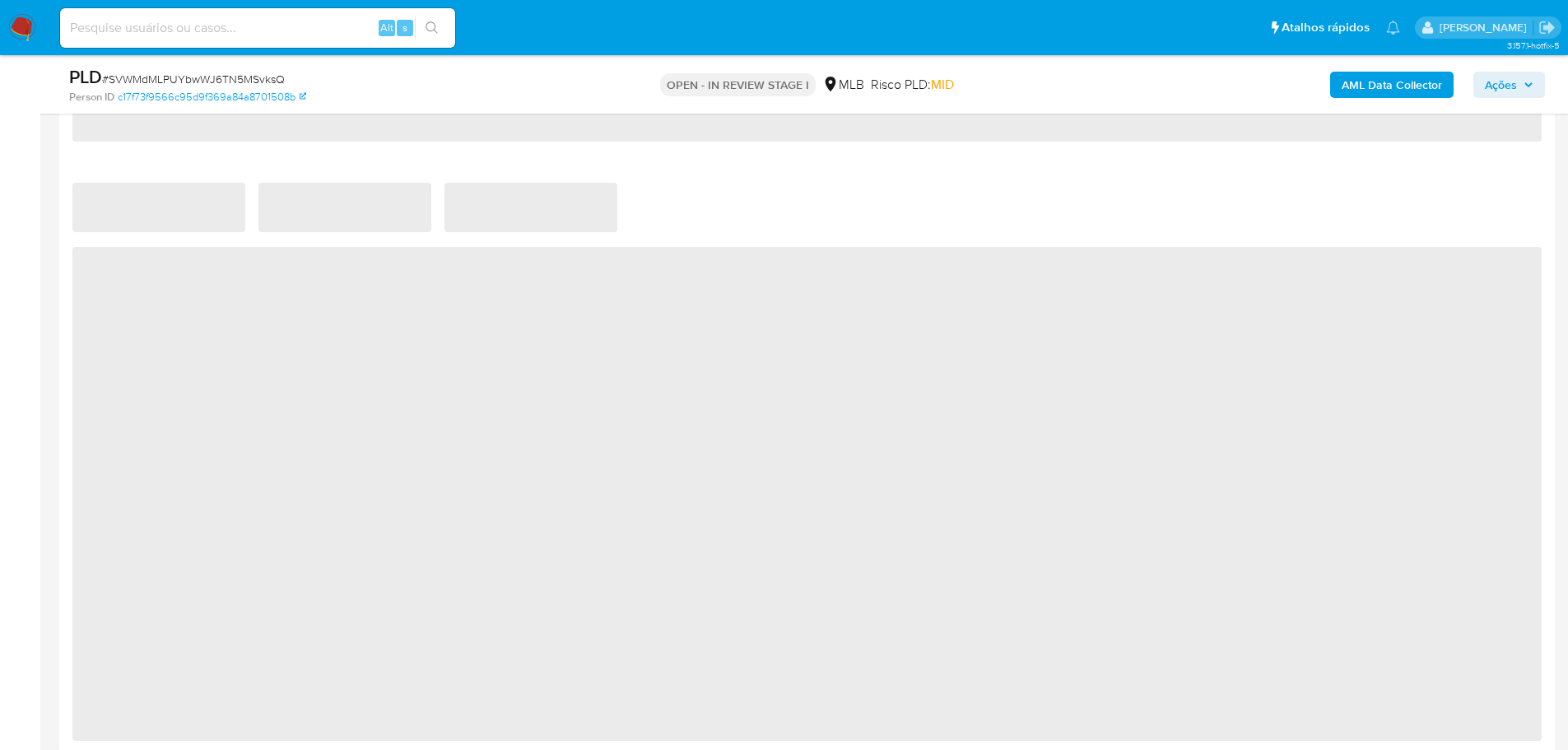
select select "10"
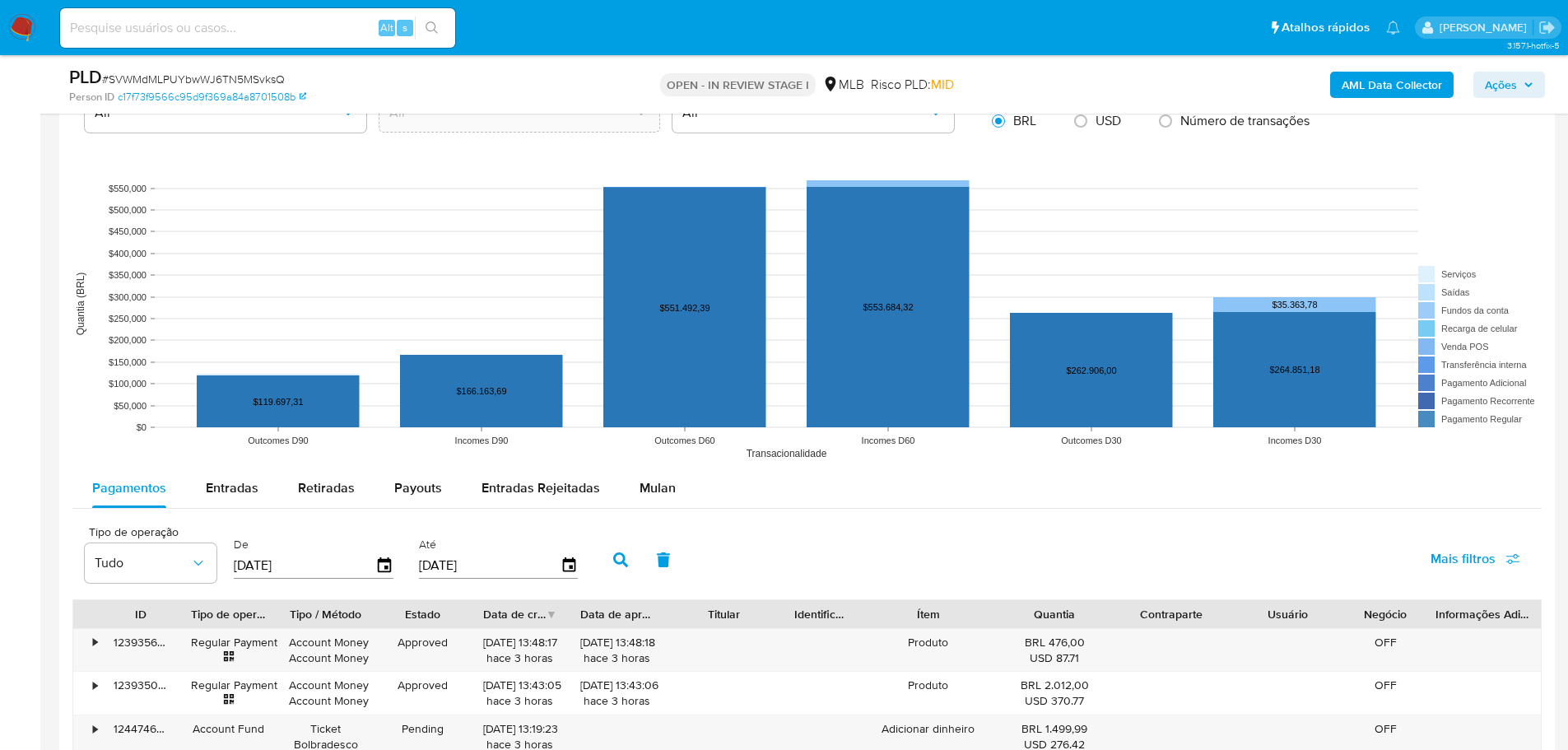
scroll to position [1729, 0]
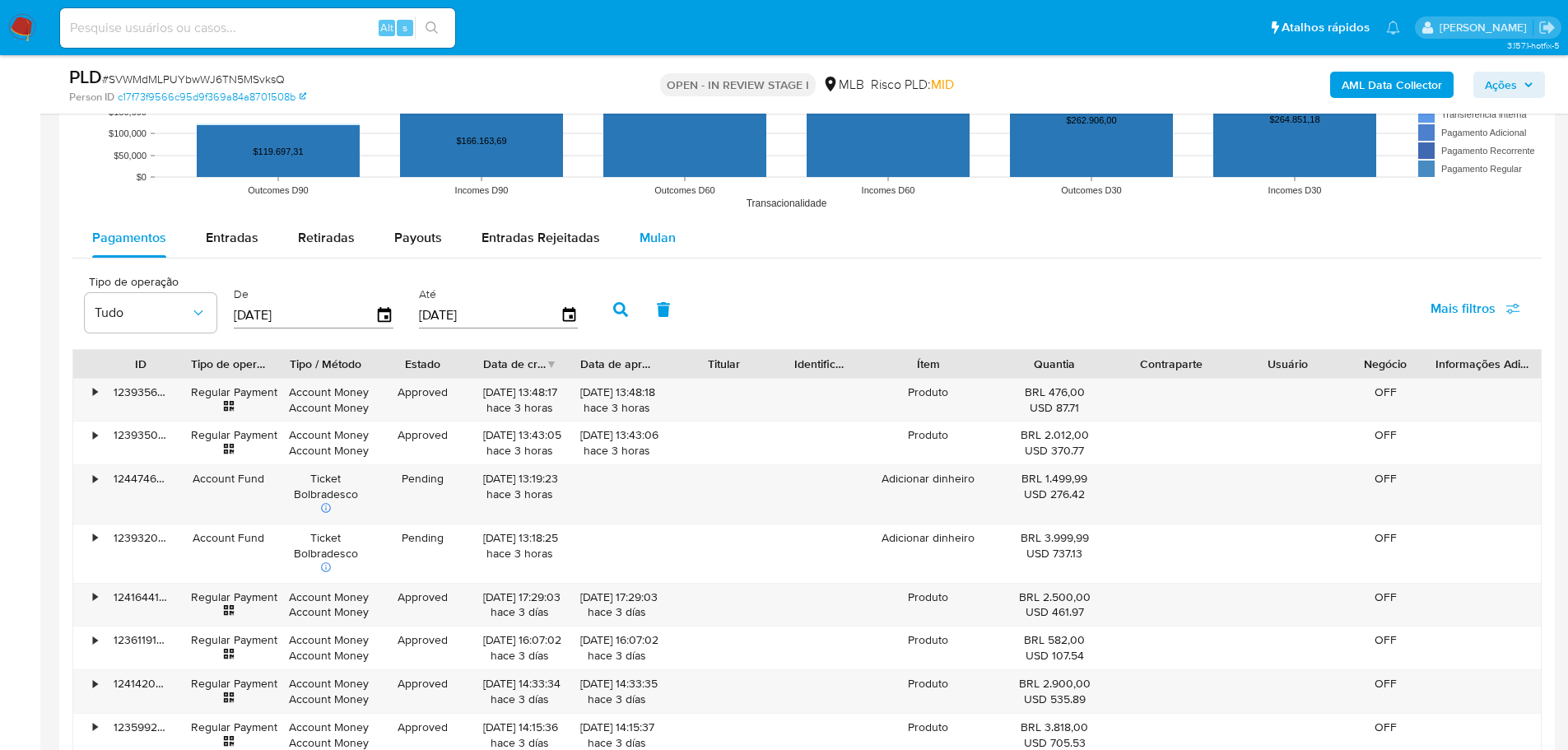
click at [644, 237] on span "Mulan" at bounding box center [658, 237] width 36 height 19
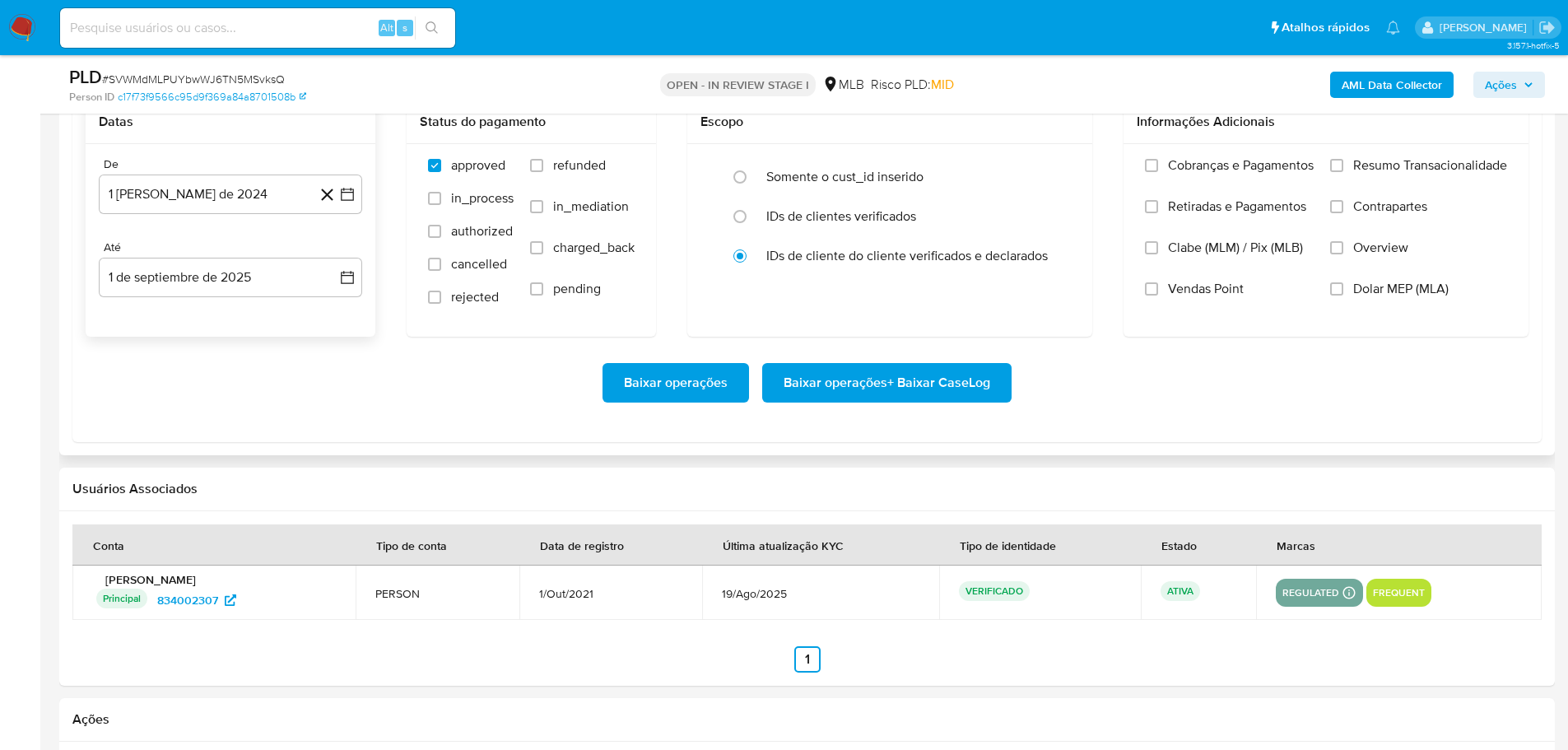
scroll to position [1893, 0]
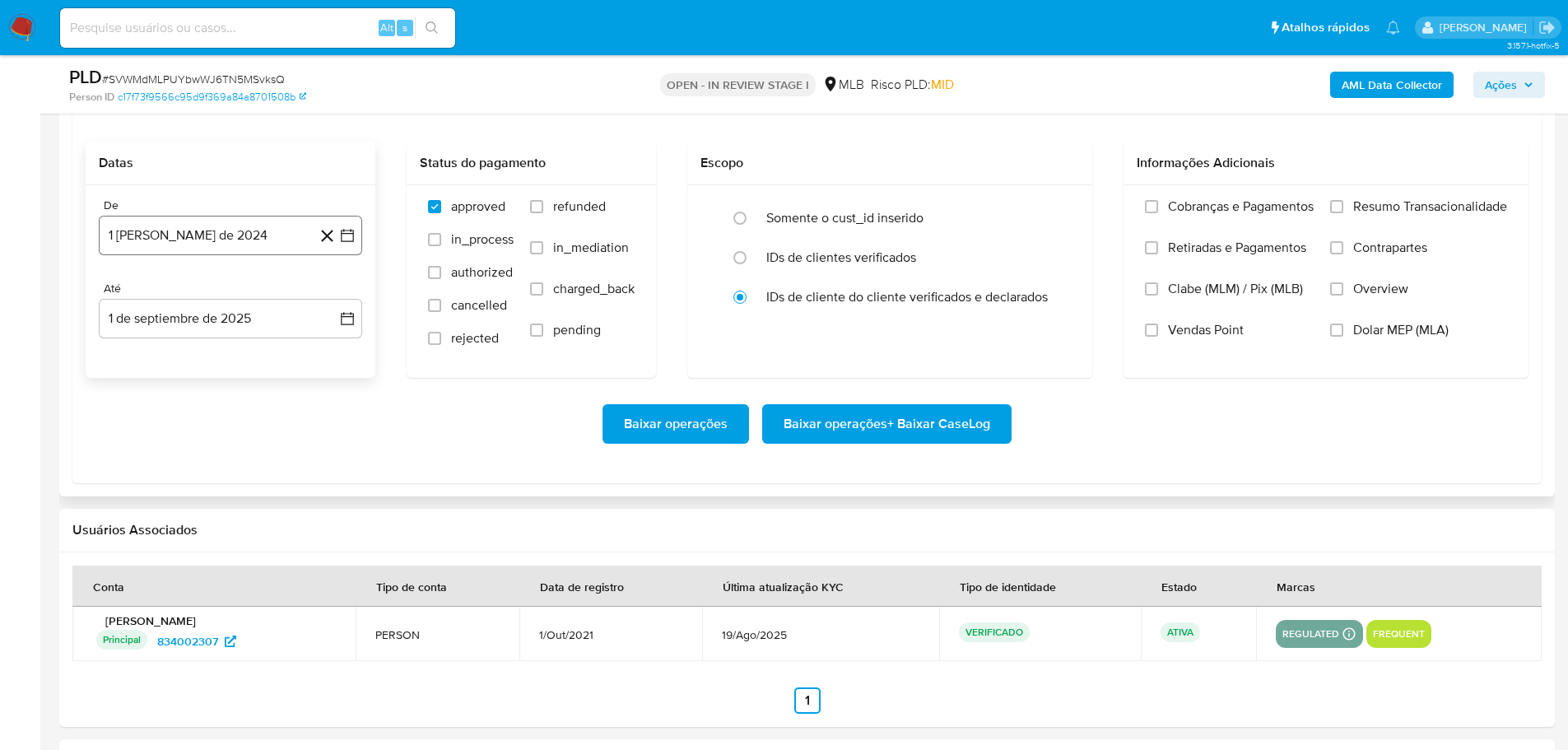
click at [171, 241] on button "1 [PERSON_NAME] de 2024" at bounding box center [230, 235] width 264 height 40
click at [335, 289] on icon "Mes siguiente" at bounding box center [333, 295] width 20 height 20
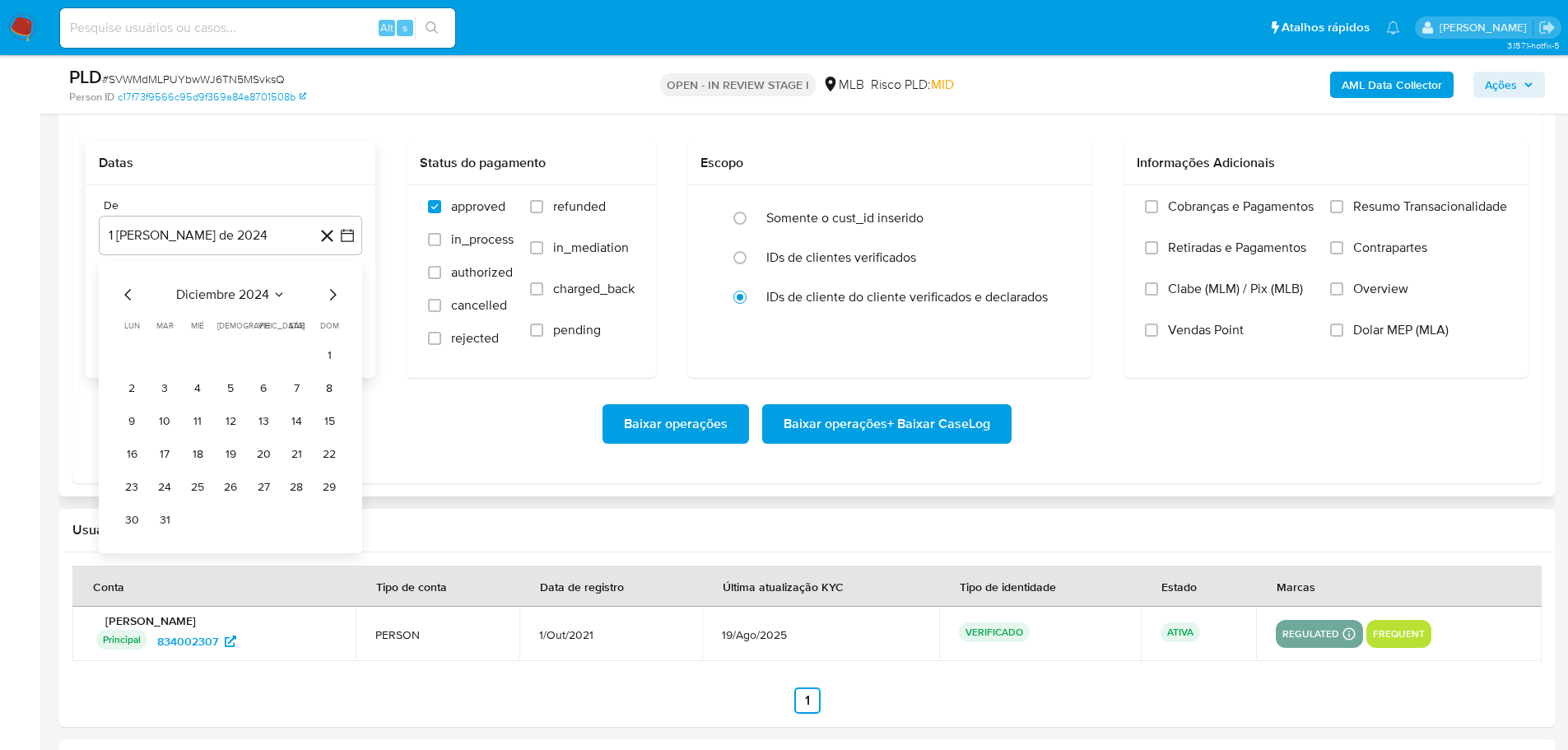
click at [335, 289] on icon "Mes siguiente" at bounding box center [333, 295] width 20 height 20
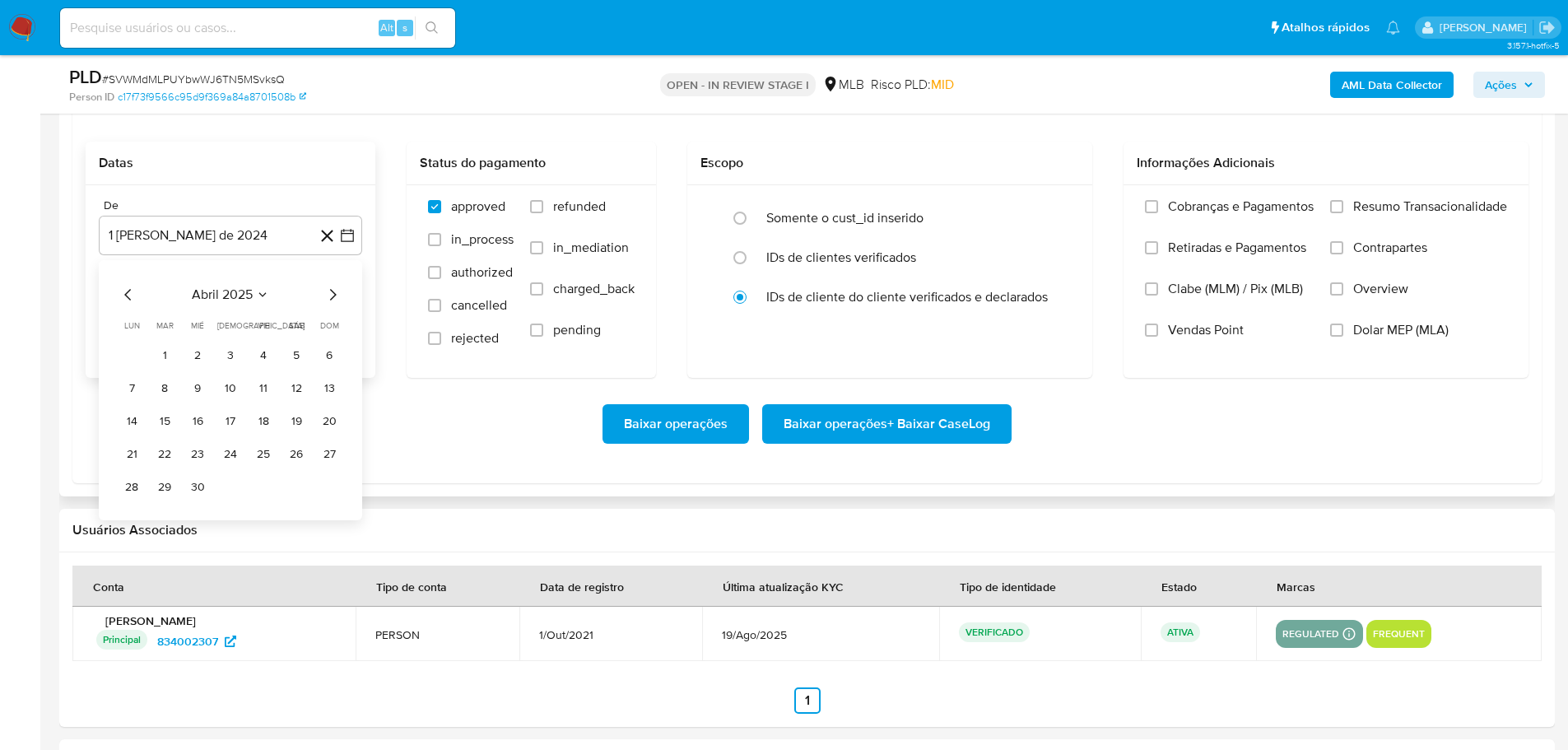
click at [335, 289] on icon "Mes siguiente" at bounding box center [333, 295] width 20 height 20
click at [119, 297] on icon "Mes anterior" at bounding box center [129, 295] width 20 height 20
click at [170, 356] on button "1" at bounding box center [165, 356] width 27 height 27
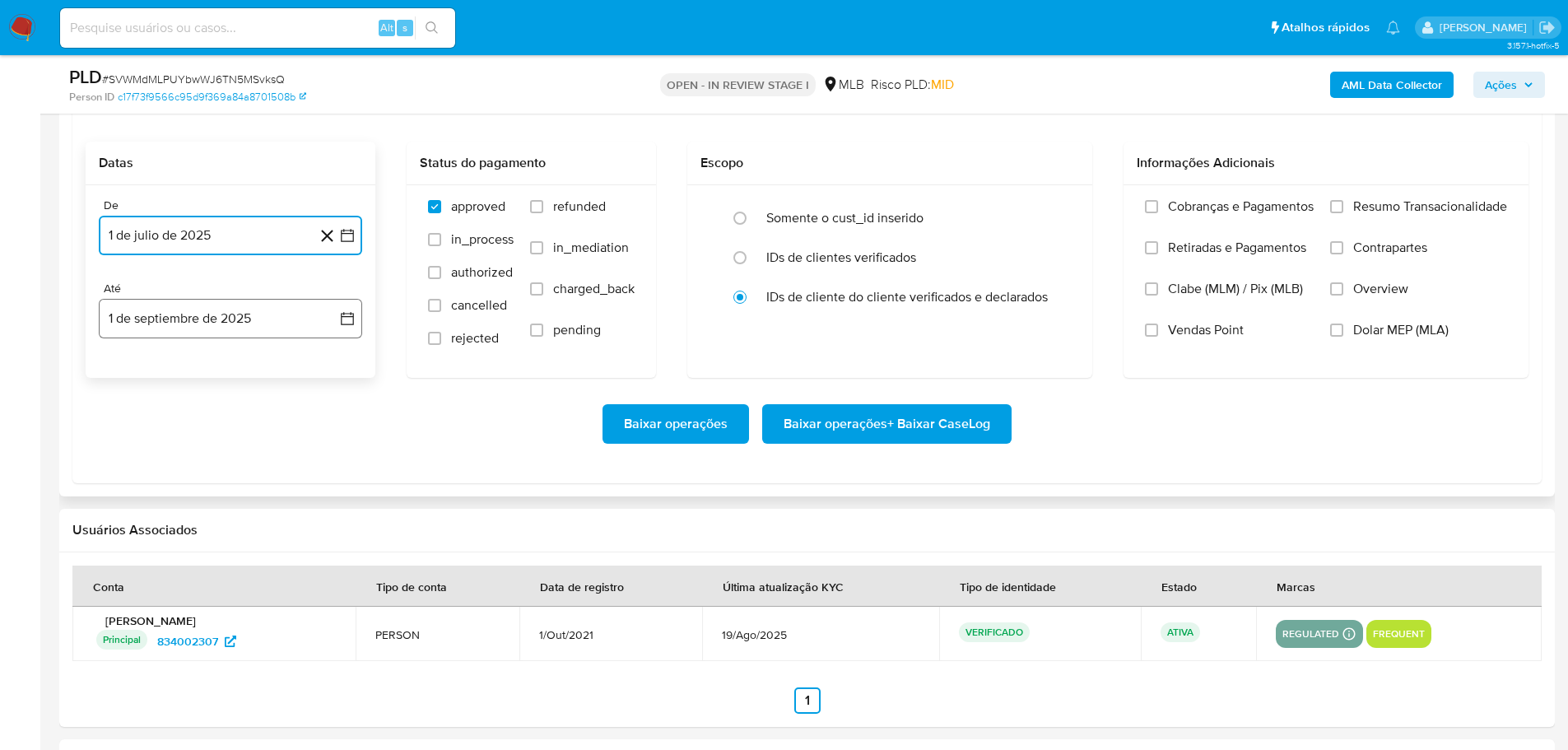
click at [255, 311] on button "1 de septiembre de 2025" at bounding box center [230, 319] width 264 height 40
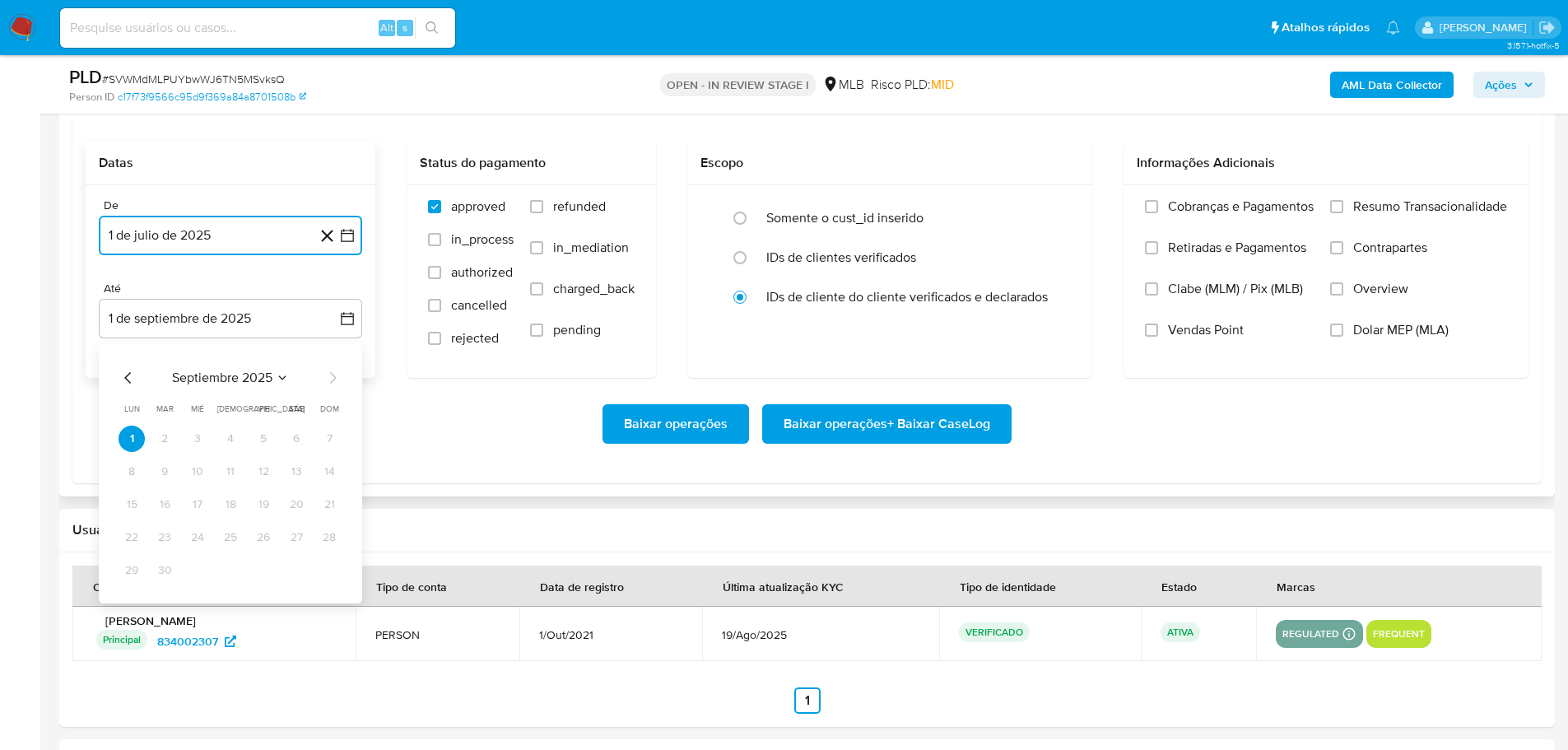
click at [126, 368] on icon "Mes anterior" at bounding box center [129, 378] width 20 height 20
click at [294, 565] on button "30" at bounding box center [296, 571] width 27 height 27
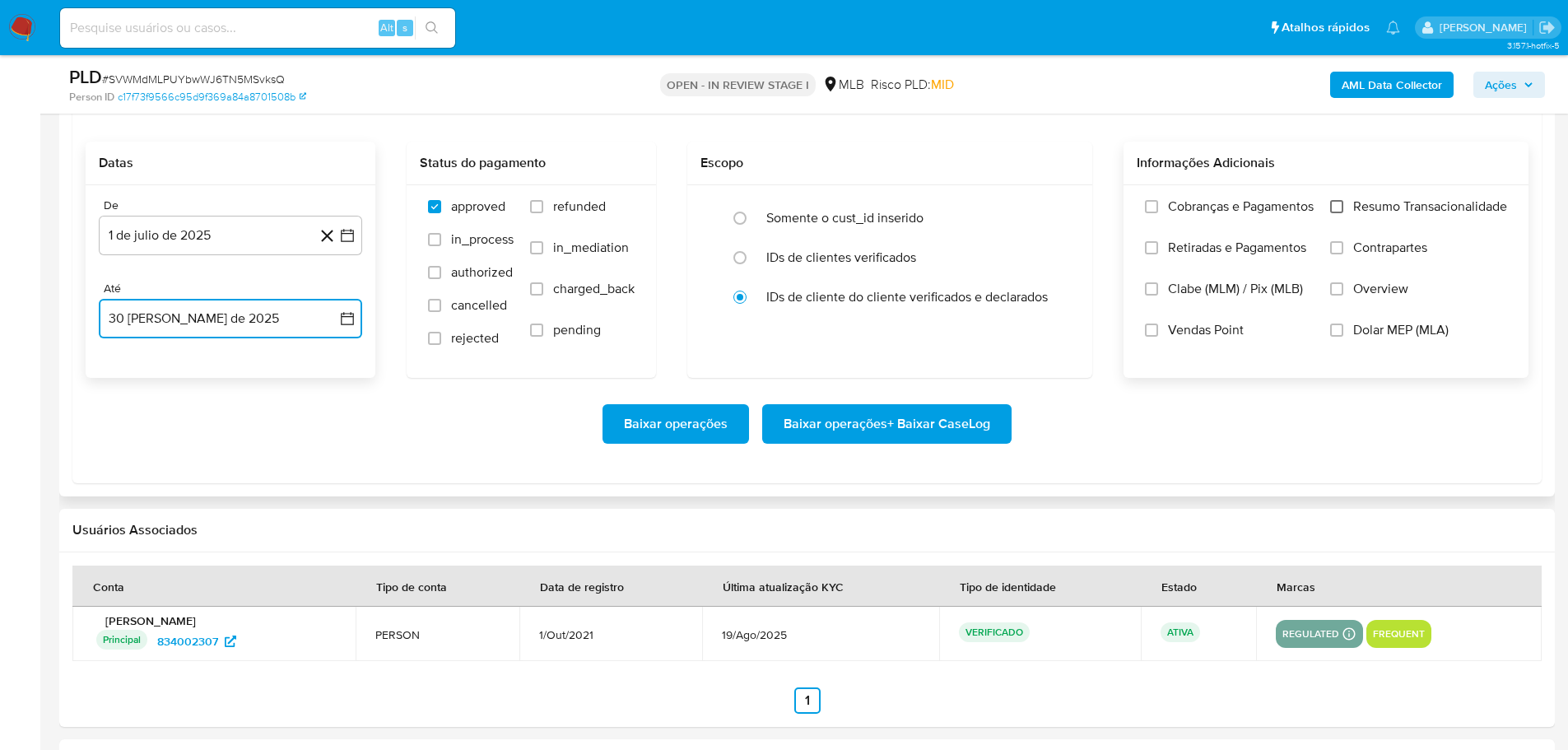
click at [1341, 206] on input "Resumo Transacionalidade" at bounding box center [1336, 206] width 13 height 13
click at [958, 440] on span "Baixar operações + Baixar CaseLog" at bounding box center [886, 423] width 207 height 36
